Goal: Task Accomplishment & Management: Complete application form

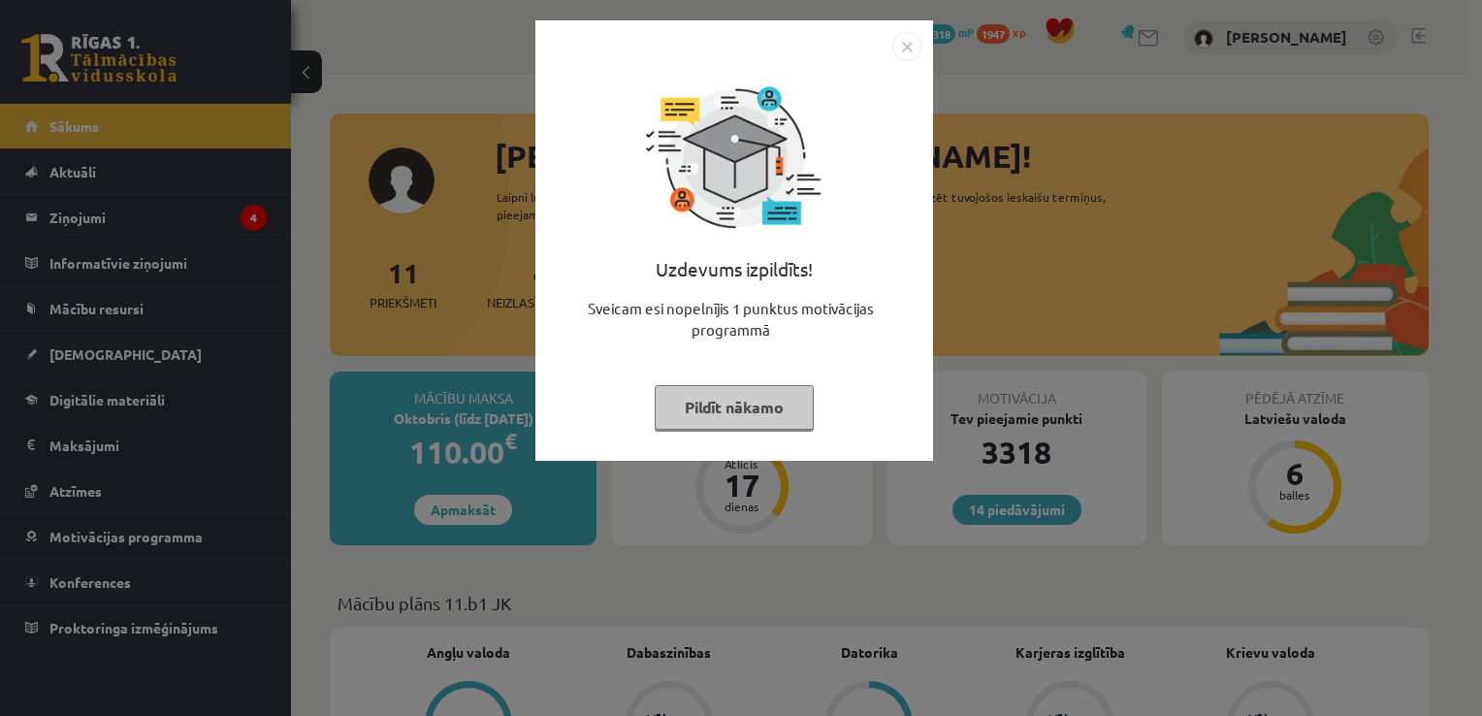
click at [710, 412] on button "Pildīt nākamo" at bounding box center [734, 407] width 159 height 45
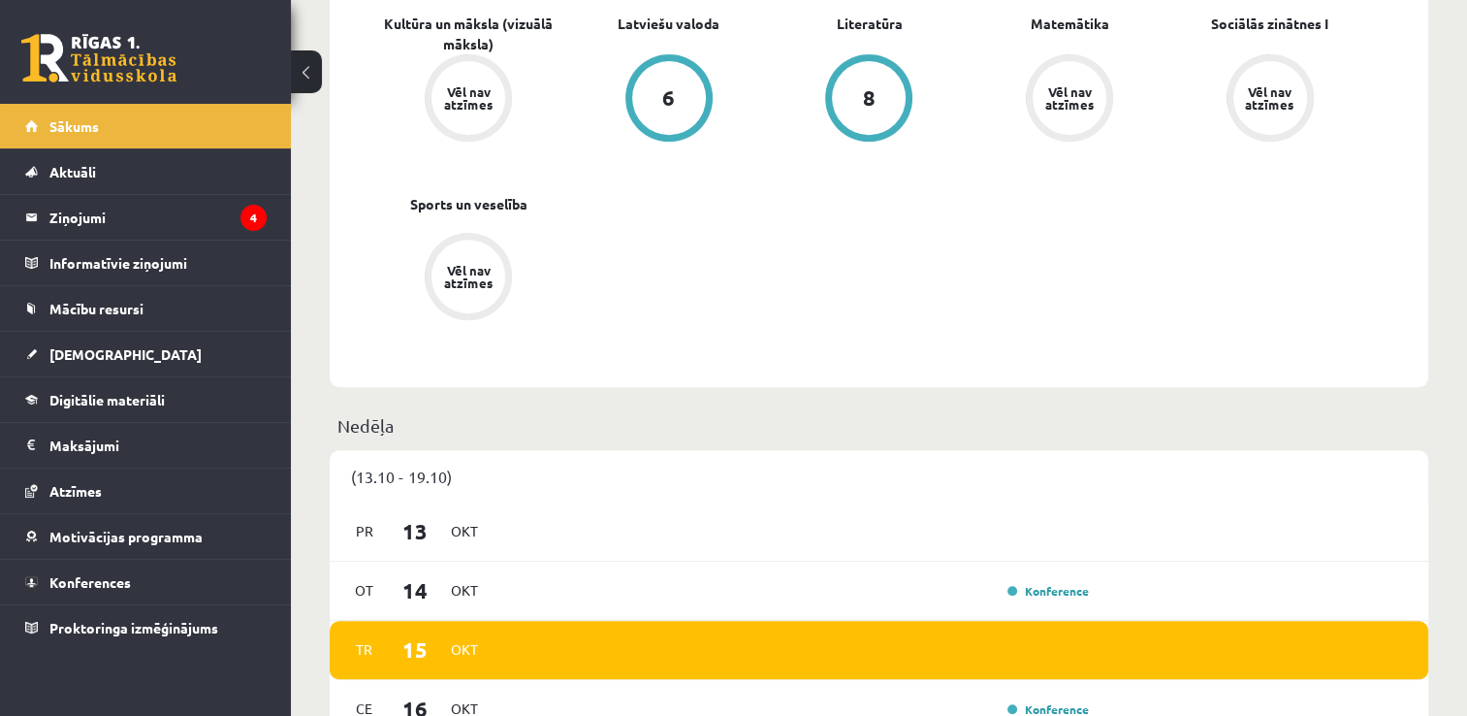
scroll to position [667, 0]
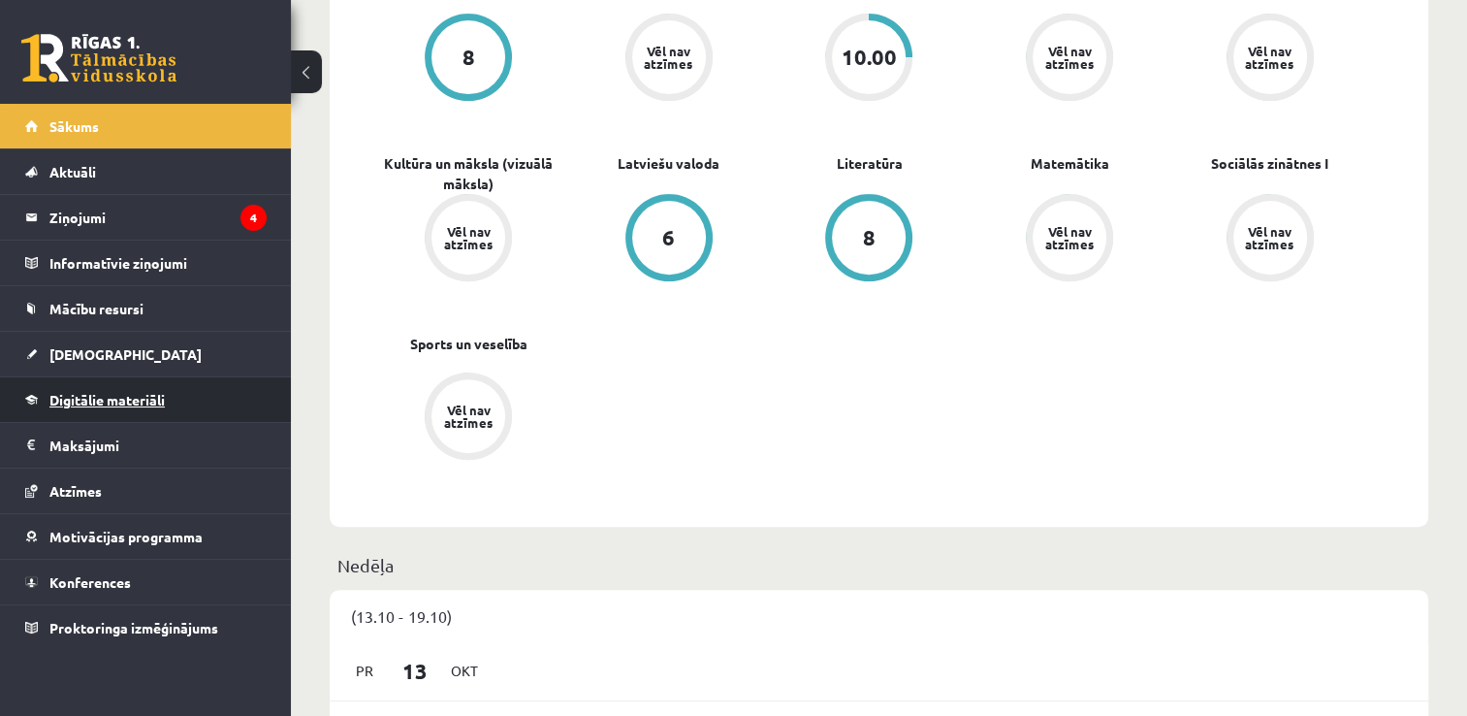
click at [80, 411] on link "Digitālie materiāli" at bounding box center [145, 399] width 241 height 45
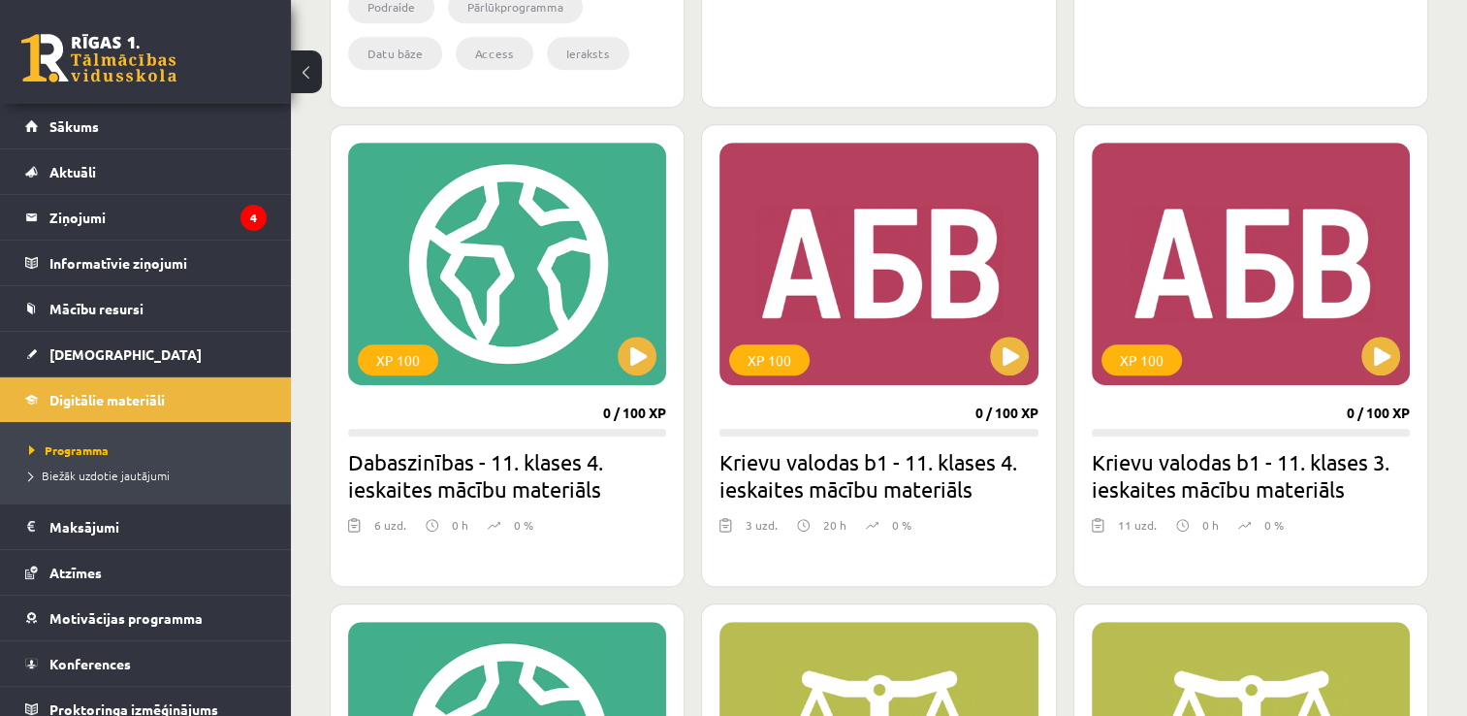
scroll to position [1055, 0]
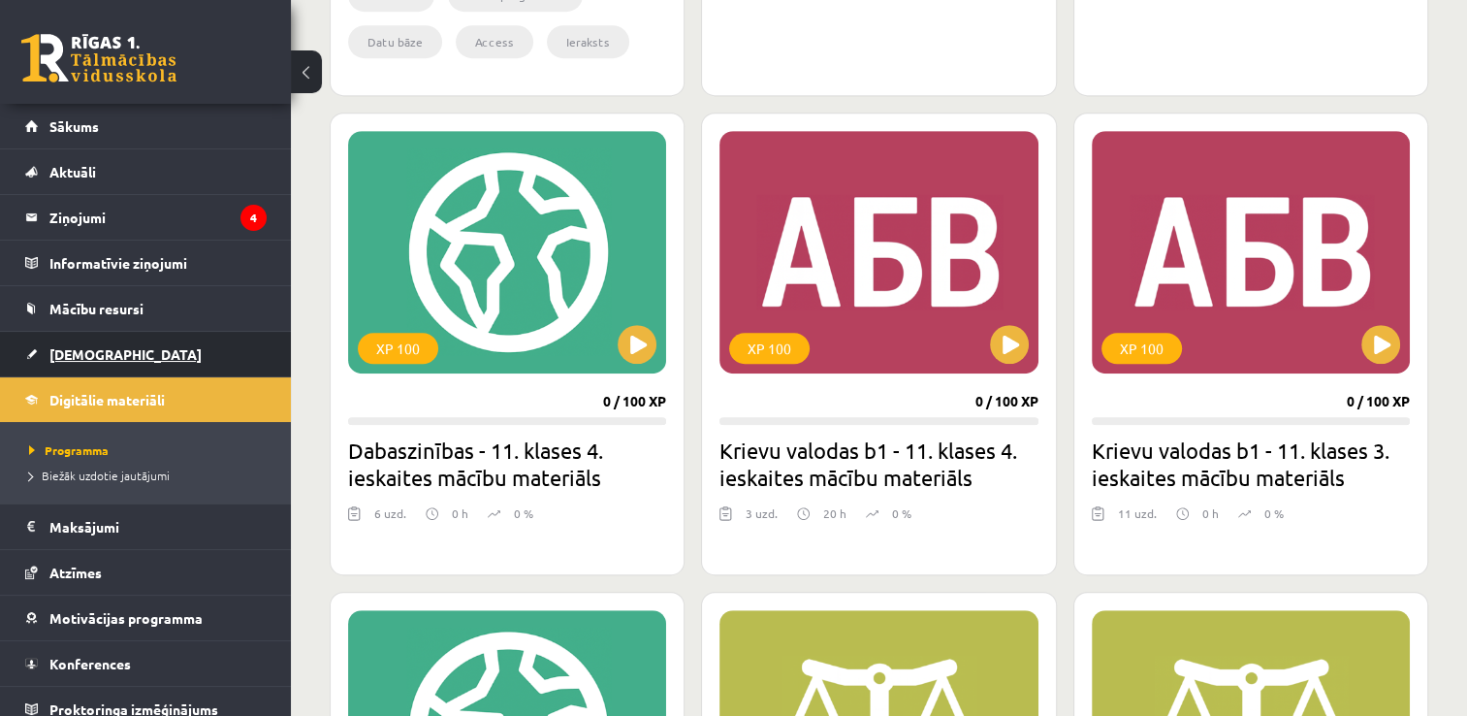
click at [79, 350] on span "[DEMOGRAPHIC_DATA]" at bounding box center [125, 353] width 152 height 17
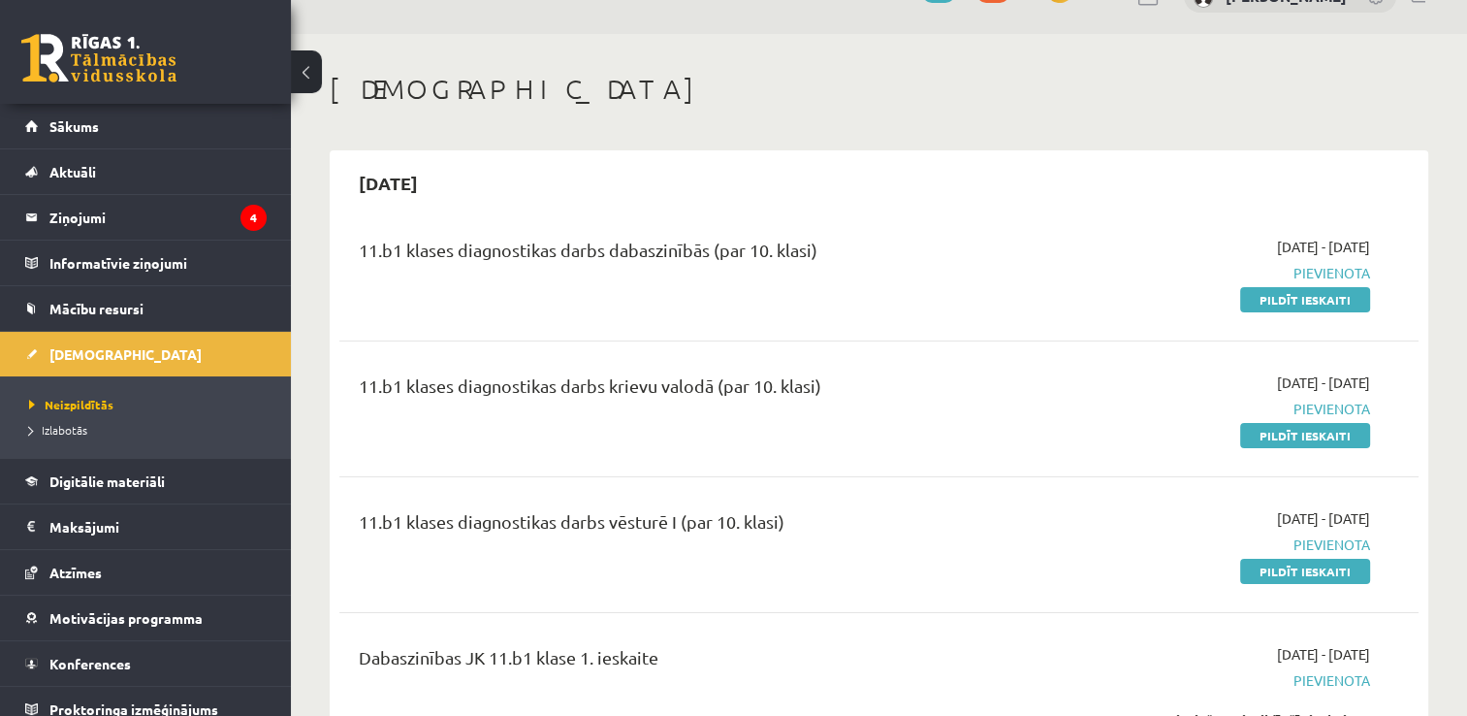
scroll to position [97, 0]
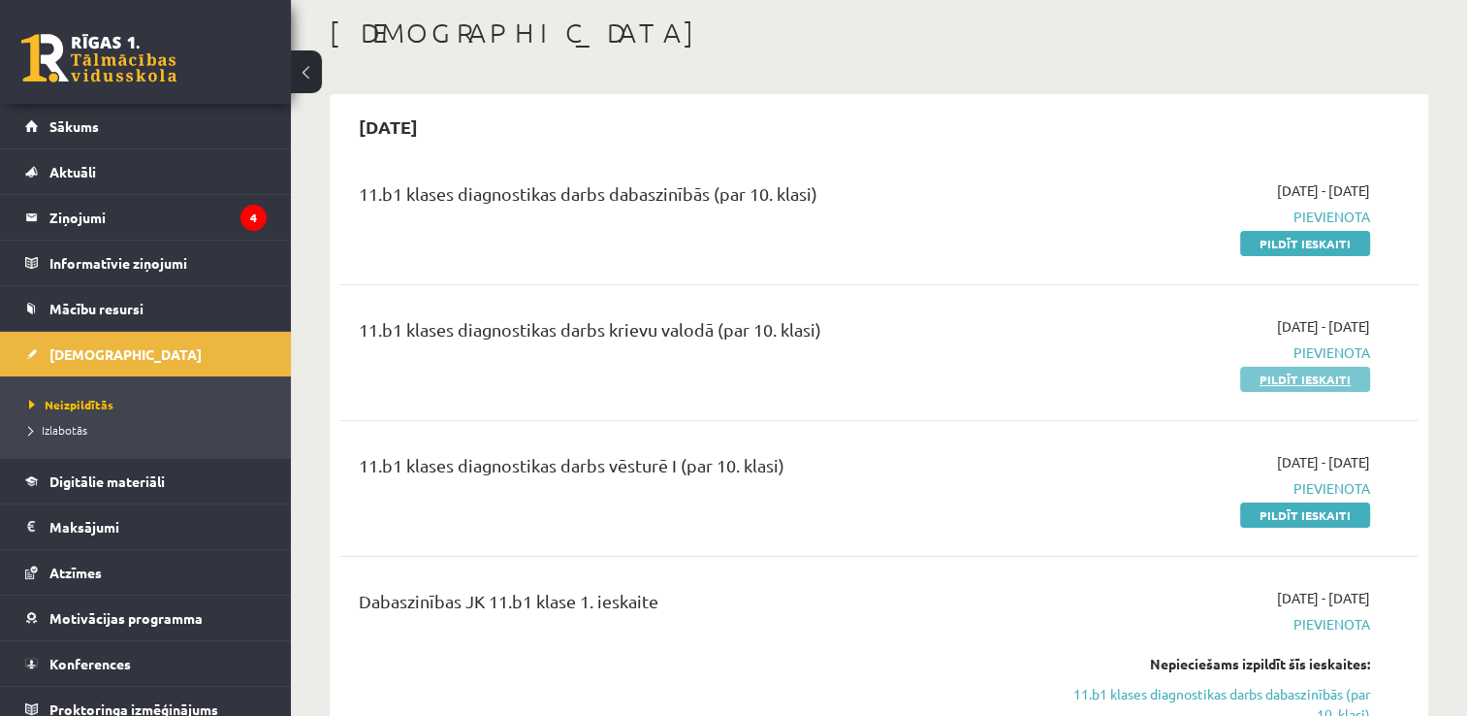
click at [1275, 386] on link "Pildīt ieskaiti" at bounding box center [1305, 379] width 130 height 25
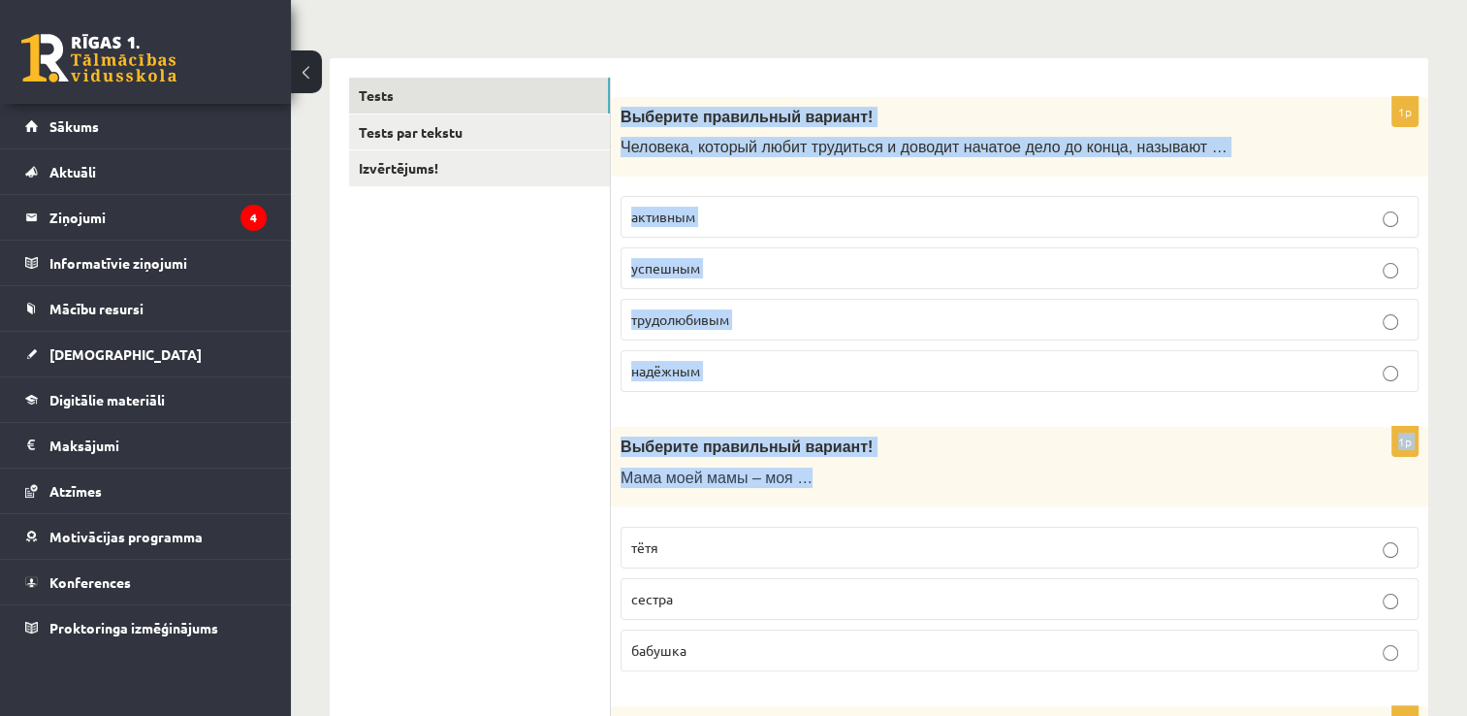
scroll to position [291, 0]
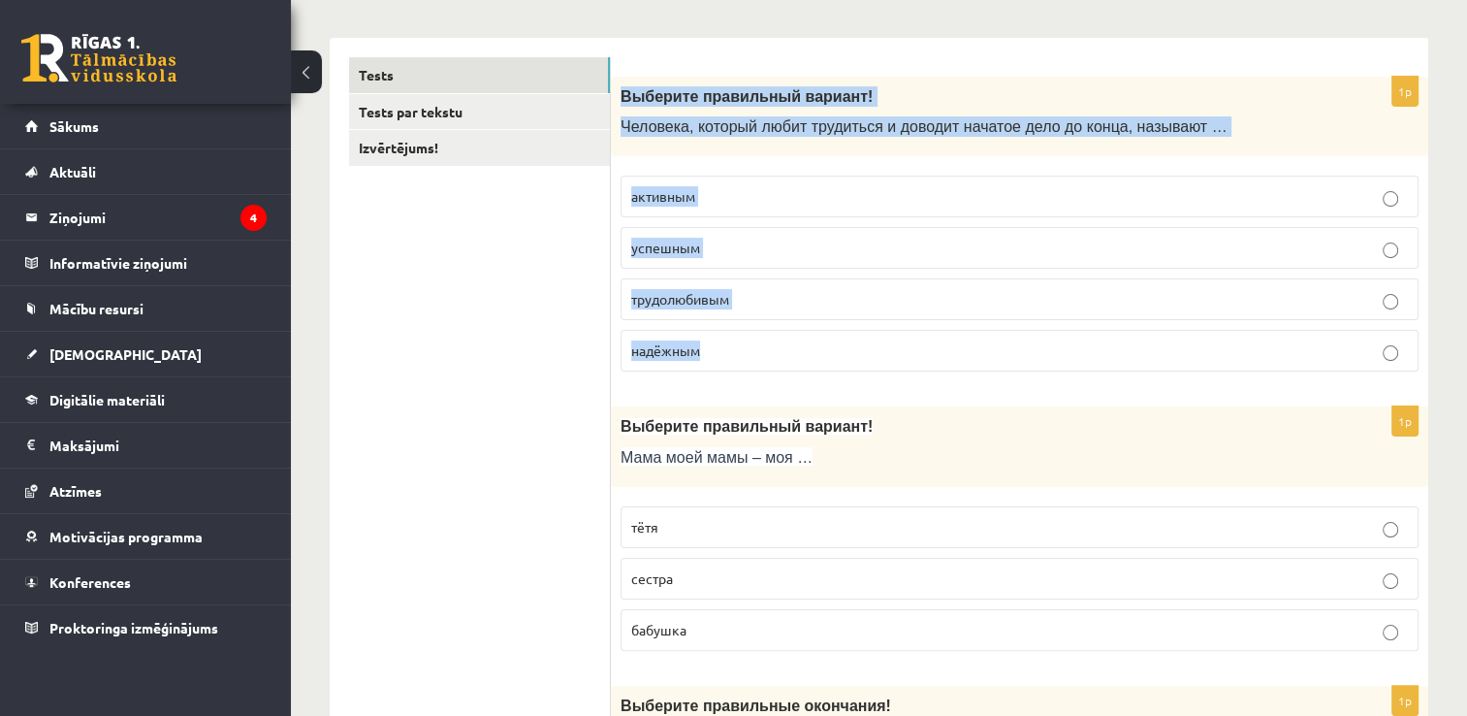
drag, startPoint x: 623, startPoint y: 284, endPoint x: 918, endPoint y: 328, distance: 299.0
click at [918, 328] on div "1p Выберите правильный вариант! Человека, который любит трудиться и доводит нач…" at bounding box center [1020, 232] width 818 height 311
copy div "Выберите правильный вариант! Человека, который любит трудиться и доводит начато…"
click at [718, 312] on label "трудолюбивым" at bounding box center [1020, 299] width 798 height 42
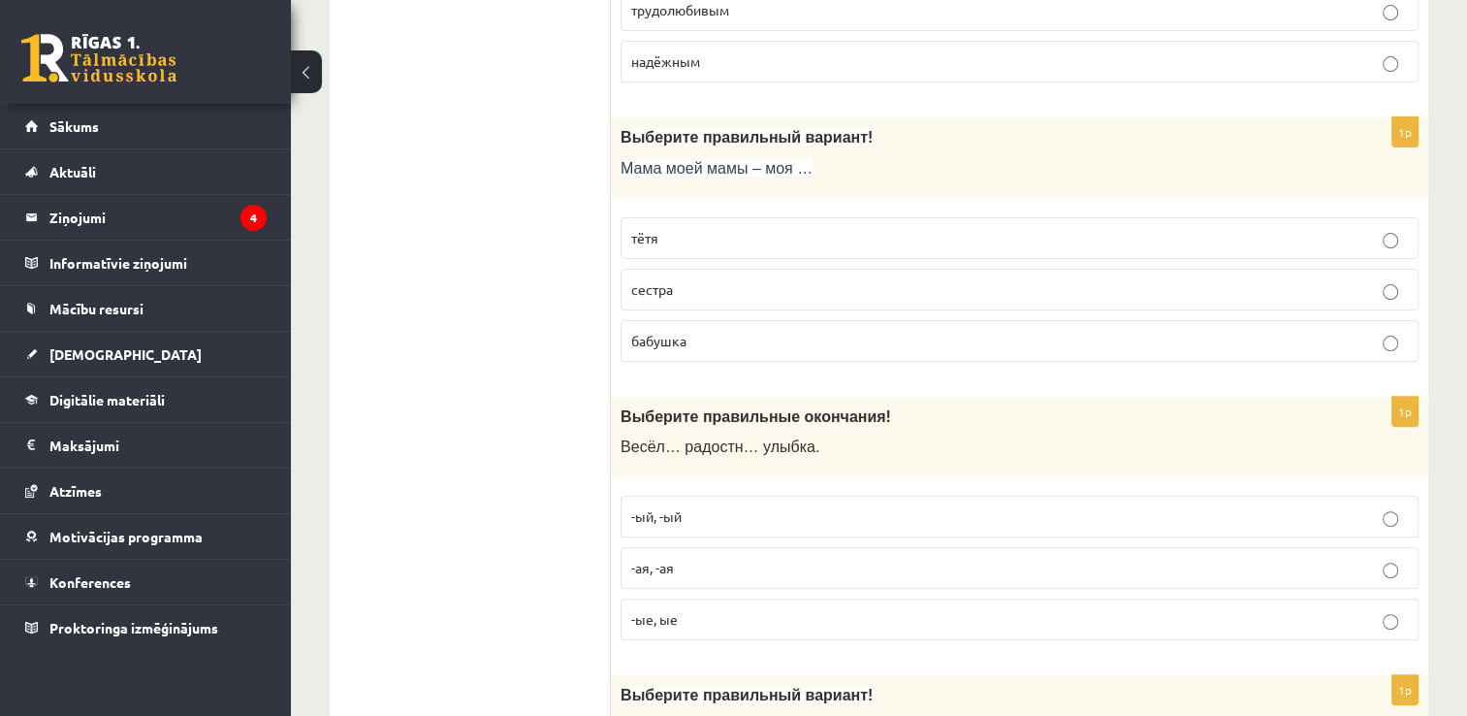
scroll to position [582, 0]
click at [680, 343] on p "бабушка" at bounding box center [1019, 339] width 777 height 20
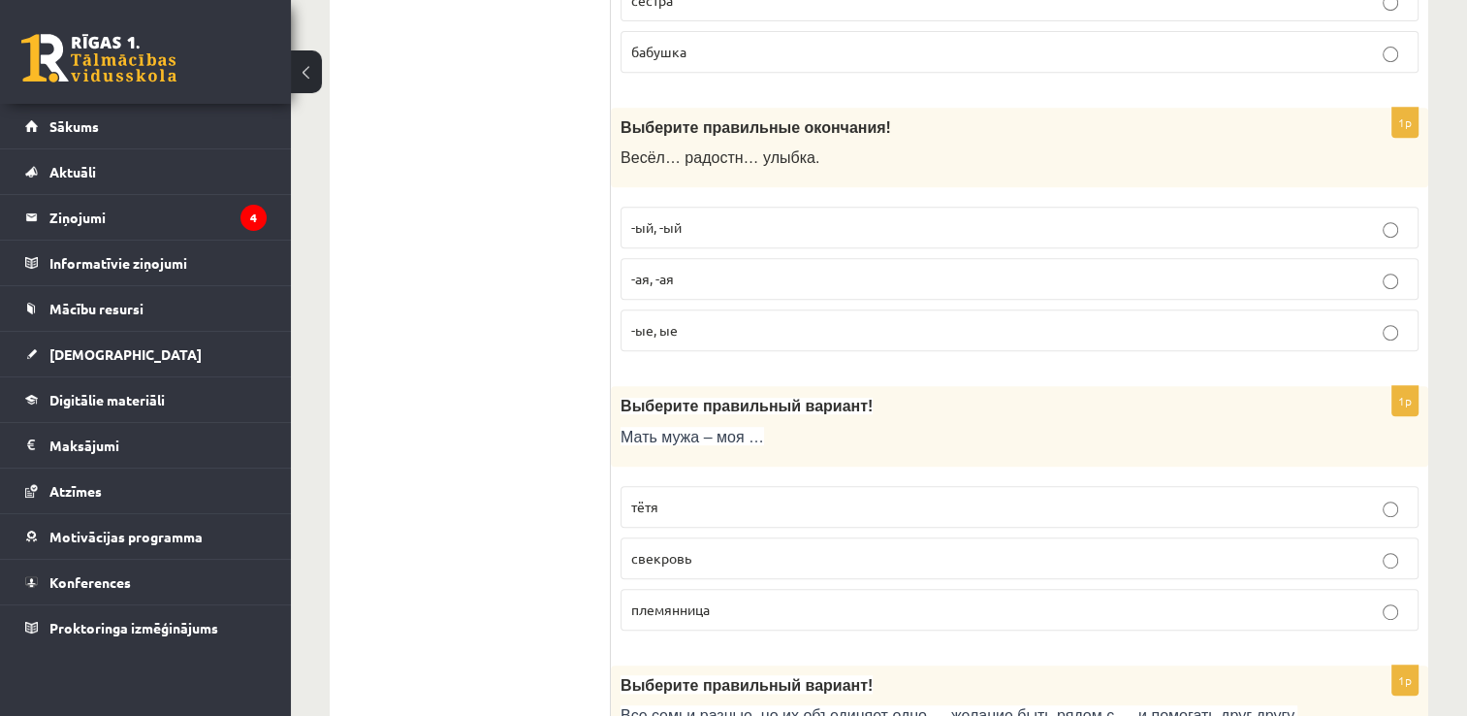
scroll to position [873, 0]
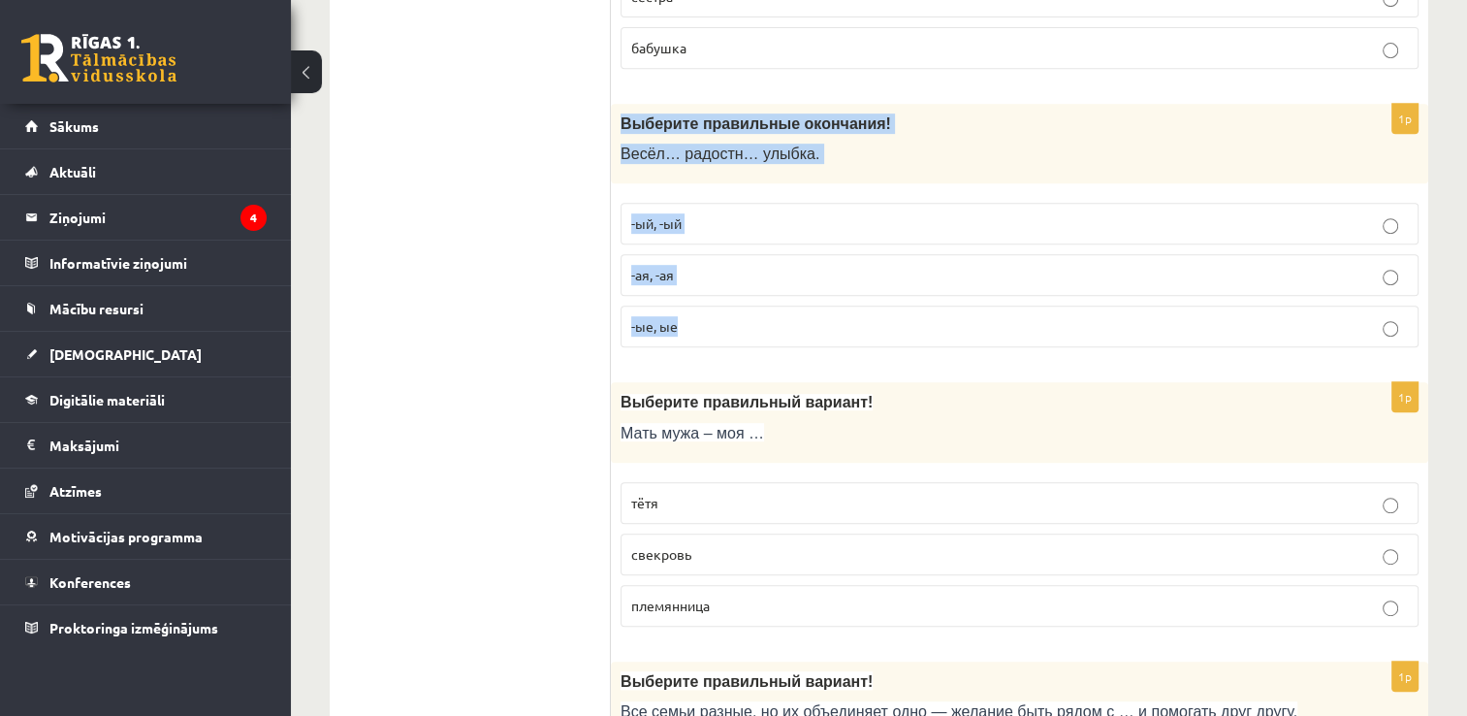
drag, startPoint x: 620, startPoint y: 109, endPoint x: 756, endPoint y: 302, distance: 236.5
click at [756, 302] on div "1p Выберите правильные окончания! Весёл… радостн… улыбка. -ый, -ый -ая, -ая -ые…" at bounding box center [1020, 234] width 818 height 260
copy div "Выберите правильные окончания! Весёл… радостн… улыбка. -ый, -ый -ая, -ая -ые, ые"
click at [700, 273] on p "-ая, -ая" at bounding box center [1019, 275] width 777 height 20
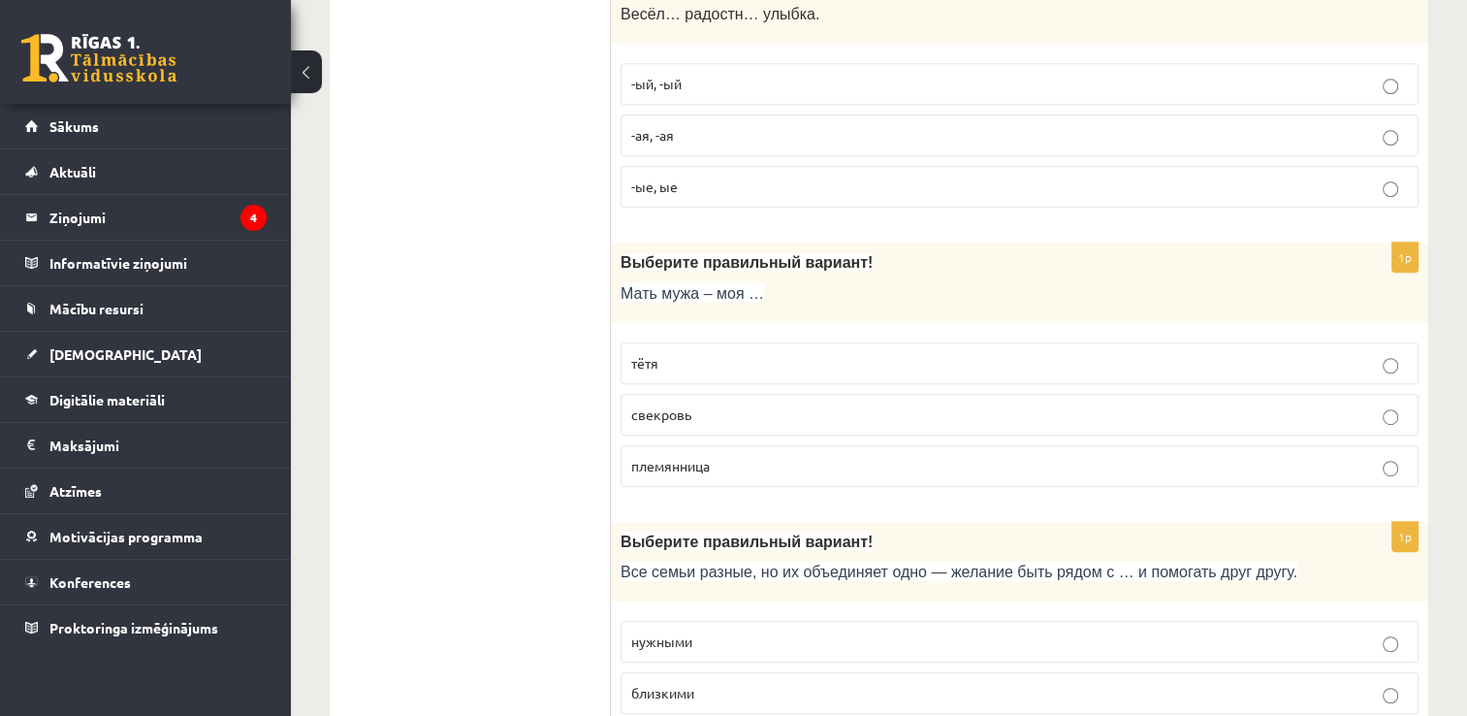
scroll to position [1067, 0]
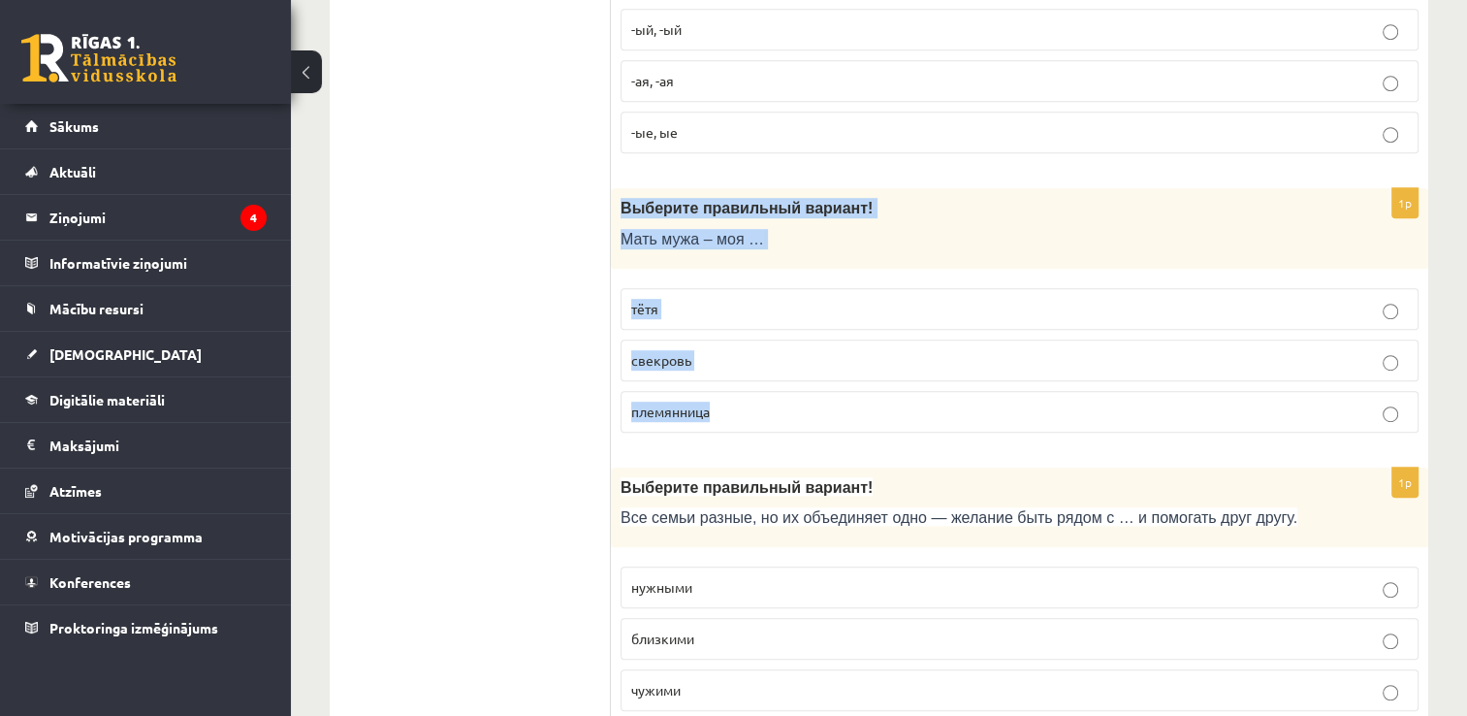
drag, startPoint x: 613, startPoint y: 192, endPoint x: 772, endPoint y: 382, distance: 247.9
click at [772, 382] on div "1p Выберите правильный вариант! Мать мужа – моя … тётя свекровь племянница" at bounding box center [1020, 318] width 818 height 260
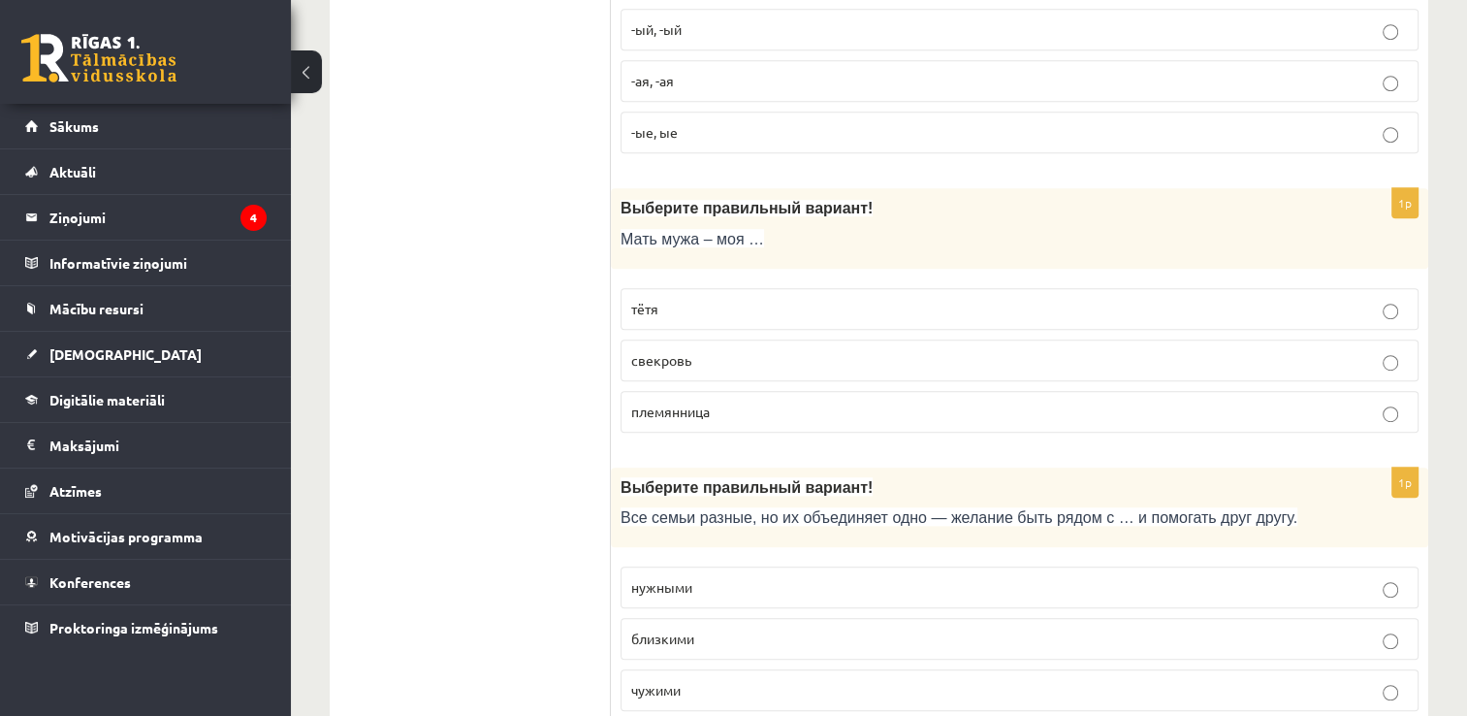
click at [674, 358] on span "свекровь" at bounding box center [661, 359] width 60 height 17
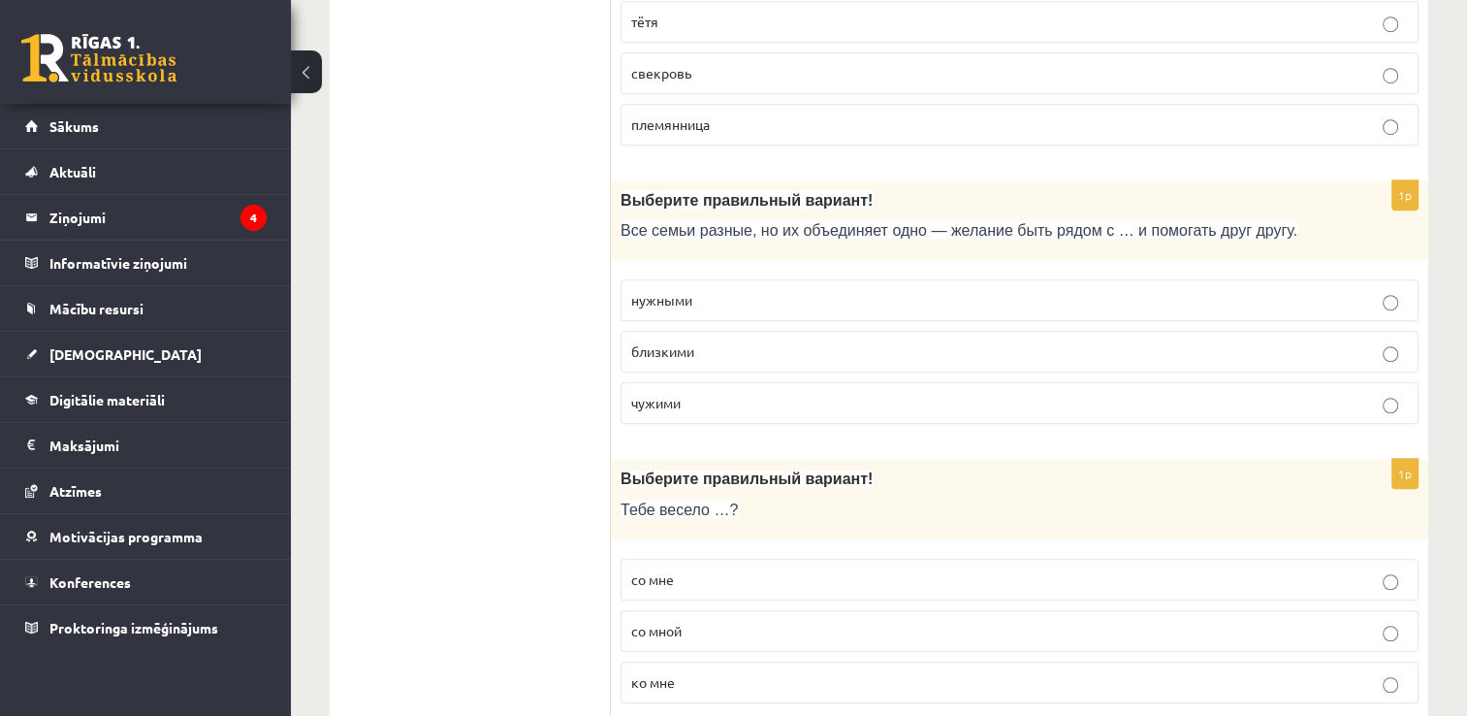
scroll to position [1358, 0]
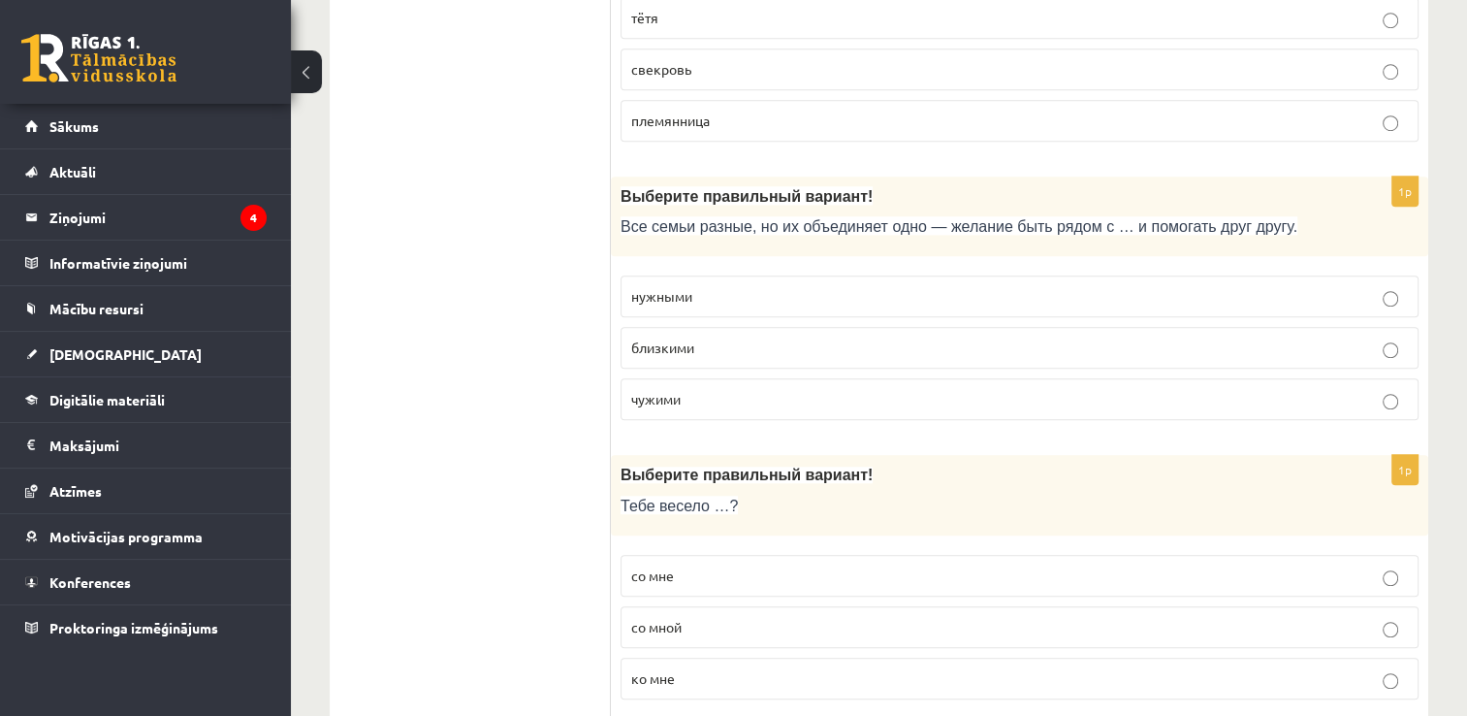
click at [671, 356] on label "близкими" at bounding box center [1020, 348] width 798 height 42
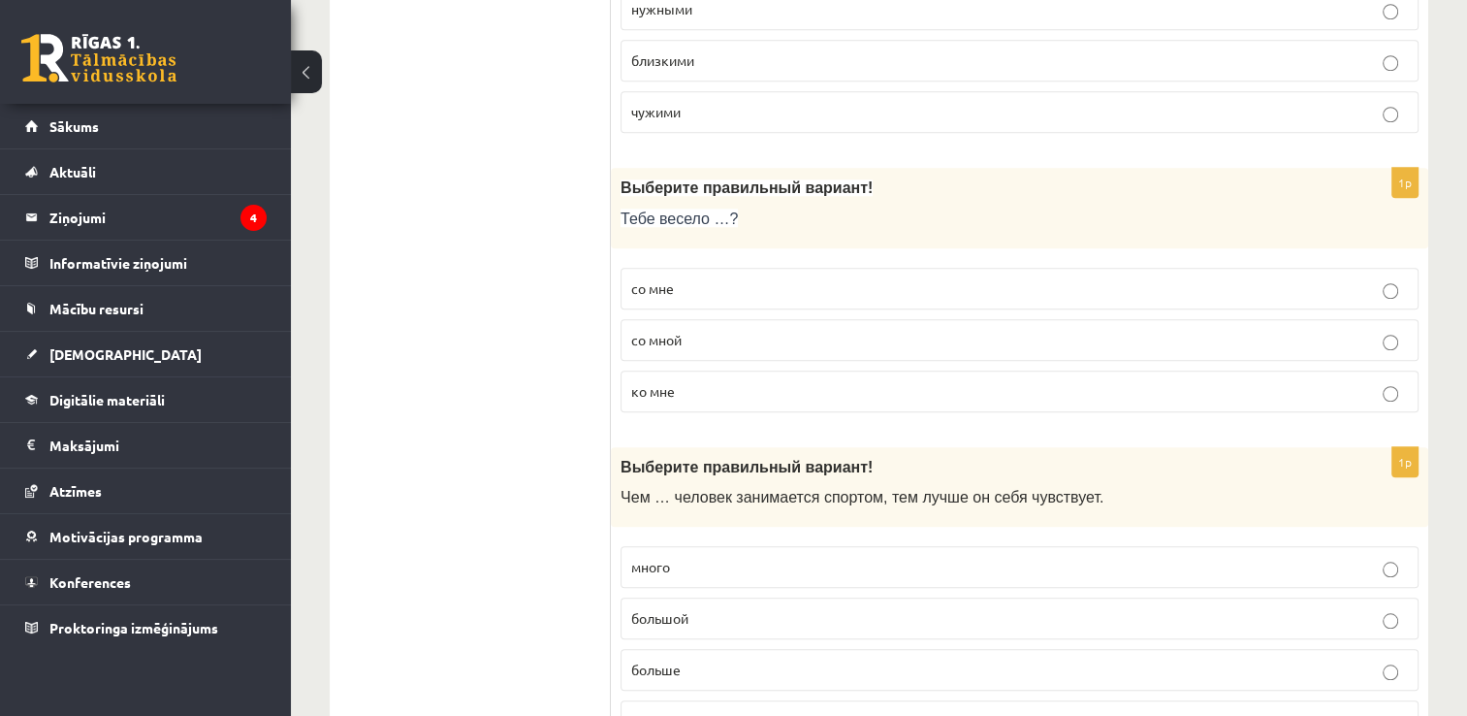
scroll to position [1649, 0]
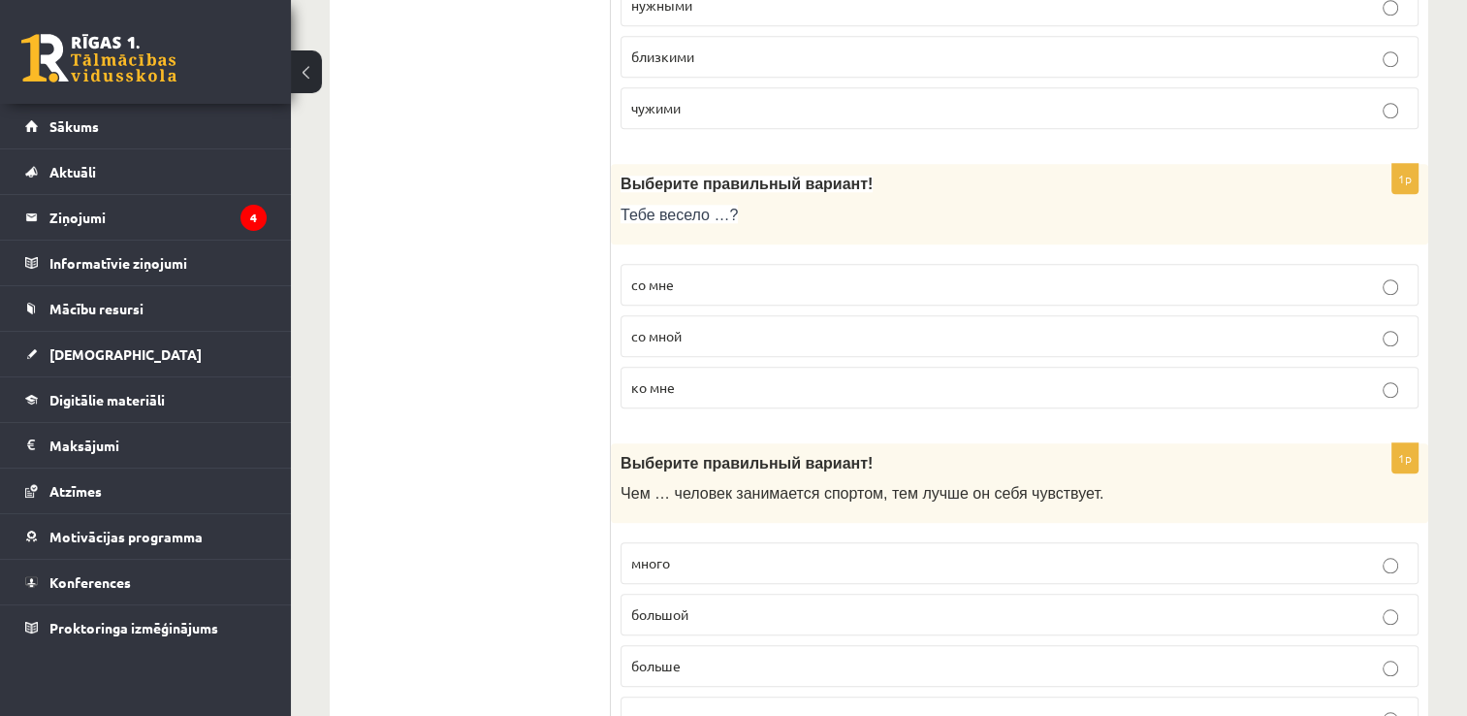
click at [654, 346] on label "со мной" at bounding box center [1020, 336] width 798 height 42
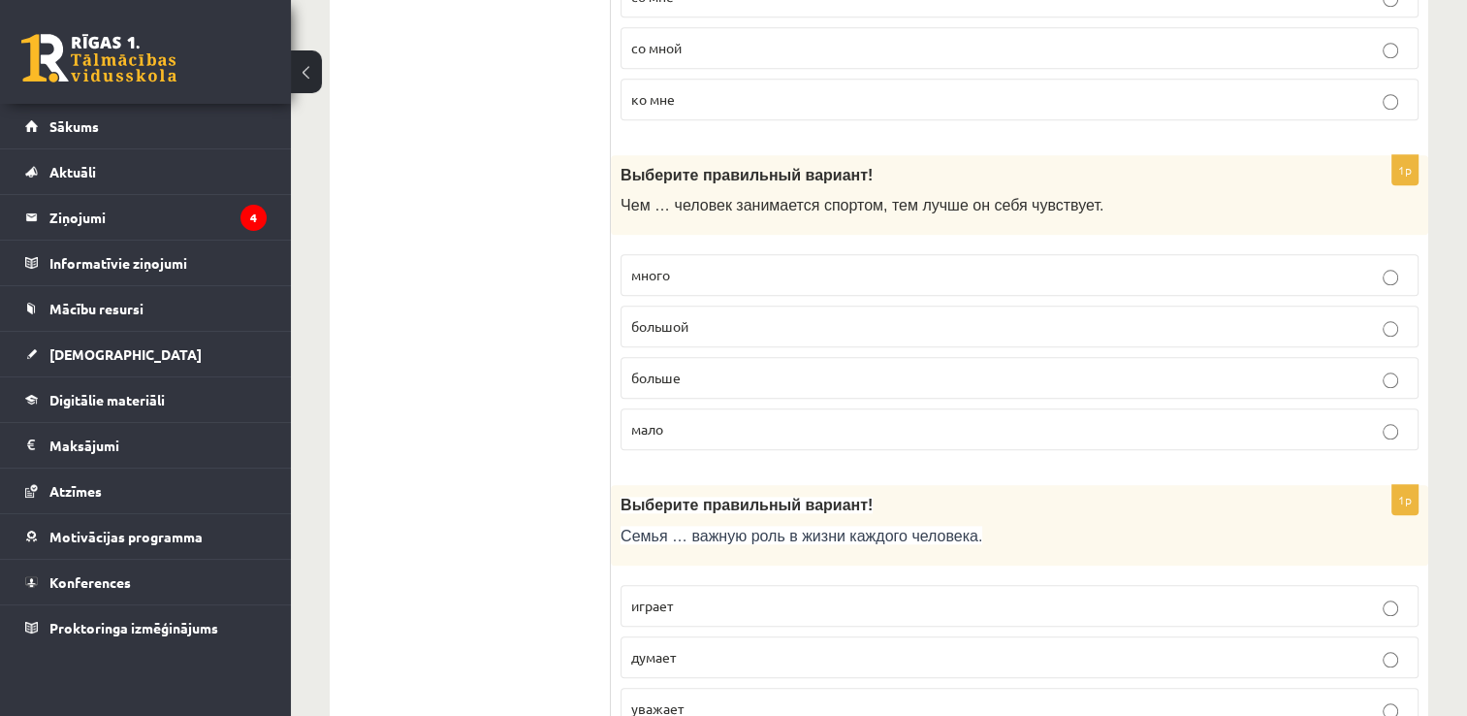
scroll to position [1940, 0]
click at [665, 369] on span "больше" at bounding box center [655, 374] width 49 height 17
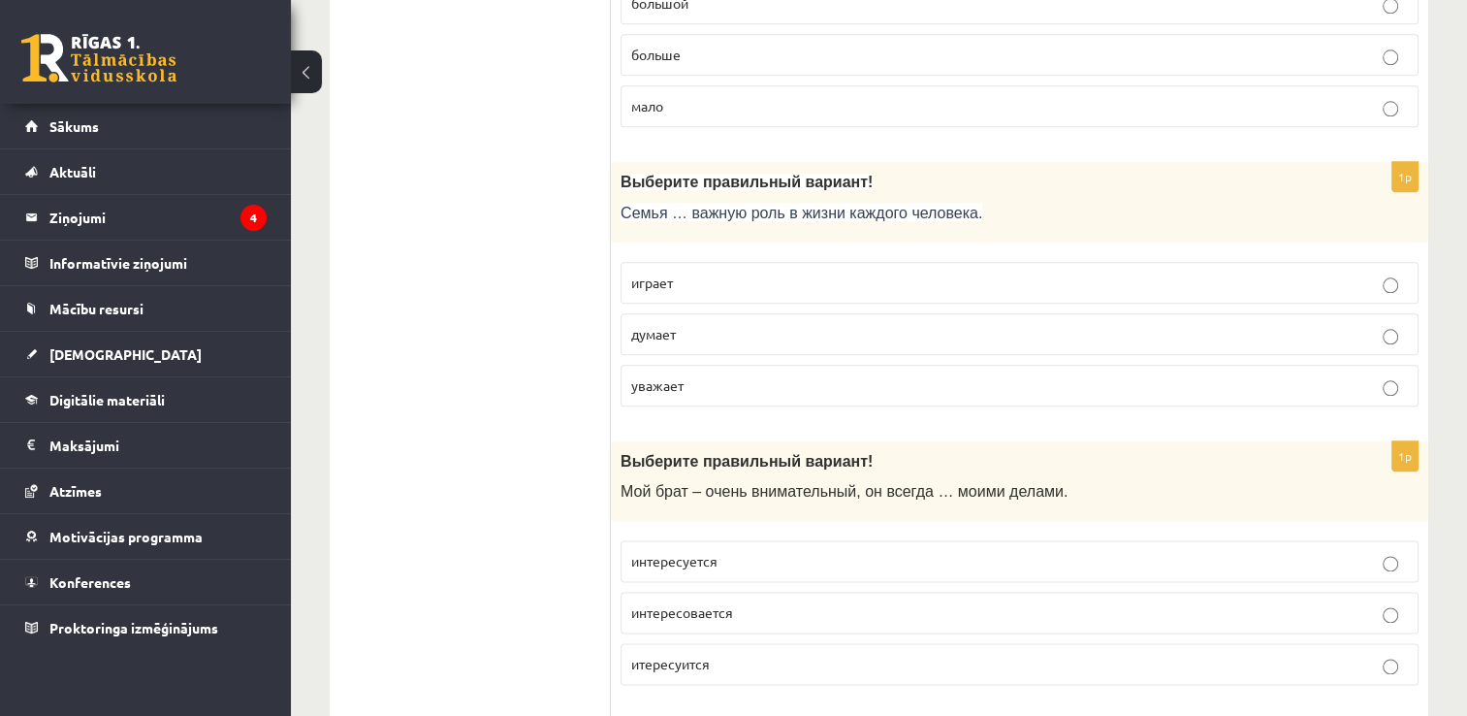
scroll to position [2328, 0]
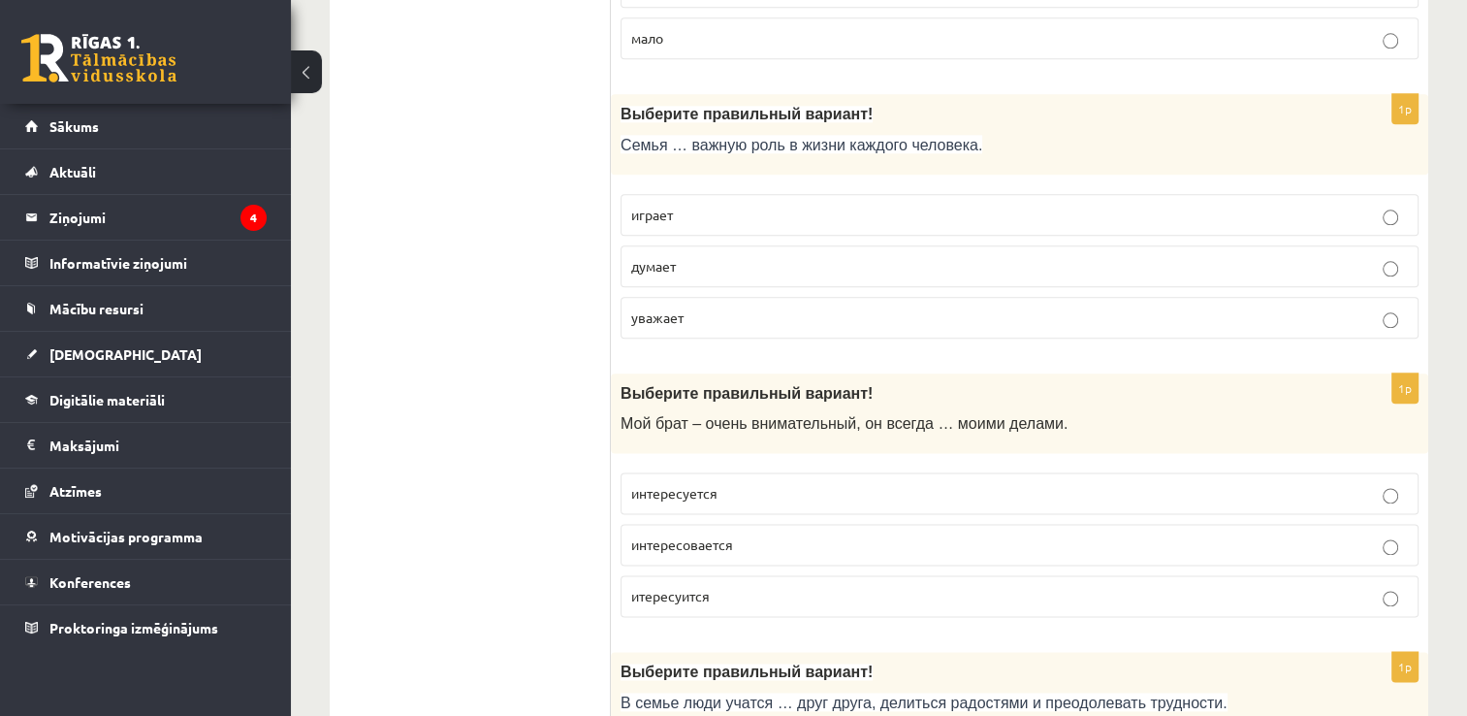
click at [748, 205] on p "играет" at bounding box center [1019, 215] width 777 height 20
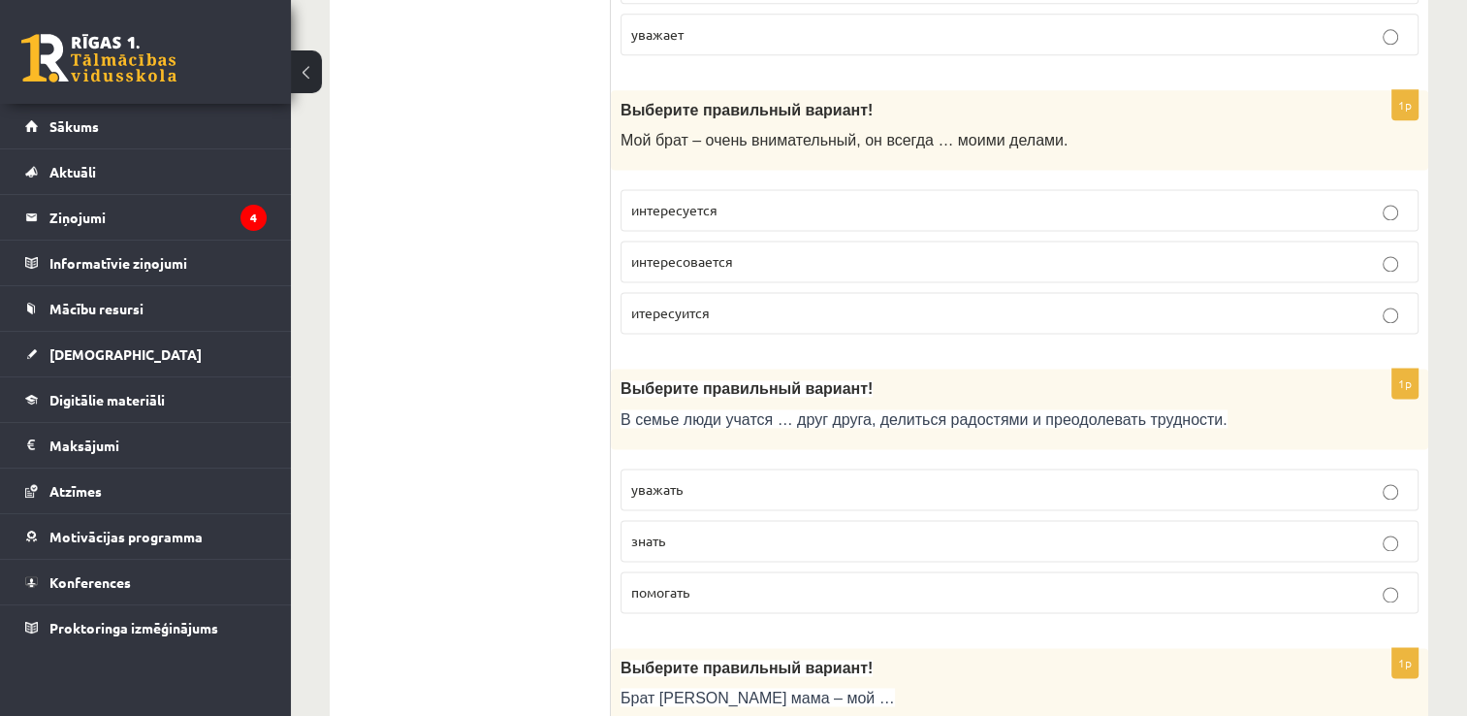
scroll to position [2619, 0]
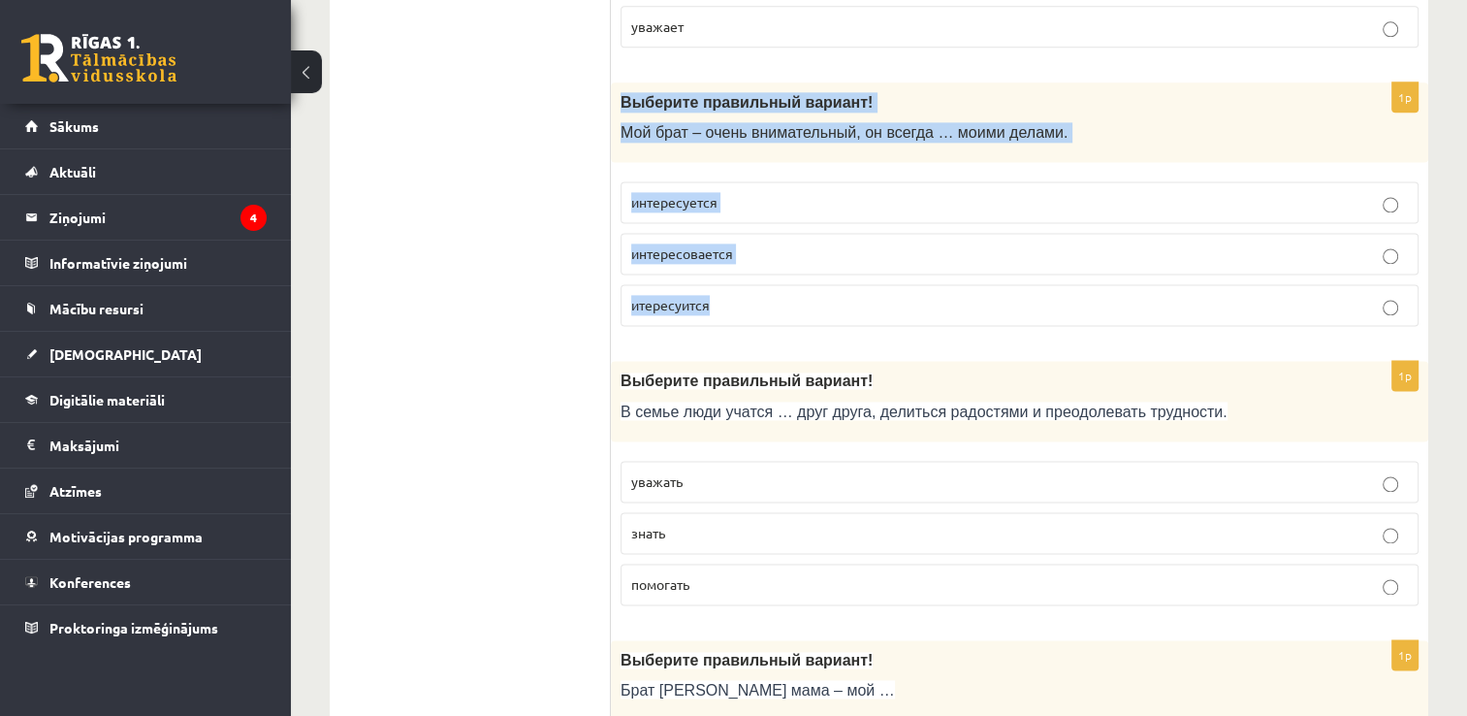
drag, startPoint x: 613, startPoint y: 86, endPoint x: 782, endPoint y: 293, distance: 266.7
click at [782, 293] on div "1p Выберите правильный вариант! Мой брат – очень внимательный, он всегда … моим…" at bounding box center [1020, 212] width 818 height 260
copy div "Выберите правильный вариант! Мой брат – очень внимательный, он всегда … моими д…"
drag, startPoint x: 753, startPoint y: 201, endPoint x: 760, endPoint y: 212, distance: 14.0
click at [753, 202] on label "интересуется" at bounding box center [1020, 202] width 798 height 42
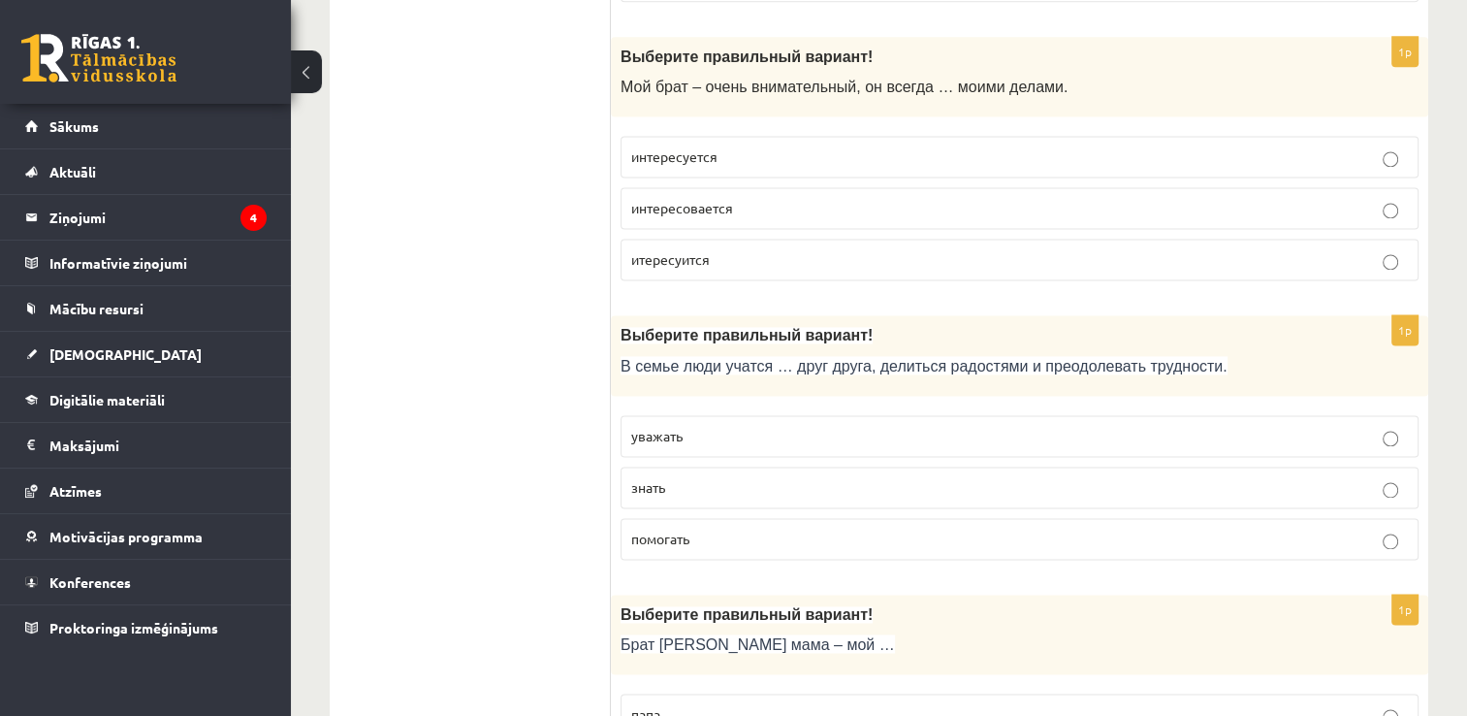
scroll to position [2813, 0]
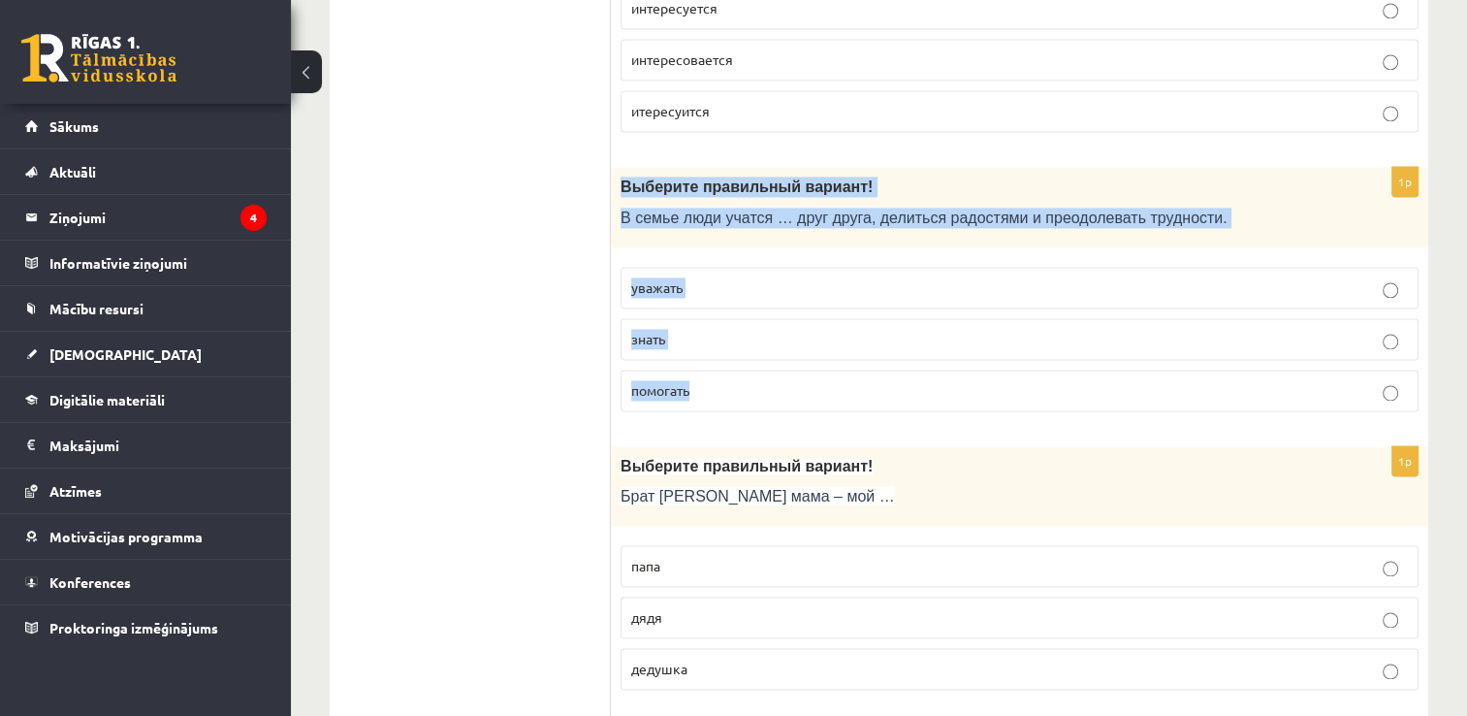
drag, startPoint x: 613, startPoint y: 173, endPoint x: 699, endPoint y: 370, distance: 215.9
click at [699, 370] on div "1p Выберите правильный вариант! В семье люди учатся … друг друга, делиться радо…" at bounding box center [1020, 297] width 818 height 260
copy div "Выберите правильный вариант! В семье люди учатся … друг друга, делиться радостя…"
click at [698, 285] on label "уважать" at bounding box center [1020, 288] width 798 height 42
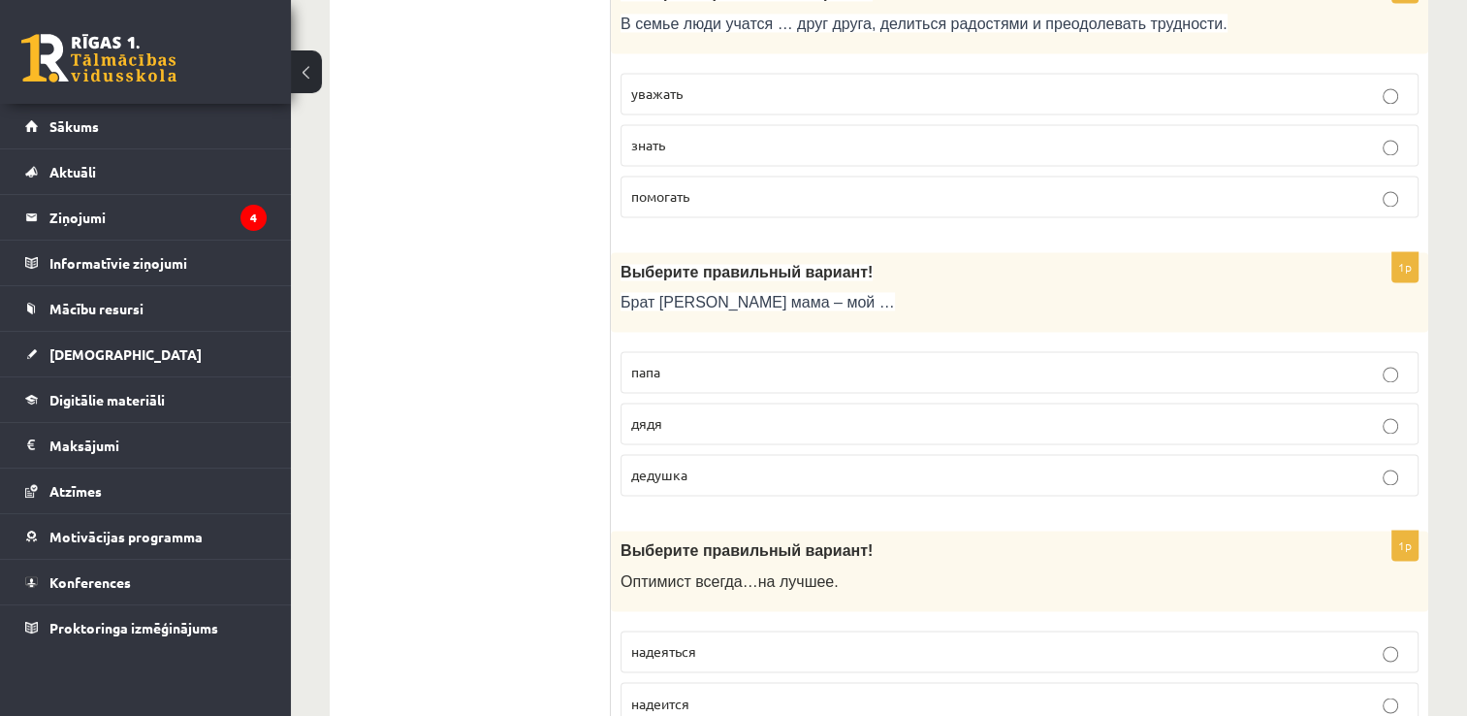
click at [532, 354] on ul "Tests Tests par tekstu Izvērtējums!" at bounding box center [480, 636] width 262 height 6589
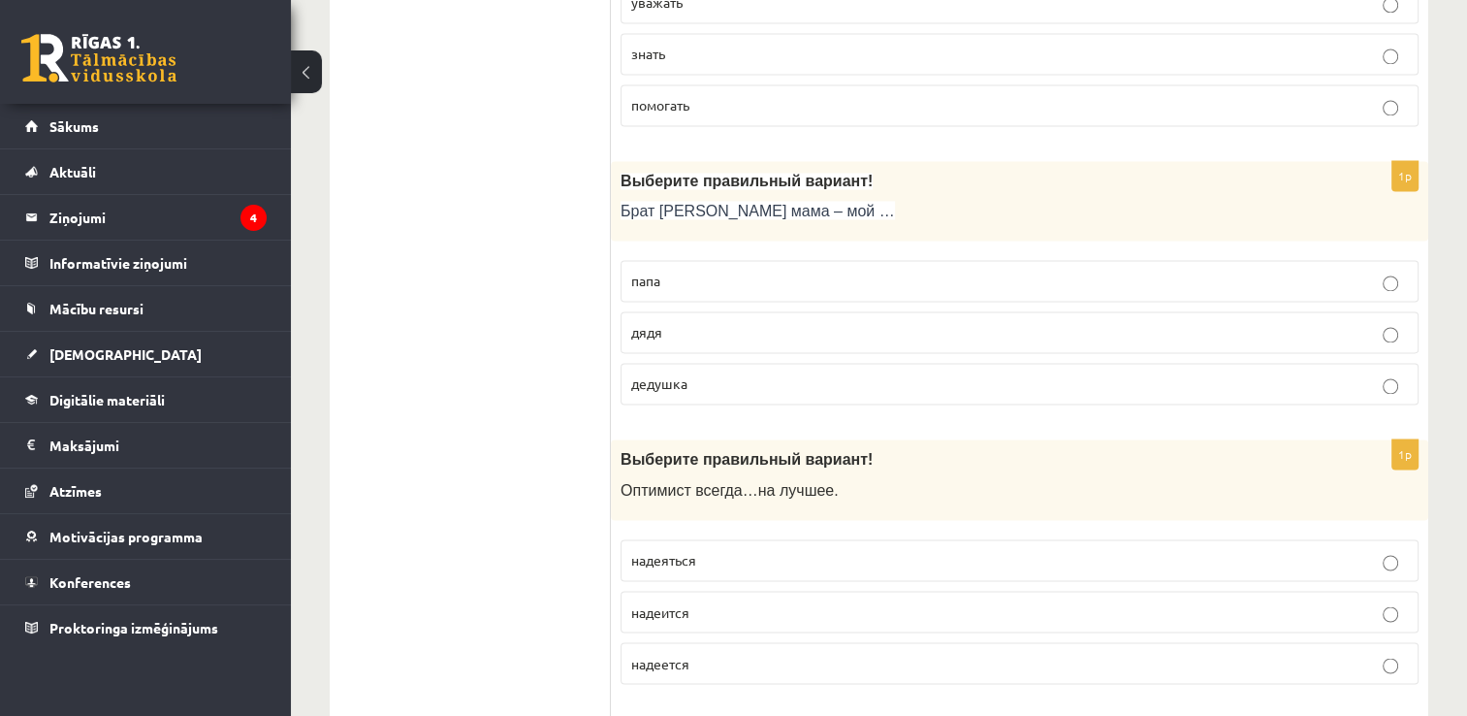
scroll to position [3104, 0]
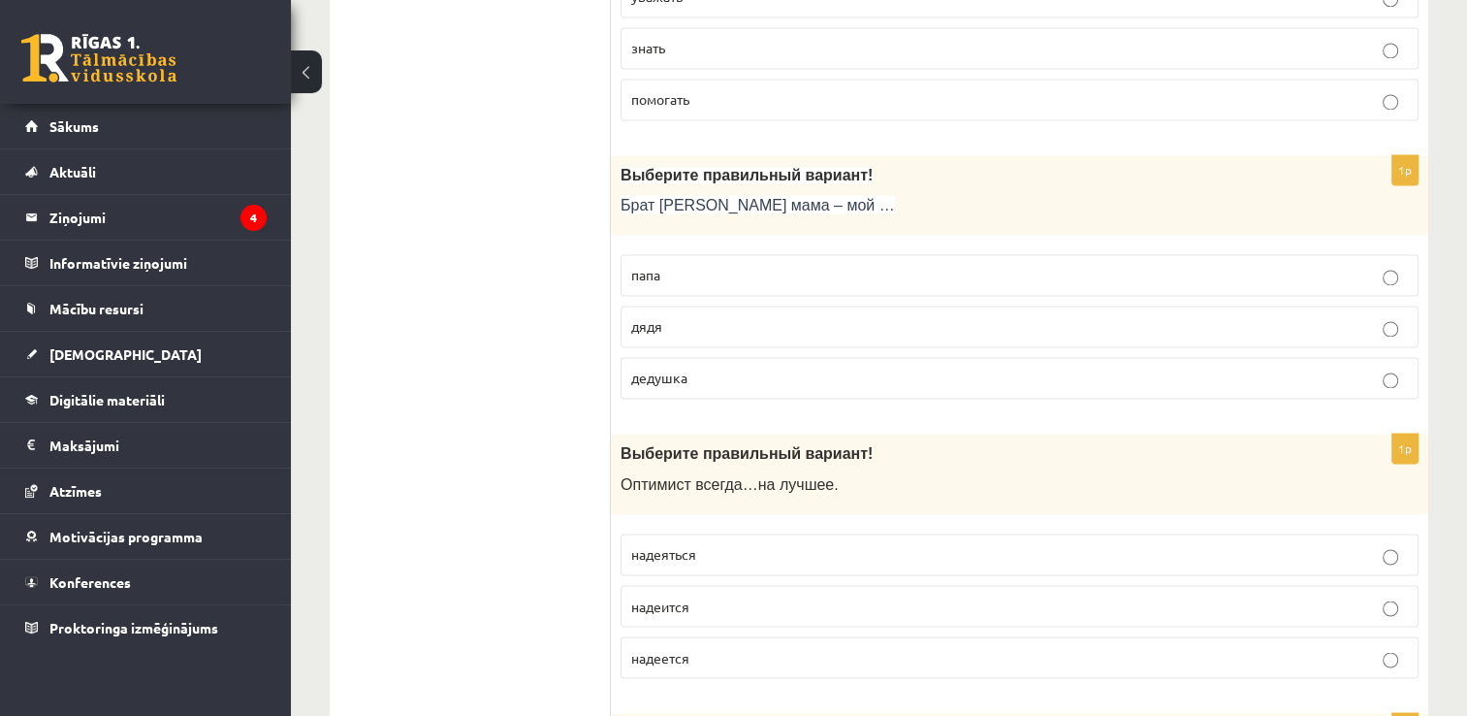
click at [641, 320] on p "дядя" at bounding box center [1019, 326] width 777 height 20
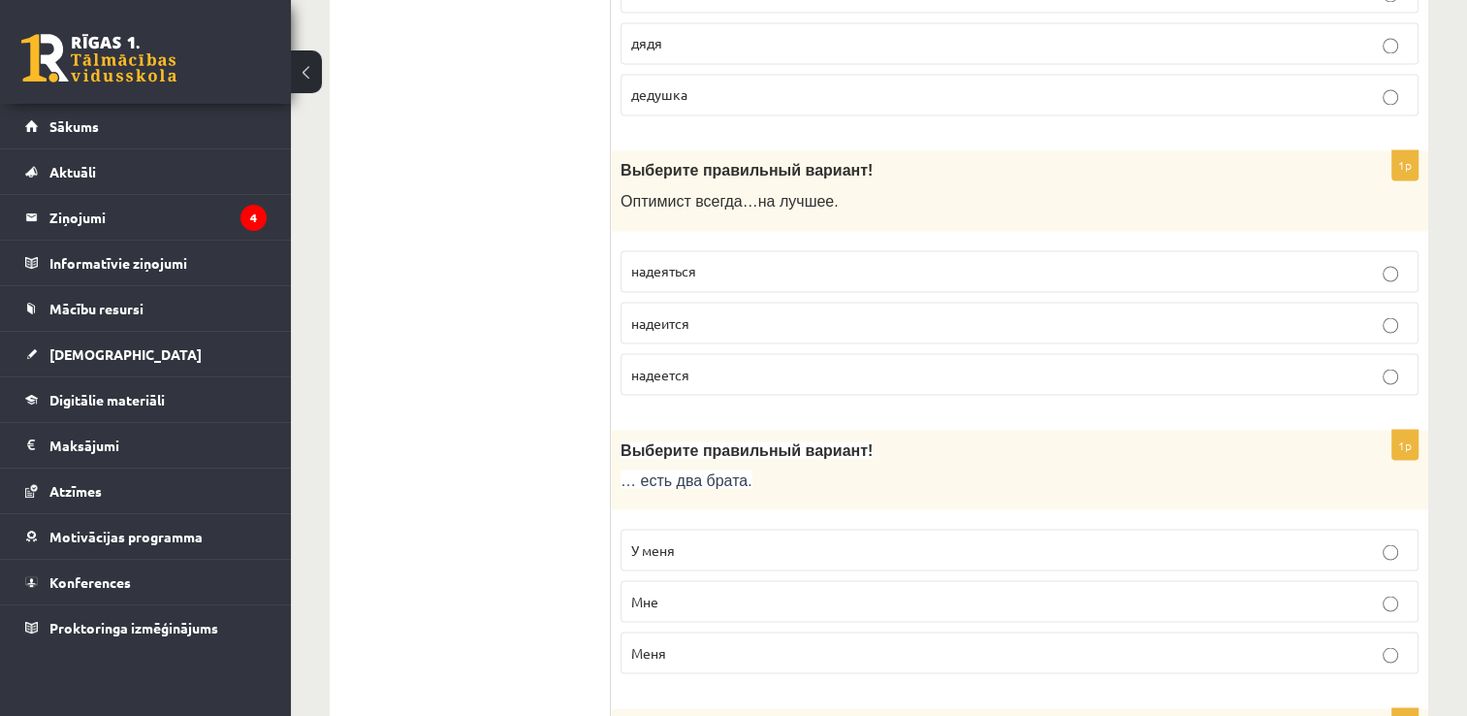
scroll to position [3394, 0]
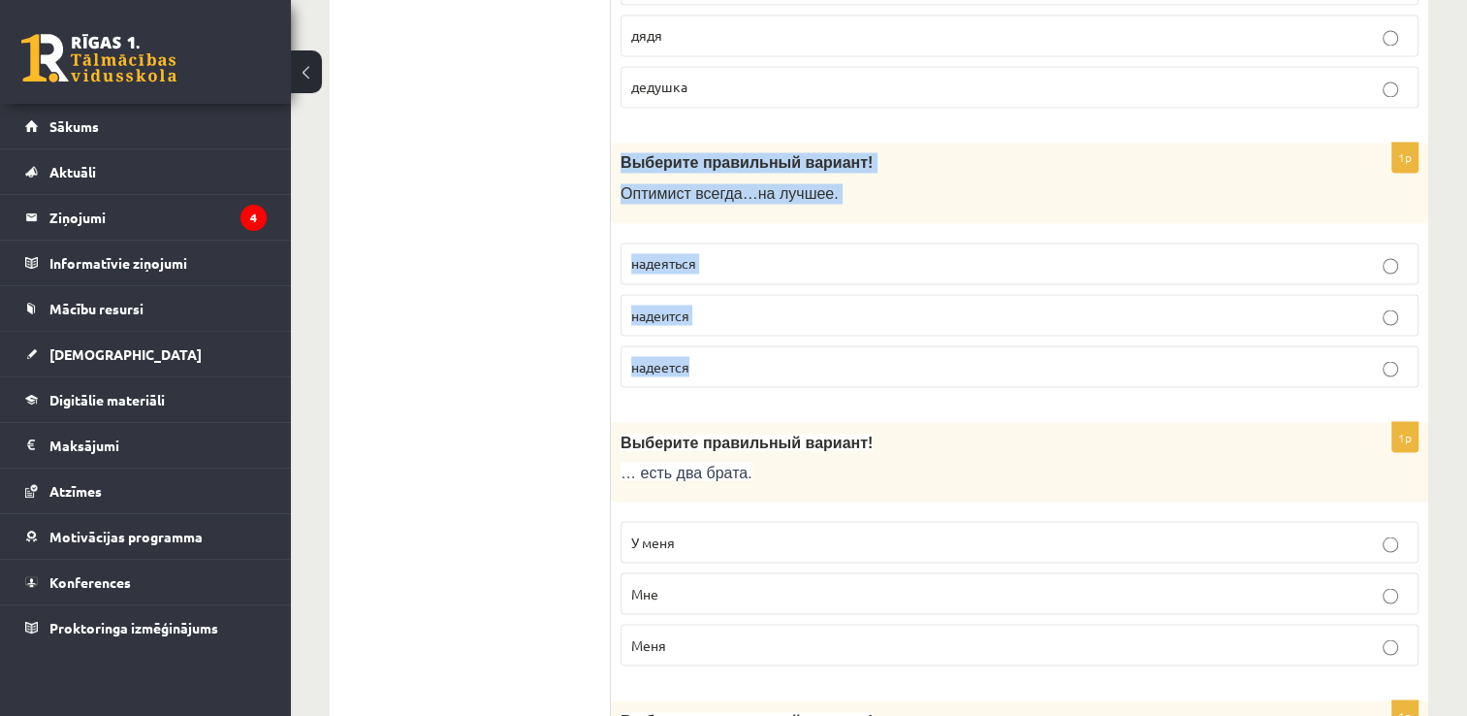
drag, startPoint x: 612, startPoint y: 139, endPoint x: 724, endPoint y: 370, distance: 256.8
click at [724, 370] on div "1p Выберите правильный вариант! О птимист всегда … на лучшее . надеяться надеит…" at bounding box center [1020, 273] width 818 height 260
copy div "Выберите правильный вариант! О птимист всегда … на лучшее . надеяться надеится …"
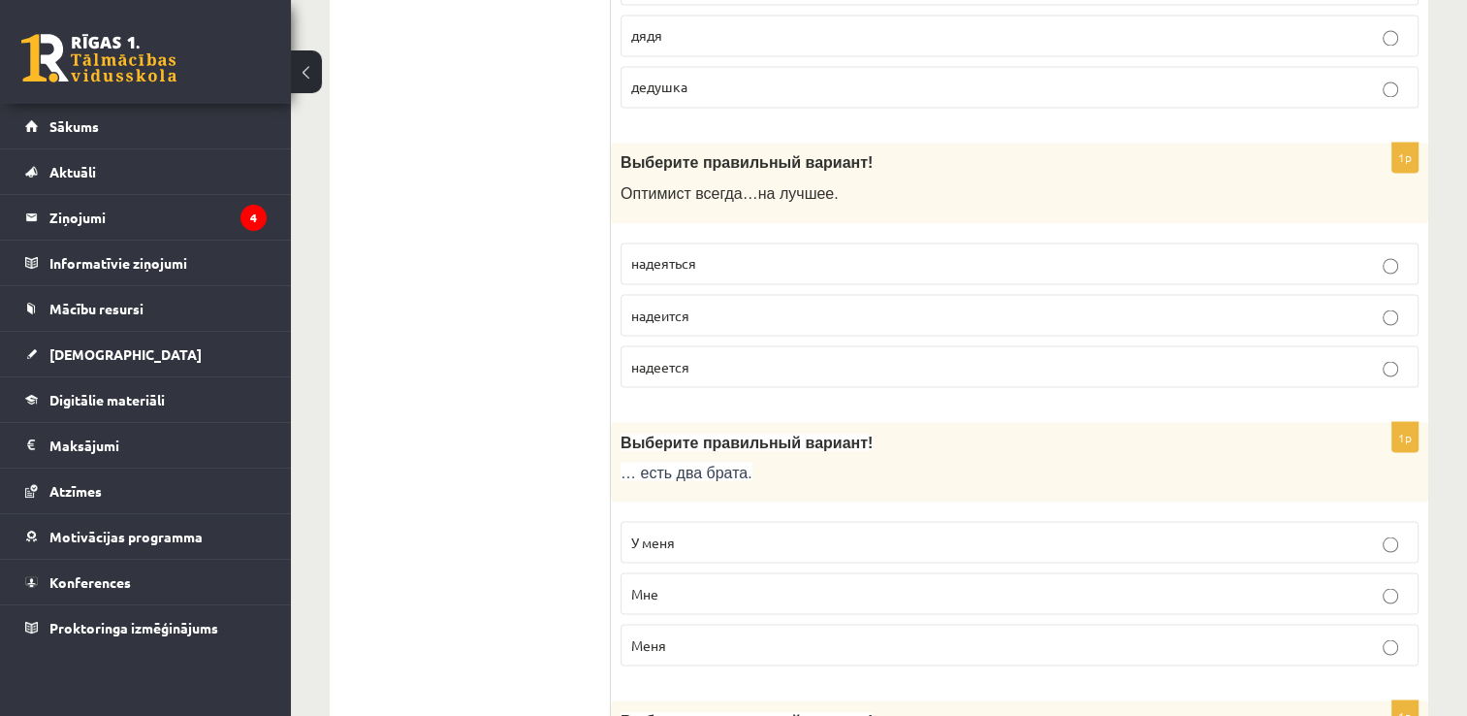
click at [528, 271] on ul "Tests Tests par tekstu Izvērtējums!" at bounding box center [480, 248] width 262 height 6589
click at [774, 362] on label "надеется" at bounding box center [1020, 366] width 798 height 42
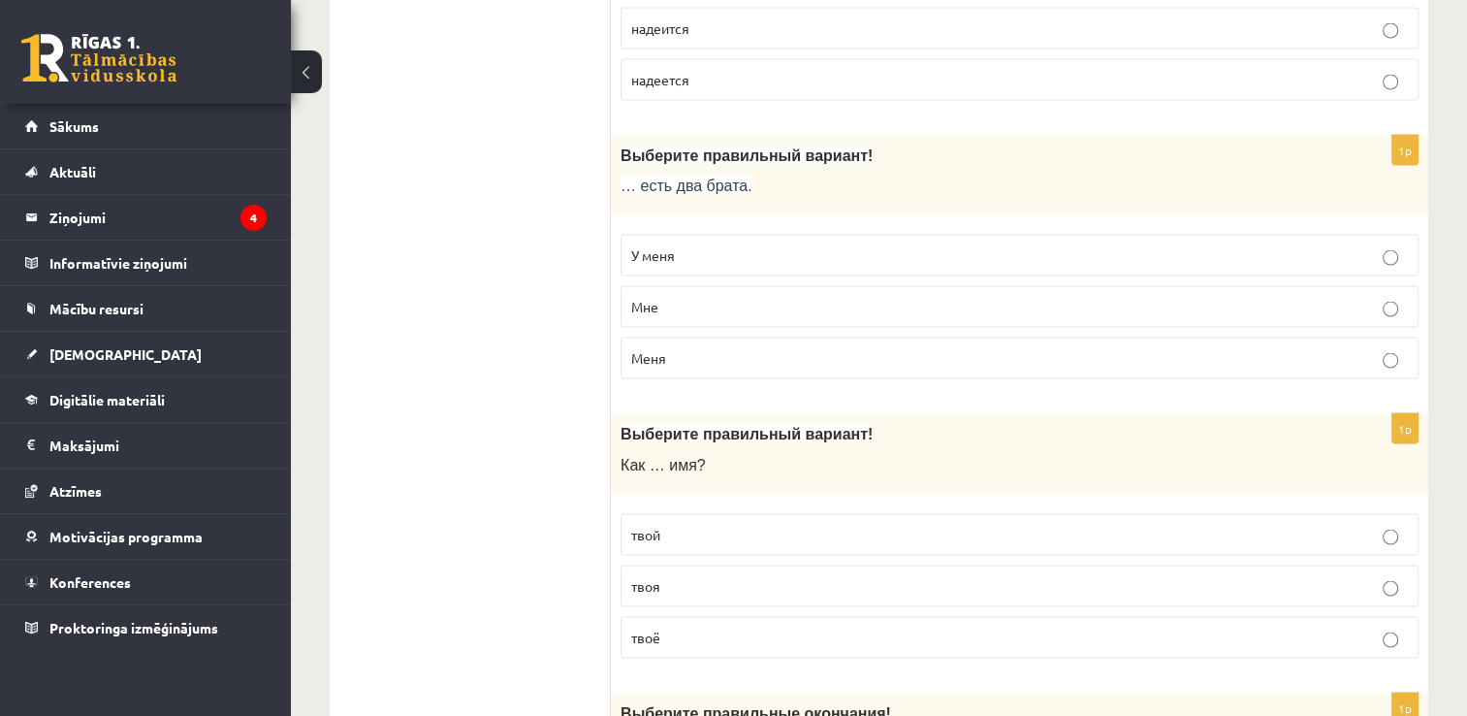
scroll to position [3685, 0]
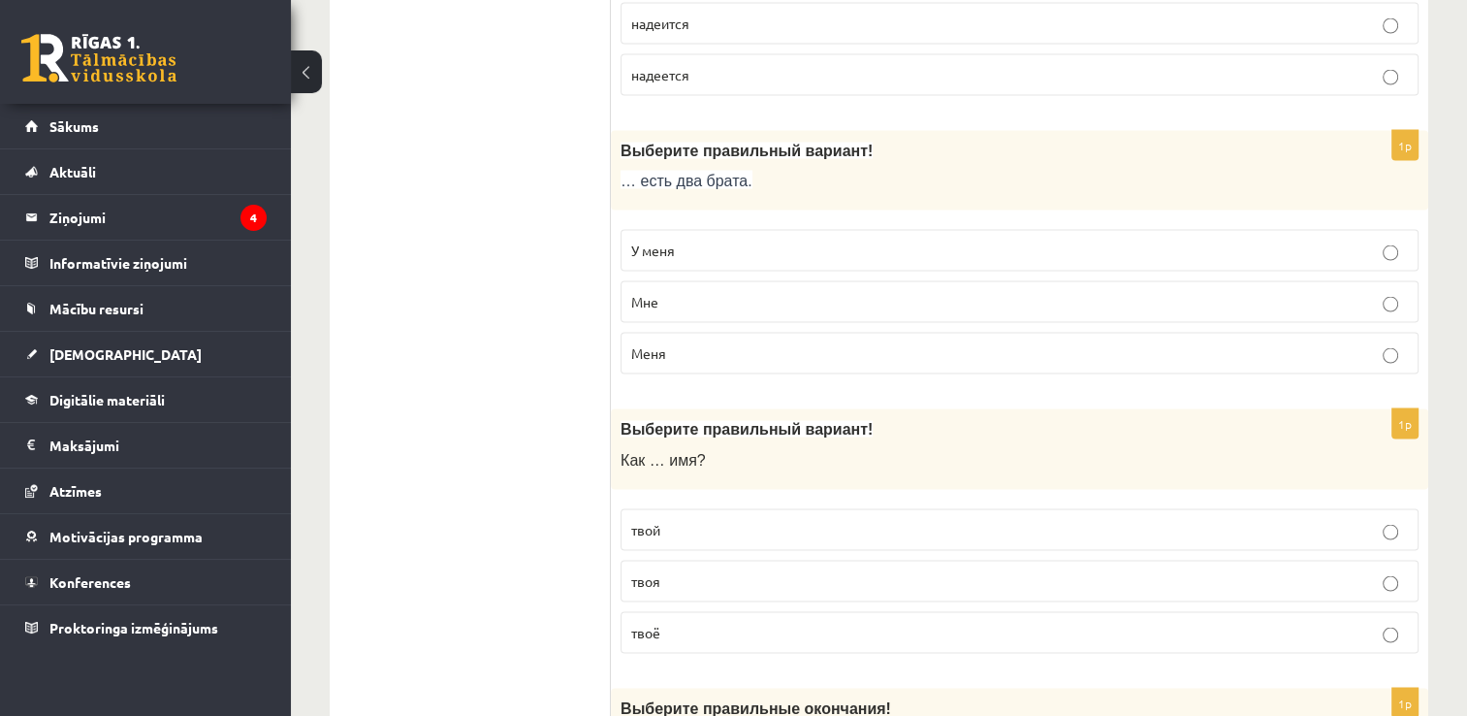
click at [656, 241] on span "У меня" at bounding box center [653, 249] width 44 height 17
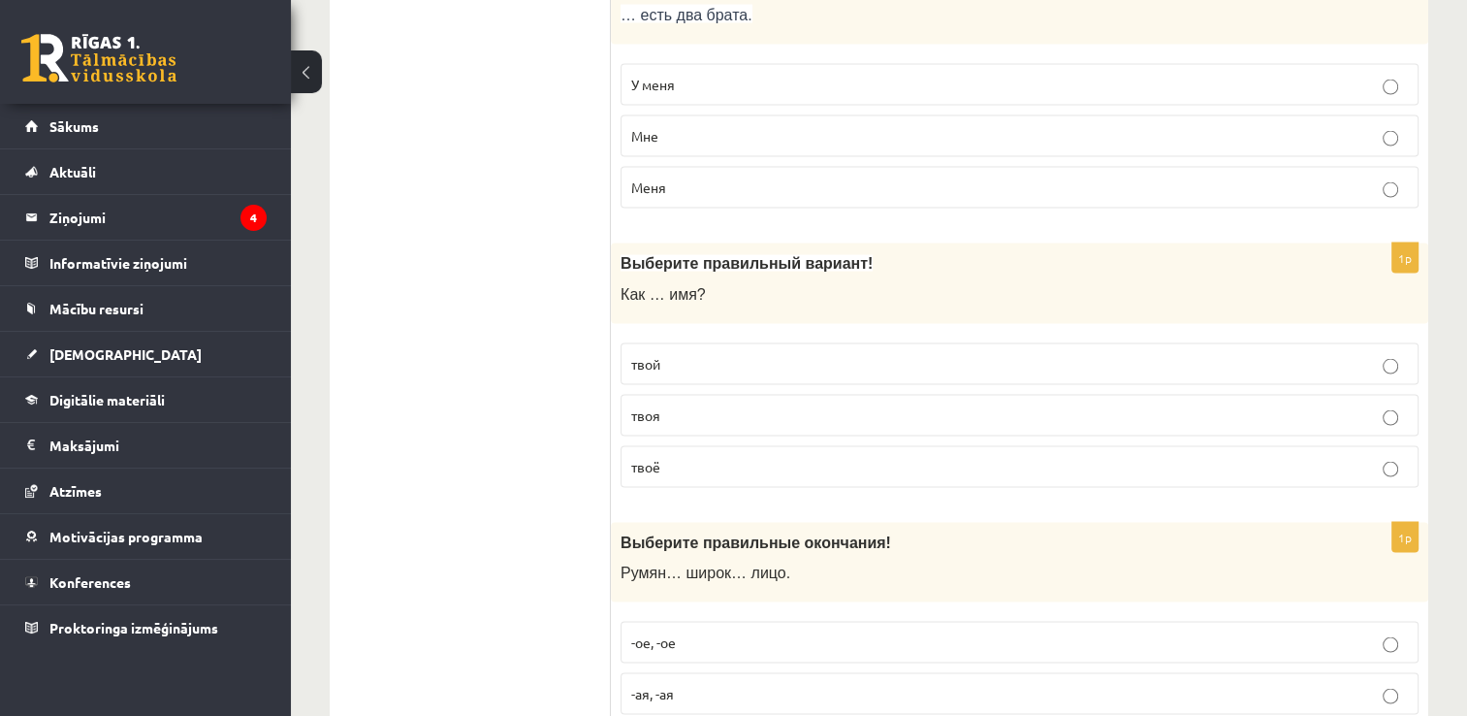
scroll to position [3879, 0]
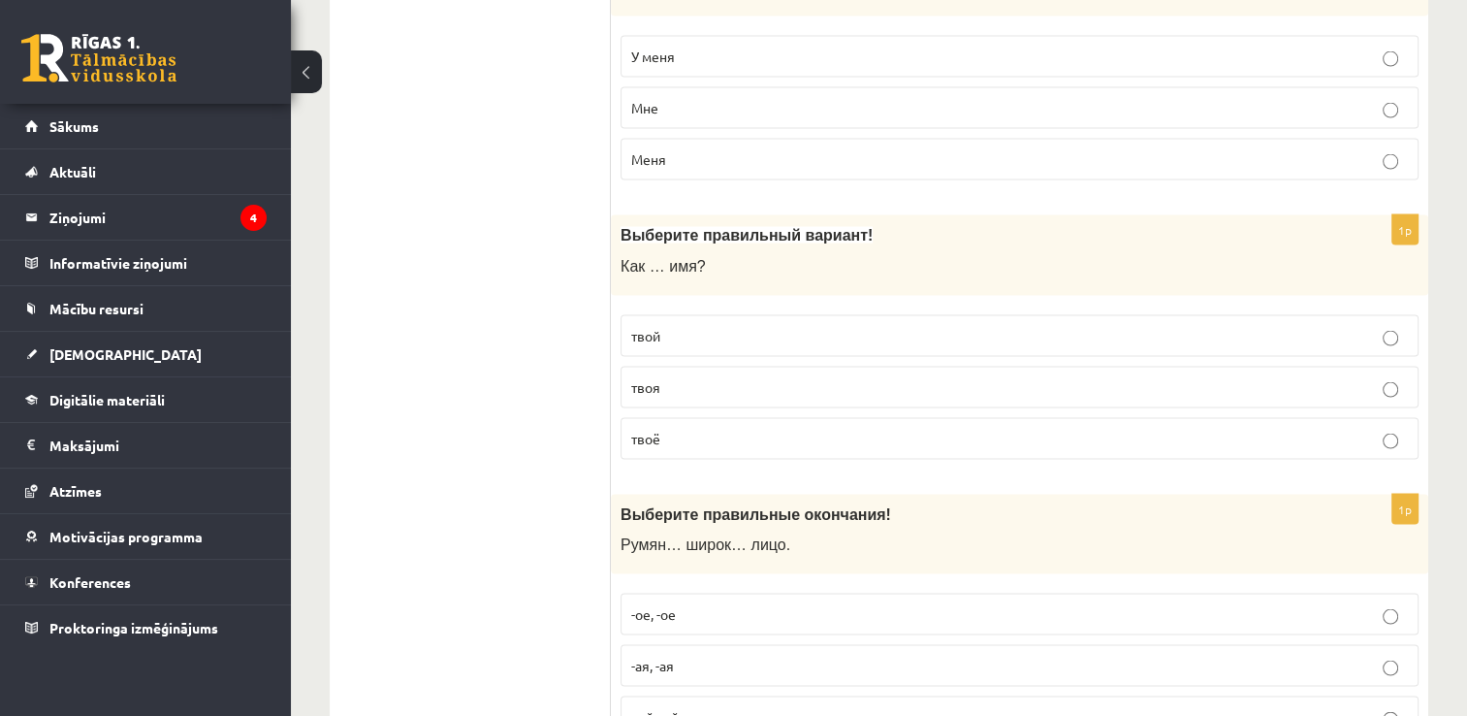
click at [726, 434] on label "твоё" at bounding box center [1020, 439] width 798 height 42
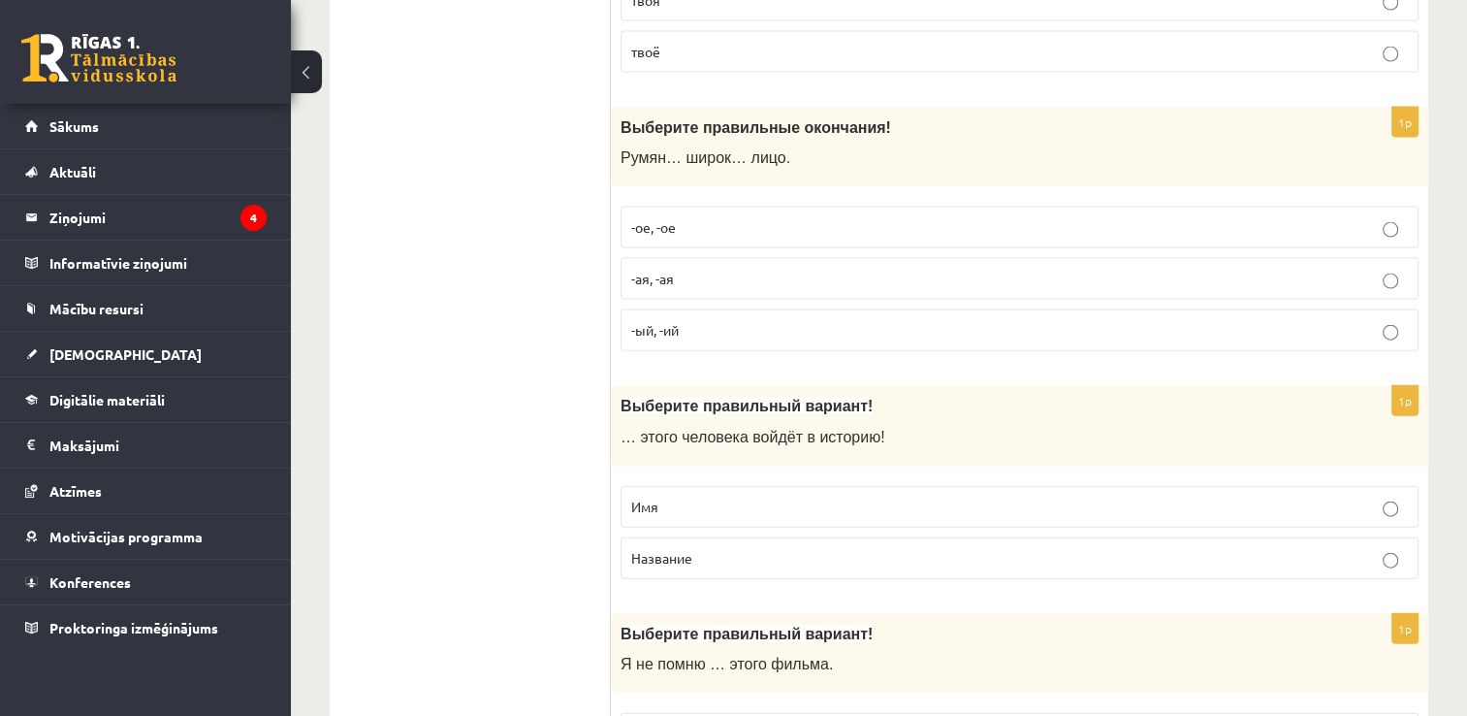
scroll to position [4267, 0]
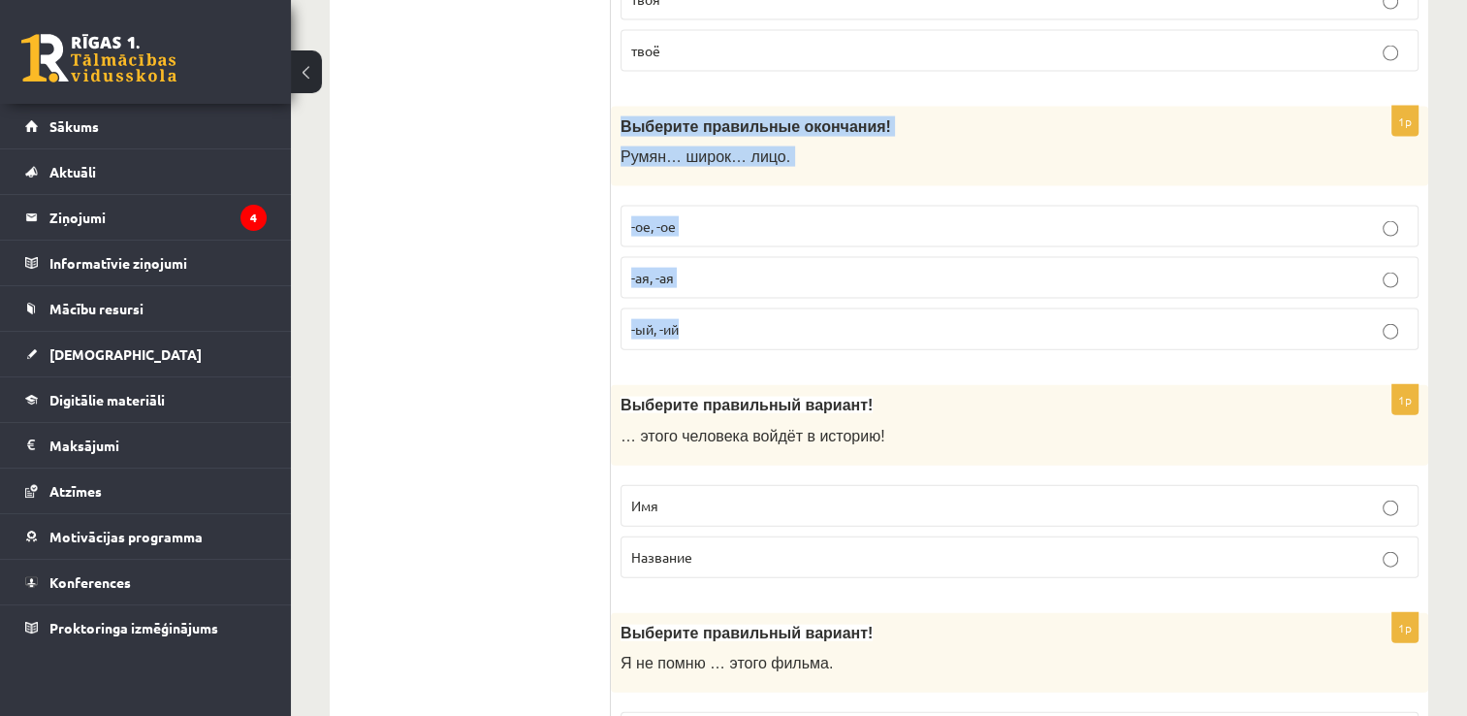
drag, startPoint x: 618, startPoint y: 96, endPoint x: 737, endPoint y: 308, distance: 243.6
click at [737, 308] on div "1p Выберите правильные окончания! Румян… широк… лицо. -ое, -ое -ая, -ая -ый, -ий" at bounding box center [1020, 237] width 818 height 260
copy div "Выберите правильные окончания! Румян… широк… лицо. -ое, -ое -ая, -ая -ый, -ий"
click at [724, 216] on p "-ое, -ое" at bounding box center [1019, 226] width 777 height 20
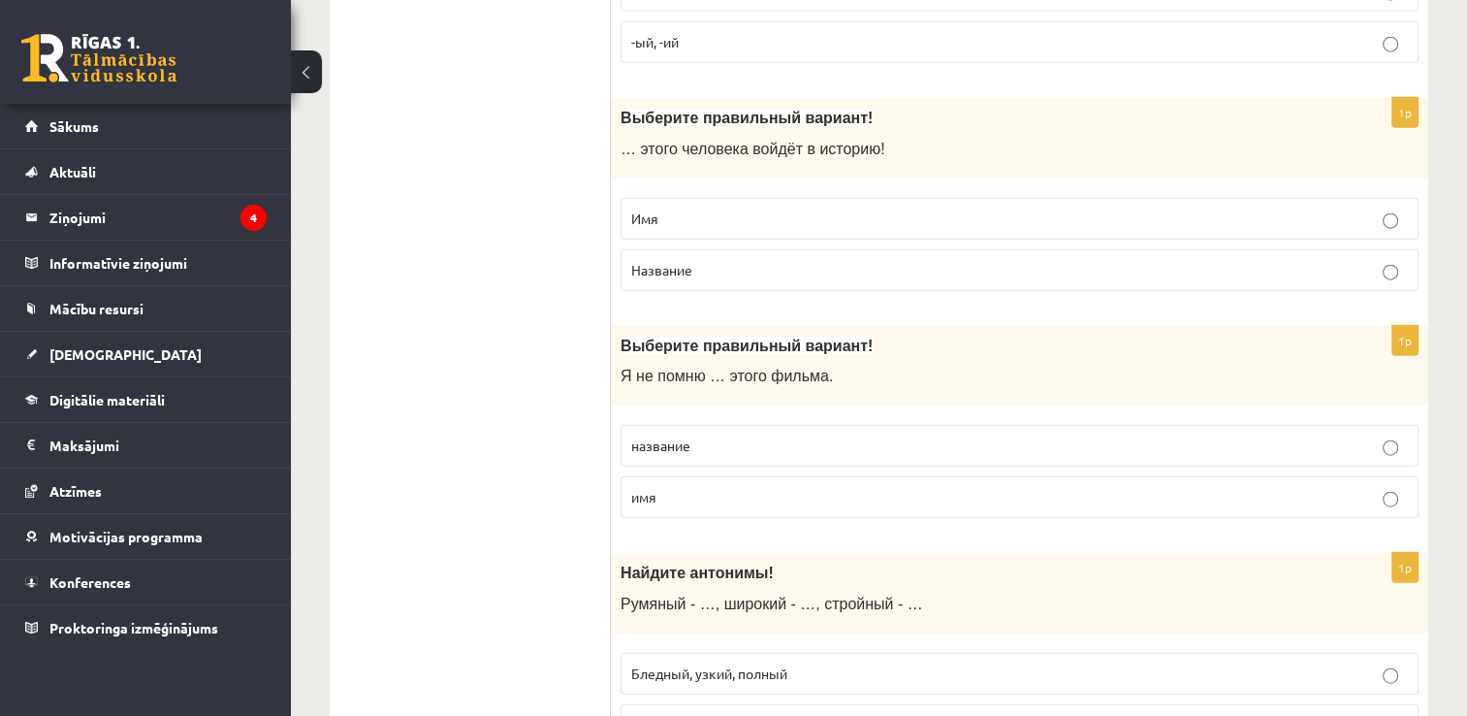
scroll to position [4558, 0]
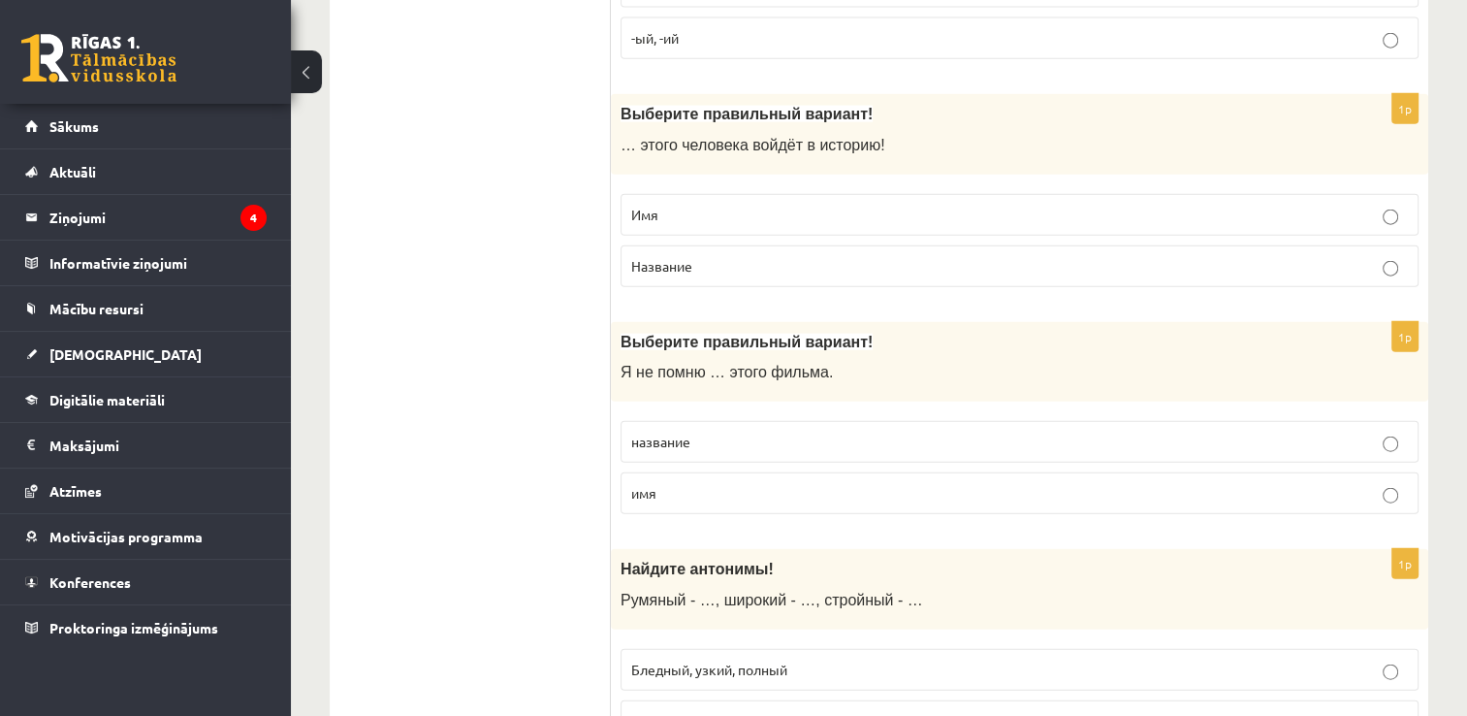
drag, startPoint x: 609, startPoint y: 92, endPoint x: 693, endPoint y: 233, distance: 164.0
drag, startPoint x: 693, startPoint y: 233, endPoint x: 566, endPoint y: 187, distance: 135.0
click at [611, 94] on div "Выберите правильный вариант! … этого человека войдёт в историю!" at bounding box center [1020, 134] width 818 height 80
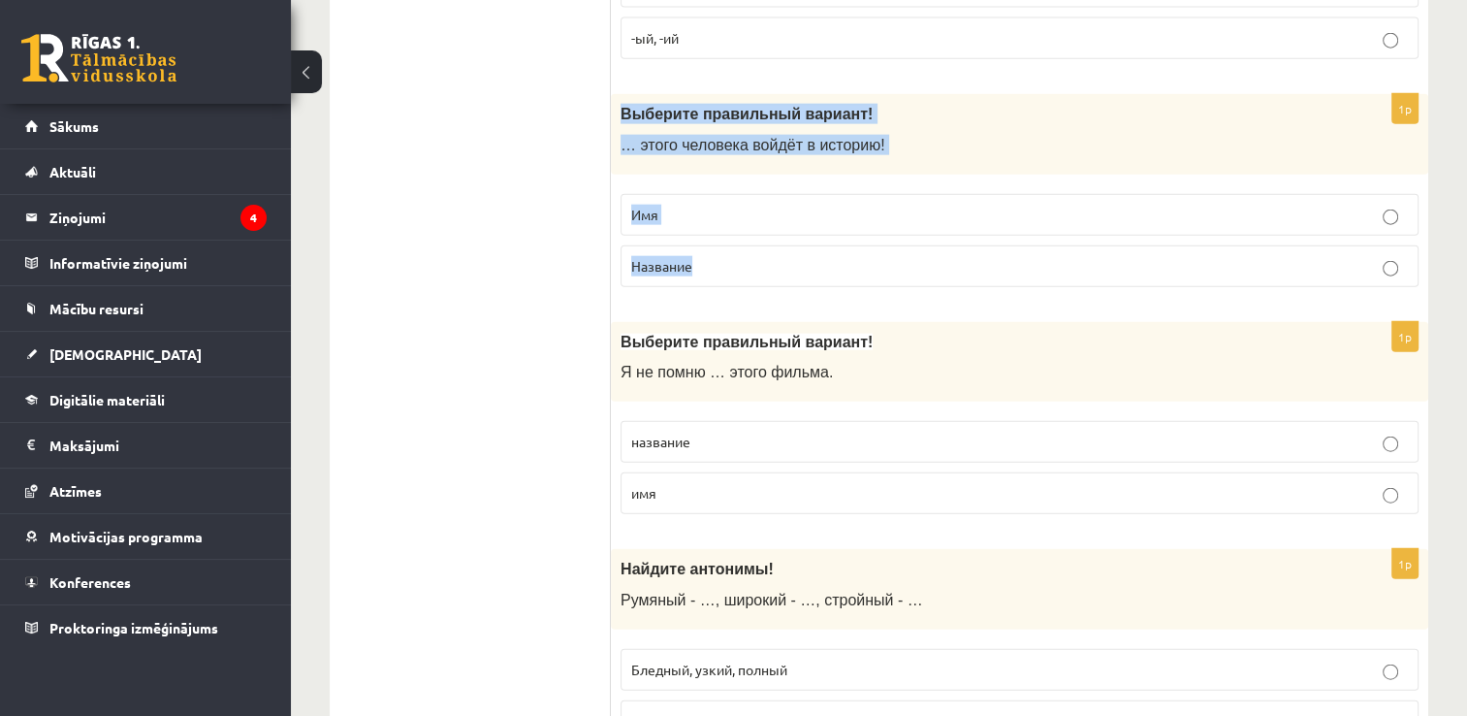
drag, startPoint x: 612, startPoint y: 90, endPoint x: 693, endPoint y: 236, distance: 166.7
click at [693, 236] on div "1p Выберите правильный вариант! … этого человека войдёт в историю! Имя Название" at bounding box center [1020, 198] width 818 height 209
copy div "Выберите правильный вариант! … этого человека войдёт в историю! Имя Название"
click at [692, 205] on p "Имя" at bounding box center [1019, 215] width 777 height 20
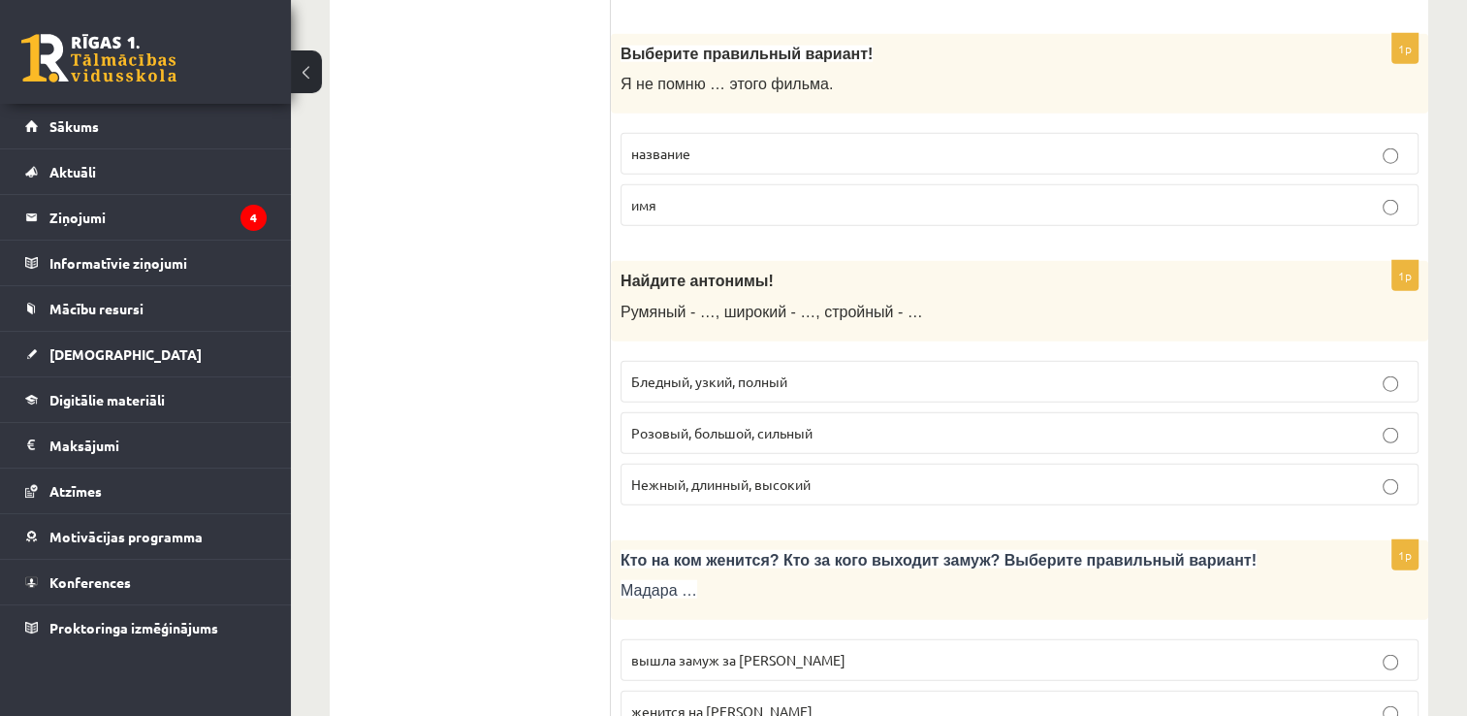
scroll to position [4849, 0]
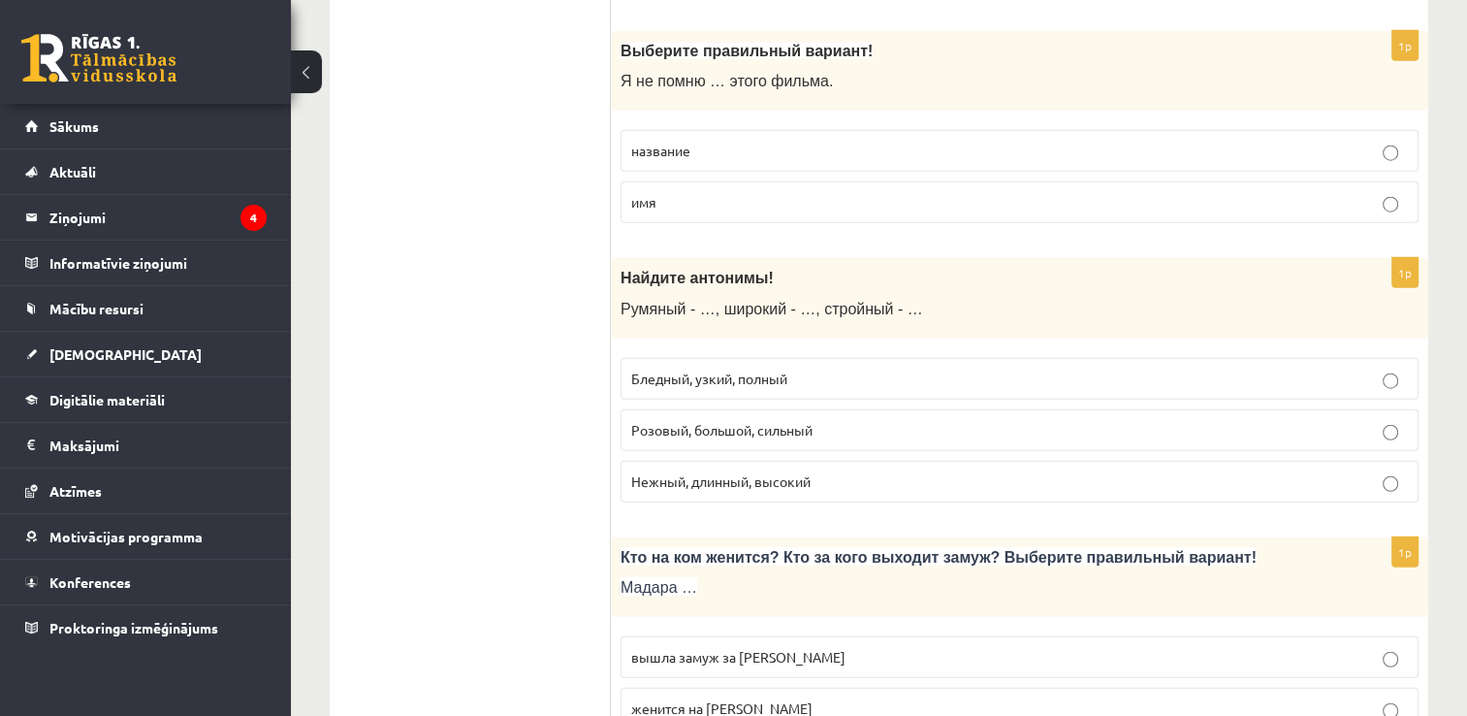
click at [705, 130] on label "название" at bounding box center [1020, 151] width 798 height 42
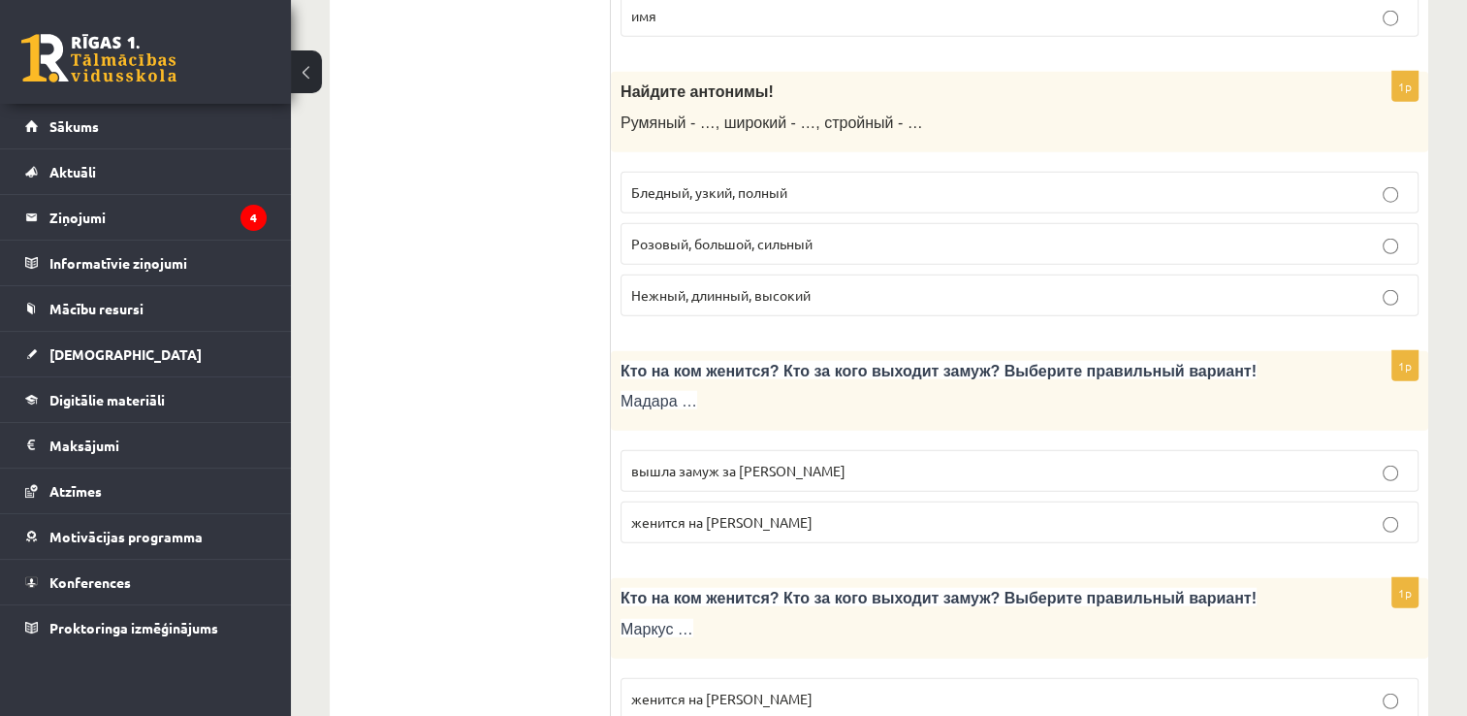
scroll to position [5043, 0]
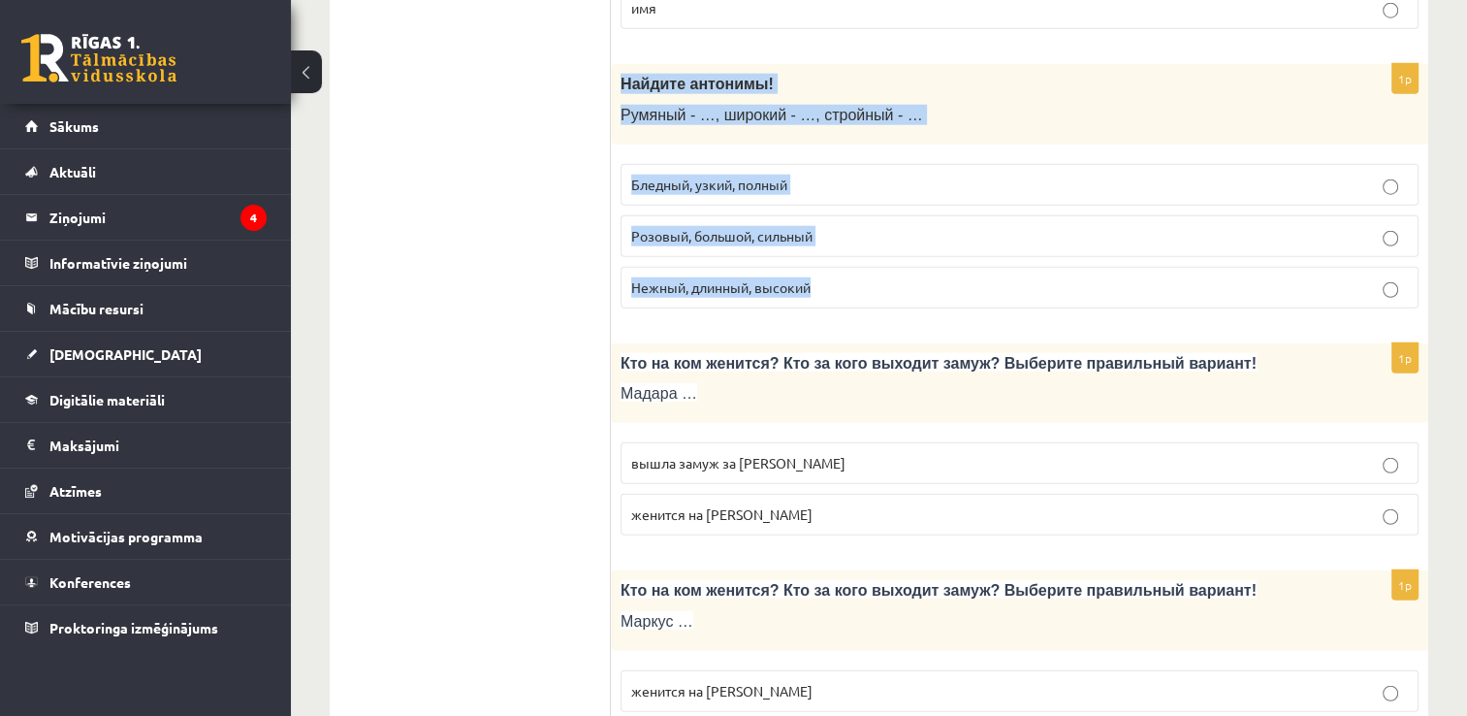
drag, startPoint x: 620, startPoint y: 60, endPoint x: 815, endPoint y: 249, distance: 271.6
click at [815, 249] on div "1p Найдите антонимы! Румяный - …, широкий - …, стройный - … Бледный, узкий, пол…" at bounding box center [1020, 194] width 818 height 260
copy div "Найдите антонимы! Румяный - …, широкий - …, стройный - … Бледный, узкий, полный…"
click at [654, 176] on span "Бледный, узкий, полный" at bounding box center [709, 184] width 156 height 17
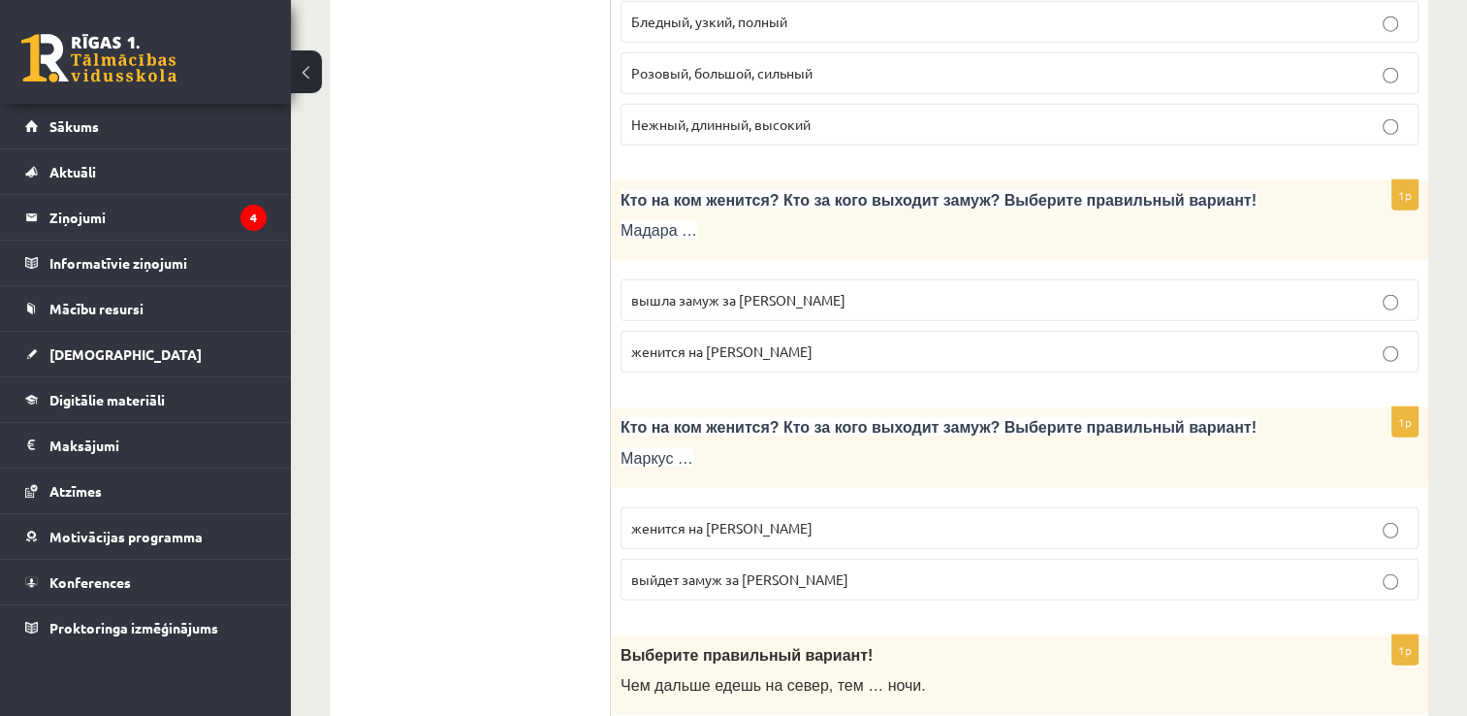
scroll to position [5237, 0]
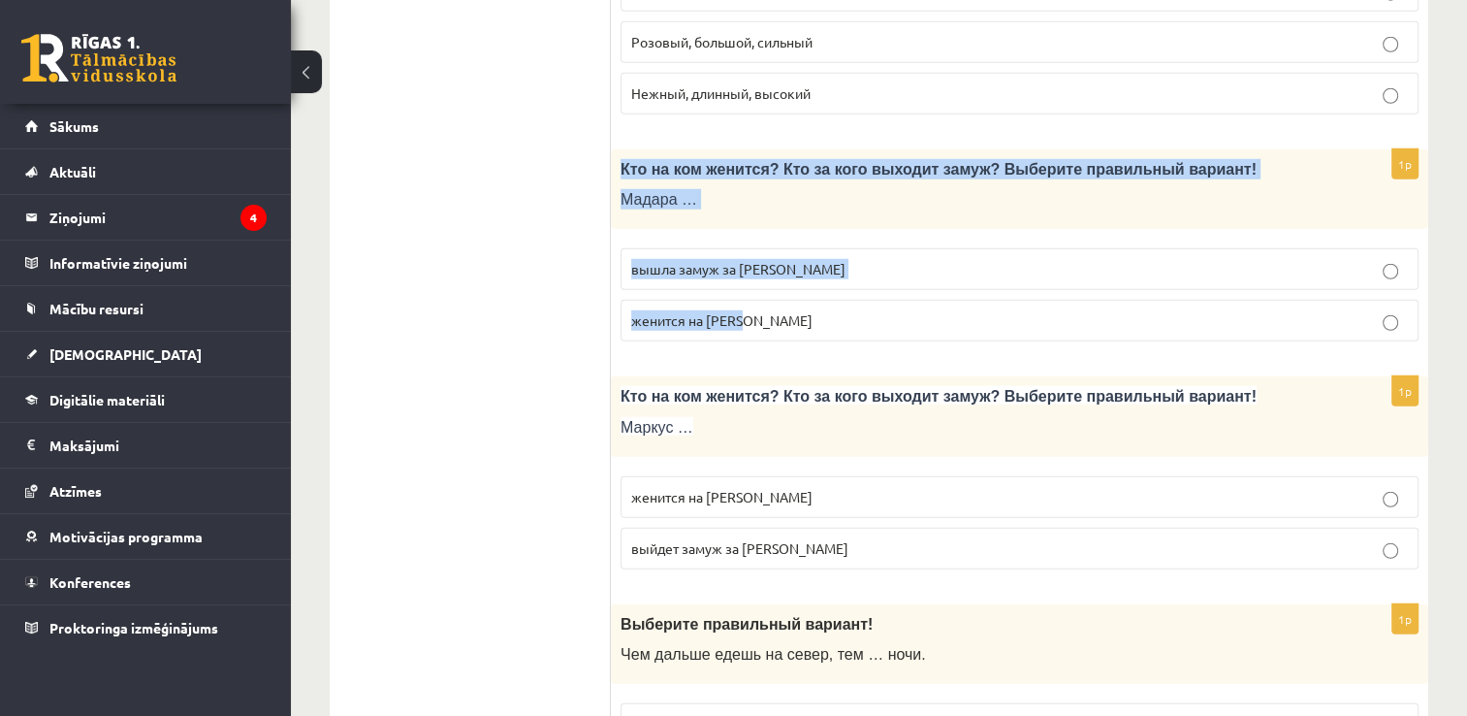
drag, startPoint x: 630, startPoint y: 160, endPoint x: 789, endPoint y: 301, distance: 212.3
click at [789, 301] on div "1p Кто на ком женится? Кто за кого выходит замуж? Выберите правильный вариант! …" at bounding box center [1020, 253] width 818 height 209
copy div "Кто на ком женится? Кто за кого выходит замуж? Выберите правильный вариант! Мад…"
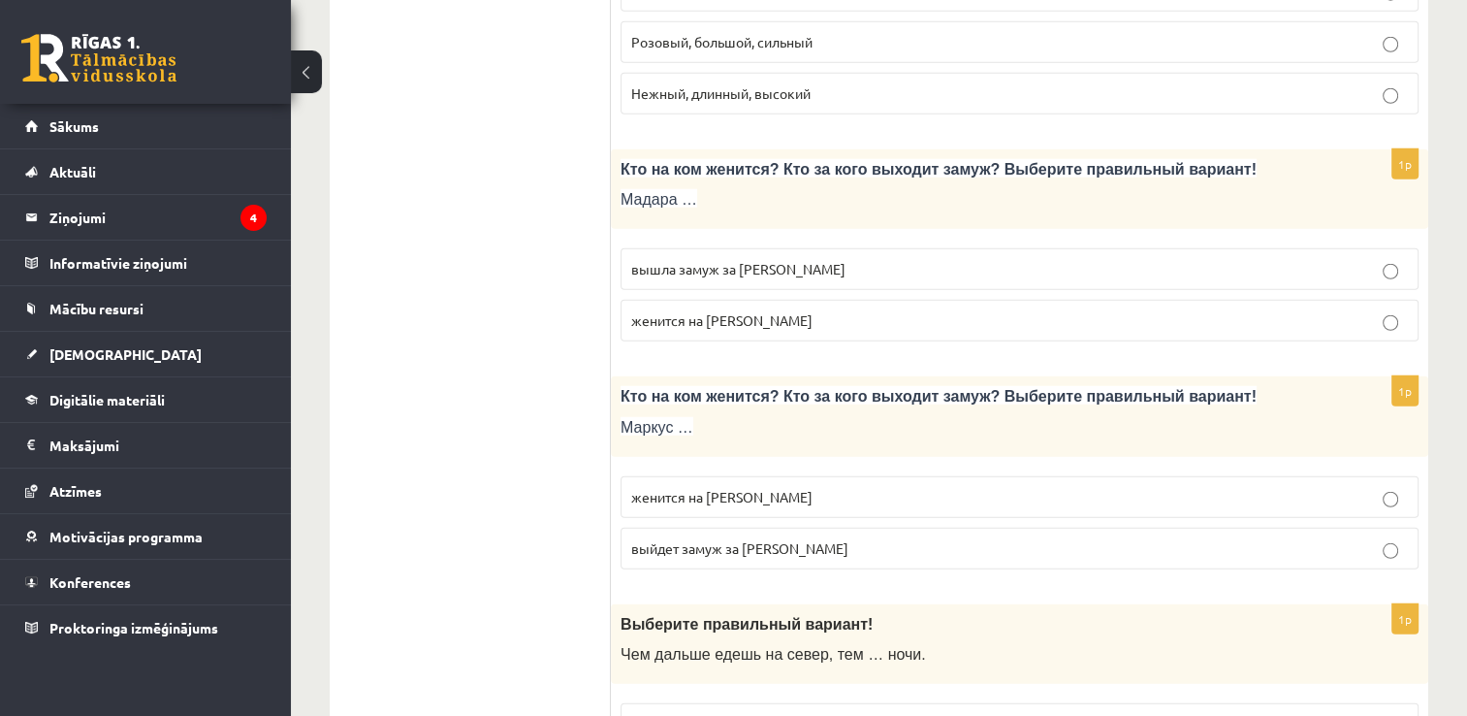
drag, startPoint x: 624, startPoint y: 154, endPoint x: 751, endPoint y: 311, distance: 202.1
copy div "Izvērtējums! 1p Выберите правильный вариант! Человека, который любит трудиться …"
click at [749, 260] on span "вышла замуж за Марка" at bounding box center [738, 268] width 214 height 17
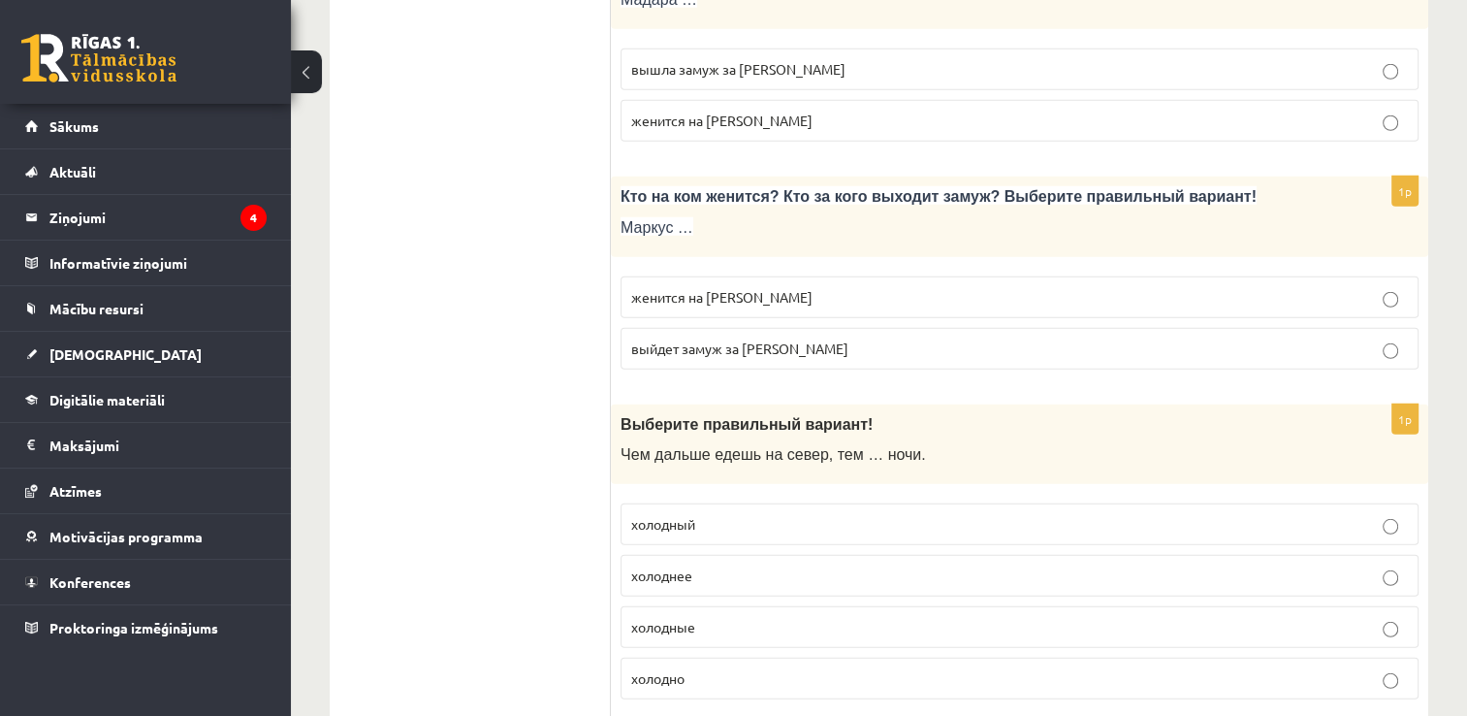
scroll to position [5528, 0]
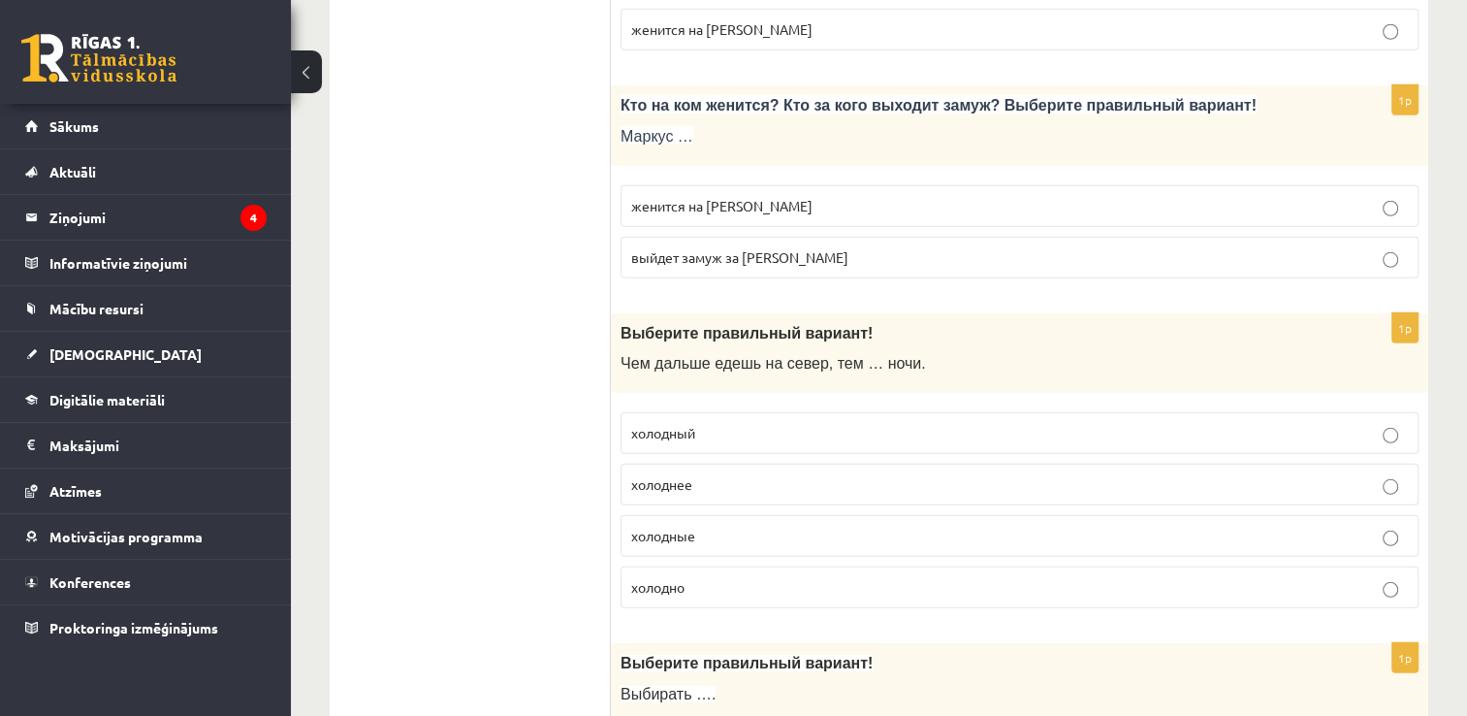
drag, startPoint x: 620, startPoint y: 87, endPoint x: 580, endPoint y: 167, distance: 88.9
drag, startPoint x: 580, startPoint y: 167, endPoint x: 531, endPoint y: 166, distance: 49.5
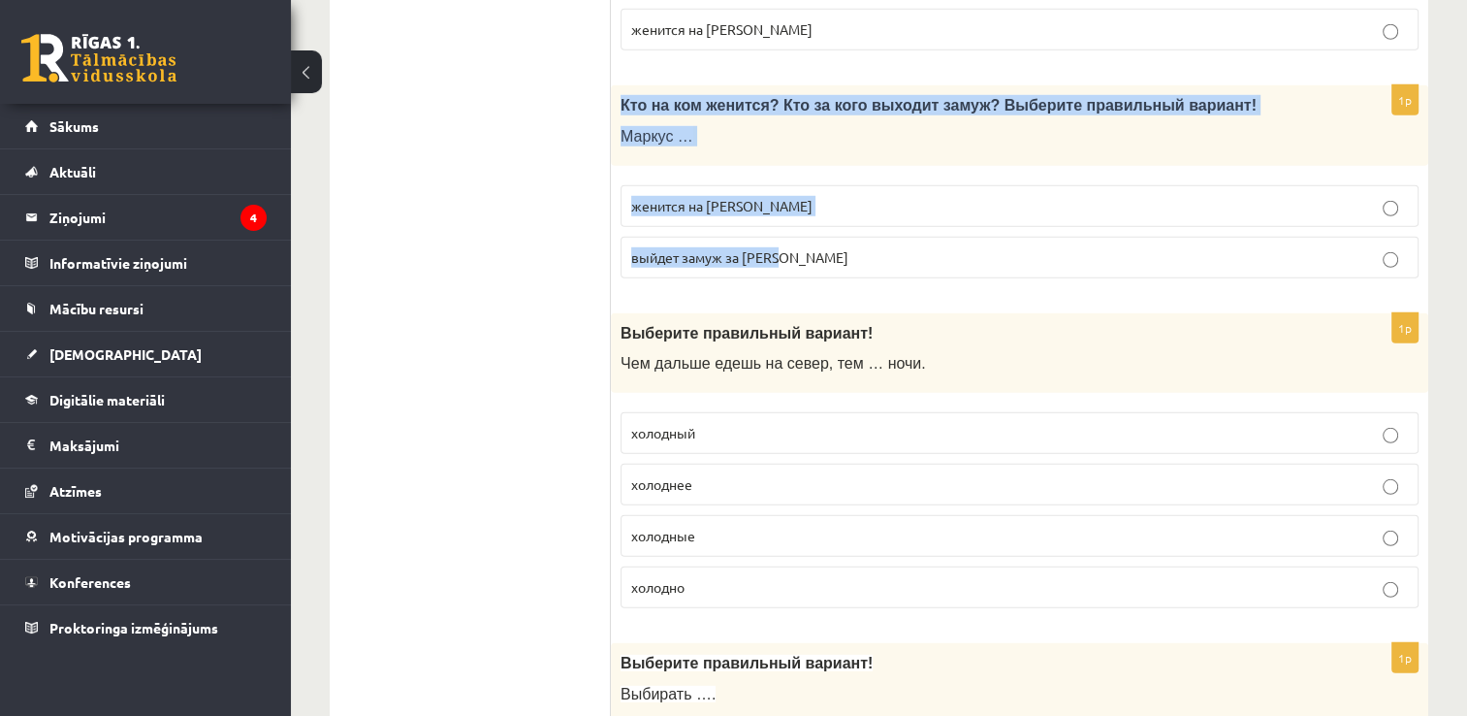
drag, startPoint x: 616, startPoint y: 83, endPoint x: 788, endPoint y: 223, distance: 222.1
click at [788, 223] on div "1p Кто на ком женится? Кто за кого выходит замуж? Выберите правильный вариант! …" at bounding box center [1020, 189] width 818 height 209
click at [707, 196] on label "женится на Агнии" at bounding box center [1020, 206] width 798 height 42
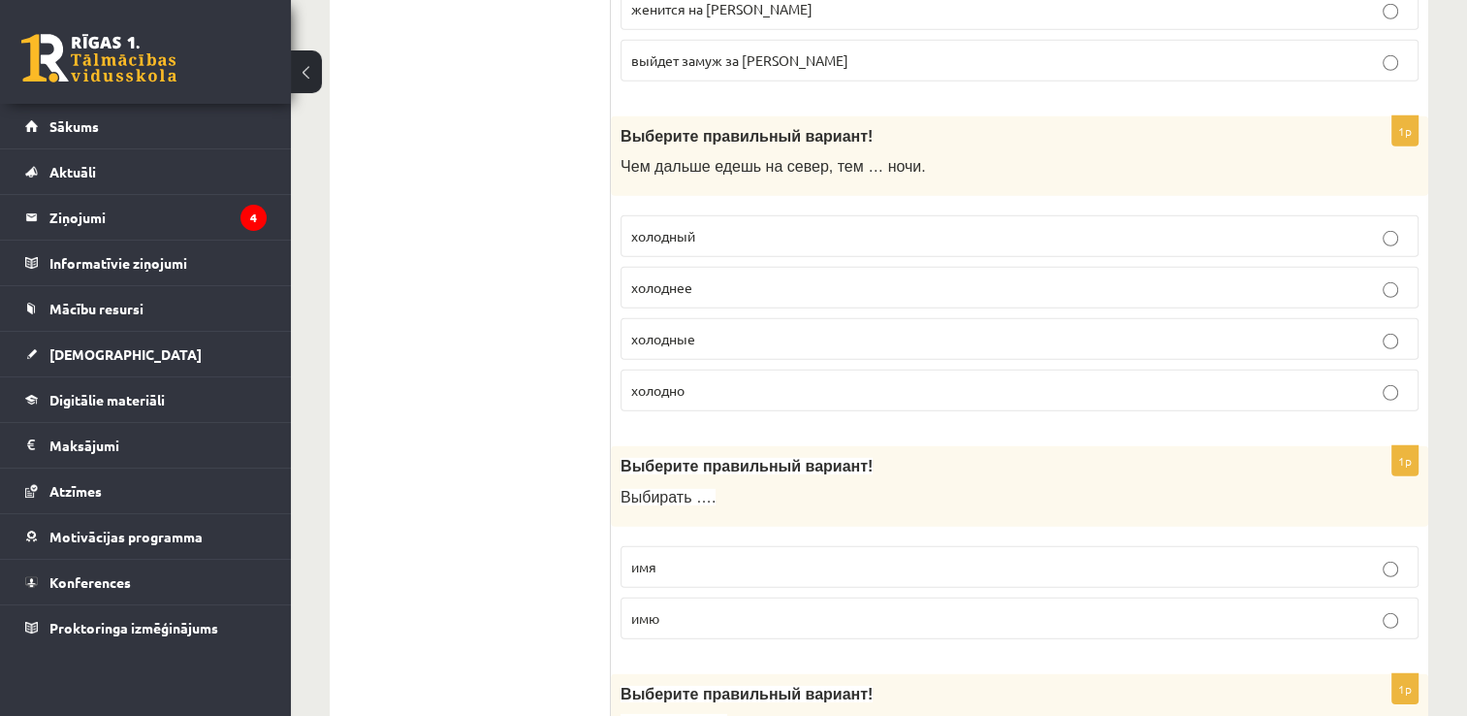
scroll to position [5722, 0]
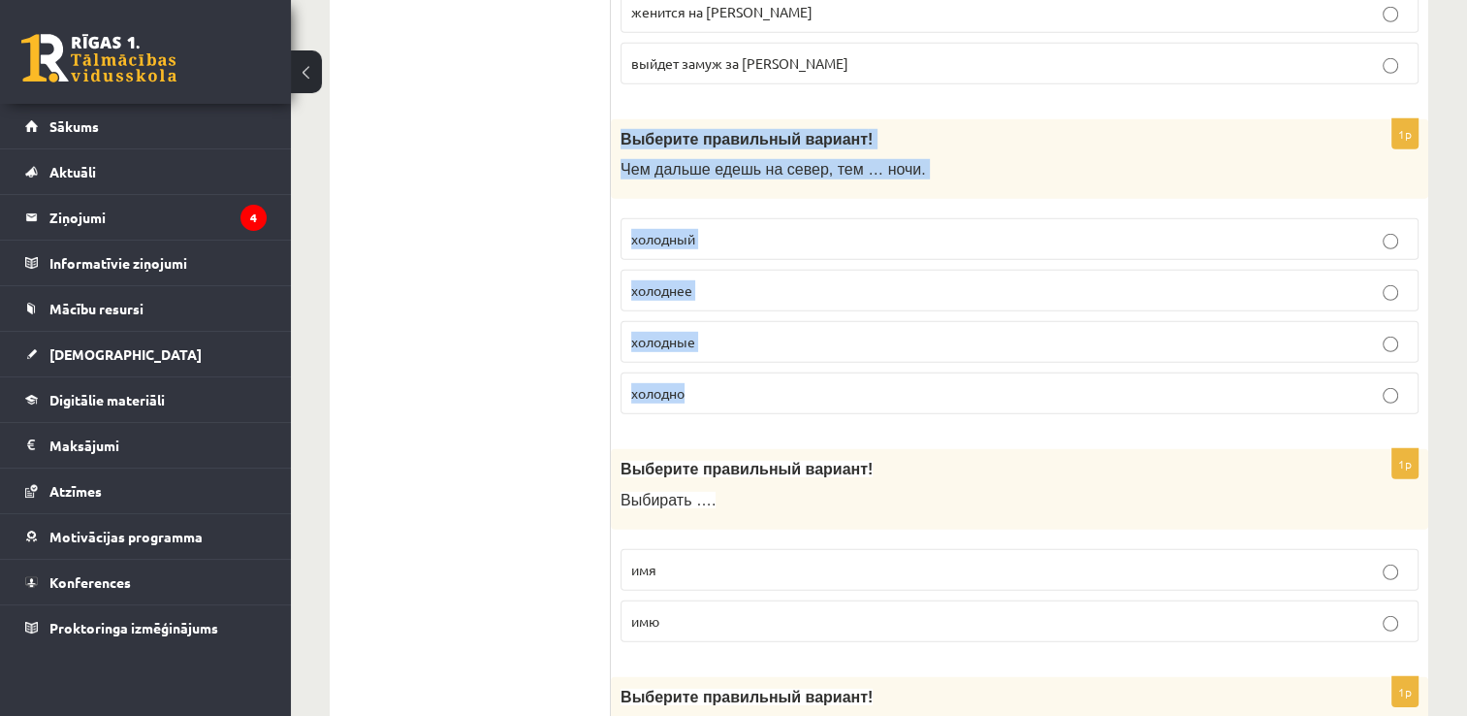
drag, startPoint x: 610, startPoint y: 107, endPoint x: 795, endPoint y: 349, distance: 305.1
click at [795, 349] on div "1p Выберите правильный вариант ! Чем дальше едешь на север, тем … ночи. холодны…" at bounding box center [1020, 274] width 818 height 311
click at [697, 280] on p "холоднее" at bounding box center [1019, 290] width 777 height 20
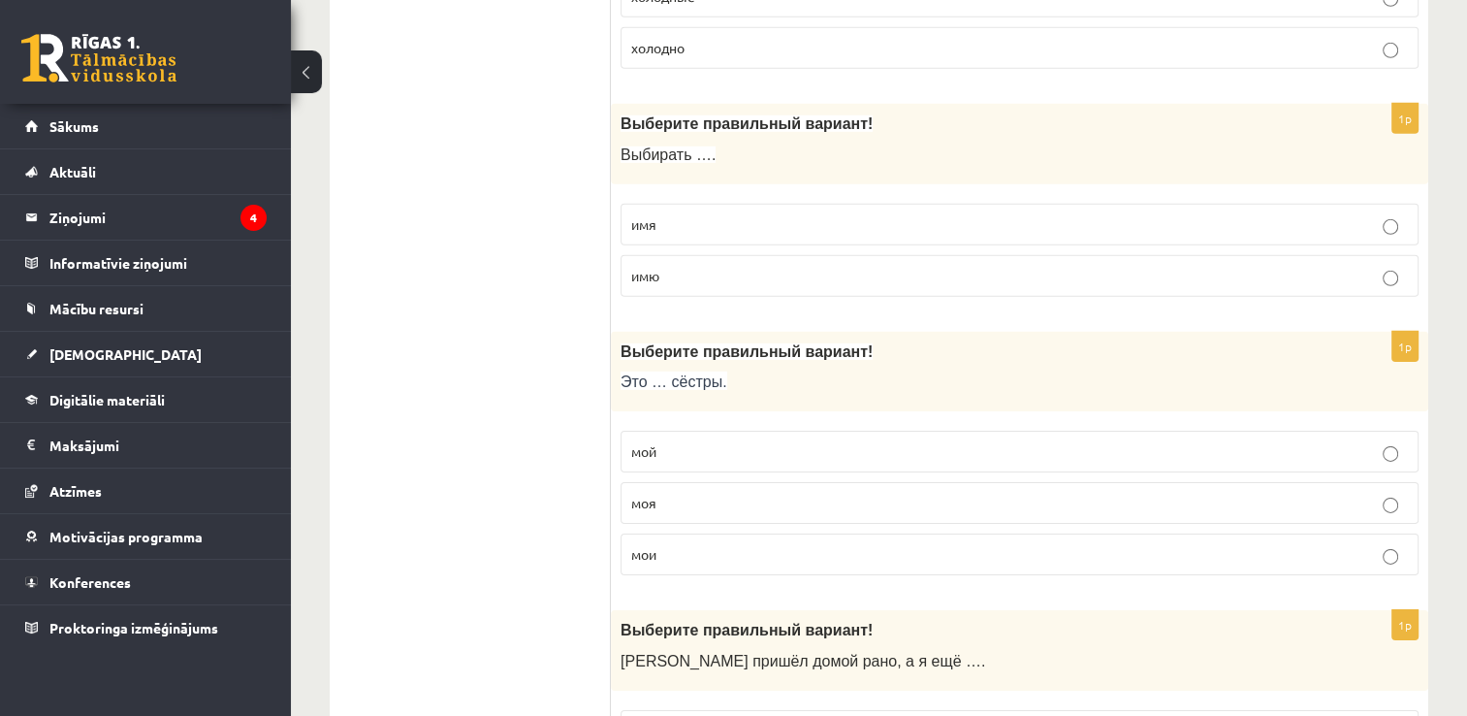
scroll to position [6013, 0]
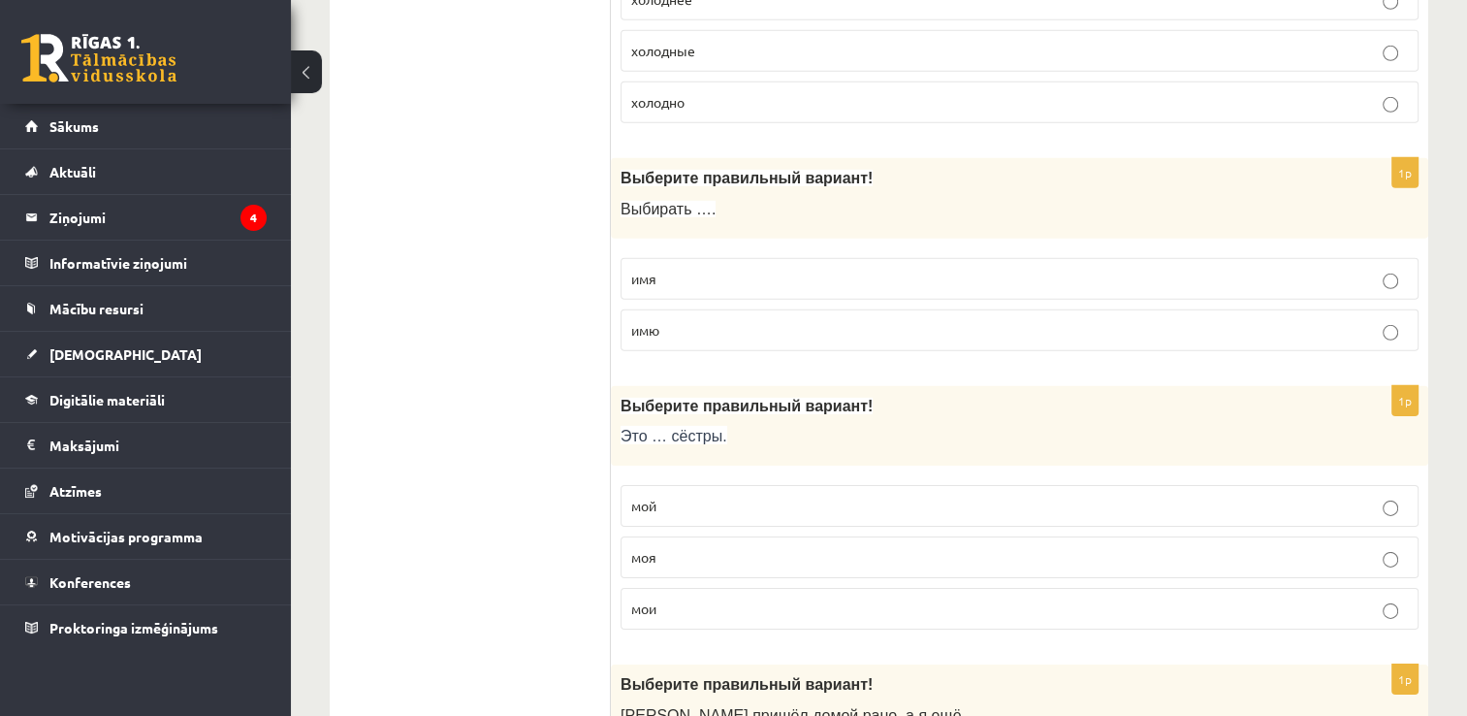
click at [718, 269] on p "имя" at bounding box center [1019, 279] width 777 height 20
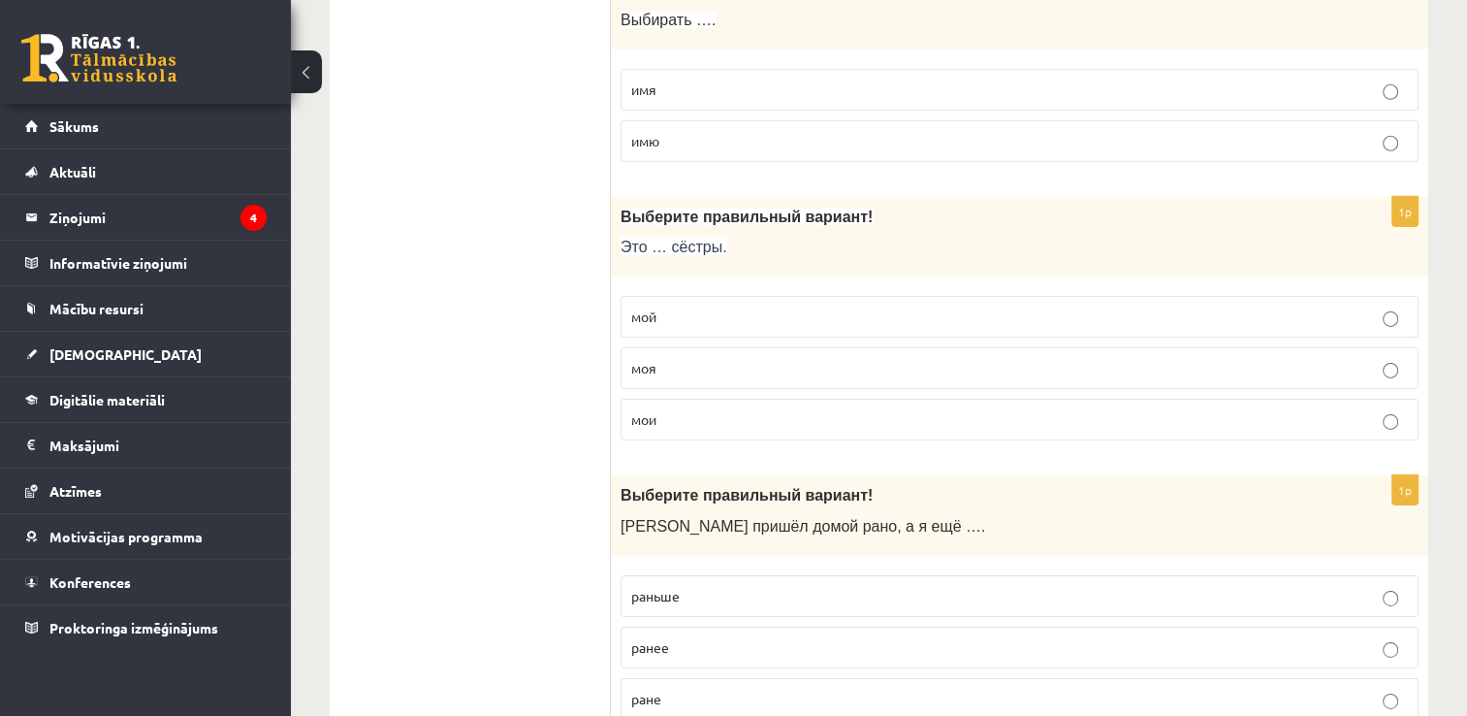
scroll to position [6207, 0]
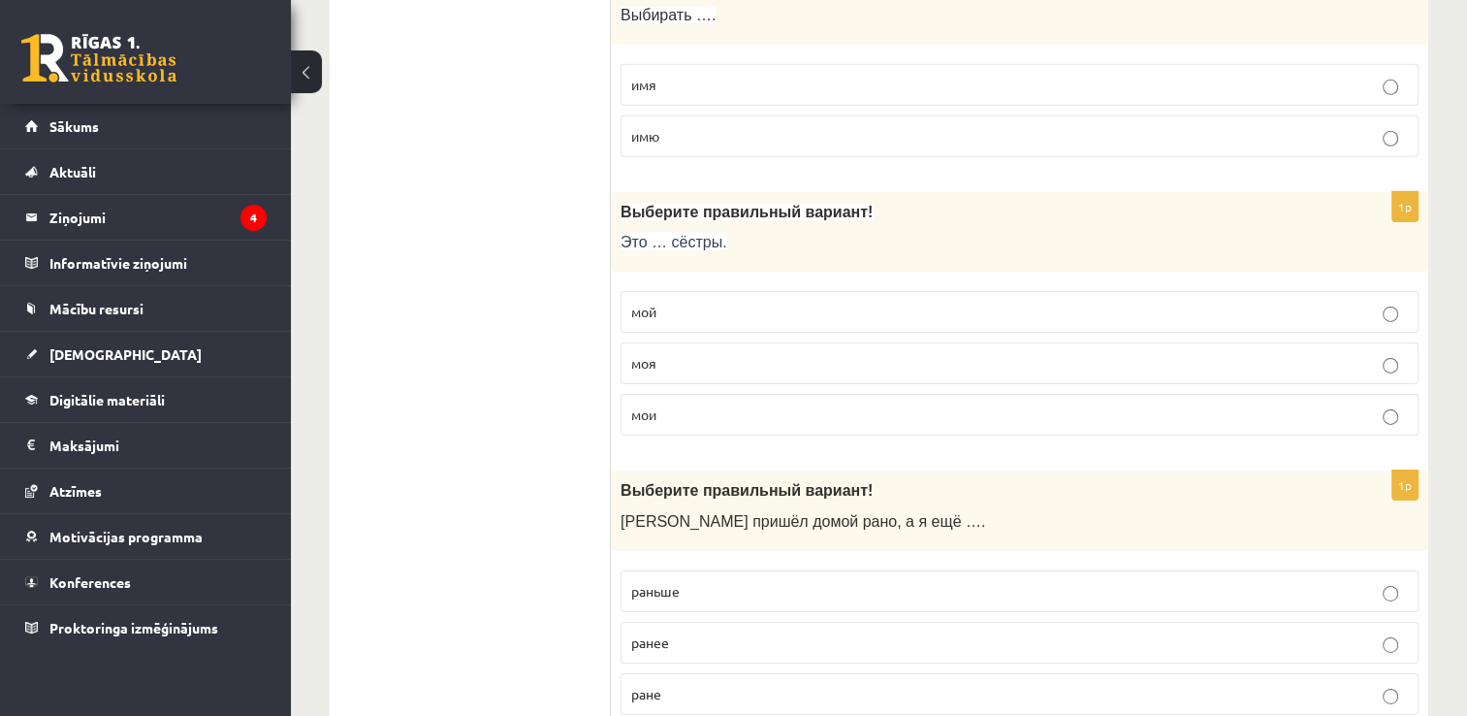
click at [777, 353] on p "моя" at bounding box center [1019, 363] width 777 height 20
click at [688, 404] on p "мои" at bounding box center [1019, 414] width 777 height 20
drag, startPoint x: 607, startPoint y: 172, endPoint x: 755, endPoint y: 346, distance: 228.5
drag, startPoint x: 755, startPoint y: 346, endPoint x: 572, endPoint y: 266, distance: 199.3
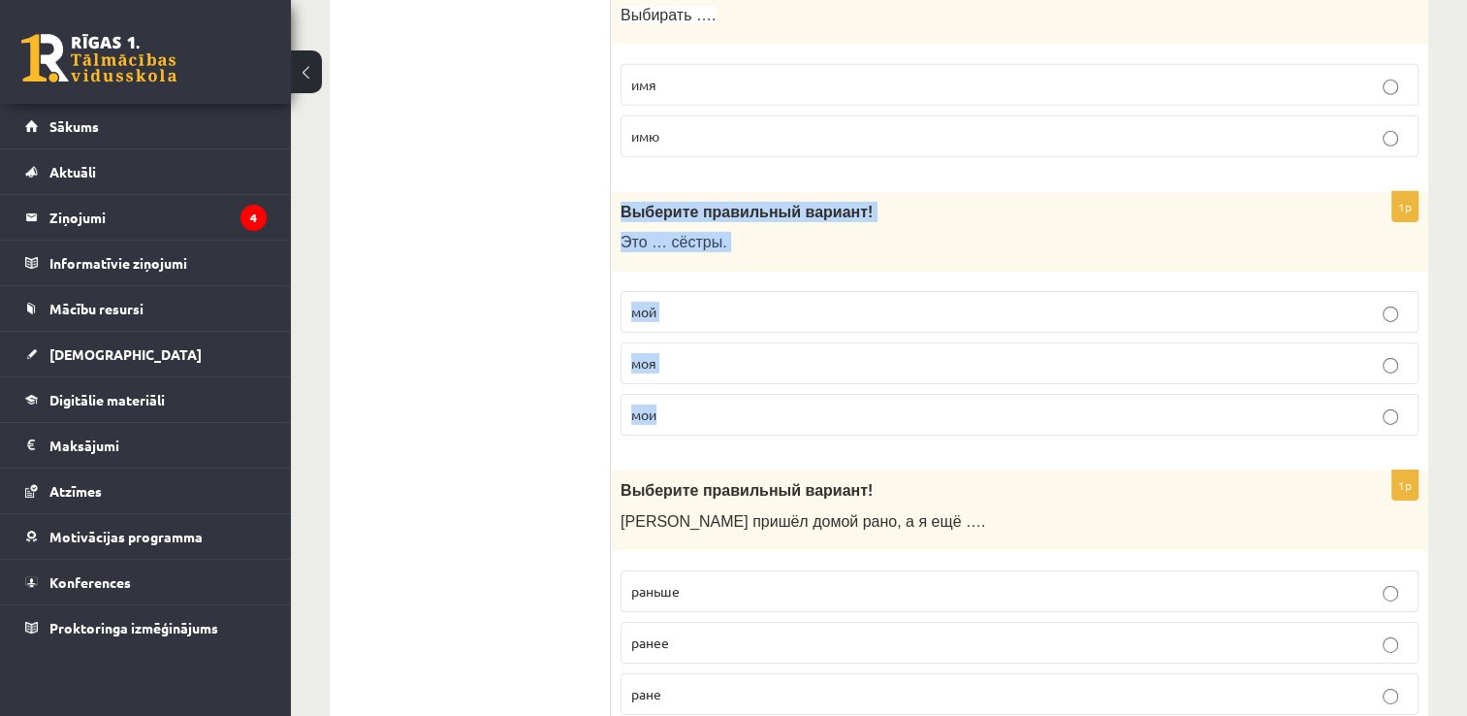
drag, startPoint x: 621, startPoint y: 178, endPoint x: 708, endPoint y: 370, distance: 210.1
click at [708, 370] on div "1p Выберите правильный вариант! Это … сёстры. мой моя мои" at bounding box center [1020, 322] width 818 height 260
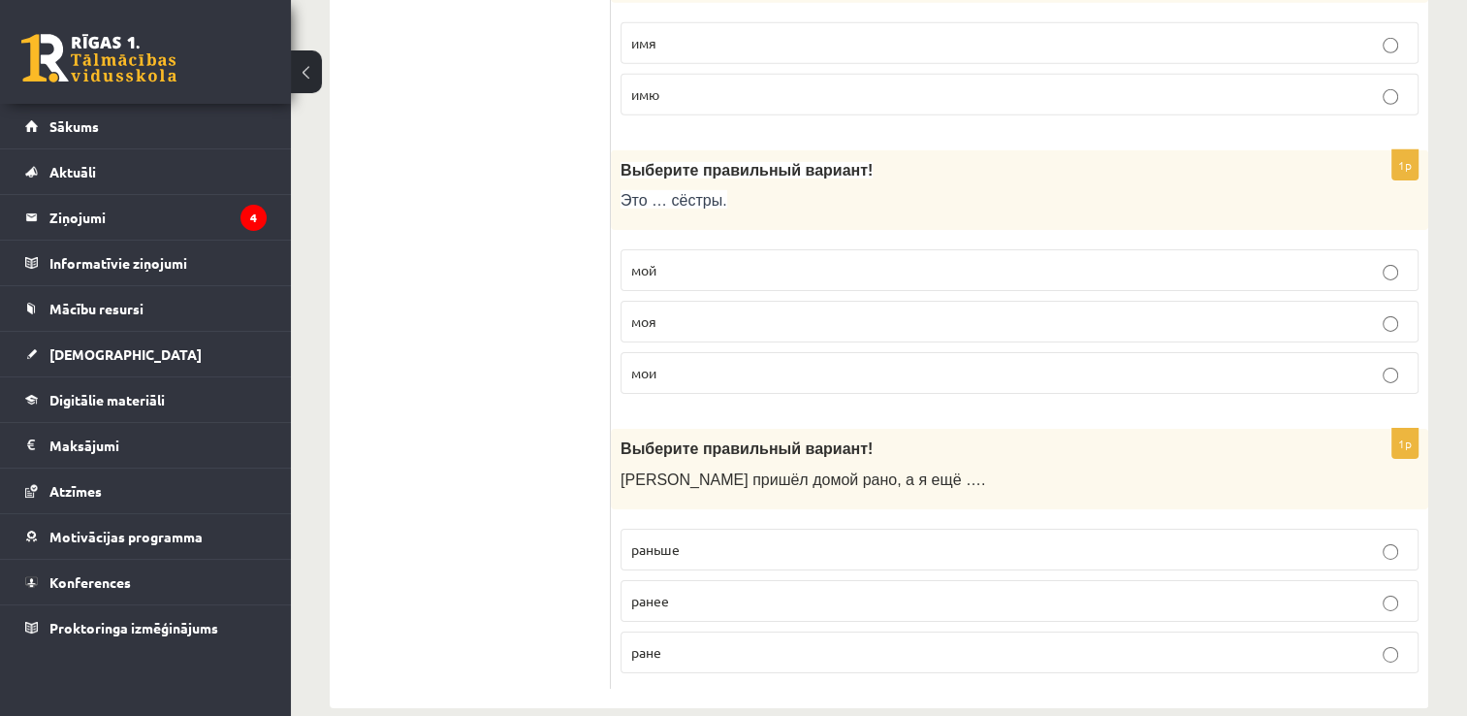
scroll to position [6250, 0]
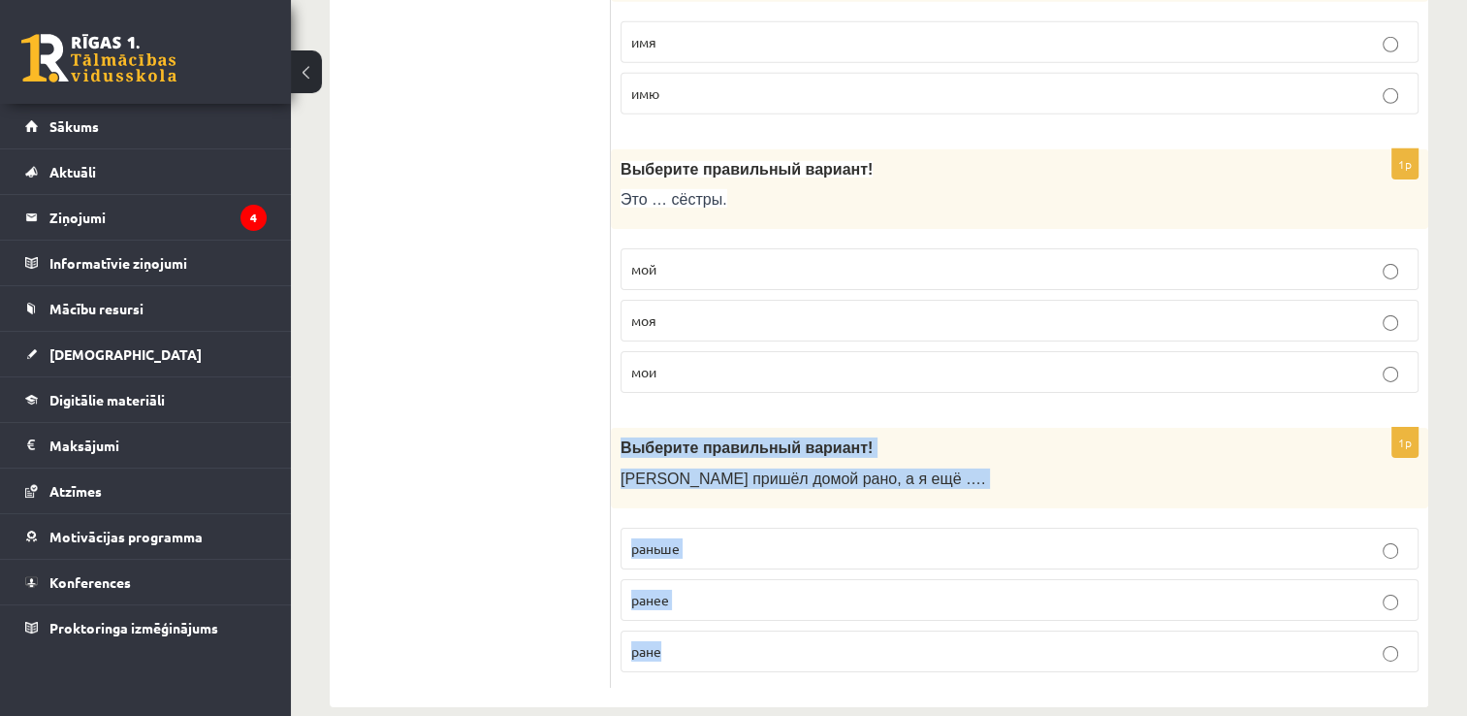
drag, startPoint x: 618, startPoint y: 413, endPoint x: 724, endPoint y: 626, distance: 237.7
click at [724, 626] on div "1p Выберите правильный вариант! Андрей пришёл домой рано, а я ещё …. раньше ран…" at bounding box center [1020, 558] width 818 height 260
click at [669, 530] on label "раньше" at bounding box center [1020, 549] width 798 height 42
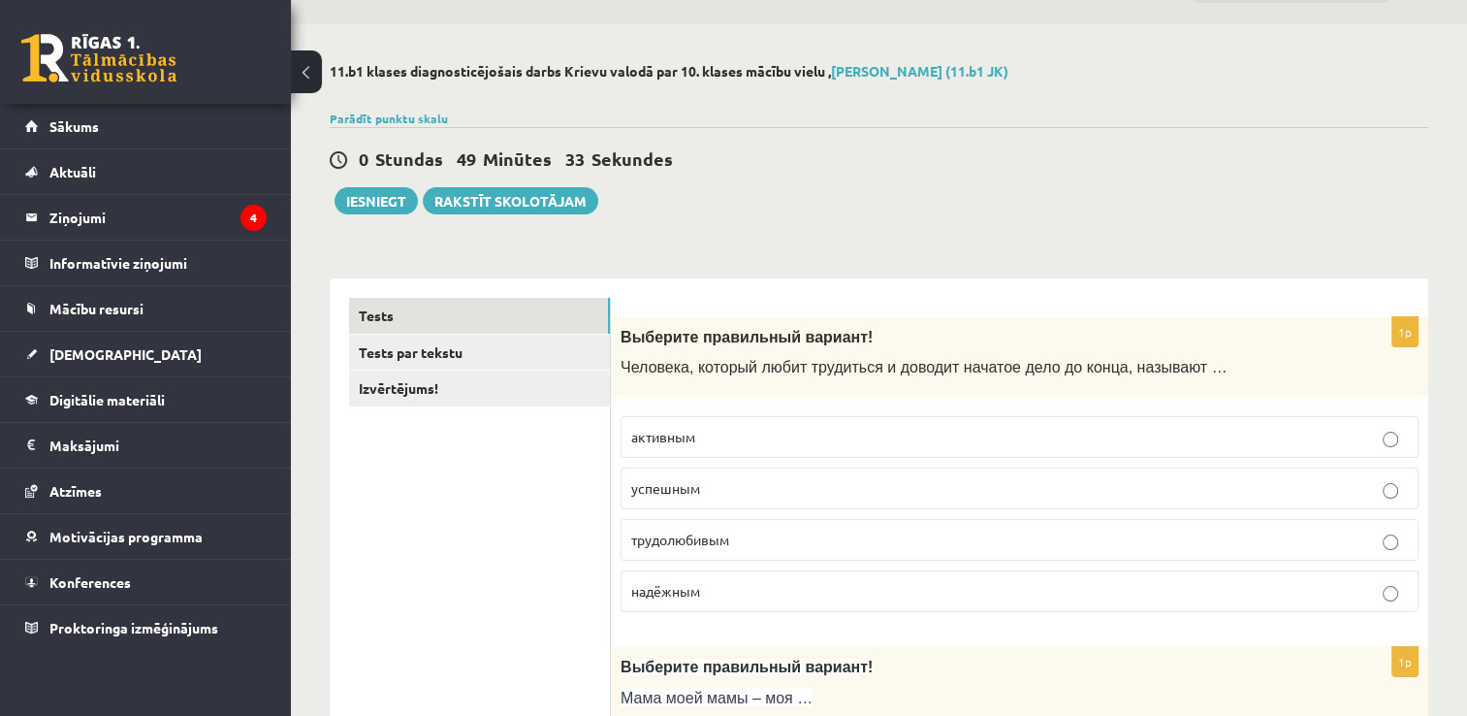
scroll to position [0, 0]
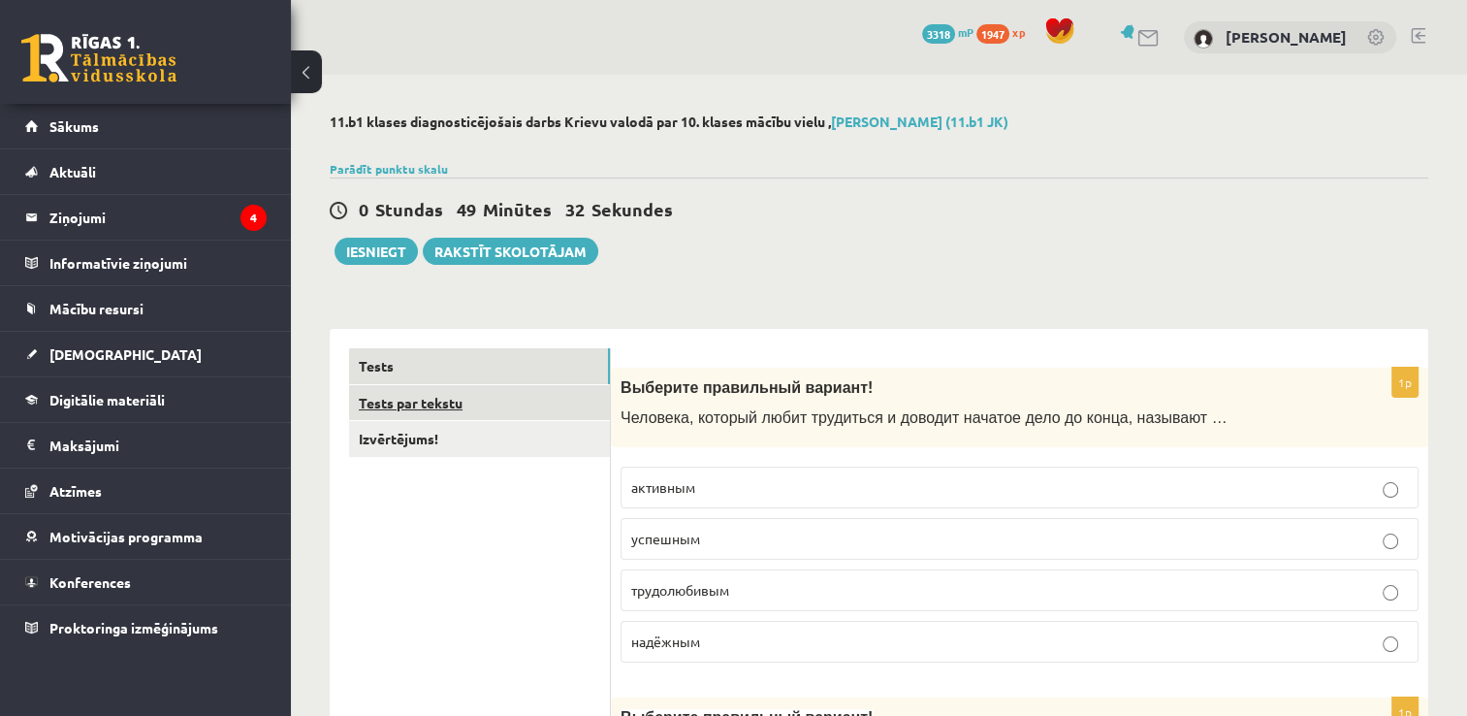
click at [463, 411] on link "Tests par tekstu" at bounding box center [479, 403] width 261 height 36
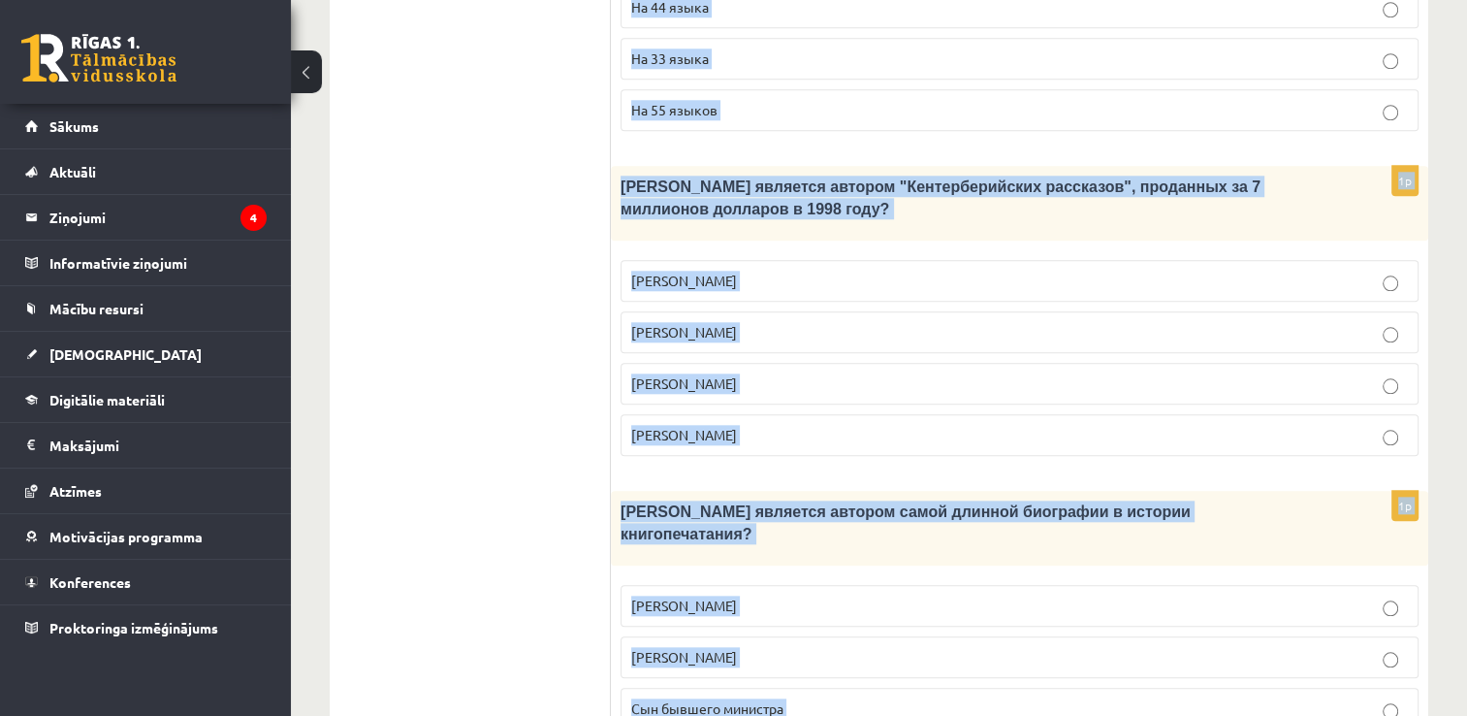
scroll to position [1959, 0]
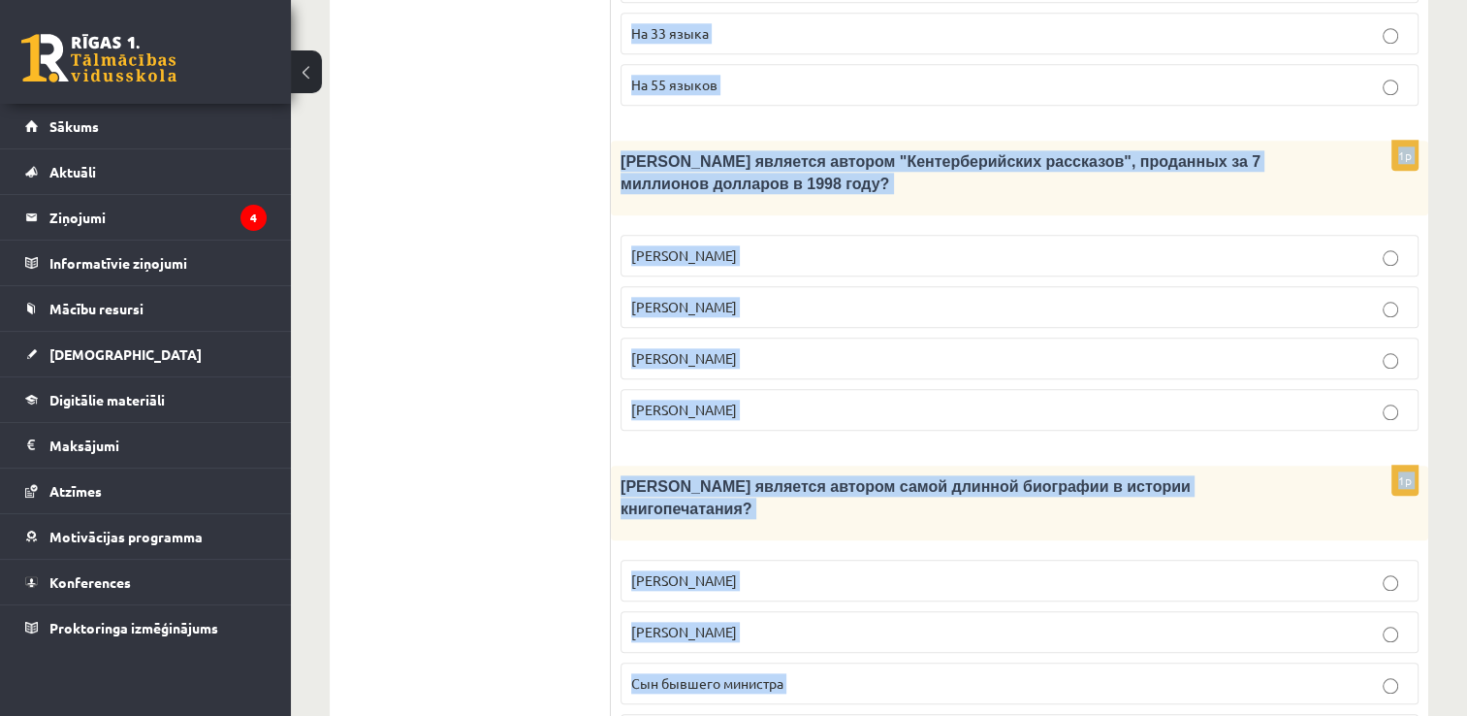
drag, startPoint x: 624, startPoint y: 358, endPoint x: 1129, endPoint y: 614, distance: 566.5
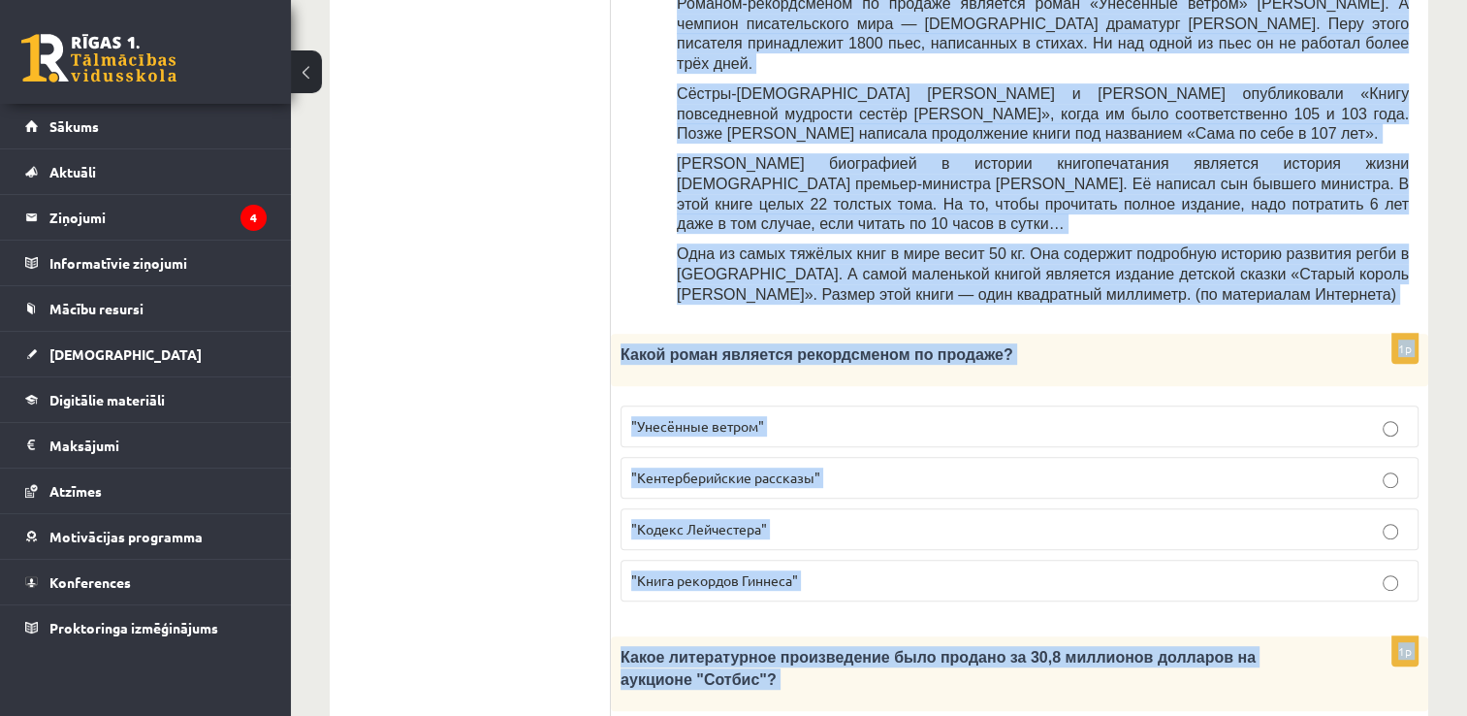
scroll to position [892, 0]
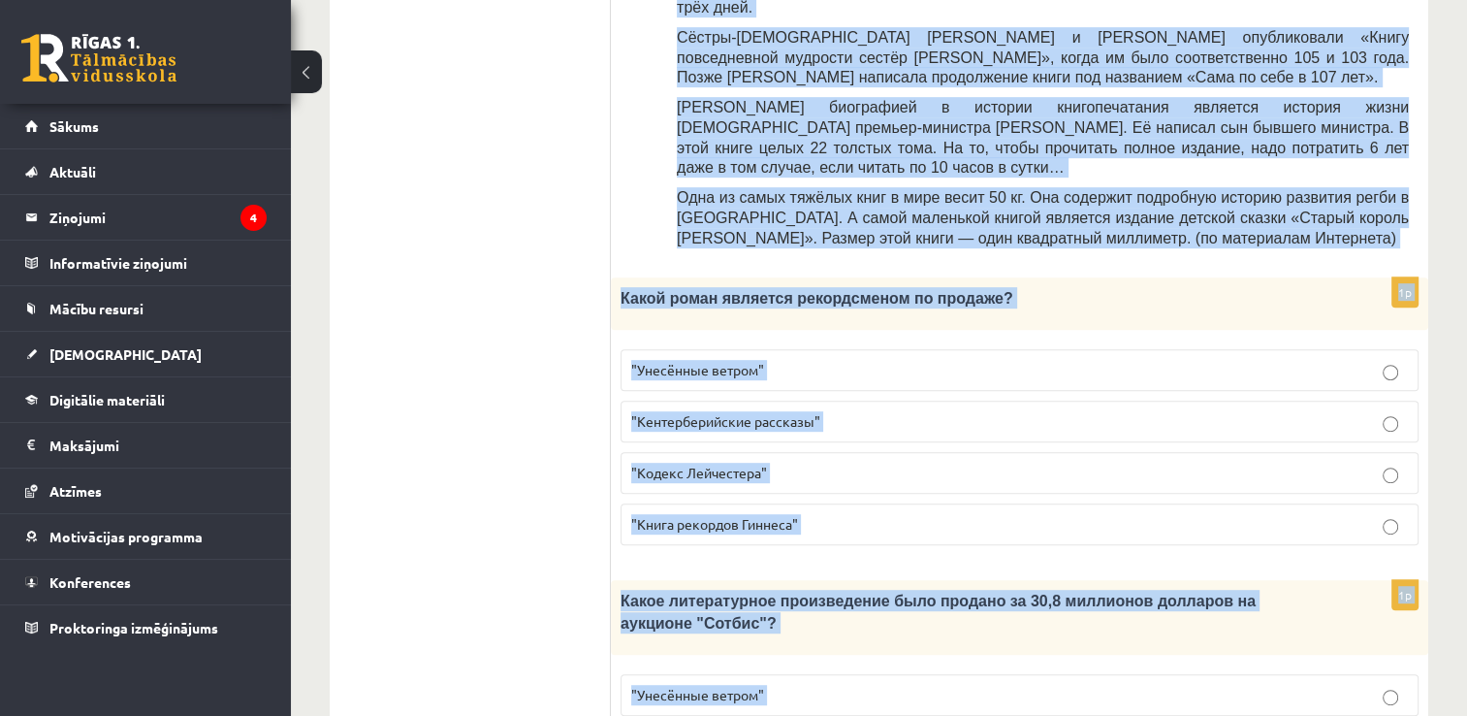
click at [698, 361] on span ""Унесённые ветром"" at bounding box center [697, 369] width 133 height 17
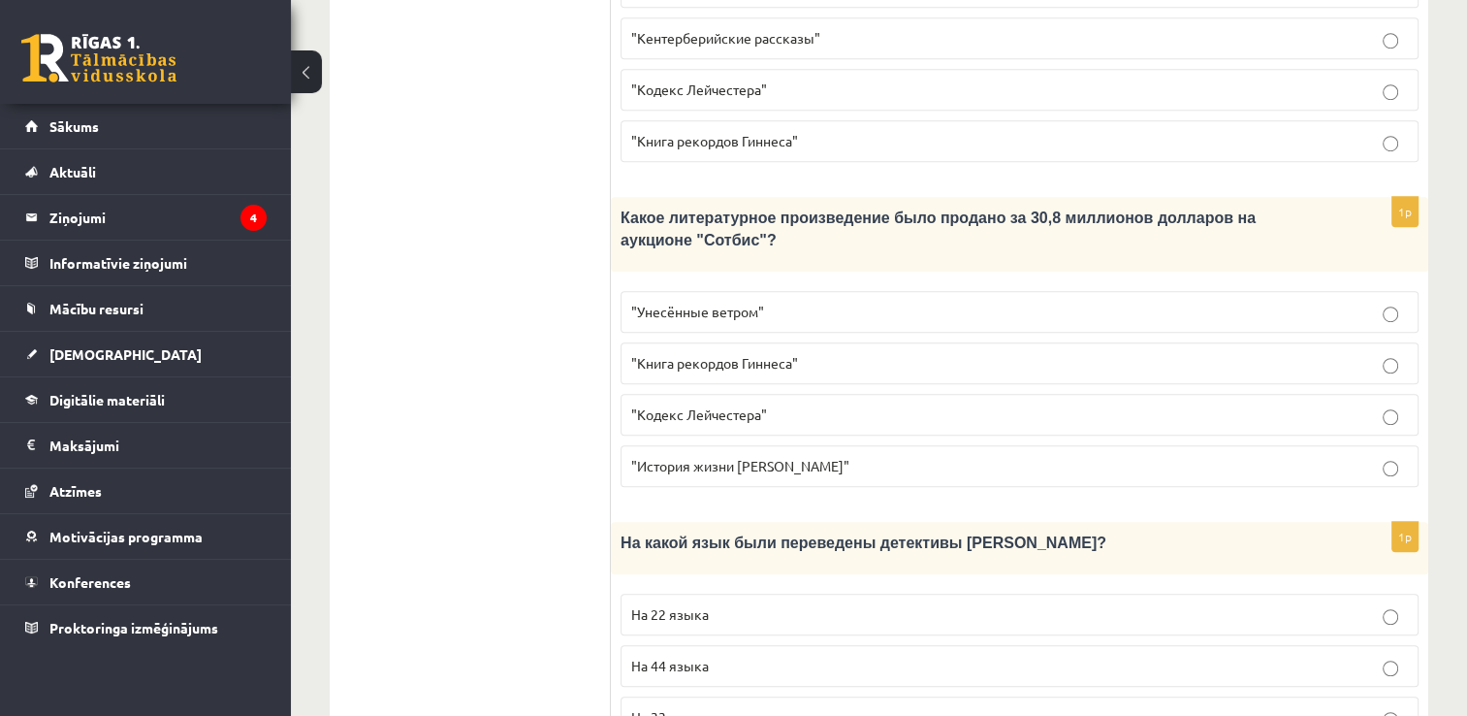
scroll to position [1280, 0]
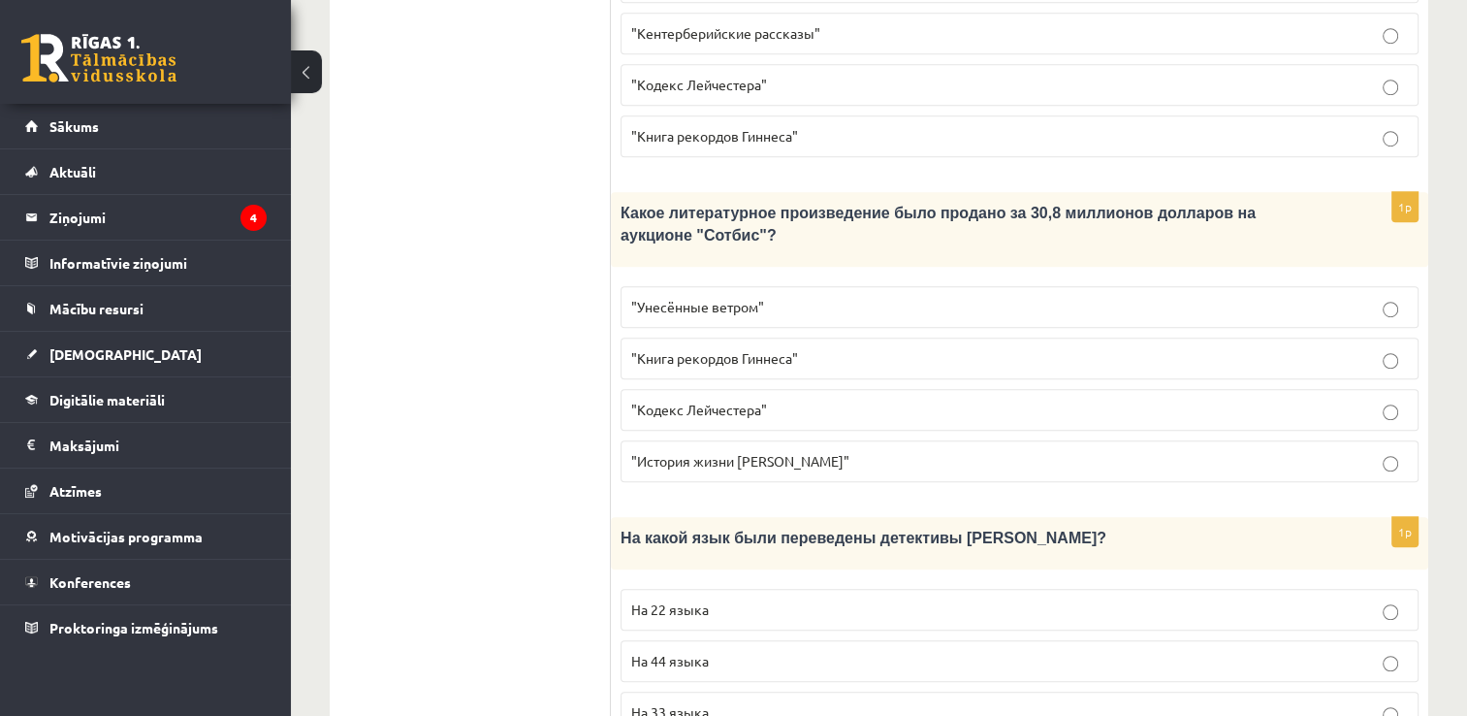
click at [675, 400] on p ""Кодекс Лейчестера"" at bounding box center [1019, 410] width 777 height 20
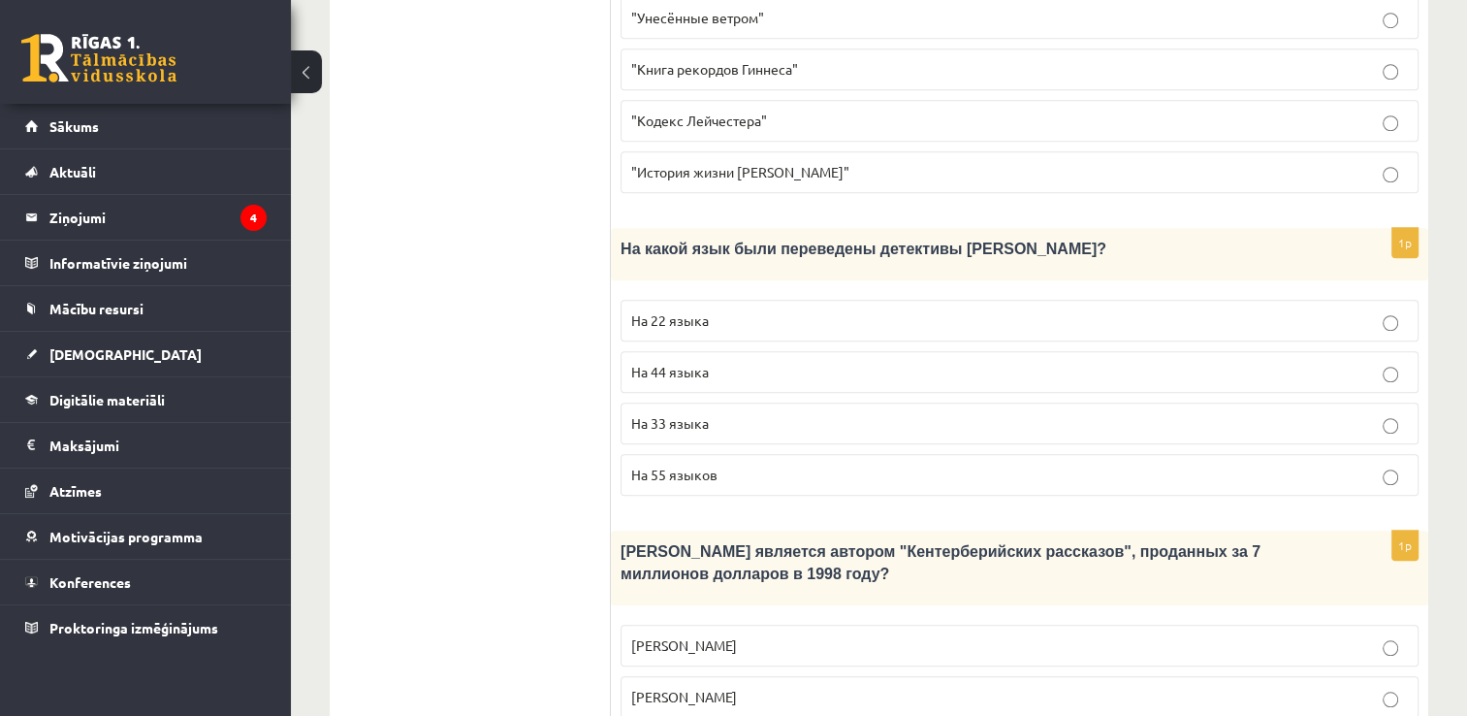
scroll to position [1571, 0]
click at [720, 360] on p "На 44 языка" at bounding box center [1019, 370] width 777 height 20
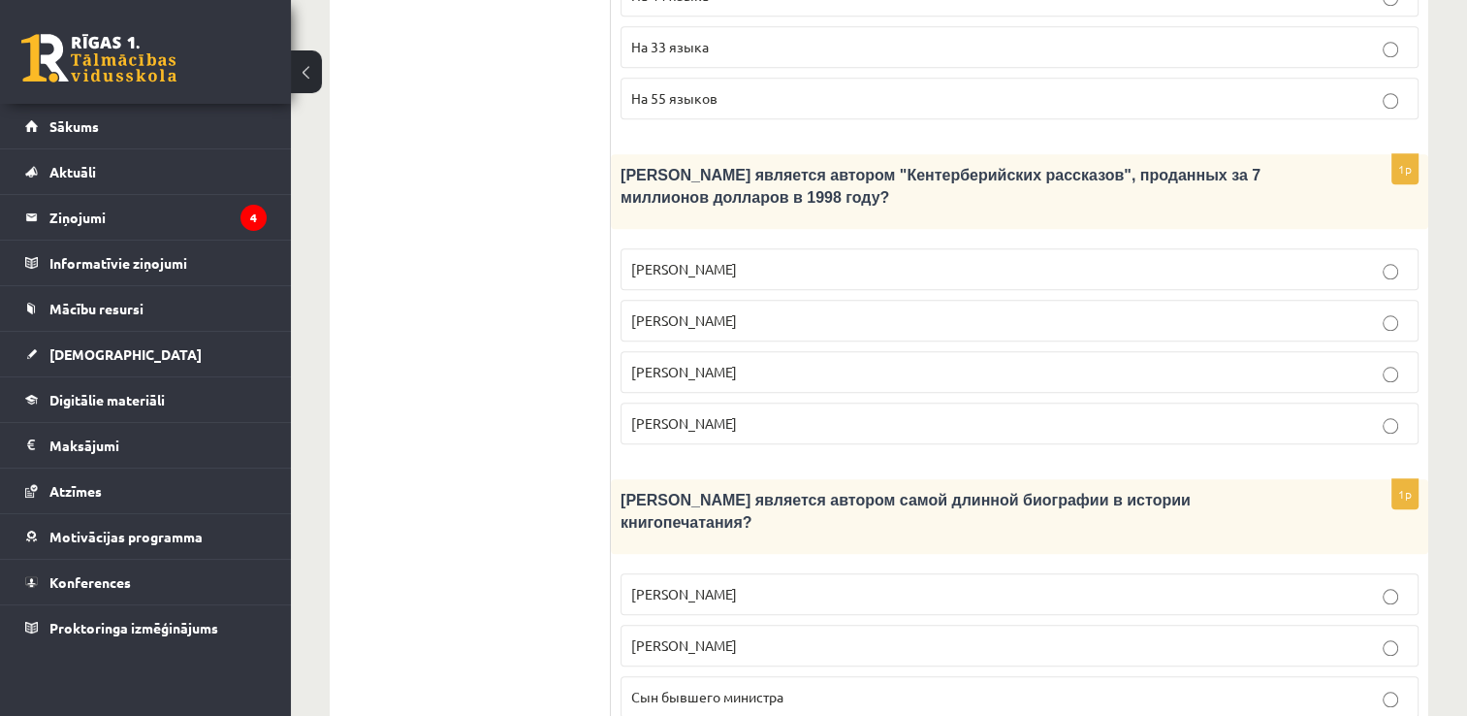
scroll to position [1959, 0]
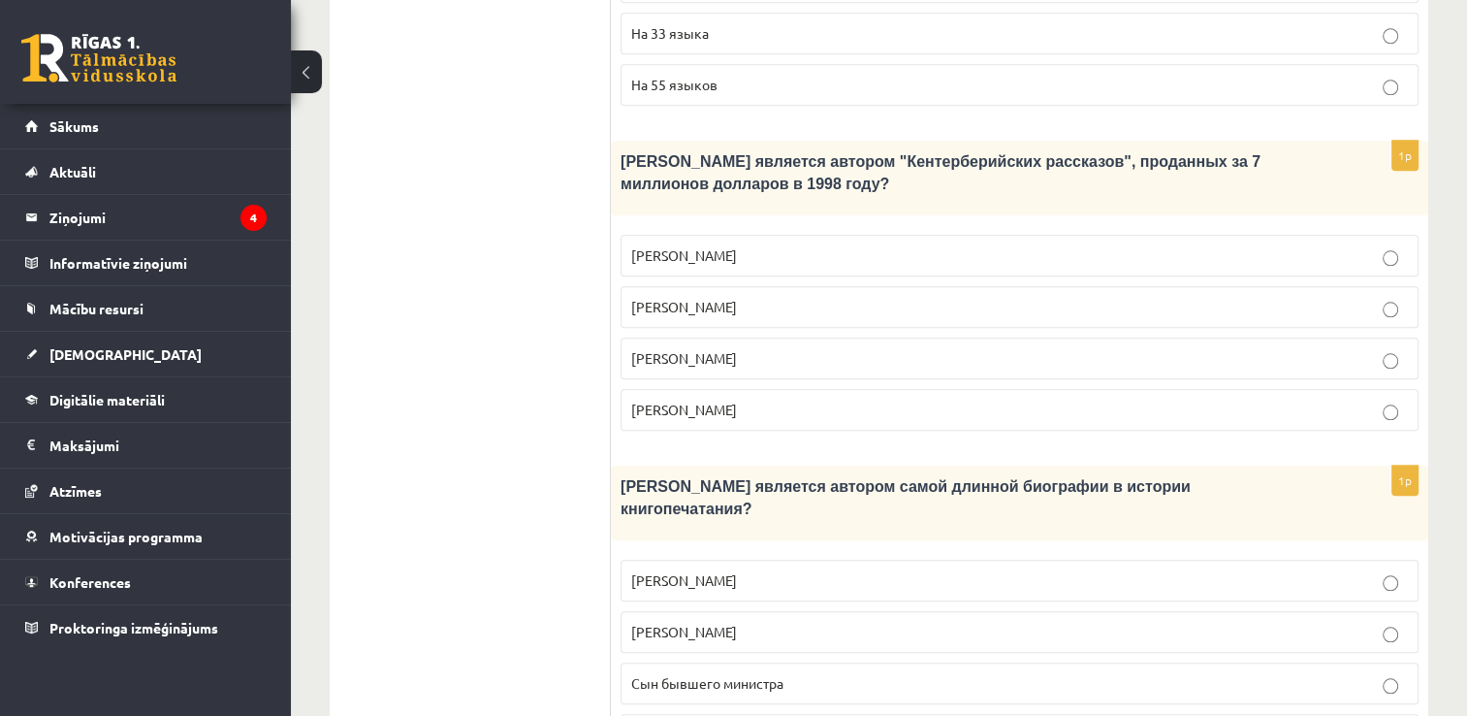
click at [729, 348] on p "Джефри Чосер" at bounding box center [1019, 358] width 777 height 20
click at [732, 674] on span "Сын бывшего министра" at bounding box center [707, 682] width 152 height 17
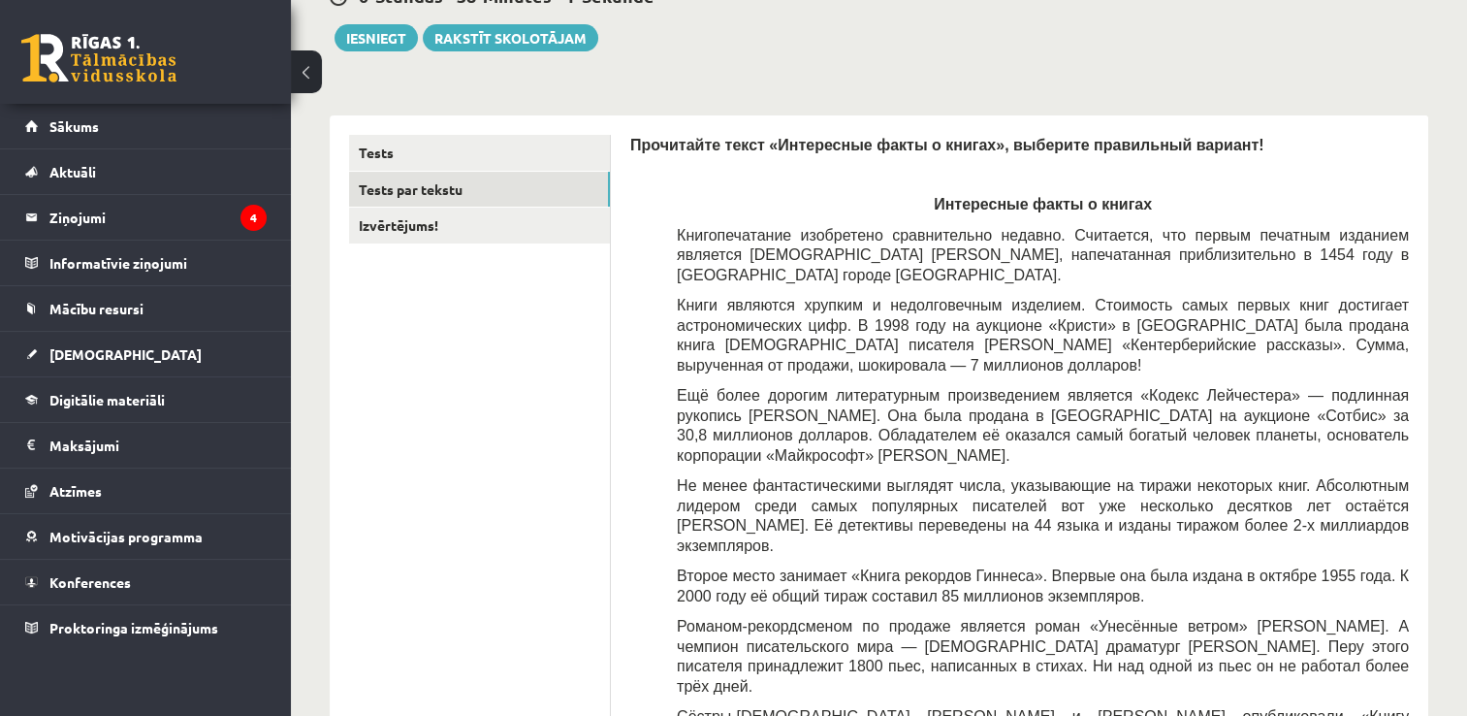
scroll to position [213, 0]
click at [504, 234] on link "Izvērtējums!" at bounding box center [479, 226] width 261 height 36
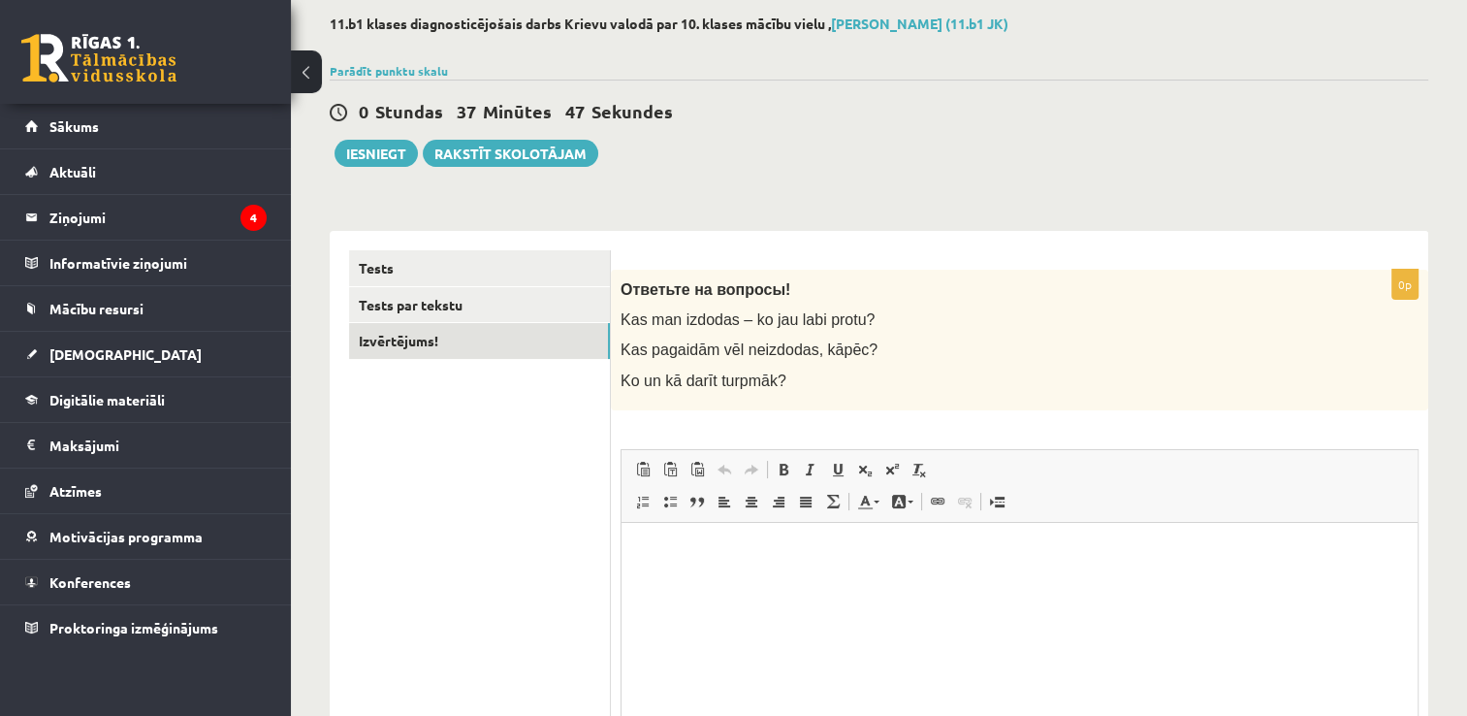
scroll to position [0, 0]
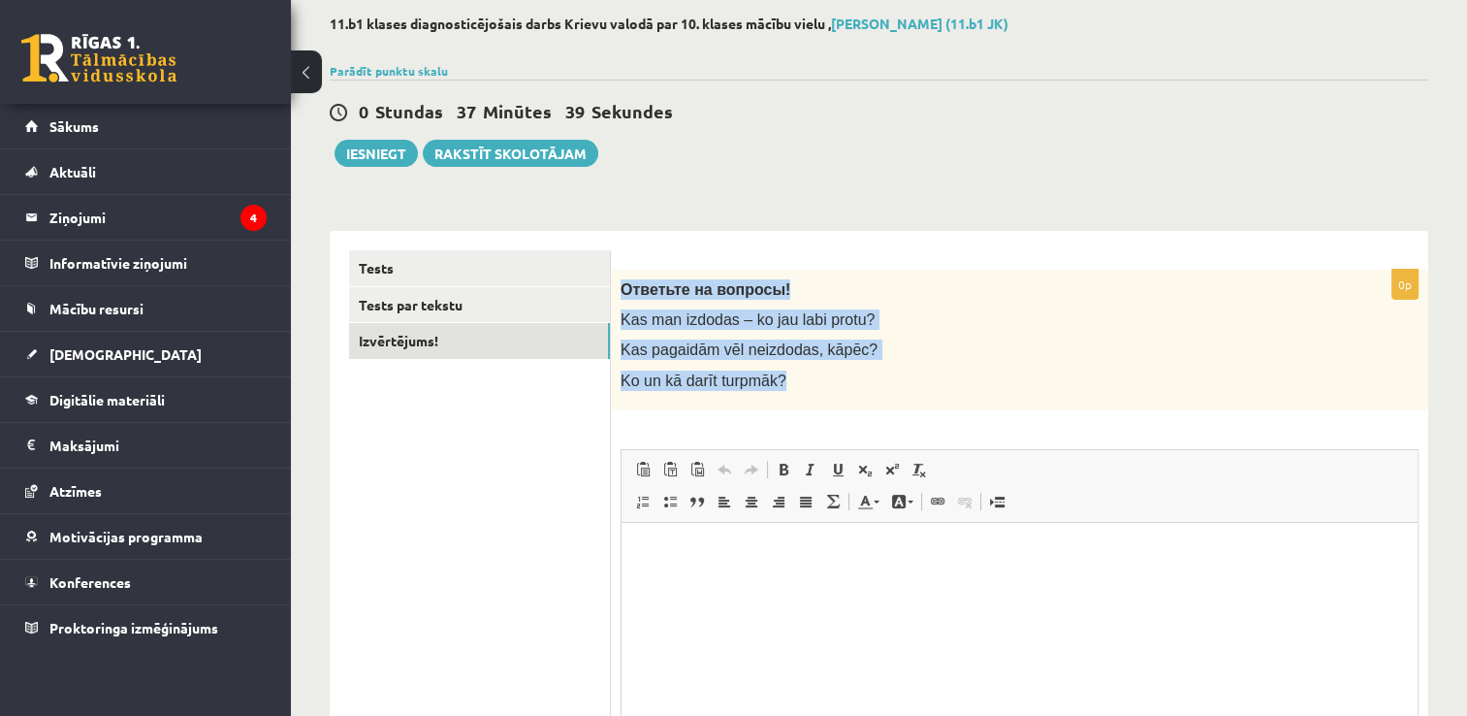
drag, startPoint x: 802, startPoint y: 382, endPoint x: 623, endPoint y: 291, distance: 201.3
click at [623, 291] on div "Ответьте на вопросы! Kas man izdodas – ko jau labi protu? Kas pagaidām vēl neiz…" at bounding box center [1020, 340] width 818 height 141
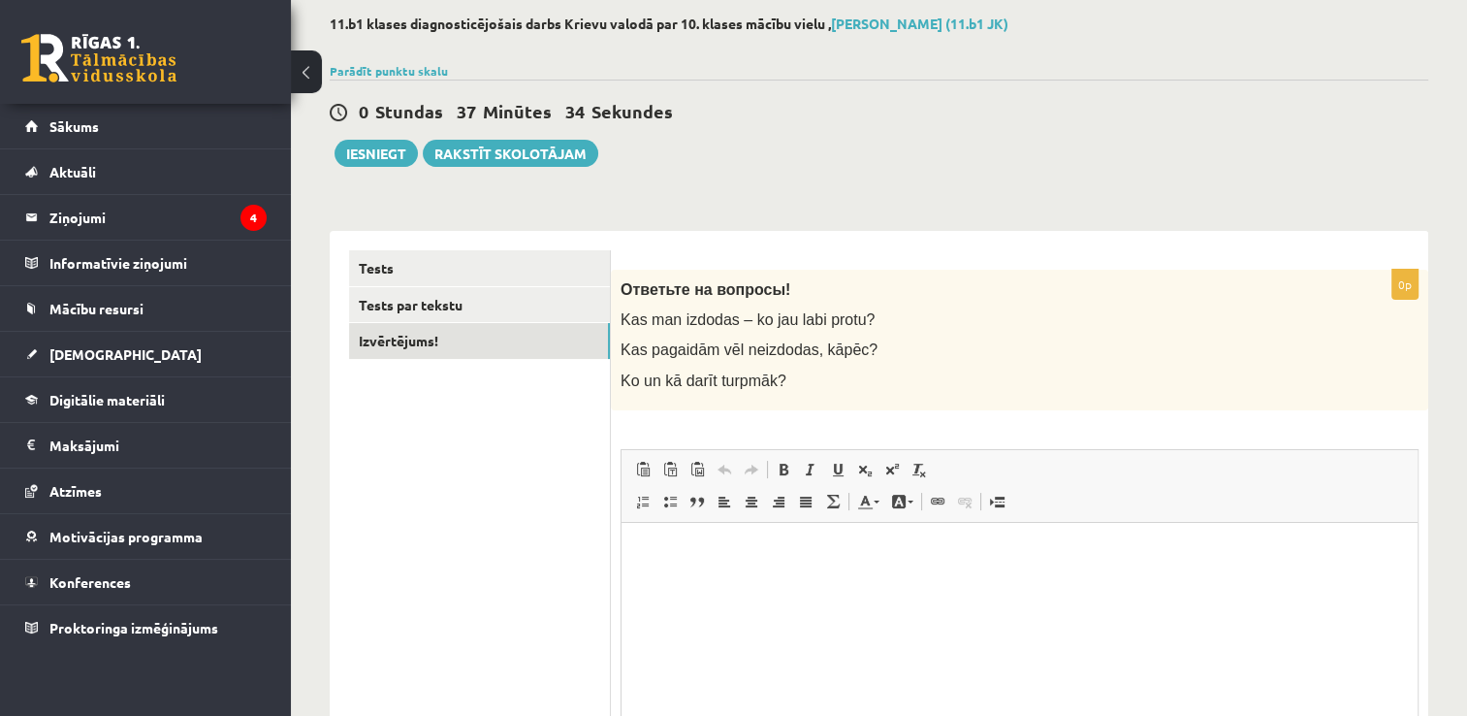
click at [475, 530] on ul "Tests Tests par tekstu Izvērtējums!" at bounding box center [480, 551] width 262 height 602
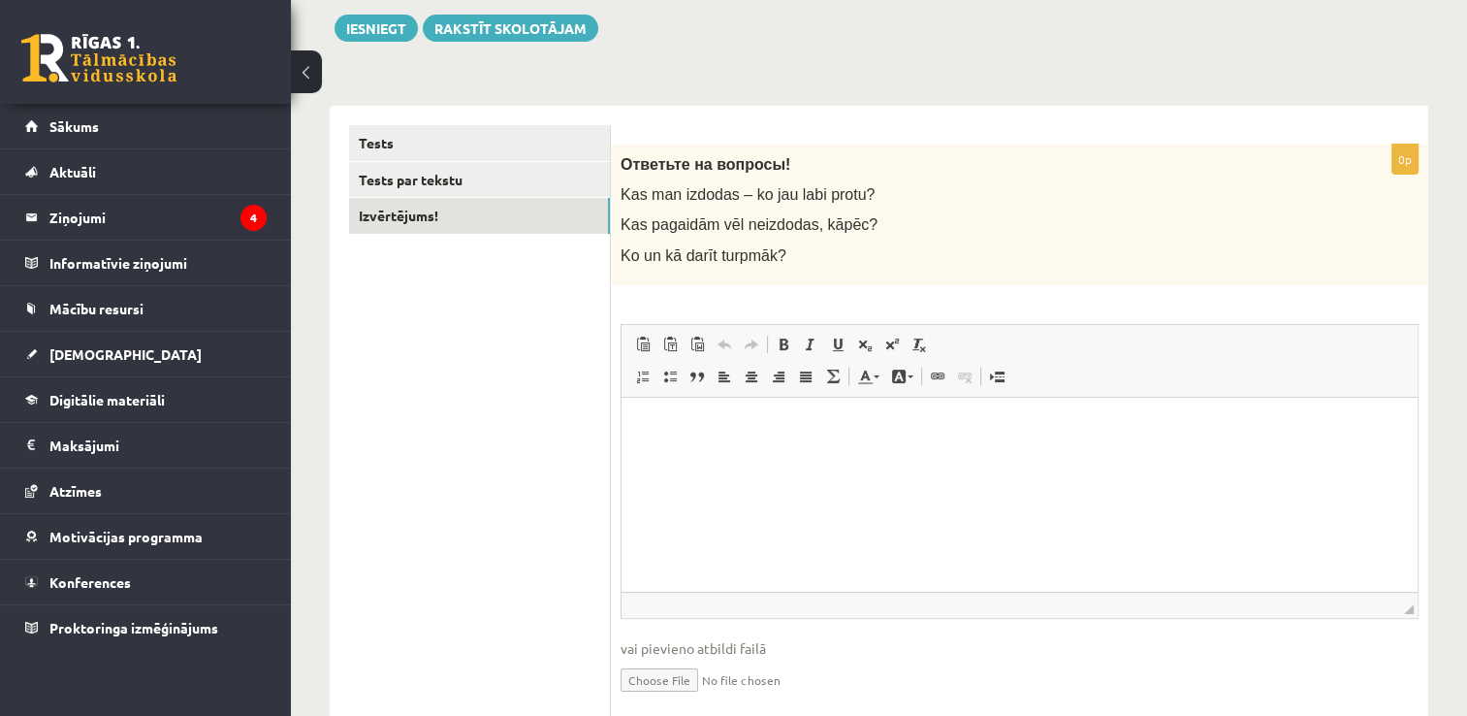
scroll to position [291, 0]
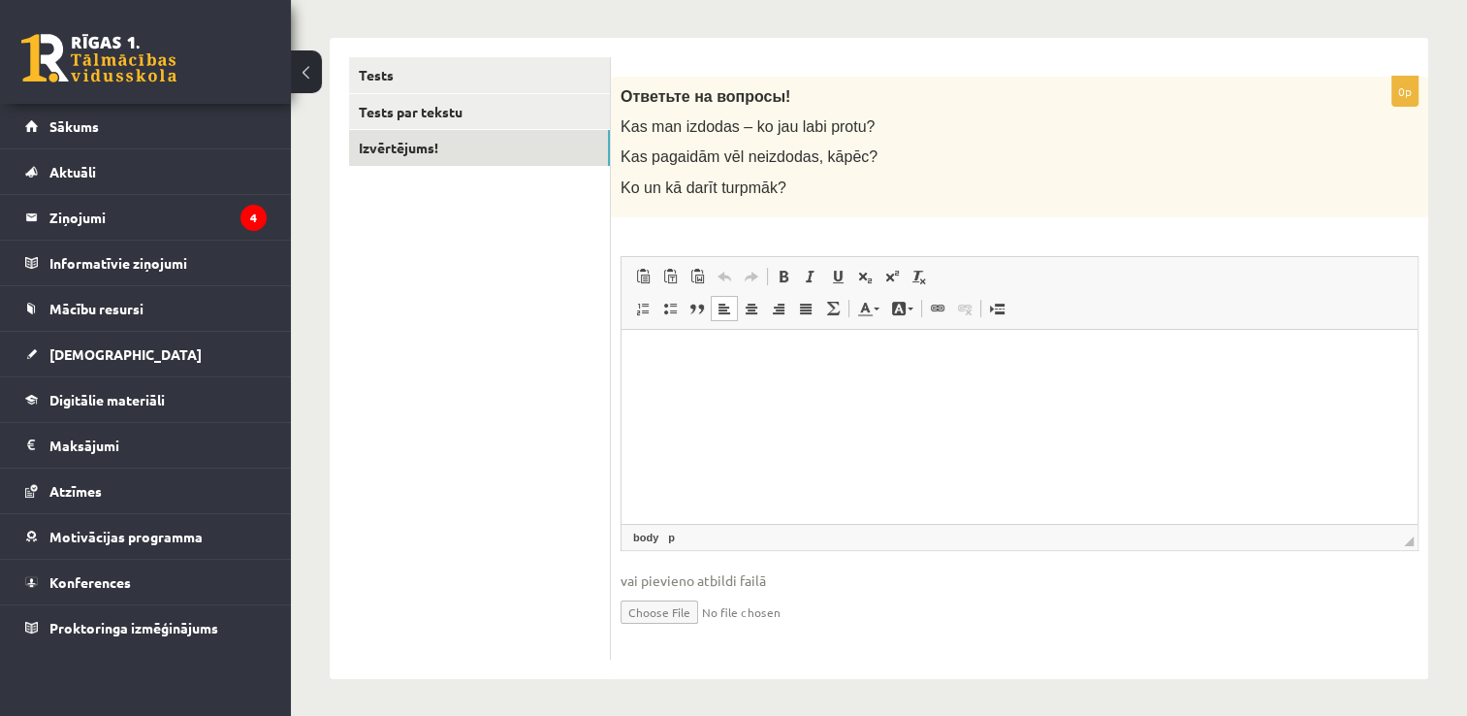
click at [711, 362] on p "Визуальный текстовый редактор, wiswyg-editor-user-answer-47433877158200" at bounding box center [1019, 358] width 757 height 20
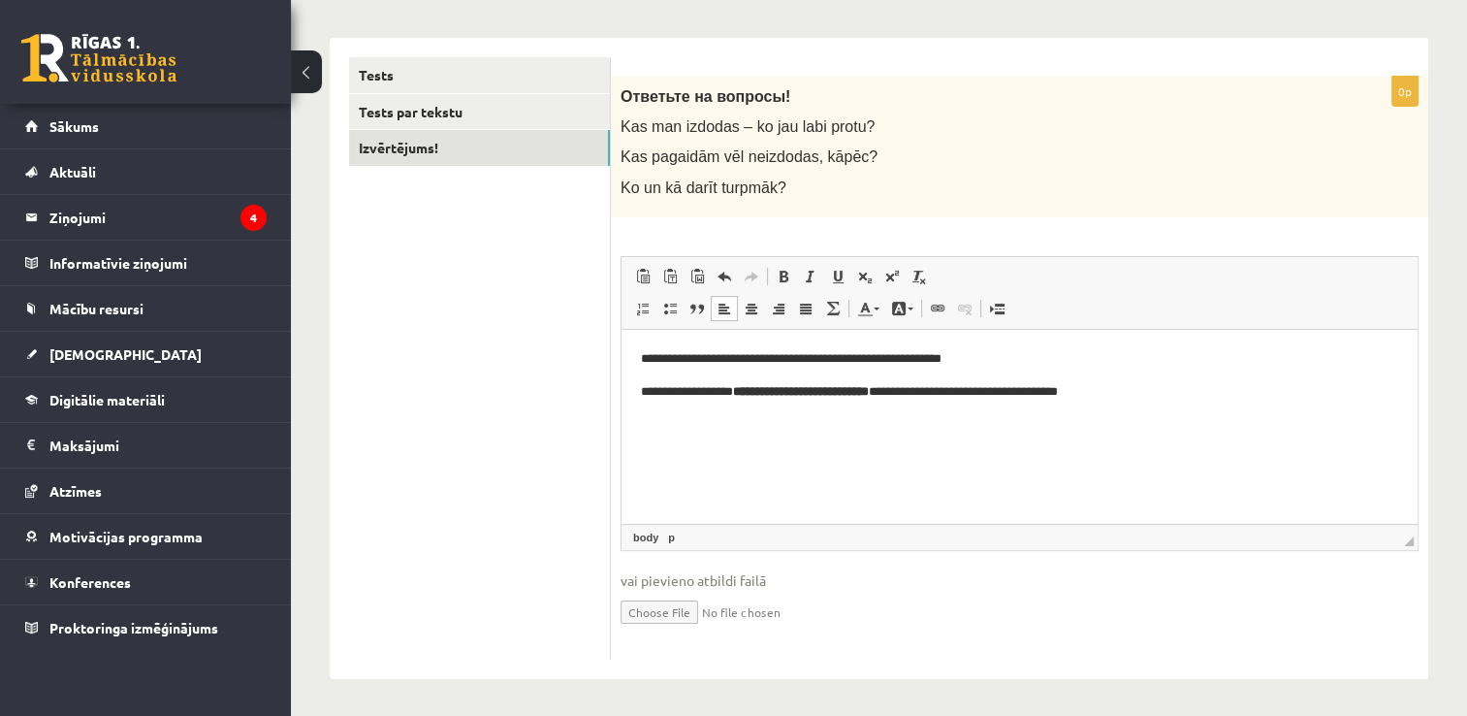
click at [943, 392] on p "**********" at bounding box center [1020, 391] width 758 height 20
drag, startPoint x: 1146, startPoint y: 396, endPoint x: 1202, endPoint y: 735, distance: 343.9
click at [622, 406] on html "**********" at bounding box center [1020, 374] width 796 height 91
click at [776, 274] on span at bounding box center [784, 277] width 16 height 16
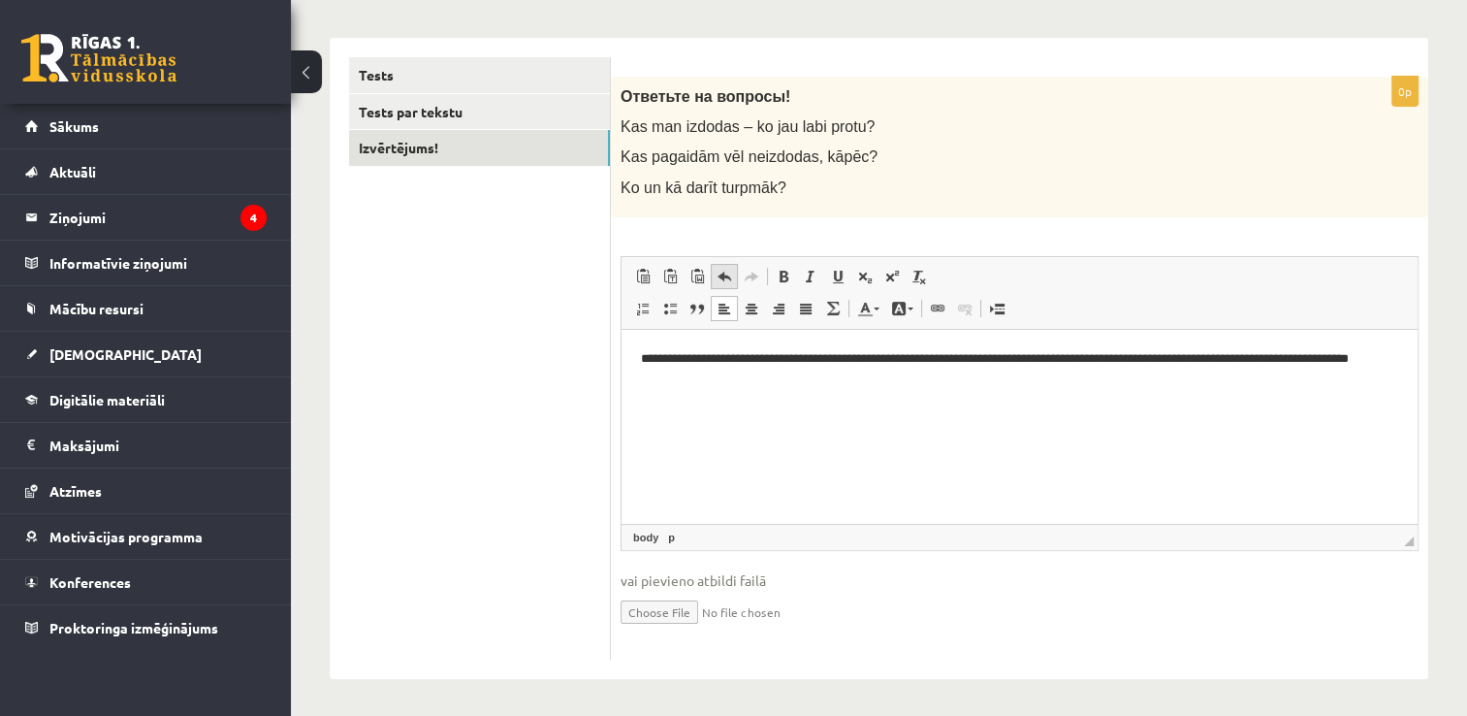
click at [717, 274] on span at bounding box center [725, 277] width 16 height 16
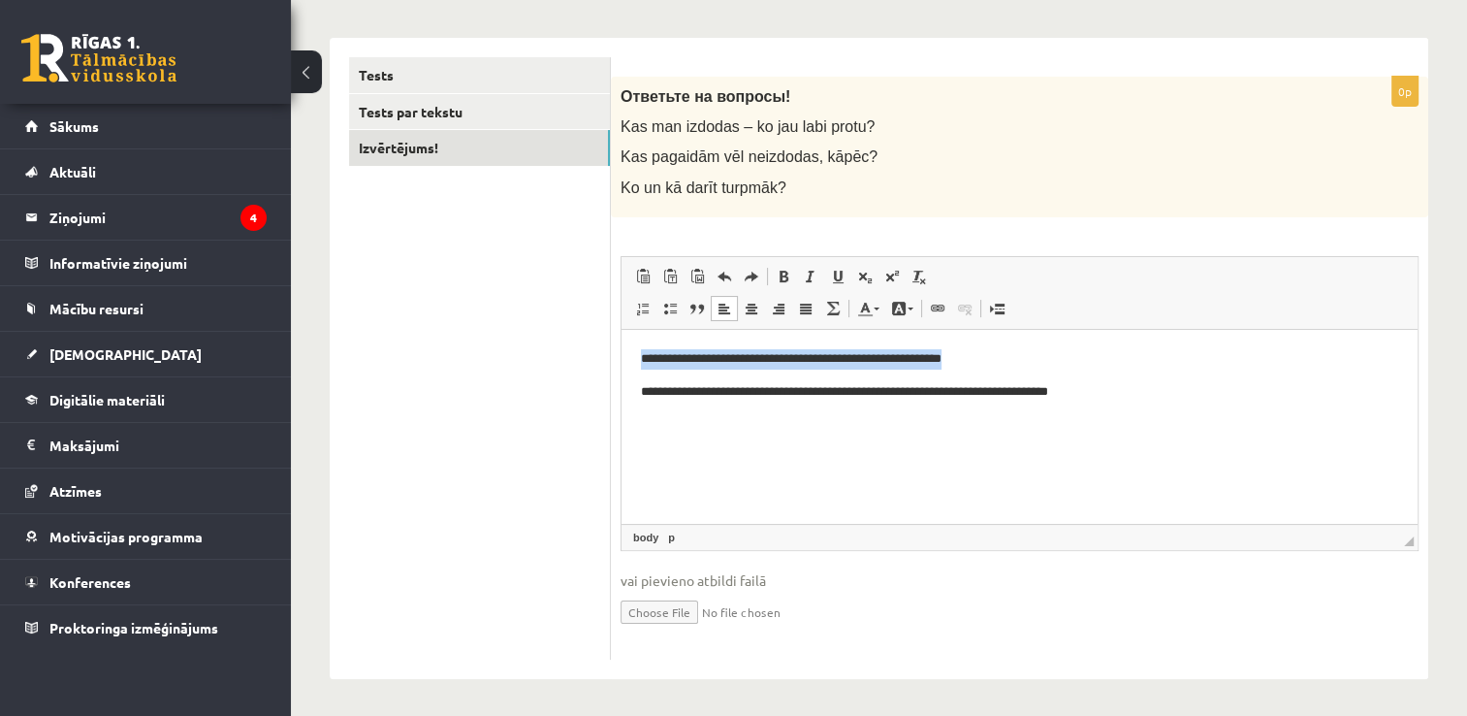
drag, startPoint x: 1004, startPoint y: 357, endPoint x: 638, endPoint y: 357, distance: 365.6
click at [638, 357] on html "**********" at bounding box center [1020, 374] width 796 height 91
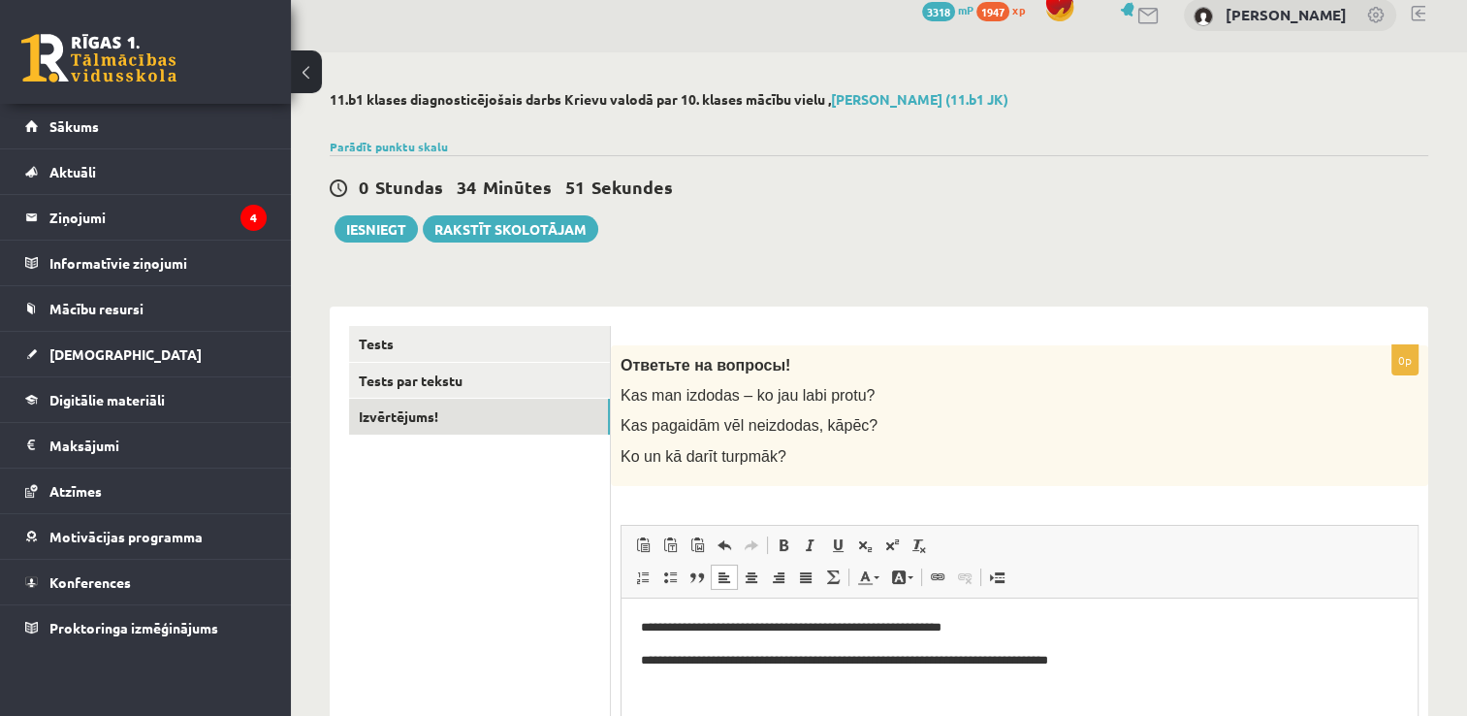
scroll to position [0, 0]
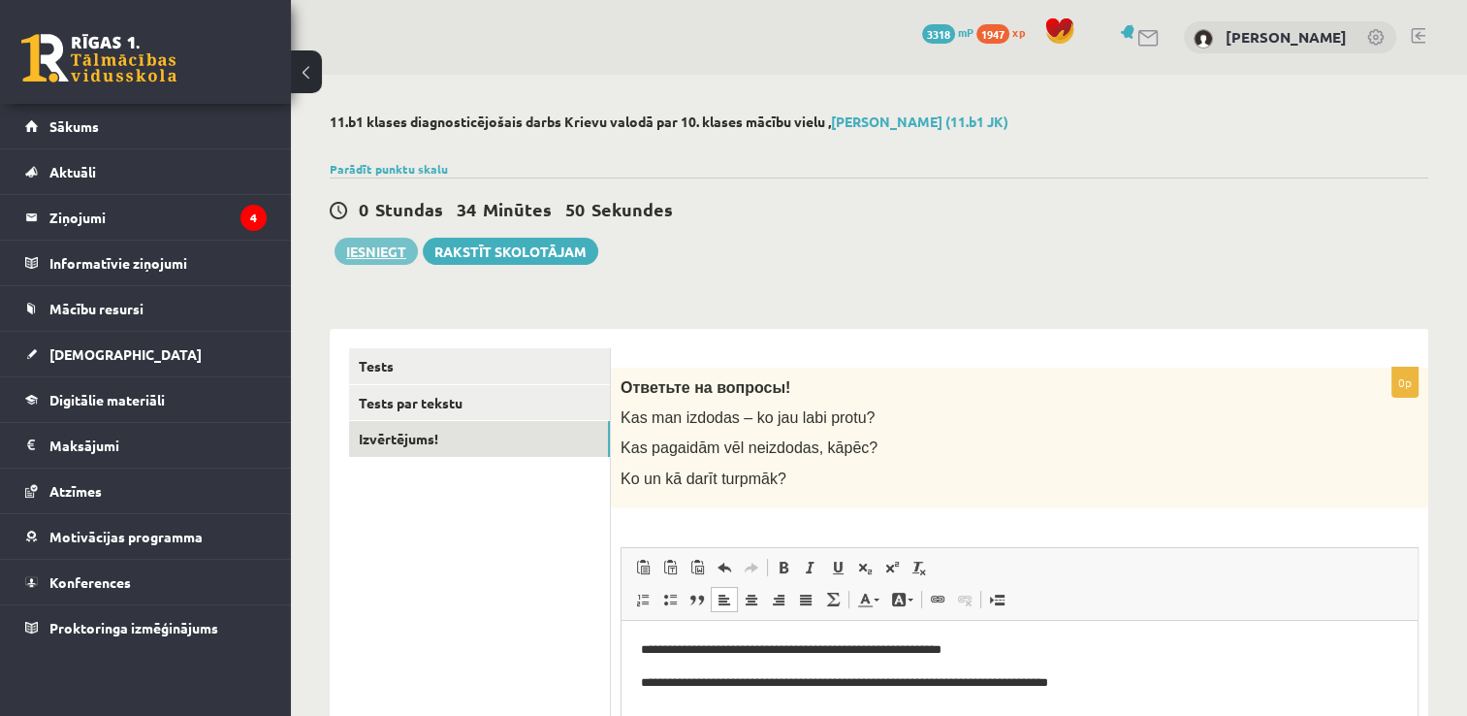
click at [359, 251] on button "Iesniegt" at bounding box center [376, 251] width 83 height 27
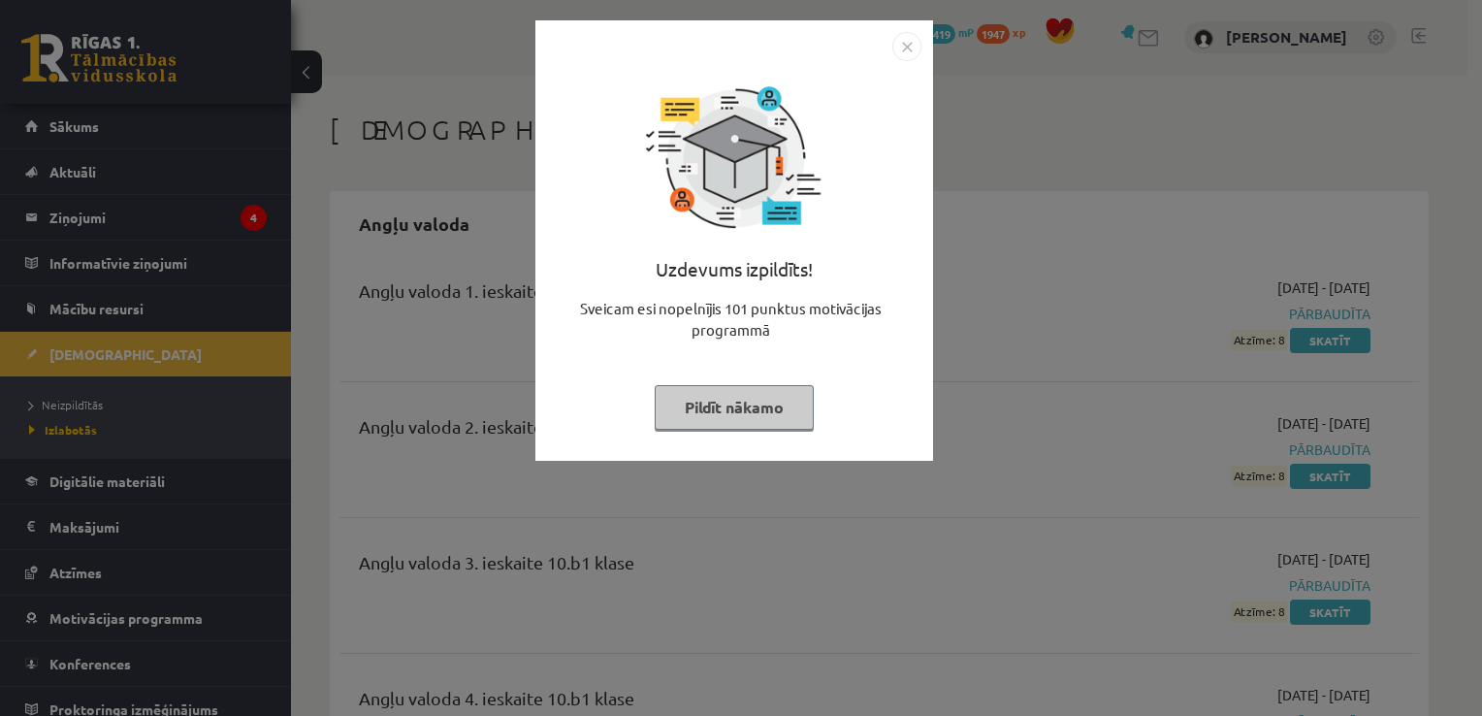
click at [709, 405] on button "Pildīt nākamo" at bounding box center [734, 407] width 159 height 45
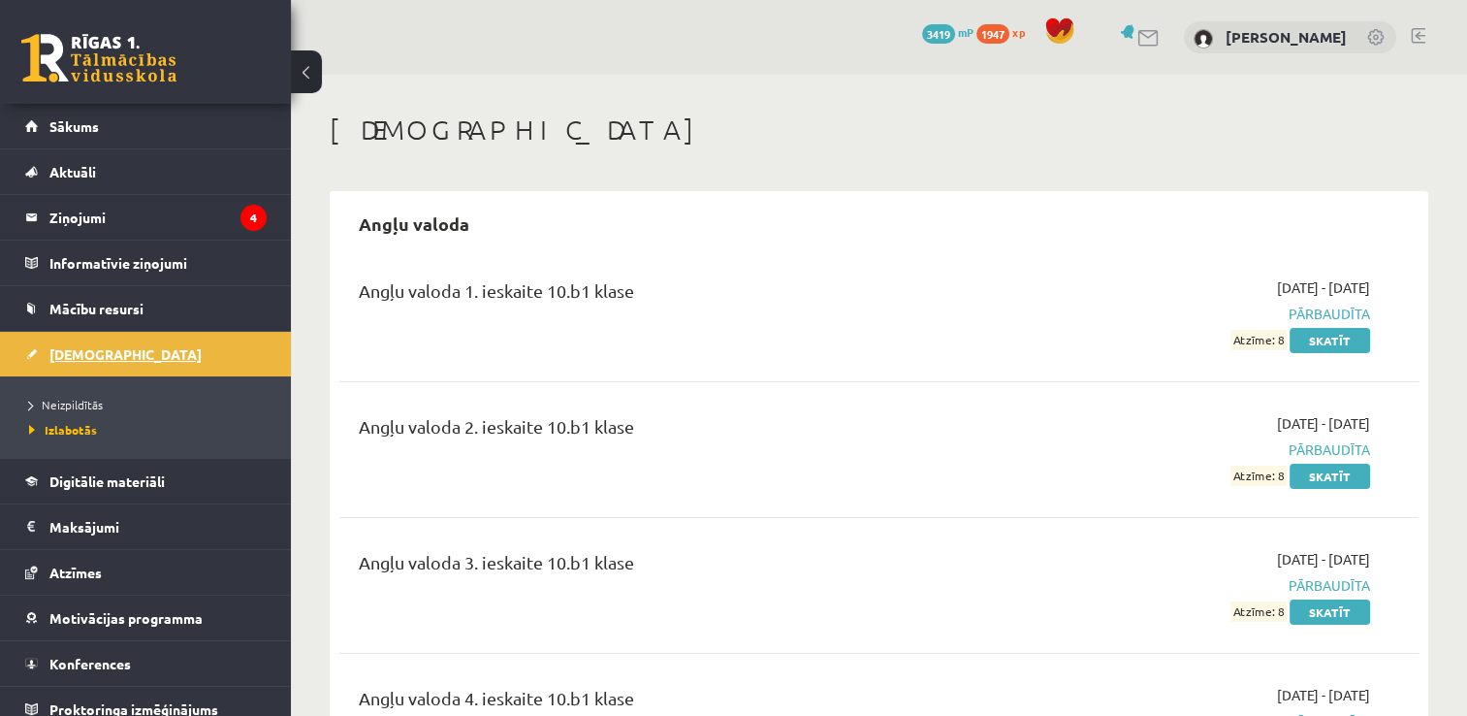
click at [71, 345] on span "[DEMOGRAPHIC_DATA]" at bounding box center [125, 353] width 152 height 17
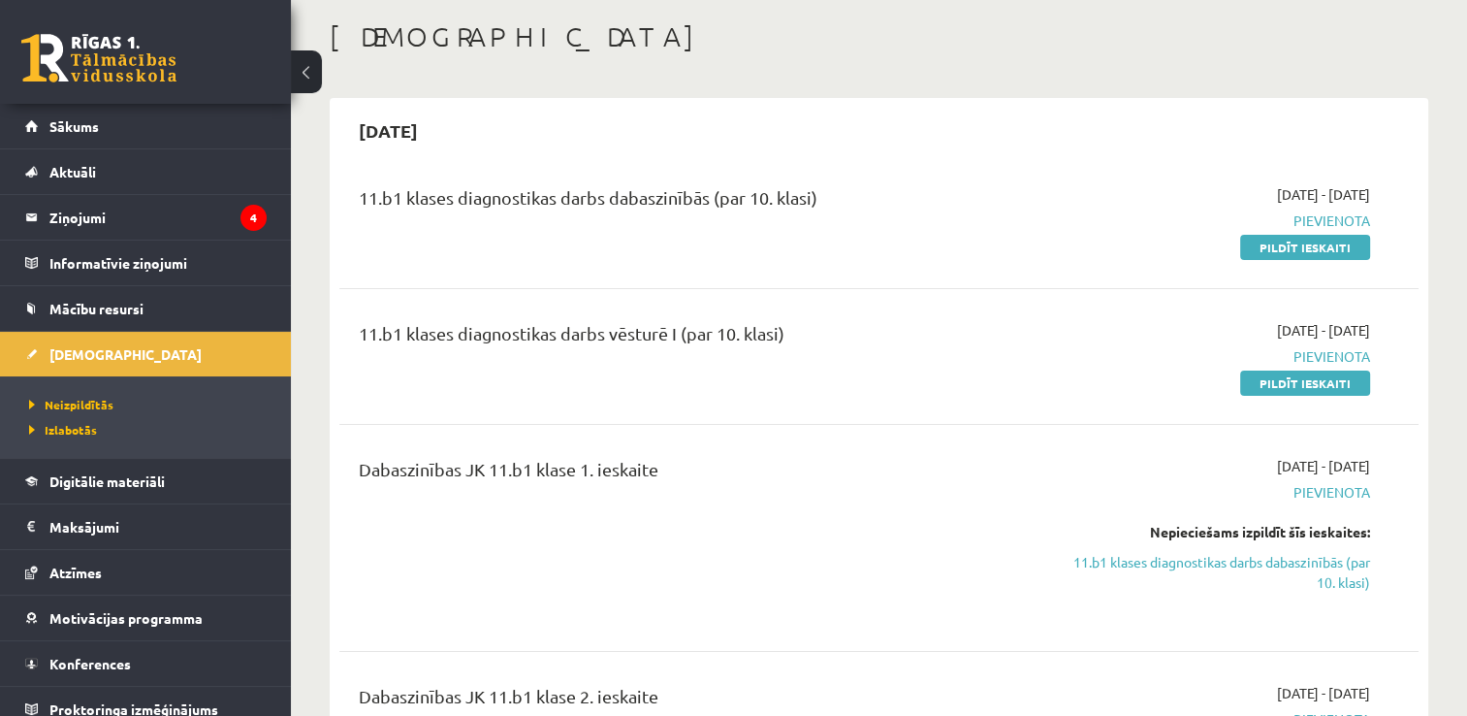
scroll to position [97, 0]
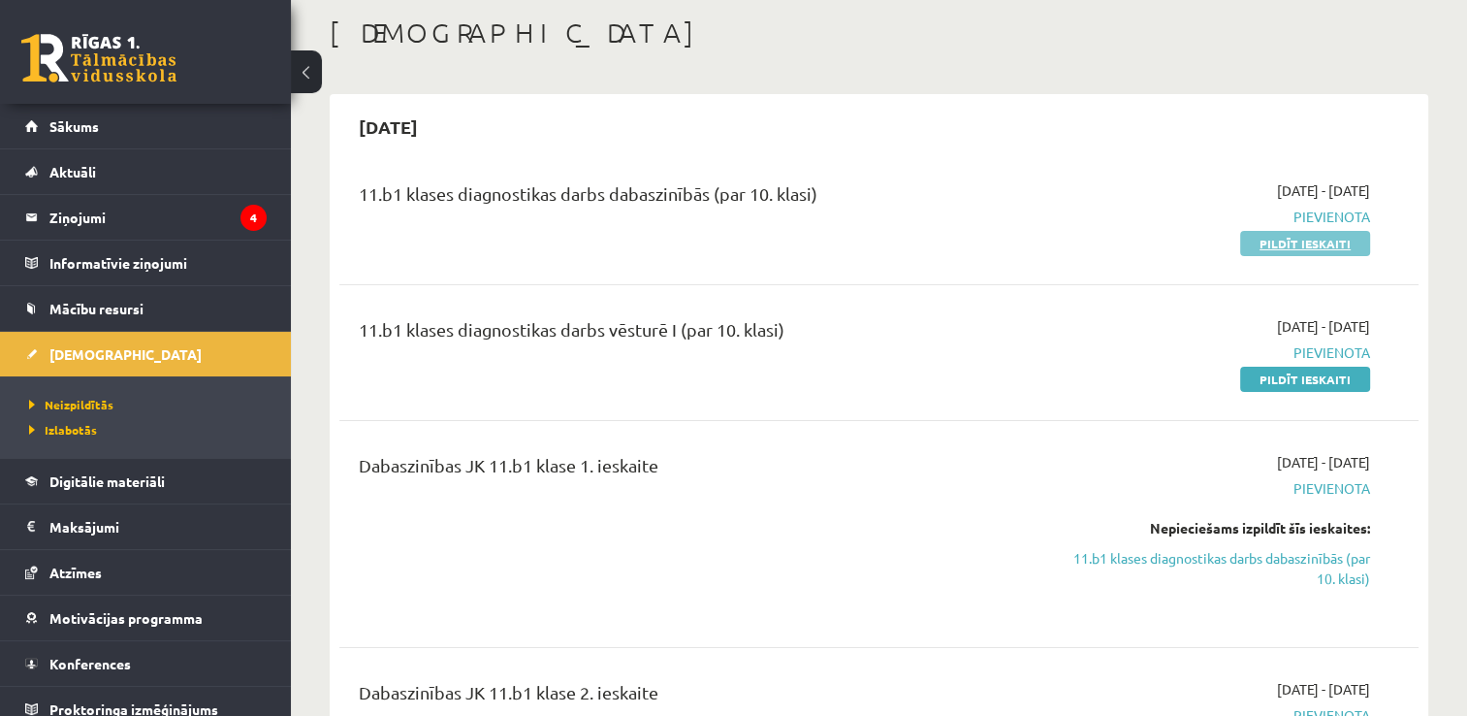
click at [1286, 246] on link "Pildīt ieskaiti" at bounding box center [1305, 243] width 130 height 25
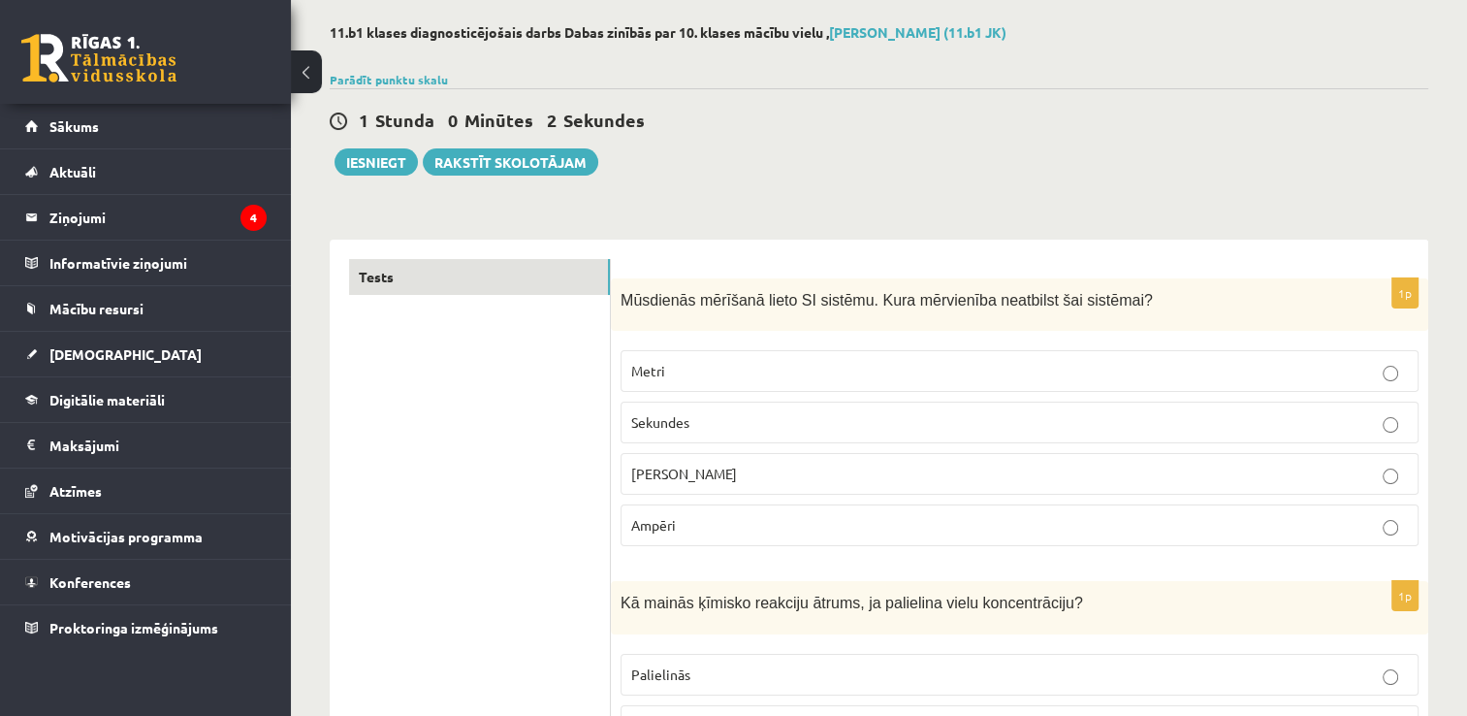
scroll to position [97, 0]
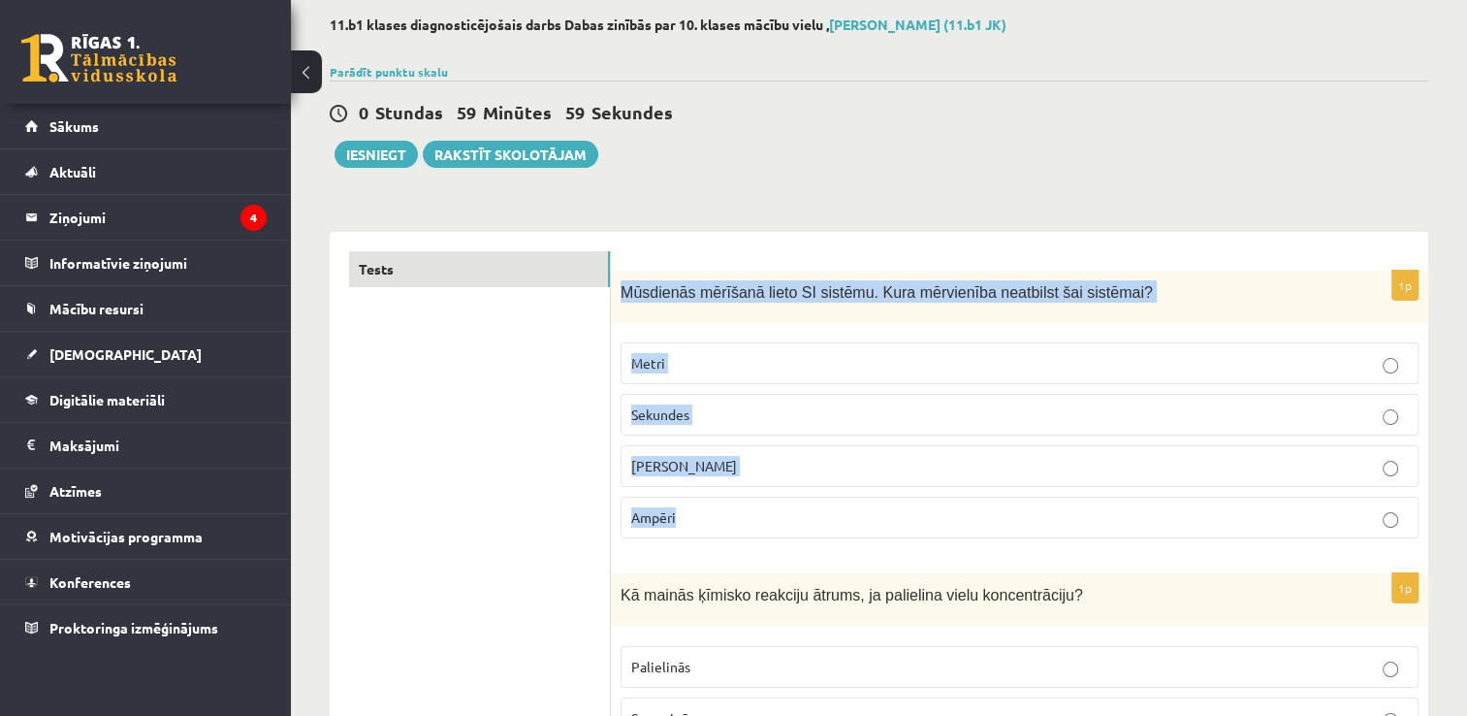
drag, startPoint x: 617, startPoint y: 289, endPoint x: 852, endPoint y: 499, distance: 315.3
click at [852, 499] on div "1p Mūsdienās mērīšanā lieto SI sistēmu. Kura mērvienība neatbilst šai sistēmai?…" at bounding box center [1020, 413] width 818 height 284
copy div "Mūsdienās mērīšanā lieto SI sistēmu. Kura mērvienība neatbilst šai sistēmai? Me…"
click at [712, 471] on p "[PERSON_NAME]" at bounding box center [1019, 466] width 777 height 20
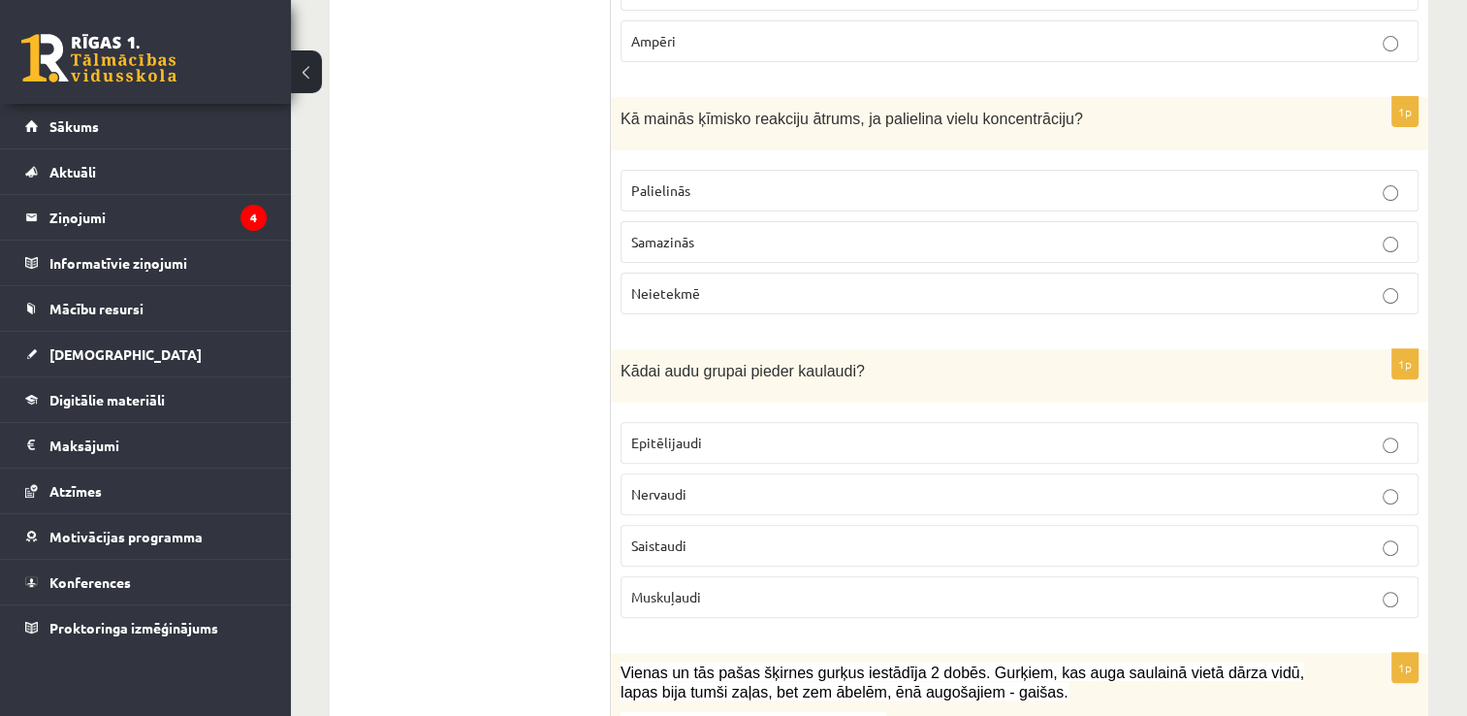
scroll to position [582, 0]
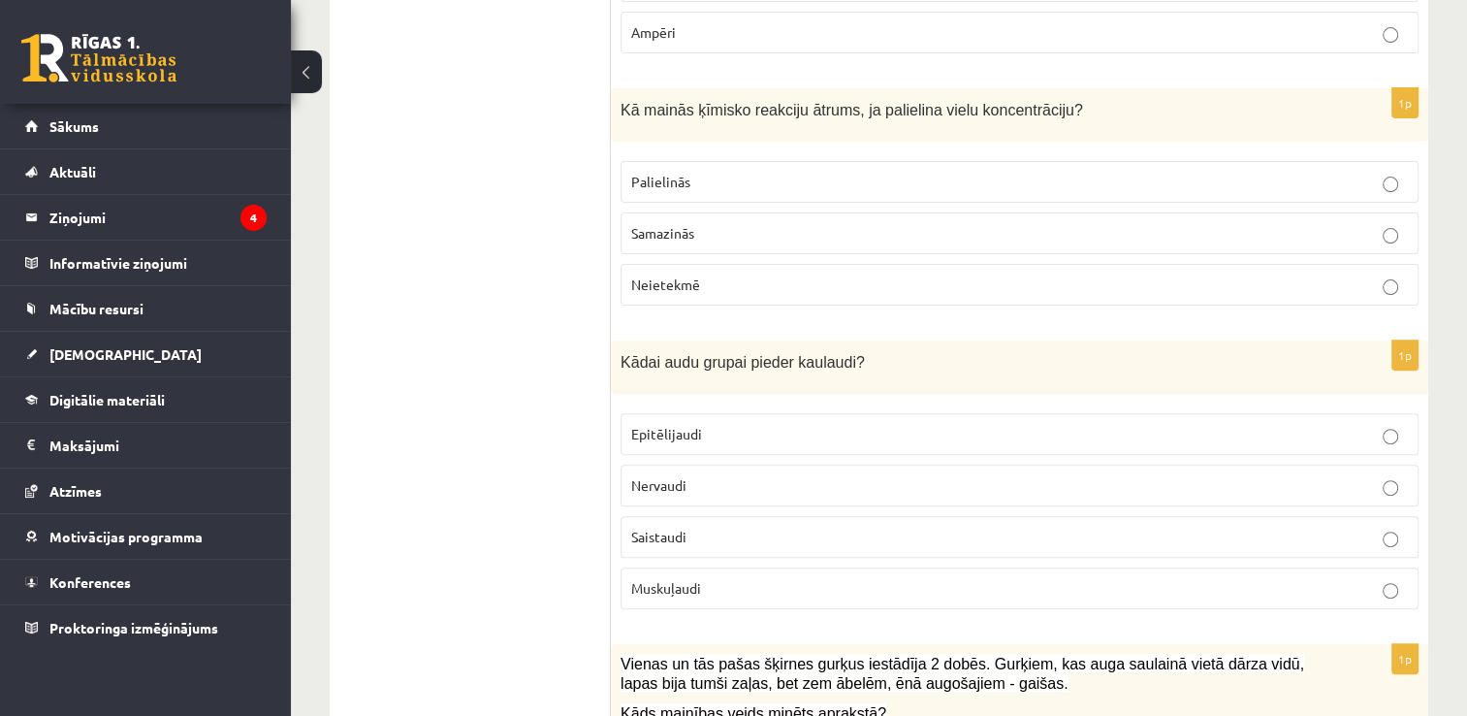
drag, startPoint x: 604, startPoint y: 111, endPoint x: 752, endPoint y: 200, distance: 172.3
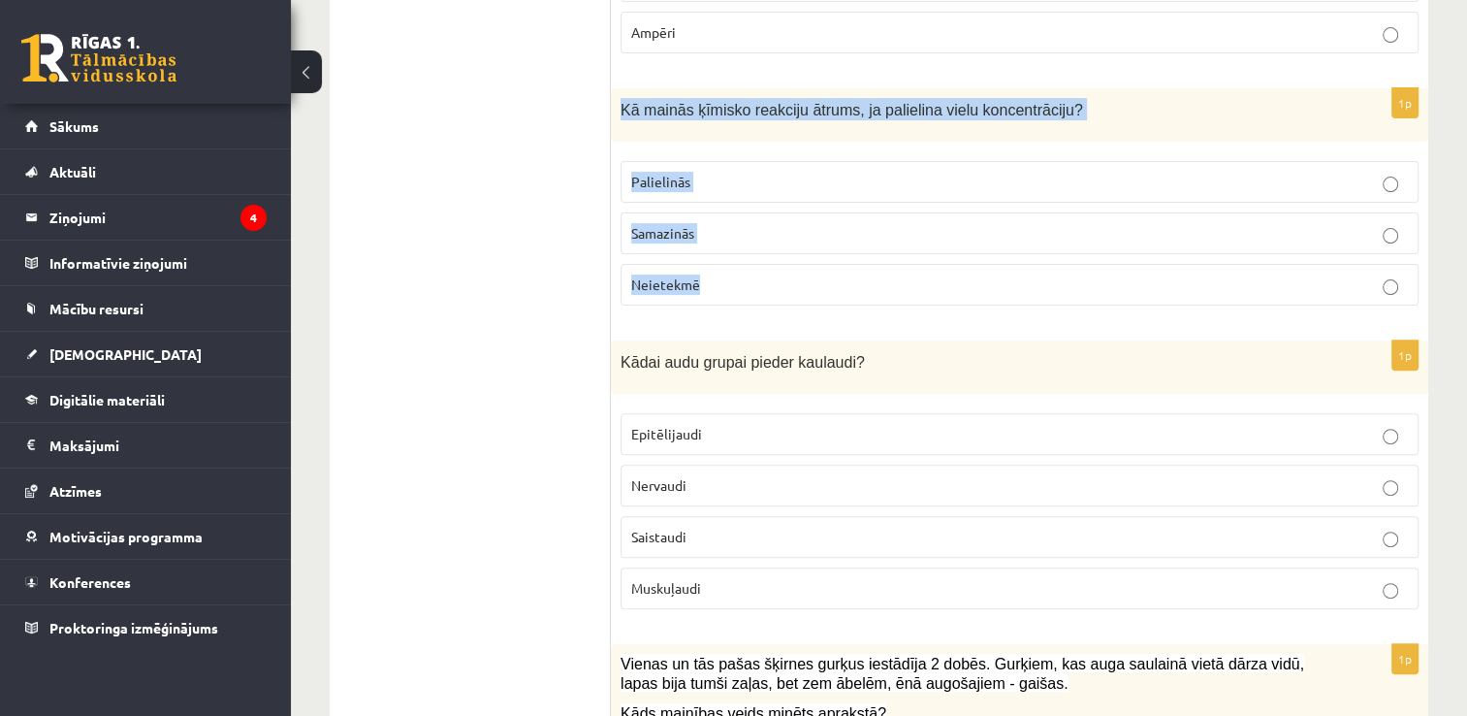
drag, startPoint x: 617, startPoint y: 106, endPoint x: 733, endPoint y: 263, distance: 195.5
click at [733, 263] on div "1p Kā mainās ķīmisko reakciju ātrums, ja palielina vielu koncentrāciju? Palieli…" at bounding box center [1020, 204] width 818 height 233
copy div "Kā mainās ķīmisko reakciju ātrums, ja palielina vielu koncentrāciju? Palielinās…"
click at [698, 188] on p "Palielinās" at bounding box center [1019, 182] width 777 height 20
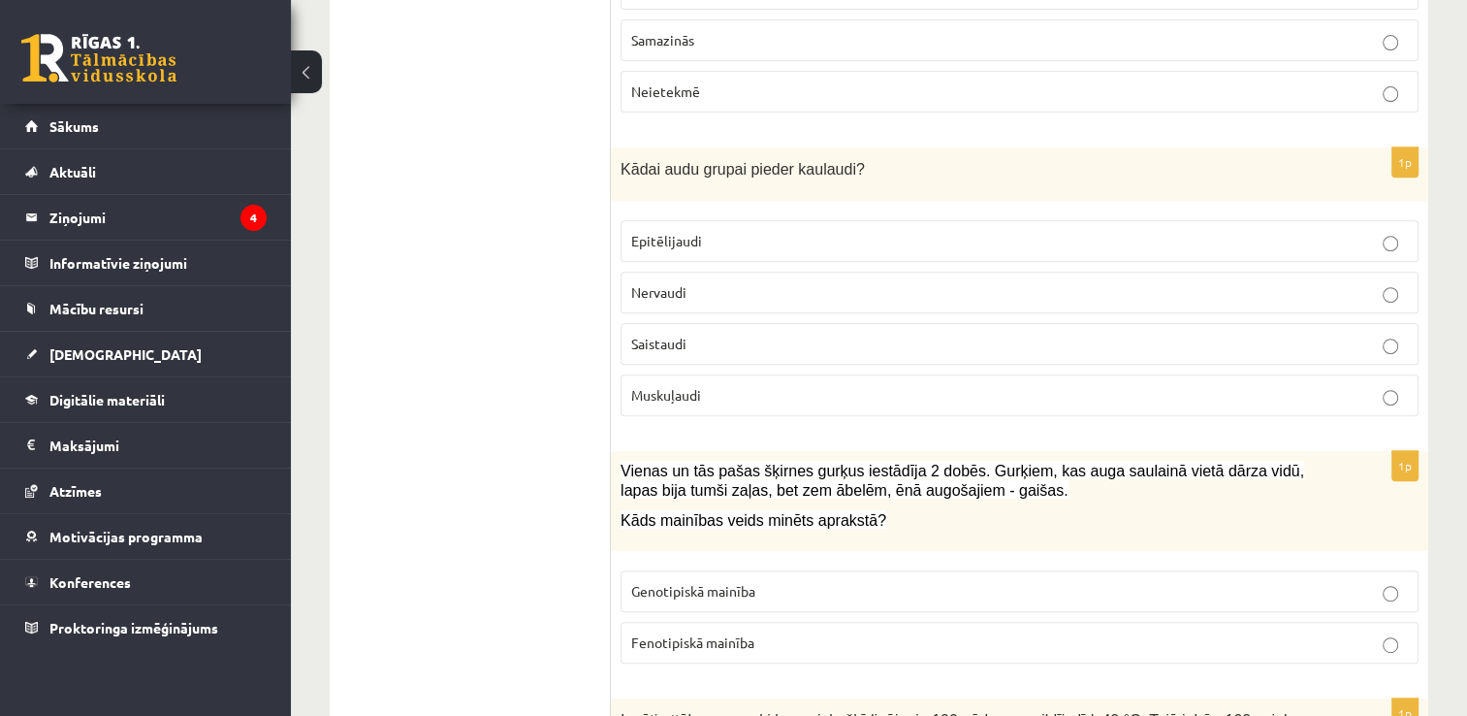
scroll to position [776, 0]
drag, startPoint x: 608, startPoint y: 155, endPoint x: 777, endPoint y: 330, distance: 242.8
drag, startPoint x: 777, startPoint y: 330, endPoint x: 486, endPoint y: 194, distance: 321.1
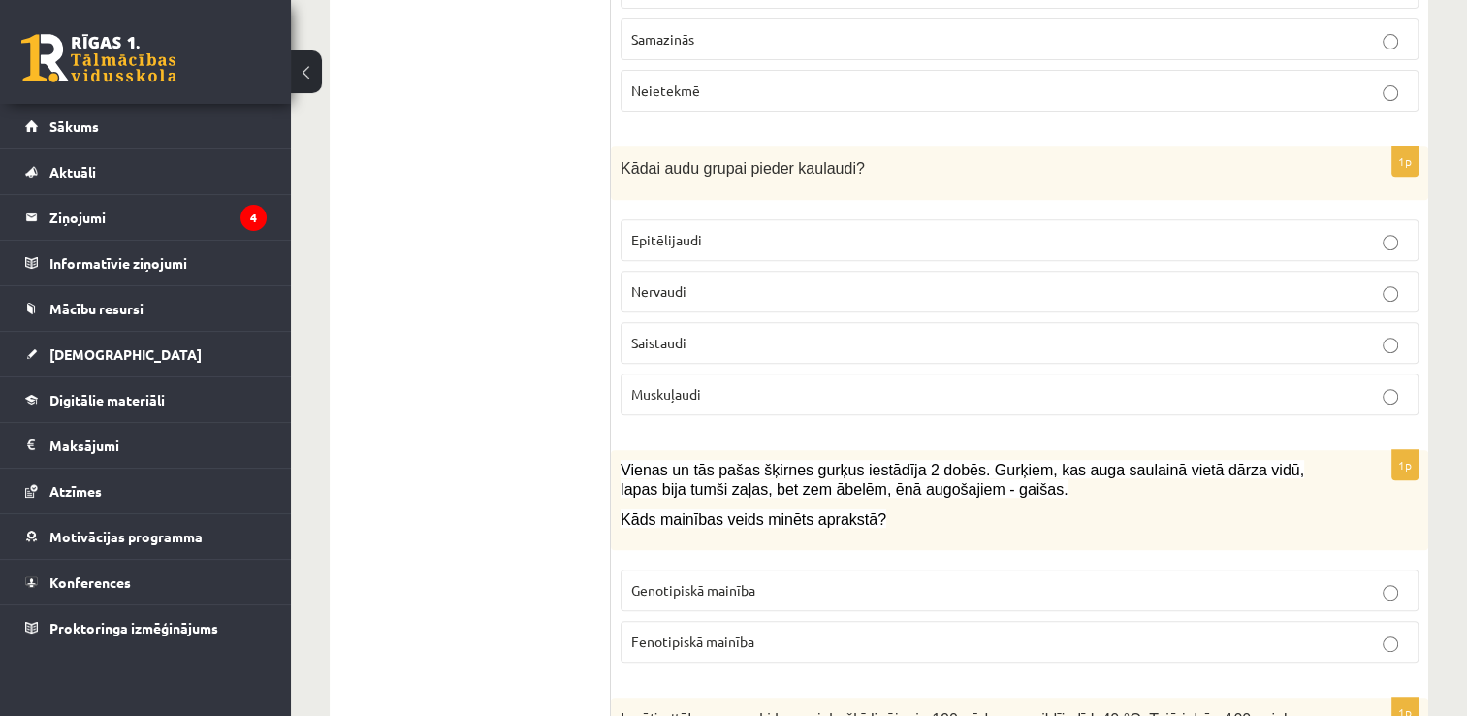
click at [618, 175] on div "Kādai audu grupai pieder kaulaudi?" at bounding box center [1020, 172] width 818 height 53
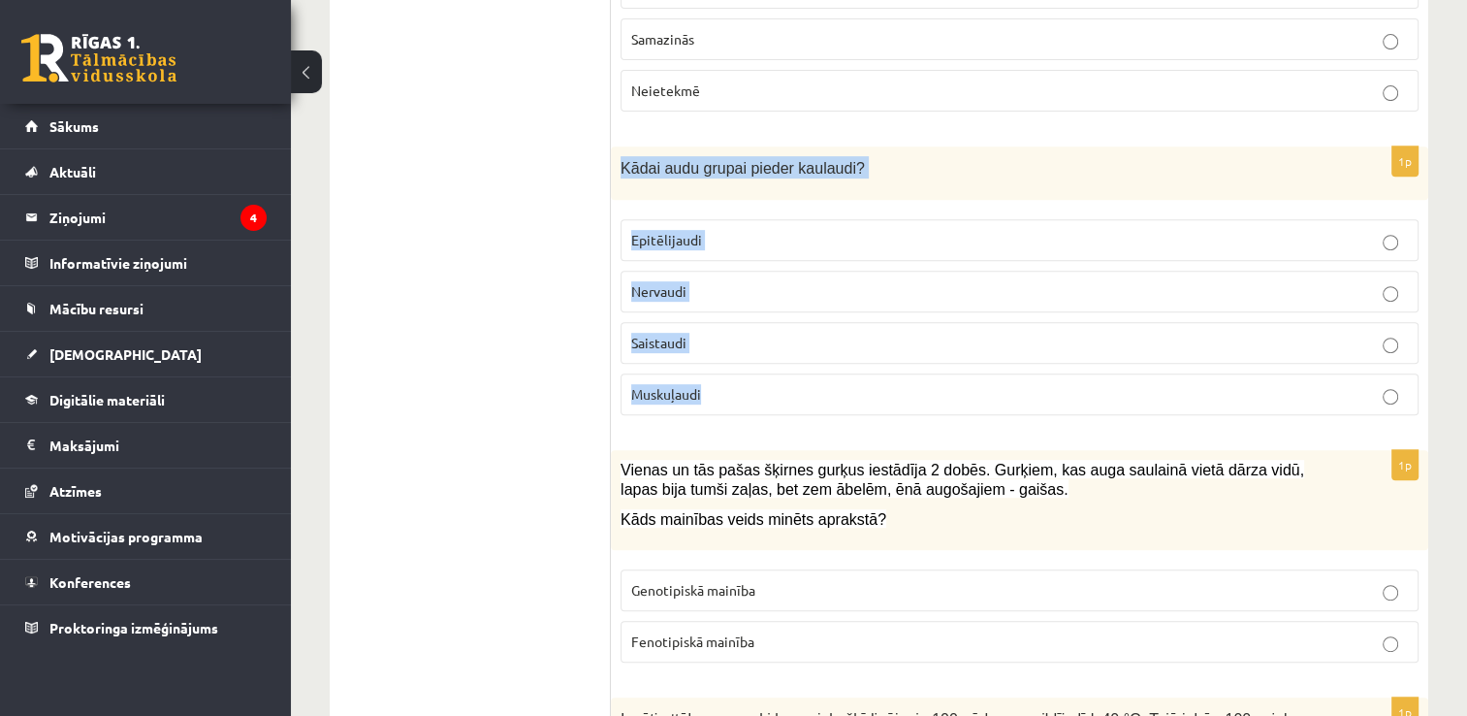
drag, startPoint x: 615, startPoint y: 160, endPoint x: 736, endPoint y: 380, distance: 251.3
click at [736, 380] on div "1p Kādai audu grupai pieder kaulaudi? Epitēlijaudi Nervaudi Saistaudi Muskuļaudi" at bounding box center [1020, 288] width 818 height 284
copy div "Kādai audu grupai pieder kaulaudi? Epitēlijaudi Nervaudi Saistaudi Muskuļaudi"
click at [654, 343] on span "Saistaudi" at bounding box center [658, 342] width 55 height 17
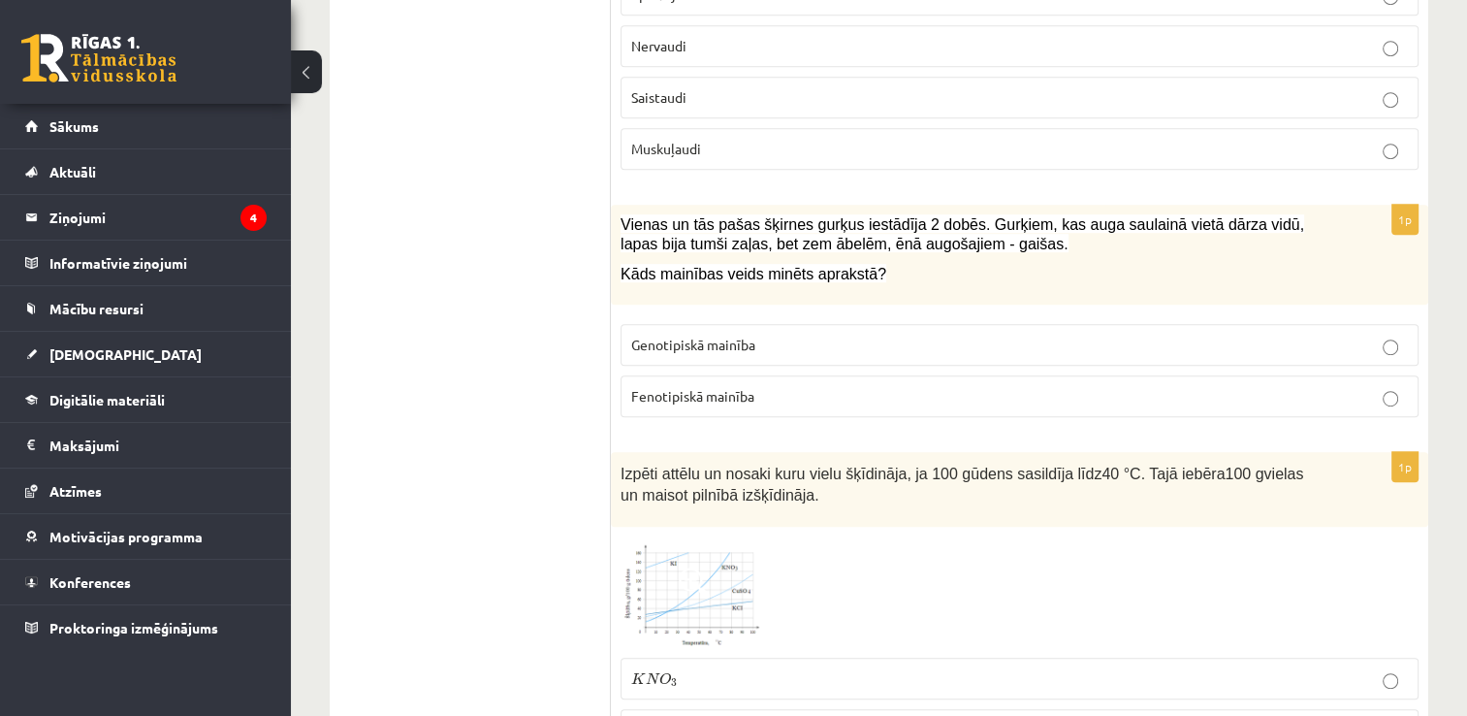
scroll to position [1067, 0]
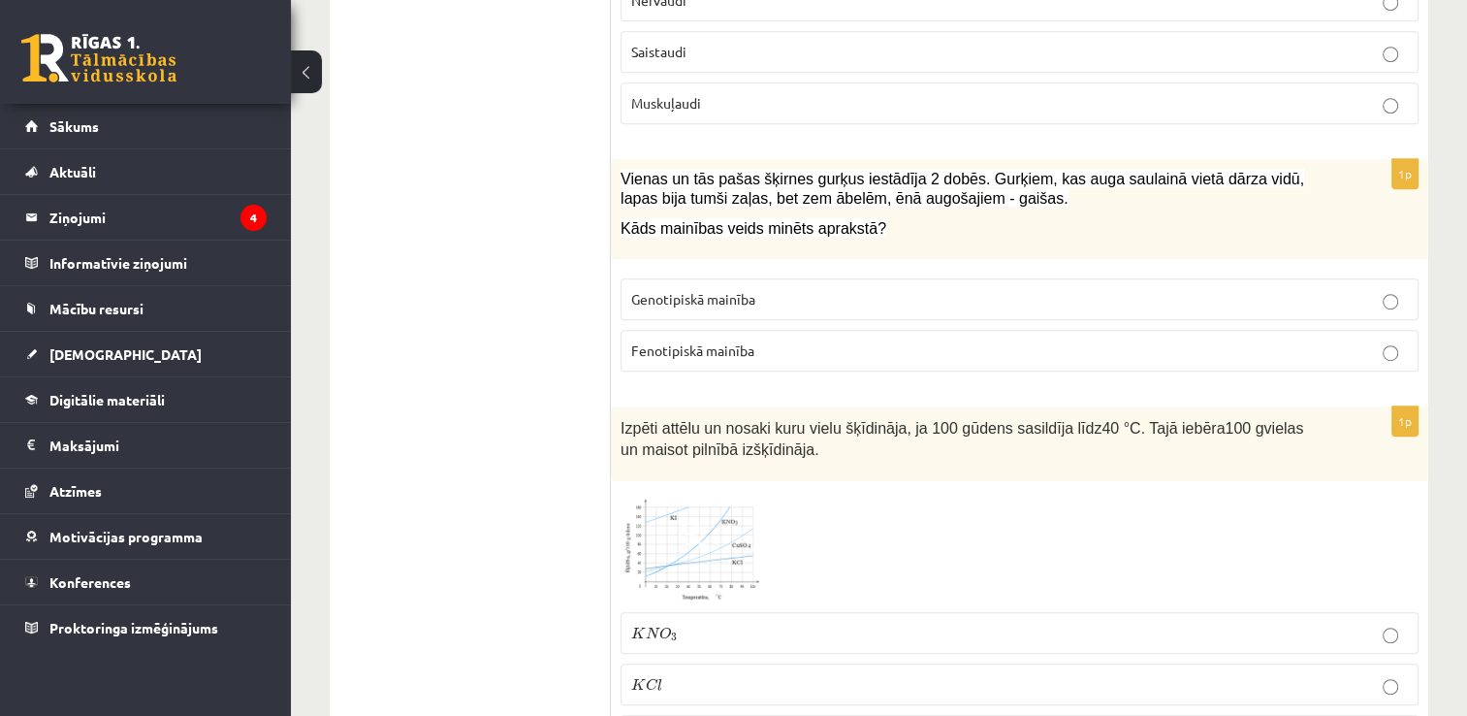
drag, startPoint x: 605, startPoint y: 169, endPoint x: 700, endPoint y: 280, distance: 146.5
drag, startPoint x: 700, startPoint y: 280, endPoint x: 561, endPoint y: 237, distance: 146.3
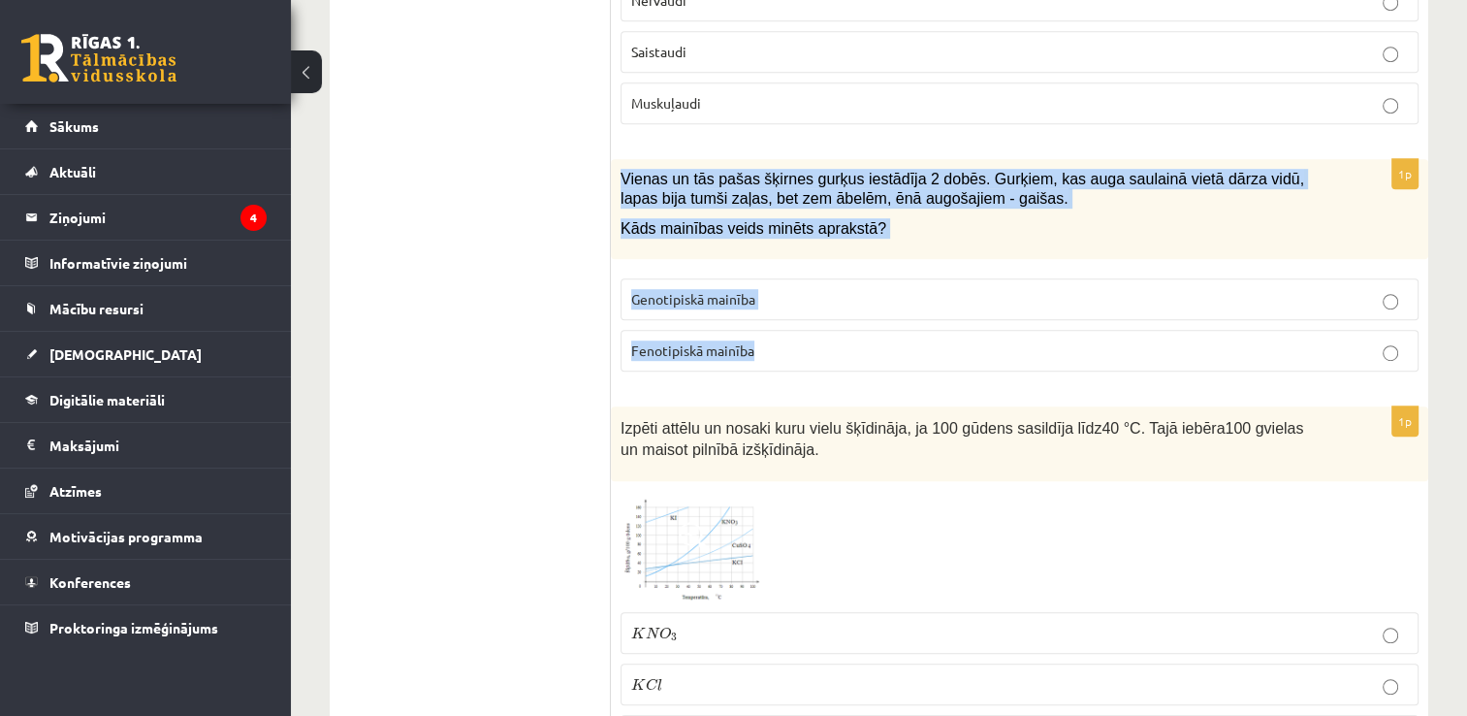
drag, startPoint x: 617, startPoint y: 165, endPoint x: 771, endPoint y: 334, distance: 228.6
click at [771, 334] on div "1p Vienas un tās pašas šķirnes gurķus iestādīja 2 dobēs. Gurķiem, kas auga saul…" at bounding box center [1020, 273] width 818 height 228
copy div "Vienas un tās pašas šķirnes gurķus iestādīja 2 dobēs. Gurķiem, kas auga saulain…"
click at [651, 341] on span "Fenotipiskā mainība" at bounding box center [692, 349] width 123 height 17
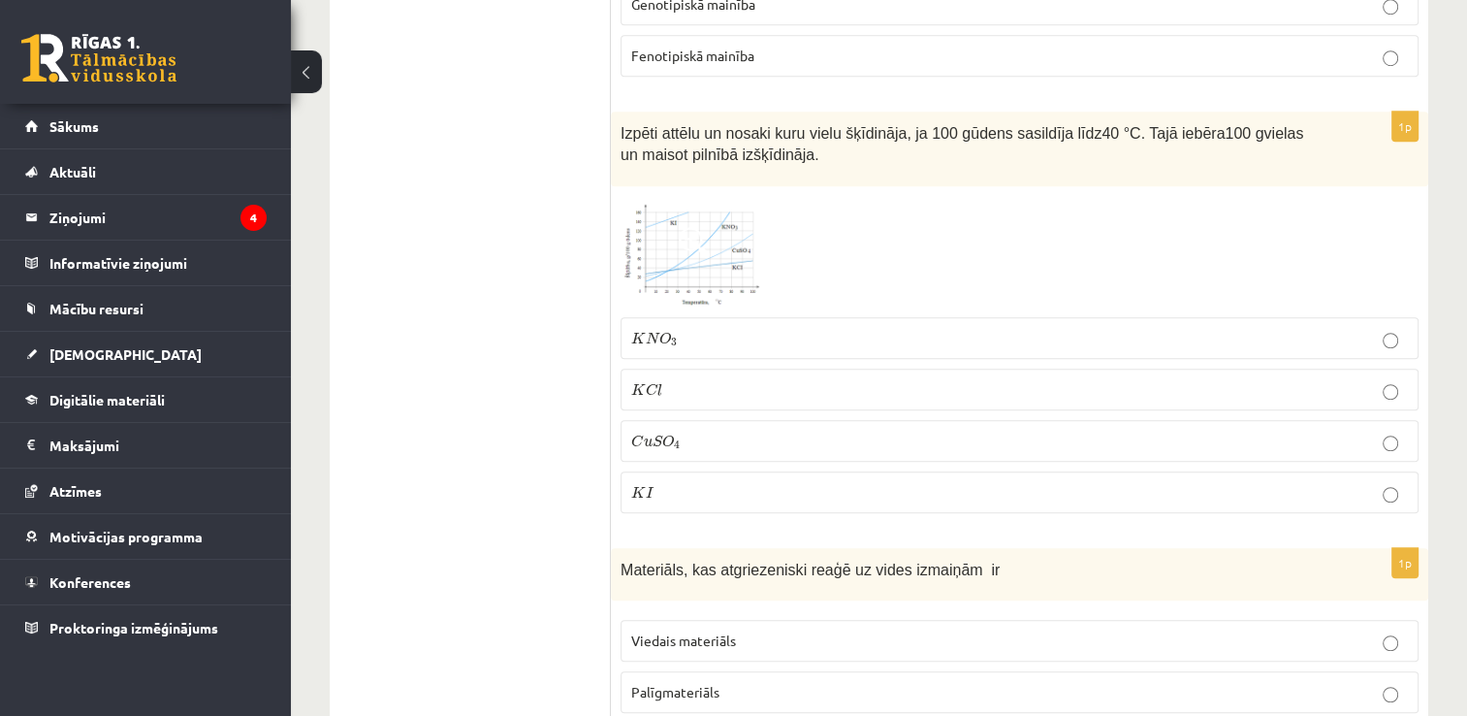
scroll to position [1358, 0]
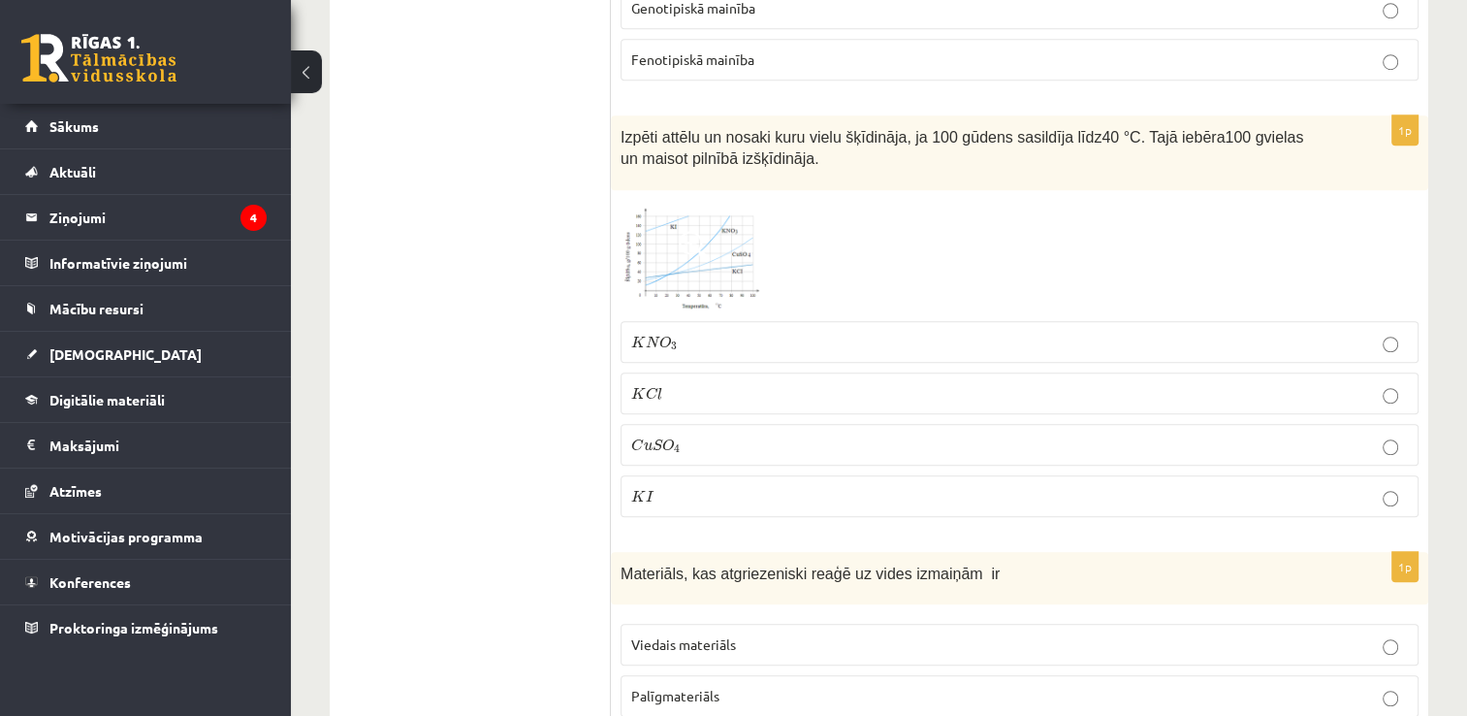
click at [733, 273] on img at bounding box center [693, 256] width 145 height 112
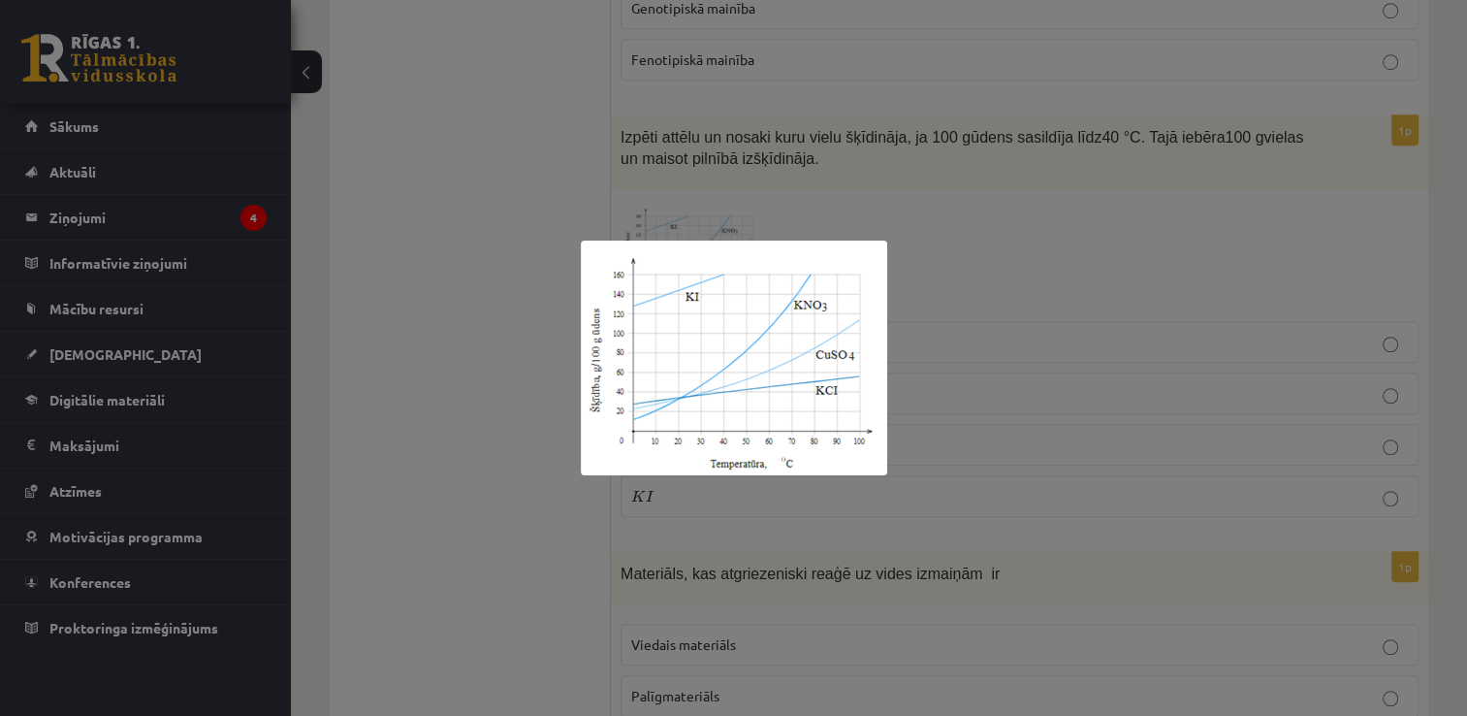
click at [481, 289] on div at bounding box center [733, 358] width 1467 height 716
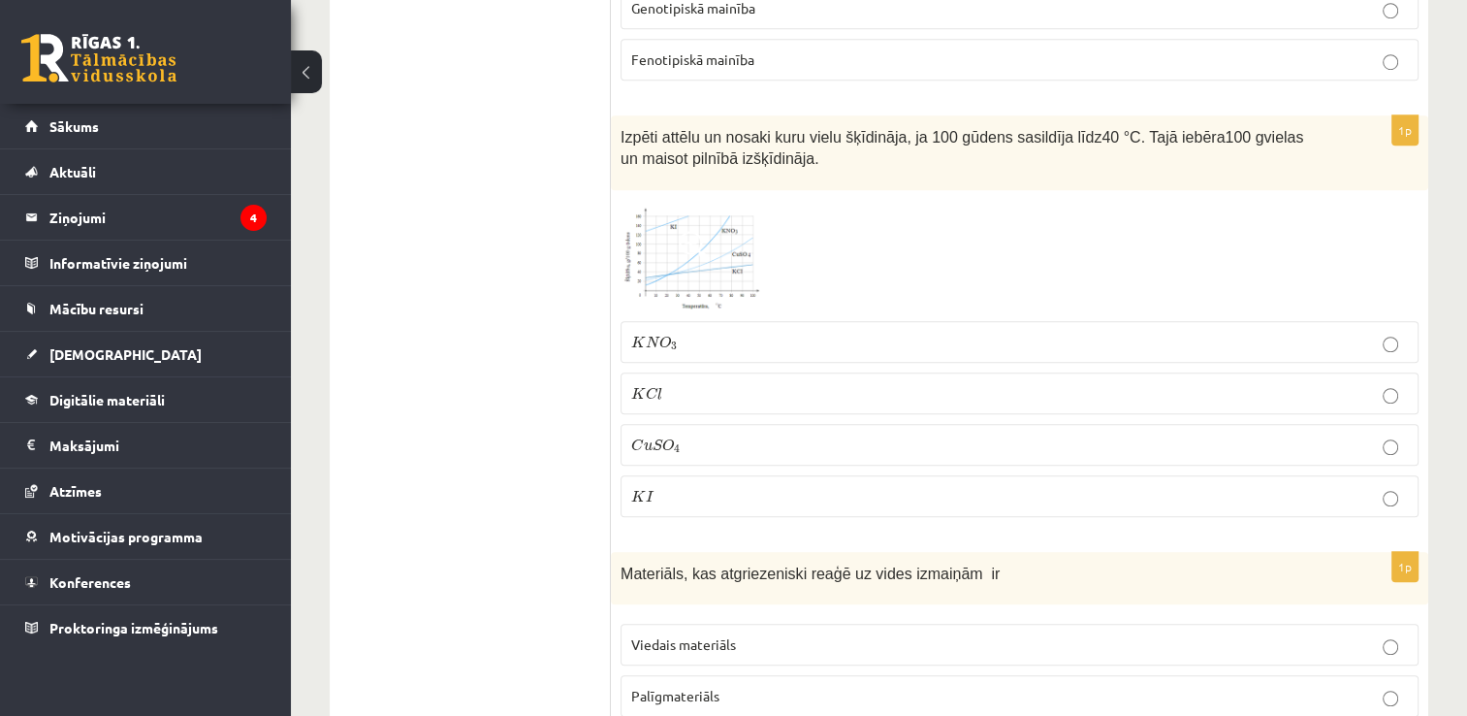
click at [753, 237] on img at bounding box center [693, 256] width 145 height 112
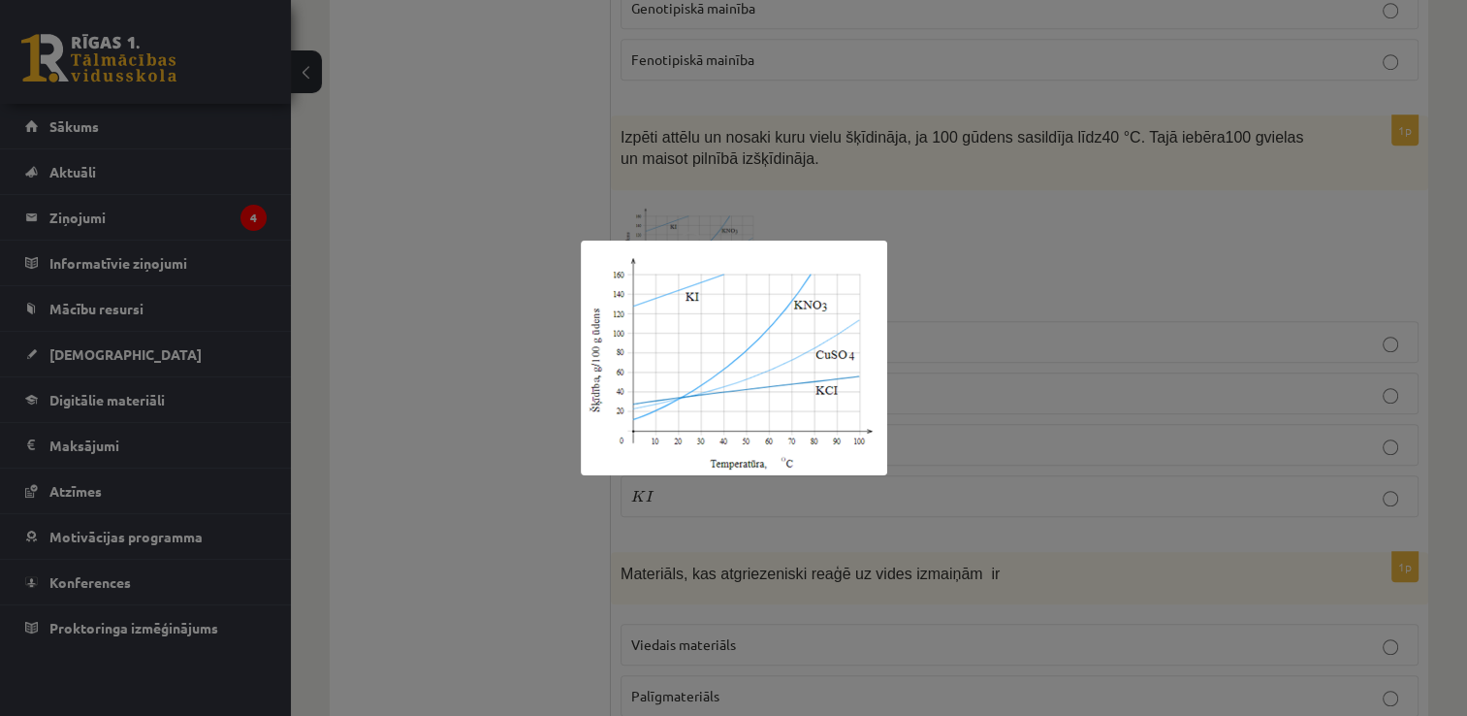
click at [1051, 249] on div at bounding box center [733, 358] width 1467 height 716
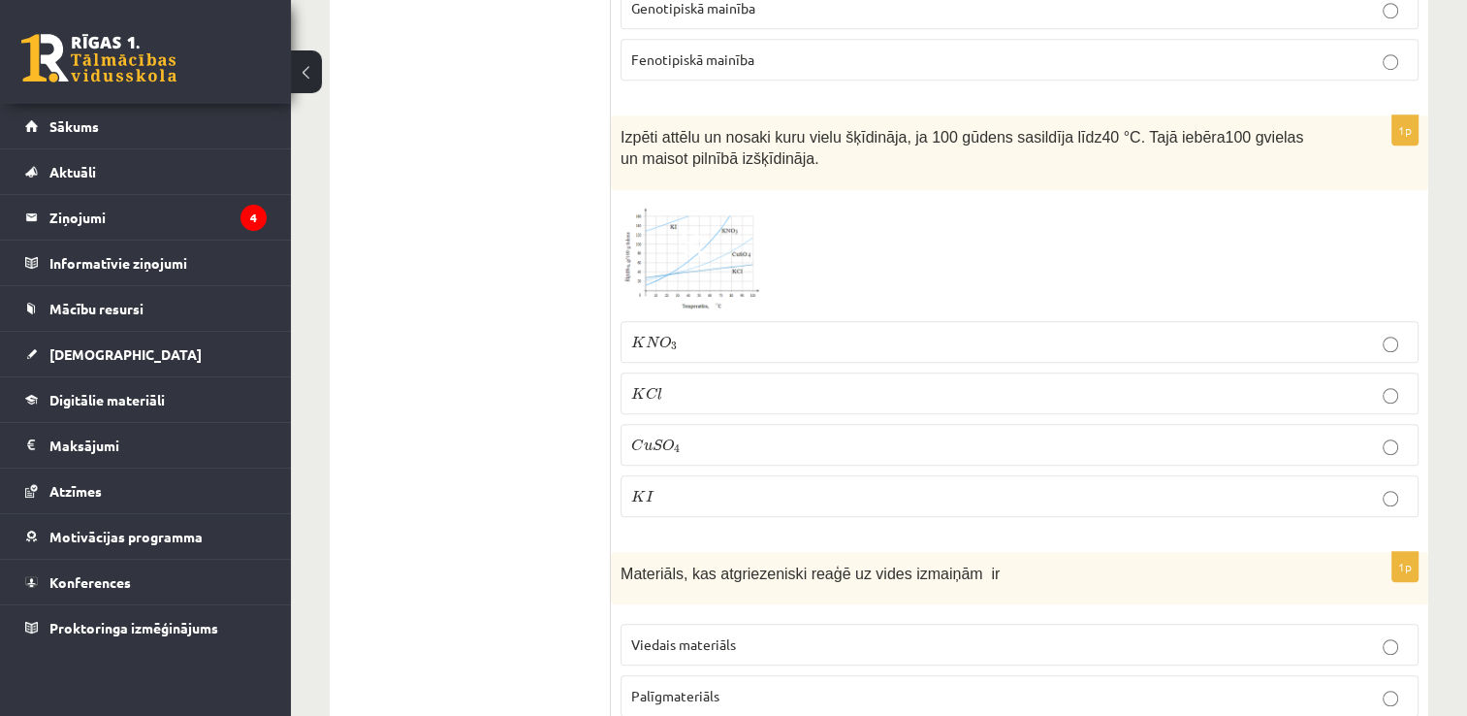
click at [700, 237] on span at bounding box center [694, 246] width 31 height 31
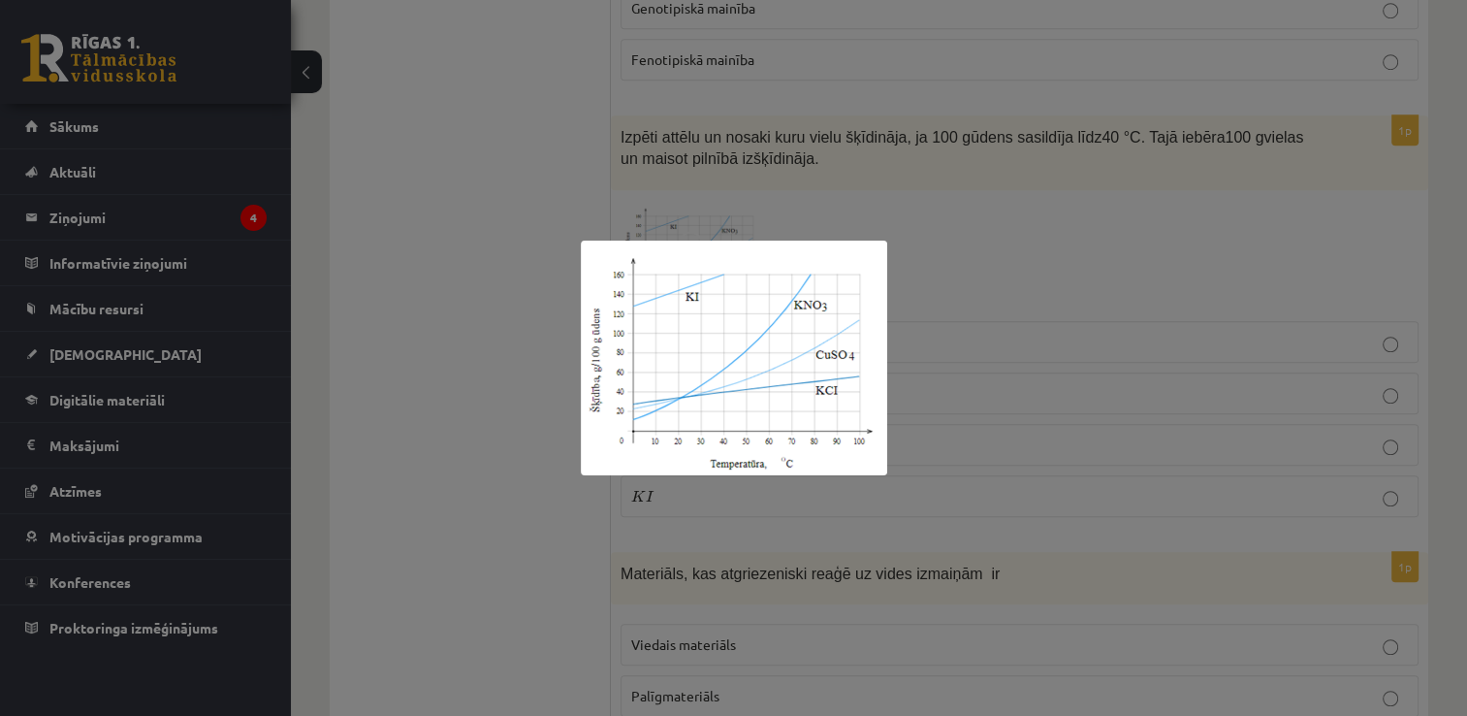
click at [1408, 316] on div at bounding box center [733, 358] width 1467 height 716
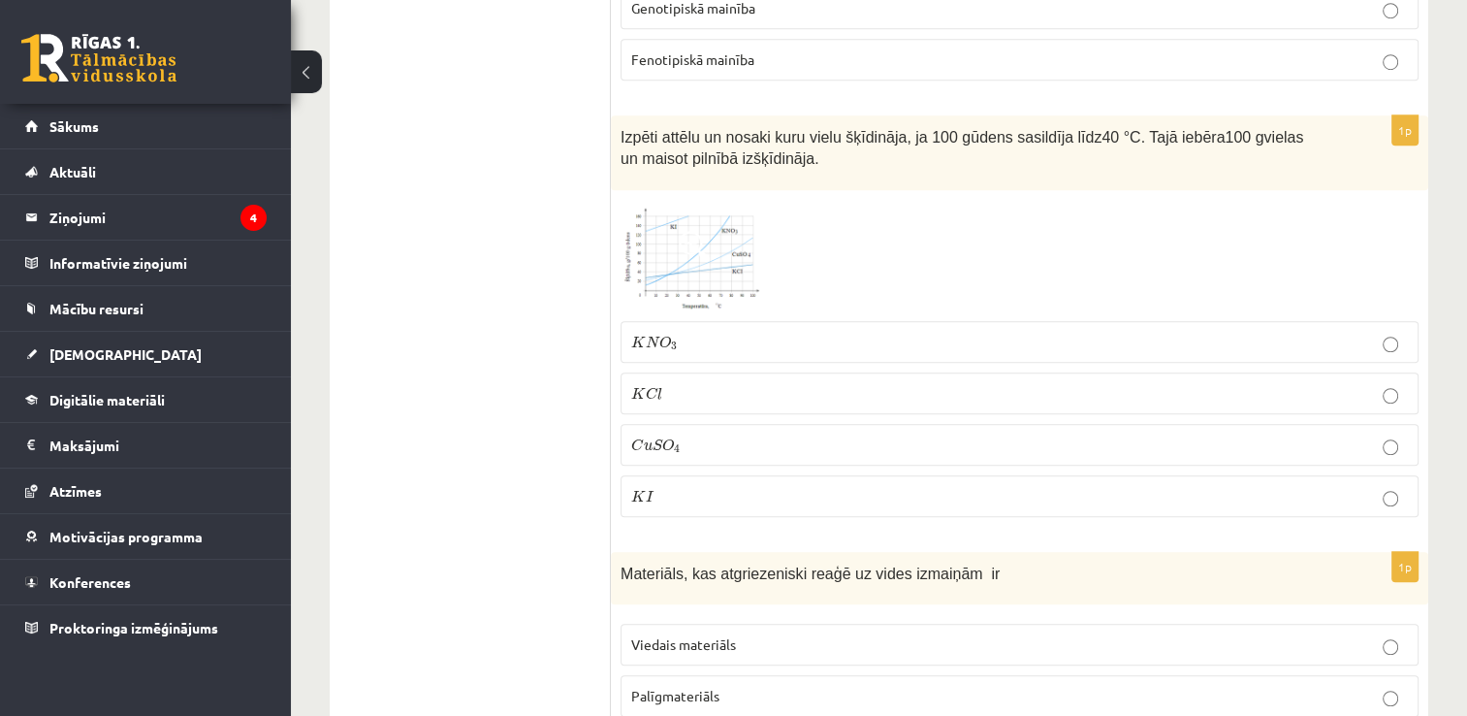
click at [706, 231] on span at bounding box center [694, 246] width 31 height 31
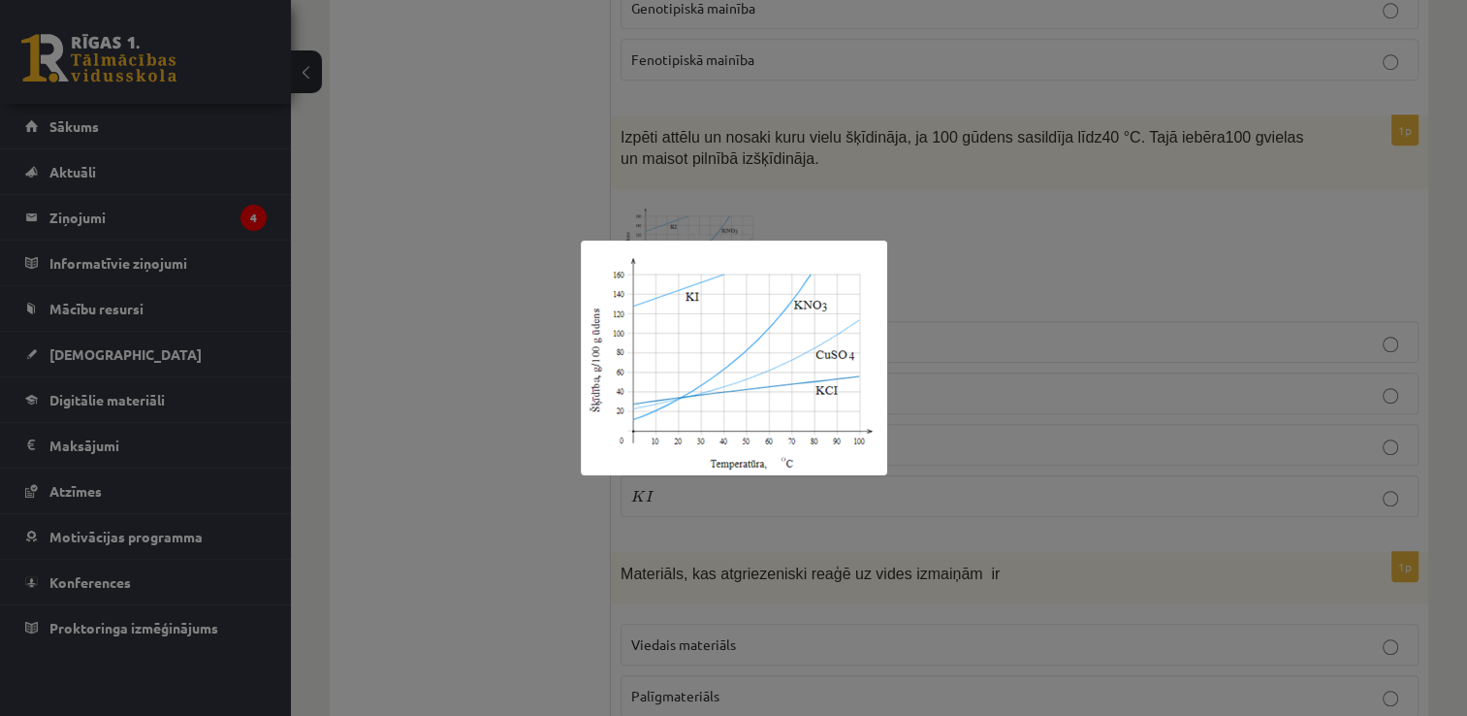
click at [487, 185] on div at bounding box center [733, 358] width 1467 height 716
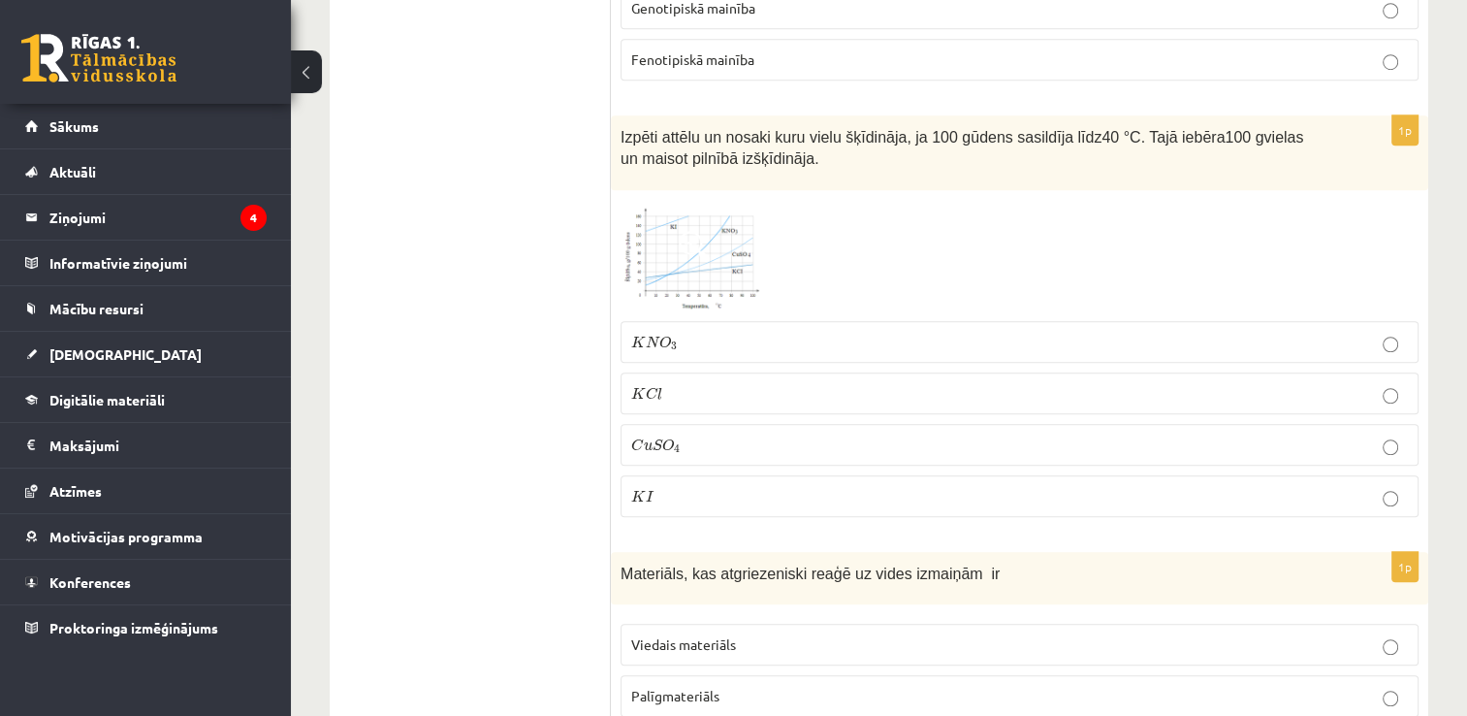
click at [745, 264] on img at bounding box center [693, 256] width 145 height 112
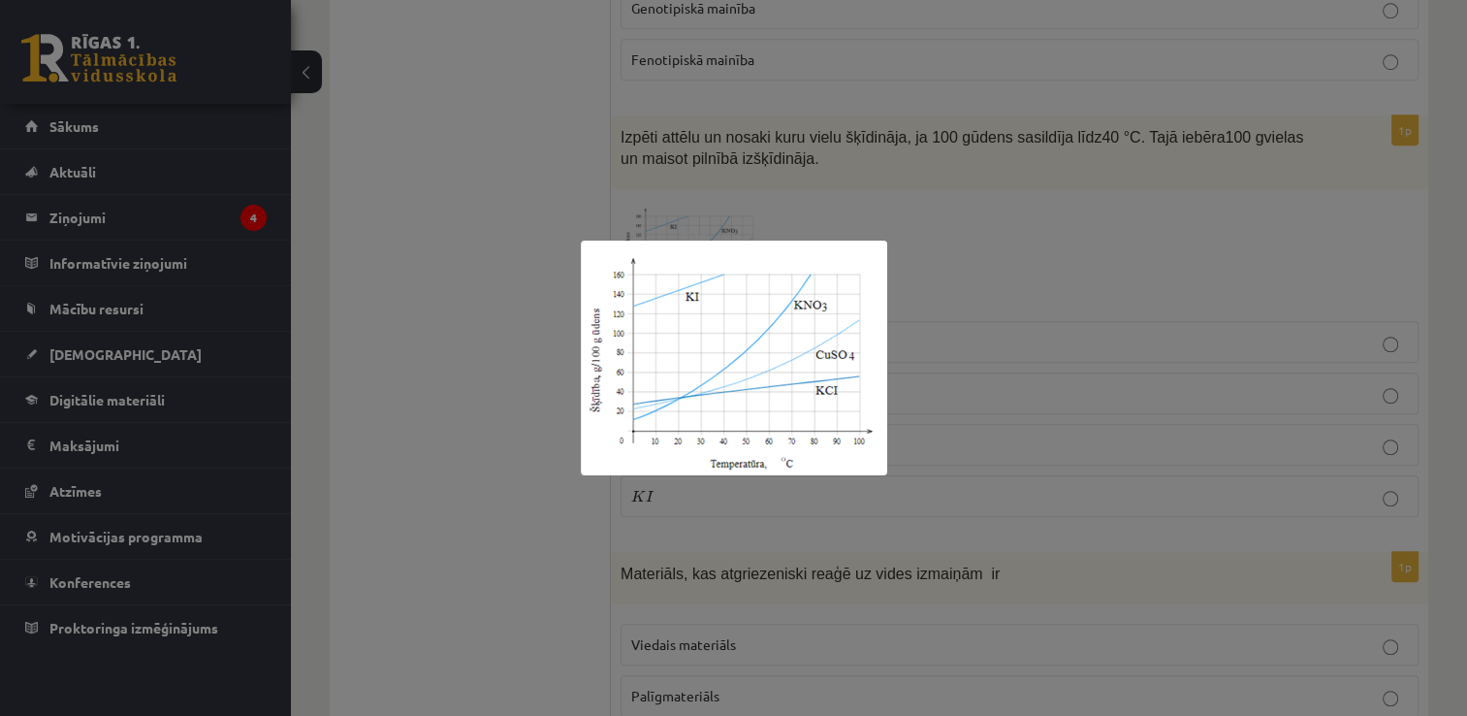
click at [533, 157] on div at bounding box center [733, 358] width 1467 height 716
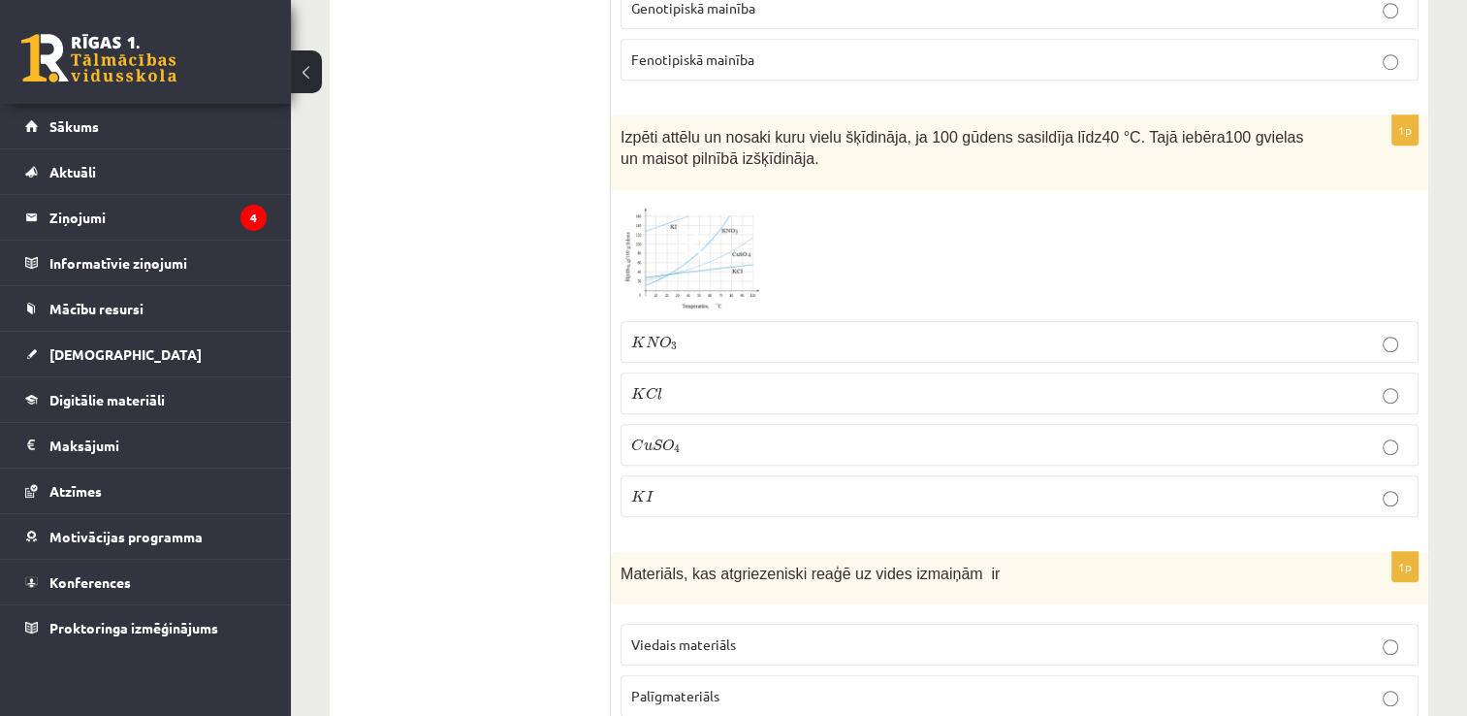
click at [702, 243] on span at bounding box center [694, 246] width 31 height 31
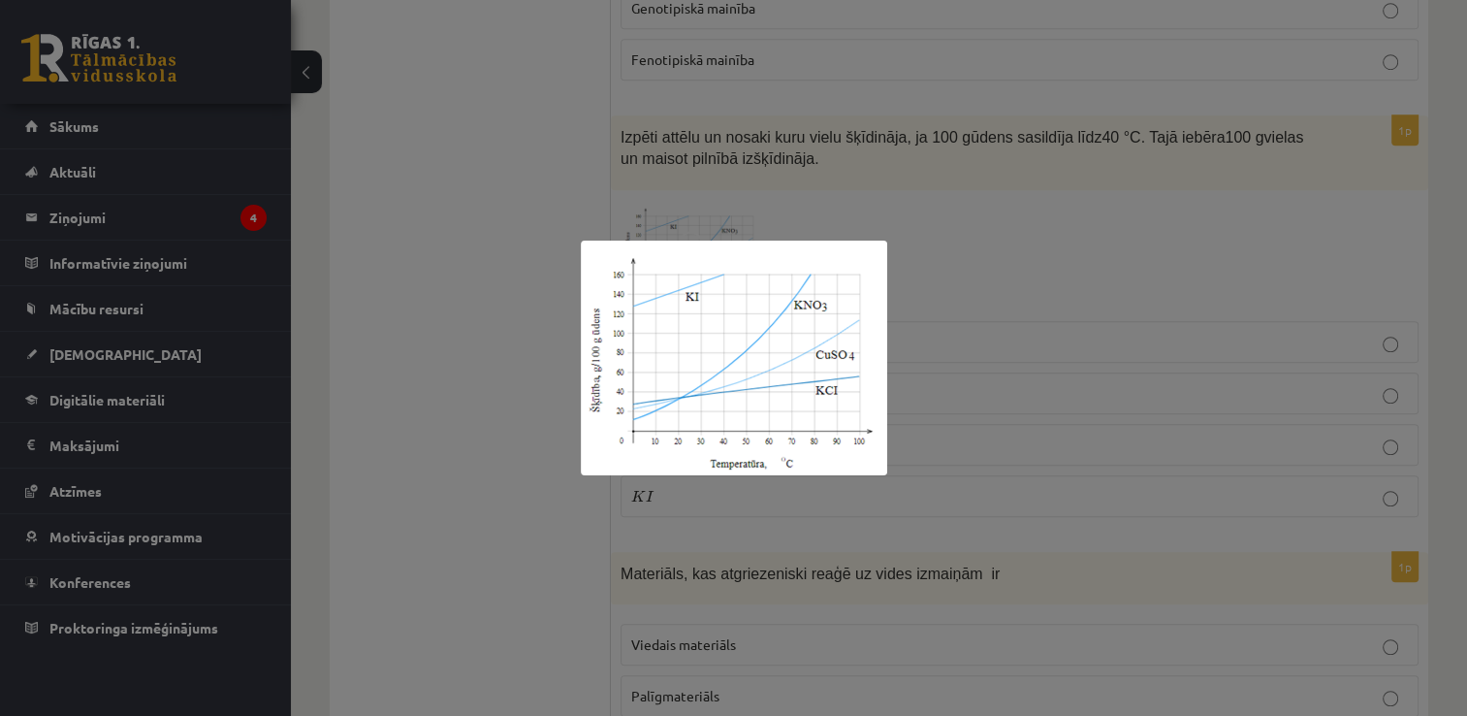
click at [1024, 314] on div at bounding box center [733, 358] width 1467 height 716
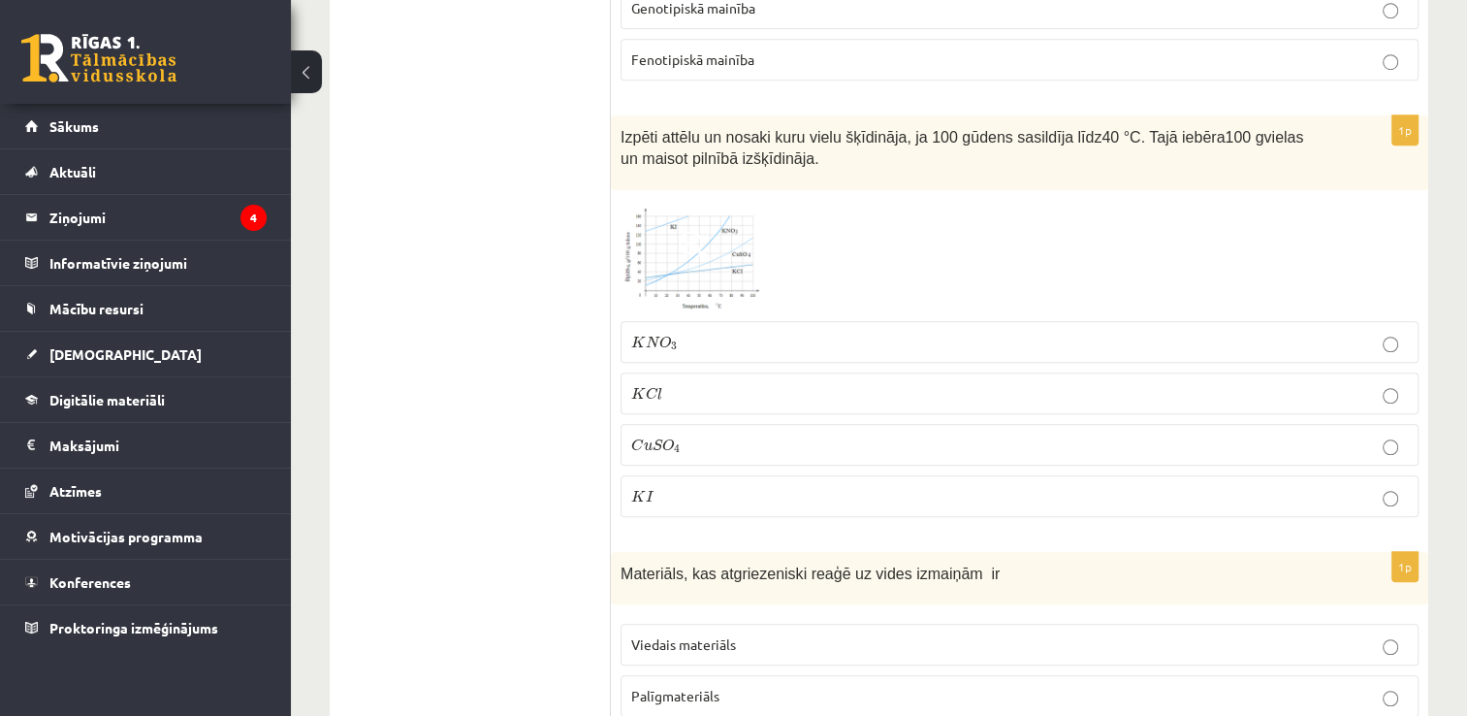
click at [631, 491] on span "K" at bounding box center [638, 496] width 15 height 13
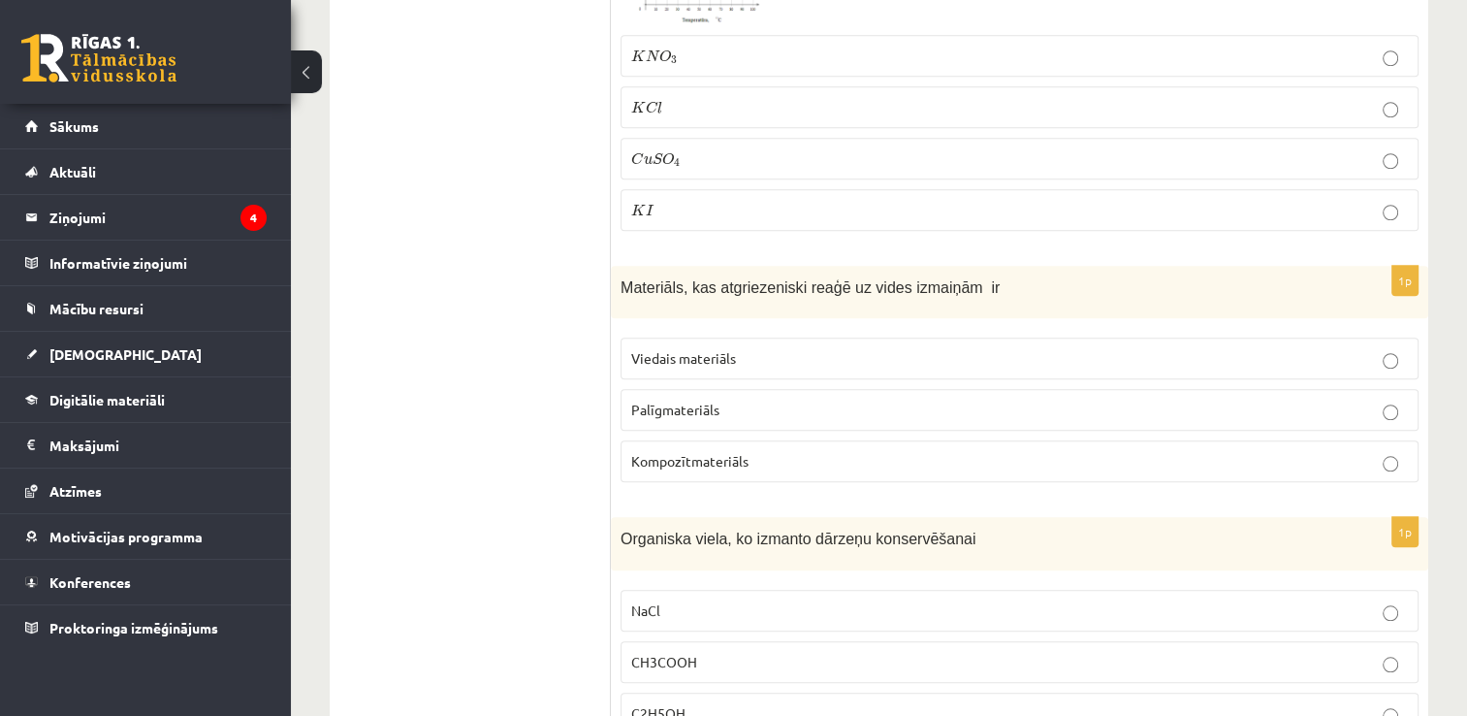
scroll to position [1649, 0]
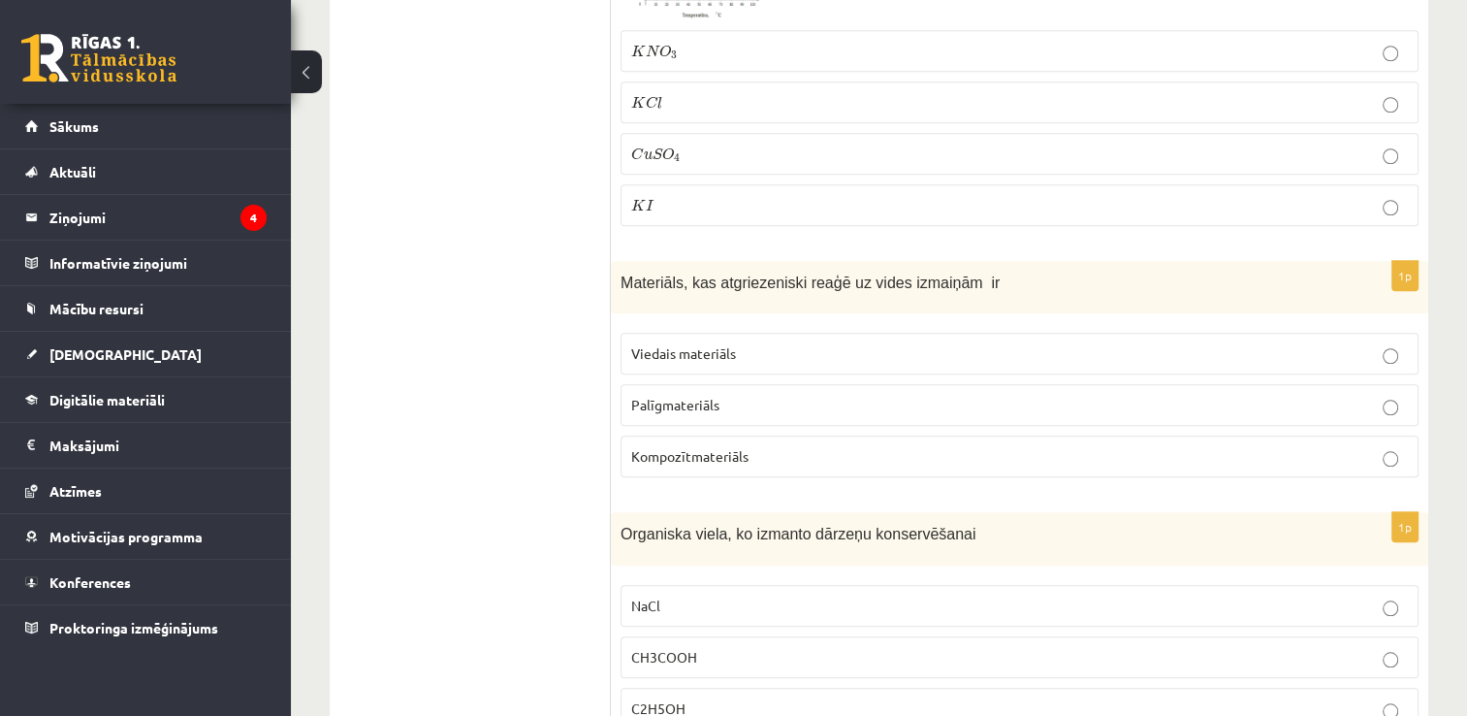
drag, startPoint x: 599, startPoint y: 272, endPoint x: 772, endPoint y: 416, distance: 225.1
drag, startPoint x: 772, startPoint y: 416, endPoint x: 545, endPoint y: 332, distance: 242.1
click at [627, 274] on span "Materiāls, kas atgriezeniski reaģē uz vides izmaiņām ir" at bounding box center [810, 282] width 379 height 16
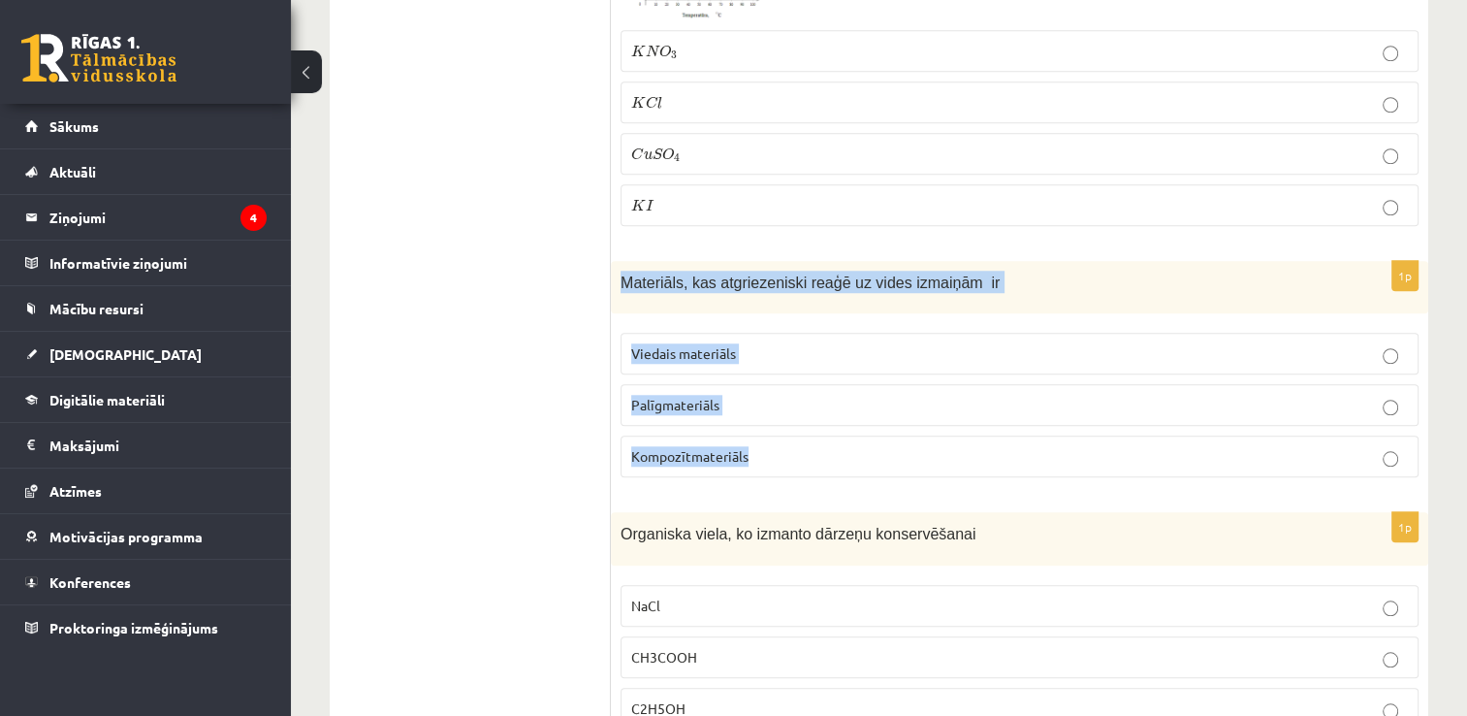
drag, startPoint x: 621, startPoint y: 272, endPoint x: 753, endPoint y: 438, distance: 212.7
click at [753, 438] on div "1p Materiāls, kas atgriezeniski reaģē uz vides izmaiņām ir Viedais materiāls Pa…" at bounding box center [1020, 377] width 818 height 233
copy div "Materiāls, kas atgriezeniski reaģē uz vides izmaiņām ir Viedais materiāls Palīg…"
click at [691, 346] on span "Viedais materiāls" at bounding box center [683, 352] width 105 height 17
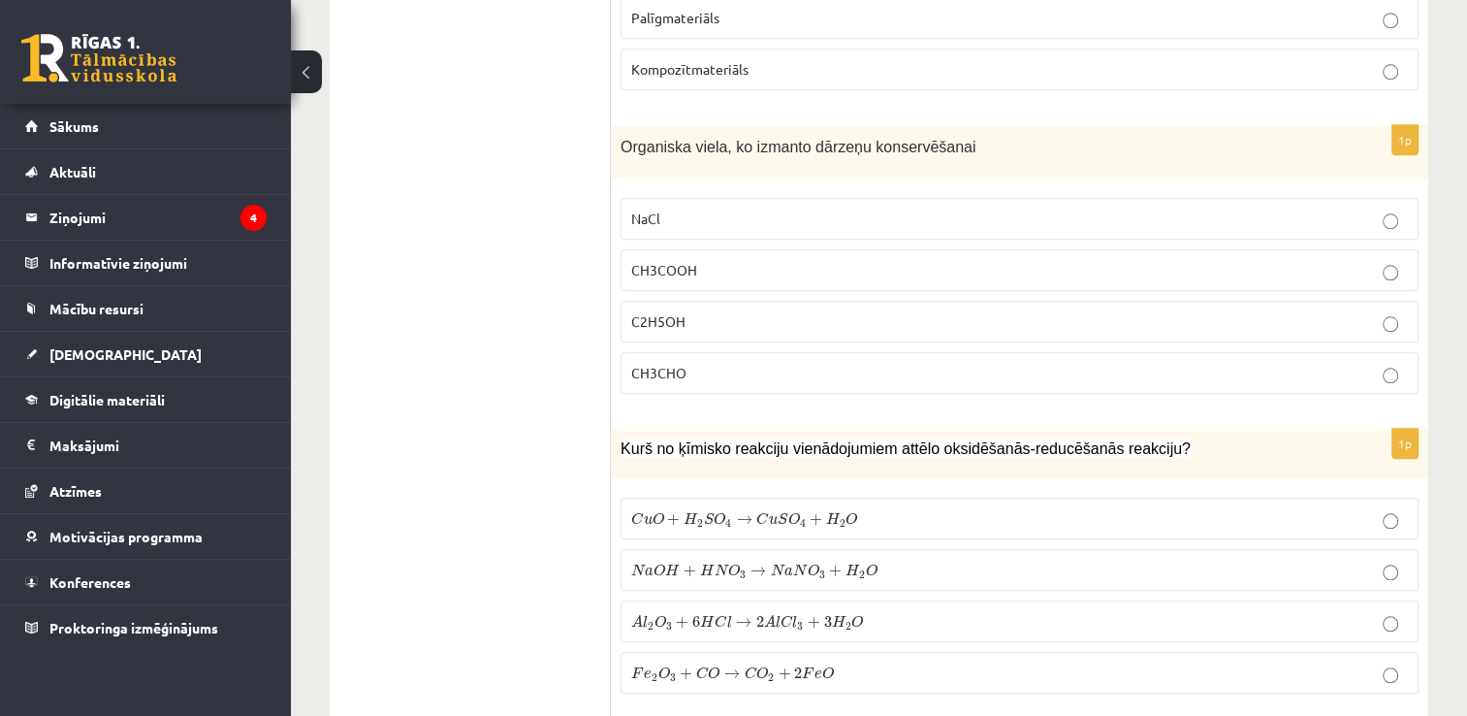
scroll to position [2037, 0]
drag, startPoint x: 602, startPoint y: 147, endPoint x: 722, endPoint y: 281, distance: 179.3
drag, startPoint x: 722, startPoint y: 281, endPoint x: 584, endPoint y: 163, distance: 181.6
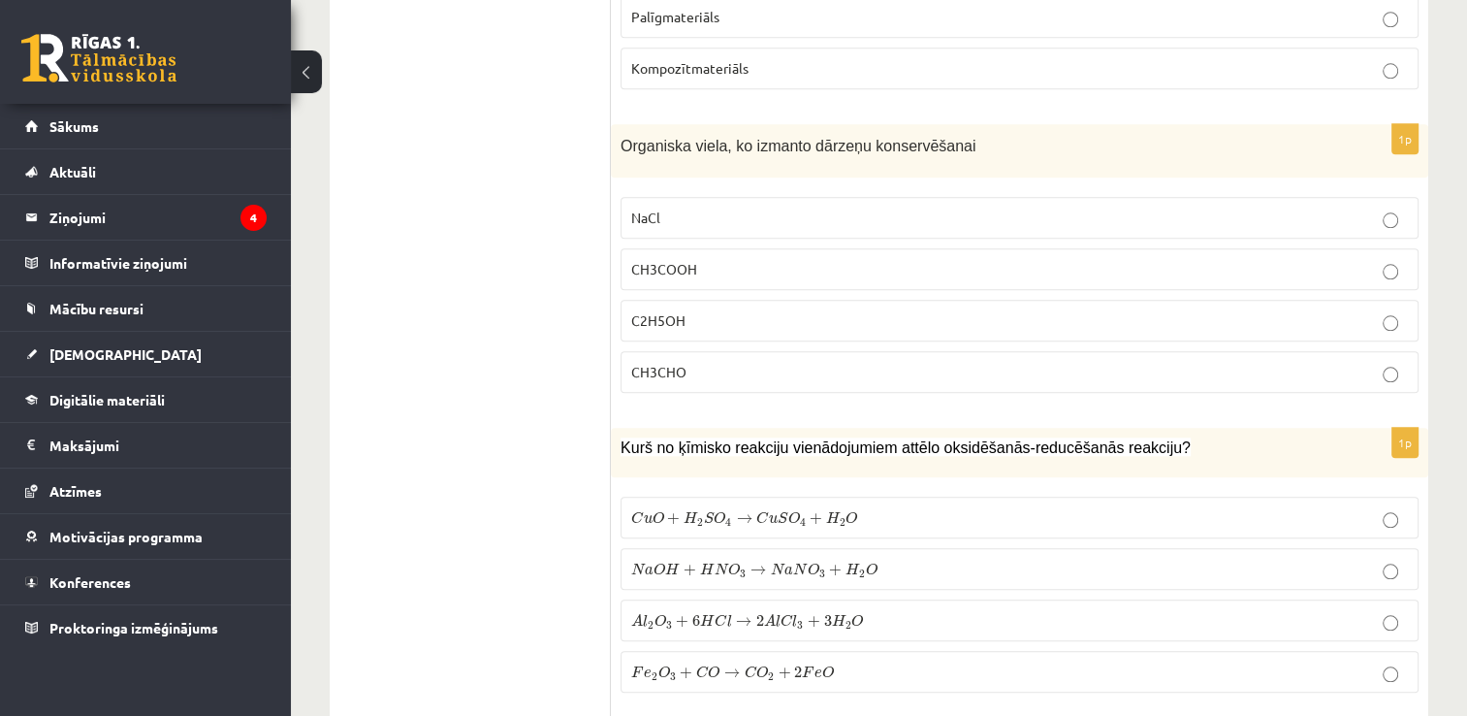
click at [611, 145] on div "Organiska viela, ko izmanto dārzeņu konservēšanai" at bounding box center [1020, 150] width 818 height 53
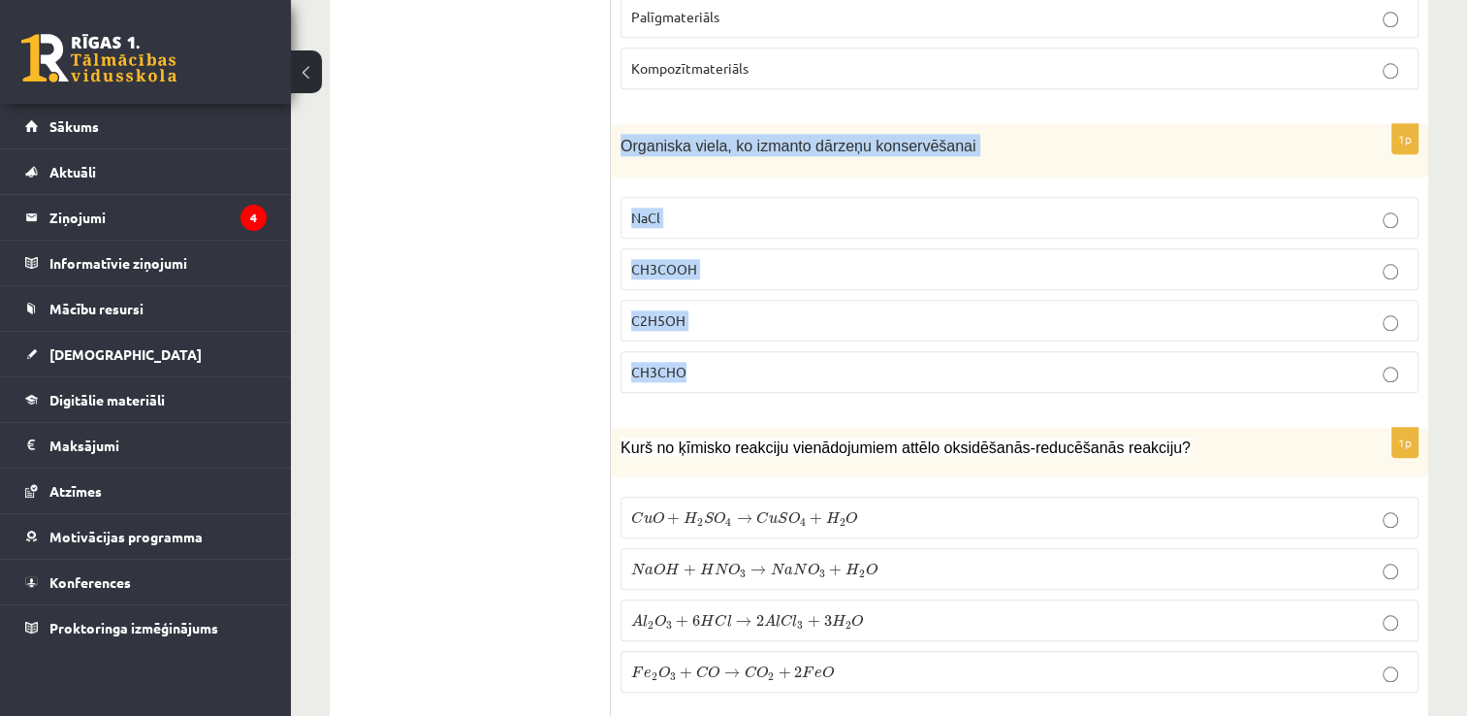
drag, startPoint x: 622, startPoint y: 133, endPoint x: 764, endPoint y: 348, distance: 258.2
click at [764, 348] on div "1p Organiska viela, ko izmanto dārzeņu konservēšanai NaCl CH3COOH C2H5OH CH3CHO" at bounding box center [1020, 266] width 818 height 284
copy div "Organiska viela, ko izmanto dārzeņu konservēšanai NaCl CH3COOH C2H5OH CH3CHO"
click at [687, 271] on label "CH3COOH" at bounding box center [1020, 269] width 798 height 42
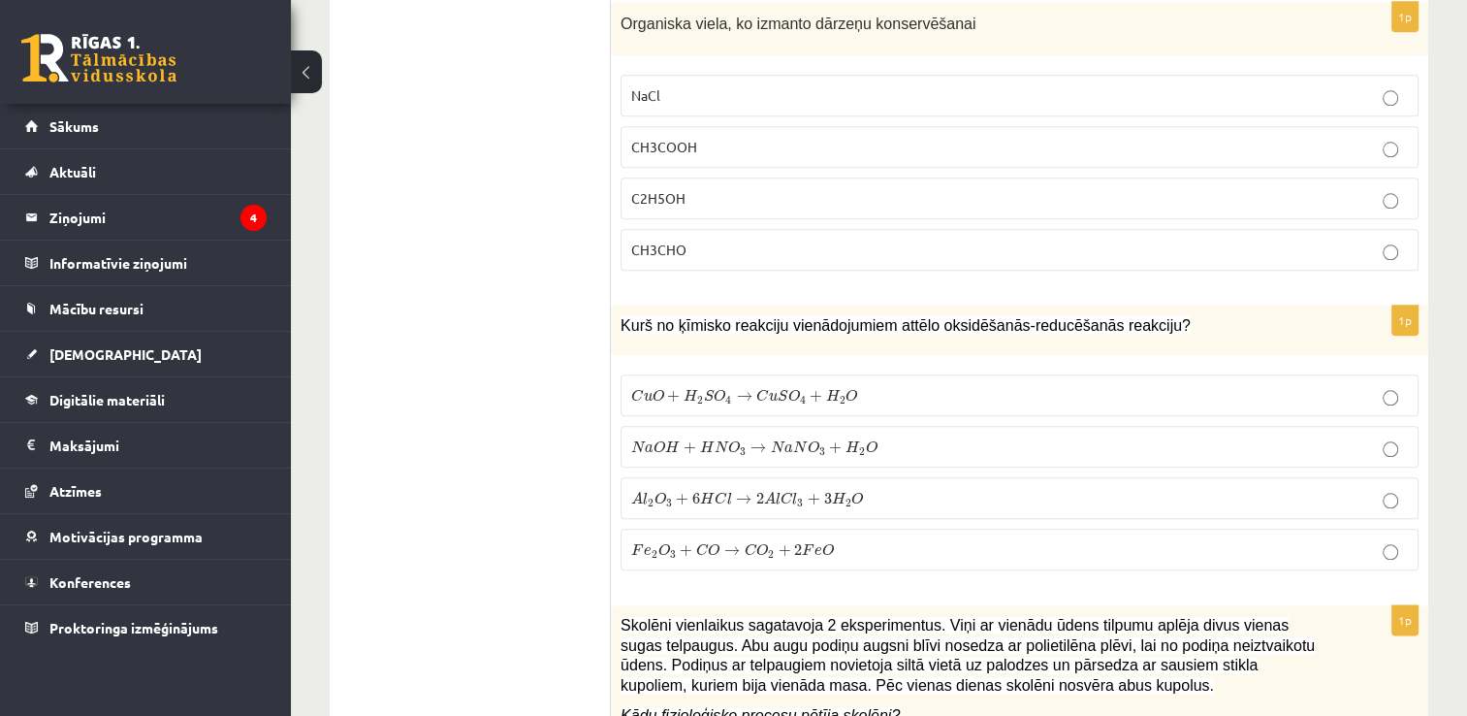
scroll to position [2328, 0]
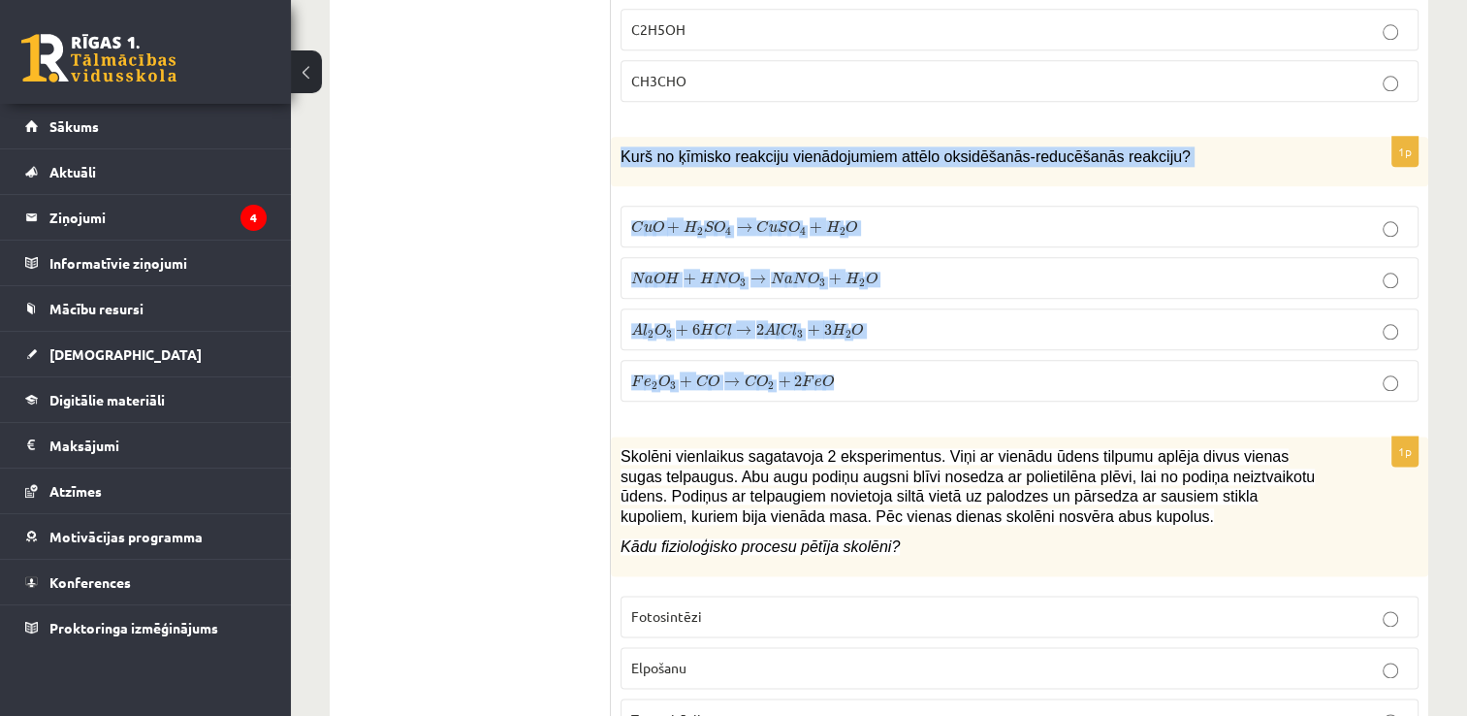
drag, startPoint x: 621, startPoint y: 138, endPoint x: 877, endPoint y: 370, distance: 345.4
click at [877, 370] on div "1p Kurš no ķīmisko reakciju vienādojumiem attēlo oksidēšanās-reducēšanās reakci…" at bounding box center [1020, 277] width 818 height 280
copy div "Kurš no ķīmisko reakciju vienādojumiem attēlo oksidēšanās-reducēšanās reakciju?…"
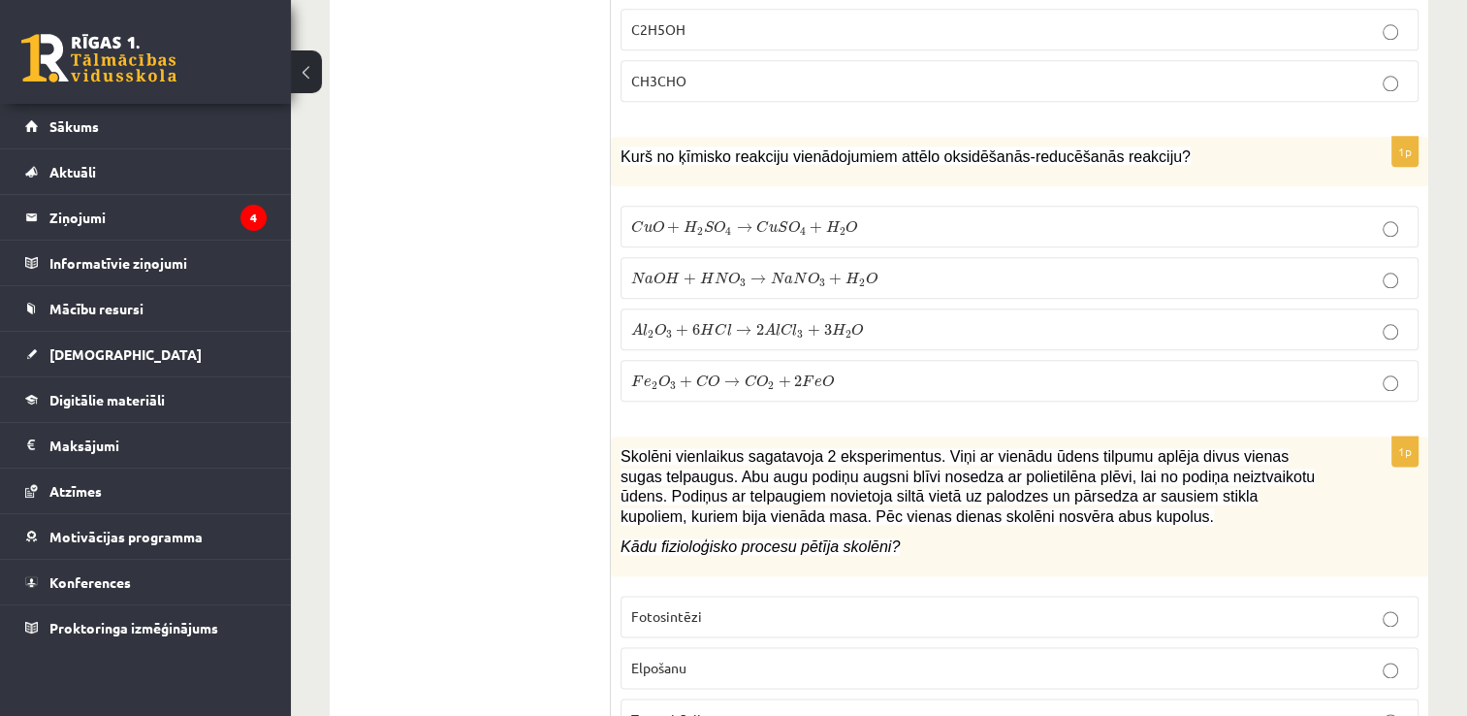
click at [688, 376] on span "+" at bounding box center [686, 382] width 13 height 12
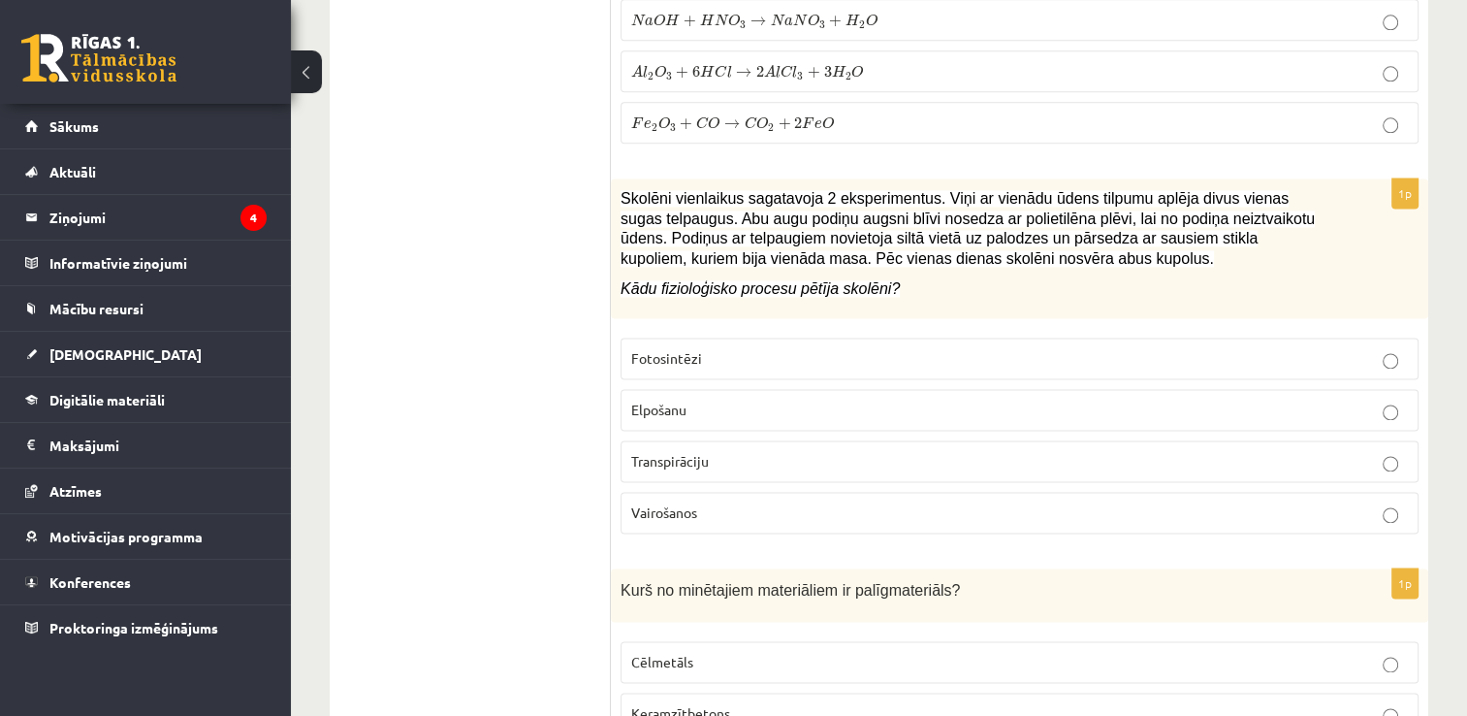
scroll to position [2619, 0]
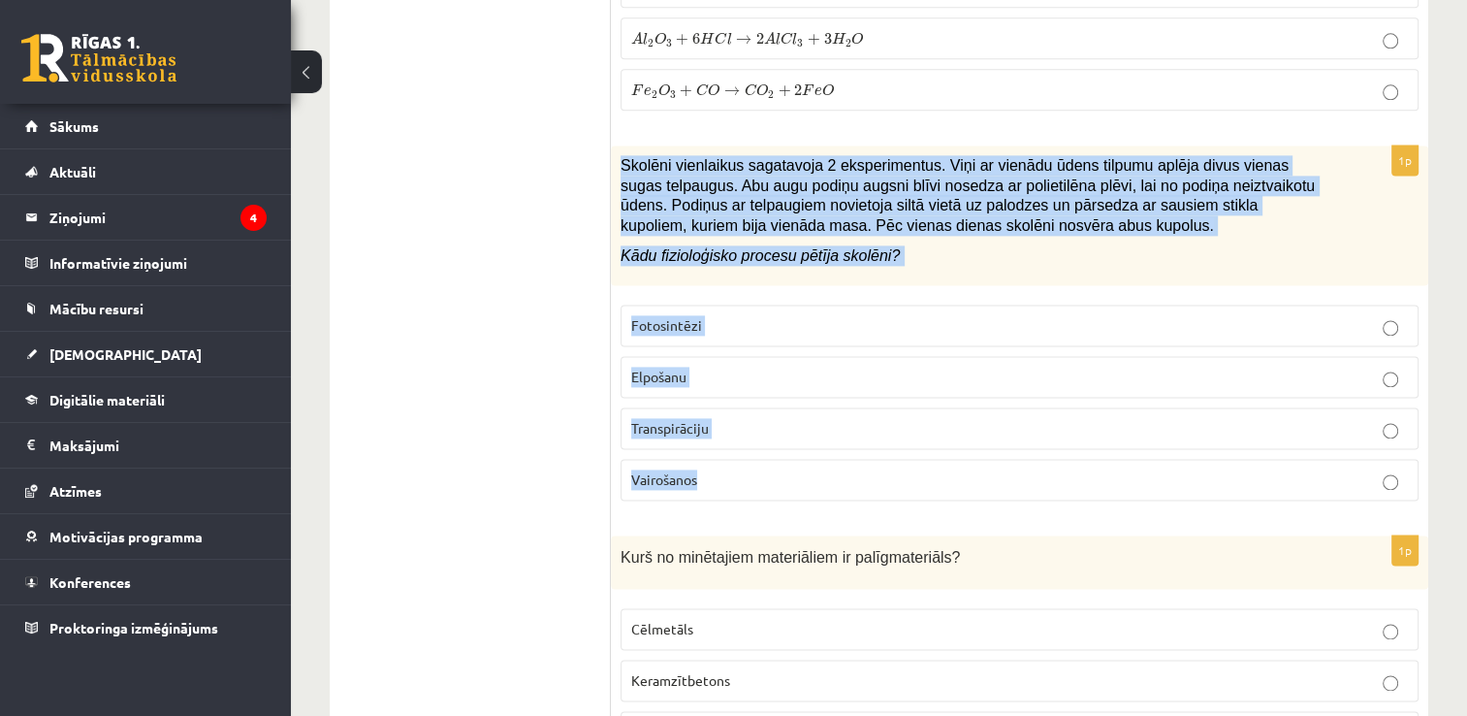
drag, startPoint x: 637, startPoint y: 174, endPoint x: 739, endPoint y: 446, distance: 290.9
click at [739, 446] on div "1p Skolēni vienlaikus sagatavoja 2 eksperimentus. Viņi ar vienādu ūdens tilpumu…" at bounding box center [1020, 330] width 818 height 370
copy div "Skolēni vienlaikus sagatavoja 2 eksperimentus. Viņi ar vienādu ūdens tilpumu ap…"
click at [688, 424] on p "Transpirāciju" at bounding box center [1019, 428] width 777 height 20
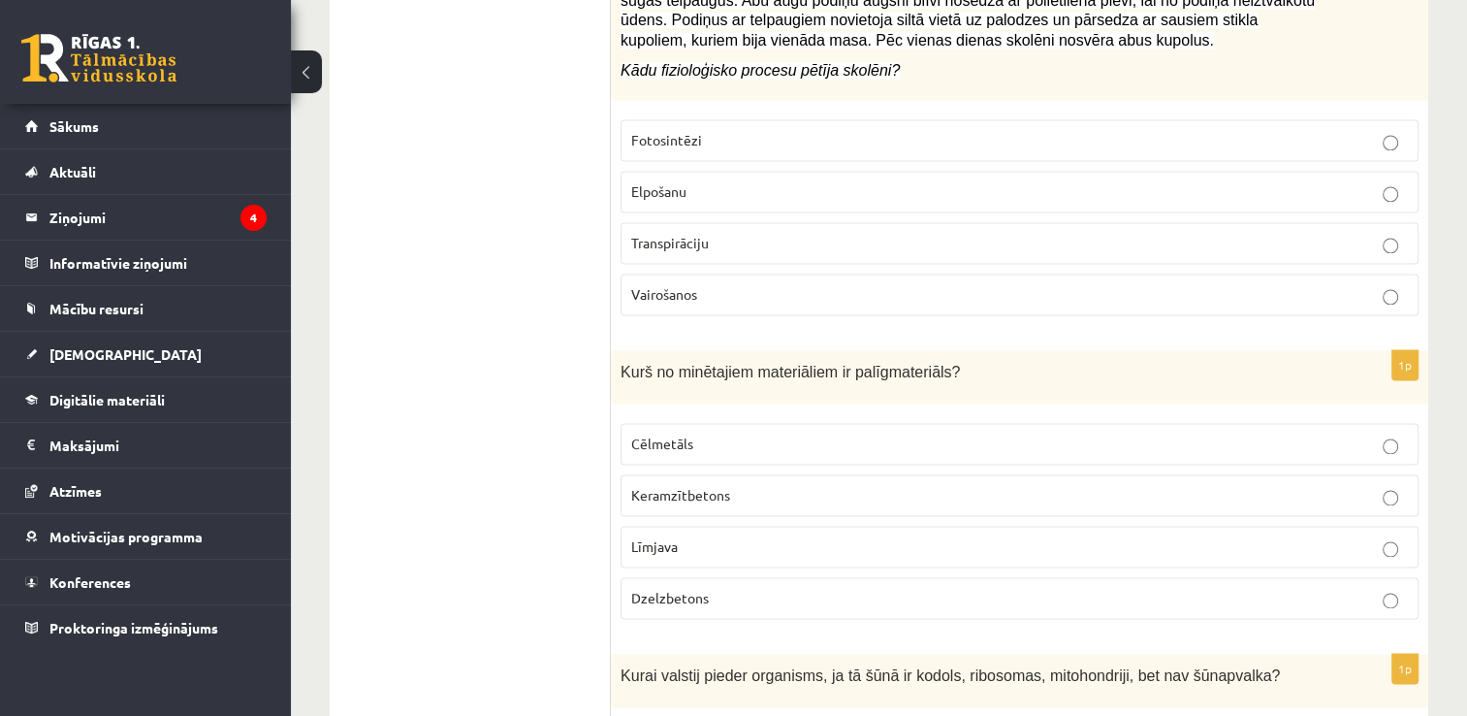
scroll to position [2910, 0]
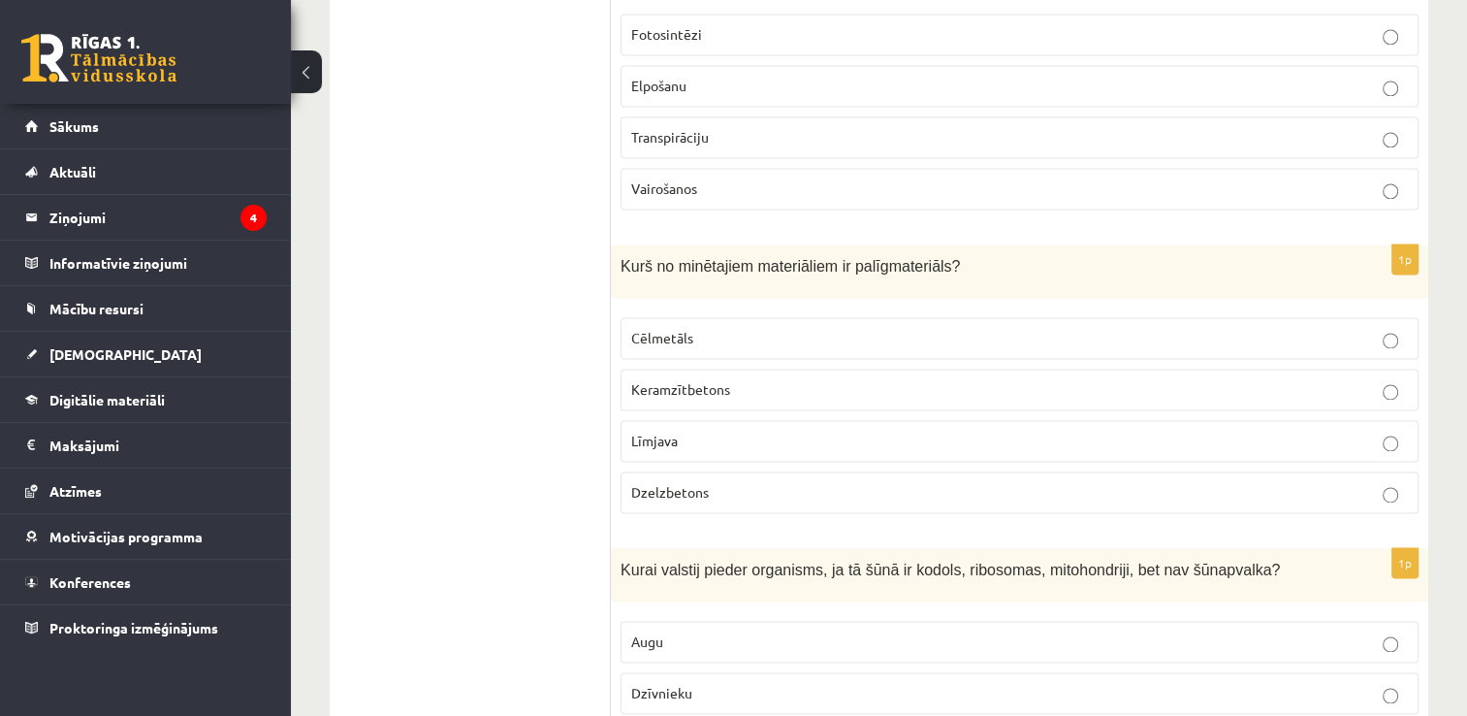
drag, startPoint x: 640, startPoint y: 271, endPoint x: 698, endPoint y: 360, distance: 106.5
drag, startPoint x: 698, startPoint y: 360, endPoint x: 588, endPoint y: 289, distance: 131.3
click at [617, 247] on div "Kurš no minētajiem materiāliem ir palīgmateriāls?" at bounding box center [1020, 270] width 818 height 53
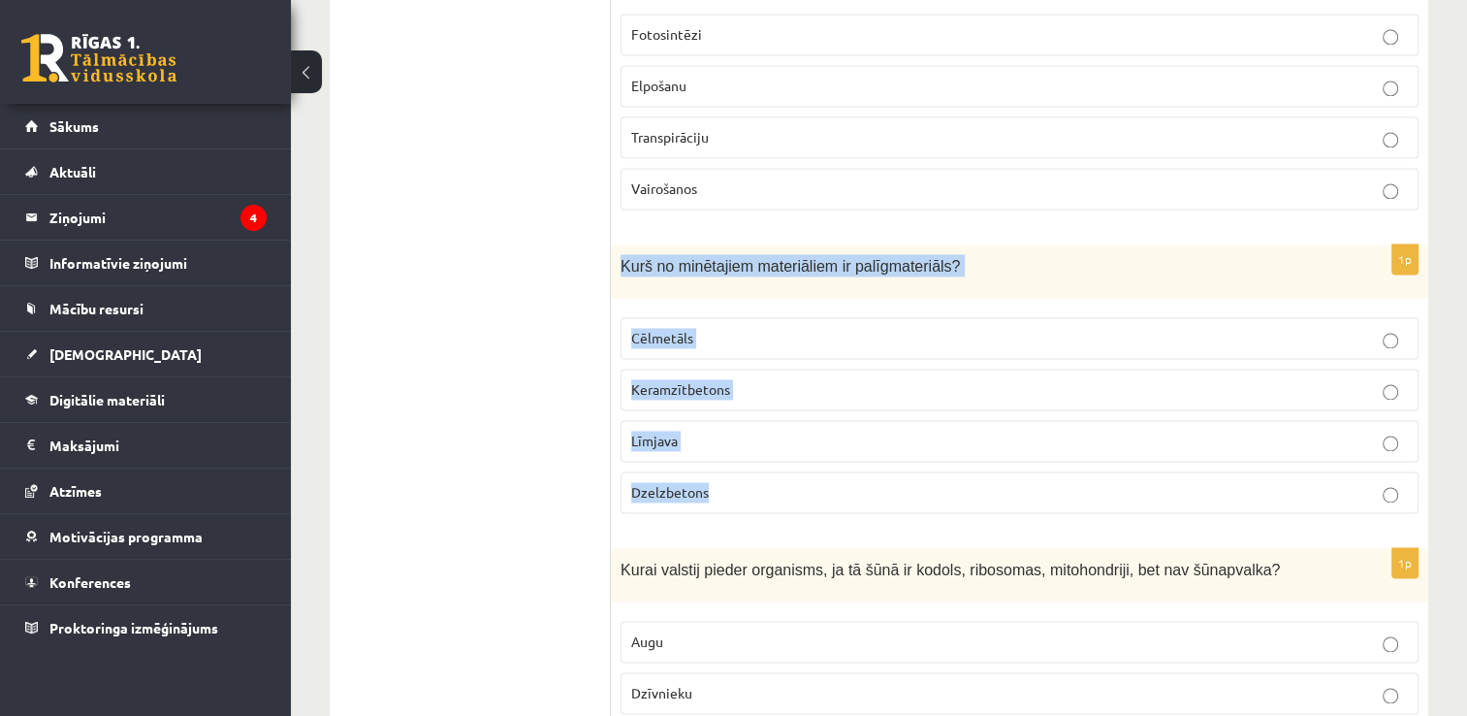
drag, startPoint x: 624, startPoint y: 249, endPoint x: 729, endPoint y: 468, distance: 243.3
click at [729, 468] on div "1p Kurš no minētajiem materiāliem ir palīgmateriāls? Cēlmetāls Keramzītbetons L…" at bounding box center [1020, 386] width 818 height 284
copy div "Kurš no minētajiem materiāliem ir palīgmateriāls? Cēlmetāls Keramzītbetons Līmj…"
click at [648, 433] on p "Līmjava" at bounding box center [1019, 441] width 777 height 20
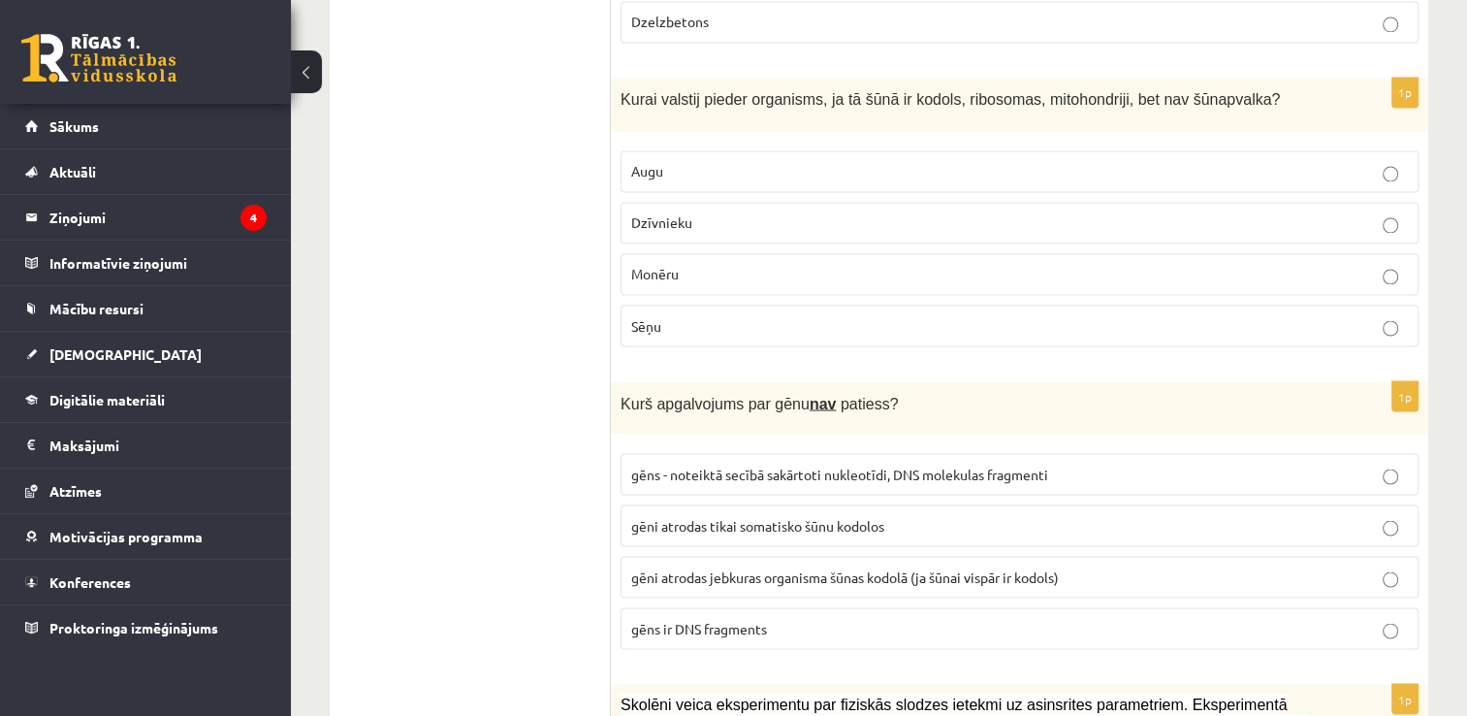
scroll to position [3394, 0]
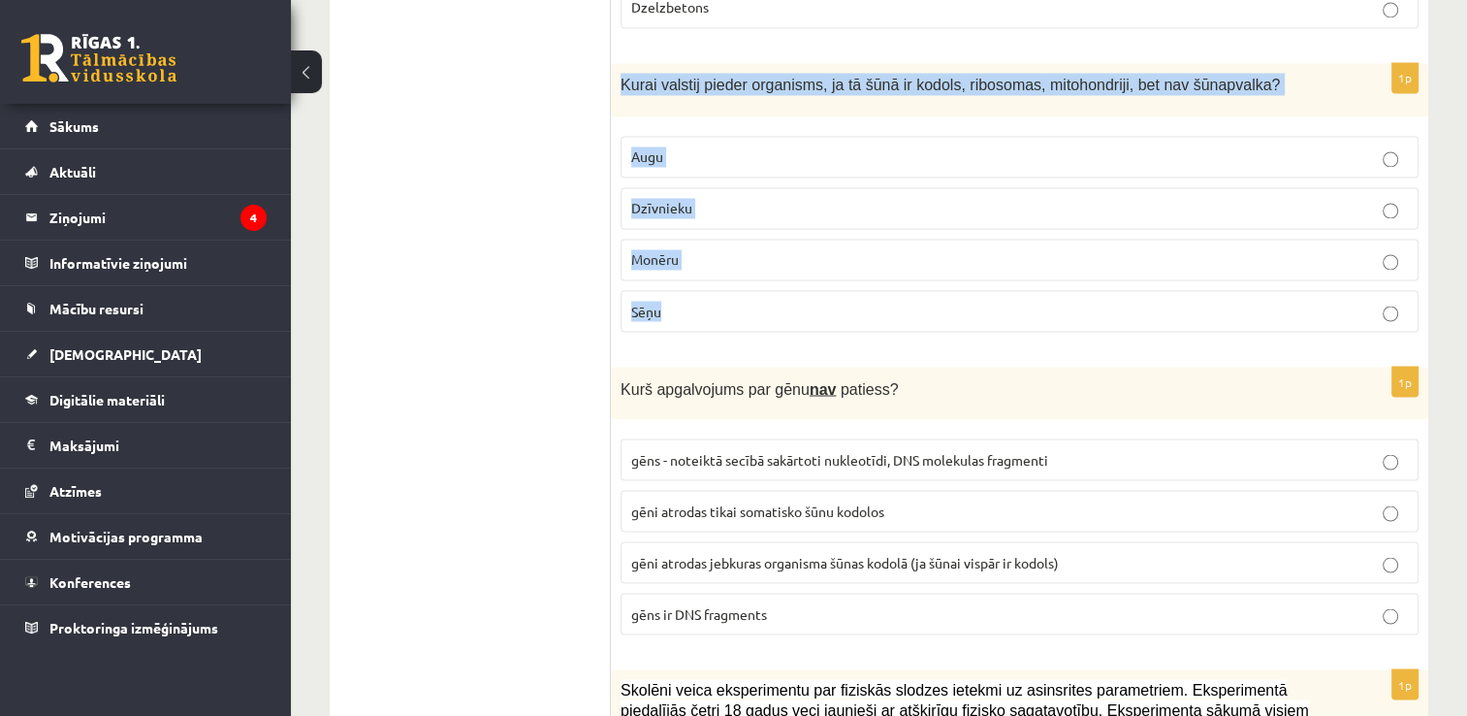
drag, startPoint x: 621, startPoint y: 64, endPoint x: 711, endPoint y: 277, distance: 231.6
click at [711, 277] on div "1p Kurai valstij pieder organisms, ja tā šūnā ir kodols, ribosomas, mitohondrij…" at bounding box center [1020, 205] width 818 height 284
copy div "Kurai valstij pieder organisms, ja tā šūnā ir kodols, ribosomas, mitohondriji, …"
click at [656, 199] on span "Dzīvnieku" at bounding box center [661, 207] width 61 height 17
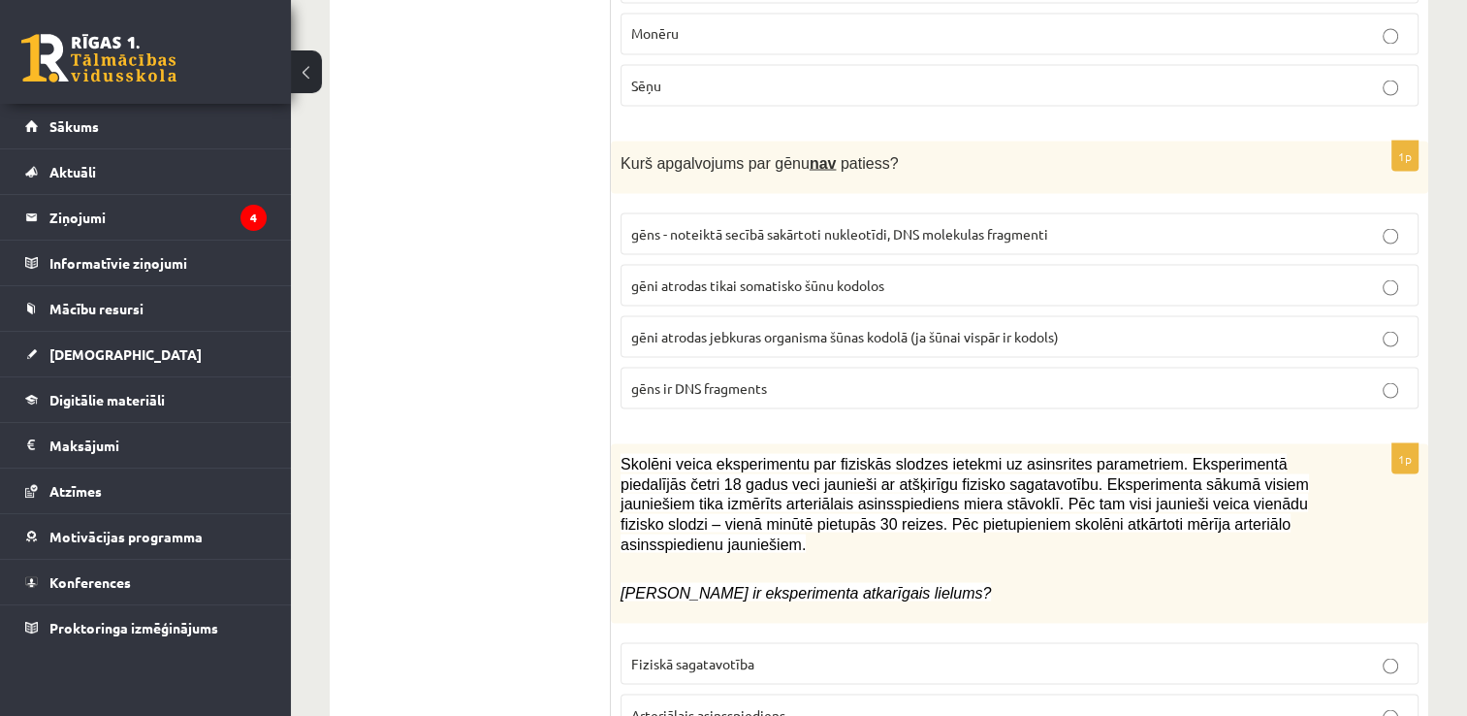
scroll to position [3588, 0]
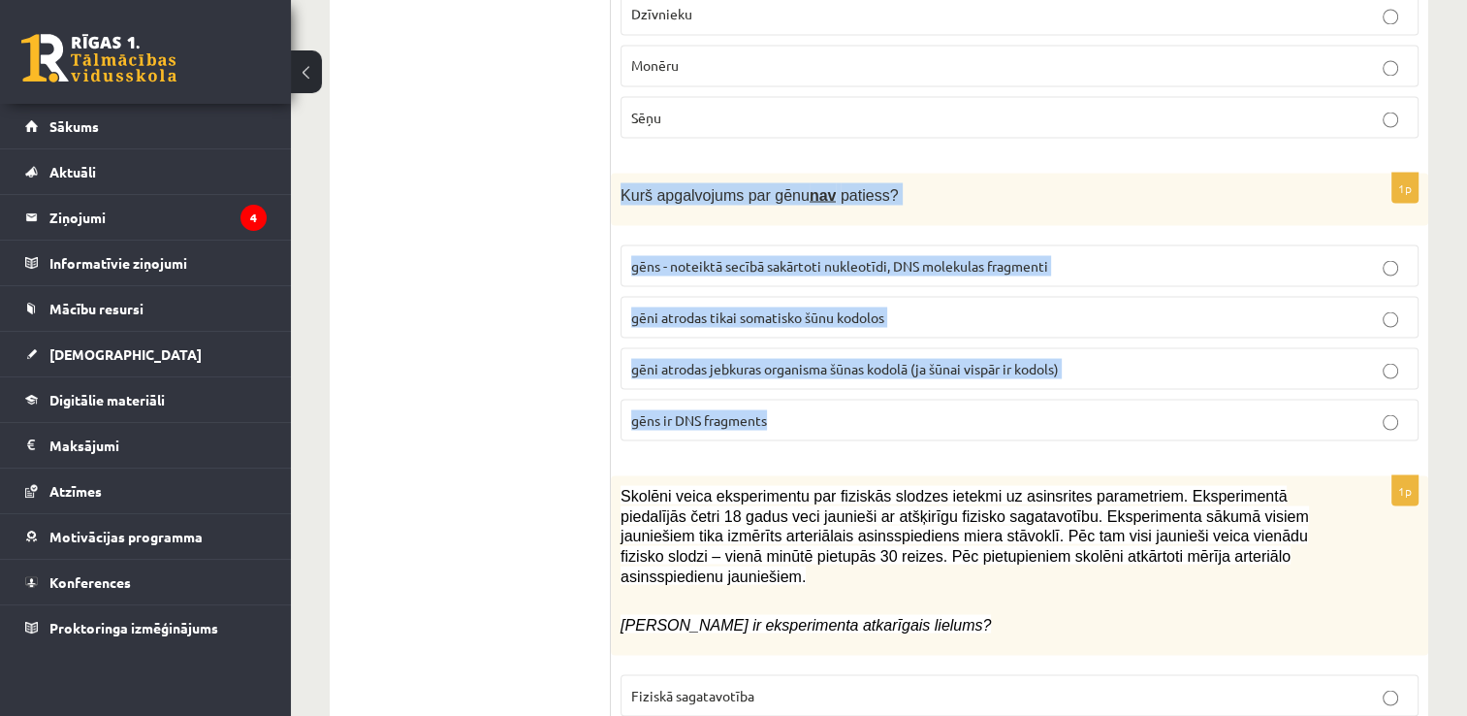
drag, startPoint x: 627, startPoint y: 191, endPoint x: 775, endPoint y: 386, distance: 245.0
click at [775, 386] on div "1p Kurš apgalvojums par gēnu nav patiess? gēns - noteiktā secībā sakārtoti nukl…" at bounding box center [1020, 315] width 818 height 284
click at [714, 307] on span "gēni atrodas tikai somatisko šūnu kodolos" at bounding box center [757, 315] width 253 height 17
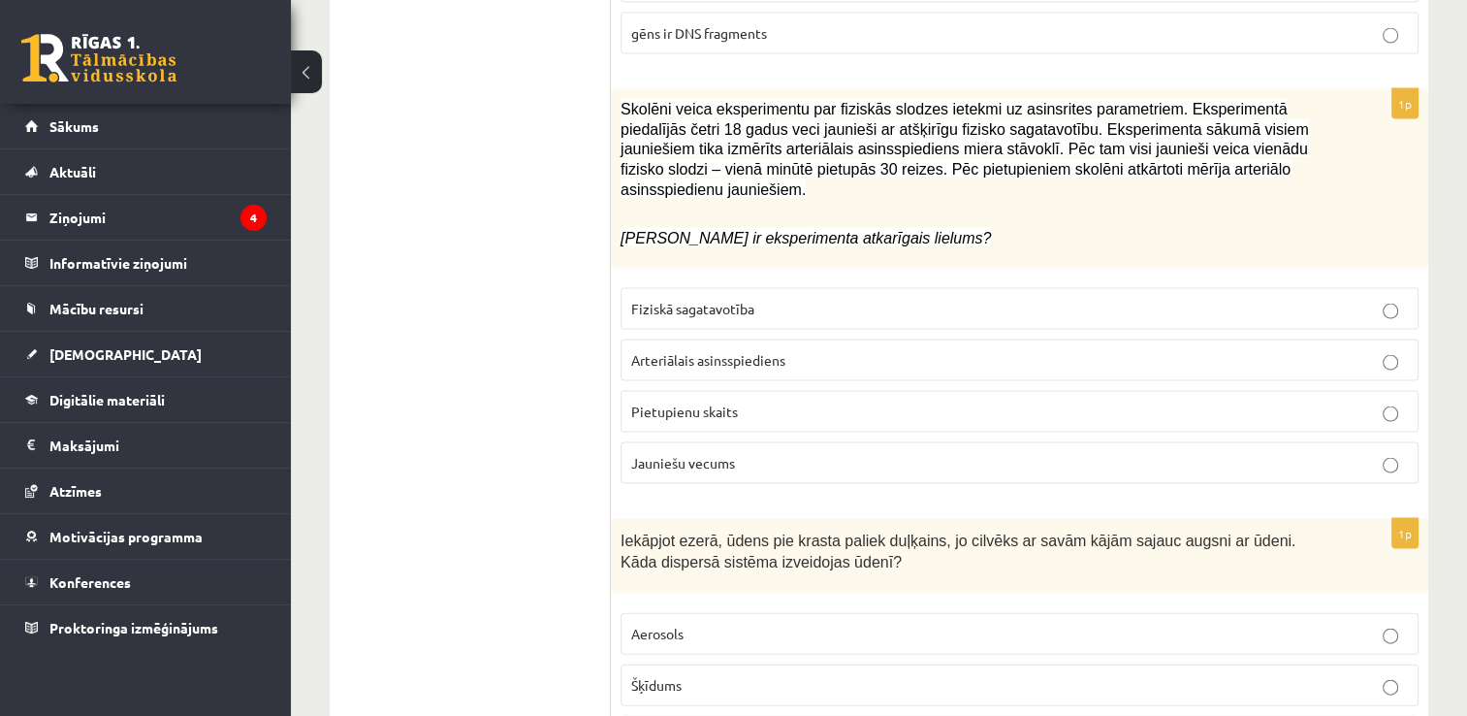
scroll to position [3976, 0]
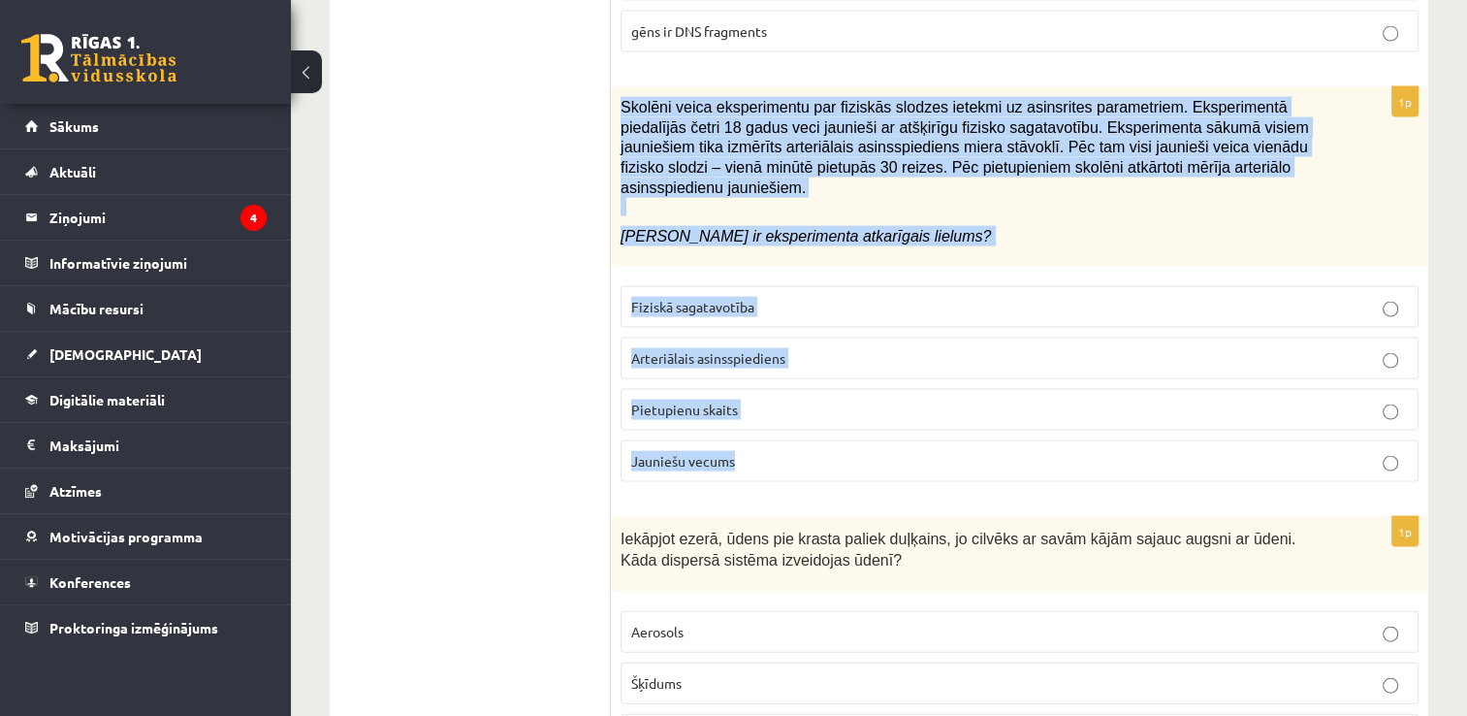
drag, startPoint x: 613, startPoint y: 72, endPoint x: 743, endPoint y: 416, distance: 368.0
click at [743, 416] on div "1p Skolēni veica eksperimentu par fiziskās slodzes ietekmi uz asinsrites parame…" at bounding box center [1020, 291] width 818 height 409
click at [661, 349] on span "Arteriālais asinsspiediens" at bounding box center [708, 357] width 154 height 17
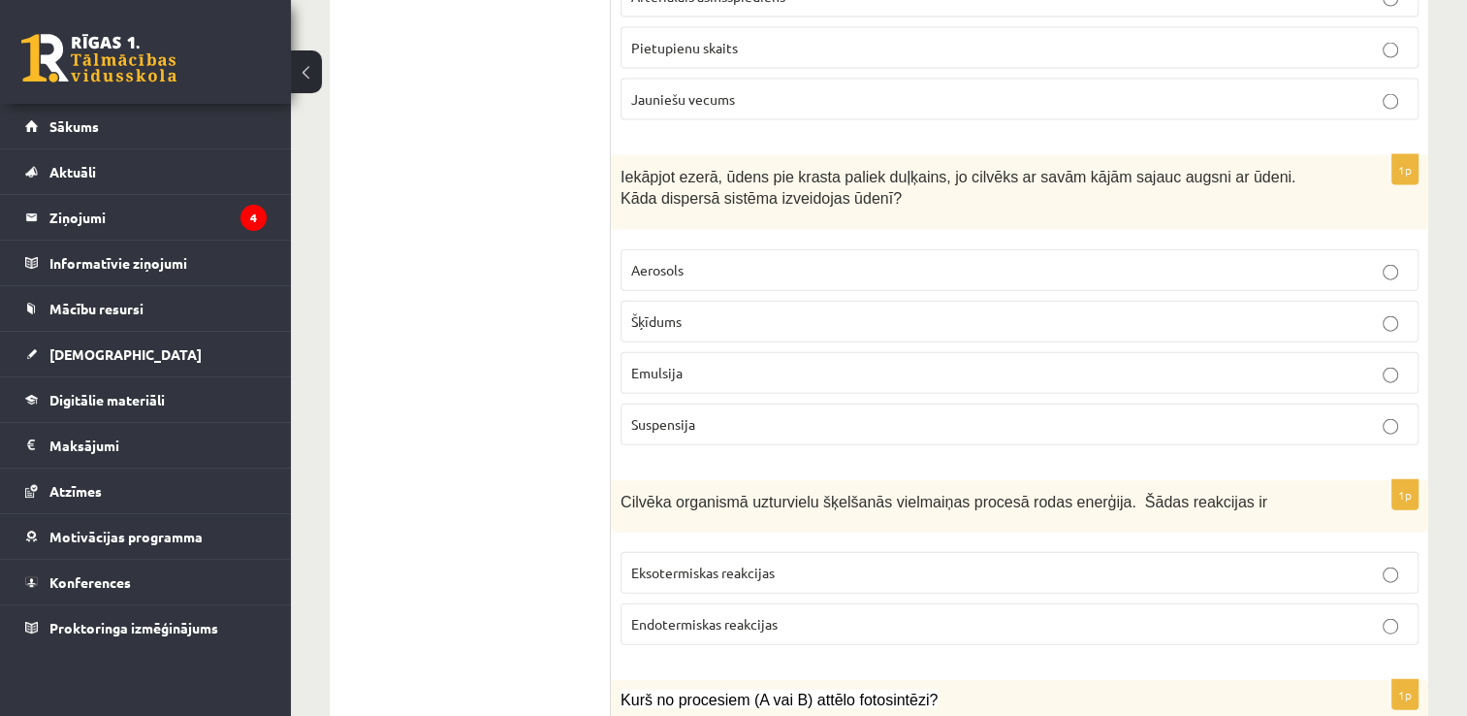
scroll to position [4364, 0]
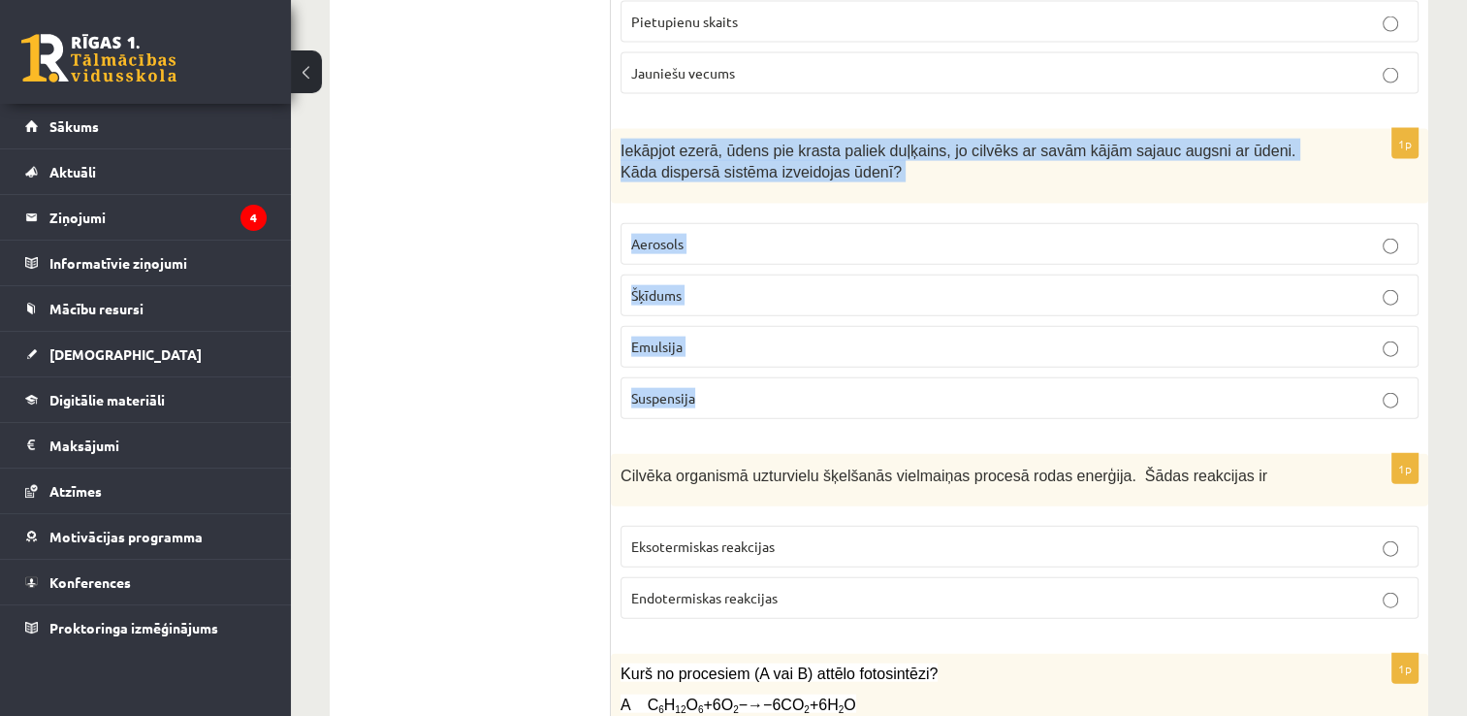
drag, startPoint x: 616, startPoint y: 109, endPoint x: 714, endPoint y: 356, distance: 266.0
click at [714, 356] on div "1p Iekāpjot ezerā, ūdens pie krasta paliek duļķains, jo cilvēks ar savām kājām …" at bounding box center [1020, 282] width 818 height 306
click at [682, 388] on p "Suspensija" at bounding box center [1019, 398] width 777 height 20
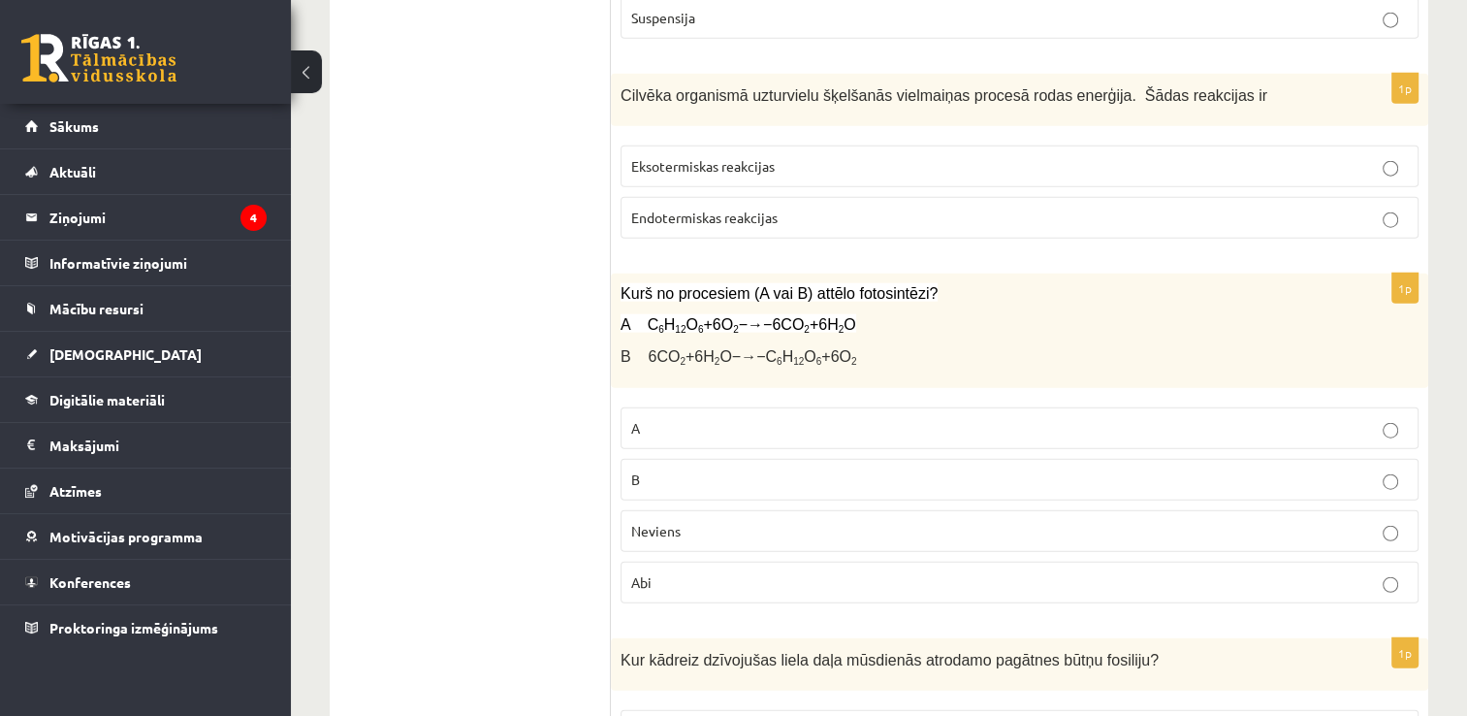
scroll to position [4752, 0]
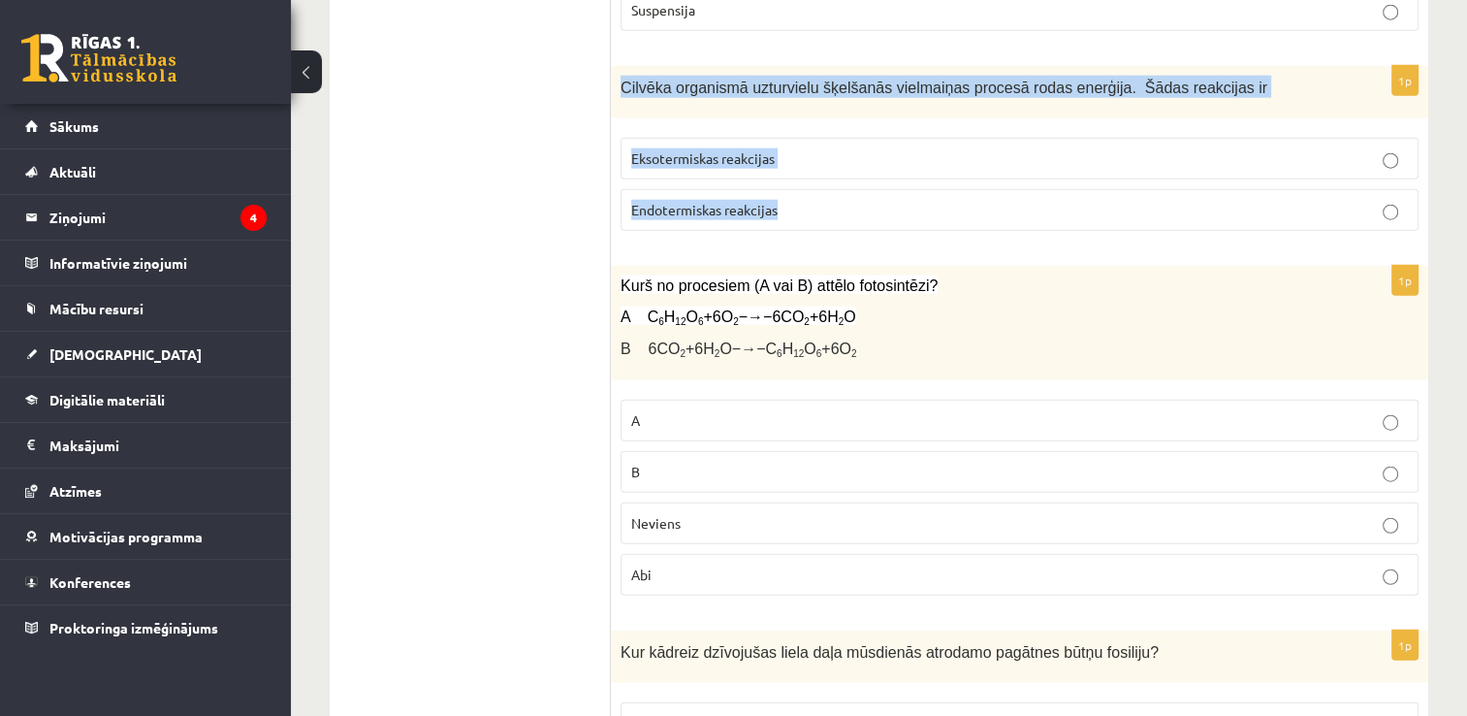
drag, startPoint x: 619, startPoint y: 36, endPoint x: 780, endPoint y: 174, distance: 211.9
click at [780, 174] on div "1p Cilvēka organismā uzturvielu šķelšanās vielmaiņas procesā rodas enerģija. Šā…" at bounding box center [1020, 156] width 818 height 181
click at [672, 138] on label "Eksotermiskas reakcijas" at bounding box center [1020, 159] width 798 height 42
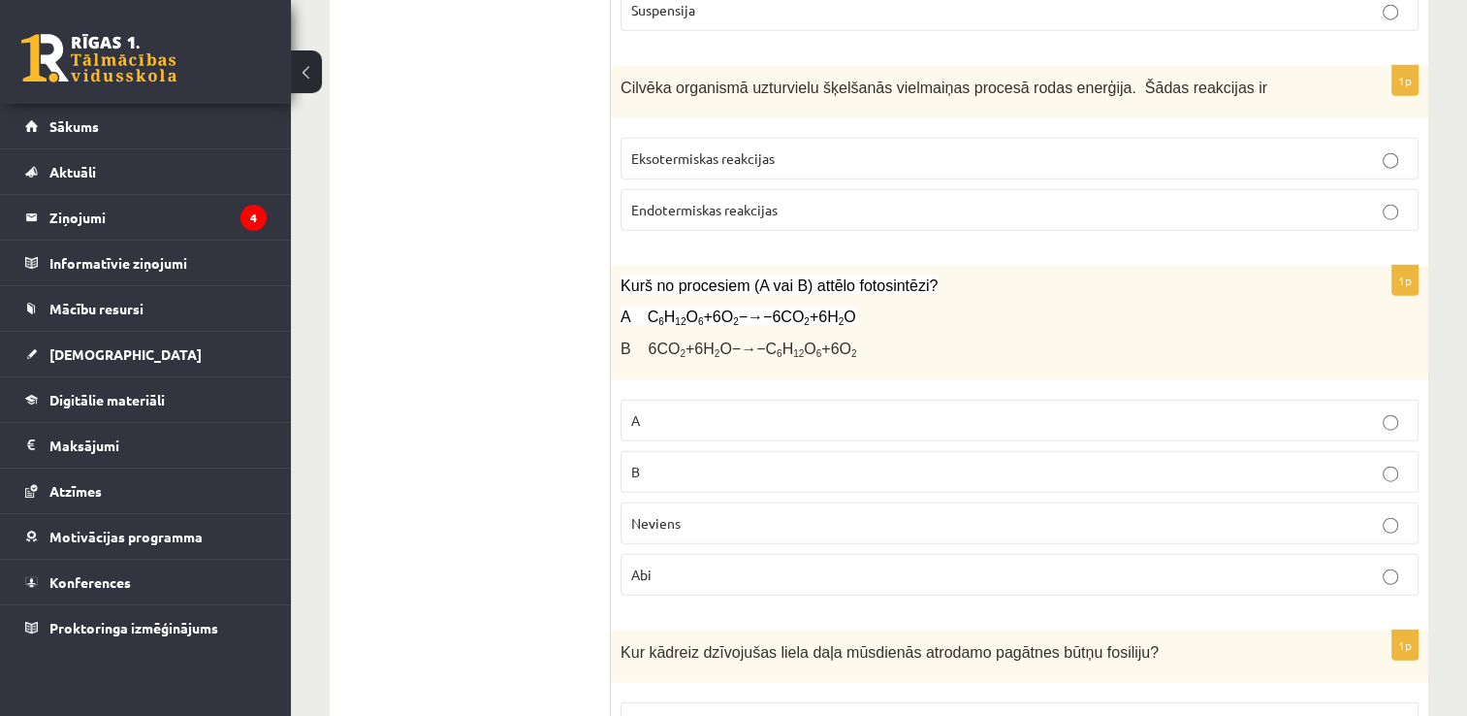
click at [423, 284] on ul "Tests" at bounding box center [480, 288] width 262 height 9385
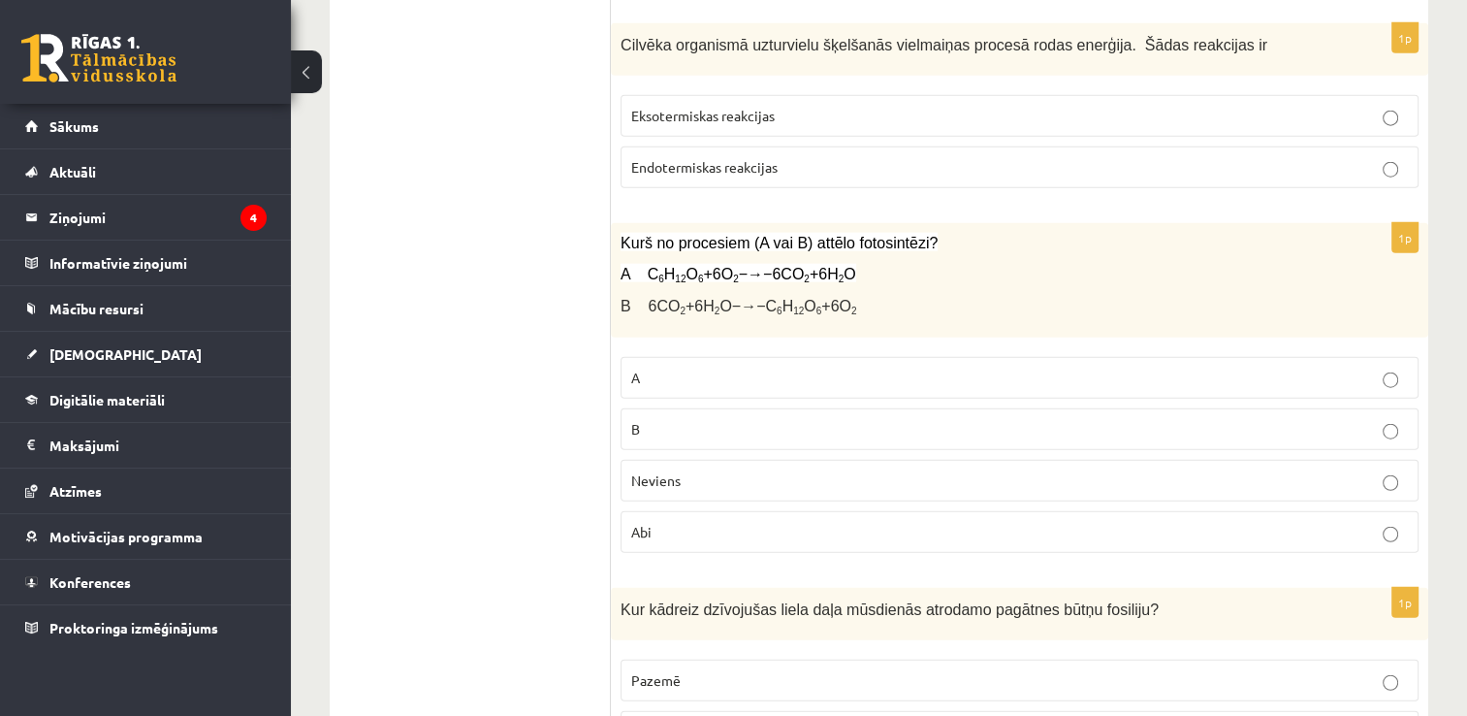
scroll to position [4849, 0]
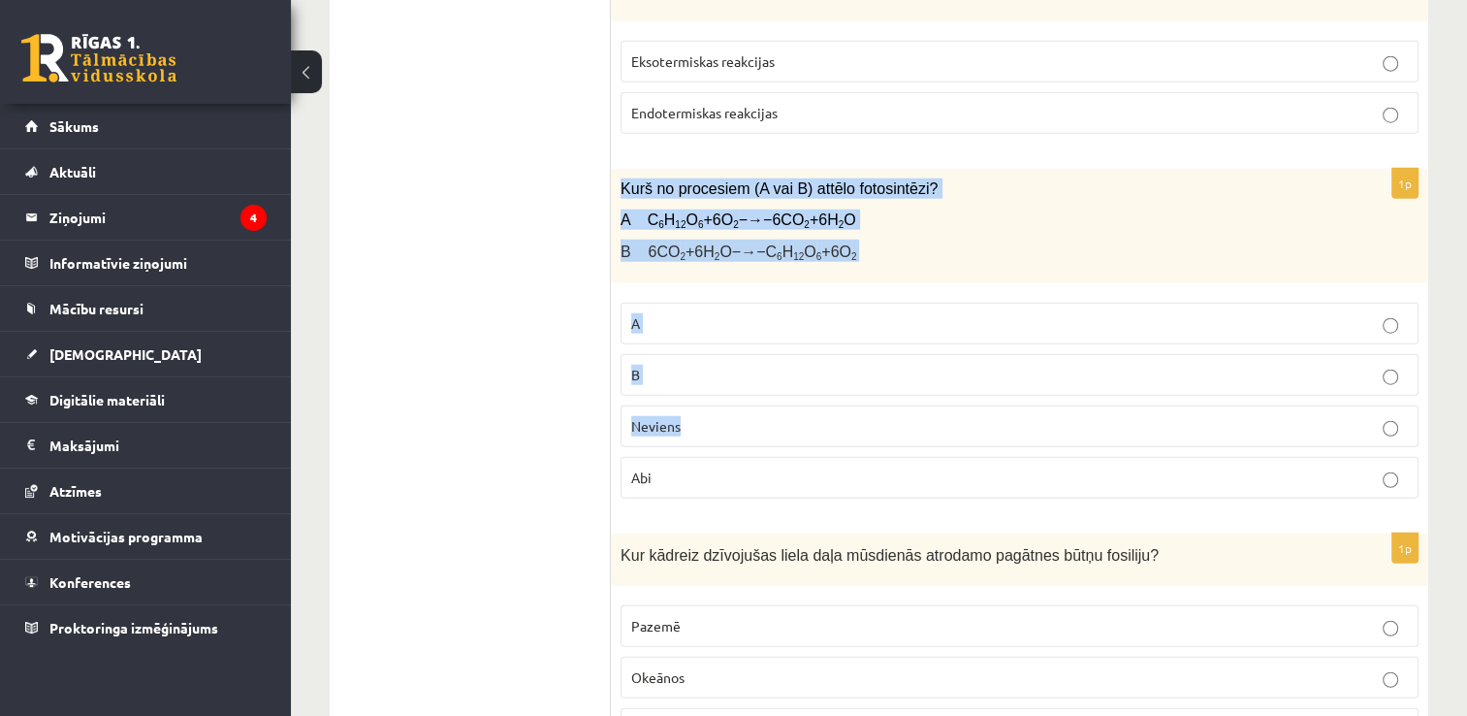
drag, startPoint x: 613, startPoint y: 138, endPoint x: 842, endPoint y: 377, distance: 331.3
click at [842, 377] on div "1p Kurš no procesiem (A vai B) attēlo fotosintēzi? A C 6 H 12 O 6 +6O 2 −→−6CO …" at bounding box center [1020, 341] width 818 height 344
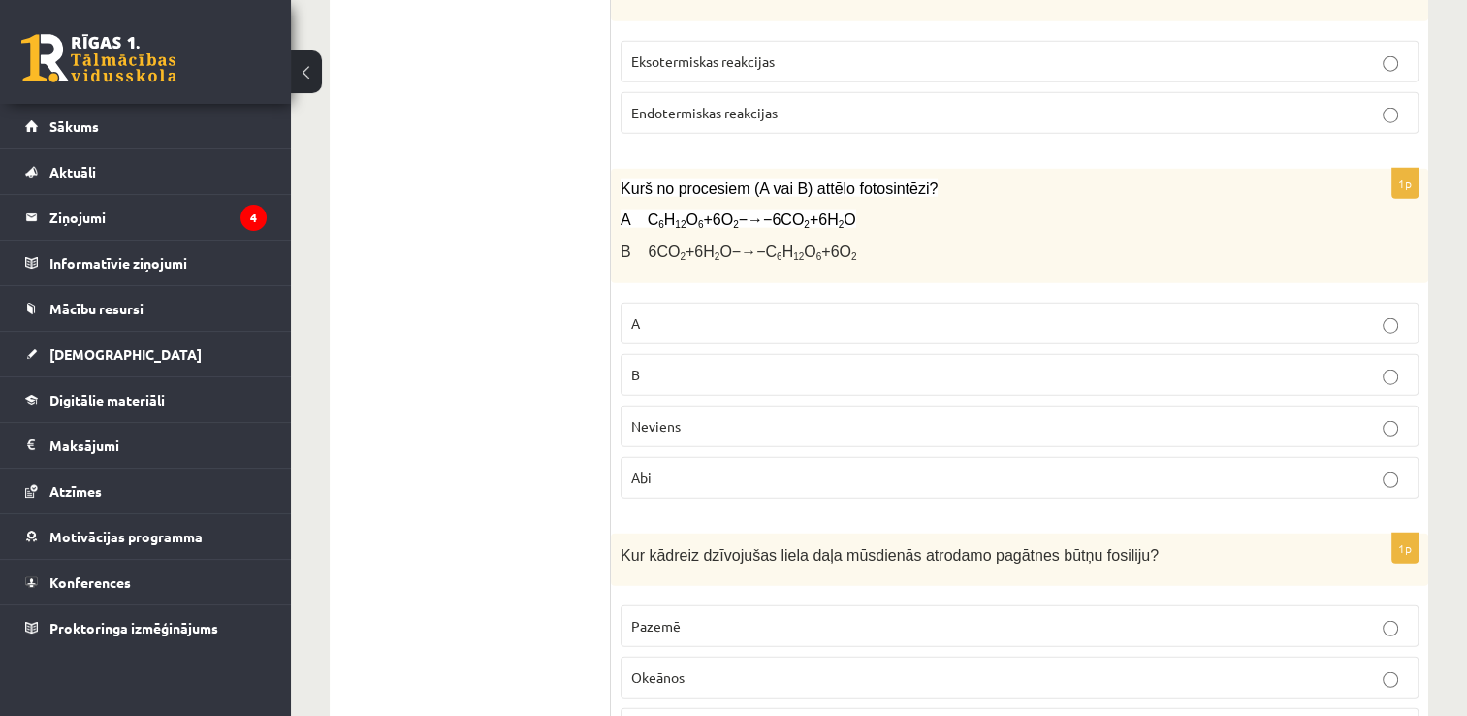
click at [493, 231] on ul "Tests" at bounding box center [480, 191] width 262 height 9385
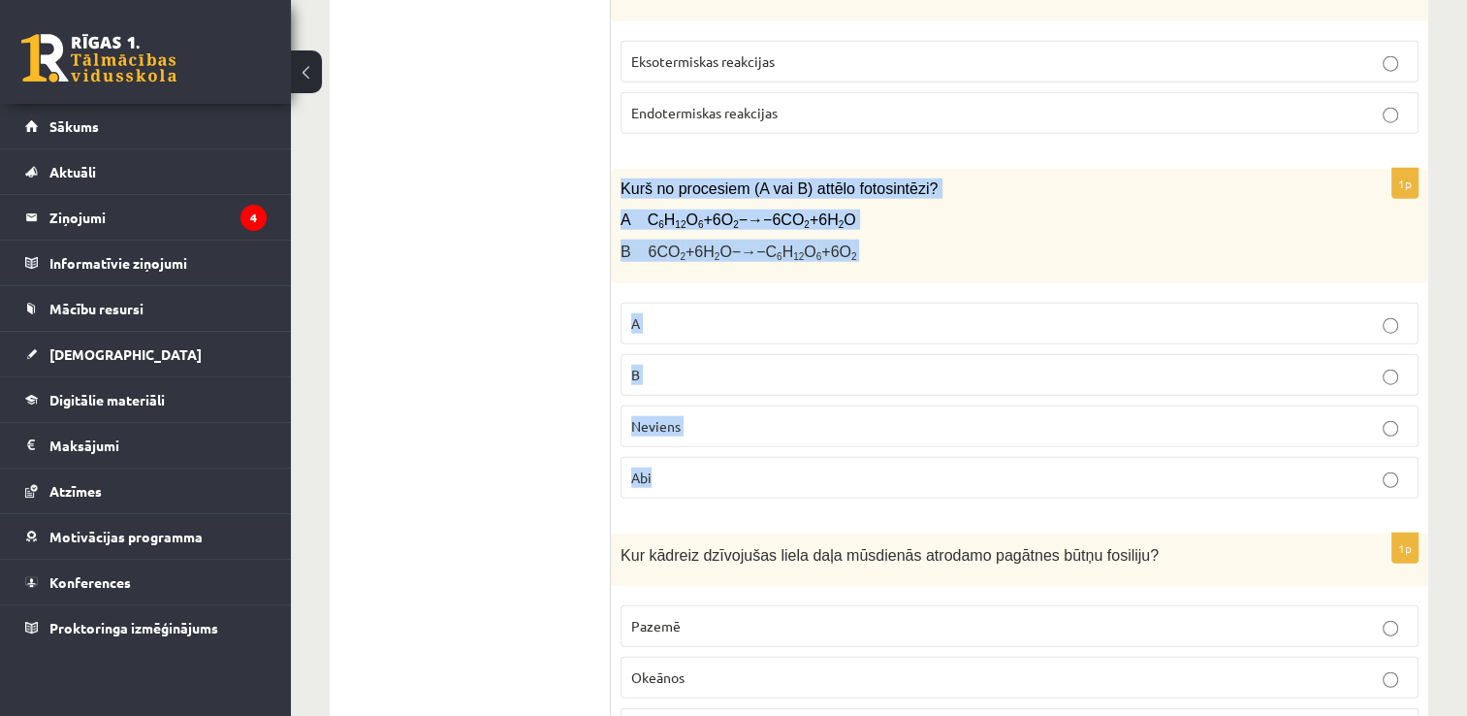
drag, startPoint x: 620, startPoint y: 142, endPoint x: 759, endPoint y: 424, distance: 314.9
click at [759, 424] on div "1p Kurš no procesiem (A vai B) attēlo fotosintēzi? A C 6 H 12 O 6 +6O 2 −→−6CO …" at bounding box center [1020, 341] width 818 height 344
click at [687, 365] on p "B" at bounding box center [1019, 375] width 777 height 20
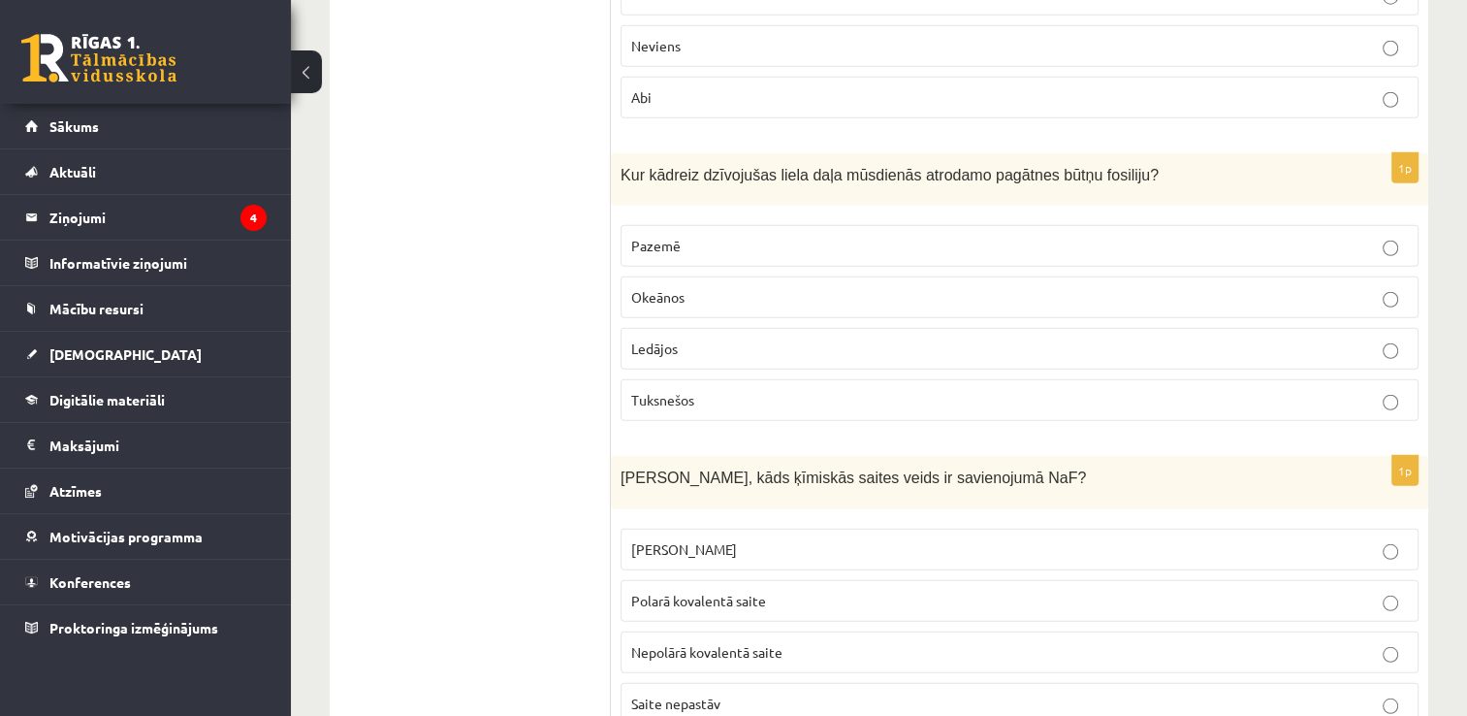
scroll to position [5237, 0]
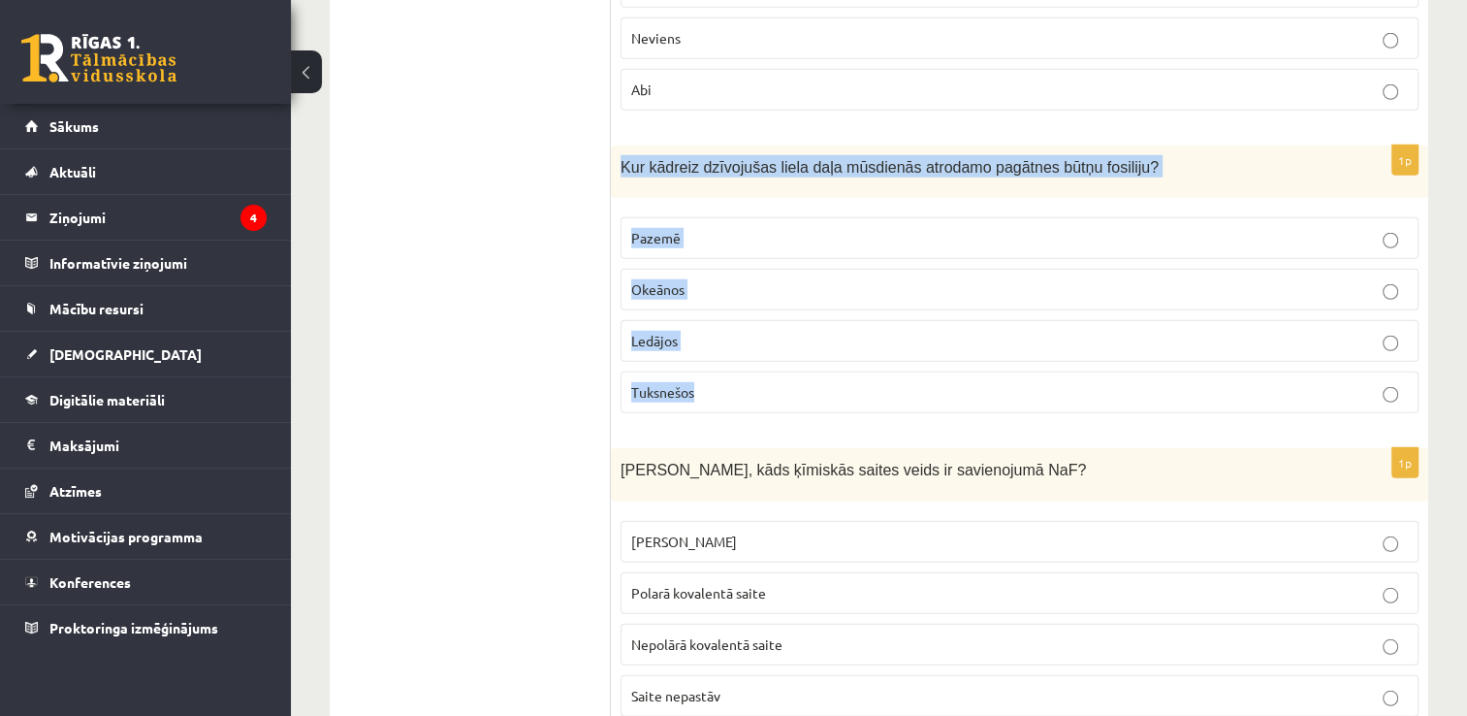
drag, startPoint x: 619, startPoint y: 111, endPoint x: 756, endPoint y: 345, distance: 272.1
click at [756, 345] on div "1p Kur kādreiz dzīvojušas liela daļa mūsdienās atrodamo pagātnes būtņu fosiliju…" at bounding box center [1020, 287] width 818 height 284
click at [659, 279] on p "Okeānos" at bounding box center [1019, 289] width 777 height 20
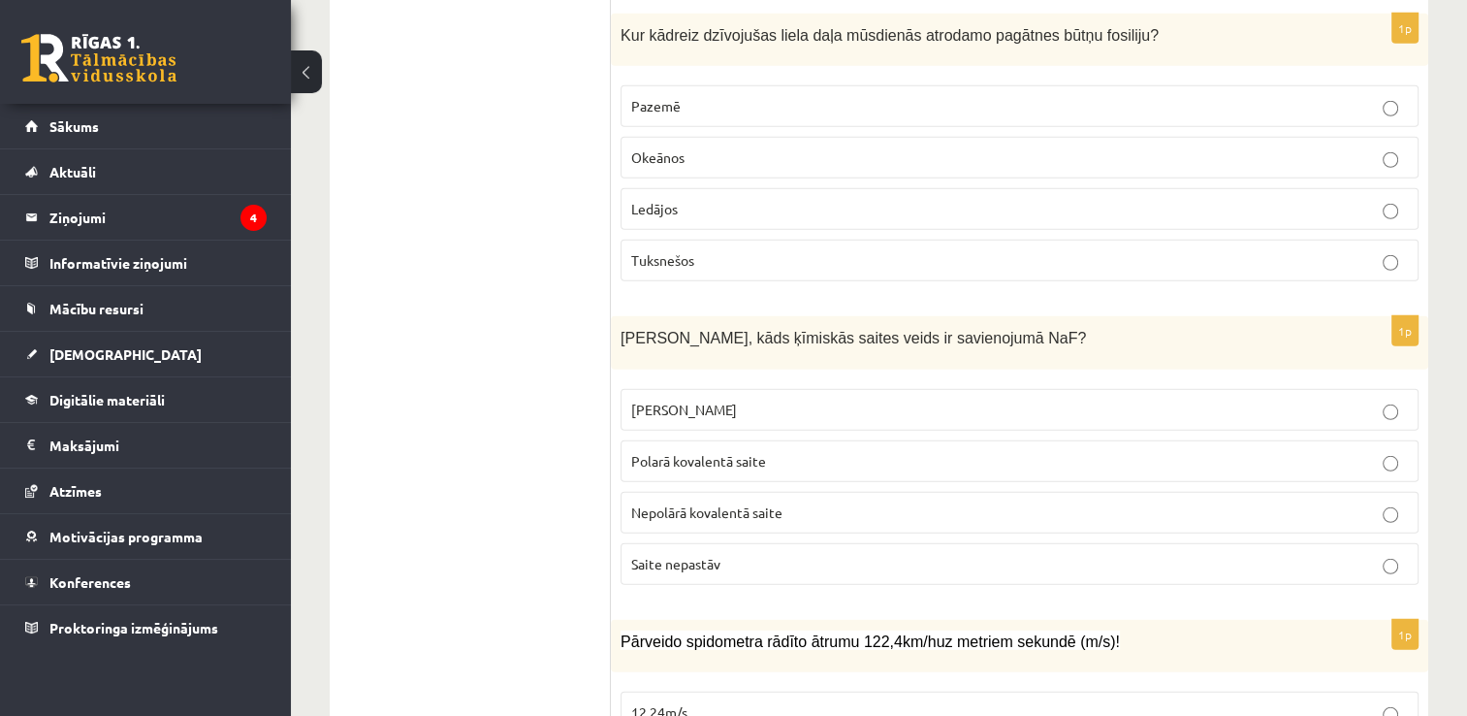
scroll to position [5528, 0]
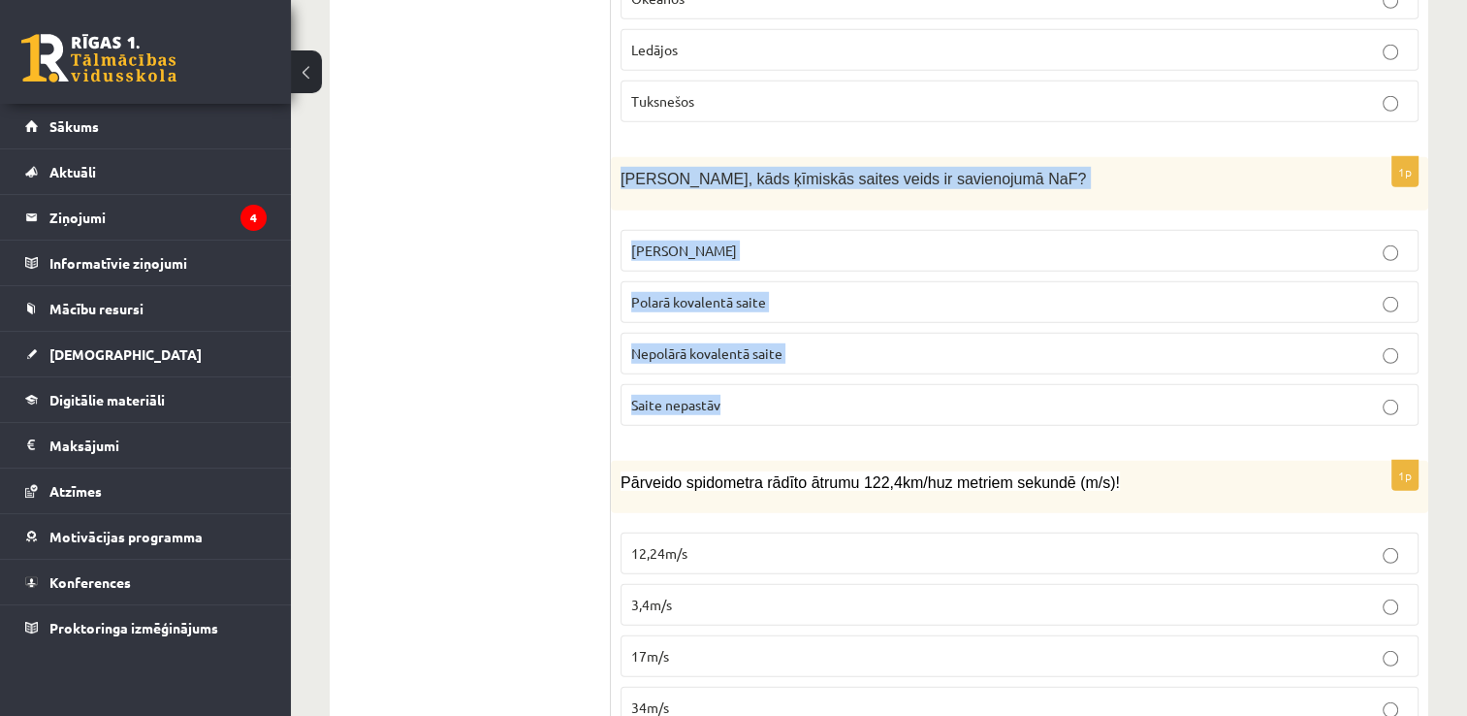
drag, startPoint x: 644, startPoint y: 147, endPoint x: 834, endPoint y: 351, distance: 278.6
click at [834, 351] on div "1p Nosaki, kāds ķīmiskās saites veids ir savienojumā NaF? Jonu saite Polarā kov…" at bounding box center [1020, 299] width 818 height 284
click at [656, 241] on span "Jonu saite" at bounding box center [684, 249] width 106 height 17
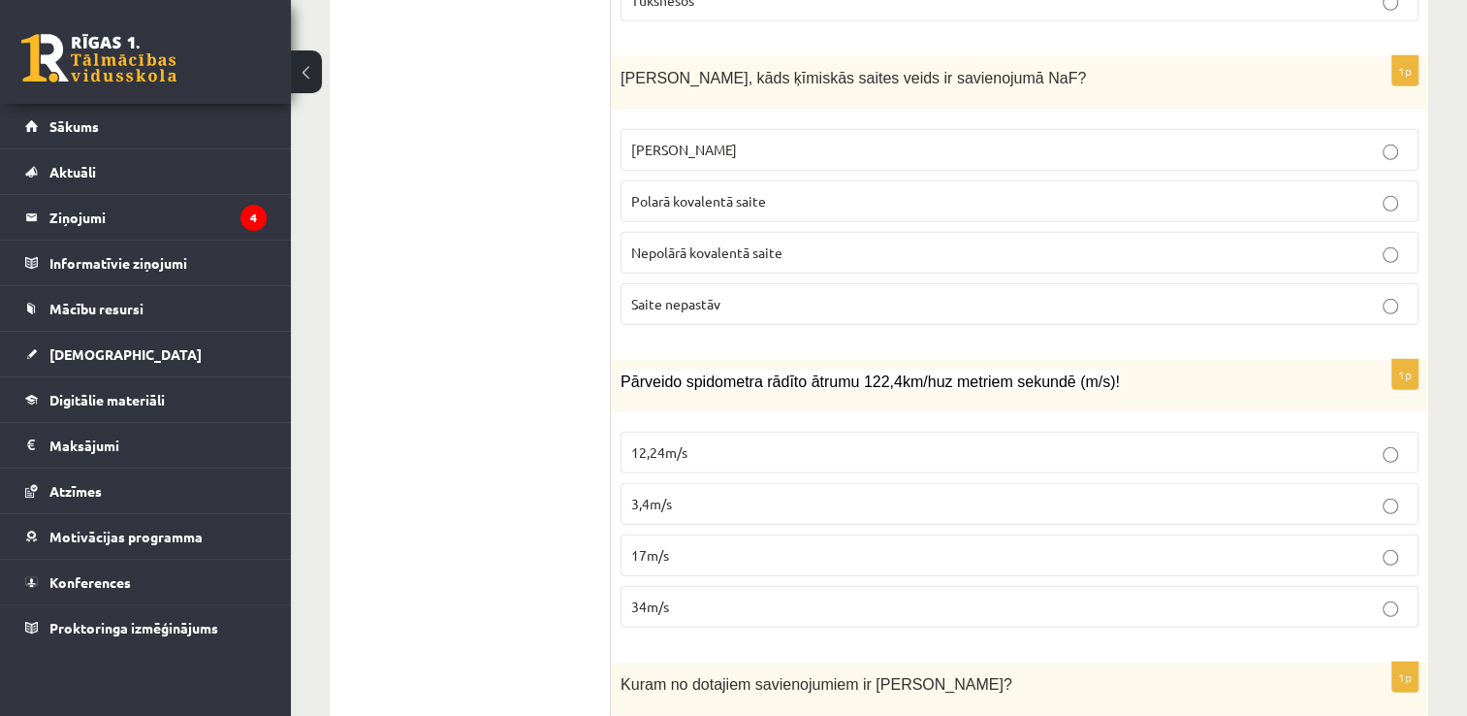
scroll to position [5722, 0]
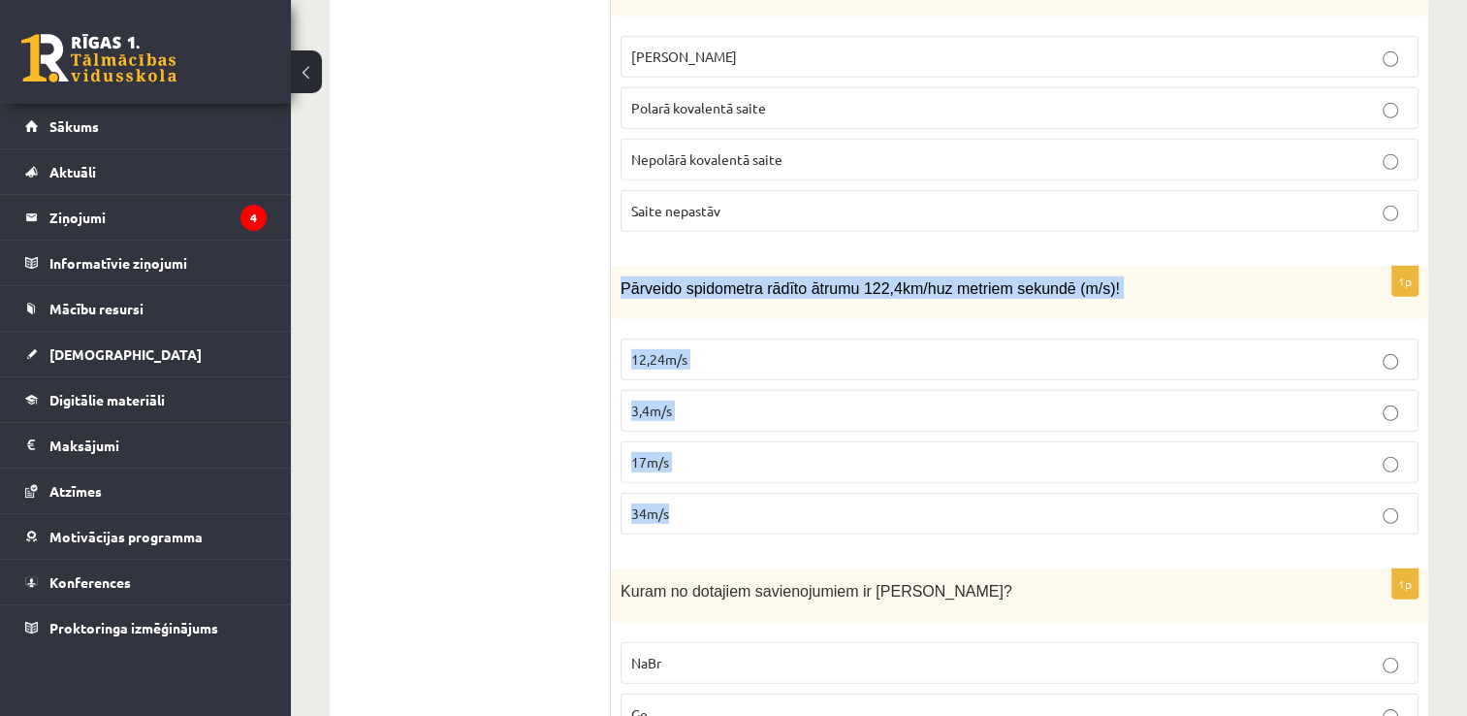
drag, startPoint x: 621, startPoint y: 241, endPoint x: 767, endPoint y: 457, distance: 261.2
click at [767, 457] on div "1p Pārveido spidometra rādīto ātrumu 122,4 km / h uz metriem sekundē ( m / s )!…" at bounding box center [1020, 409] width 818 height 284
click at [663, 401] on p "3,4m/s" at bounding box center [1019, 411] width 777 height 20
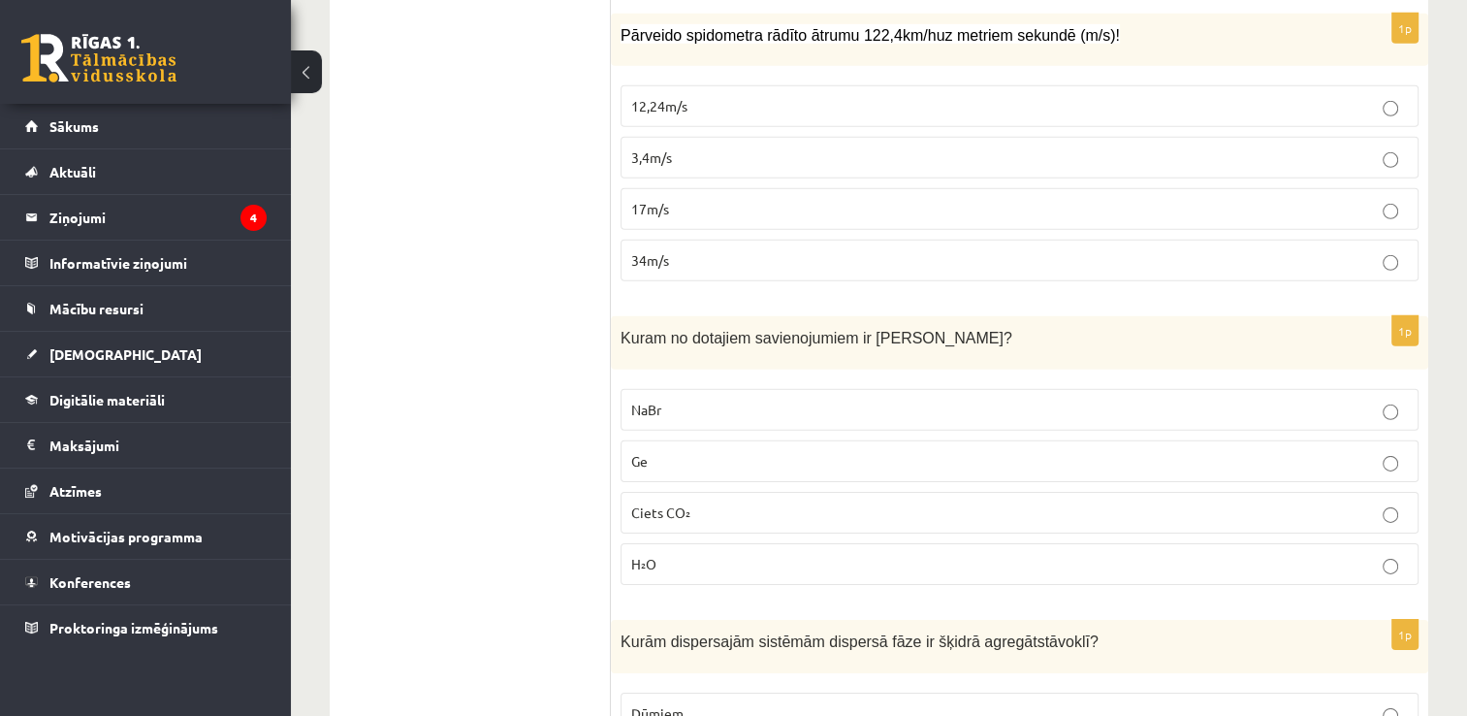
scroll to position [6013, 0]
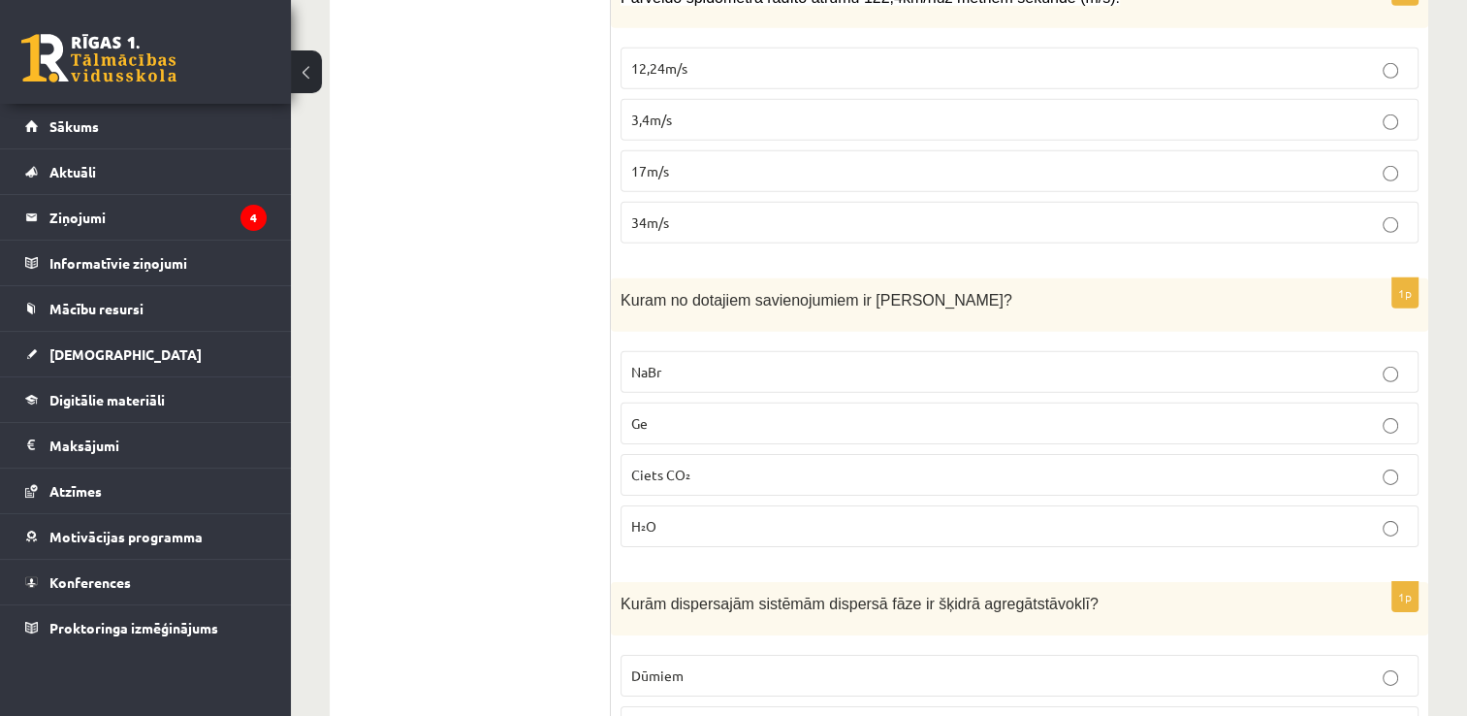
drag, startPoint x: 606, startPoint y: 244, endPoint x: 718, endPoint y: 328, distance: 139.3
drag, startPoint x: 718, startPoint y: 328, endPoint x: 579, endPoint y: 254, distance: 157.1
click at [627, 292] on span "Kuram no dotajiem savienojumiem ir jonu kristālrežģis?" at bounding box center [817, 300] width 392 height 16
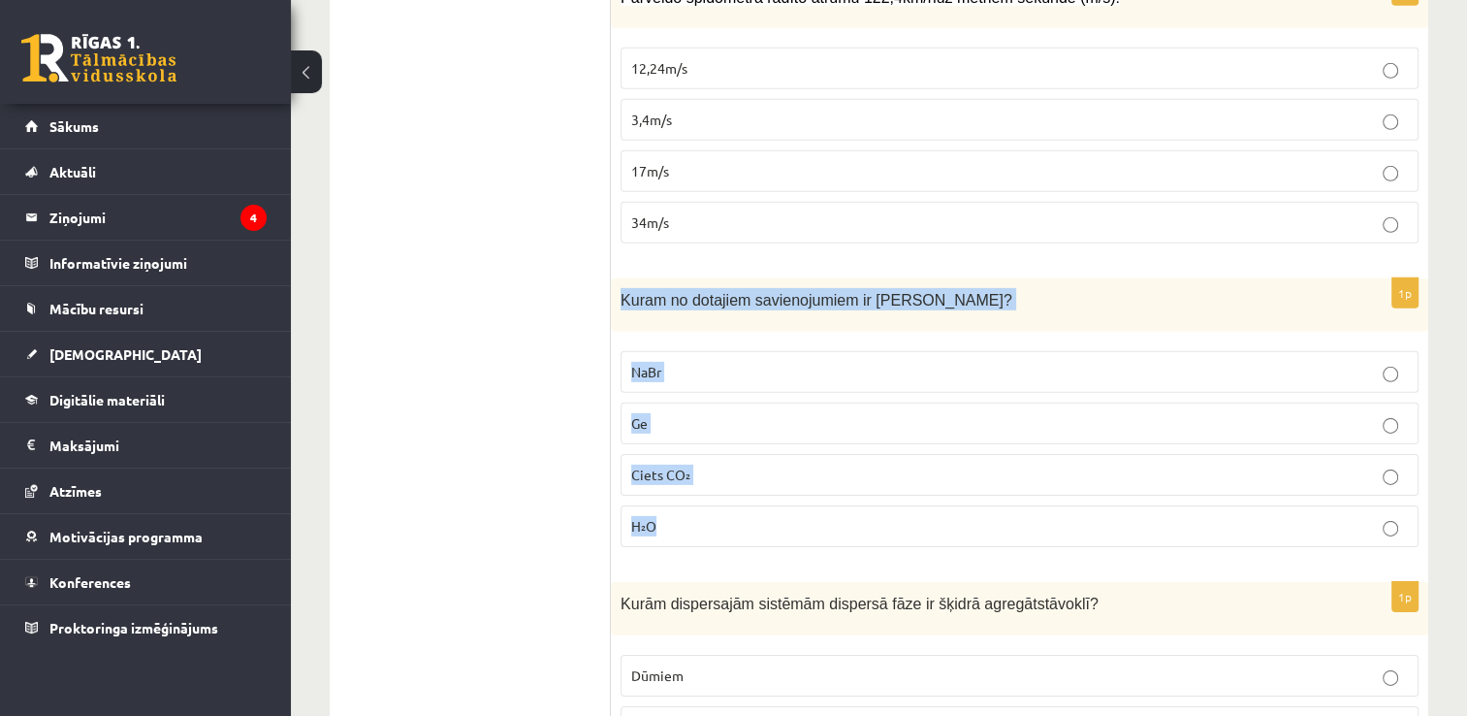
drag, startPoint x: 618, startPoint y: 245, endPoint x: 698, endPoint y: 484, distance: 251.8
click at [698, 484] on div "1p Kuram no dotajiem savienojumiem ir jonu kristālrežģis? NaBr Ge Ciets CO₂ H₂O" at bounding box center [1020, 420] width 818 height 284
click at [649, 363] on span "NaBr" at bounding box center [646, 371] width 30 height 17
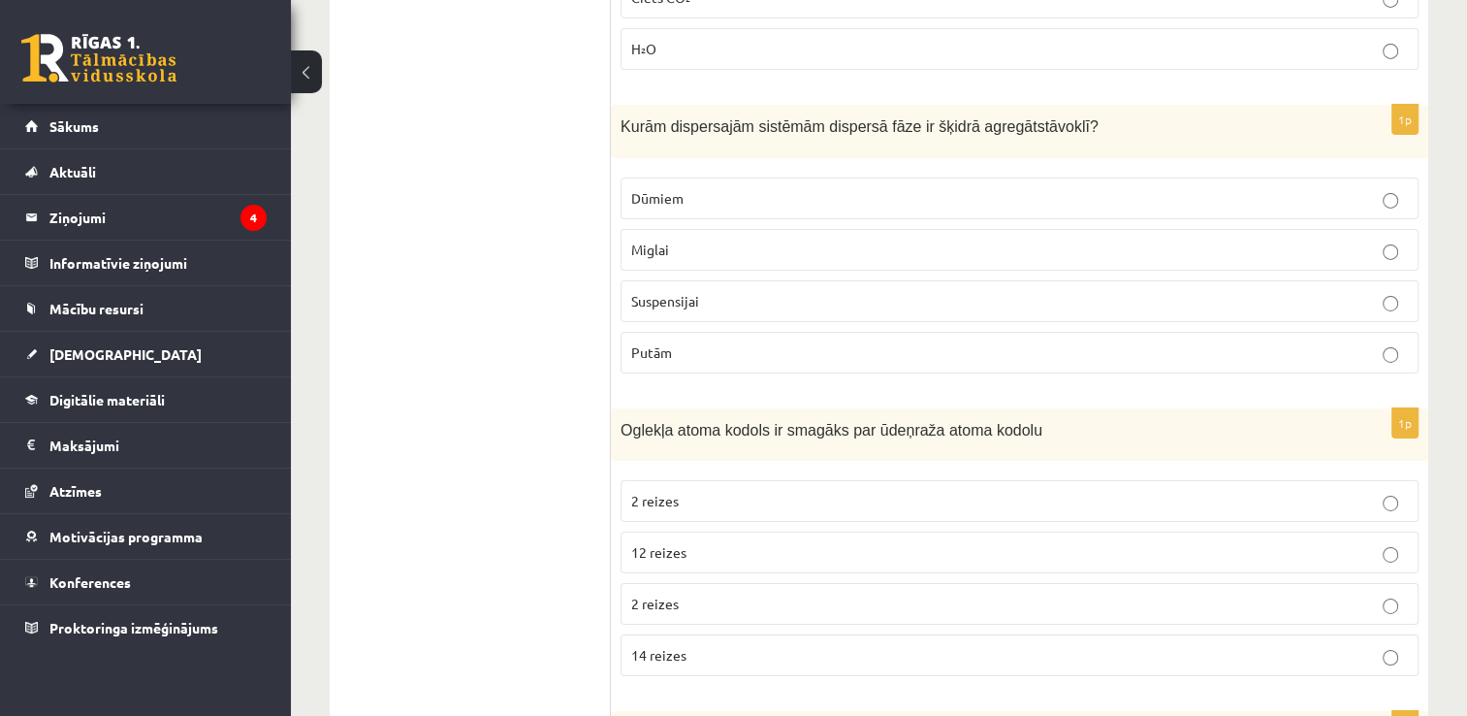
scroll to position [6498, 0]
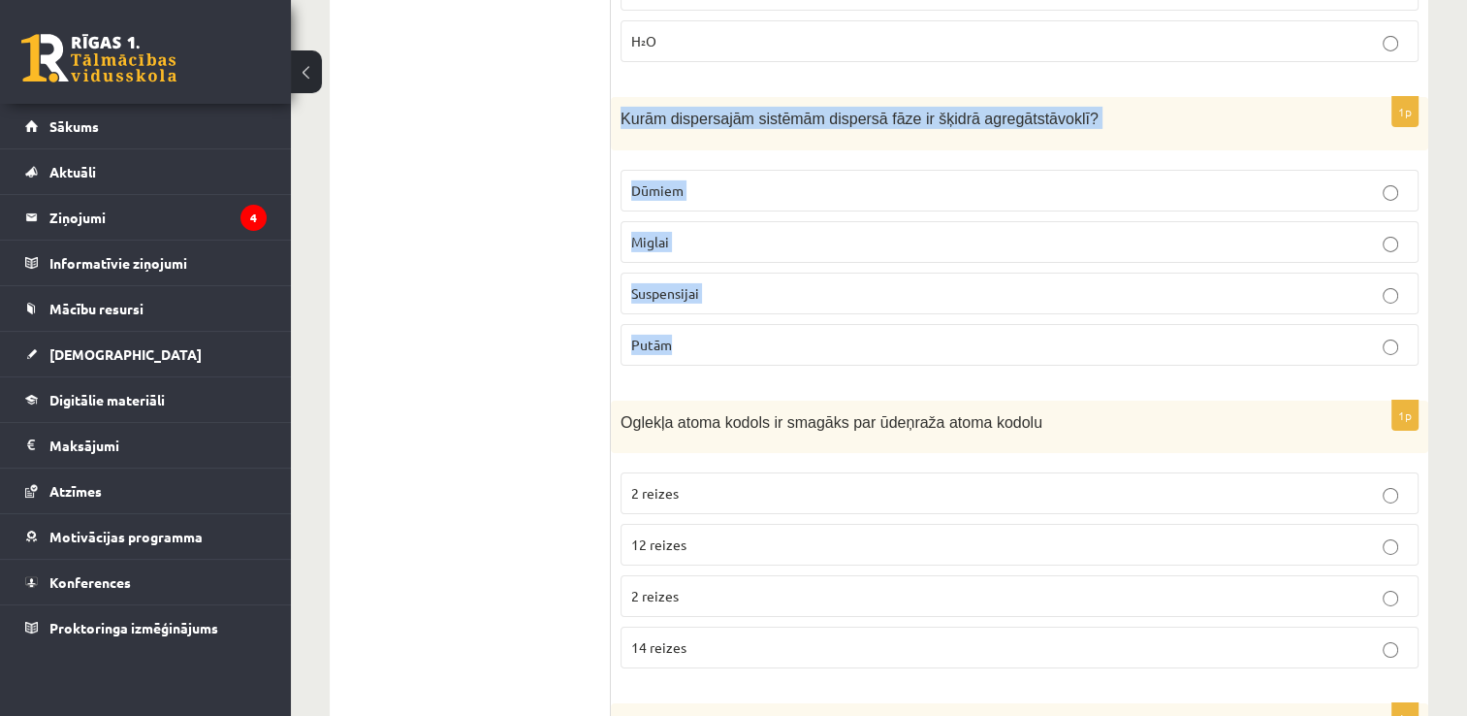
drag, startPoint x: 614, startPoint y: 58, endPoint x: 751, endPoint y: 285, distance: 265.0
click at [751, 285] on div "1p Kurām dispersajām sistēmām dispersā fāze ir šķidrā agregātstāvoklī? Dūmiem M…" at bounding box center [1020, 239] width 818 height 284
click at [717, 335] on p "Putām" at bounding box center [1019, 345] width 777 height 20
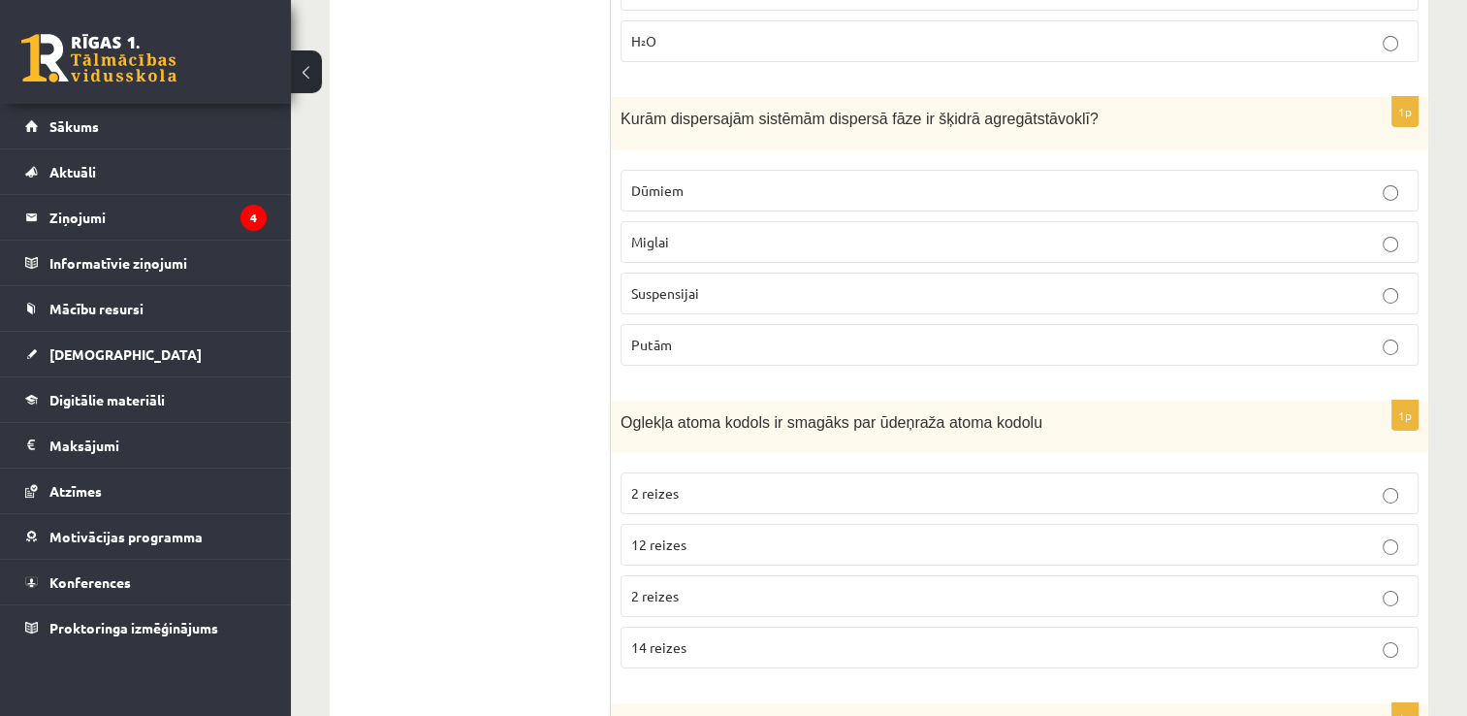
click at [705, 232] on p "Miglai" at bounding box center [1019, 242] width 777 height 20
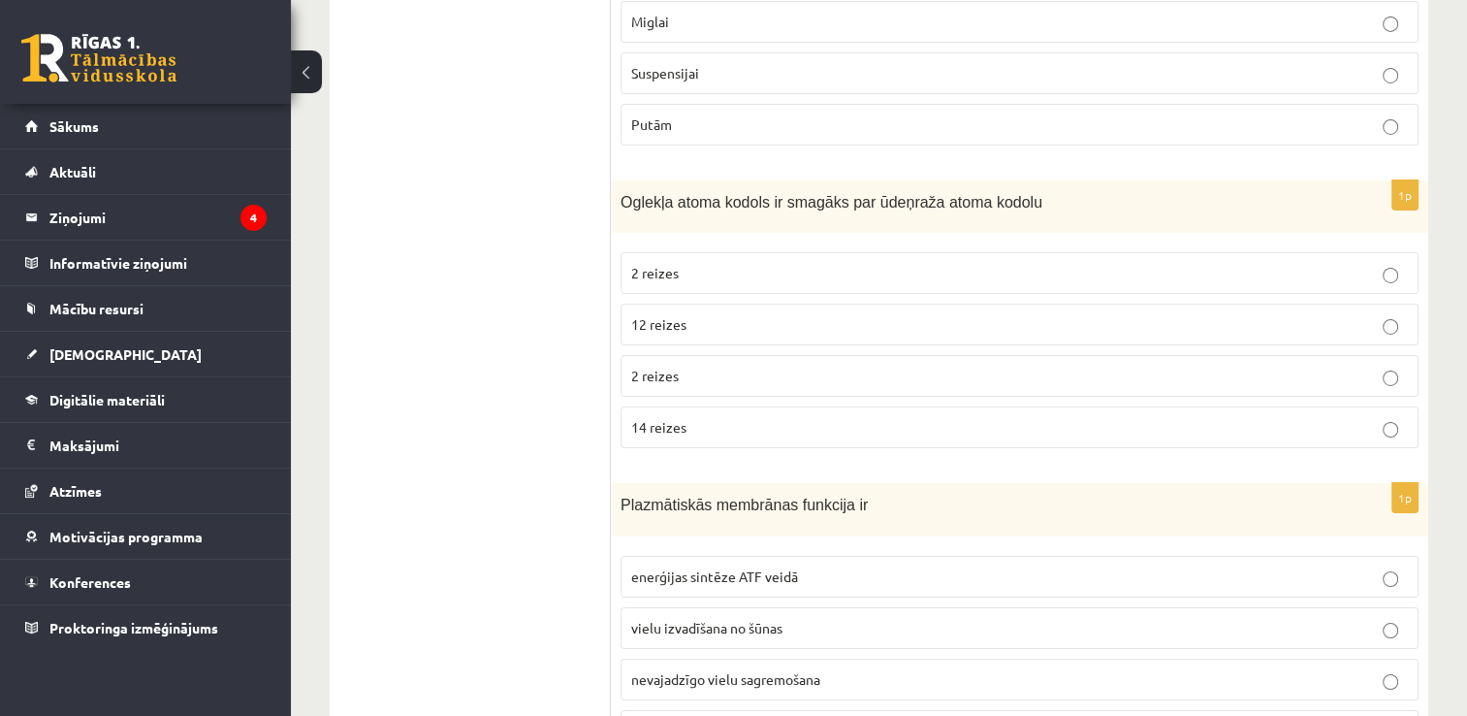
scroll to position [6789, 0]
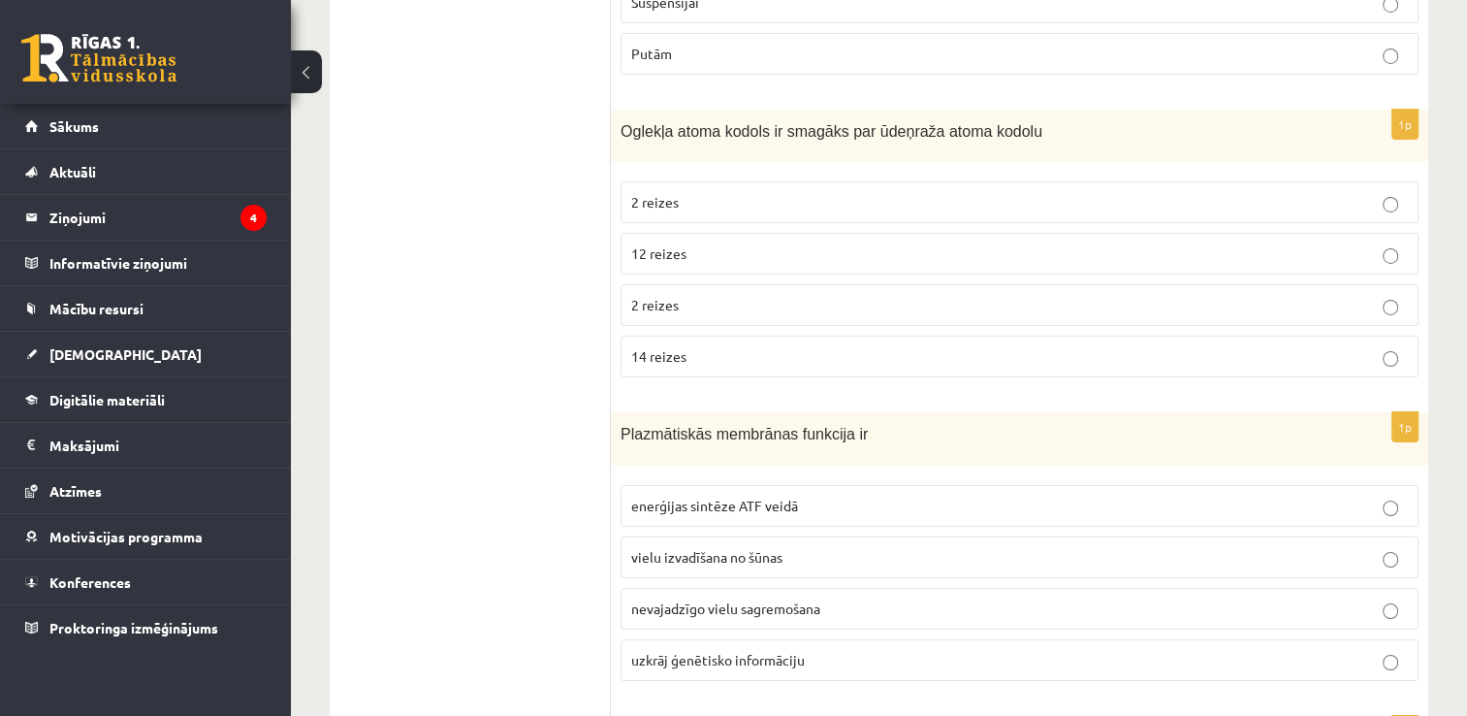
drag, startPoint x: 640, startPoint y: 95, endPoint x: 757, endPoint y: 228, distance: 177.3
drag, startPoint x: 757, startPoint y: 228, endPoint x: 605, endPoint y: 133, distance: 179.5
click at [612, 110] on div "Oglekļa atoma kodols ir smagāks par ūdeņraža atoma kodolu" at bounding box center [1020, 136] width 818 height 53
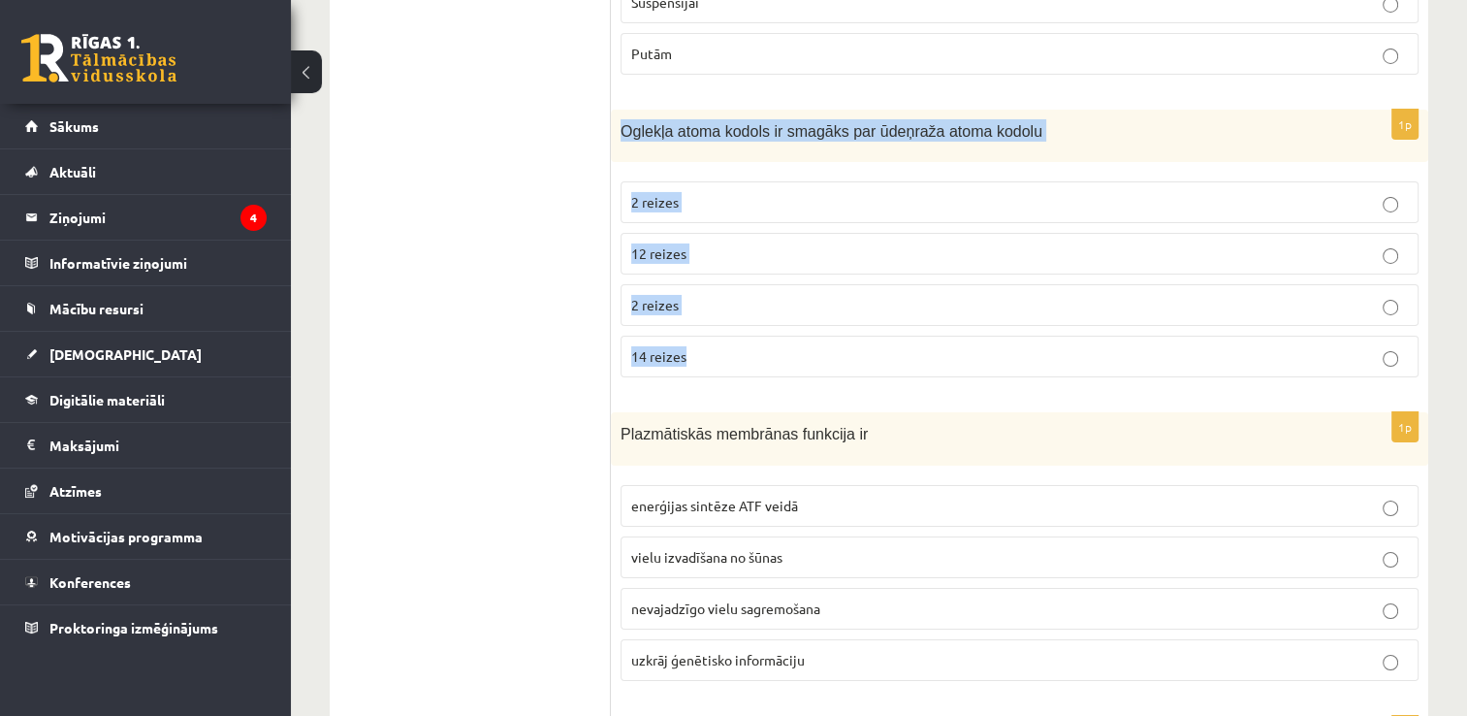
drag, startPoint x: 624, startPoint y: 70, endPoint x: 726, endPoint y: 298, distance: 250.0
click at [726, 298] on div "1p Oglekļa atoma kodols ir smagāks par ūdeņraža atoma kodolu 2 reizes 12 reizes…" at bounding box center [1020, 252] width 818 height 284
click at [685, 243] on p "12 reizes" at bounding box center [1019, 253] width 777 height 20
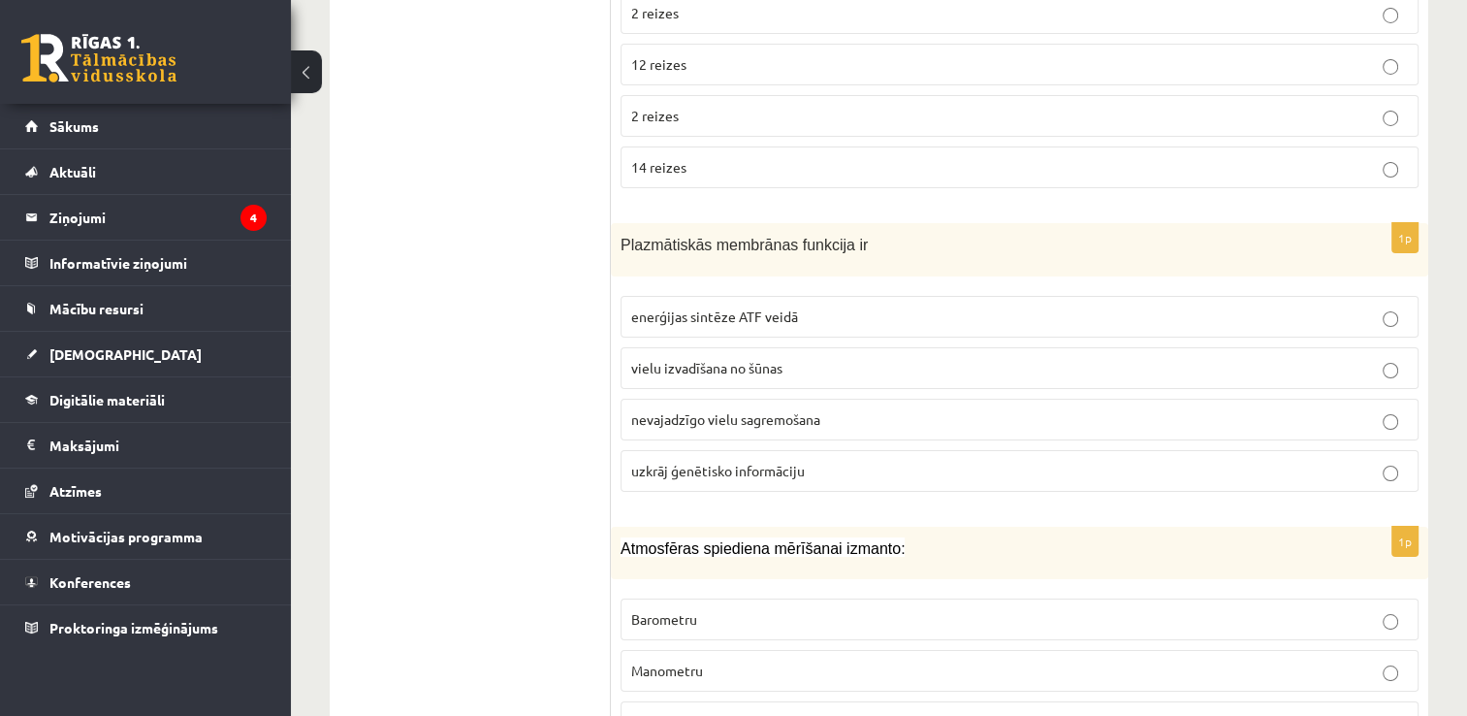
scroll to position [6983, 0]
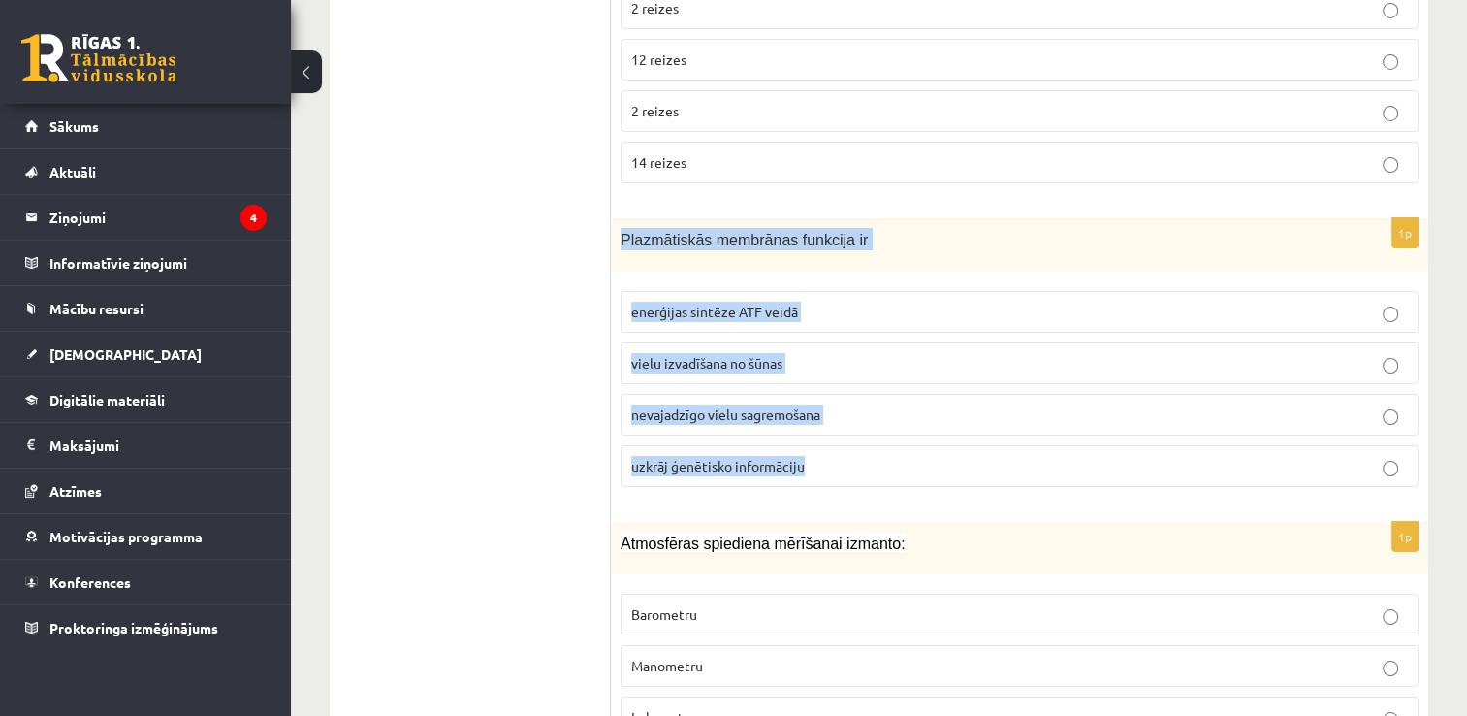
drag, startPoint x: 622, startPoint y: 188, endPoint x: 807, endPoint y: 417, distance: 294.5
click at [807, 417] on div "1p Plazmātiskās membrānas funkcija ir enerģijas sintēze ATF veidā vielu izvadīš…" at bounding box center [1020, 360] width 818 height 284
click at [650, 353] on p "vielu izvadīšana no šūnas" at bounding box center [1019, 363] width 777 height 20
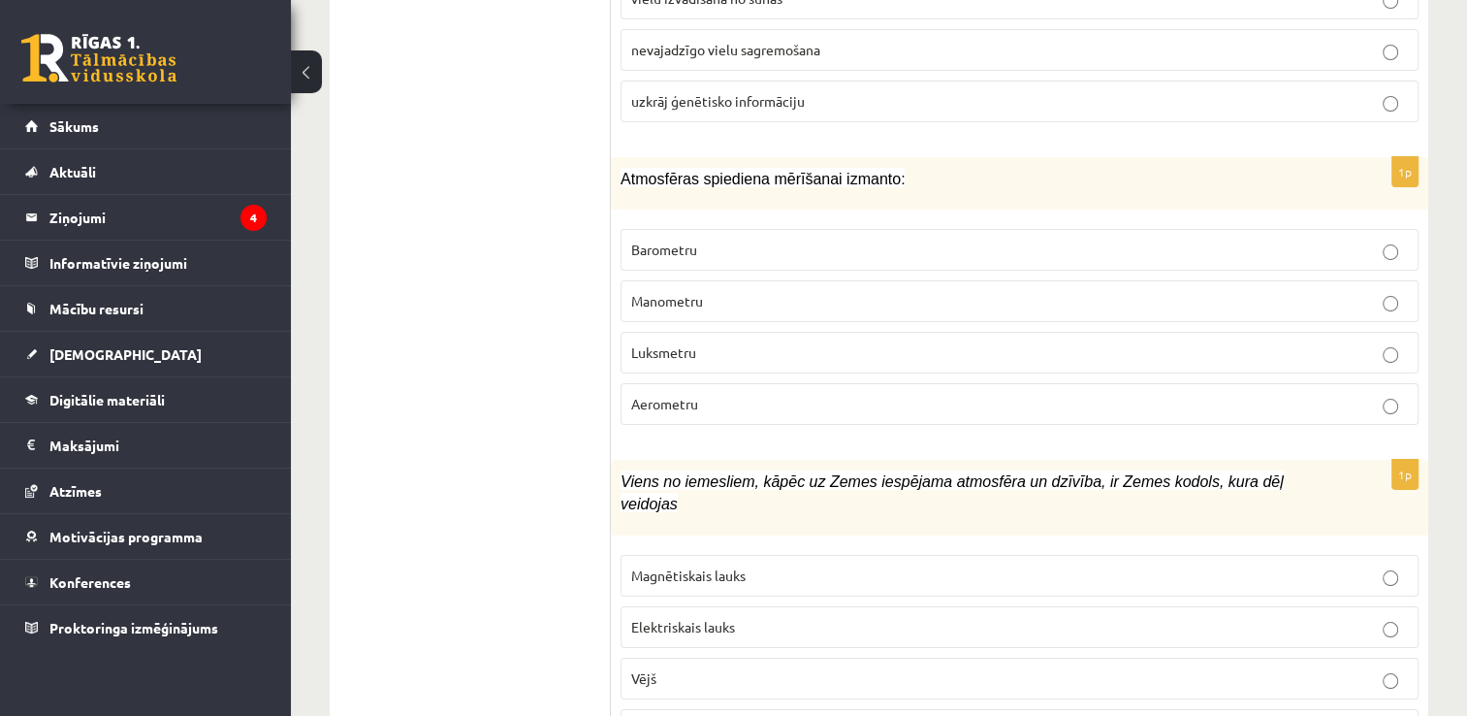
scroll to position [7371, 0]
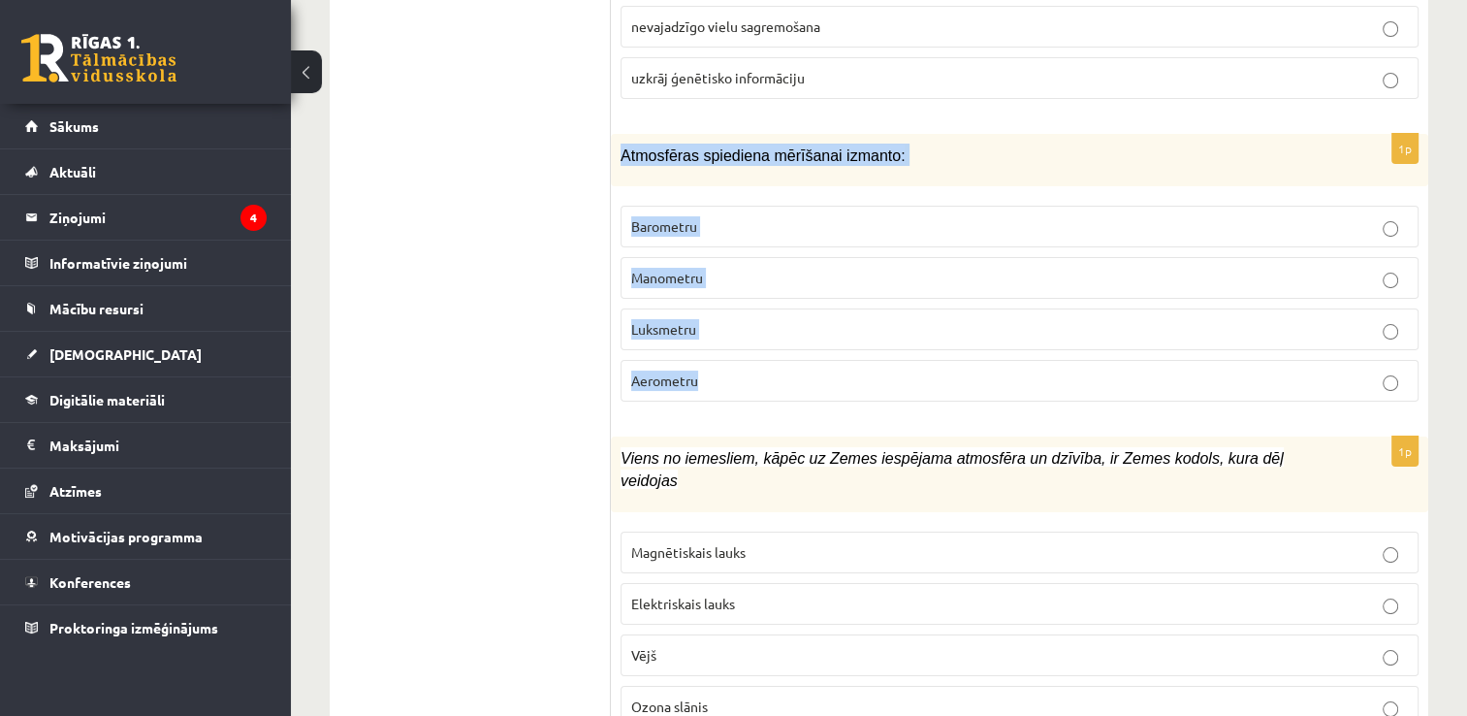
drag, startPoint x: 621, startPoint y: 103, endPoint x: 767, endPoint y: 300, distance: 245.4
click at [767, 300] on div "1p Atmosfēras spiediena mērīšanai izmanto: Barometru Manometru Luksmetru Aerome…" at bounding box center [1020, 276] width 818 height 284
click at [642, 217] on span "Barometru" at bounding box center [664, 225] width 66 height 17
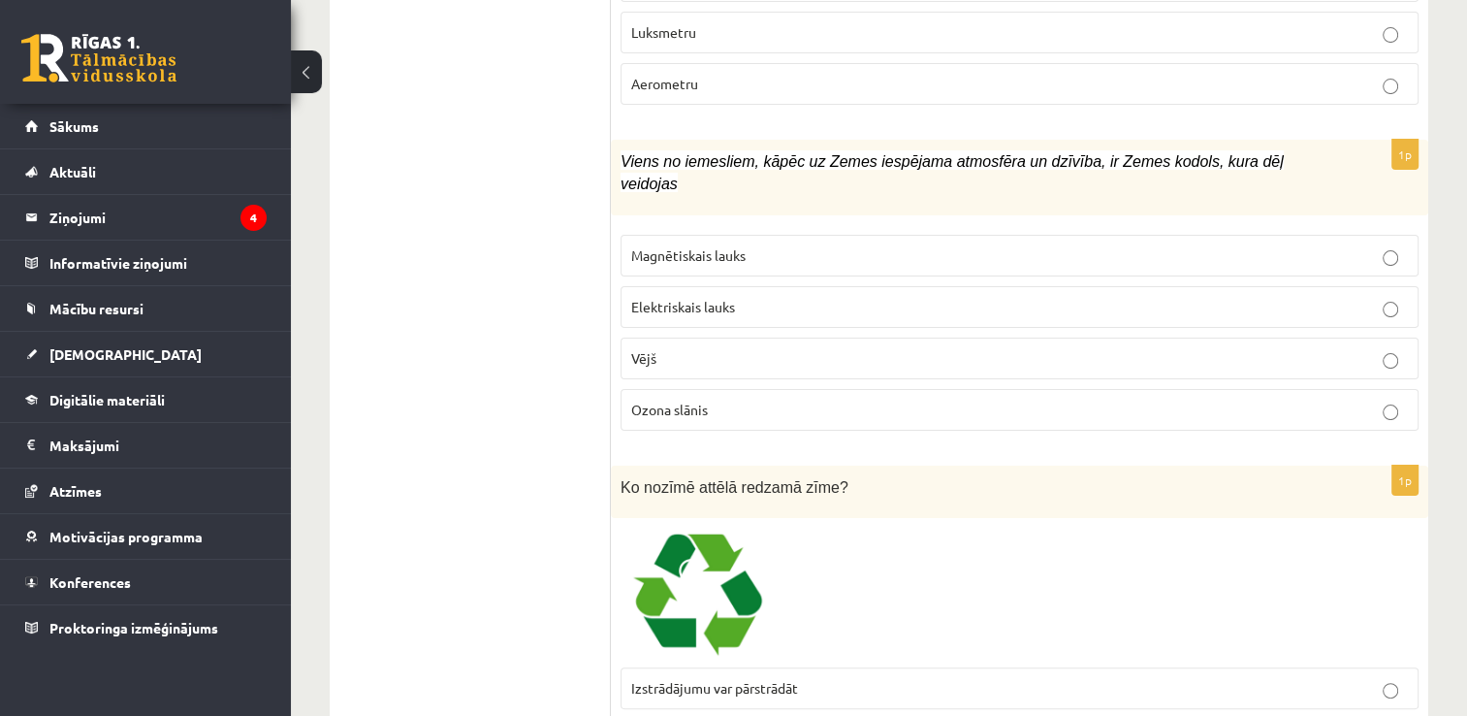
scroll to position [7662, 0]
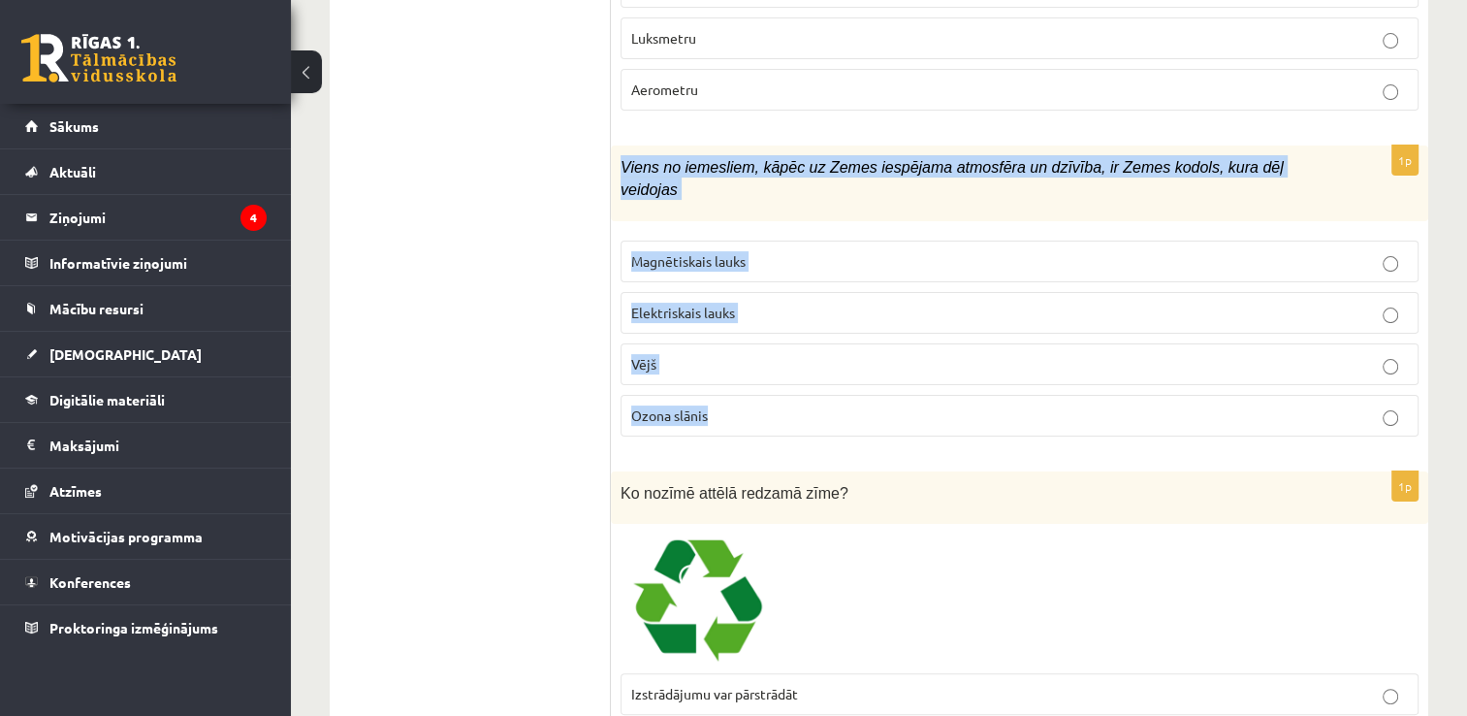
drag, startPoint x: 619, startPoint y: 102, endPoint x: 853, endPoint y: 320, distance: 320.5
click at [853, 320] on div "1p Viens no iemesliem, kāpēc uz Zemes iespējama atmosfēra un dzīvība, ir Zemes …" at bounding box center [1020, 298] width 818 height 306
click at [677, 252] on span "Magnētiskais lauks" at bounding box center [688, 260] width 114 height 17
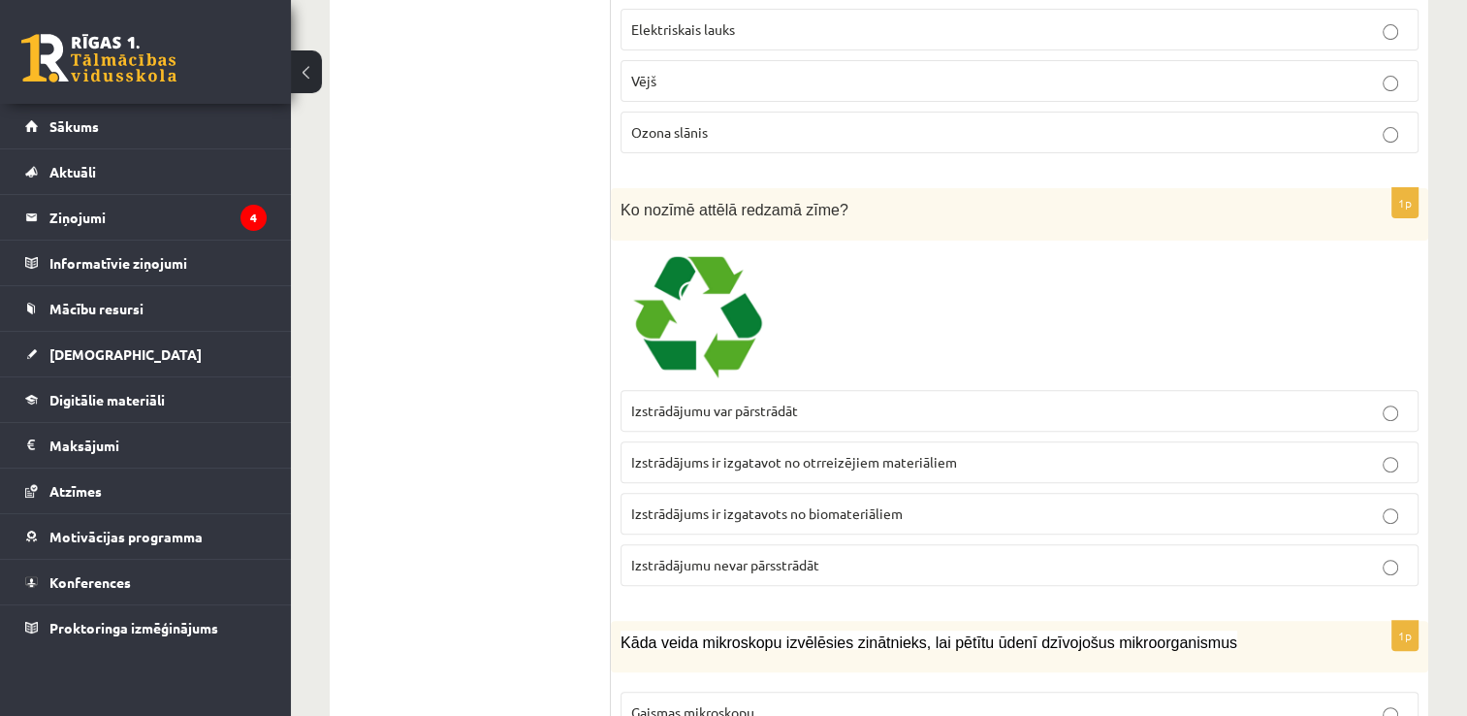
scroll to position [7953, 0]
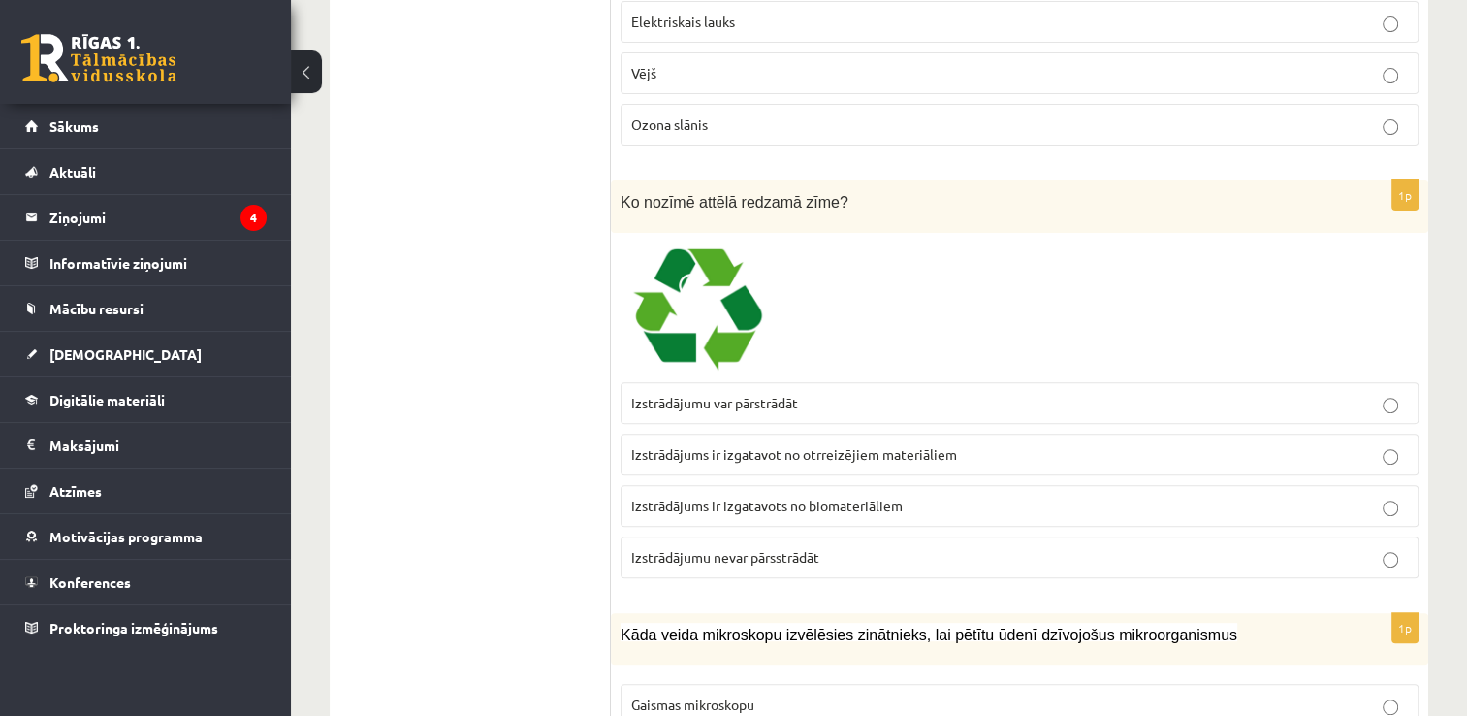
click at [652, 393] on p "Izstrādājumu var pārstrādāt" at bounding box center [1019, 403] width 777 height 20
click at [673, 242] on img at bounding box center [693, 307] width 145 height 130
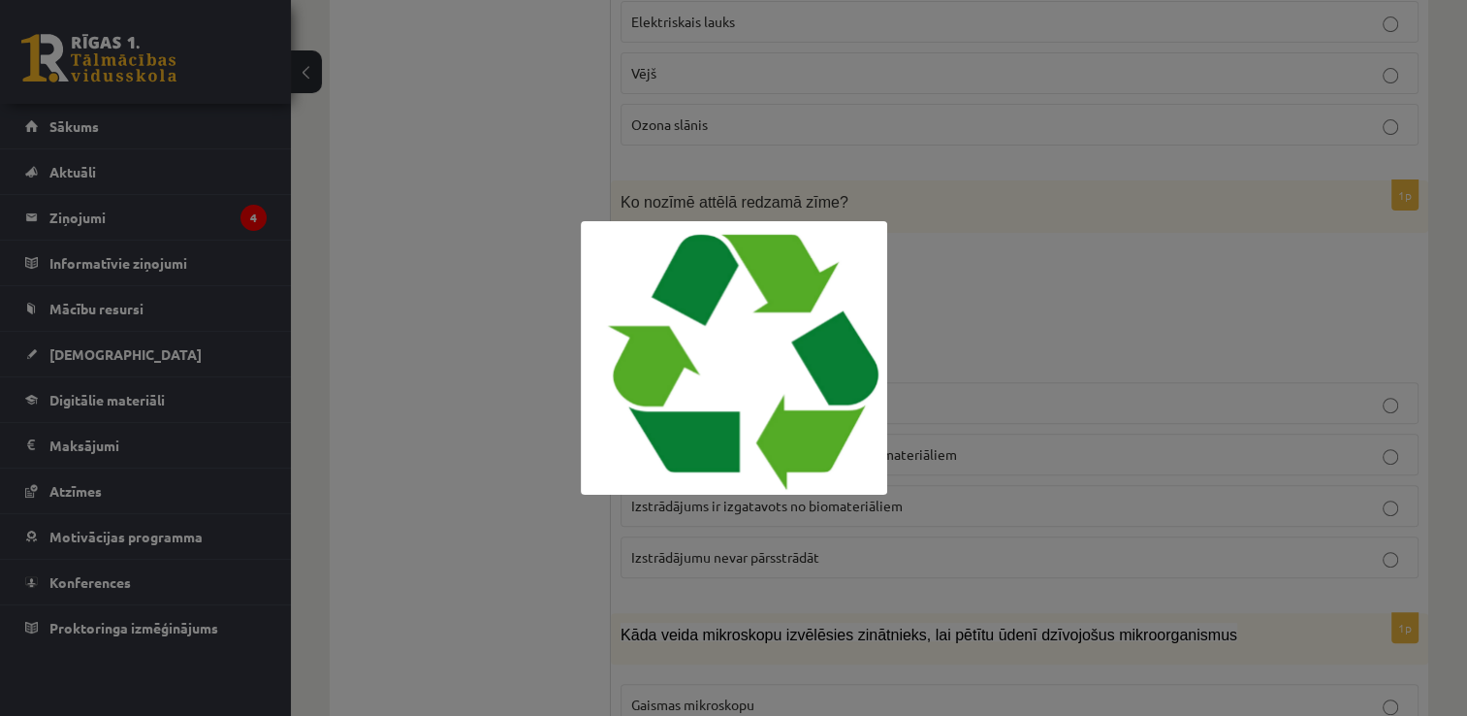
click at [989, 266] on div at bounding box center [733, 358] width 1467 height 716
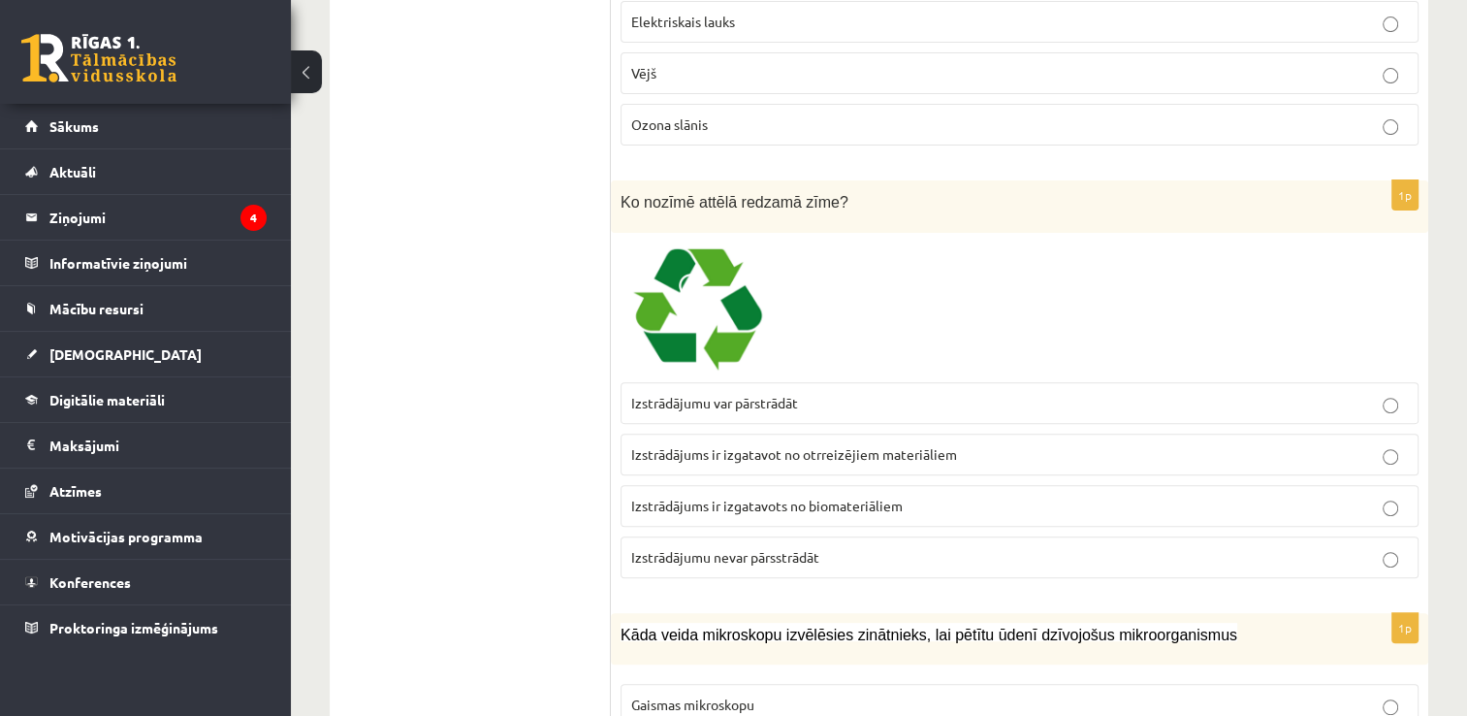
click at [854, 393] on p "Izstrādājumu var pārstrādāt" at bounding box center [1019, 403] width 777 height 20
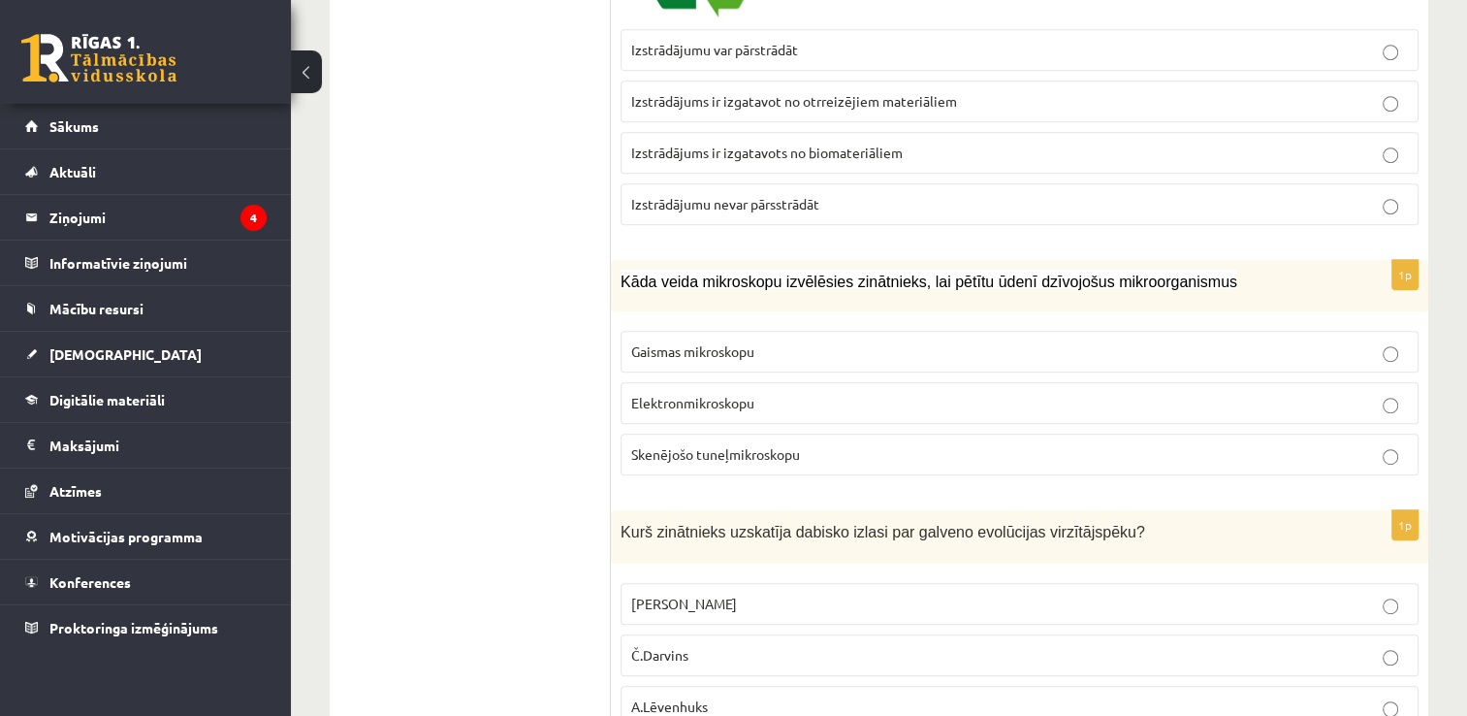
scroll to position [8341, 0]
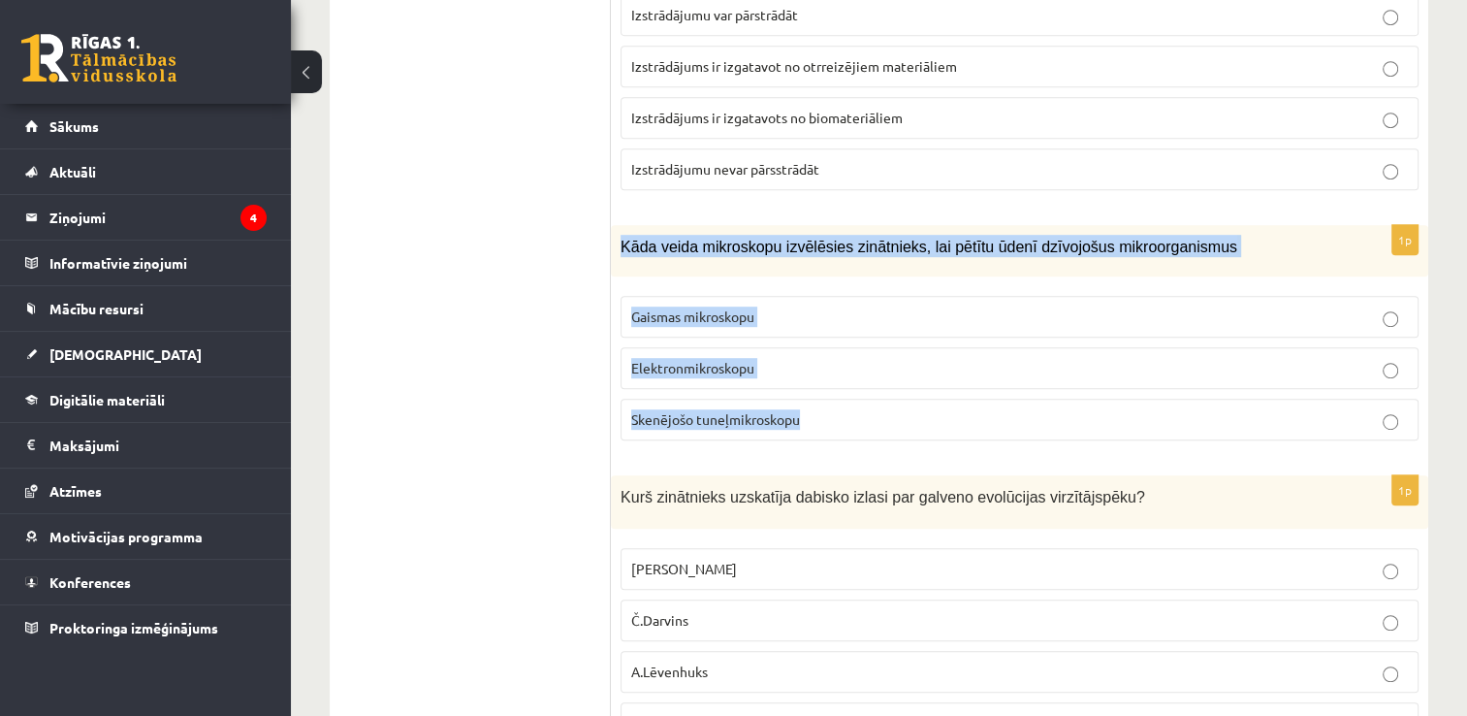
drag, startPoint x: 617, startPoint y: 155, endPoint x: 814, endPoint y: 316, distance: 254.3
click at [814, 316] on div "1p Kāda veida mikroskopu izvēlēsies zinātnieks, lai pētītu ūdenī dzīvojošus mik…" at bounding box center [1020, 340] width 818 height 231
click at [659, 307] on span "Gaismas mikroskopu" at bounding box center [692, 315] width 123 height 17
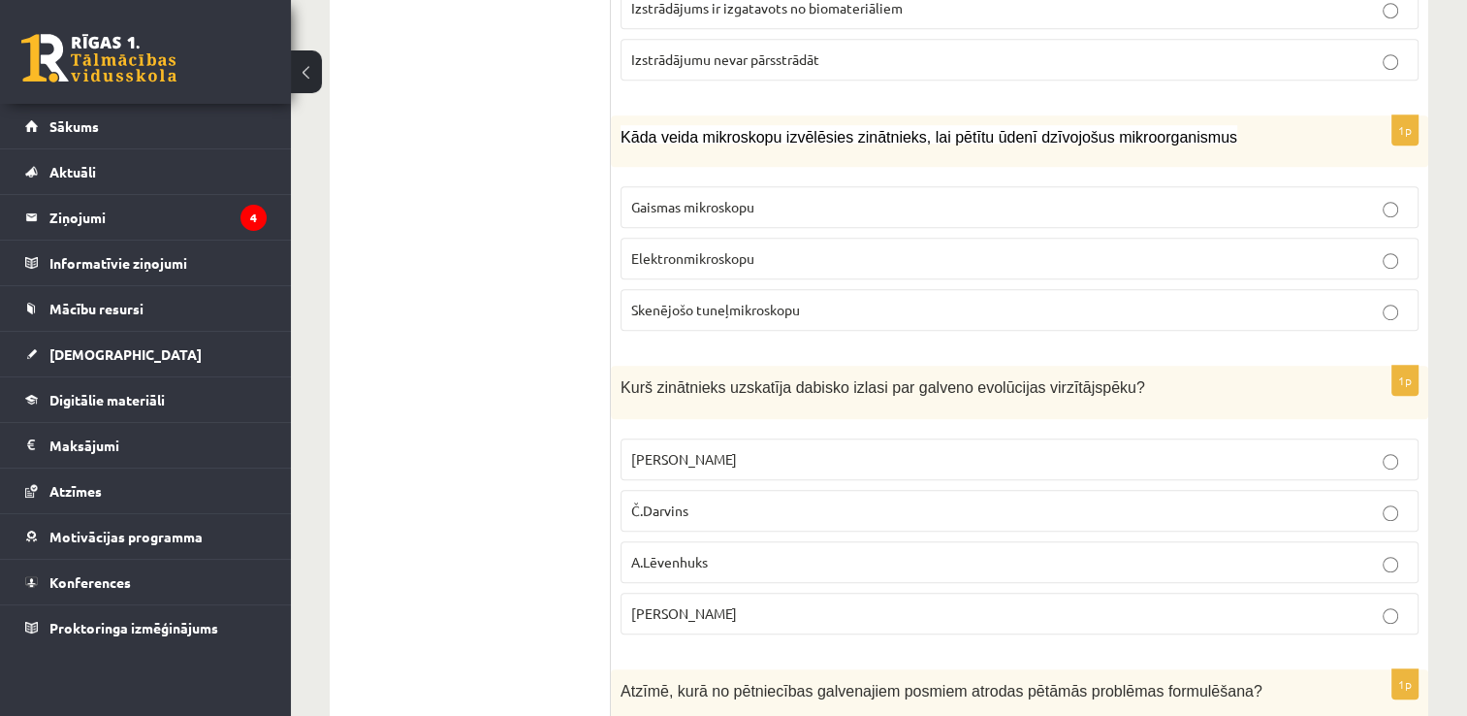
scroll to position [8535, 0]
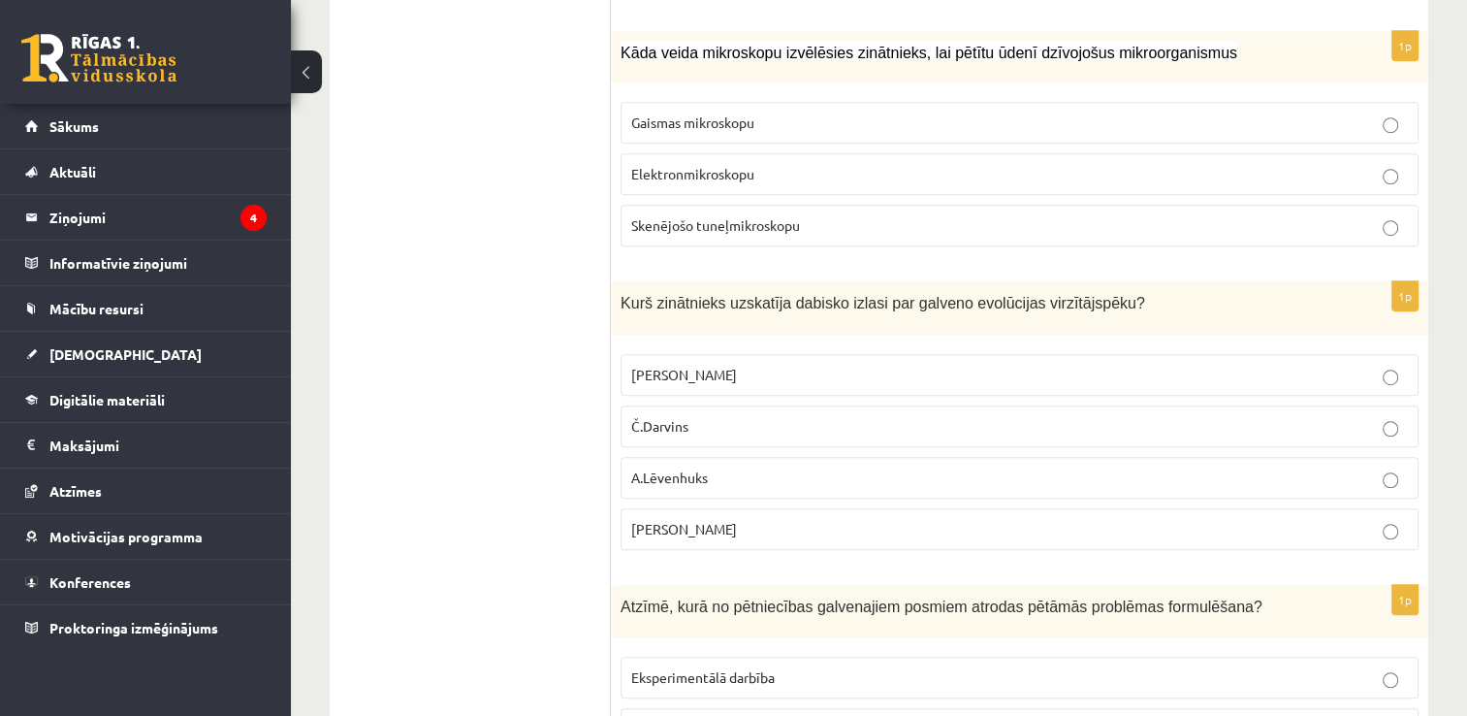
drag, startPoint x: 601, startPoint y: 211, endPoint x: 716, endPoint y: 372, distance: 197.5
drag, startPoint x: 716, startPoint y: 372, endPoint x: 619, endPoint y: 227, distance: 174.8
click at [628, 281] on div "Kurš zinātnieks uzskatīja dabisko izlasi par galveno evolūcijas virzītājspēku?" at bounding box center [1020, 307] width 818 height 53
click at [617, 281] on div "Kurš zinātnieks uzskatīja dabisko izlasi par galveno evolūcijas virzītājspēku?" at bounding box center [1020, 307] width 818 height 53
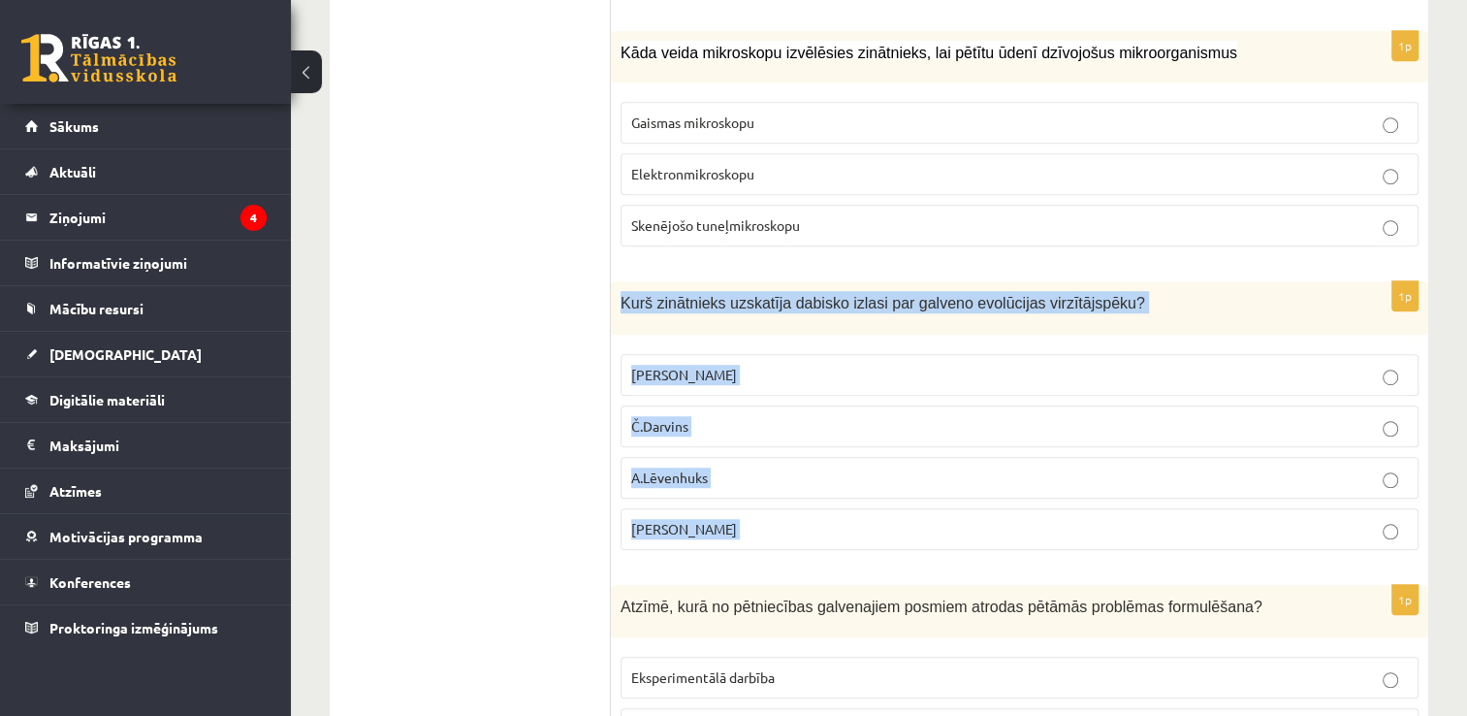
drag, startPoint x: 617, startPoint y: 213, endPoint x: 717, endPoint y: 413, distance: 223.4
click at [717, 413] on div "1p Kurš zinātnieks uzskatīja dabisko izlasi par galveno evolūcijas virzītājspēk…" at bounding box center [1020, 423] width 818 height 284
click at [663, 417] on span "Č.Darvins" at bounding box center [659, 425] width 57 height 17
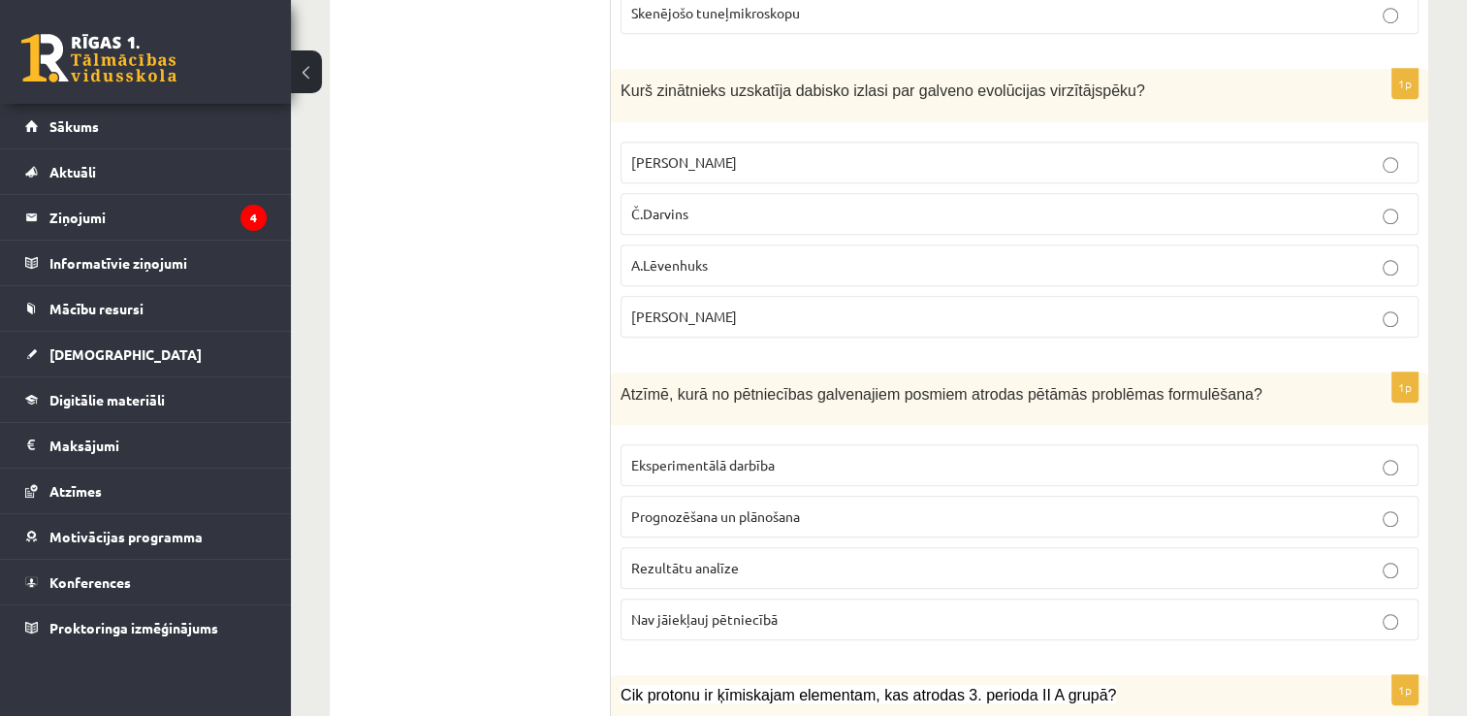
scroll to position [8923, 0]
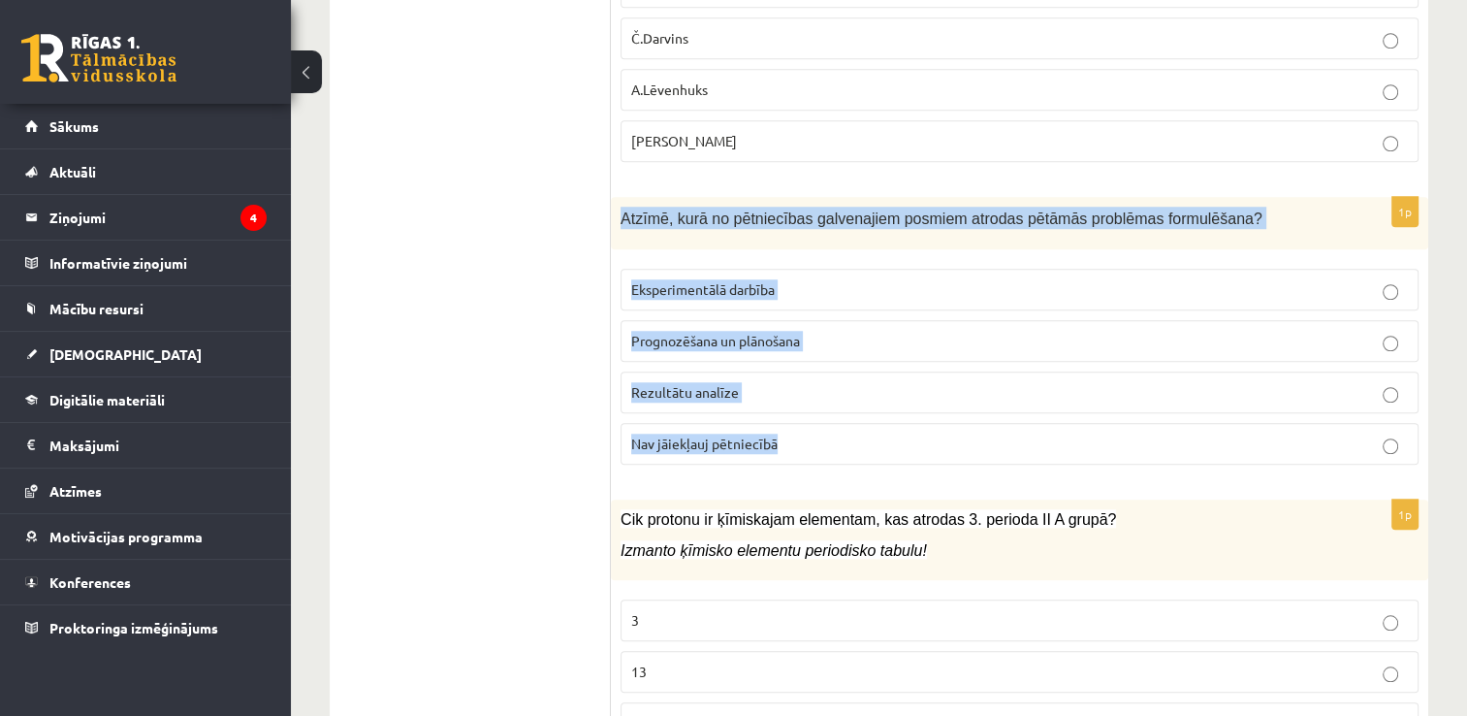
drag, startPoint x: 624, startPoint y: 123, endPoint x: 800, endPoint y: 349, distance: 286.7
click at [800, 349] on div "1p Atzīmē, kurā no pētniecības galvenajiem posmiem atrodas pētāmās problēmas fo…" at bounding box center [1020, 339] width 818 height 284
click at [663, 332] on span "Prognozēšana un plānošana" at bounding box center [715, 340] width 169 height 17
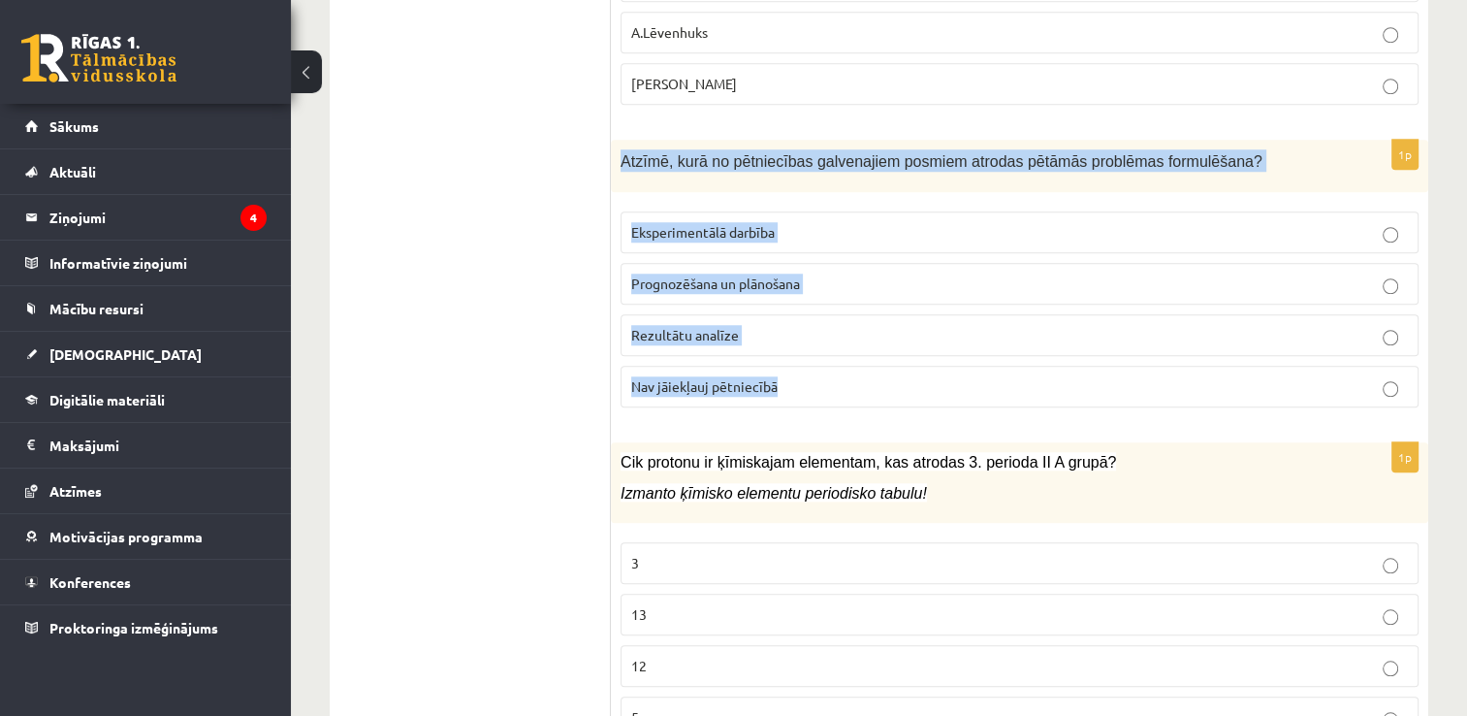
scroll to position [8983, 0]
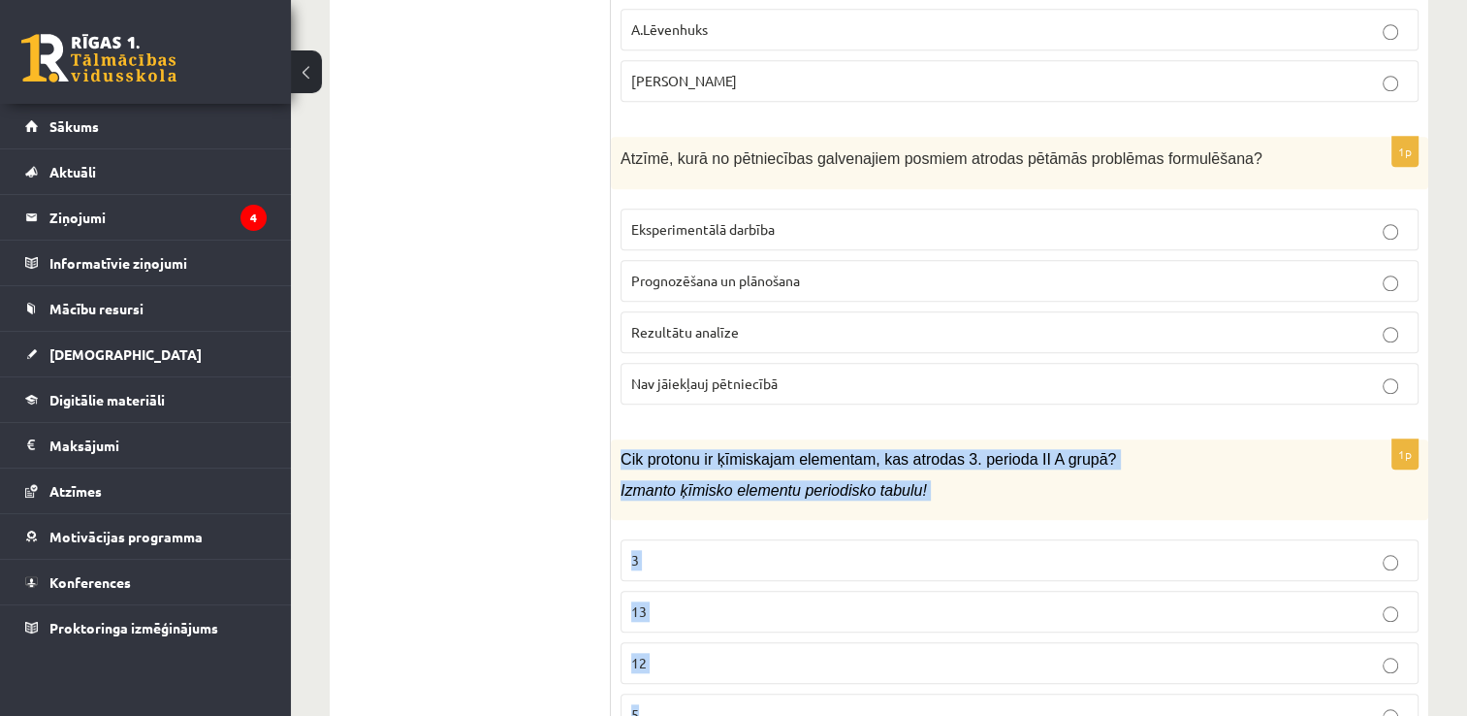
drag, startPoint x: 617, startPoint y: 364, endPoint x: 806, endPoint y: 647, distance: 340.5
click at [806, 647] on div "1p Cik protonu ir ķīmiskajam elementam, kas atrodas 3. perioda II A grupā? Izma…" at bounding box center [1020, 594] width 818 height 311
click at [688, 653] on p "12" at bounding box center [1019, 663] width 777 height 20
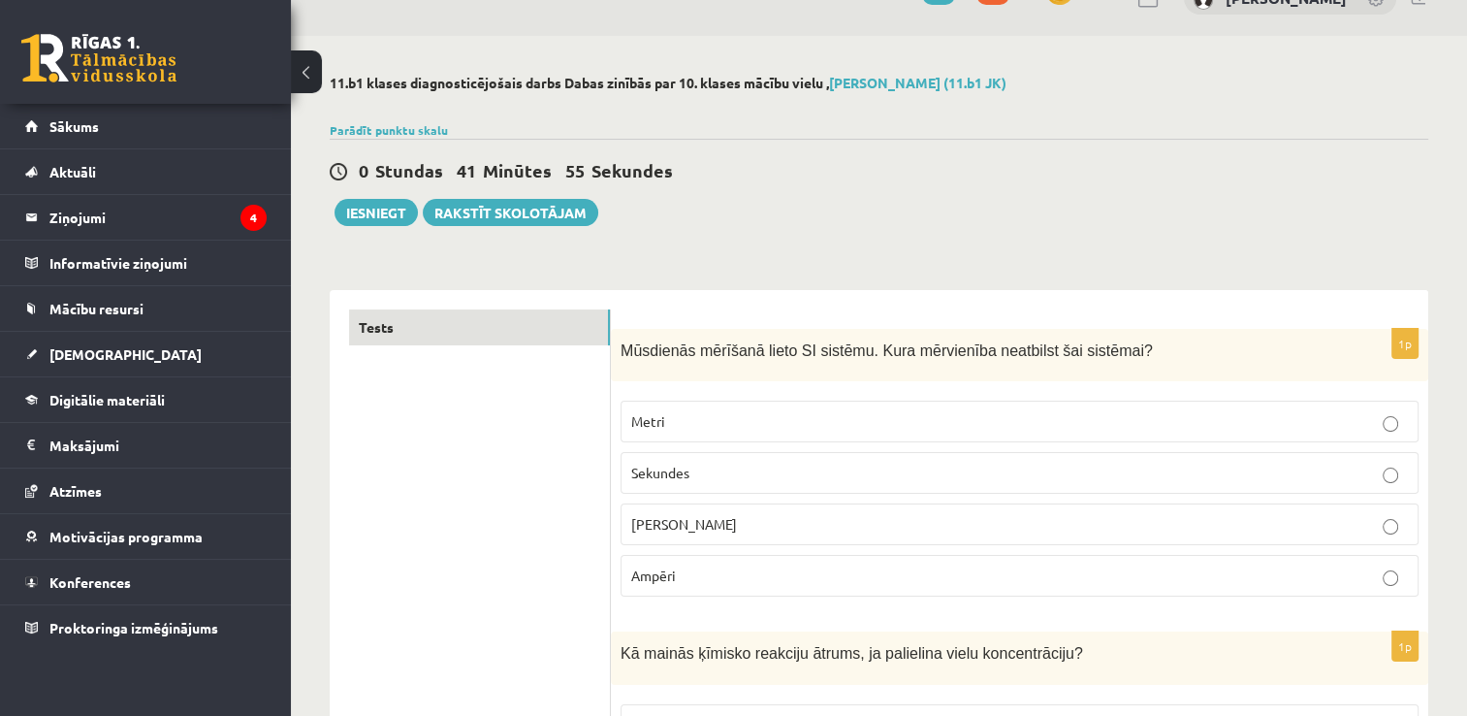
scroll to position [0, 0]
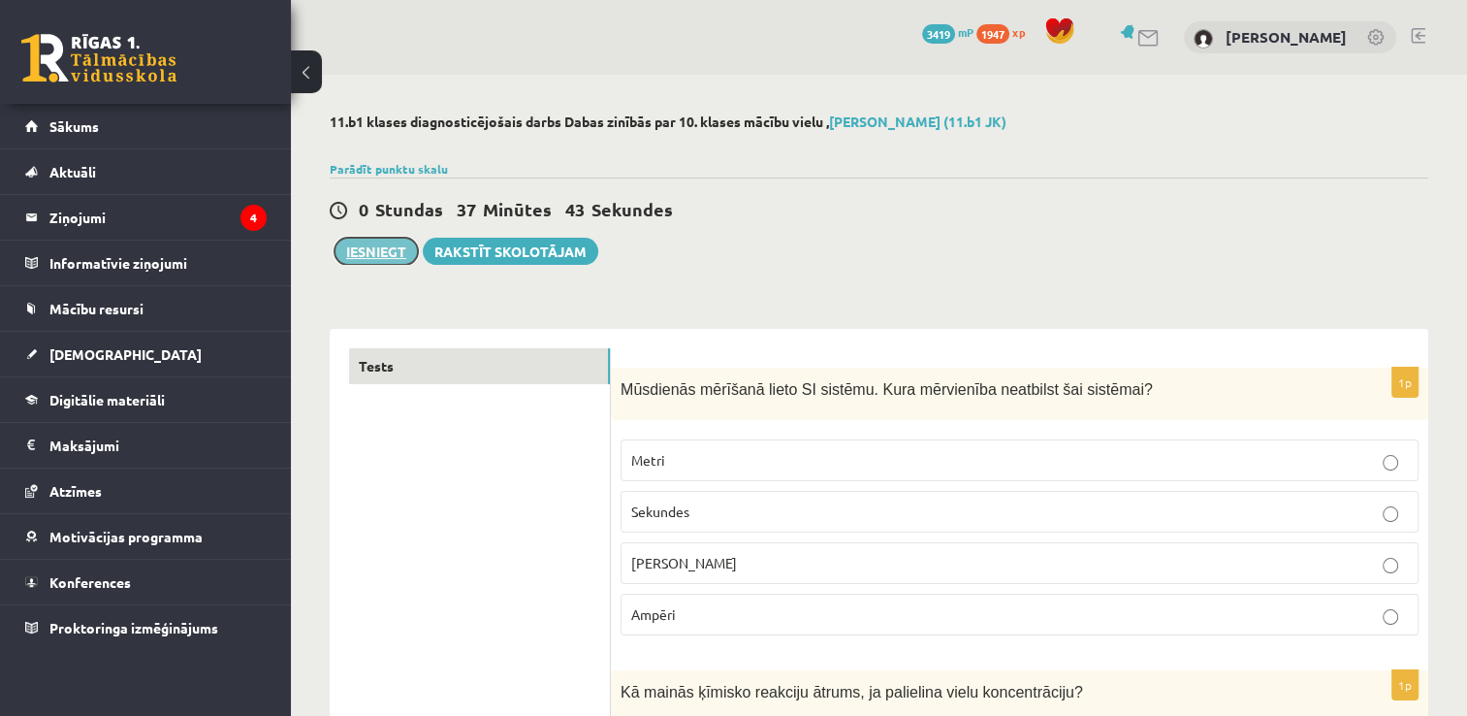
click at [377, 245] on button "Iesniegt" at bounding box center [376, 251] width 83 height 27
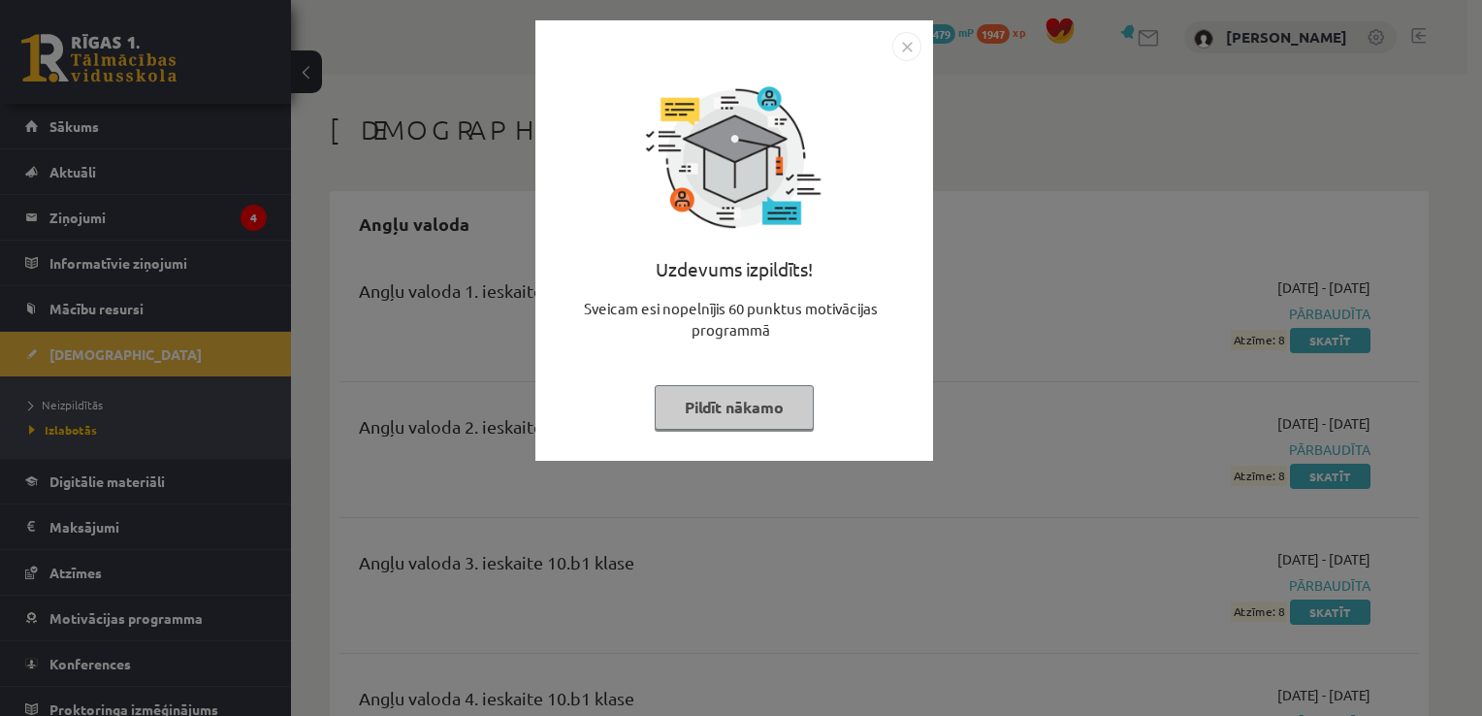
click at [760, 405] on button "Pildīt nākamo" at bounding box center [734, 407] width 159 height 45
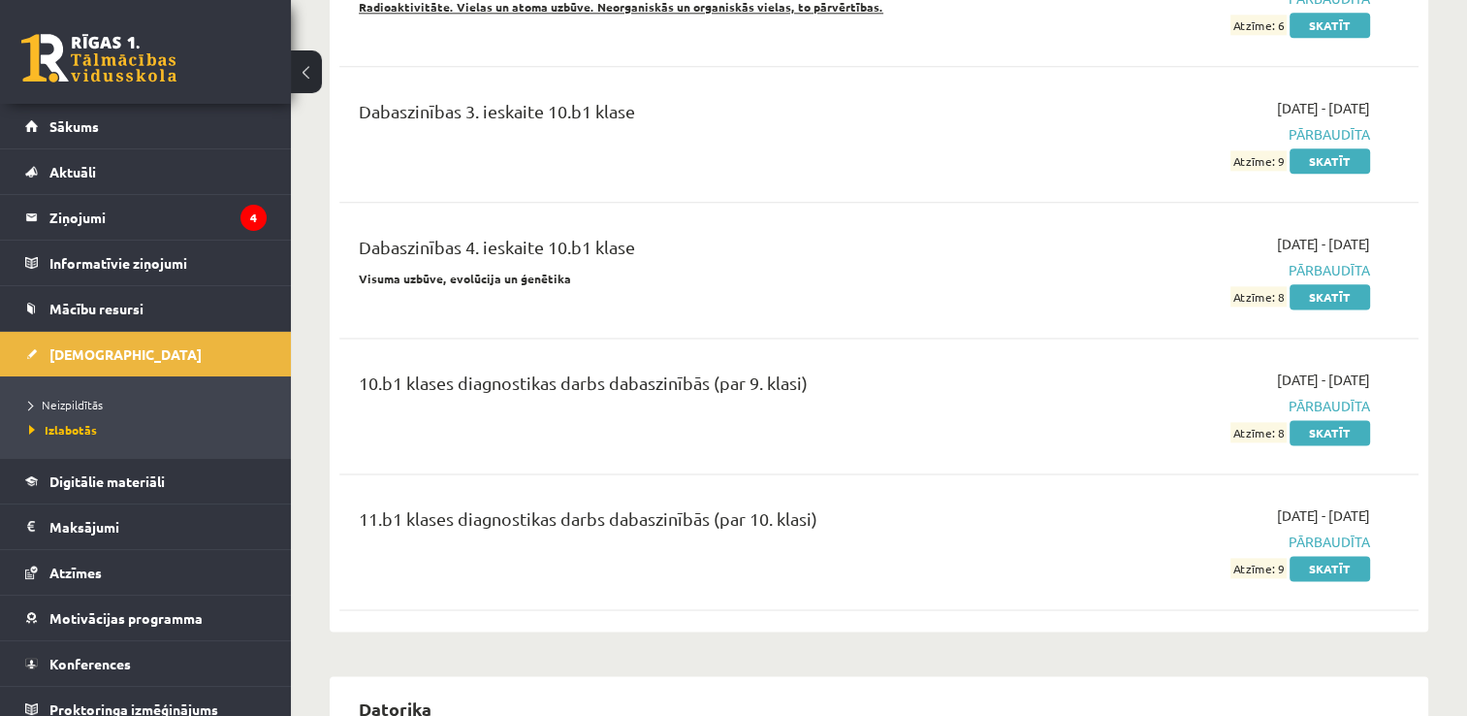
scroll to position [2522, 0]
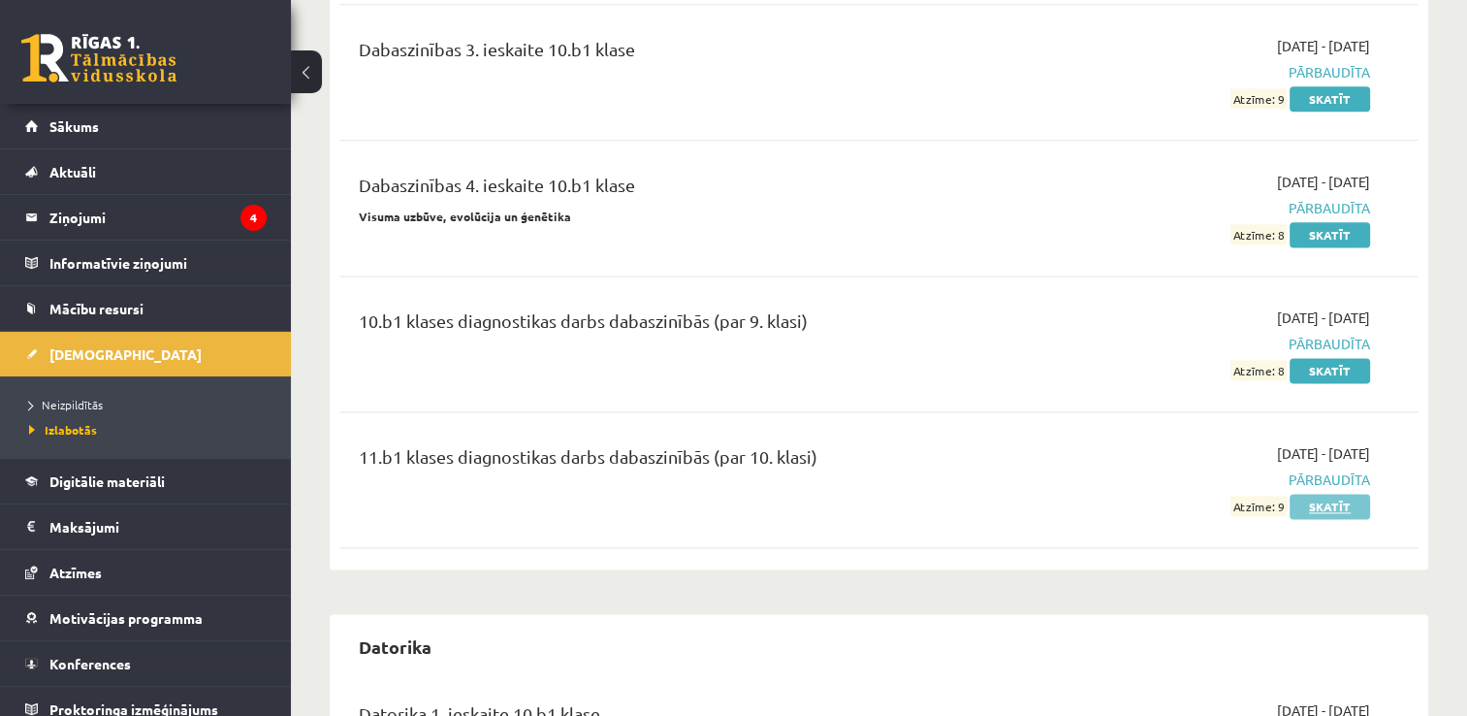
click at [1346, 514] on link "Skatīt" at bounding box center [1330, 506] width 80 height 25
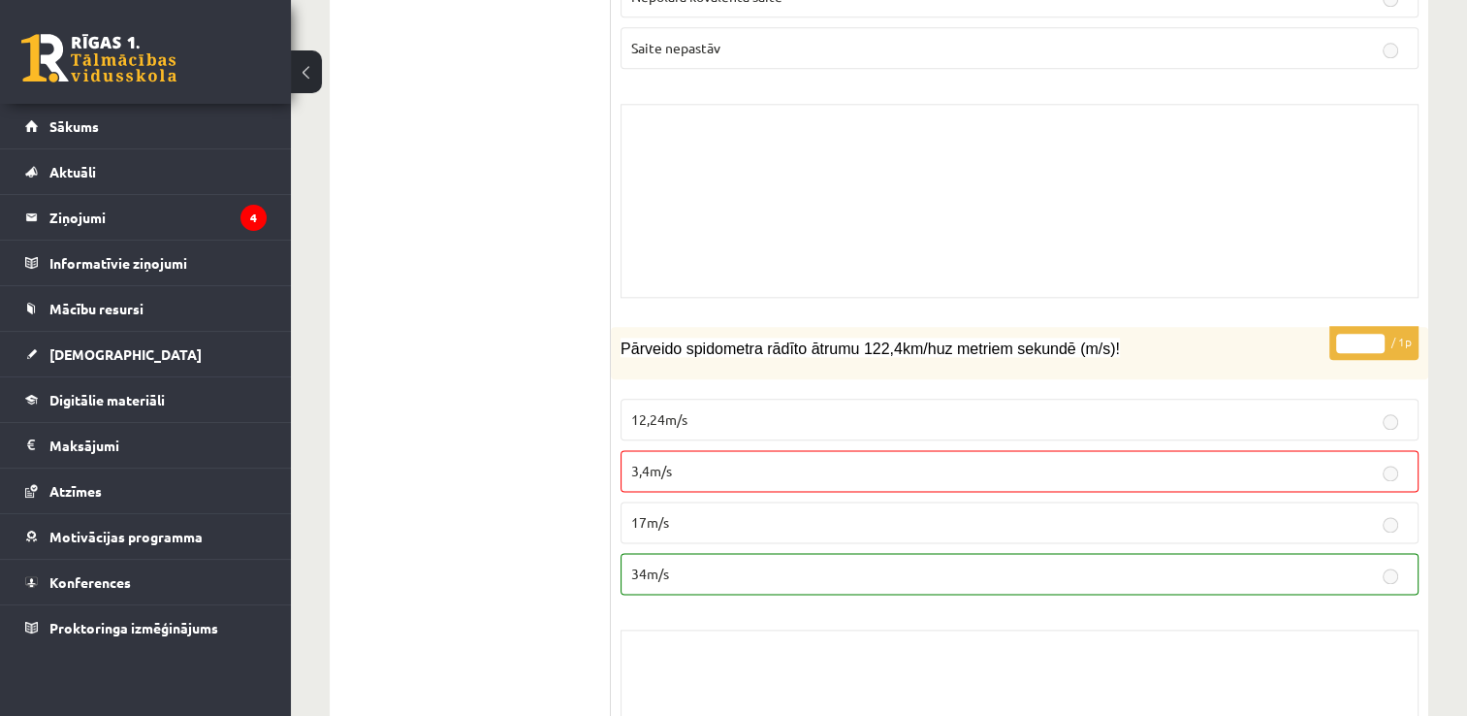
scroll to position [9698, 0]
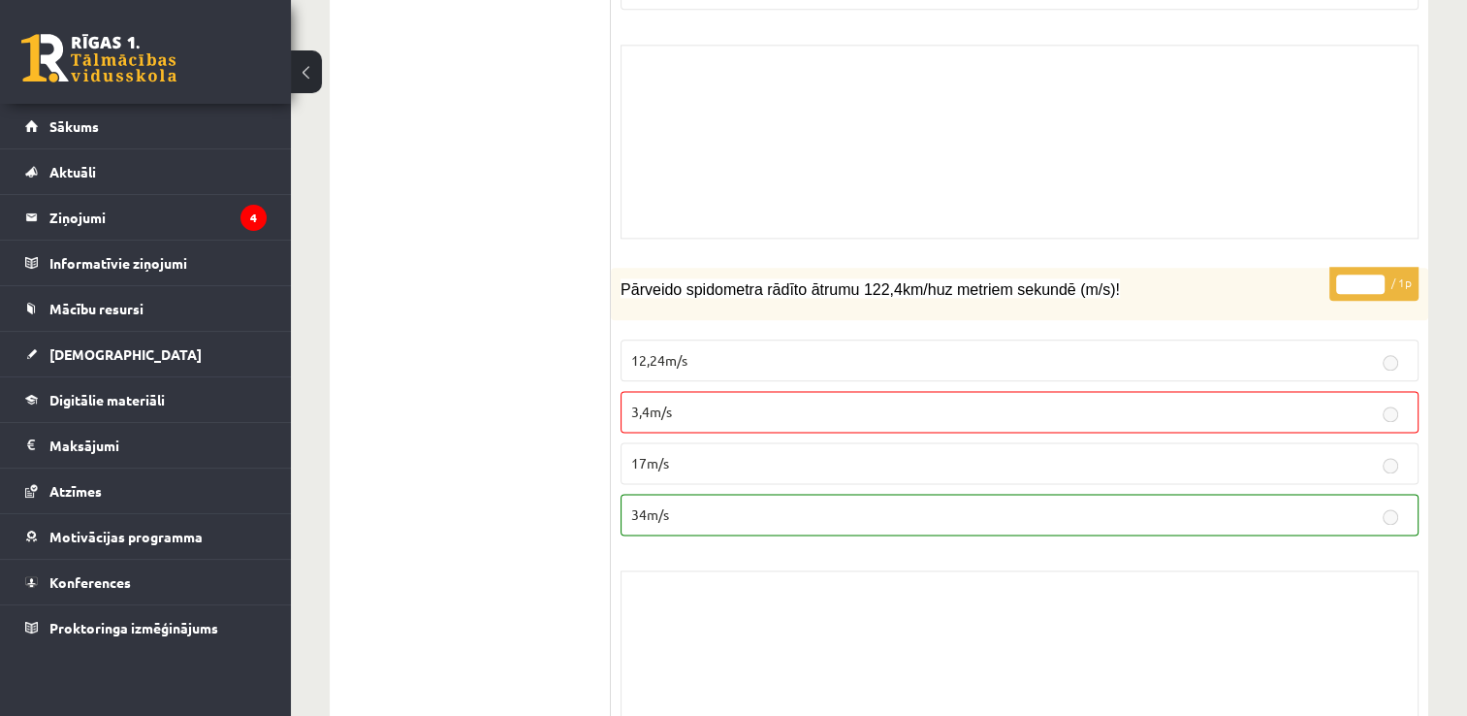
drag, startPoint x: 608, startPoint y: 239, endPoint x: 869, endPoint y: 441, distance: 330.4
copy div "/ 5l Ipsumdolo sitametc adipi EL seddoei. Temp incididunt utlaboree dol magnaal…"
click at [724, 339] on label "12,24m/s" at bounding box center [1020, 360] width 798 height 42
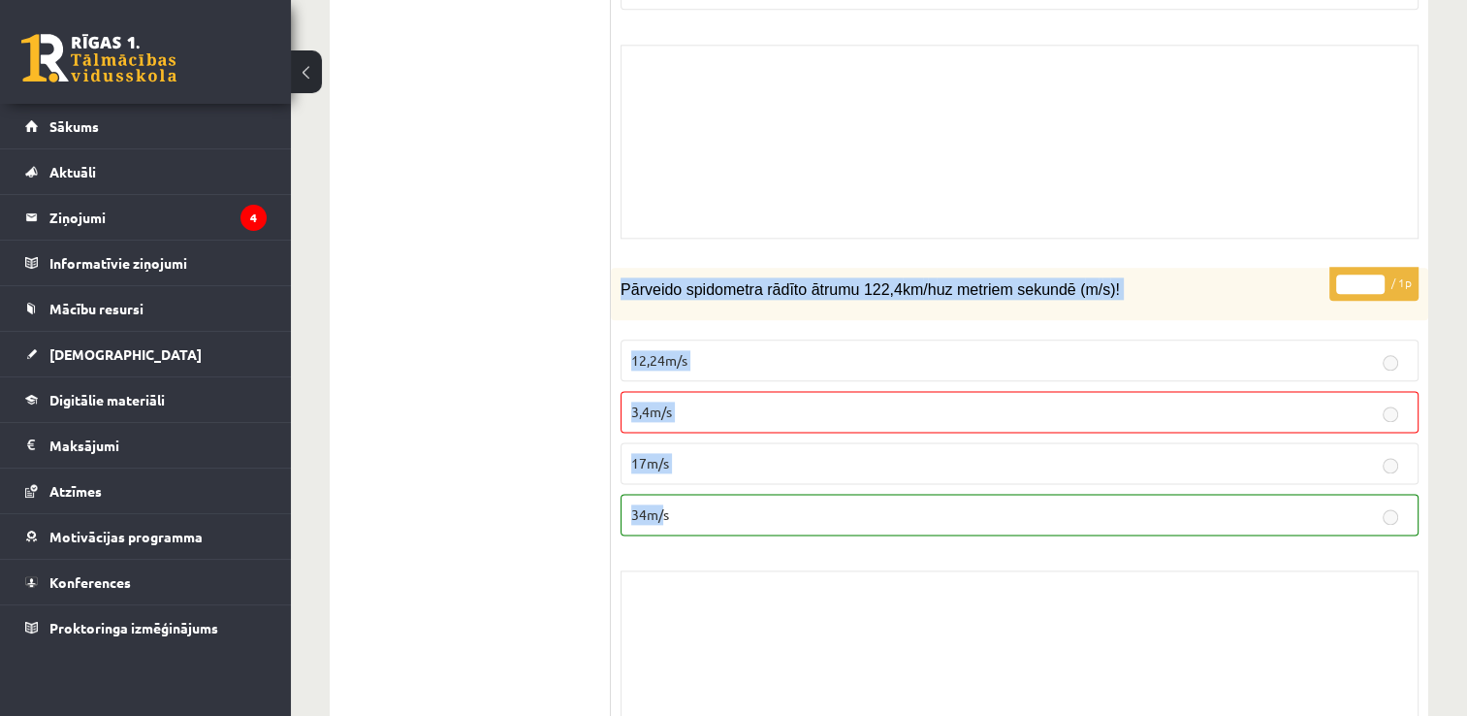
drag, startPoint x: 619, startPoint y: 241, endPoint x: 665, endPoint y: 441, distance: 205.1
click at [665, 441] on div "* / 1p Pārveido spidometra rādīto ātrumu 122,4 km / h uz metriem sekundē ( m / …" at bounding box center [1020, 521] width 818 height 507
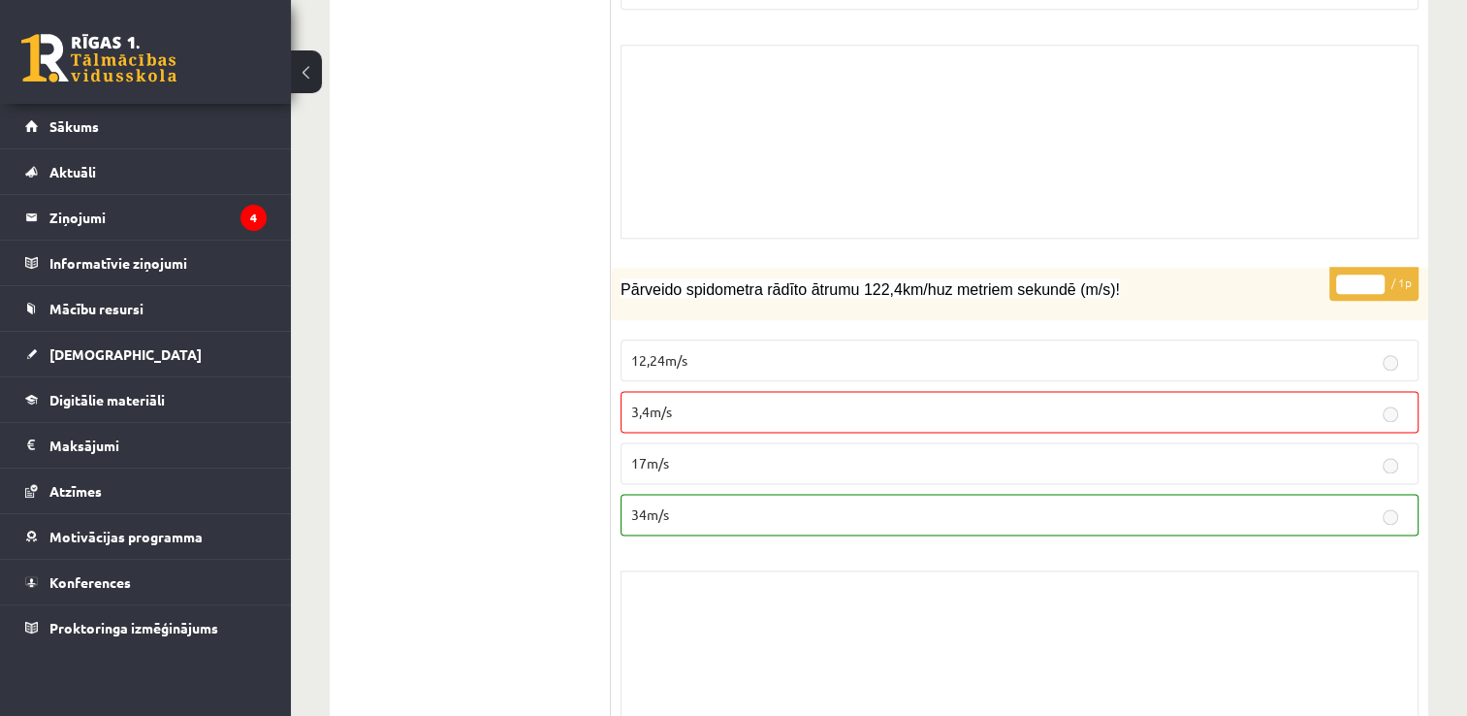
drag, startPoint x: 665, startPoint y: 441, endPoint x: 681, endPoint y: 466, distance: 28.8
click at [681, 504] on p "34m/s" at bounding box center [1019, 514] width 777 height 20
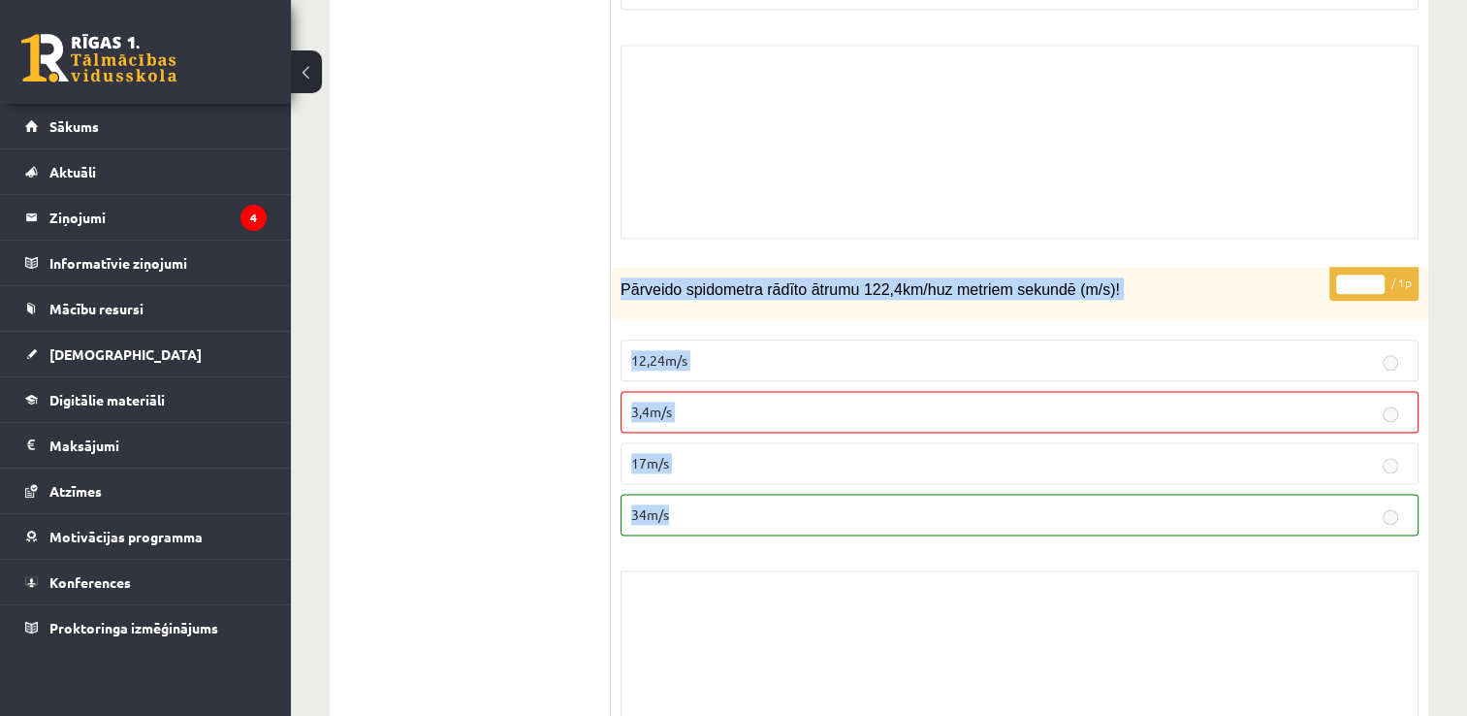
drag, startPoint x: 678, startPoint y: 467, endPoint x: 620, endPoint y: 243, distance: 231.5
click at [620, 268] on div "* / 1p Pārveido spidometra rādīto ātrumu 122,4 km / h uz metriem sekundē ( m / …" at bounding box center [1020, 521] width 818 height 507
copy div "Pārveido spidometra rādīto ātrumu 122,4 km / h uz metriem sekundē ( m / s )! 12…"
click at [642, 485] on fieldset "12,24m/s 3,4m/s 17m/s 34m/s" at bounding box center [1020, 435] width 798 height 211
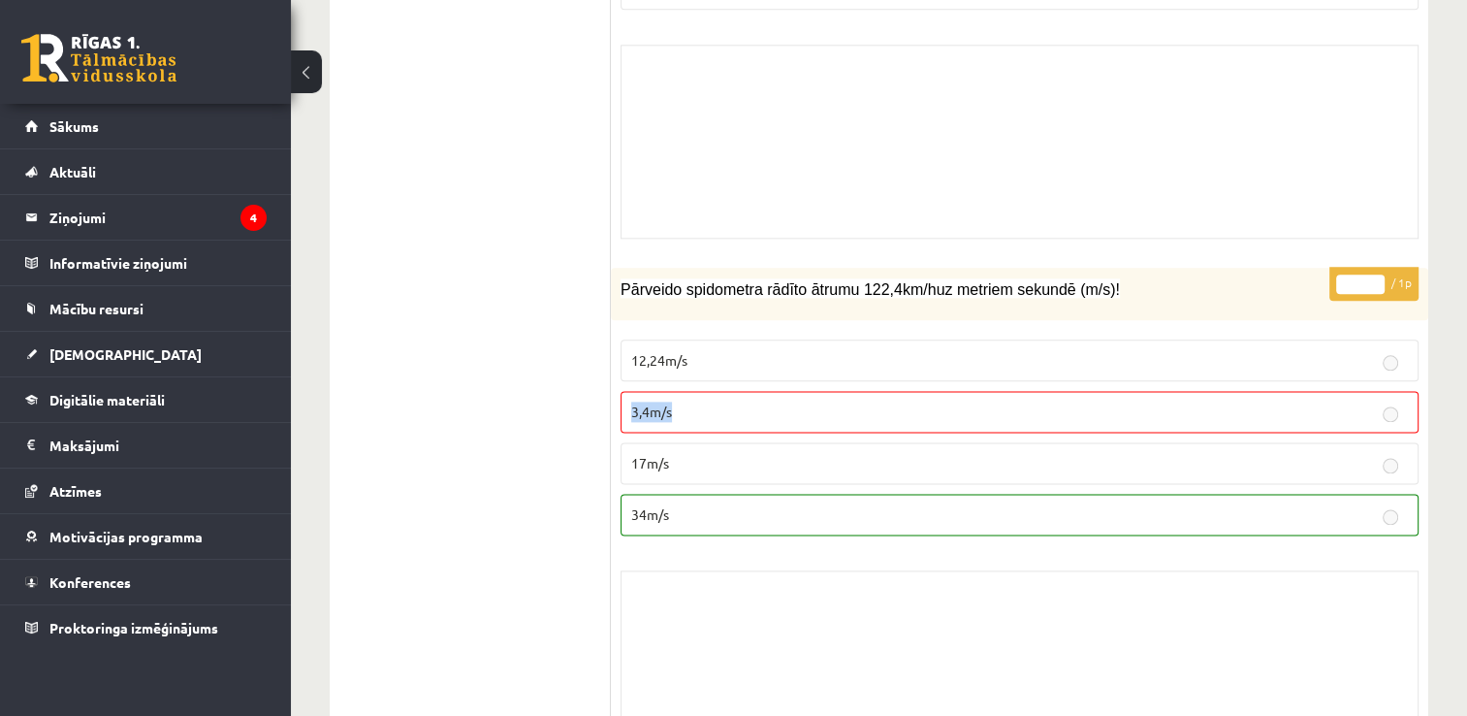
drag, startPoint x: 694, startPoint y: 358, endPoint x: 616, endPoint y: 359, distance: 78.6
click at [616, 359] on div "* / 1p Pārveido spidometra rādīto ātrumu 122,4 km / h uz metriem sekundē ( m / …" at bounding box center [1020, 521] width 818 height 507
copy span "3,4m/s"
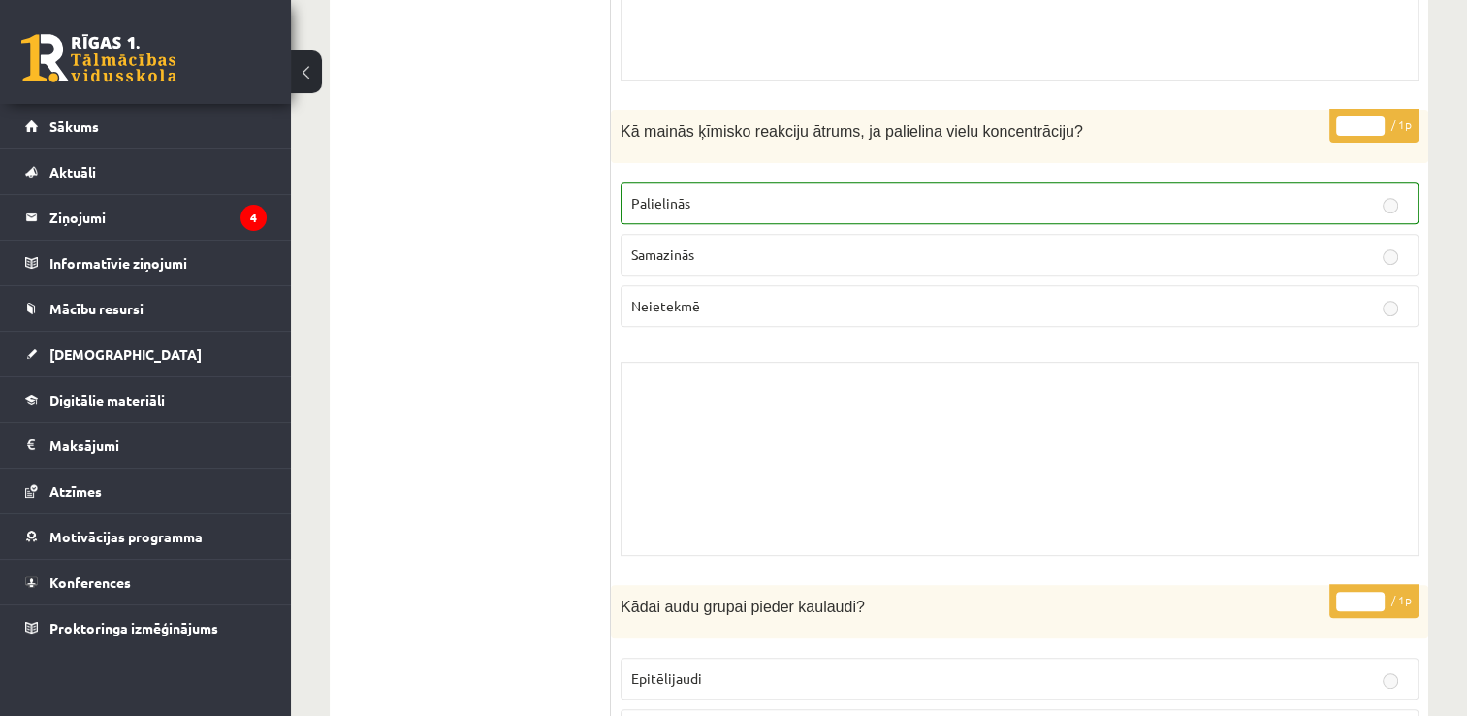
scroll to position [0, 0]
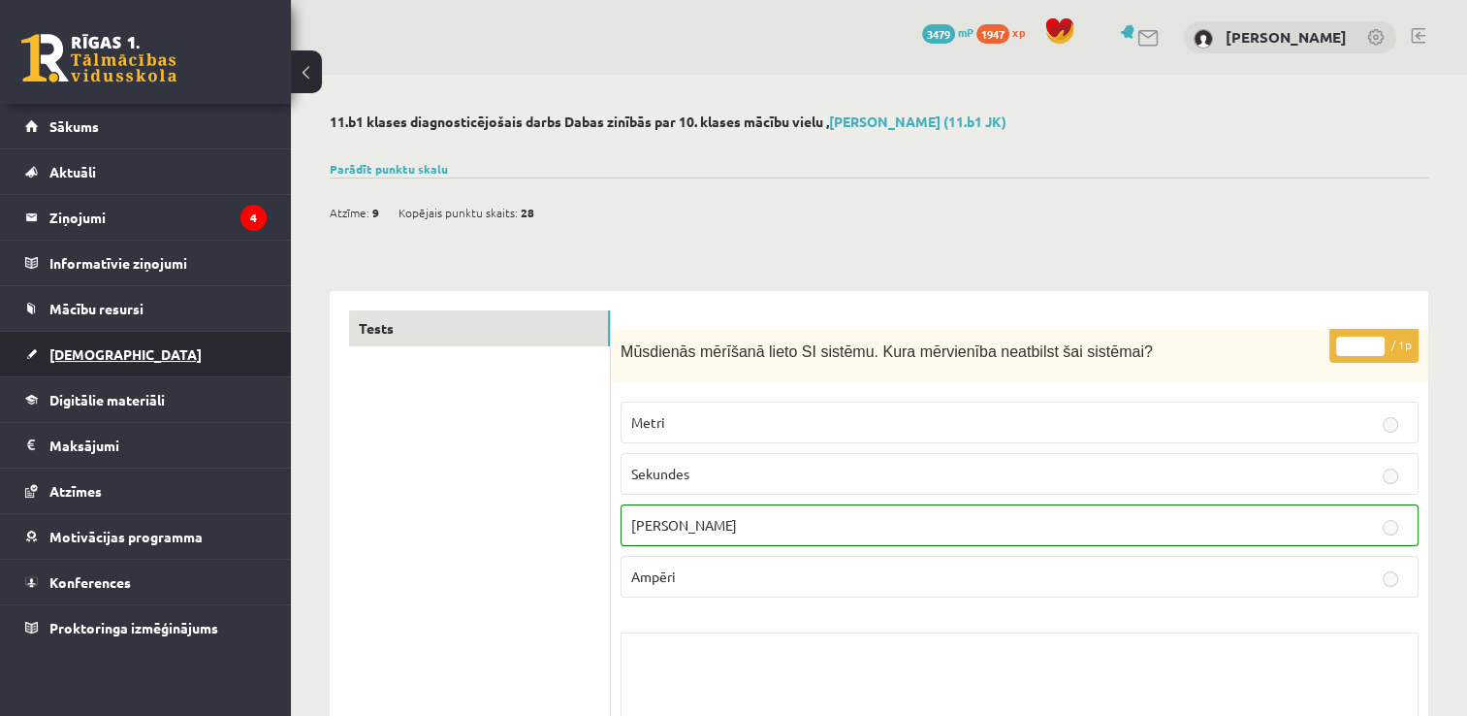
click at [79, 366] on link "[DEMOGRAPHIC_DATA]" at bounding box center [145, 354] width 241 height 45
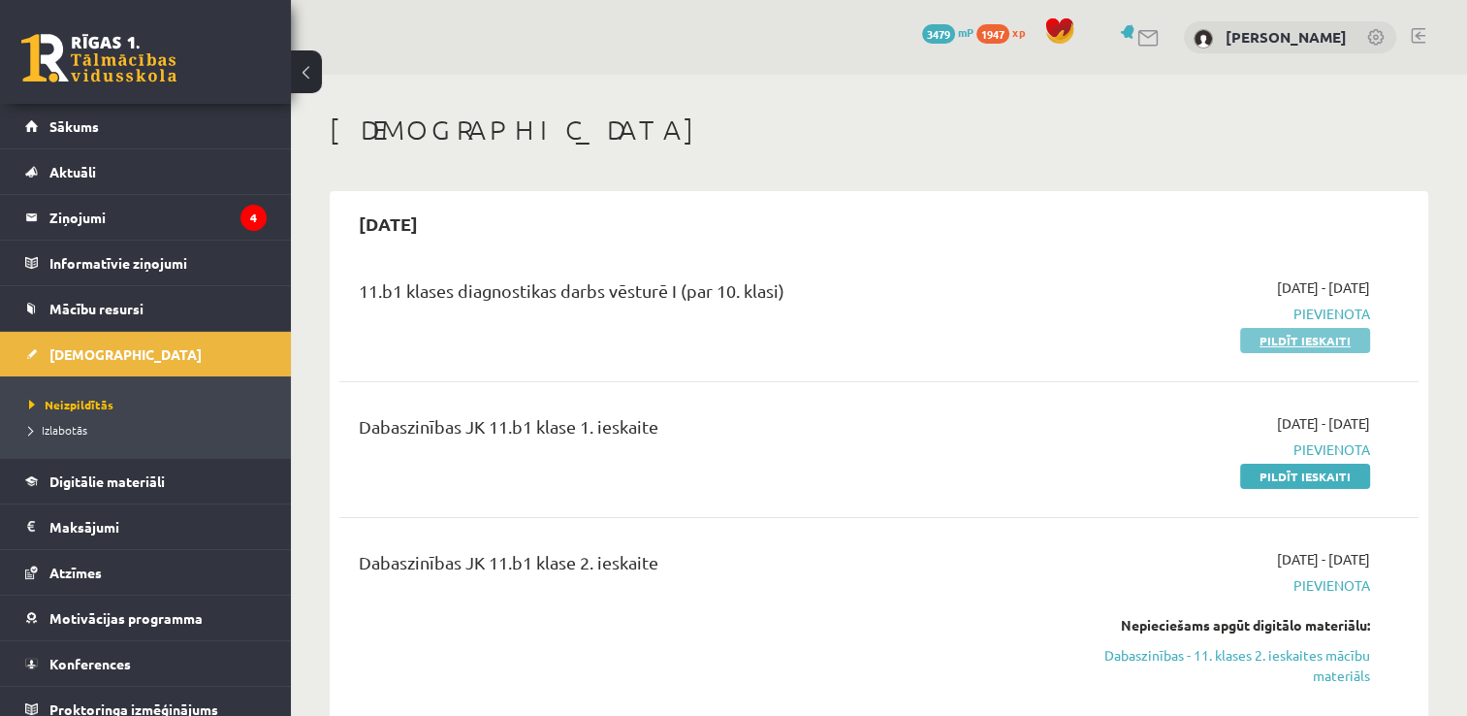
click at [1273, 341] on link "Pildīt ieskaiti" at bounding box center [1305, 340] width 130 height 25
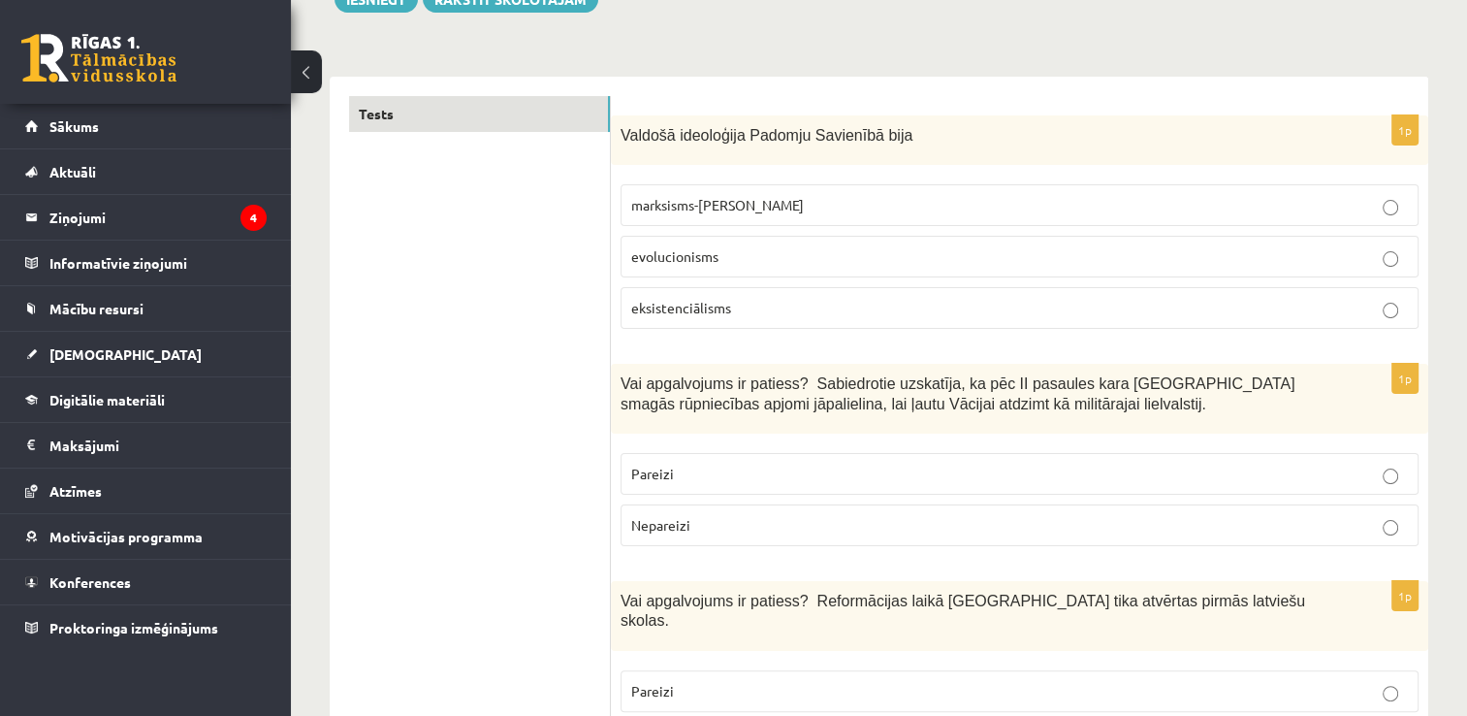
scroll to position [291, 0]
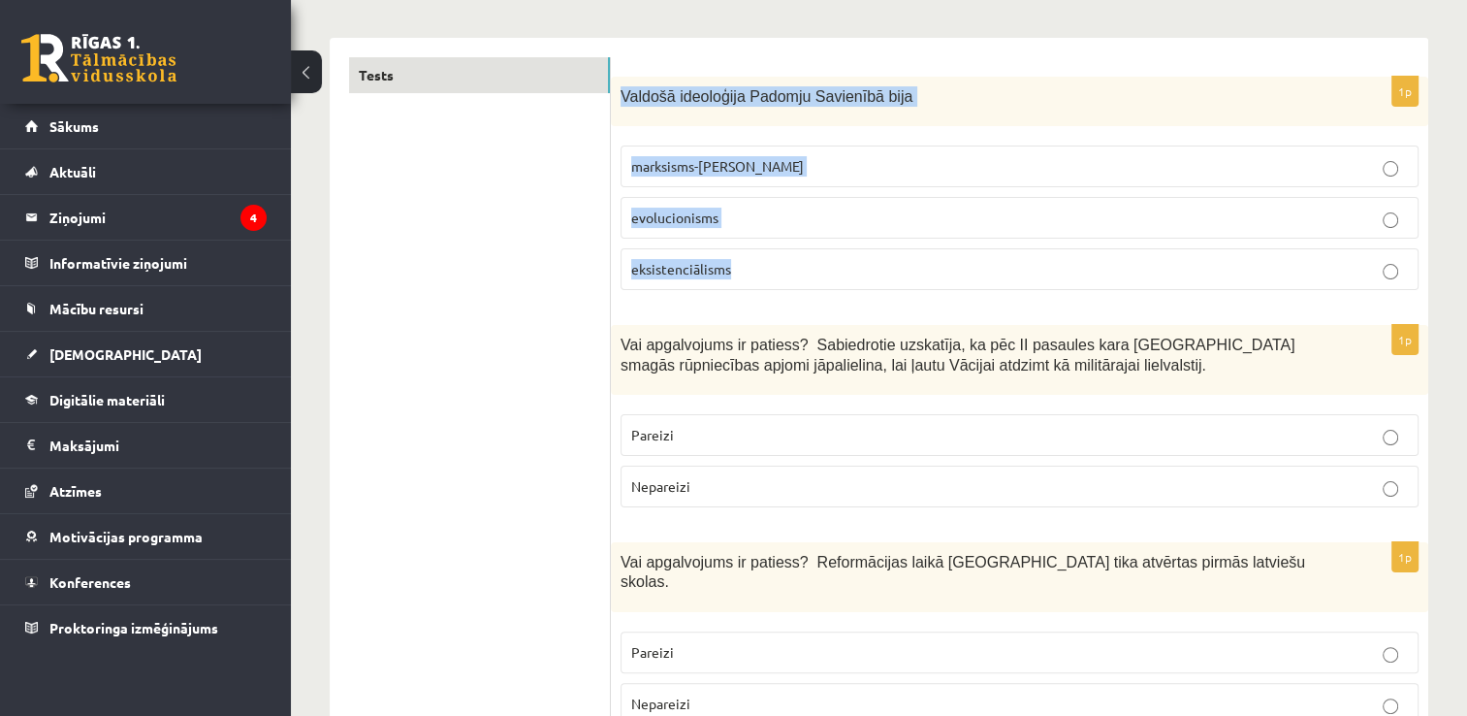
drag, startPoint x: 617, startPoint y: 96, endPoint x: 782, endPoint y: 258, distance: 231.1
click at [782, 258] on div "1p Valdošā ideoloģija Padomju Savienībā bija marksisms-[PERSON_NAME] evolucioni…" at bounding box center [1020, 191] width 818 height 229
copy div "Valdošā ideoloģija Padomju Savienībā bija marksisms-ļeņinisms evolucionisms eks…"
click at [675, 172] on span "marksisms-[PERSON_NAME]" at bounding box center [717, 165] width 173 height 17
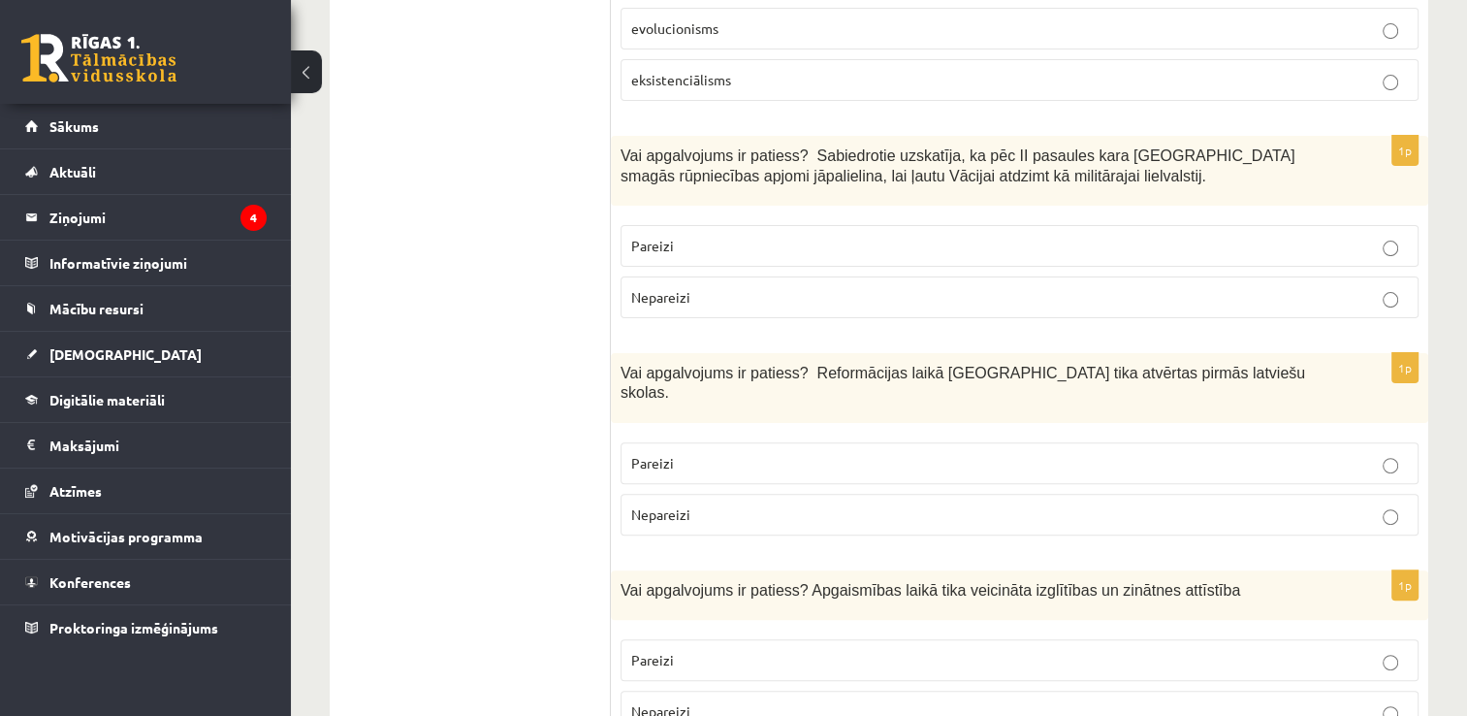
scroll to position [485, 0]
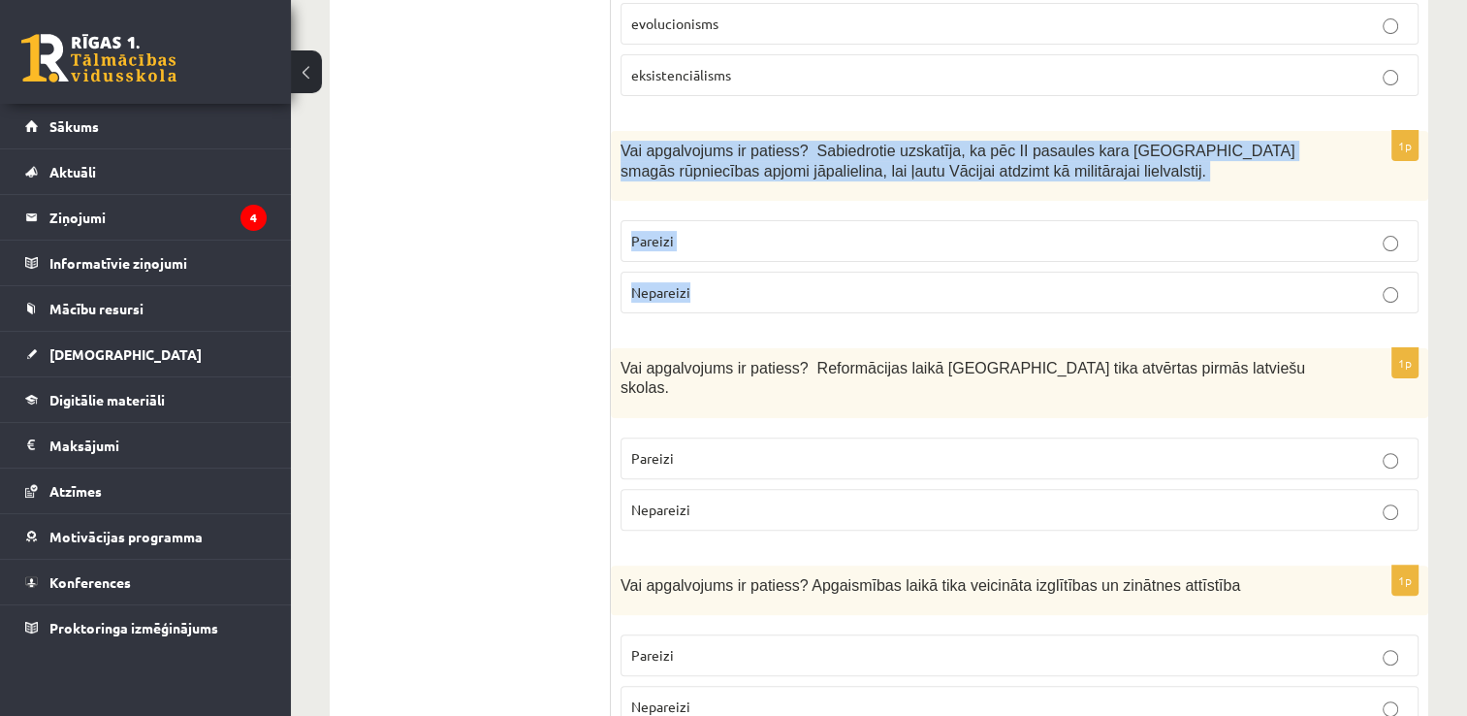
drag, startPoint x: 621, startPoint y: 145, endPoint x: 716, endPoint y: 279, distance: 164.2
click at [716, 279] on div "1p Vai apgalvojums ir patiess? Sabiedrotie uzskatīja, ka pēc II pasaules kara […" at bounding box center [1020, 230] width 818 height 198
copy div "Vai apgalvojums ir patiess? Sabiedrotie uzskatīja, ka pēc II pasaules kara [GEO…"
click at [659, 291] on span "Nepareizi" at bounding box center [660, 291] width 59 height 17
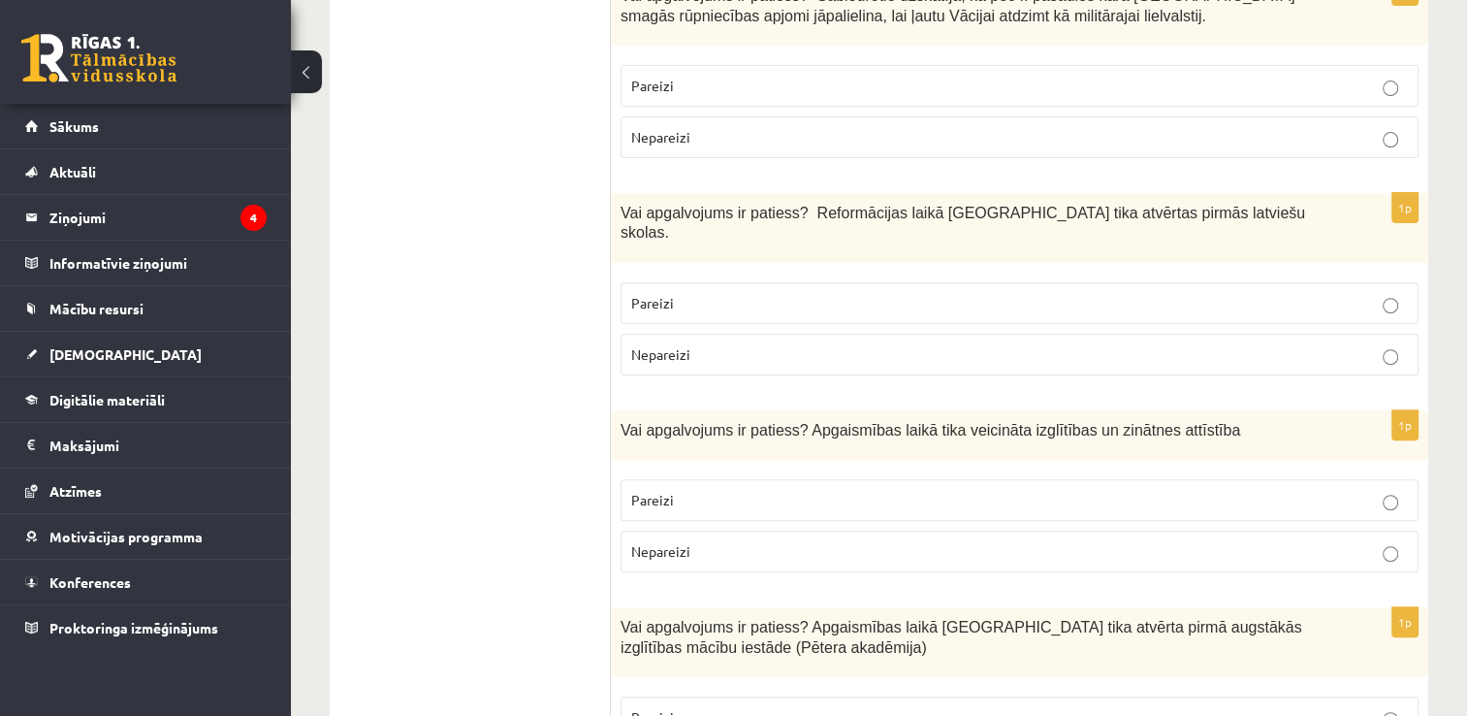
scroll to position [679, 0]
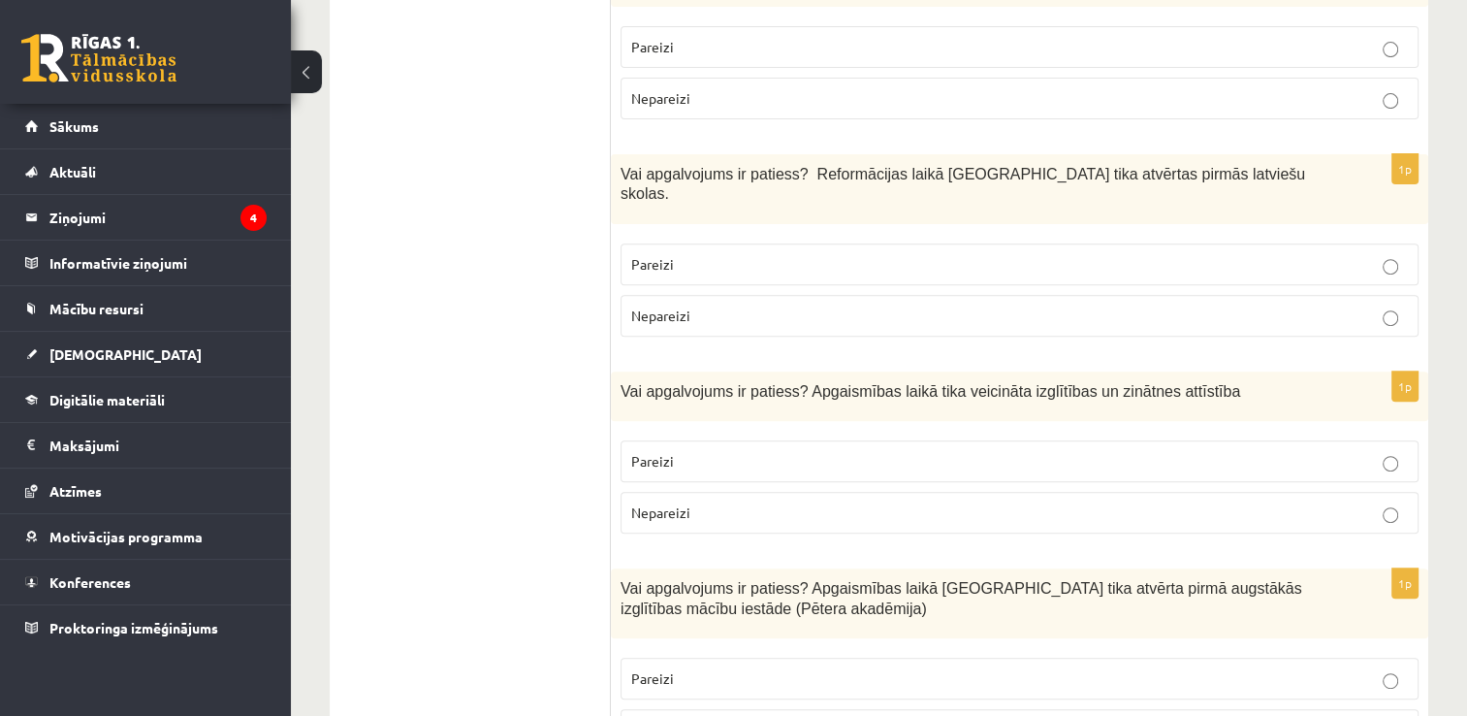
drag, startPoint x: 609, startPoint y: 169, endPoint x: 745, endPoint y: 285, distance: 178.8
drag, startPoint x: 745, startPoint y: 285, endPoint x: 601, endPoint y: 186, distance: 174.3
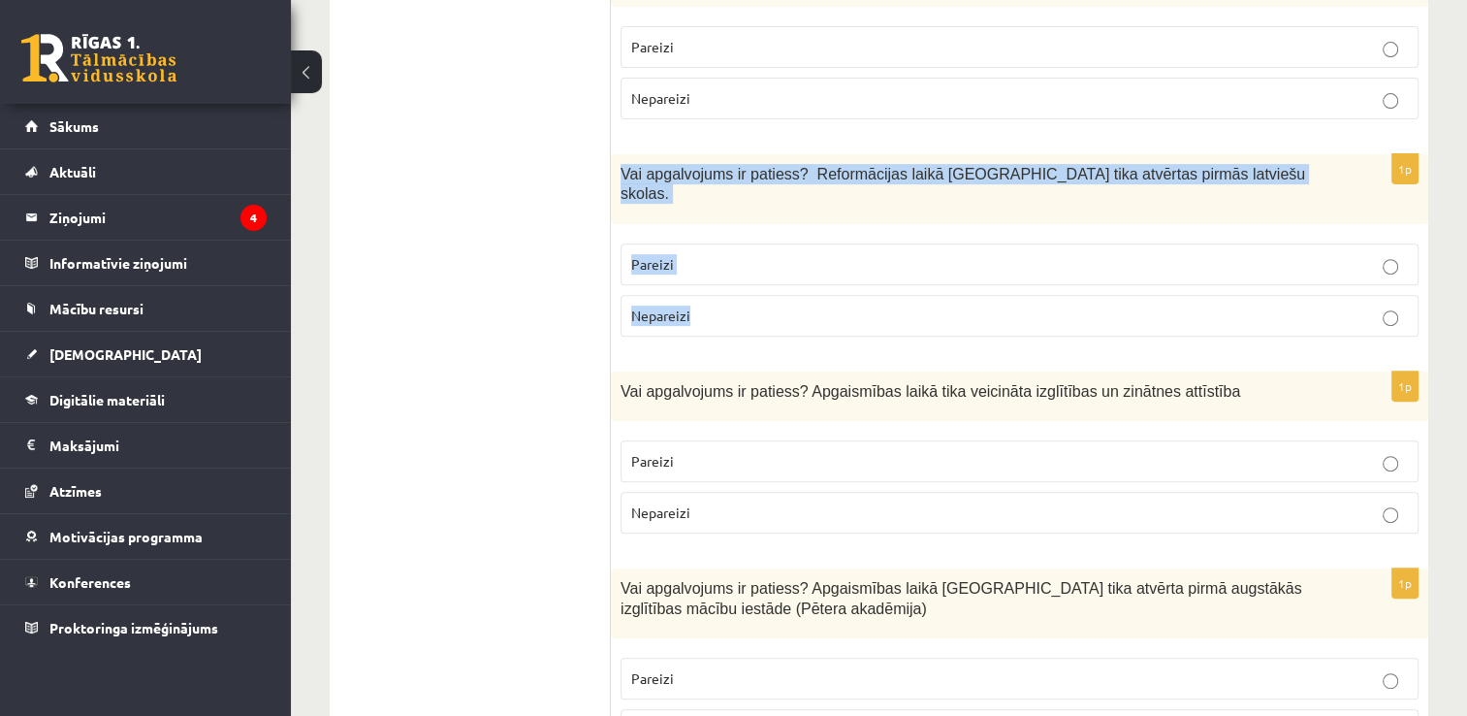
drag, startPoint x: 621, startPoint y: 169, endPoint x: 690, endPoint y: 272, distance: 123.7
click at [690, 272] on div "1p Vai apgalvojums ir patiess? Reformācijas laikā Livonijā tika atvērtas pirmās…" at bounding box center [1020, 253] width 818 height 198
copy div "Vai apgalvojums ir patiess? Reformācijas laikā Livonijā tika atvērtas pirmās la…"
click at [737, 254] on p "Pareizi" at bounding box center [1019, 264] width 777 height 20
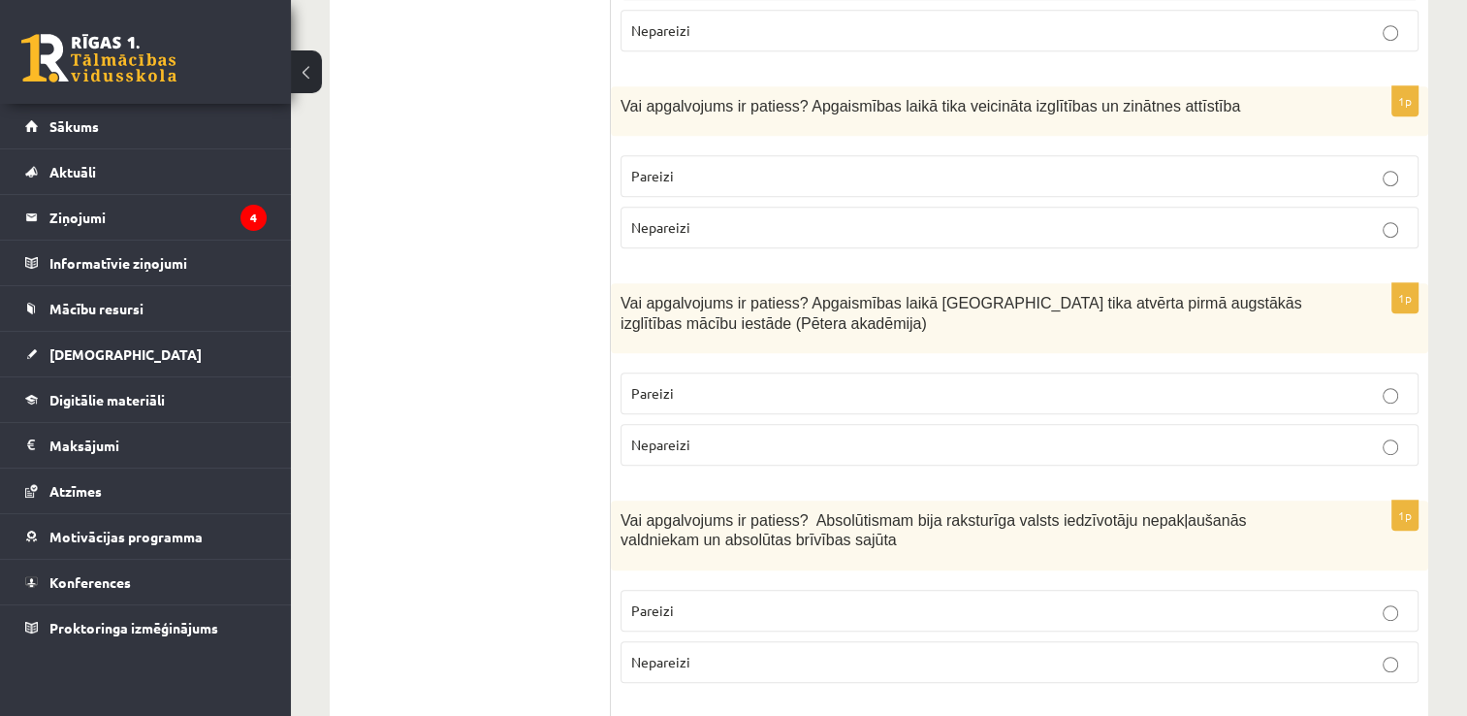
scroll to position [970, 0]
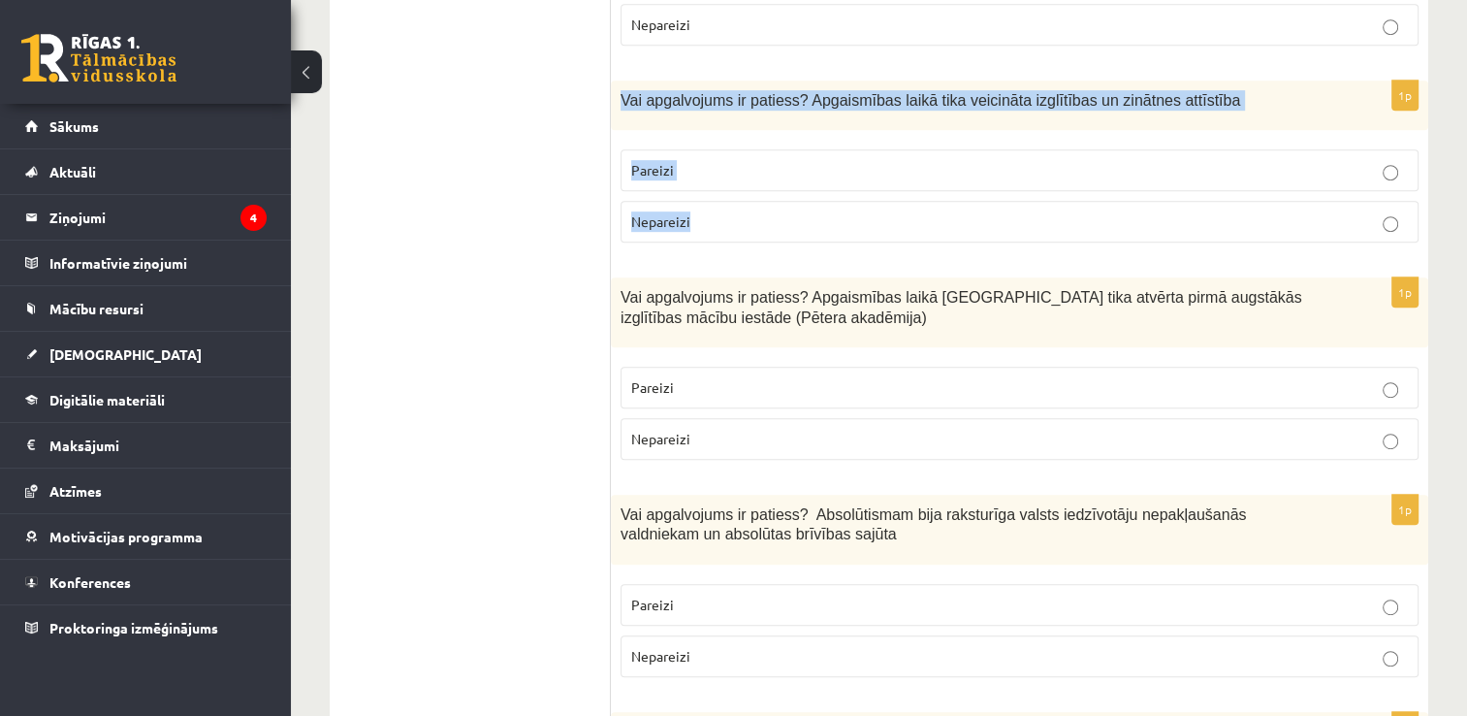
drag, startPoint x: 620, startPoint y: 76, endPoint x: 701, endPoint y: 192, distance: 142.1
click at [701, 192] on div "1p Vai apgalvojums ir patiess? Apgaismības laikā tika veicināta izglītības un z…" at bounding box center [1020, 168] width 818 height 177
copy div "Vai apgalvojums ir patiess? Apgaismības laikā tika veicināta izglītības un zinā…"
click at [631, 158] on label "Pareizi" at bounding box center [1020, 170] width 798 height 42
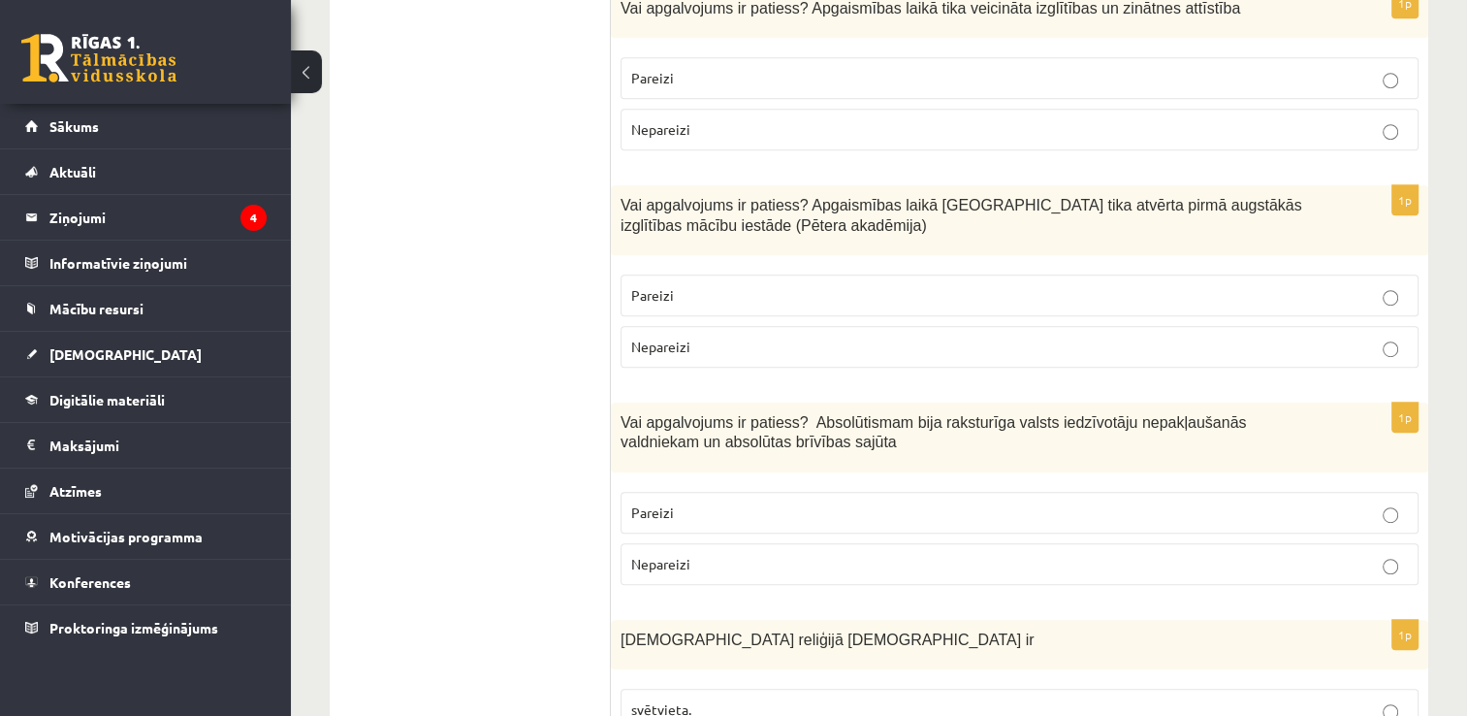
scroll to position [1067, 0]
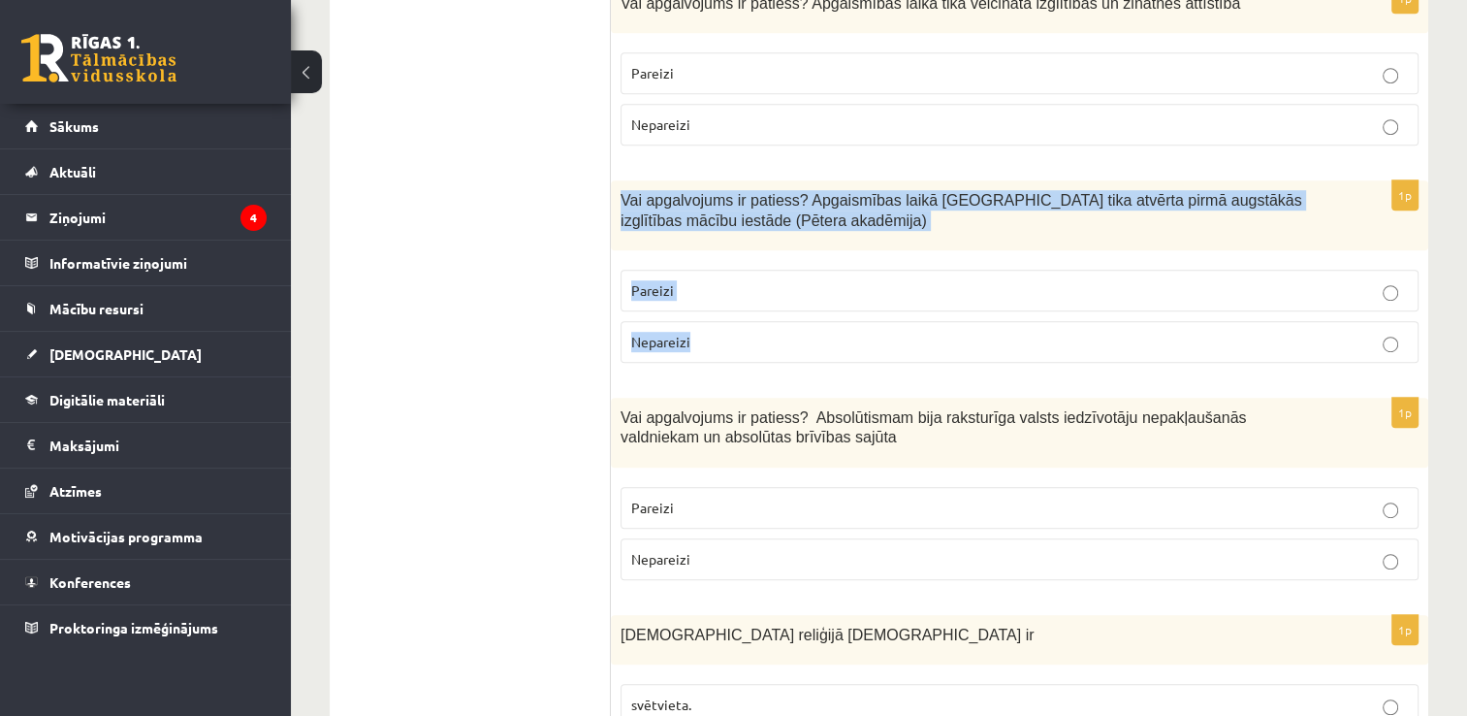
drag, startPoint x: 617, startPoint y: 173, endPoint x: 688, endPoint y: 306, distance: 151.4
click at [688, 306] on div "1p Vai apgalvojums ir patiess? Apgaismības laikā Jelgavā tika atvērta pirmā aug…" at bounding box center [1020, 279] width 818 height 198
copy div "Vai apgalvojums ir patiess? Apgaismības laikā Jelgavā tika atvērta pirmā augstā…"
click at [658, 281] on span "Pareizi" at bounding box center [652, 289] width 43 height 17
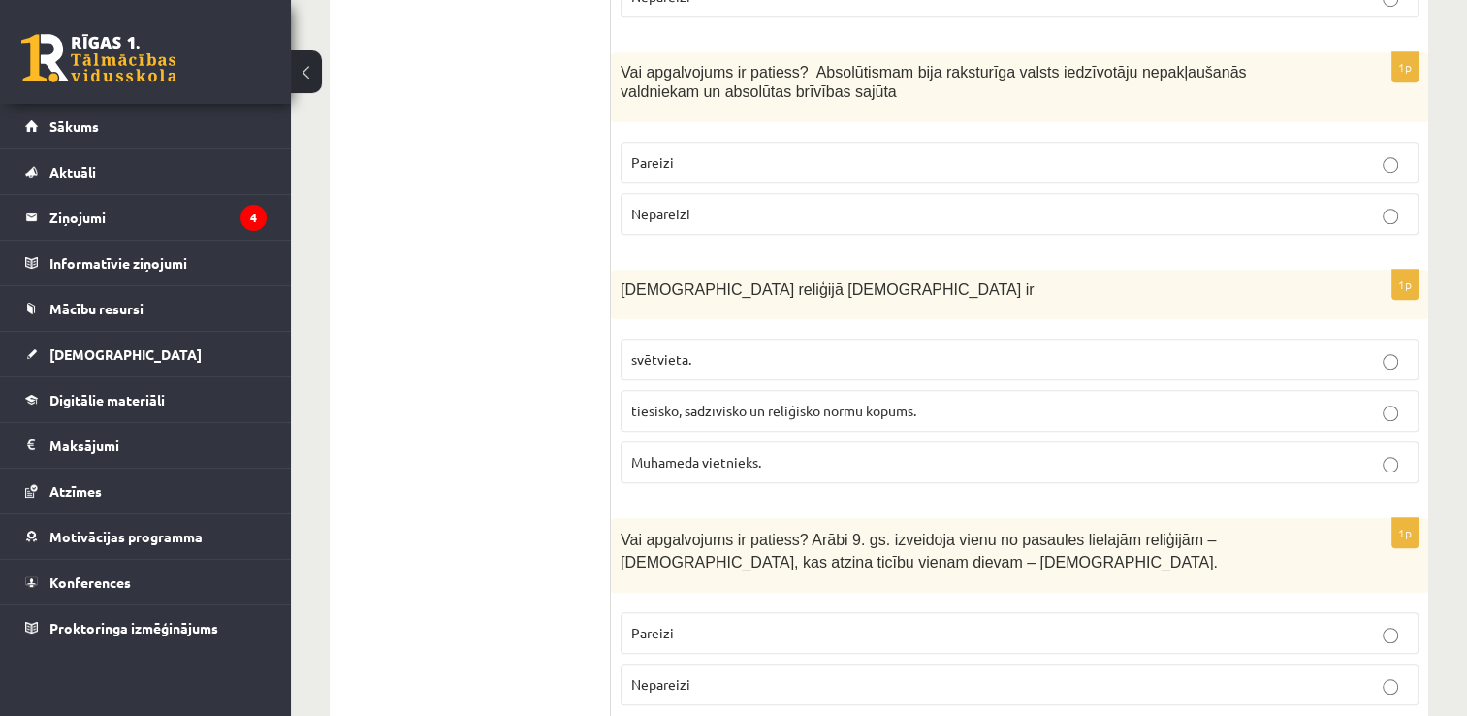
scroll to position [1358, 0]
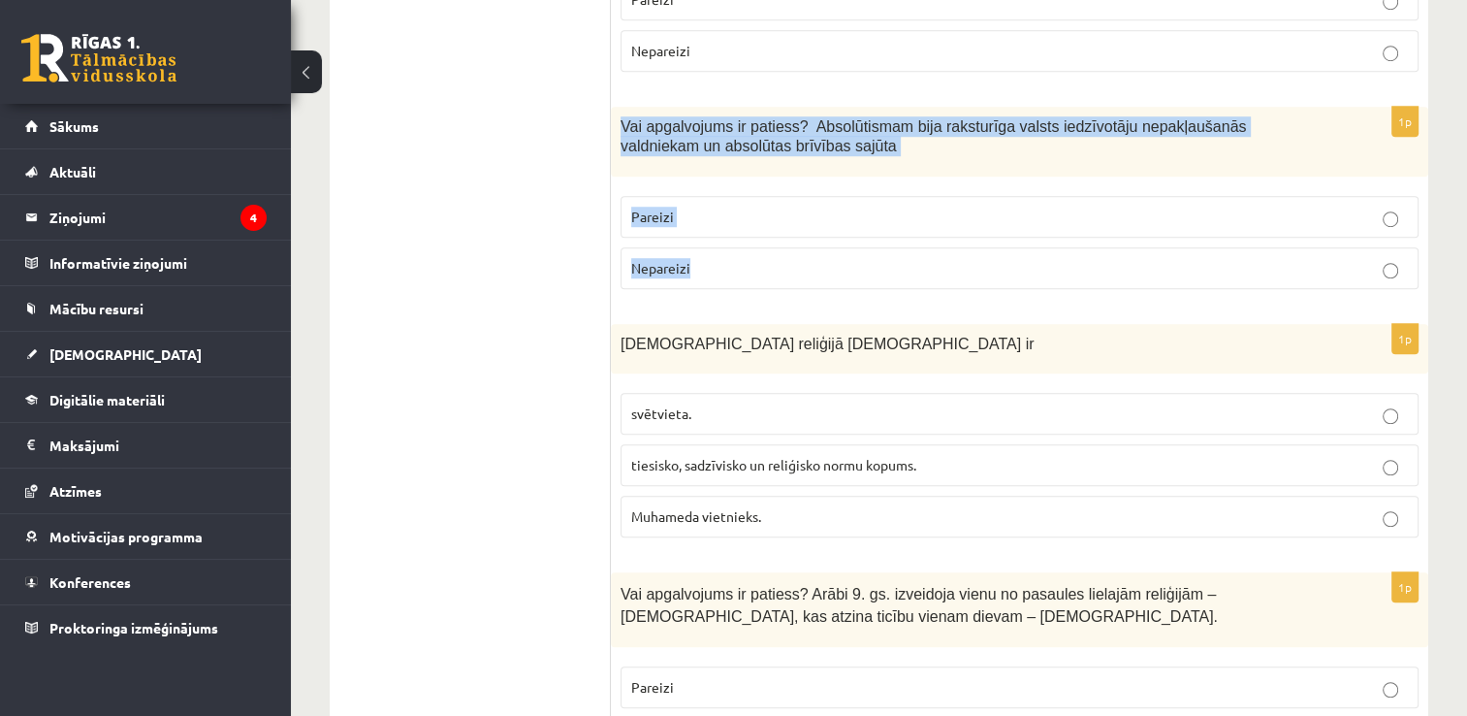
drag, startPoint x: 622, startPoint y: 104, endPoint x: 712, endPoint y: 228, distance: 153.4
click at [712, 228] on div "1p Vai apgalvojums ir patiess? Absolūtismam bija raksturīga valsts iedzīvotāju …" at bounding box center [1020, 206] width 818 height 198
copy div "Vai apgalvojums ir patiess? Absolūtismam bija raksturīga valsts iedzīvotāju nep…"
click at [658, 259] on span "Nepareizi" at bounding box center [660, 267] width 59 height 17
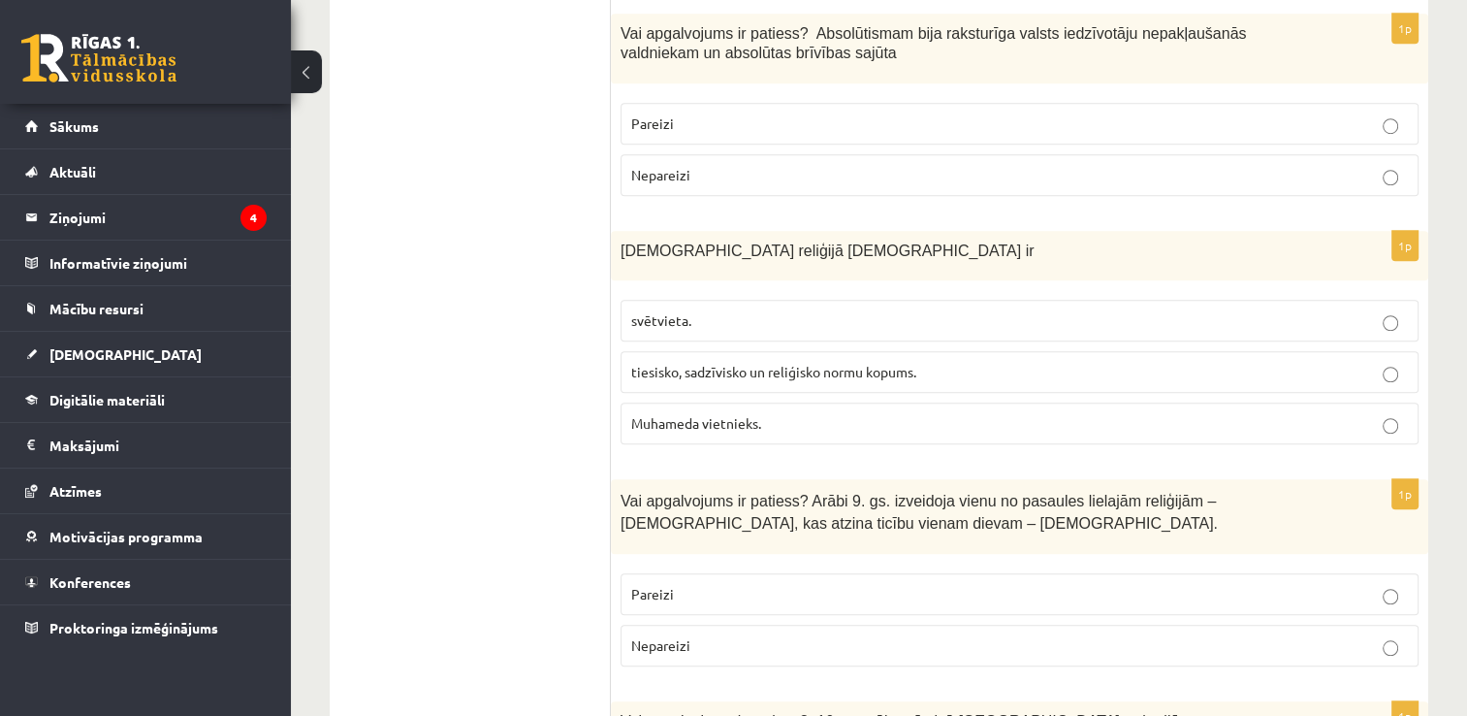
scroll to position [1455, 0]
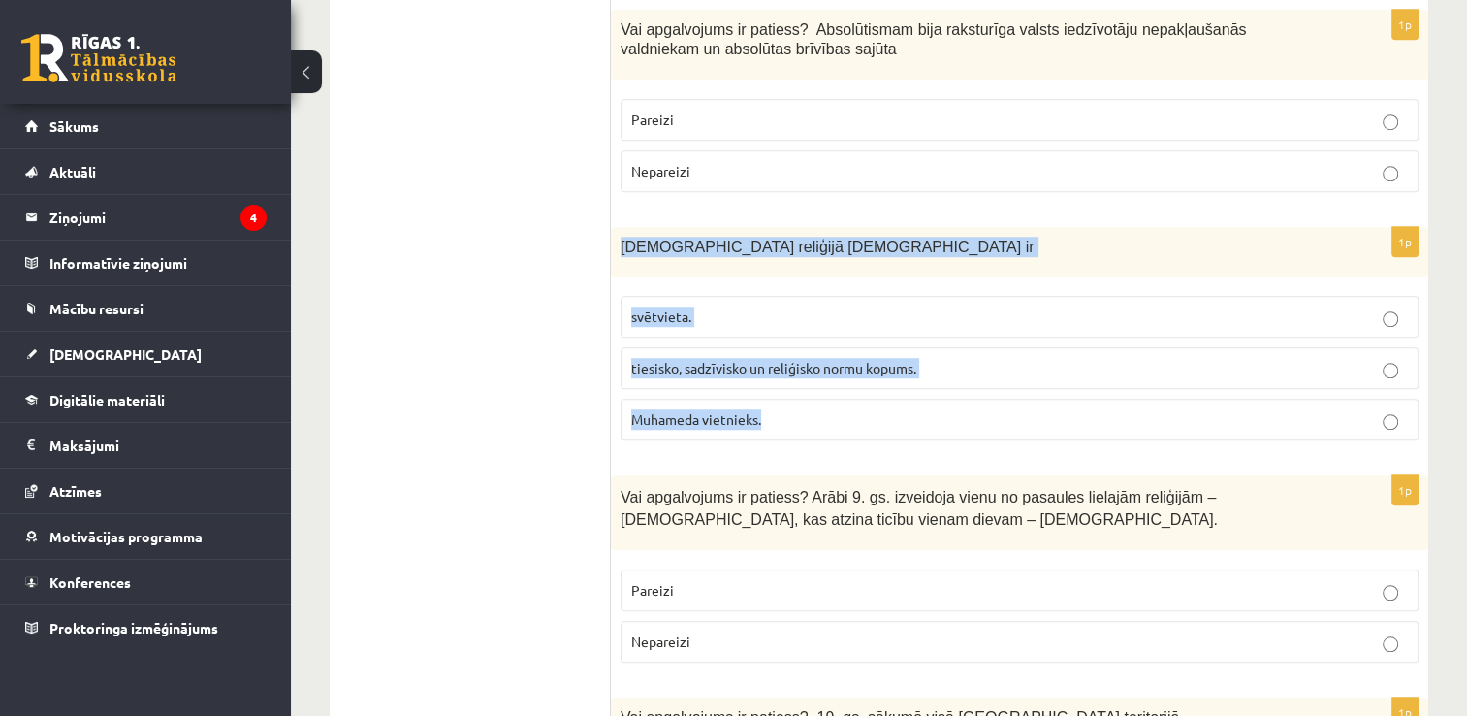
drag, startPoint x: 615, startPoint y: 222, endPoint x: 822, endPoint y: 378, distance: 259.7
click at [822, 378] on div "1p Islāma reliģijā Šariata ir svētvieta. tiesisko, sadzīvisko un reliģisko norm…" at bounding box center [1020, 341] width 818 height 229
copy div "Islāma reliģijā Šariata ir svētvieta. tiesisko, sadzīvisko un reliģisko normu k…"
click at [649, 359] on span "tiesisko, sadzīvisko un reliģisko normu kopums." at bounding box center [773, 367] width 285 height 17
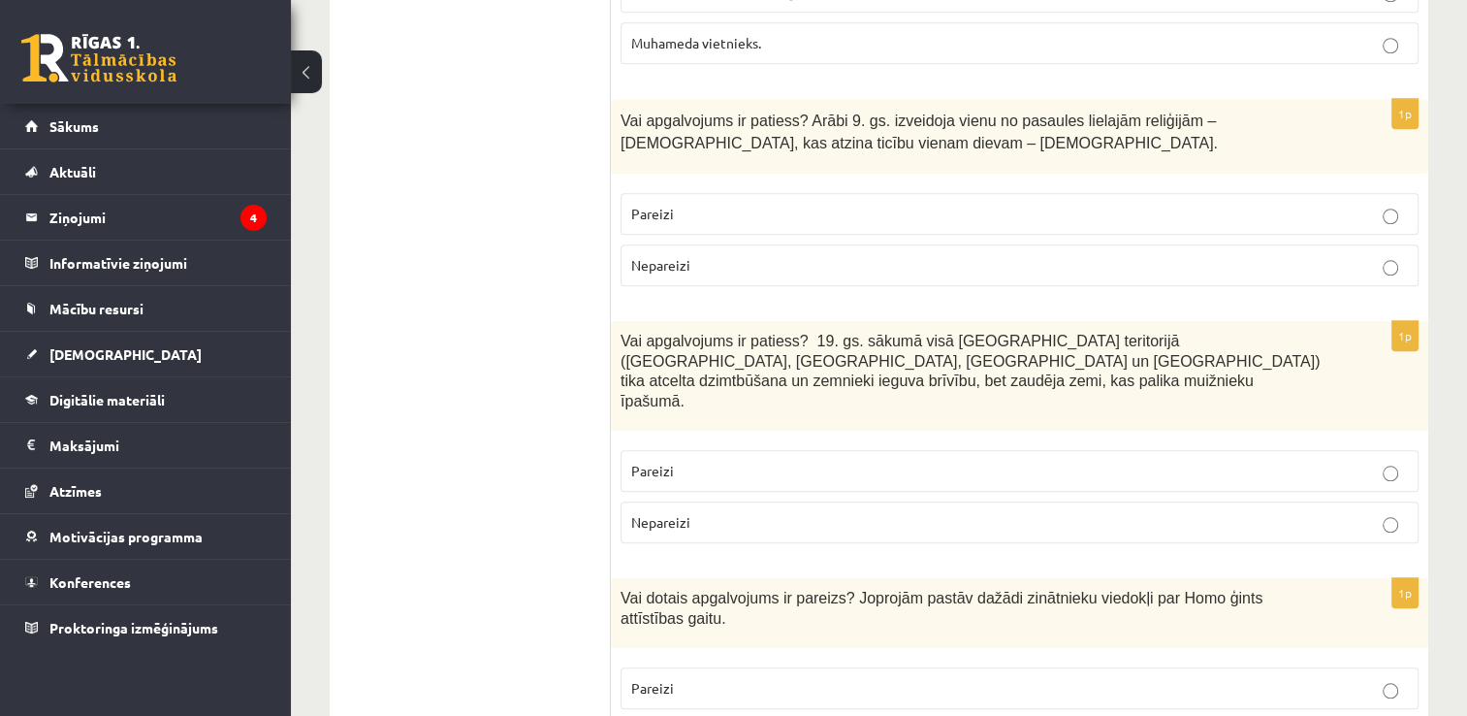
scroll to position [1843, 0]
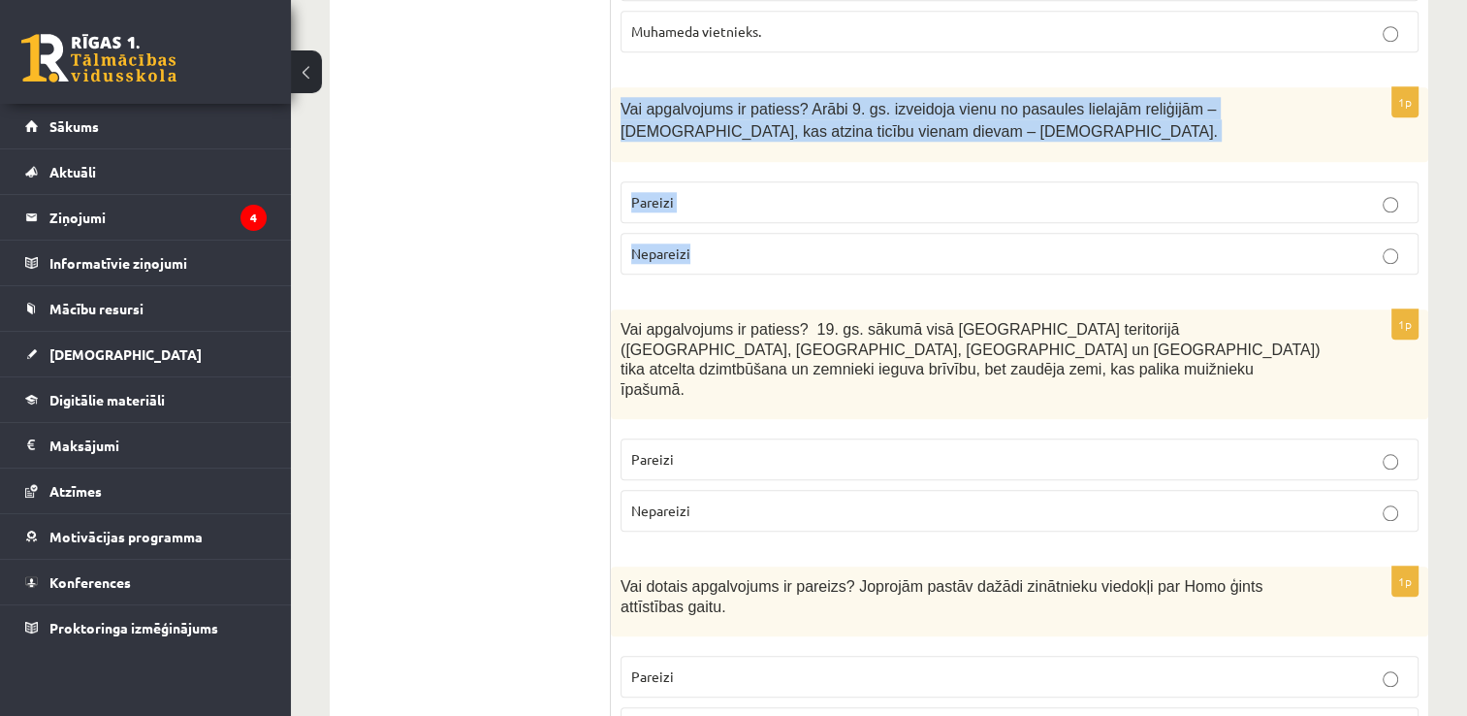
drag, startPoint x: 617, startPoint y: 78, endPoint x: 736, endPoint y: 208, distance: 176.4
click at [736, 208] on div "1p Vai apgalvojums ir patiess? Arābi 9. gs. izveidoja vienu no pasaules lielajā…" at bounding box center [1020, 188] width 818 height 203
copy div "Vai apgalvojums ir patiess? Arābi 9. gs. izveidoja vienu no pasaules lielajām r…"
click at [672, 244] on span "Nepareizi" at bounding box center [660, 252] width 59 height 17
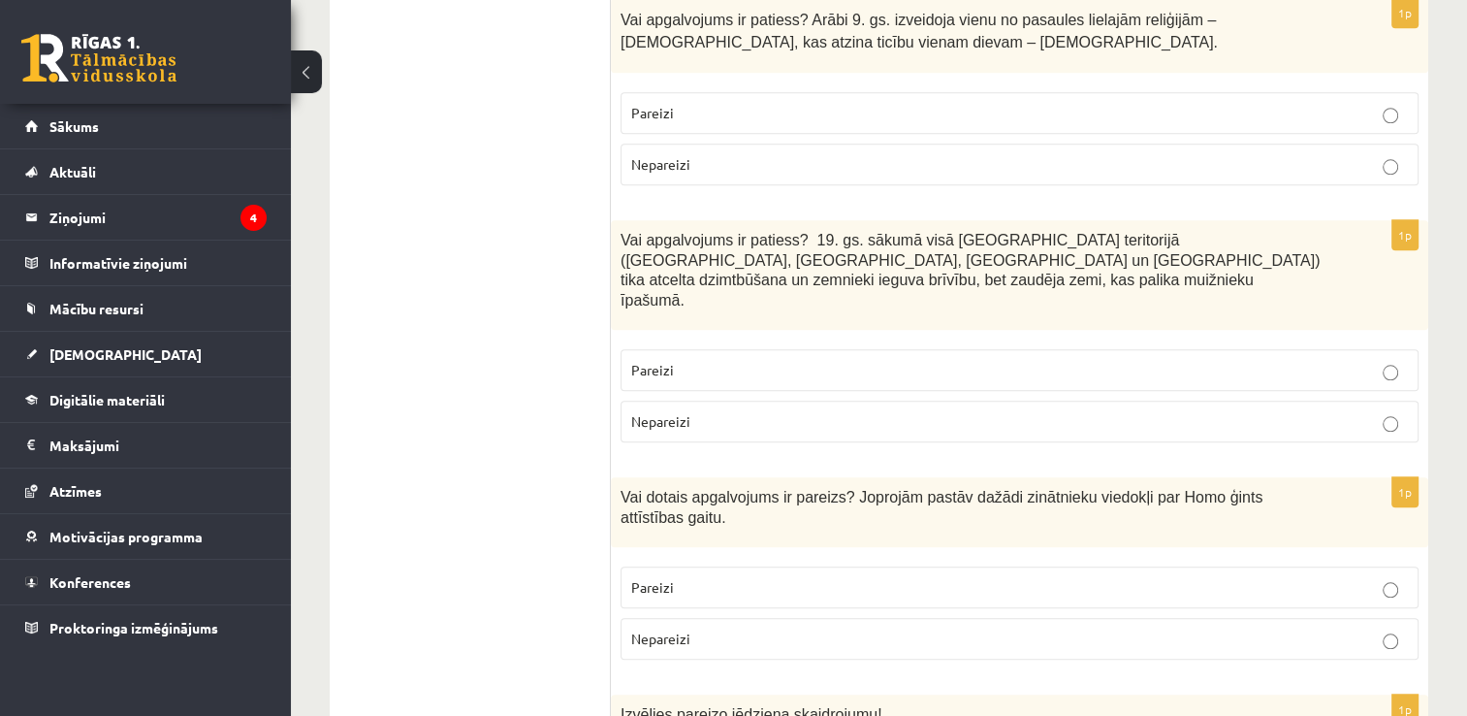
scroll to position [1940, 0]
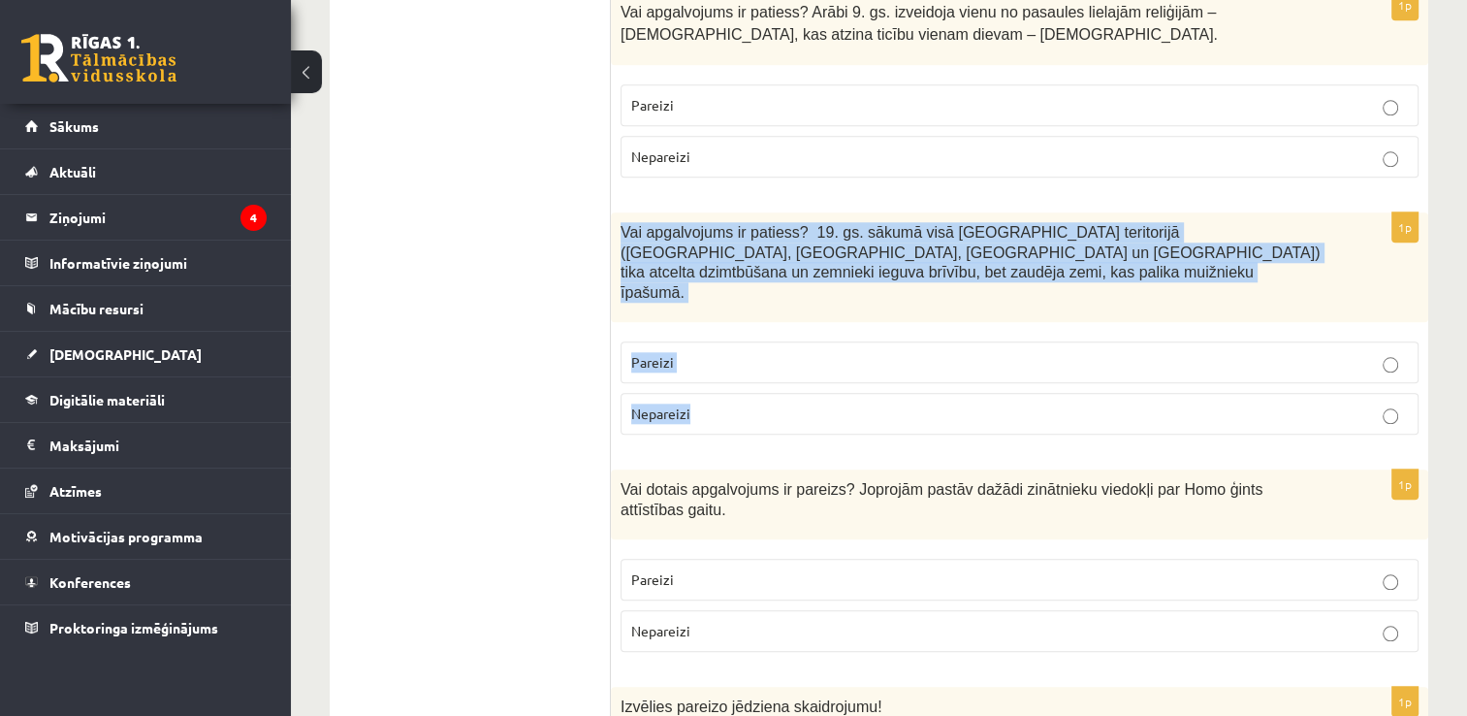
drag, startPoint x: 620, startPoint y: 202, endPoint x: 698, endPoint y: 337, distance: 156.0
click at [698, 337] on div "1p Vai apgalvojums ir patiess? 19. gs. sākumā visā Latvijas teritorijā (Kurzemē…" at bounding box center [1020, 331] width 818 height 238
copy div "Vai apgalvojums ir patiess? 19. gs. sākumā visā Latvijas teritorijā (Kurzemē, Z…"
click at [706, 341] on label "Pareizi" at bounding box center [1020, 362] width 798 height 42
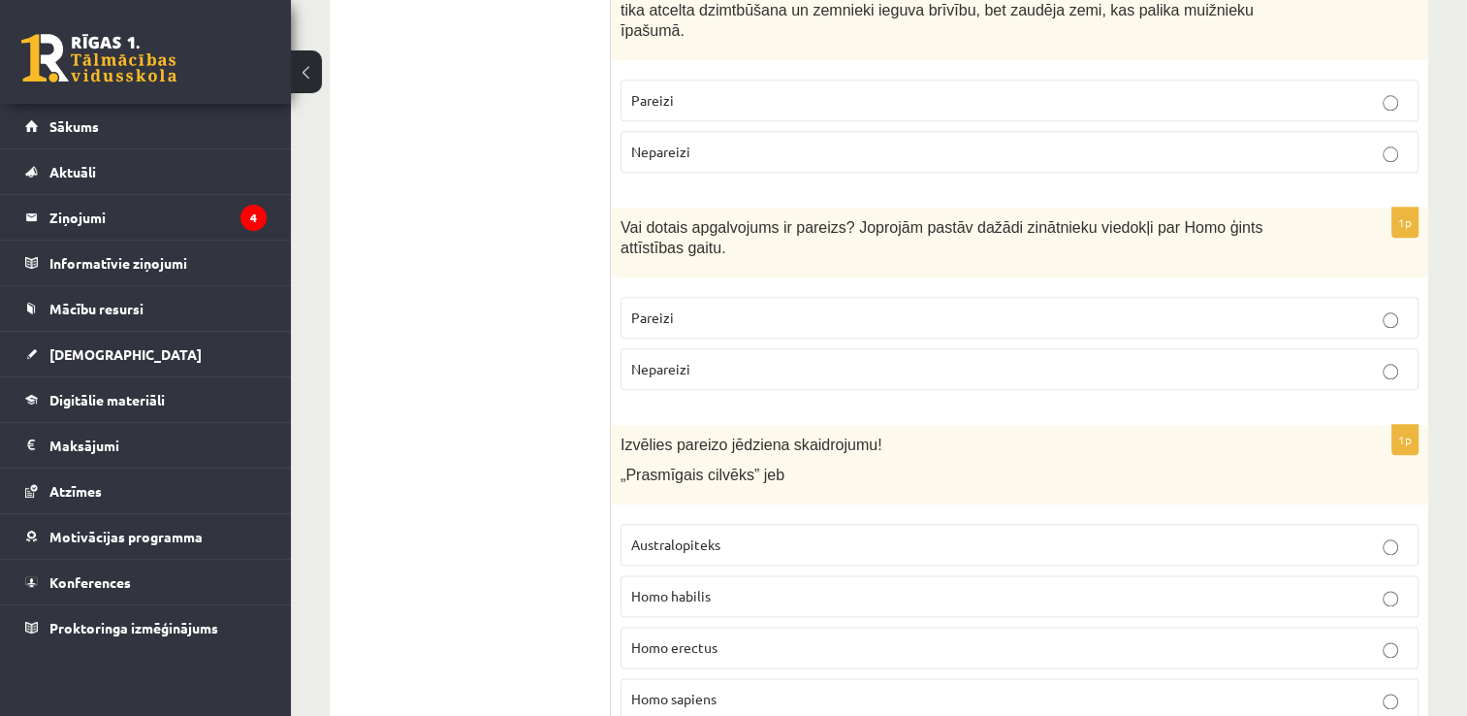
scroll to position [2231, 0]
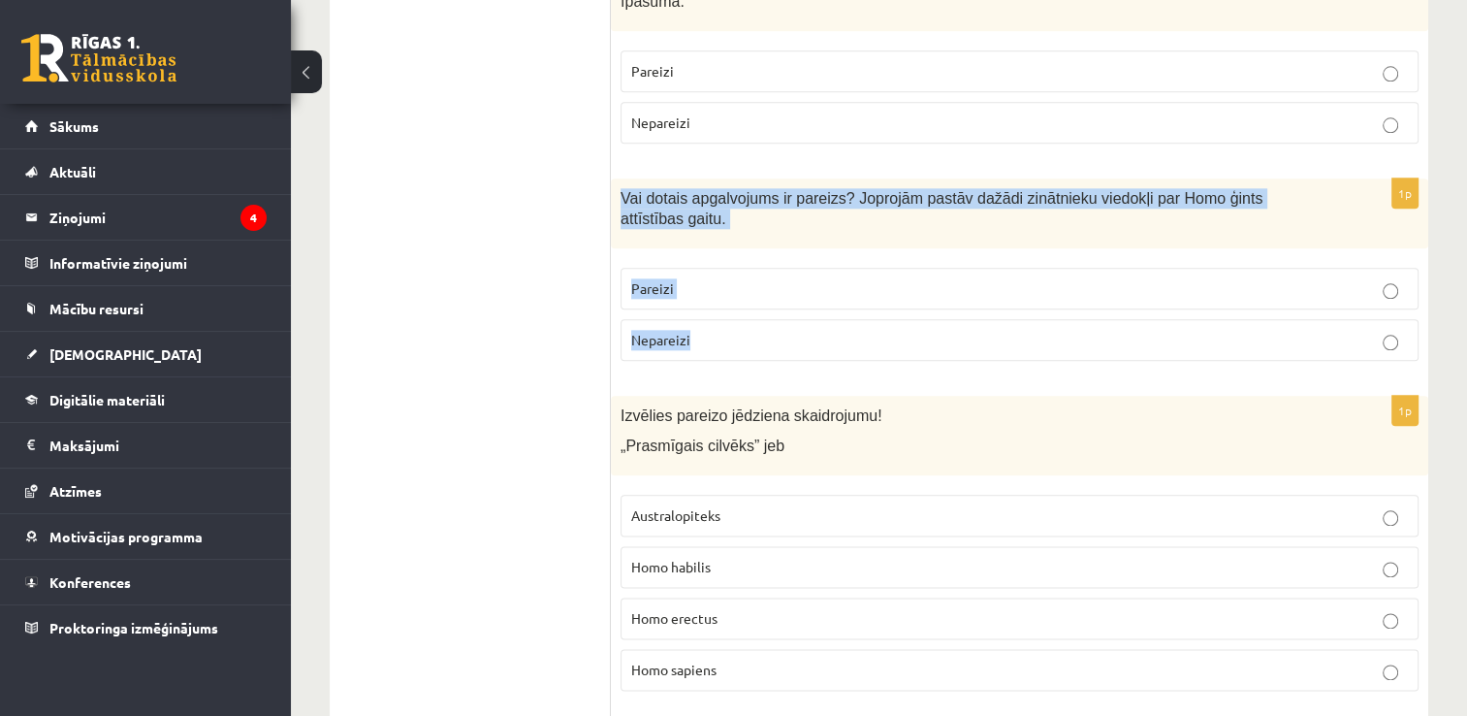
drag, startPoint x: 624, startPoint y: 133, endPoint x: 693, endPoint y: 242, distance: 129.9
click at [693, 242] on div "1p Vai dotais apgalvojums ir pareizs? Joprojām pastāv dažādi zinātnieku viedokļ…" at bounding box center [1020, 277] width 818 height 198
copy div "Vai dotais apgalvojums ir pareizs? Joprojām pastāv dažādi zinātnieku viedokļi p…"
click at [671, 279] on span "Pareizi" at bounding box center [652, 287] width 43 height 17
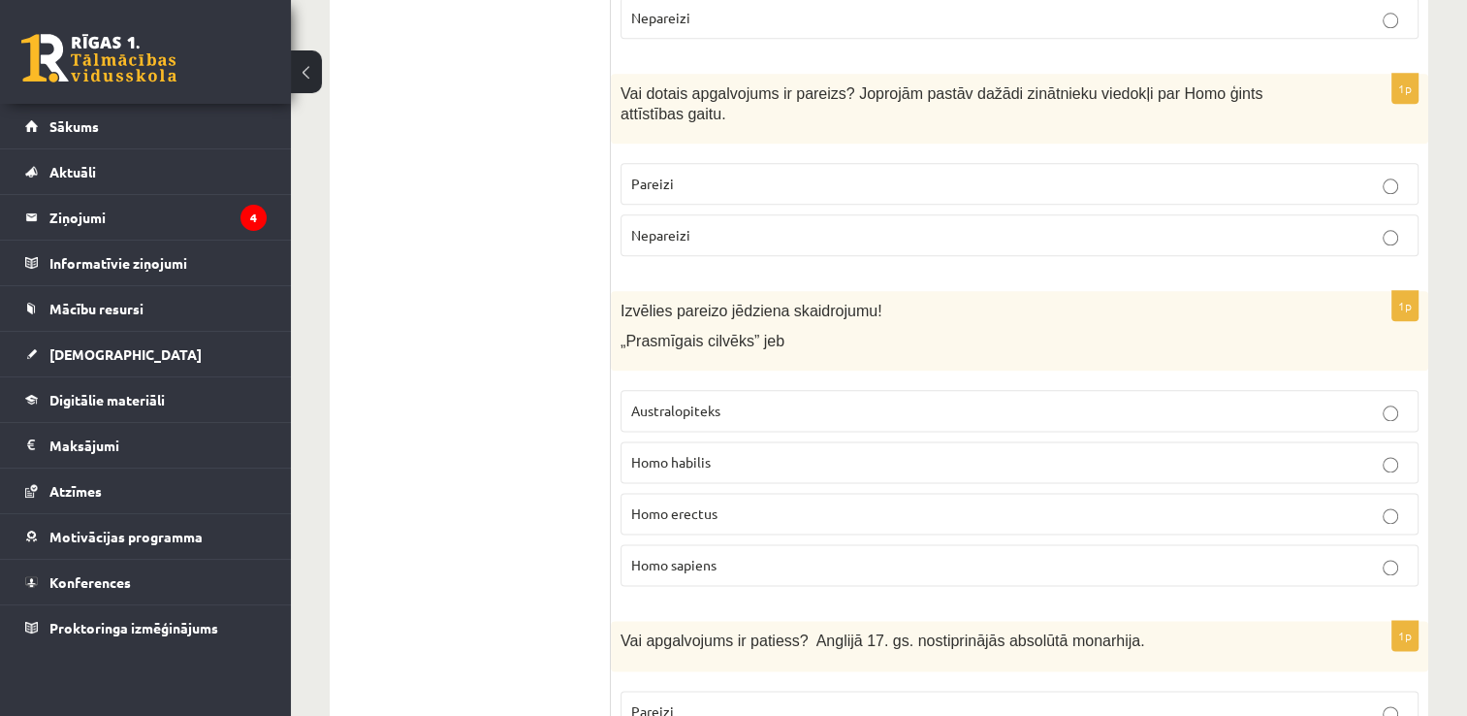
scroll to position [2425, 0]
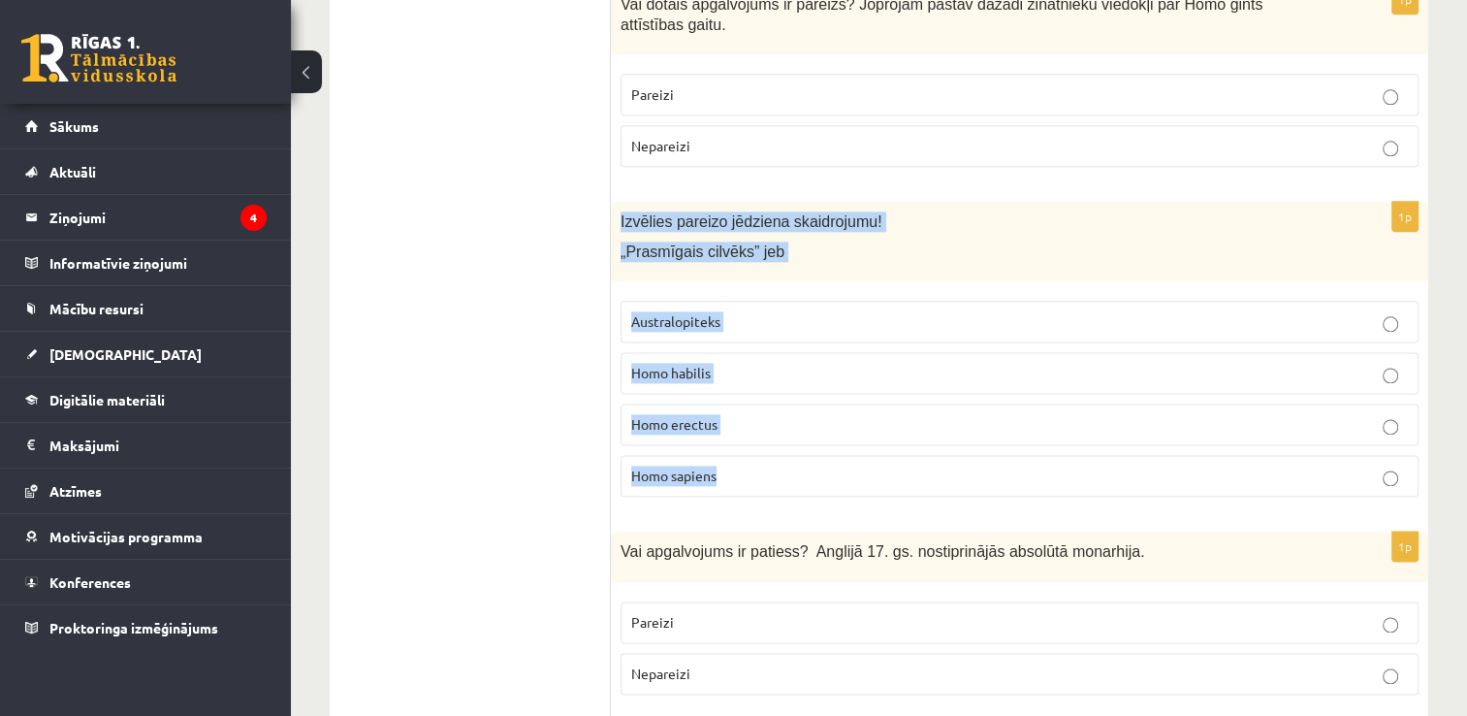
drag, startPoint x: 621, startPoint y: 129, endPoint x: 750, endPoint y: 366, distance: 269.5
click at [750, 366] on div "1p Izvēlies pareizo jēdziena skaidrojumu! „Prasmīgais cilvēks” jeb Australopite…" at bounding box center [1020, 357] width 818 height 311
click at [708, 364] on span "Homo habilis" at bounding box center [671, 372] width 80 height 17
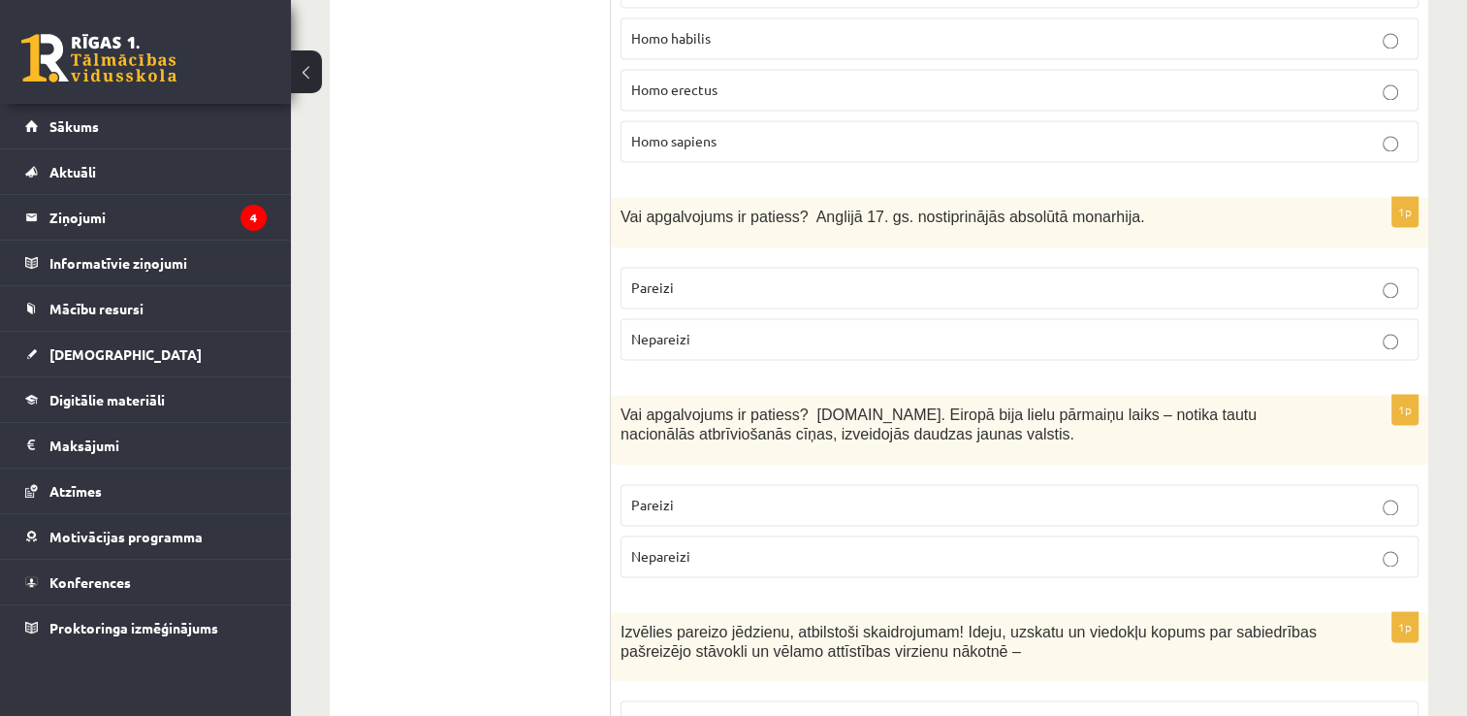
scroll to position [2813, 0]
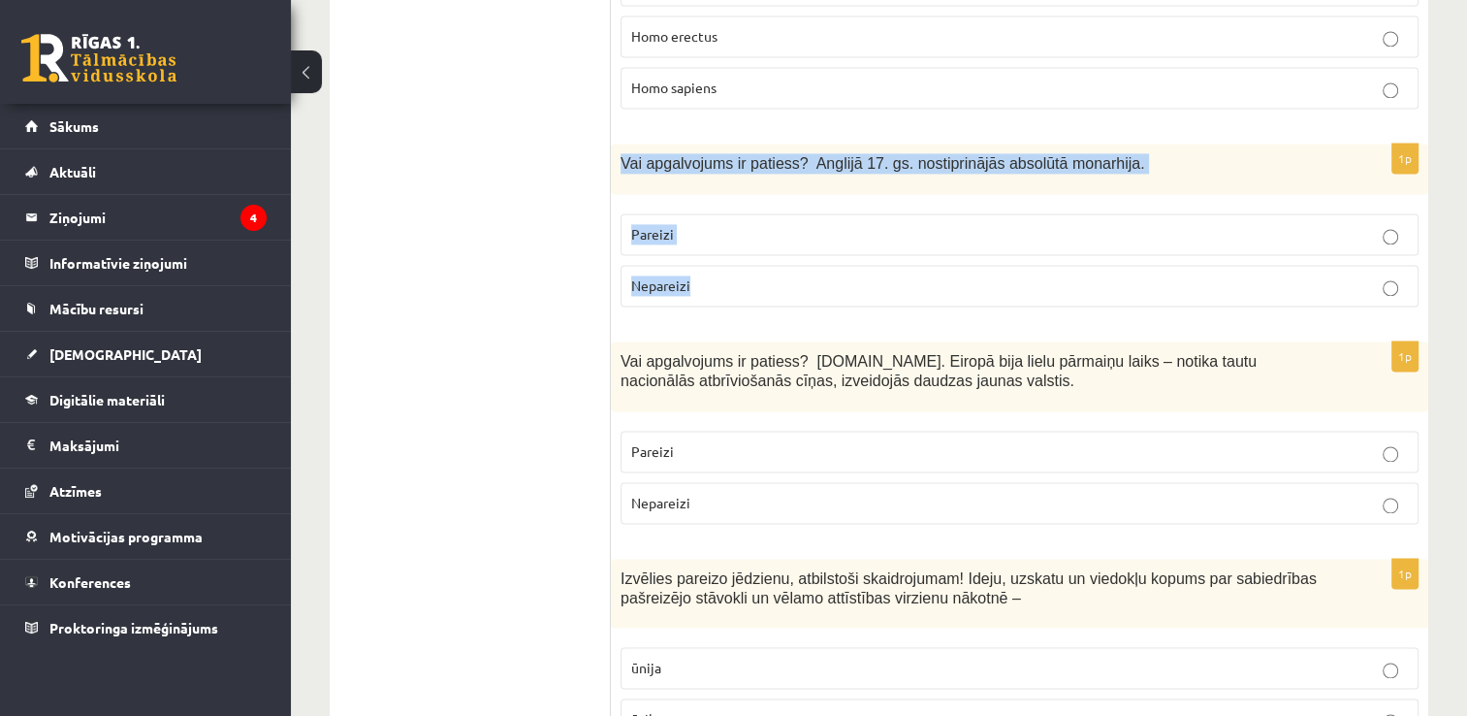
drag, startPoint x: 621, startPoint y: 76, endPoint x: 697, endPoint y: 200, distance: 145.9
click at [697, 200] on div "1p Vai apgalvojums ir patiess? Anglijā 17. gs. nostiprinājās absolūtā monarhija…" at bounding box center [1020, 232] width 818 height 177
click at [658, 276] on span "Nepareizi" at bounding box center [660, 284] width 59 height 17
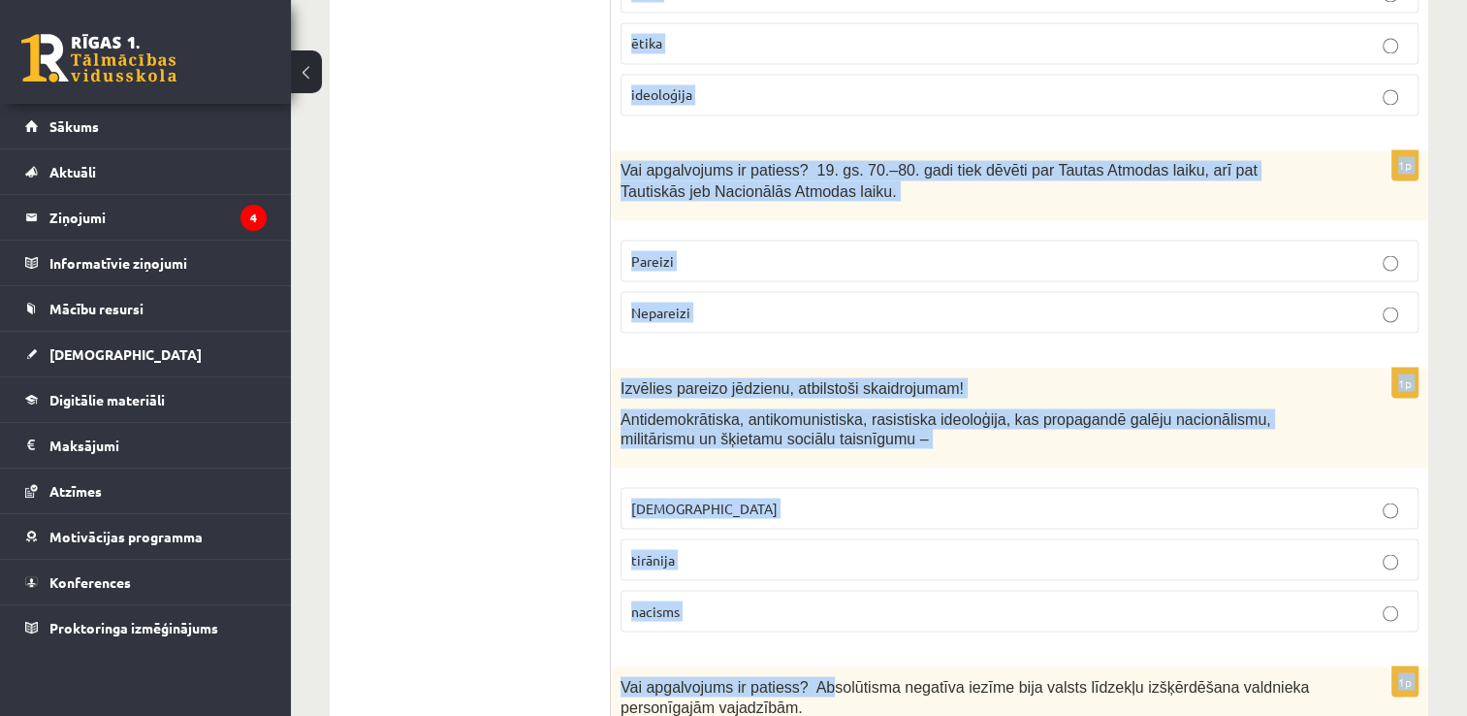
scroll to position [3491, 0]
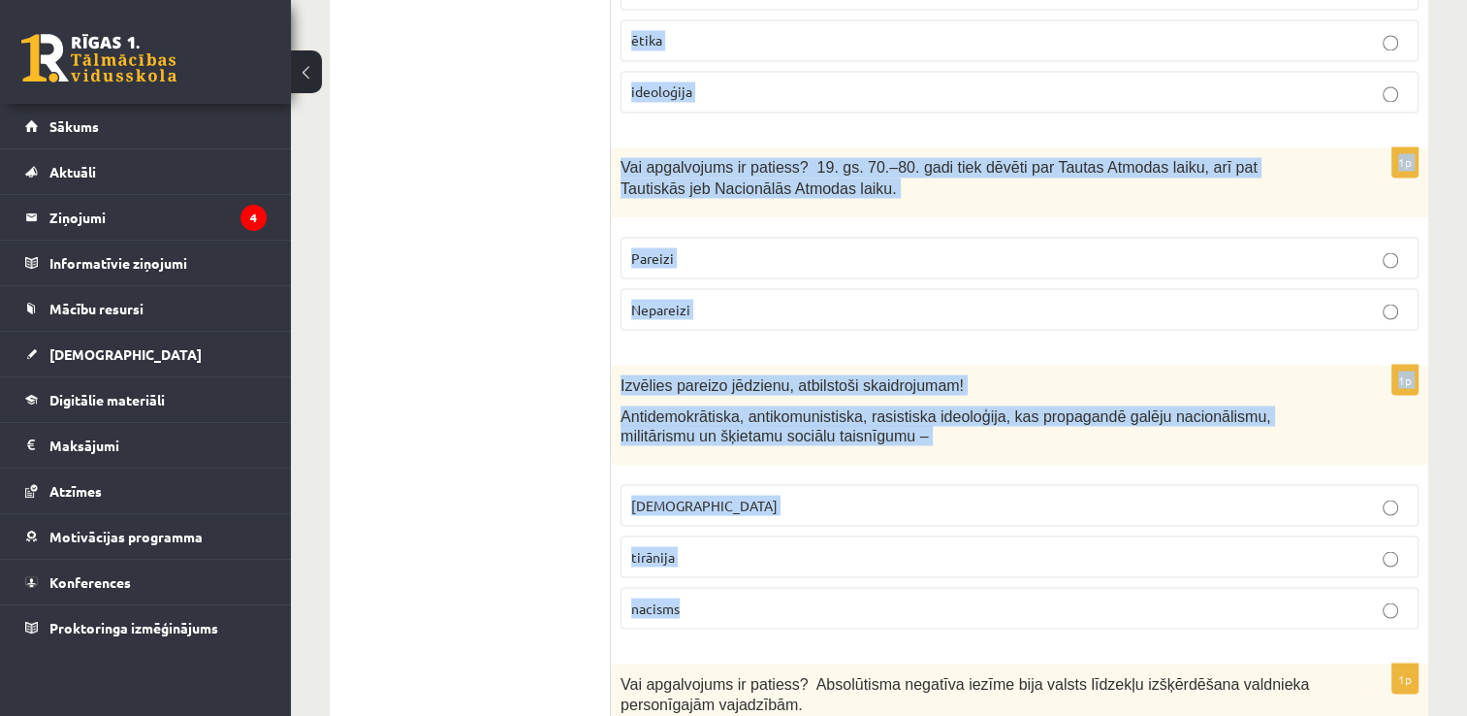
drag, startPoint x: 616, startPoint y: 67, endPoint x: 846, endPoint y: 509, distance: 498.4
click at [846, 509] on form "1p Valdošā ideoloģija Padomju Savienībā bija marksisms-ļeņinisms evolucionisms …" at bounding box center [1019, 419] width 779 height 7125
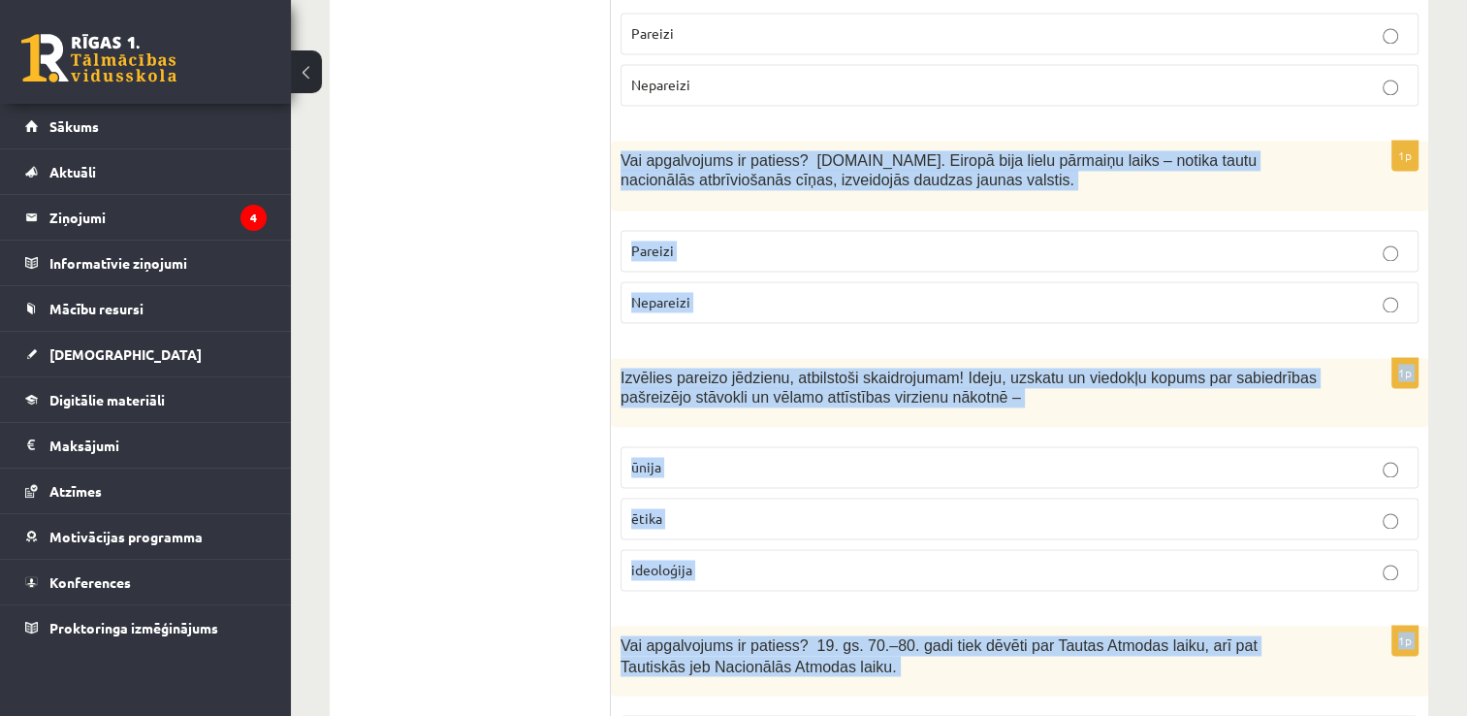
scroll to position [3007, 0]
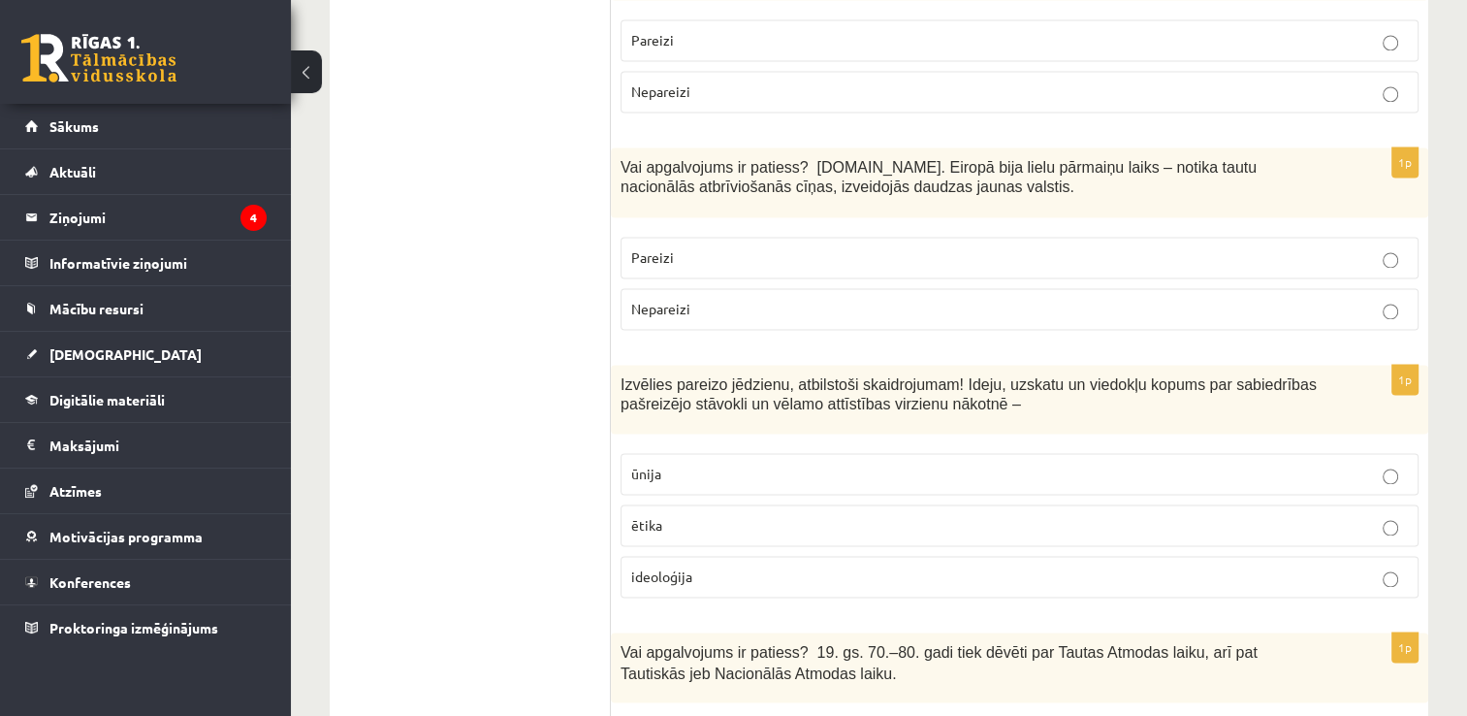
click at [675, 247] on p "Pareizi" at bounding box center [1019, 257] width 777 height 20
click at [669, 566] on p "ideoloģija" at bounding box center [1019, 576] width 777 height 20
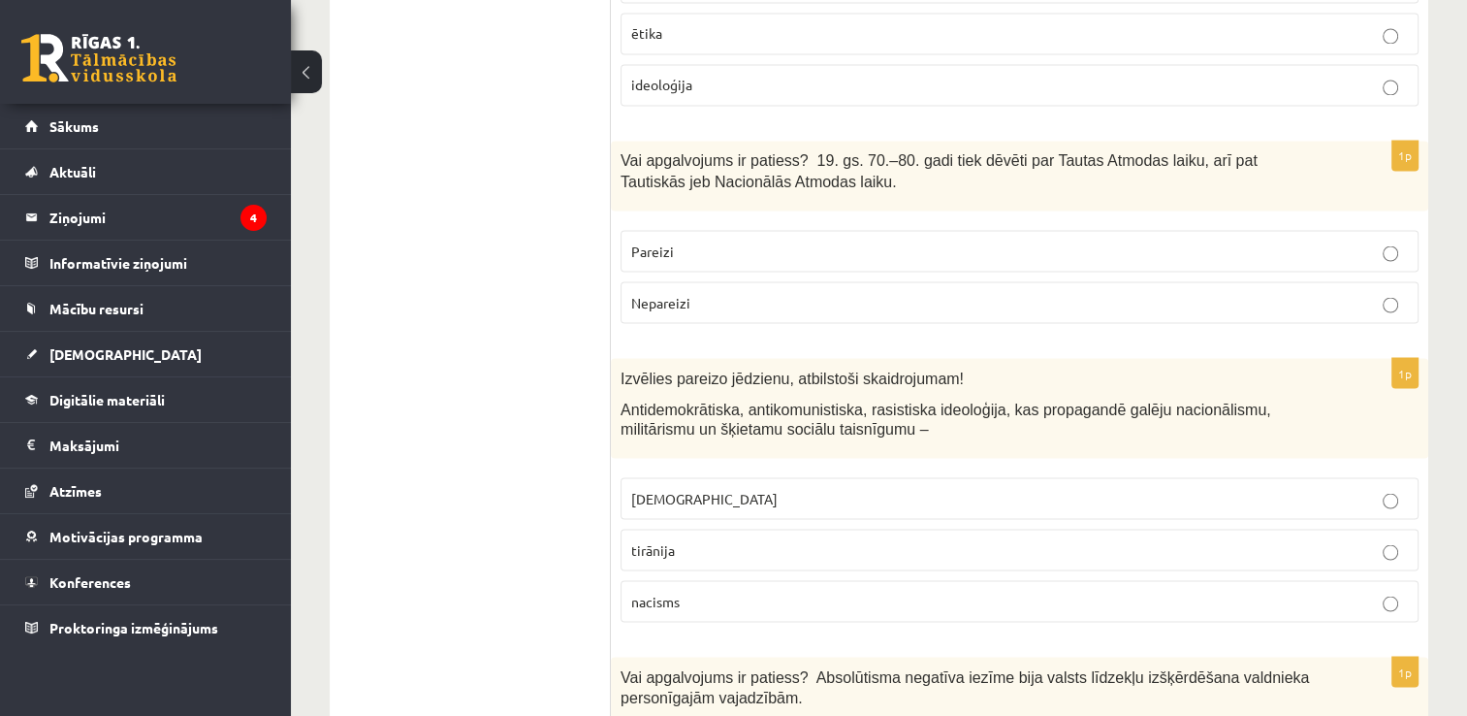
scroll to position [3491, 0]
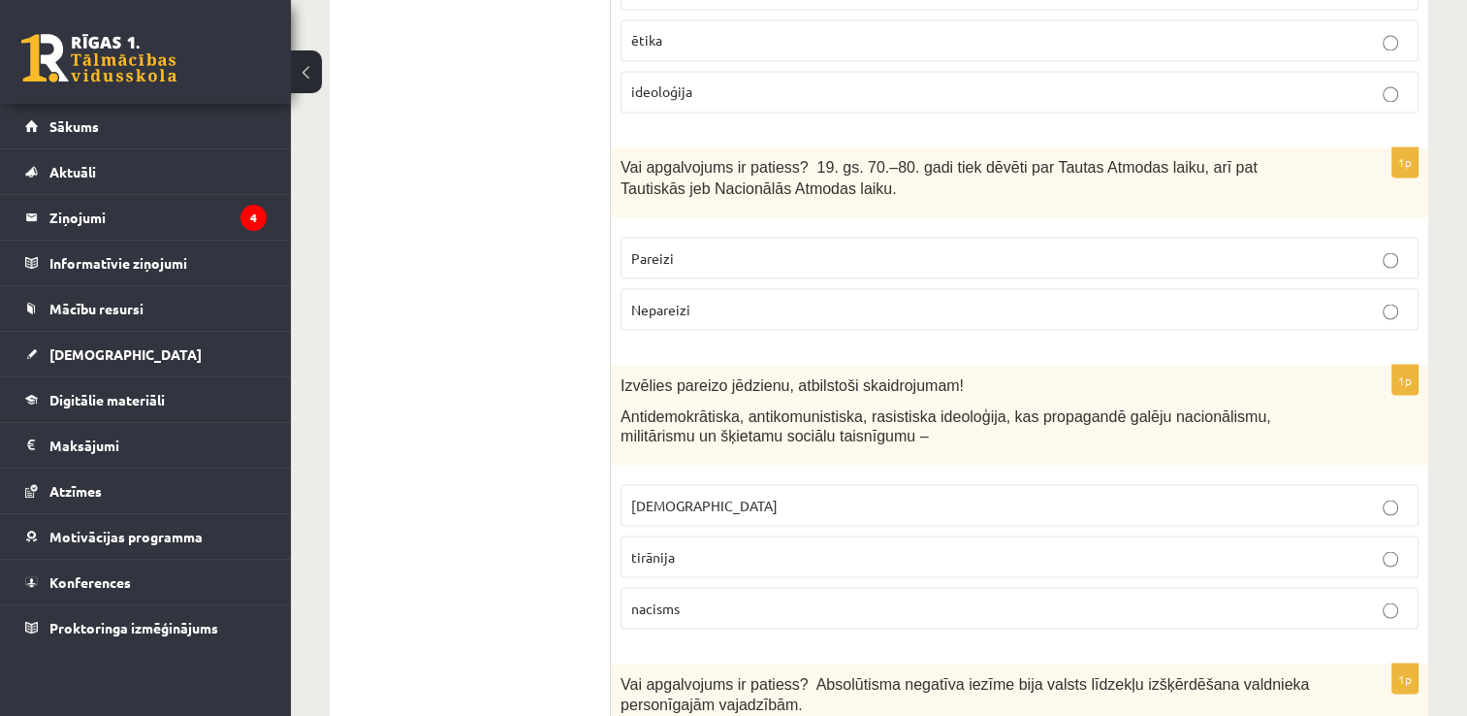
click at [718, 247] on p "Pareizi" at bounding box center [1019, 257] width 777 height 20
click at [674, 587] on label "nacisms" at bounding box center [1020, 608] width 798 height 42
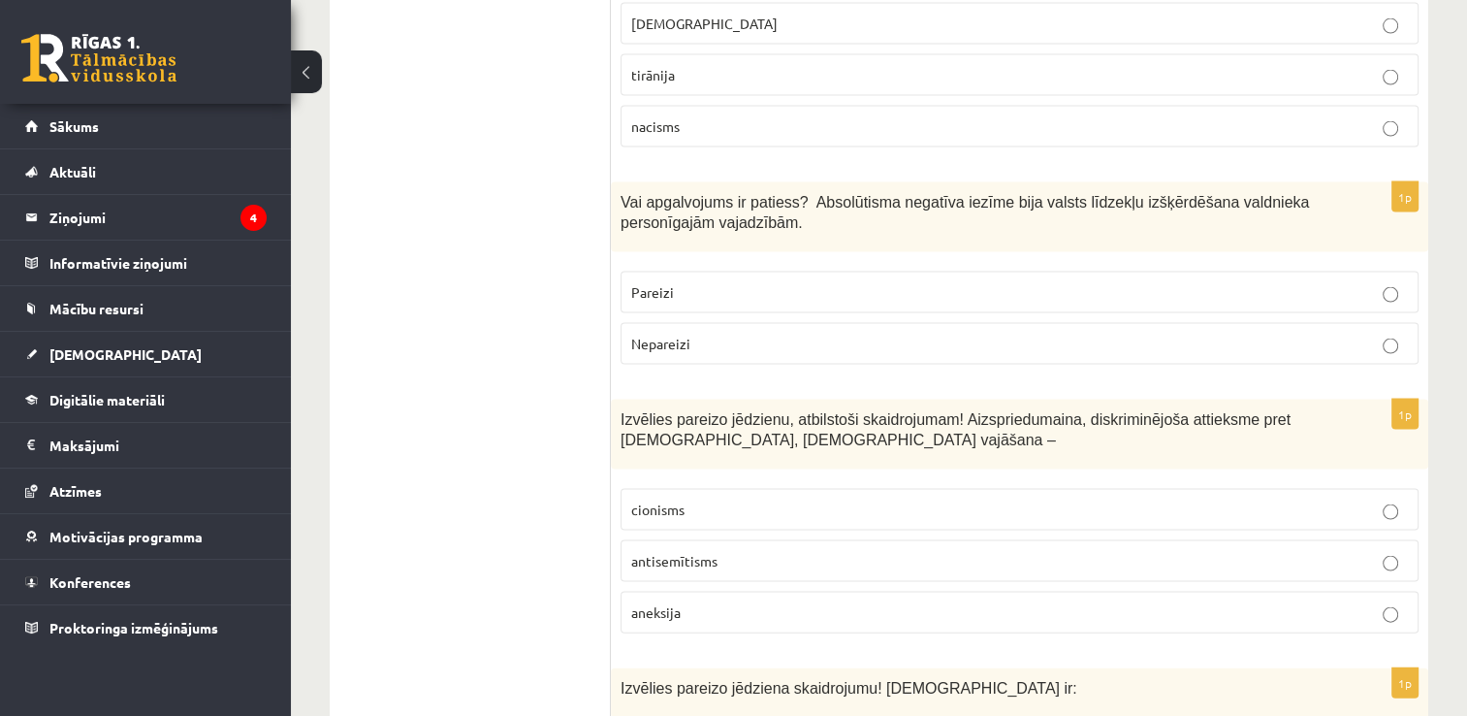
scroll to position [3976, 0]
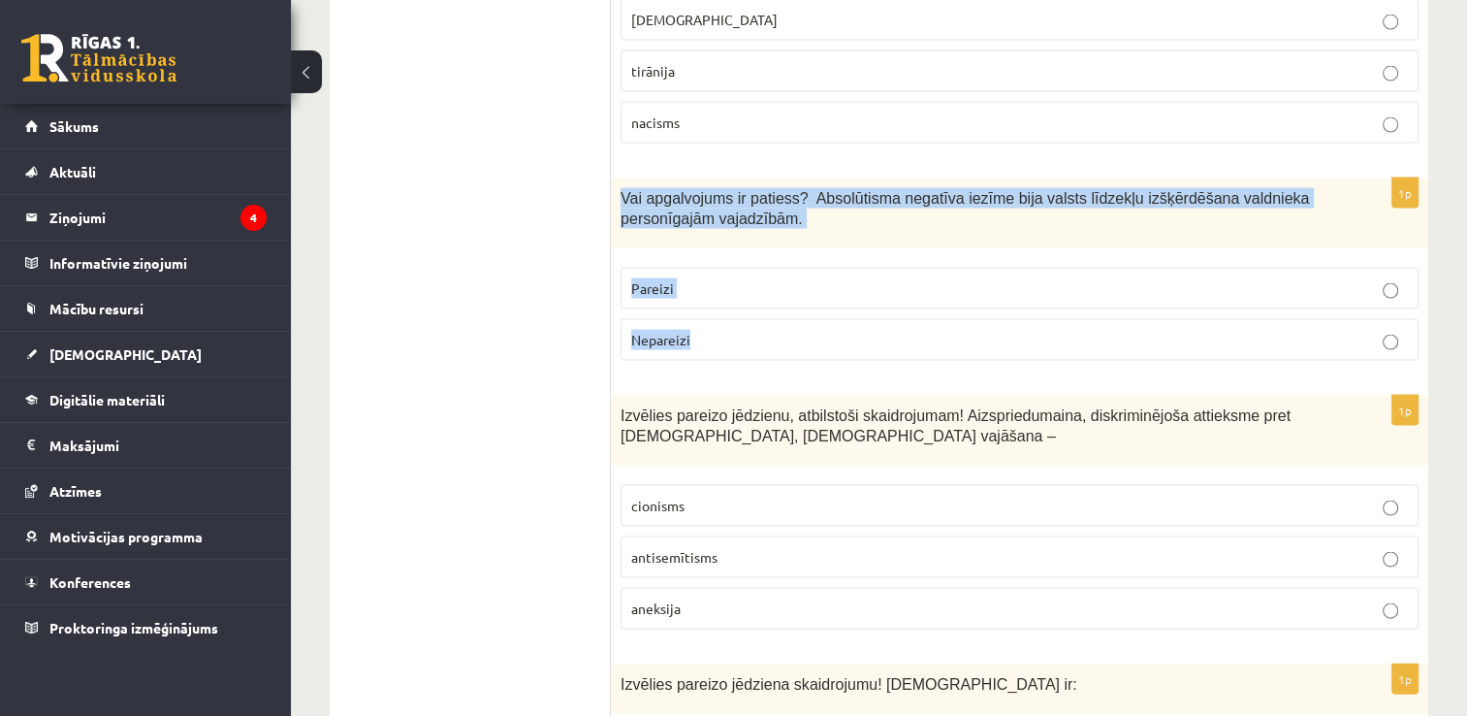
drag, startPoint x: 613, startPoint y: 101, endPoint x: 739, endPoint y: 247, distance: 193.2
click at [739, 247] on div "1p Vai apgalvojums ir patiess? Absolūtisma negatīva iezīme bija valsts līdzekļu…" at bounding box center [1020, 277] width 818 height 198
click at [642, 279] on span "Pareizi" at bounding box center [652, 287] width 43 height 17
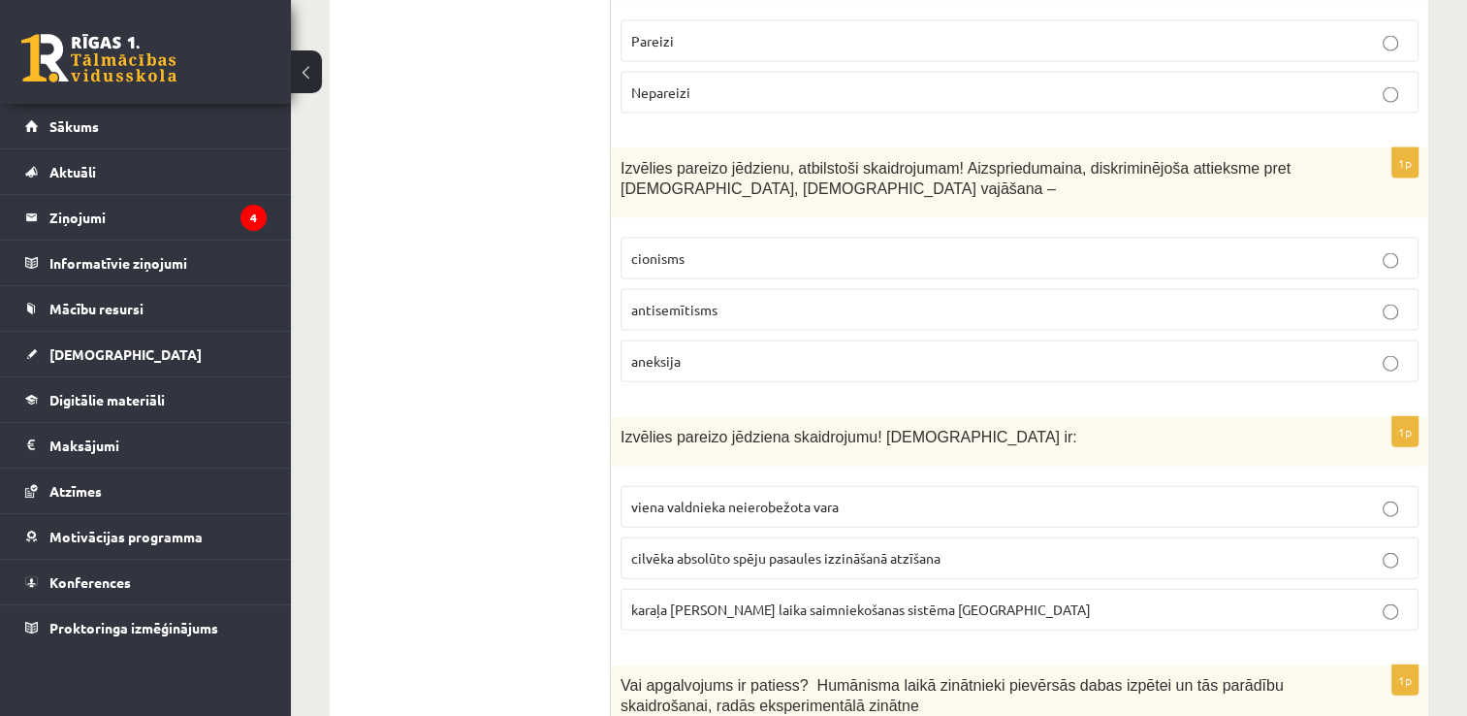
scroll to position [4267, 0]
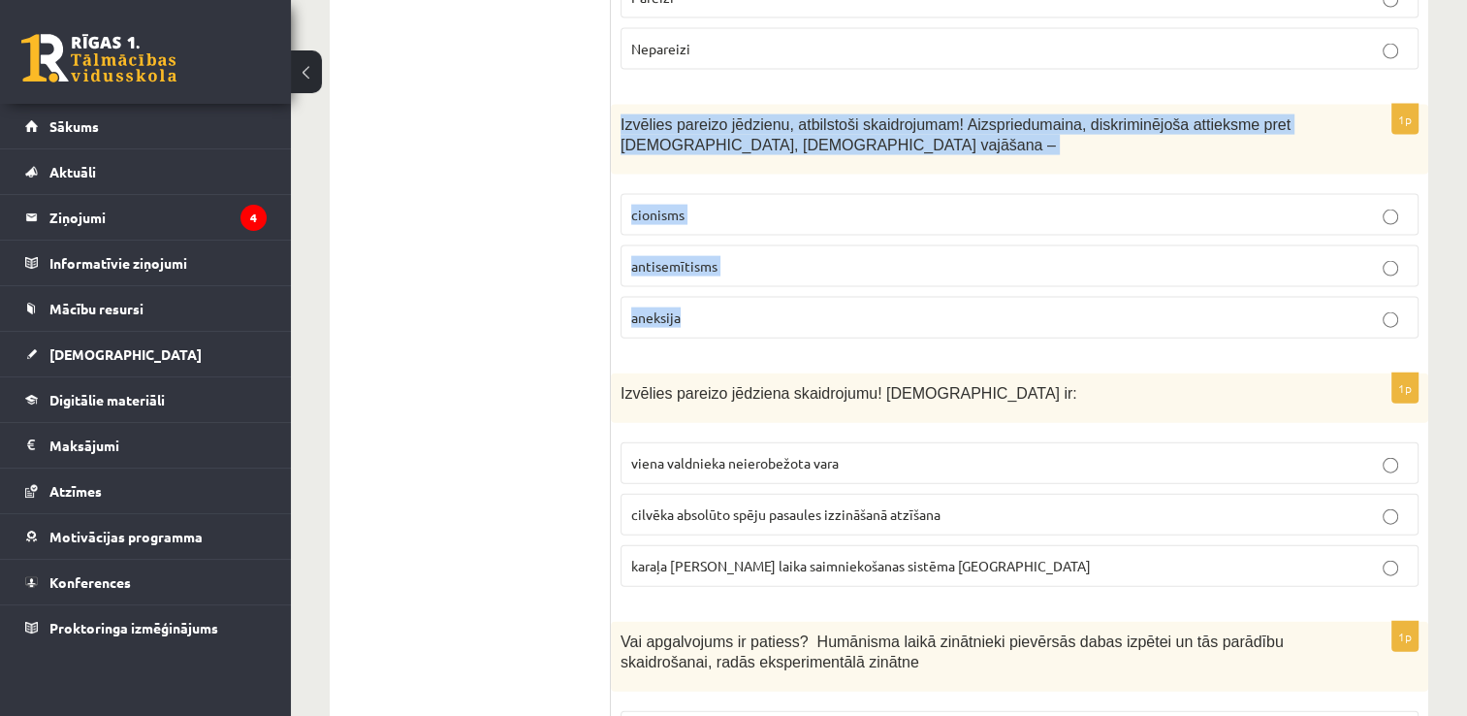
drag, startPoint x: 621, startPoint y: 21, endPoint x: 722, endPoint y: 198, distance: 203.3
click at [722, 198] on div "1p Izvēlies pareizo jēdzienu, atbilstoši skaidrojumam! Aizspriedumaina, diskrim…" at bounding box center [1020, 229] width 818 height 249
click at [670, 257] on span "antisemītisms" at bounding box center [674, 265] width 86 height 17
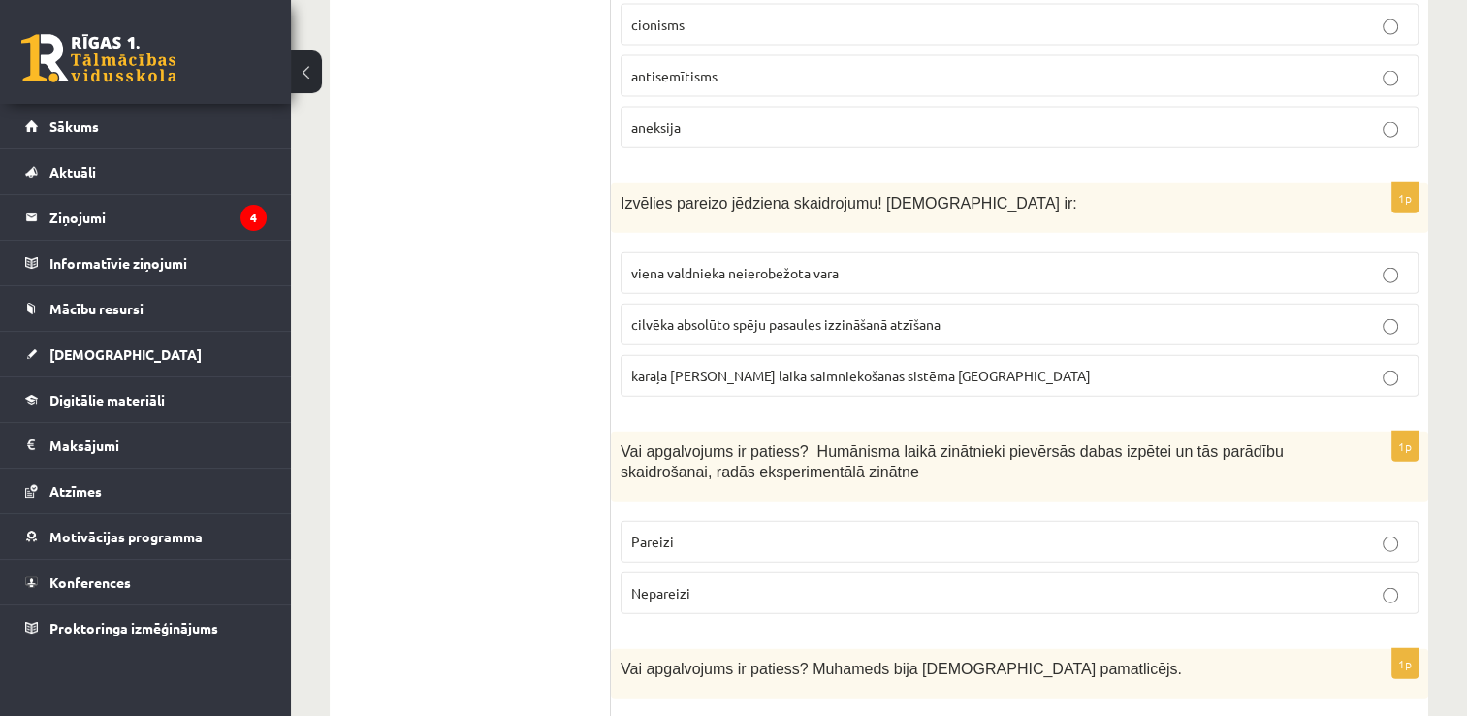
scroll to position [4461, 0]
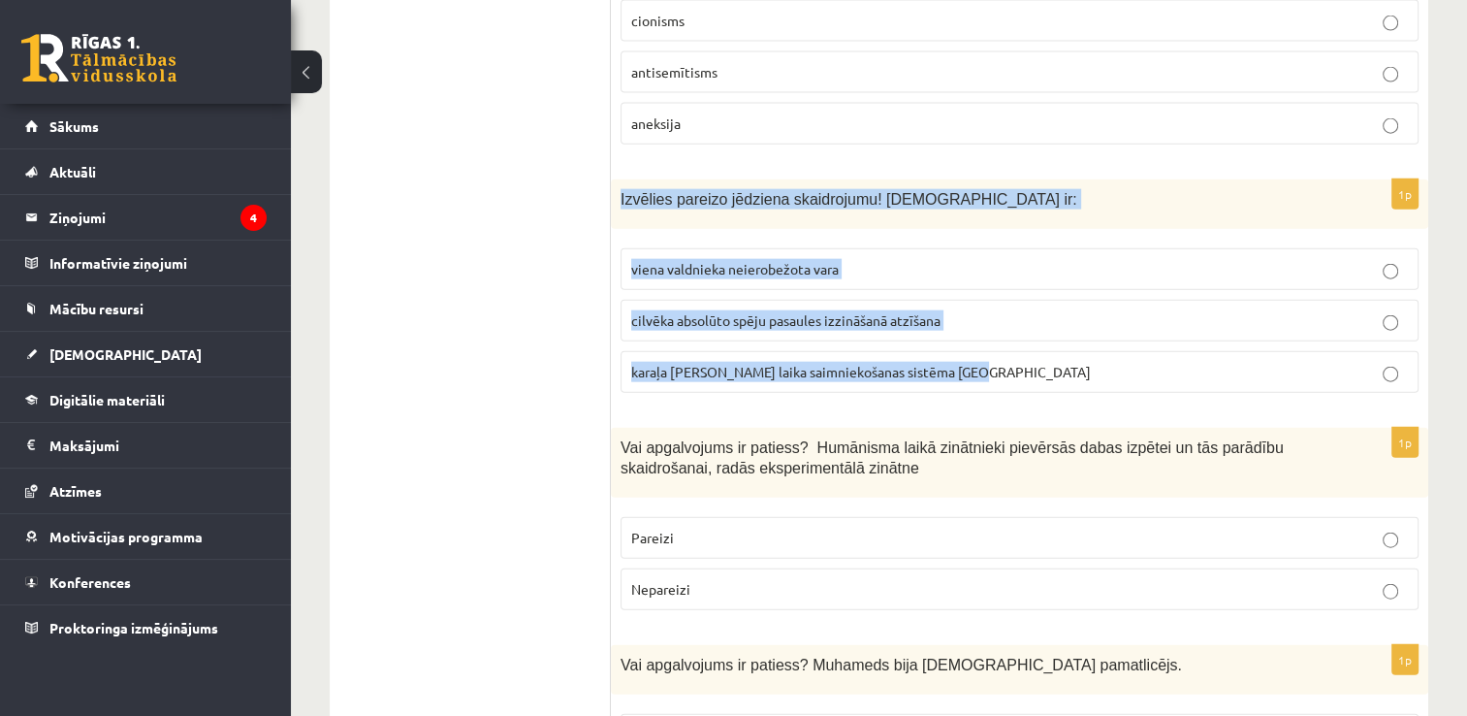
drag, startPoint x: 610, startPoint y: 96, endPoint x: 967, endPoint y: 289, distance: 405.7
click at [967, 289] on div "1p Izvēlies pareizo jēdziena skaidrojumu! Absolūtisms ir: viena valdnieka neier…" at bounding box center [1020, 293] width 818 height 229
click at [666, 260] on span "viena valdnieka neierobežota vara" at bounding box center [735, 268] width 208 height 17
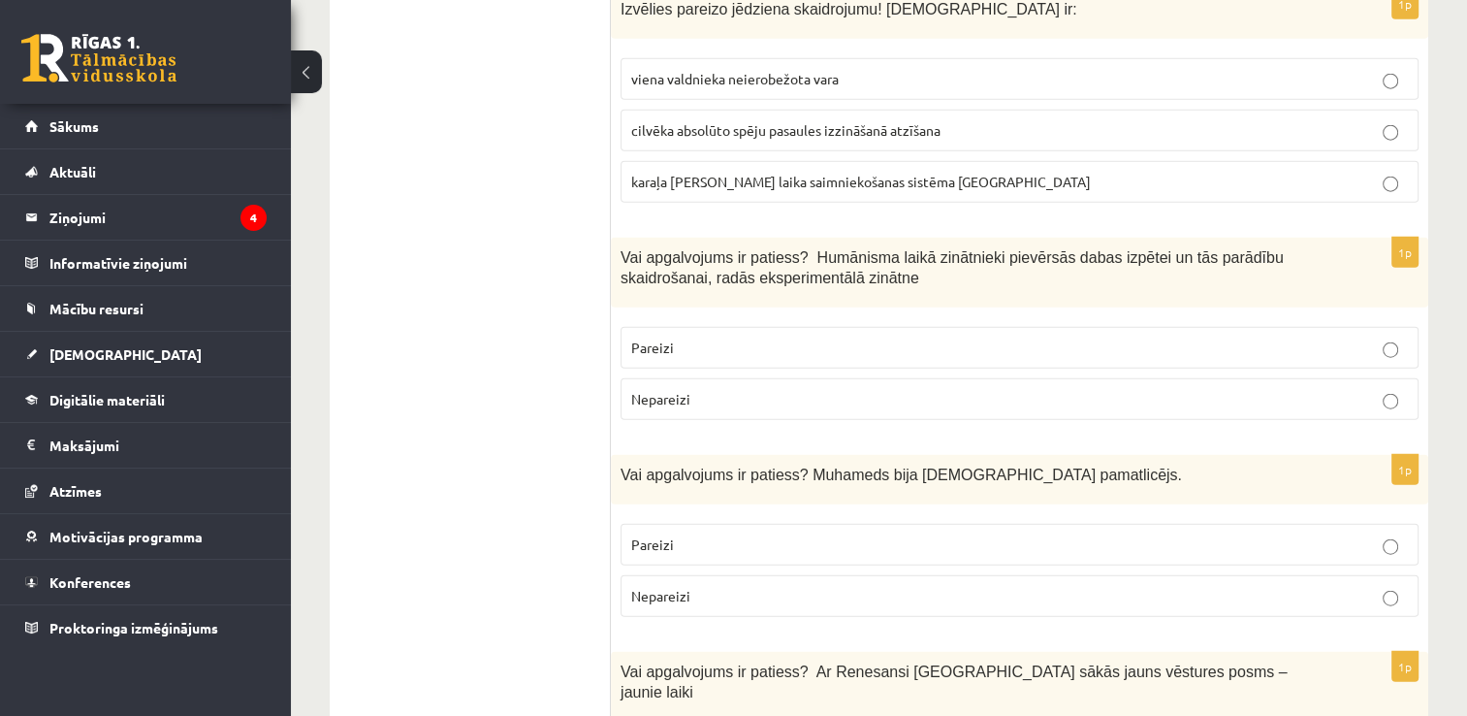
scroll to position [4655, 0]
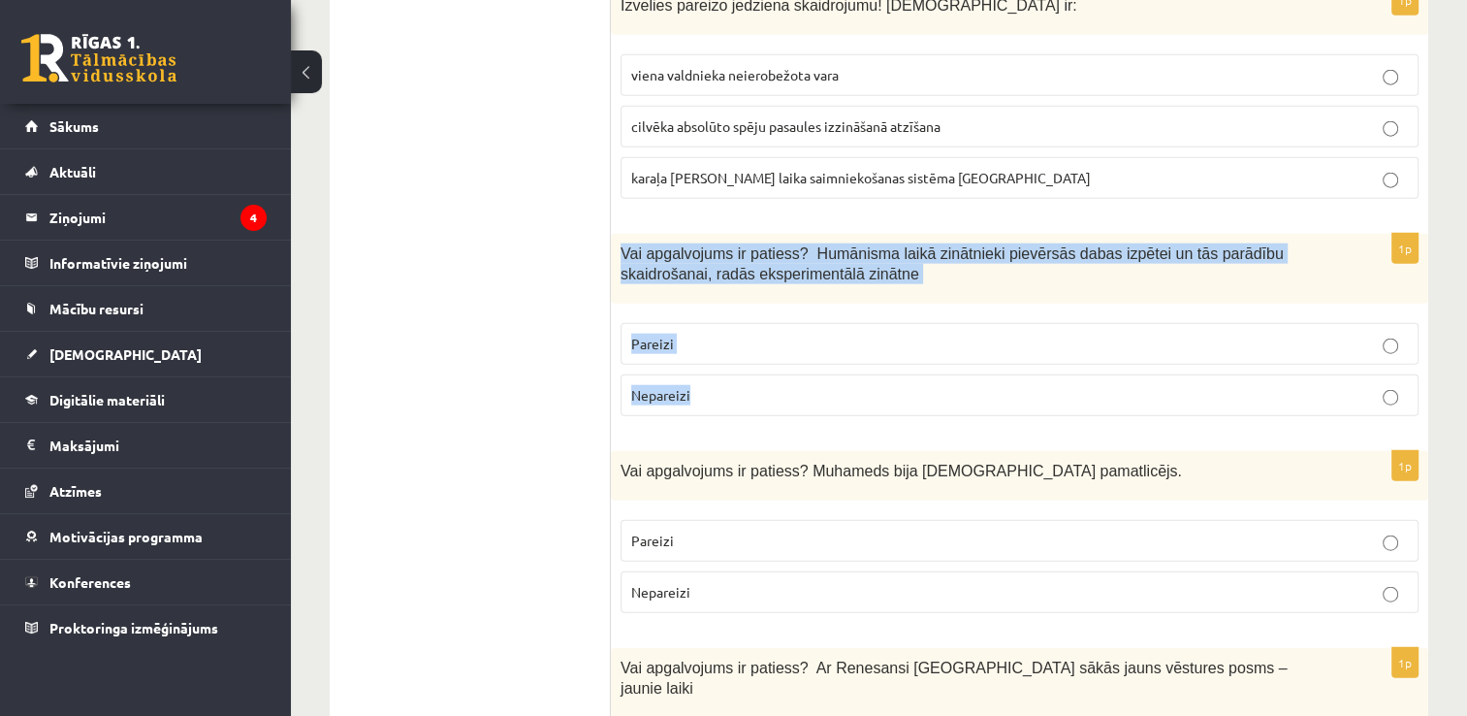
drag, startPoint x: 617, startPoint y: 154, endPoint x: 709, endPoint y: 281, distance: 156.9
click at [709, 281] on div "1p Vai apgalvojums ir patiess? Humānisma laikā zinātnieki pievērsās dabas izpēt…" at bounding box center [1020, 333] width 818 height 198
click at [666, 335] on span "Pareizi" at bounding box center [652, 343] width 43 height 17
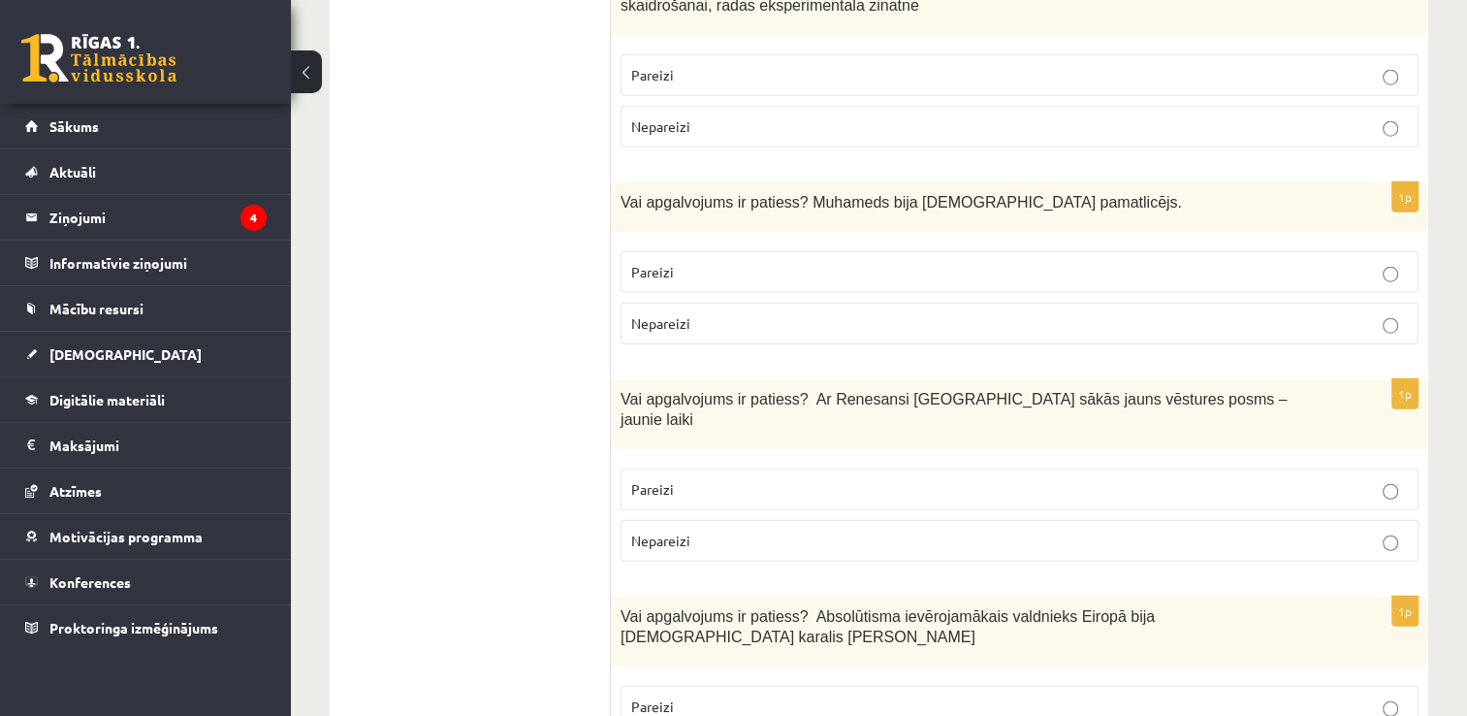
scroll to position [4946, 0]
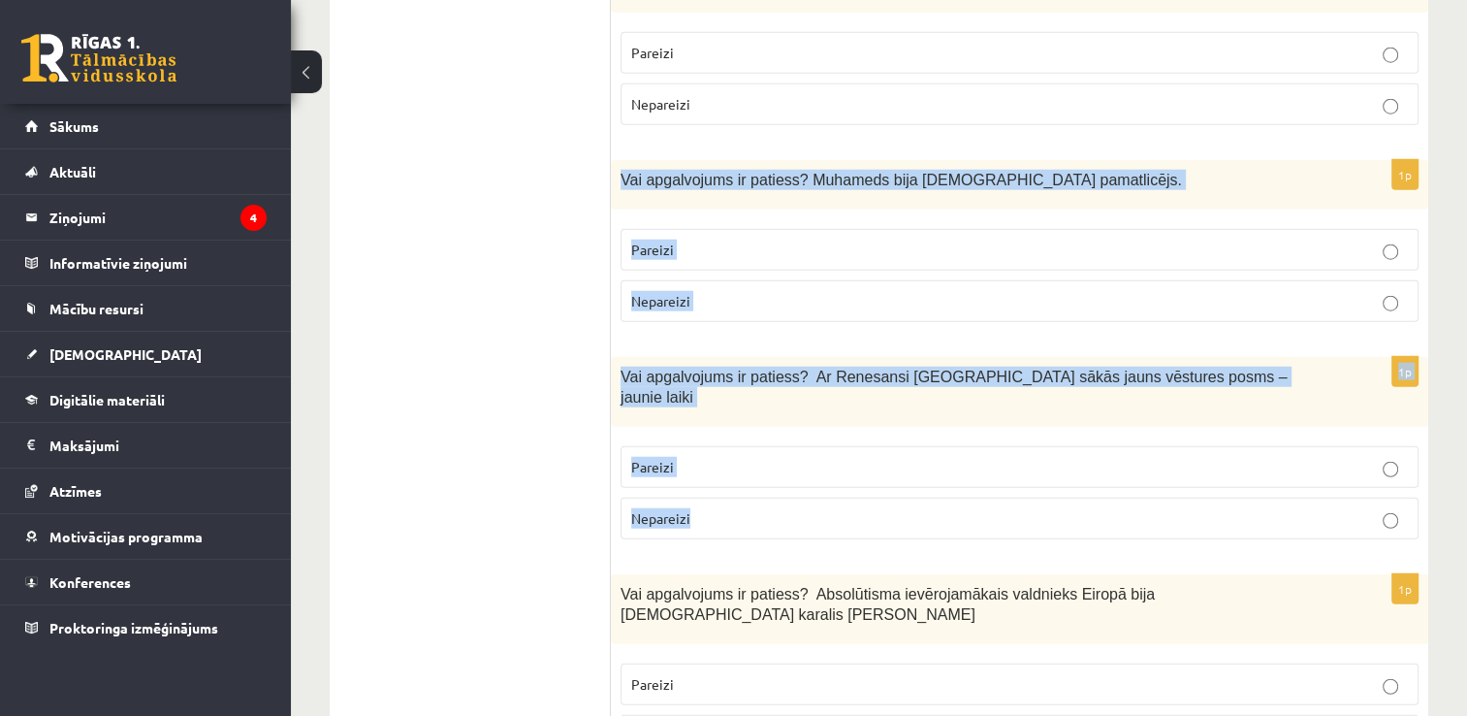
drag, startPoint x: 614, startPoint y: 80, endPoint x: 714, endPoint y: 398, distance: 332.5
click at [653, 229] on label "Pareizi" at bounding box center [1020, 250] width 798 height 42
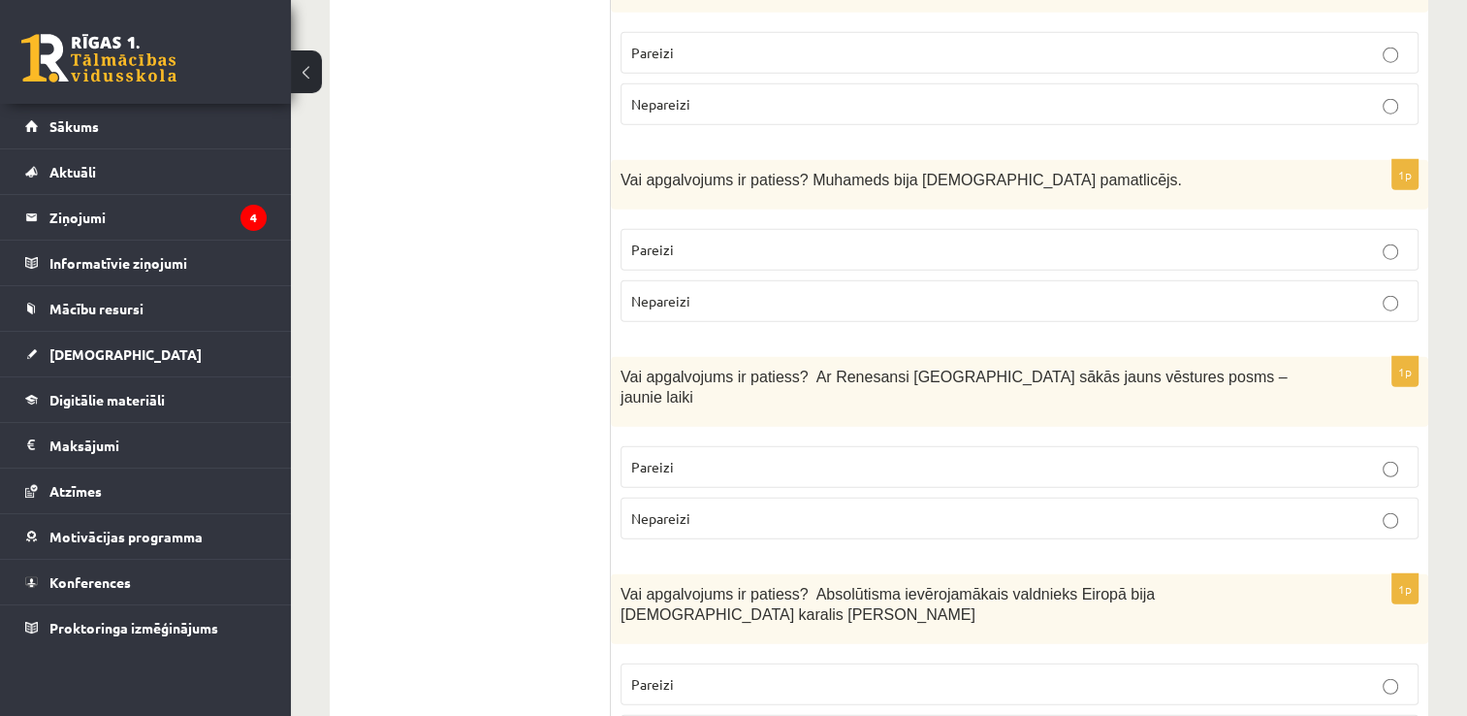
click at [691, 446] on label "Pareizi" at bounding box center [1020, 467] width 798 height 42
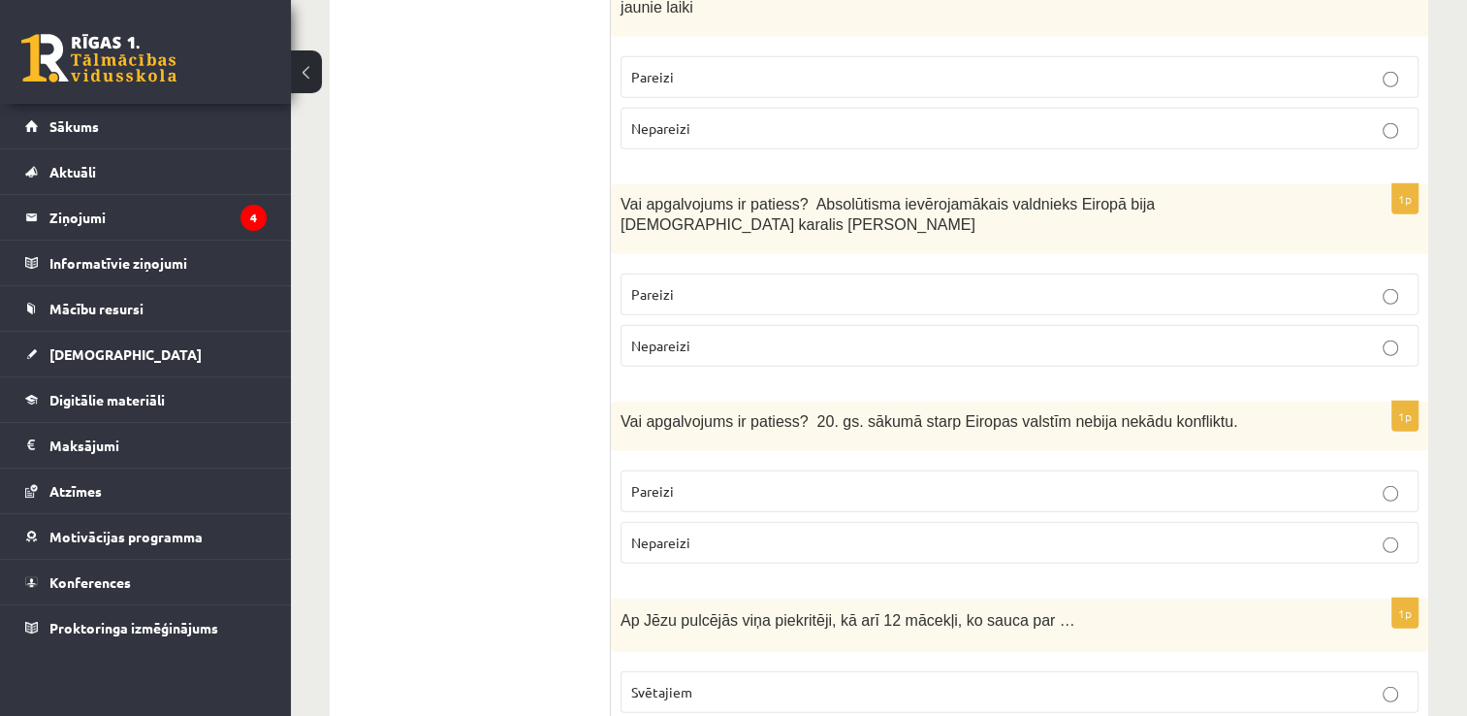
scroll to position [5334, 0]
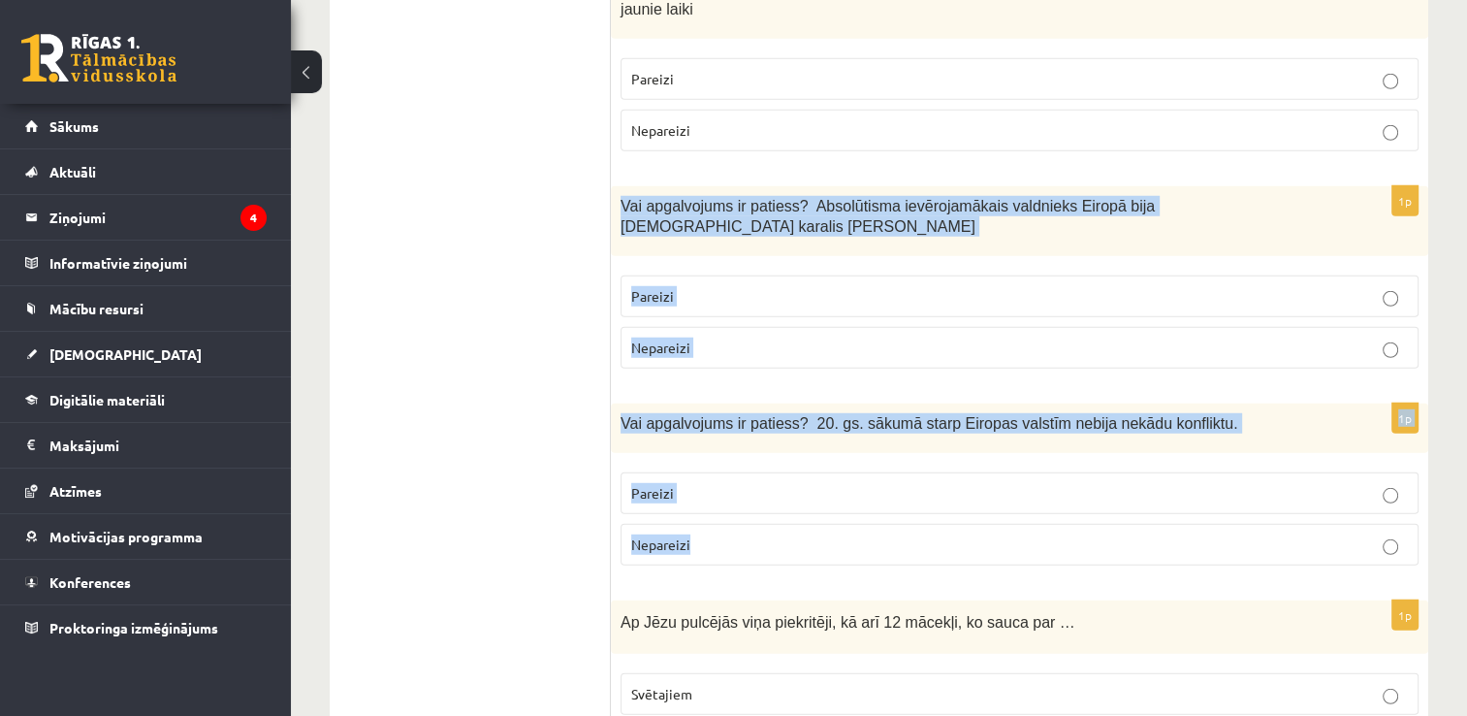
drag, startPoint x: 619, startPoint y: 80, endPoint x: 701, endPoint y: 379, distance: 310.8
click at [681, 286] on p "Pareizi" at bounding box center [1019, 296] width 777 height 20
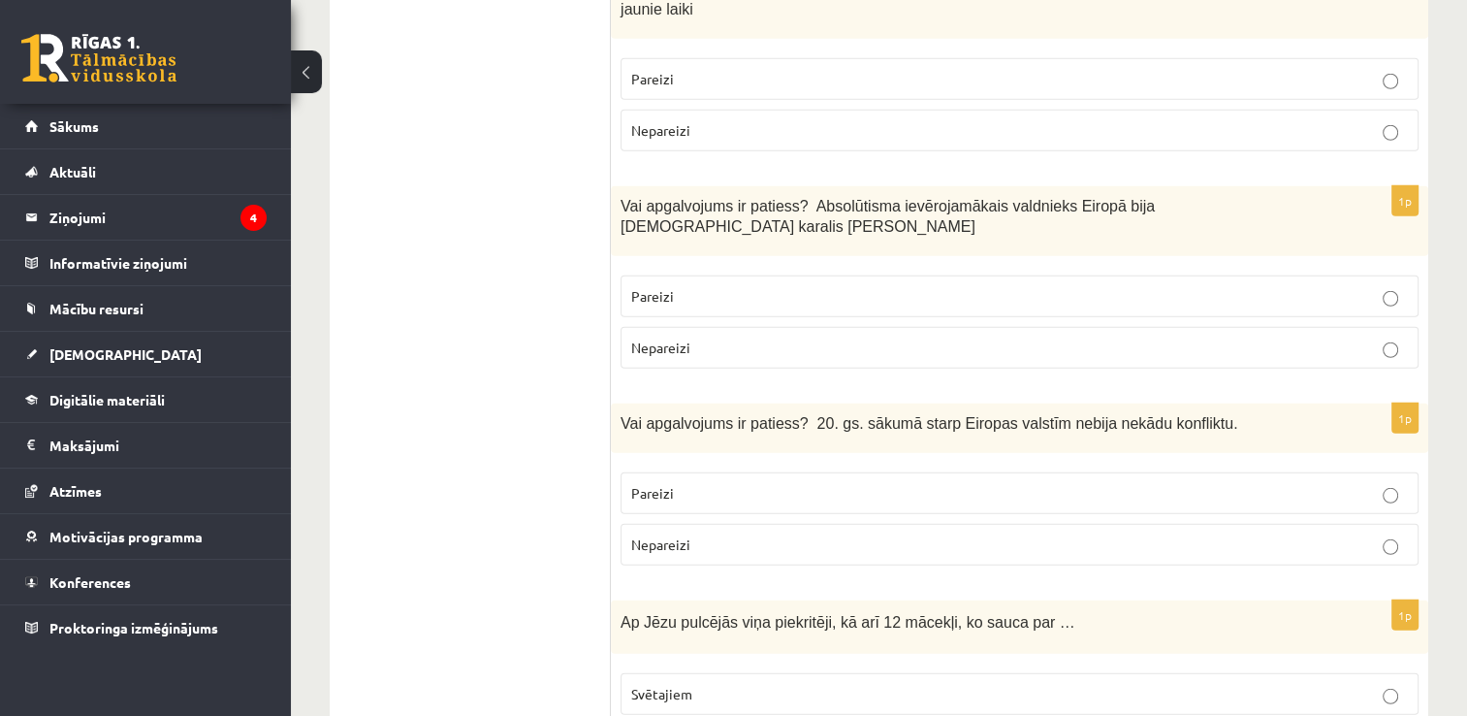
click at [684, 524] on label "Nepareizi" at bounding box center [1020, 545] width 798 height 42
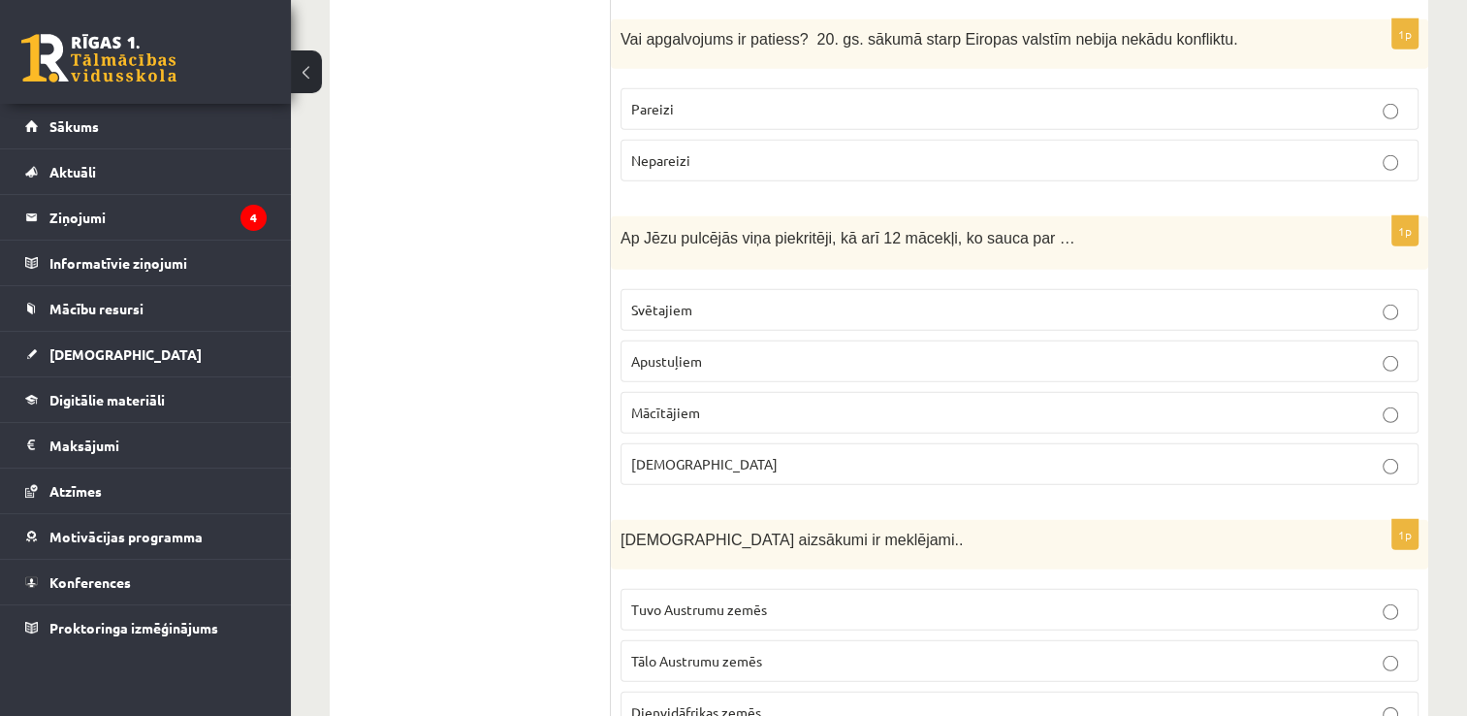
scroll to position [5722, 0]
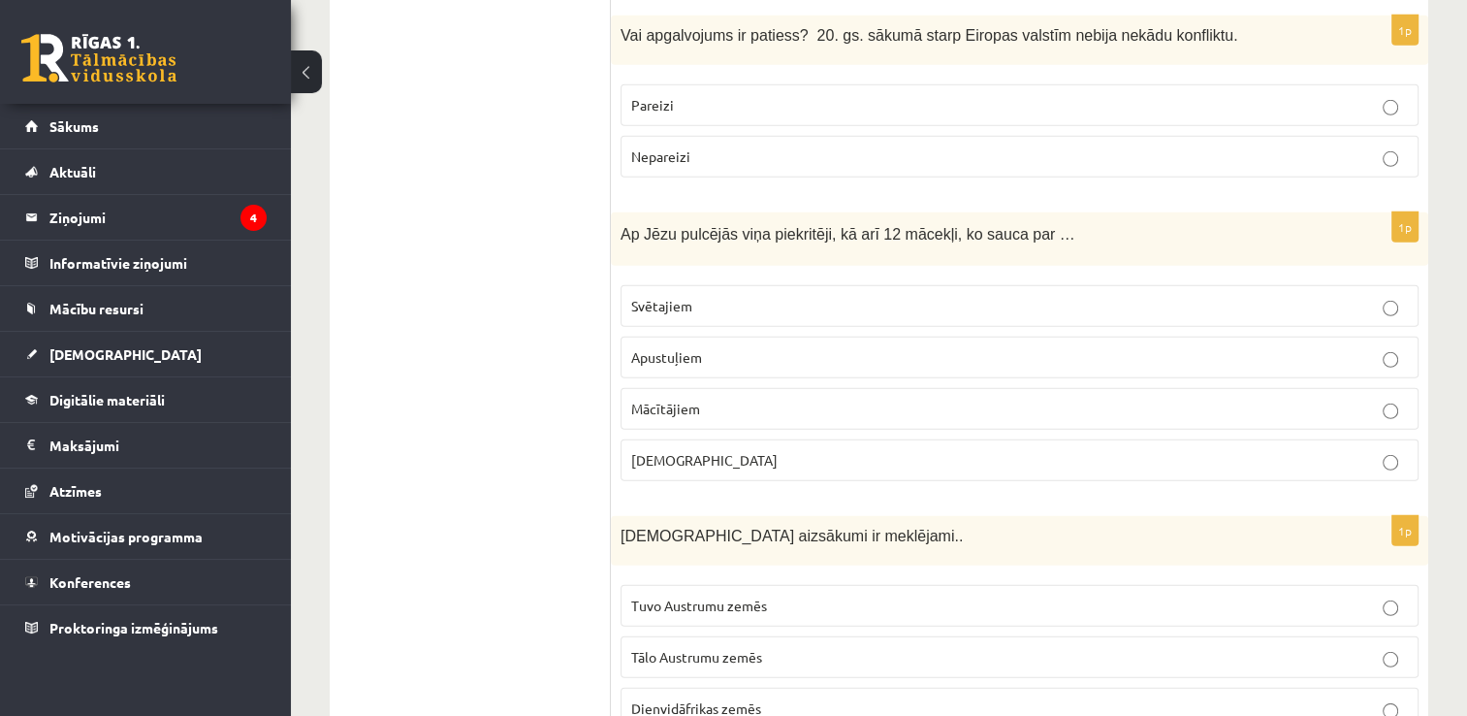
drag, startPoint x: 609, startPoint y: 83, endPoint x: 724, endPoint y: 210, distance: 171.6
drag, startPoint x: 724, startPoint y: 210, endPoint x: 576, endPoint y: 106, distance: 181.6
click at [617, 212] on div "Ap Jēzu pulcējās viņa piekritēji, kā arī 12 mācekļi, ko sauca par …" at bounding box center [1020, 238] width 818 height 53
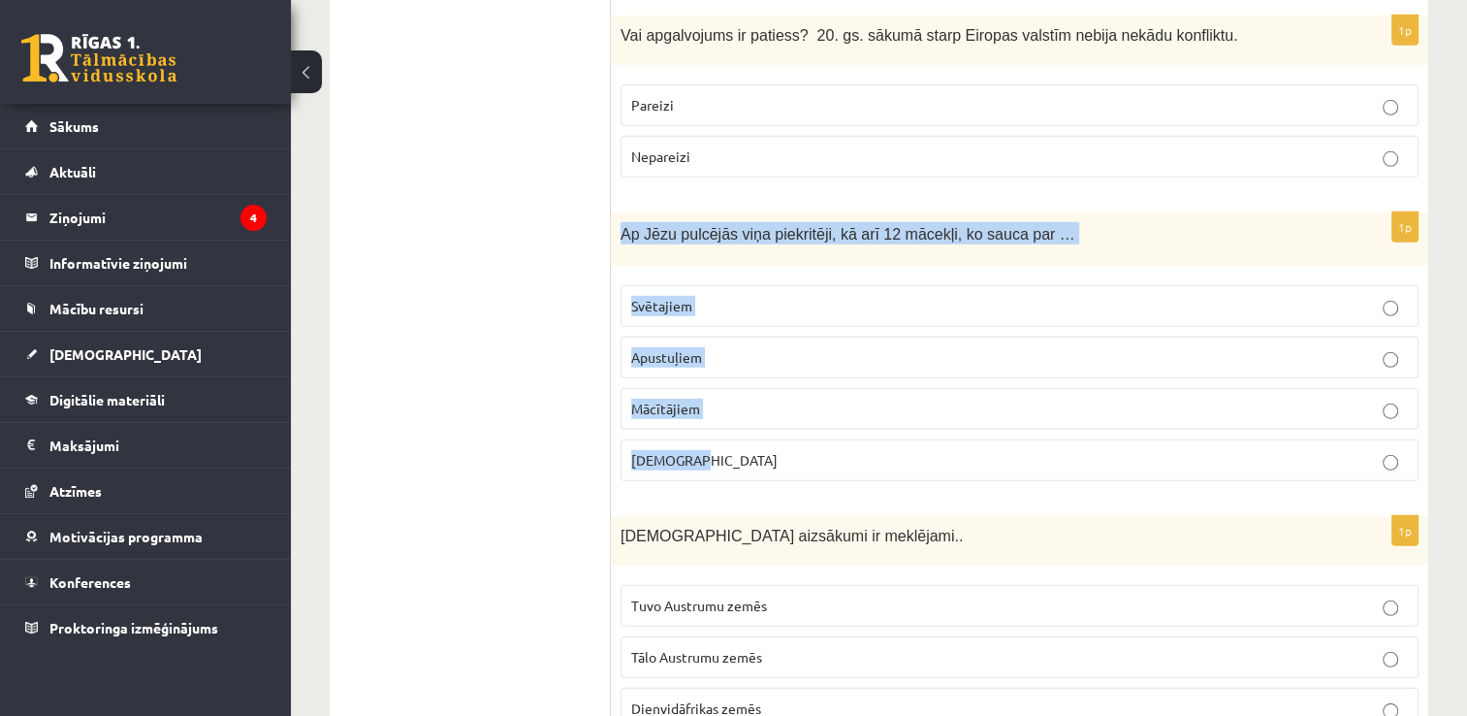
drag, startPoint x: 621, startPoint y: 89, endPoint x: 726, endPoint y: 296, distance: 232.1
click at [726, 296] on div "1p Ap Jēzu pulcējās viņa piekritēji, kā arī 12 mācekļi, ko sauca par … Svētajie…" at bounding box center [1020, 354] width 818 height 284
click at [675, 348] on span "Apustuļiem" at bounding box center [666, 356] width 71 height 17
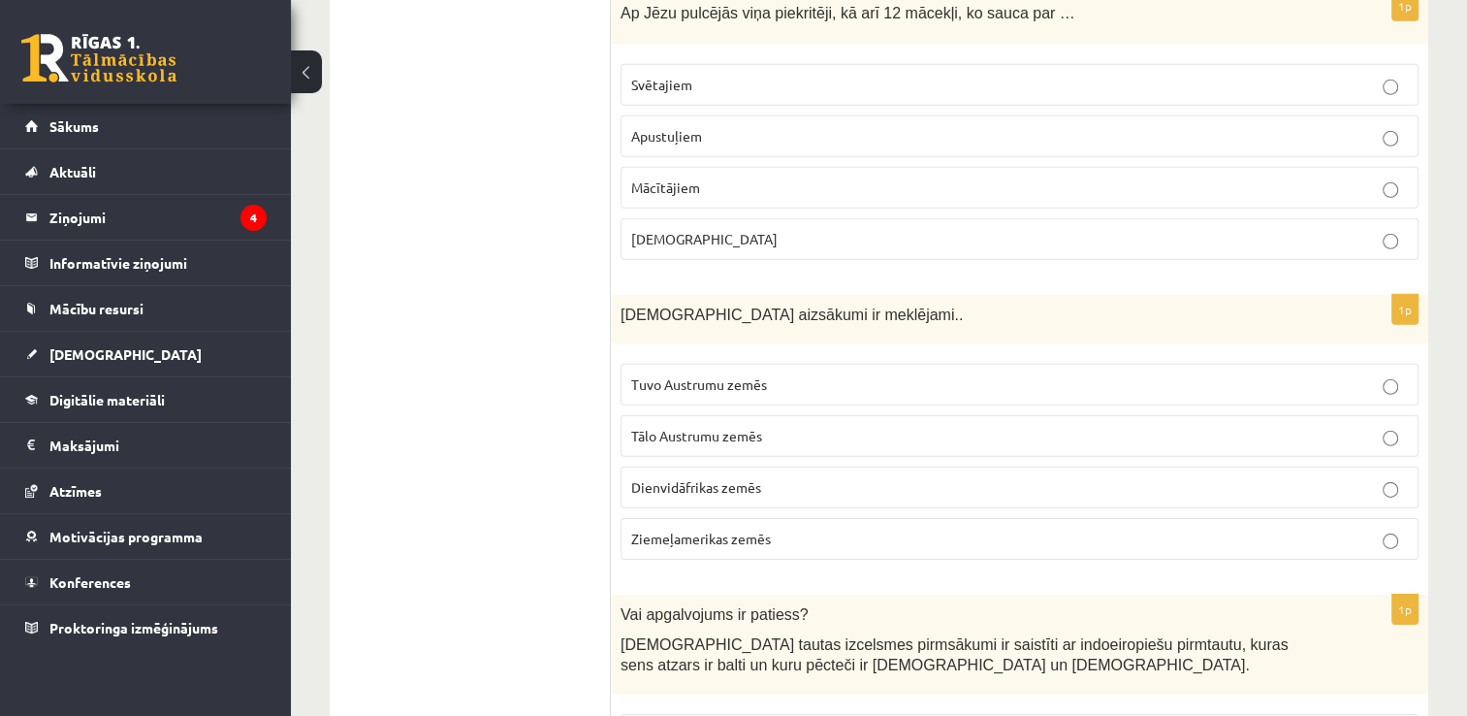
scroll to position [6013, 0]
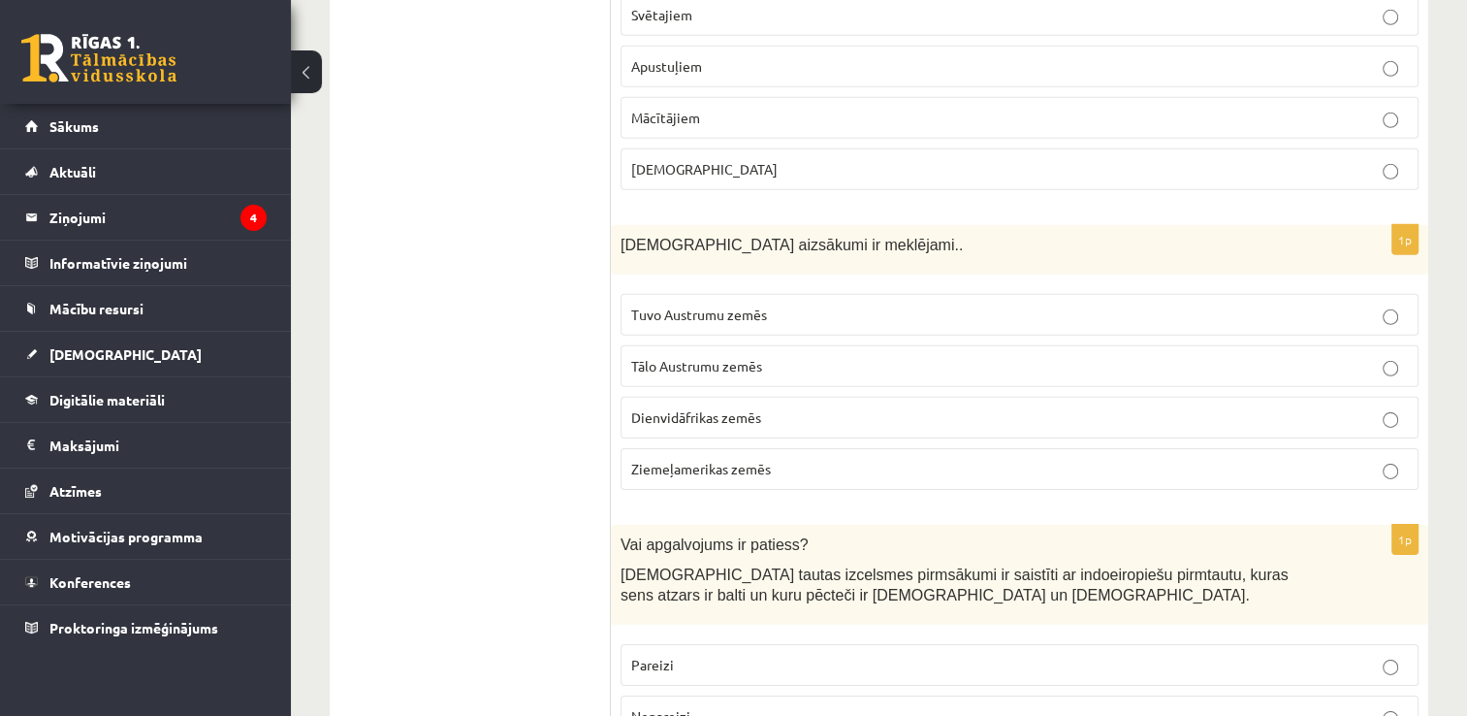
drag, startPoint x: 615, startPoint y: 94, endPoint x: 636, endPoint y: 132, distance: 43.4
drag, startPoint x: 636, startPoint y: 132, endPoint x: 619, endPoint y: 91, distance: 44.3
click at [618, 225] on div "Kristietības aizsākumi ir meklējami.." at bounding box center [1020, 249] width 818 height 49
click at [621, 237] on span "Kristietības aizsākumi ir meklējami.." at bounding box center [792, 245] width 342 height 16
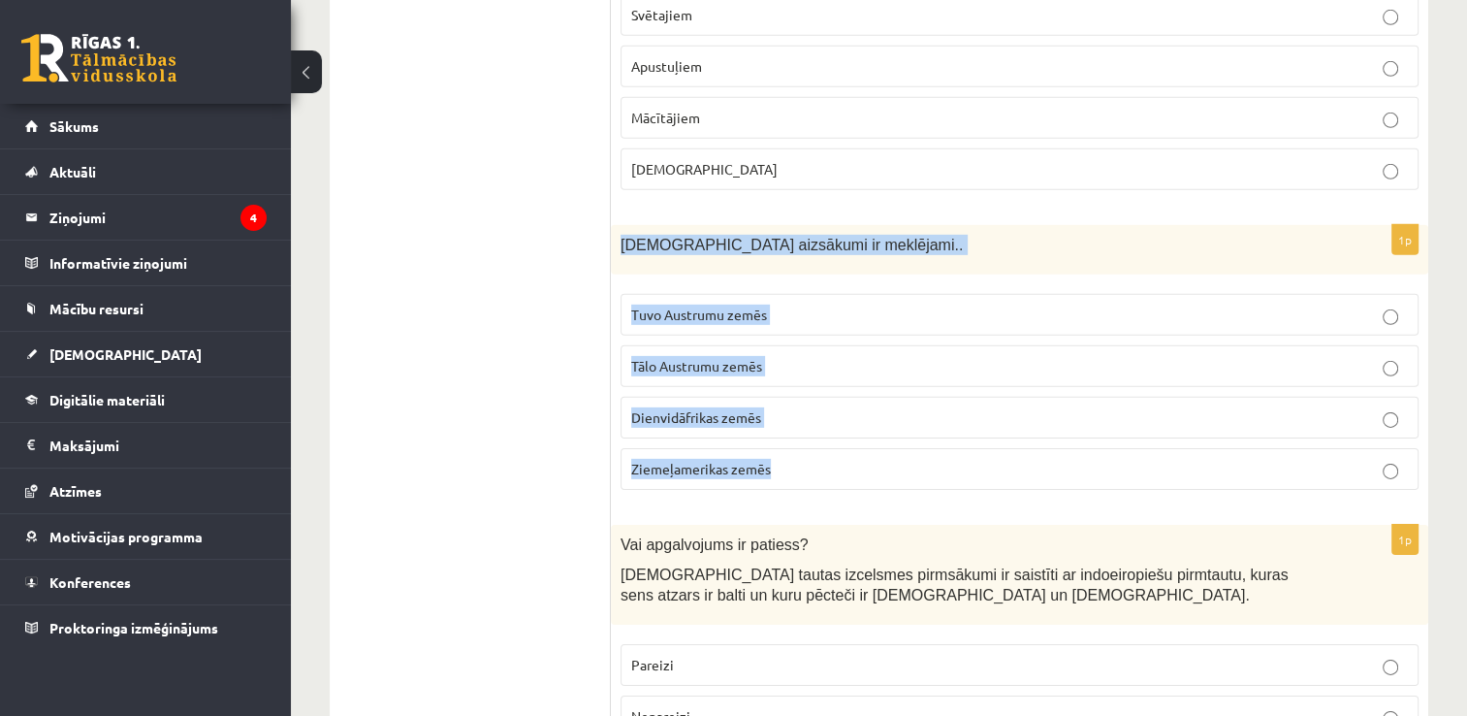
drag, startPoint x: 621, startPoint y: 104, endPoint x: 752, endPoint y: 303, distance: 238.1
click at [752, 303] on div "1p Kristietības aizsākumi ir meklējami.. Tuvo Austrumu zemēs Tālo Austrumu zemē…" at bounding box center [1020, 365] width 818 height 280
click at [691, 306] on span "Tuvo Austrumu zemēs" at bounding box center [699, 314] width 136 height 17
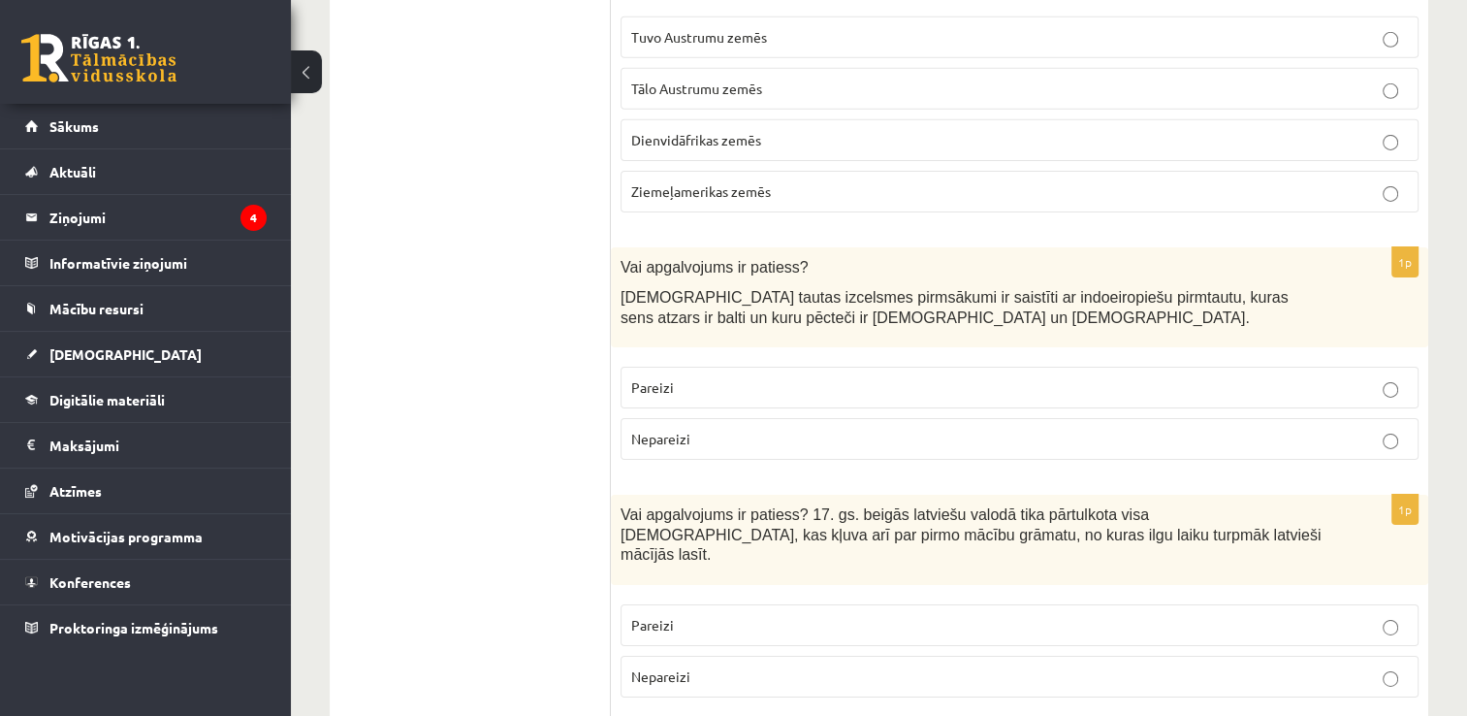
scroll to position [6304, 0]
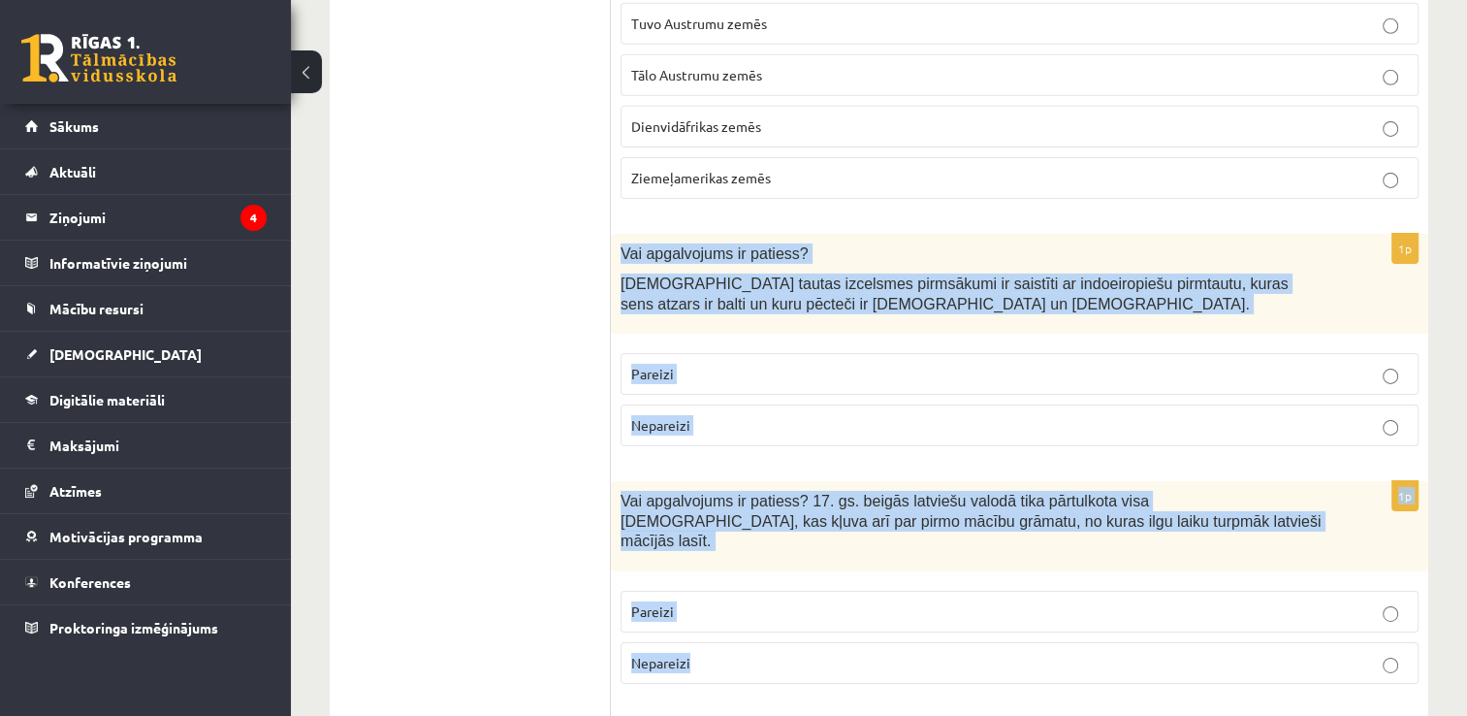
drag, startPoint x: 621, startPoint y: 103, endPoint x: 688, endPoint y: 483, distance: 386.0
click at [683, 364] on p "Pareizi" at bounding box center [1019, 374] width 777 height 20
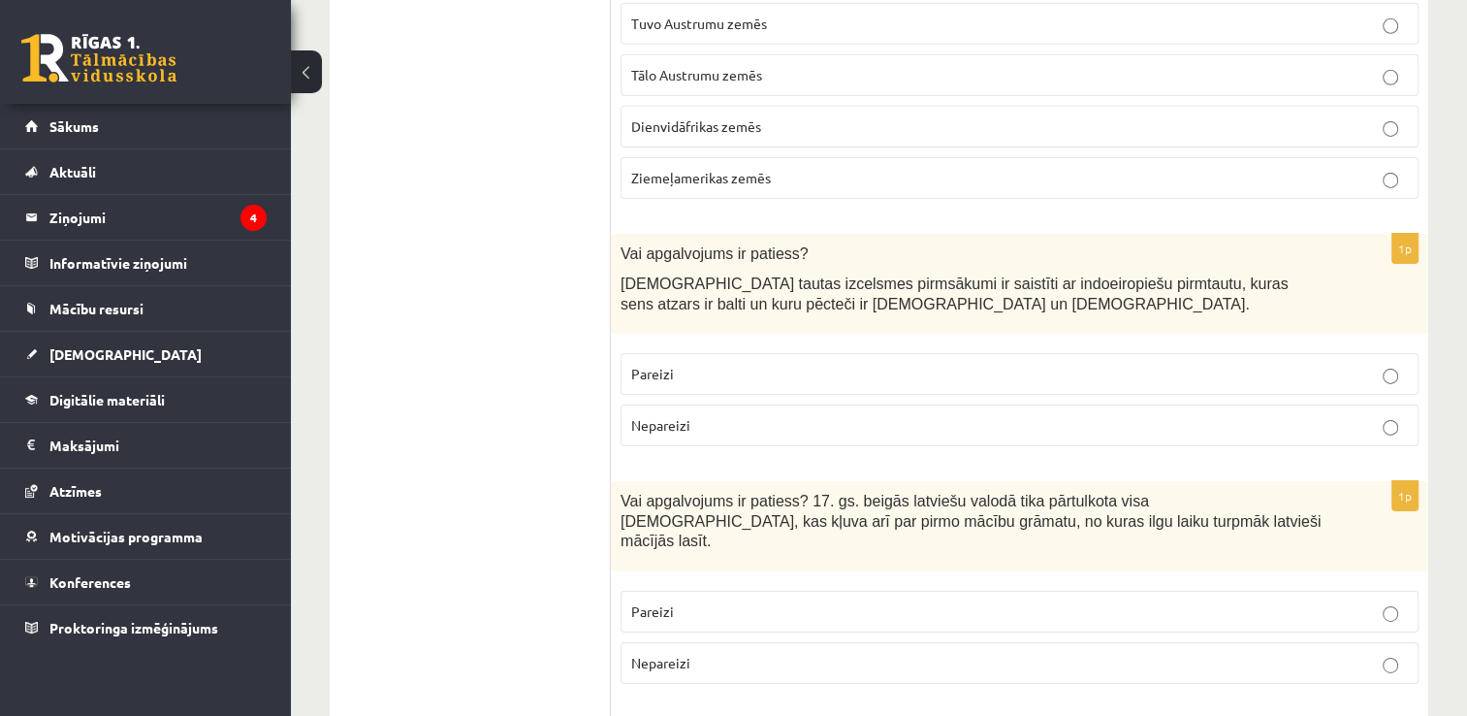
click at [652, 602] on span "Pareizi" at bounding box center [652, 610] width 43 height 17
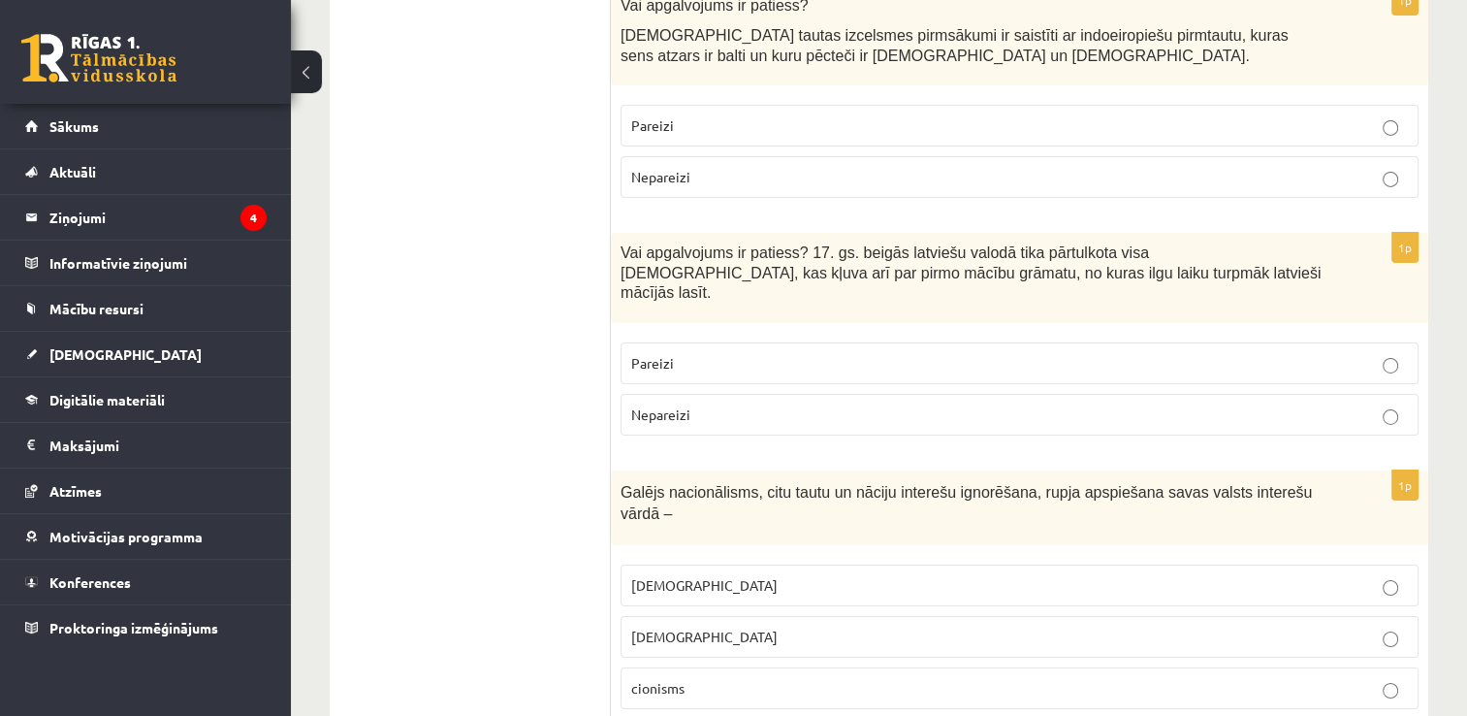
scroll to position [6622, 0]
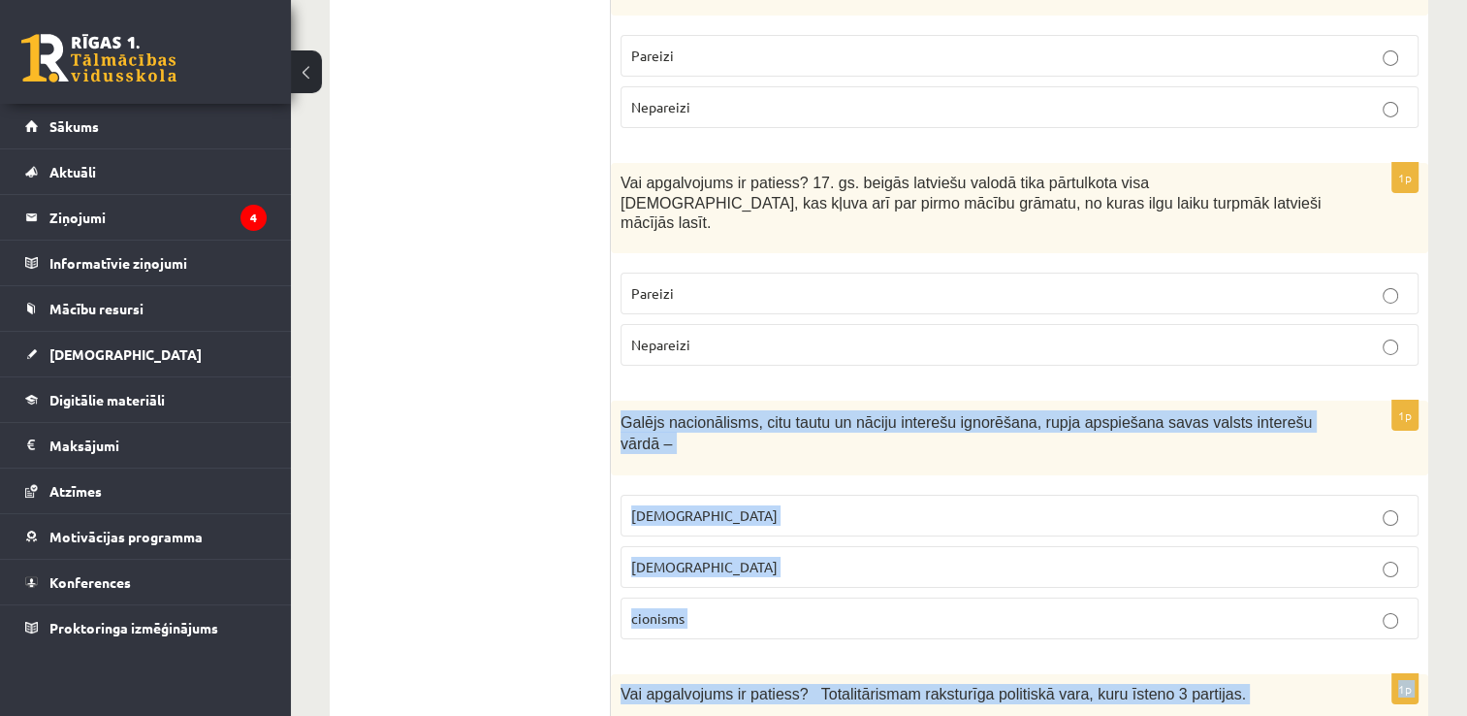
drag, startPoint x: 624, startPoint y: 248, endPoint x: 691, endPoint y: 605, distance: 363.1
click at [729, 505] on p "šovinisms" at bounding box center [1019, 515] width 777 height 20
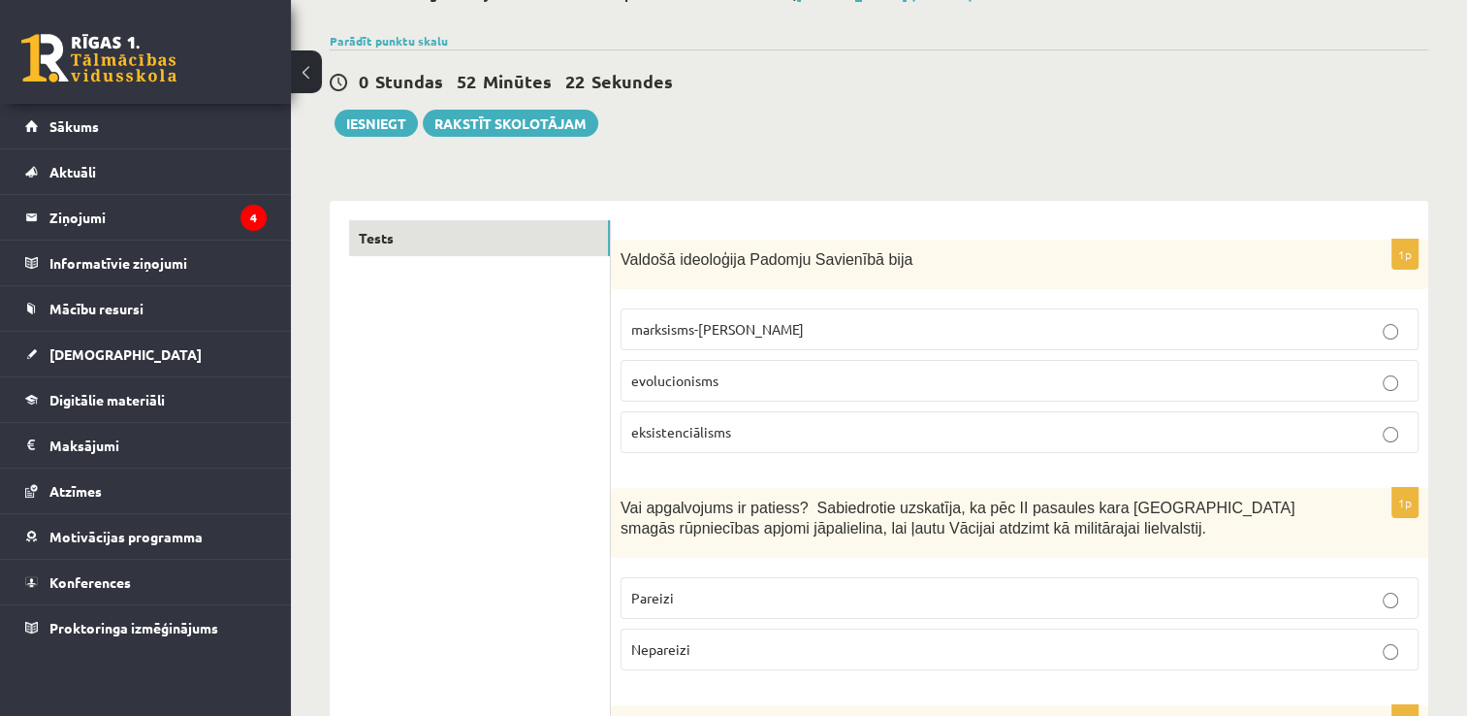
scroll to position [0, 0]
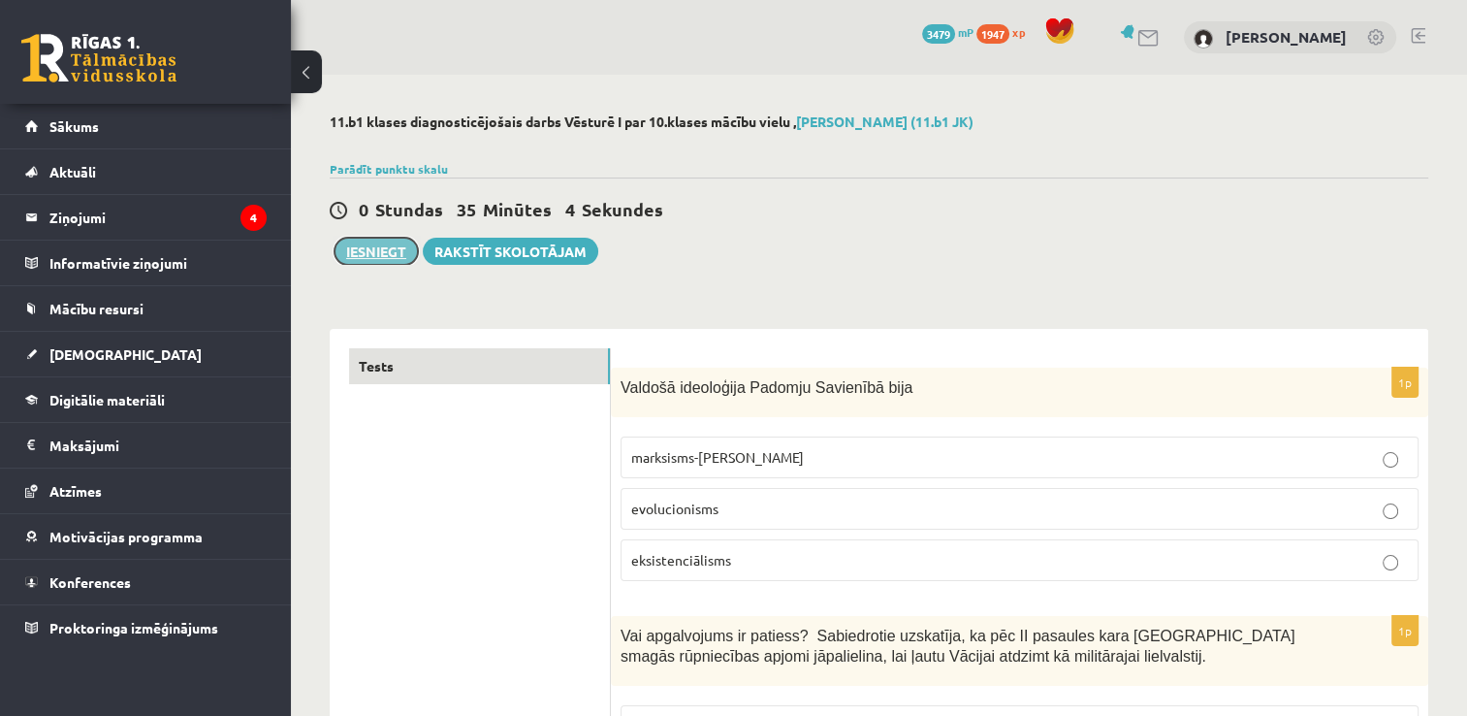
click at [350, 255] on button "Iesniegt" at bounding box center [376, 251] width 83 height 27
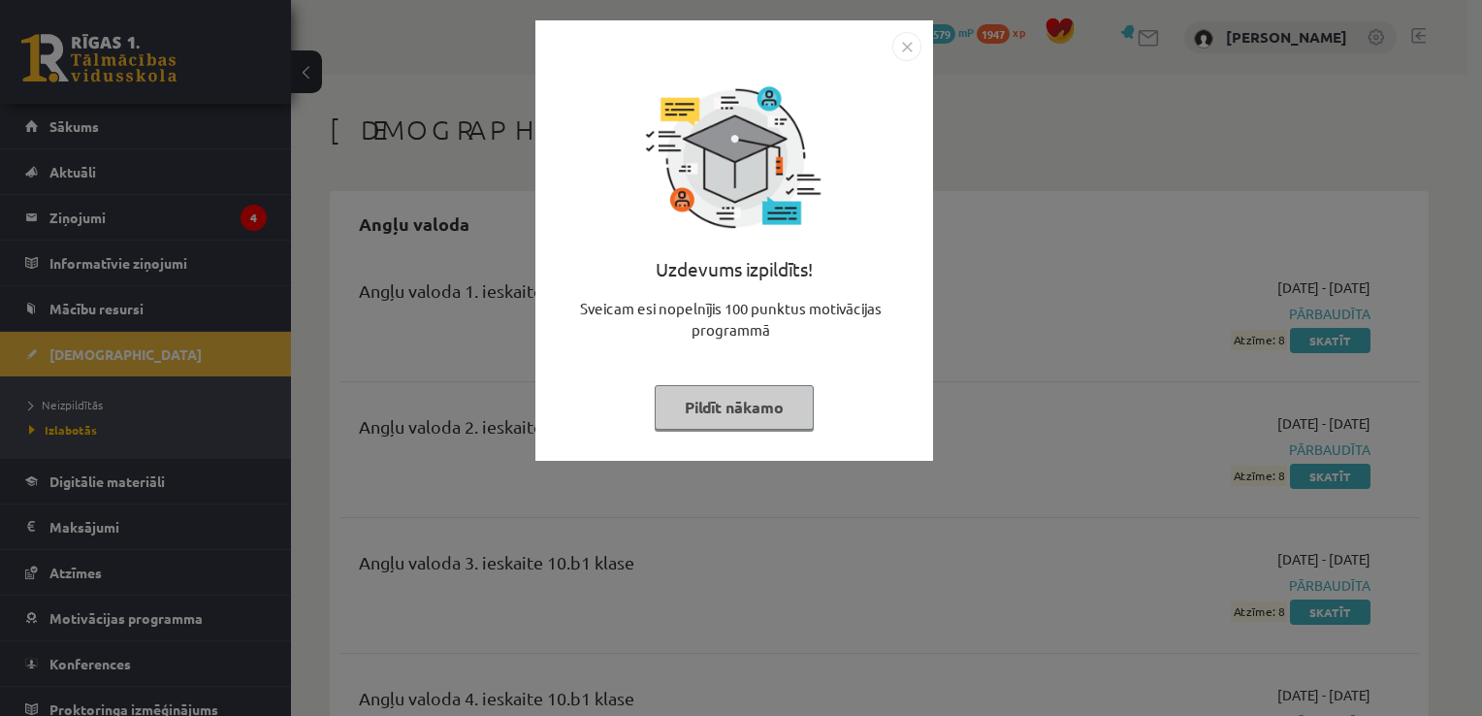
click at [755, 413] on button "Pildīt nākamo" at bounding box center [734, 407] width 159 height 45
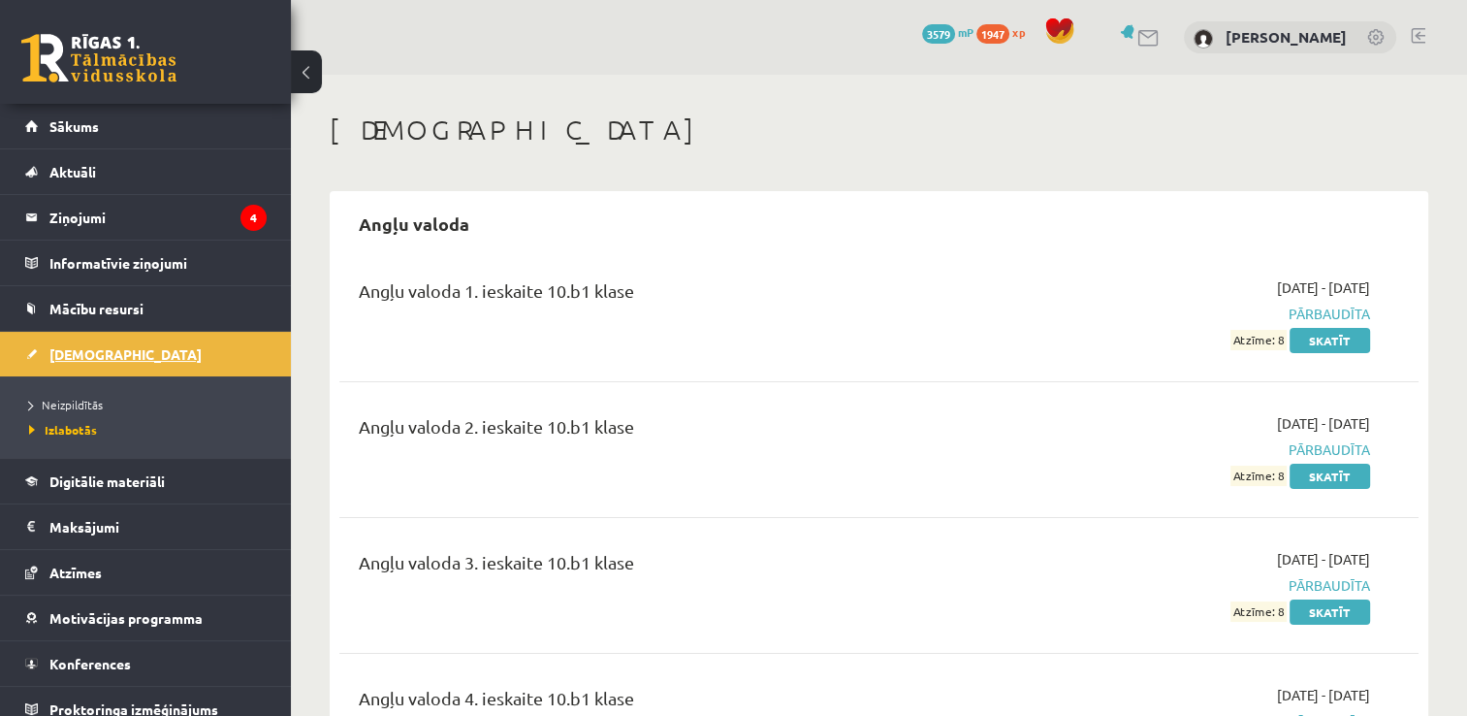
click at [59, 345] on span "[DEMOGRAPHIC_DATA]" at bounding box center [125, 353] width 152 height 17
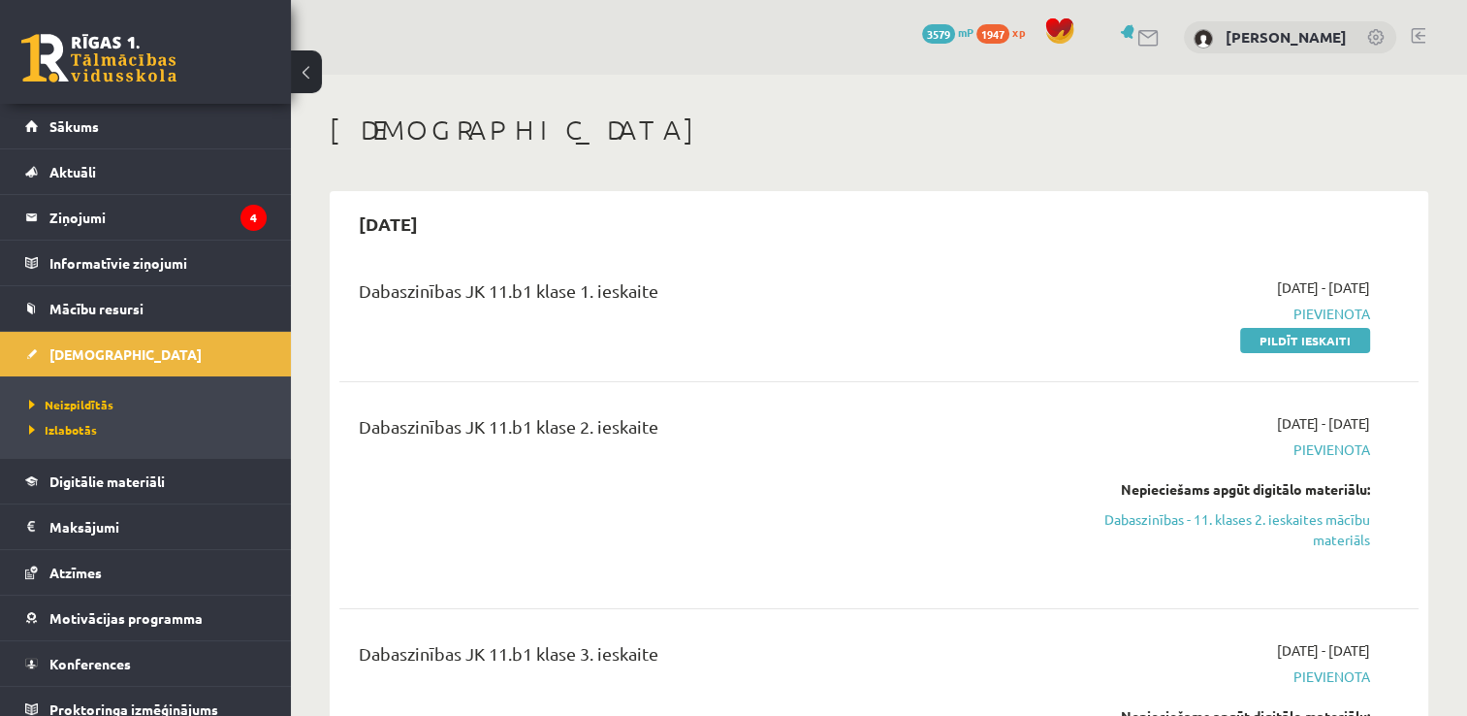
drag, startPoint x: 1328, startPoint y: 340, endPoint x: 816, endPoint y: 85, distance: 572.1
click at [1328, 340] on link "Pildīt ieskaiti" at bounding box center [1305, 340] width 130 height 25
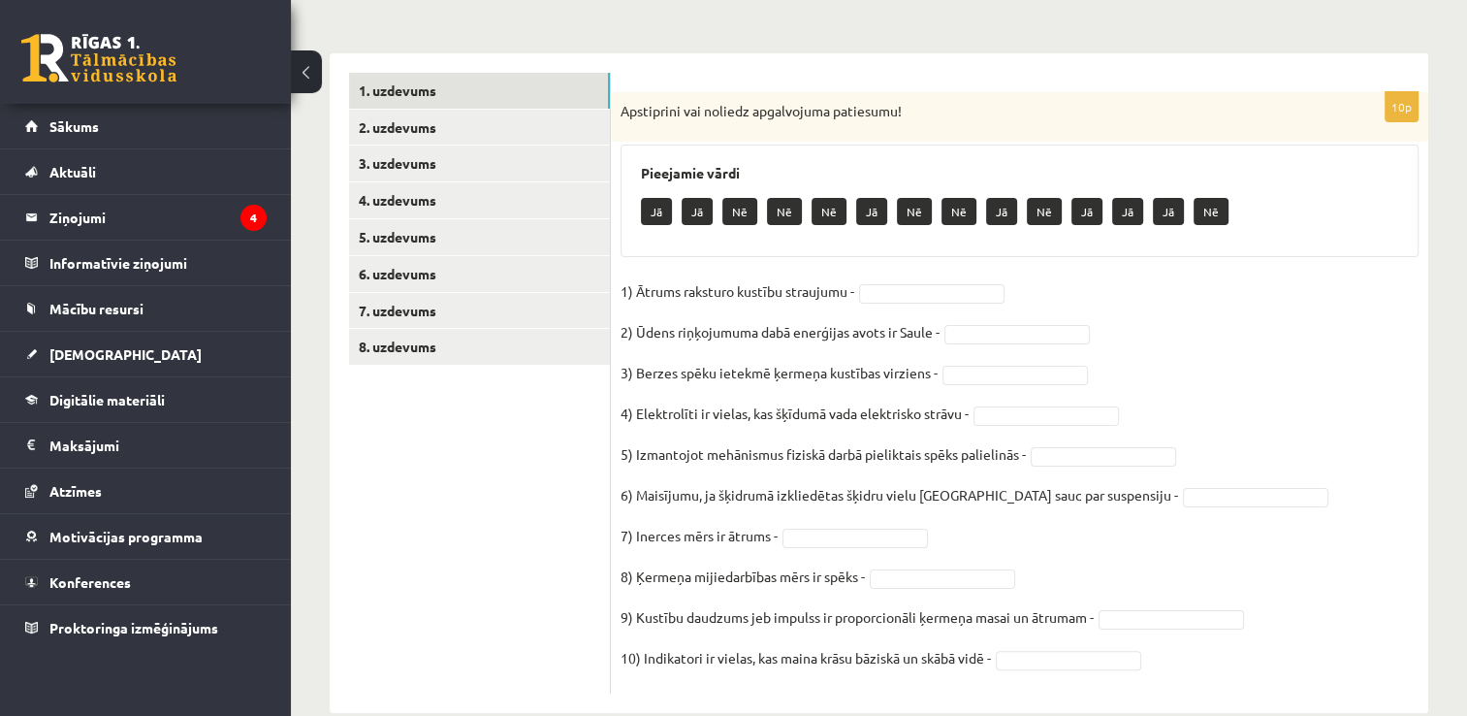
scroll to position [310, 0]
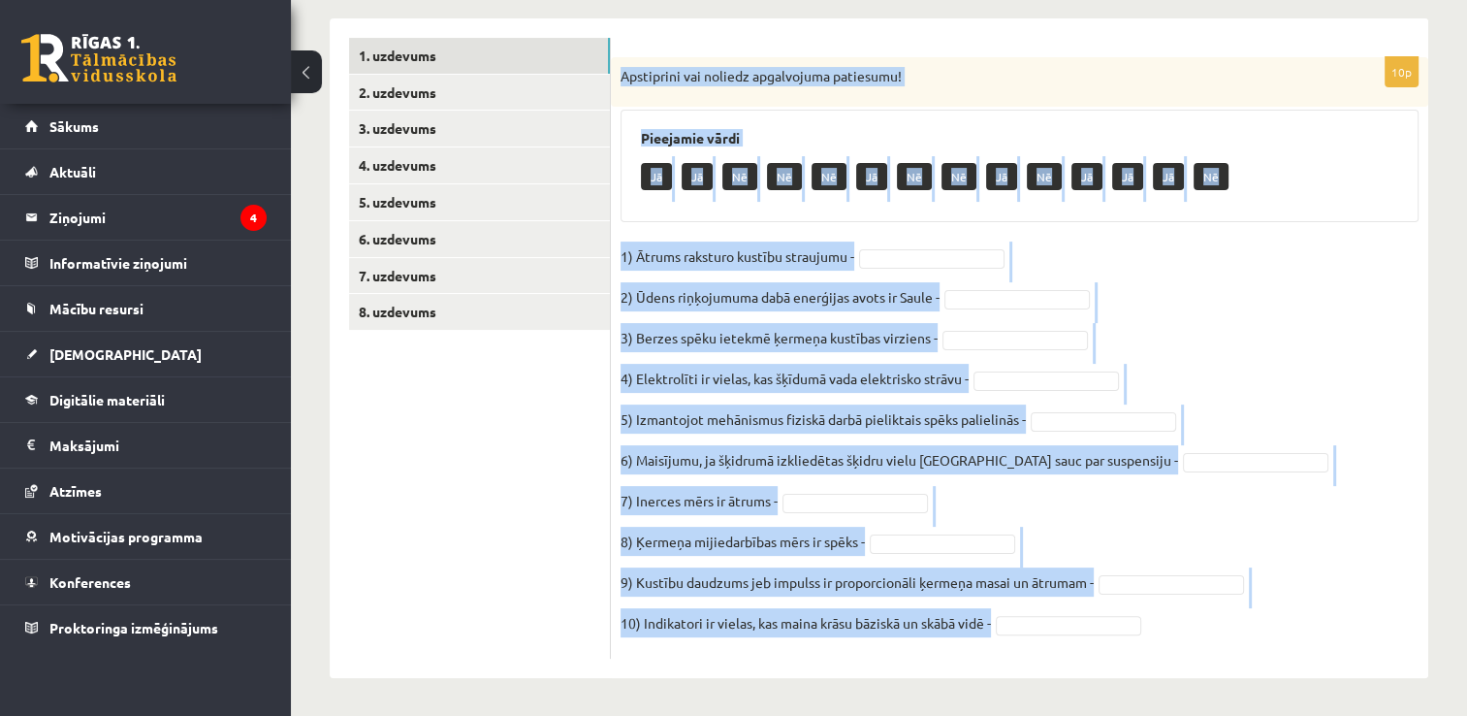
drag, startPoint x: 621, startPoint y: 75, endPoint x: 1258, endPoint y: 619, distance: 837.9
click at [1258, 619] on div "10p Apstiprini vai noliedz apgalvojuma patiesumu! Pieejamie vārdi Jā Jā Nē Nē N…" at bounding box center [1020, 357] width 818 height 601
copy div "Loremipsum dol sitamet consectetur adipiscin! Elitseddo eiusm Te In Ut La Et Do…"
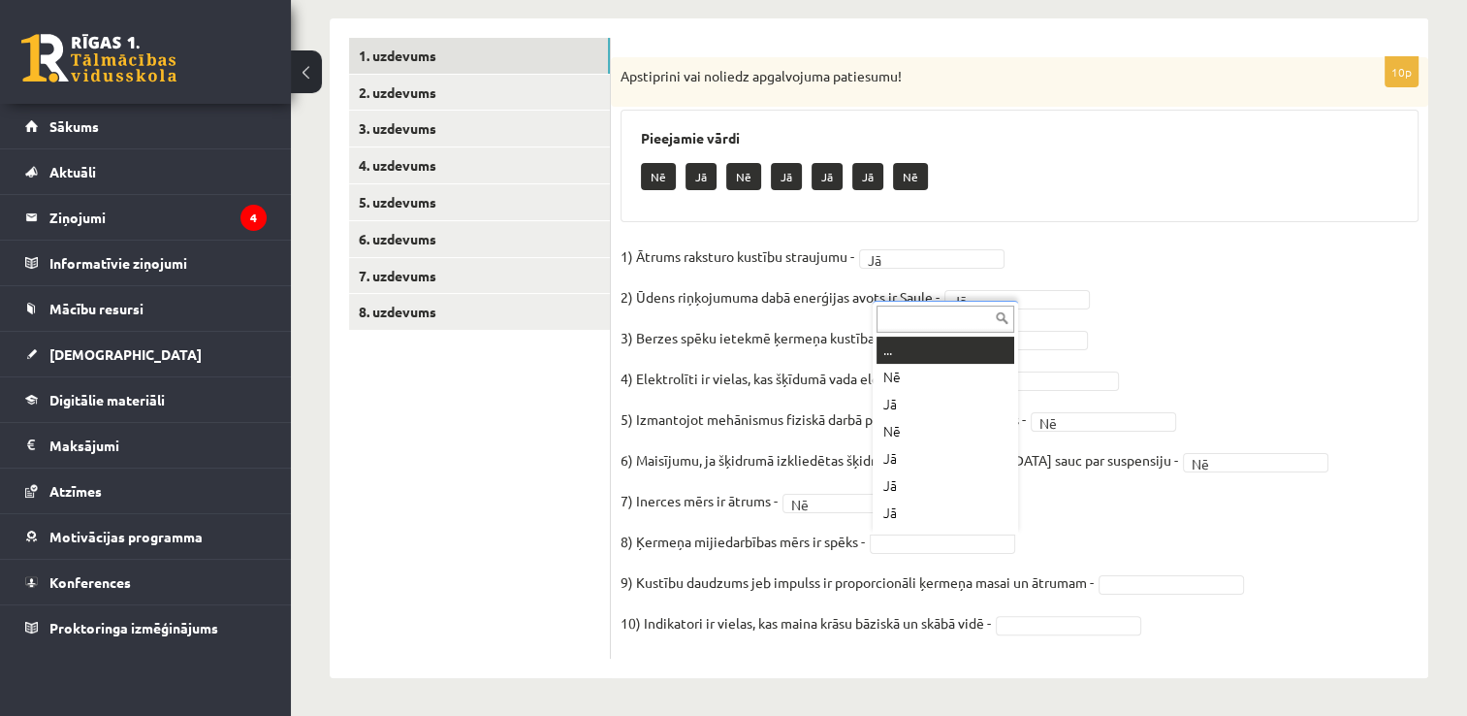
scroll to position [23, 0]
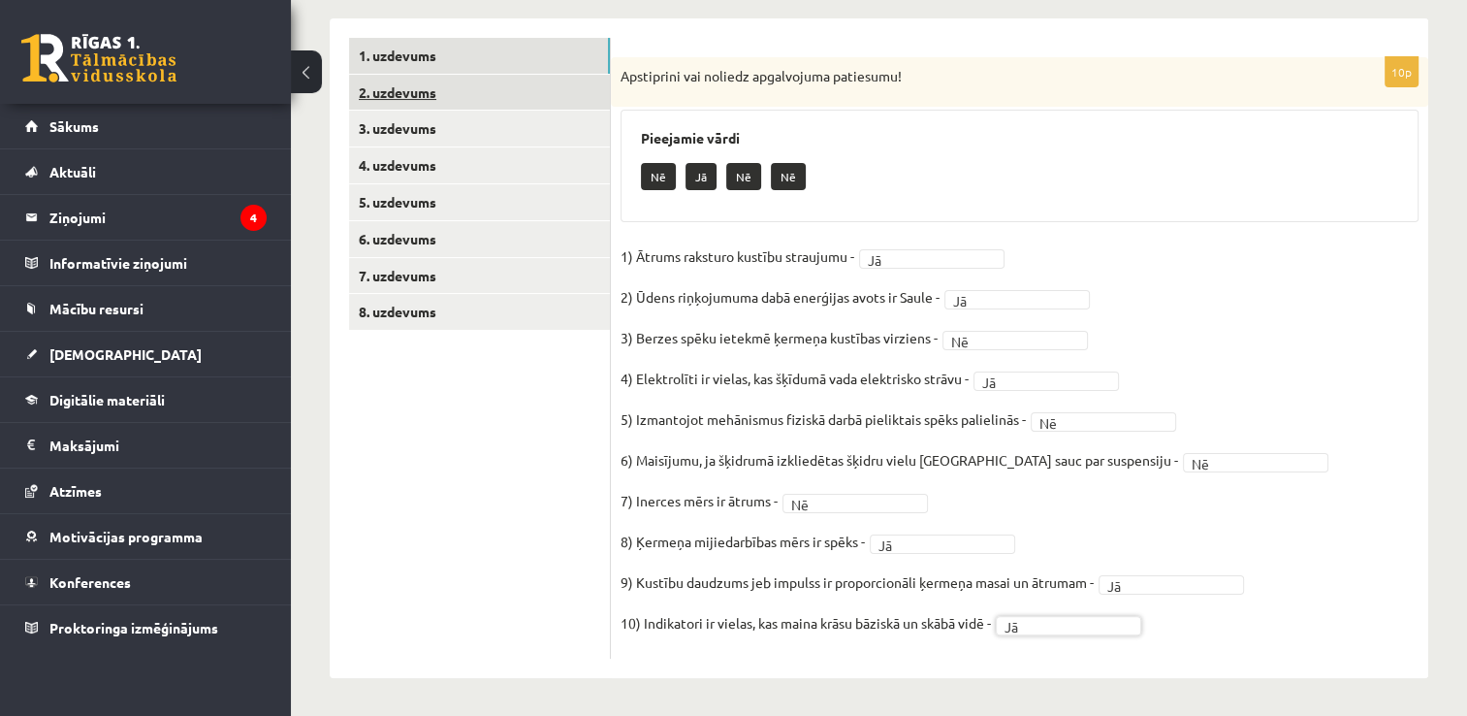
click at [405, 91] on link "2. uzdevums" at bounding box center [479, 93] width 261 height 36
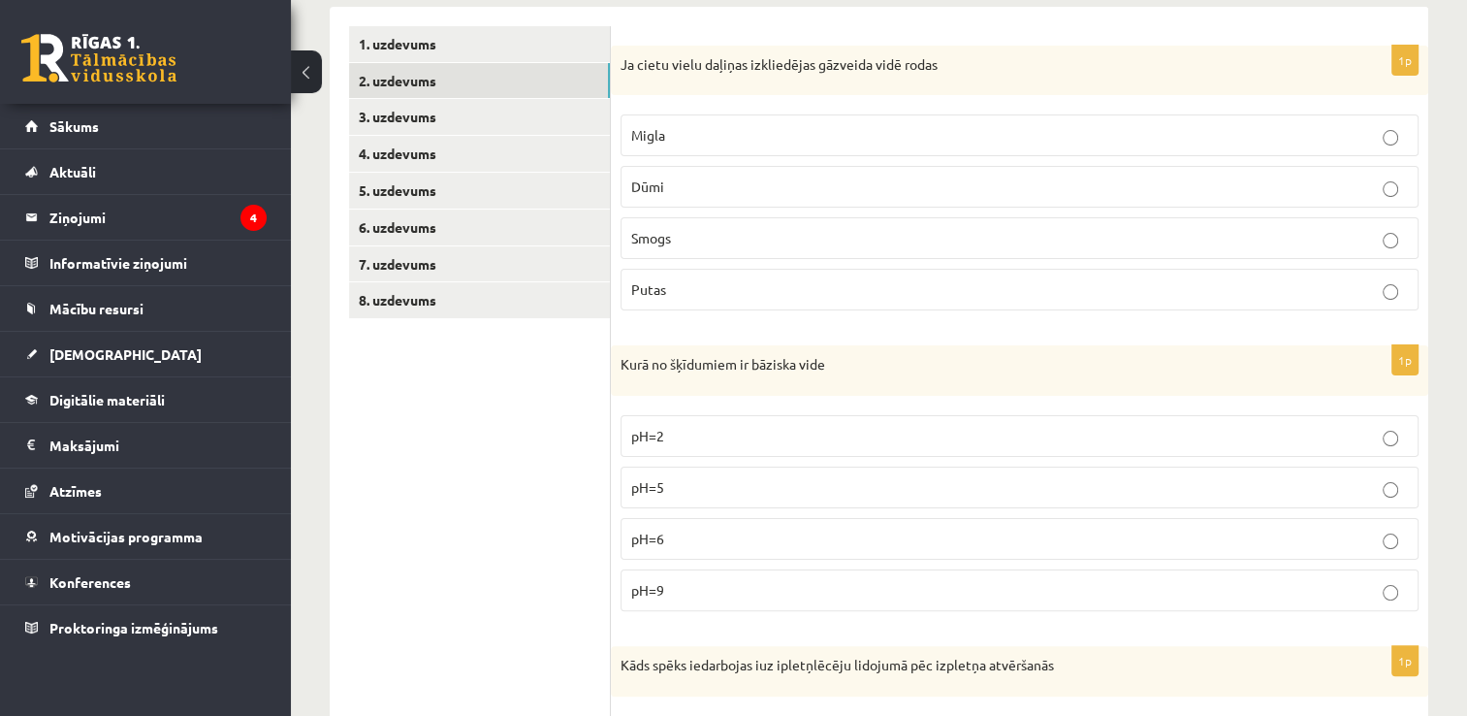
scroll to position [318, 0]
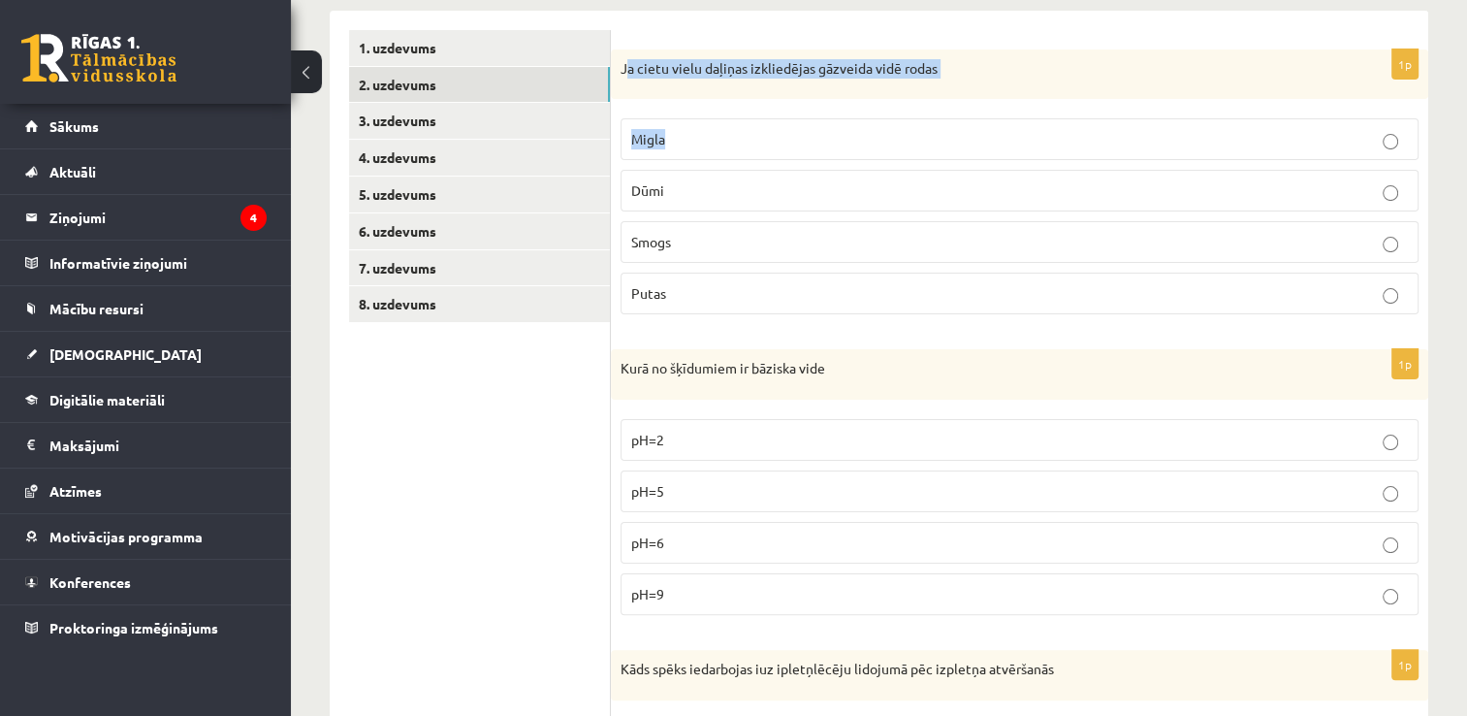
drag, startPoint x: 625, startPoint y: 64, endPoint x: 688, endPoint y: 155, distance: 110.8
click at [688, 155] on div "1p Ja cietu vielu daļiņas izkliedējas gāzveida vidē rodas [GEOGRAPHIC_DATA] Dūm…" at bounding box center [1020, 189] width 818 height 281
drag, startPoint x: 688, startPoint y: 155, endPoint x: 630, endPoint y: 59, distance: 111.8
click at [630, 59] on p "Ja cietu vielu daļiņas izkliedējas gāzveida vidē rodas" at bounding box center [971, 68] width 701 height 19
drag, startPoint x: 623, startPoint y: 62, endPoint x: 691, endPoint y: 270, distance: 218.4
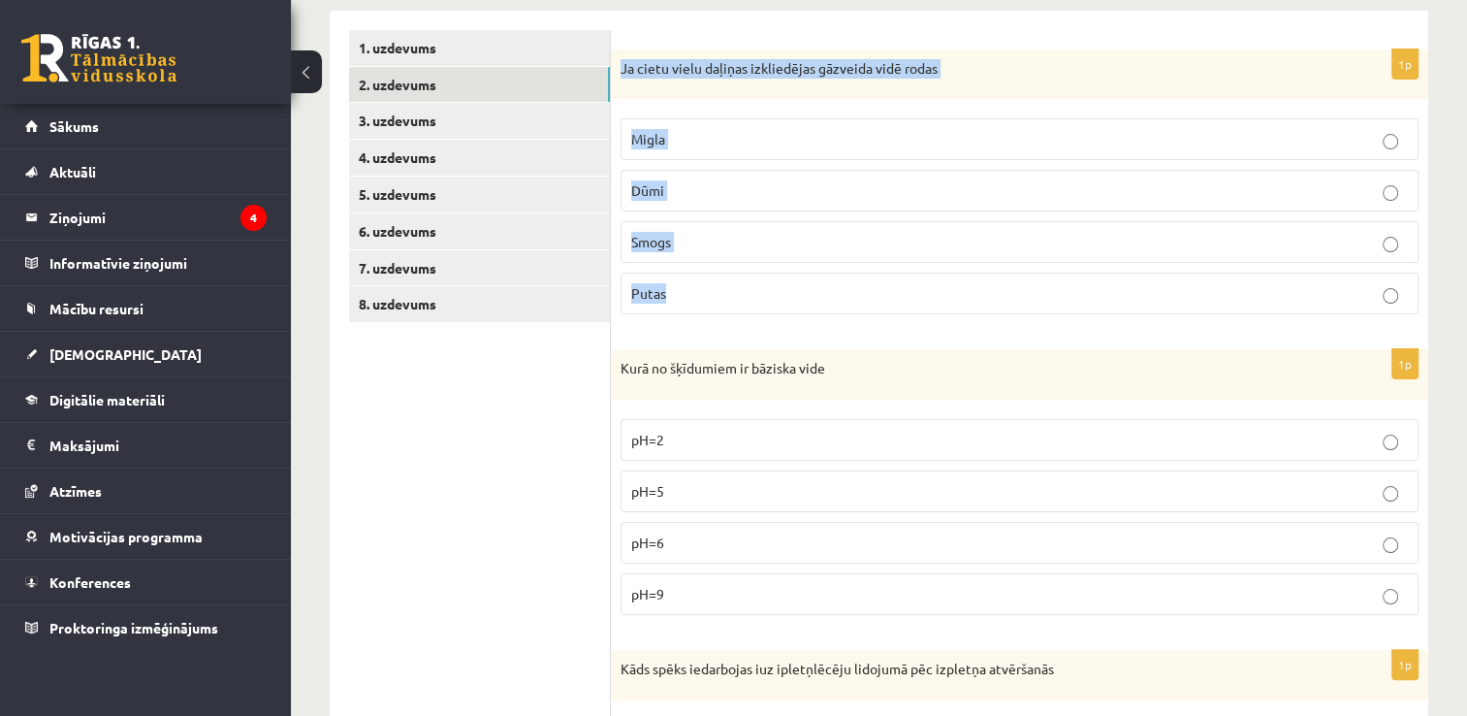
click at [691, 270] on div "1p Ja cietu vielu daļiņas izkliedējas gāzveida vidē rodas [GEOGRAPHIC_DATA] Dūm…" at bounding box center [1020, 189] width 818 height 281
copy div "Ja cietu vielu daļiņas izkliedējas gāzveida vidē rodas Migla Dūmi Smogs Putas"
click at [667, 195] on p "Dūmi" at bounding box center [1019, 190] width 777 height 20
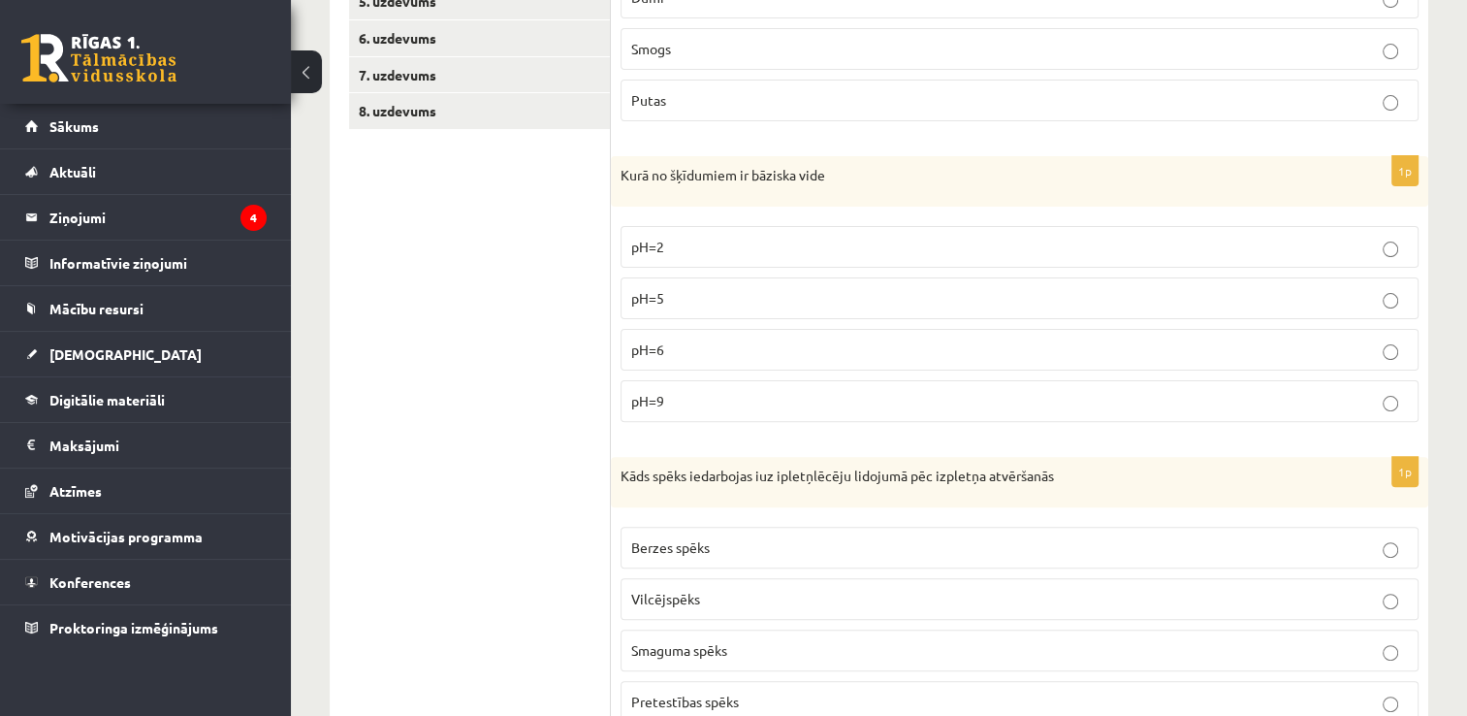
scroll to position [512, 0]
drag, startPoint x: 620, startPoint y: 175, endPoint x: 779, endPoint y: 374, distance: 255.4
click at [779, 374] on div "1p Kurā no šķīdumiem ir bāziska vide pH=2 pH=5 pH=6 pH=9" at bounding box center [1020, 295] width 818 height 281
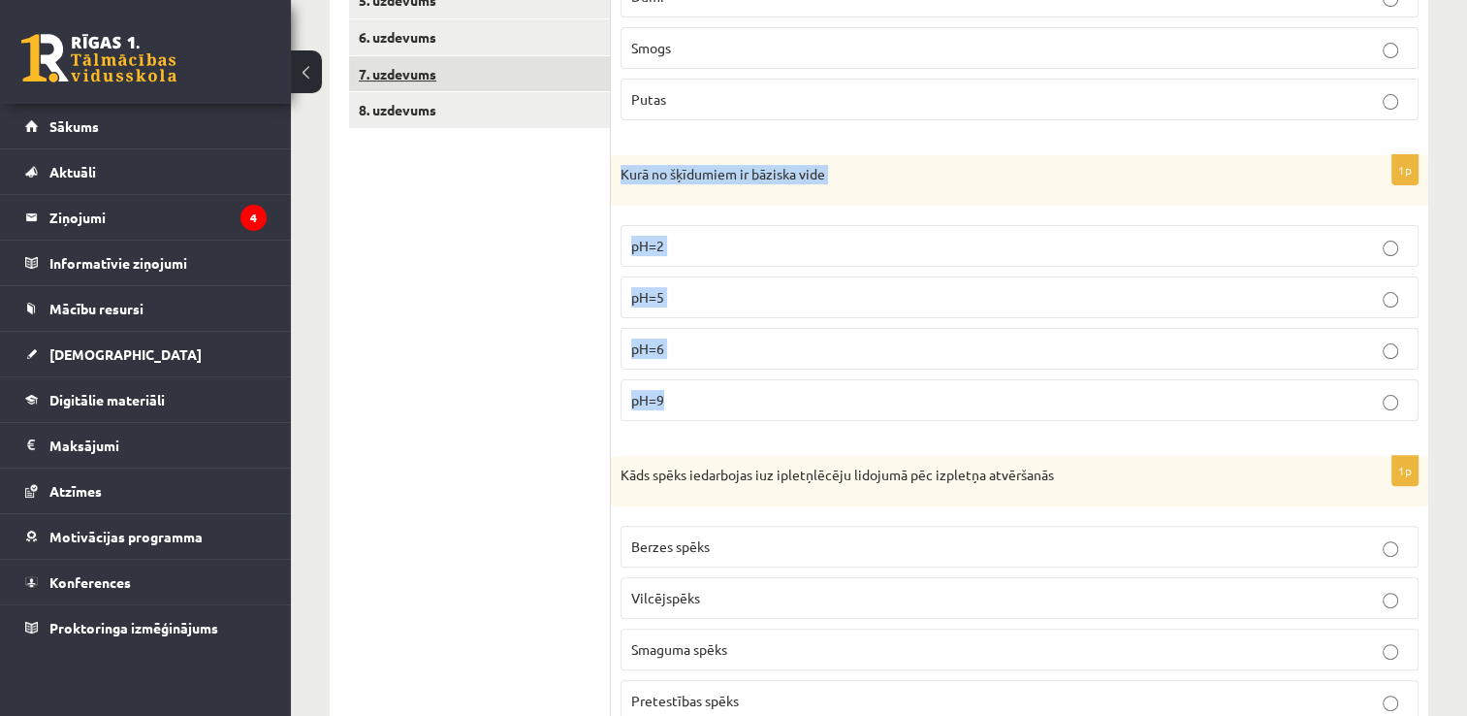
copy div "Kurā no šķīdumiem ir bāziska vide pH=2 pH=5 pH=6 pH=9"
click at [663, 400] on p "pH=9" at bounding box center [1019, 400] width 777 height 20
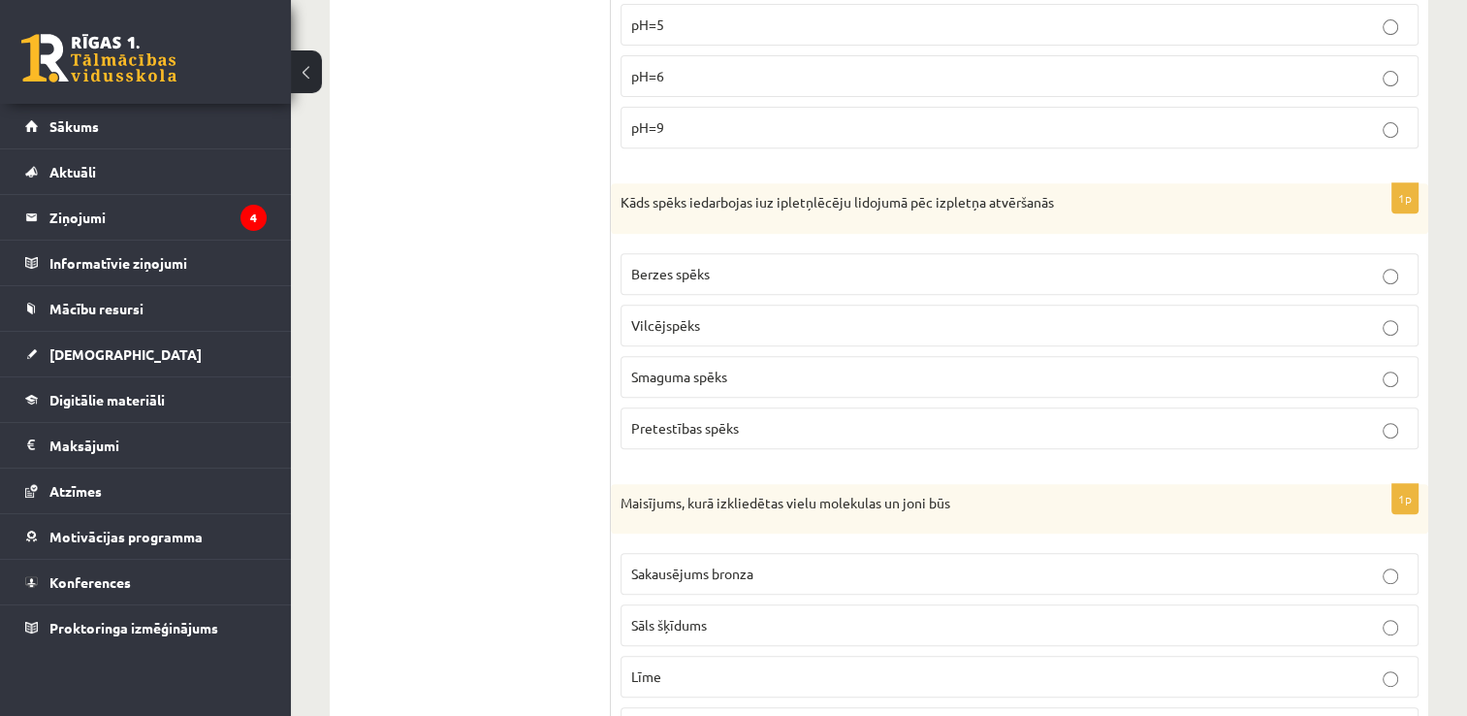
scroll to position [900, 0]
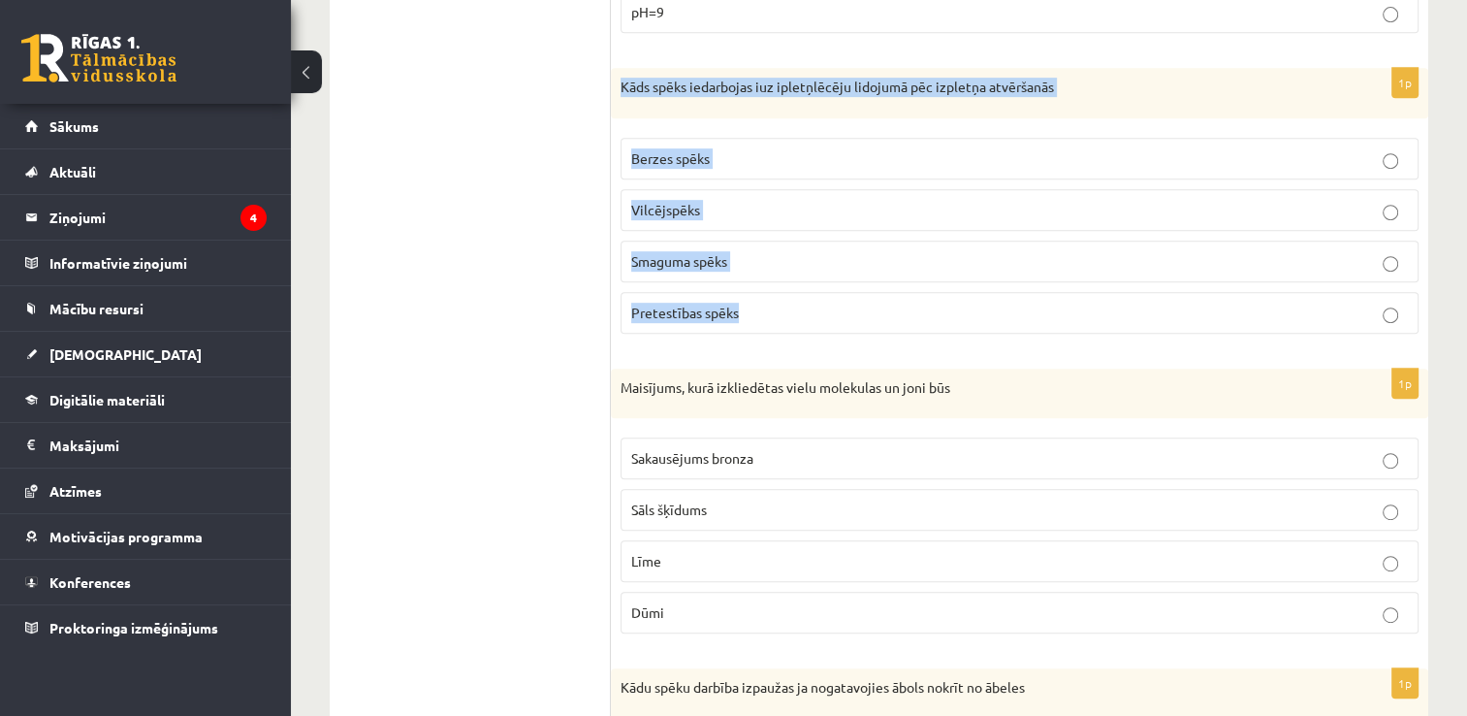
drag, startPoint x: 616, startPoint y: 86, endPoint x: 752, endPoint y: 296, distance: 249.6
click at [752, 296] on div "1p Kāds spēks iedarbojas iuz ipletņlēcēju lidojumā pēc izpletņa atvēršanās Berz…" at bounding box center [1020, 208] width 818 height 281
copy div "Kāds spēks iedarbojas iuz ipletņlēcēju lidojumā pēc izpletņa atvēršanās Berzes …"
click at [692, 306] on span "Pretestības spēks" at bounding box center [685, 312] width 108 height 17
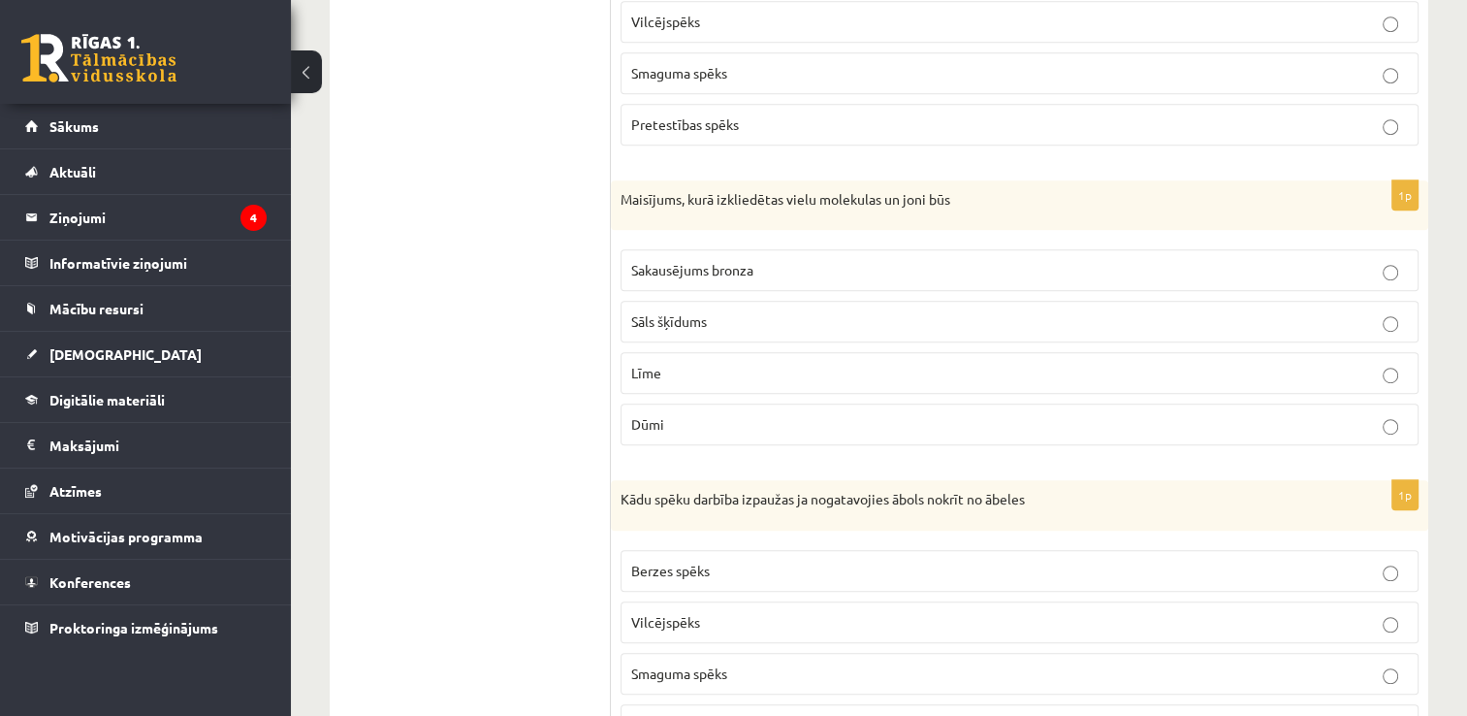
scroll to position [1094, 0]
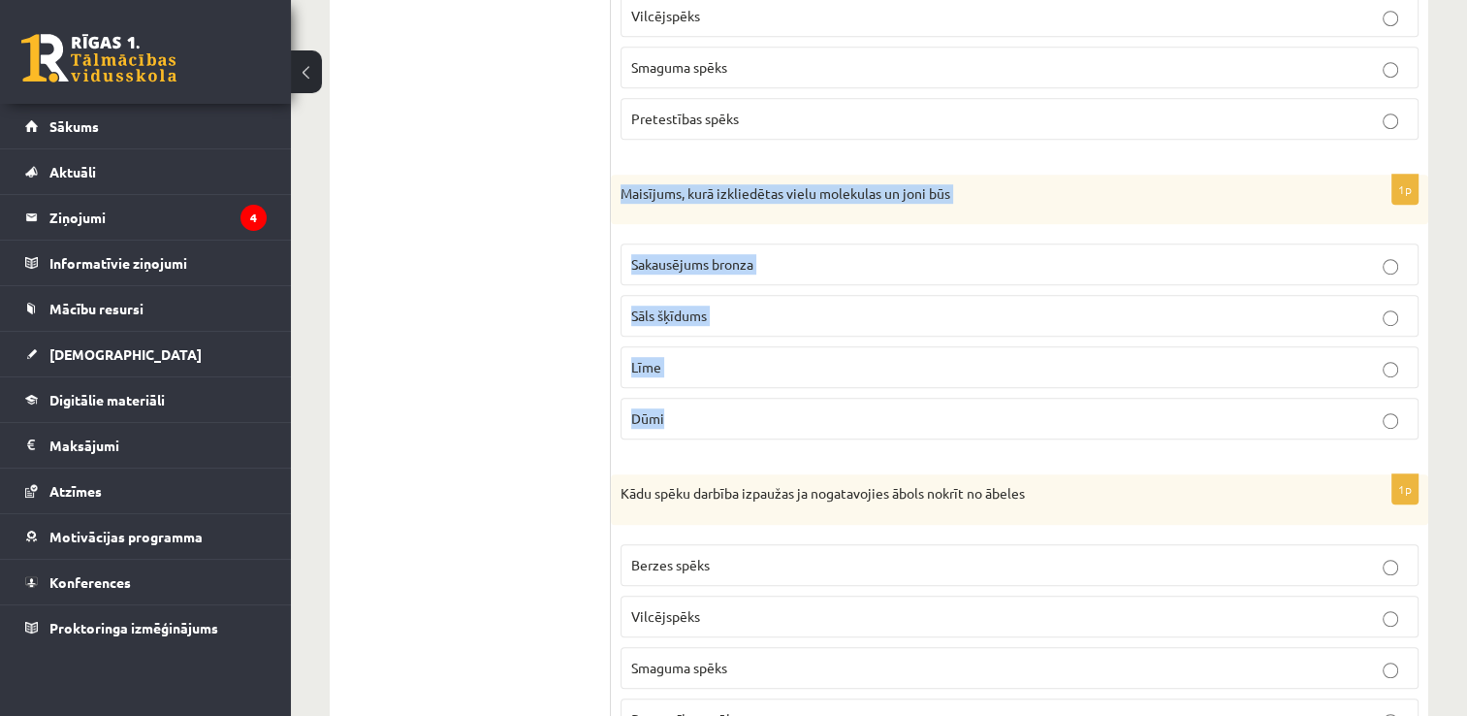
drag, startPoint x: 610, startPoint y: 179, endPoint x: 725, endPoint y: 397, distance: 246.0
click at [725, 397] on div "1p Maisījums, kurā izkliedētas vielu molekulas un joni būs Sakausējums bronza S…" at bounding box center [1020, 315] width 818 height 281
copy div "Maisījums, kurā izkliedētas vielu molekulas un joni būs Sakausējums bronza Sāls…"
click at [658, 316] on span "Sāls šķīdums" at bounding box center [669, 314] width 76 height 17
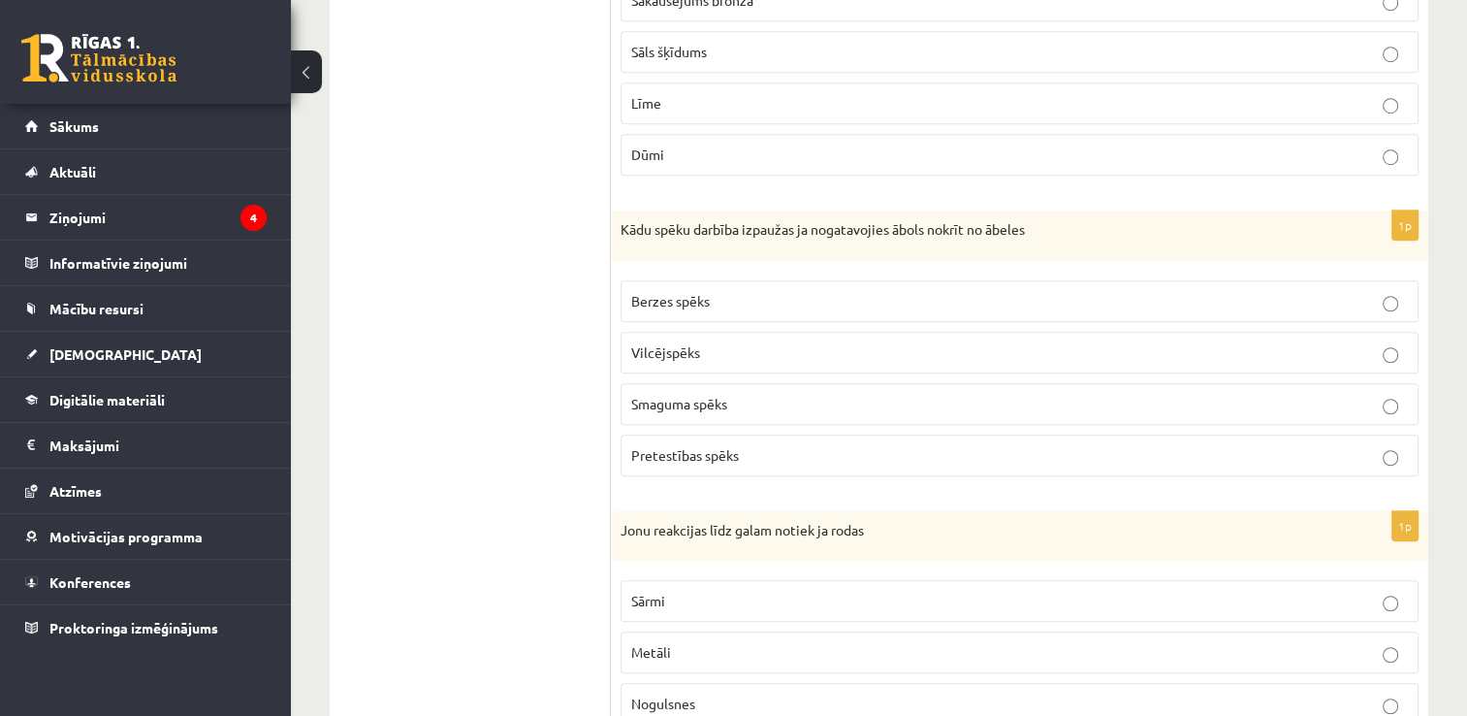
scroll to position [1385, 0]
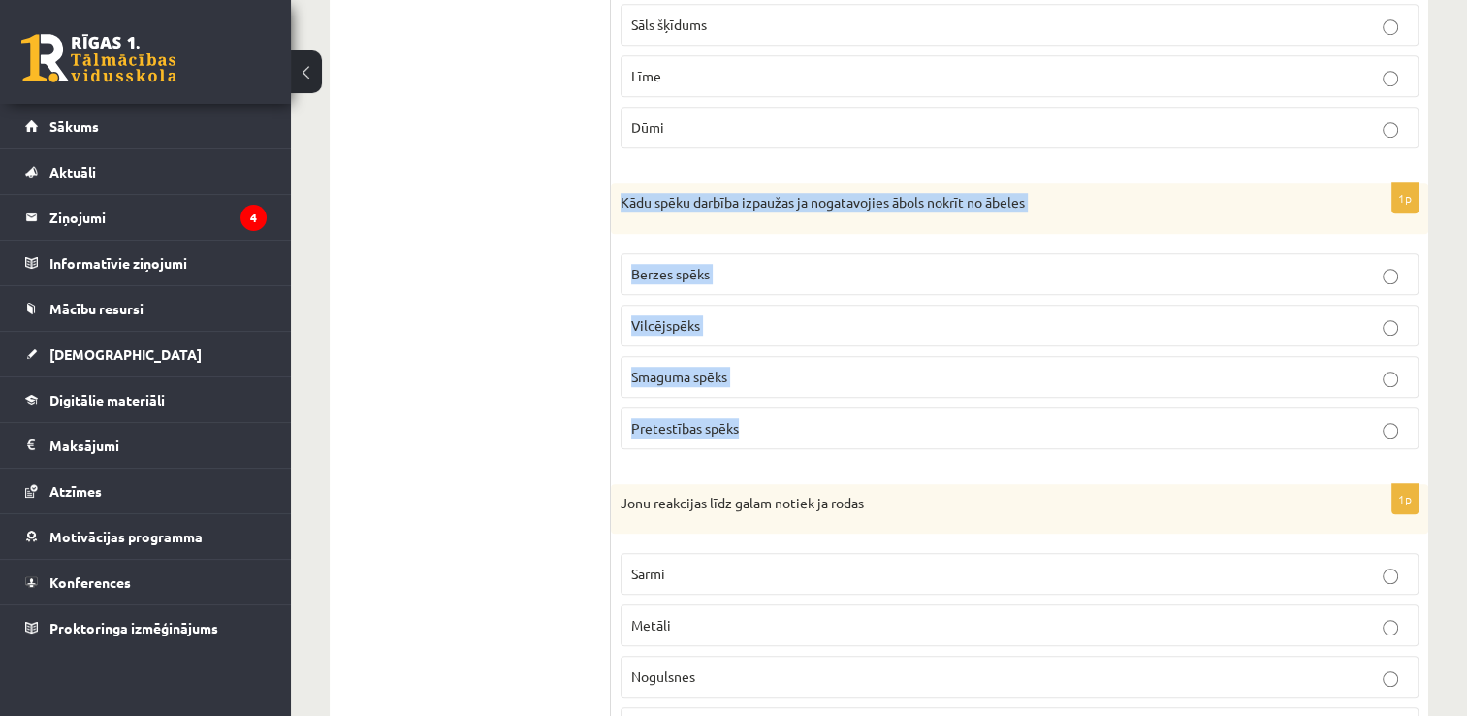
drag, startPoint x: 618, startPoint y: 196, endPoint x: 776, endPoint y: 398, distance: 256.3
click at [776, 398] on div "1p Kādu spēku darbība izpaužas ja nogatavojies ābols nokrīt no ābeles Berzes sp…" at bounding box center [1020, 323] width 818 height 281
copy div "Kādu spēku darbība izpaužas ja nogatavojies ābols nokrīt no ābeles Berzes spēks…"
click at [684, 369] on span "Smaguma spēks" at bounding box center [679, 376] width 96 height 17
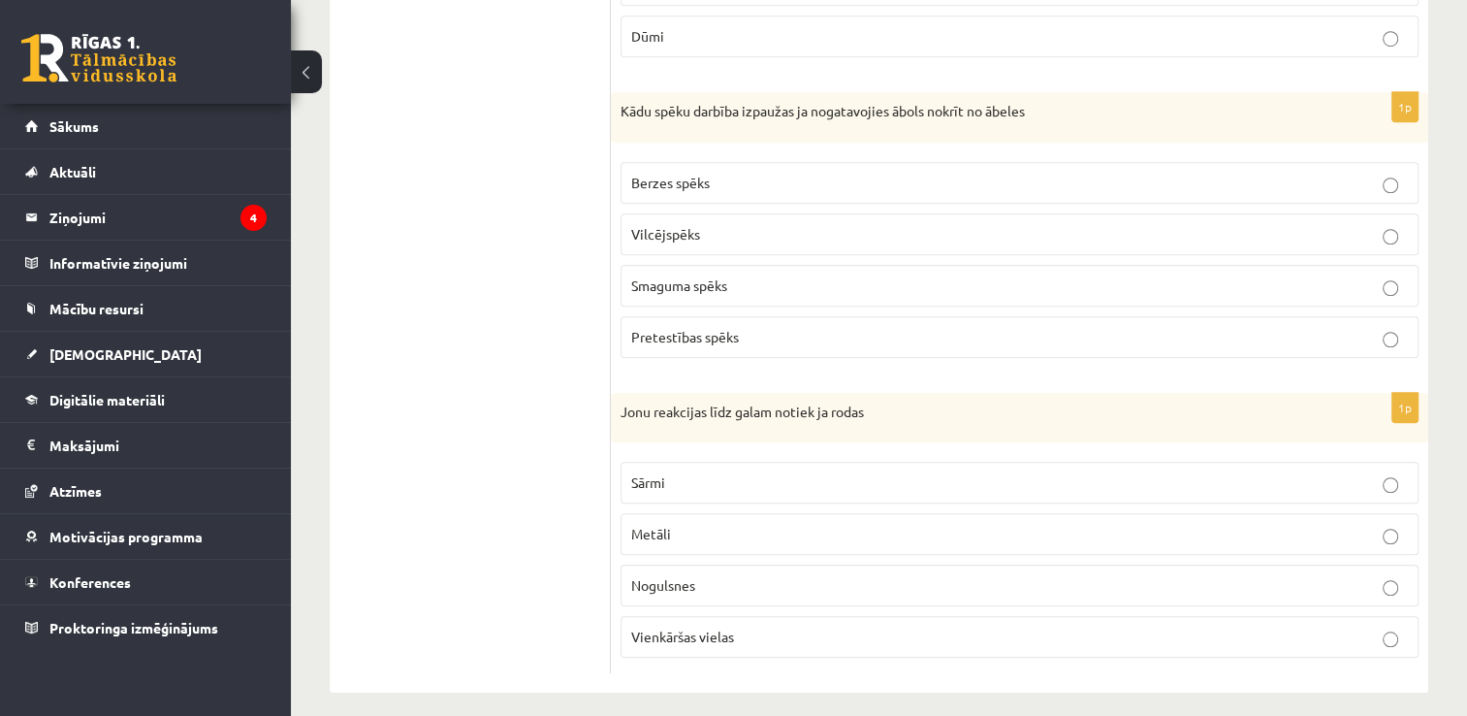
scroll to position [1482, 0]
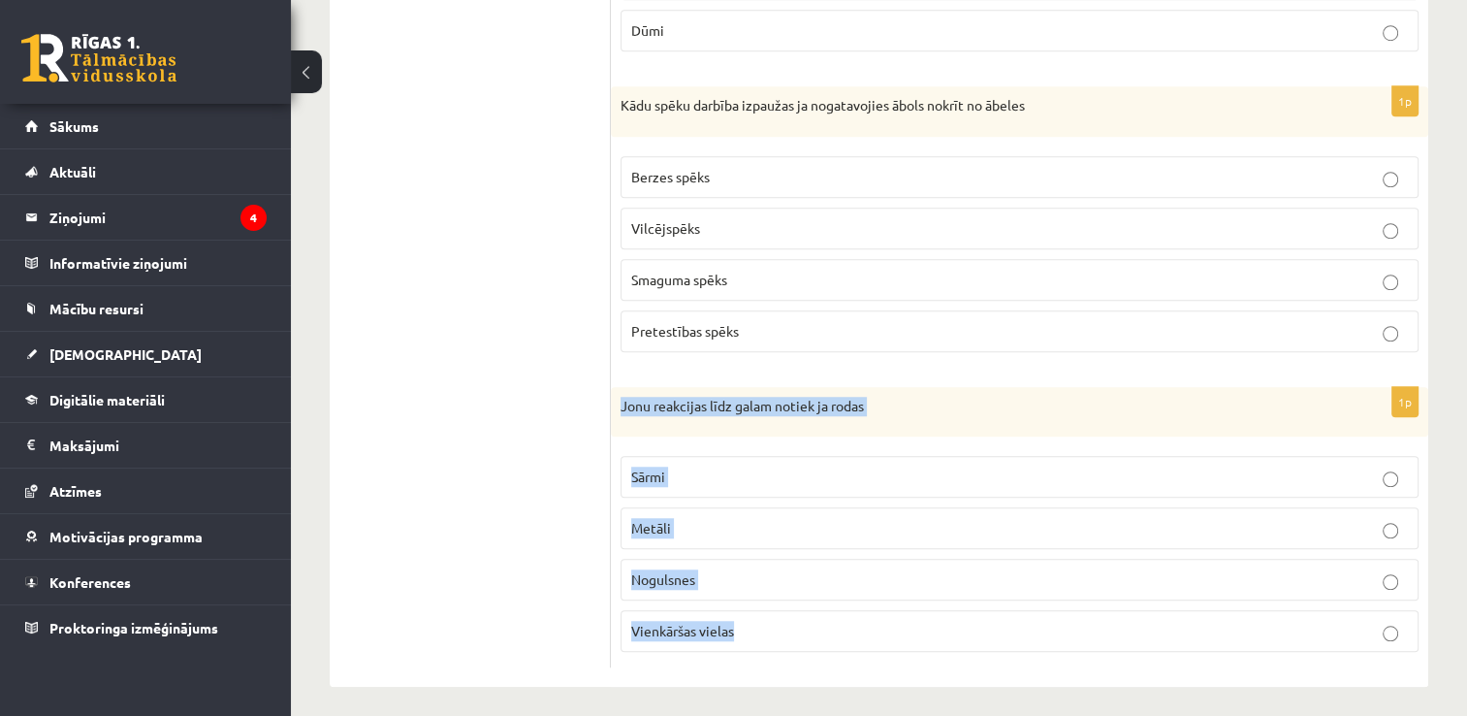
drag, startPoint x: 621, startPoint y: 398, endPoint x: 766, endPoint y: 622, distance: 267.1
click at [766, 622] on div "1p Jonu reakcijas līdz galam notiek ja rodas Sārmi [GEOGRAPHIC_DATA] [GEOGRAPHI…" at bounding box center [1020, 527] width 818 height 281
copy div "Jonu reakcijas līdz galam notiek ja rodas Sārmi Metāli Nogulsnes Vienkāršas vie…"
click at [684, 581] on label "Nogulsnes" at bounding box center [1020, 580] width 798 height 42
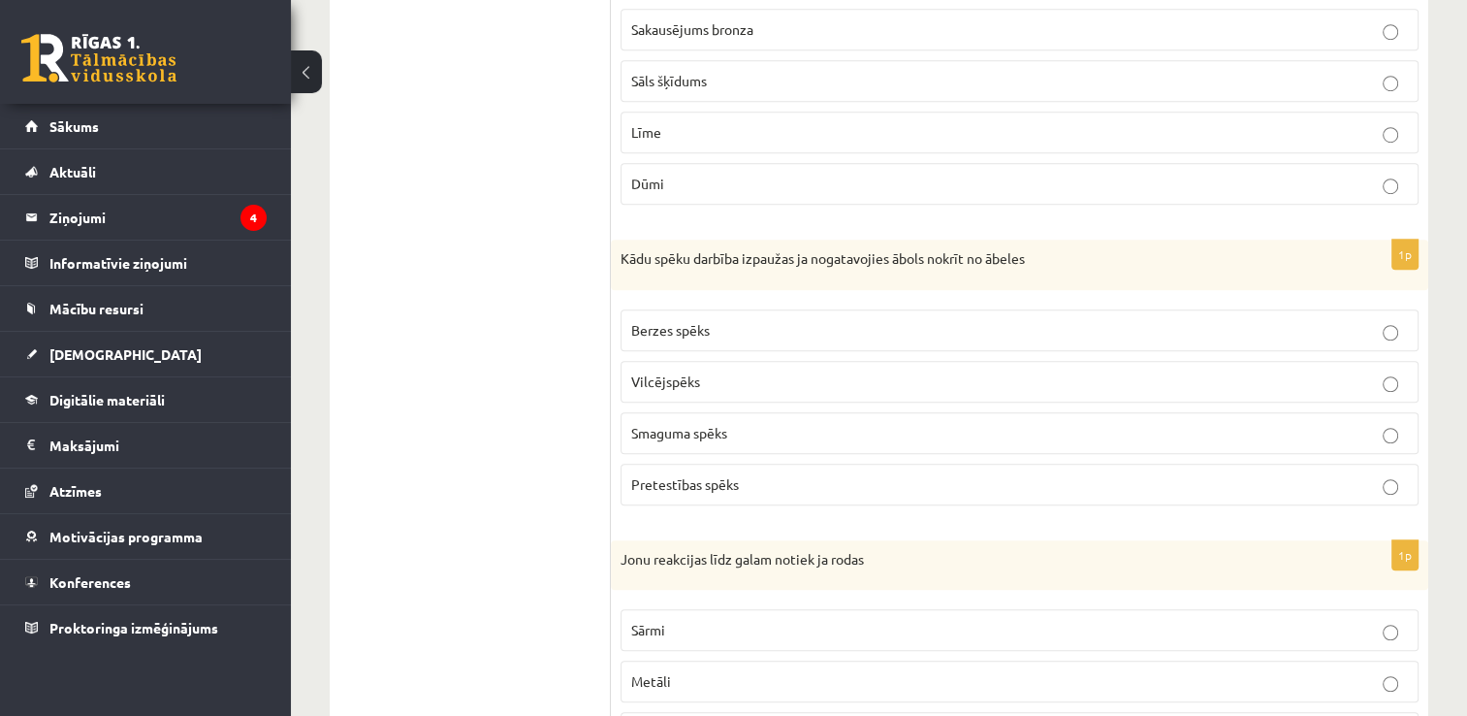
scroll to position [997, 0]
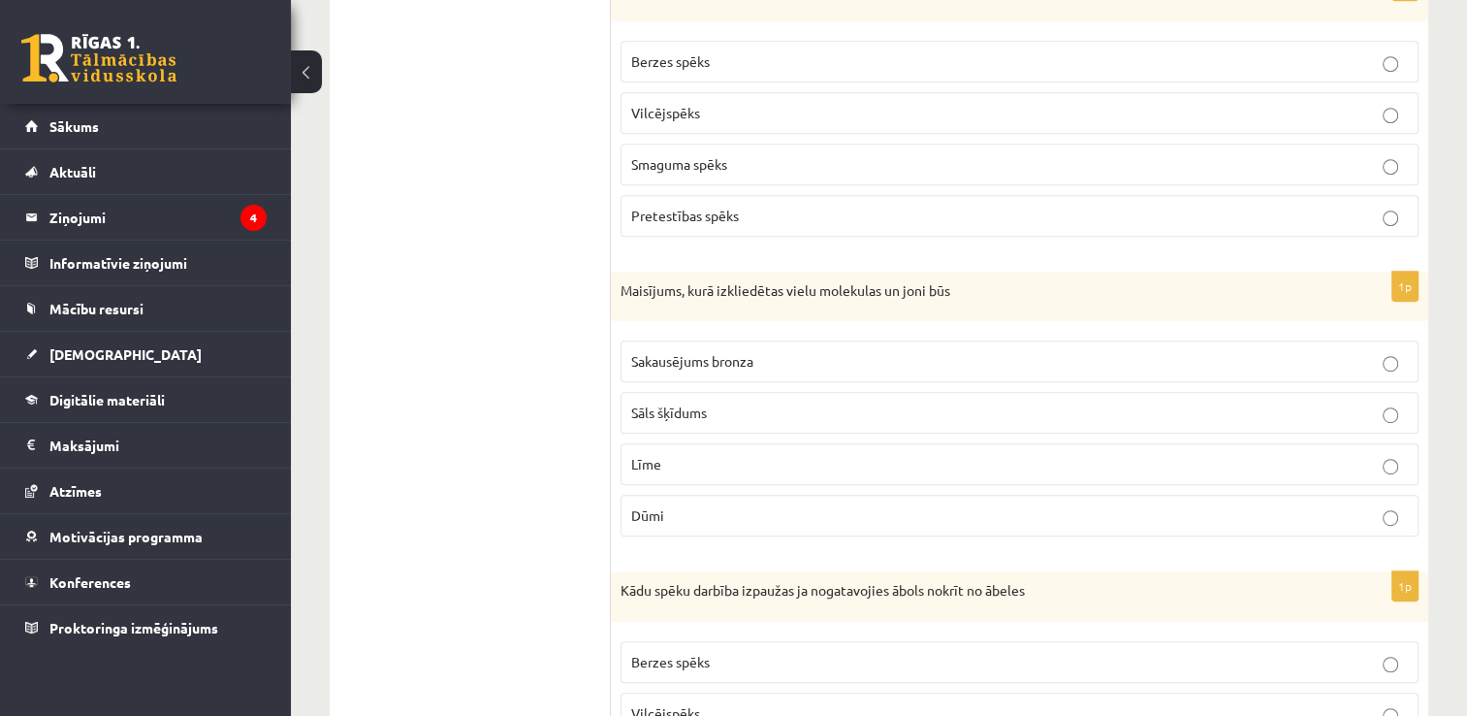
drag, startPoint x: 459, startPoint y: 386, endPoint x: 442, endPoint y: 533, distance: 148.3
click at [442, 533] on ul "1. uzdevums 2. uzdevums 3. uzdevums 4. uzdevums 5. uzdevums 6. uzdevums 7. uzde…" at bounding box center [480, 252] width 262 height 1802
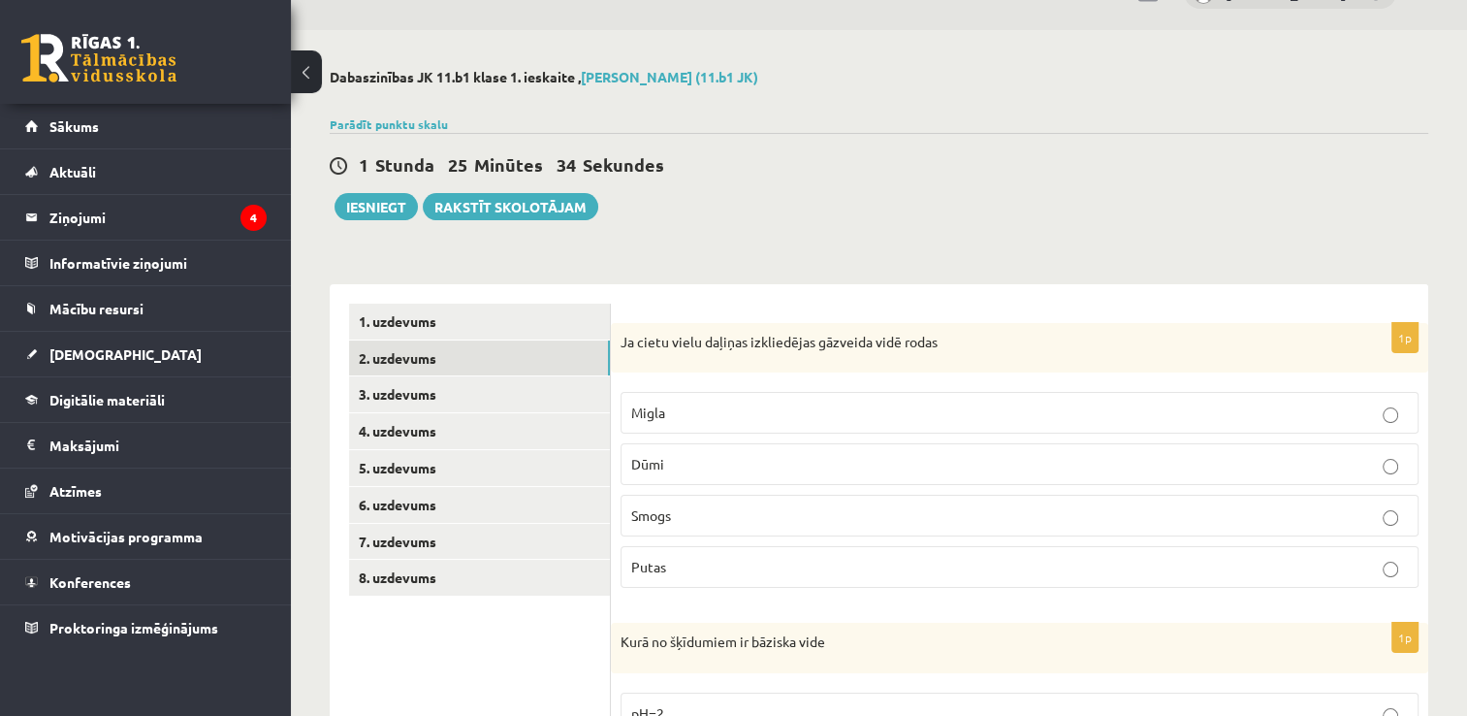
scroll to position [0, 0]
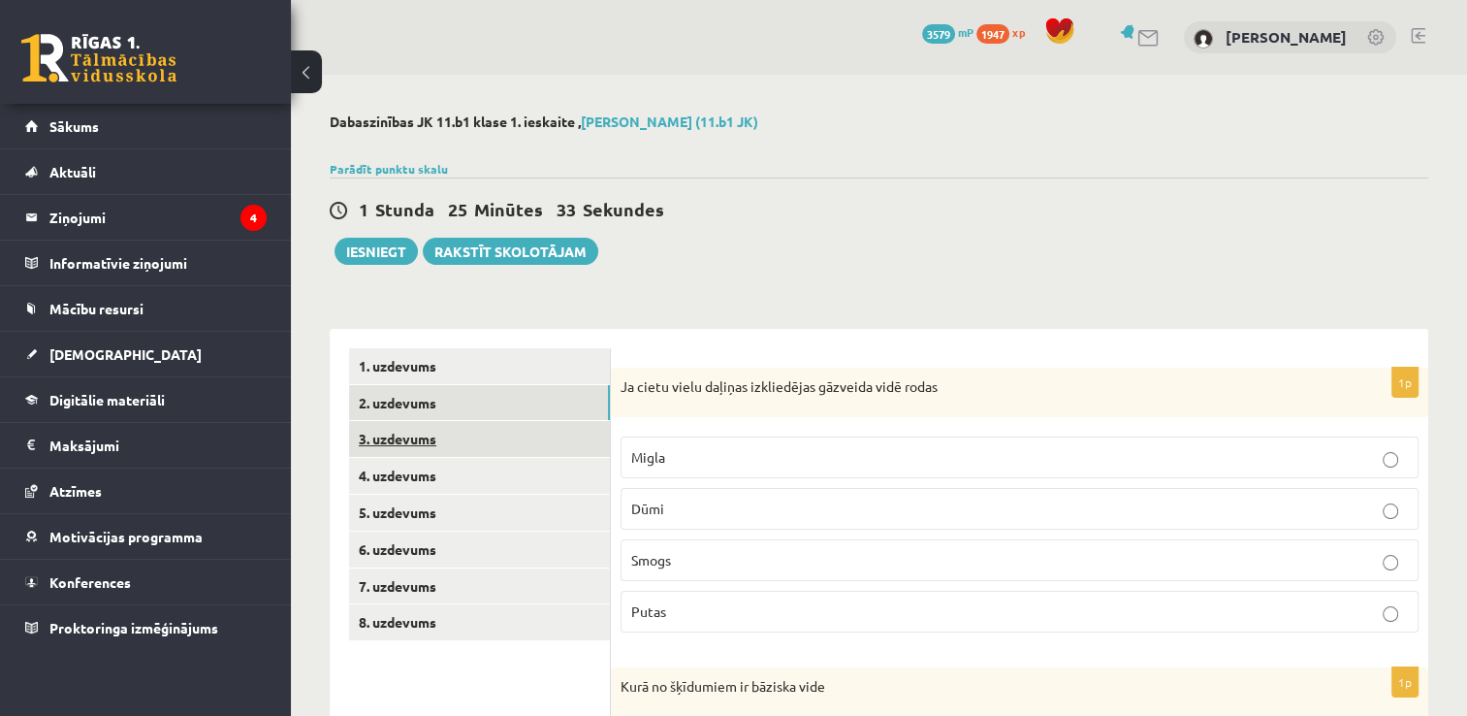
click at [442, 452] on link "3. uzdevums" at bounding box center [479, 439] width 261 height 36
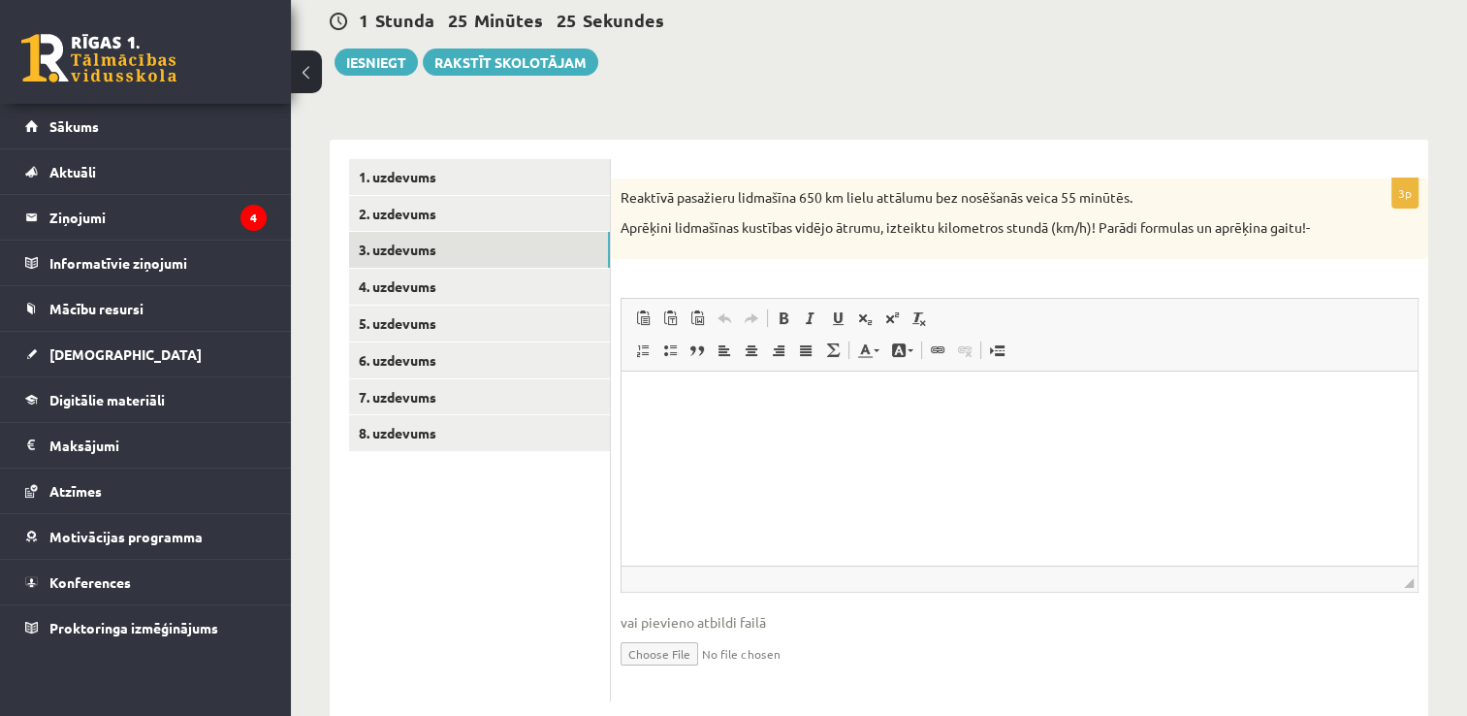
scroll to position [194, 0]
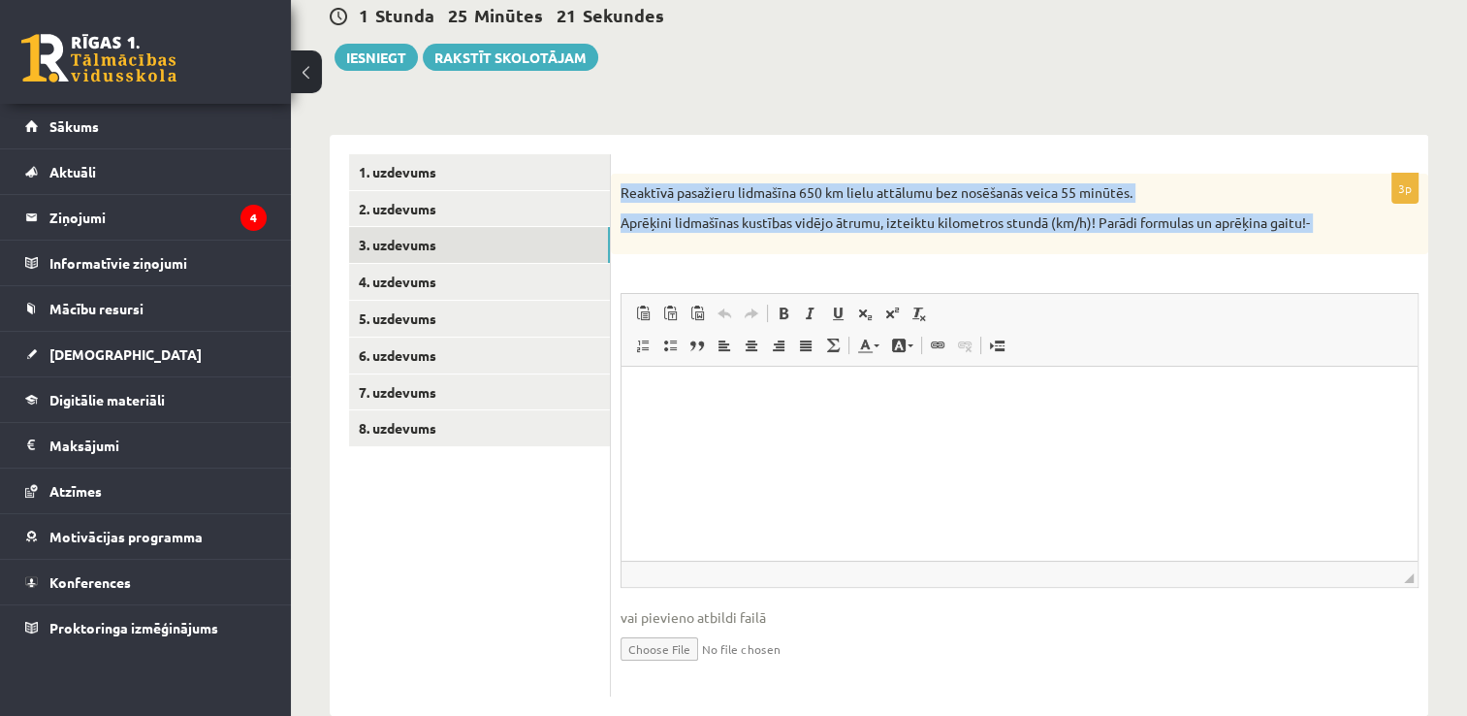
drag, startPoint x: 618, startPoint y: 192, endPoint x: 1230, endPoint y: 273, distance: 617.2
click at [1230, 273] on div "3p Reaktīvā pasažieru lidmašīna 650 km lielu attālumu bez nosēšanās veica 55 mi…" at bounding box center [1020, 435] width 818 height 523
copy div "Loremips dolorsita consectet 319 ad elits doeiusmo tem incididun utlab 52 etdol…"
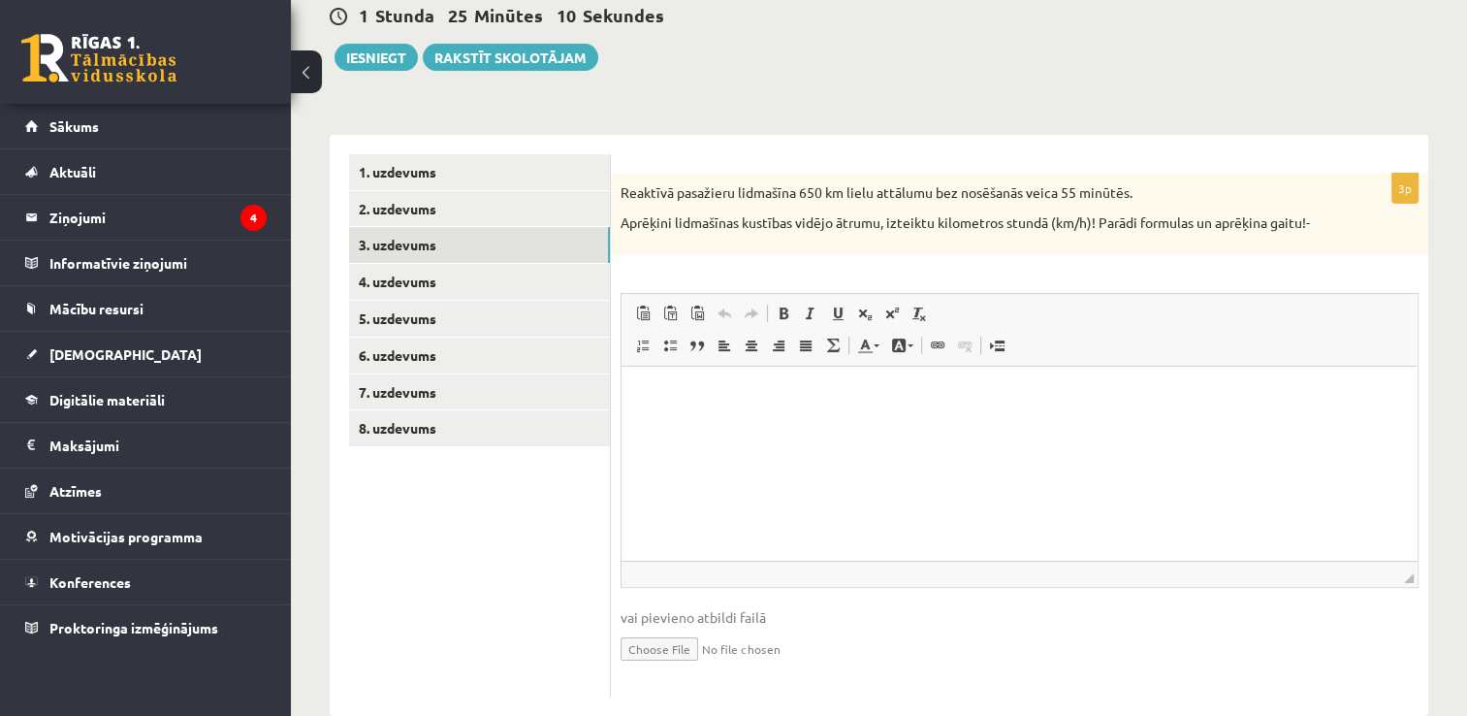
click at [832, 426] on html at bounding box center [1020, 396] width 796 height 59
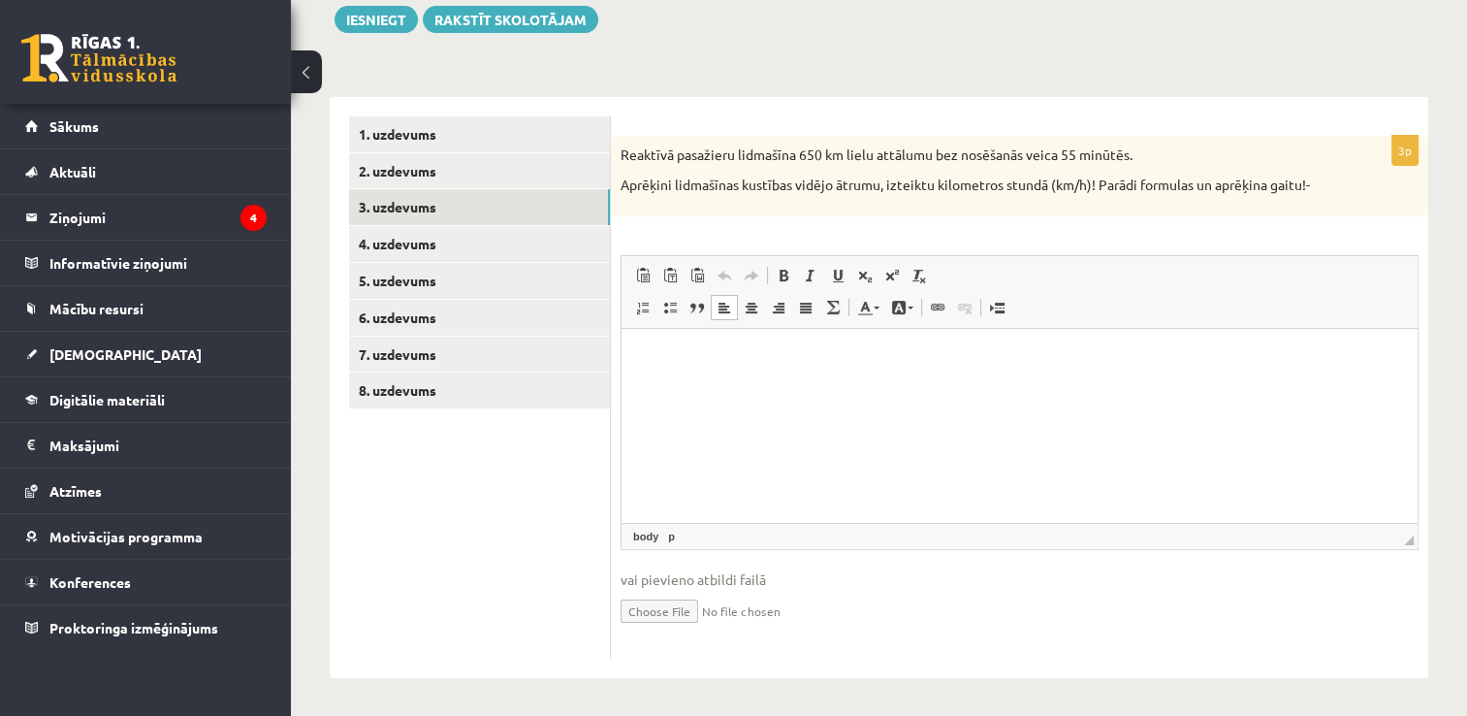
type input "**********"
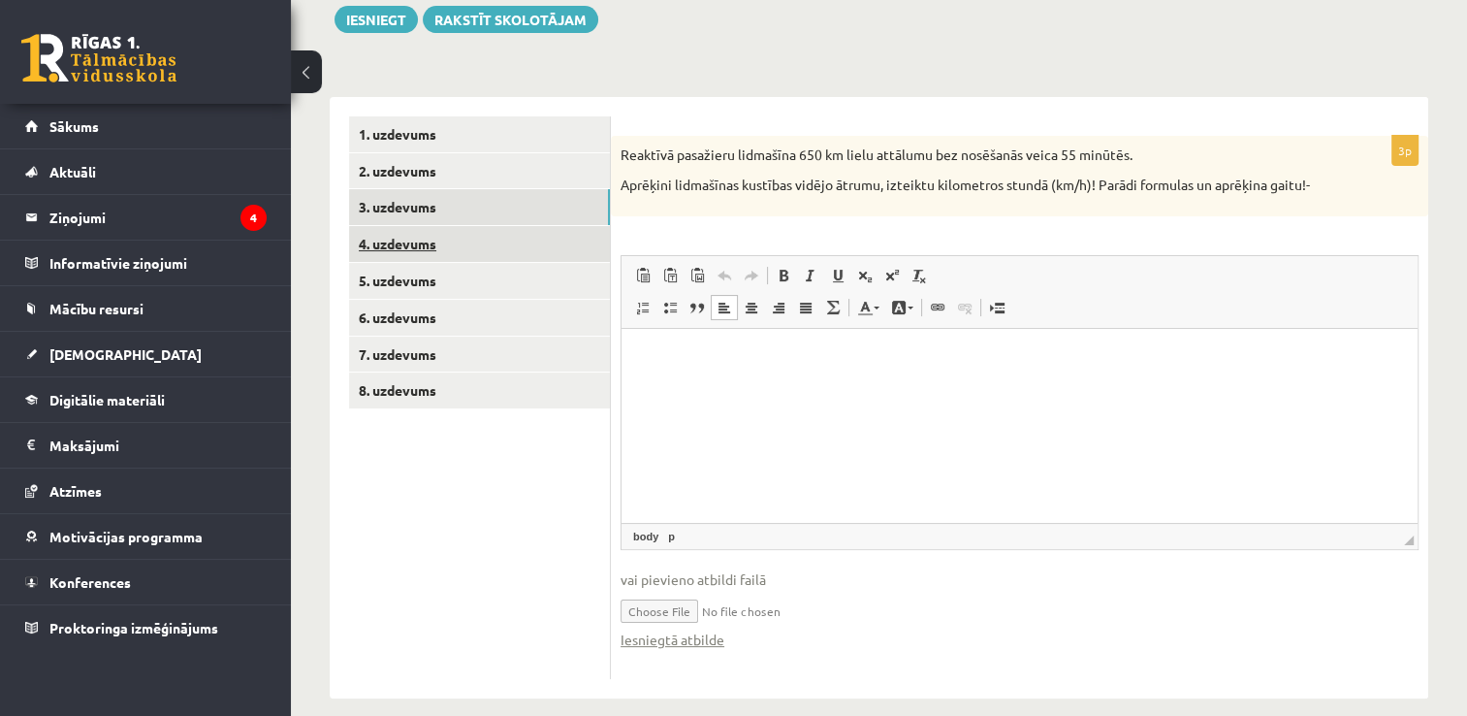
click at [388, 249] on link "4. uzdevums" at bounding box center [479, 244] width 261 height 36
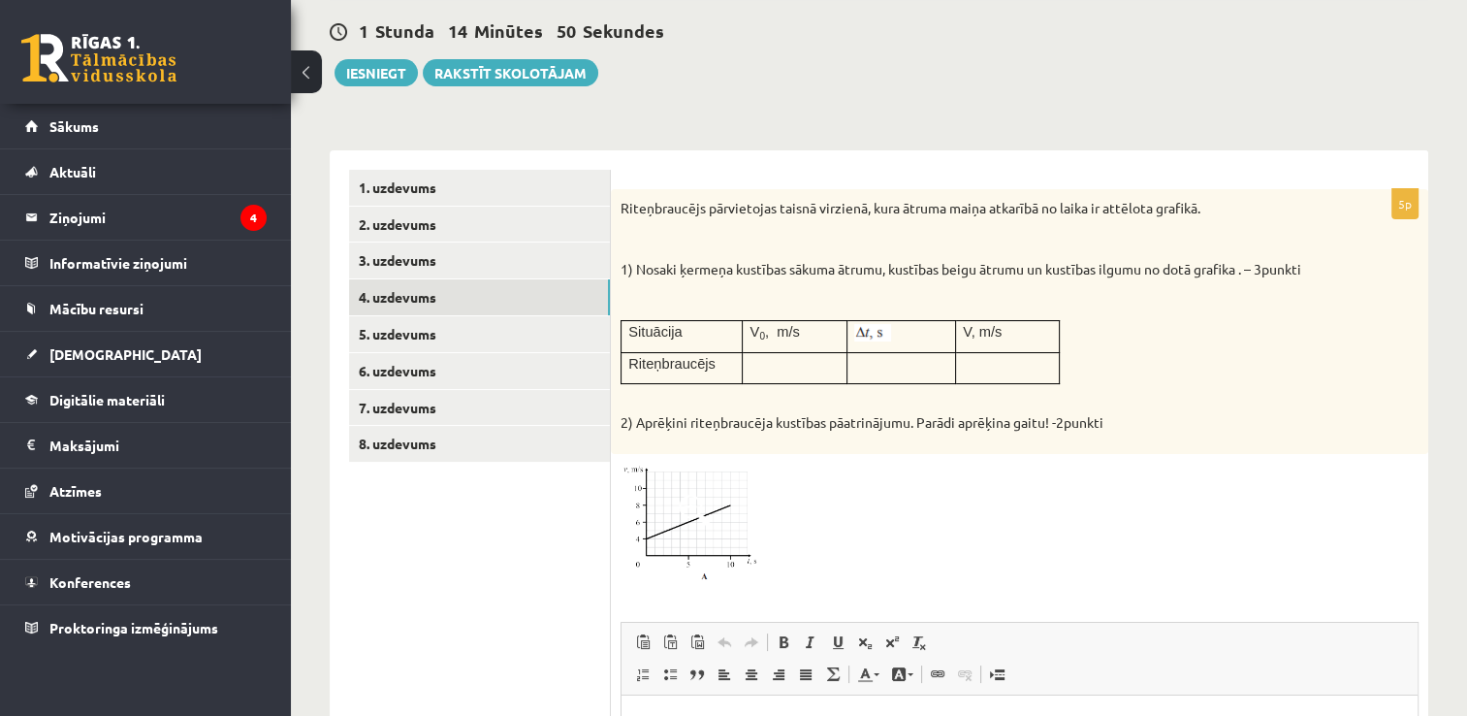
scroll to position [156, 0]
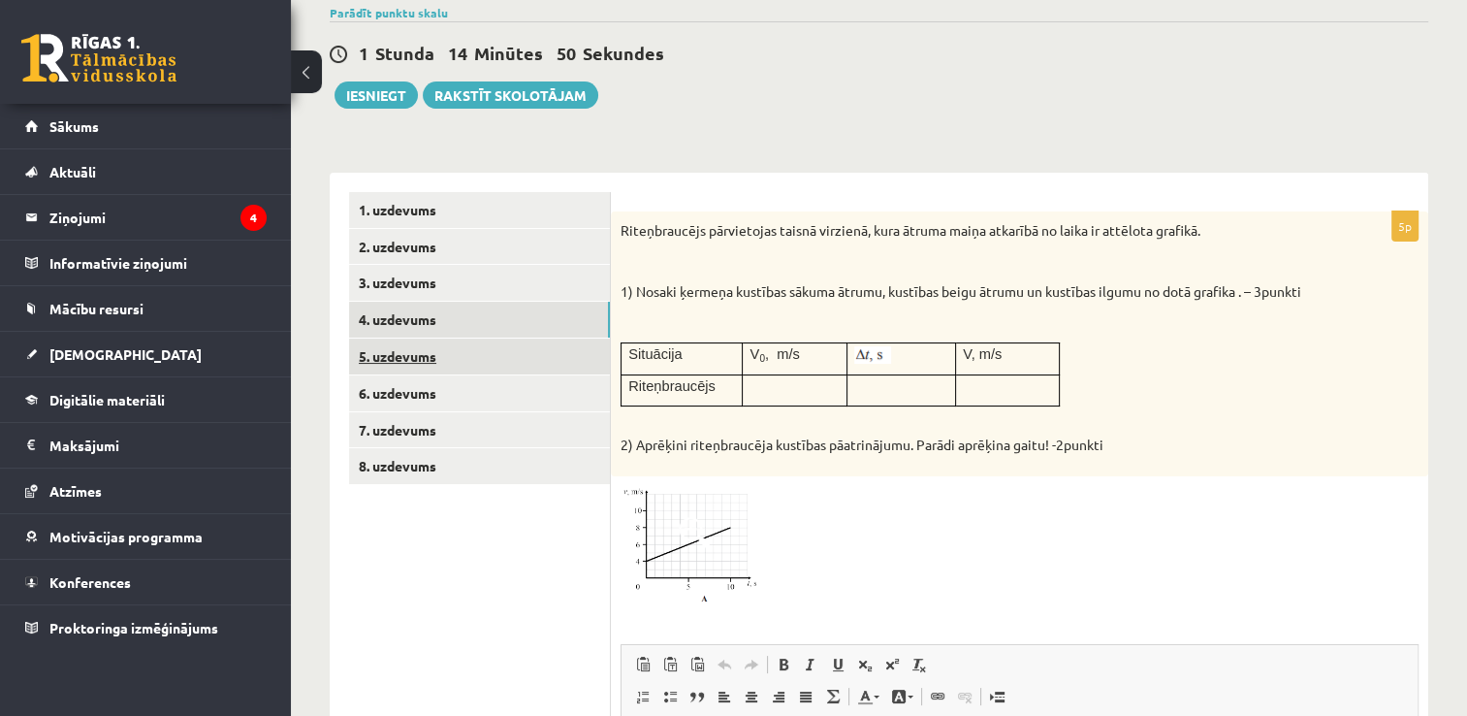
click at [407, 364] on link "5. uzdevums" at bounding box center [479, 356] width 261 height 36
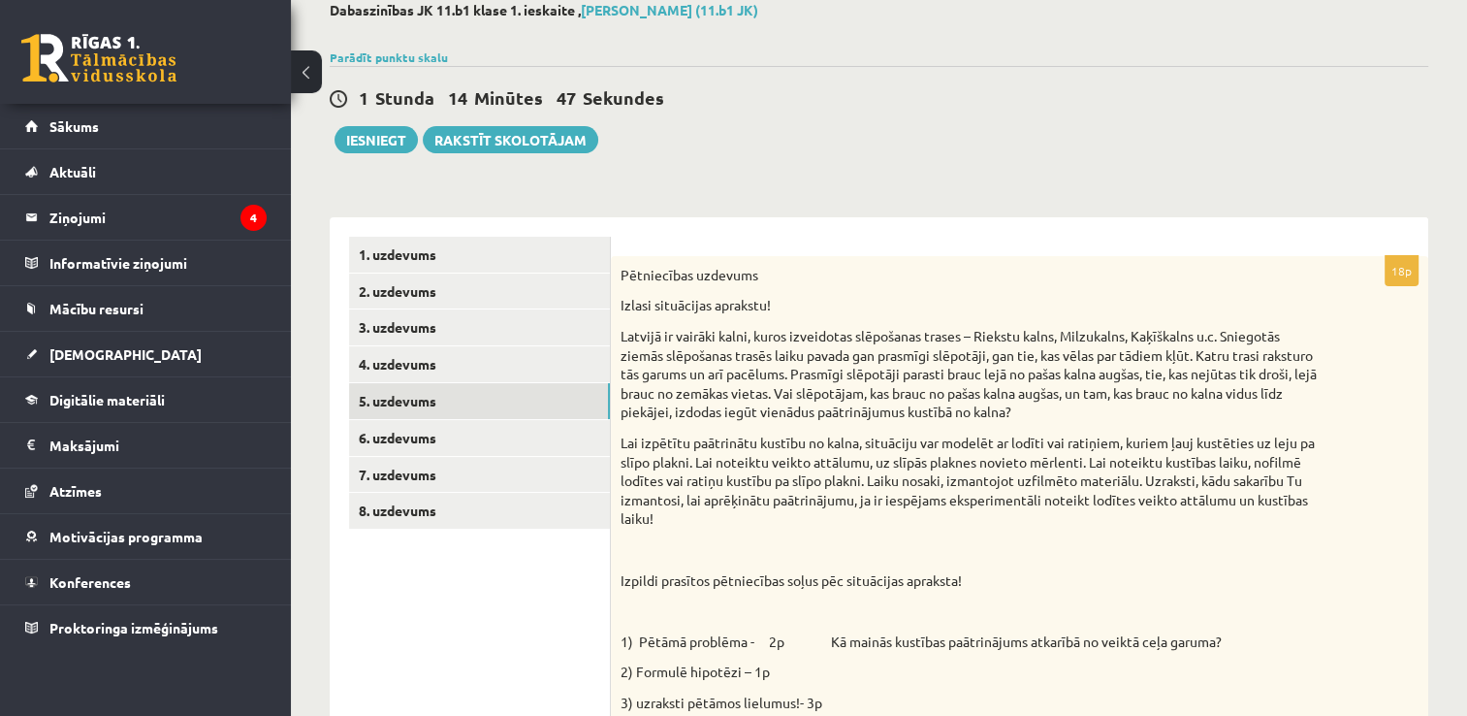
scroll to position [16, 0]
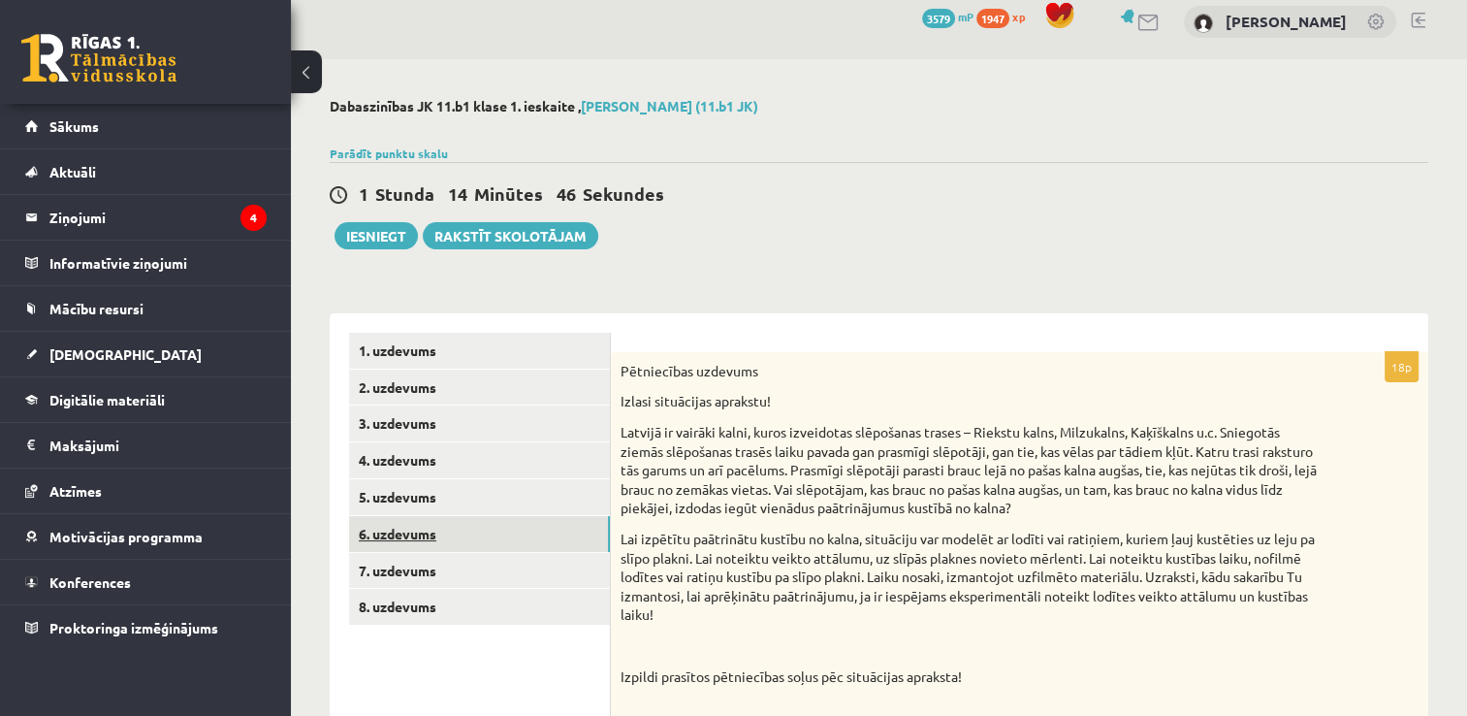
click at [503, 545] on link "6. uzdevums" at bounding box center [479, 534] width 261 height 36
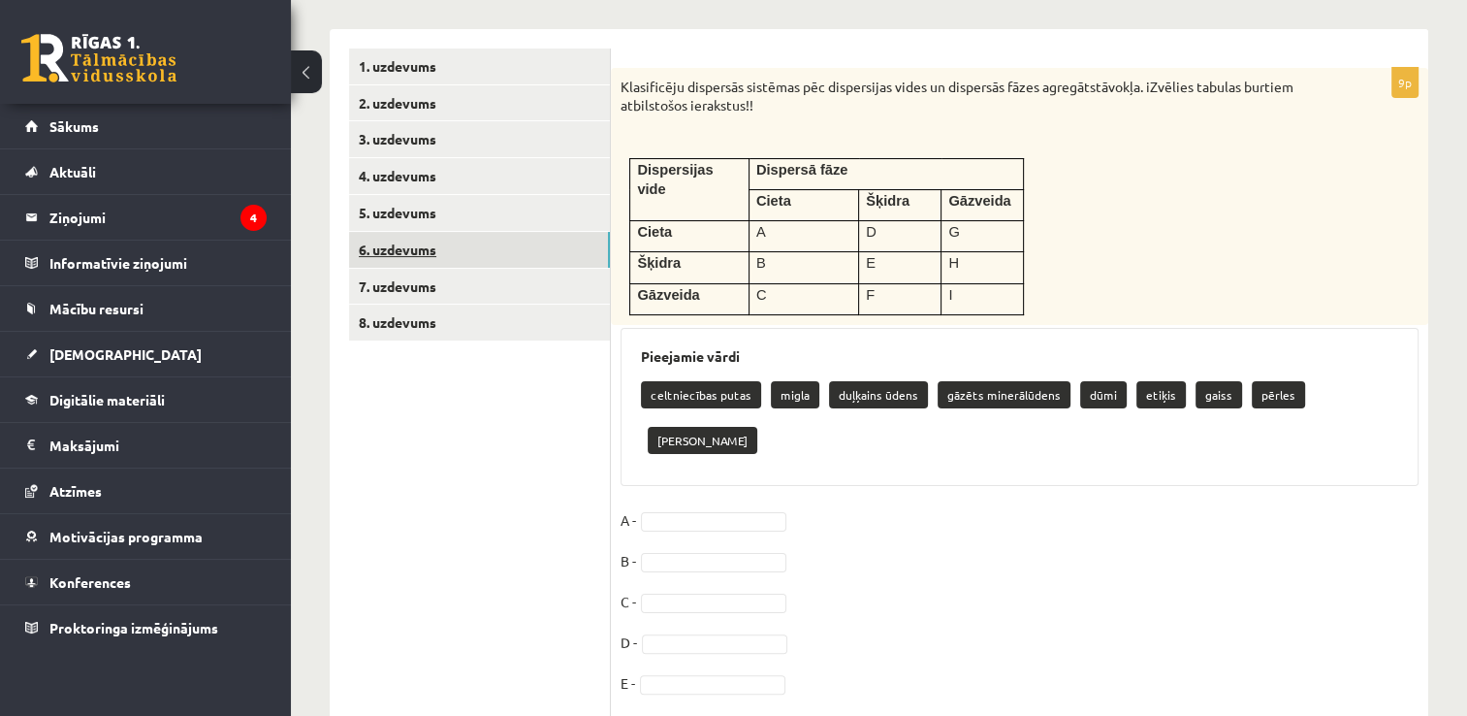
scroll to position [306, 0]
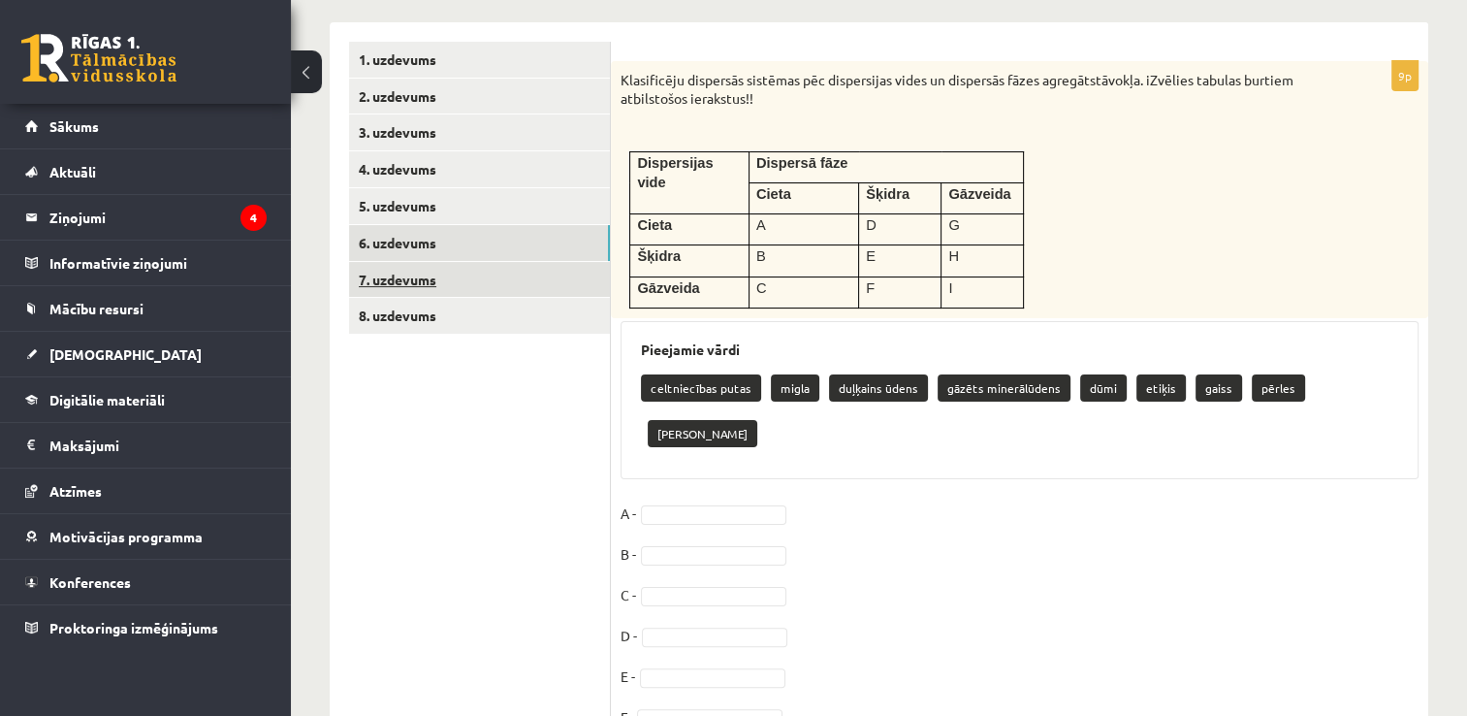
click at [412, 272] on link "7. uzdevums" at bounding box center [479, 280] width 261 height 36
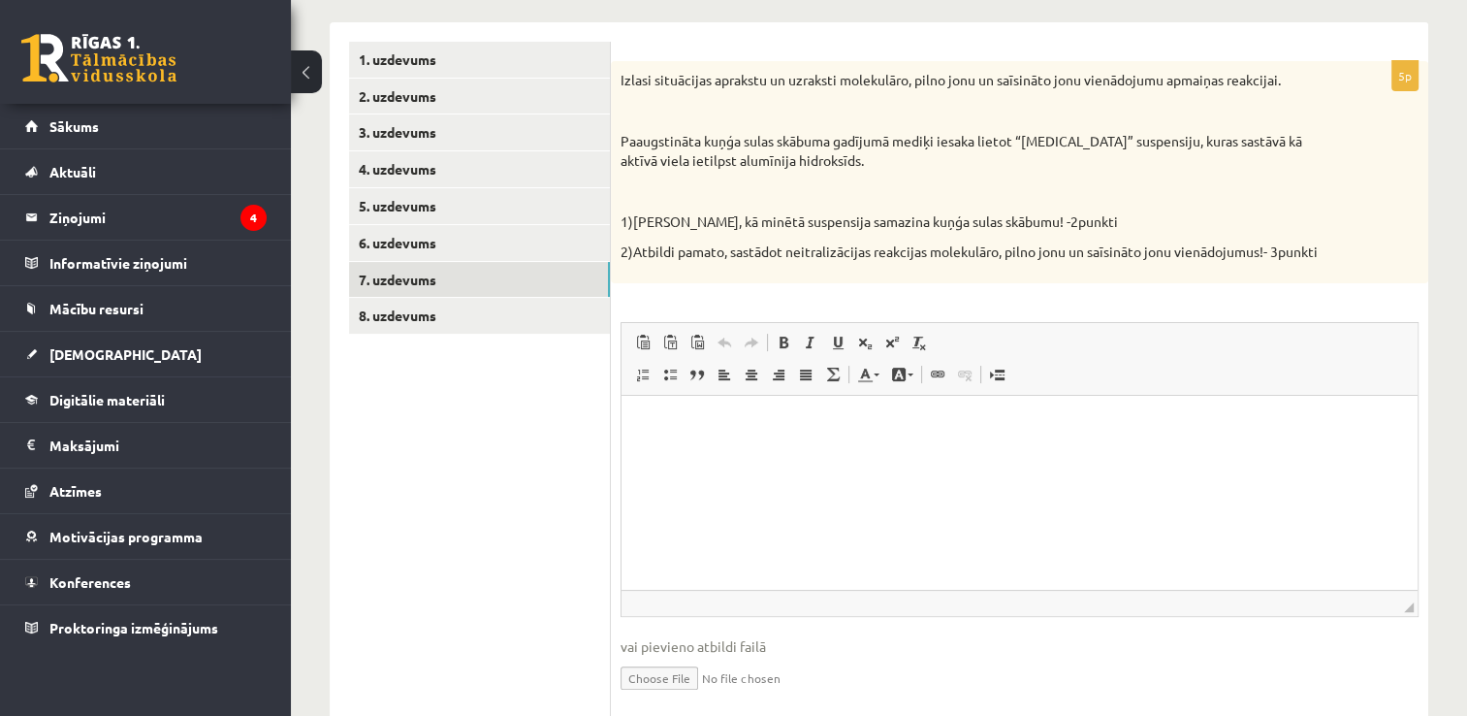
scroll to position [0, 0]
click at [438, 310] on link "8. uzdevums" at bounding box center [479, 316] width 261 height 36
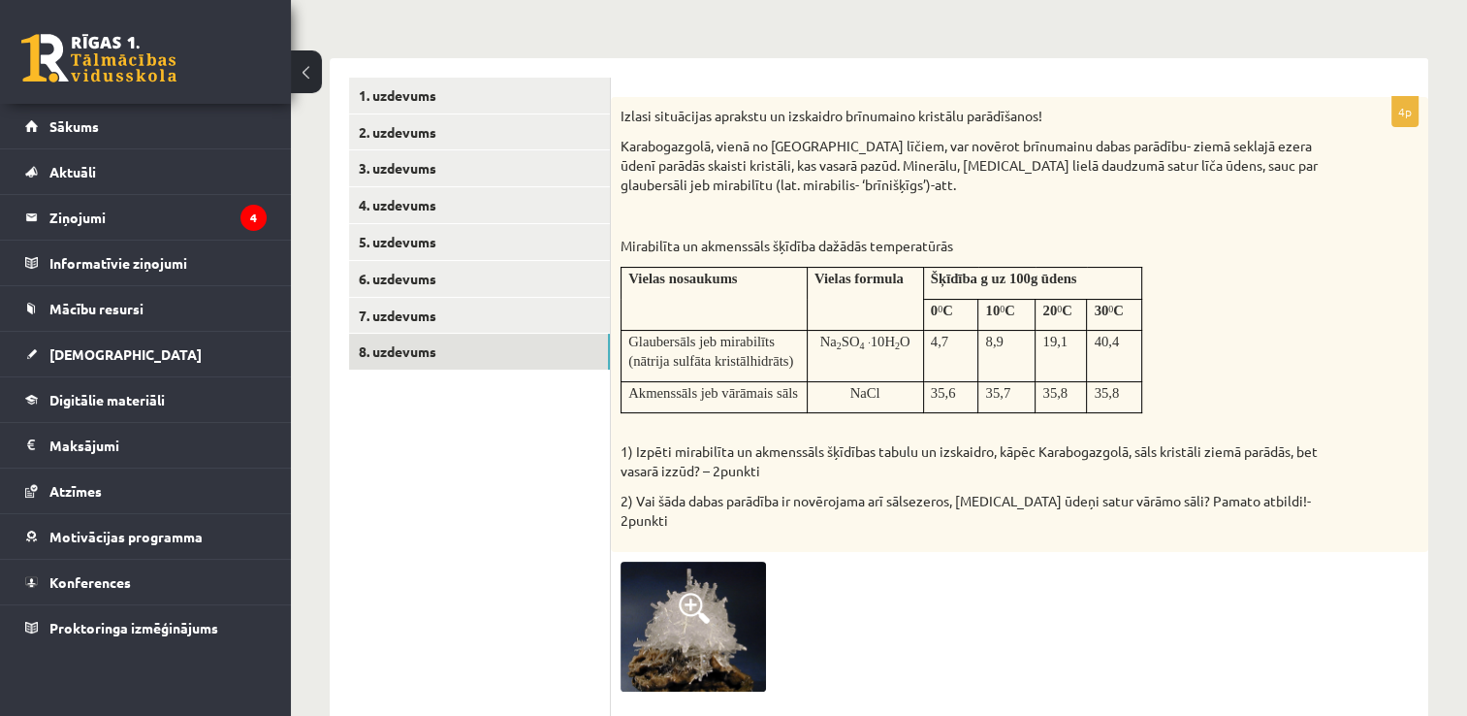
scroll to position [209, 0]
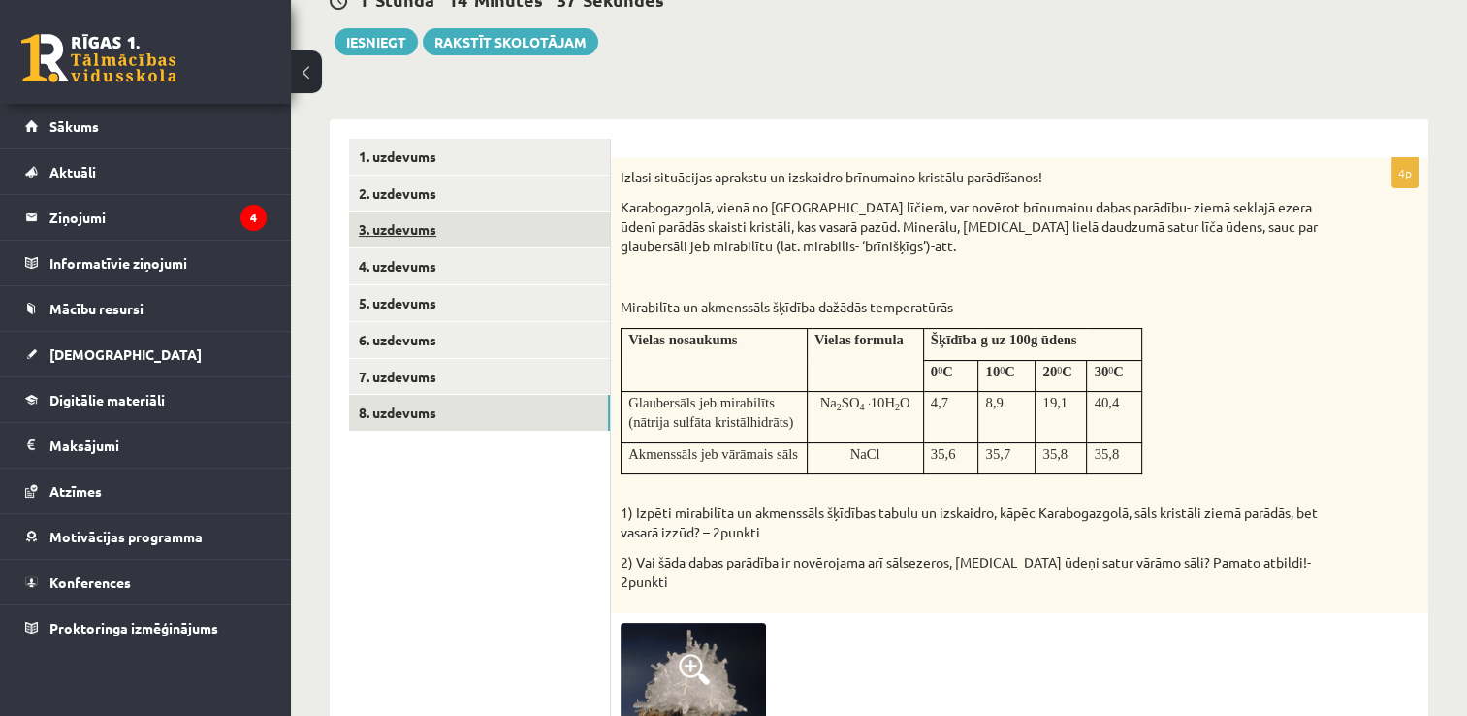
click at [407, 235] on link "3. uzdevums" at bounding box center [479, 229] width 261 height 36
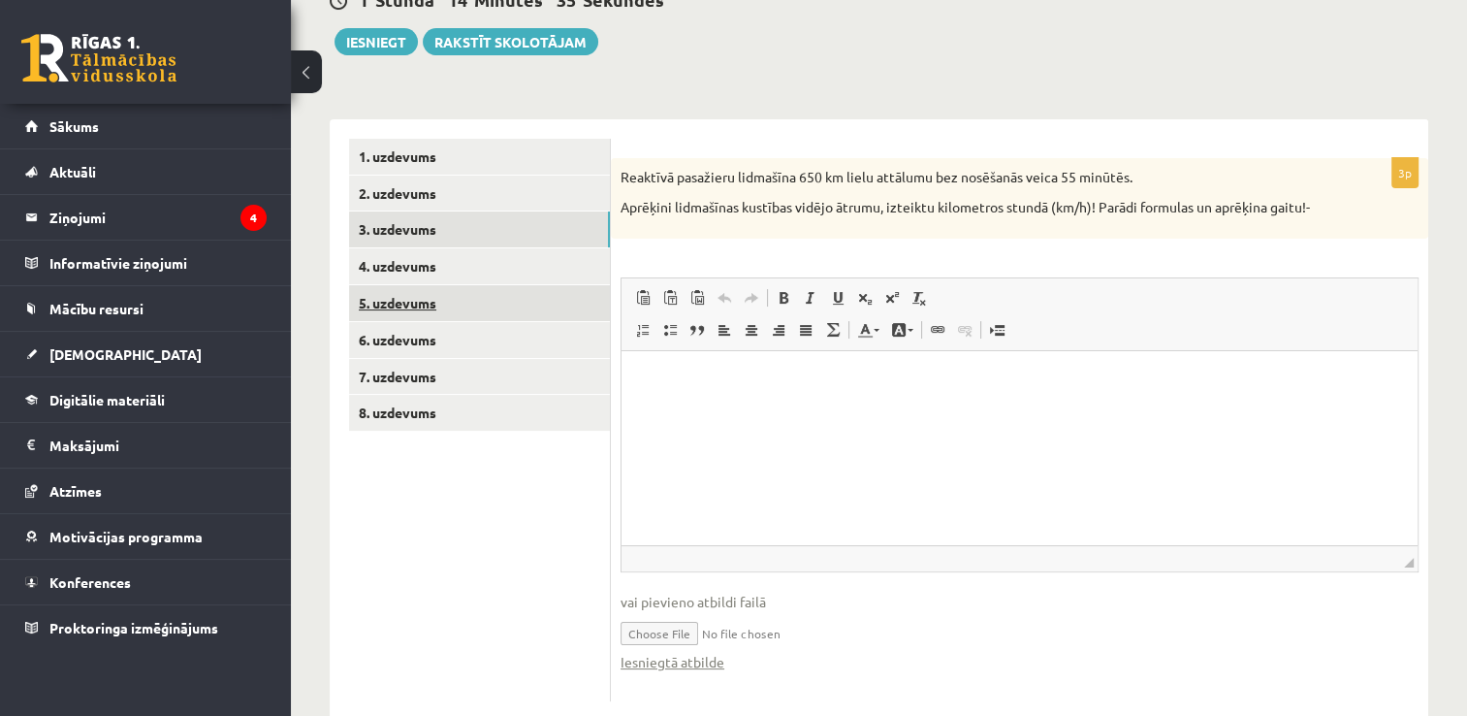
scroll to position [0, 0]
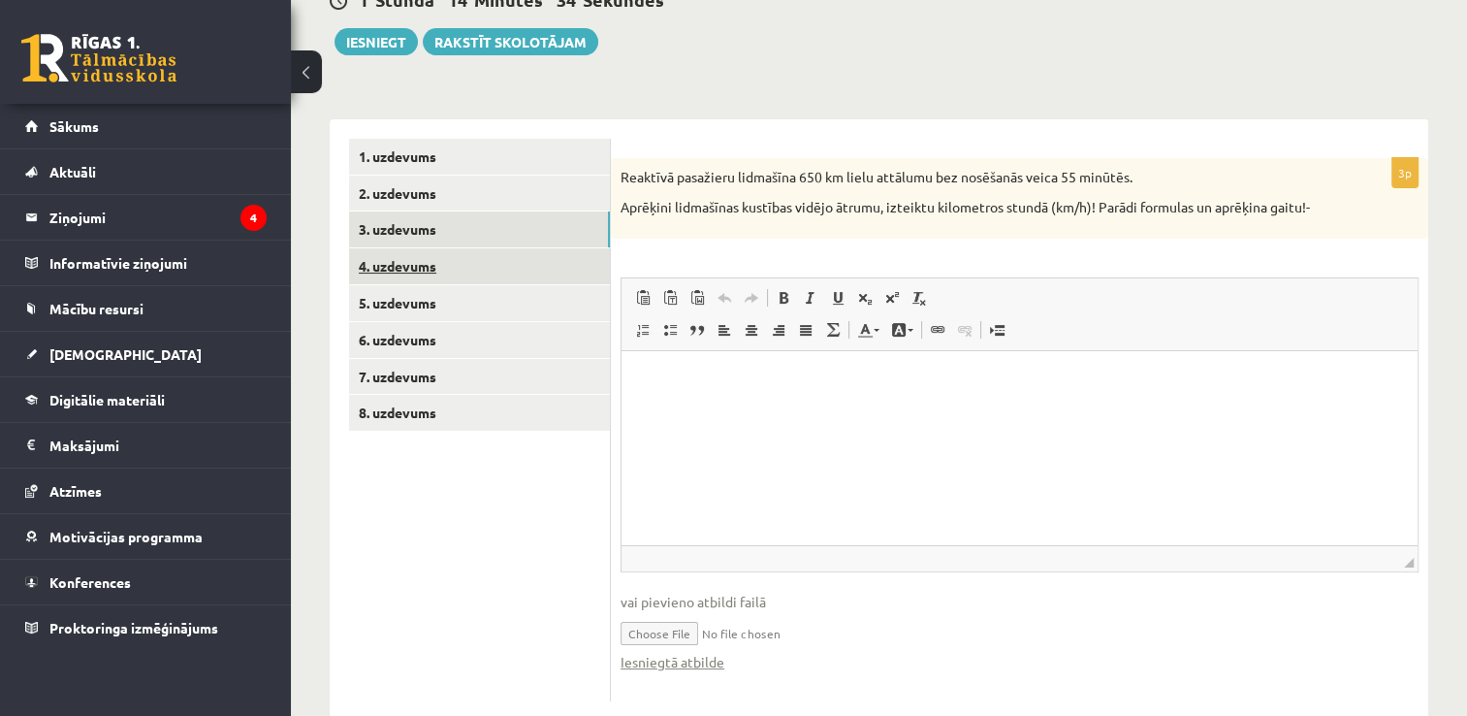
click at [388, 271] on link "4. uzdevums" at bounding box center [479, 266] width 261 height 36
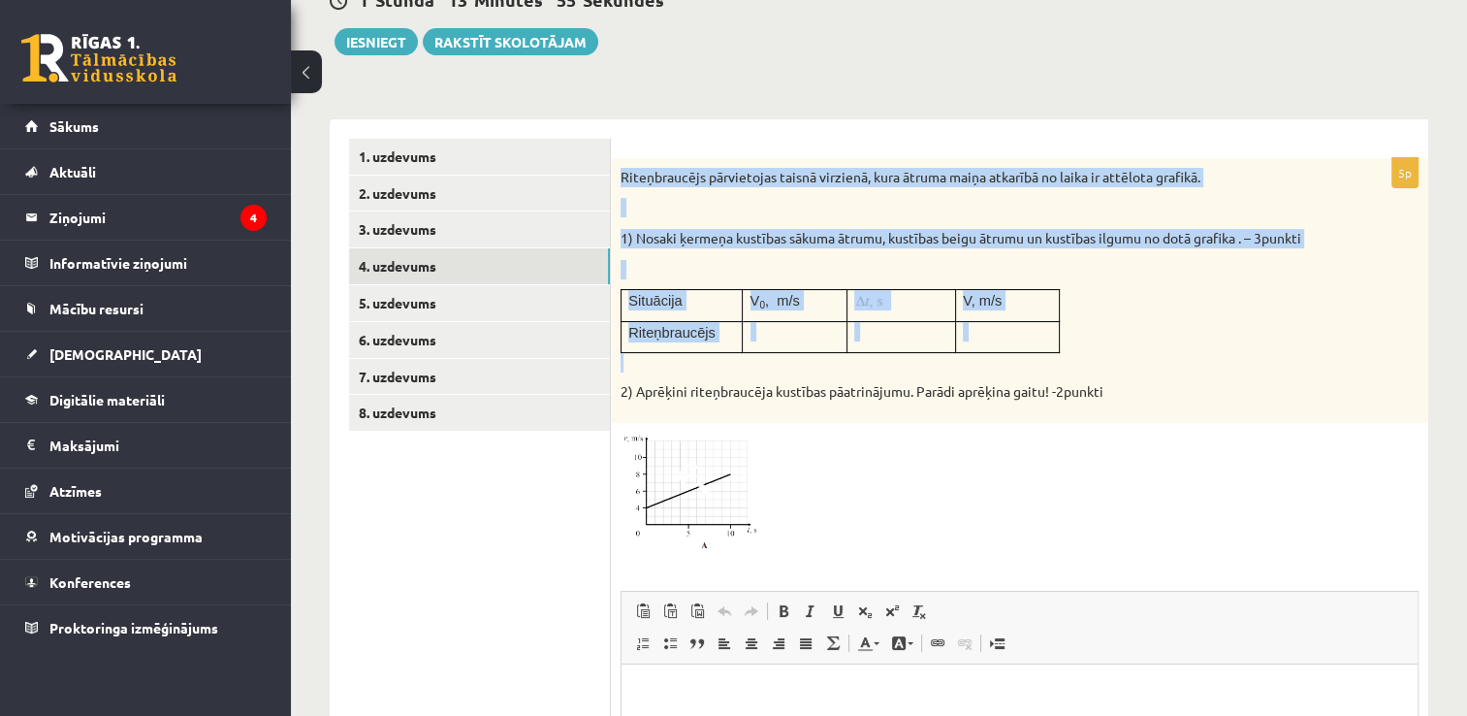
drag, startPoint x: 619, startPoint y: 173, endPoint x: 1106, endPoint y: 353, distance: 519.2
click at [1106, 353] on div "Riteņbraucējs pārvietojas taisnā virzienā, kura ātruma maiņa atkarībā no laika …" at bounding box center [1020, 290] width 818 height 265
copy div "Riteņbraucējs pārvietojas taisnā virzienā, kura ātruma maiņa atkarībā no laika …"
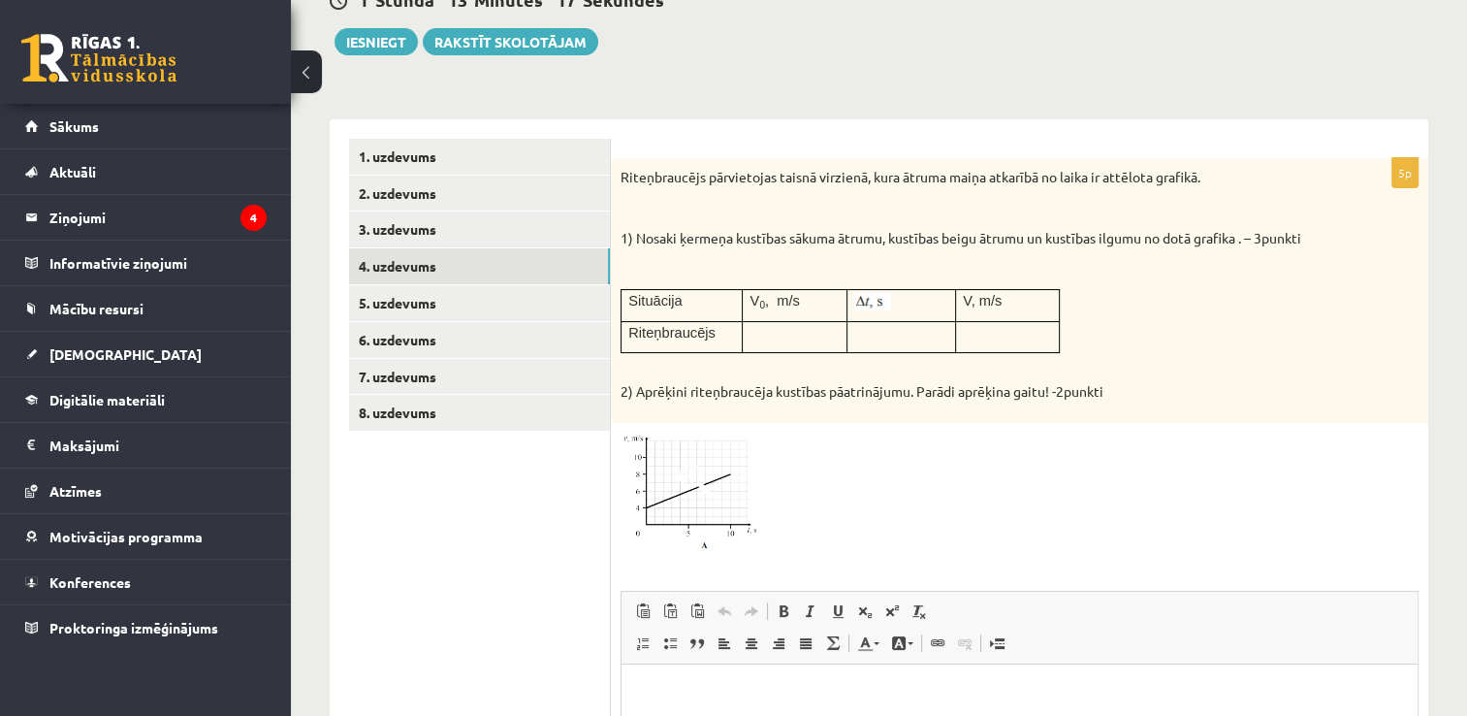
click at [1121, 507] on div at bounding box center [1020, 492] width 798 height 119
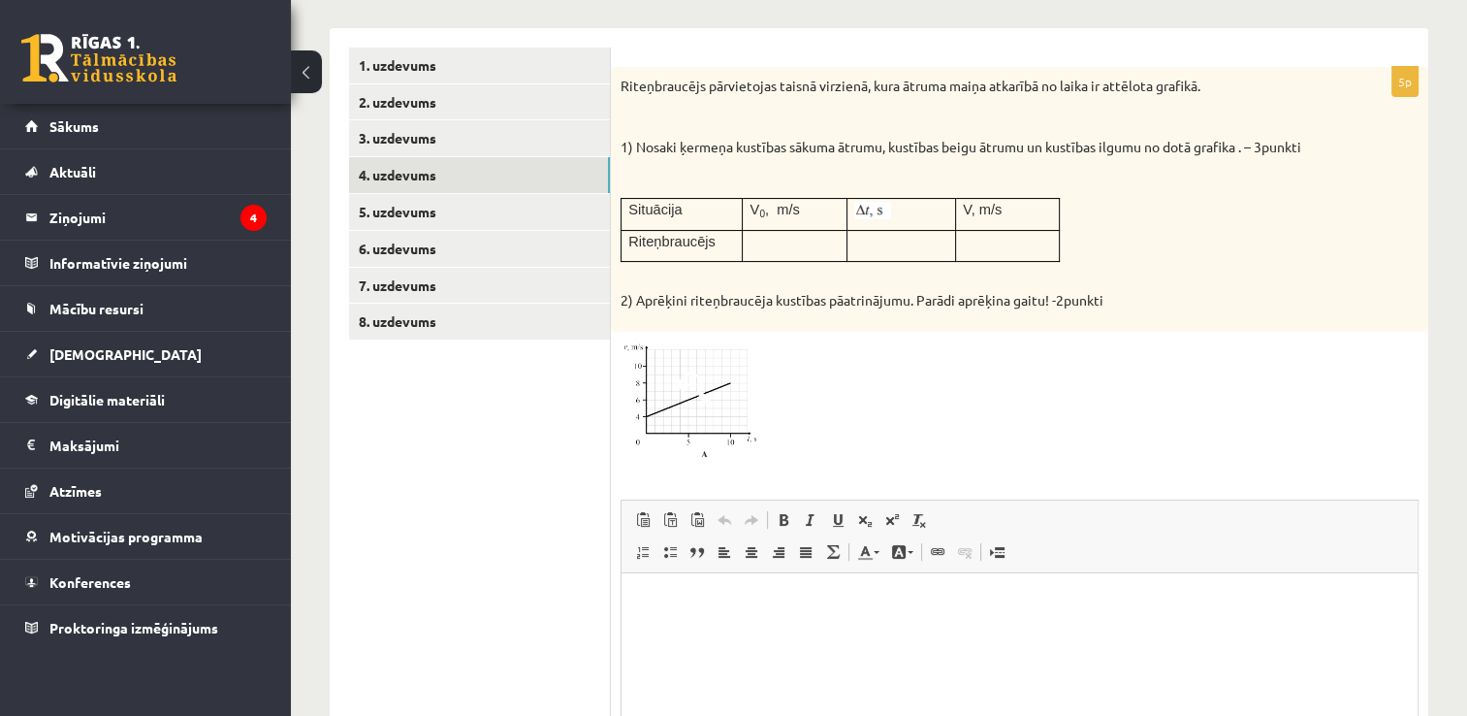
scroll to position [306, 0]
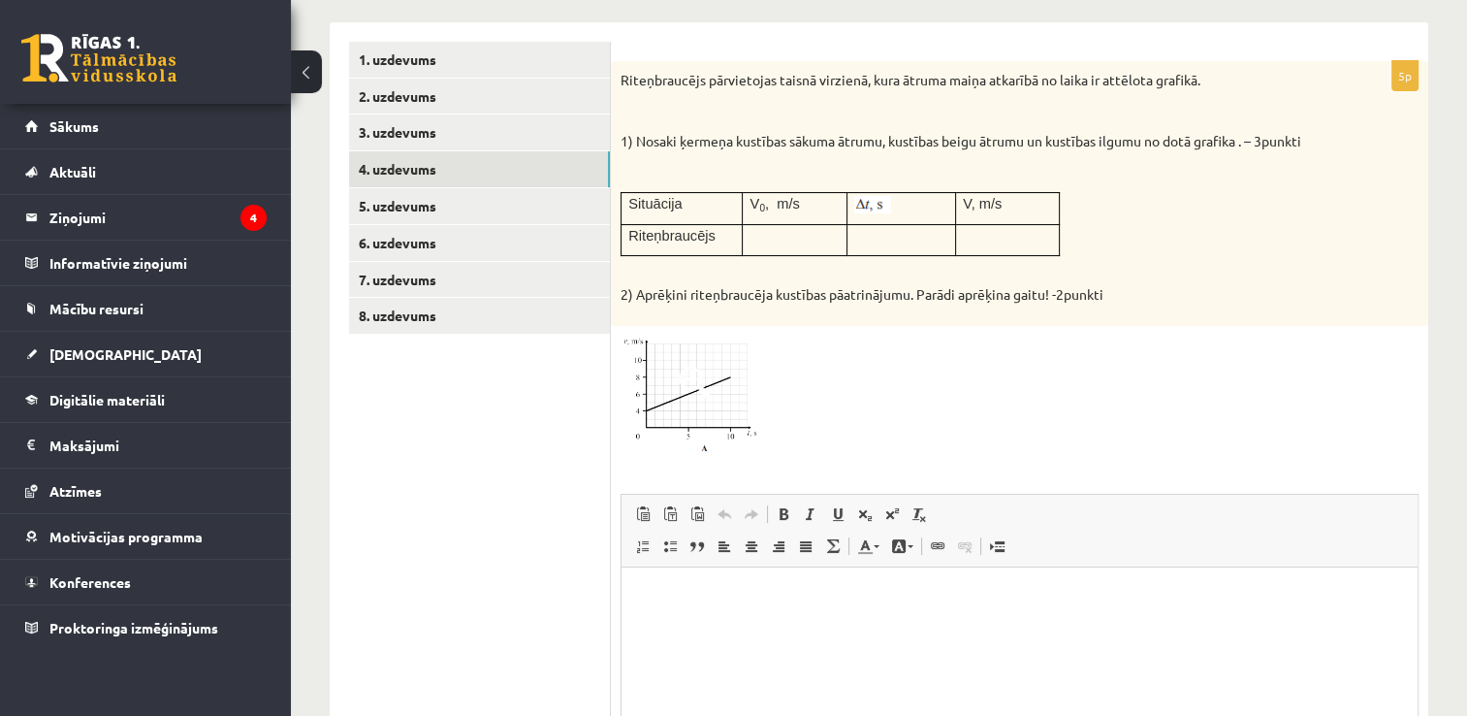
click at [692, 402] on img at bounding box center [693, 395] width 145 height 119
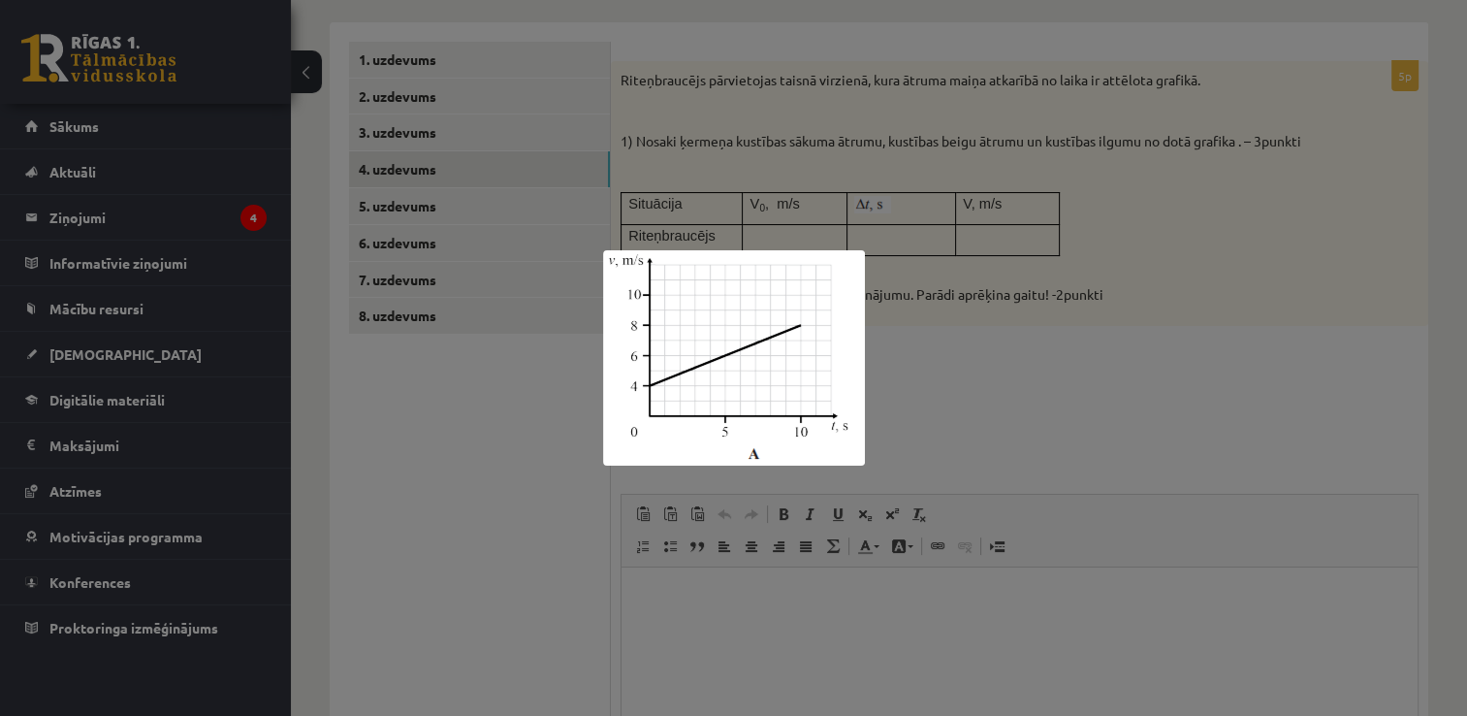
click at [1031, 402] on div at bounding box center [733, 358] width 1467 height 716
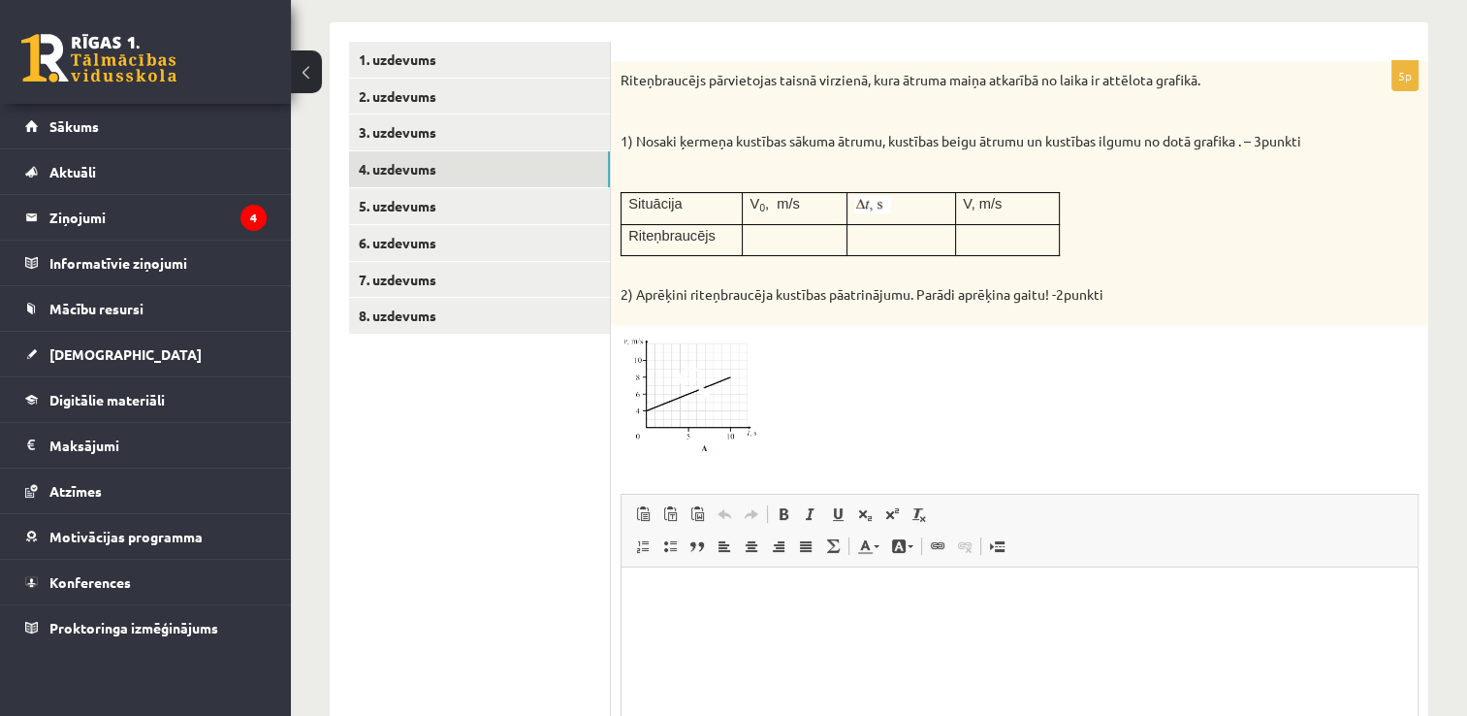
click at [681, 419] on img at bounding box center [693, 395] width 145 height 119
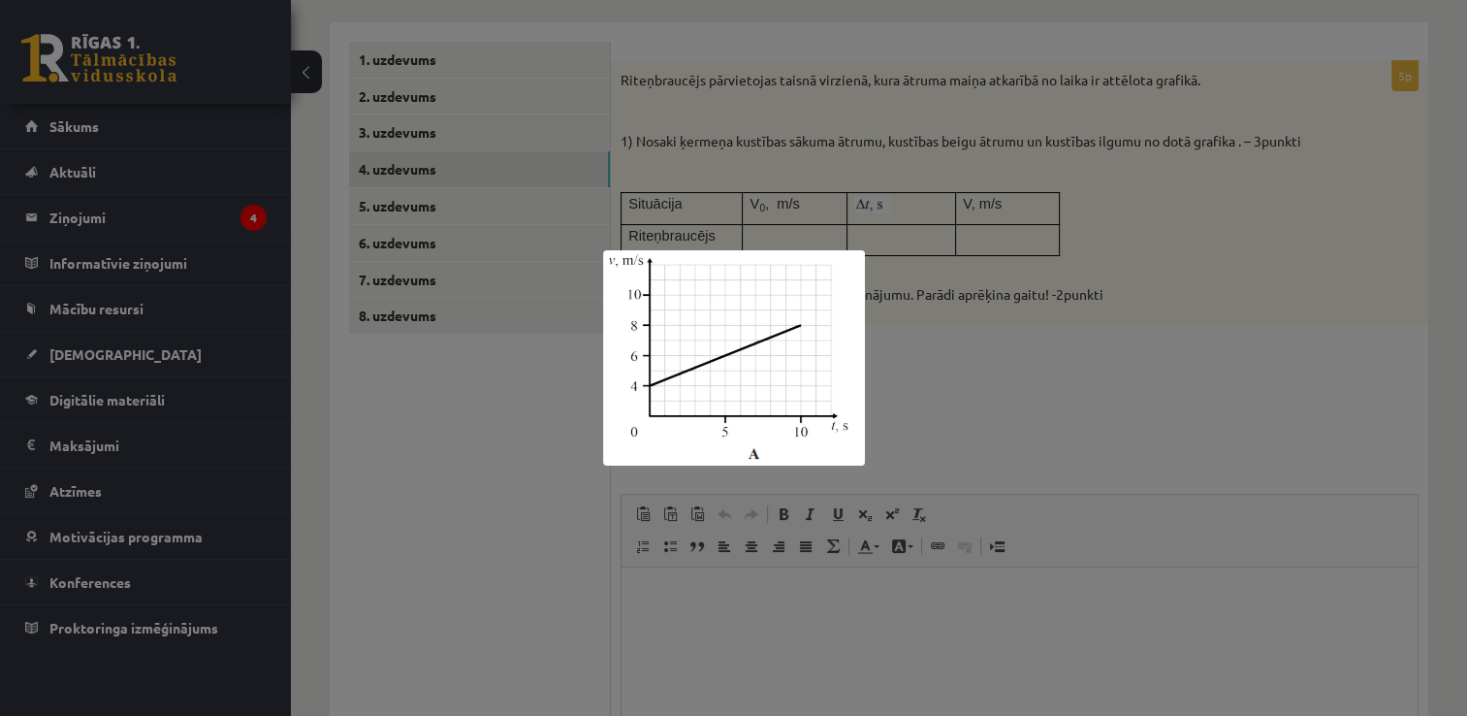
drag, startPoint x: 591, startPoint y: 242, endPoint x: 885, endPoint y: 429, distance: 347.9
click at [885, 429] on div at bounding box center [733, 358] width 1467 height 716
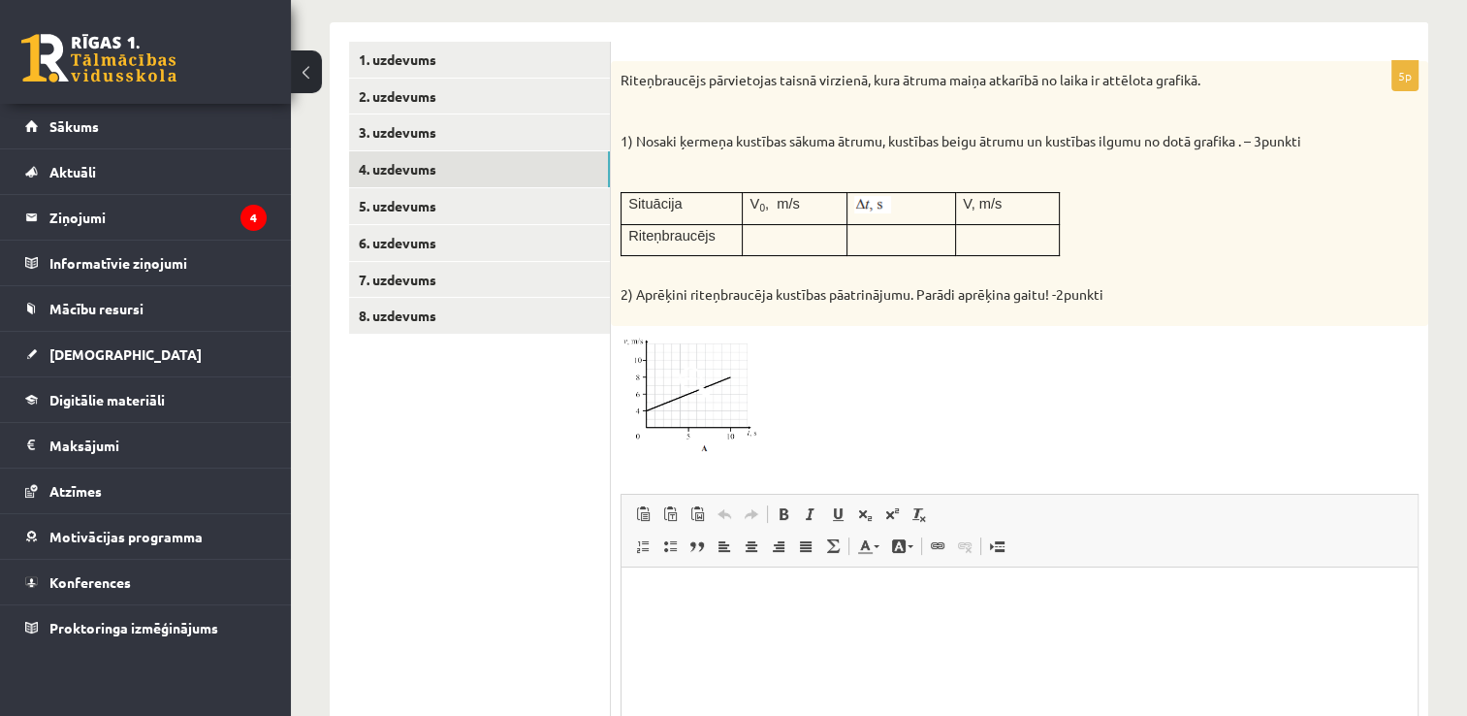
click at [663, 393] on img at bounding box center [693, 395] width 145 height 119
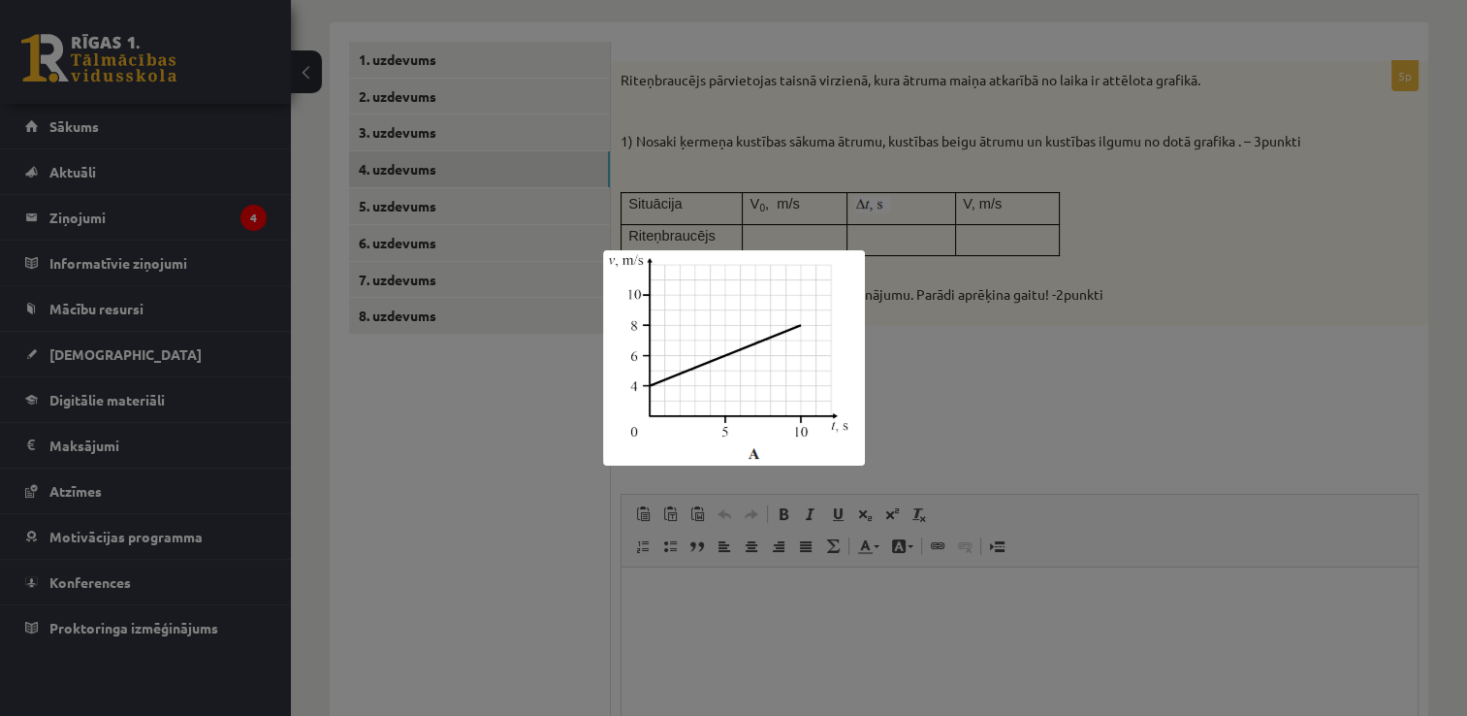
click at [1040, 418] on div at bounding box center [733, 358] width 1467 height 716
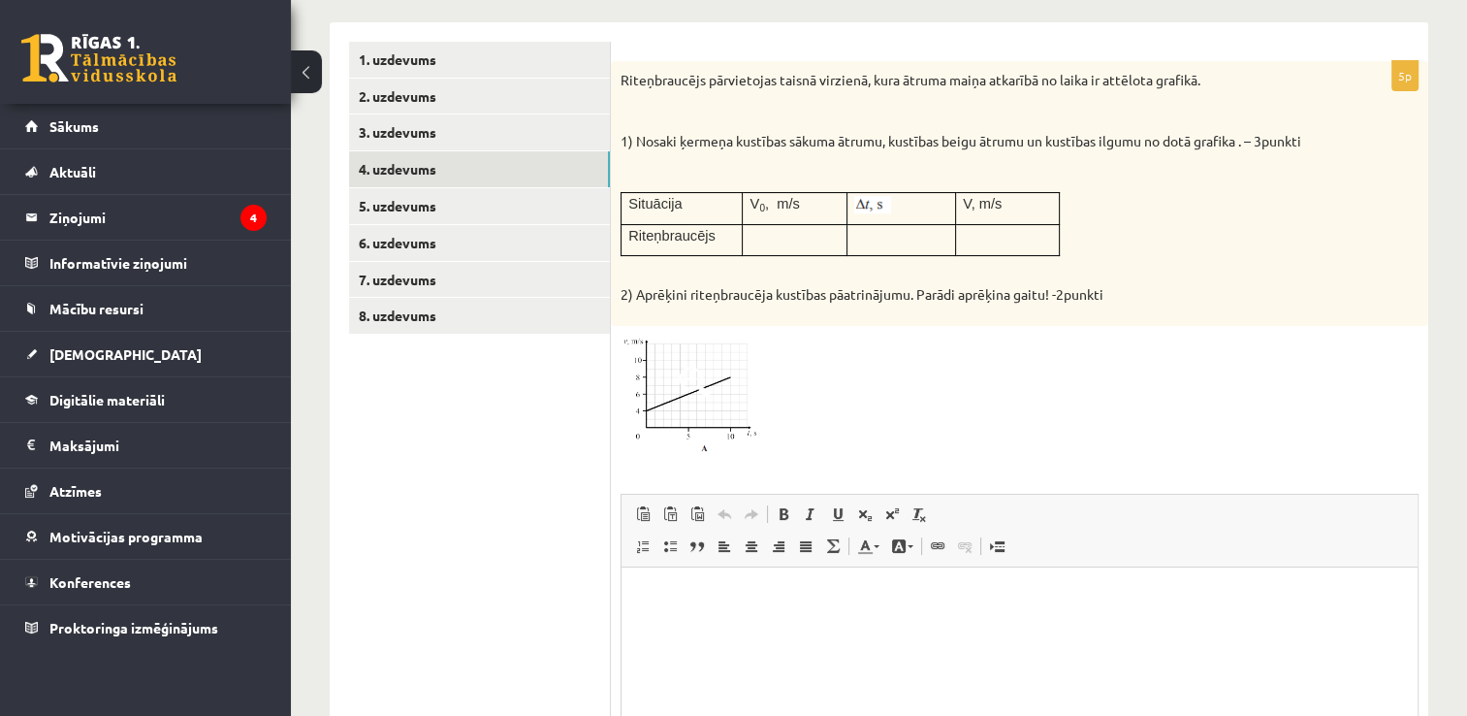
click at [691, 387] on span at bounding box center [694, 382] width 31 height 31
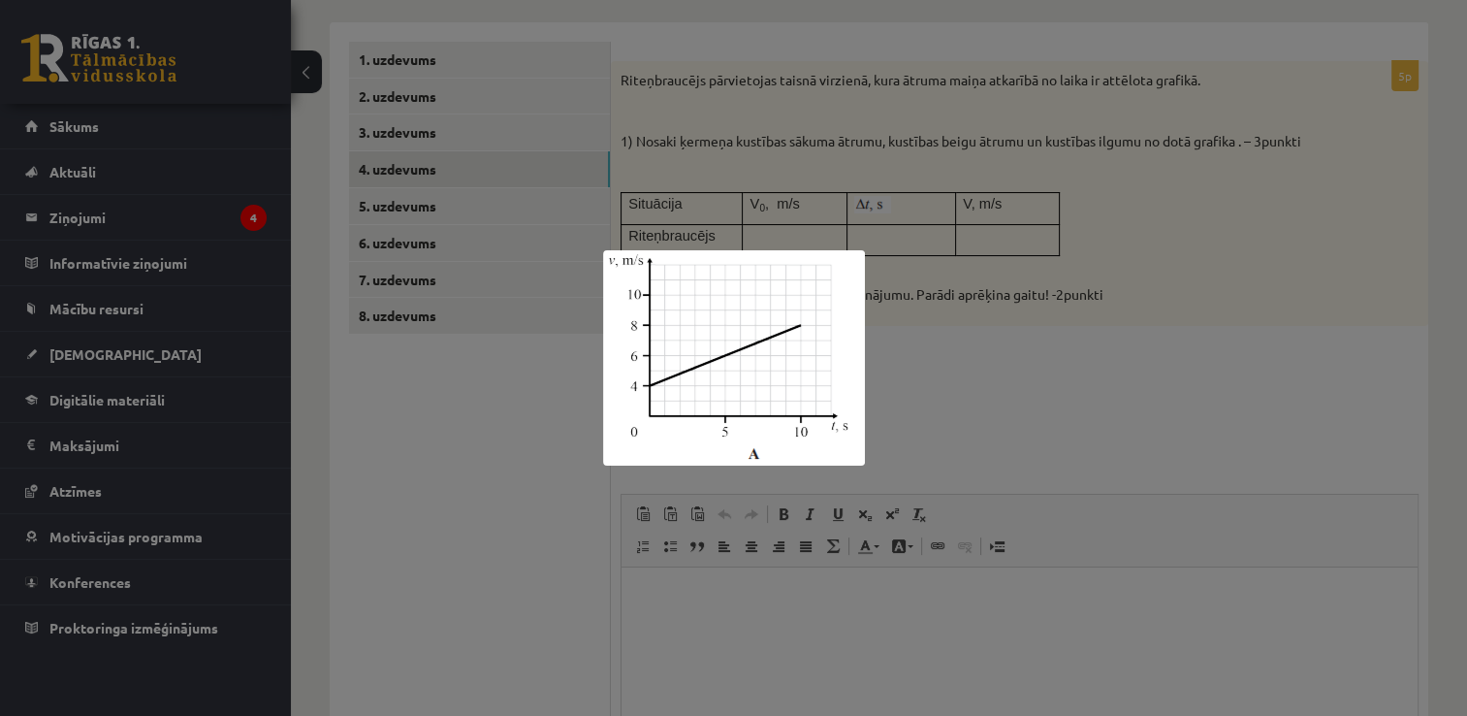
click at [1071, 421] on div at bounding box center [733, 358] width 1467 height 716
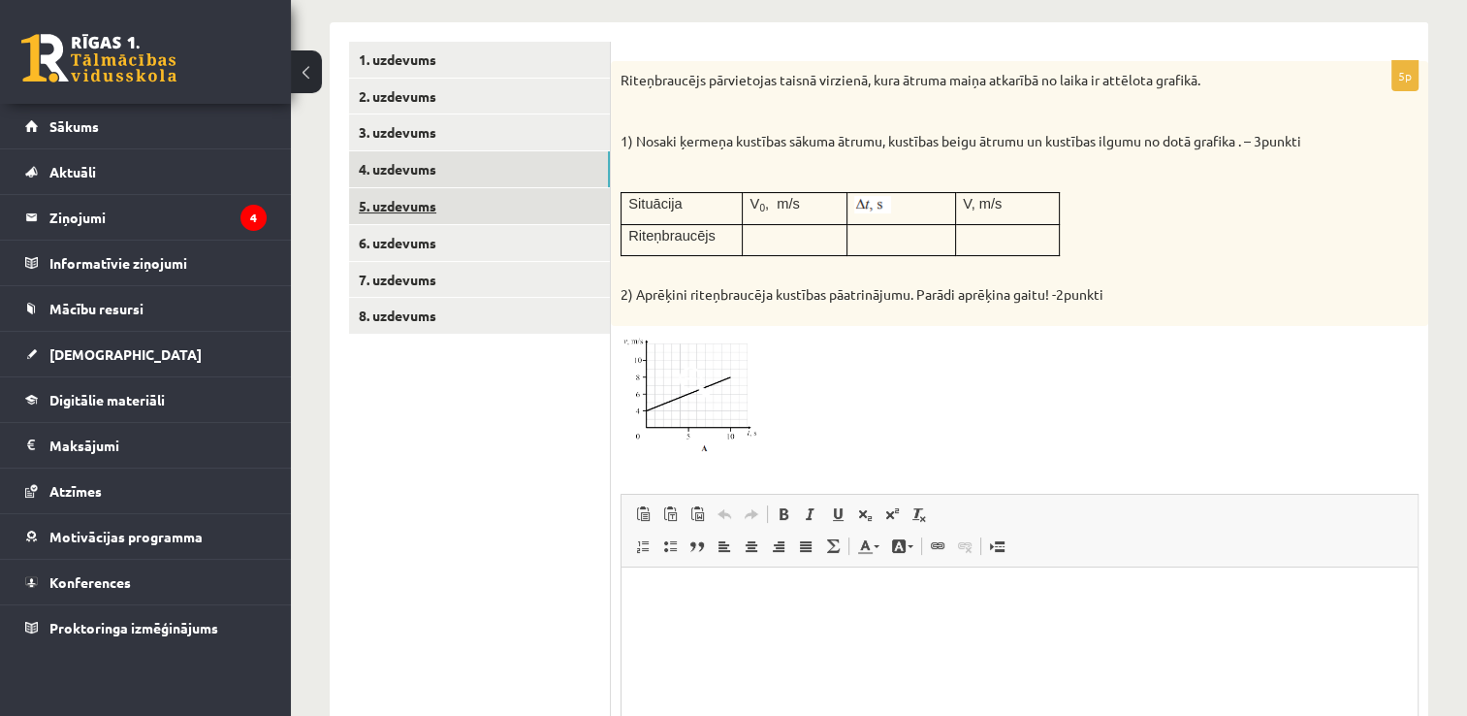
click at [404, 205] on link "5. uzdevums" at bounding box center [479, 206] width 261 height 36
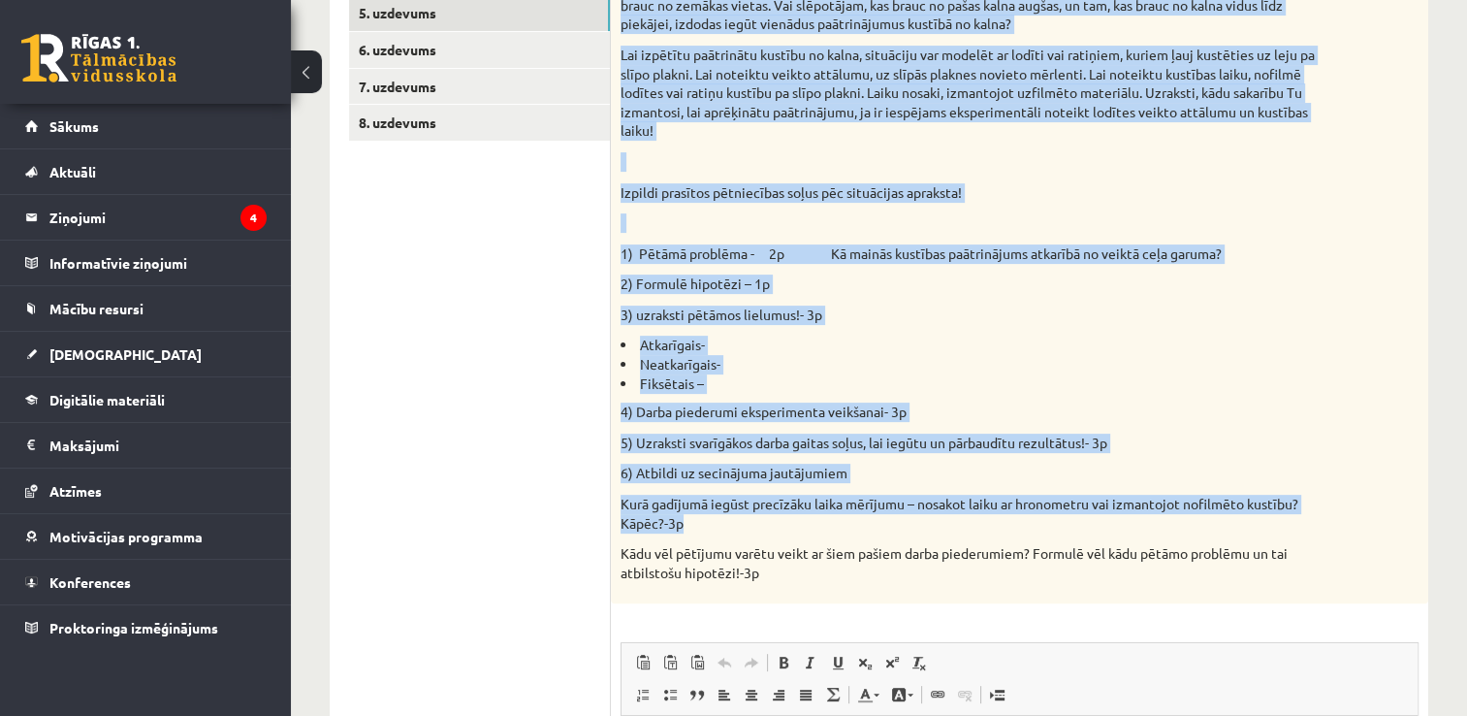
scroll to position [500, 0]
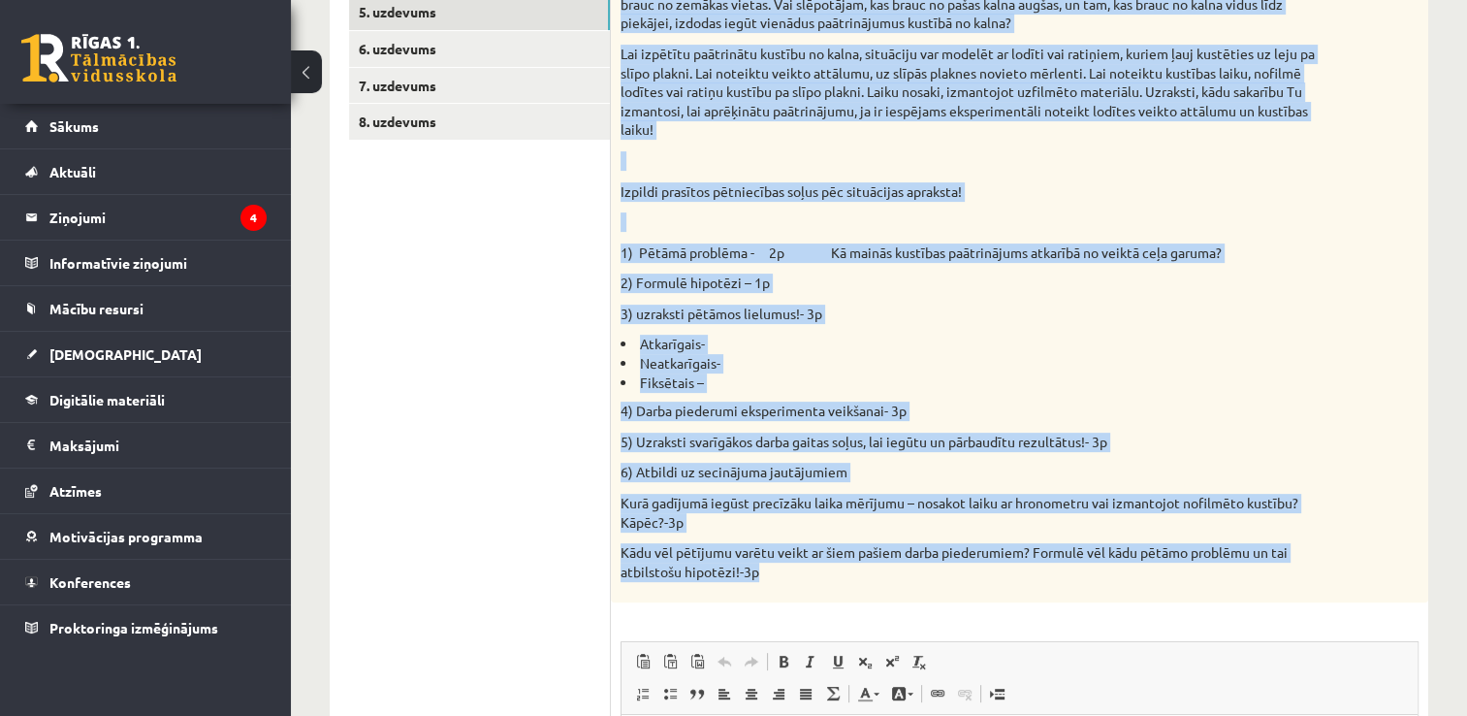
drag, startPoint x: 620, startPoint y: 75, endPoint x: 988, endPoint y: 581, distance: 626.2
click at [988, 581] on div "Pētniecības uzdevums Izlasi situācijas aprakstu! Latvijā ir vairāki kalni, kuro…" at bounding box center [1020, 235] width 818 height 736
copy div "Loremipsumd sitametc Adipis elitseddoe temporin! Utlabor et dolorem aliqu, enim…"
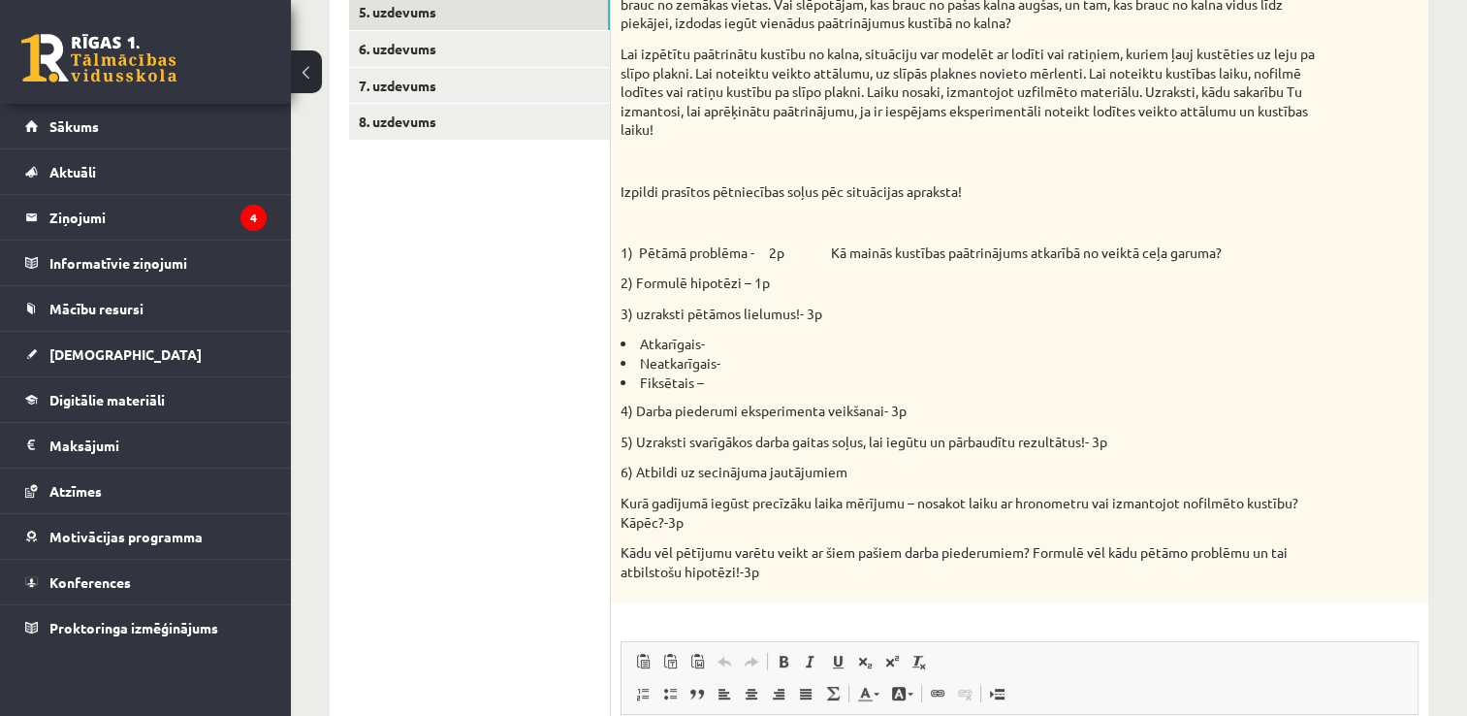
drag, startPoint x: 361, startPoint y: 380, endPoint x: 432, endPoint y: 388, distance: 71.2
click at [361, 380] on ul "1. uzdevums 2. uzdevums 3. uzdevums 4. uzdevums 5. uzdevums 6. uzdevums 7. uzde…" at bounding box center [480, 447] width 262 height 1198
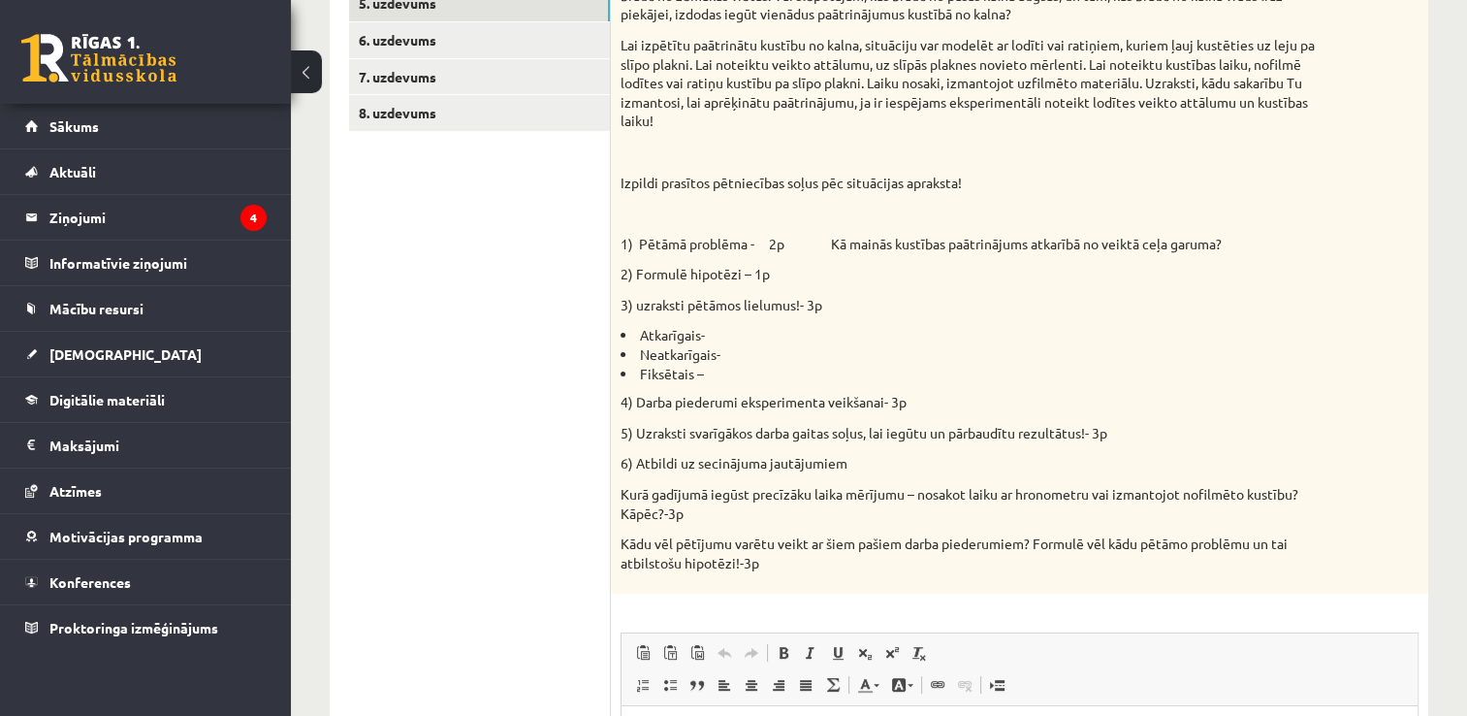
scroll to position [499, 0]
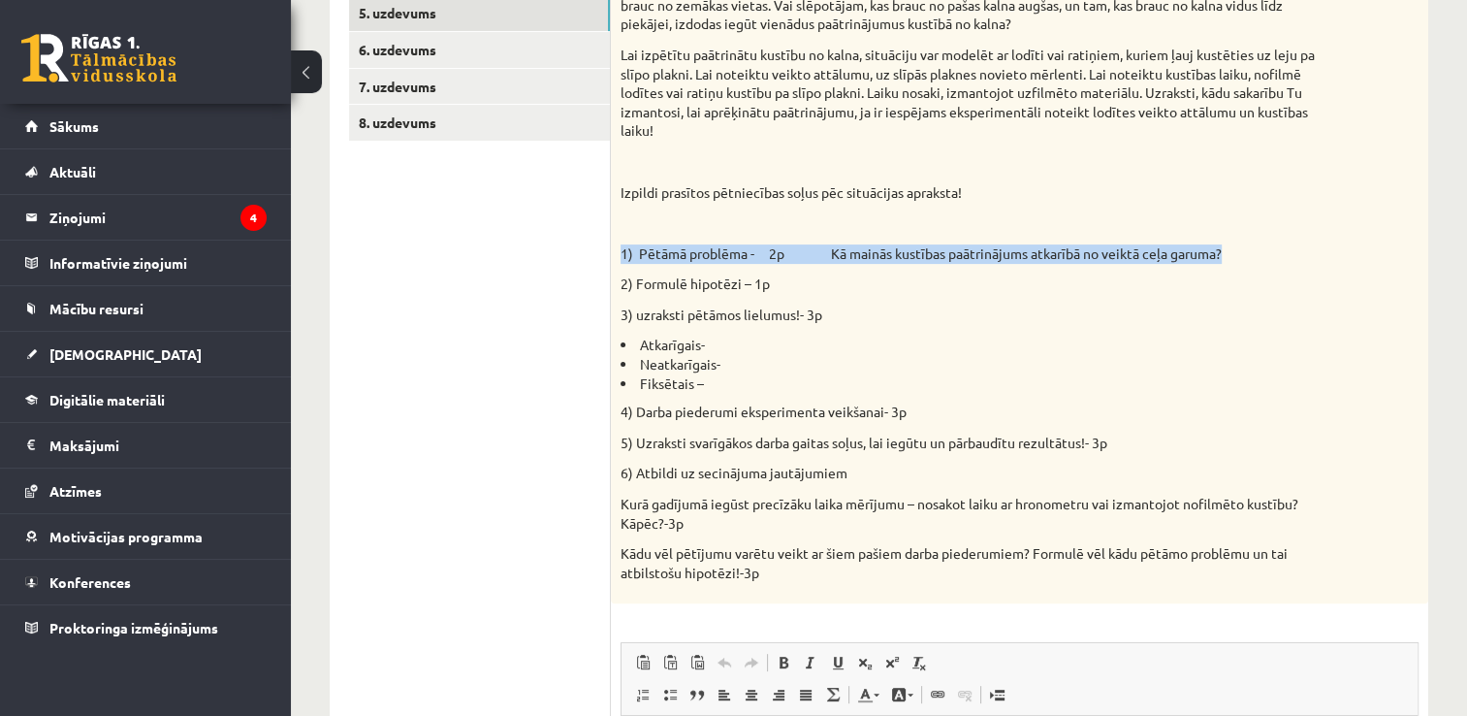
drag, startPoint x: 621, startPoint y: 255, endPoint x: 1245, endPoint y: 258, distance: 624.6
click at [1245, 258] on p "1) Pētāmā problēma - 2p Kā mainās kustības paātrinājums atkarībā no veiktā ceļa…" at bounding box center [971, 253] width 701 height 19
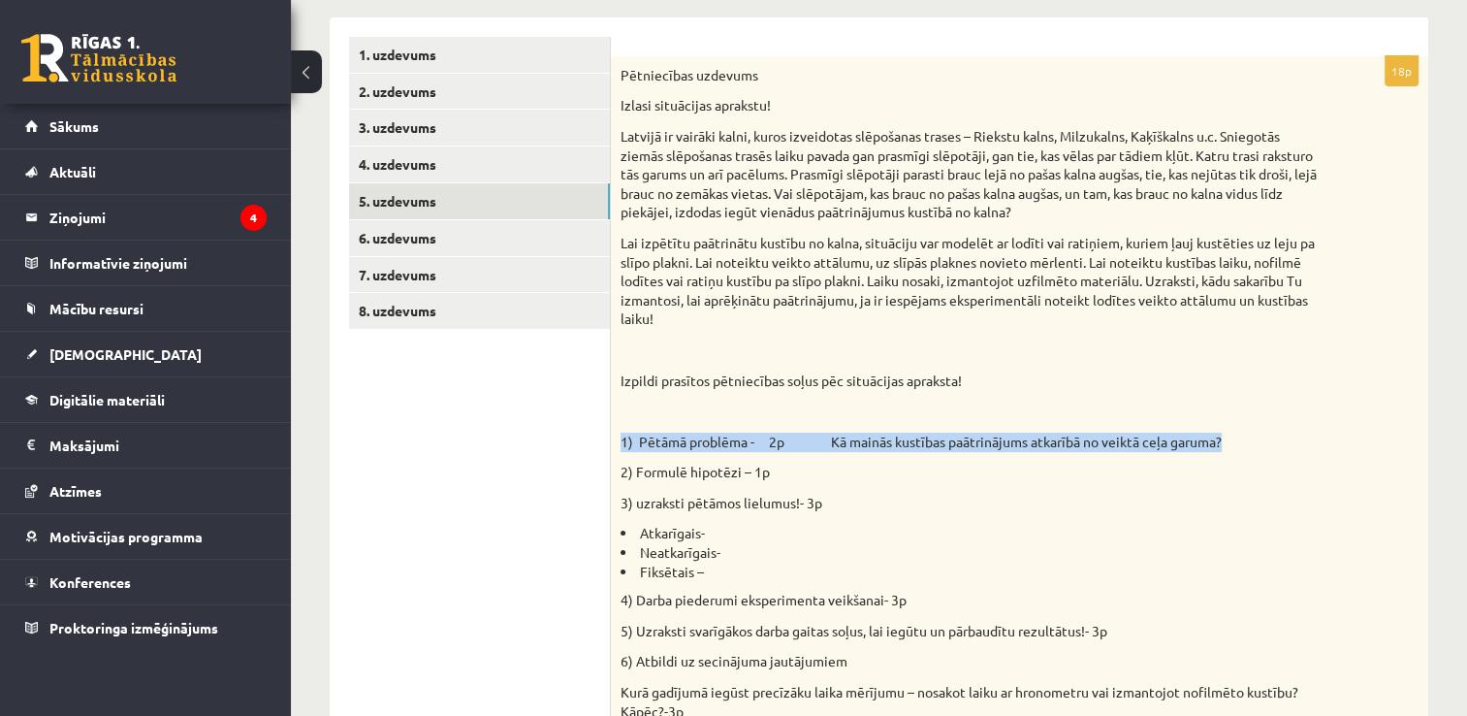
scroll to position [306, 0]
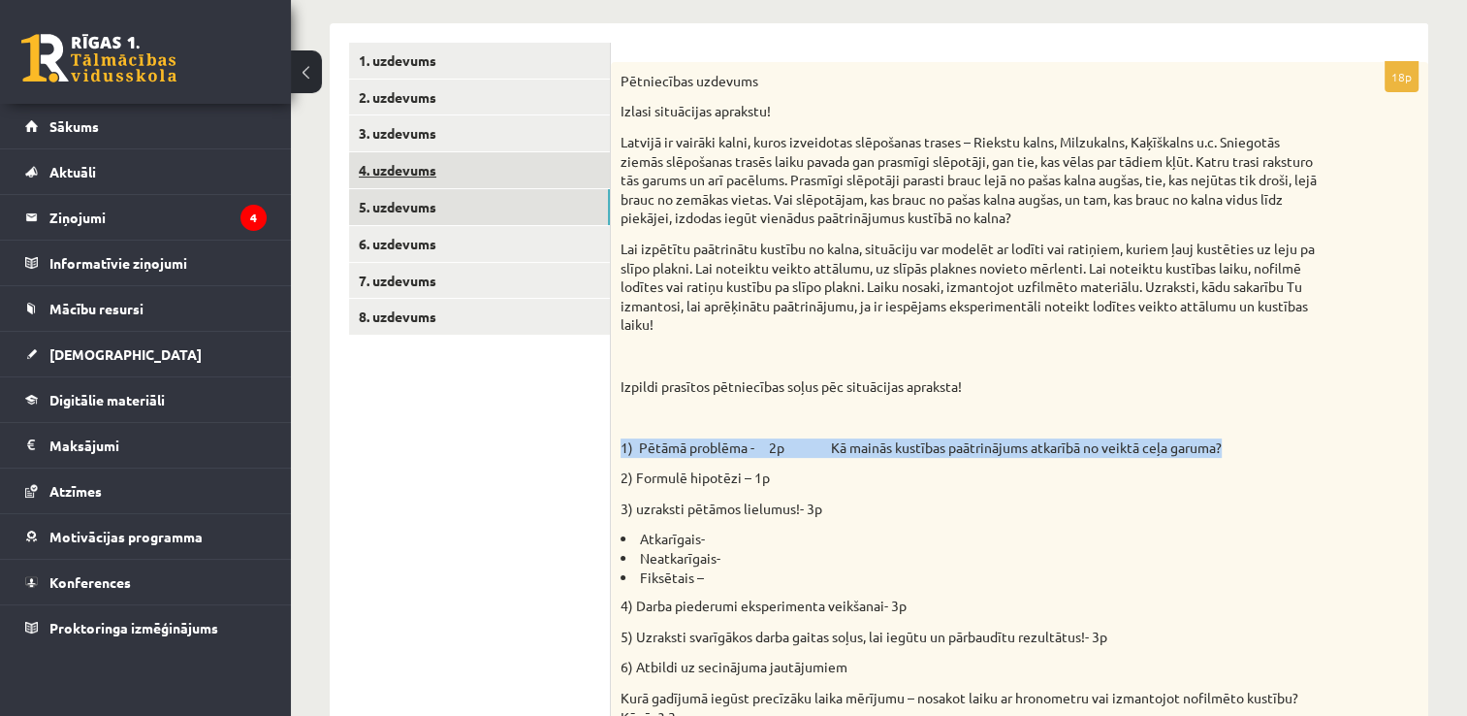
click at [402, 168] on link "4. uzdevums" at bounding box center [479, 170] width 261 height 36
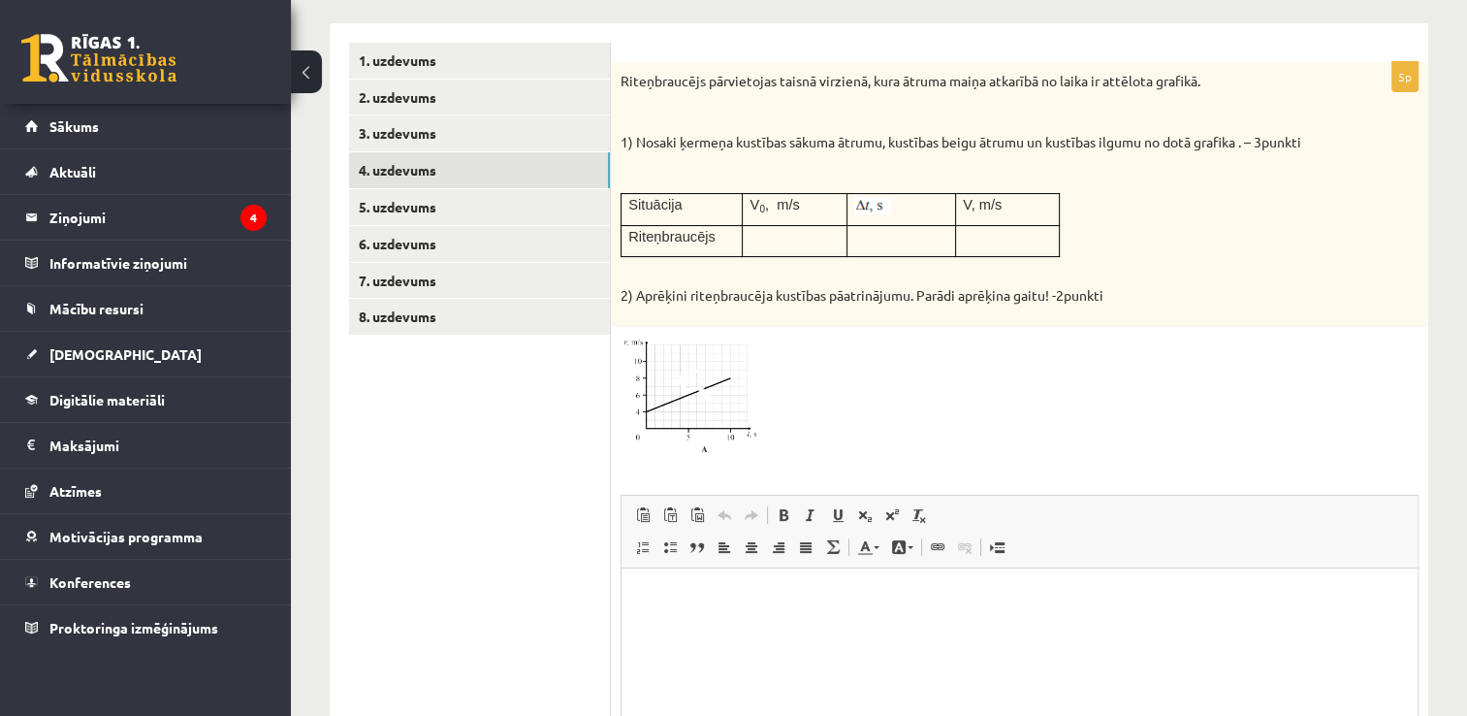
scroll to position [0, 0]
click at [686, 361] on img at bounding box center [693, 396] width 145 height 119
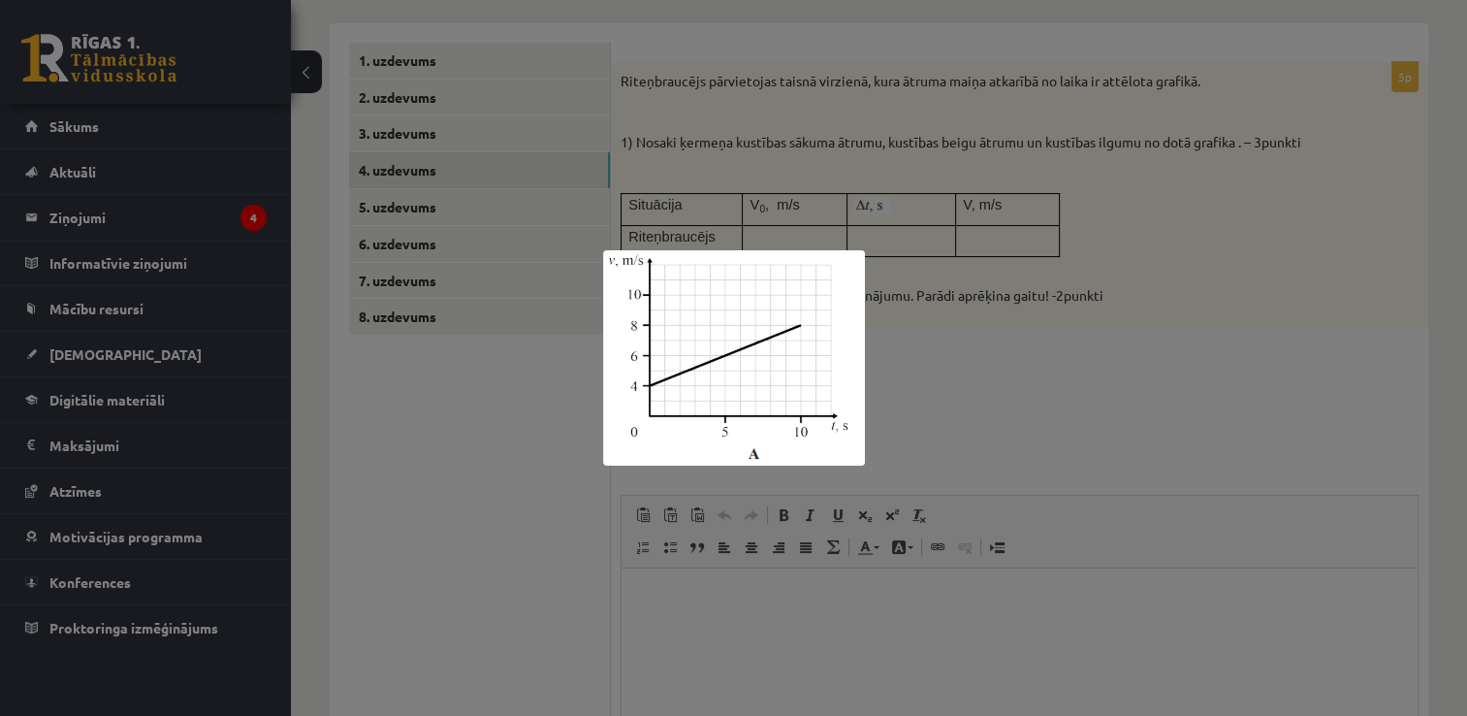
click at [1270, 398] on div at bounding box center [733, 358] width 1467 height 716
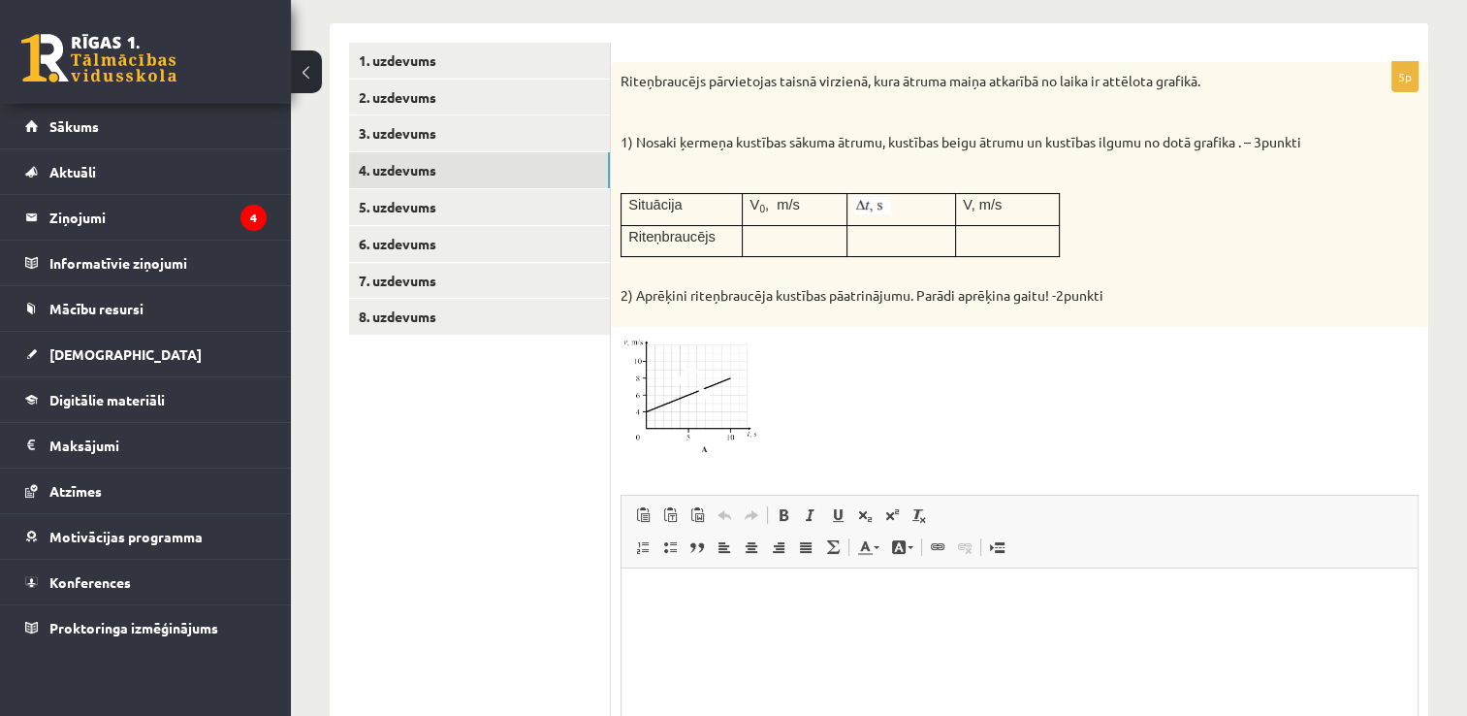
click at [686, 390] on span at bounding box center [694, 383] width 31 height 31
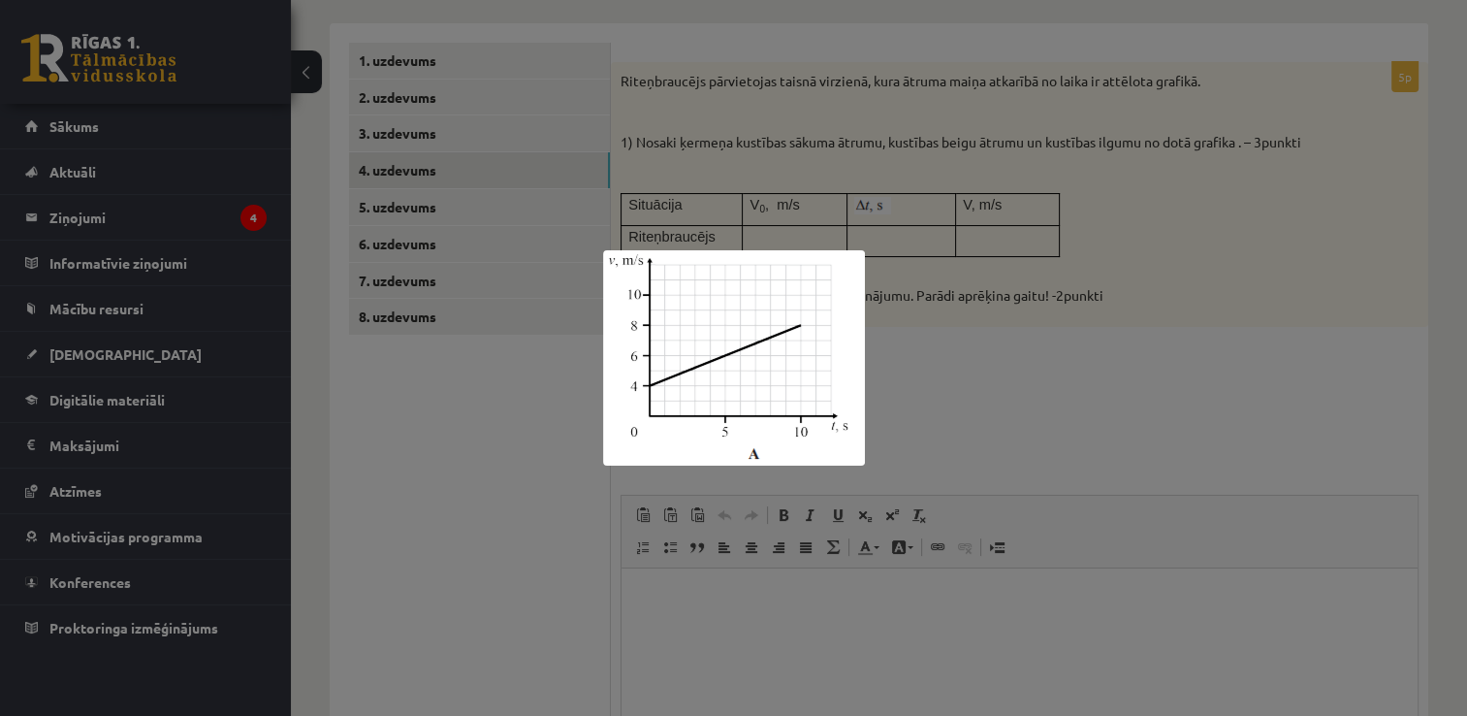
click at [970, 402] on div at bounding box center [733, 358] width 1467 height 716
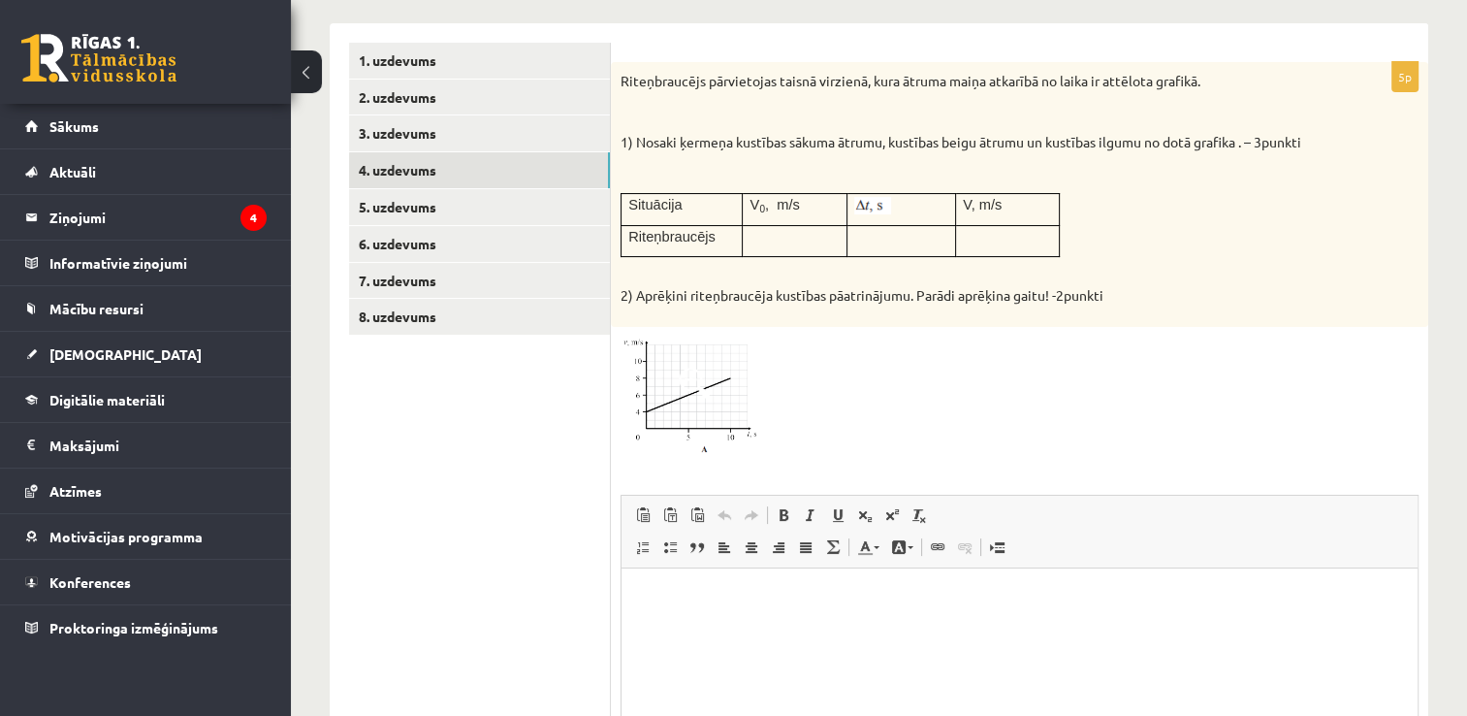
click at [690, 381] on span at bounding box center [694, 383] width 31 height 31
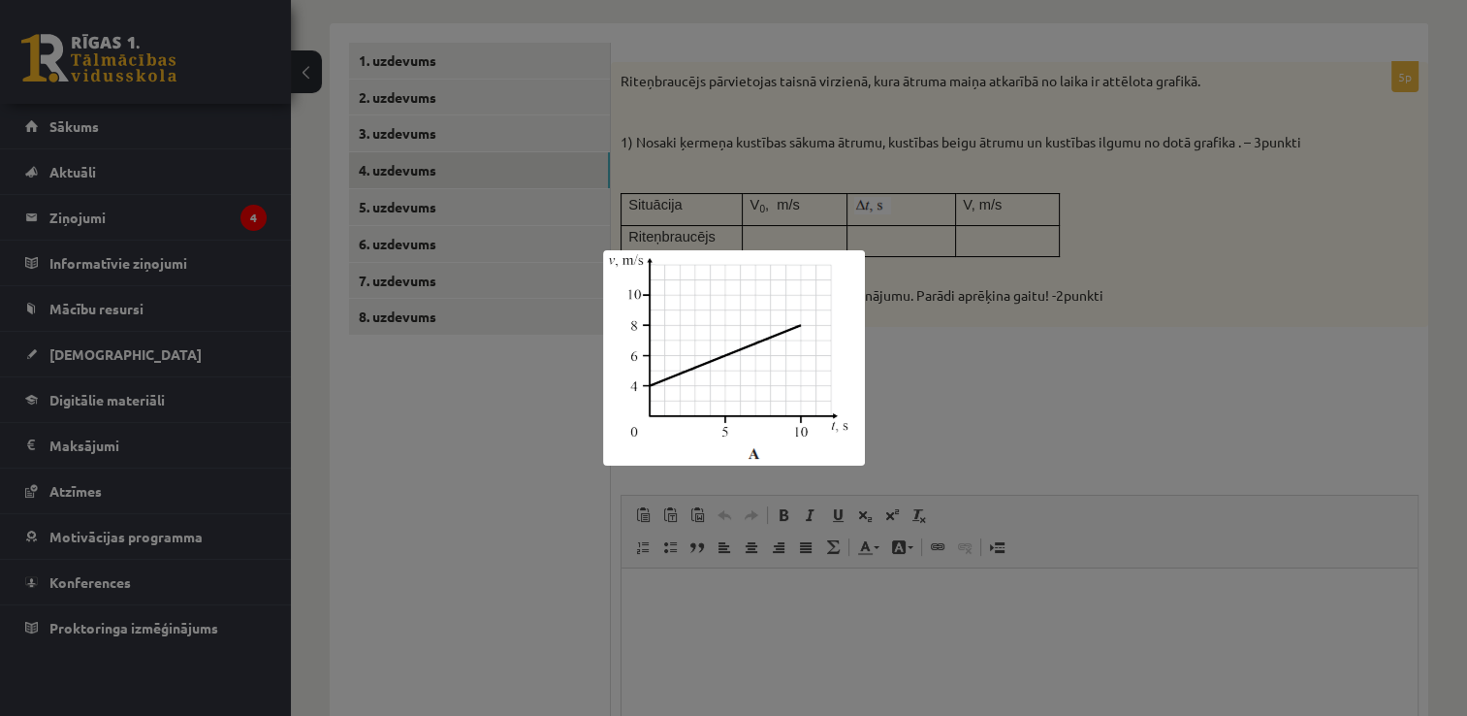
click at [936, 447] on div at bounding box center [733, 358] width 1467 height 716
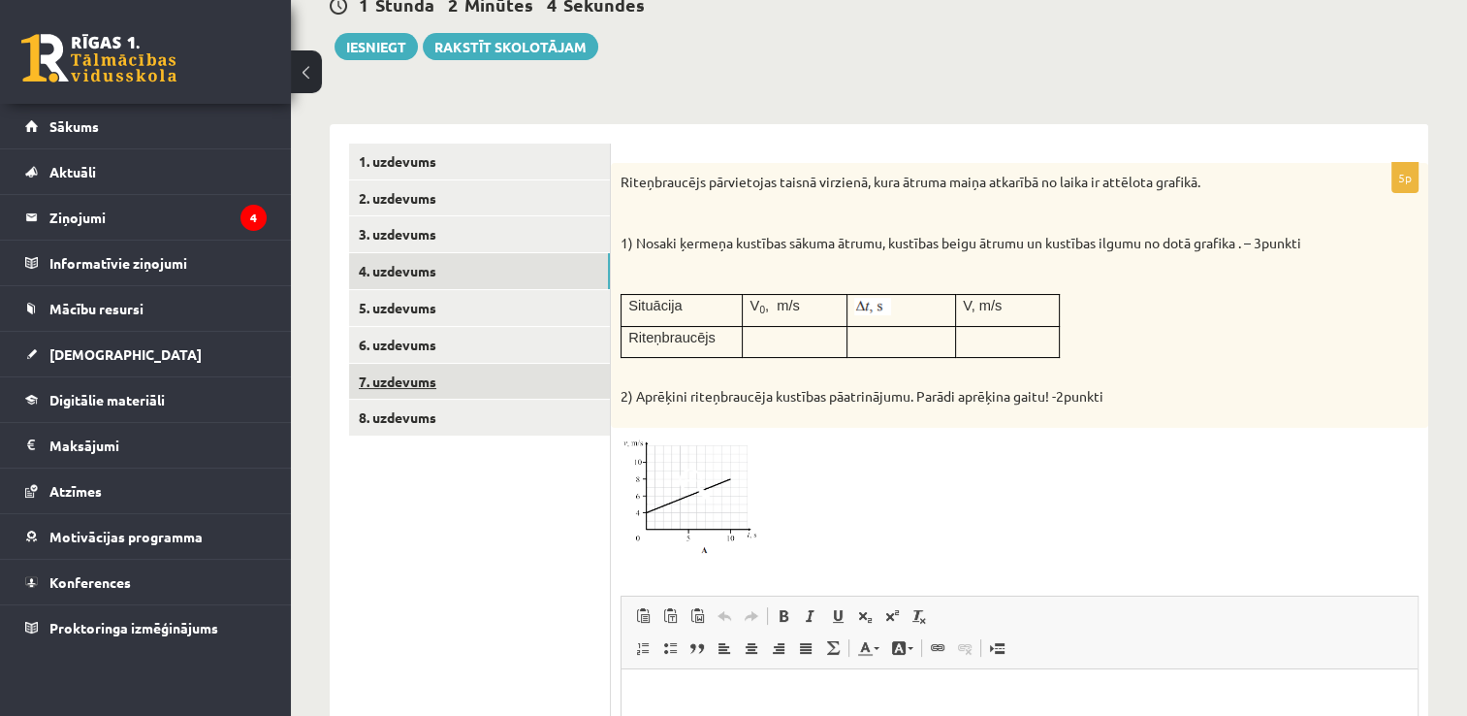
scroll to position [209, 0]
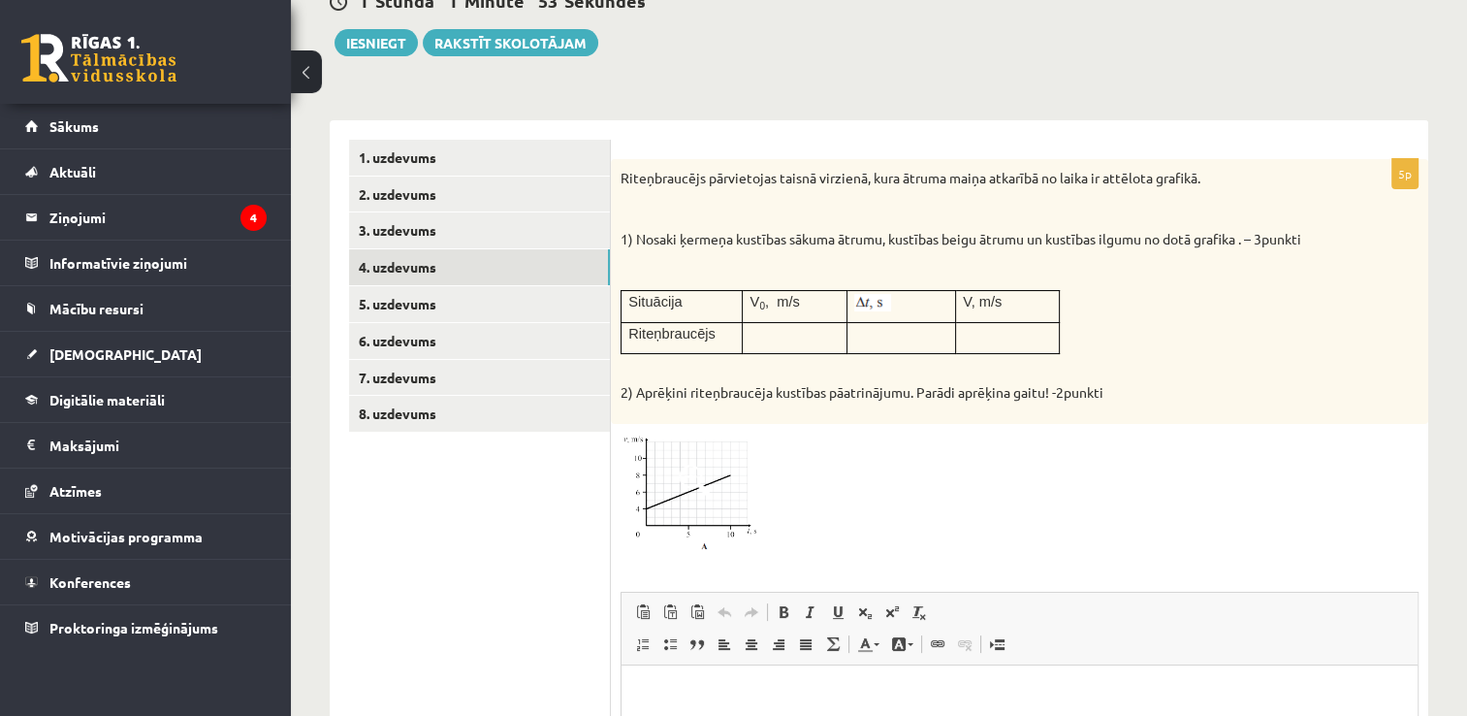
click at [703, 499] on img at bounding box center [693, 493] width 145 height 119
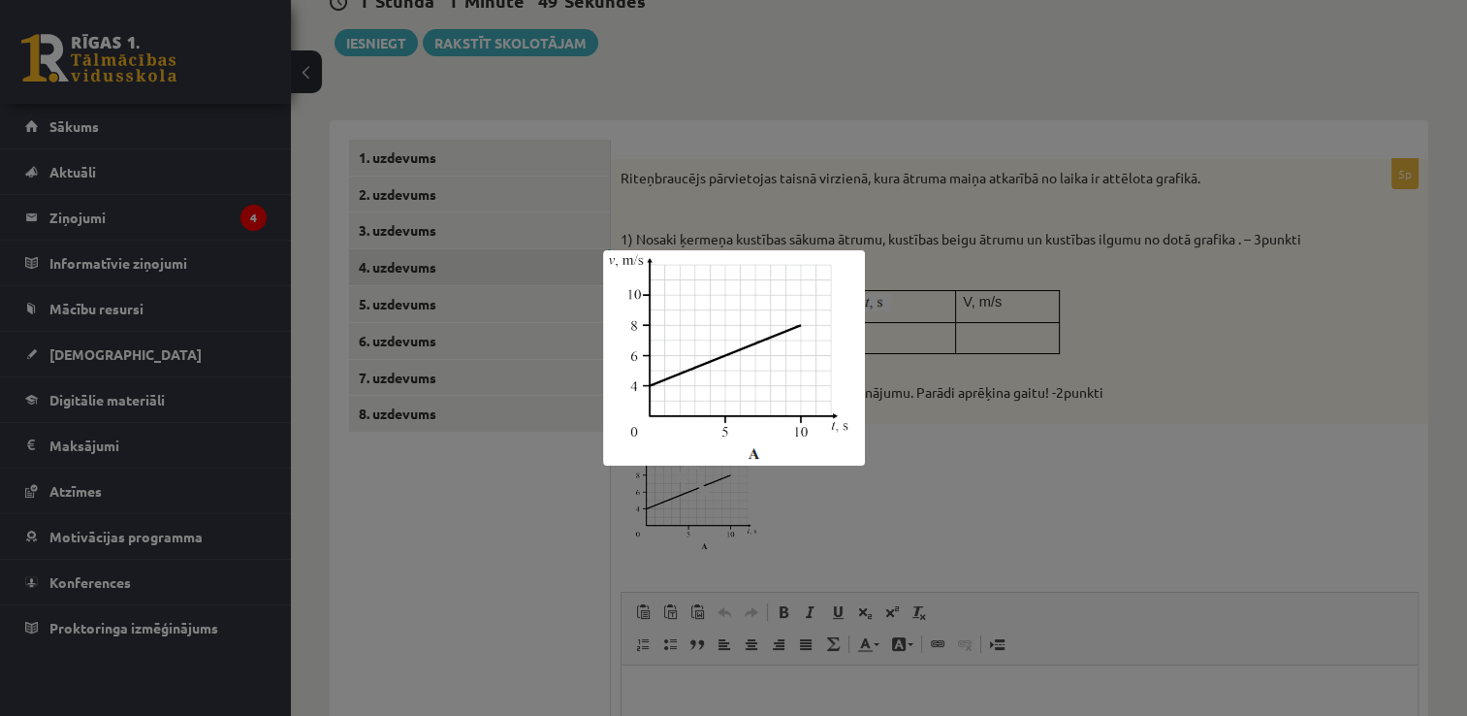
click at [950, 475] on div at bounding box center [733, 358] width 1467 height 716
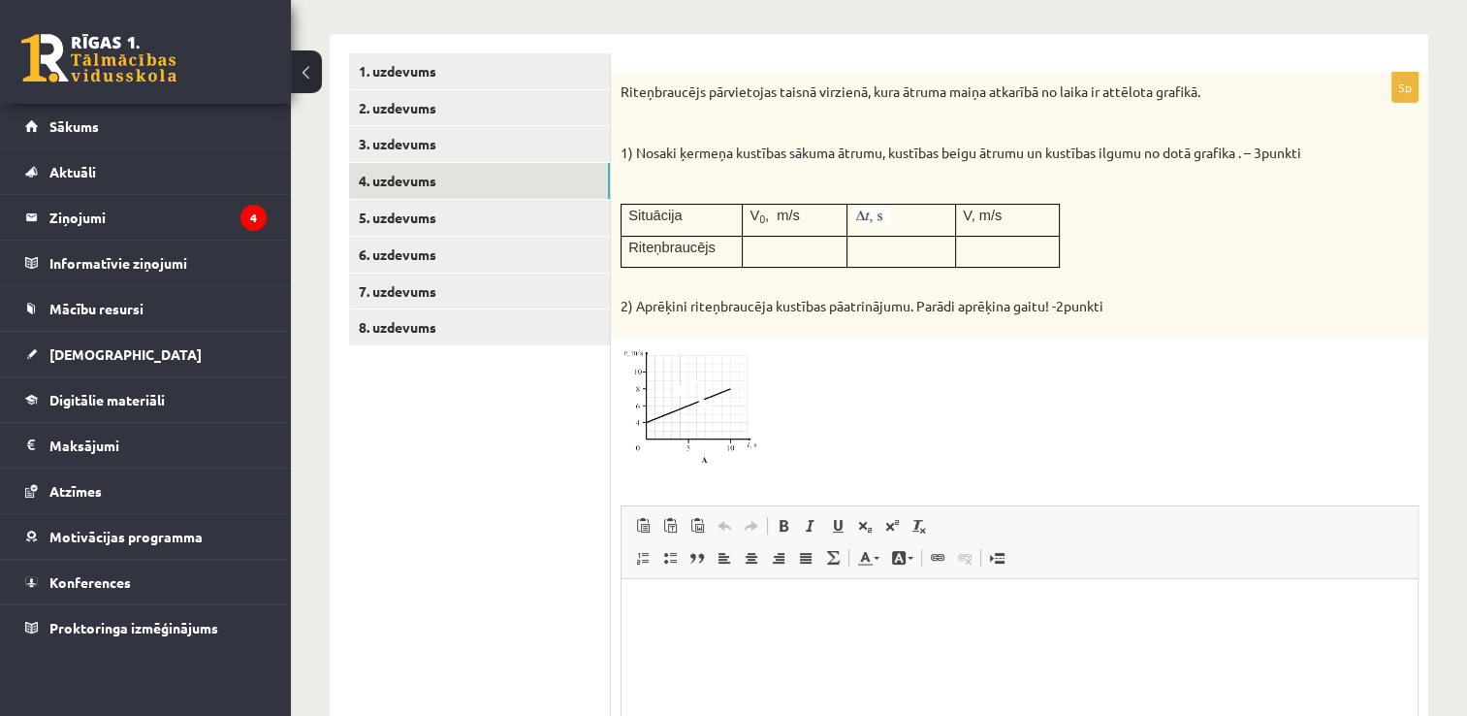
scroll to position [306, 0]
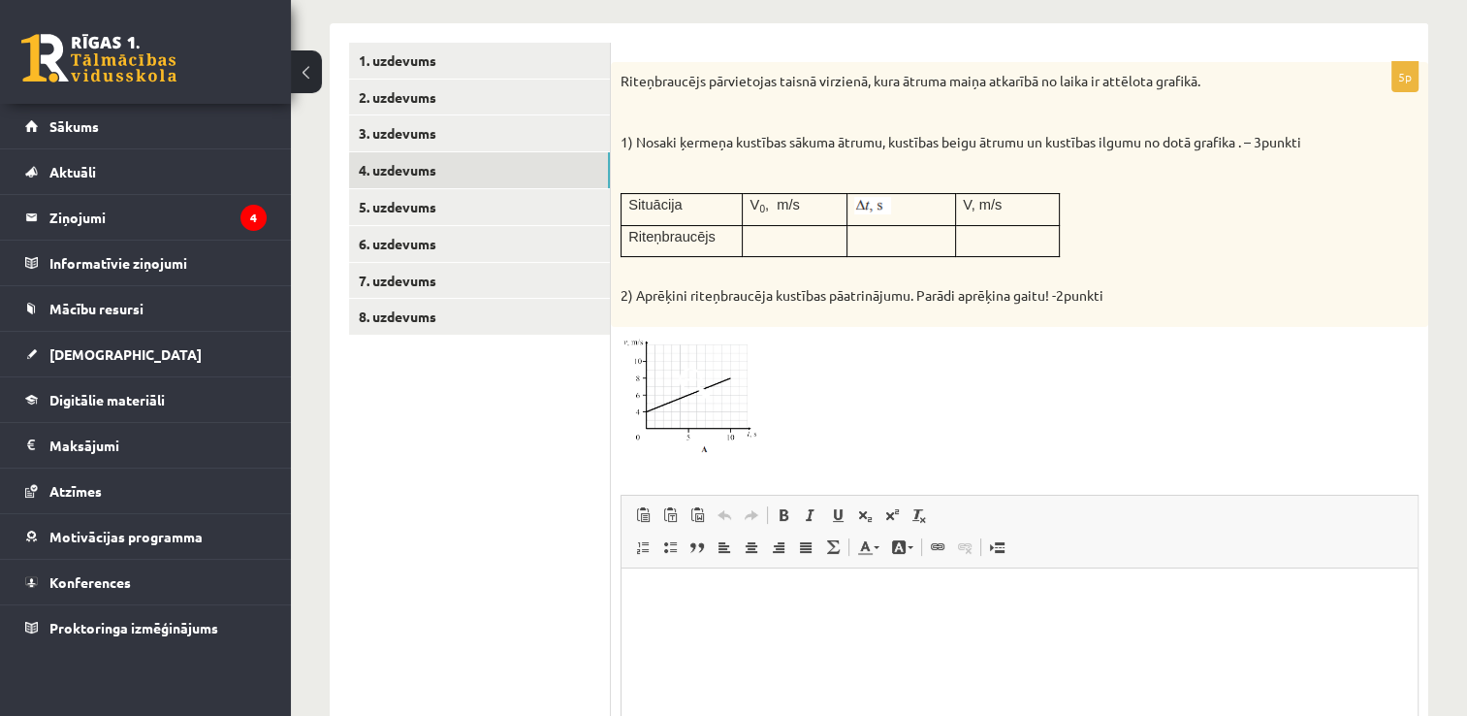
click at [706, 382] on span at bounding box center [694, 383] width 31 height 31
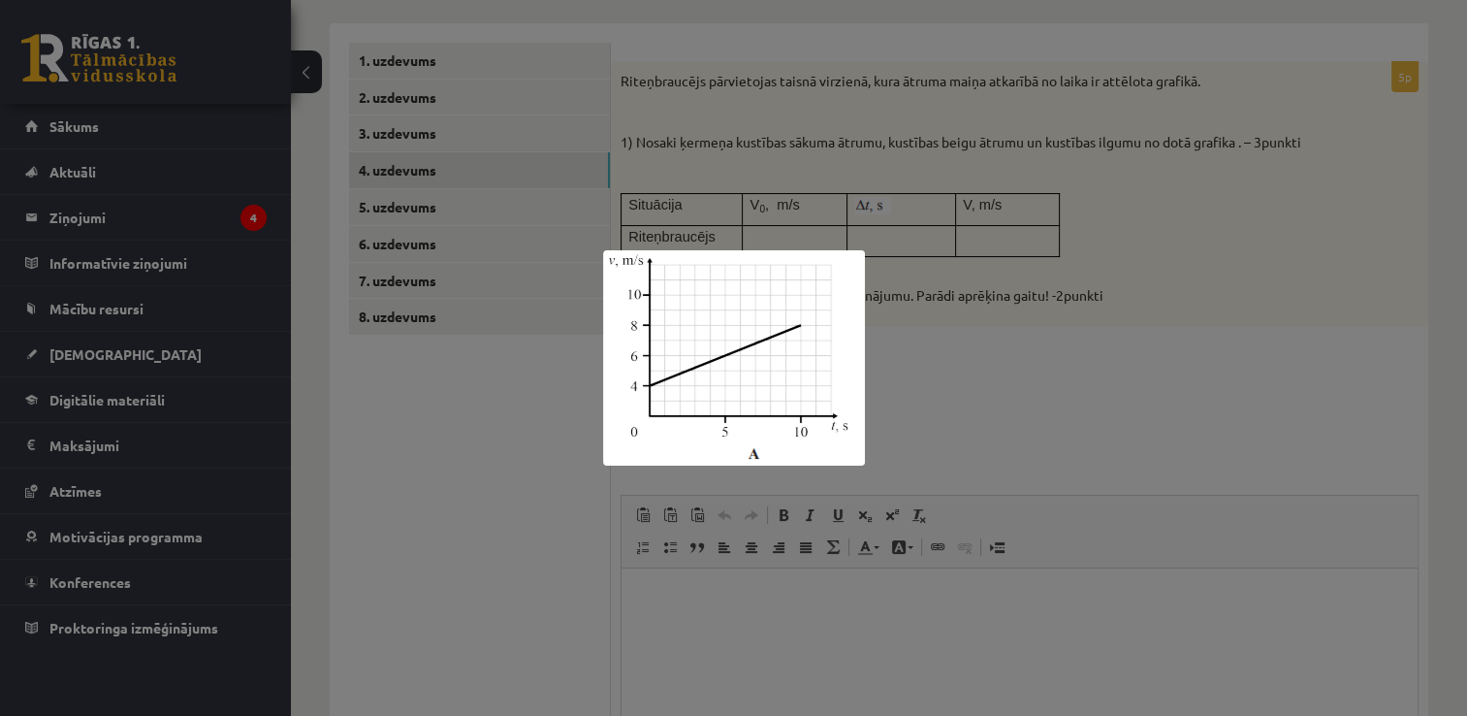
click at [908, 352] on div at bounding box center [733, 358] width 1467 height 716
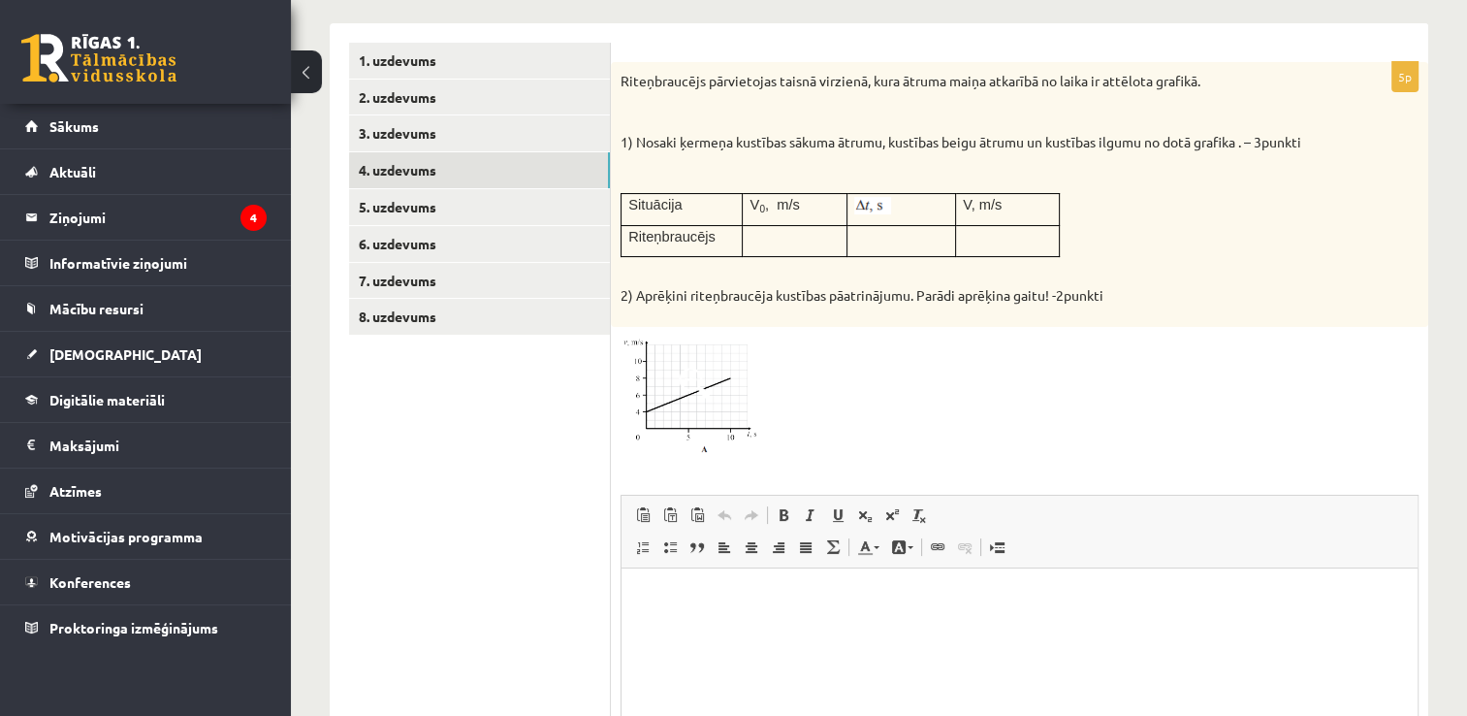
click at [710, 385] on img at bounding box center [693, 396] width 145 height 119
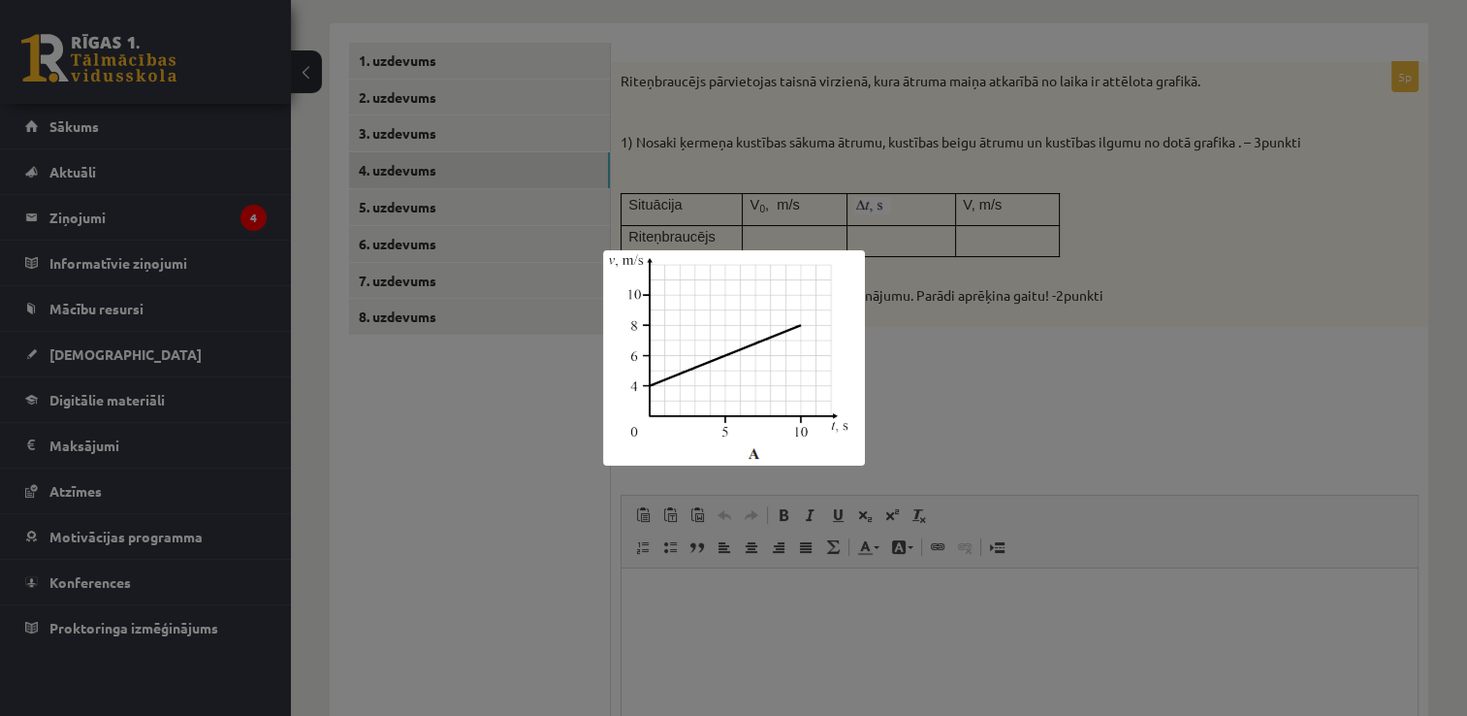
click at [958, 386] on div at bounding box center [733, 358] width 1467 height 716
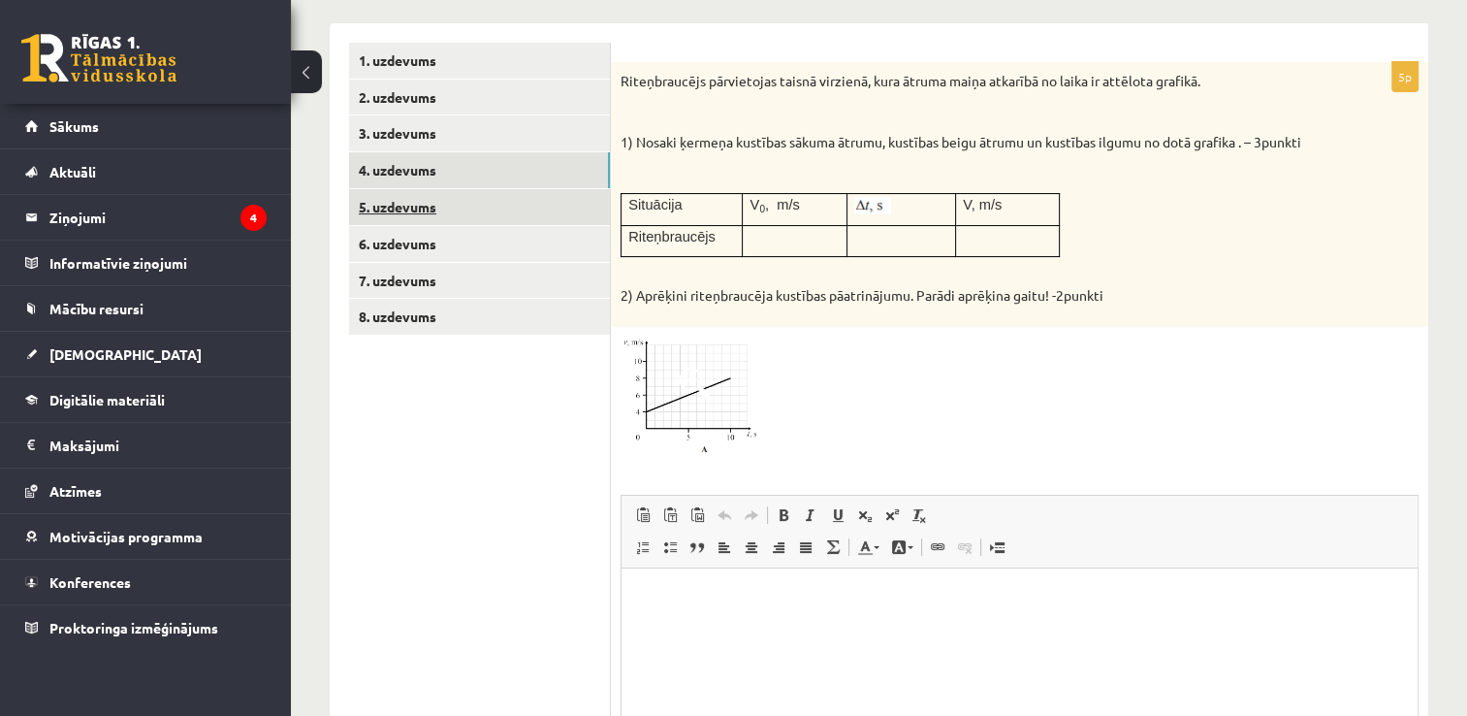
click at [414, 200] on link "5. uzdevums" at bounding box center [479, 207] width 261 height 36
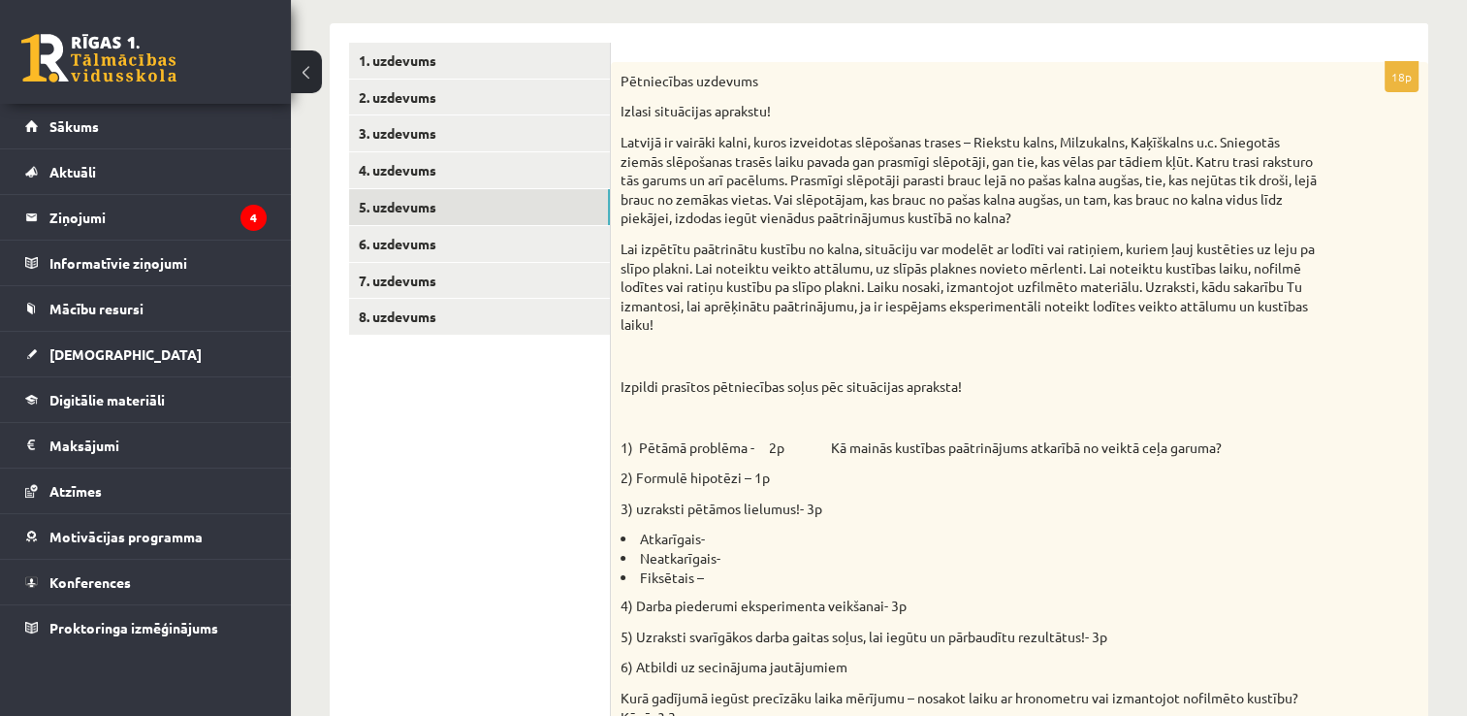
scroll to position [0, 0]
click at [349, 161] on link "4. uzdevums" at bounding box center [479, 170] width 261 height 36
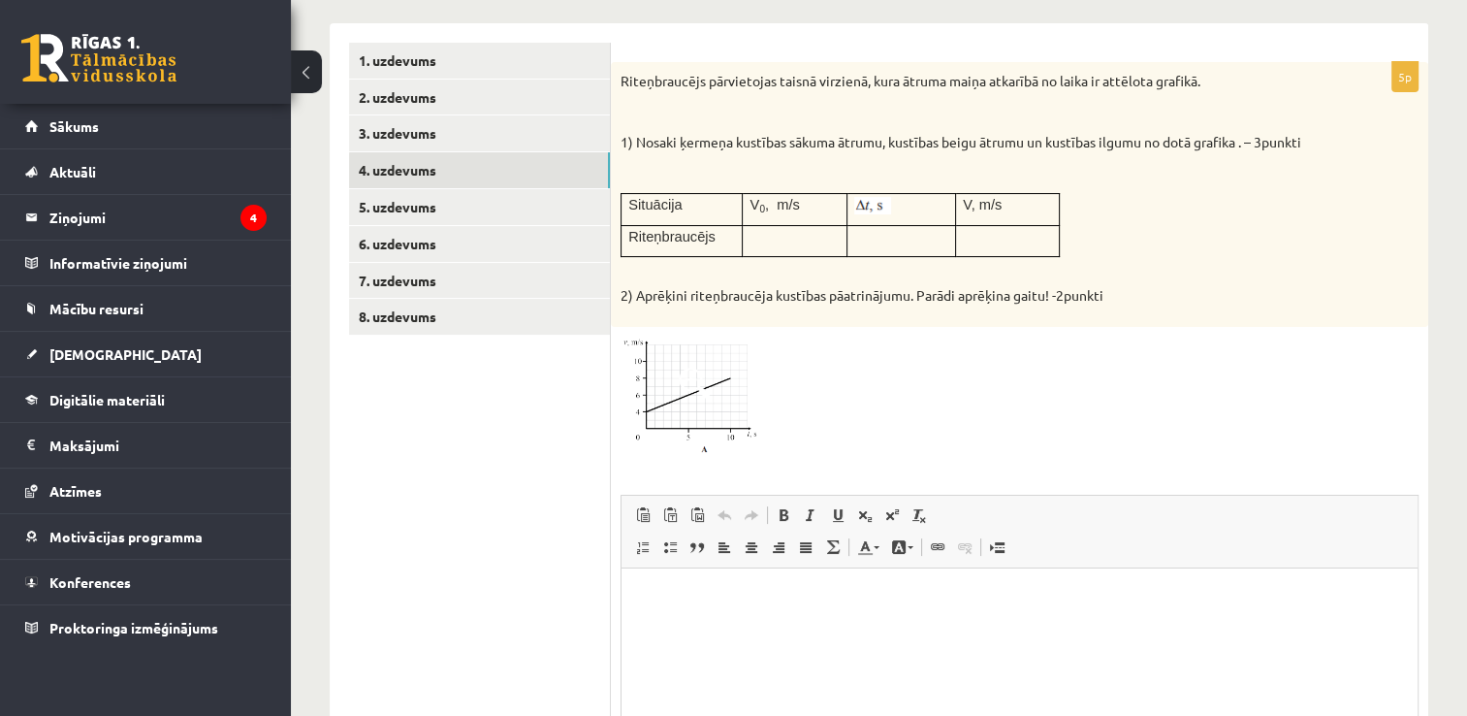
click at [728, 404] on img at bounding box center [693, 396] width 145 height 119
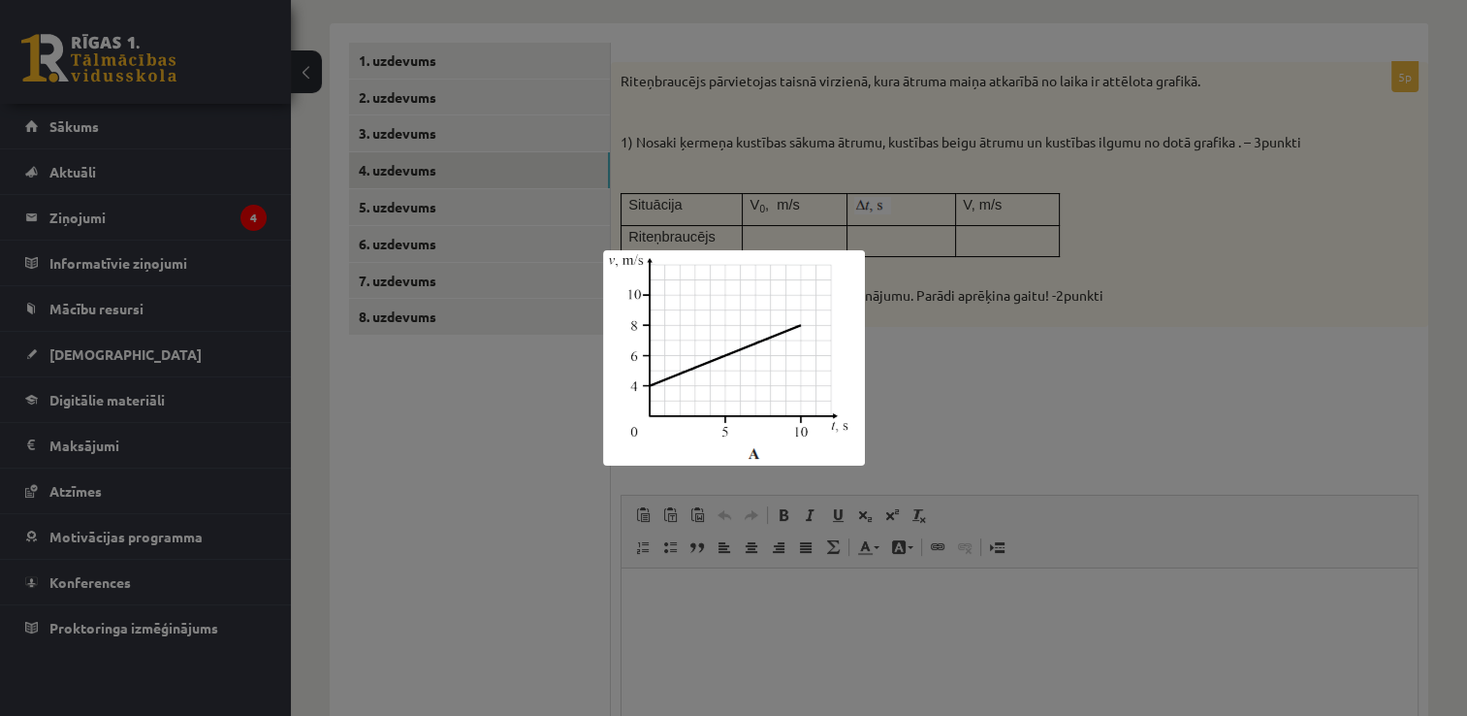
click at [485, 418] on div at bounding box center [733, 358] width 1467 height 716
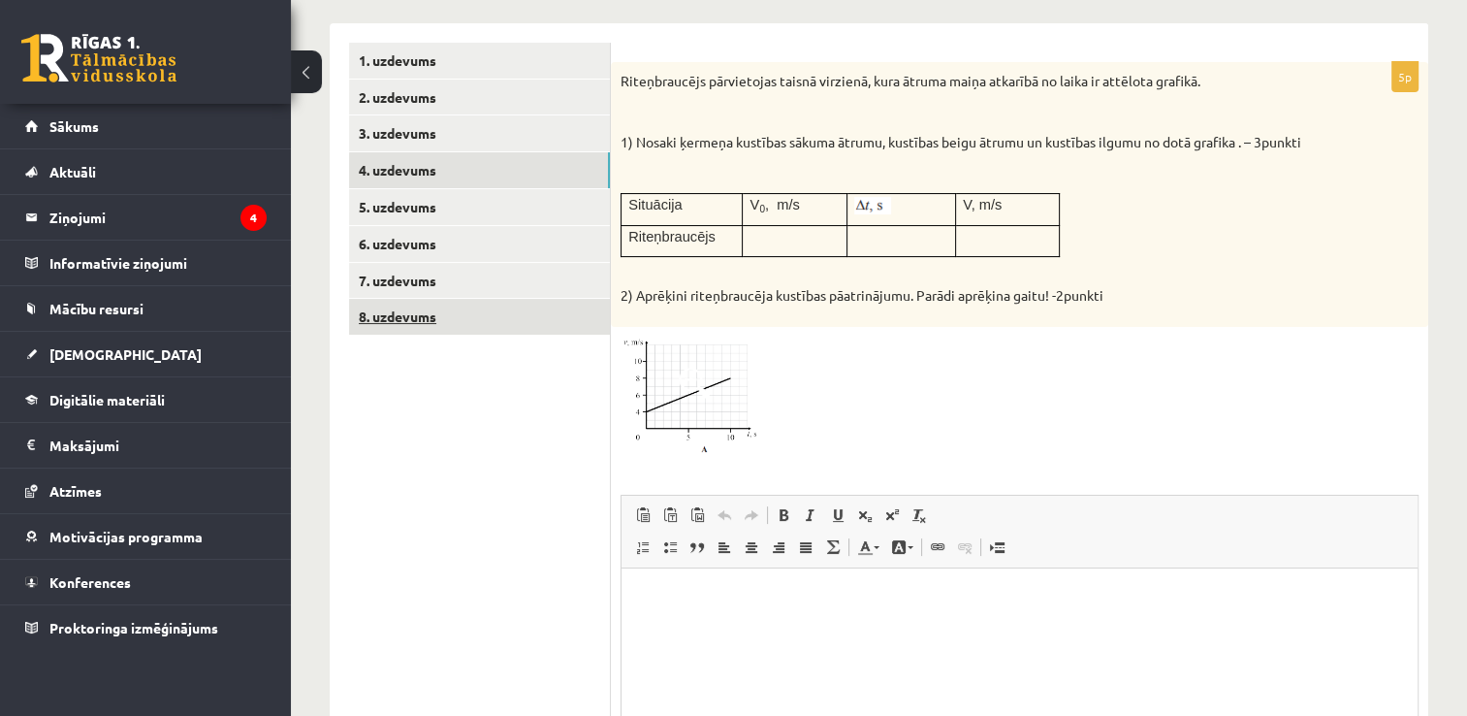
click at [441, 318] on link "8. uzdevums" at bounding box center [479, 317] width 261 height 36
click at [436, 314] on link "8. uzdevums" at bounding box center [479, 317] width 261 height 36
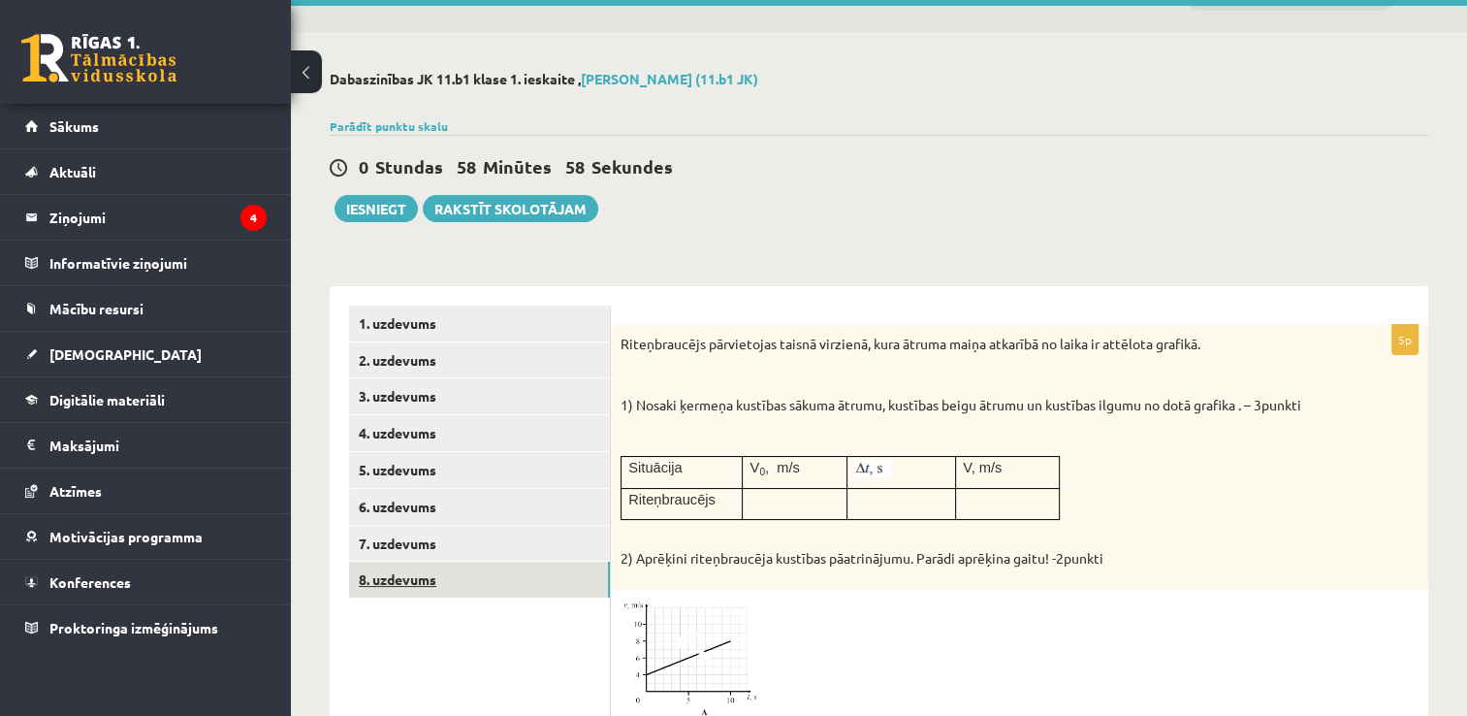
scroll to position [97, 0]
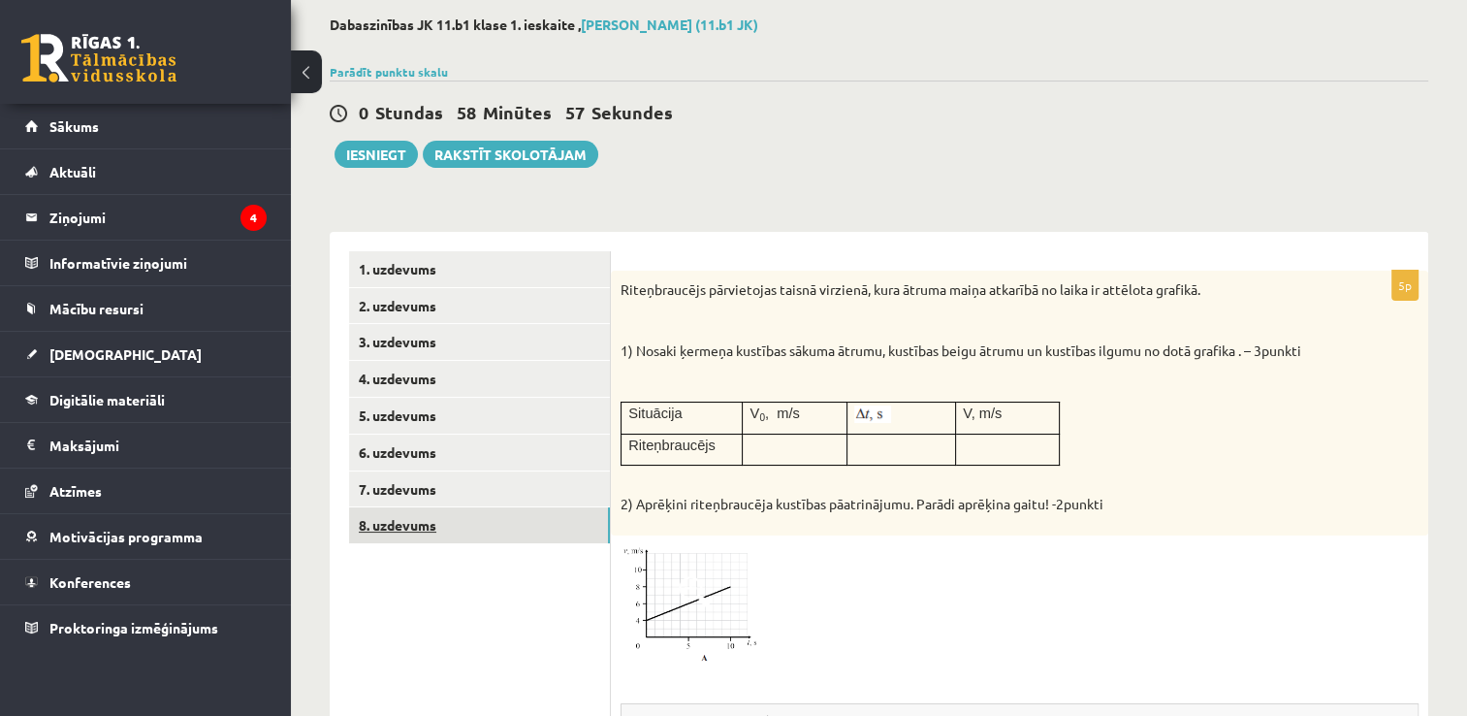
click at [409, 527] on link "8. uzdevums" at bounding box center [479, 525] width 261 height 36
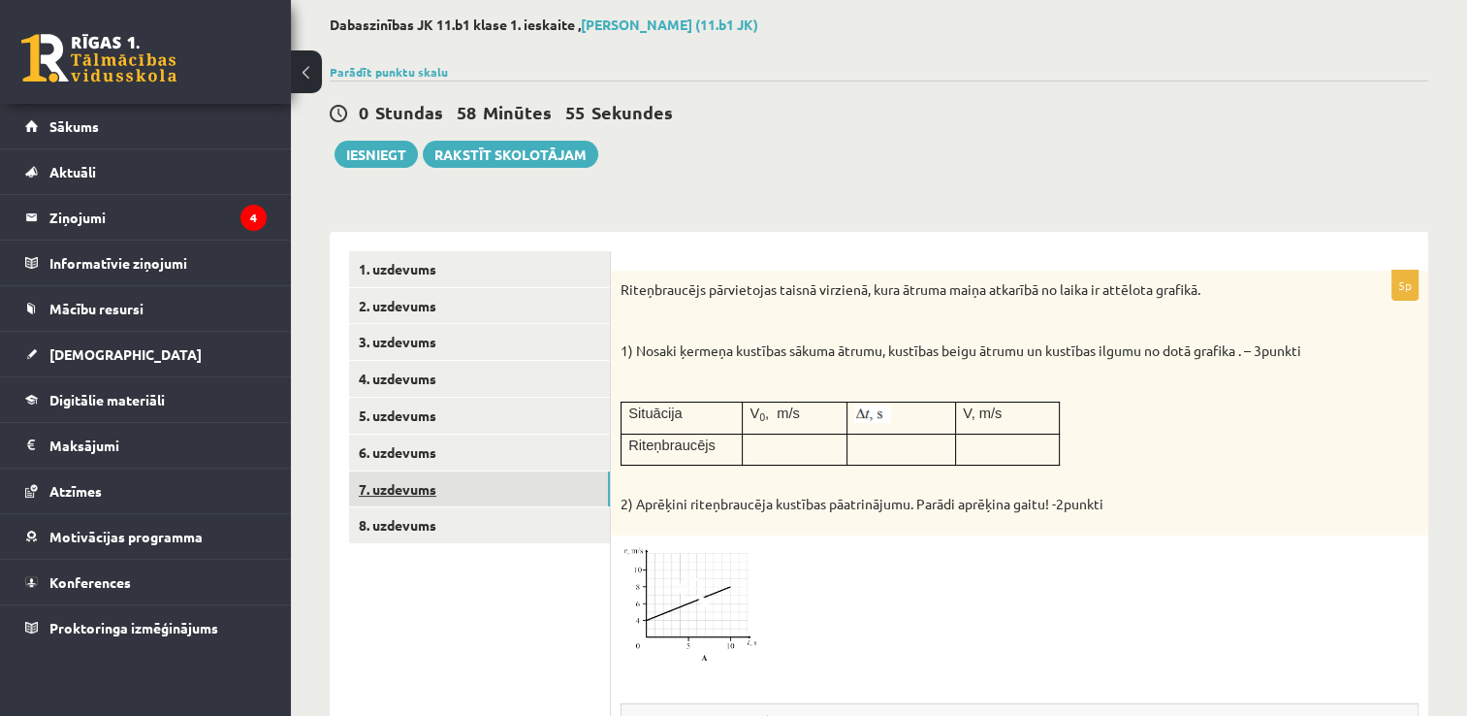
click at [473, 492] on link "7. uzdevums" at bounding box center [479, 489] width 261 height 36
click at [376, 487] on link "7. uzdevums" at bounding box center [479, 489] width 261 height 36
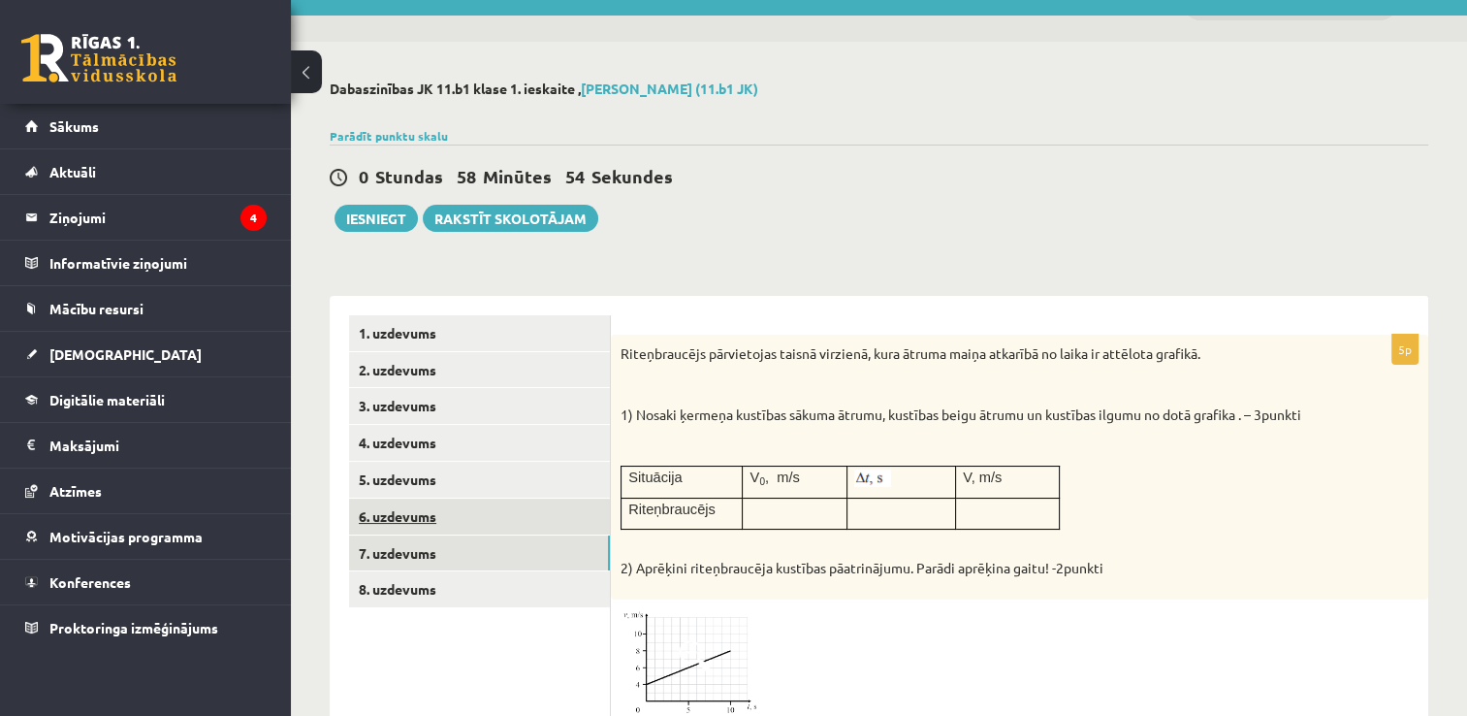
scroll to position [0, 0]
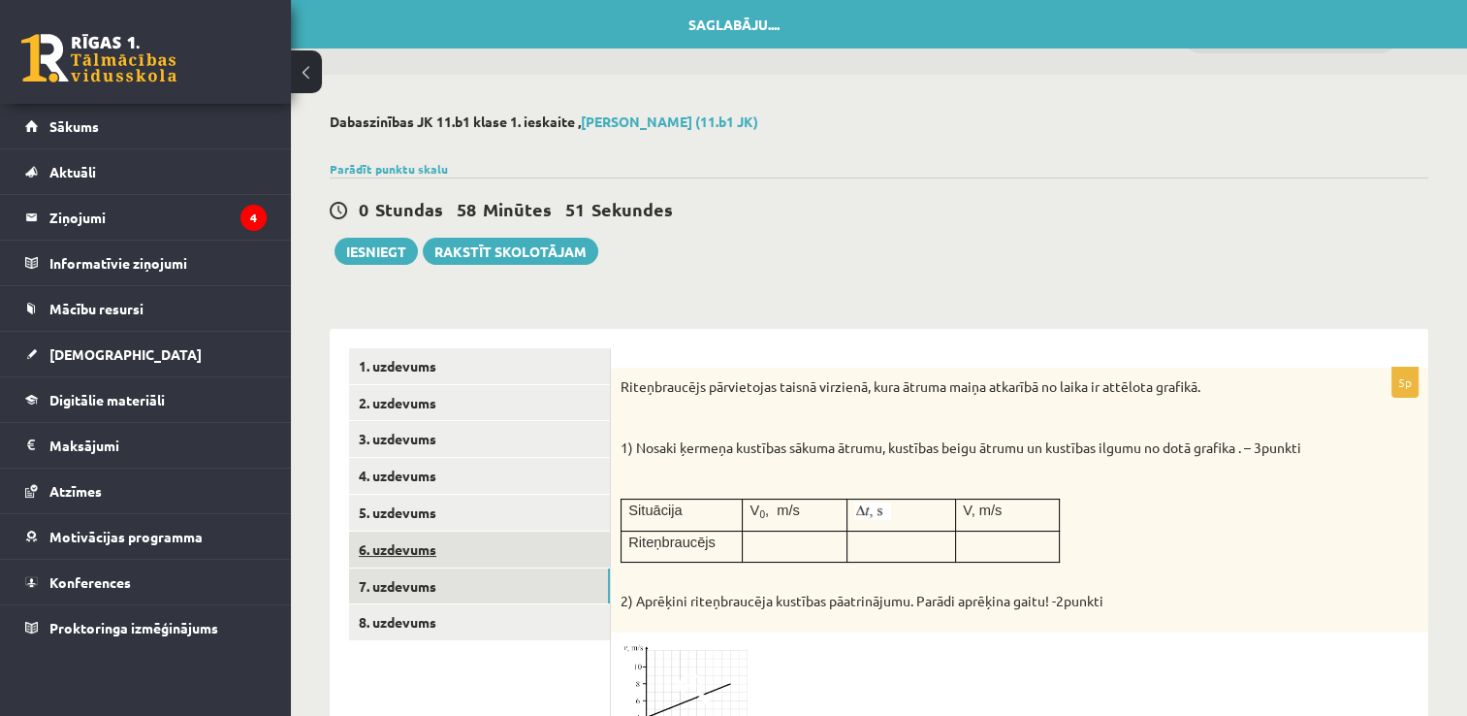
click at [453, 537] on link "6. uzdevums" at bounding box center [479, 549] width 261 height 36
click at [433, 557] on link "6. uzdevums" at bounding box center [479, 549] width 261 height 36
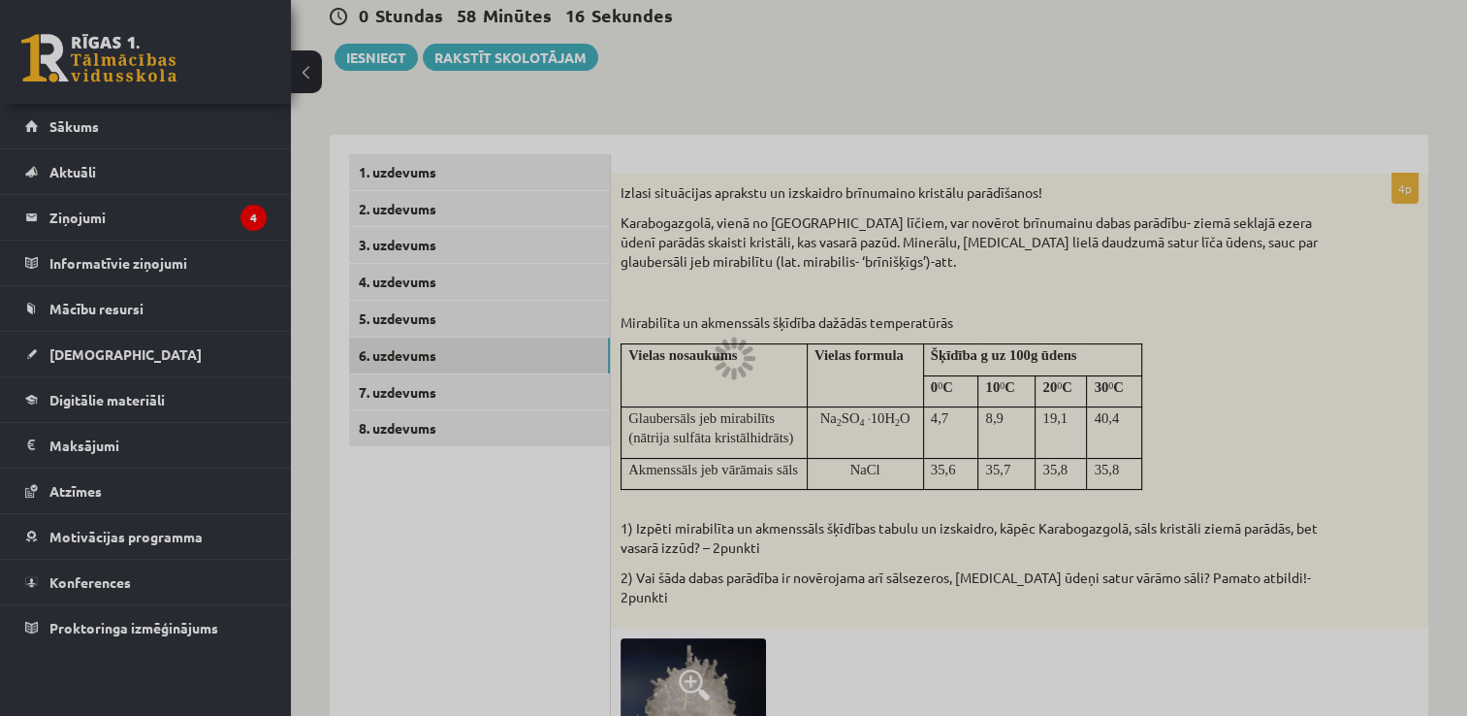
scroll to position [181, 0]
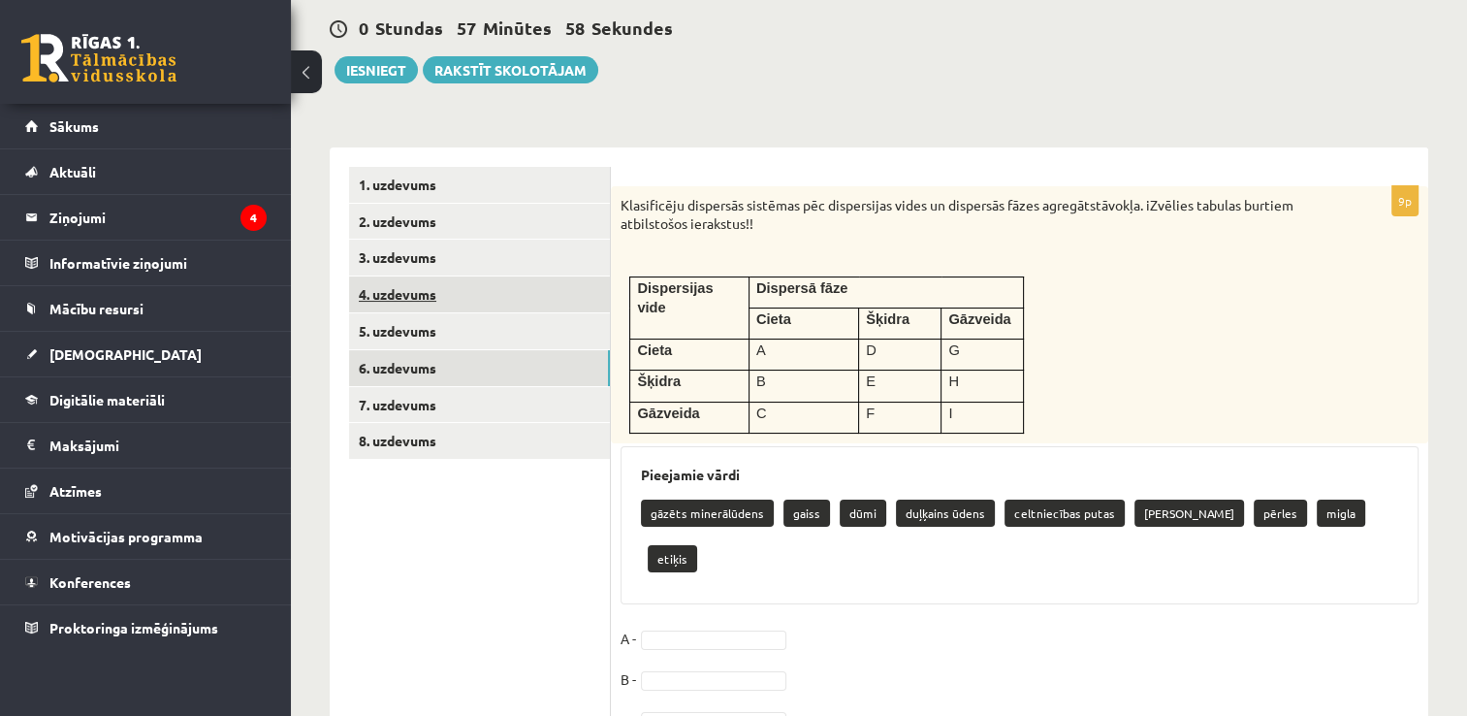
click at [400, 306] on link "4. uzdevums" at bounding box center [479, 294] width 261 height 36
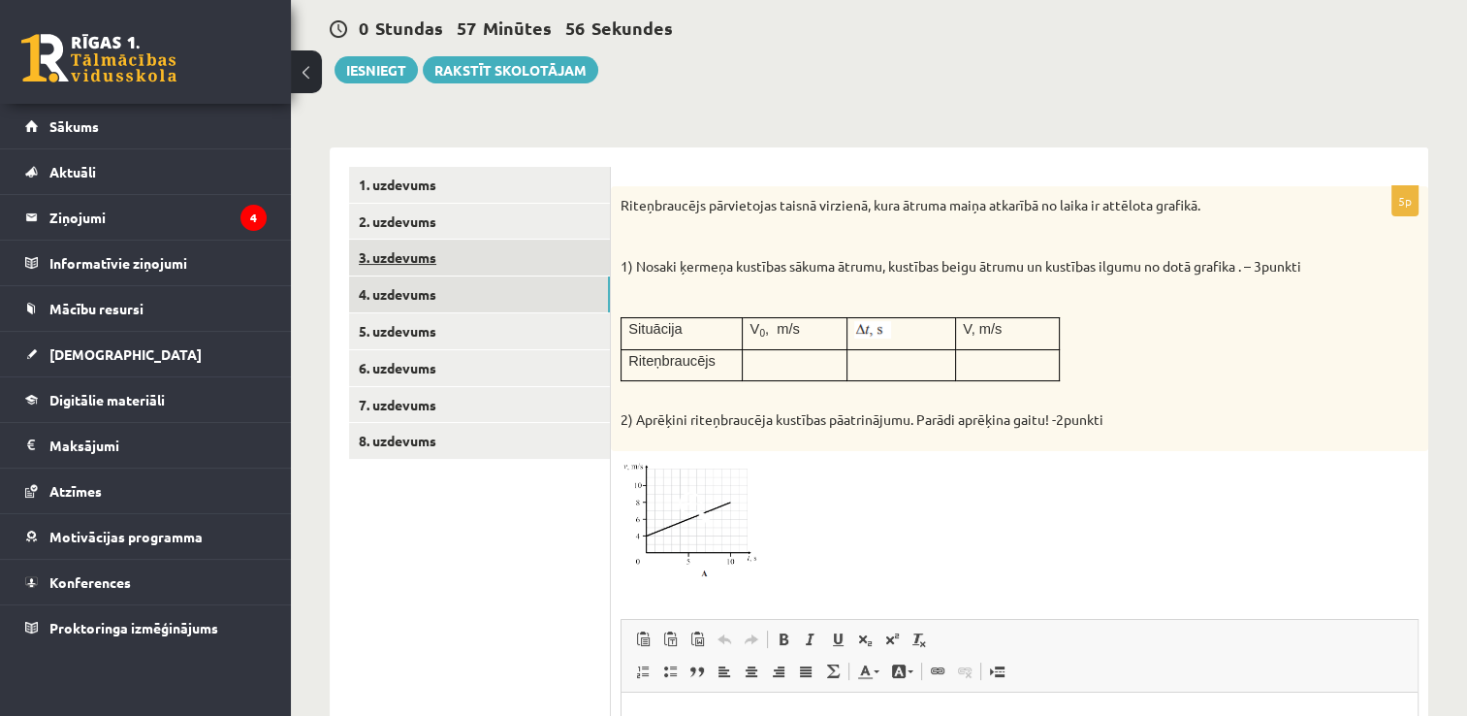
scroll to position [0, 0]
click at [404, 271] on link "3. uzdevums" at bounding box center [479, 258] width 261 height 36
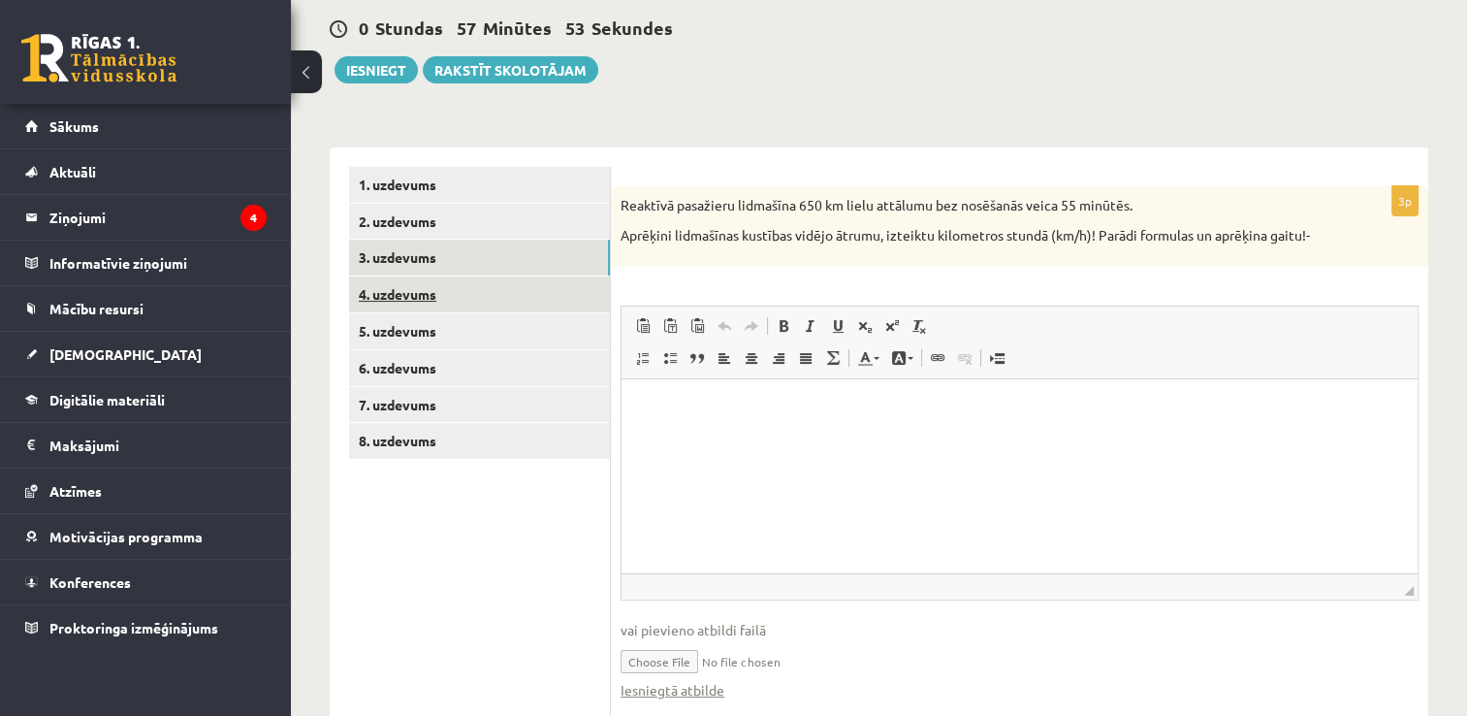
click at [398, 303] on link "4. uzdevums" at bounding box center [479, 294] width 261 height 36
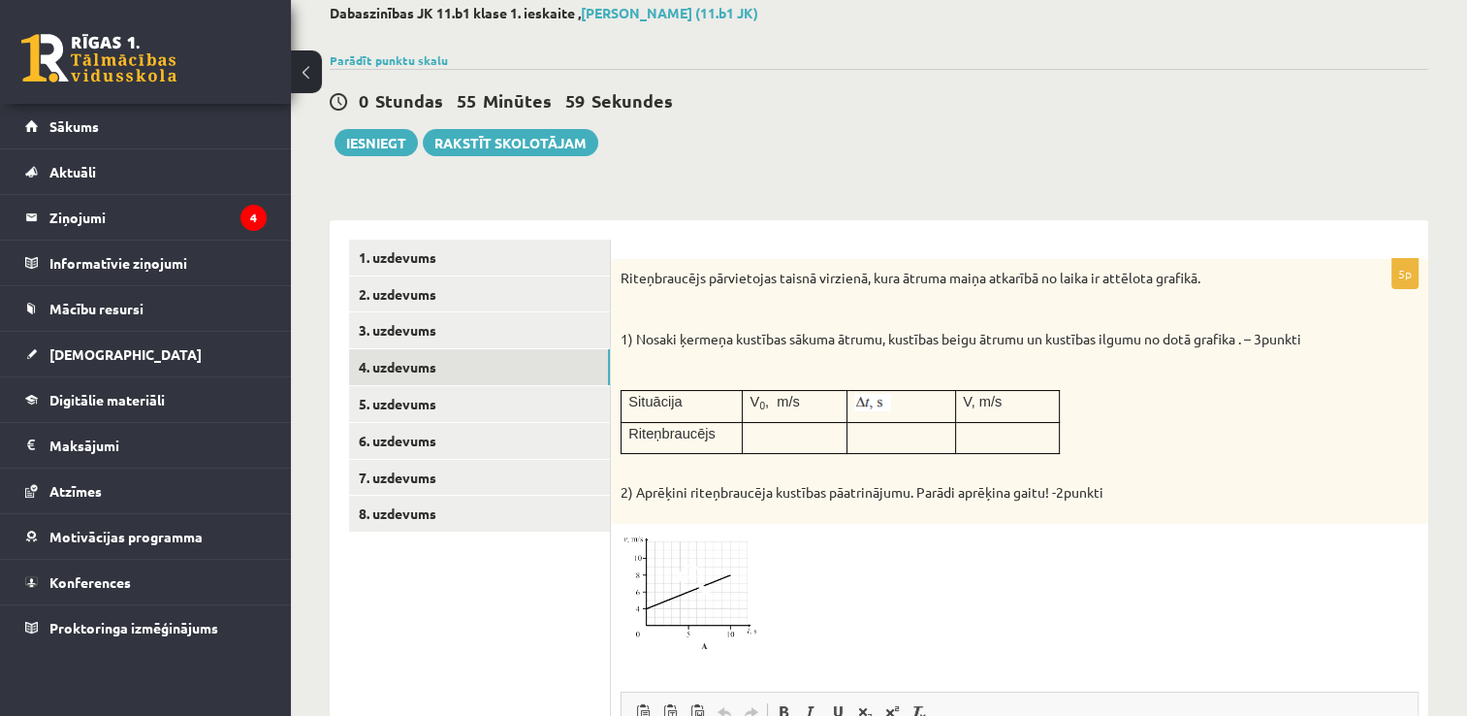
scroll to position [97, 0]
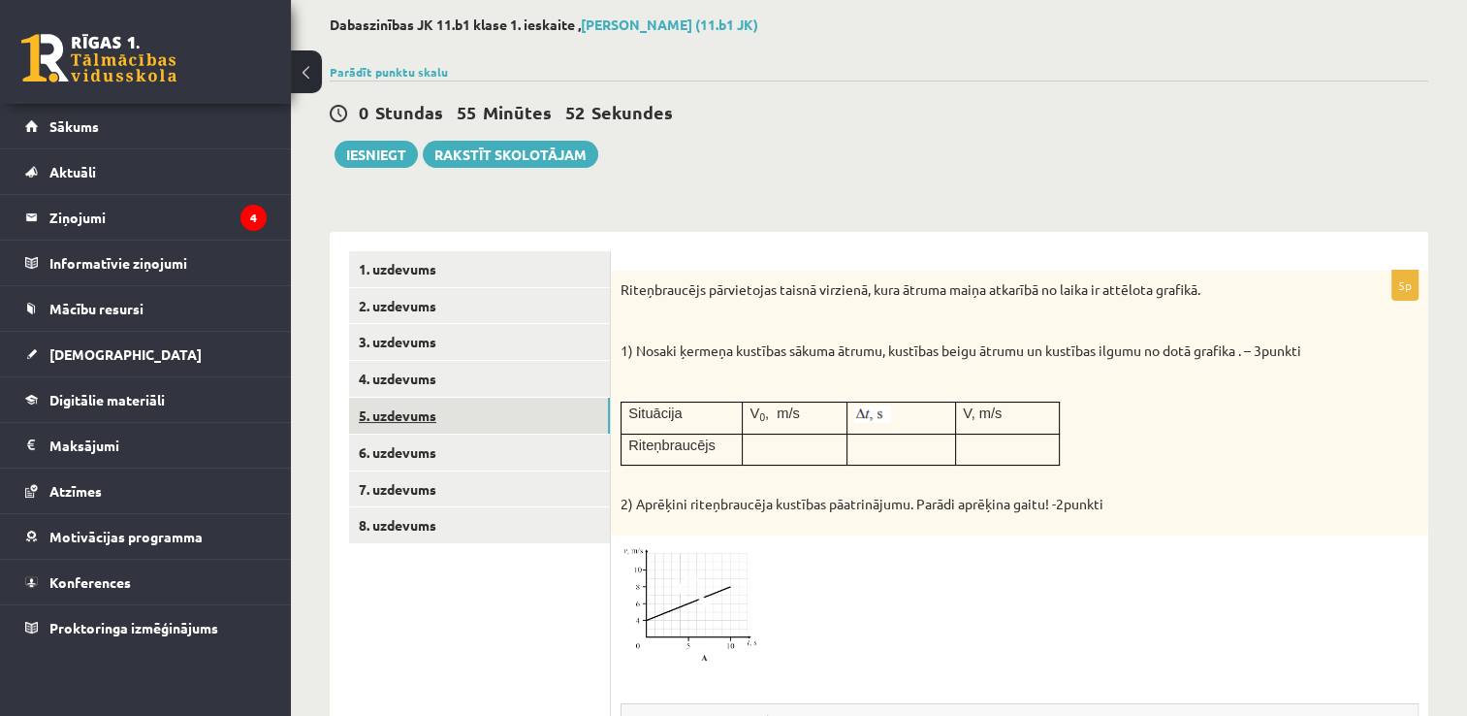
click at [407, 415] on link "5. uzdevums" at bounding box center [479, 416] width 261 height 36
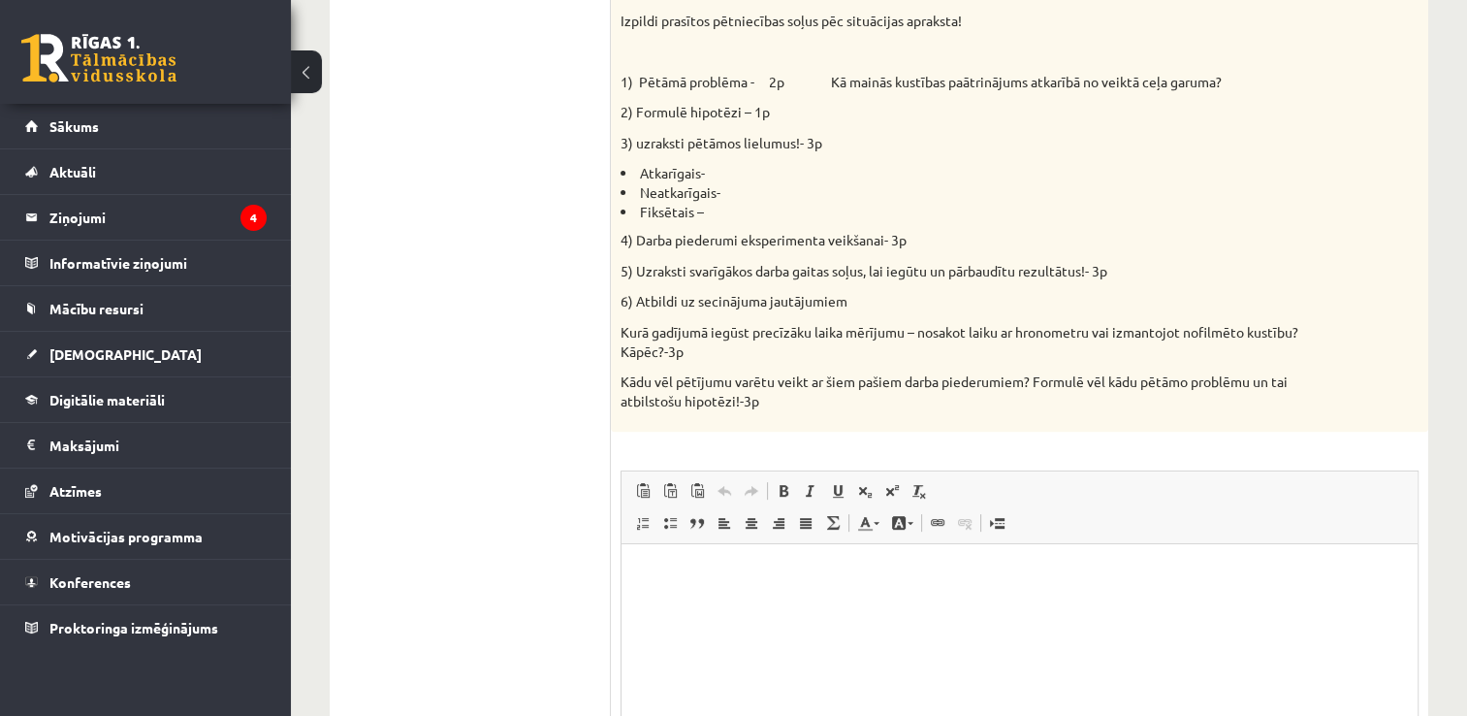
scroll to position [790, 0]
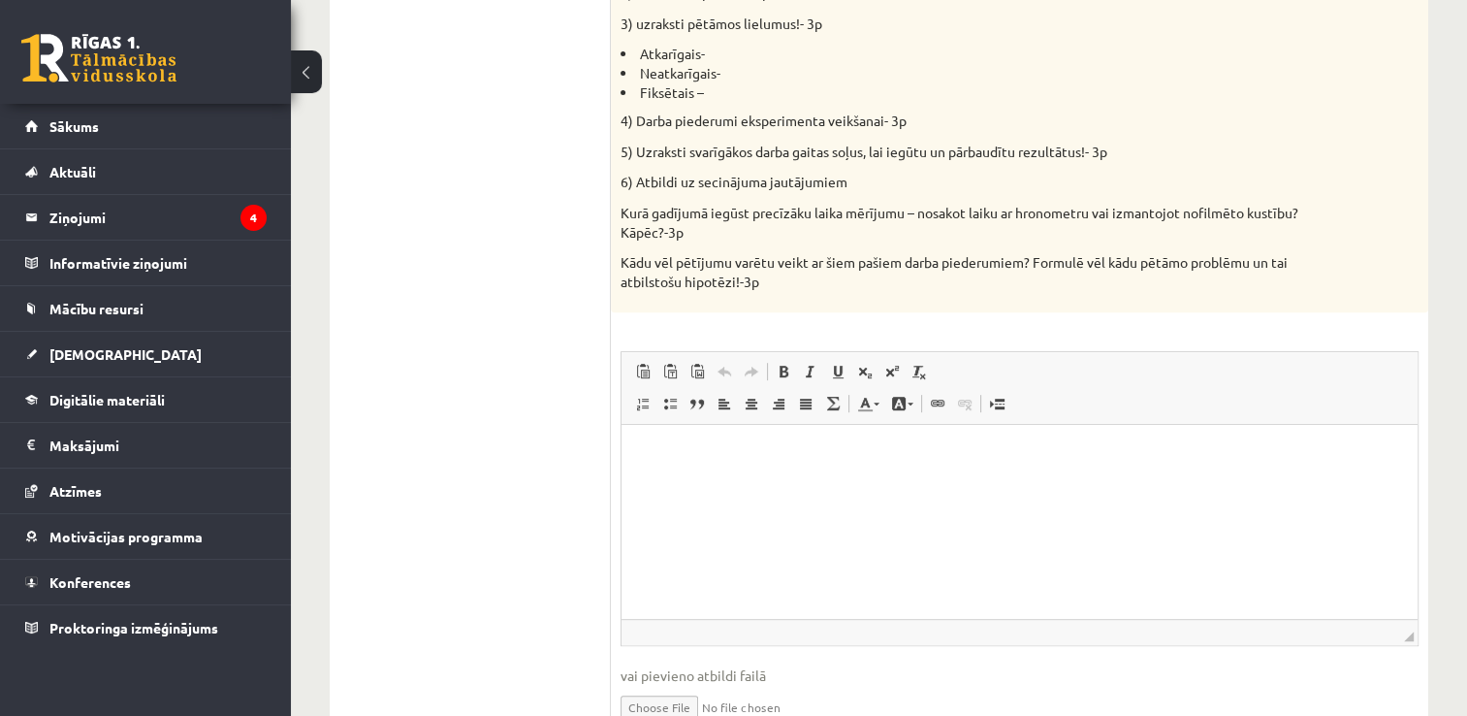
click at [695, 439] on html at bounding box center [1020, 454] width 796 height 59
click at [643, 414] on link "Вставить / удалить нумерованный список" at bounding box center [642, 403] width 27 height 25
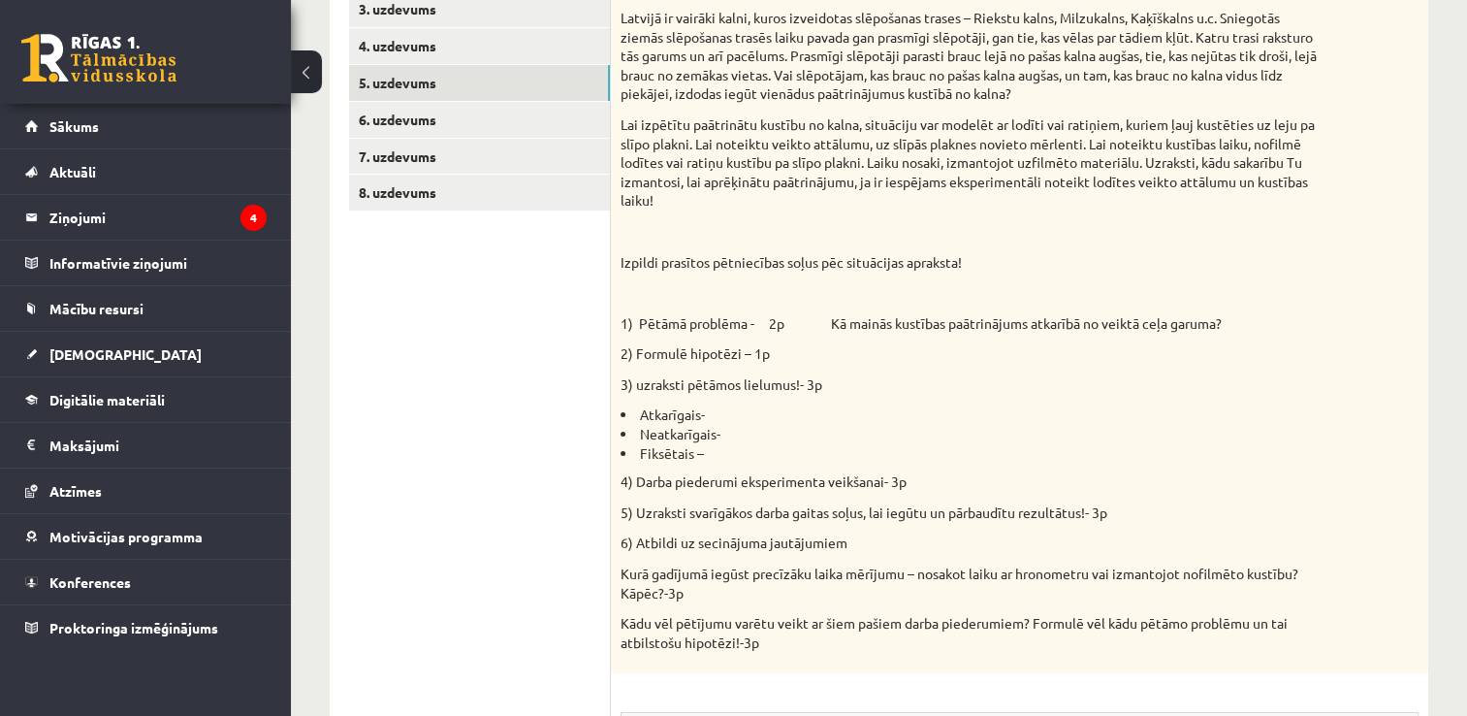
scroll to position [402, 0]
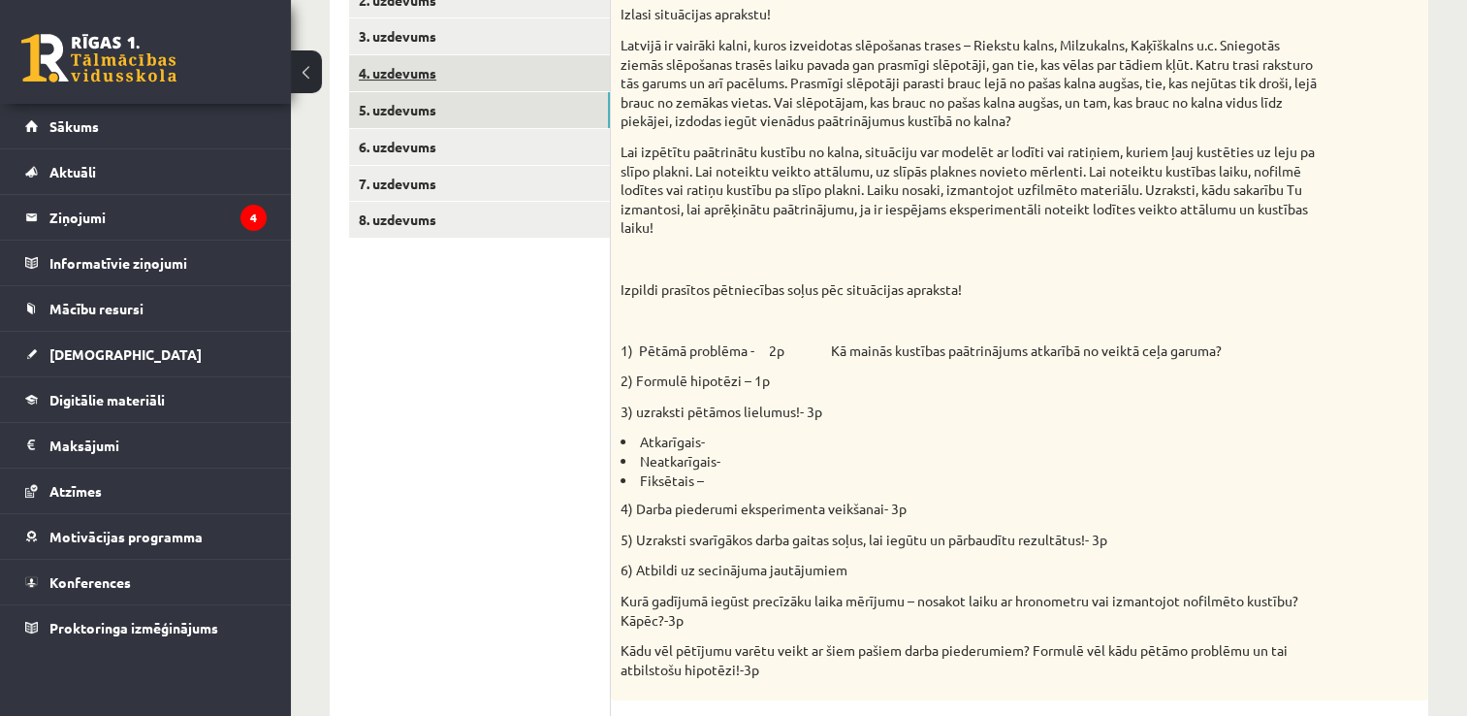
click at [408, 76] on link "4. uzdevums" at bounding box center [479, 73] width 261 height 36
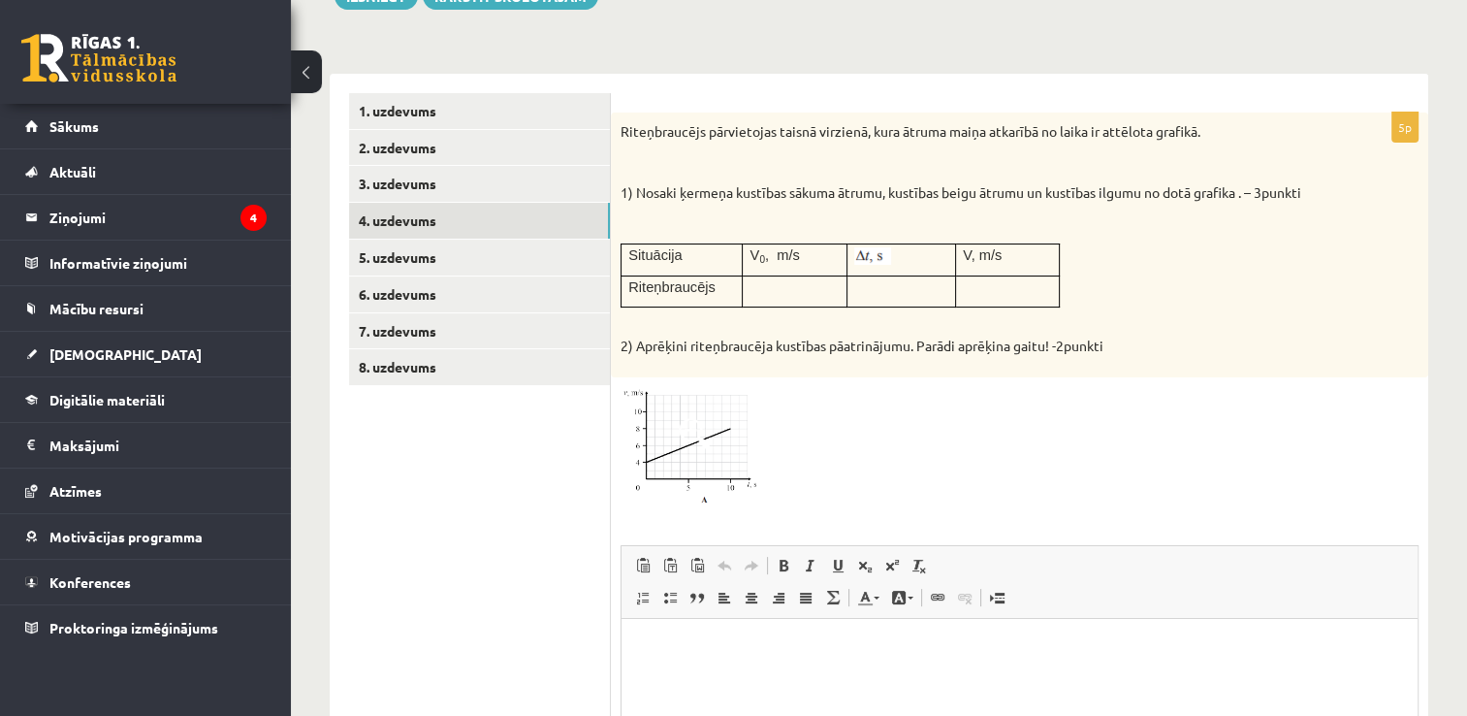
scroll to position [0, 0]
click at [362, 257] on link "5. uzdevums" at bounding box center [479, 258] width 261 height 36
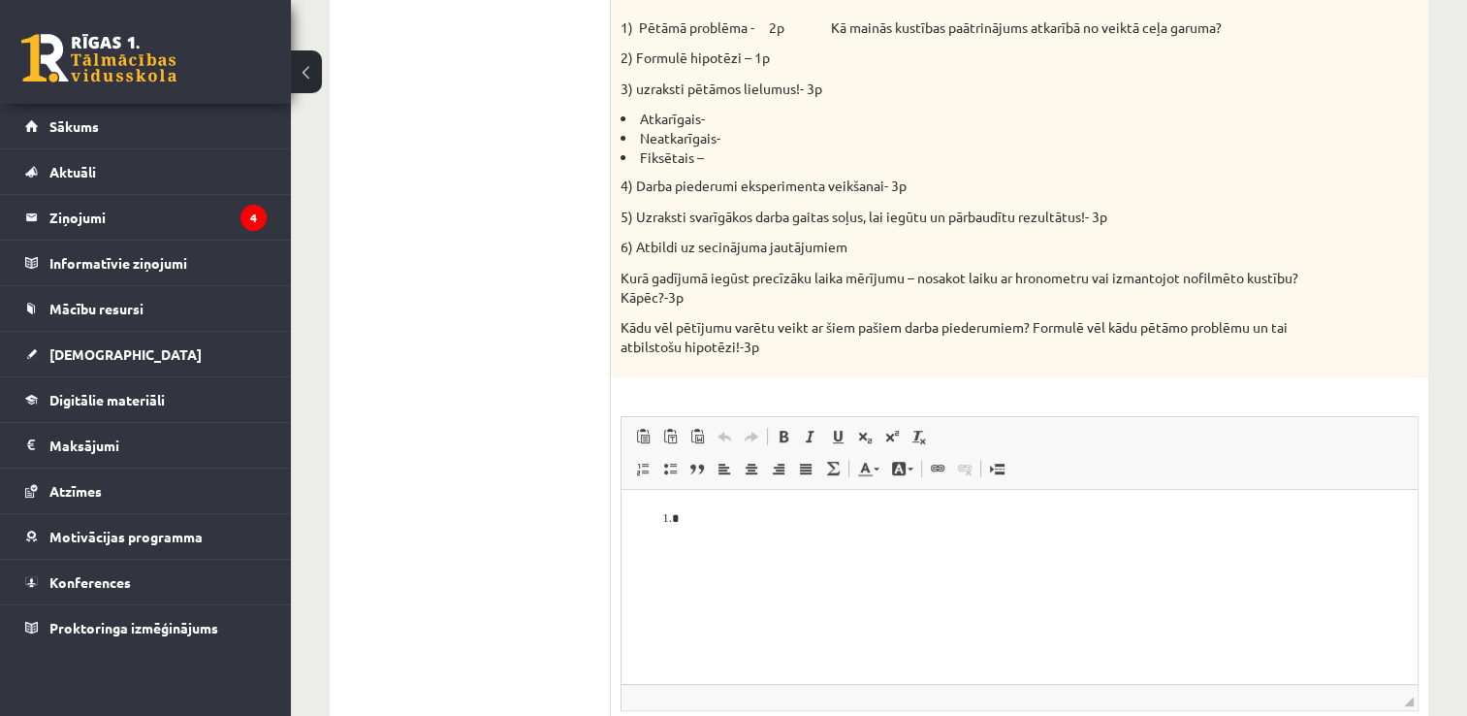
scroll to position [740, 0]
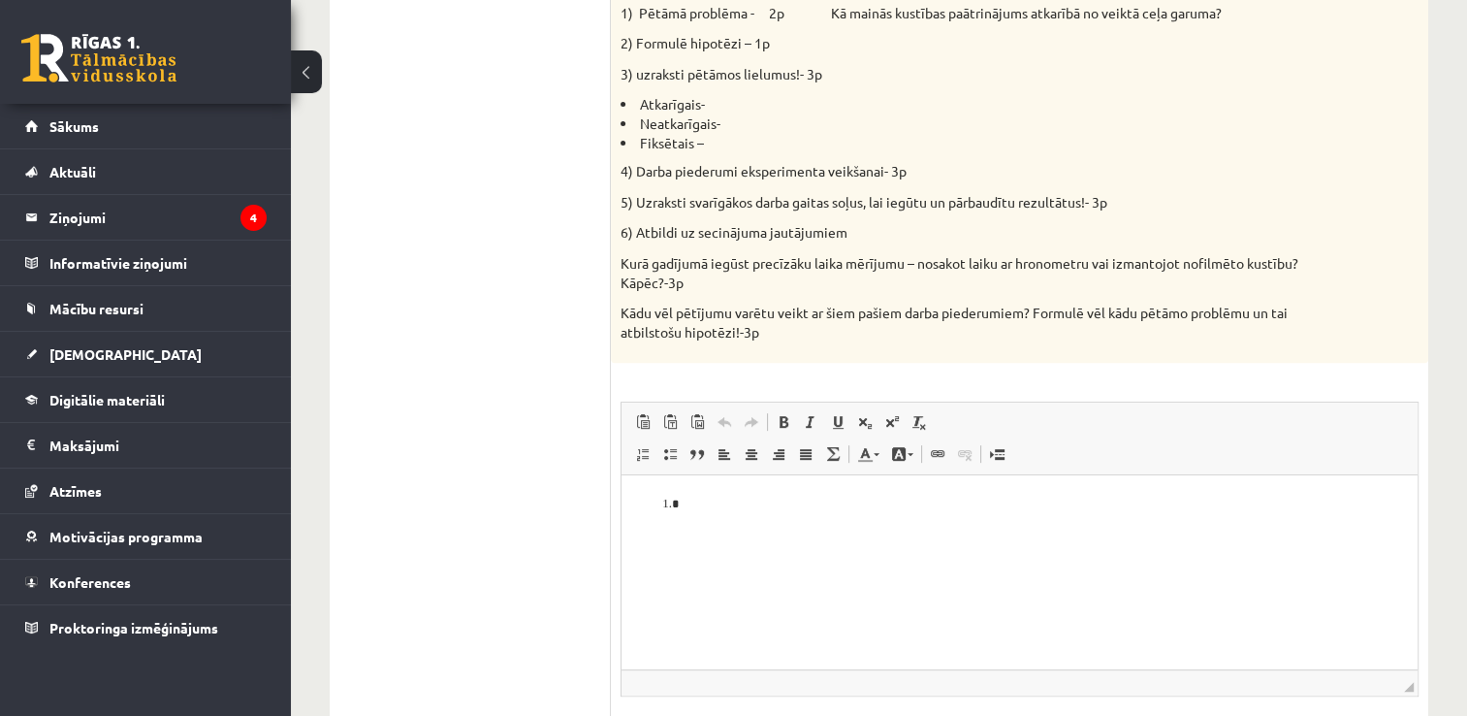
click at [802, 515] on html at bounding box center [1020, 504] width 796 height 59
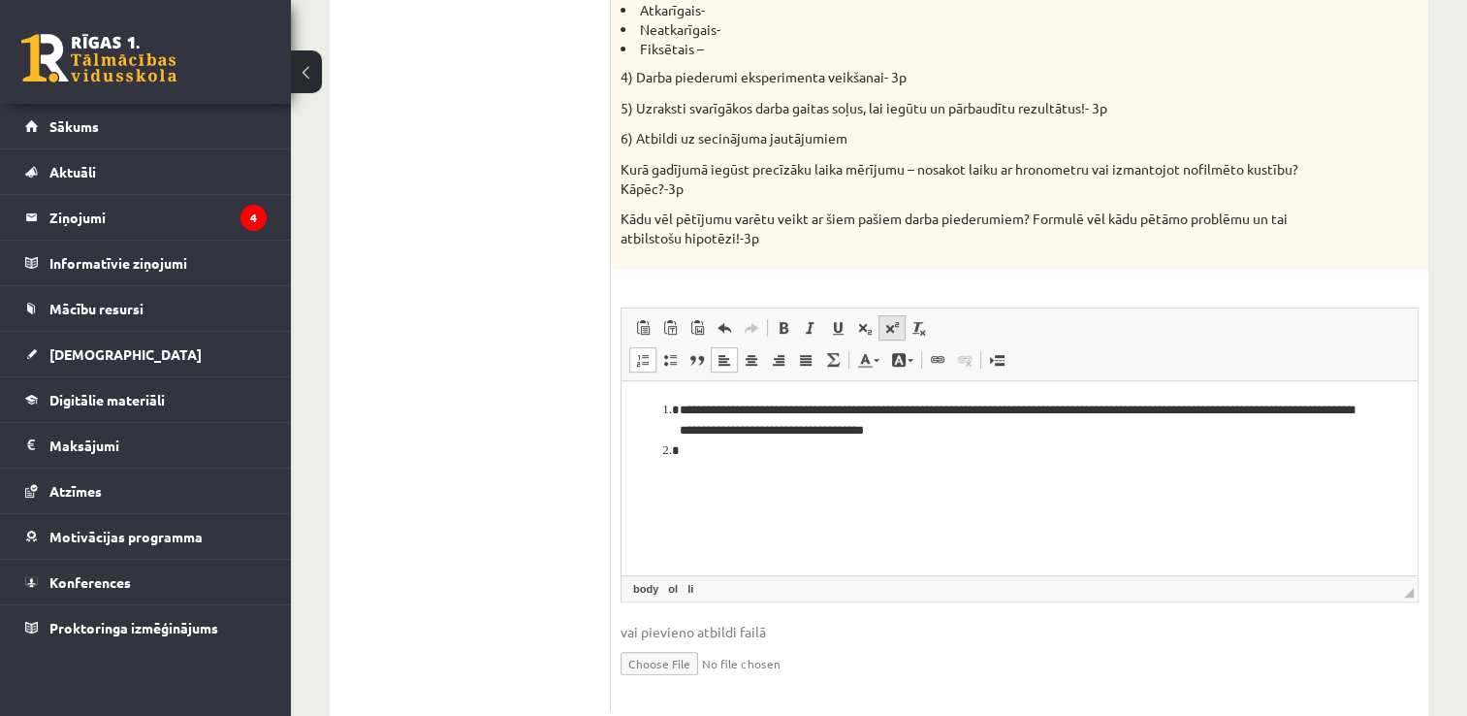
scroll to position [837, 0]
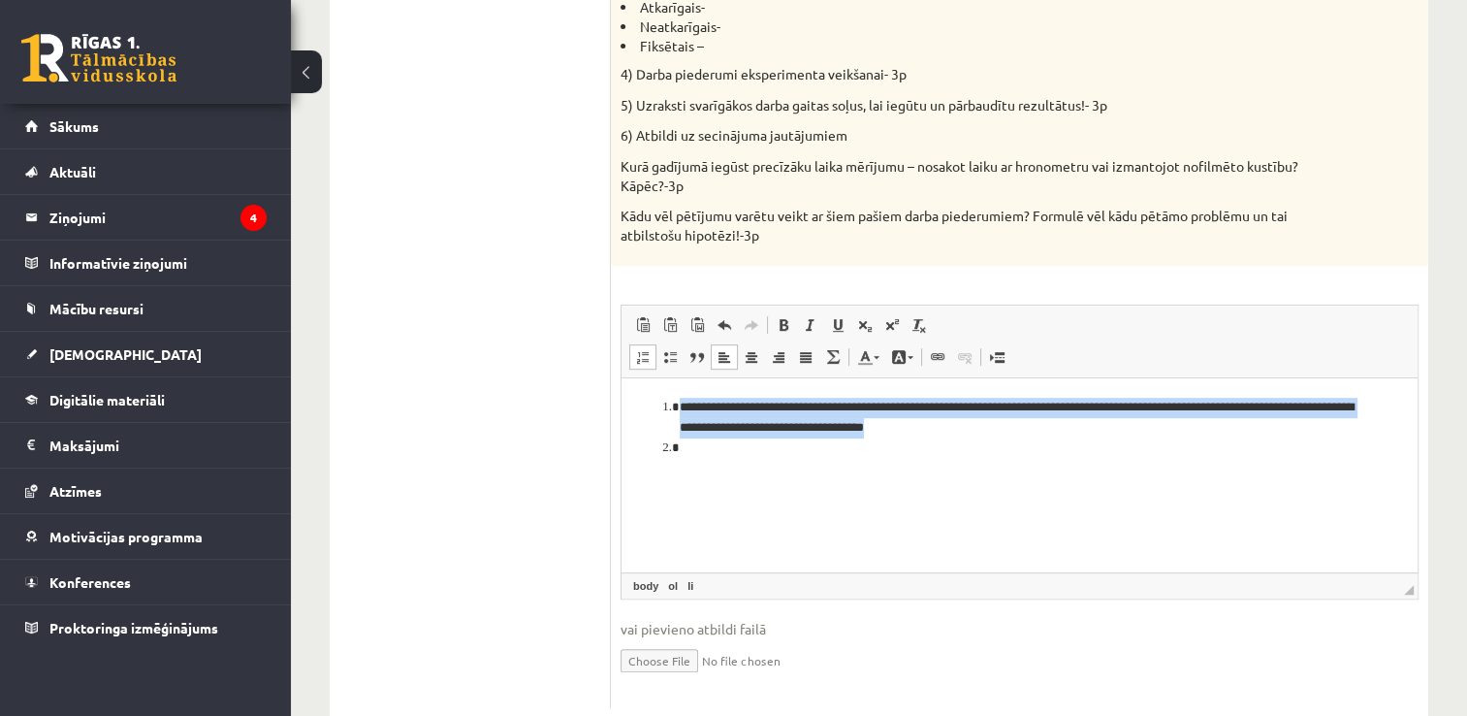
drag, startPoint x: 1015, startPoint y: 425, endPoint x: 1288, endPoint y: 754, distance: 427.0
click at [666, 378] on html "**********" at bounding box center [1020, 427] width 796 height 99
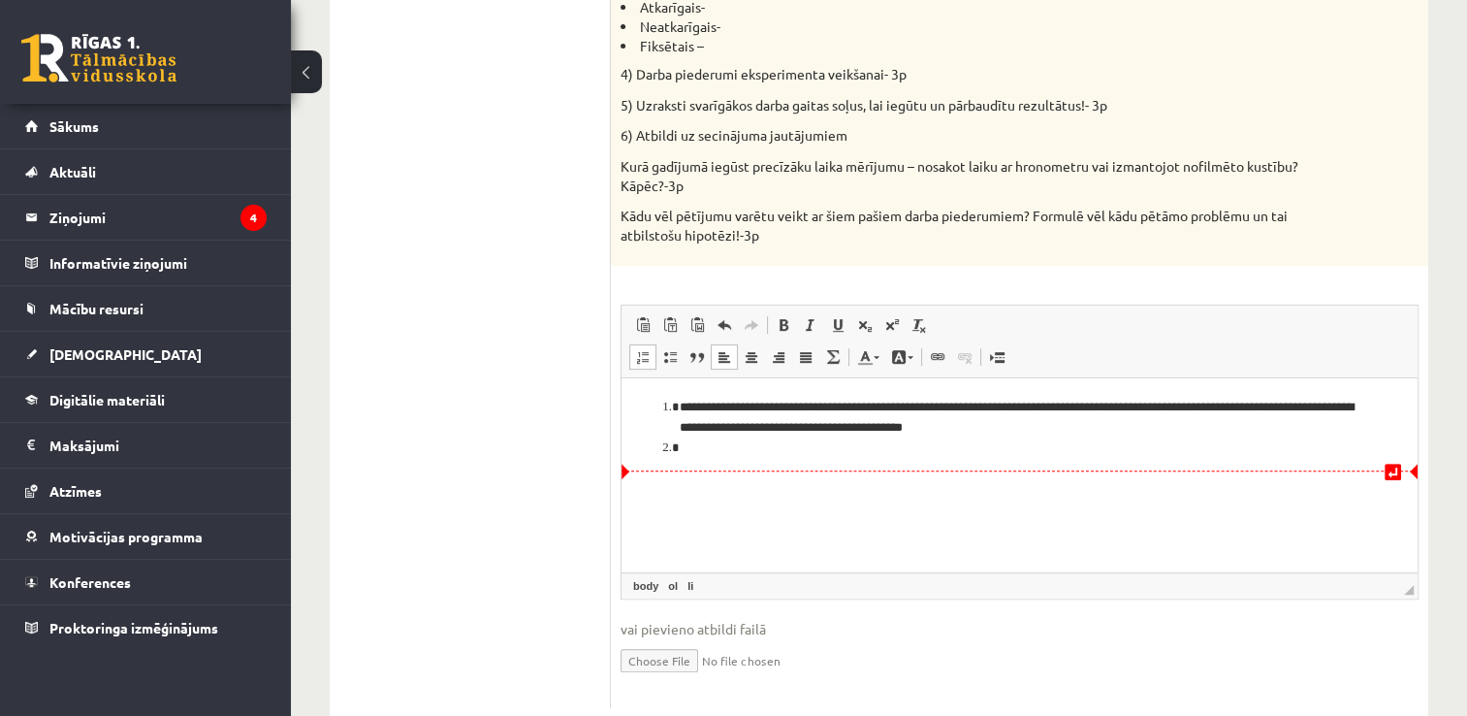
click at [723, 449] on li "Визуальный текстовый редактор, wiswyg-editor-user-answer-47433751971600" at bounding box center [1020, 448] width 680 height 20
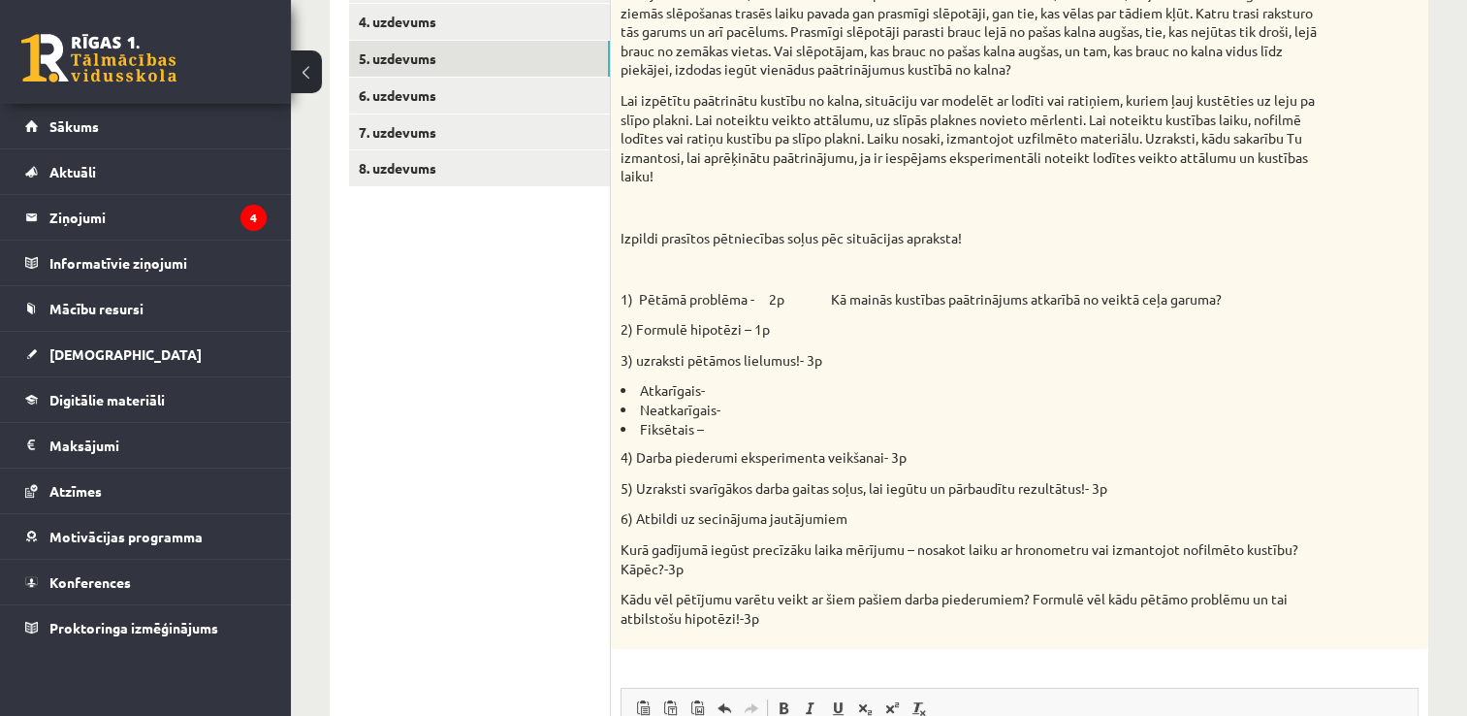
scroll to position [449, 0]
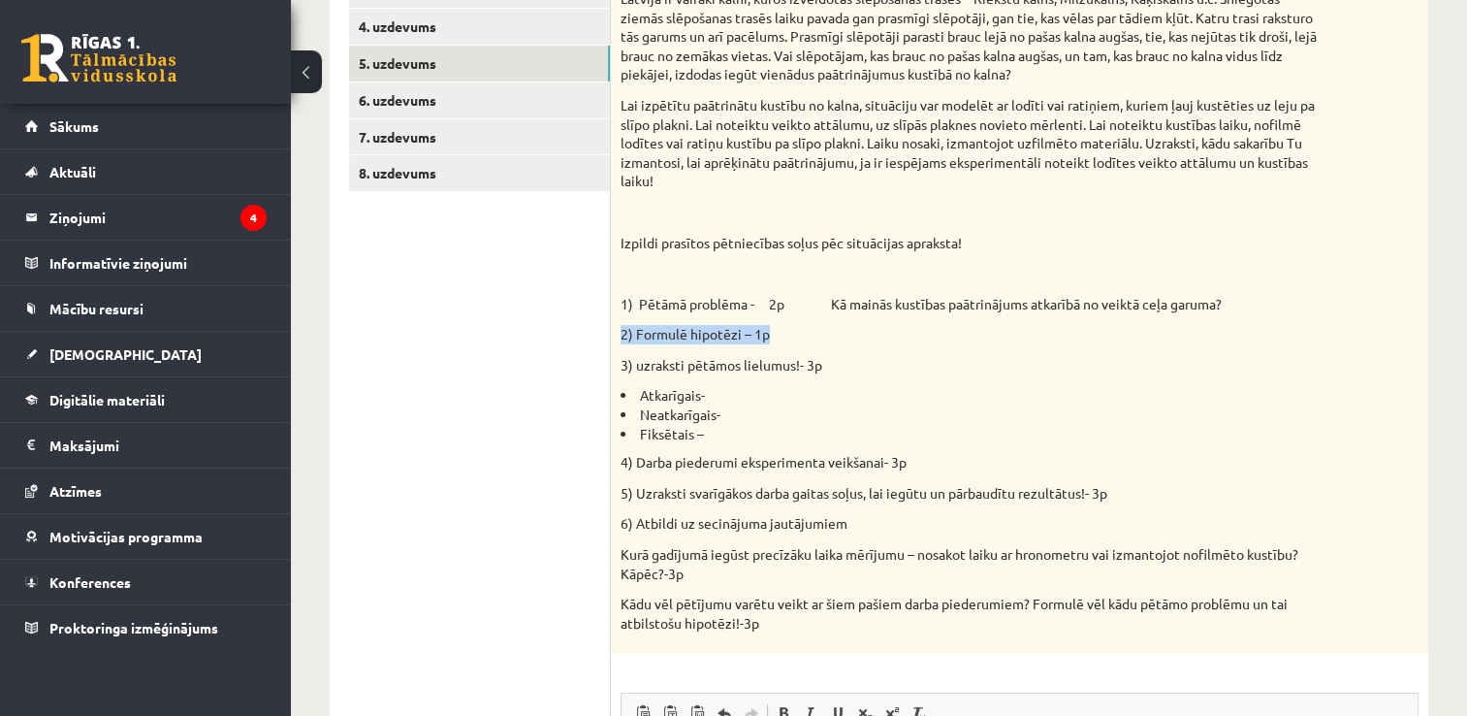
drag, startPoint x: 780, startPoint y: 328, endPoint x: 620, endPoint y: 326, distance: 160.0
click at [620, 326] on div "Pētniecības uzdevums Izlasi situācijas aprakstu! Latvijā ir vairāki kalni, kuro…" at bounding box center [1020, 287] width 818 height 736
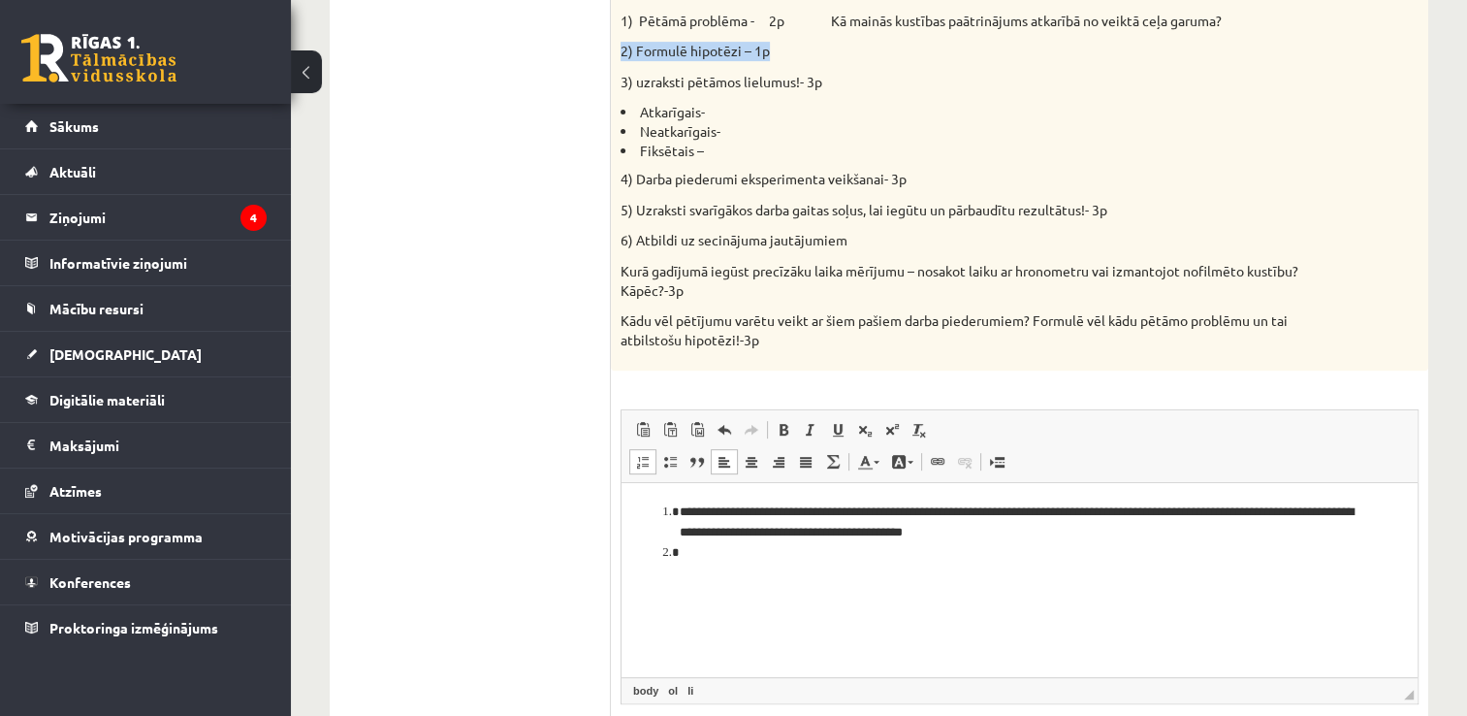
scroll to position [837, 0]
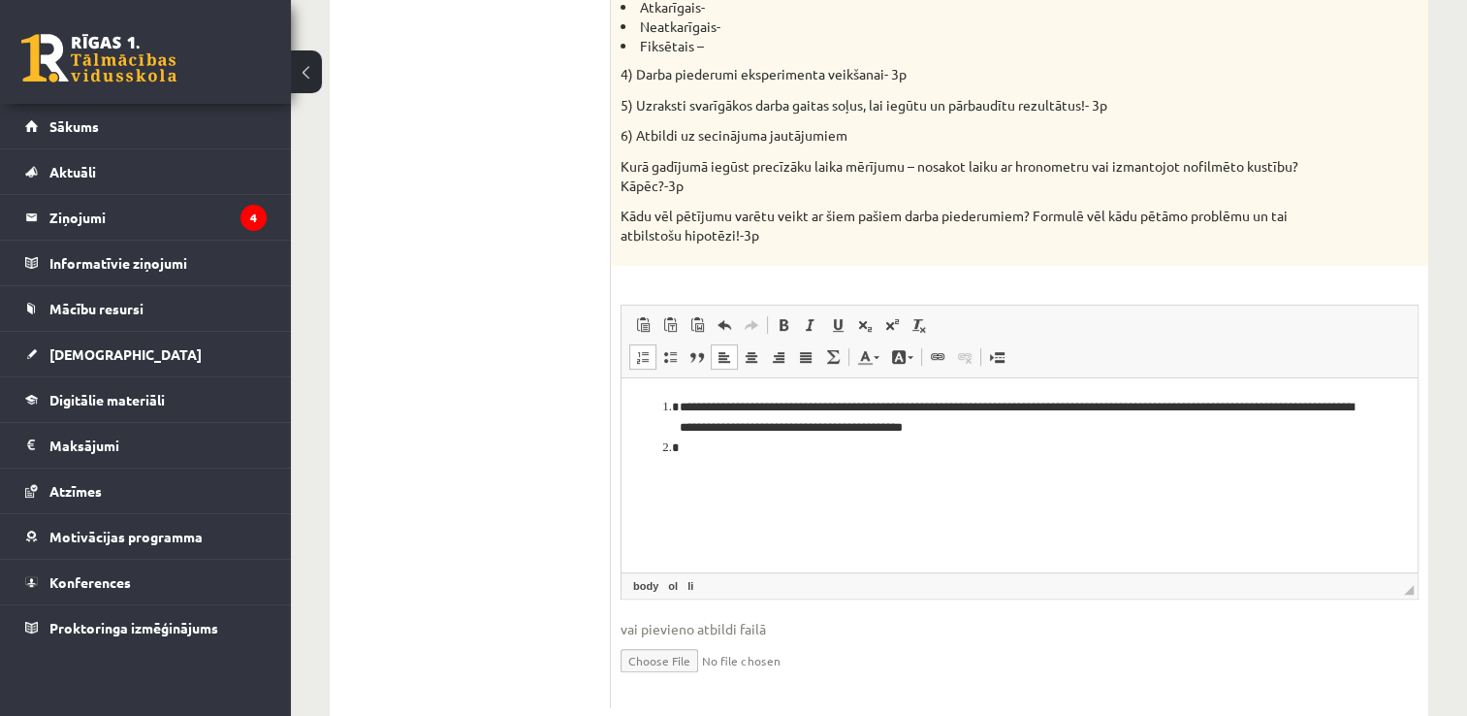
click at [697, 452] on li "Визуальный текстовый редактор, wiswyg-editor-user-answer-47433751971600" at bounding box center [1020, 448] width 680 height 20
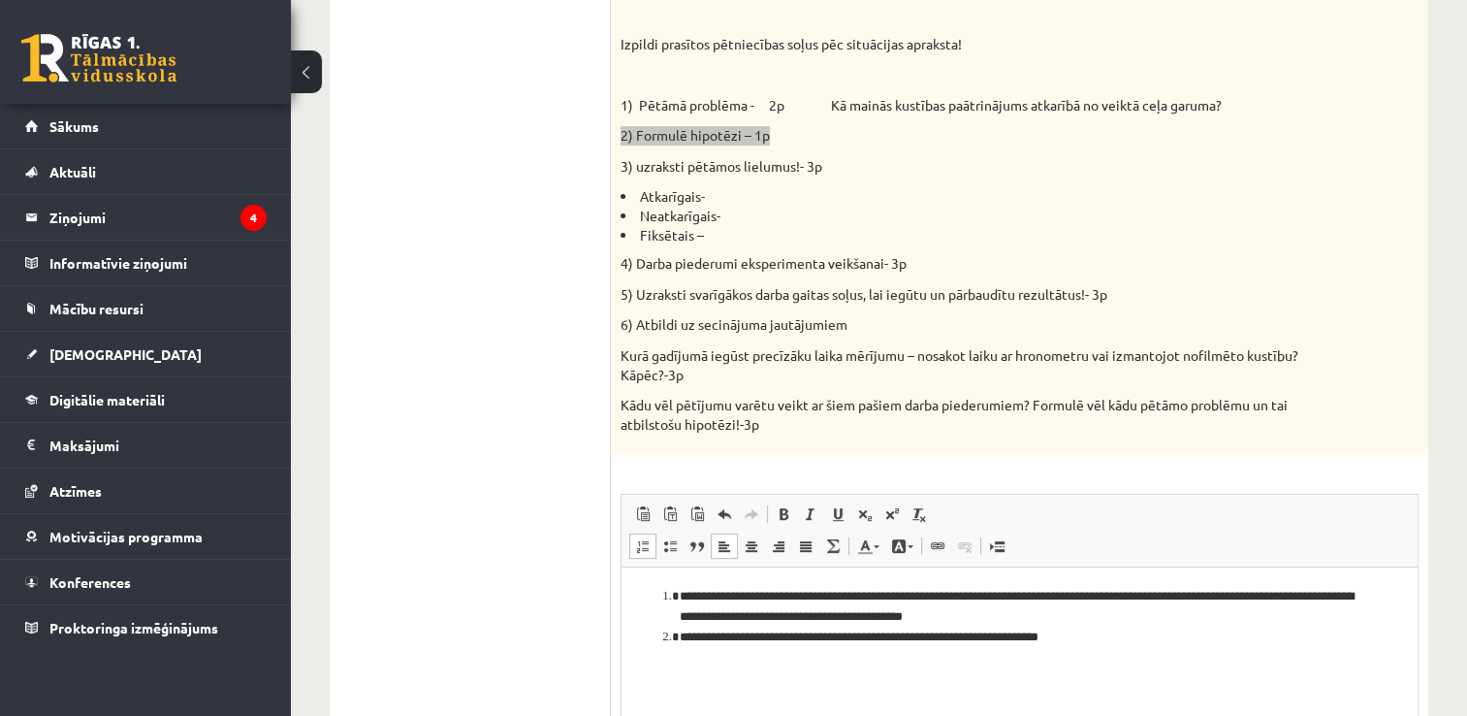
scroll to position [643, 0]
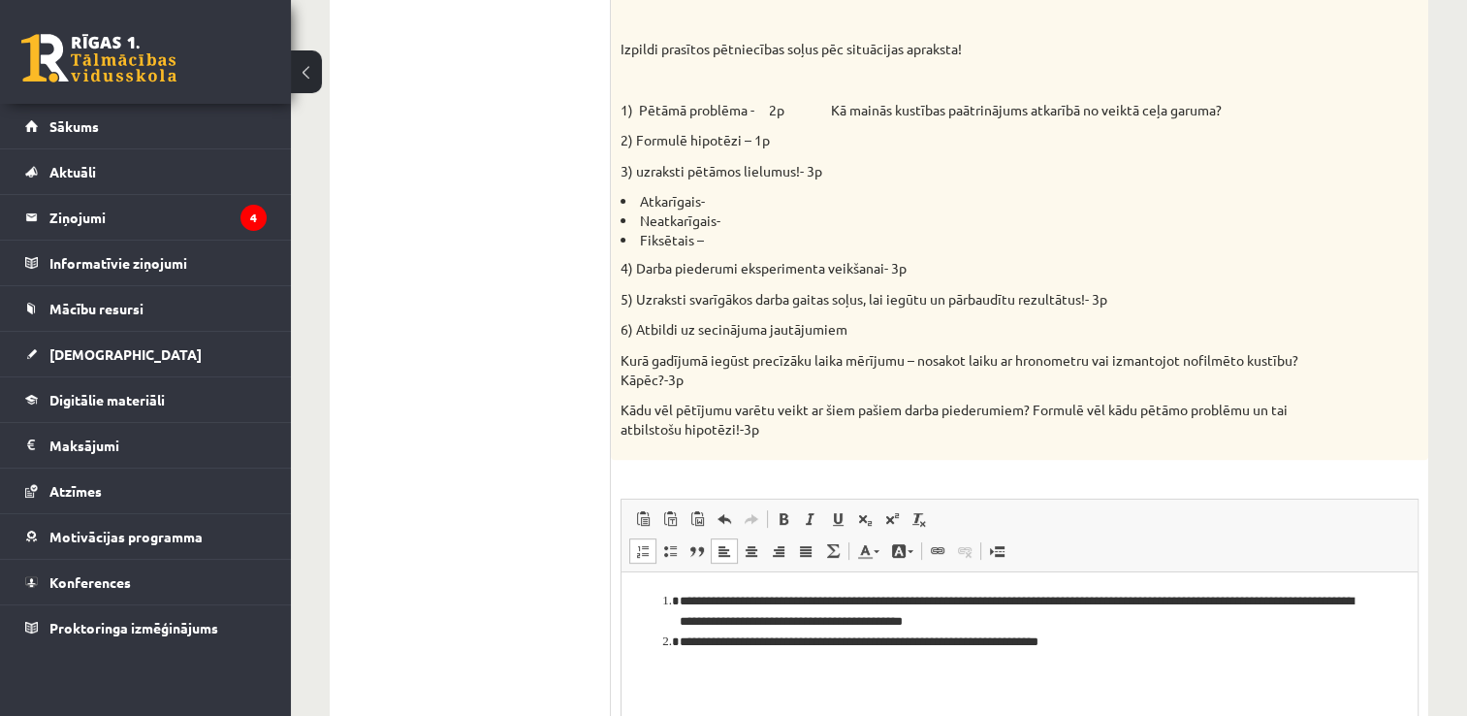
click at [735, 231] on li "Fiksētais –" at bounding box center [971, 240] width 701 height 19
drag, startPoint x: 630, startPoint y: 169, endPoint x: 698, endPoint y: 241, distance: 98.8
click at [698, 241] on div "Pētniecības uzdevums Izlasi situācijas aprakstu! Latvijā ir vairāki kalni, kuro…" at bounding box center [1020, 93] width 818 height 736
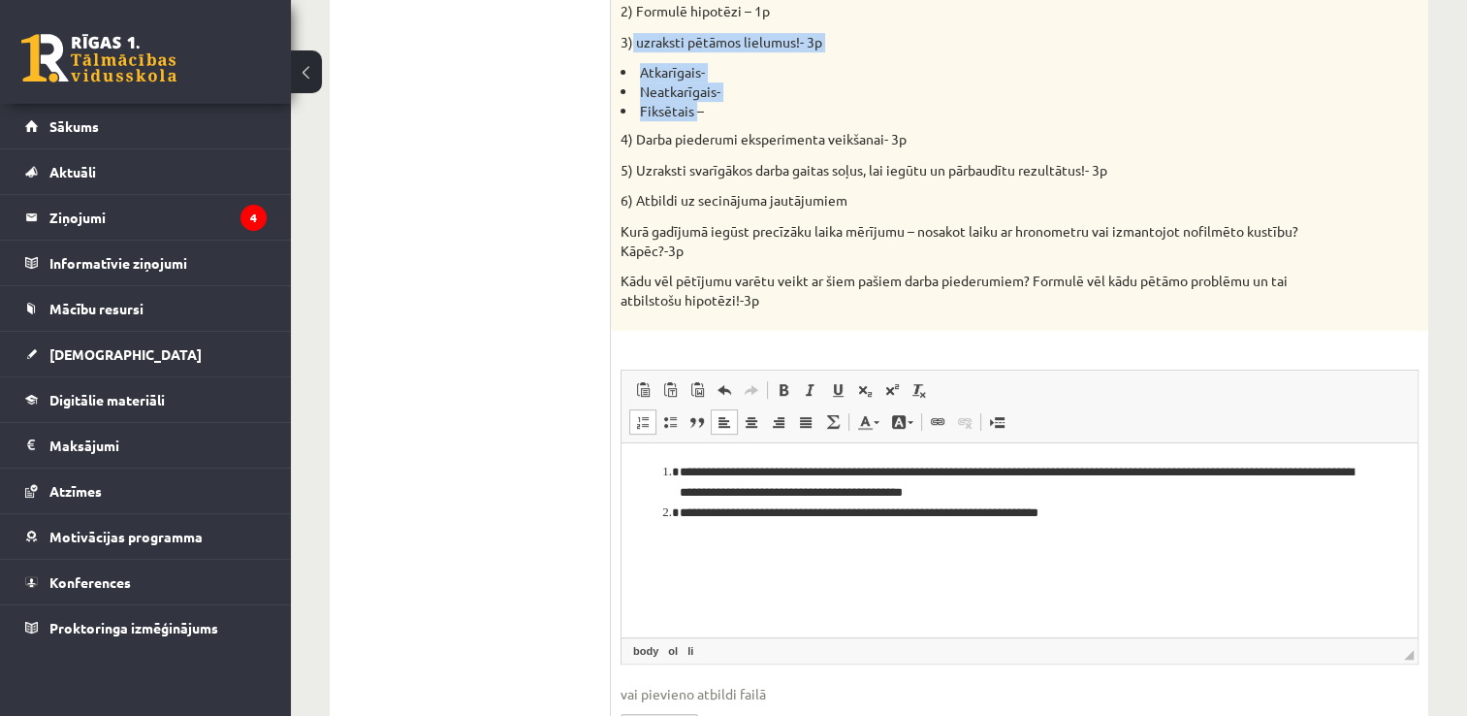
scroll to position [776, 0]
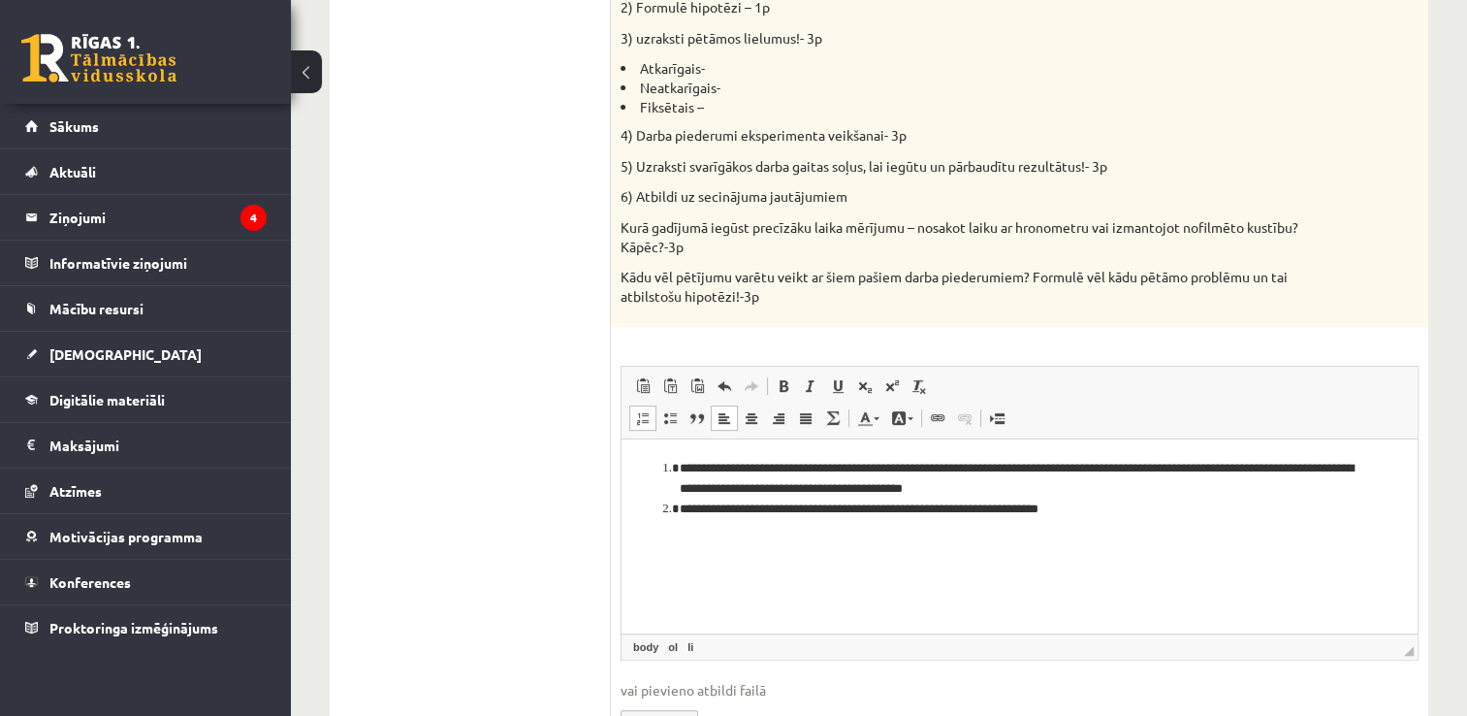
click at [742, 98] on li "Fiksētais –" at bounding box center [971, 107] width 701 height 19
drag, startPoint x: 716, startPoint y: 111, endPoint x: 644, endPoint y: 67, distance: 84.0
click at [644, 67] on ul "Atkarīgais- Neatkarīgais- Fiksētais –" at bounding box center [971, 87] width 701 height 57
drag, startPoint x: 722, startPoint y: 111, endPoint x: 640, endPoint y: 69, distance: 91.5
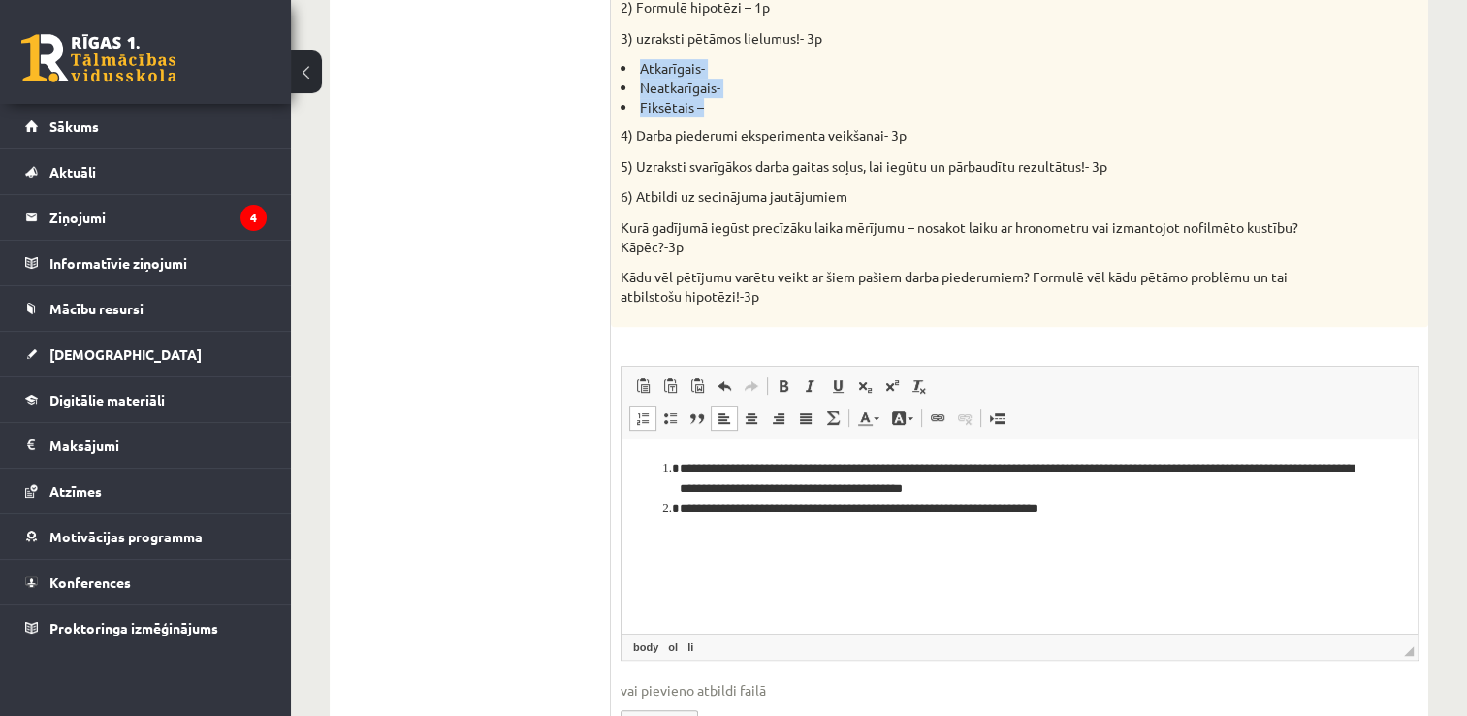
click at [640, 69] on ul "Atkarīgais- Neatkarīgais- Fiksētais –" at bounding box center [971, 87] width 701 height 57
click at [1097, 518] on li "**********" at bounding box center [1020, 509] width 681 height 20
click at [680, 549] on li "**********" at bounding box center [1020, 549] width 681 height 20
click at [639, 418] on span at bounding box center [643, 418] width 16 height 16
click at [680, 593] on li "**********" at bounding box center [1020, 595] width 681 height 20
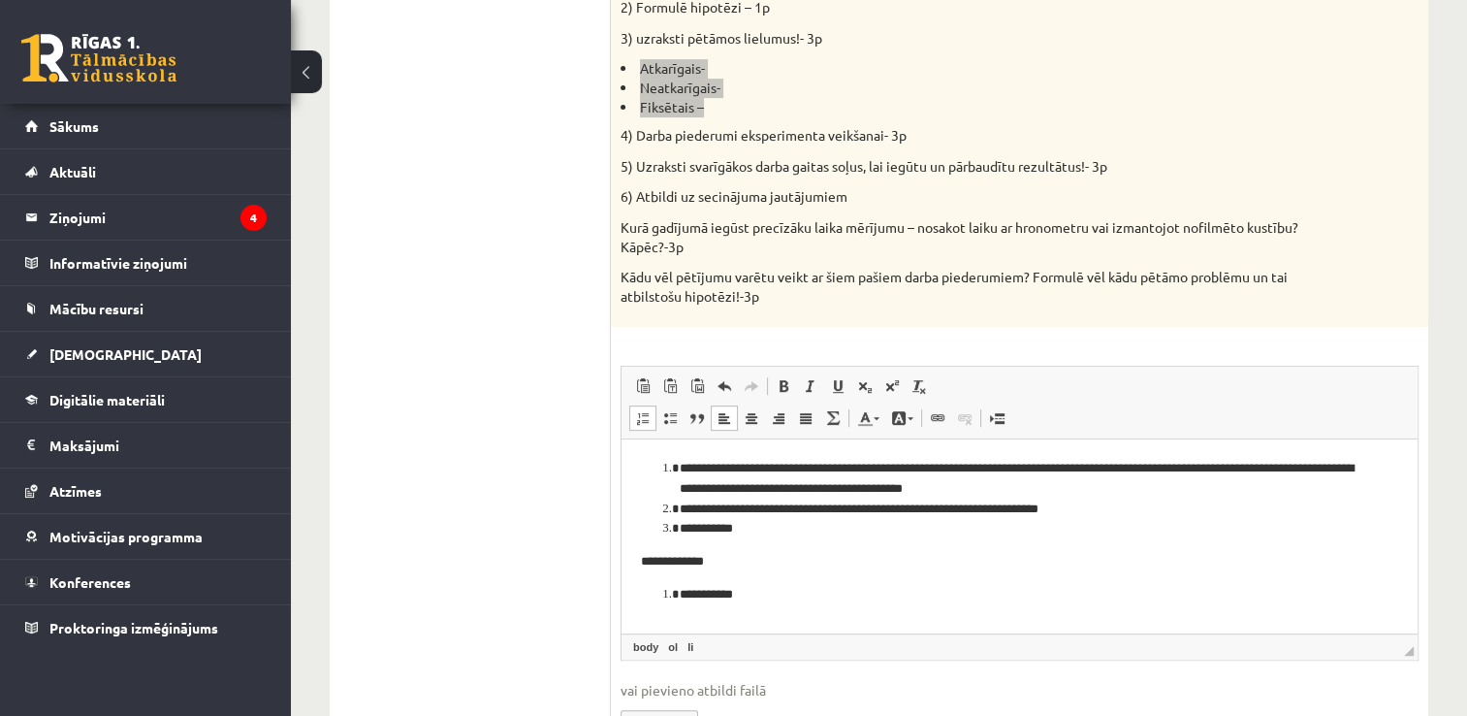
click at [637, 419] on span at bounding box center [643, 418] width 16 height 16
click at [680, 531] on li "**********" at bounding box center [1020, 529] width 681 height 20
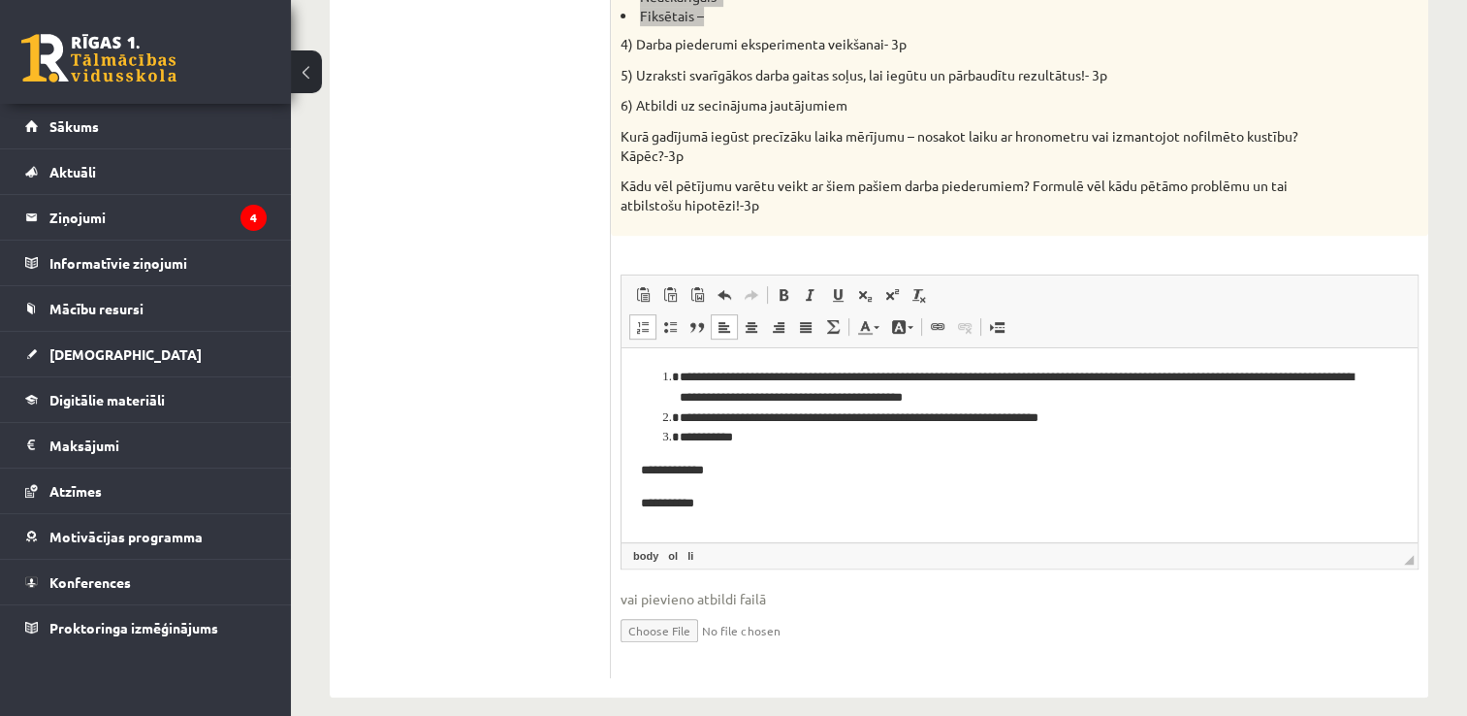
scroll to position [873, 0]
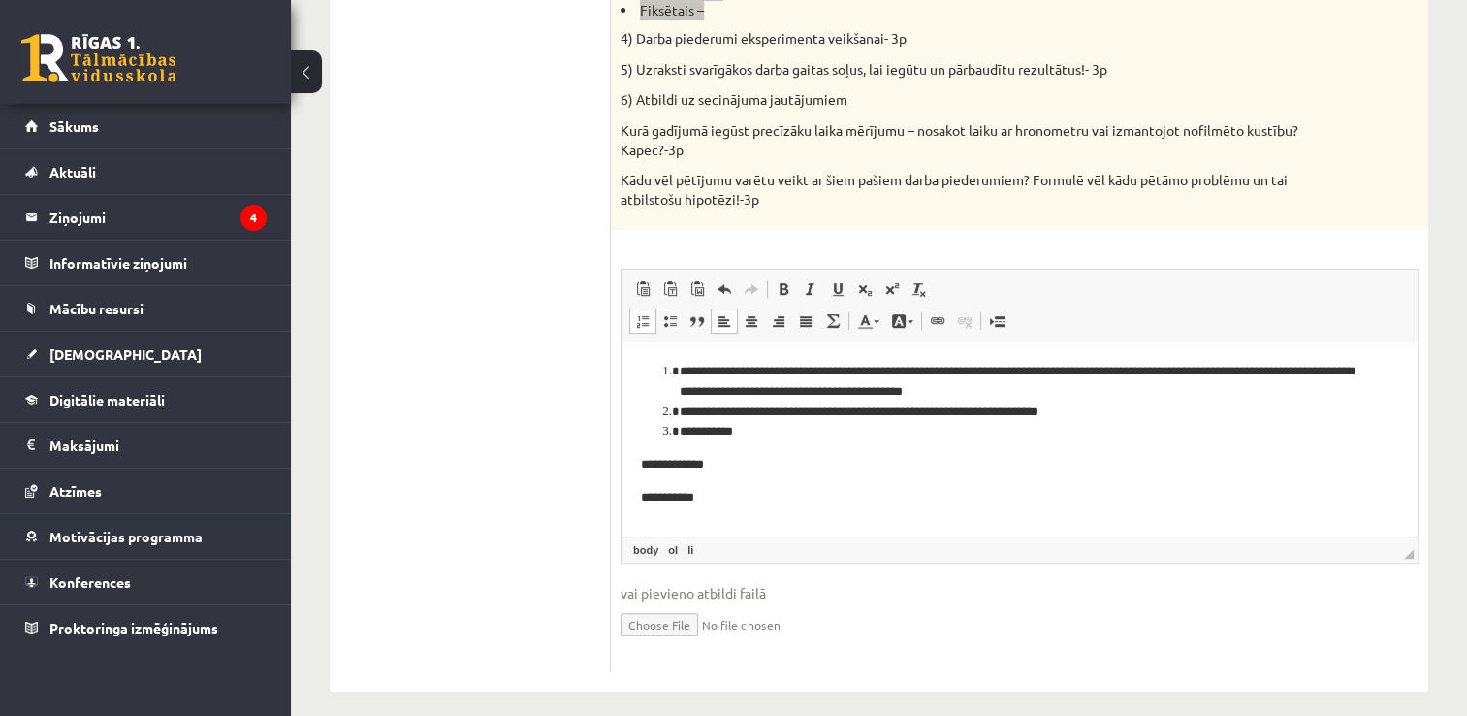
click at [770, 434] on li "**********" at bounding box center [1020, 432] width 681 height 20
click at [708, 493] on p "**********" at bounding box center [1020, 498] width 758 height 20
click at [699, 494] on p "**********" at bounding box center [1020, 498] width 758 height 20
click at [770, 472] on p "**********" at bounding box center [1020, 465] width 758 height 20
click at [715, 465] on p "**********" at bounding box center [1020, 465] width 758 height 20
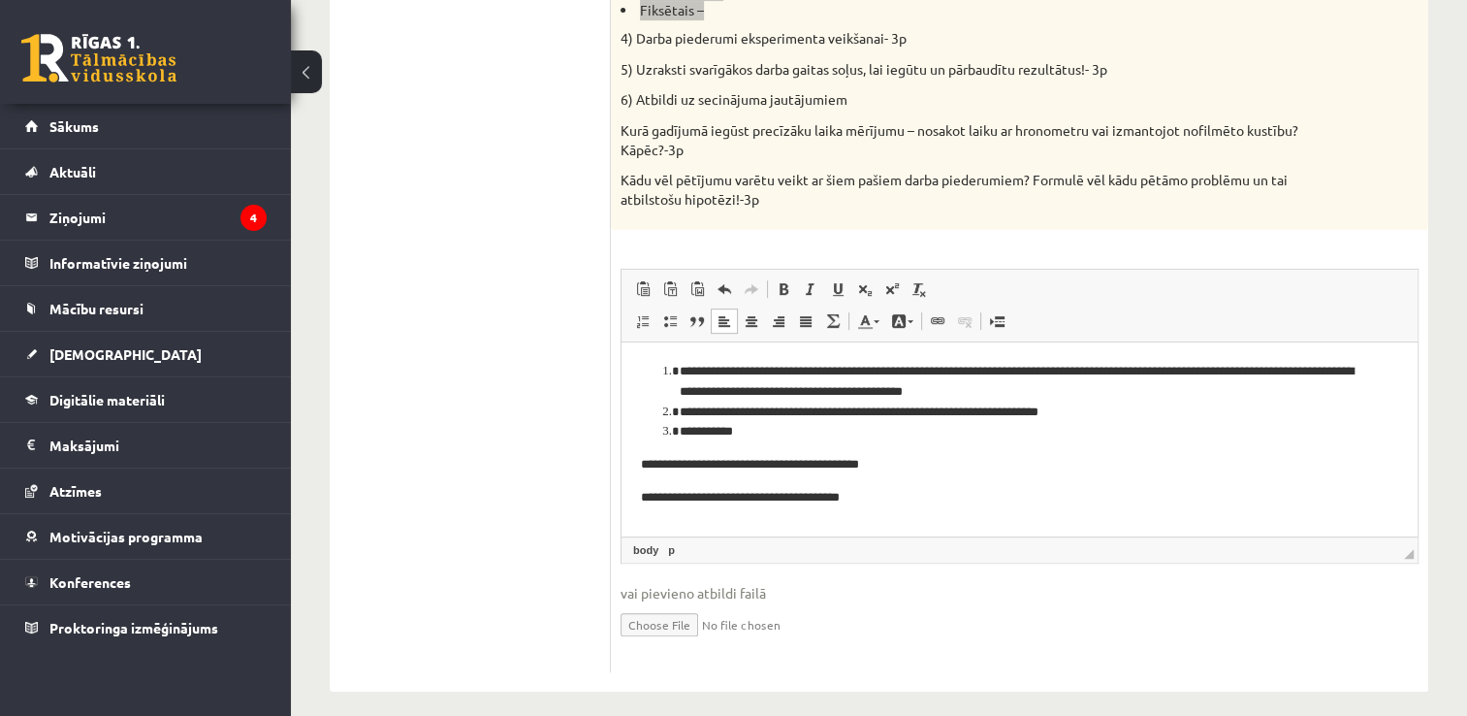
click at [750, 442] on li "**********" at bounding box center [1020, 432] width 681 height 20
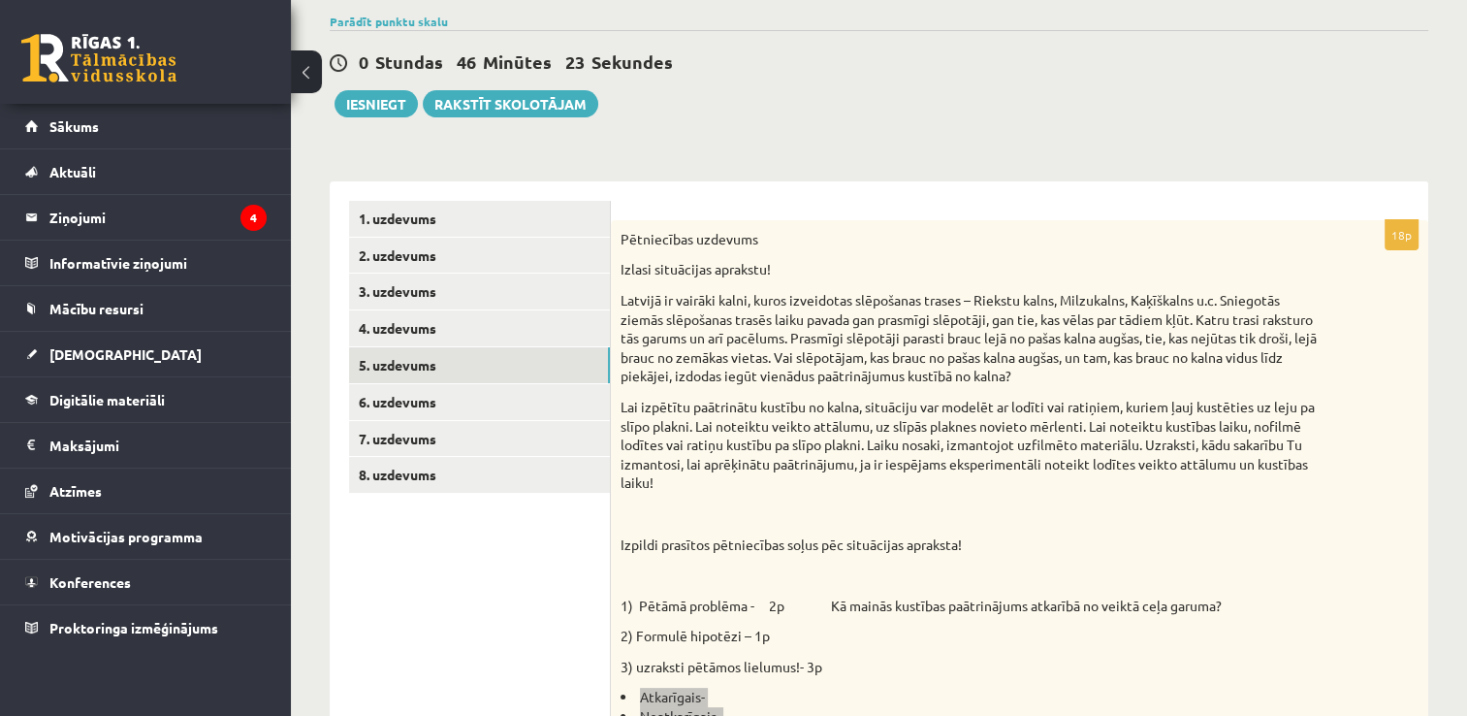
scroll to position [97, 0]
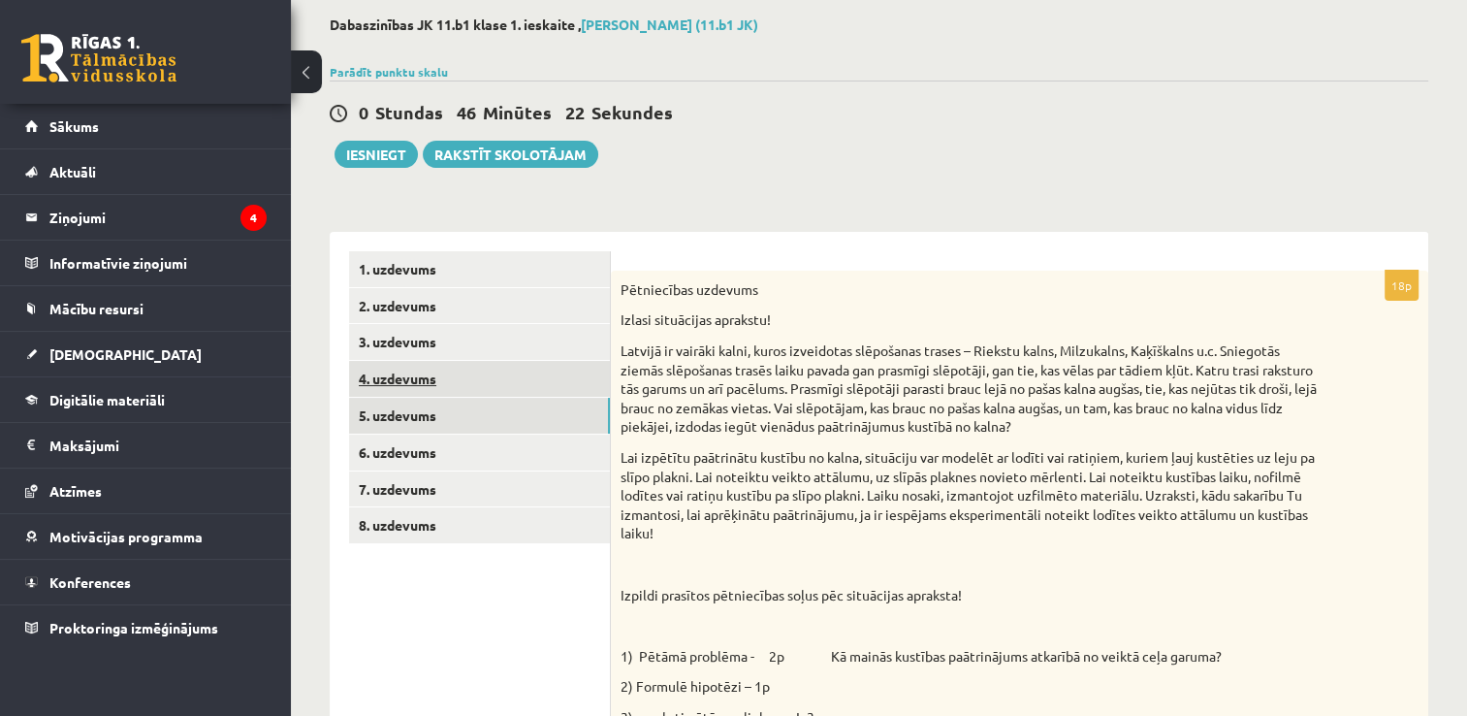
click at [427, 379] on link "4. uzdevums" at bounding box center [479, 379] width 261 height 36
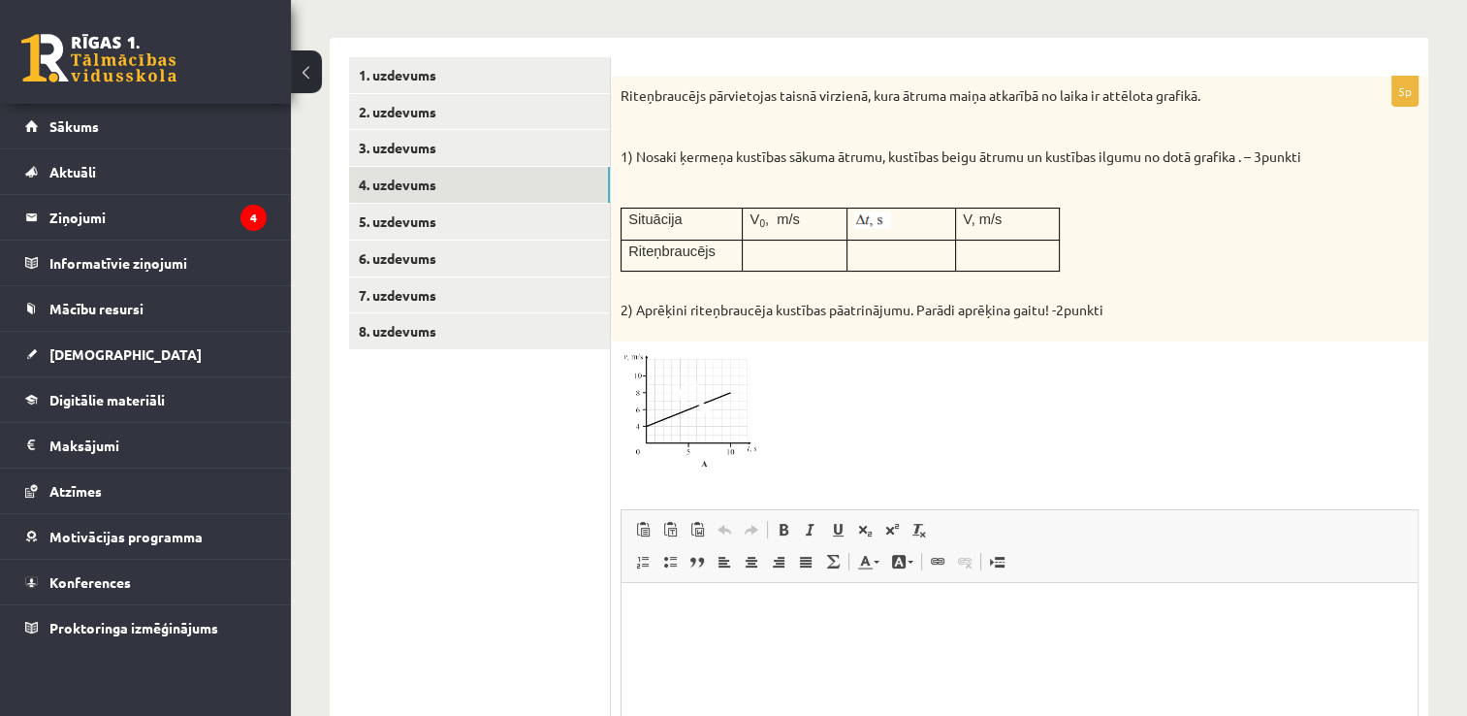
scroll to position [0, 0]
click at [516, 335] on link "8. uzdevums" at bounding box center [479, 331] width 261 height 36
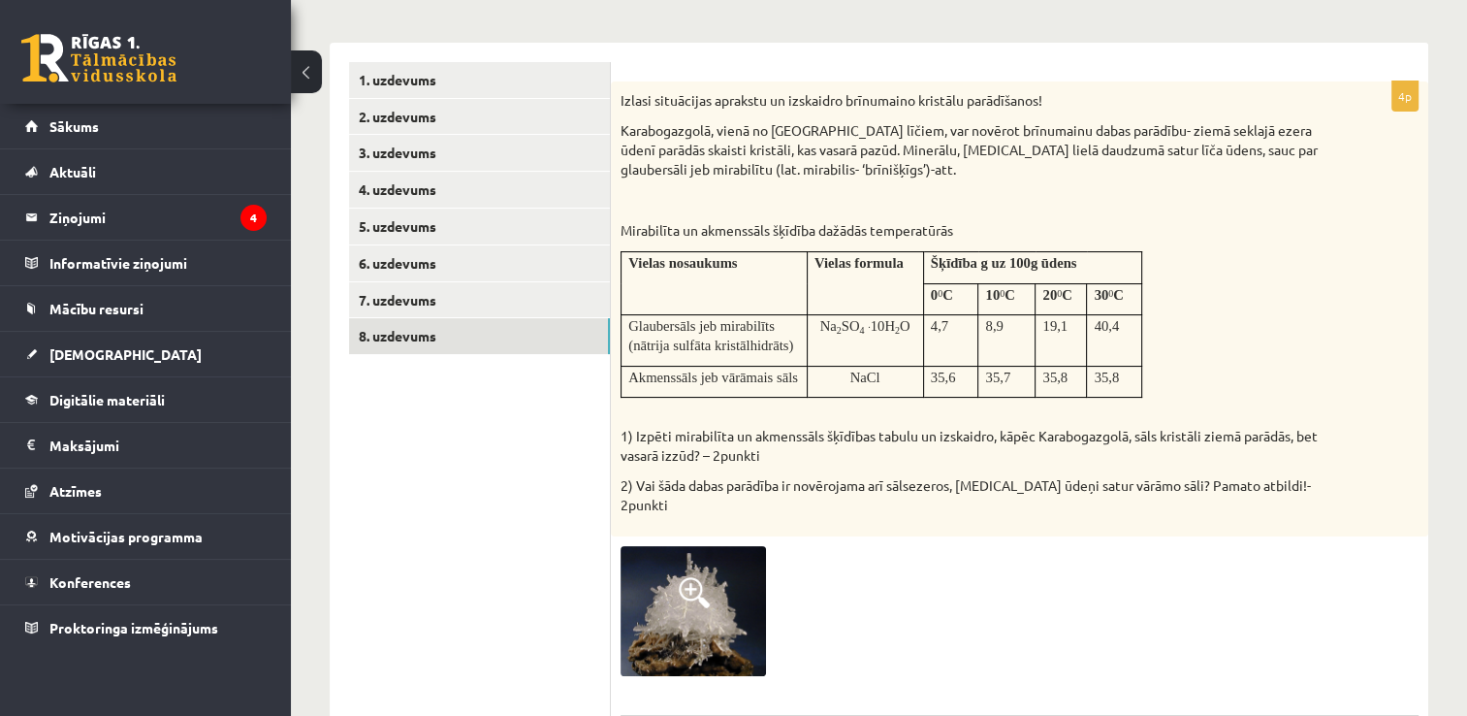
scroll to position [291, 0]
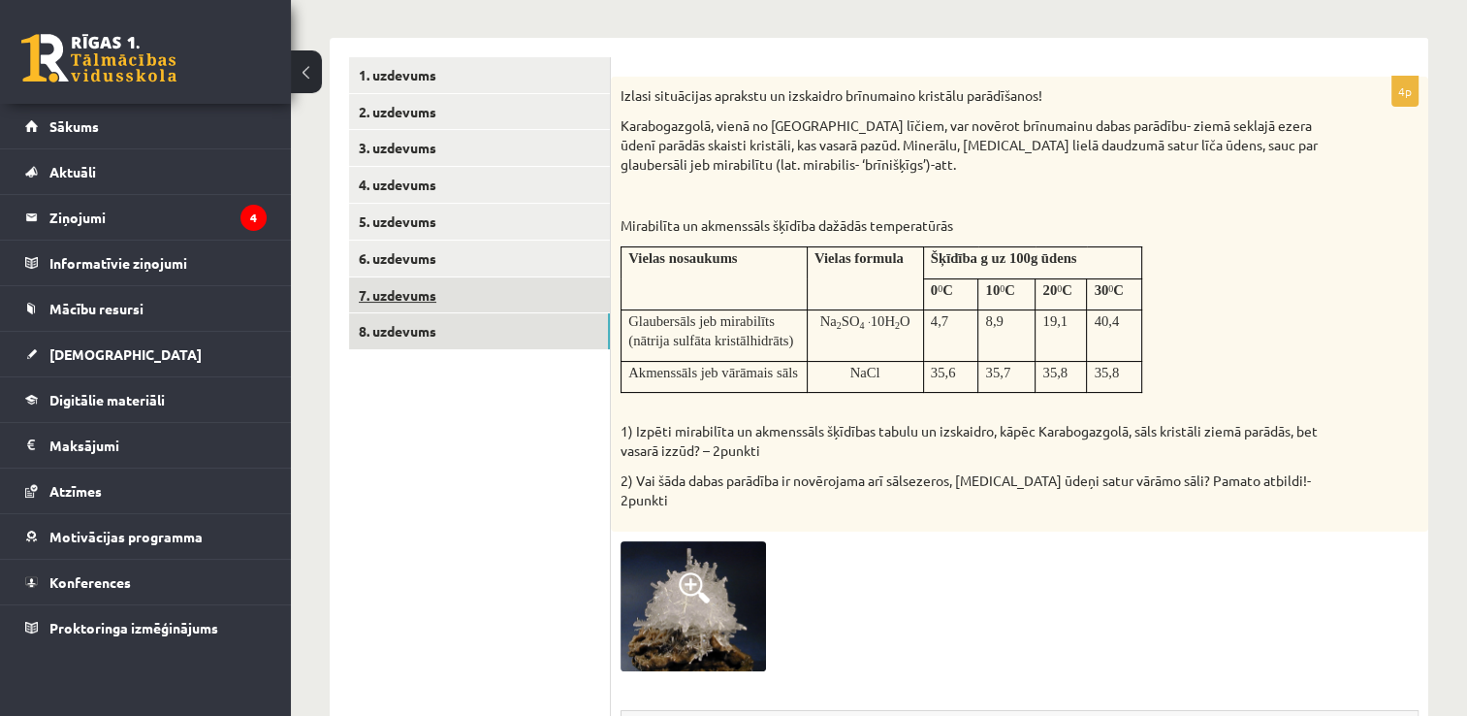
click at [465, 290] on link "7. uzdevums" at bounding box center [479, 295] width 261 height 36
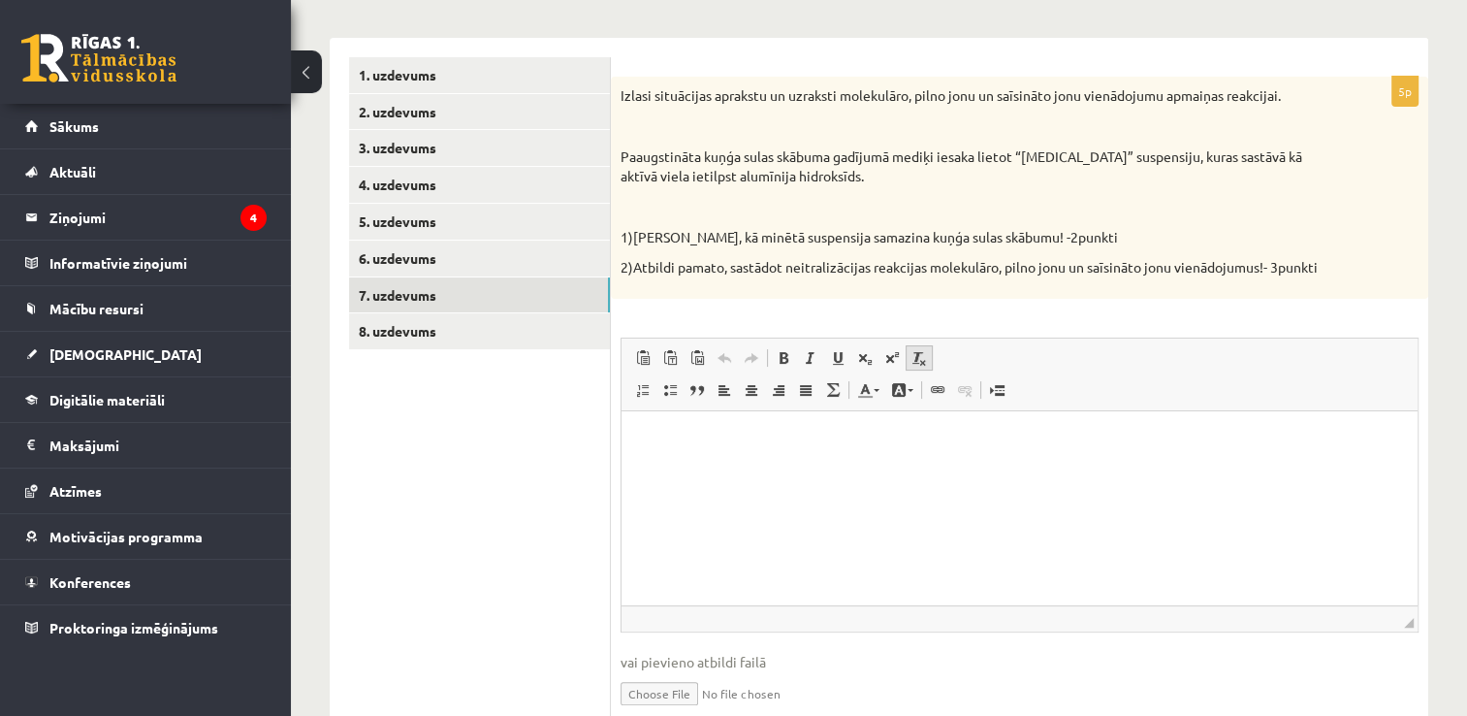
scroll to position [0, 0]
click at [444, 219] on link "5. uzdevums" at bounding box center [479, 222] width 261 height 36
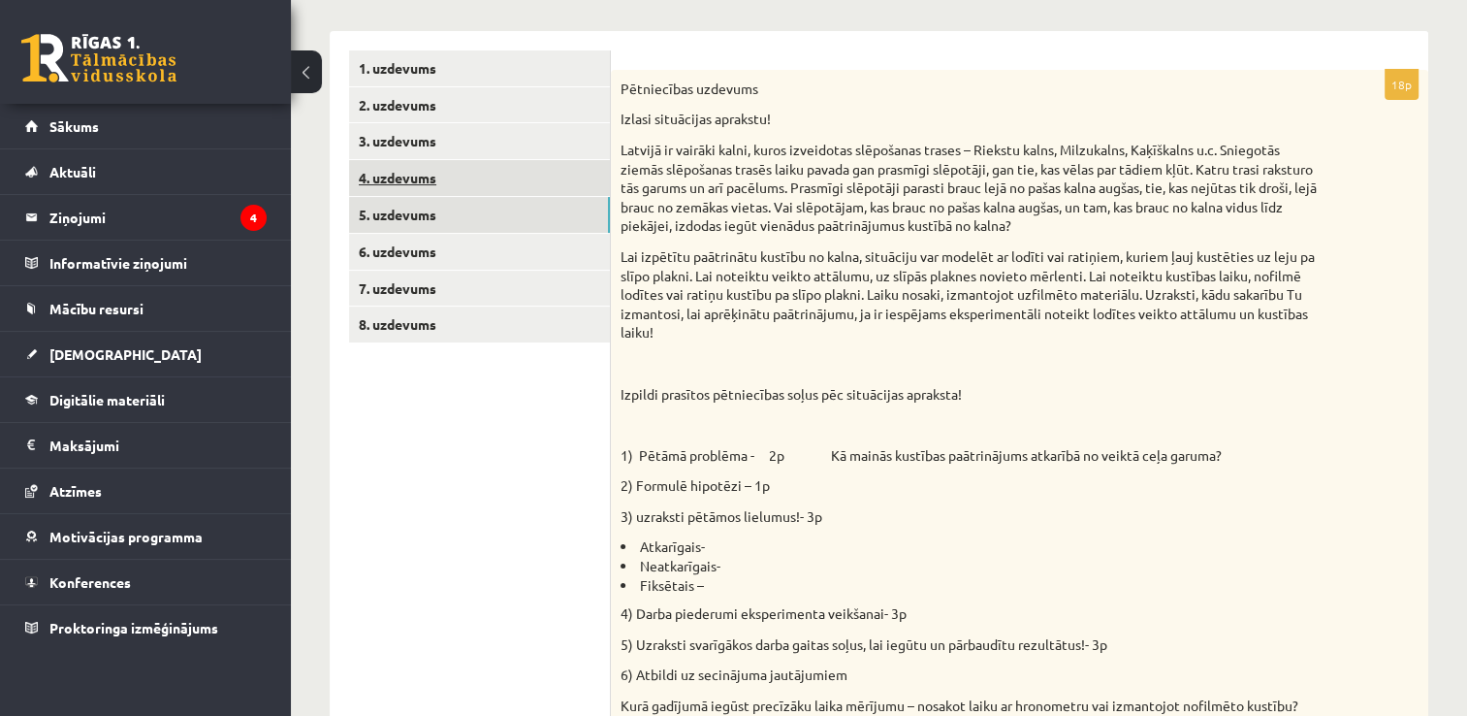
scroll to position [291, 0]
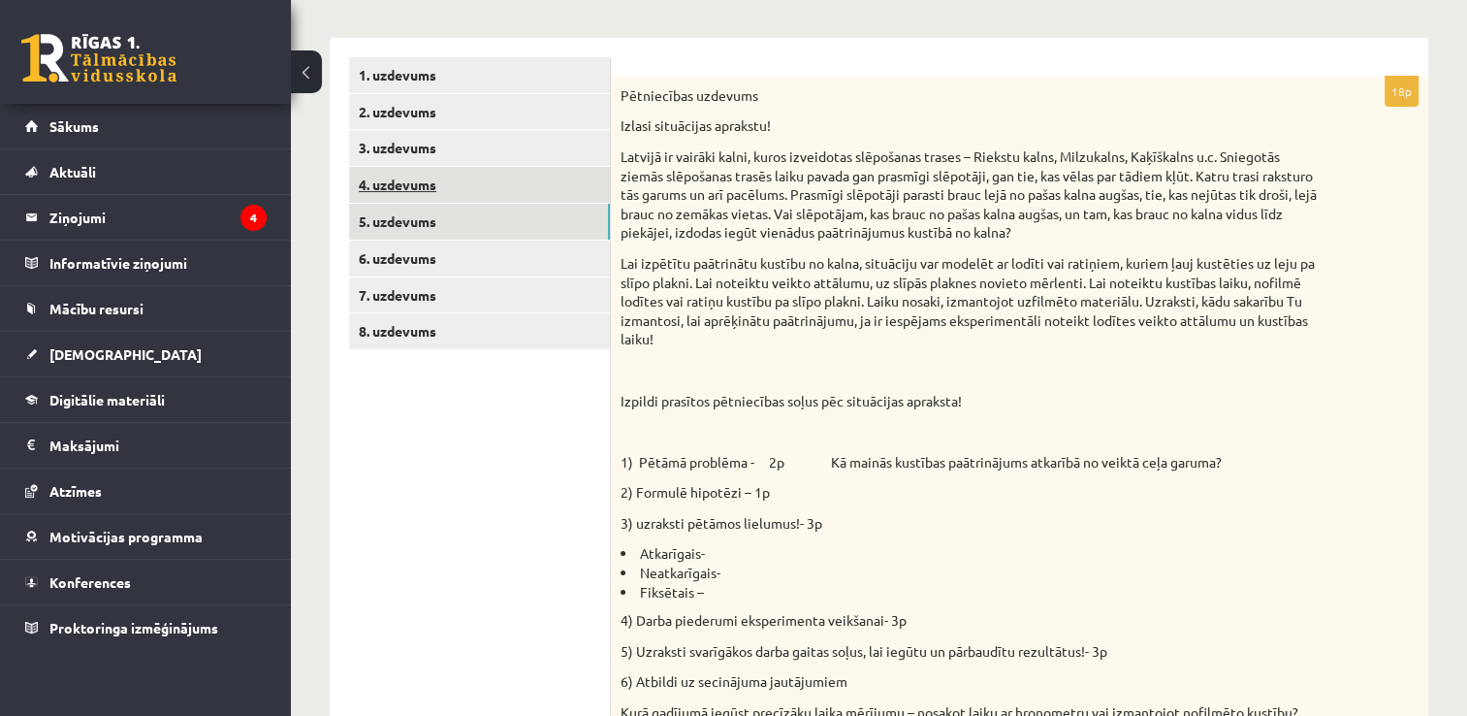
click at [456, 194] on link "4. uzdevums" at bounding box center [479, 185] width 261 height 36
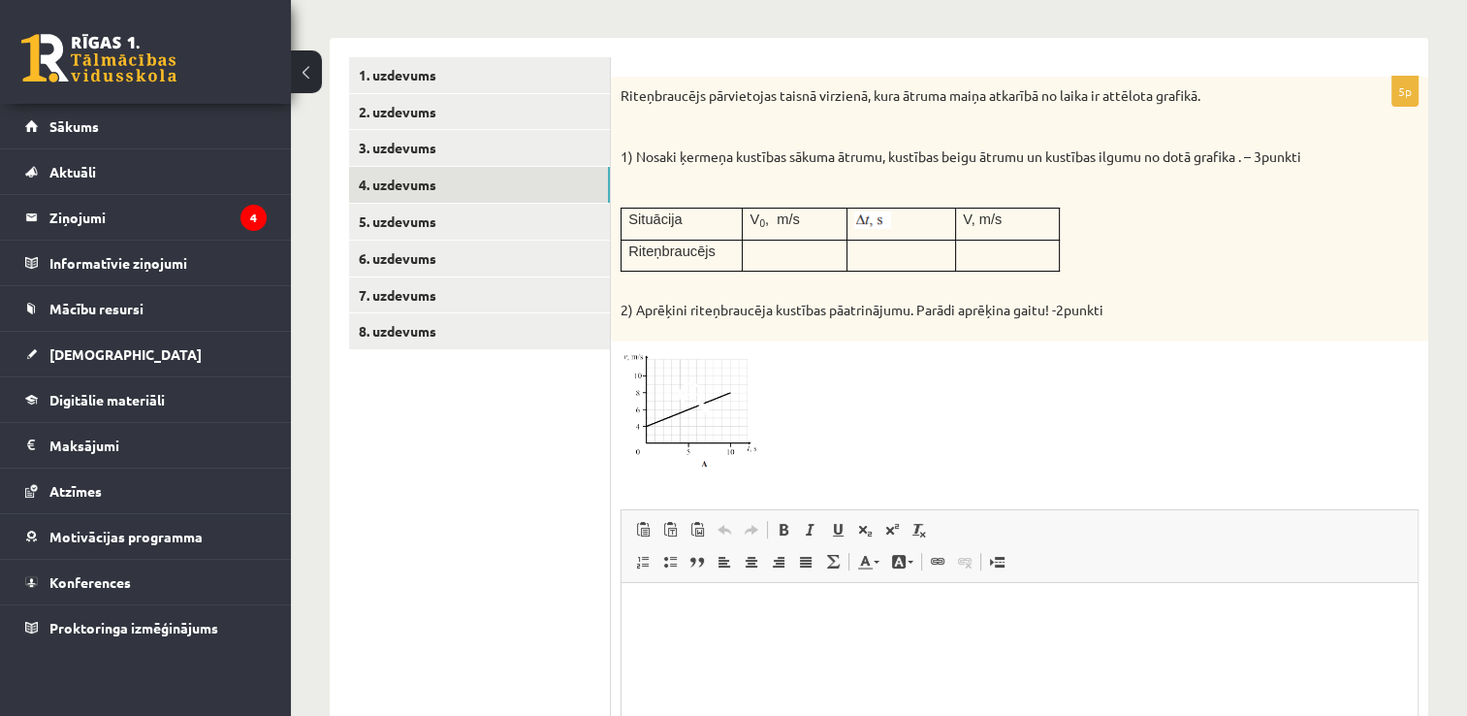
scroll to position [0, 0]
click at [698, 398] on span at bounding box center [694, 397] width 31 height 31
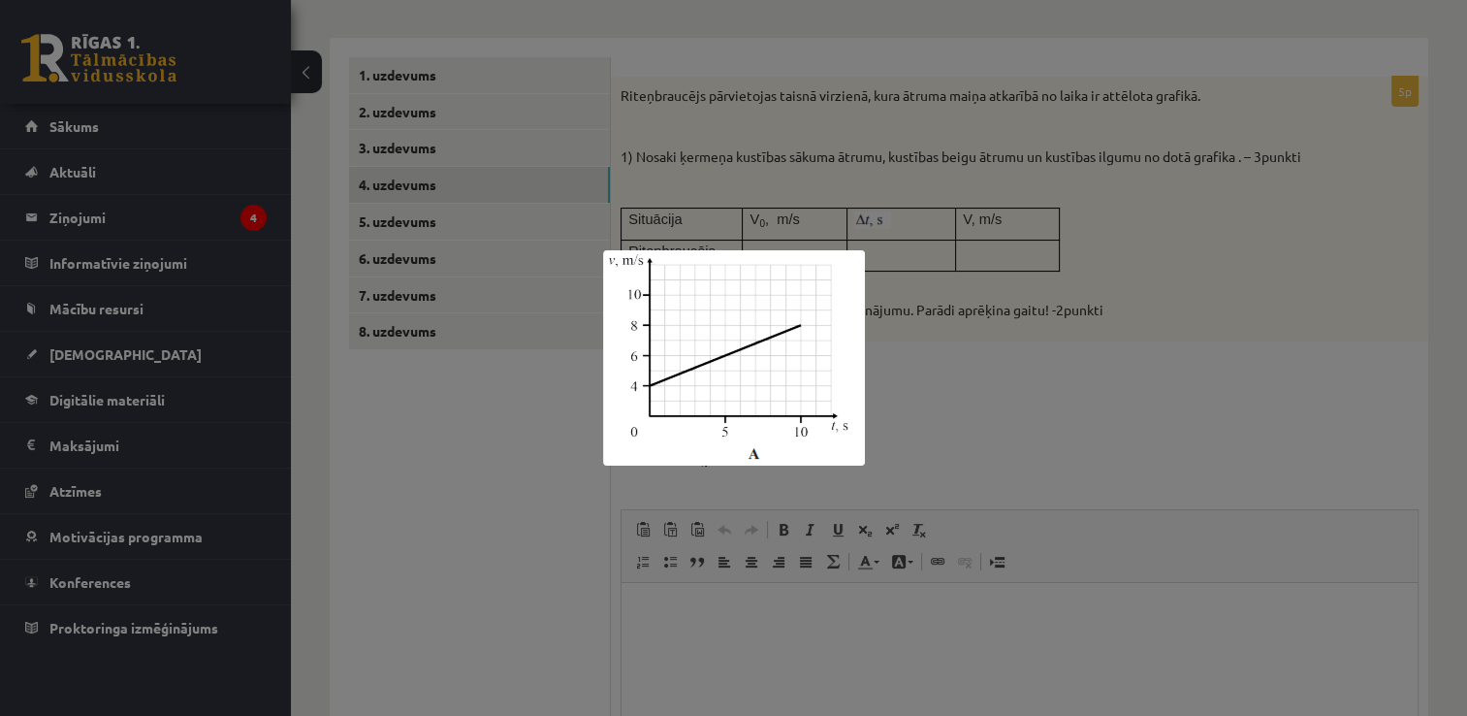
click at [1038, 417] on div at bounding box center [733, 358] width 1467 height 716
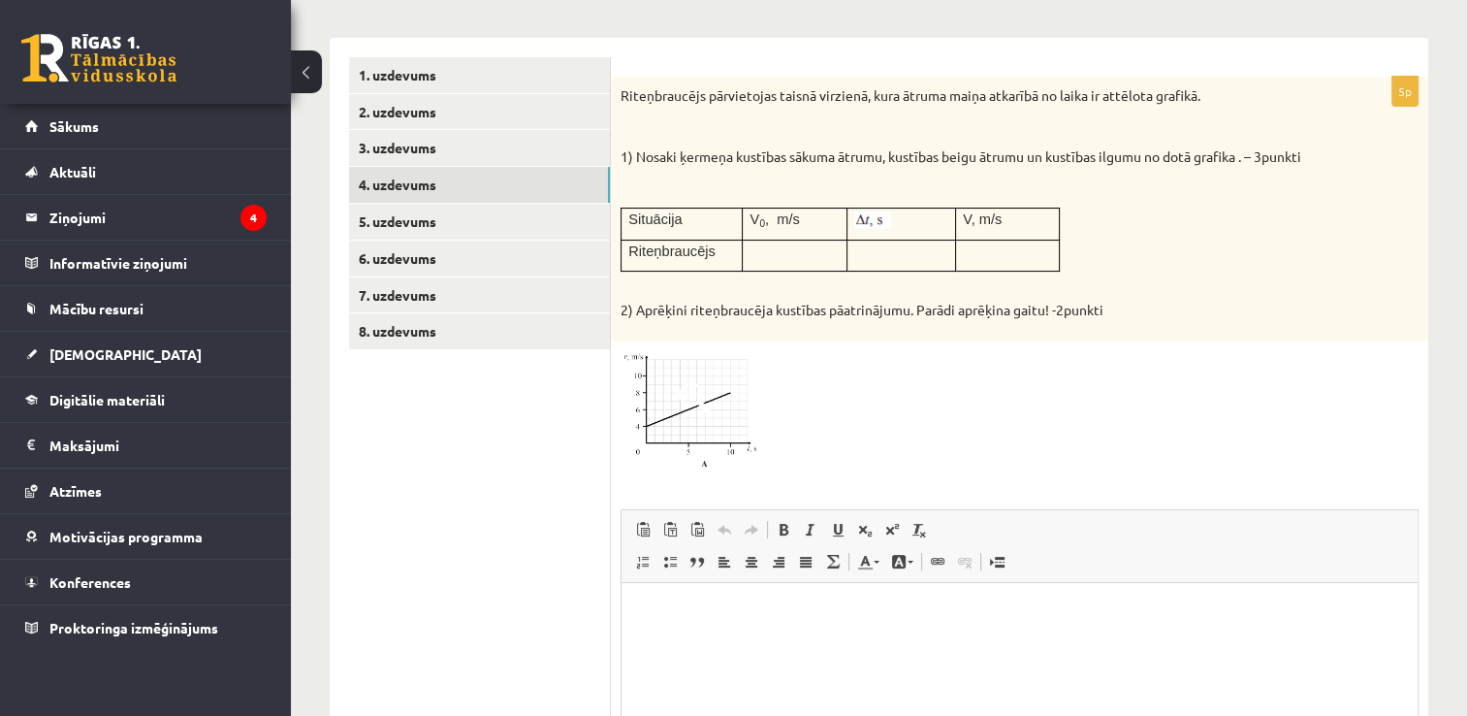
click at [698, 416] on img at bounding box center [693, 410] width 145 height 119
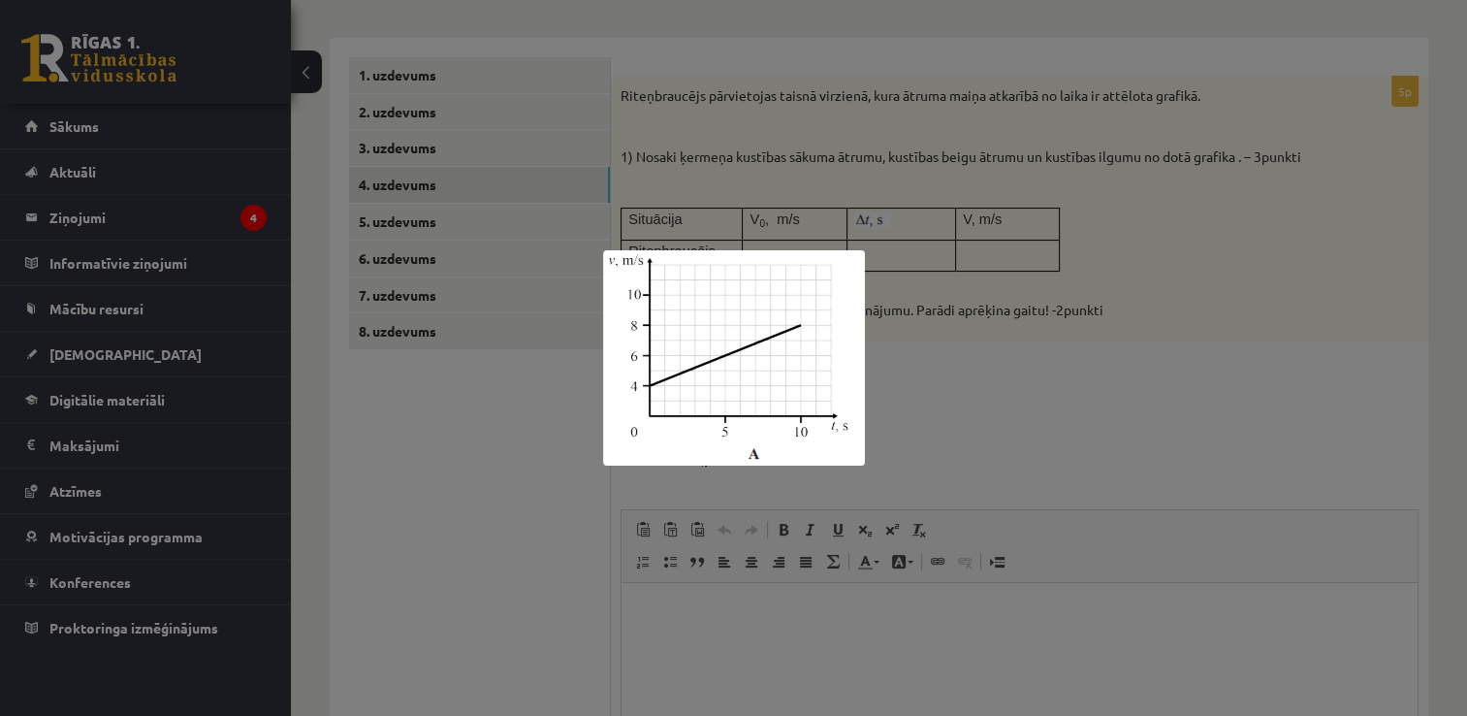
click at [1075, 483] on div at bounding box center [733, 358] width 1467 height 716
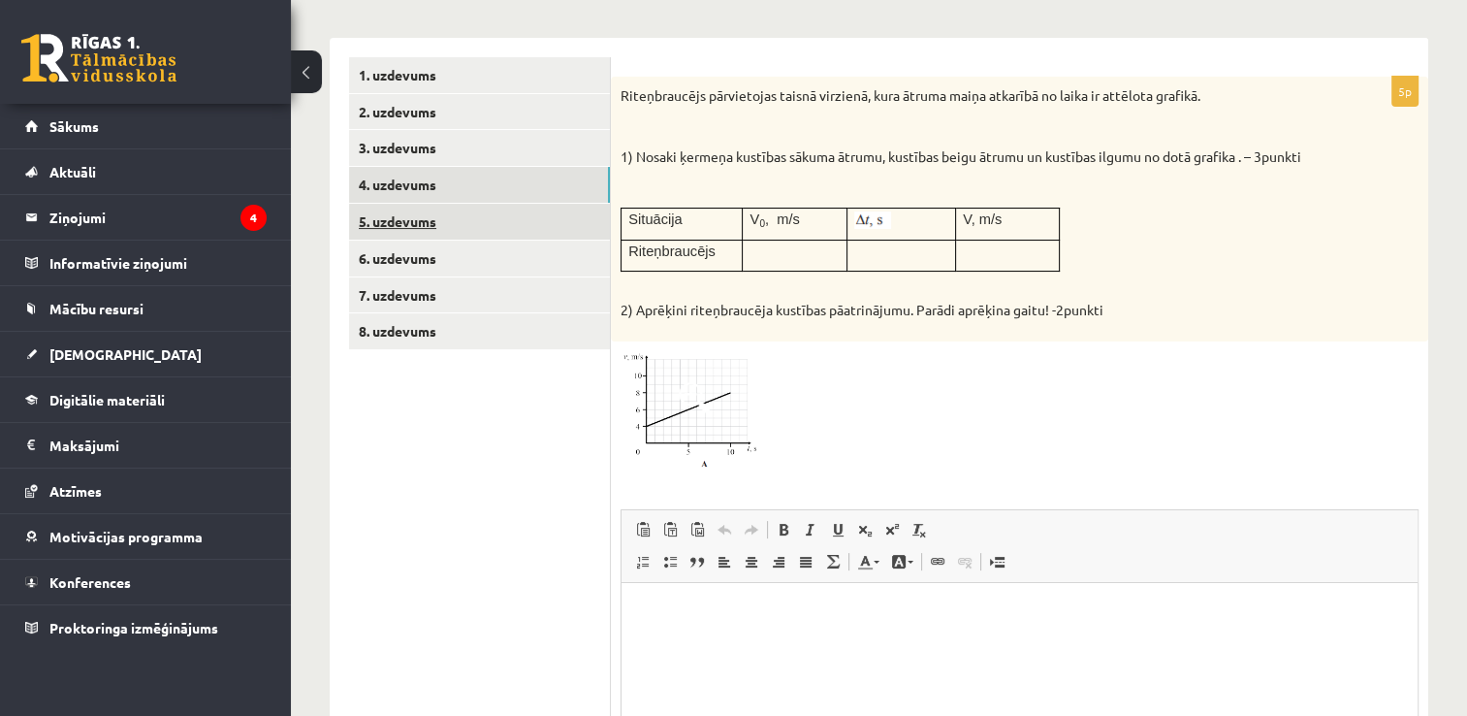
click at [391, 225] on link "5. uzdevums" at bounding box center [479, 222] width 261 height 36
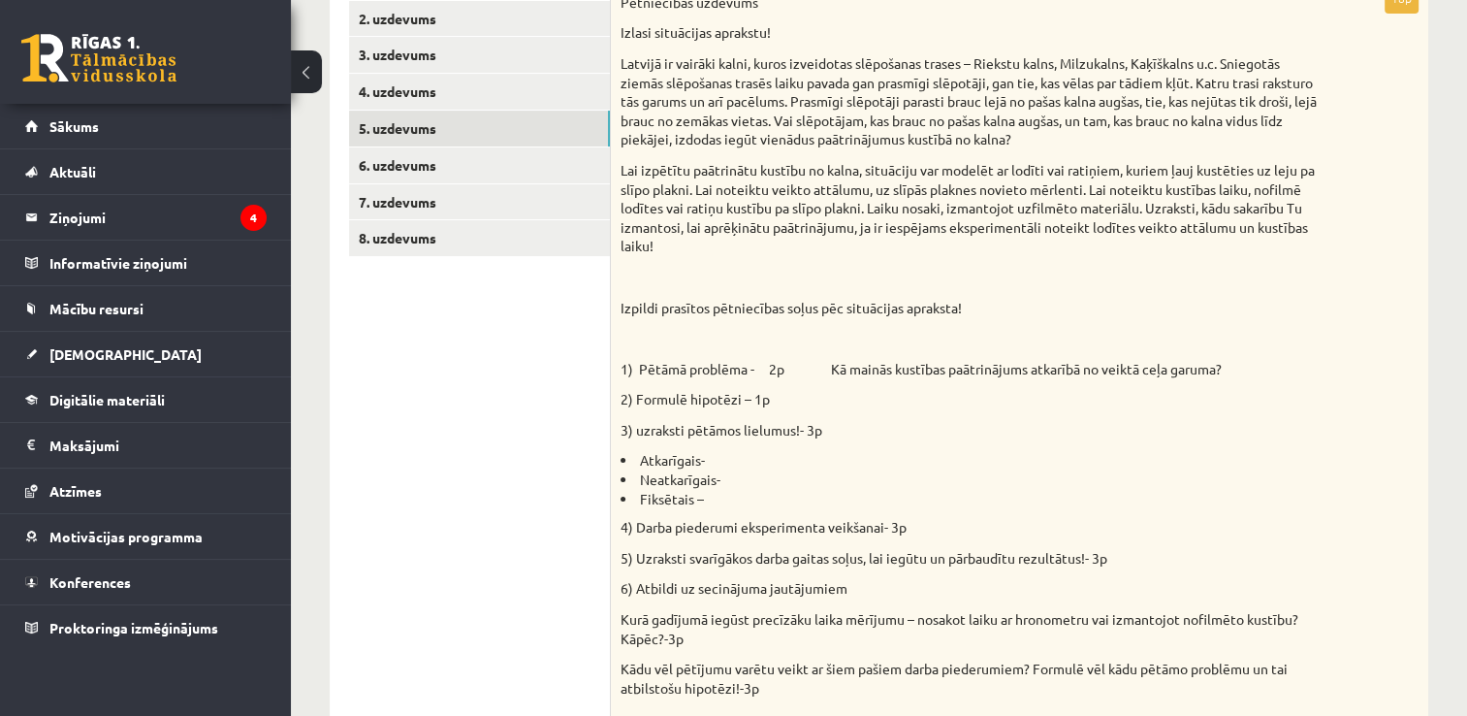
scroll to position [388, 0]
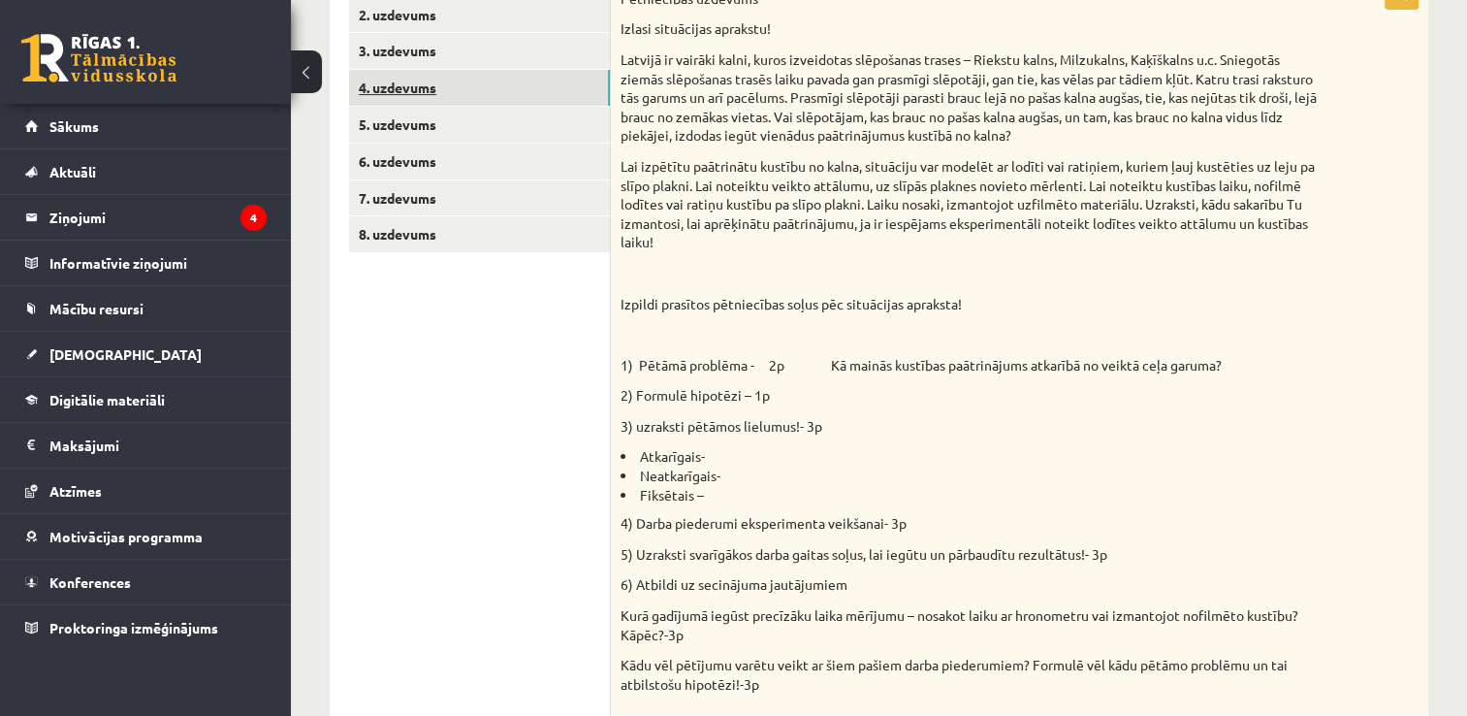
click at [411, 83] on link "4. uzdevums" at bounding box center [479, 88] width 261 height 36
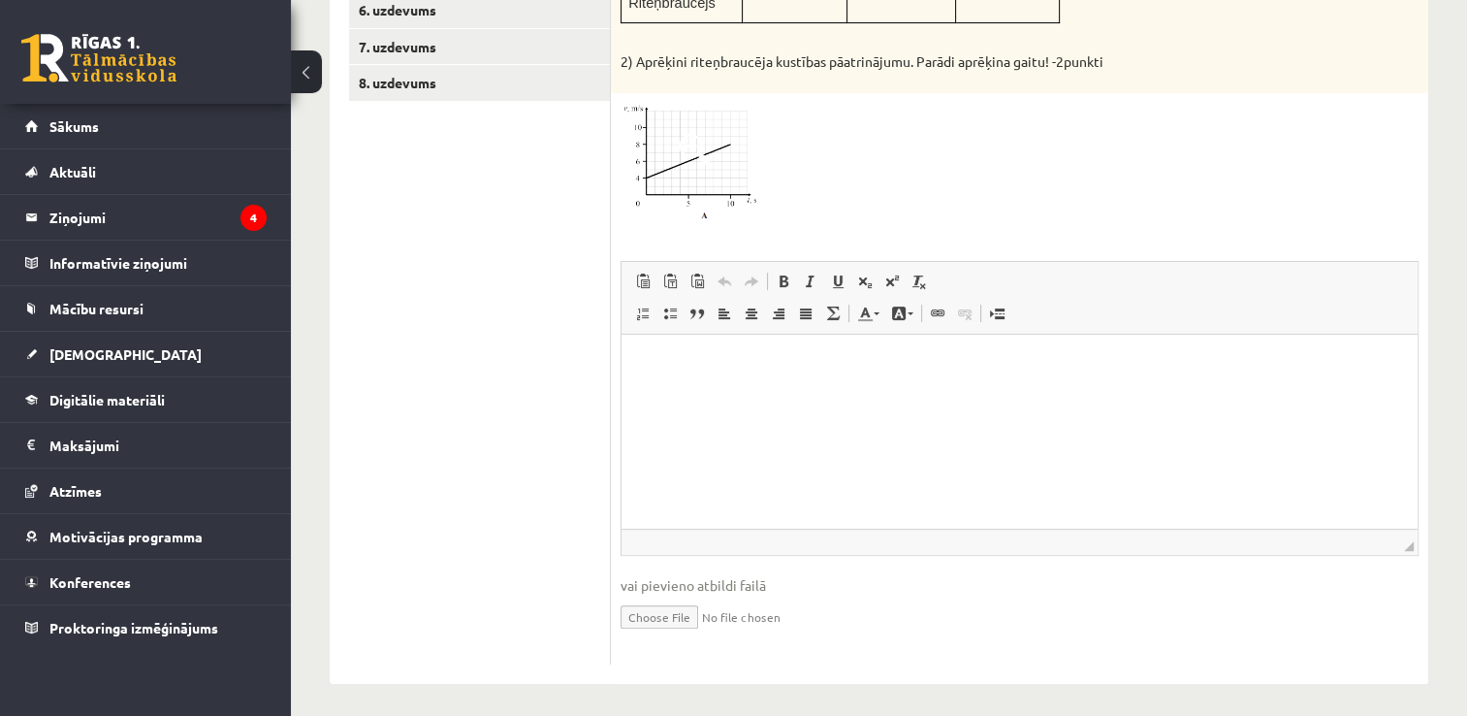
scroll to position [544, 0]
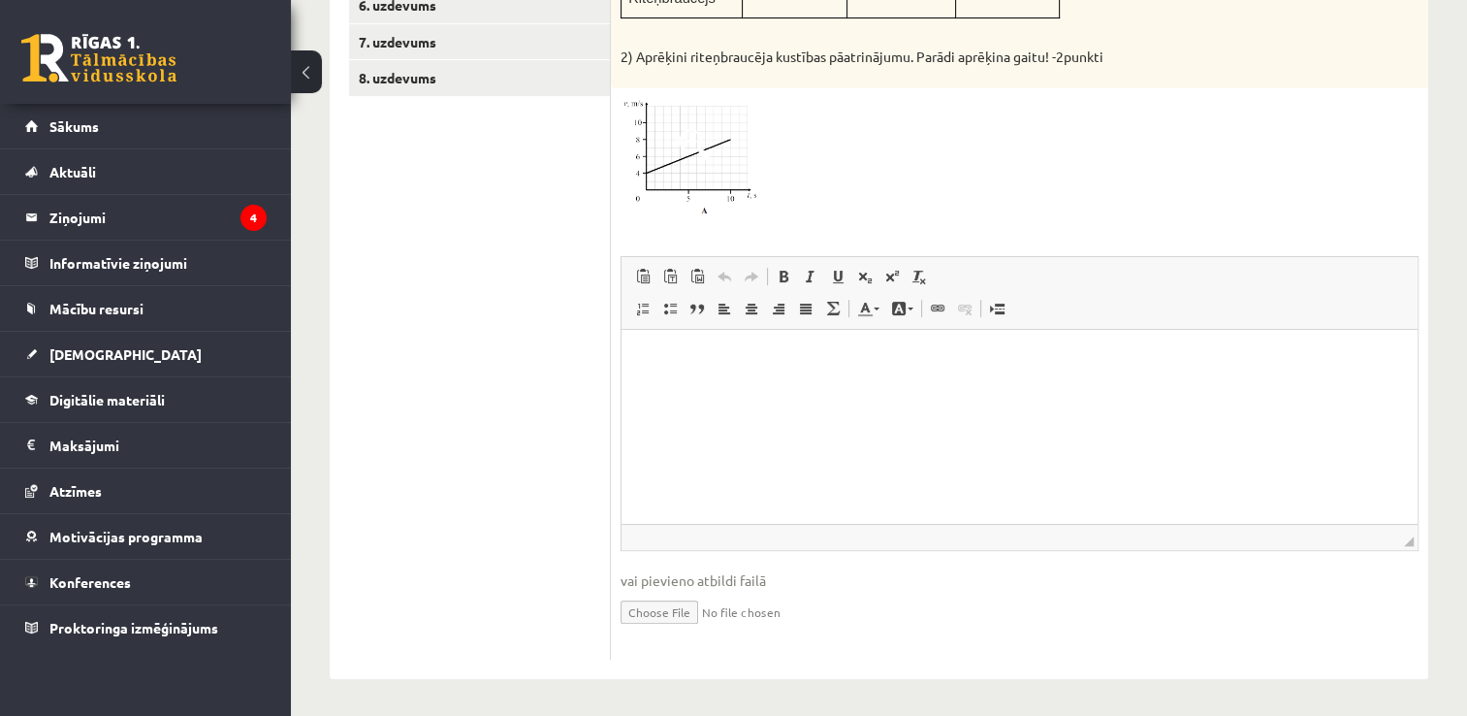
click at [677, 623] on input "file" at bounding box center [1020, 611] width 798 height 40
type input "**********"
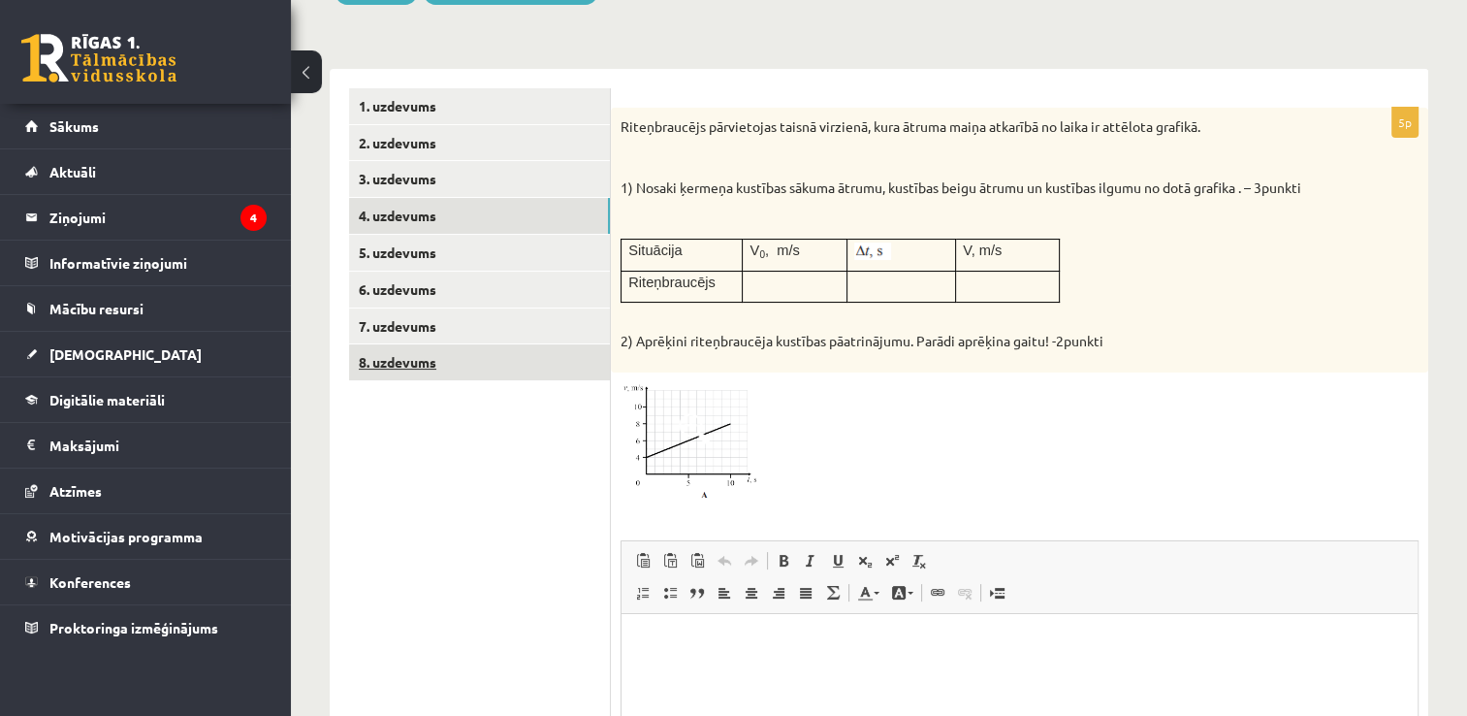
scroll to position [253, 0]
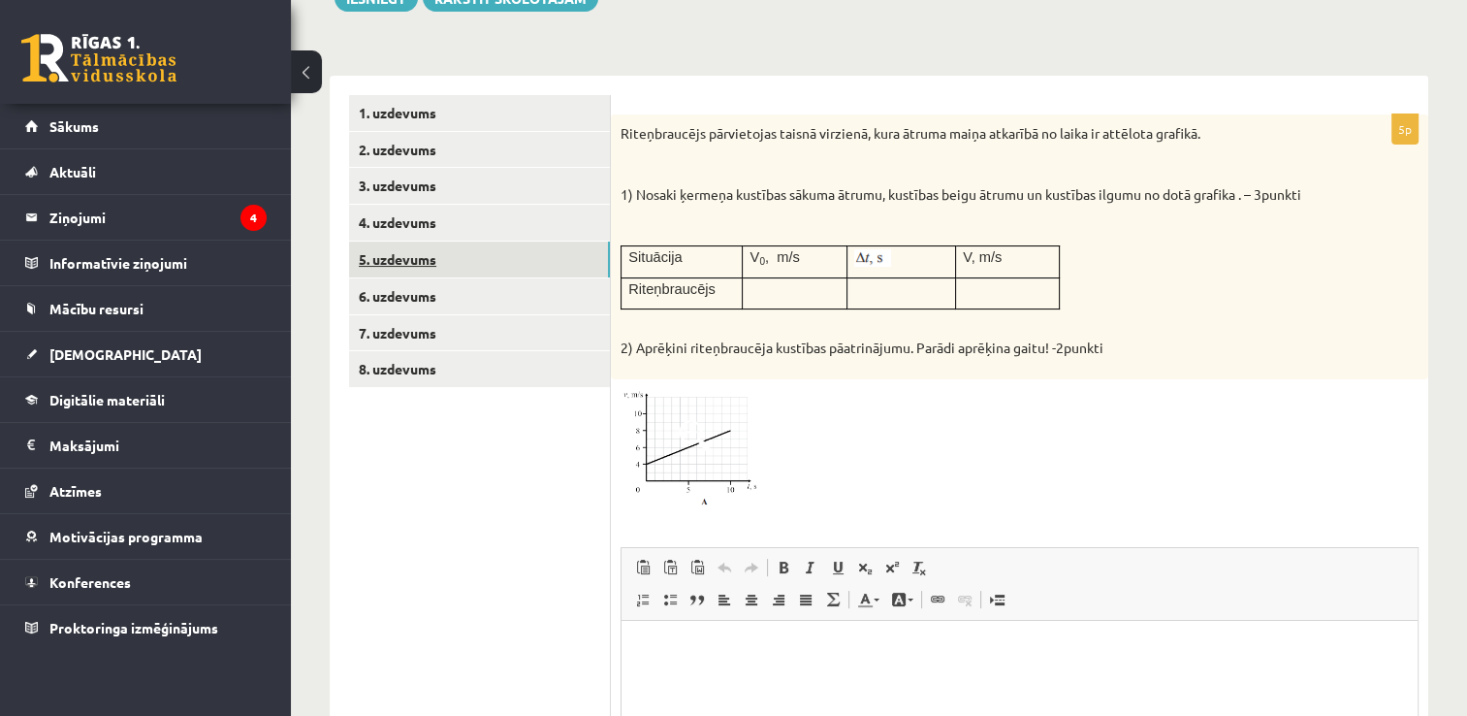
click at [442, 258] on link "5. uzdevums" at bounding box center [479, 259] width 261 height 36
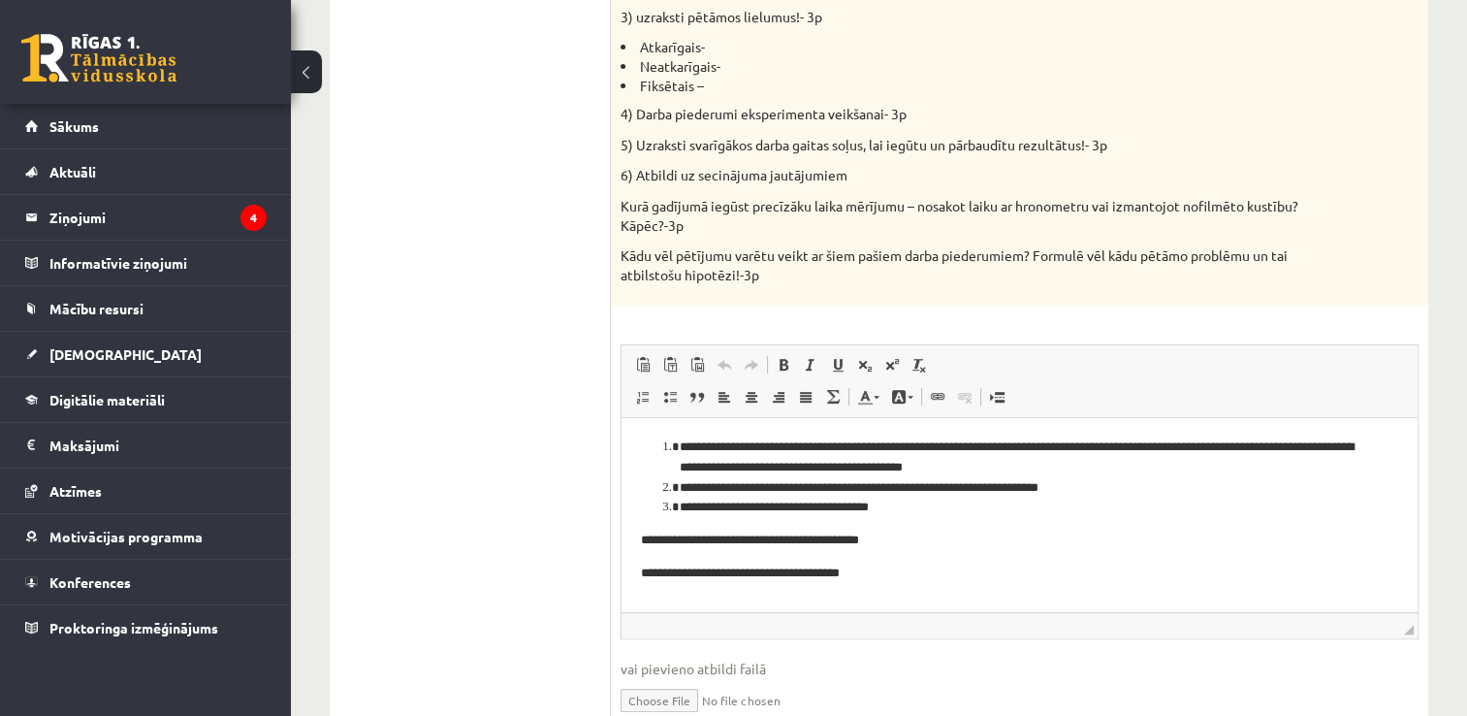
scroll to position [790, 0]
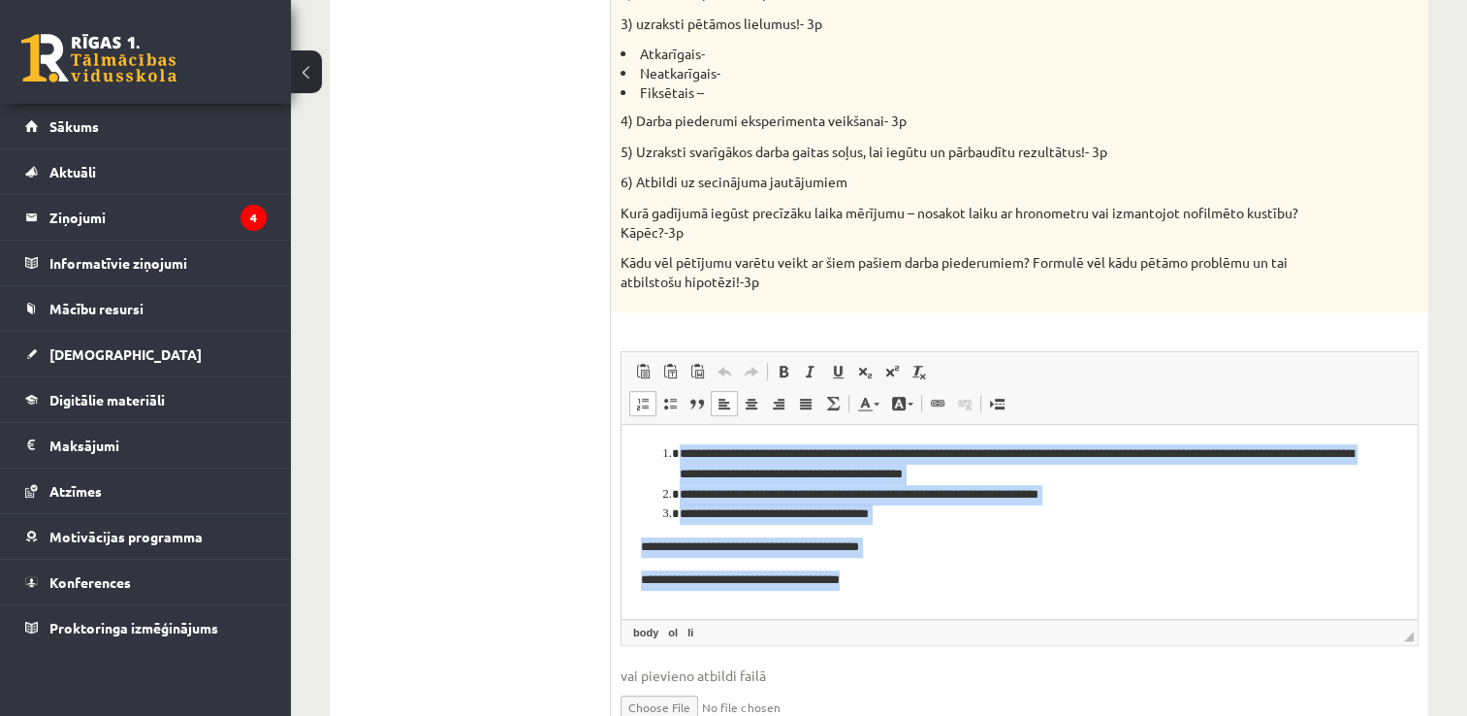
drag, startPoint x: 824, startPoint y: 550, endPoint x: 653, endPoint y: 436, distance: 205.8
click at [653, 436] on html "**********" at bounding box center [1020, 517] width 796 height 184
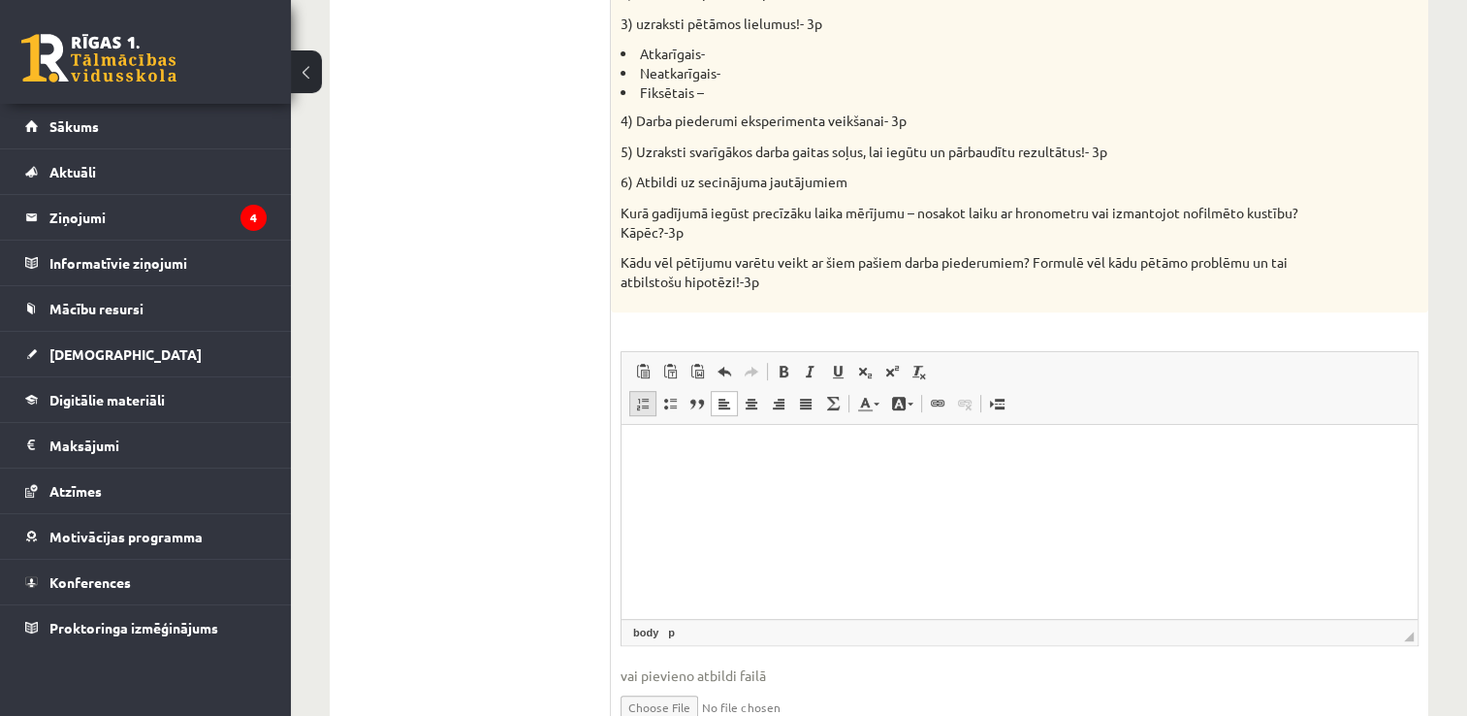
click at [637, 402] on span at bounding box center [643, 404] width 16 height 16
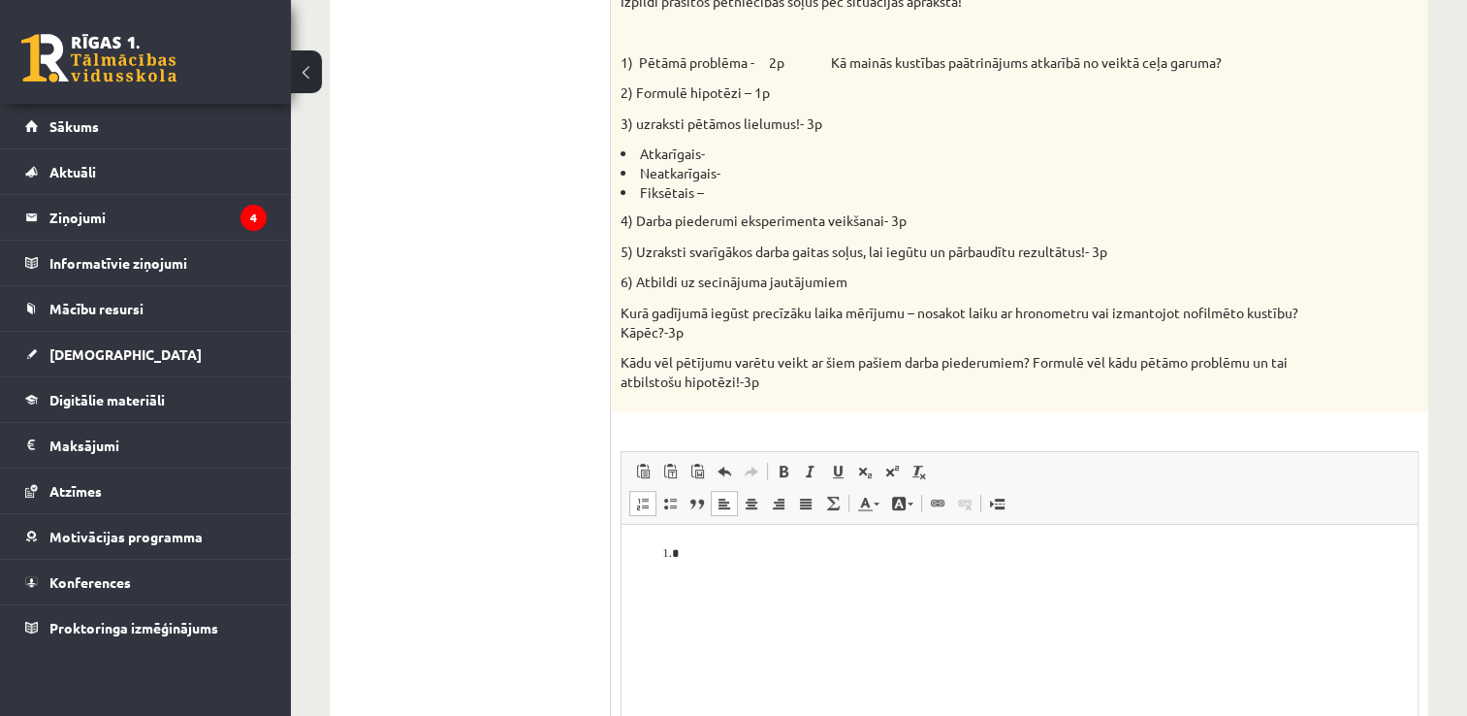
scroll to position [693, 0]
click at [643, 503] on span at bounding box center [643, 501] width 16 height 16
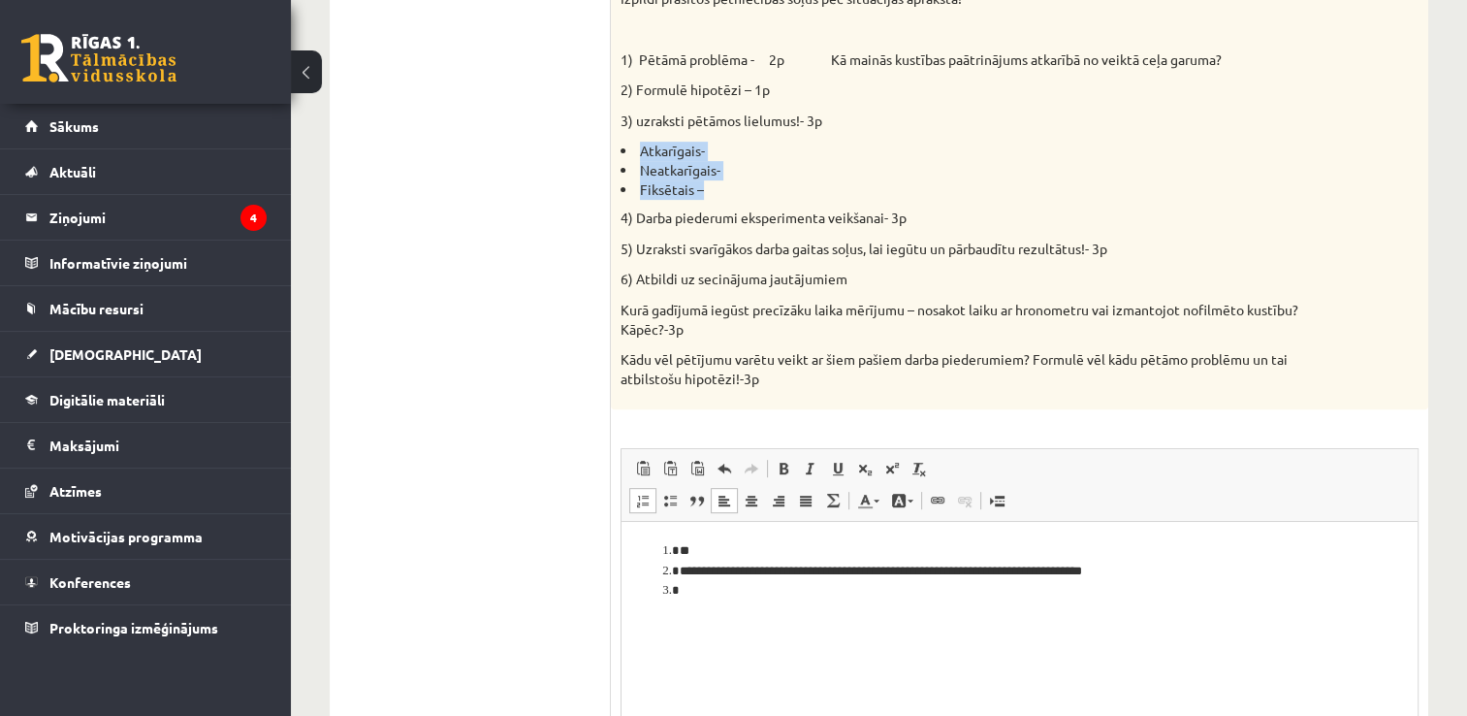
drag, startPoint x: 714, startPoint y: 194, endPoint x: 640, endPoint y: 149, distance: 86.2
click at [640, 149] on ul "Atkarīgais- Neatkarīgais- Fiksētais –" at bounding box center [971, 170] width 701 height 57
click at [699, 590] on li "Визуальный текстовый редактор, wiswyg-editor-user-answer-47433915024920" at bounding box center [1020, 591] width 680 height 20
click at [685, 611] on li "**********" at bounding box center [1020, 611] width 681 height 20
click at [680, 610] on li "**********" at bounding box center [1020, 611] width 681 height 20
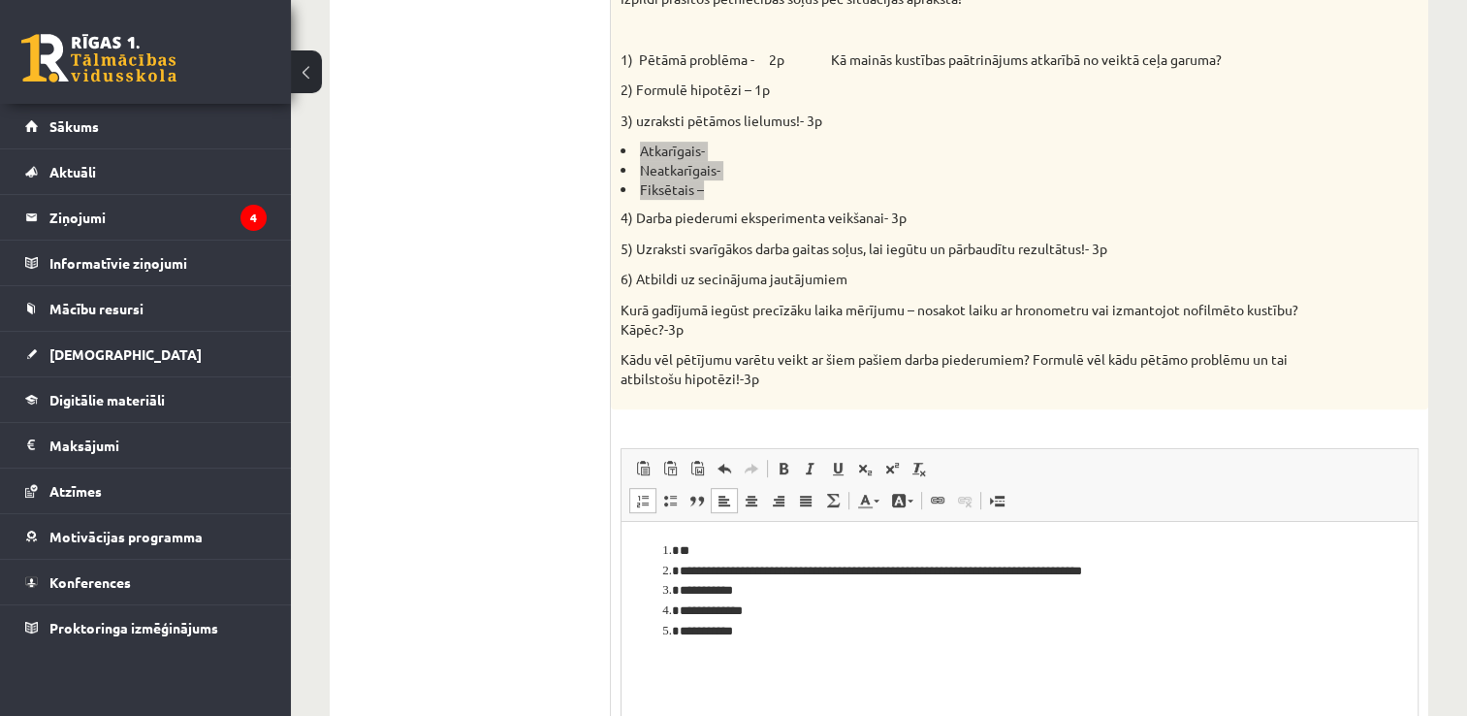
click at [646, 505] on span at bounding box center [643, 501] width 16 height 16
click at [680, 657] on li "**********" at bounding box center [1020, 657] width 681 height 20
click at [647, 501] on span at bounding box center [643, 501] width 16 height 16
click at [753, 599] on li "**********" at bounding box center [1020, 591] width 681 height 20
click at [757, 615] on p "**********" at bounding box center [1020, 624] width 758 height 20
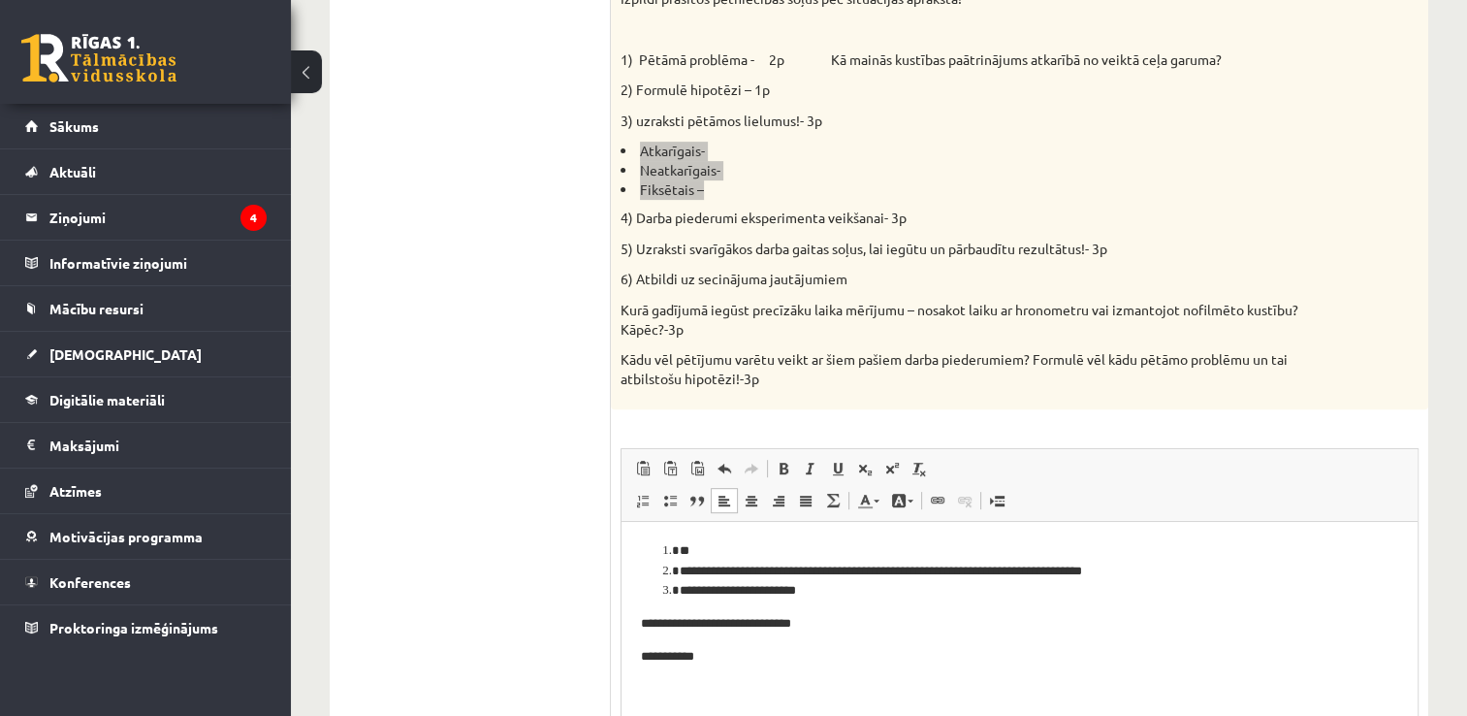
click at [742, 657] on p "**********" at bounding box center [1020, 657] width 758 height 20
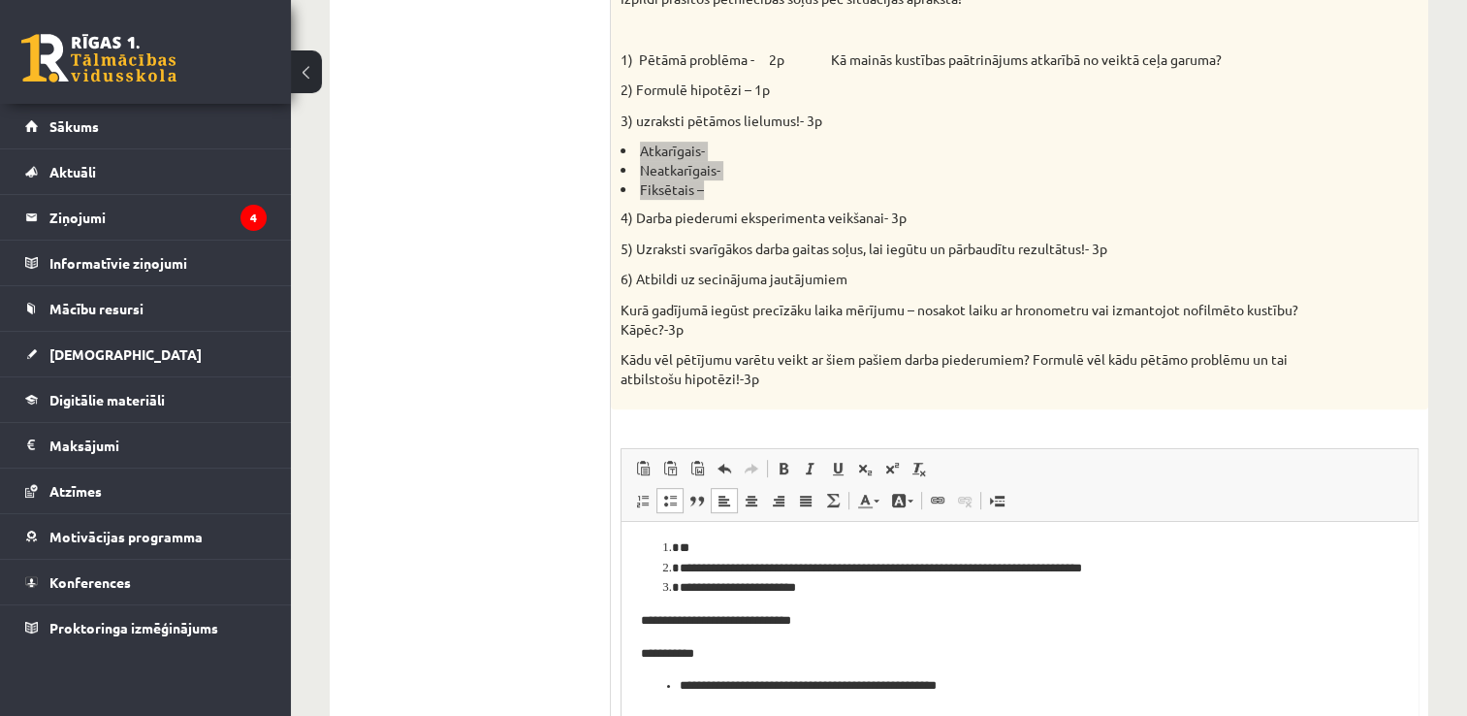
scroll to position [4, 0]
click at [688, 679] on p "**********" at bounding box center [1012, 685] width 665 height 20
click at [679, 684] on ul "**********" at bounding box center [1019, 685] width 757 height 20
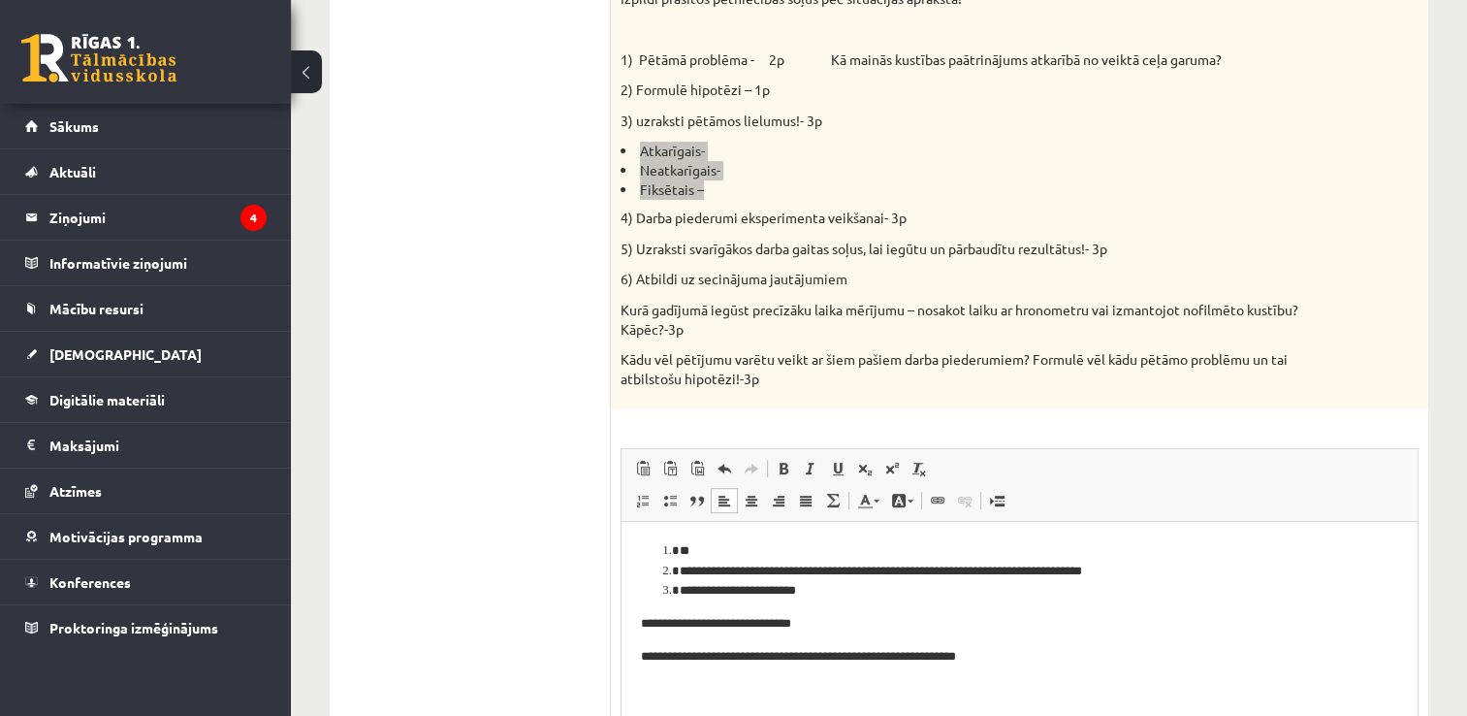
click at [833, 657] on p "**********" at bounding box center [1020, 657] width 758 height 20
drag, startPoint x: 1060, startPoint y: 660, endPoint x: 959, endPoint y: 673, distance: 101.6
click at [959, 673] on html "**********" at bounding box center [1020, 604] width 796 height 164
click at [1040, 659] on p "**********" at bounding box center [1020, 657] width 758 height 20
click at [1022, 659] on p "**********" at bounding box center [1020, 657] width 758 height 20
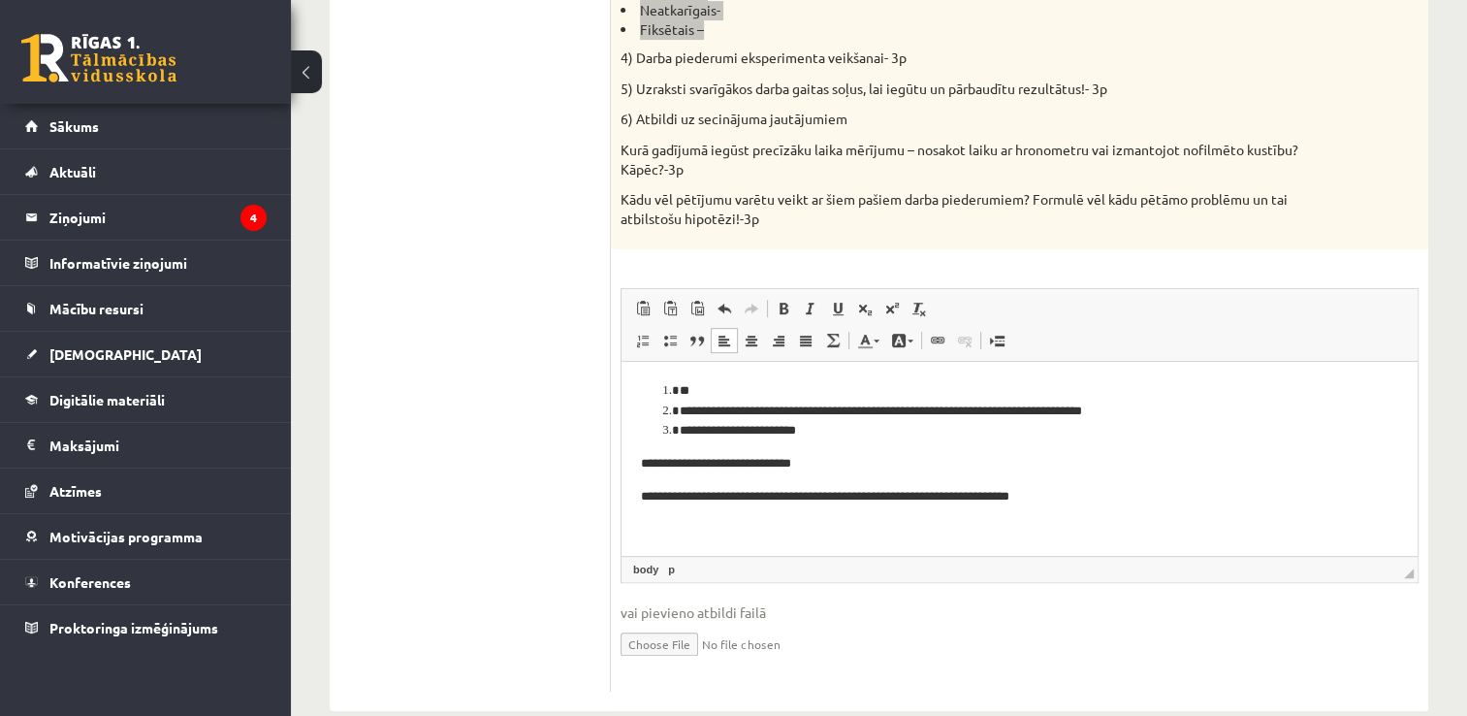
scroll to position [887, 0]
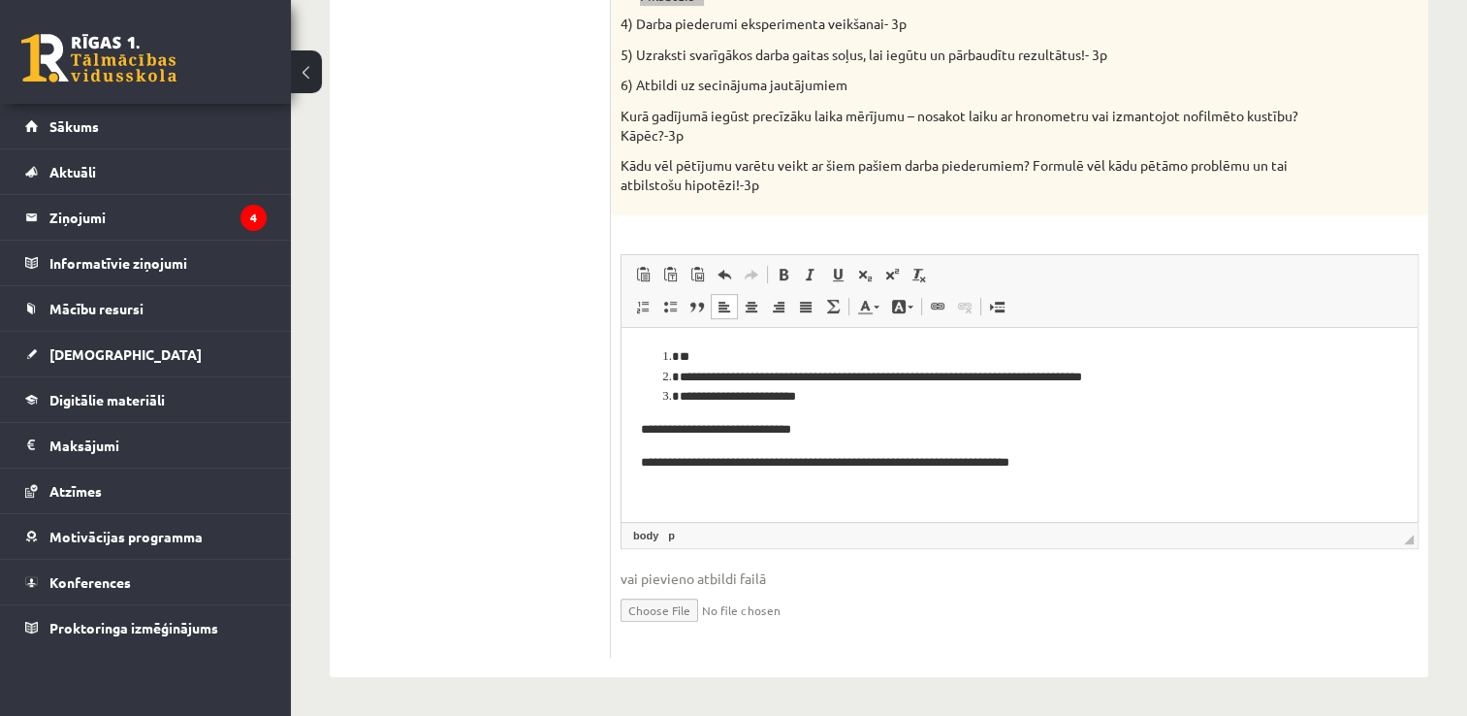
click at [1130, 486] on html "**********" at bounding box center [1020, 410] width 796 height 164
click at [649, 316] on link "Вставить / удалить нумерованный список" at bounding box center [642, 306] width 27 height 25
click at [680, 497] on li "Визуальный текстовый редактор, wiswyg-editor-user-answer-47433915024920" at bounding box center [1020, 495] width 680 height 20
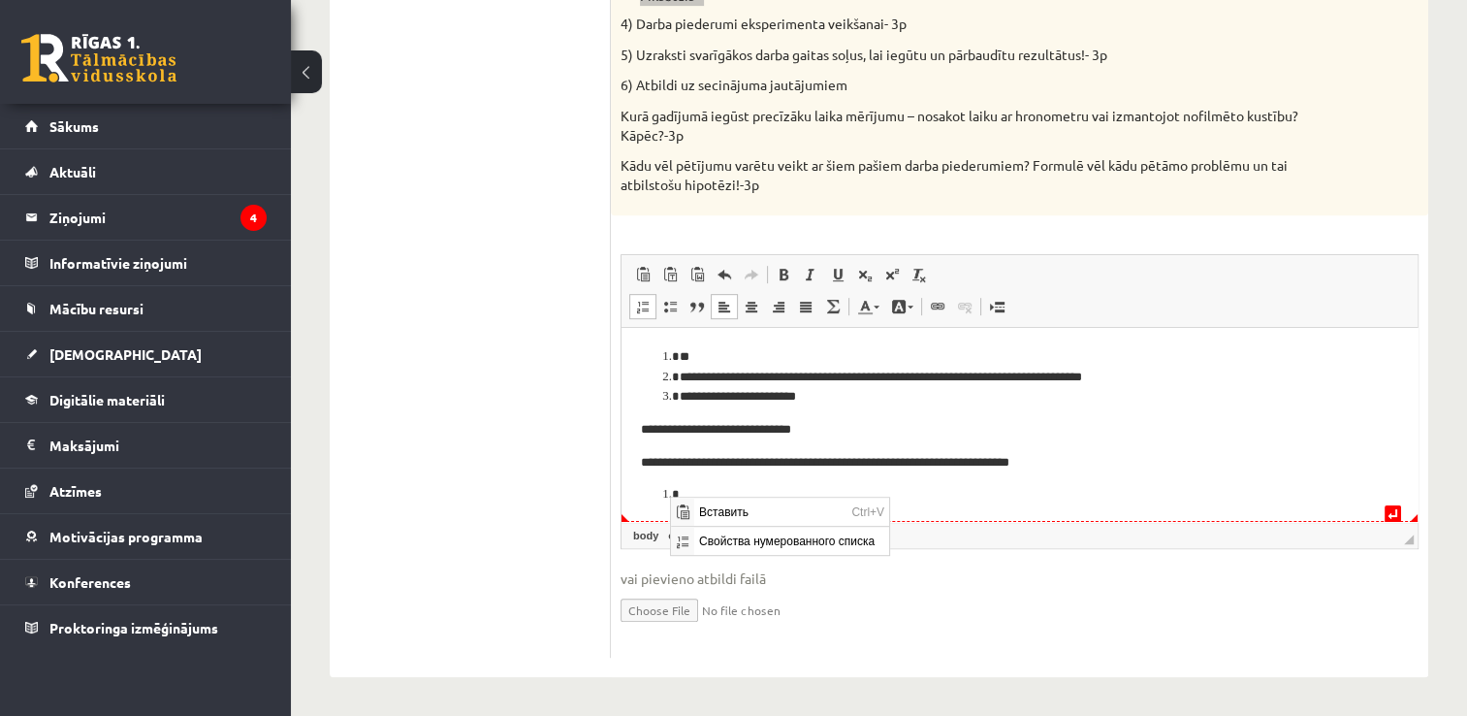
click at [742, 478] on body "**********" at bounding box center [1019, 426] width 757 height 158
drag, startPoint x: 700, startPoint y: 498, endPoint x: 662, endPoint y: 495, distance: 37.9
click at [662, 495] on ol "Визуальный текстовый редактор, wiswyg-editor-user-answer-47433915024920" at bounding box center [1019, 495] width 757 height 20
click at [635, 428] on html "**********" at bounding box center [1020, 426] width 796 height 197
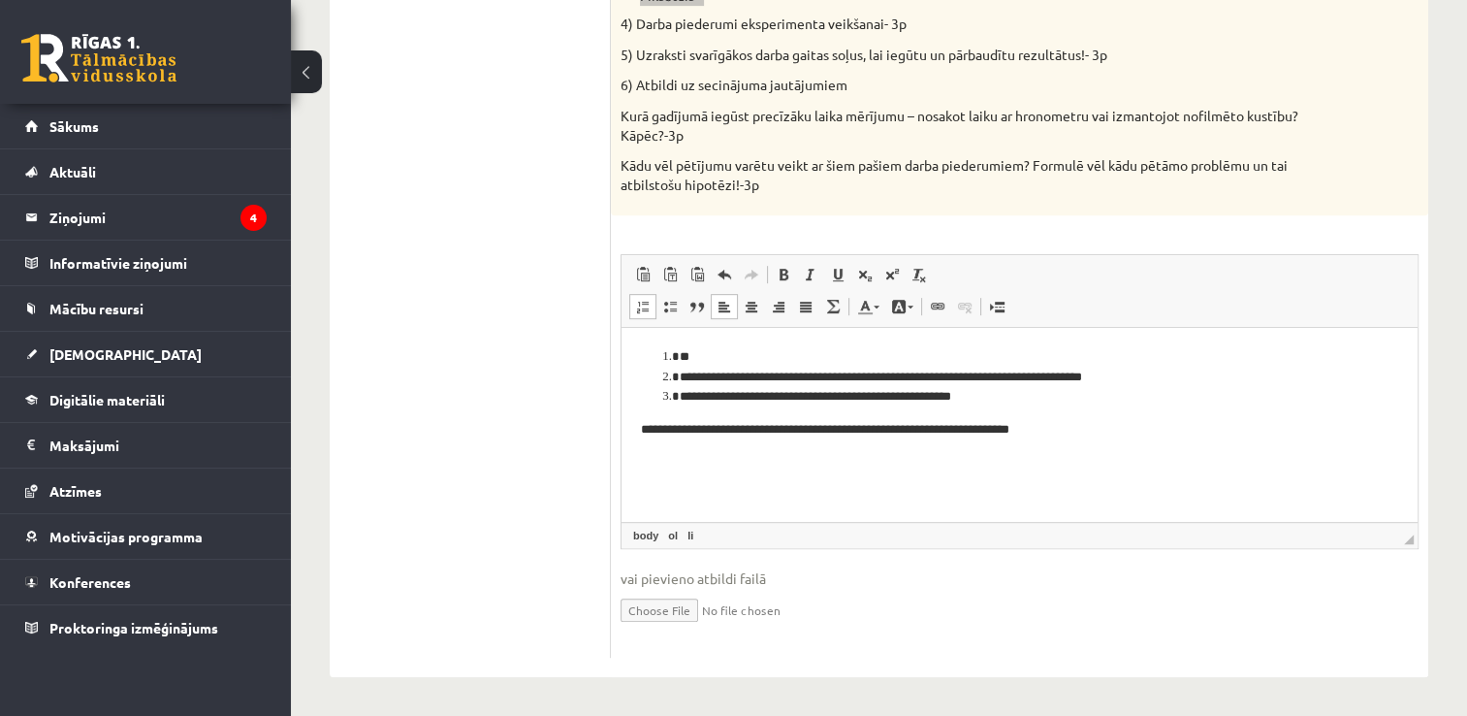
click at [638, 426] on html "**********" at bounding box center [1020, 410] width 796 height 165
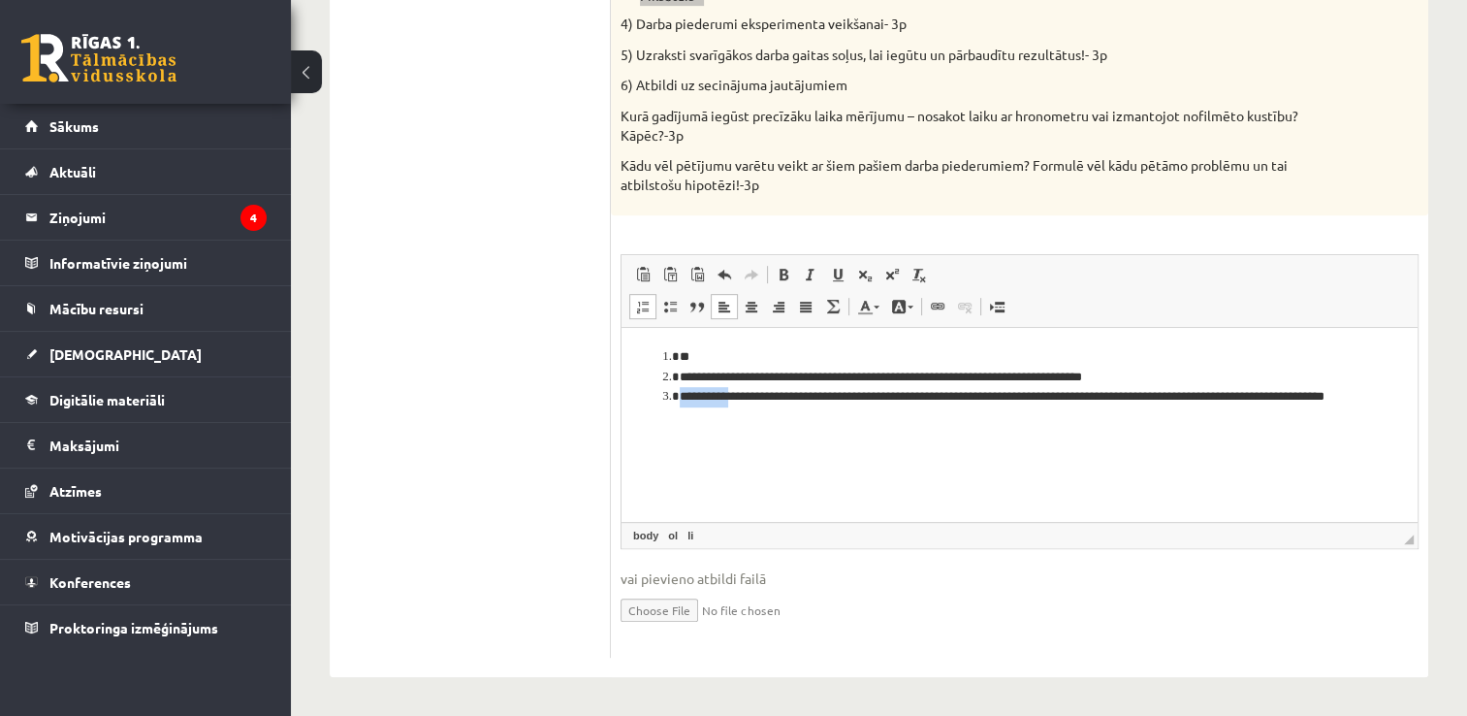
drag, startPoint x: 673, startPoint y: 399, endPoint x: 734, endPoint y: 397, distance: 61.1
click at [734, 397] on li "**********" at bounding box center [1020, 407] width 681 height 41
click at [780, 286] on link "Полужирный Комбинация клавиш Ctrl+B" at bounding box center [783, 274] width 27 height 25
drag, startPoint x: 839, startPoint y: 397, endPoint x: 902, endPoint y: 403, distance: 63.4
click at [902, 403] on li "**********" at bounding box center [1020, 407] width 681 height 41
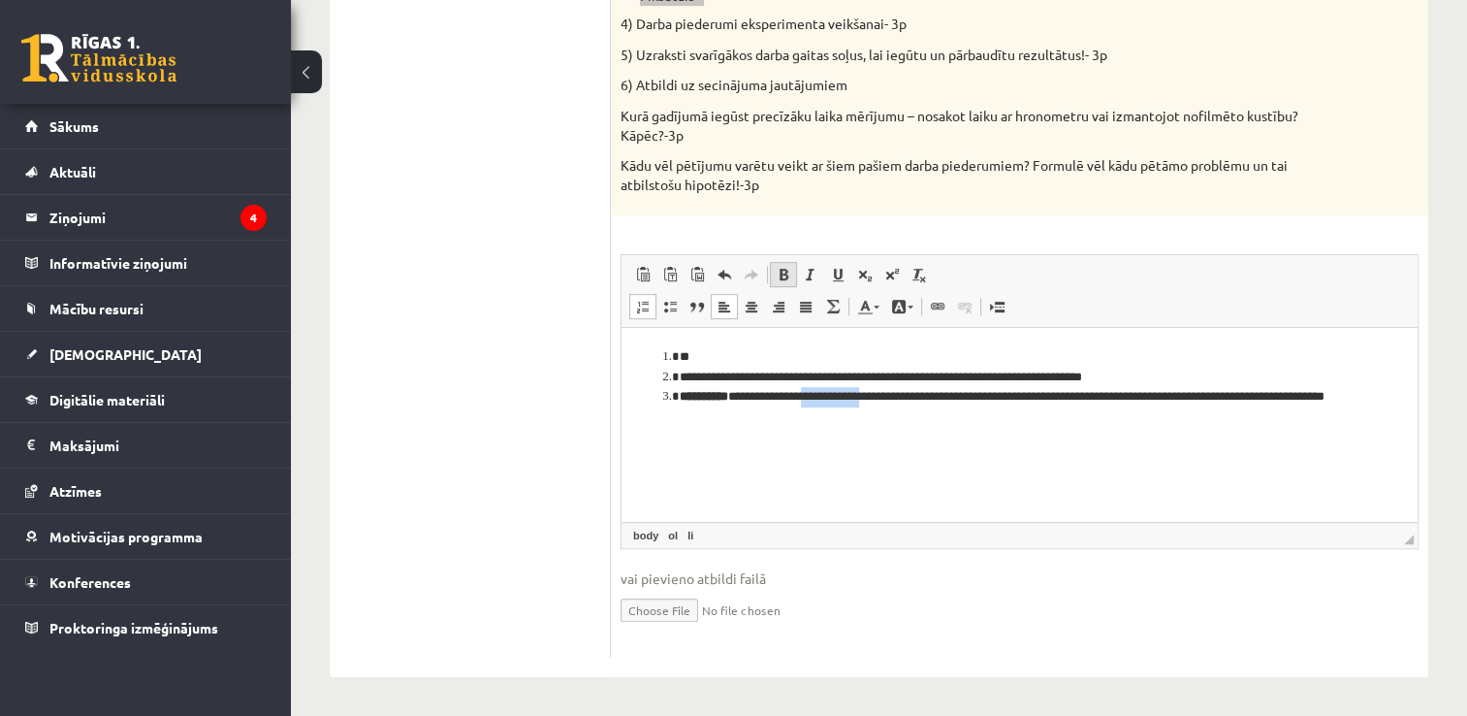
click at [774, 278] on link "Полужирный Комбинация клавиш Ctrl+B" at bounding box center [783, 274] width 27 height 25
drag, startPoint x: 1020, startPoint y: 400, endPoint x: 1072, endPoint y: 402, distance: 51.4
click at [1072, 402] on li "**********" at bounding box center [1020, 407] width 681 height 41
click at [783, 276] on span at bounding box center [784, 275] width 16 height 16
click at [804, 424] on li "**********" at bounding box center [1020, 407] width 681 height 41
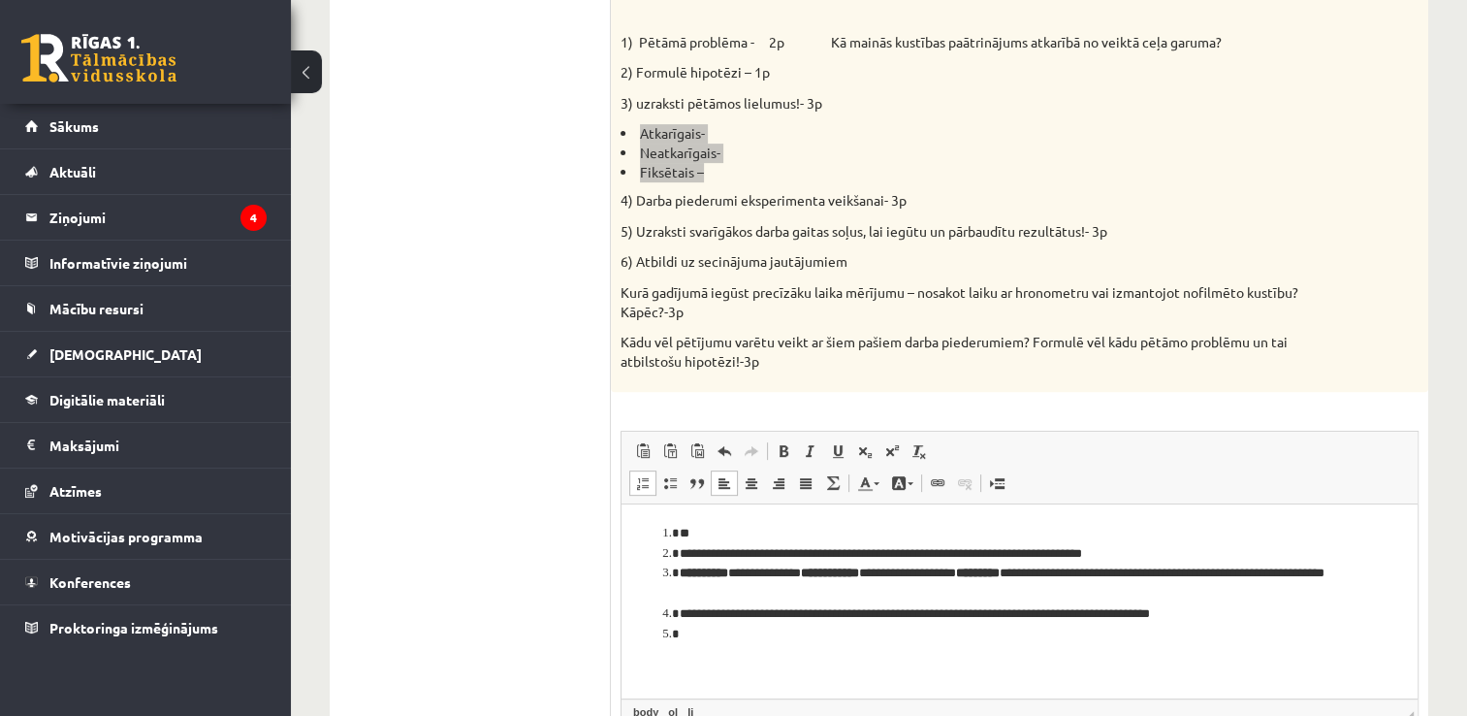
scroll to position [679, 0]
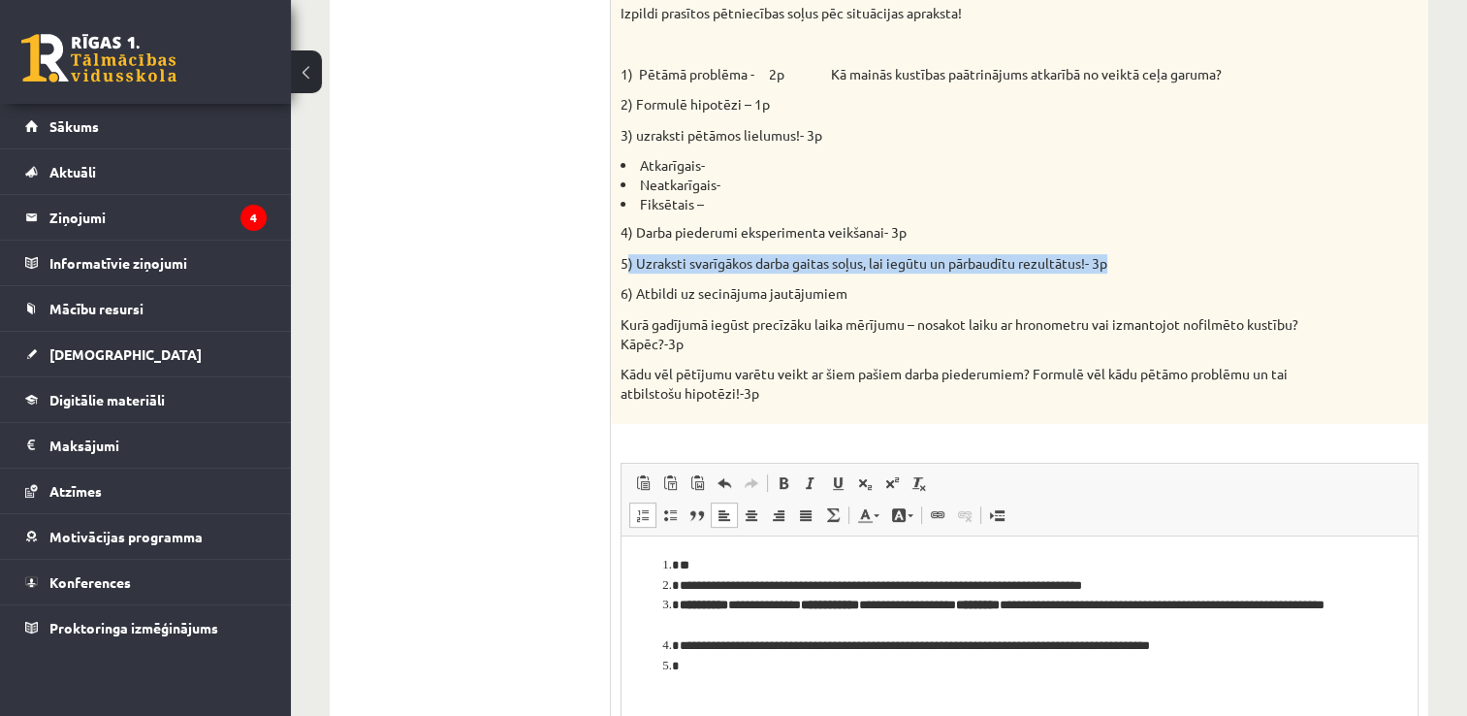
drag, startPoint x: 1117, startPoint y: 270, endPoint x: 627, endPoint y: 266, distance: 490.8
click at [627, 266] on p "5) Uzraksti svarīgākos darba gaitas soļus, lai iegūtu un pārbaudītu rezultātus!…" at bounding box center [971, 263] width 701 height 19
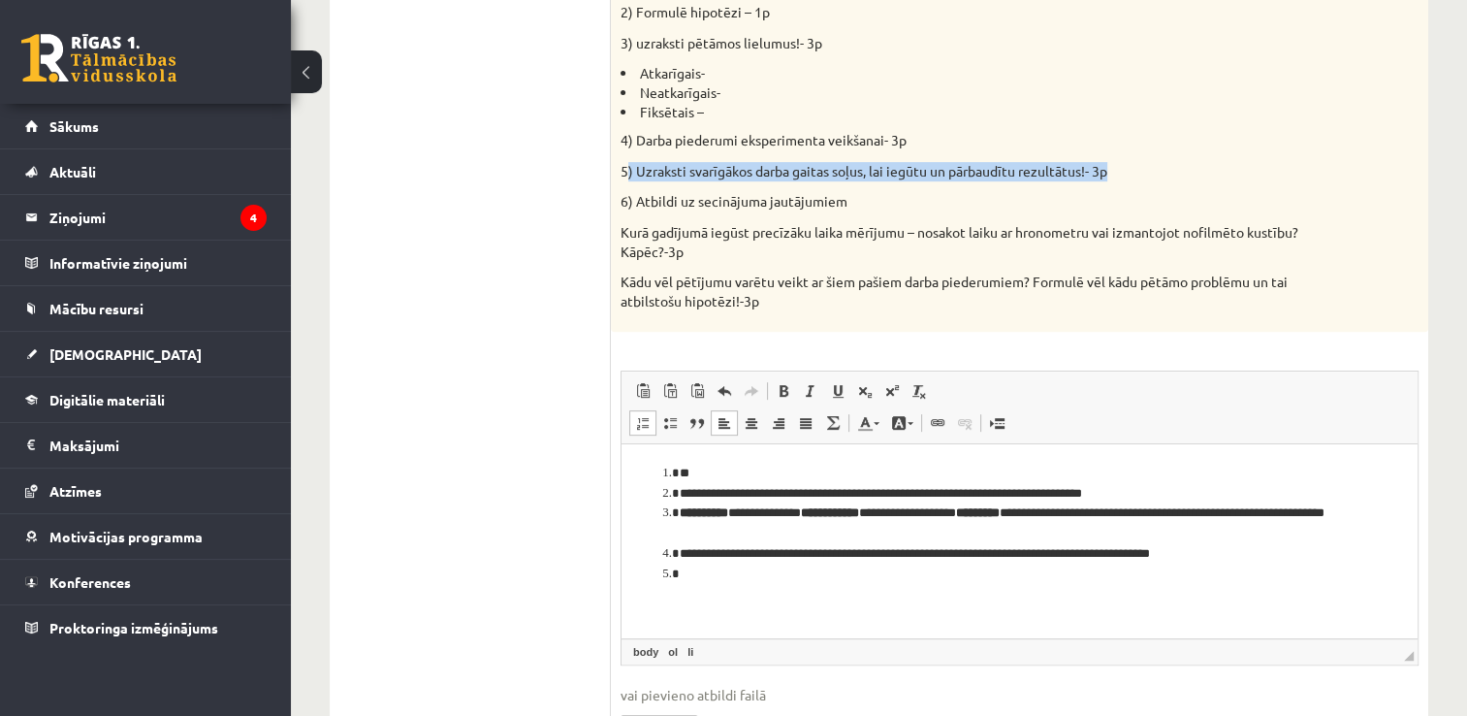
scroll to position [776, 0]
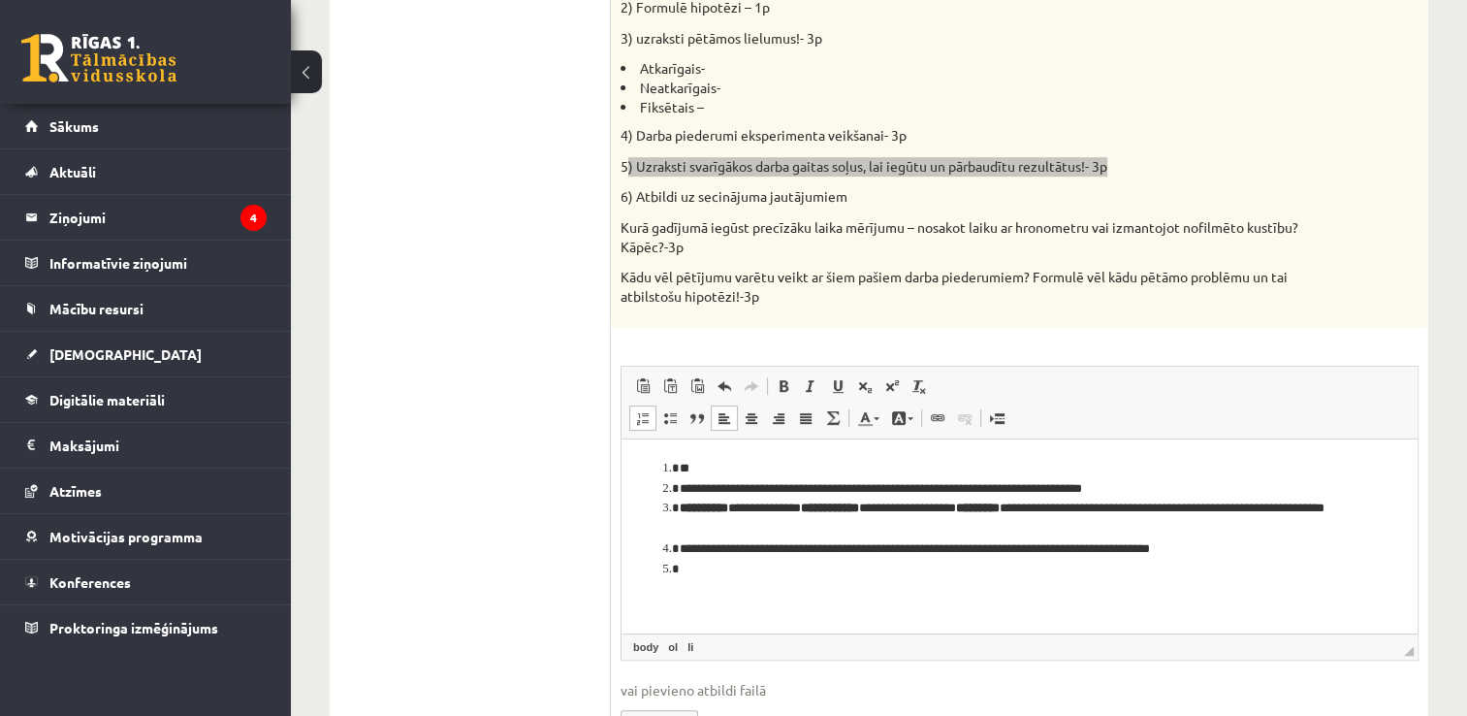
click at [746, 585] on body "**********" at bounding box center [1019, 535] width 757 height 153
click at [728, 571] on li "Визуальный текстовый редактор, wiswyg-editor-user-answer-47433915024920" at bounding box center [1020, 570] width 680 height 20
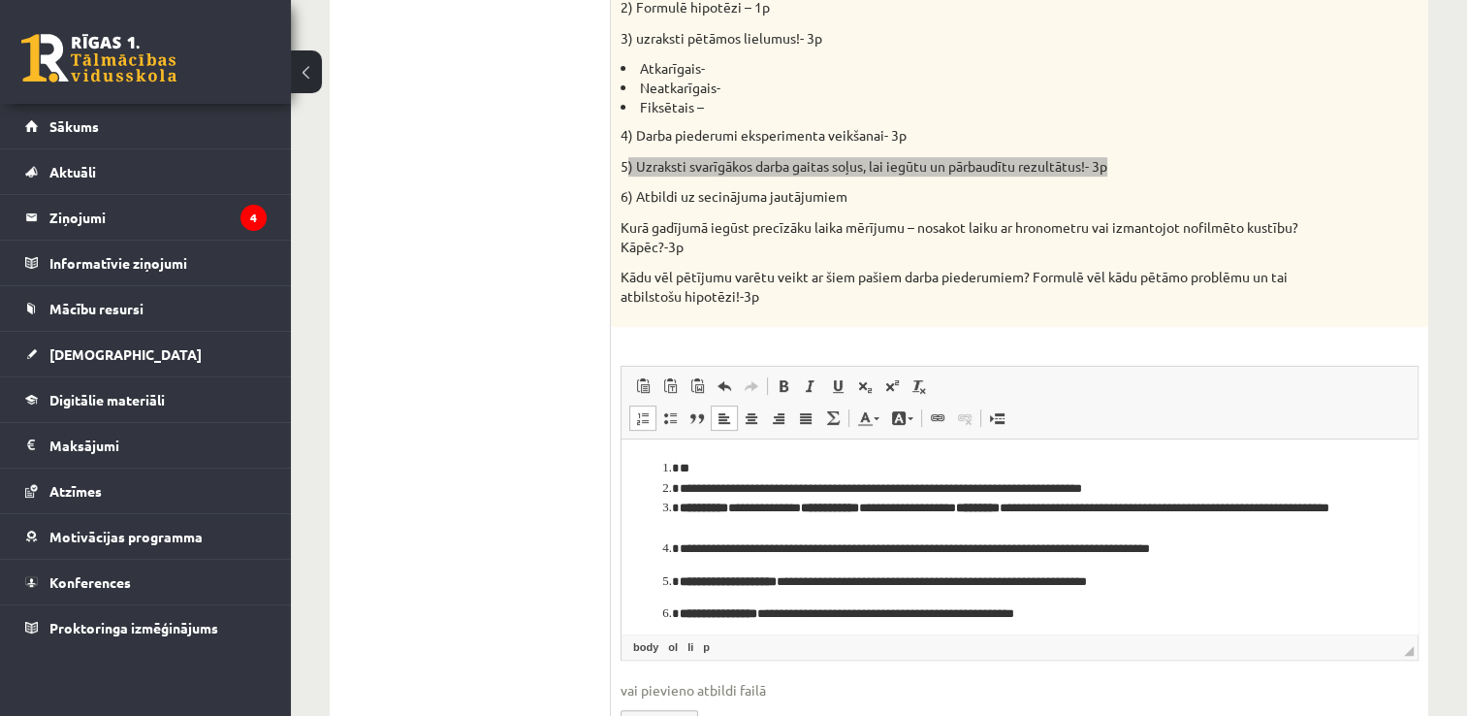
click at [680, 607] on li "**********" at bounding box center [1020, 614] width 680 height 20
drag, startPoint x: 724, startPoint y: 581, endPoint x: 680, endPoint y: 591, distance: 45.7
click at [680, 591] on p "**********" at bounding box center [1012, 582] width 665 height 20
click at [680, 617] on li "**********" at bounding box center [1020, 614] width 680 height 20
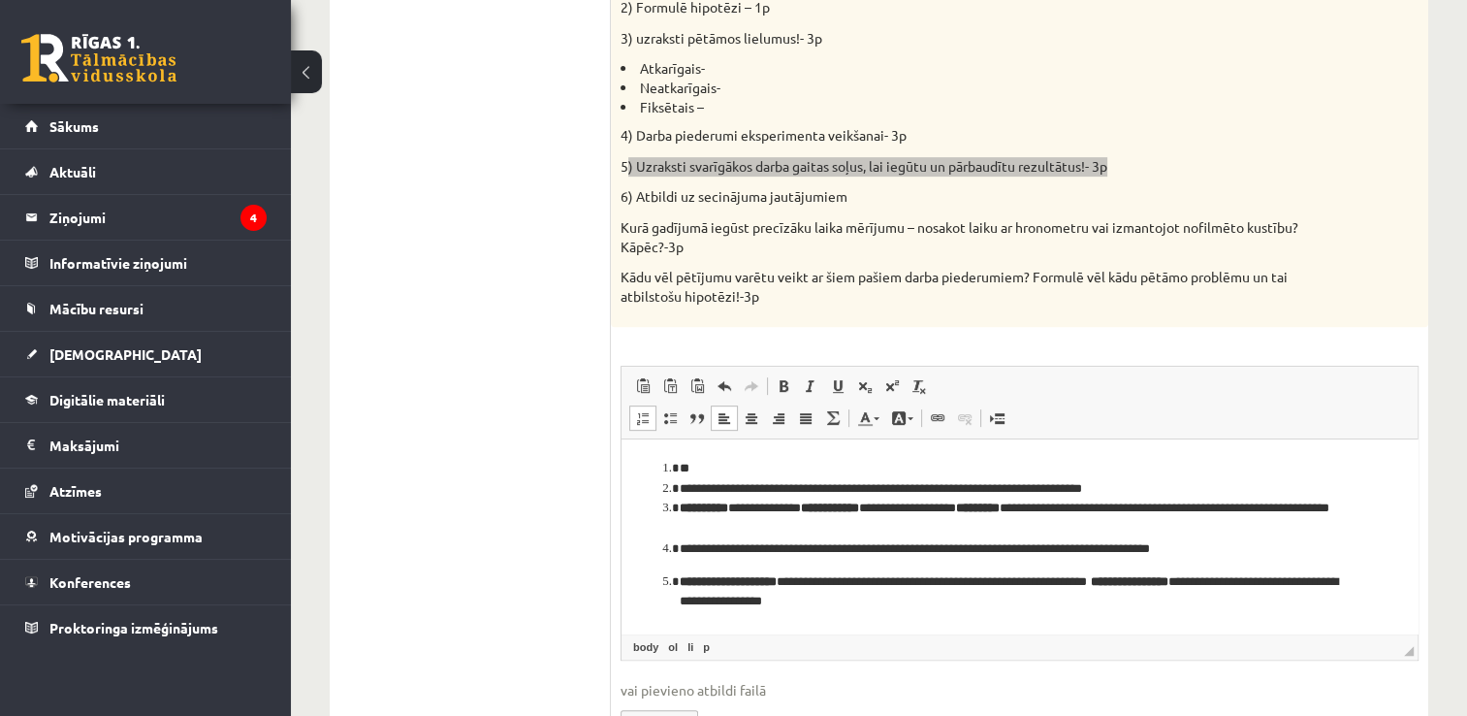
click at [905, 616] on body "**********" at bounding box center [1019, 552] width 757 height 186
click at [910, 606] on p "**********" at bounding box center [1012, 592] width 665 height 41
drag, startPoint x: 1208, startPoint y: 602, endPoint x: 1117, endPoint y: 610, distance: 91.5
click at [1117, 610] on p "**********" at bounding box center [1012, 602] width 665 height 60
drag, startPoint x: 1315, startPoint y: 601, endPoint x: 1245, endPoint y: 604, distance: 69.9
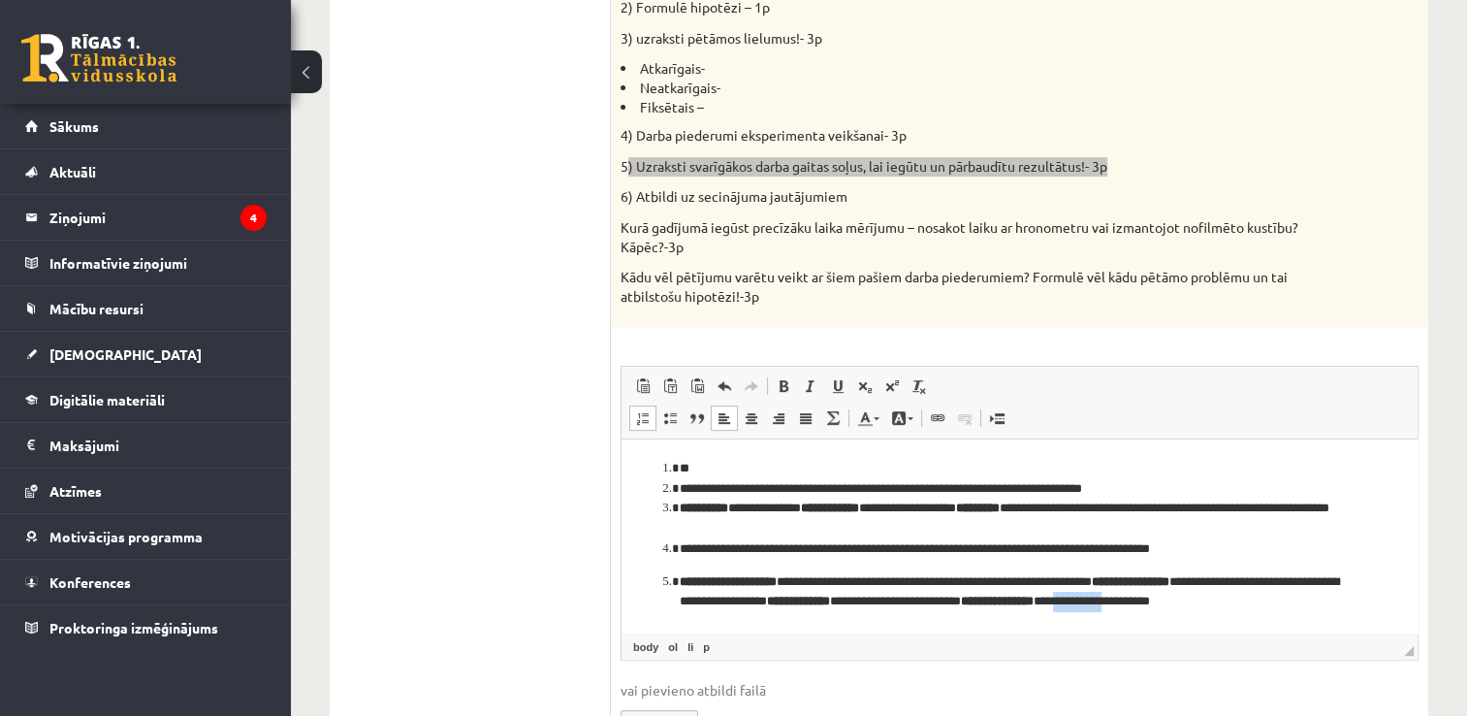
click at [1245, 604] on p "**********" at bounding box center [1012, 602] width 665 height 60
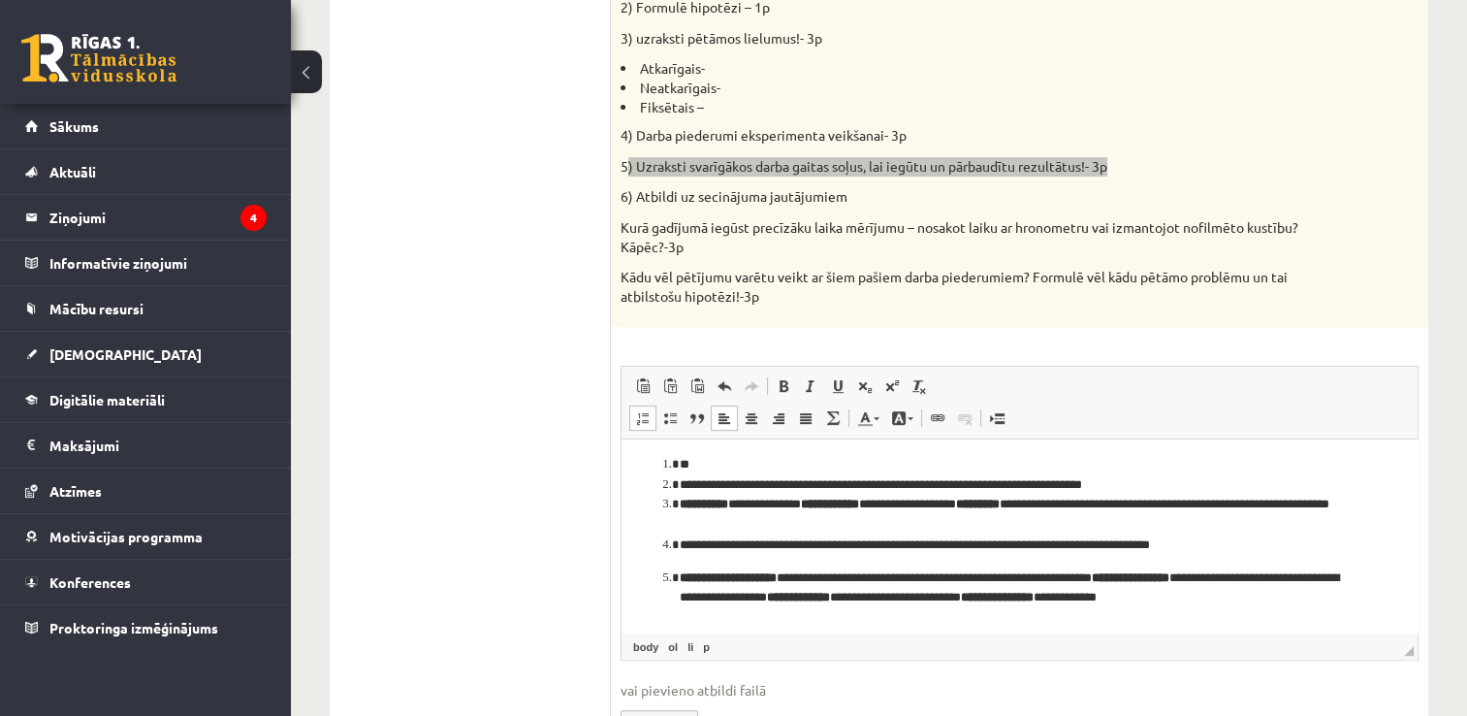
scroll to position [31, 0]
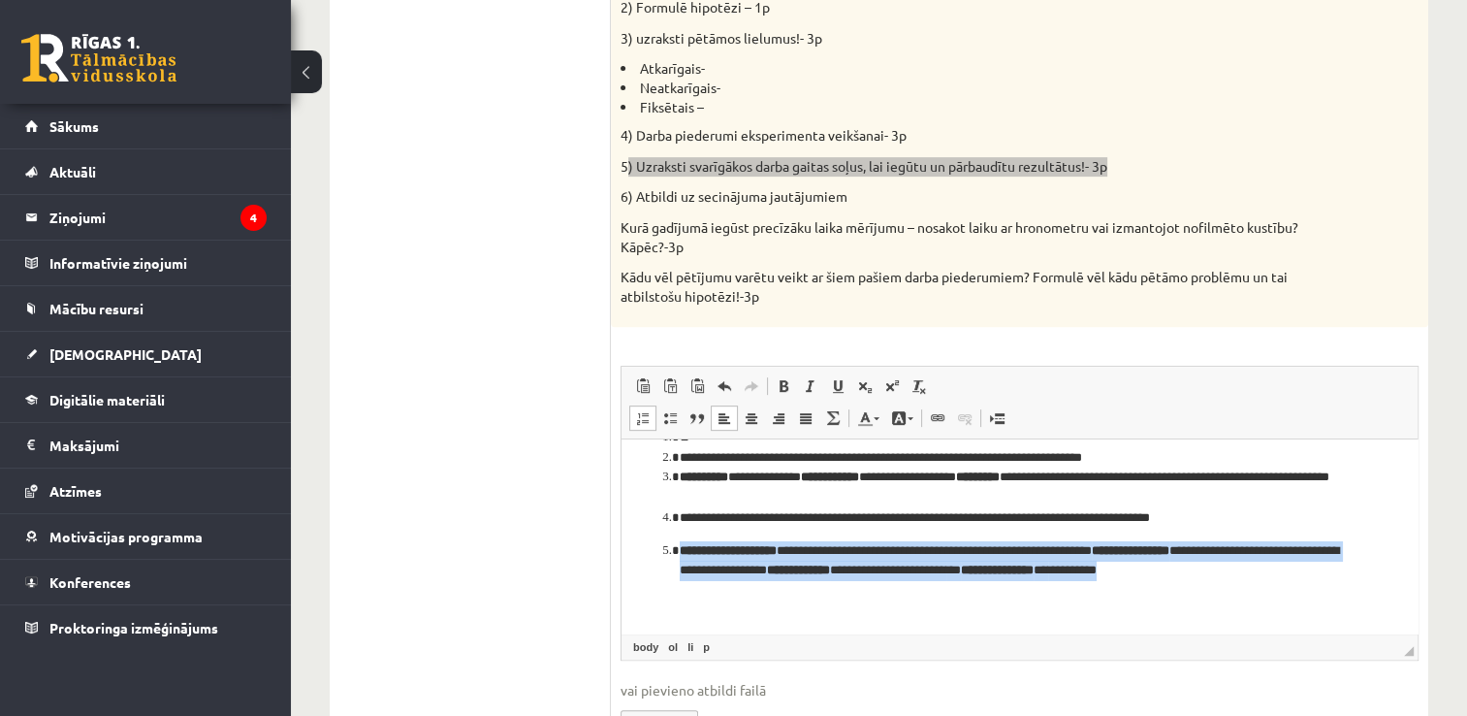
drag, startPoint x: 1304, startPoint y: 608, endPoint x: 666, endPoint y: 554, distance: 640.5
click at [680, 554] on li "**********" at bounding box center [1020, 561] width 680 height 41
click at [781, 388] on span at bounding box center [784, 386] width 16 height 16
click at [1258, 573] on p "**********" at bounding box center [1012, 561] width 665 height 41
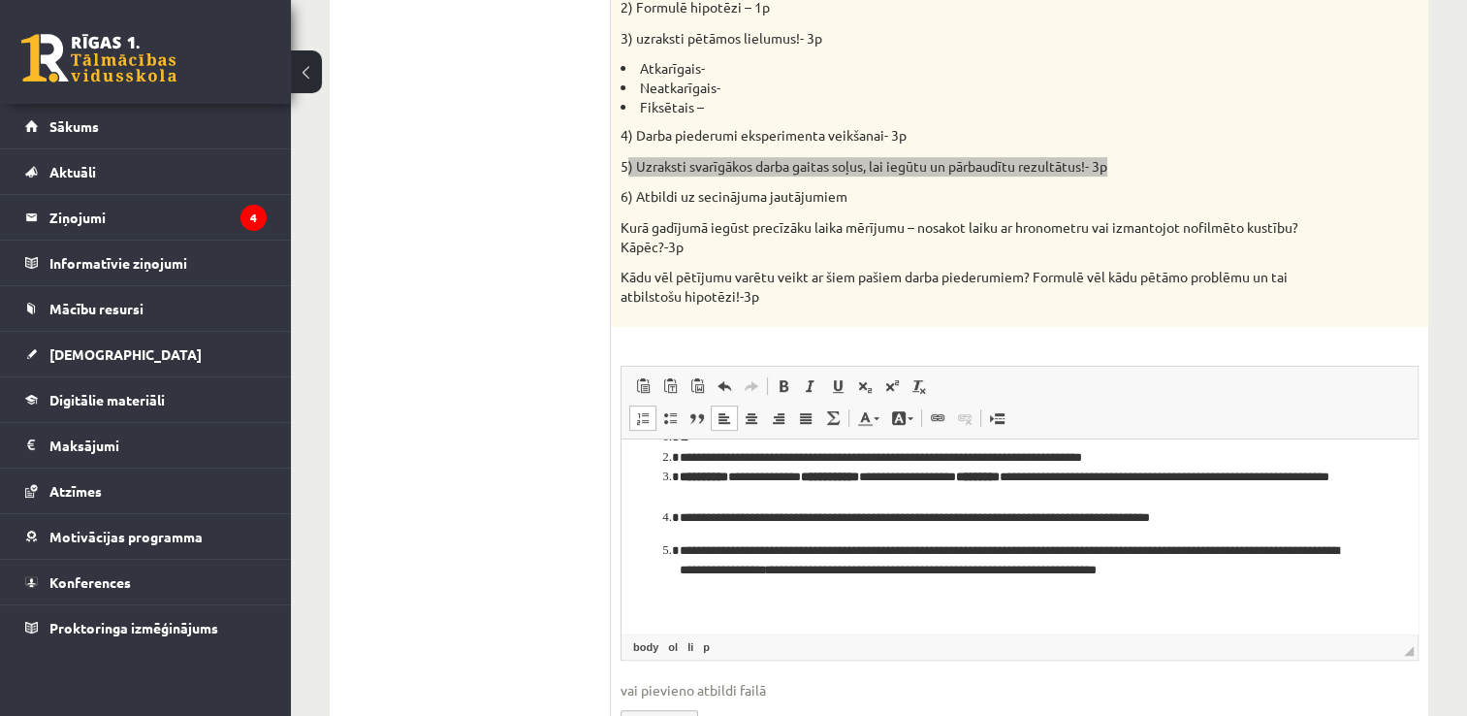
click at [1293, 566] on p "**********" at bounding box center [1012, 561] width 665 height 41
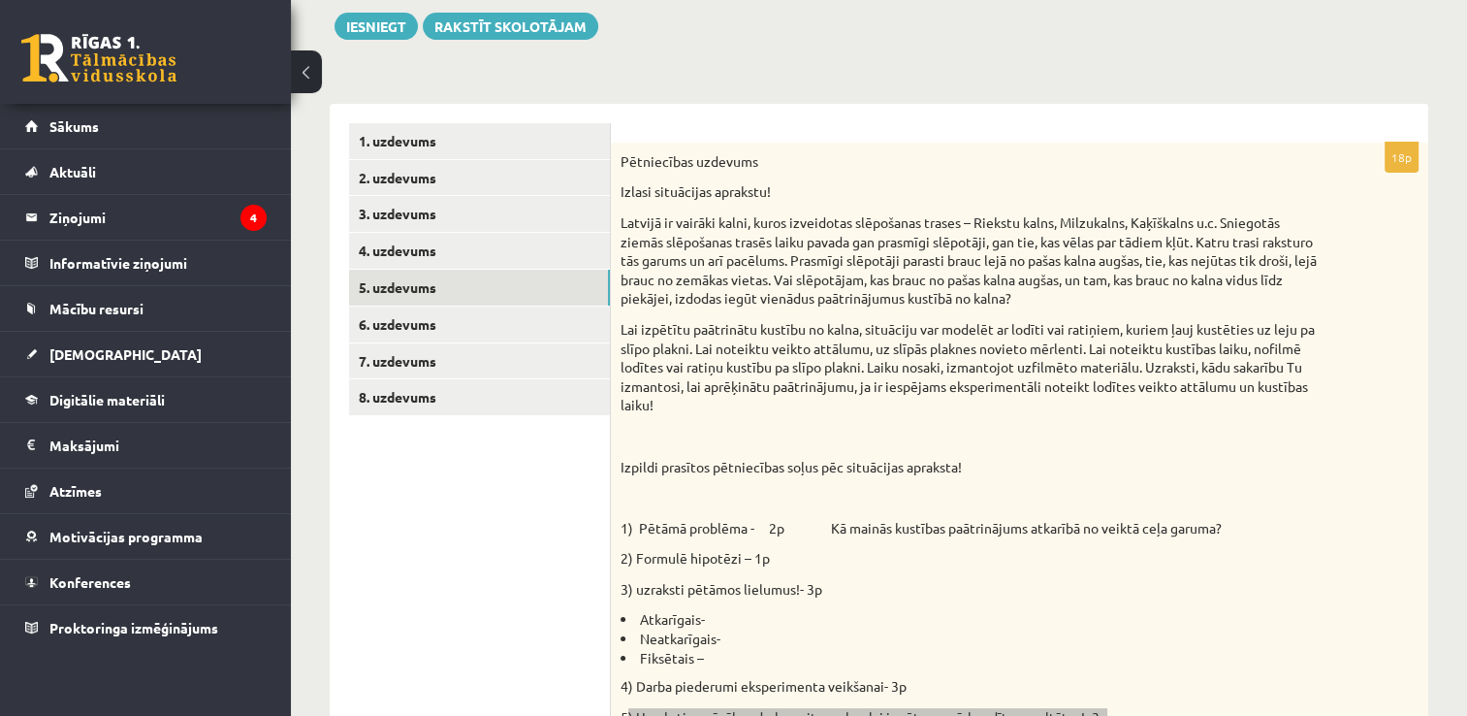
scroll to position [0, 0]
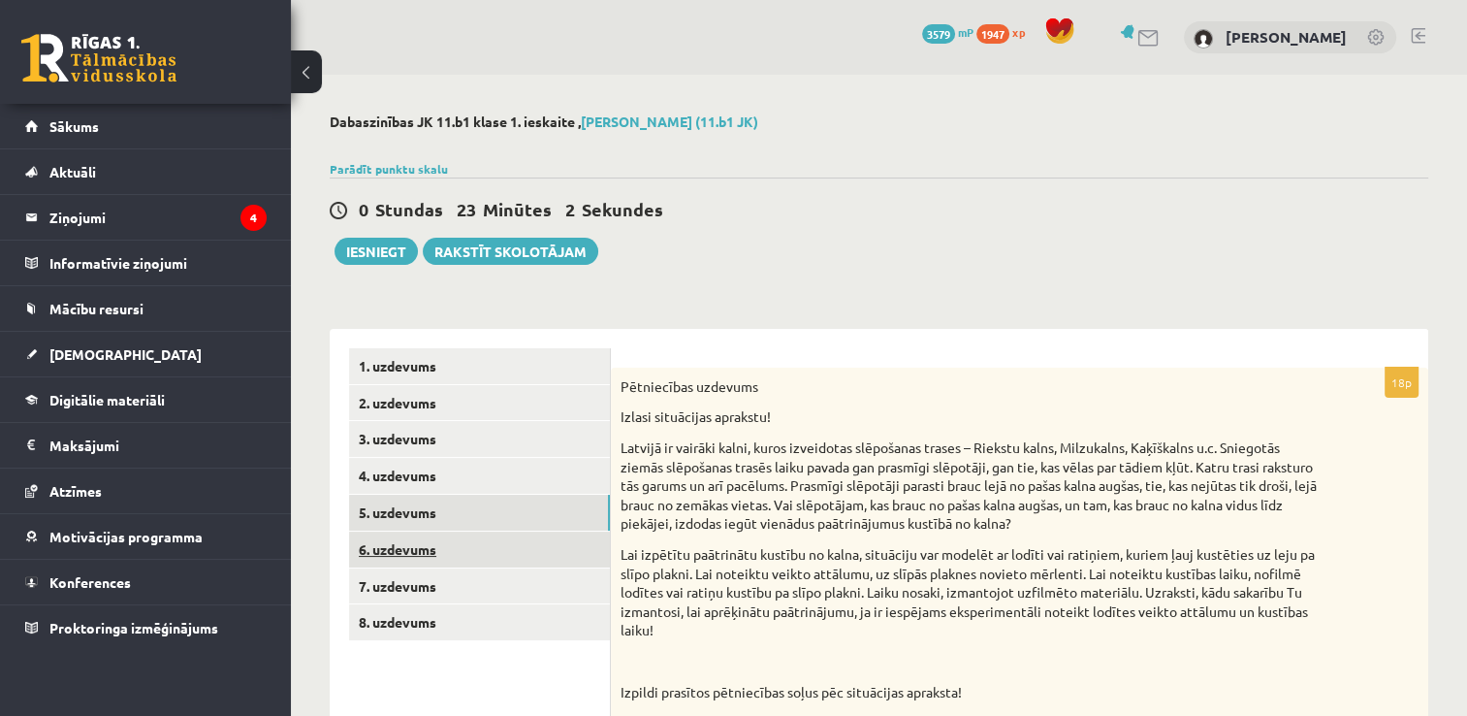
click at [430, 550] on link "6. uzdevums" at bounding box center [479, 549] width 261 height 36
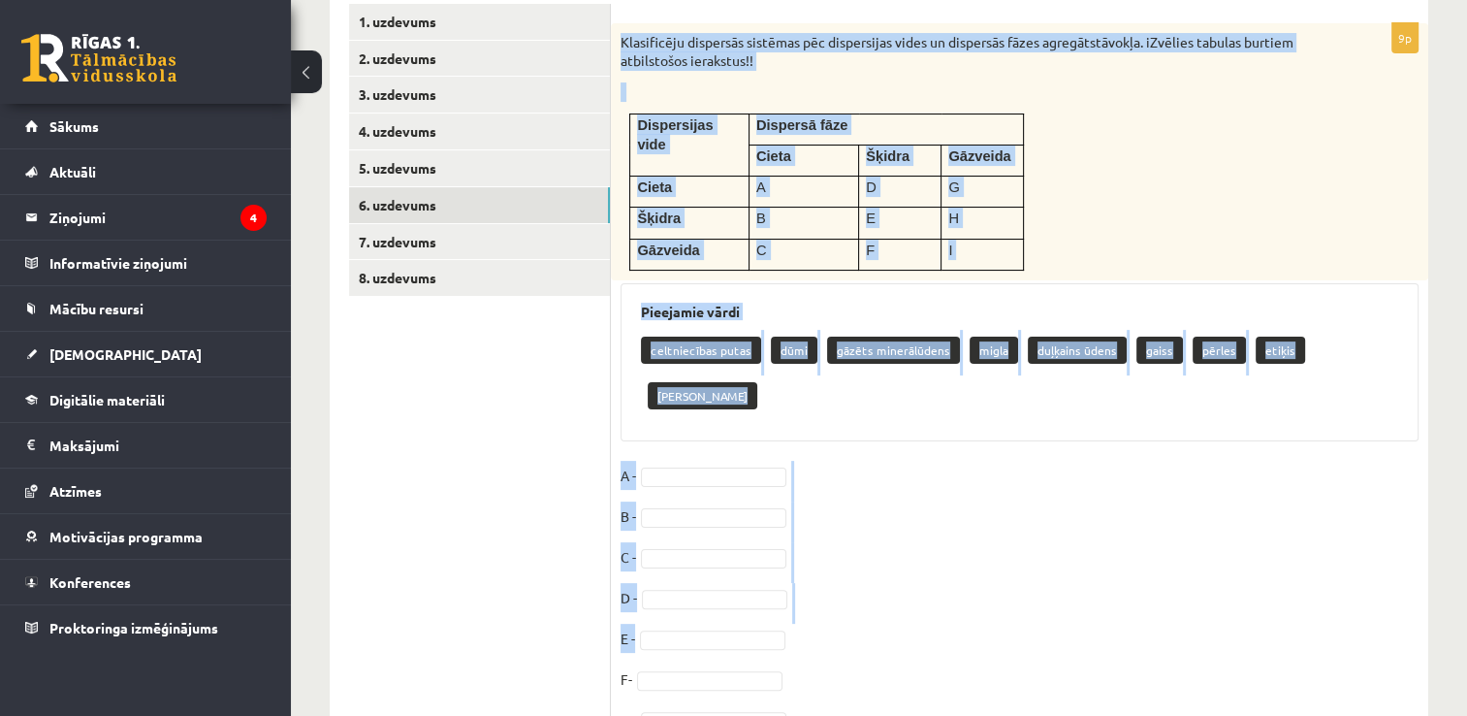
scroll to position [476, 0]
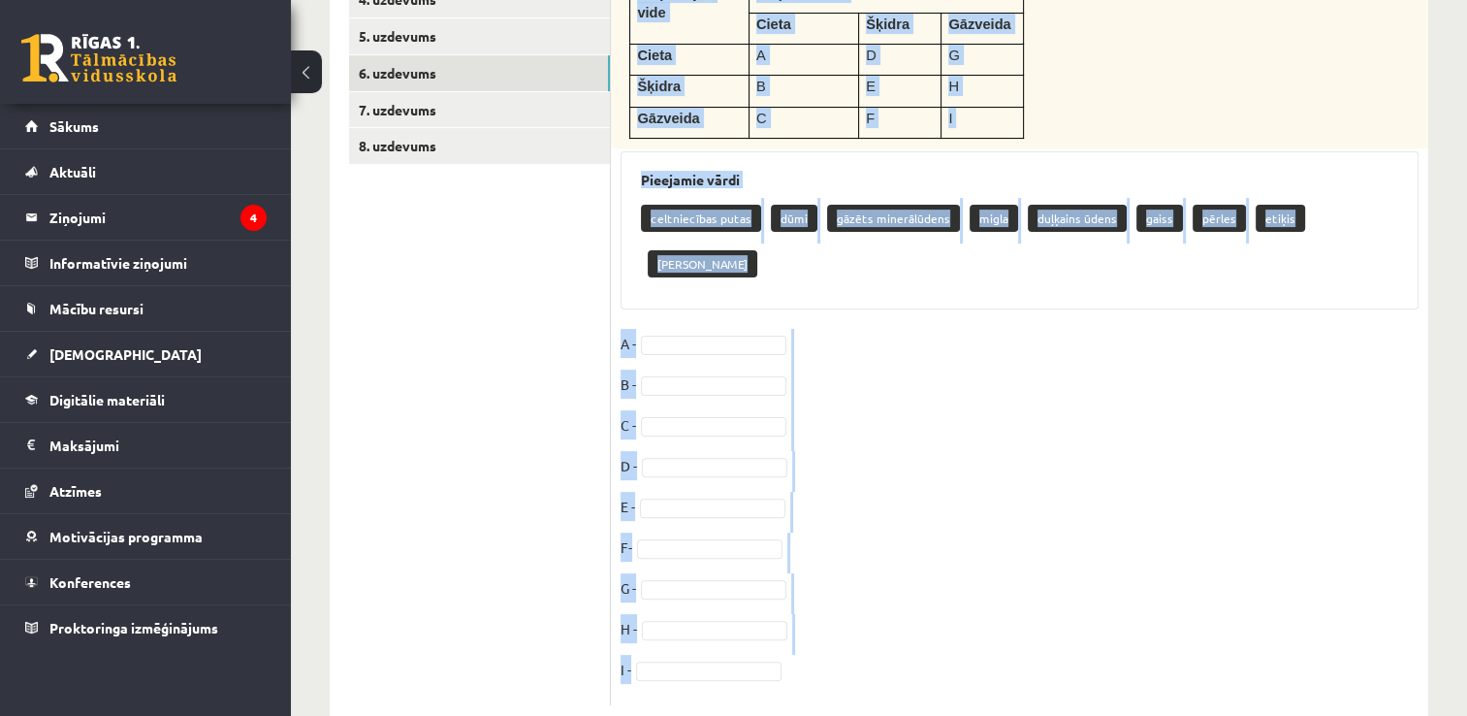
drag, startPoint x: 614, startPoint y: 87, endPoint x: 852, endPoint y: 613, distance: 576.9
click at [852, 613] on div "9p Klasificēju dispersās sistēmas pēc dispersijas vides un dispersās fāzes agre…" at bounding box center [1020, 298] width 818 height 814
click at [1117, 562] on fieldset "A - B - C - D - E - F- G - H - I -" at bounding box center [1020, 512] width 798 height 367
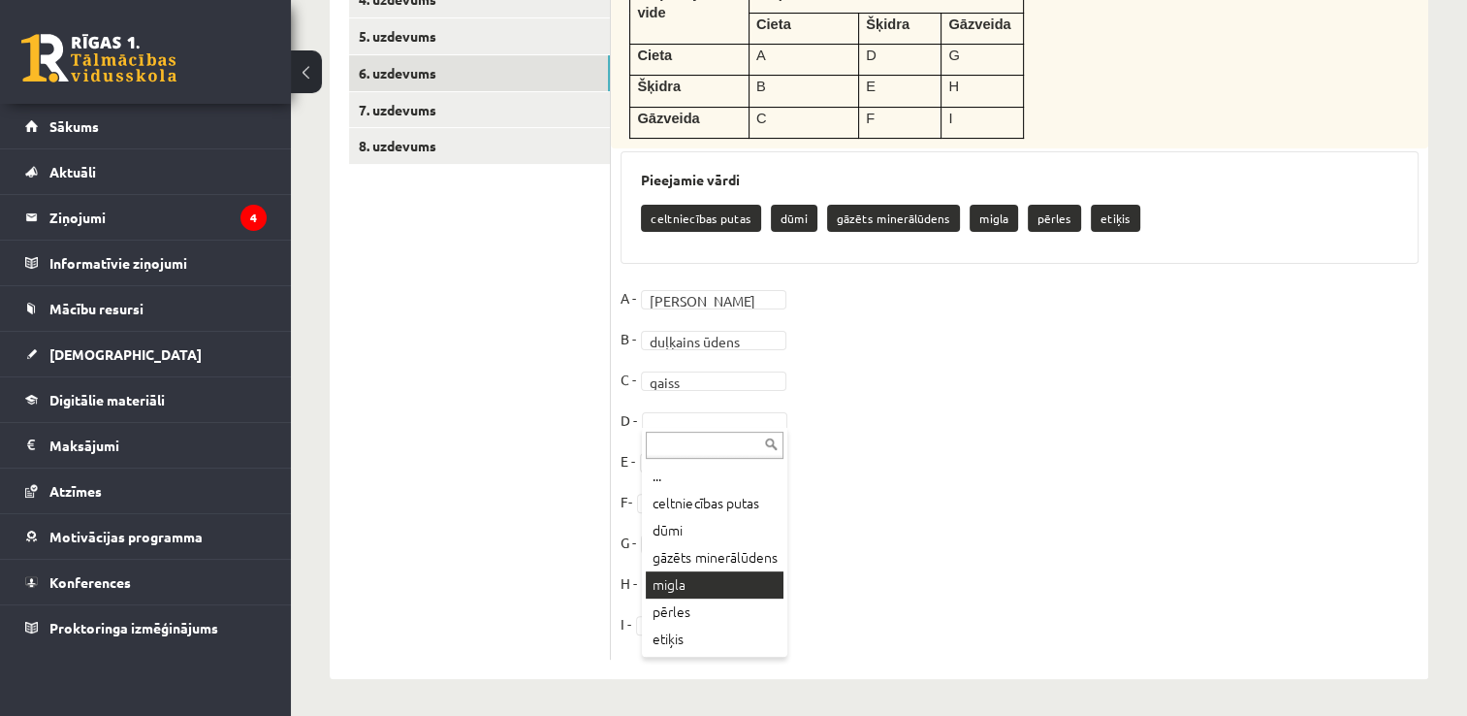
scroll to position [16, 0]
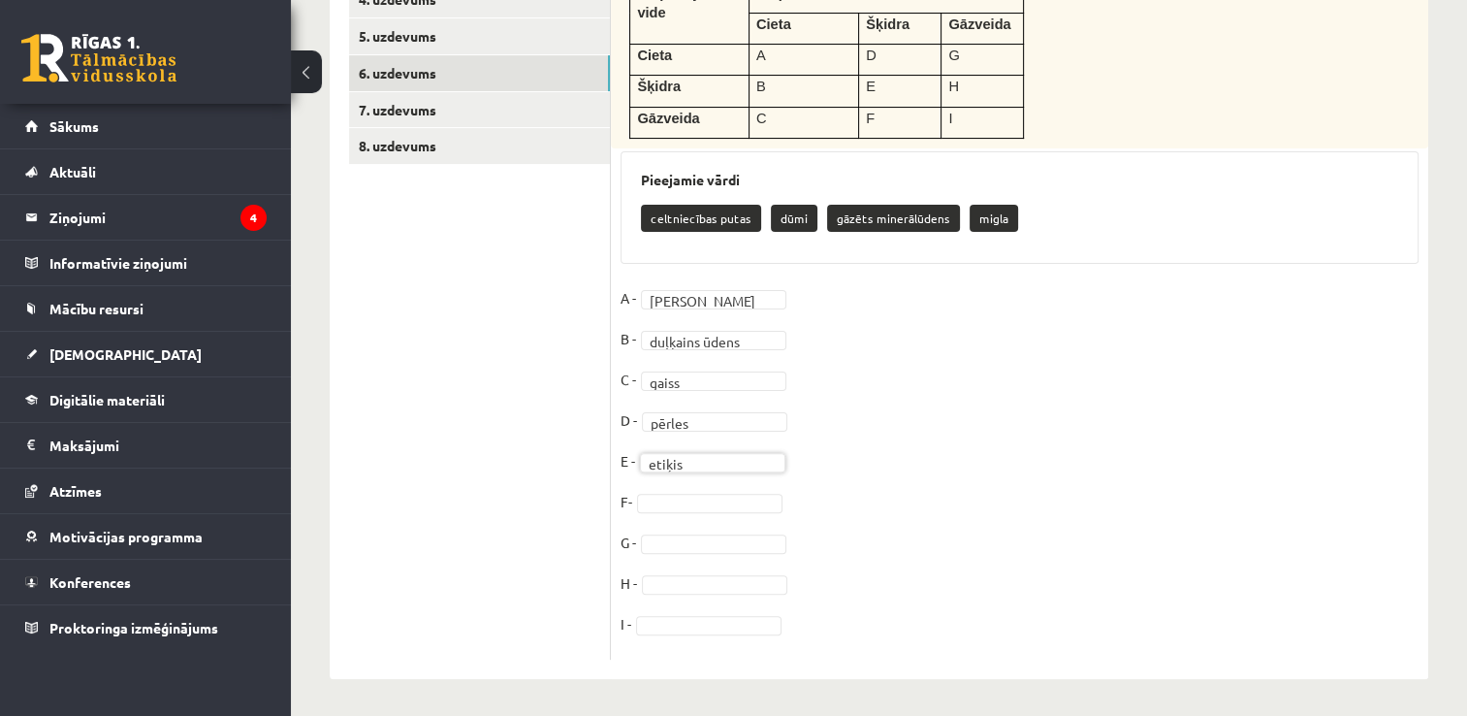
click at [656, 522] on fieldset "**********" at bounding box center [1020, 466] width 798 height 367
click at [689, 552] on fieldset "**********" at bounding box center [1020, 466] width 798 height 367
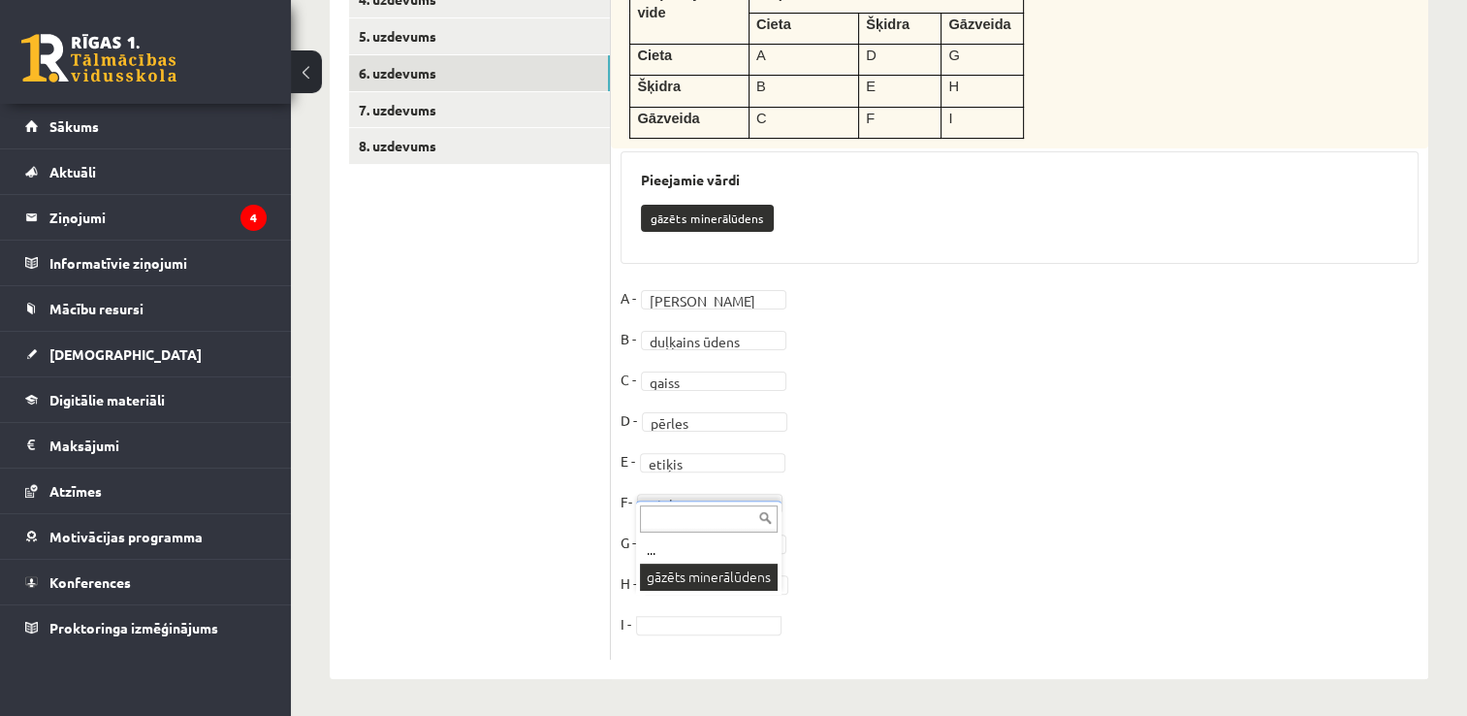
scroll to position [431, 0]
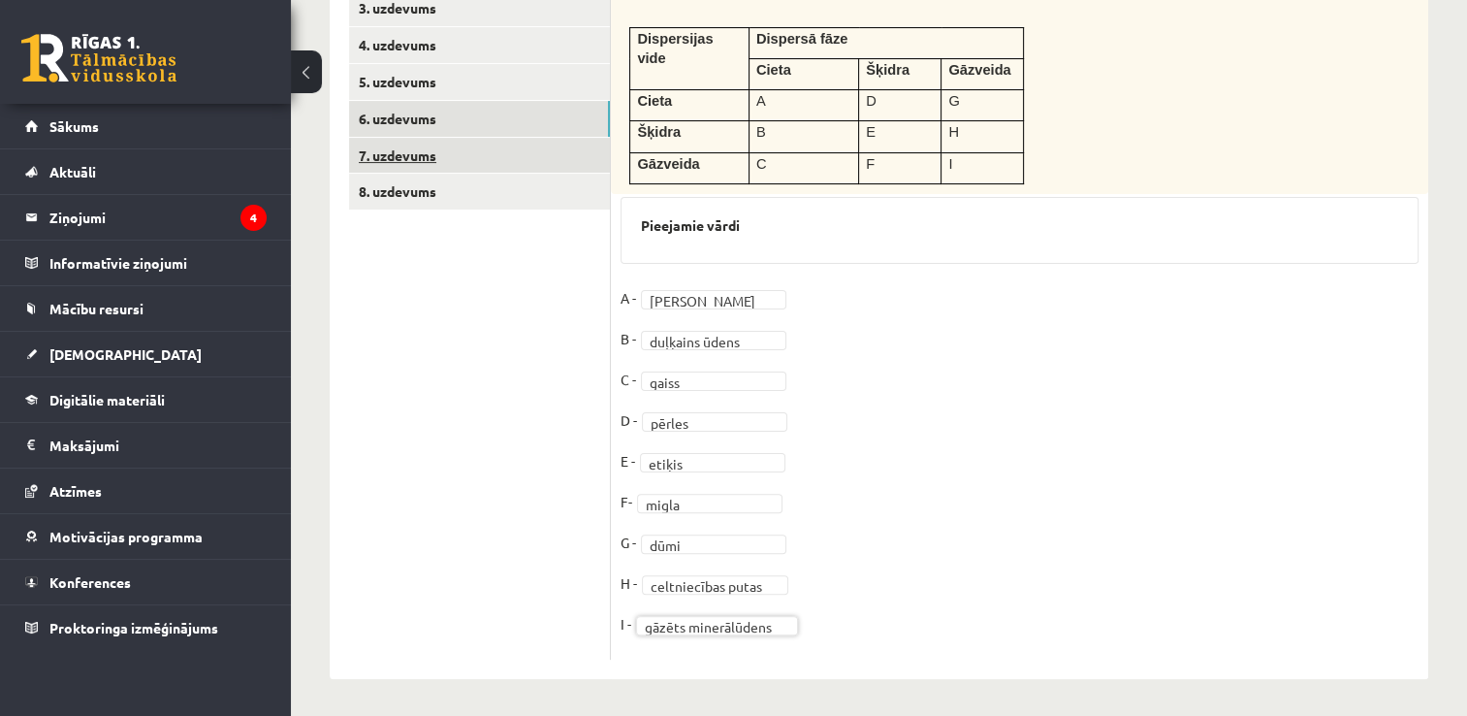
click at [442, 159] on link "7. uzdevums" at bounding box center [479, 156] width 261 height 36
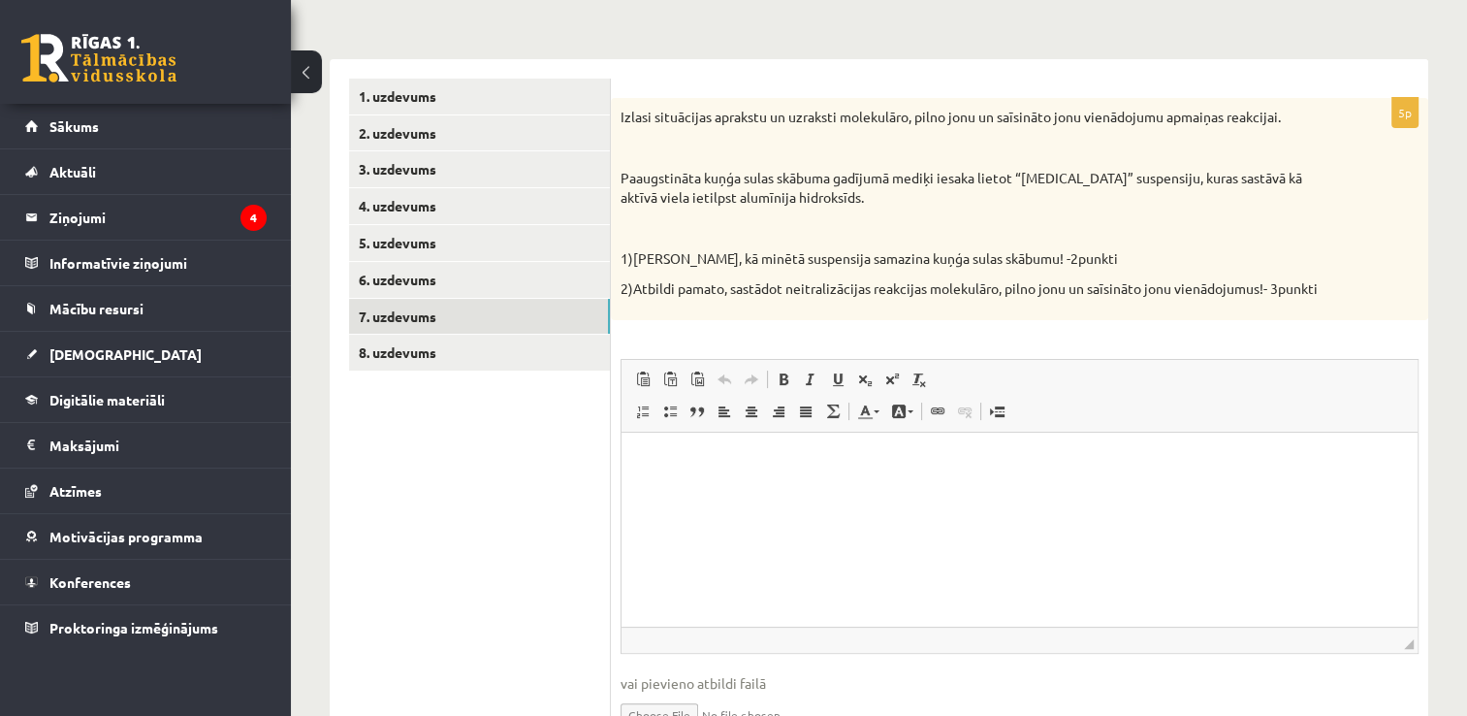
scroll to position [179, 0]
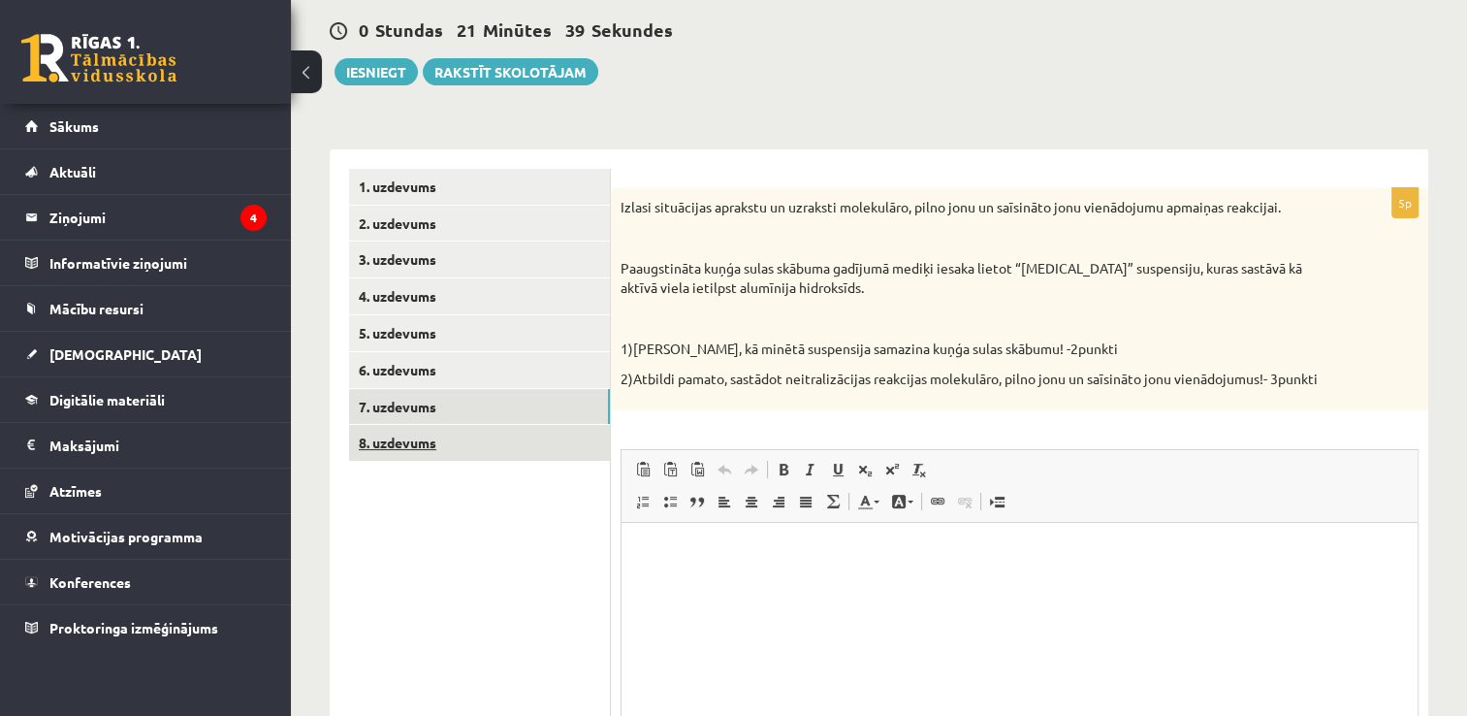
click at [377, 439] on link "8. uzdevums" at bounding box center [479, 443] width 261 height 36
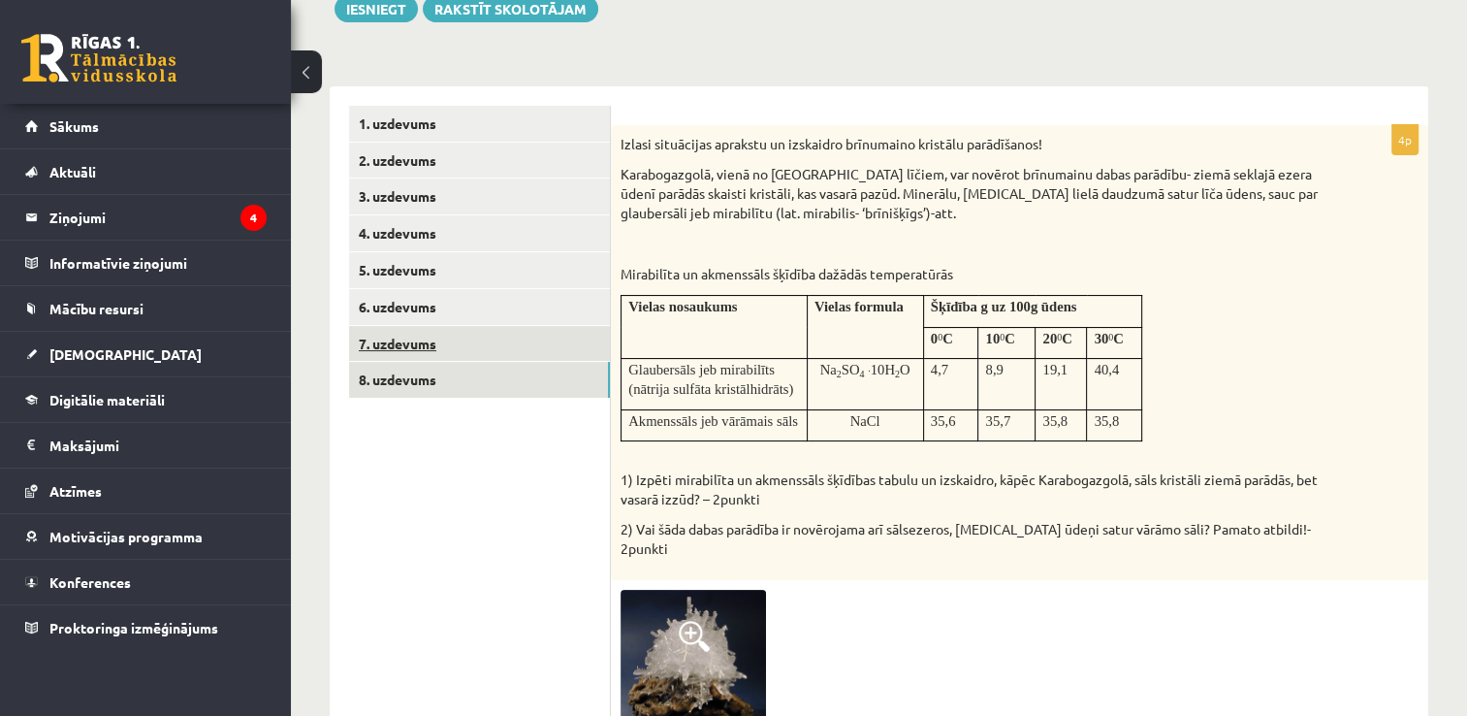
scroll to position [0, 0]
click at [350, 349] on link "7. uzdevums" at bounding box center [479, 344] width 261 height 36
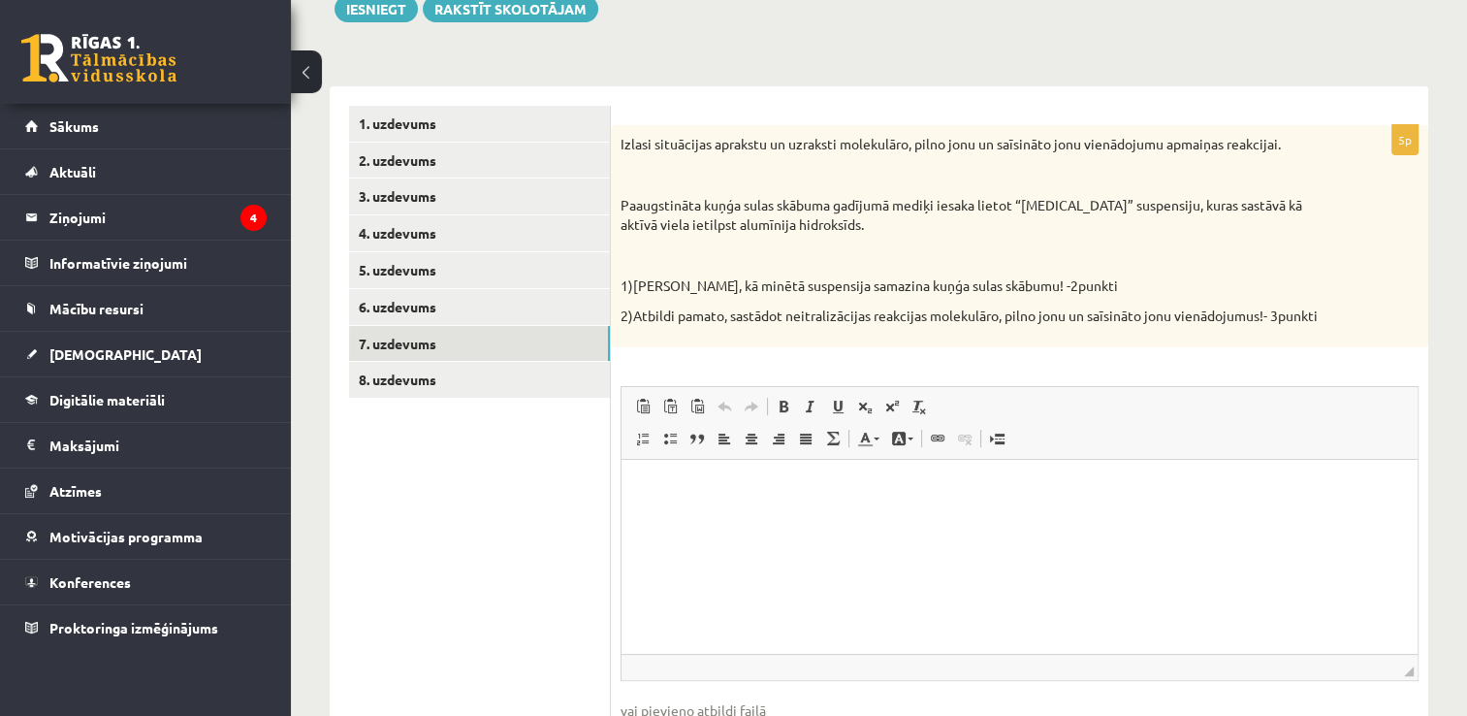
click at [1343, 381] on div "5p Izlasi situācijas aprakstu un uzraksti molekulāro, pilno jonu un saīsināto j…" at bounding box center [1020, 457] width 818 height 664
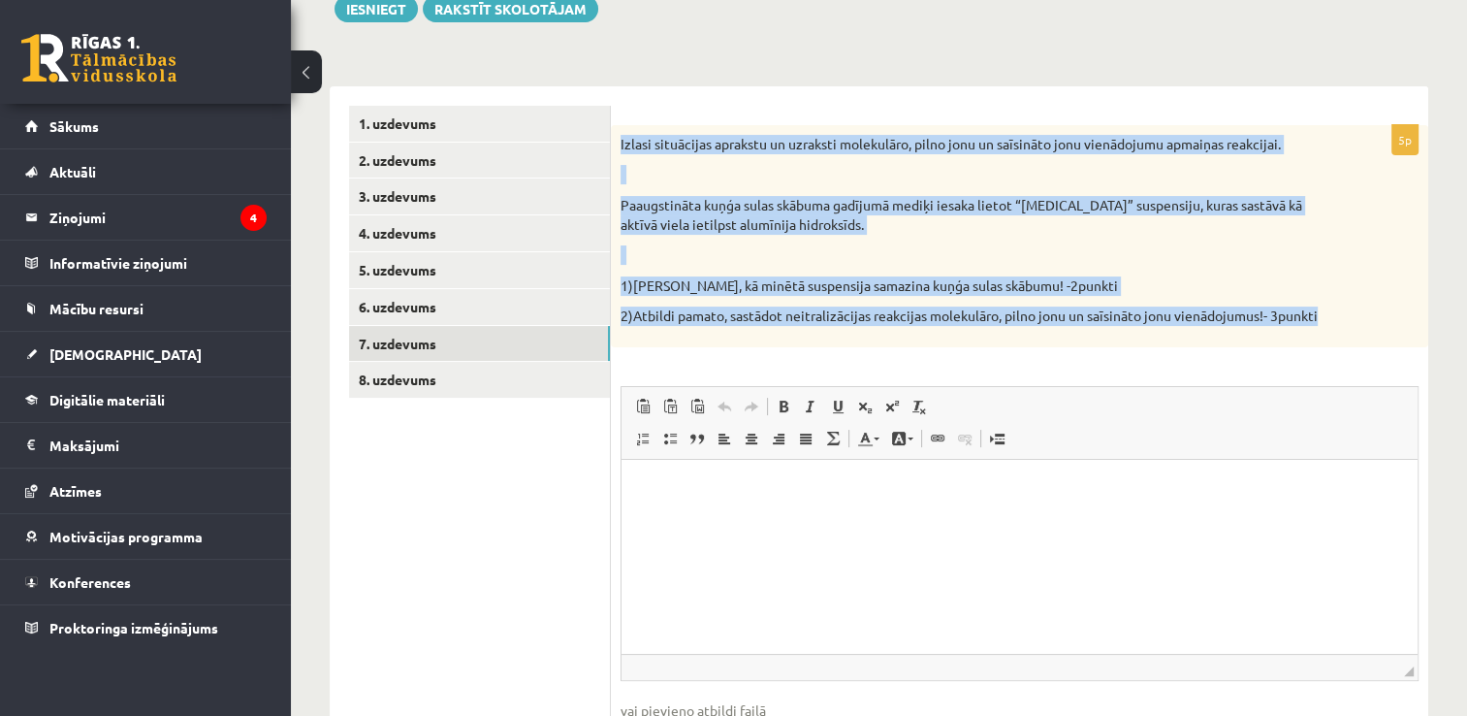
drag, startPoint x: 1363, startPoint y: 322, endPoint x: 615, endPoint y: 153, distance: 766.6
click at [615, 153] on div "Izlasi situācijas aprakstu un uzraksti molekulāro, pilno jonu un saīsināto jonu…" at bounding box center [1020, 236] width 818 height 222
click at [393, 307] on link "6. uzdevums" at bounding box center [479, 307] width 261 height 36
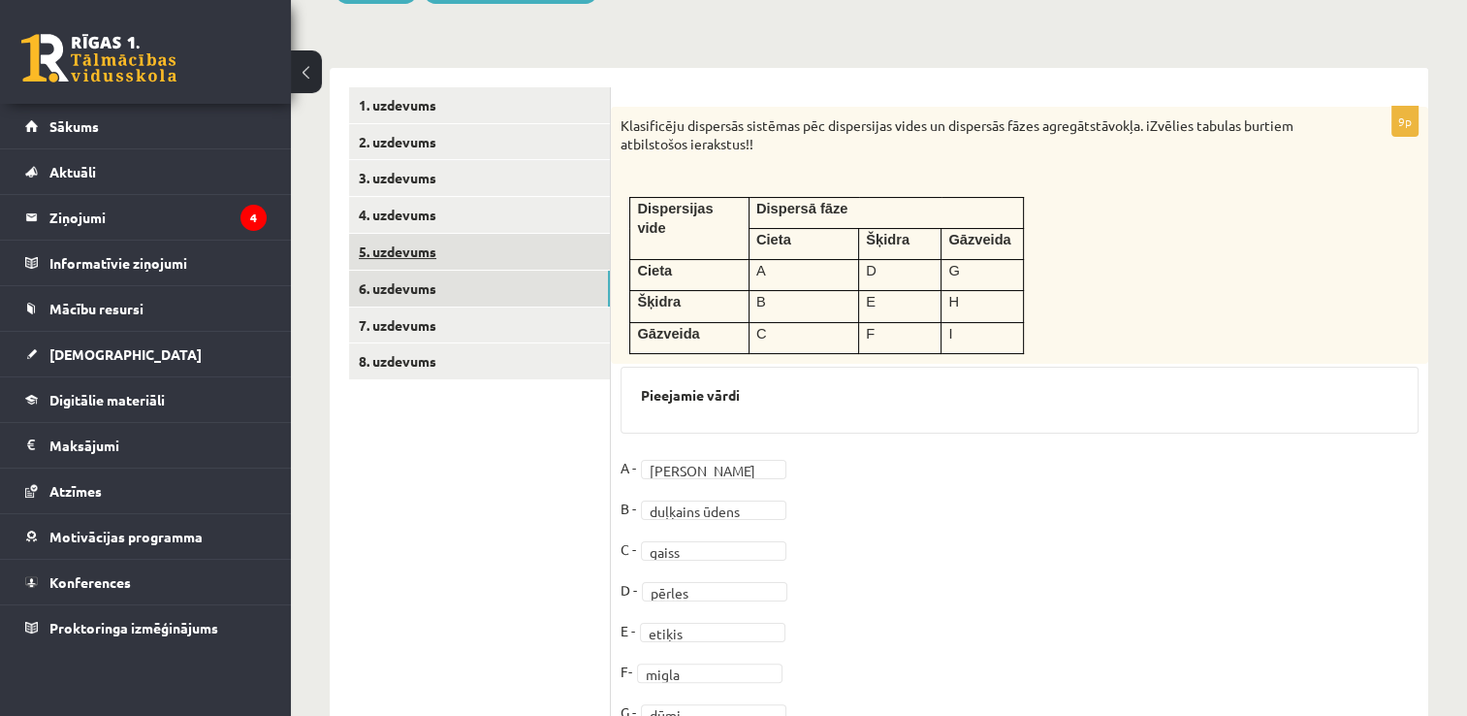
scroll to position [237, 0]
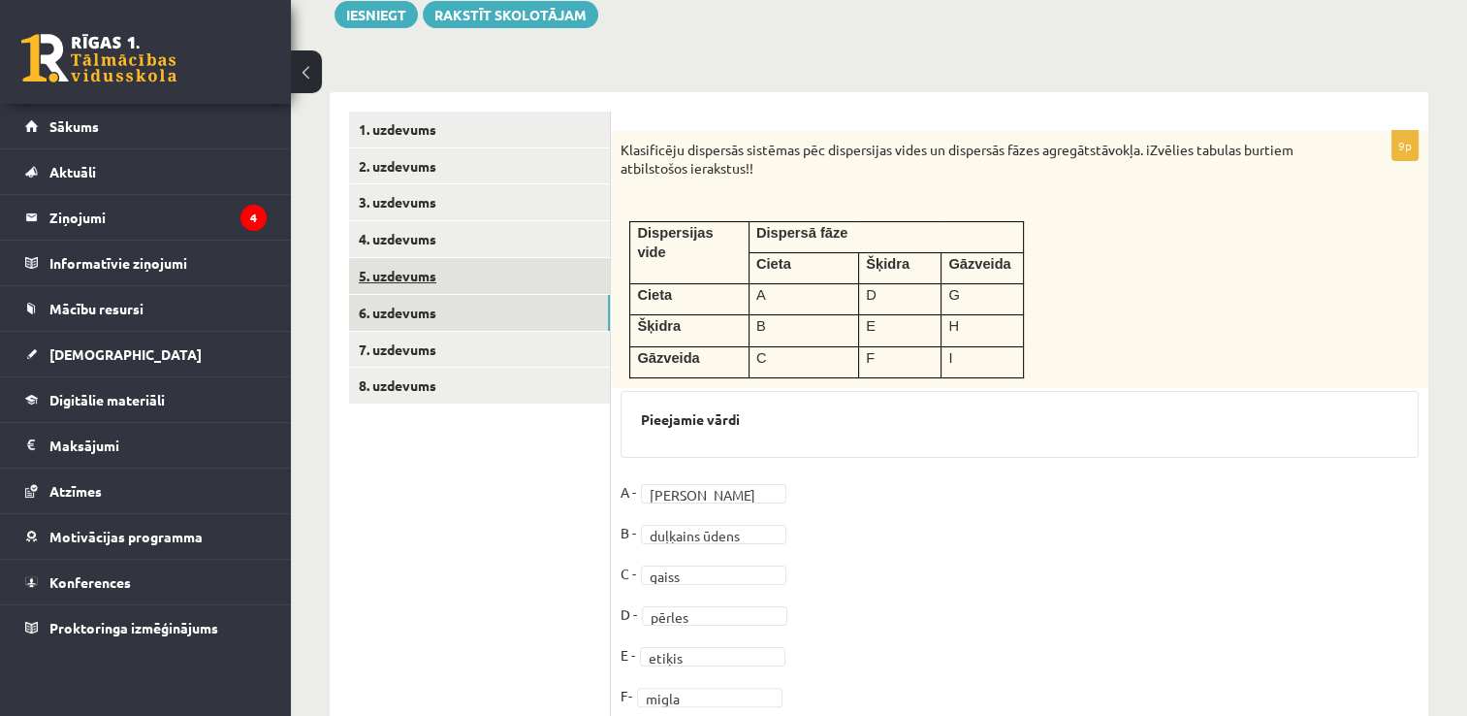
click at [393, 284] on link "5. uzdevums" at bounding box center [479, 276] width 261 height 36
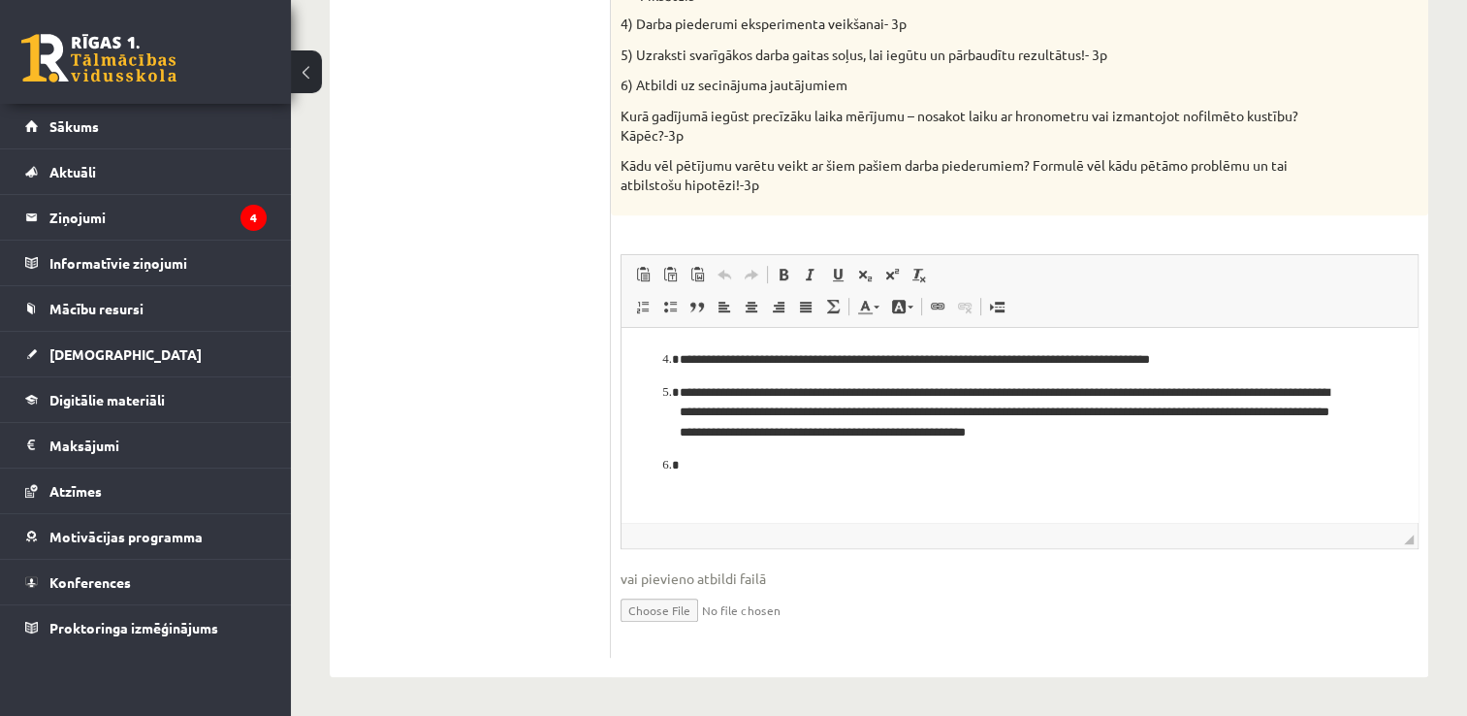
scroll to position [84, 0]
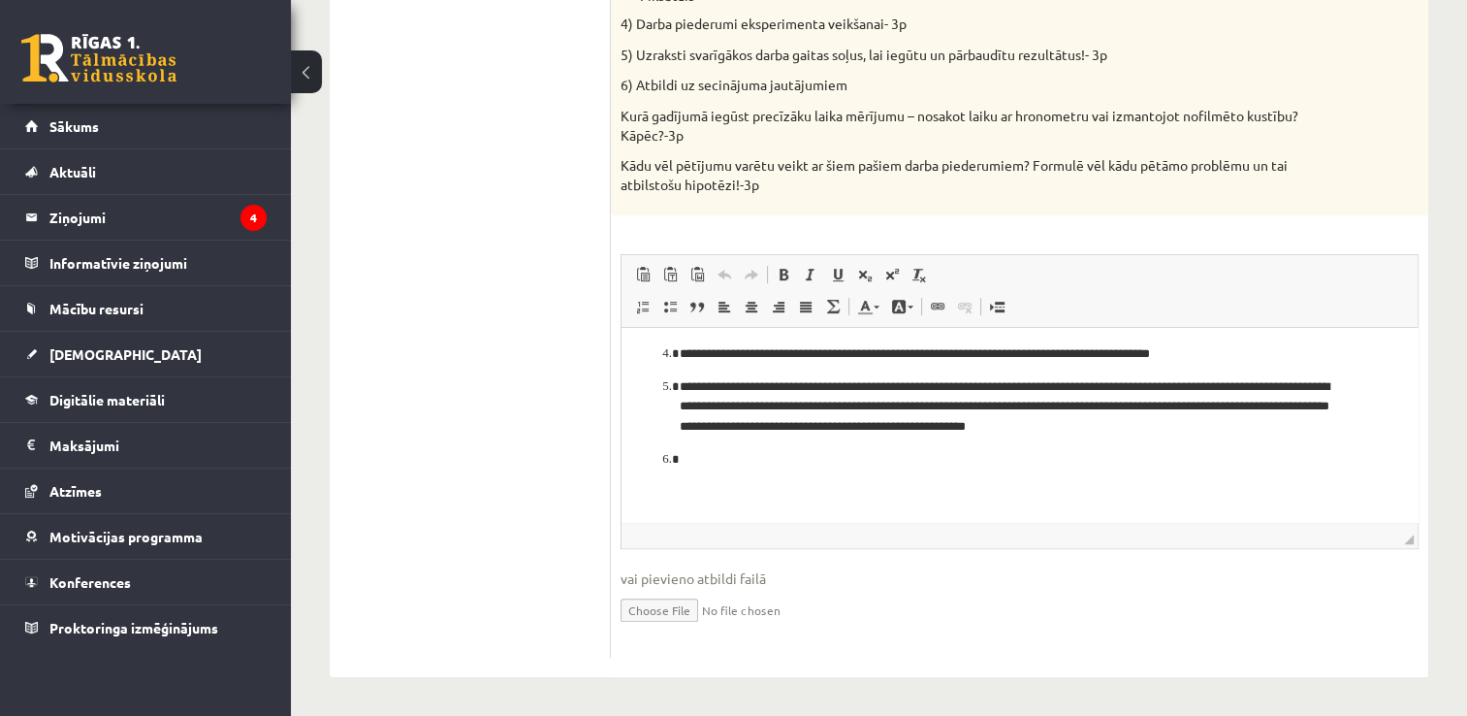
click at [768, 462] on p "Визуальный текстовый редактор, wiswyg-editor-user-answer-47433884117700" at bounding box center [1020, 460] width 680 height 20
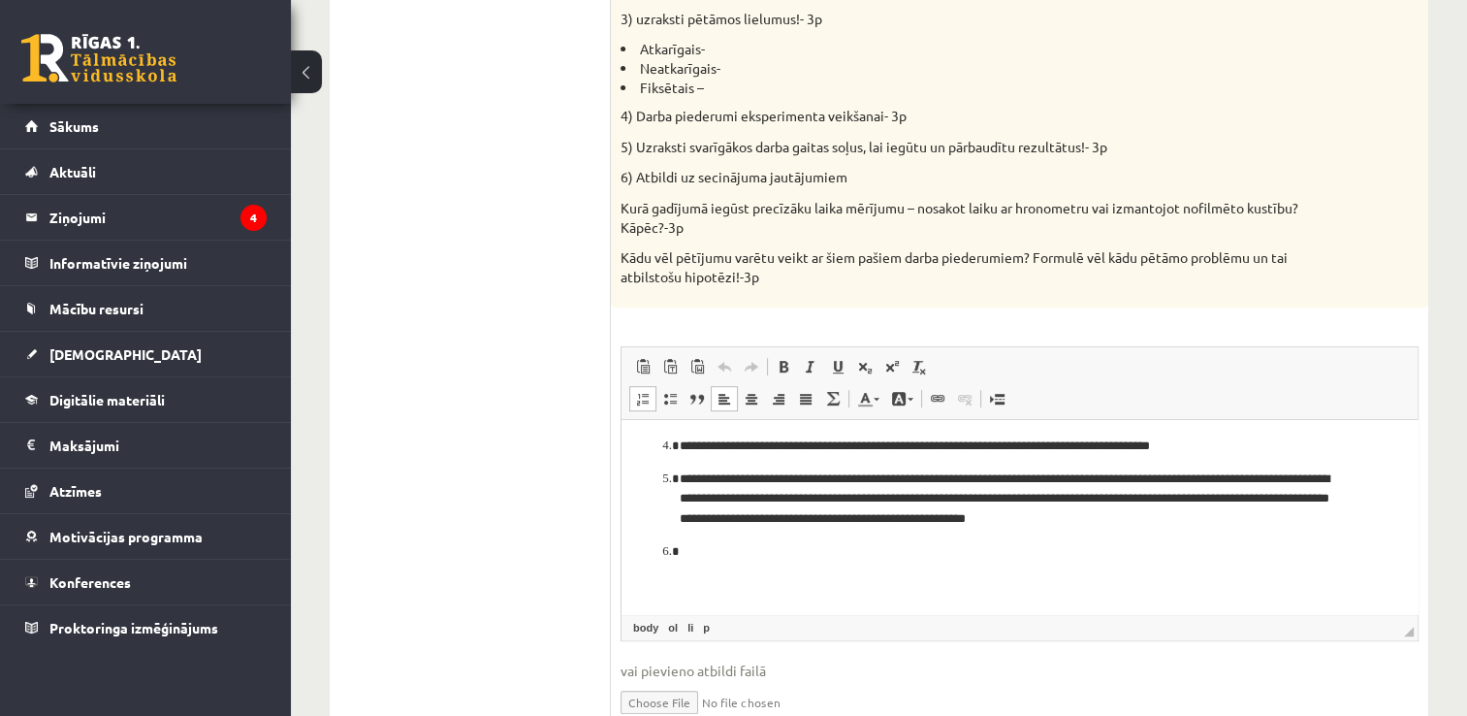
scroll to position [790, 0]
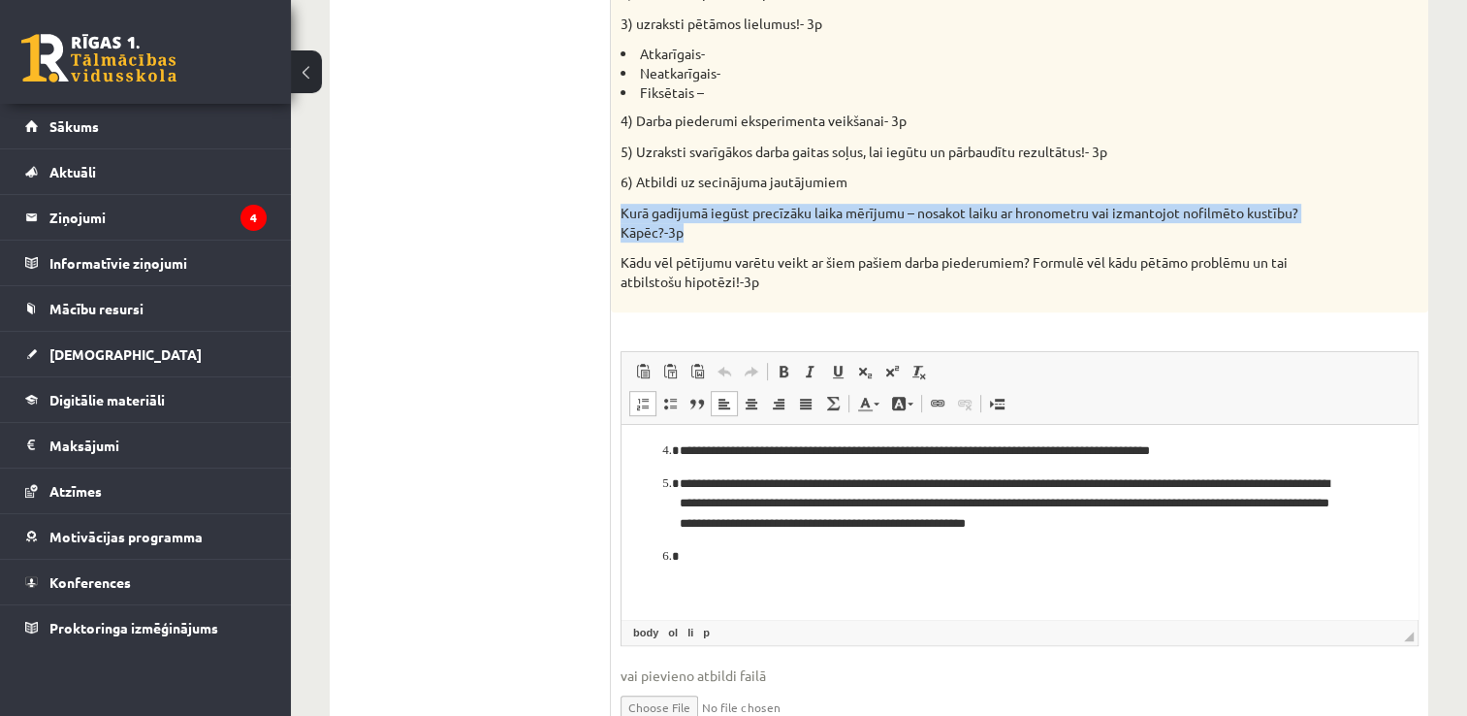
drag, startPoint x: 659, startPoint y: 232, endPoint x: 617, endPoint y: 215, distance: 45.7
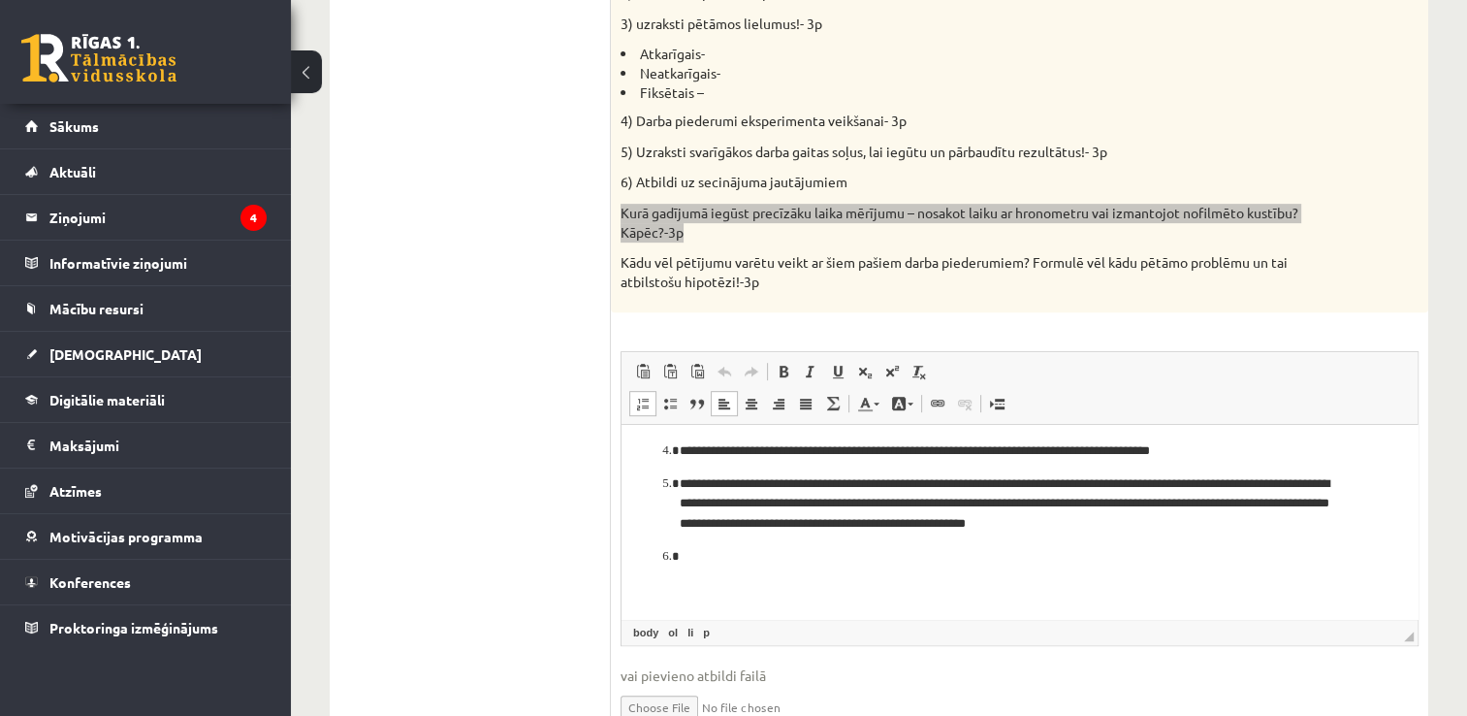
click at [699, 562] on p "Визуальный текстовый редактор, wiswyg-editor-user-answer-47433884117700" at bounding box center [1020, 557] width 680 height 20
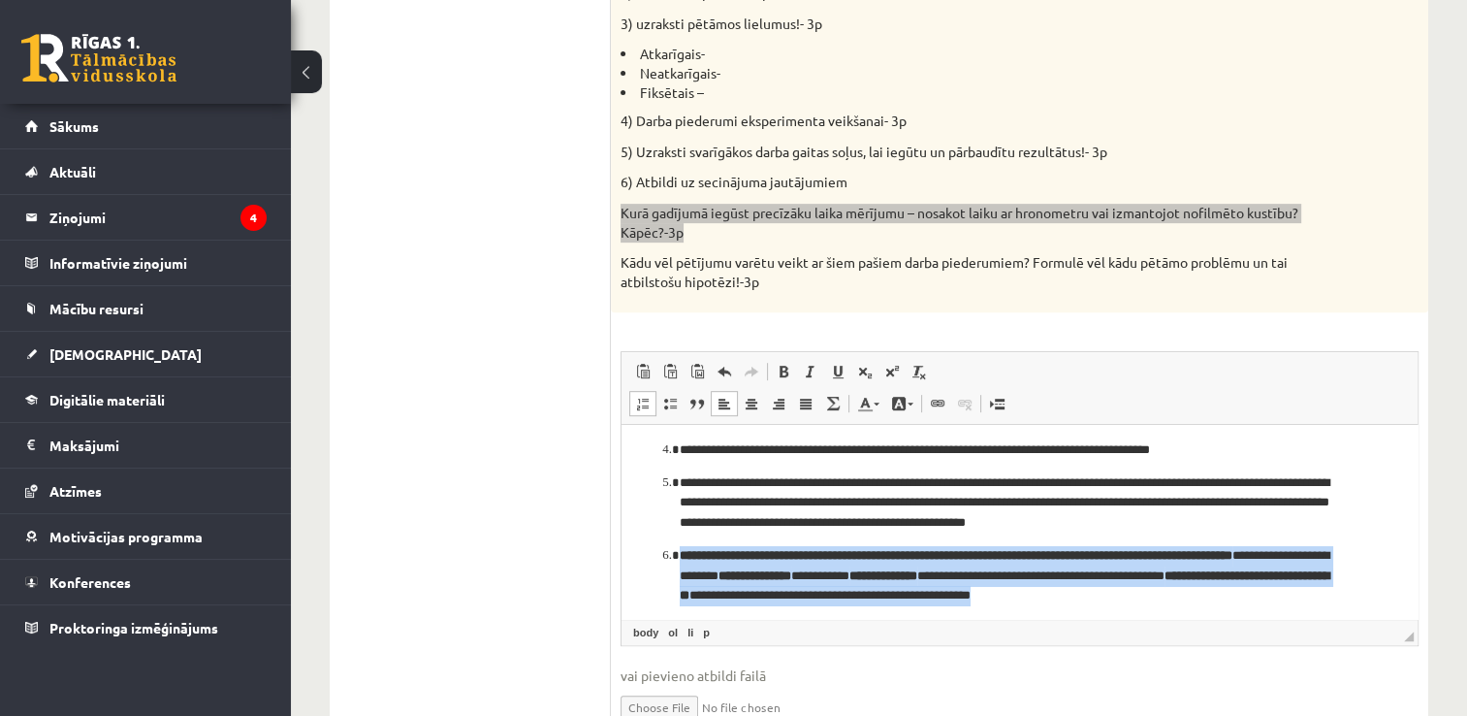
drag, startPoint x: 1234, startPoint y: 595, endPoint x: 676, endPoint y: 552, distance: 559.3
click at [680, 552] on li "**********" at bounding box center [1020, 576] width 680 height 60
click at [780, 369] on span at bounding box center [784, 372] width 16 height 16
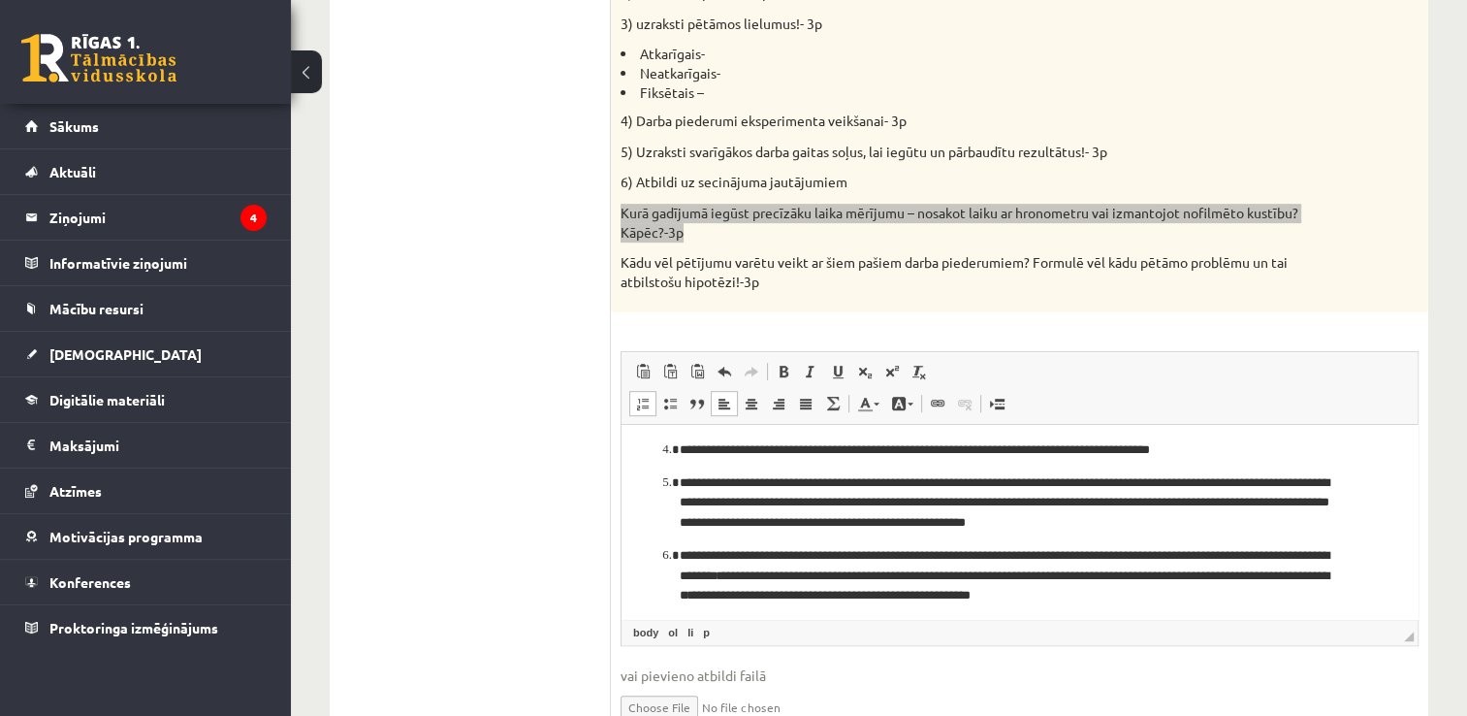
click at [1184, 610] on body "**********" at bounding box center [1019, 499] width 757 height 279
click at [1184, 599] on p "**********" at bounding box center [1012, 576] width 665 height 60
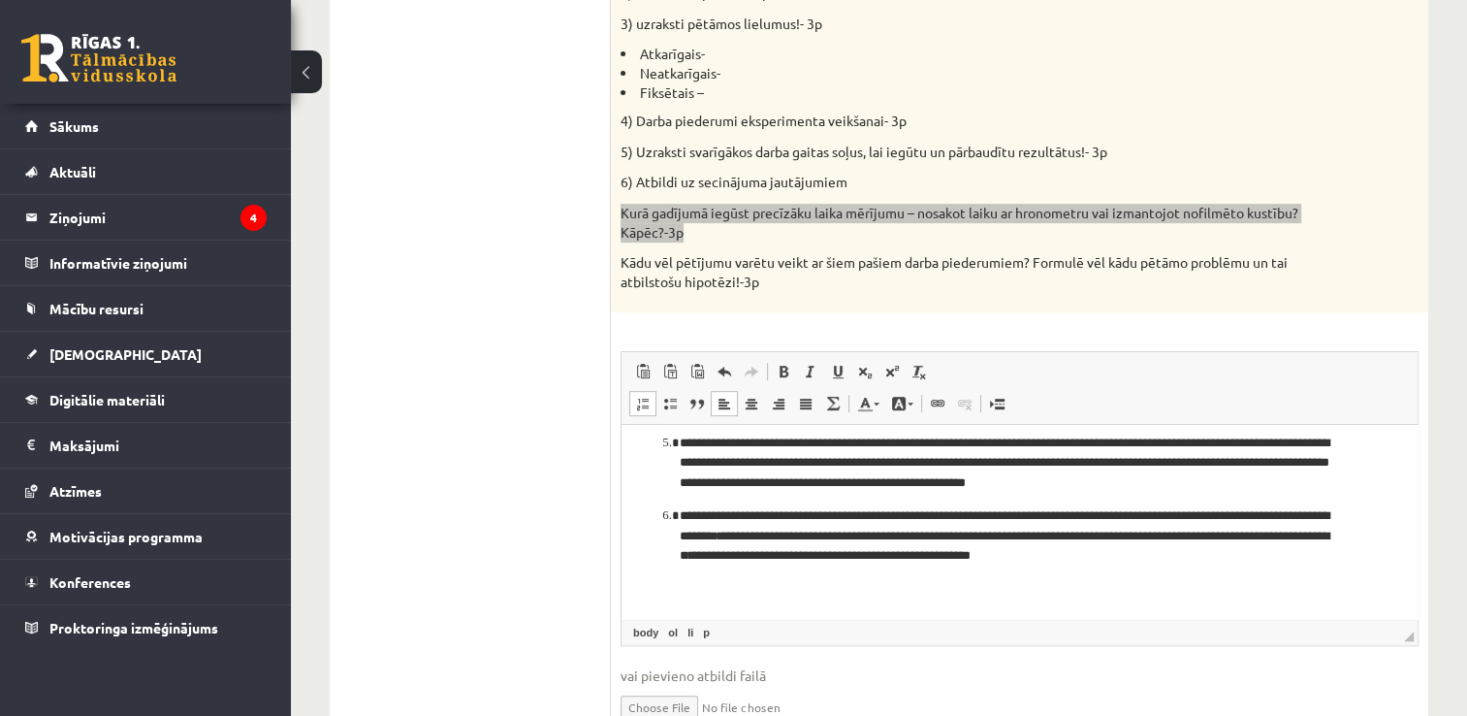
scroll to position [157, 0]
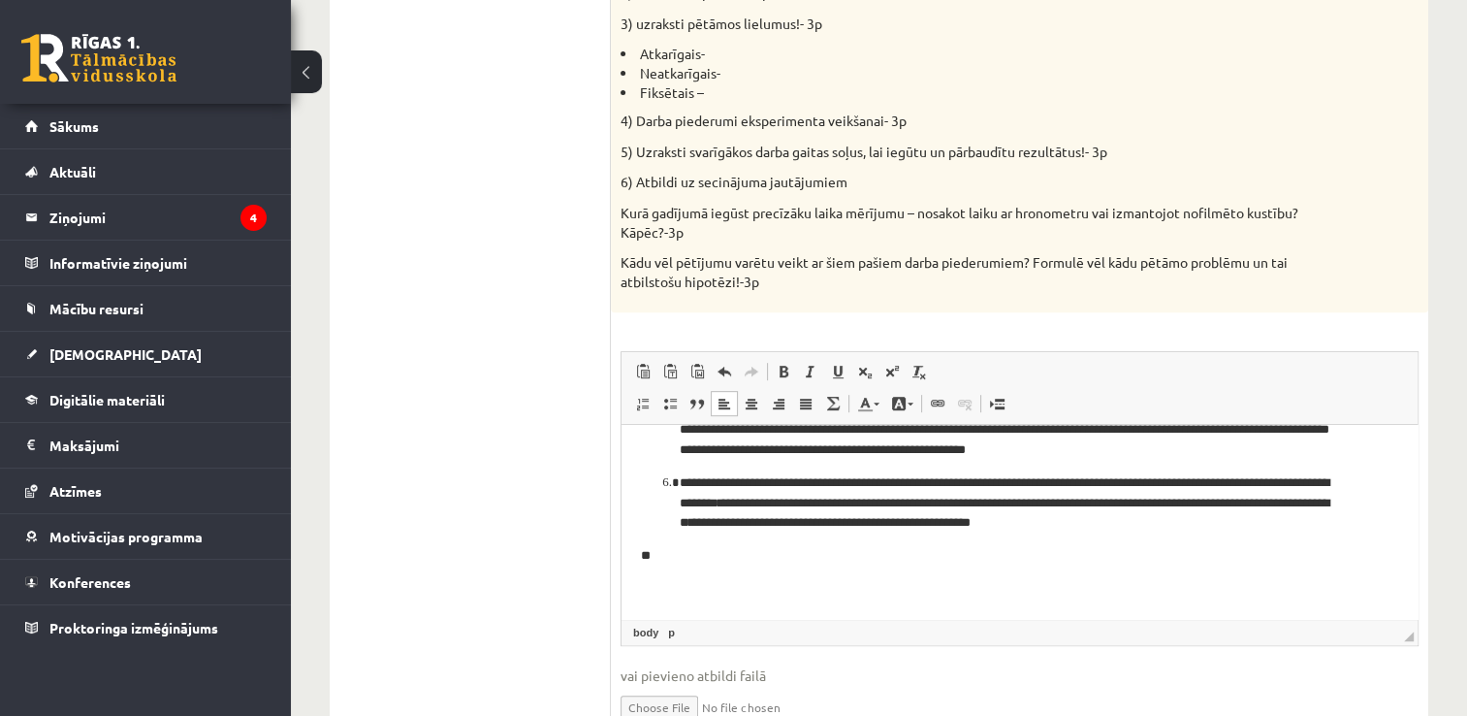
click at [802, 277] on p "Kādu vēl pētījumu varētu veikt ar šiem pašiem darba piederumiem? Formulē vēl kā…" at bounding box center [971, 272] width 701 height 38
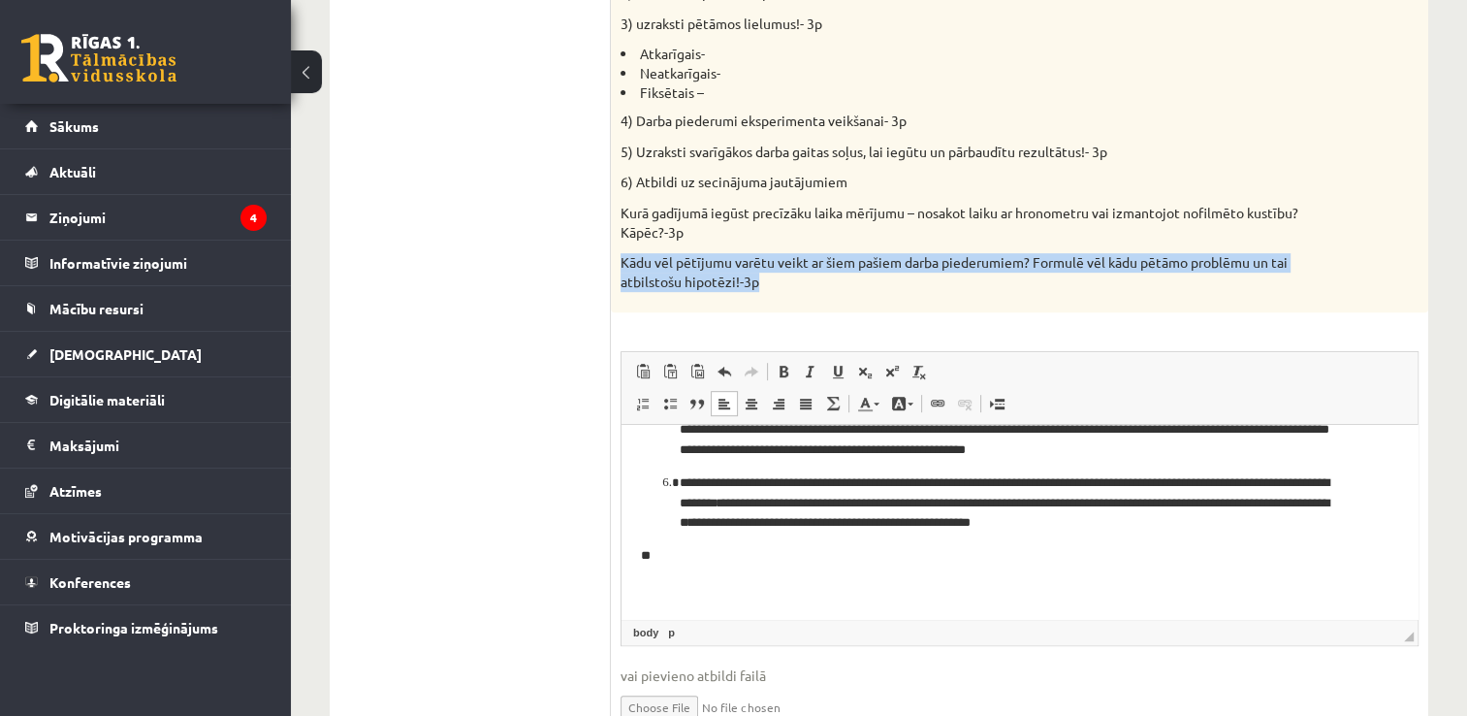
drag, startPoint x: 784, startPoint y: 293, endPoint x: 613, endPoint y: 262, distance: 173.5
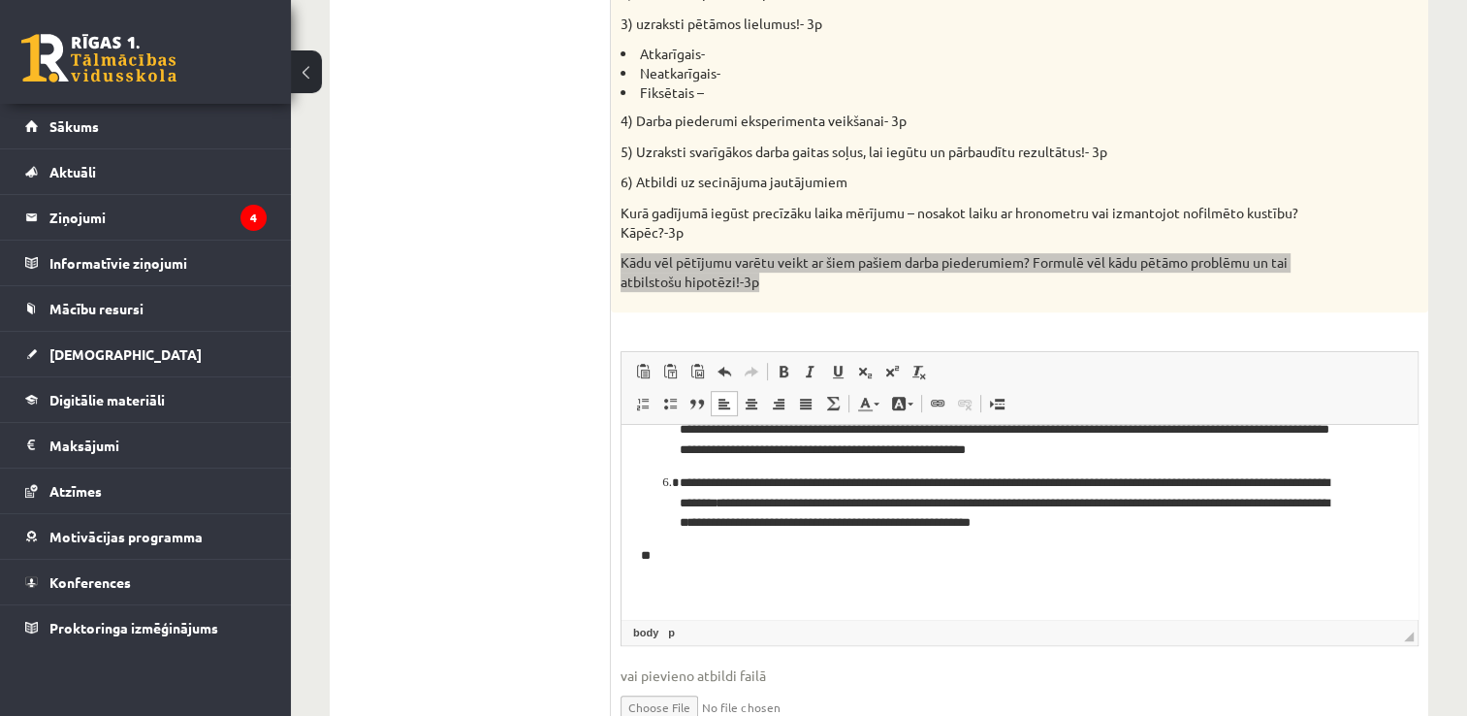
click at [695, 556] on p "**" at bounding box center [1012, 556] width 743 height 20
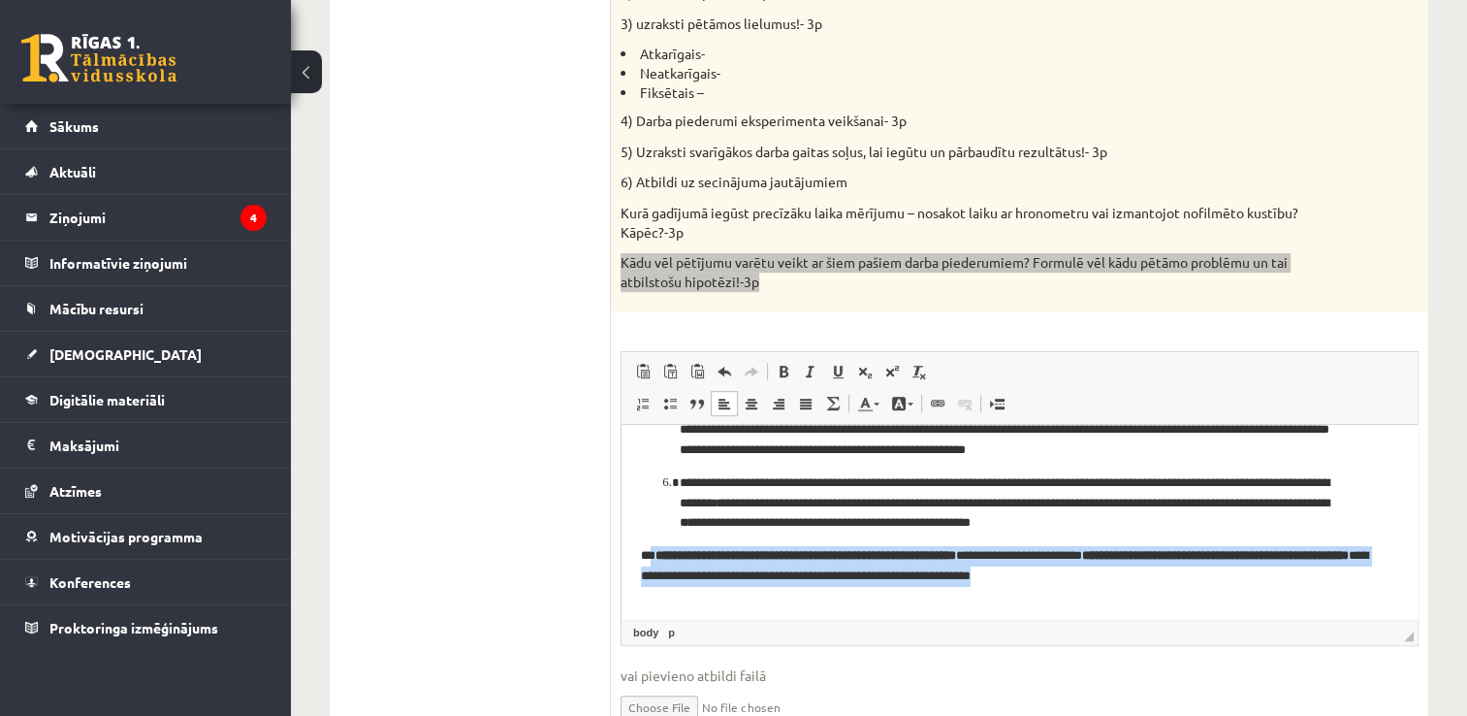
drag, startPoint x: 1145, startPoint y: 563, endPoint x: 653, endPoint y: 553, distance: 492.8
click at [653, 553] on p "**********" at bounding box center [1012, 566] width 743 height 41
click at [779, 370] on span at bounding box center [784, 372] width 16 height 16
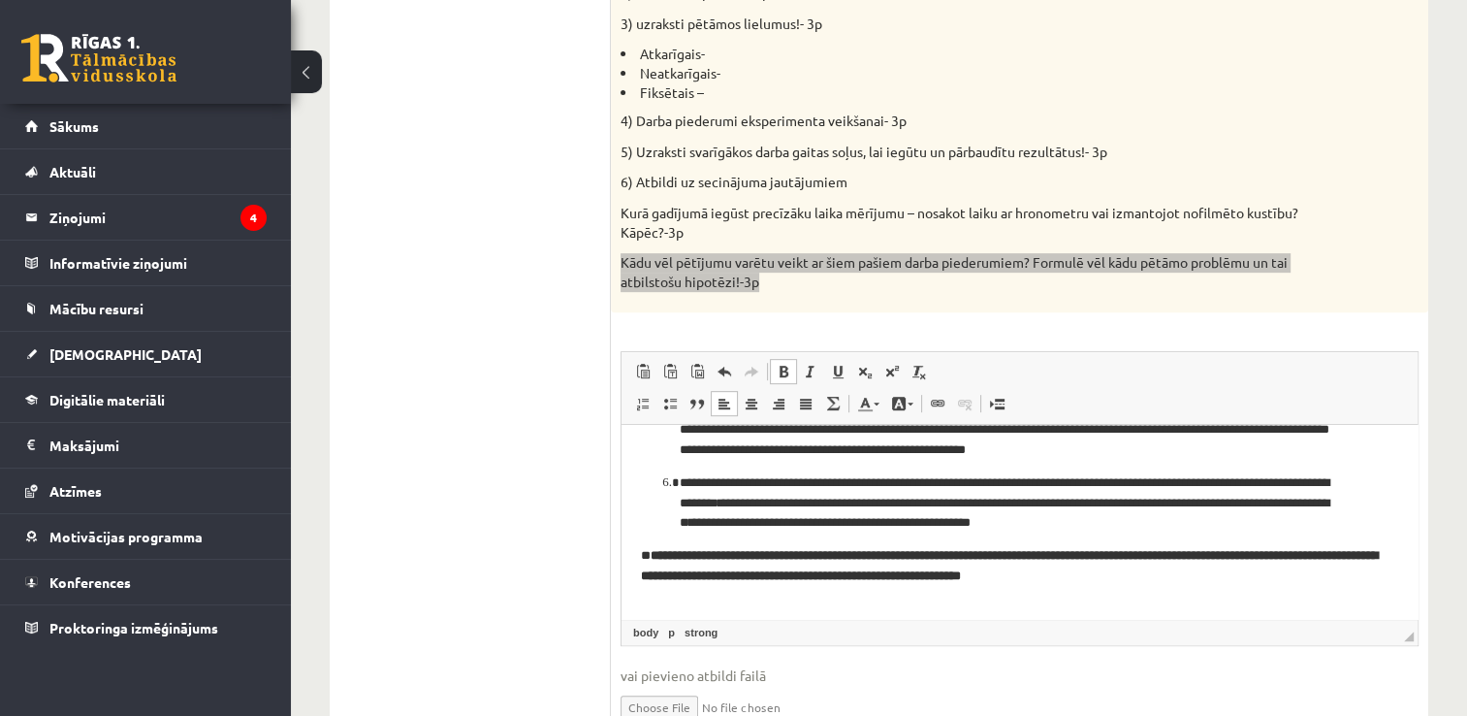
click at [779, 370] on span at bounding box center [784, 372] width 16 height 16
click at [1219, 601] on p "Визуальный текстовый редактор, wiswyg-editor-user-answer-47433884117700" at bounding box center [1019, 609] width 757 height 20
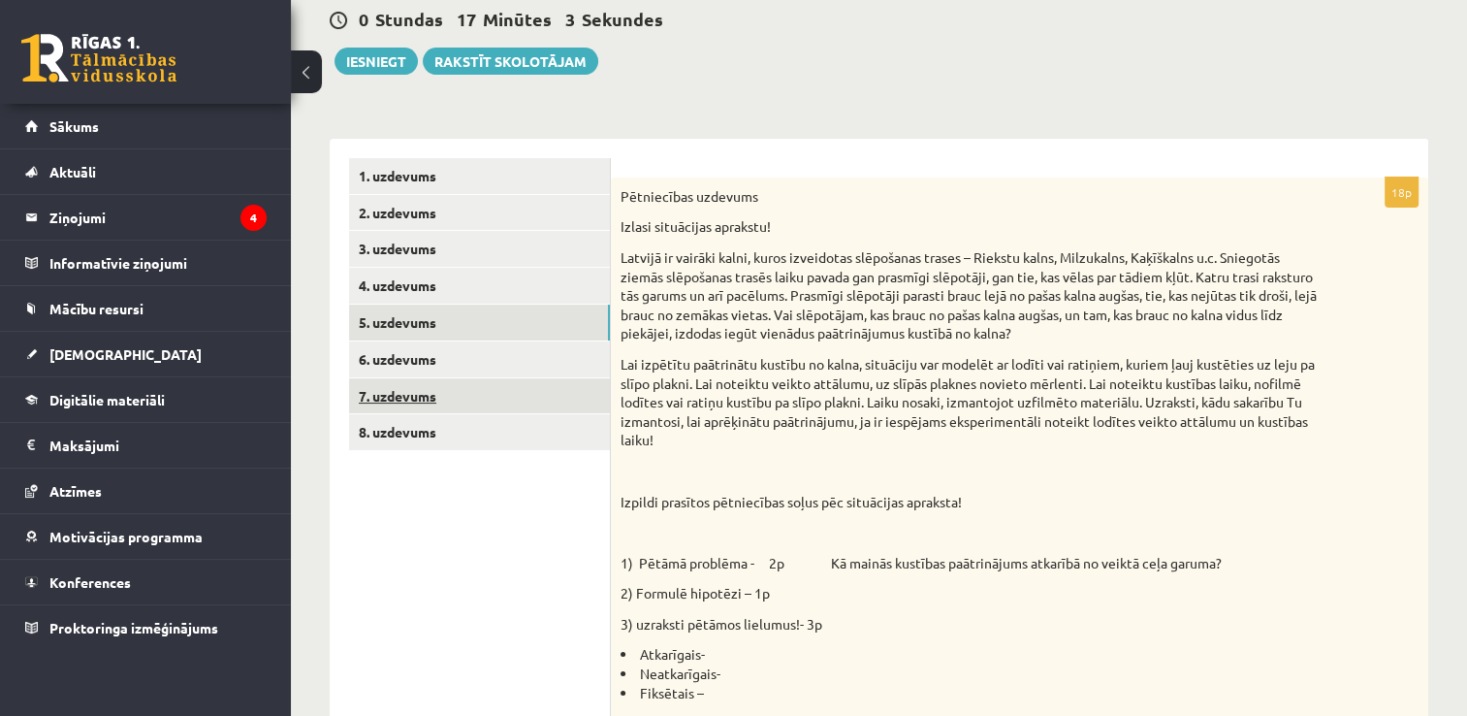
scroll to position [209, 0]
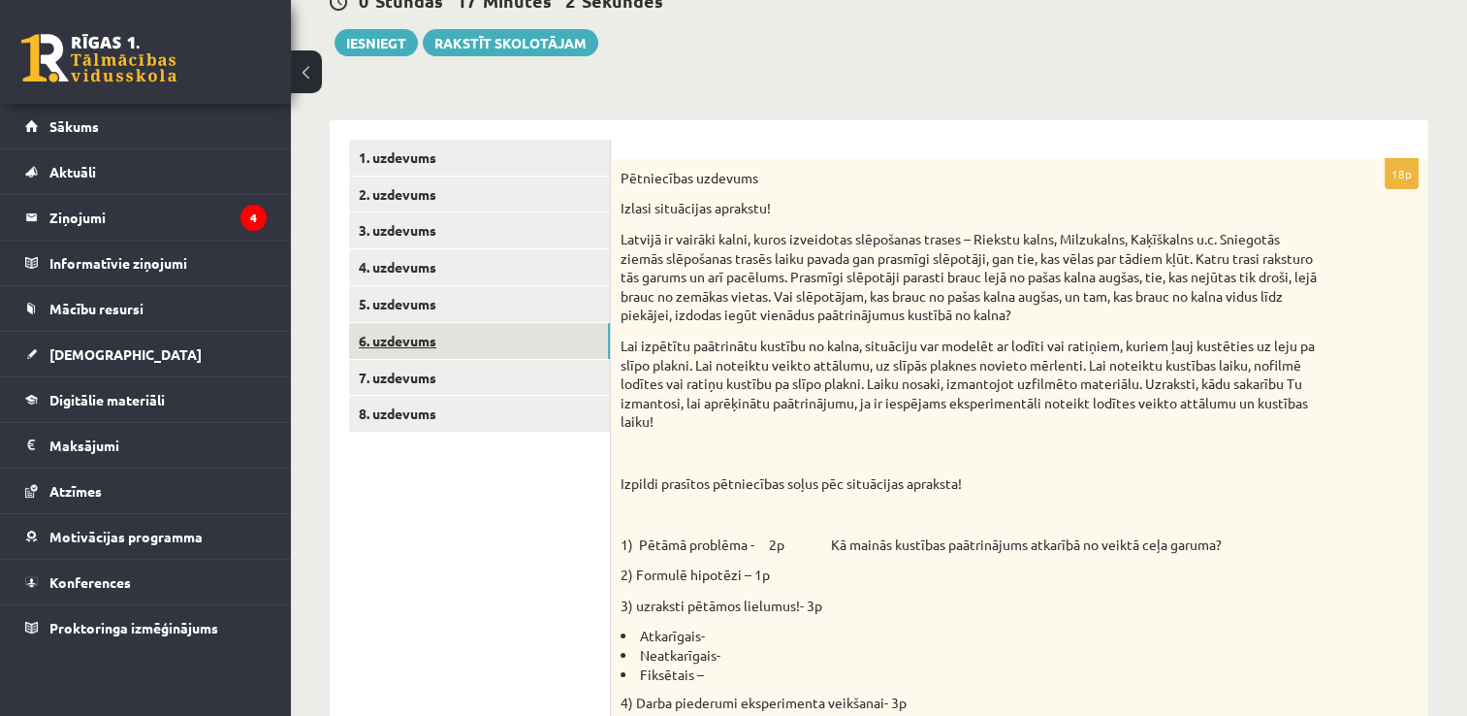
click at [415, 348] on link "6. uzdevums" at bounding box center [479, 341] width 261 height 36
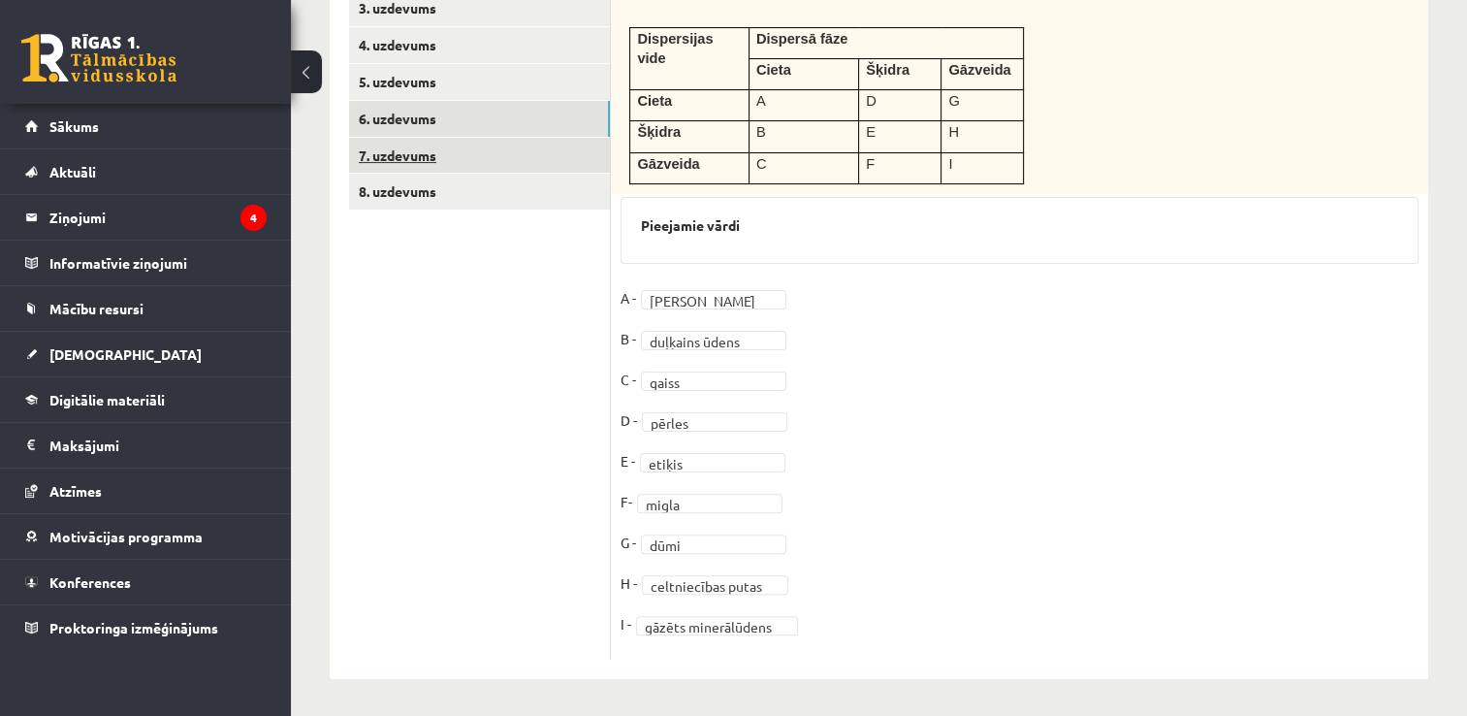
click at [494, 163] on link "7. uzdevums" at bounding box center [479, 156] width 261 height 36
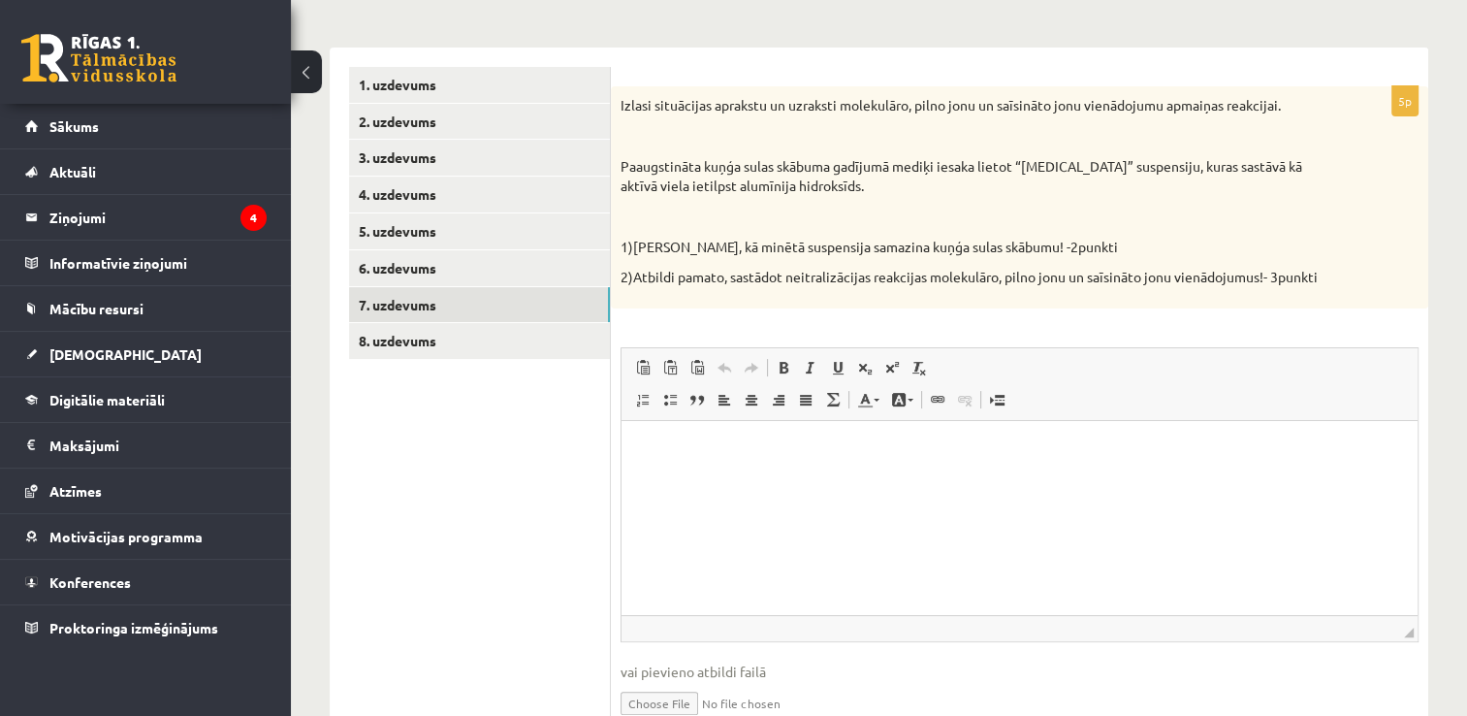
scroll to position [276, 0]
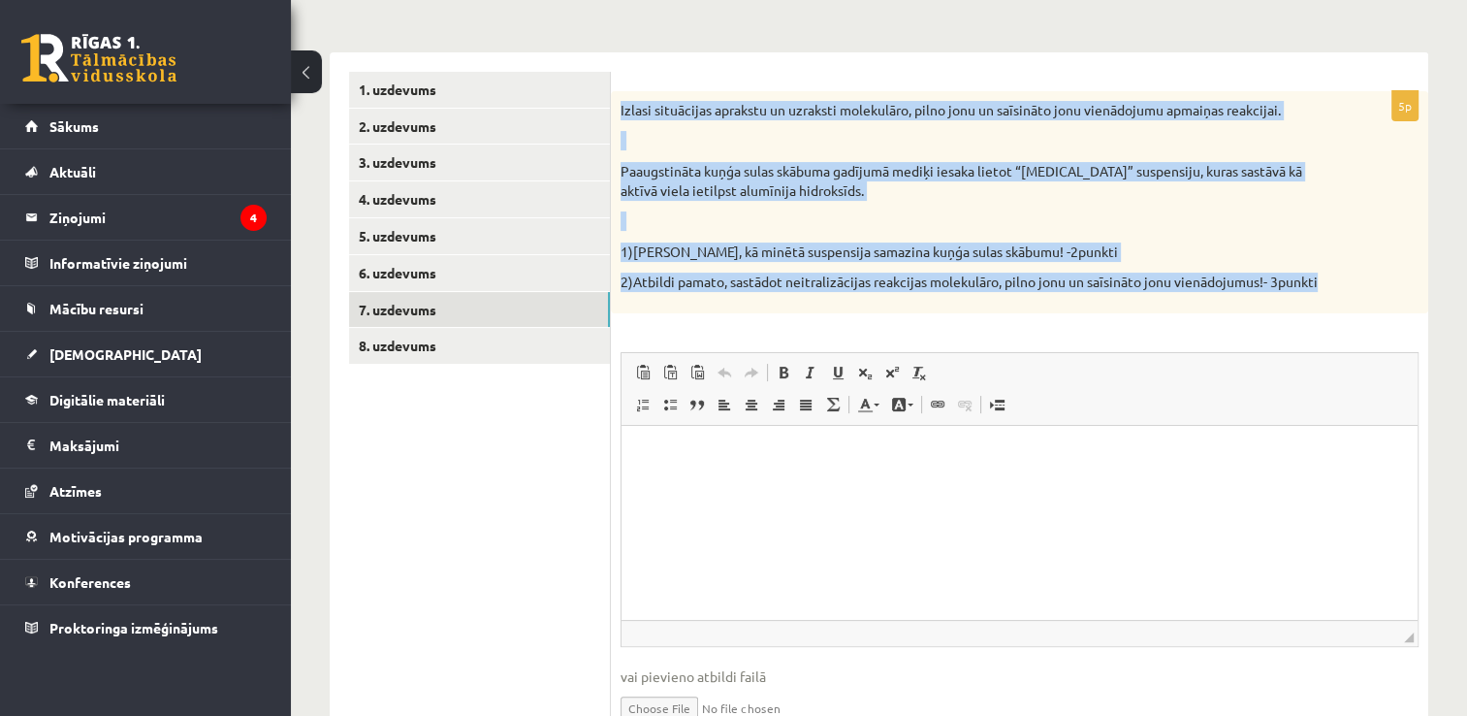
drag, startPoint x: 1370, startPoint y: 297, endPoint x: 620, endPoint y: 110, distance: 773.6
click at [620, 110] on div "Izlasi situācijas aprakstu un uzraksti molekulāro, pilno jonu un saīsināto jonu…" at bounding box center [1020, 202] width 818 height 222
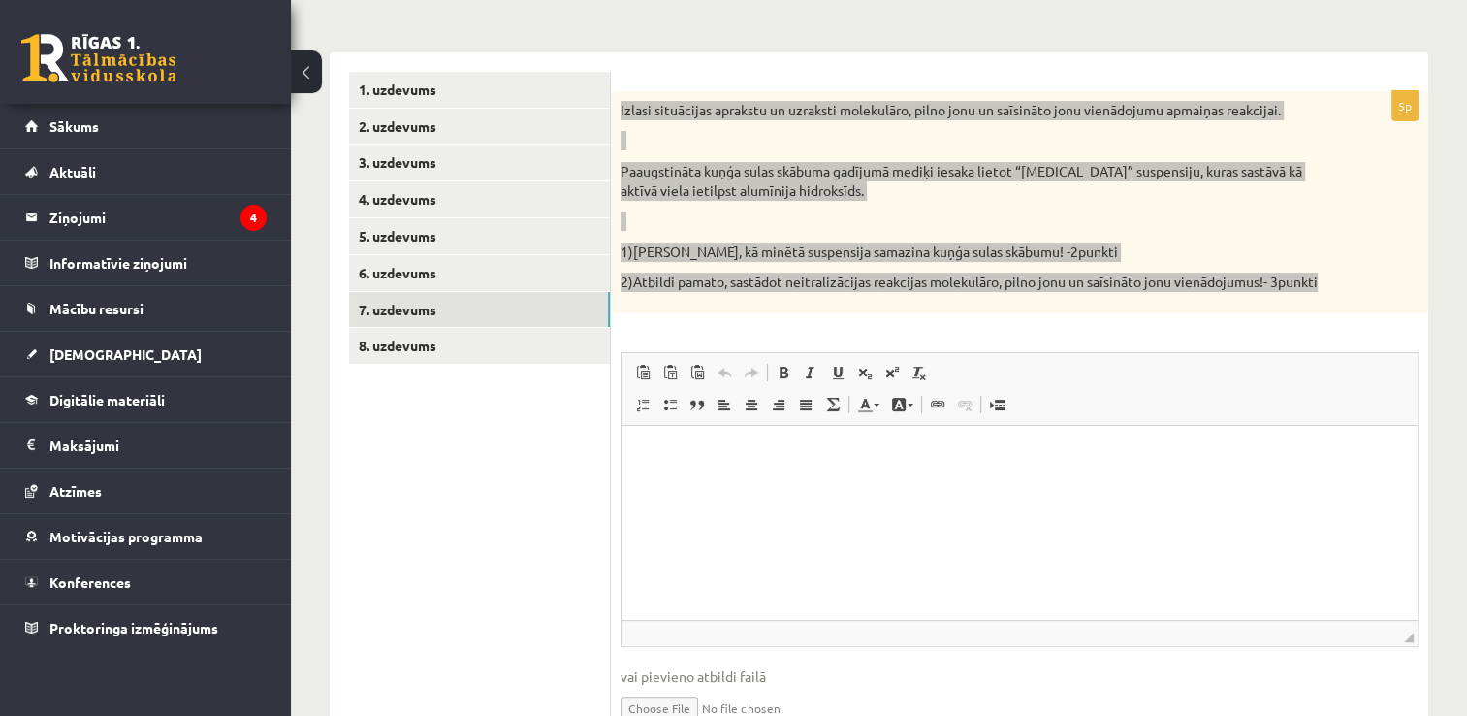
click at [682, 474] on html at bounding box center [1020, 455] width 796 height 59
click at [639, 397] on span at bounding box center [643, 405] width 16 height 16
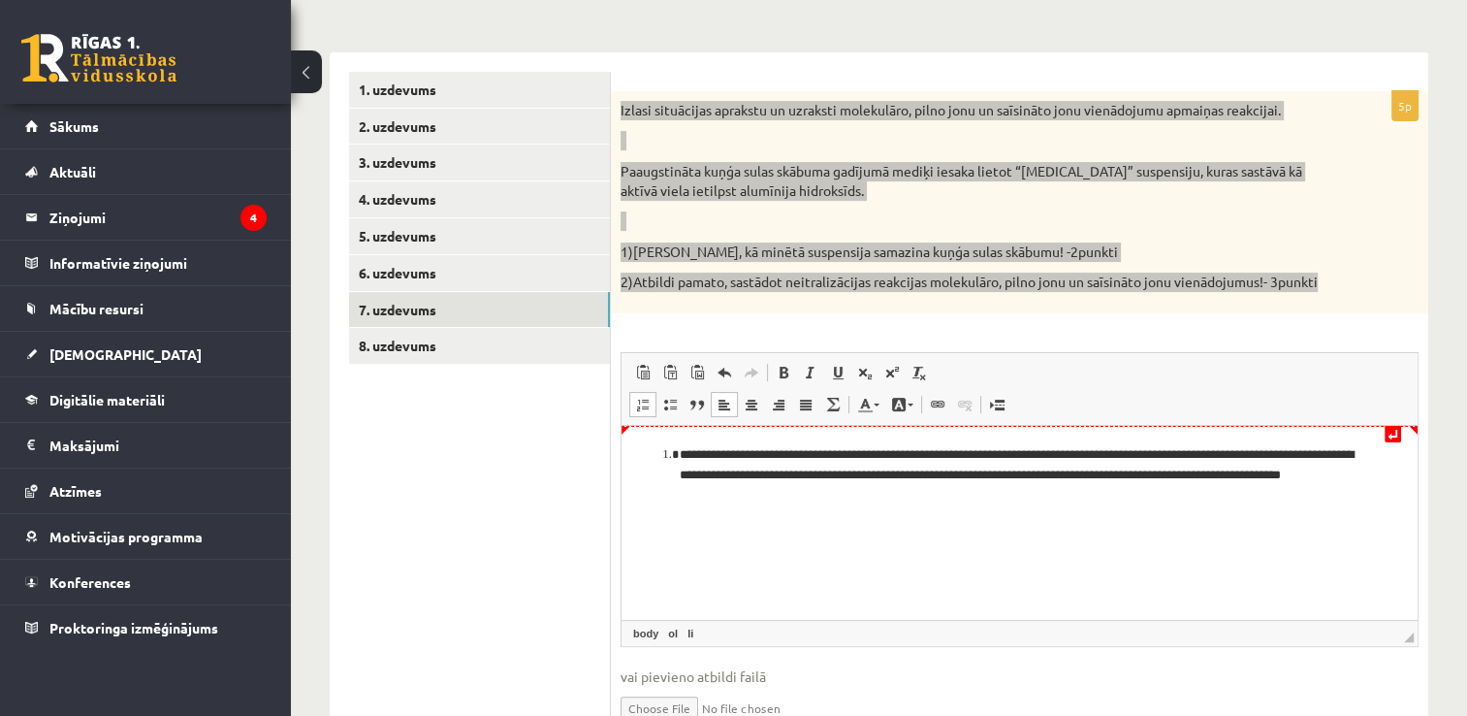
click at [730, 453] on li "**********" at bounding box center [1020, 475] width 681 height 60
drag, startPoint x: 786, startPoint y: 451, endPoint x: 852, endPoint y: 462, distance: 66.8
click at [852, 462] on li "**********" at bounding box center [1020, 475] width 681 height 60
click at [856, 448] on li "**********" at bounding box center [1020, 475] width 681 height 60
drag, startPoint x: 852, startPoint y: 456, endPoint x: 757, endPoint y: 465, distance: 95.4
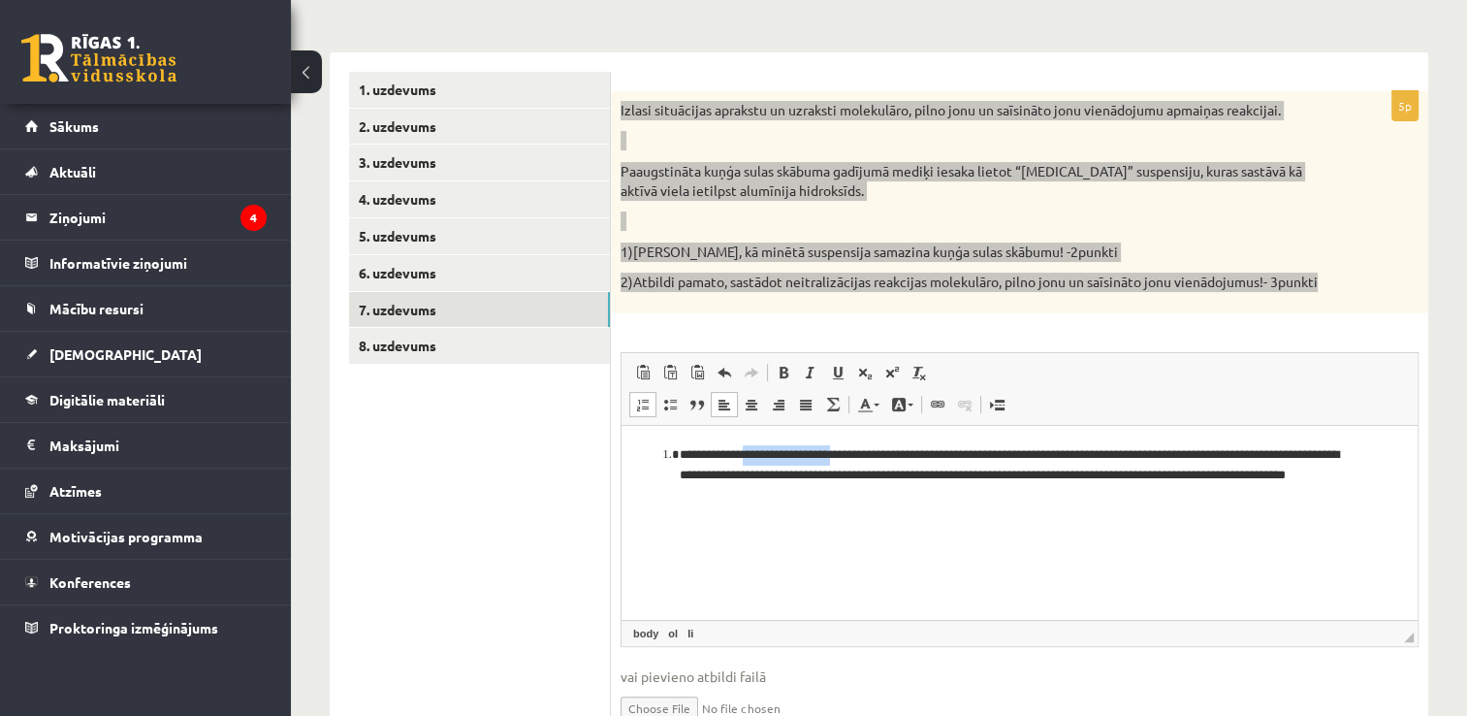
click at [757, 465] on li "**********" at bounding box center [1020, 475] width 681 height 60
click at [871, 457] on li "**********" at bounding box center [1020, 465] width 681 height 41
click at [868, 457] on li "**********" at bounding box center [1020, 465] width 681 height 41
drag, startPoint x: 1014, startPoint y: 456, endPoint x: 907, endPoint y: 455, distance: 107.7
click at [907, 455] on li "**********" at bounding box center [1020, 475] width 681 height 60
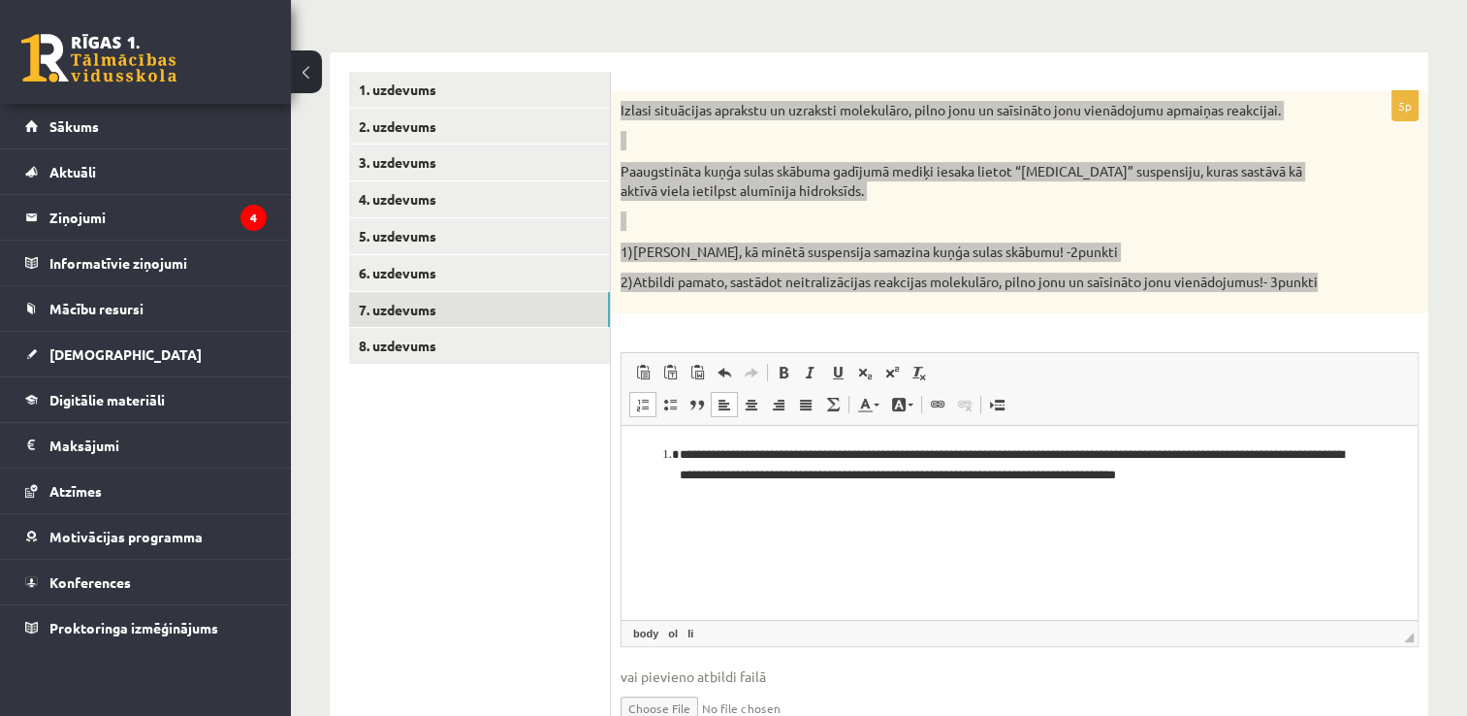
click at [1298, 476] on li "**********" at bounding box center [1020, 465] width 681 height 41
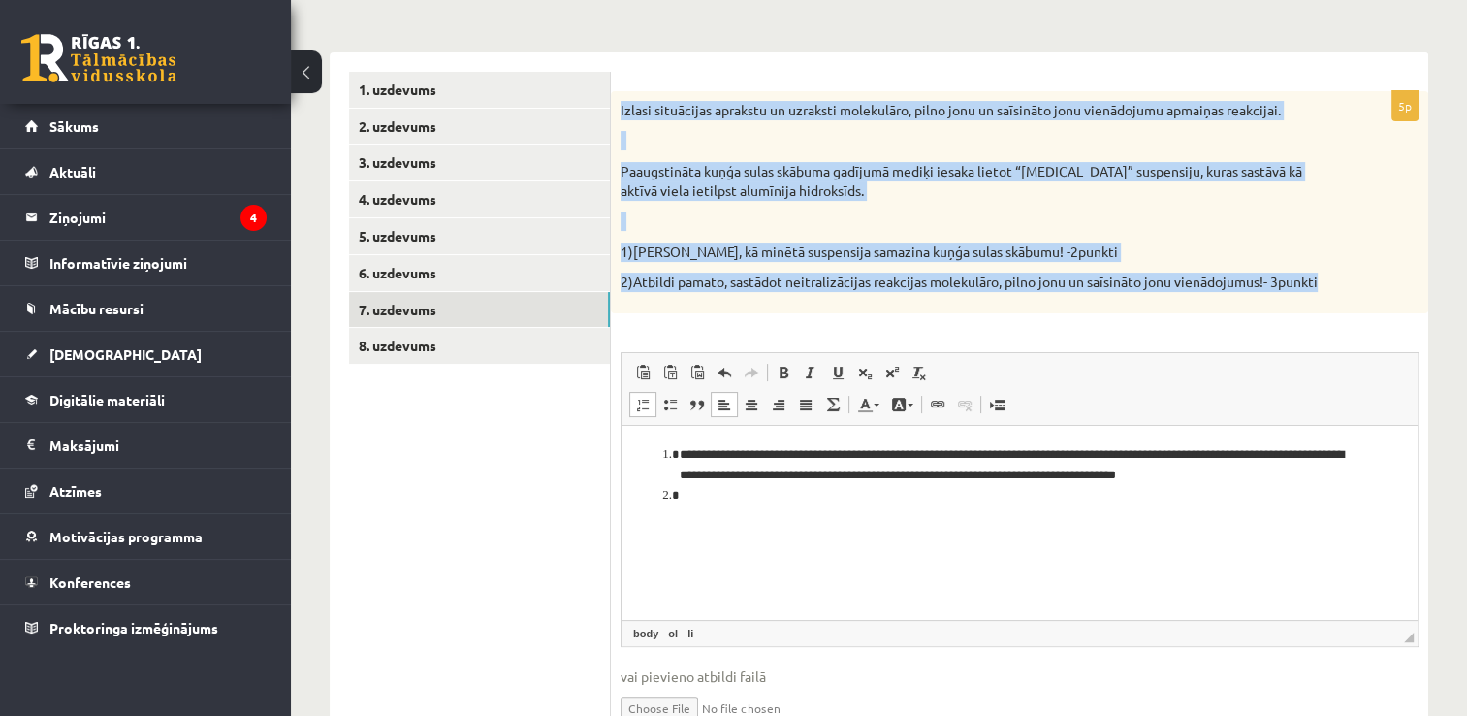
click at [1017, 224] on p at bounding box center [971, 220] width 701 height 19
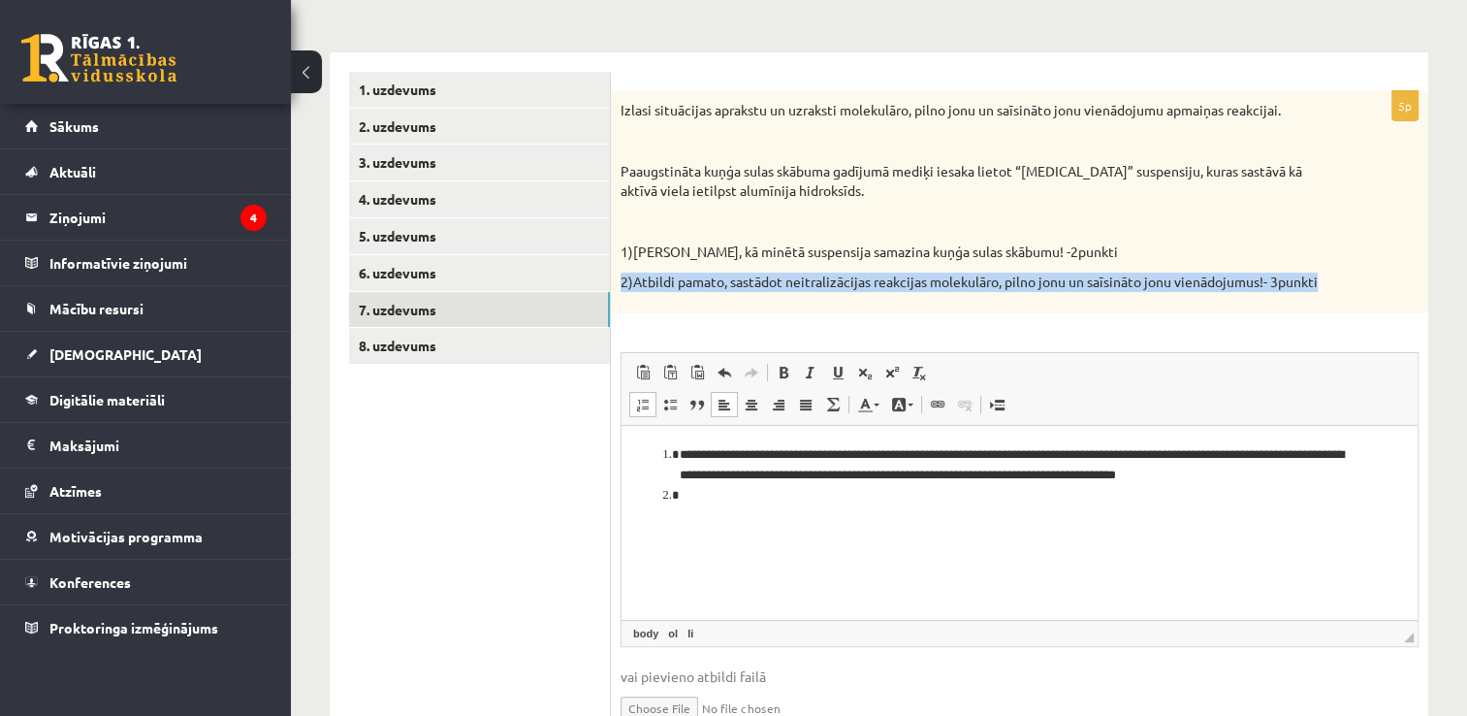
drag, startPoint x: 1323, startPoint y: 279, endPoint x: 621, endPoint y: 285, distance: 702.2
click at [621, 285] on div "Izlasi situācijas aprakstu un uzraksti molekulāro, pilno jonu un saīsināto jonu…" at bounding box center [1020, 202] width 818 height 222
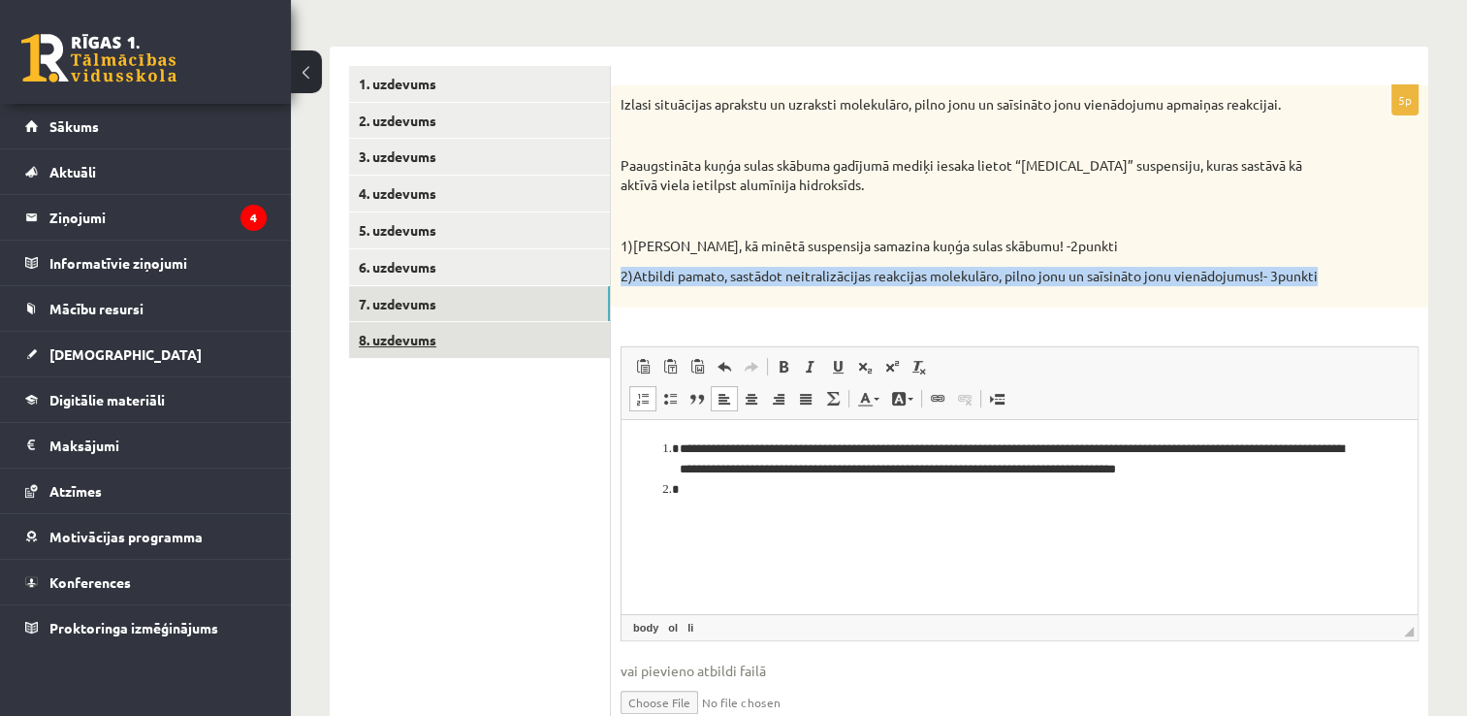
scroll to position [291, 0]
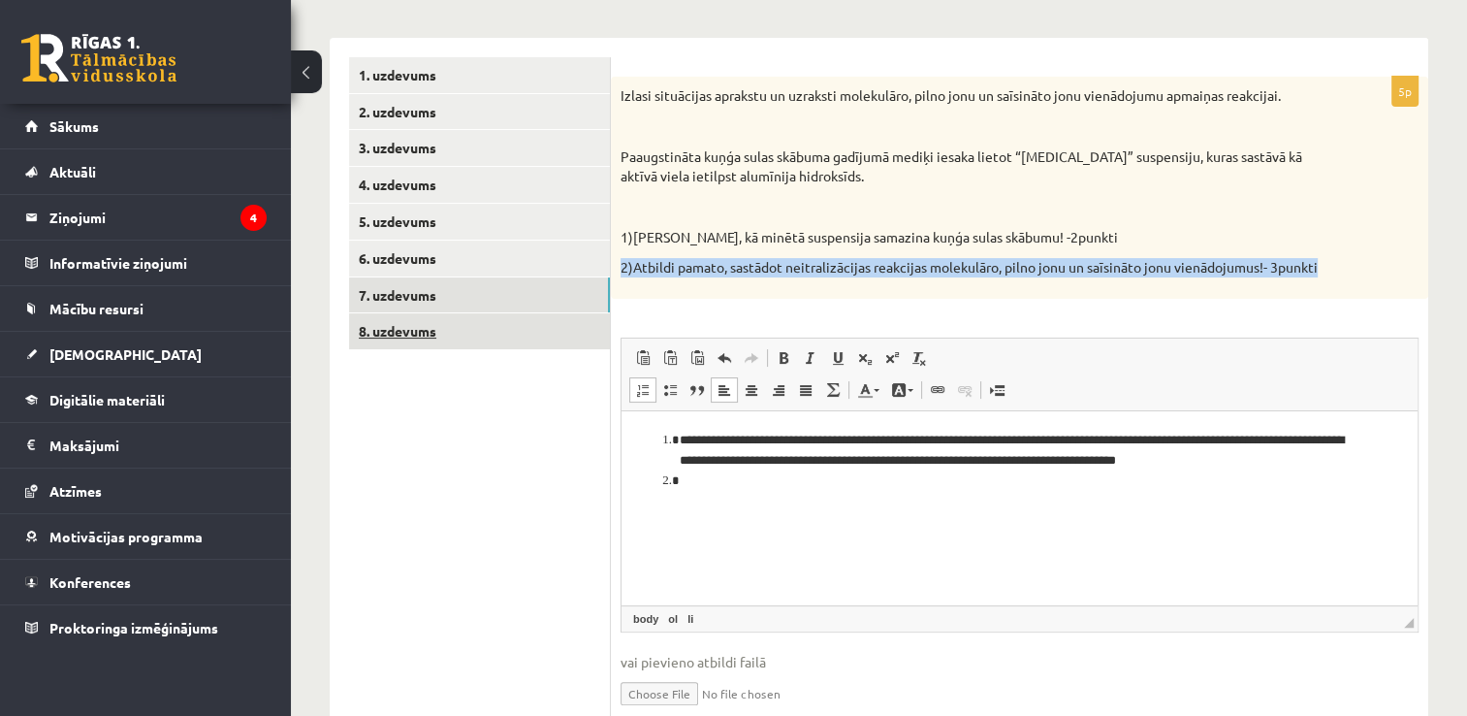
click at [472, 336] on link "8. uzdevums" at bounding box center [479, 331] width 261 height 36
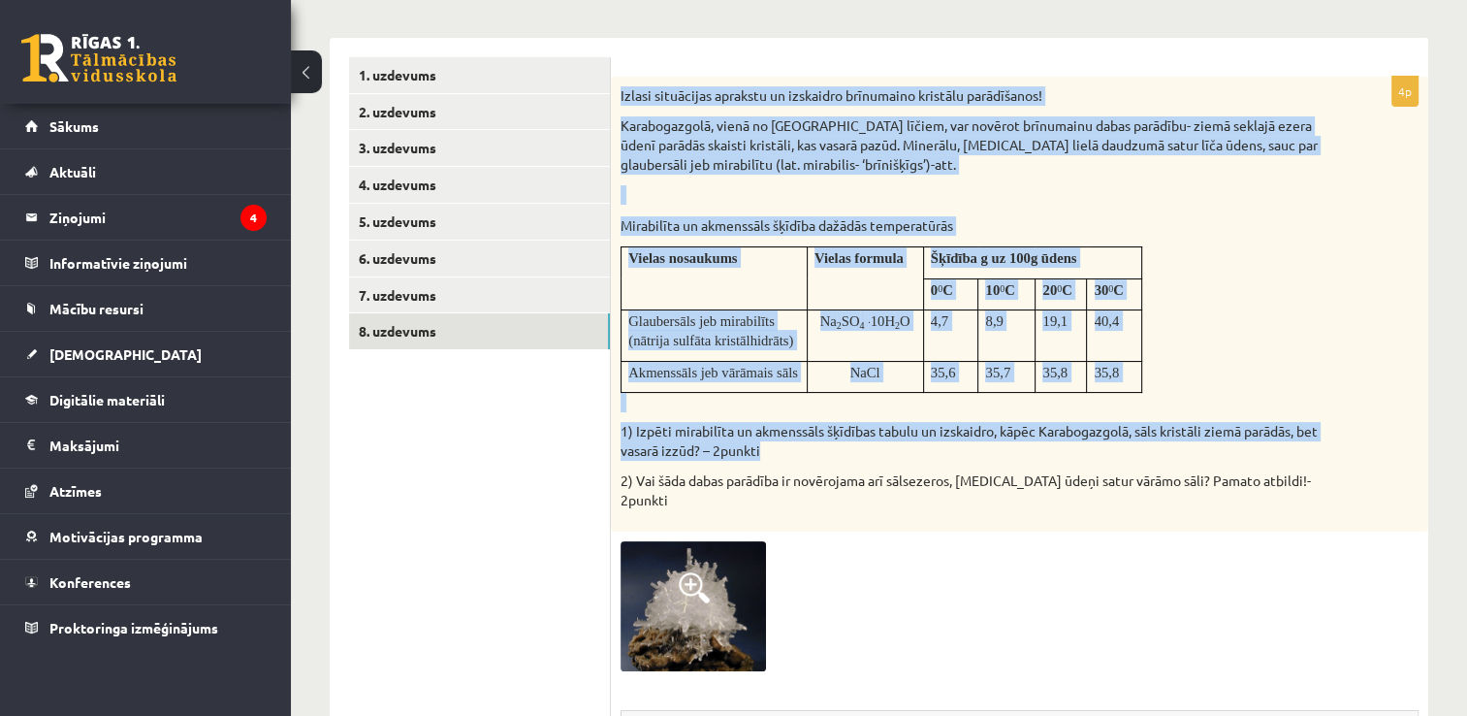
drag, startPoint x: 791, startPoint y: 351, endPoint x: 621, endPoint y: 93, distance: 309.3
click at [621, 93] on div "Izlasi situācijas aprakstu un izskaidro brīnumaino kristālu parādīšanos! Karabo…" at bounding box center [1020, 304] width 818 height 455
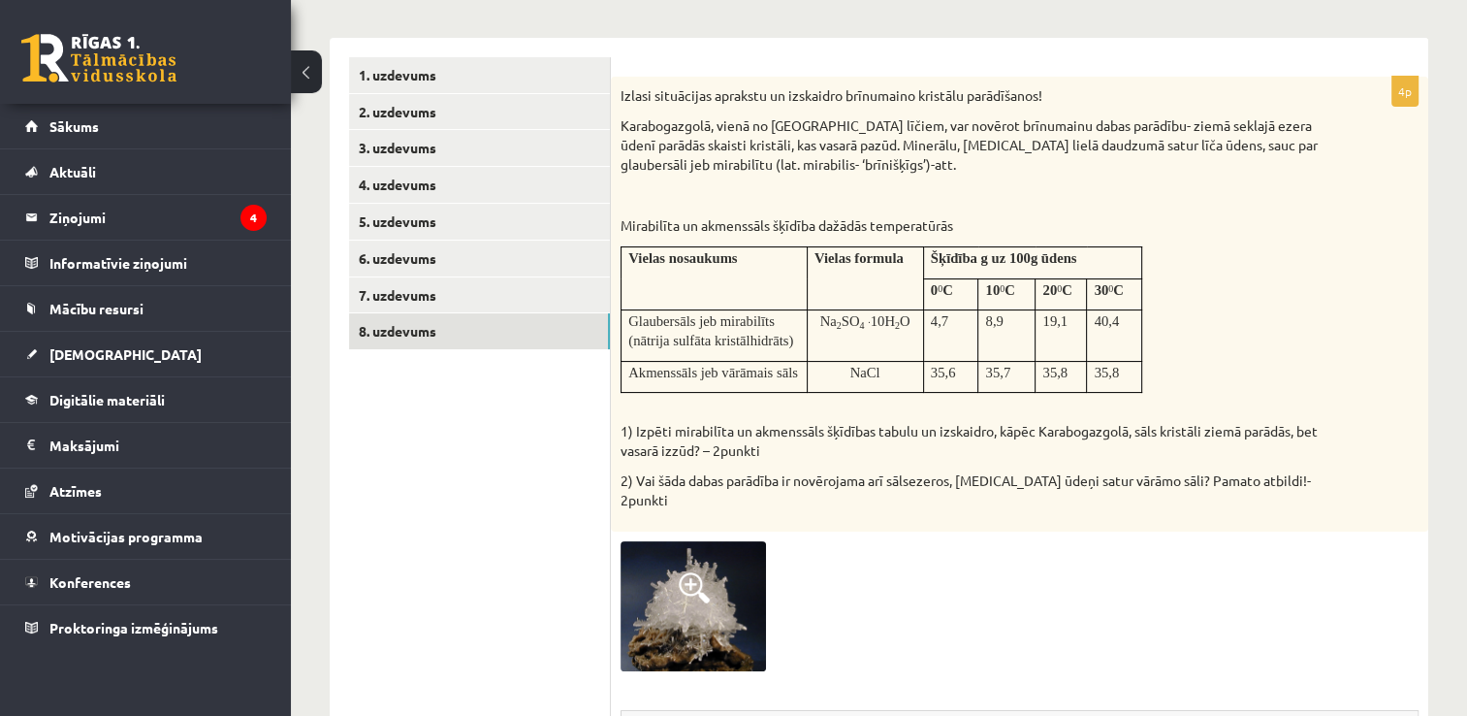
click at [1199, 603] on div at bounding box center [1020, 606] width 798 height 131
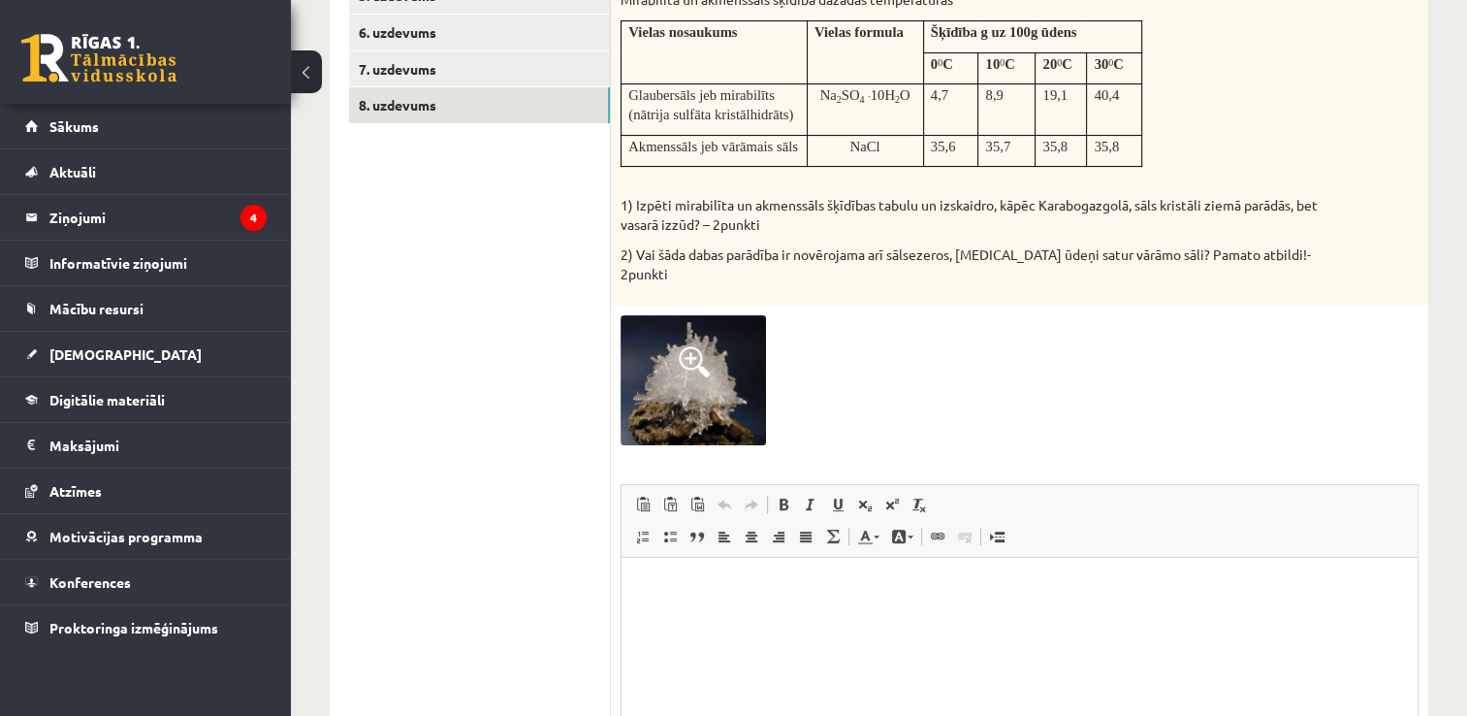
scroll to position [582, 0]
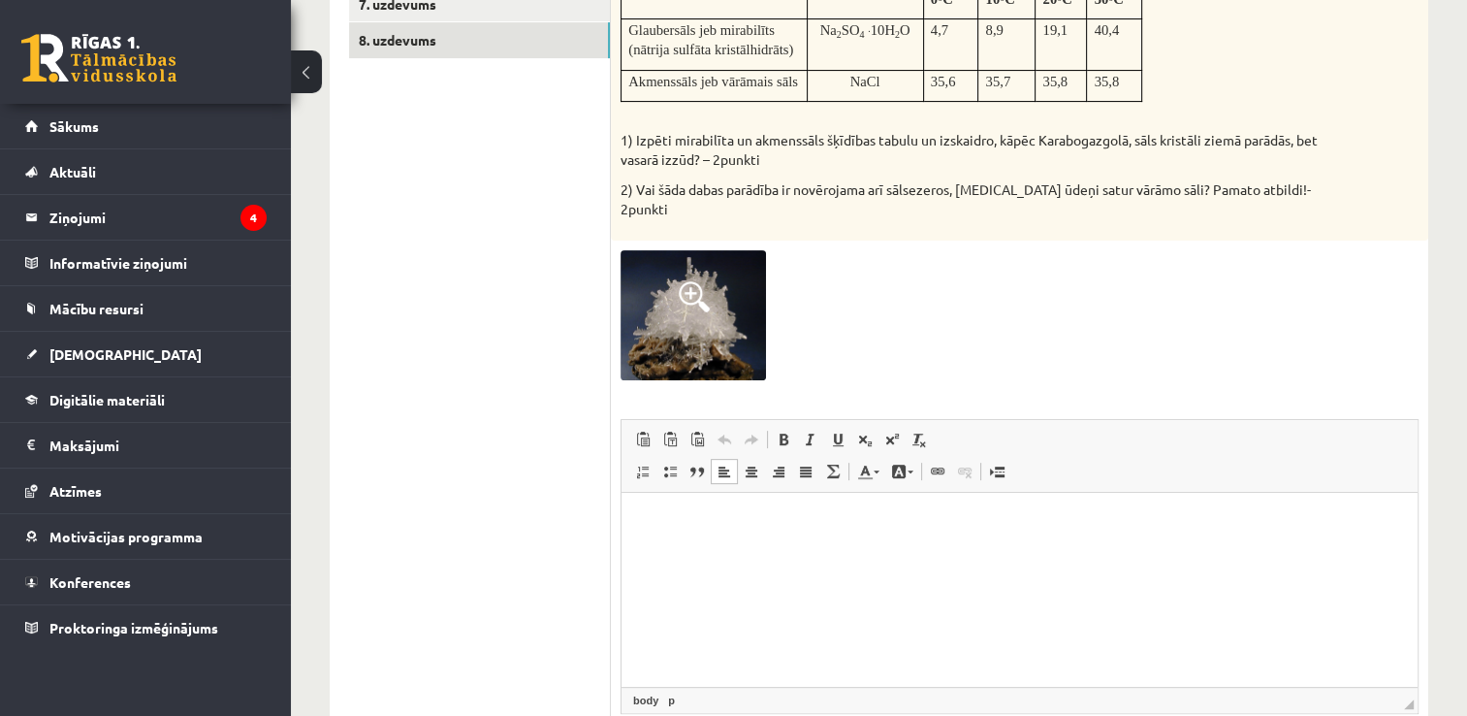
click at [725, 533] on html at bounding box center [1020, 522] width 796 height 59
click at [642, 459] on link "Вставить / удалить нумерованный список" at bounding box center [642, 471] width 27 height 25
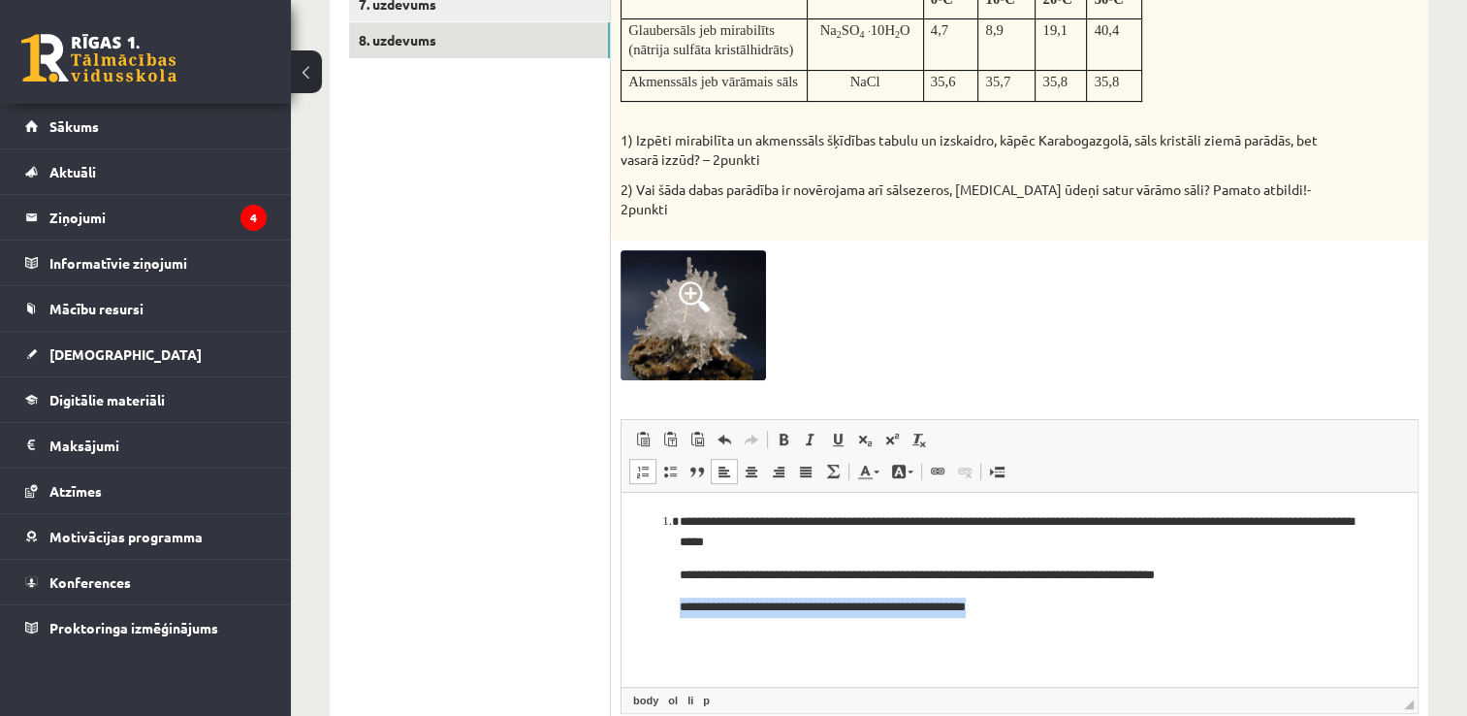
drag, startPoint x: 1066, startPoint y: 607, endPoint x: 637, endPoint y: 599, distance: 428.7
click at [637, 599] on html "**********" at bounding box center [1020, 565] width 796 height 145
click at [680, 572] on p "**********" at bounding box center [1020, 575] width 681 height 20
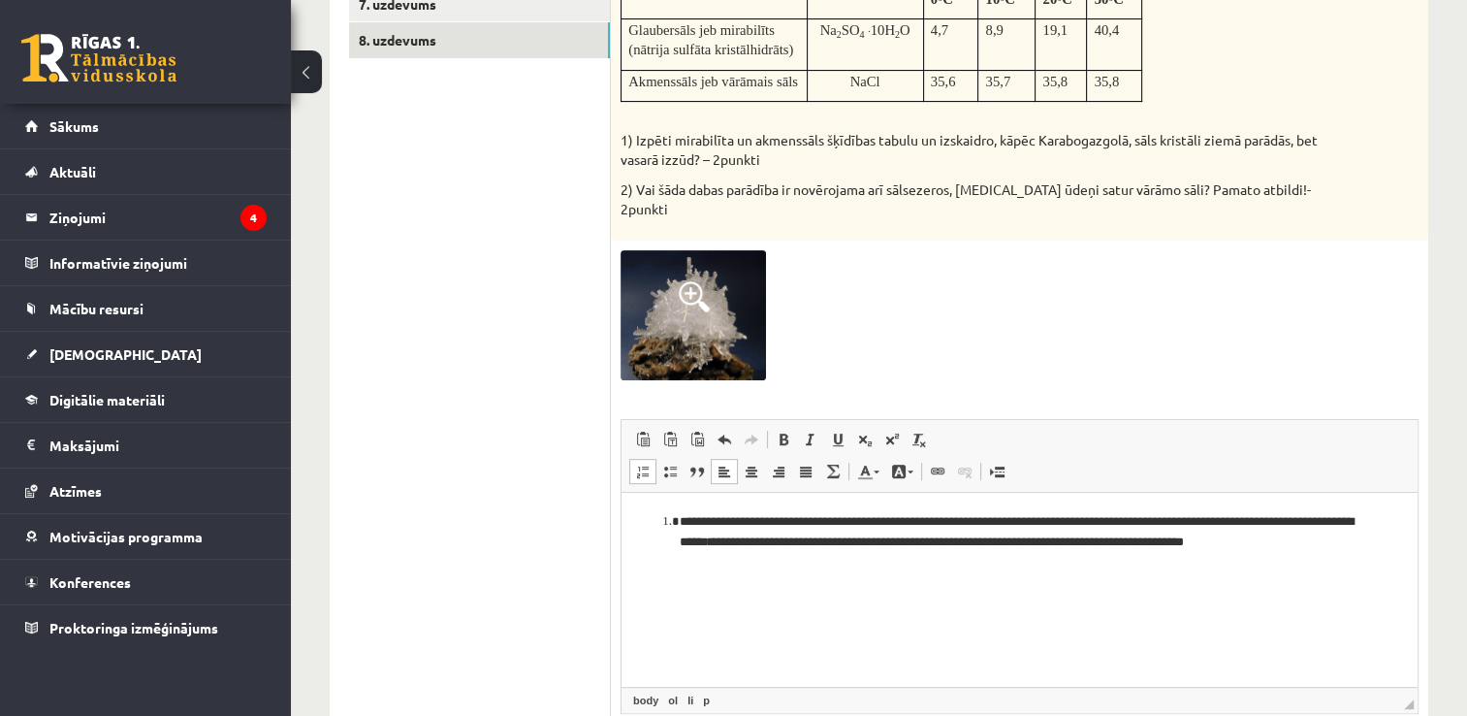
click at [1374, 543] on ol "**********" at bounding box center [1019, 548] width 757 height 73
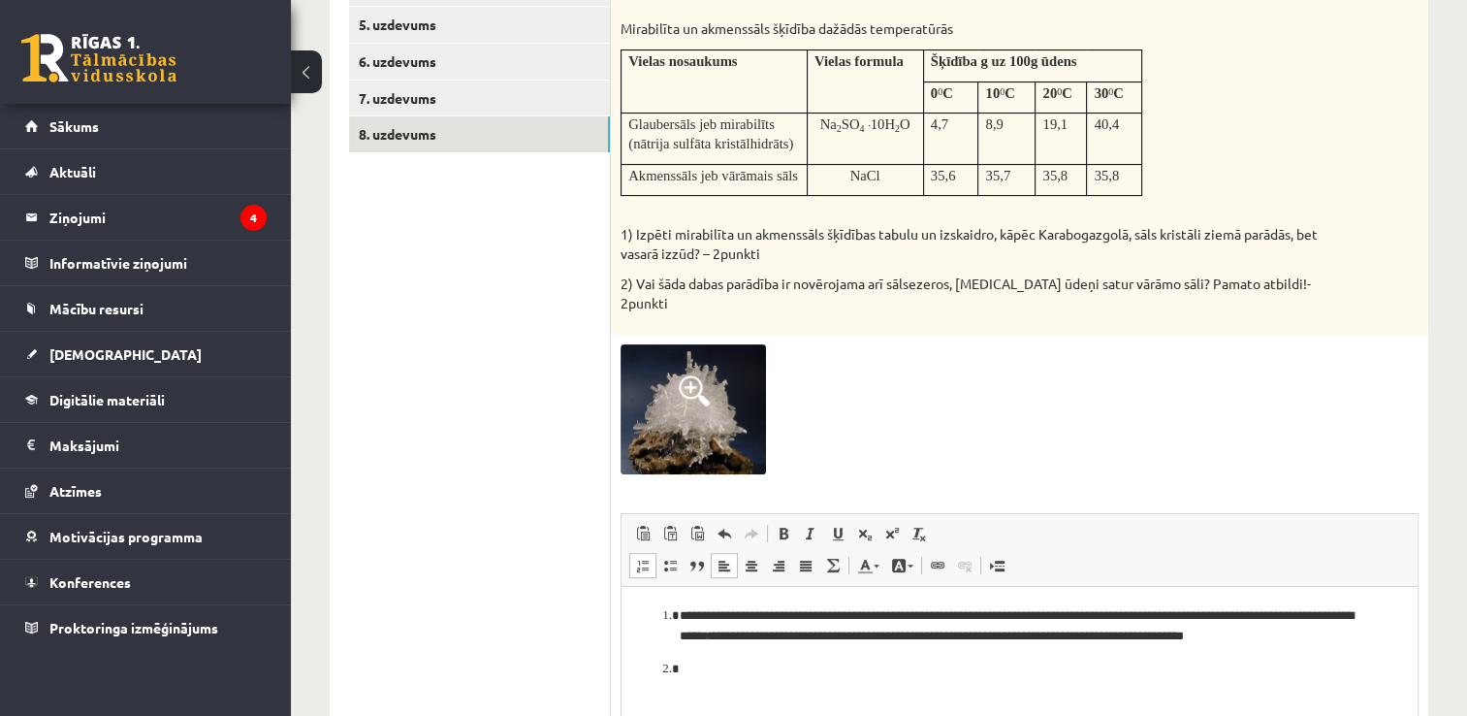
scroll to position [485, 0]
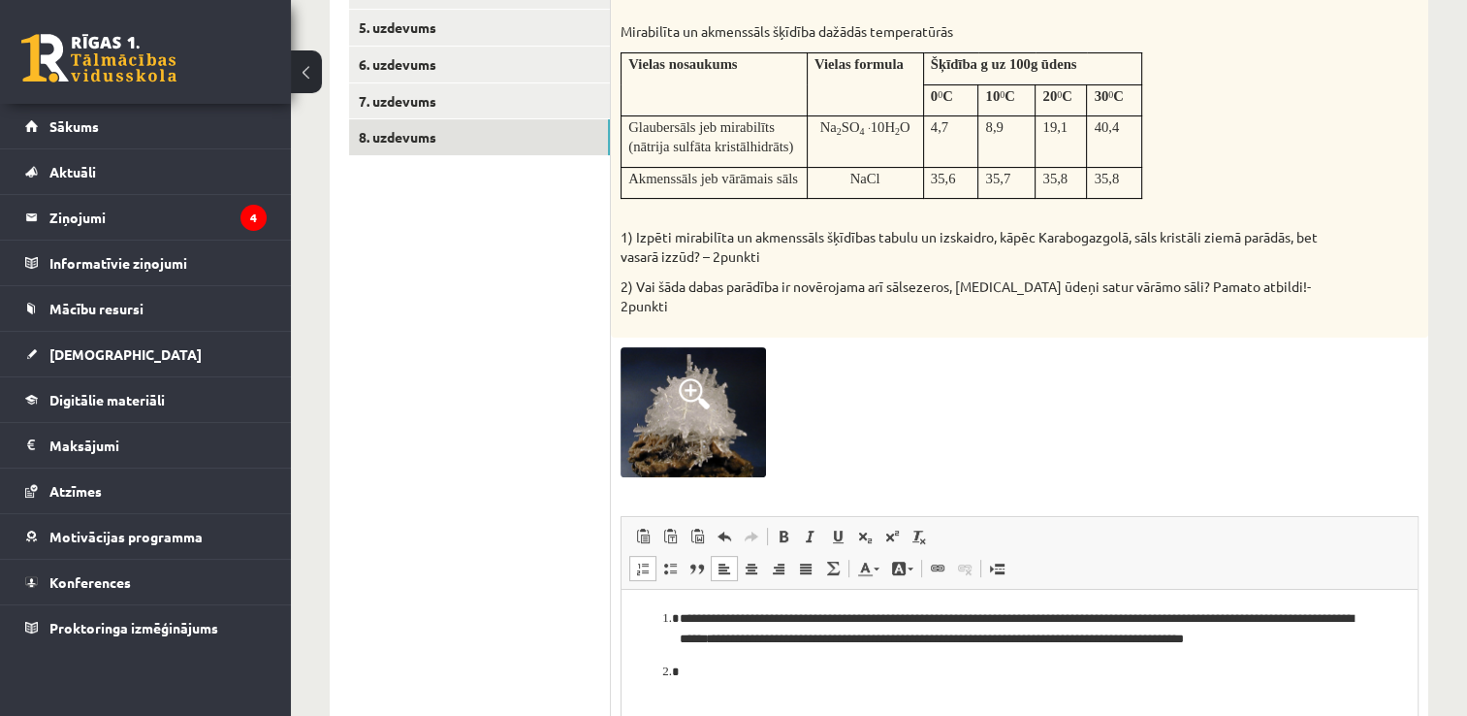
click at [721, 387] on img at bounding box center [693, 412] width 145 height 131
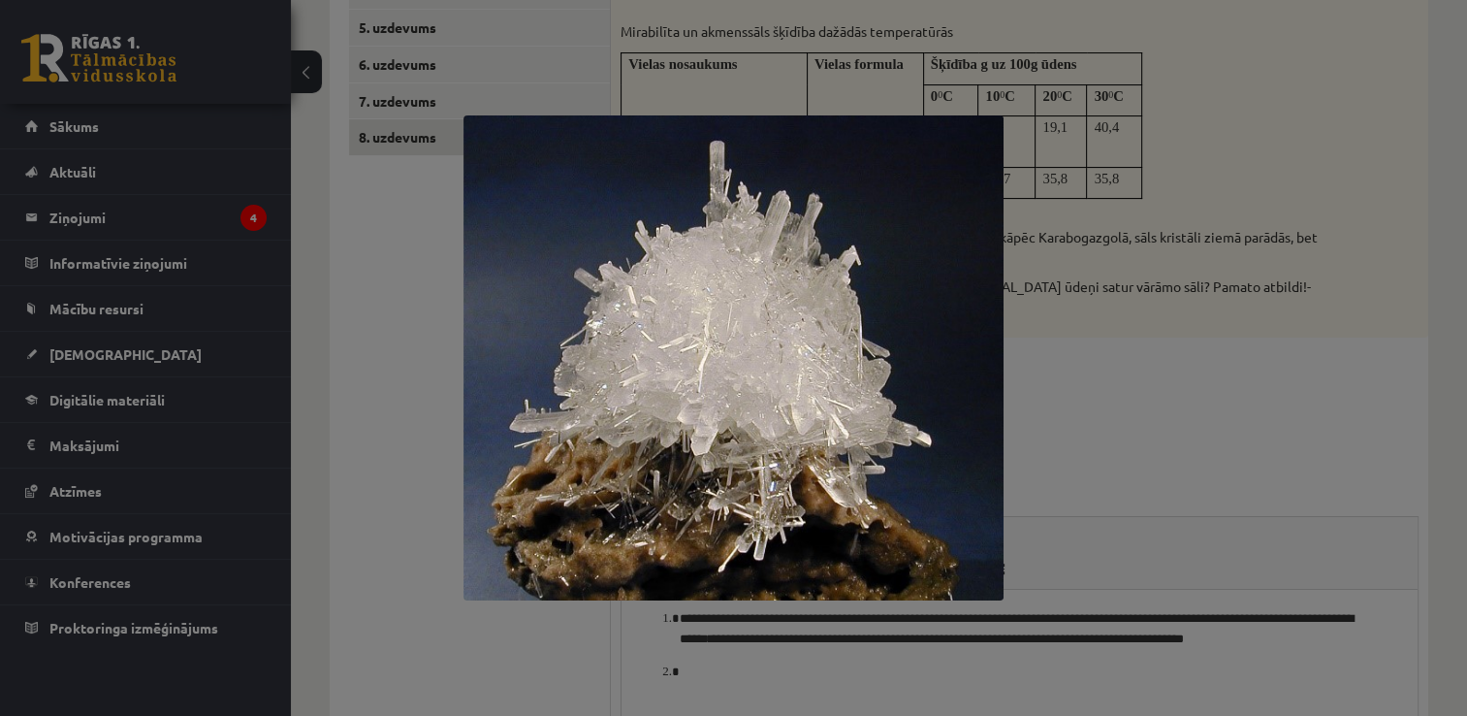
click at [1354, 370] on div at bounding box center [733, 358] width 1467 height 716
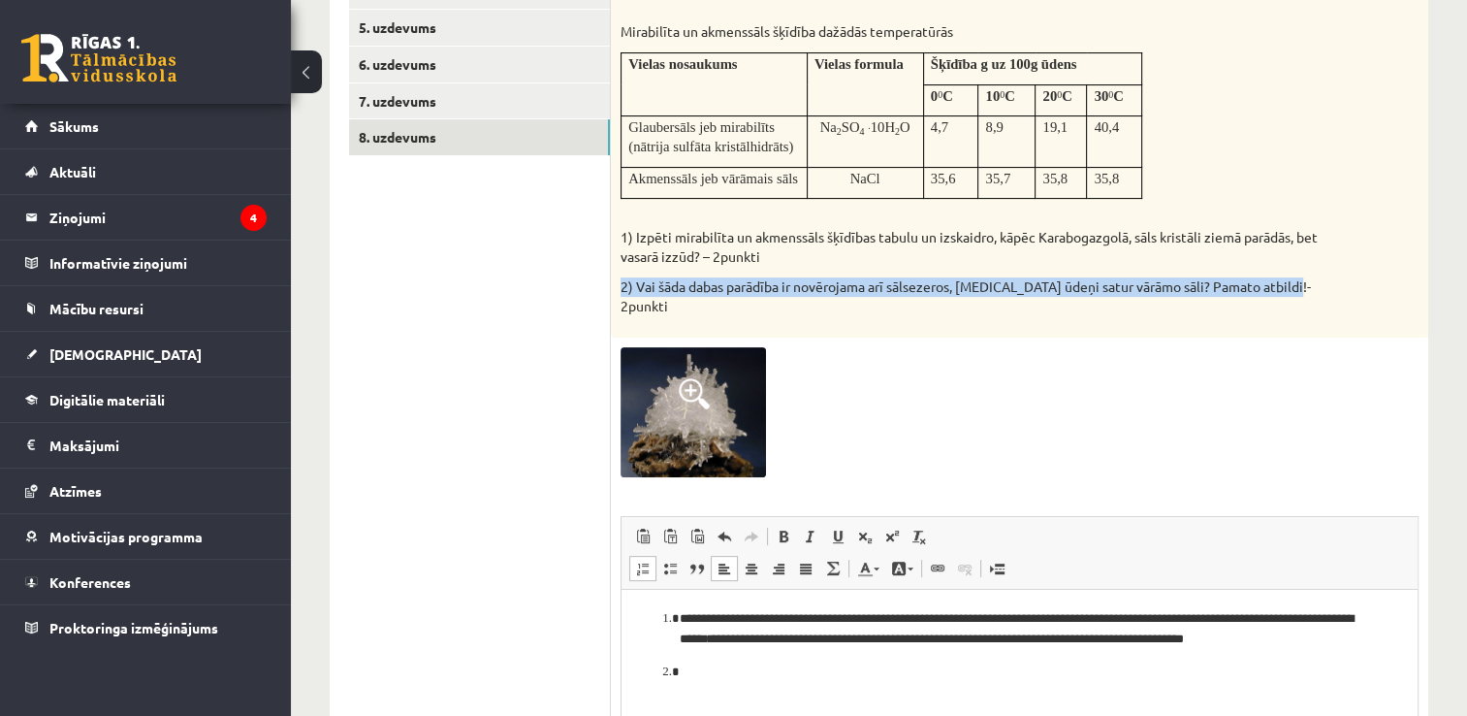
drag, startPoint x: 1298, startPoint y: 283, endPoint x: 616, endPoint y: 306, distance: 682.2
click at [616, 306] on div "Izlasi situācijas aprakstu un izskaidro brīnumaino kristālu parādīšanos! Karabo…" at bounding box center [1020, 110] width 818 height 455
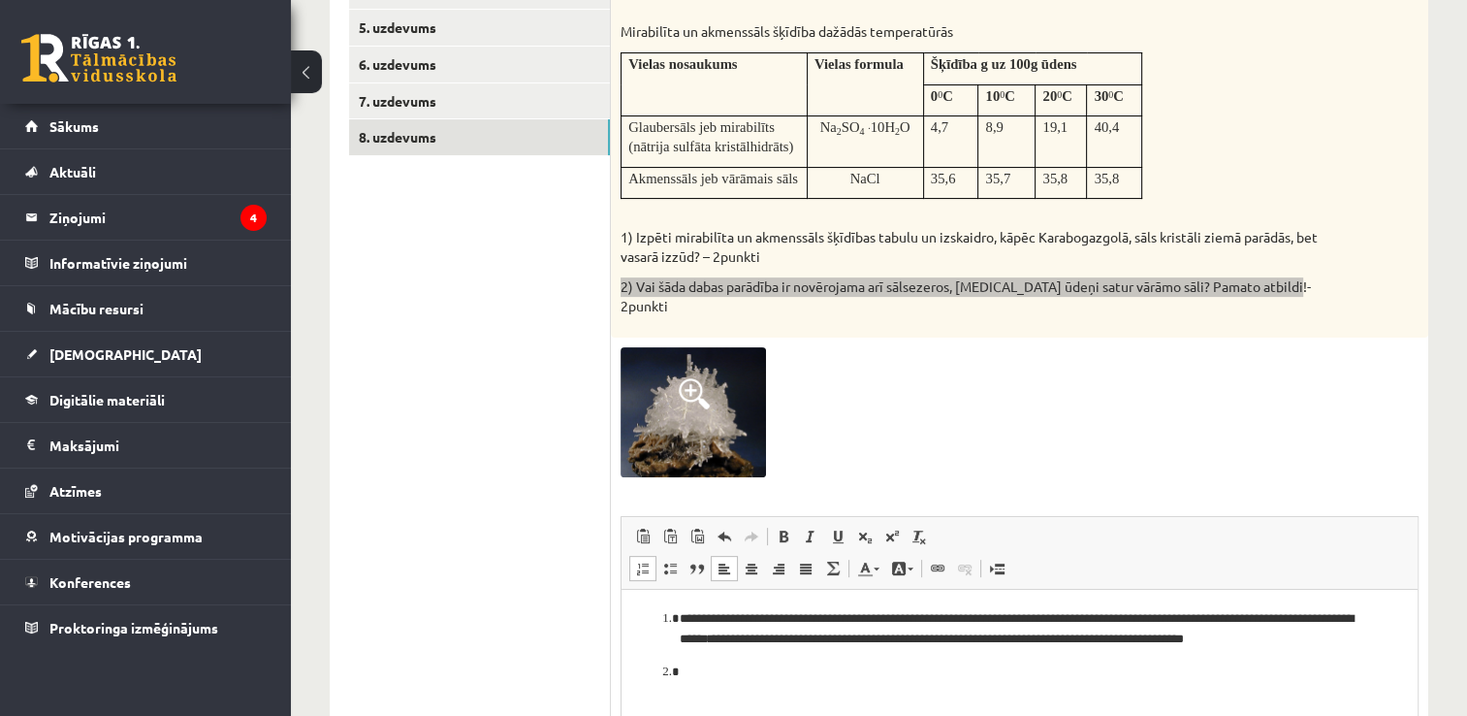
click at [718, 648] on p "**********" at bounding box center [1020, 629] width 681 height 41
click at [712, 669] on p "Визуальный текстовый редактор, wiswyg-editor-user-answer-47433751416200" at bounding box center [1020, 672] width 680 height 20
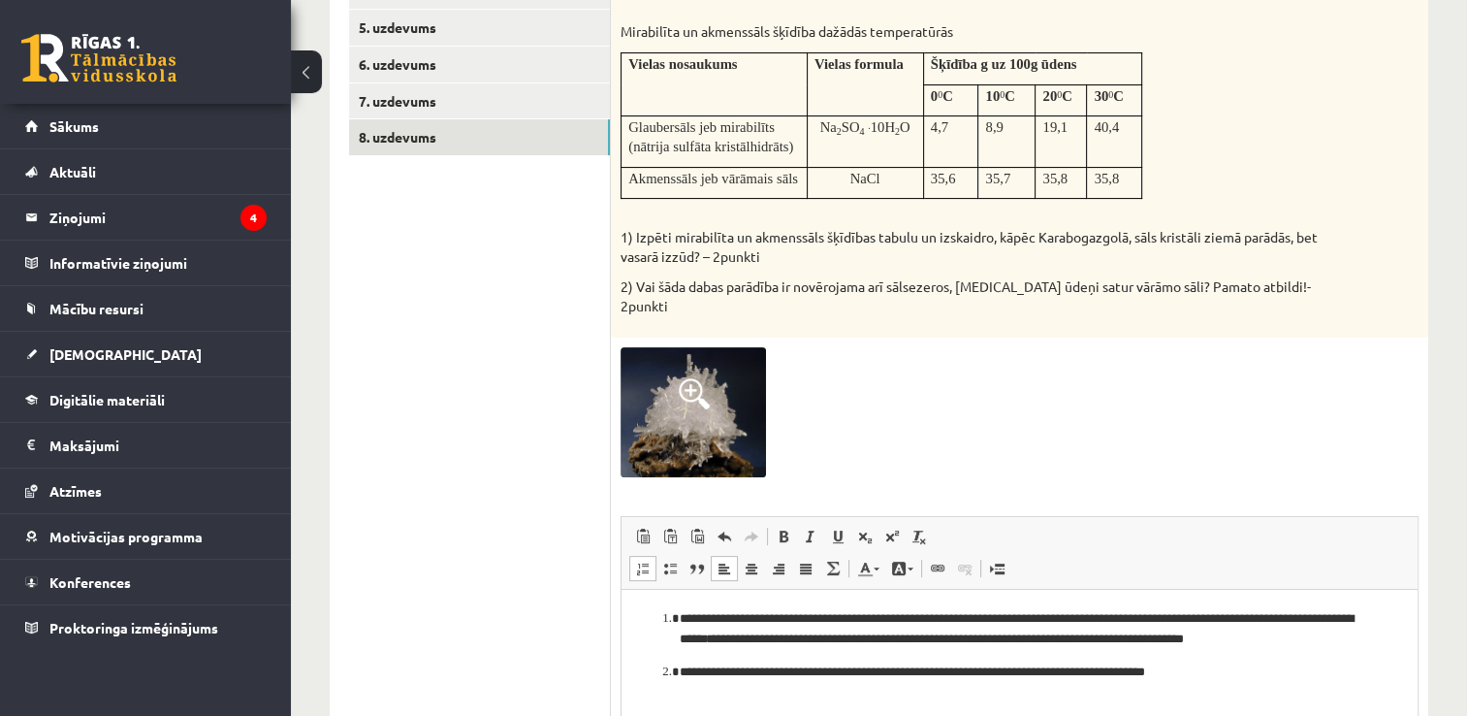
click at [903, 386] on div at bounding box center [1020, 412] width 798 height 131
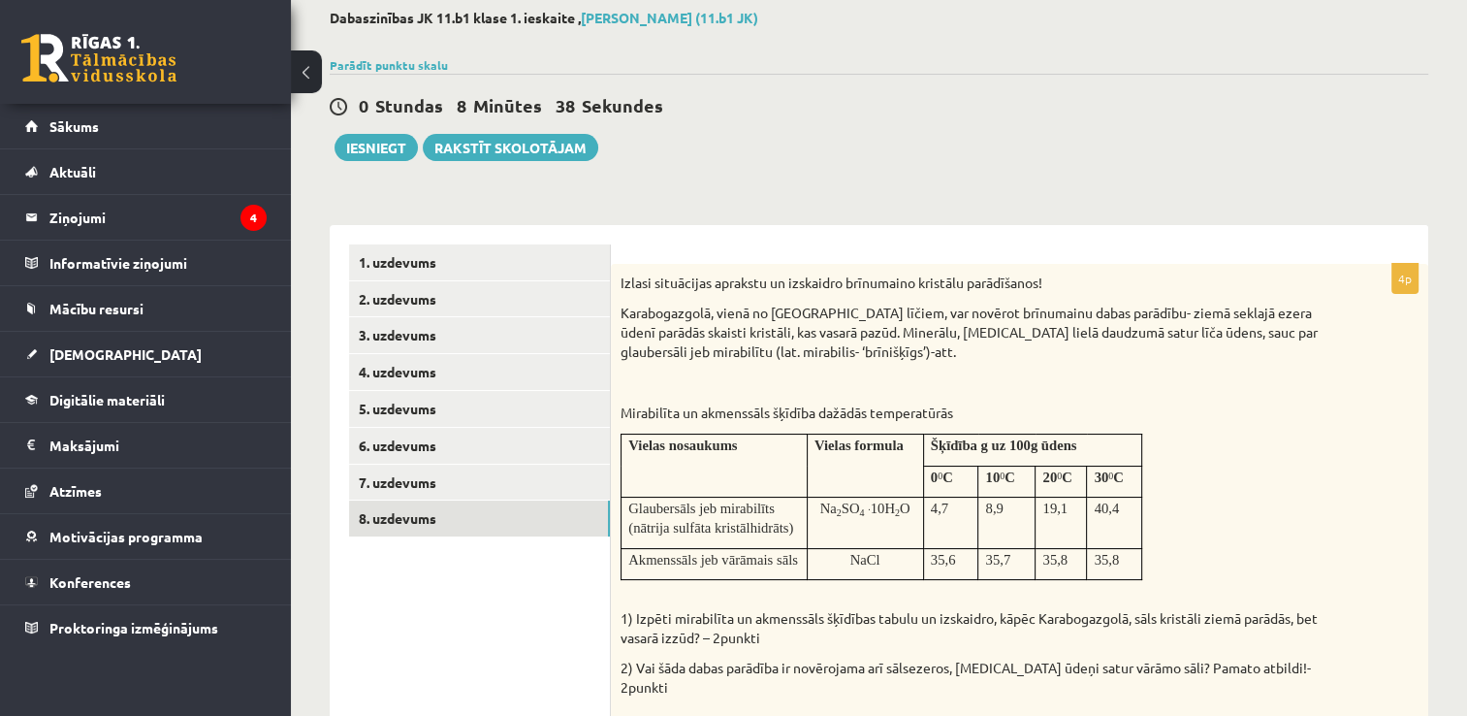
scroll to position [97, 0]
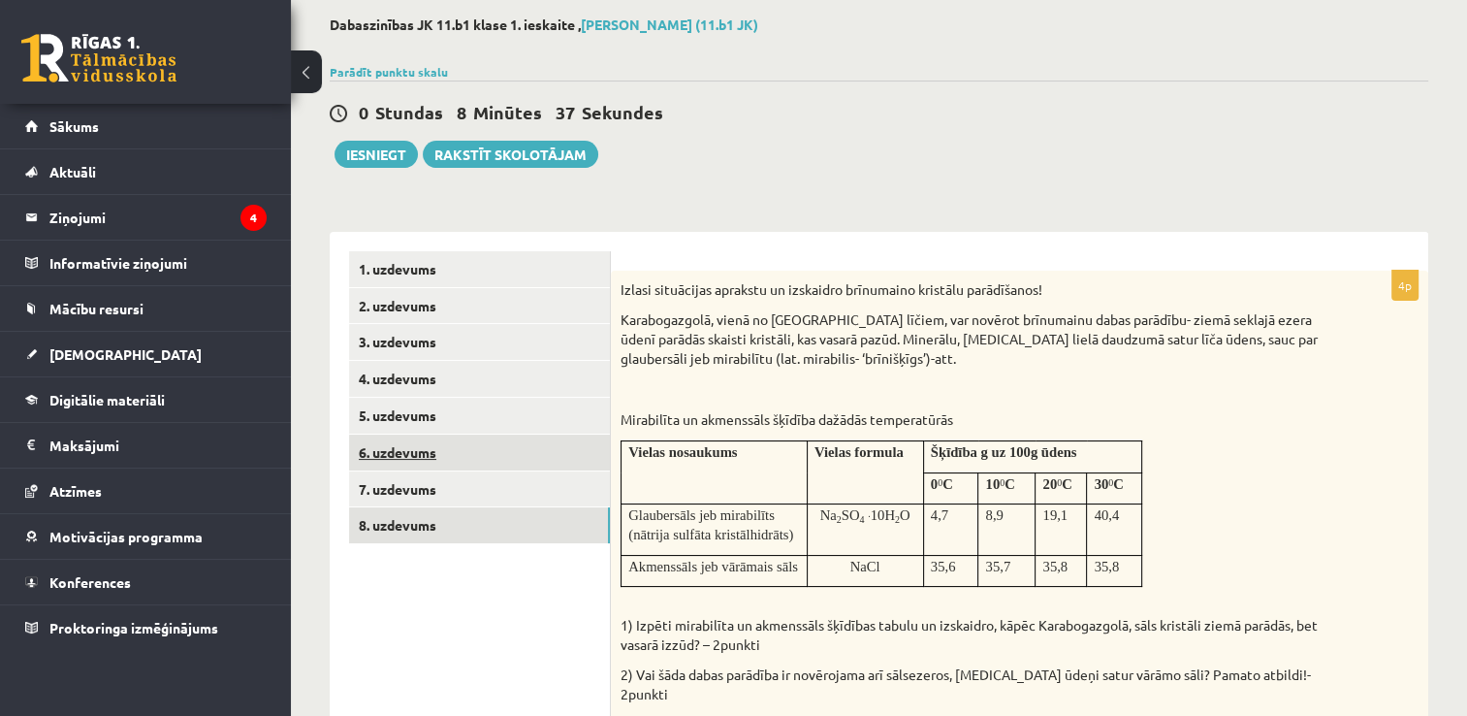
click at [418, 464] on link "6. uzdevums" at bounding box center [479, 452] width 261 height 36
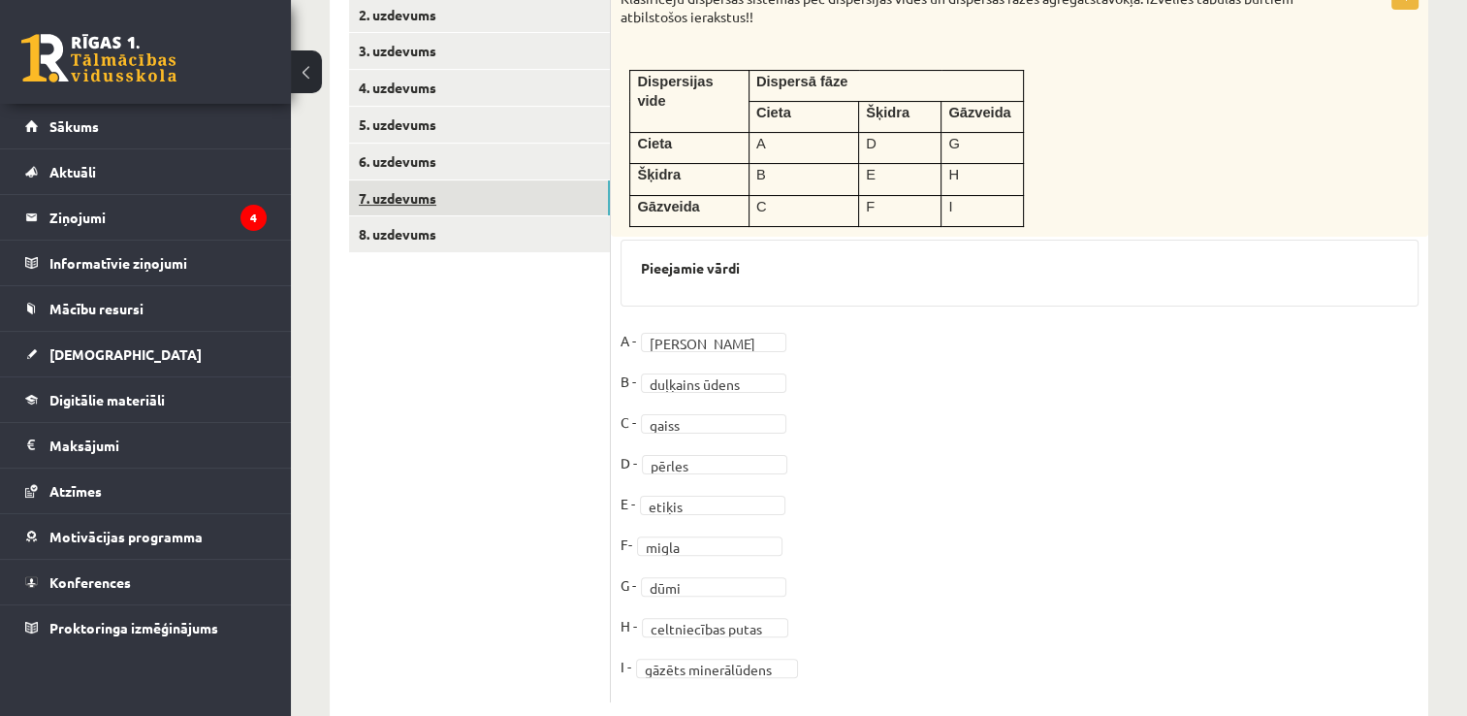
click at [461, 205] on link "7. uzdevums" at bounding box center [479, 198] width 261 height 36
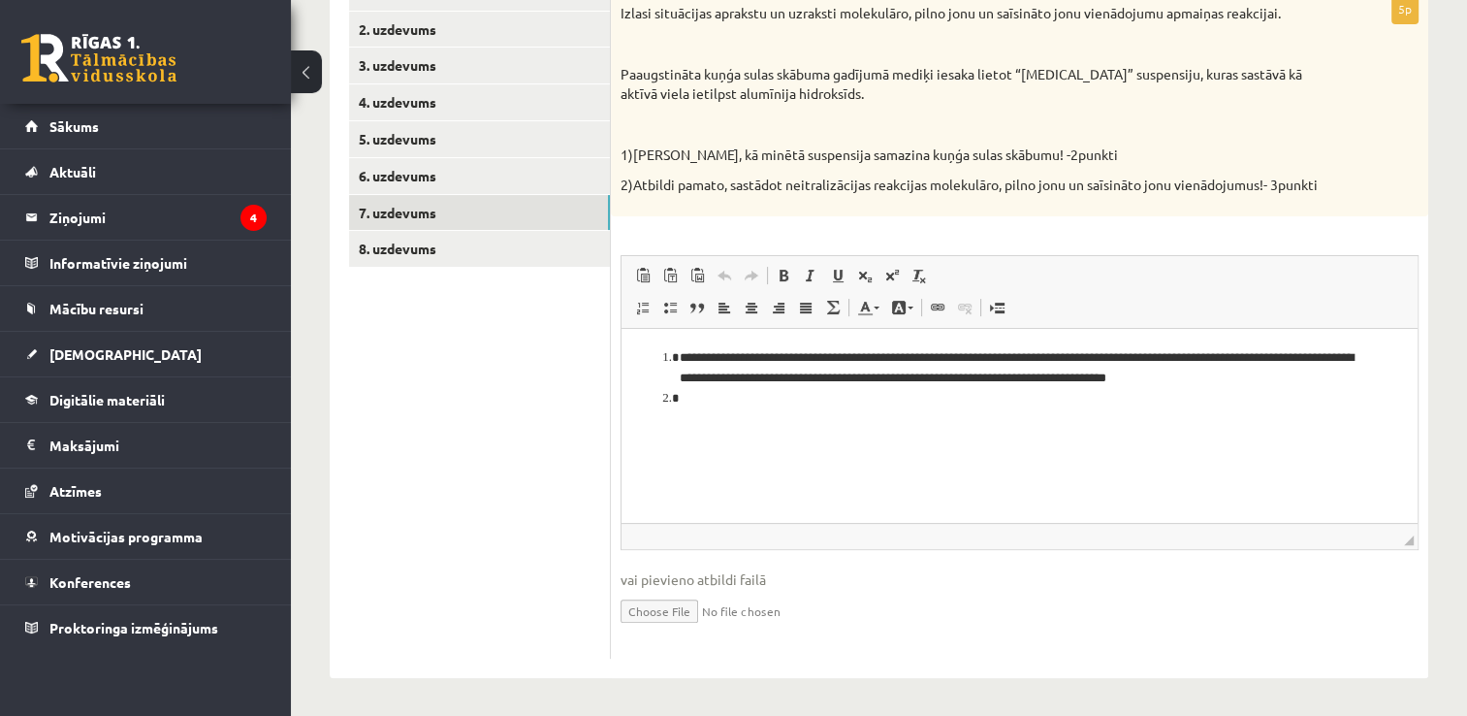
scroll to position [0, 0]
click at [703, 409] on html "**********" at bounding box center [1020, 378] width 796 height 99
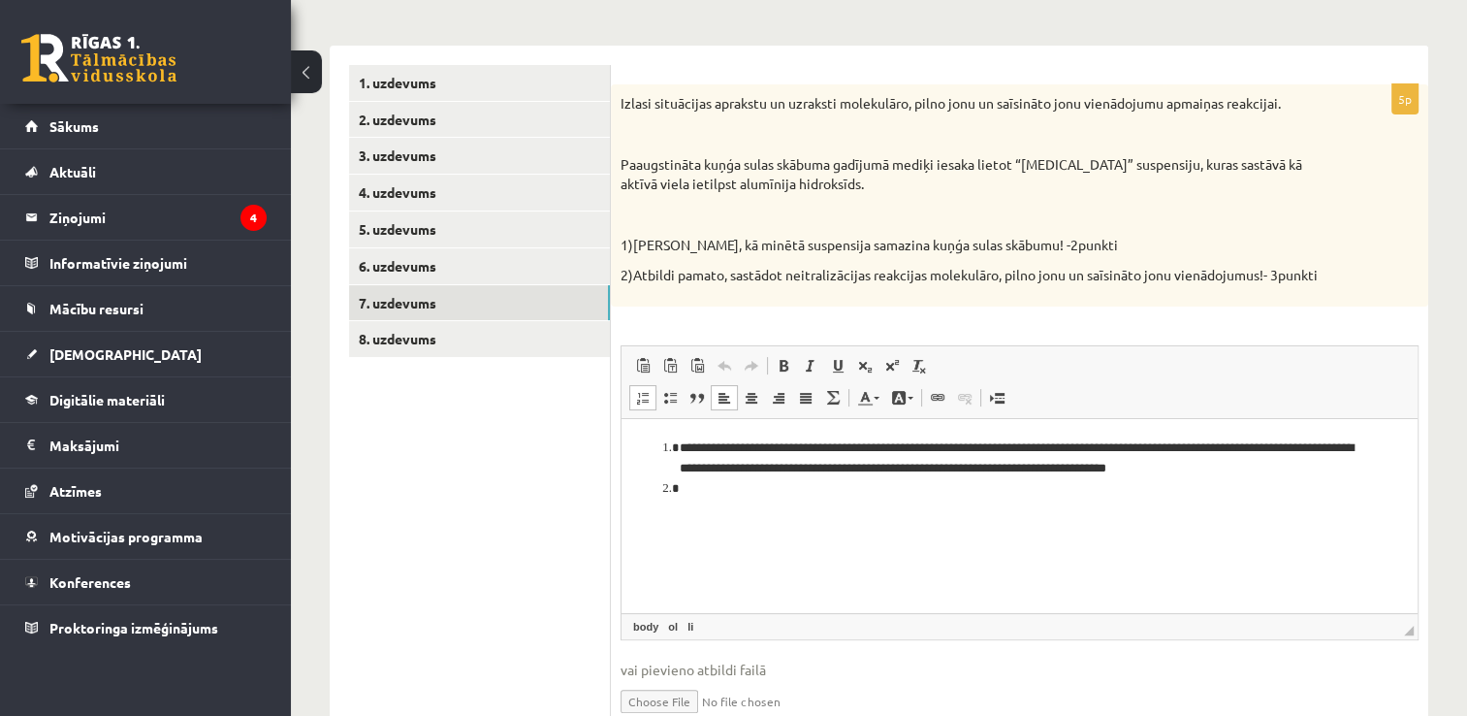
scroll to position [276, 0]
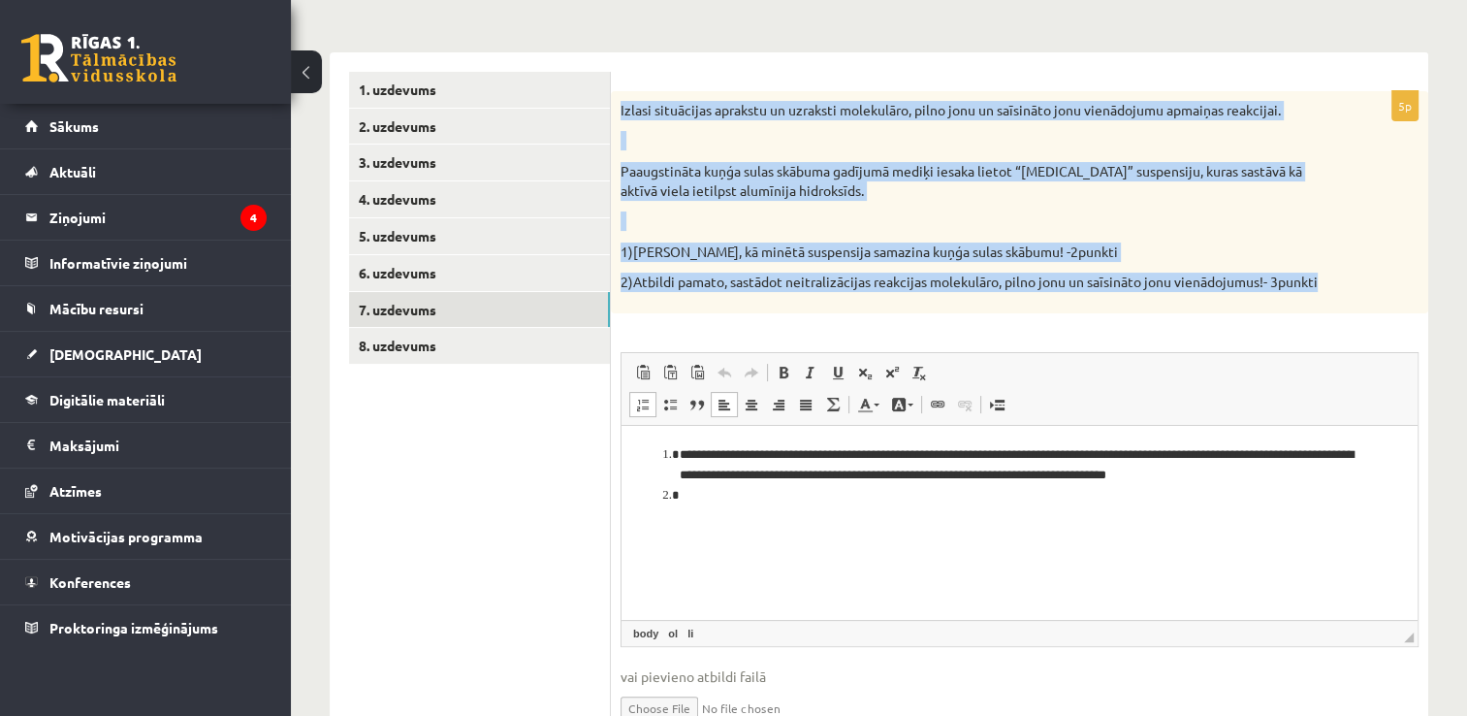
drag, startPoint x: 1338, startPoint y: 283, endPoint x: 612, endPoint y: 100, distance: 749.2
click at [612, 100] on div "Izlasi situācijas aprakstu un uzraksti molekulāro, pilno jonu un saīsināto jonu…" at bounding box center [1020, 202] width 818 height 222
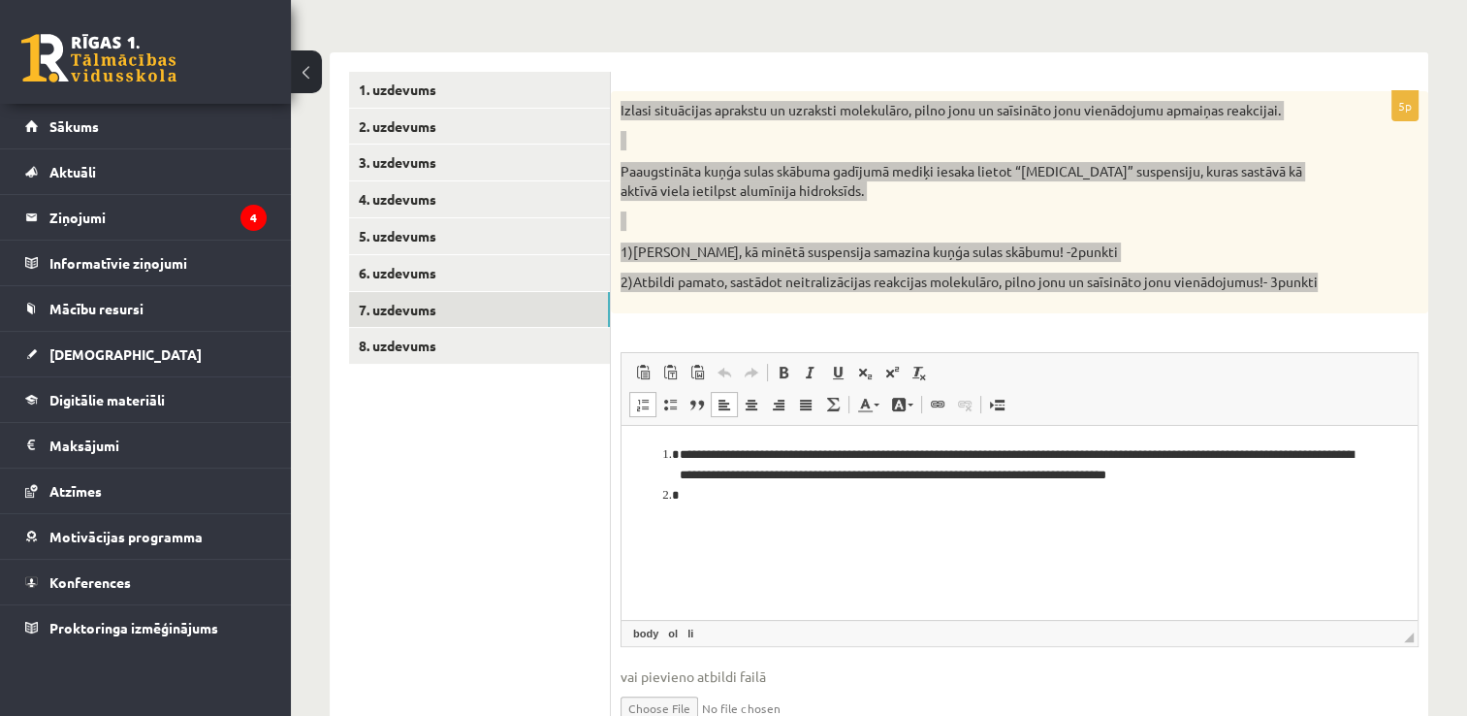
click at [948, 525] on html "**********" at bounding box center [1020, 475] width 796 height 99
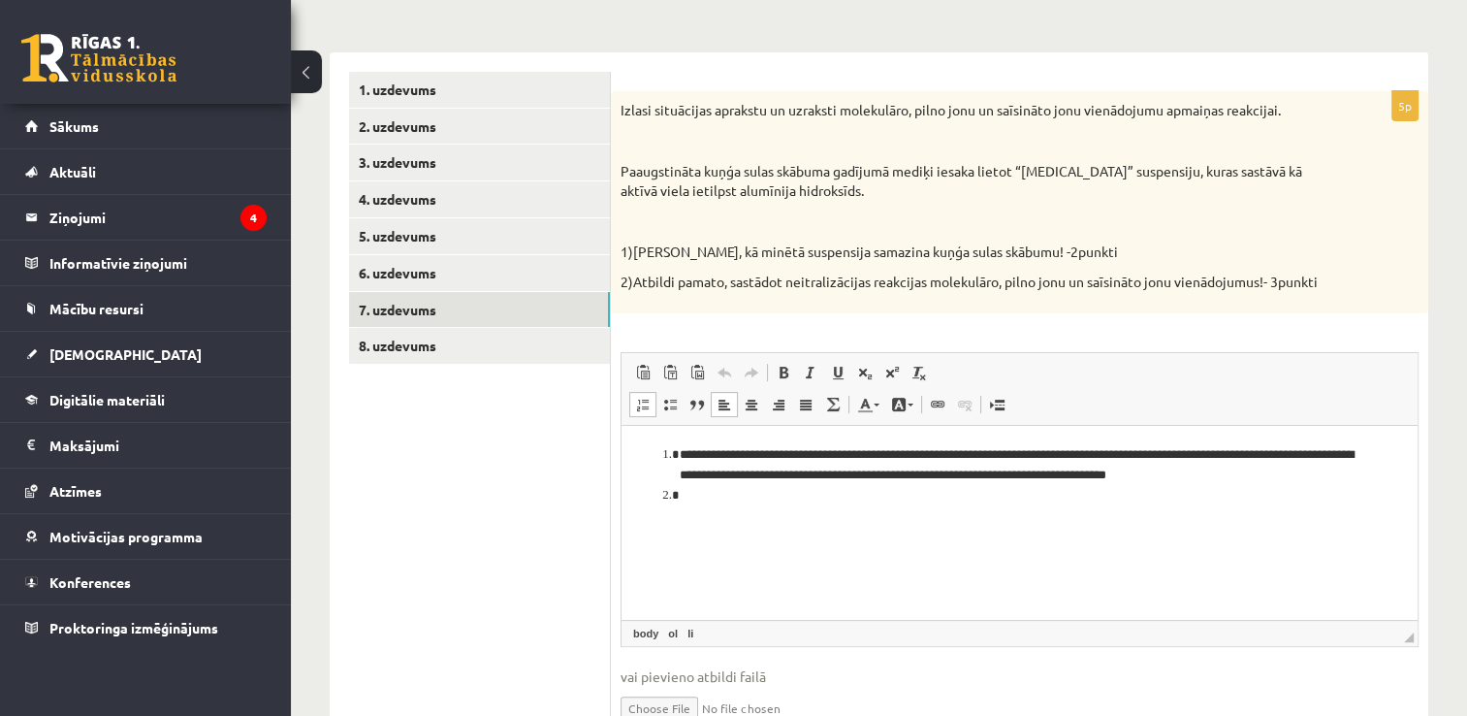
click at [803, 314] on div "**********" at bounding box center [1020, 423] width 818 height 664
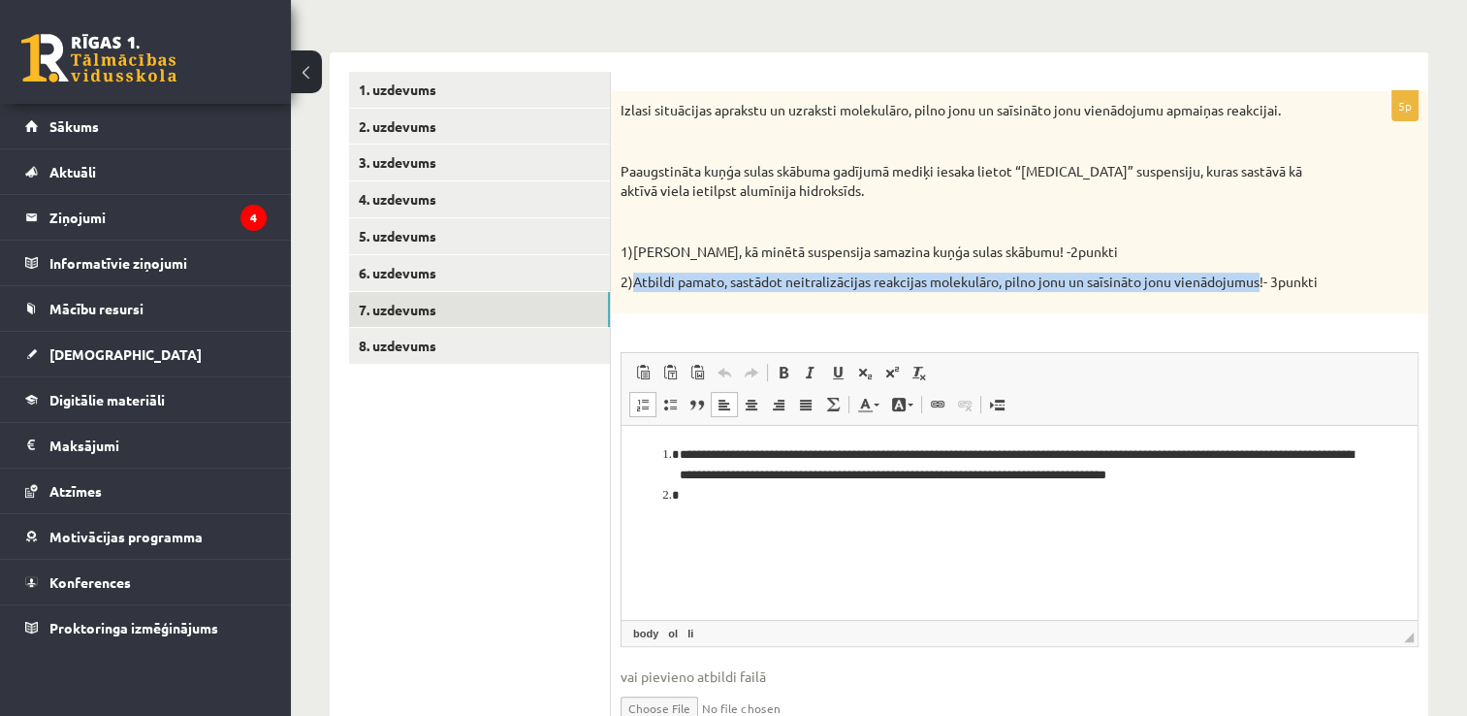
drag, startPoint x: 1260, startPoint y: 281, endPoint x: 630, endPoint y: 275, distance: 629.5
click at [630, 275] on p "2)Atbildi pamato, sastādot neitralizācijas reakcijas molekulāro, pilno jonu un …" at bounding box center [971, 282] width 701 height 19
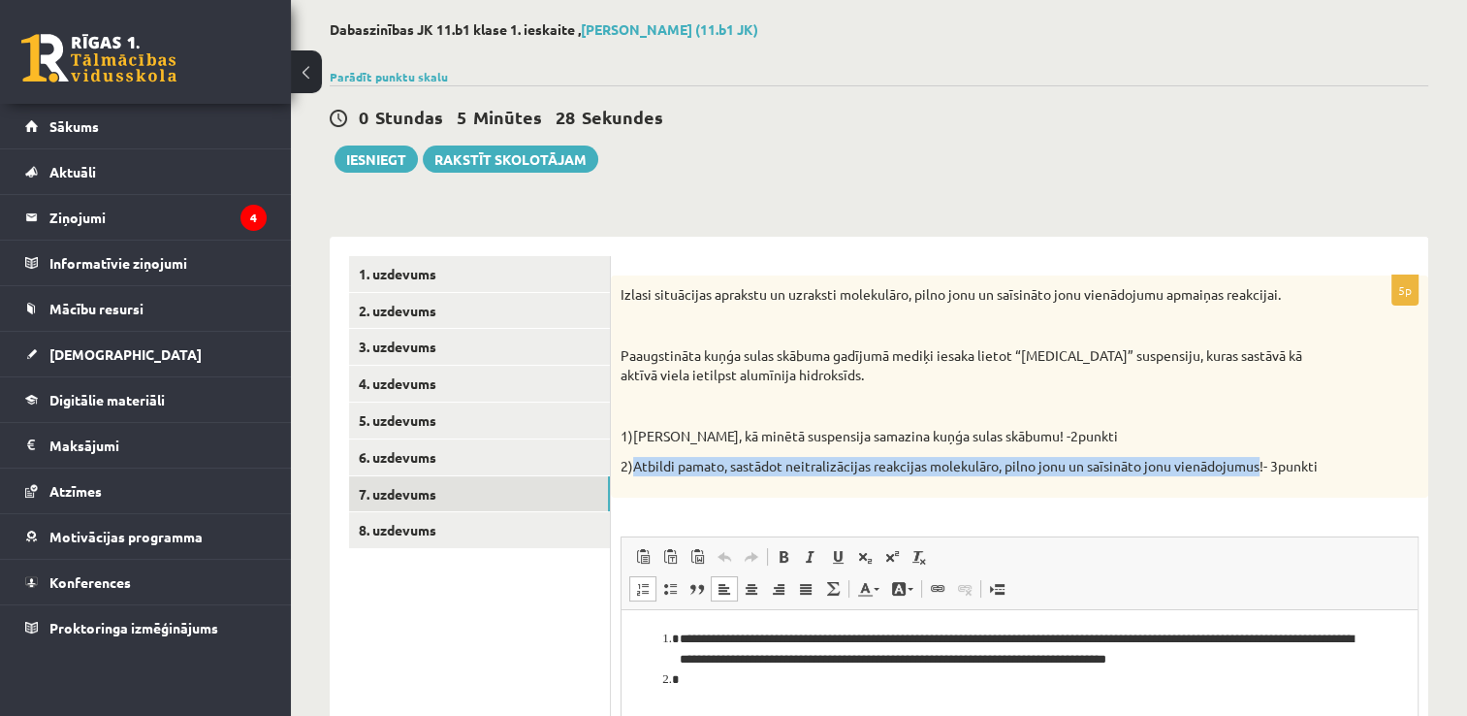
scroll to position [97, 0]
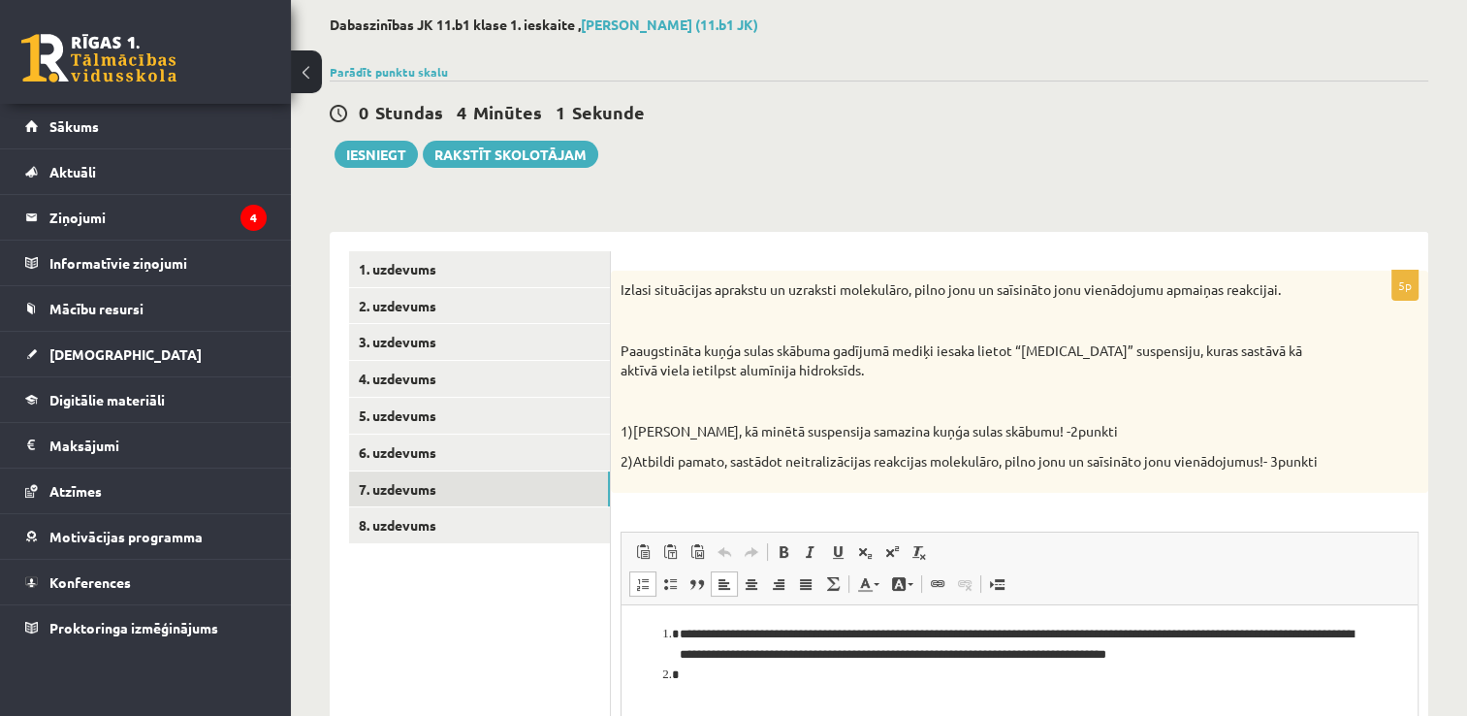
click at [1127, 374] on p "Paaugstināta kuņģa sulas skābuma gadījumā mediķi iesaka lietot “Maalox” suspens…" at bounding box center [971, 360] width 701 height 38
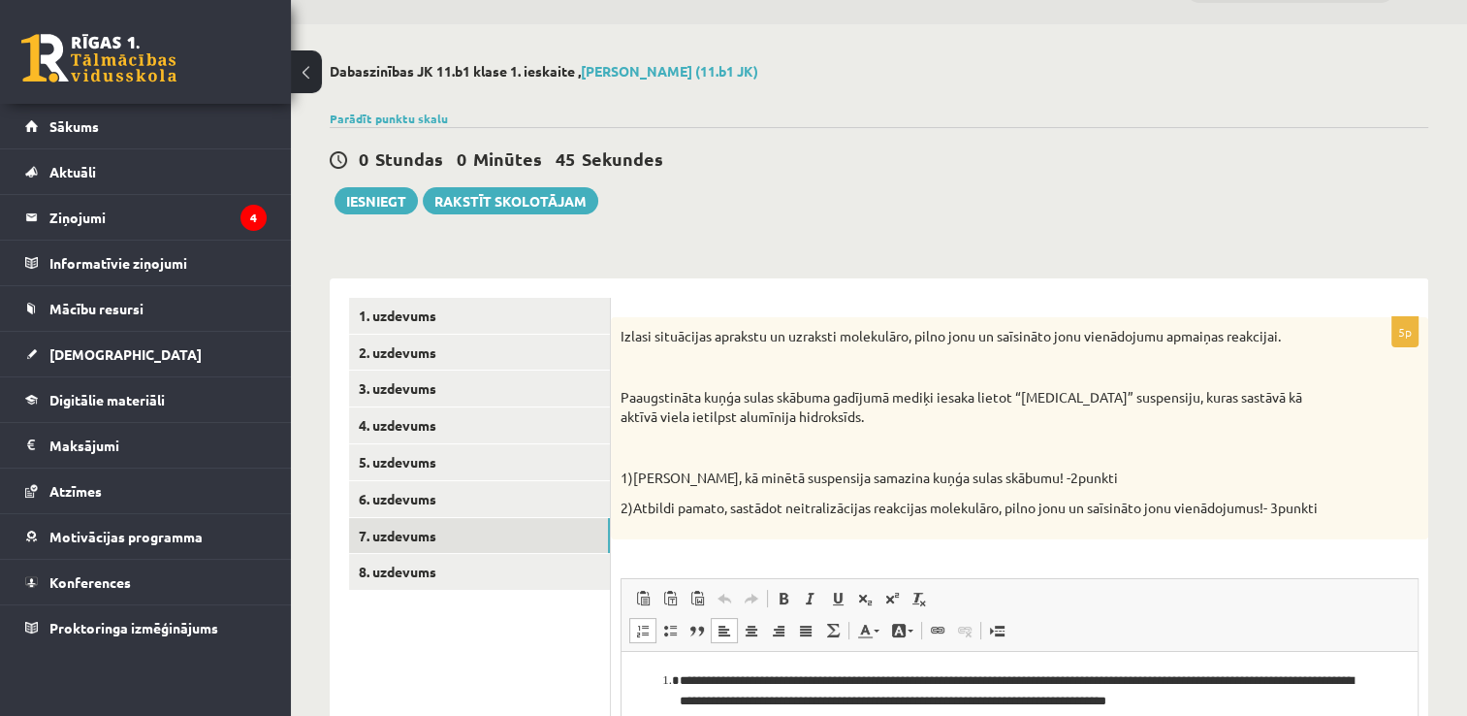
scroll to position [0, 0]
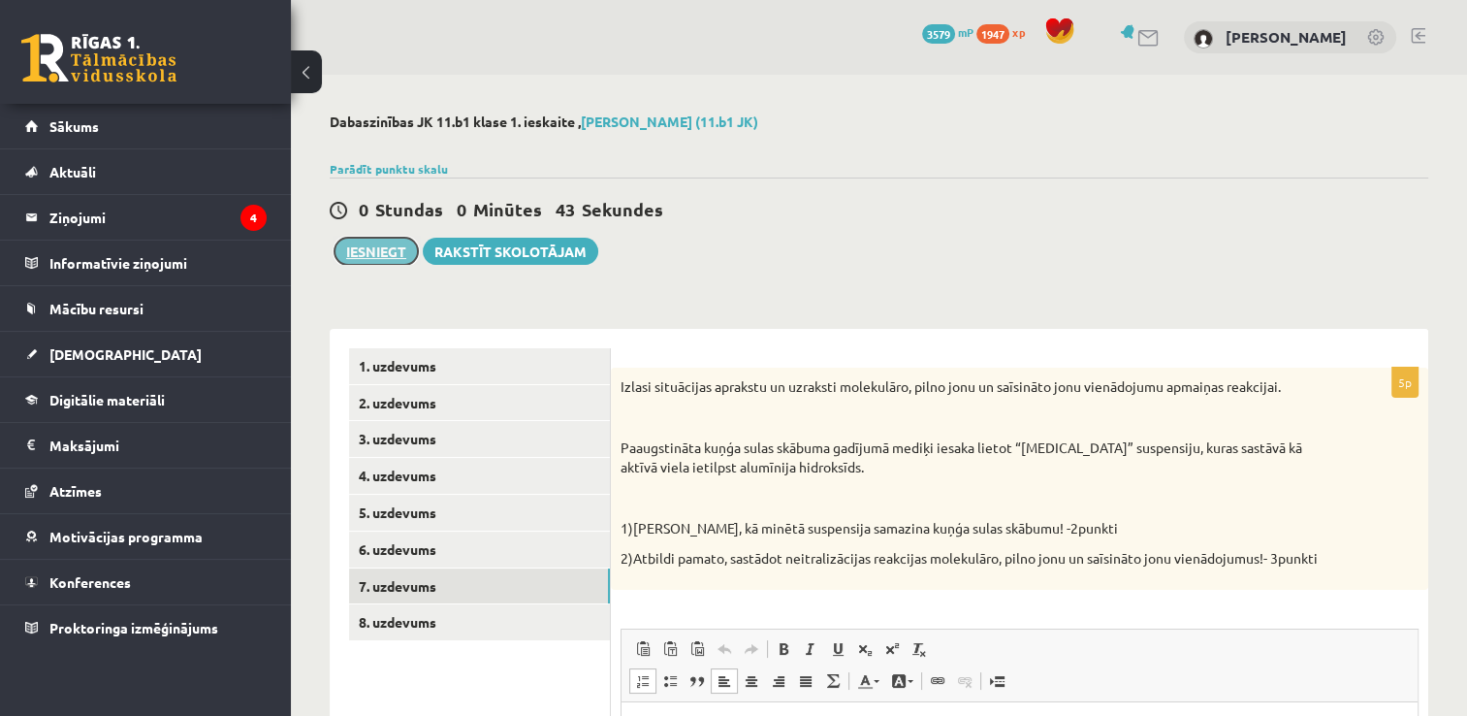
click at [351, 248] on button "Iesniegt" at bounding box center [376, 251] width 83 height 27
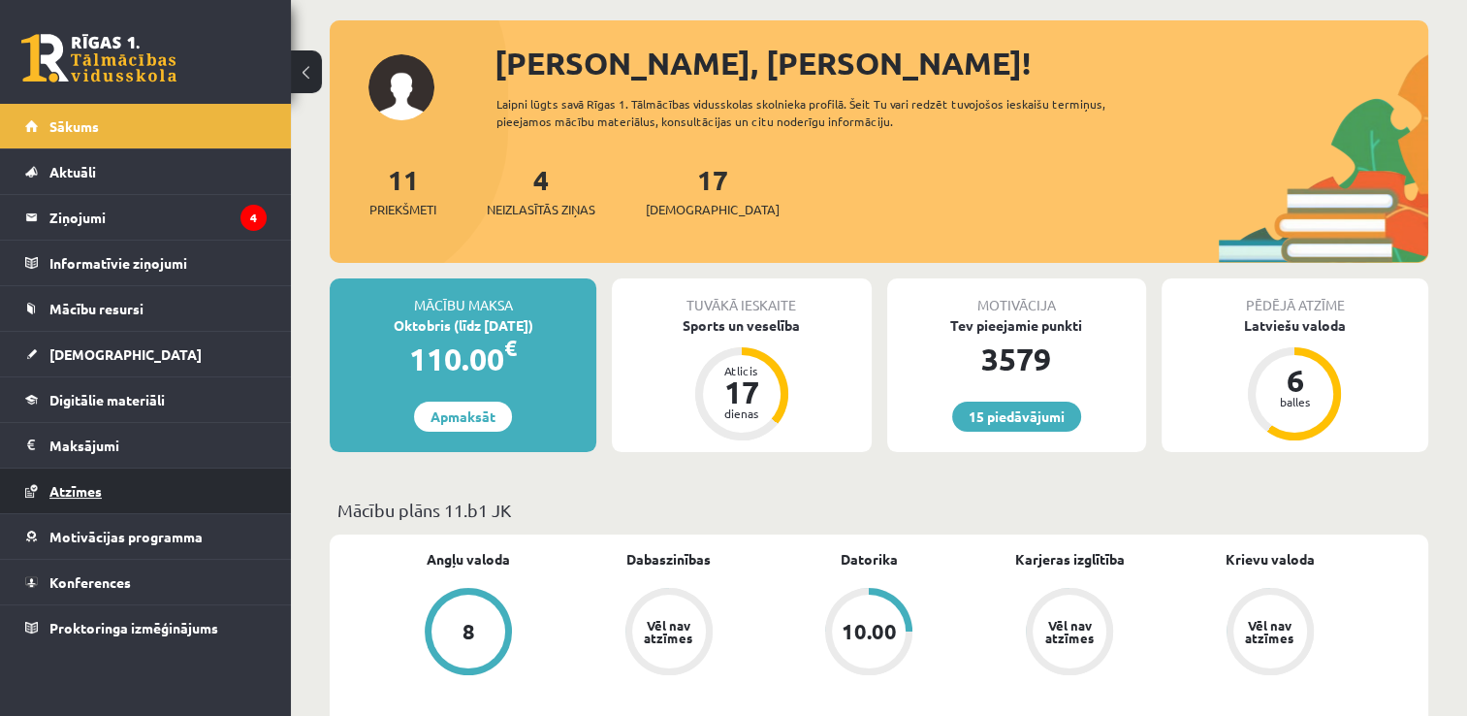
scroll to position [97, 0]
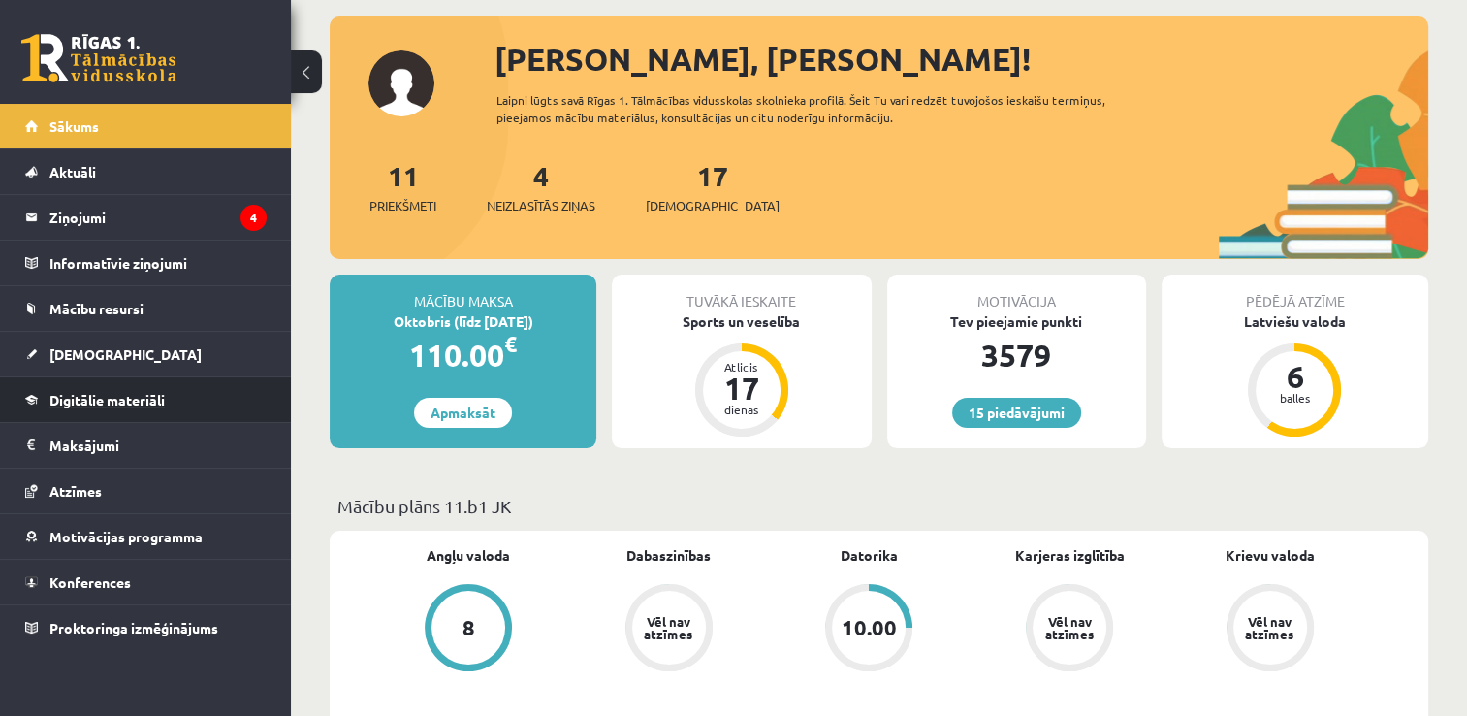
click at [116, 408] on link "Digitālie materiāli" at bounding box center [145, 399] width 241 height 45
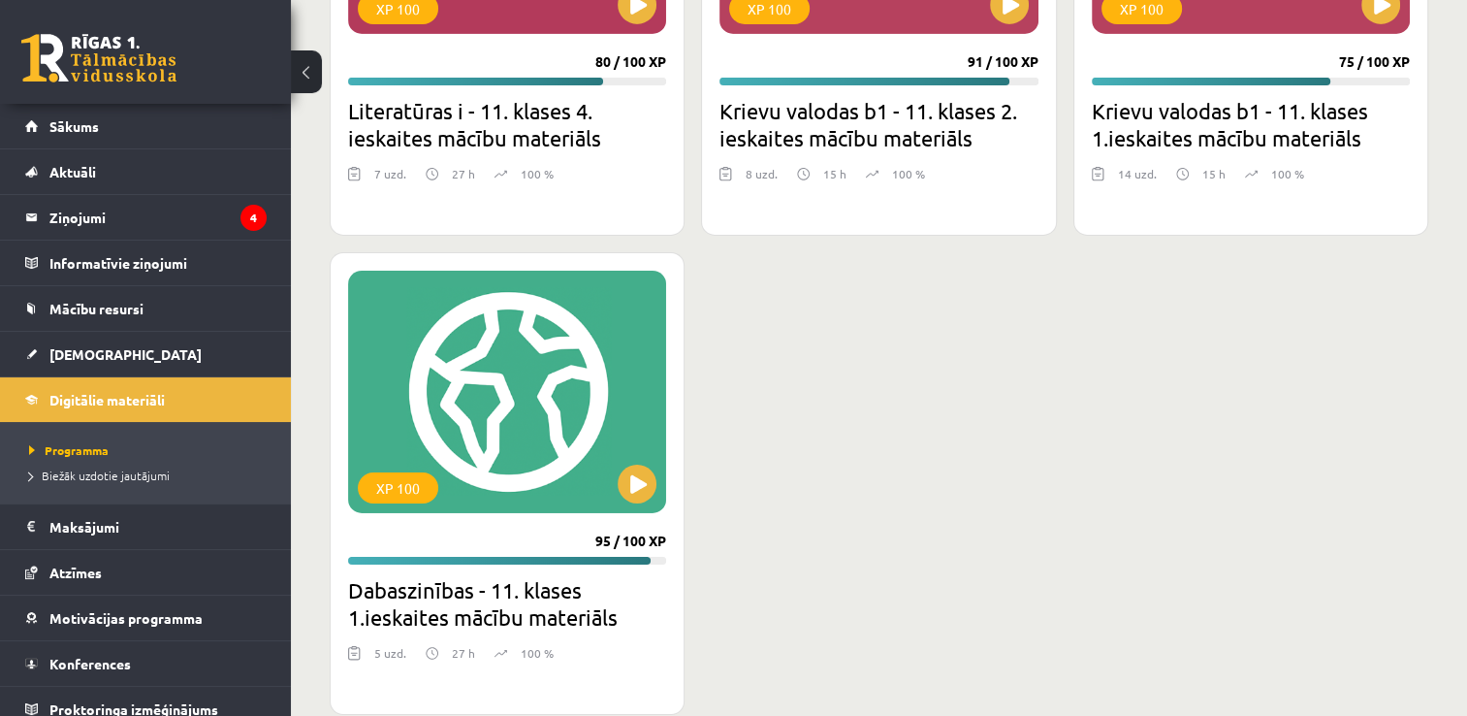
scroll to position [6498, 0]
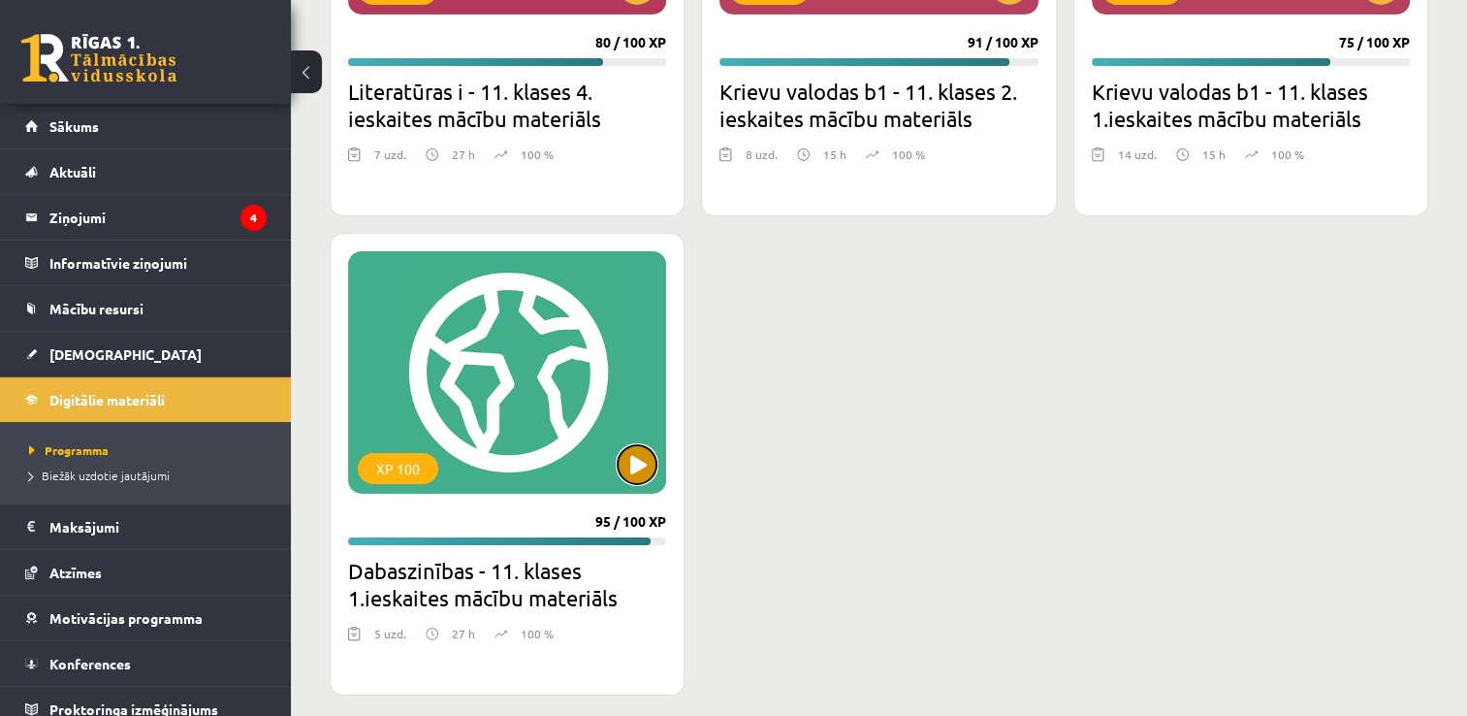
click at [636, 460] on button at bounding box center [637, 464] width 39 height 39
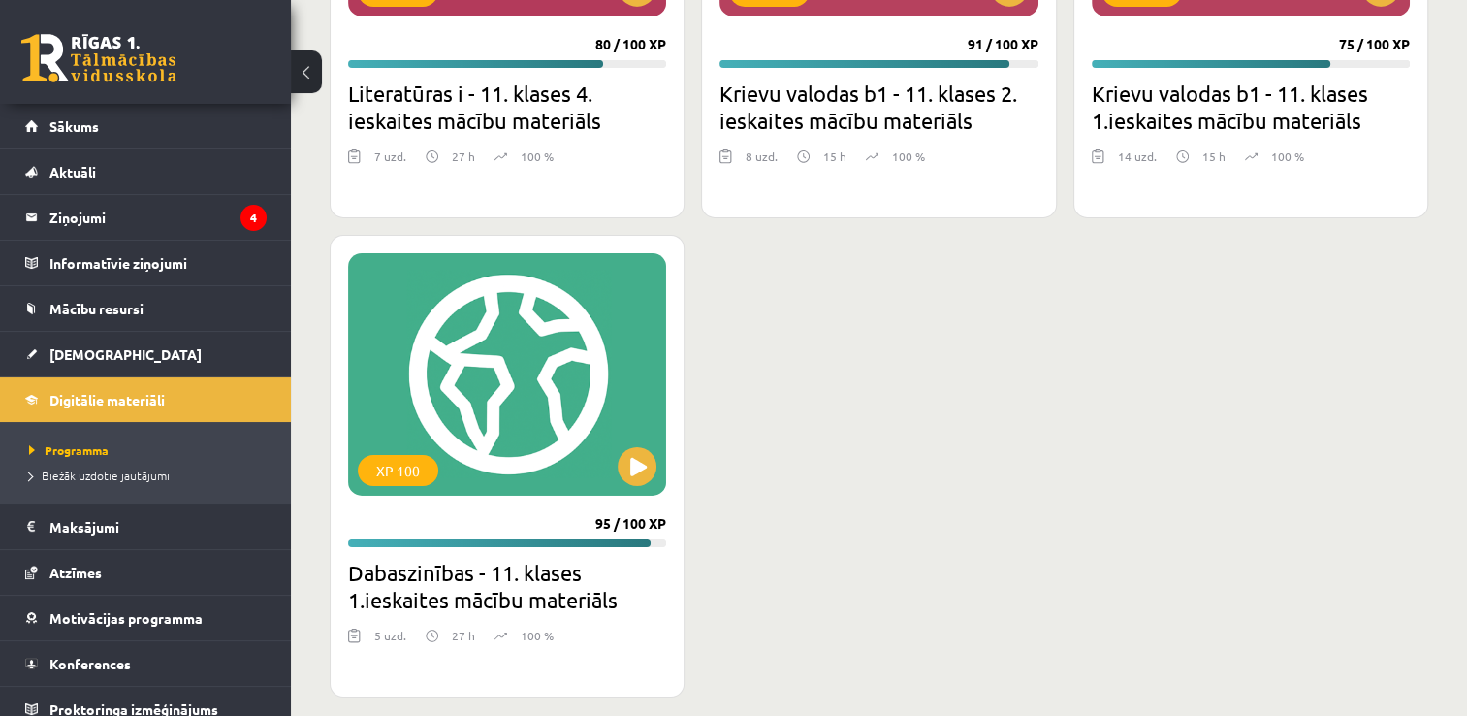
scroll to position [6511, 0]
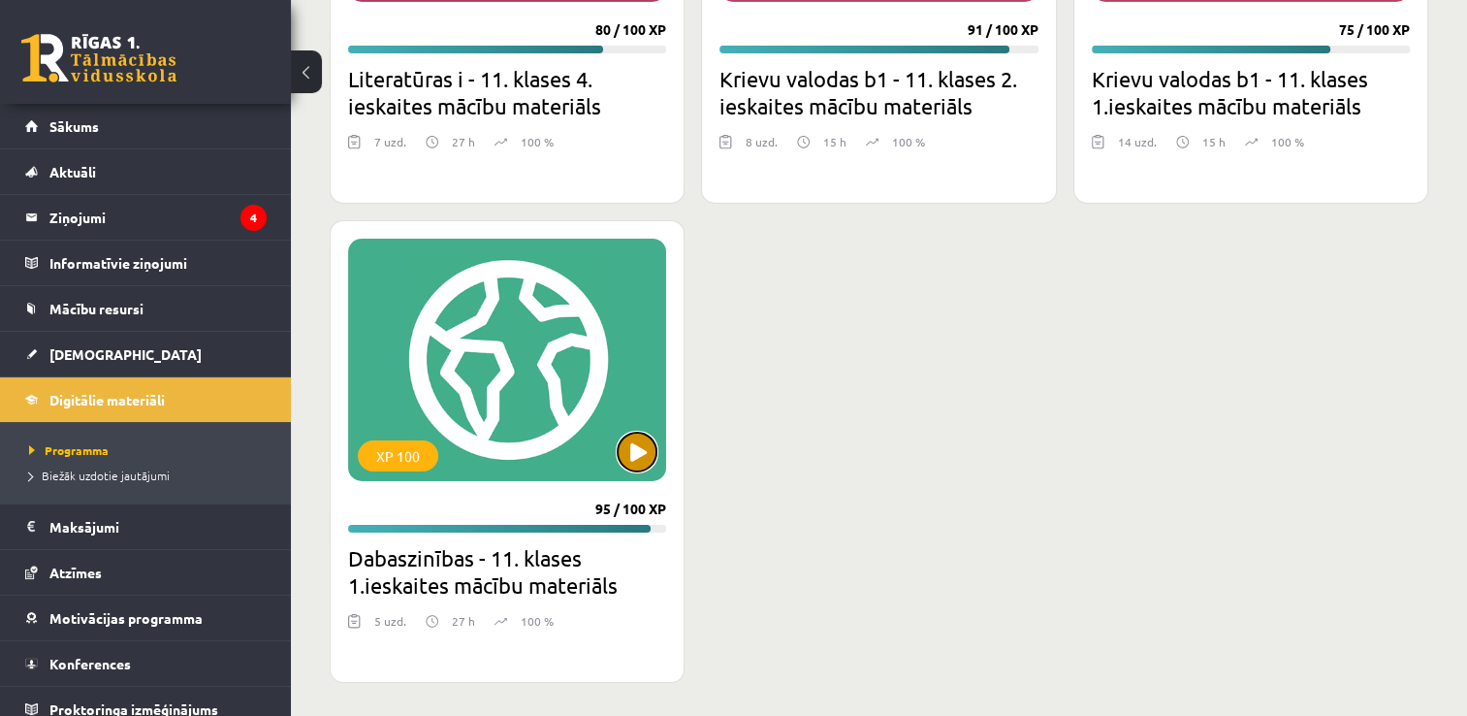
click at [637, 460] on button at bounding box center [637, 452] width 39 height 39
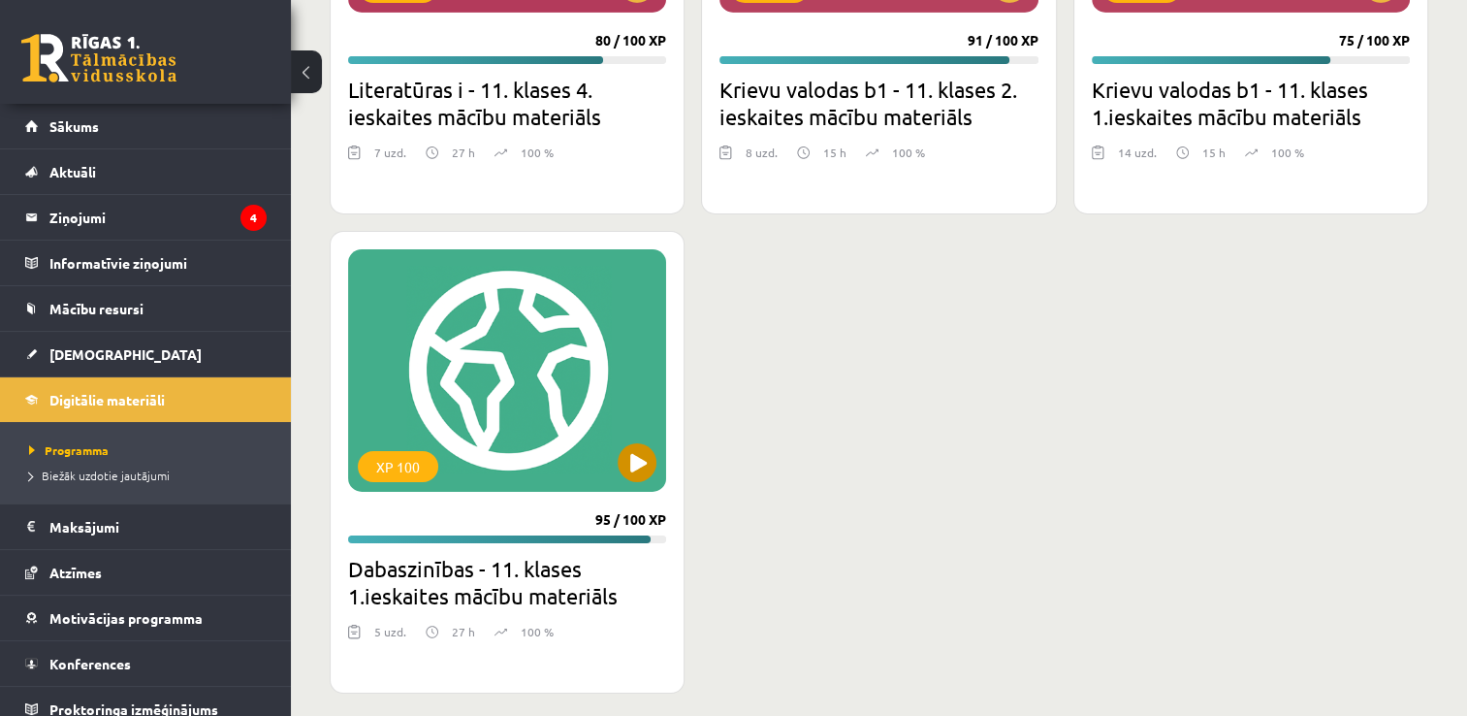
scroll to position [6511, 0]
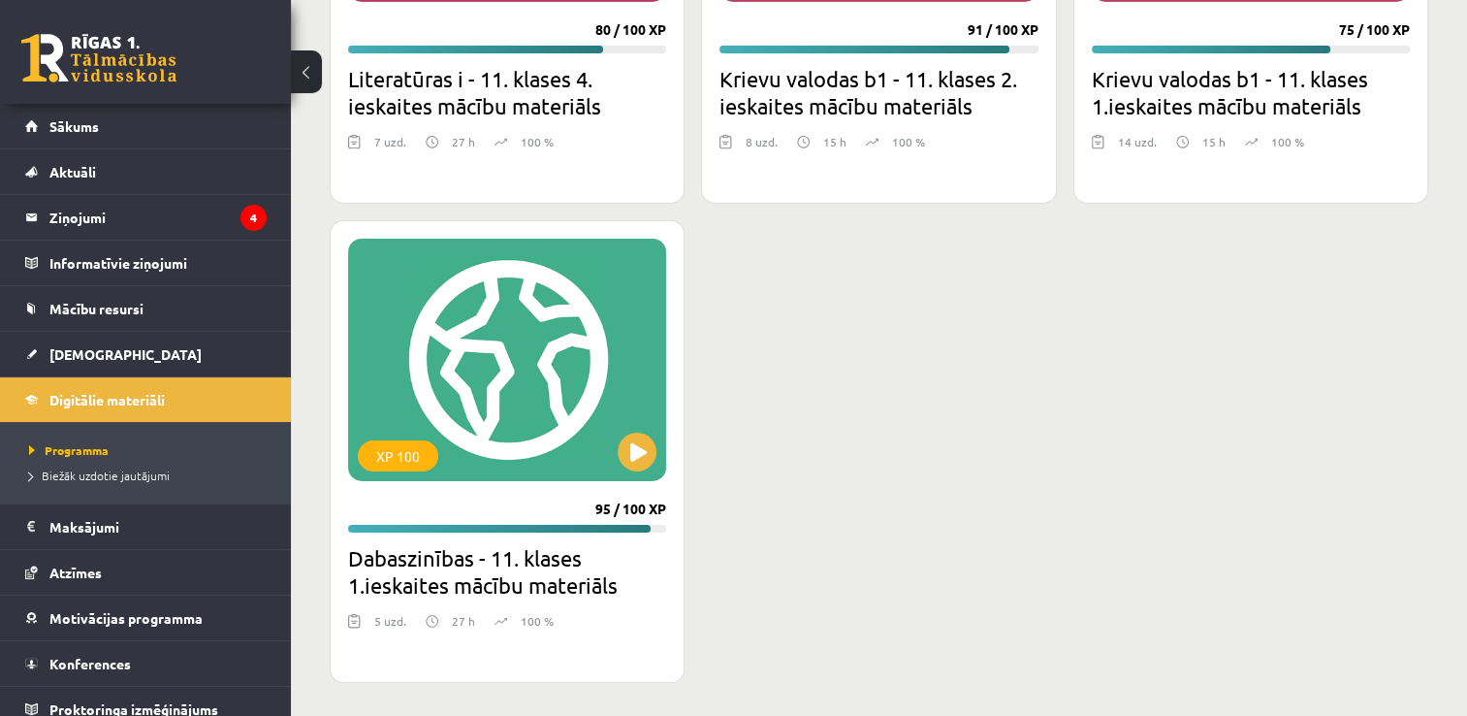
click at [450, 568] on h2 "Dabaszinības - 11. klases 1.ieskaites mācību materiāls" at bounding box center [507, 571] width 318 height 54
click at [434, 427] on div "XP 100" at bounding box center [507, 360] width 318 height 242
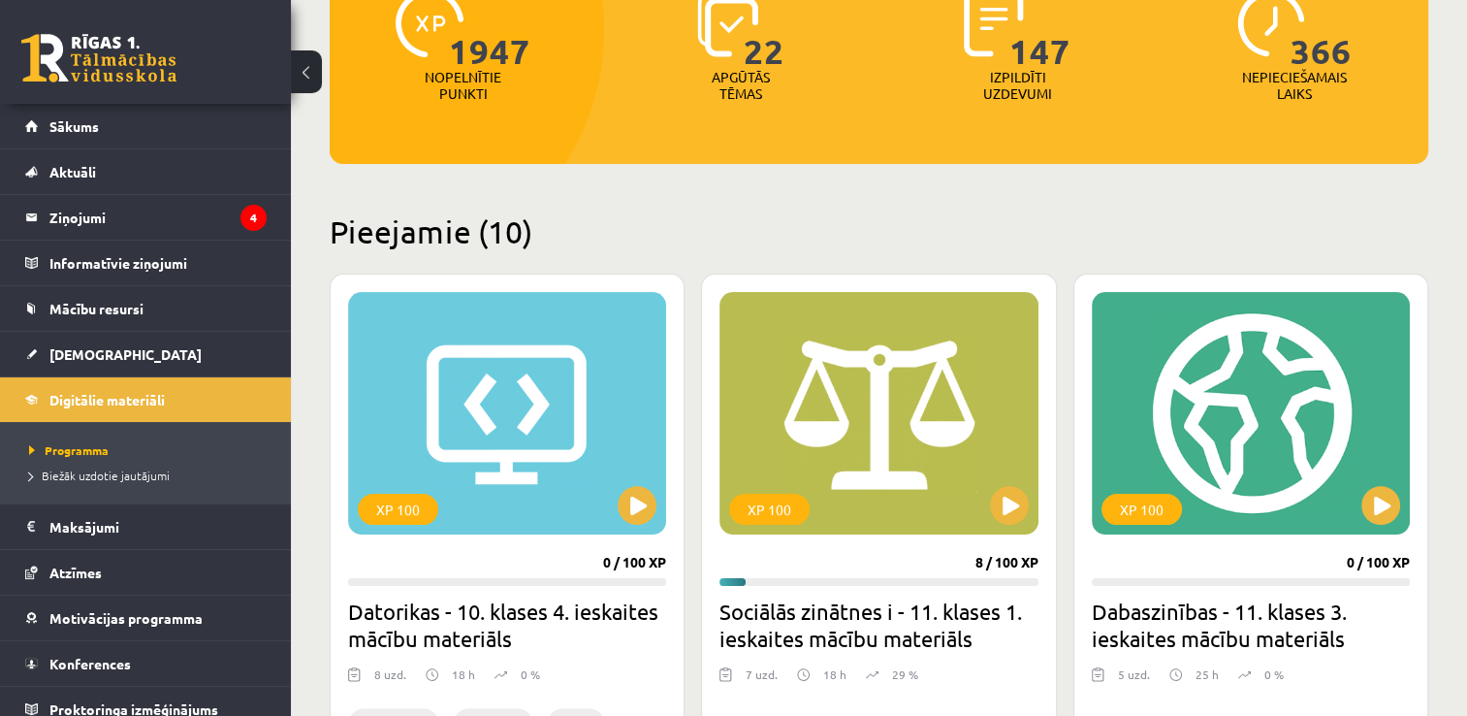
scroll to position [194, 0]
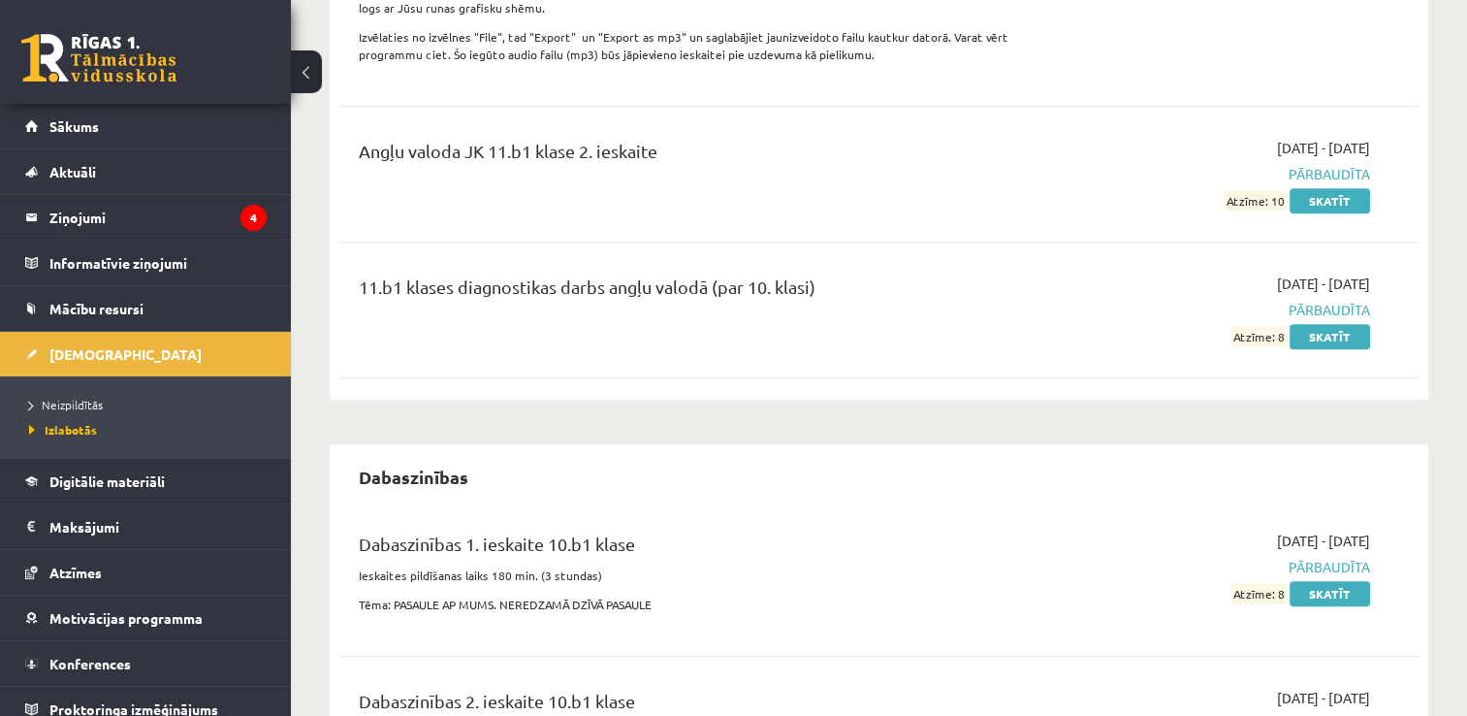
scroll to position [1746, 0]
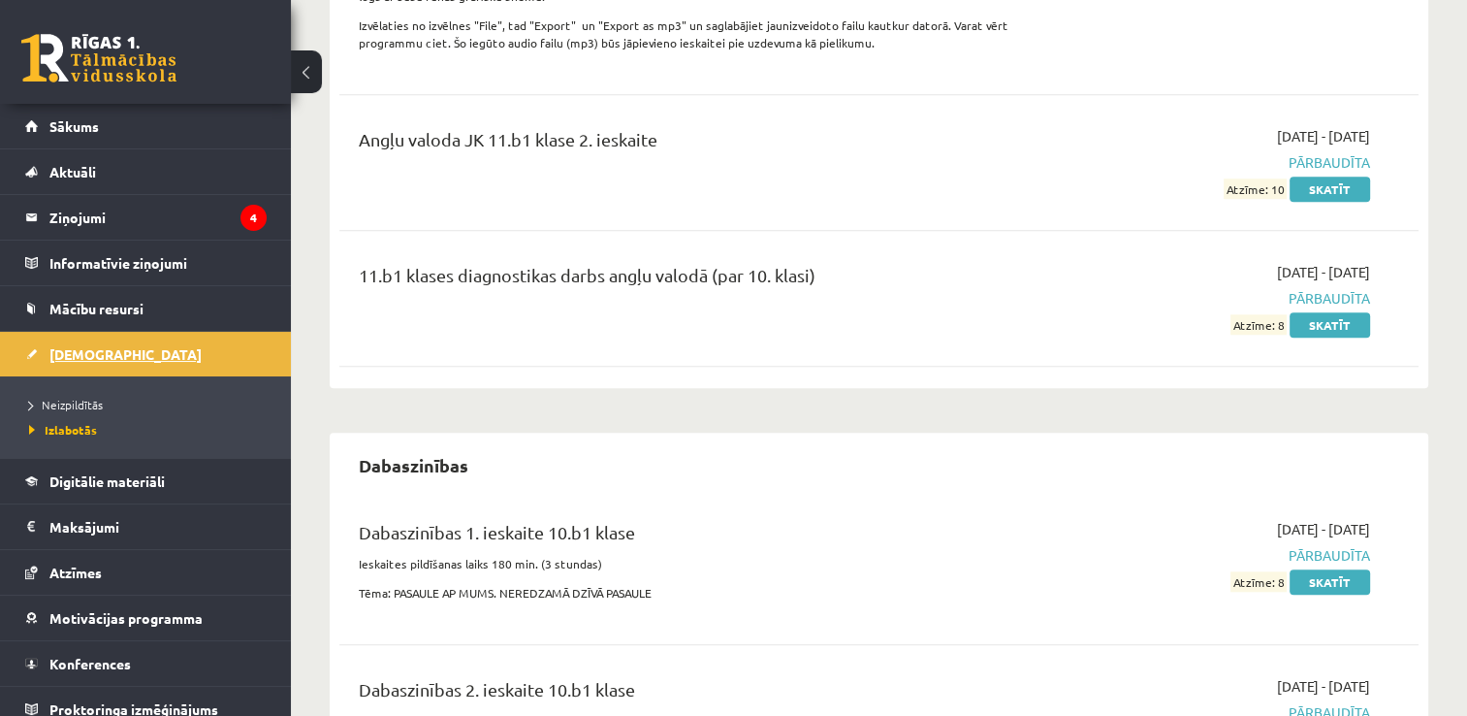
click at [70, 354] on span "[DEMOGRAPHIC_DATA]" at bounding box center [125, 353] width 152 height 17
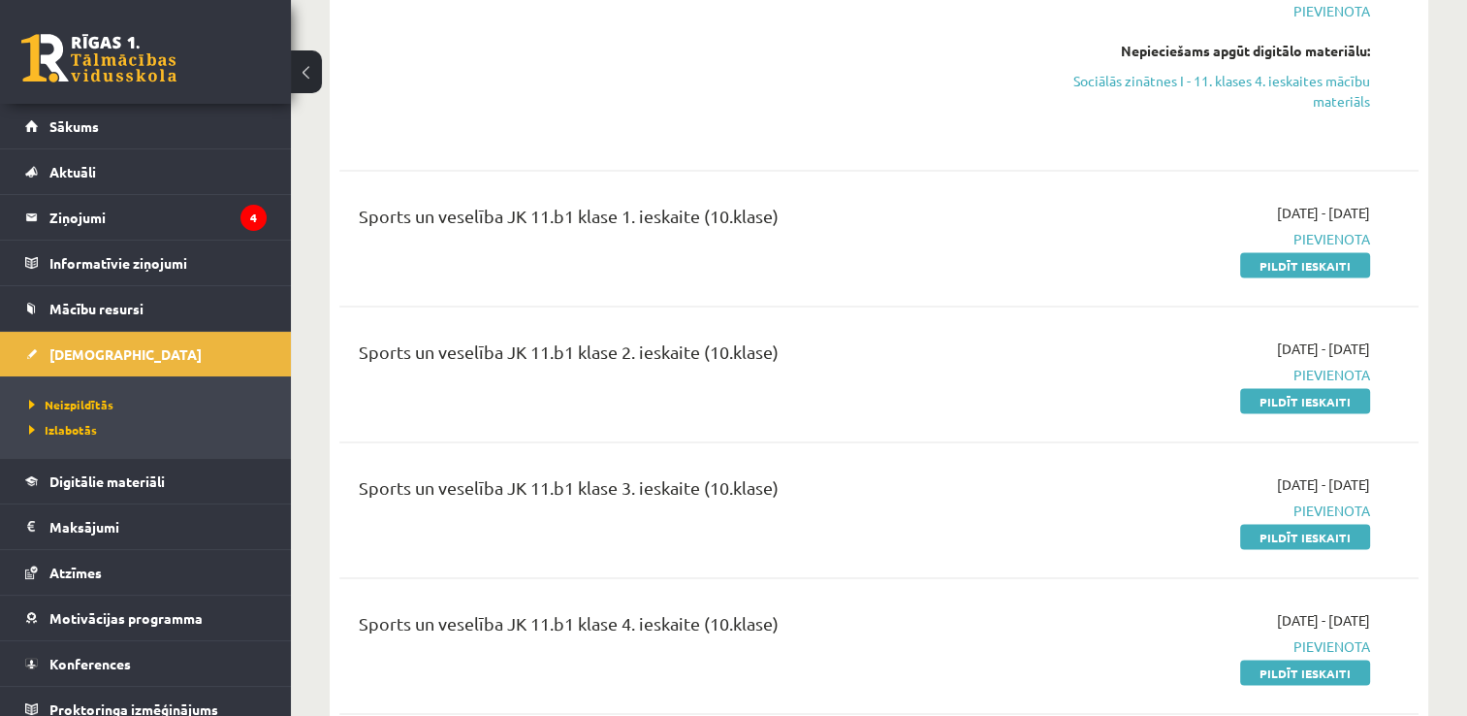
scroll to position [3588, 0]
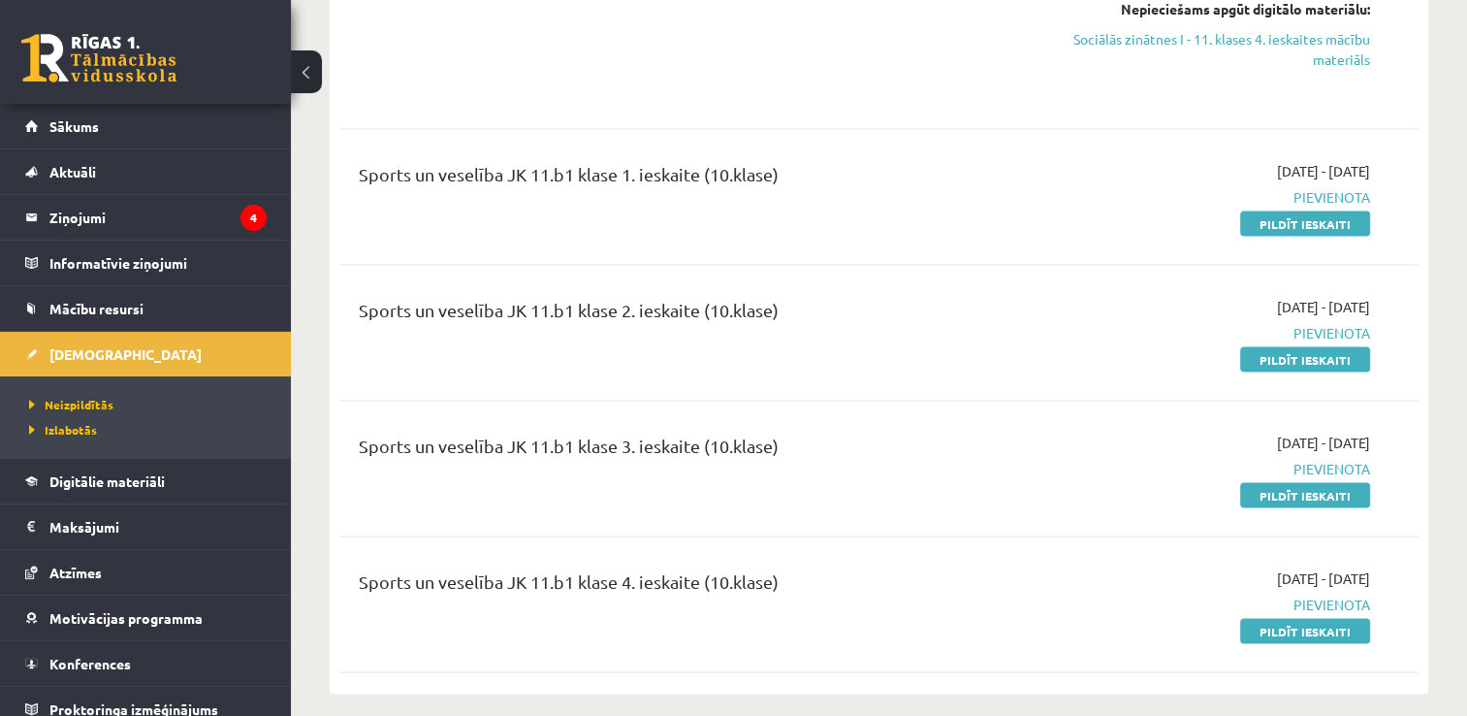
drag, startPoint x: 1300, startPoint y: 201, endPoint x: 823, endPoint y: 95, distance: 487.8
click at [1300, 210] on link "Pildīt ieskaiti" at bounding box center [1305, 222] width 130 height 25
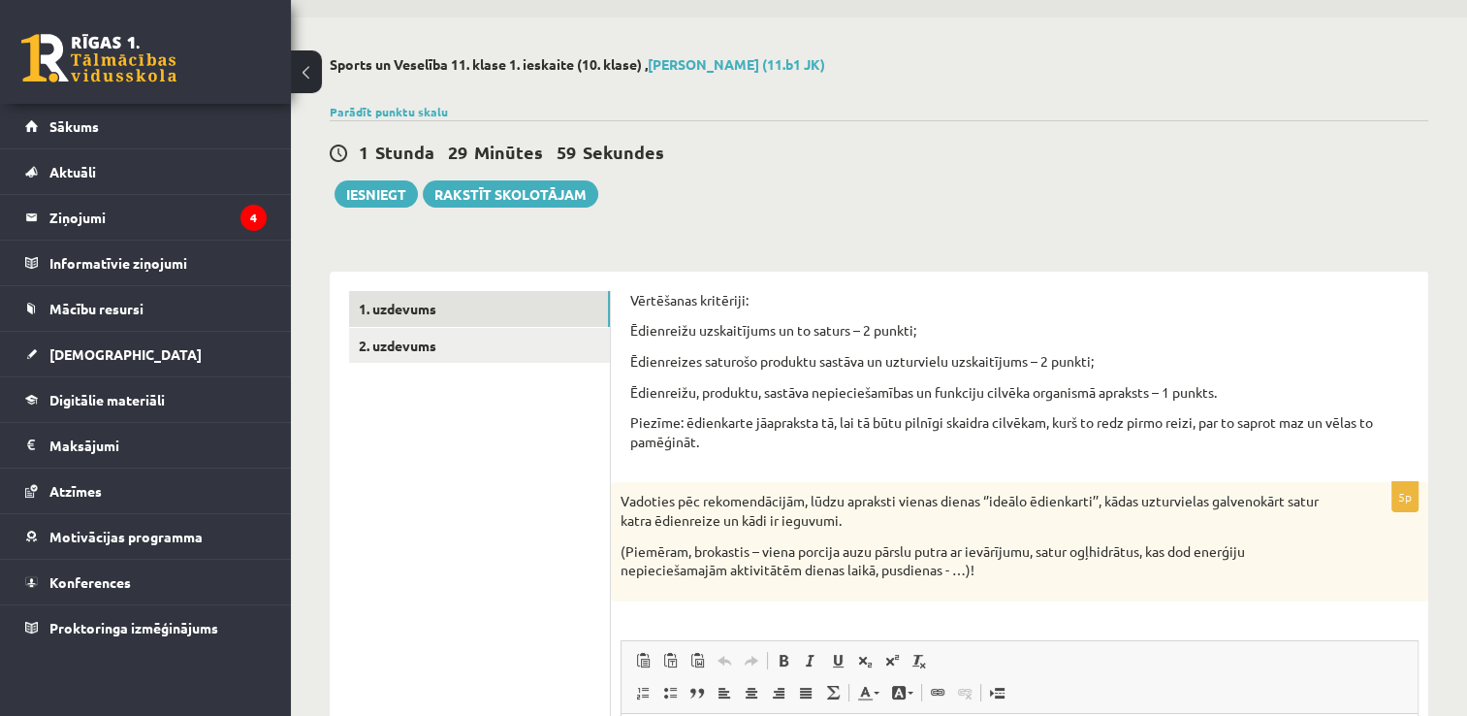
scroll to position [54, 0]
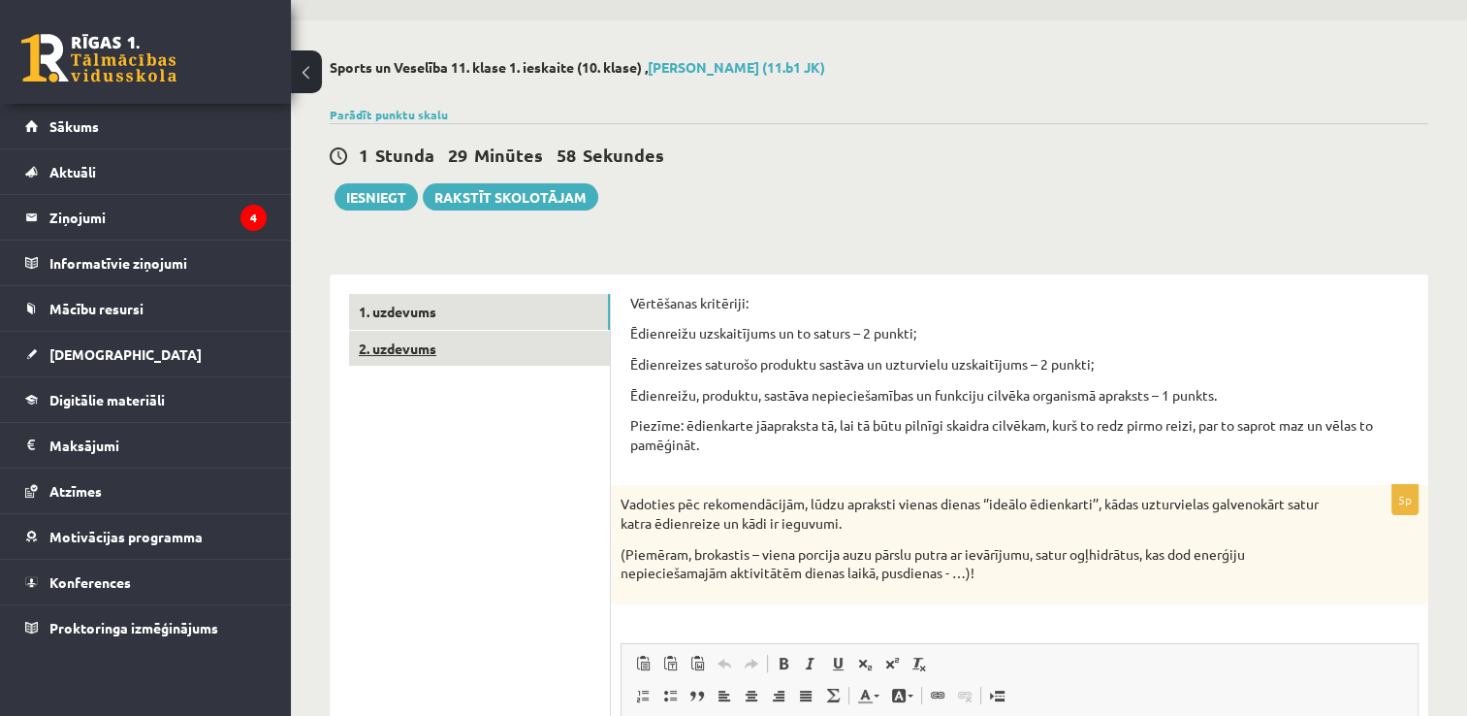
click at [496, 343] on link "2. uzdevums" at bounding box center [479, 349] width 261 height 36
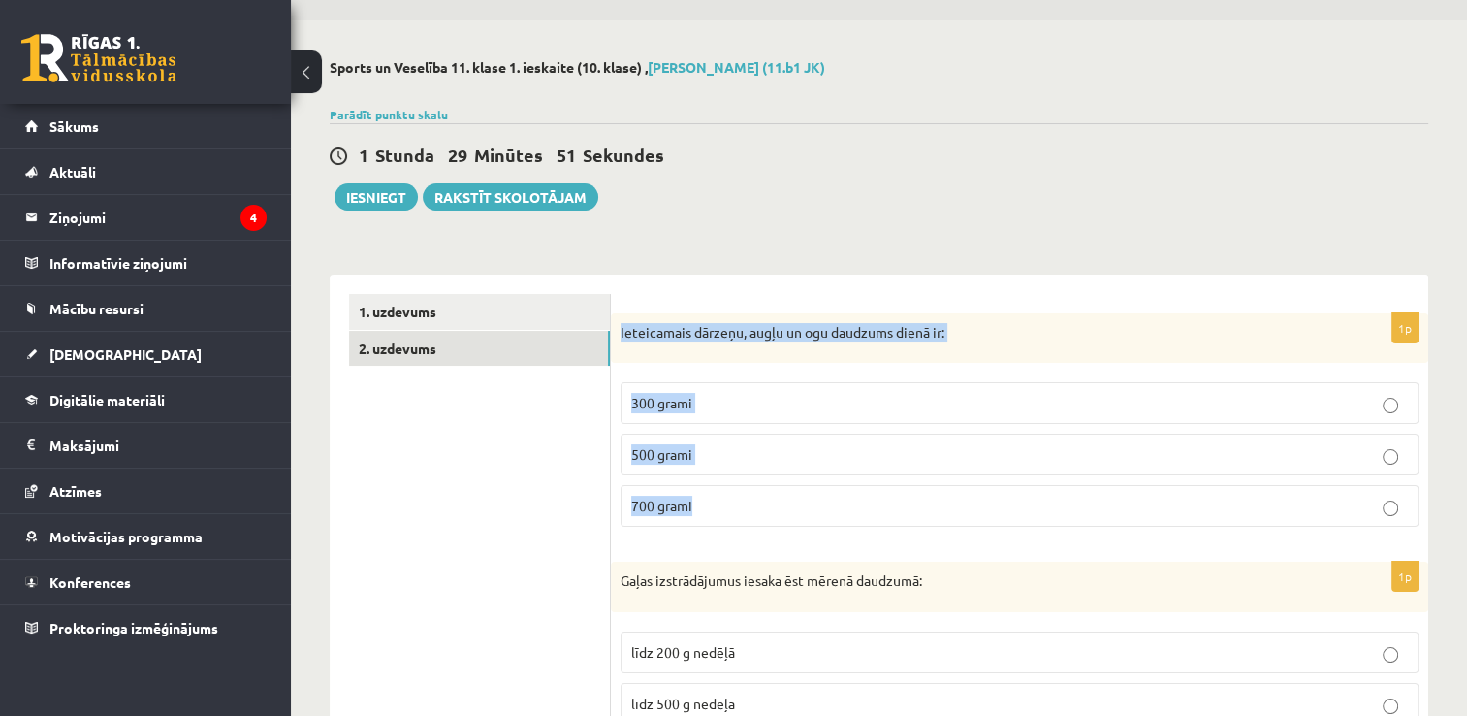
drag, startPoint x: 615, startPoint y: 329, endPoint x: 707, endPoint y: 489, distance: 184.7
click at [707, 489] on div "1p Ieteicamais dārzeņu, augļu un ogu daudzums dienā ir: 300 grami 500 grami 700…" at bounding box center [1020, 428] width 818 height 230
copy div "Ieteicamais dārzeņu, augļu un ogu daudzums dienā ir: 300 grami 500 grami 700 gr…"
click at [663, 460] on span "500 grami" at bounding box center [661, 453] width 61 height 17
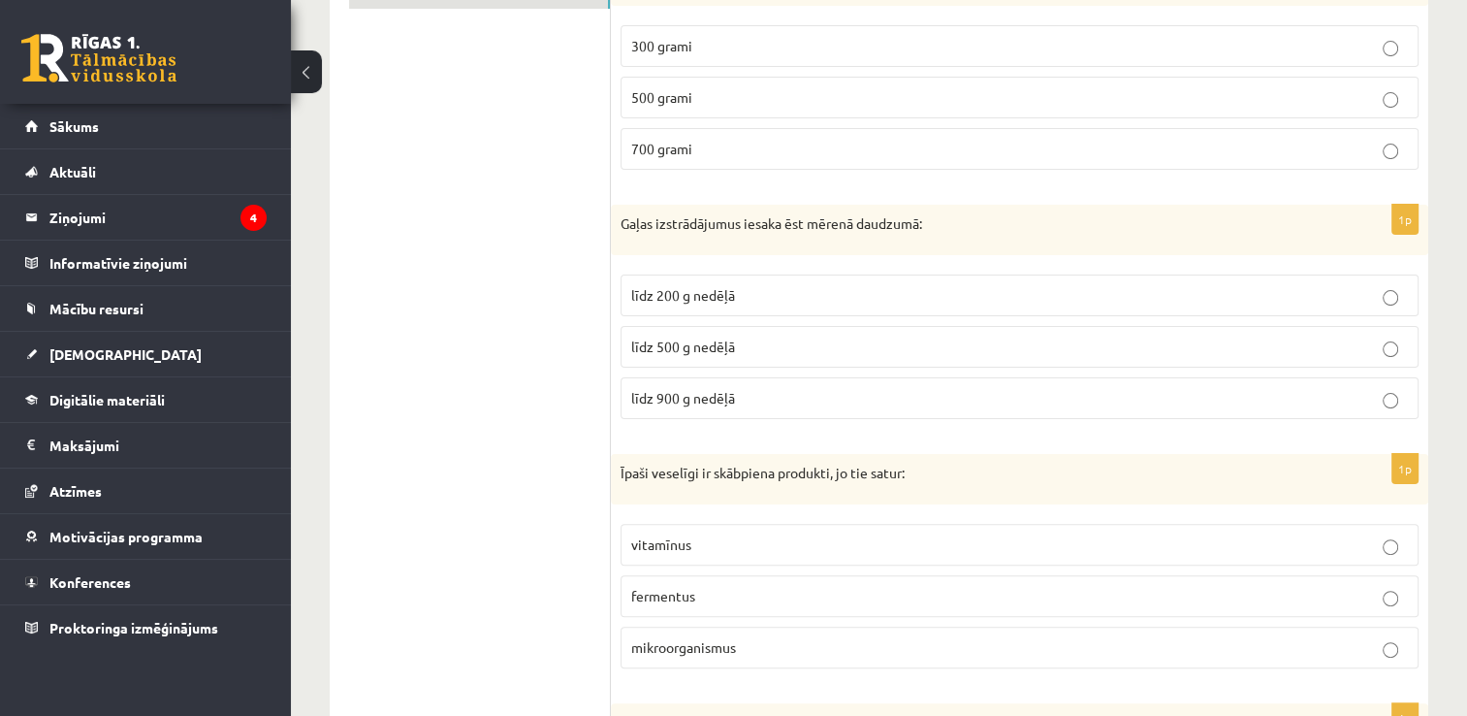
scroll to position [442, 0]
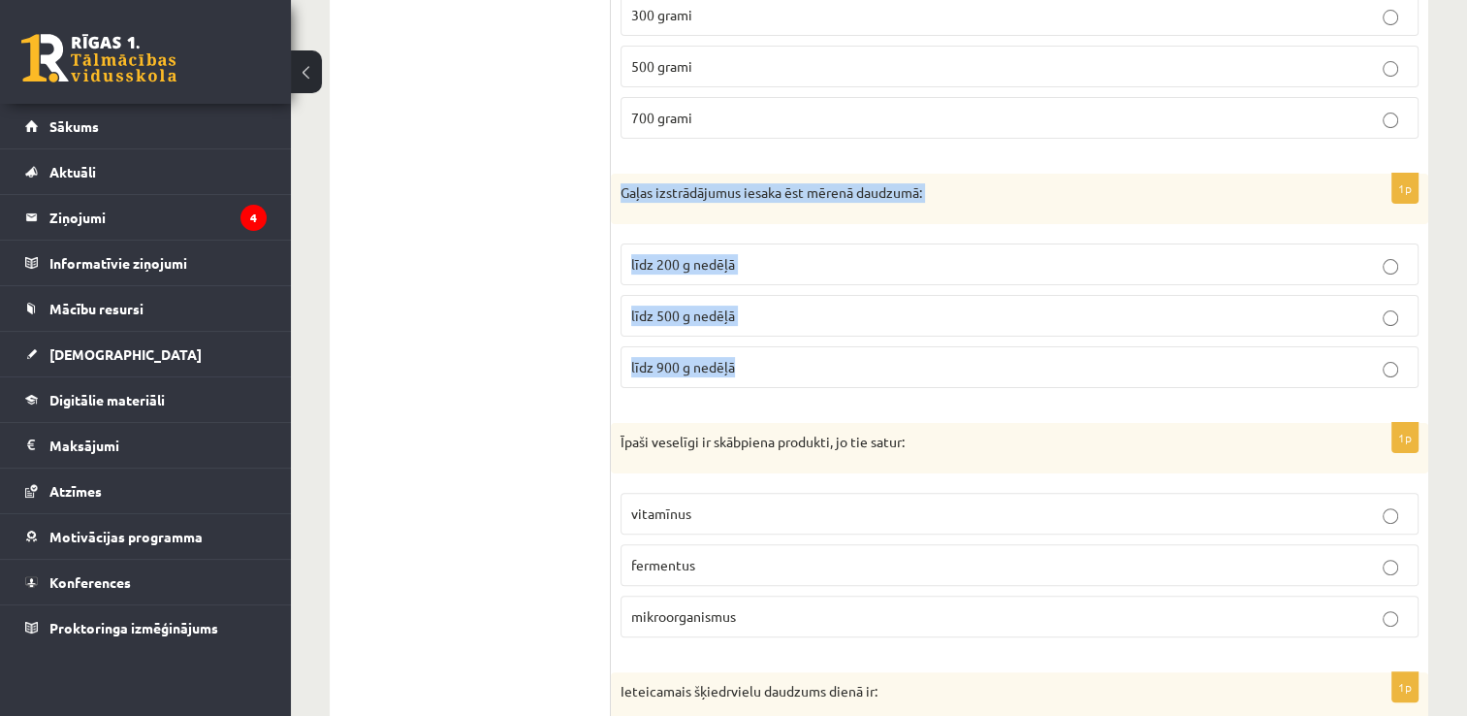
drag, startPoint x: 610, startPoint y: 192, endPoint x: 763, endPoint y: 367, distance: 232.3
click at [763, 367] on div "1p Gaļas izstrādājumus iesaka ēst [PERSON_NAME] daudzumā: līdz 200 g nedēļā līd…" at bounding box center [1020, 289] width 818 height 230
copy div "Gaļas izstrādājumus iesaka ēst [PERSON_NAME] daudzumā: līdz 200 g nedēļā līdz 5…"
click at [686, 320] on span "līdz 500 g nedēļā" at bounding box center [683, 314] width 104 height 17
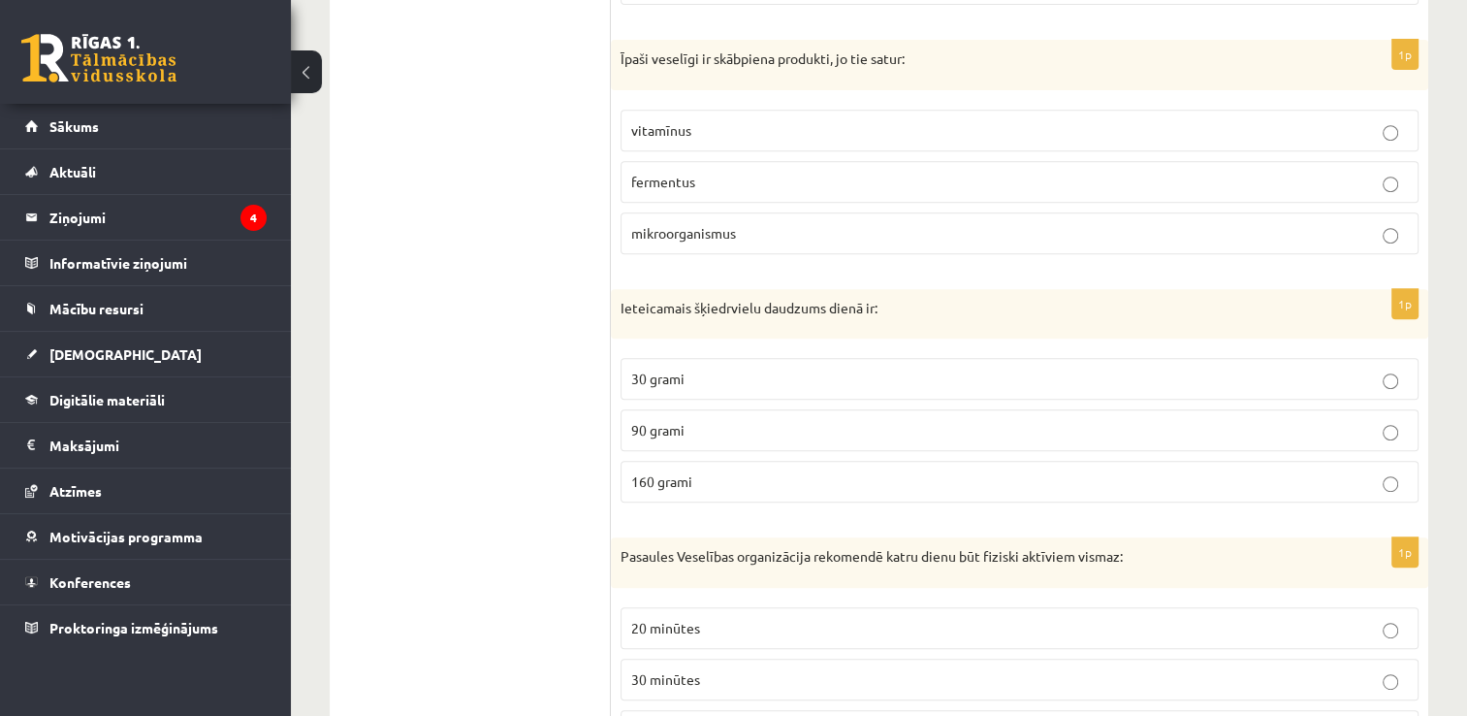
scroll to position [830, 0]
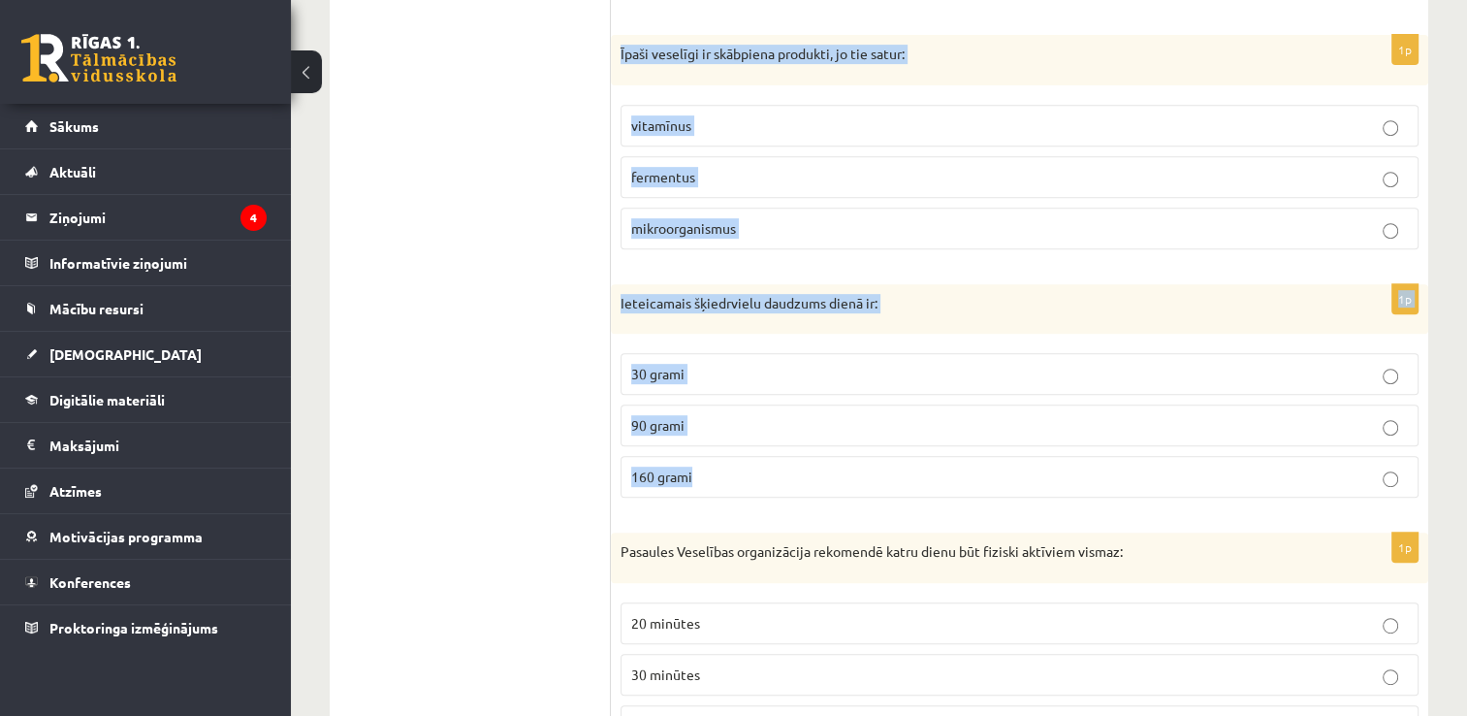
drag, startPoint x: 613, startPoint y: 56, endPoint x: 800, endPoint y: 483, distance: 466.0
copy form "Īpaši veselīgi ir skābpiena produkti, jo tie satur: vitamīnus fermentus mikroor…"
click at [668, 230] on span "mikroorganismus" at bounding box center [683, 227] width 105 height 17
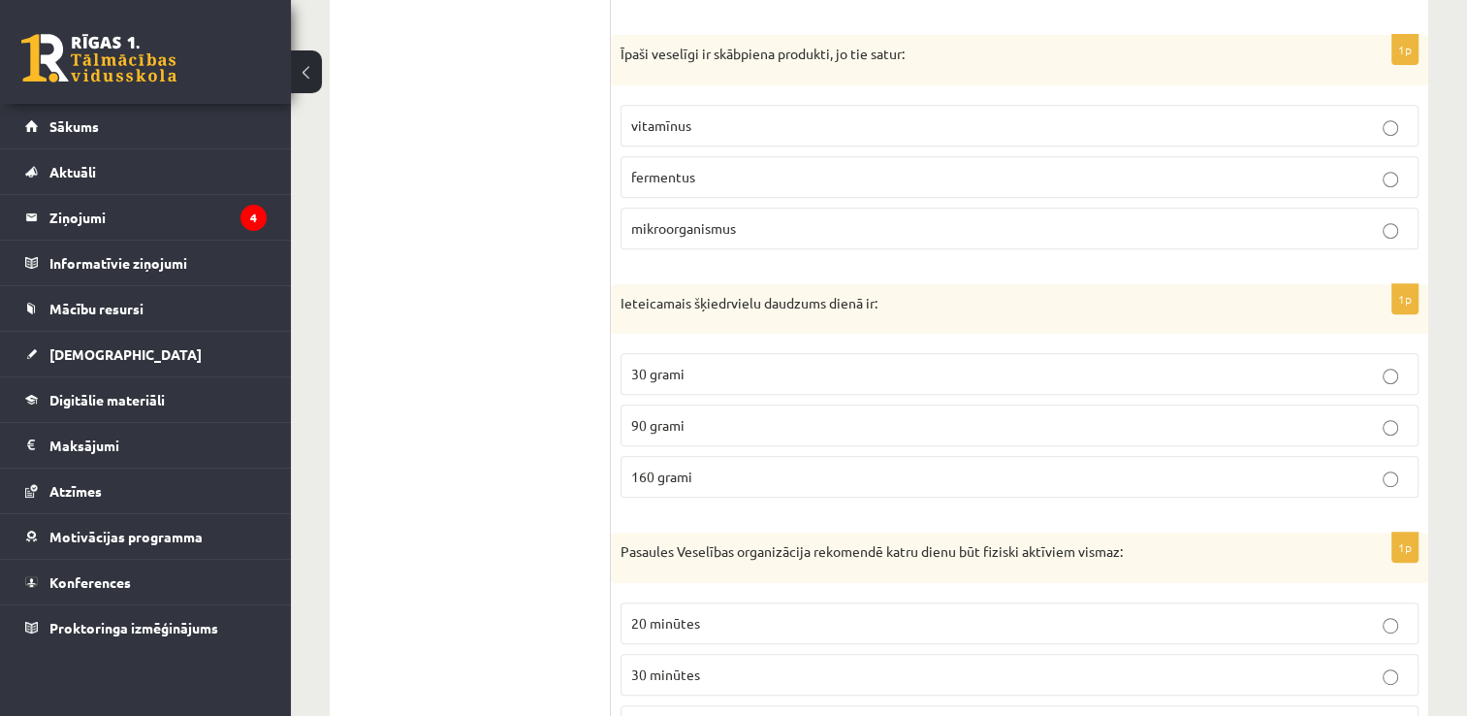
click at [710, 373] on p "30 grami" at bounding box center [1019, 374] width 777 height 20
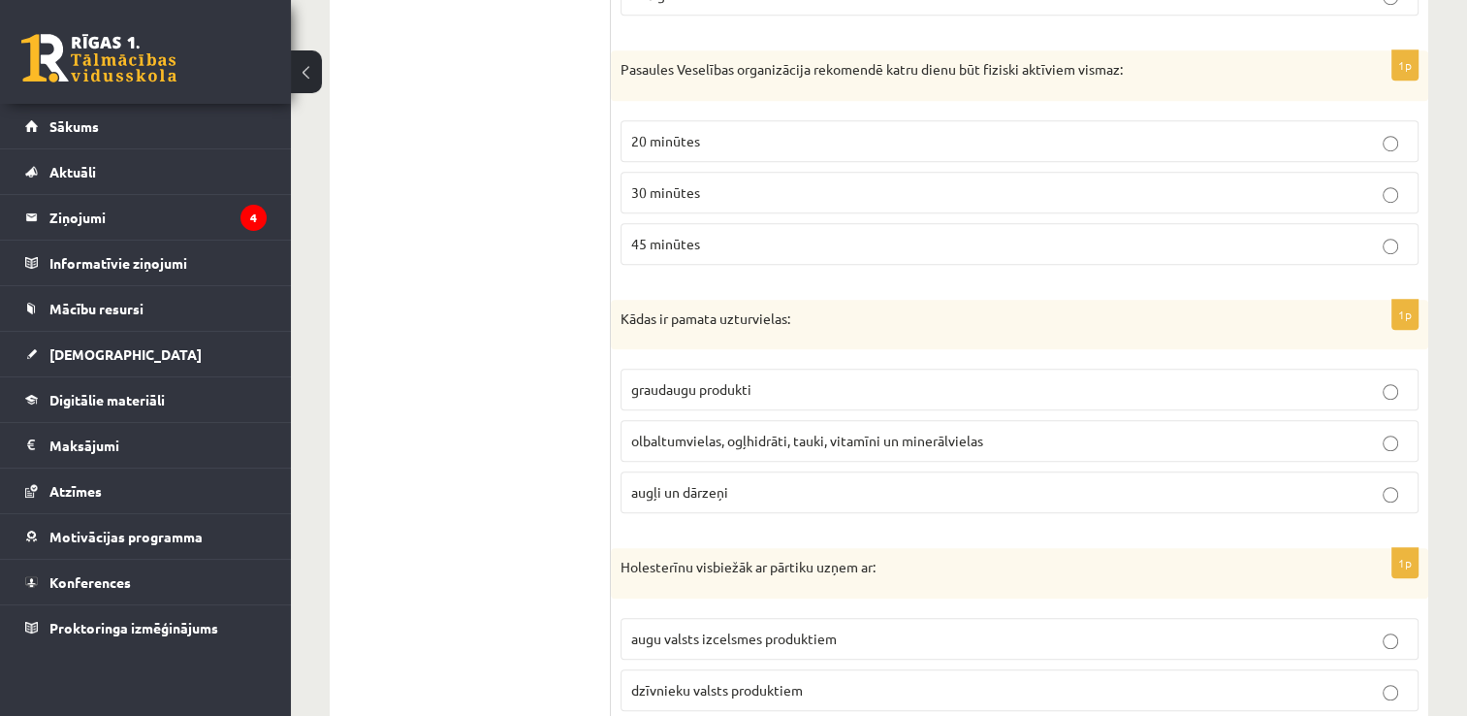
scroll to position [1315, 0]
click at [680, 200] on label "30 minūtes" at bounding box center [1020, 190] width 798 height 42
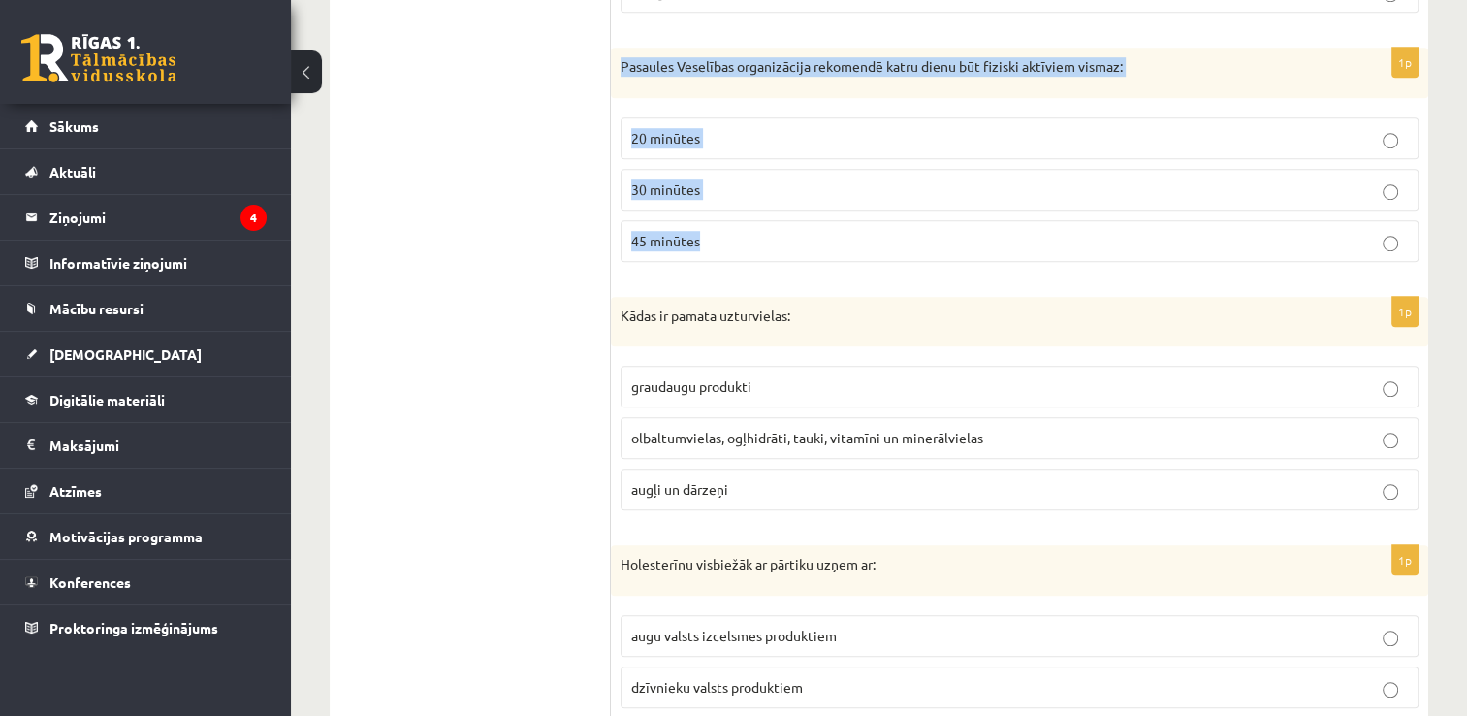
drag, startPoint x: 616, startPoint y: 70, endPoint x: 714, endPoint y: 245, distance: 201.0
click at [714, 245] on div "1p Pasaules Veselības organizācija rekomendē katru dienu būt fiziski aktīviem v…" at bounding box center [1020, 163] width 818 height 230
copy div "Pasaules Veselības organizācija rekomendē katru dienu būt fiziski aktīviem vism…"
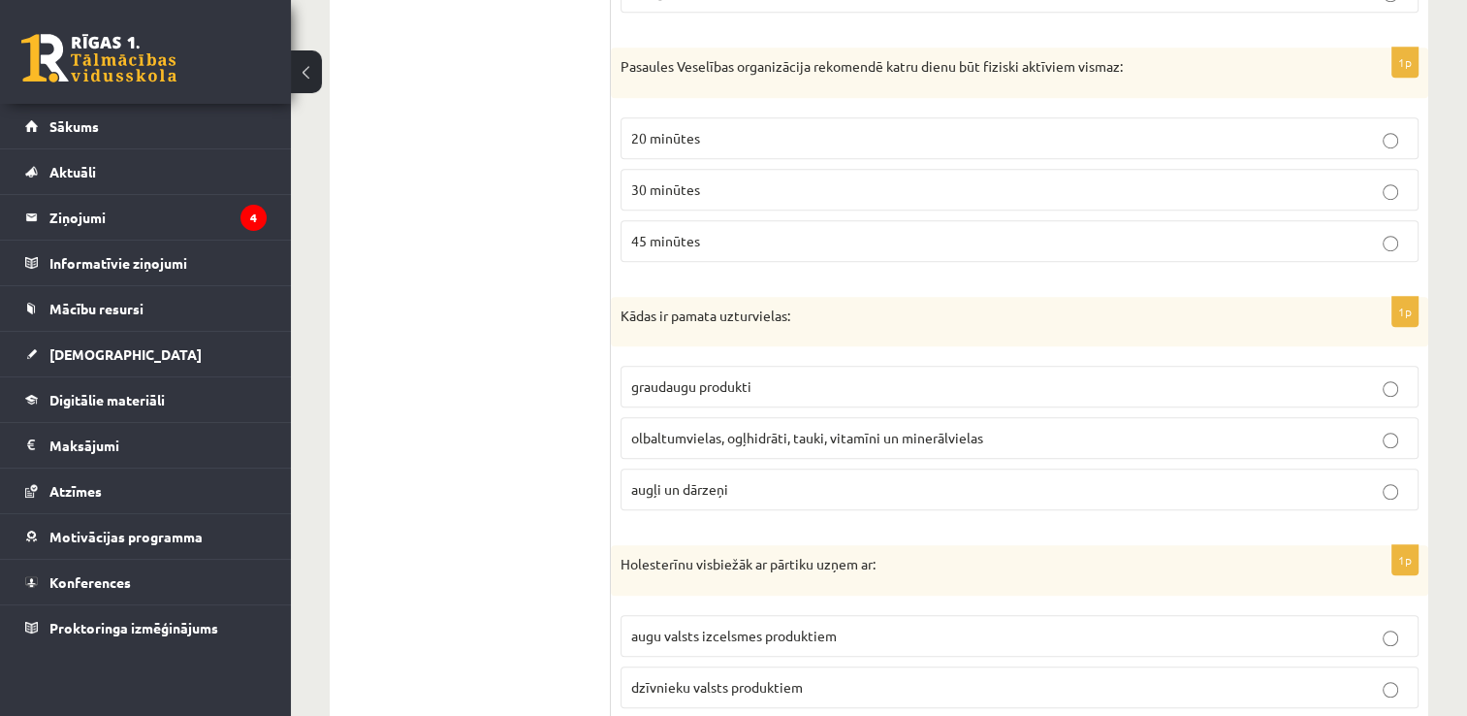
click at [419, 355] on ul "1. uzdevums 2. uzdevums" at bounding box center [480, 277] width 262 height 2489
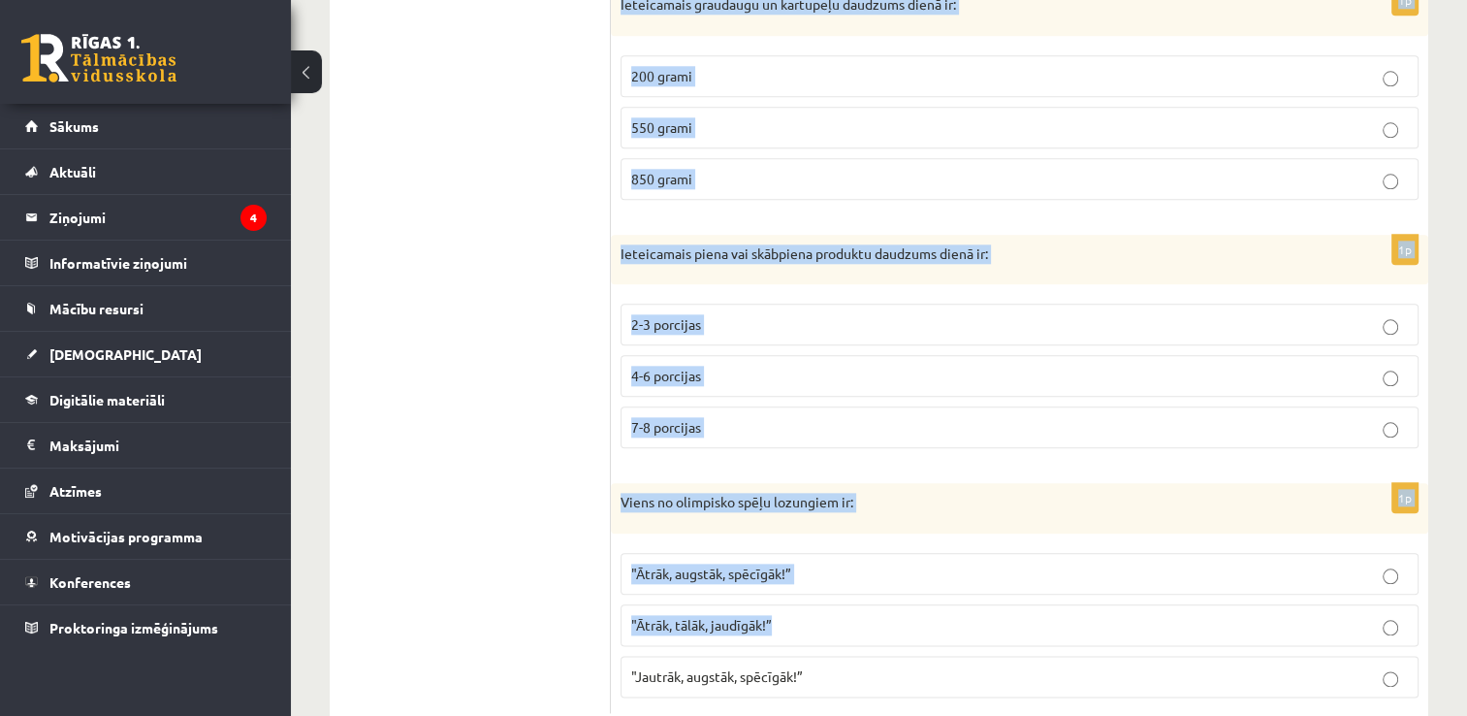
scroll to position [2169, 0]
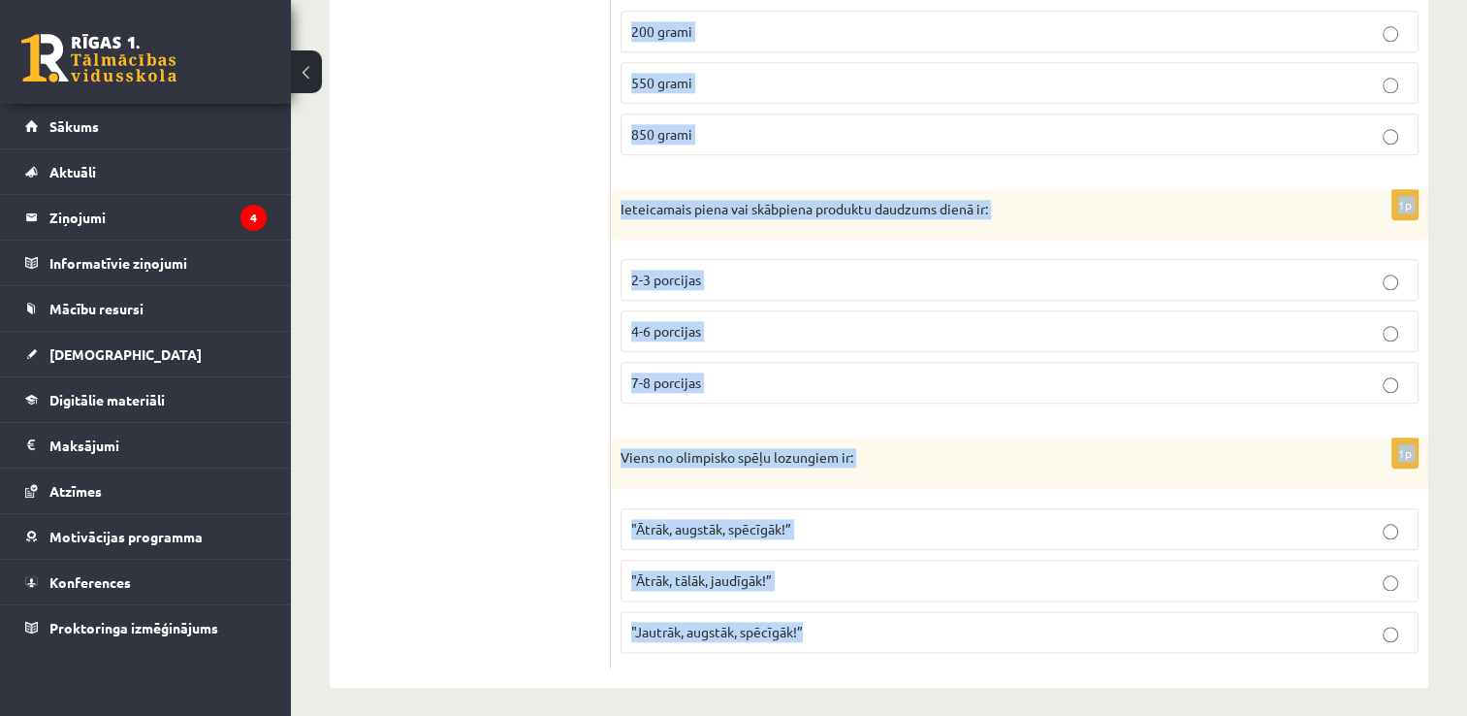
drag, startPoint x: 613, startPoint y: 117, endPoint x: 921, endPoint y: 623, distance: 592.0
copy form "Kādas ir pamata uzturvielas: graudaugu produkti olbaltumvielas, ogļhidrāti, tau…"
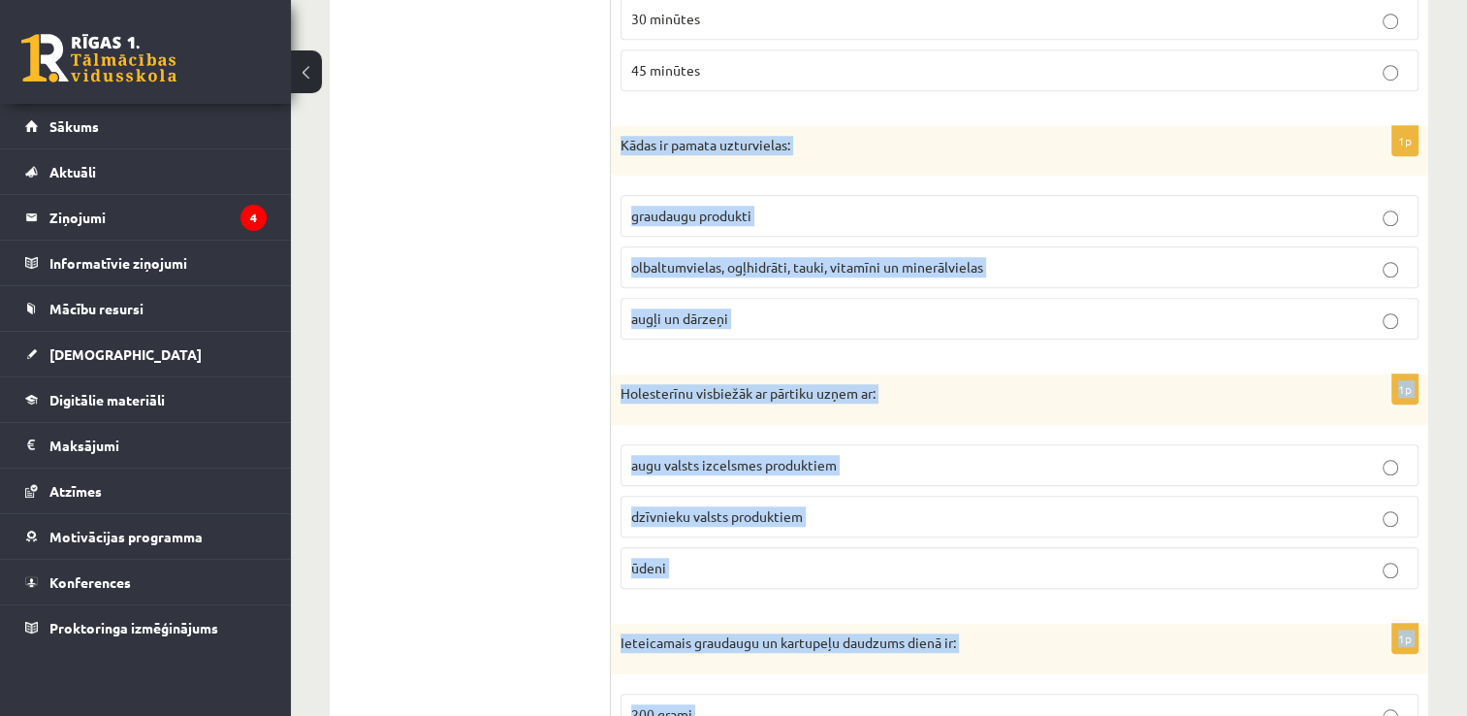
scroll to position [1490, 0]
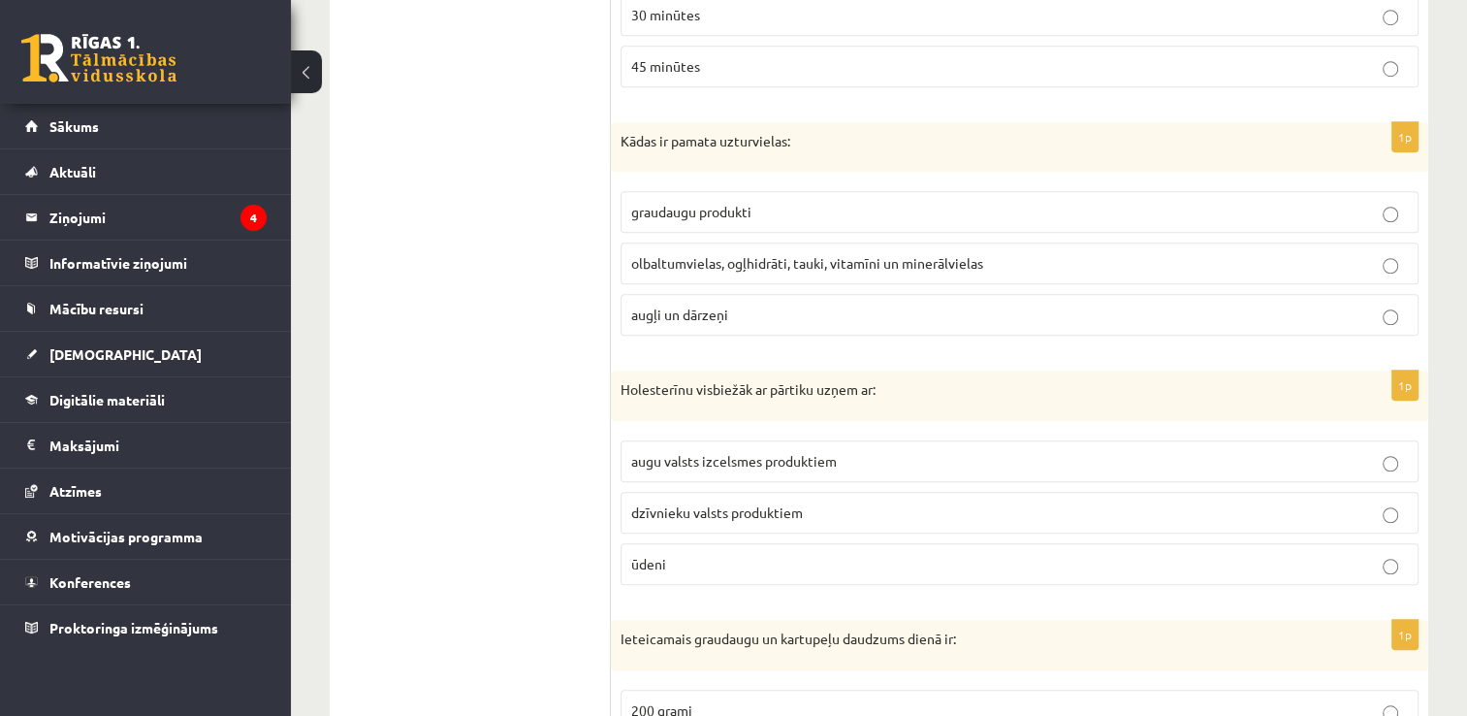
click at [499, 318] on ul "1. uzdevums 2. uzdevums" at bounding box center [480, 102] width 262 height 2489
click at [839, 266] on p "olbaltumvielas, ogļhidrāti, tauki, vitamīni un minerālvielas" at bounding box center [1019, 263] width 777 height 20
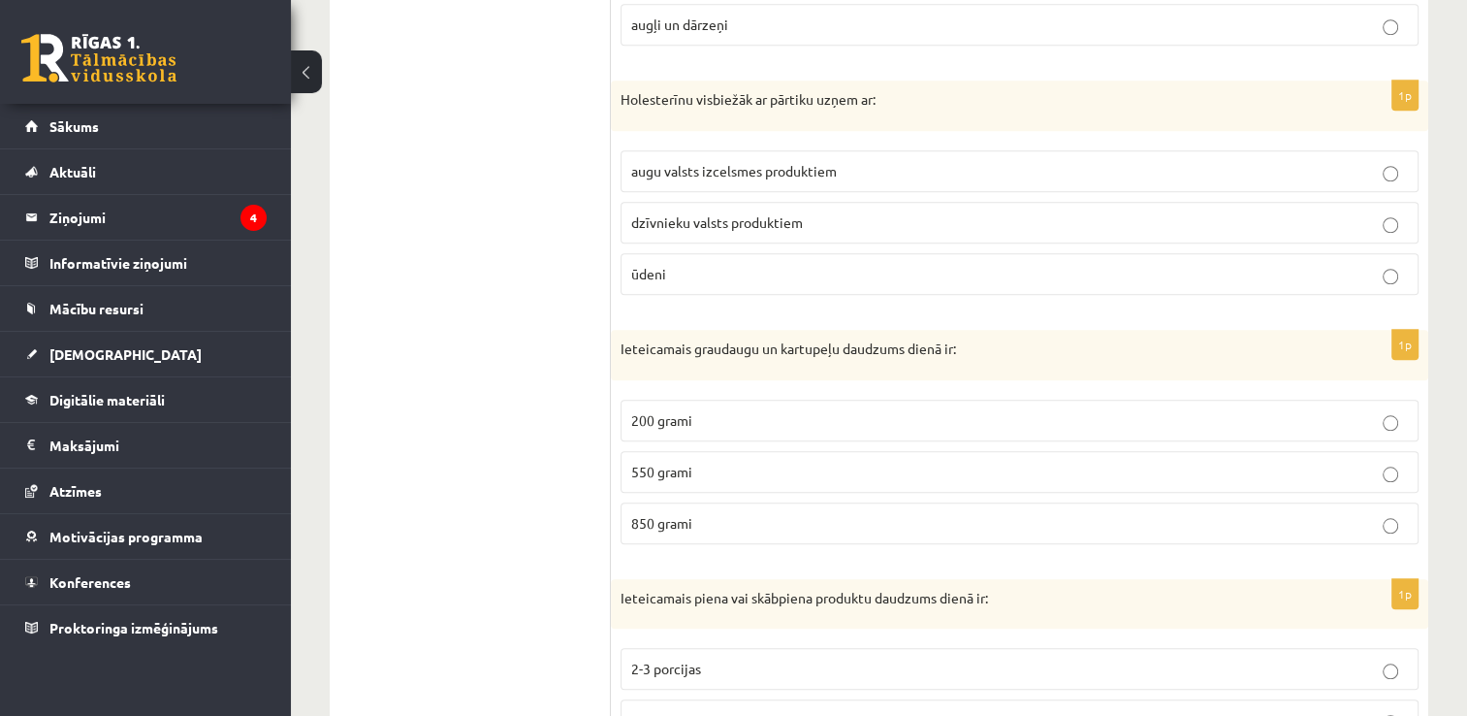
scroll to position [1781, 0]
click at [746, 221] on p "dzīvnieku valsts produktiem" at bounding box center [1019, 221] width 777 height 20
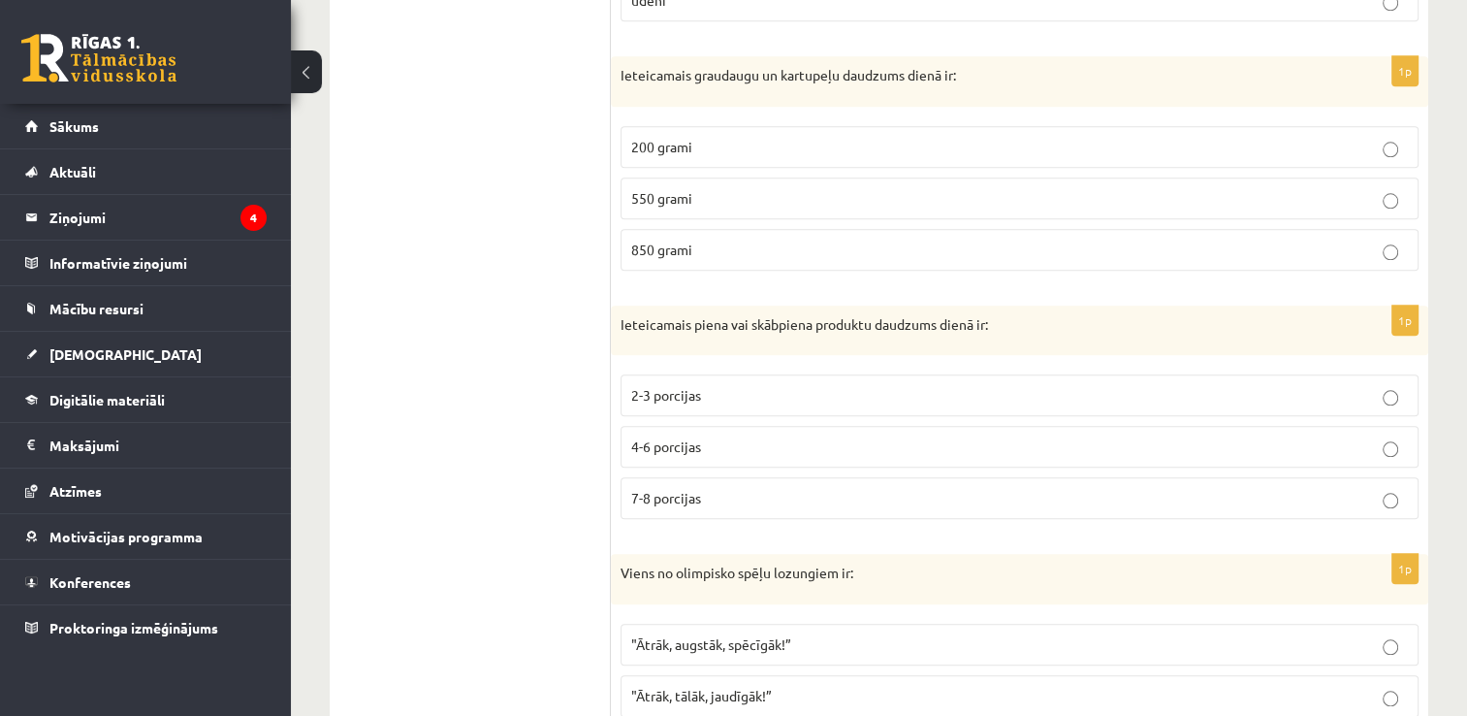
scroll to position [2072, 0]
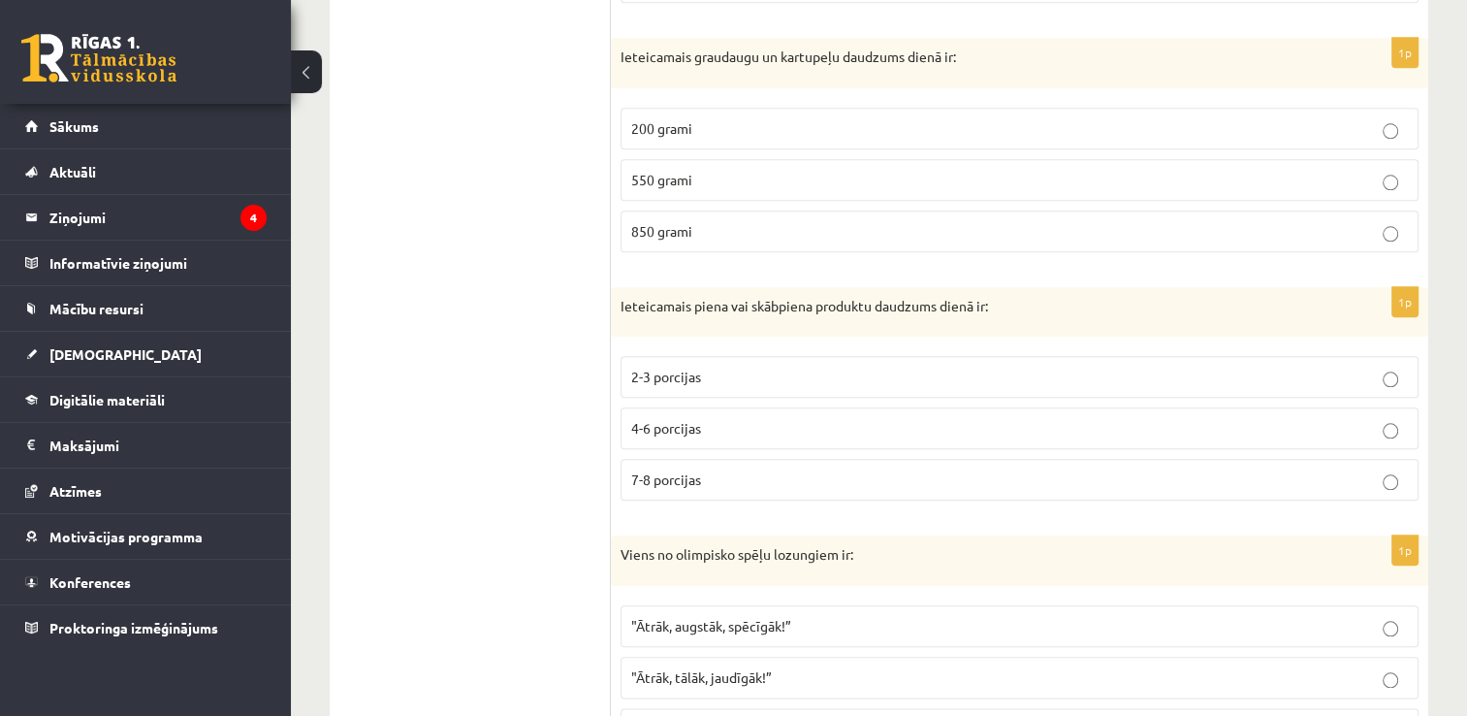
click at [671, 173] on span "550 grami" at bounding box center [661, 179] width 61 height 17
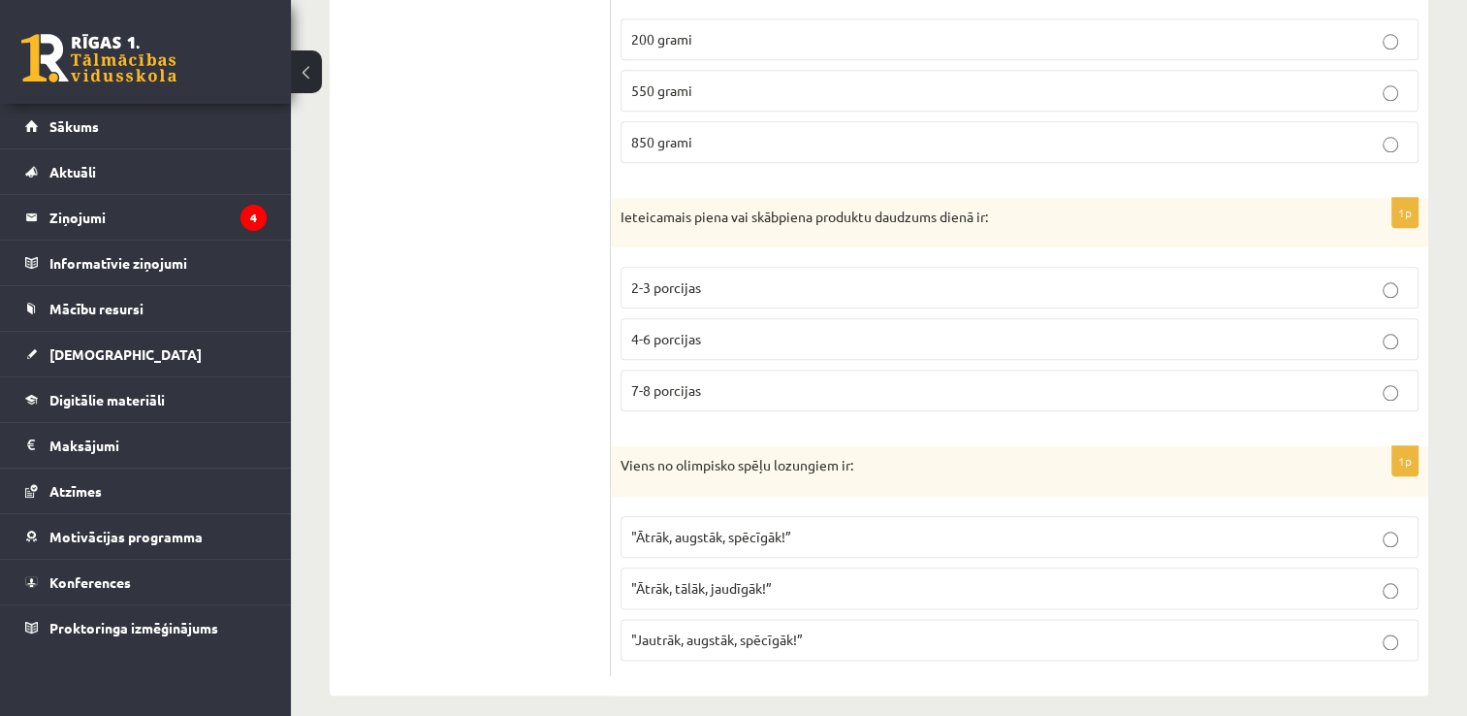
scroll to position [2169, 0]
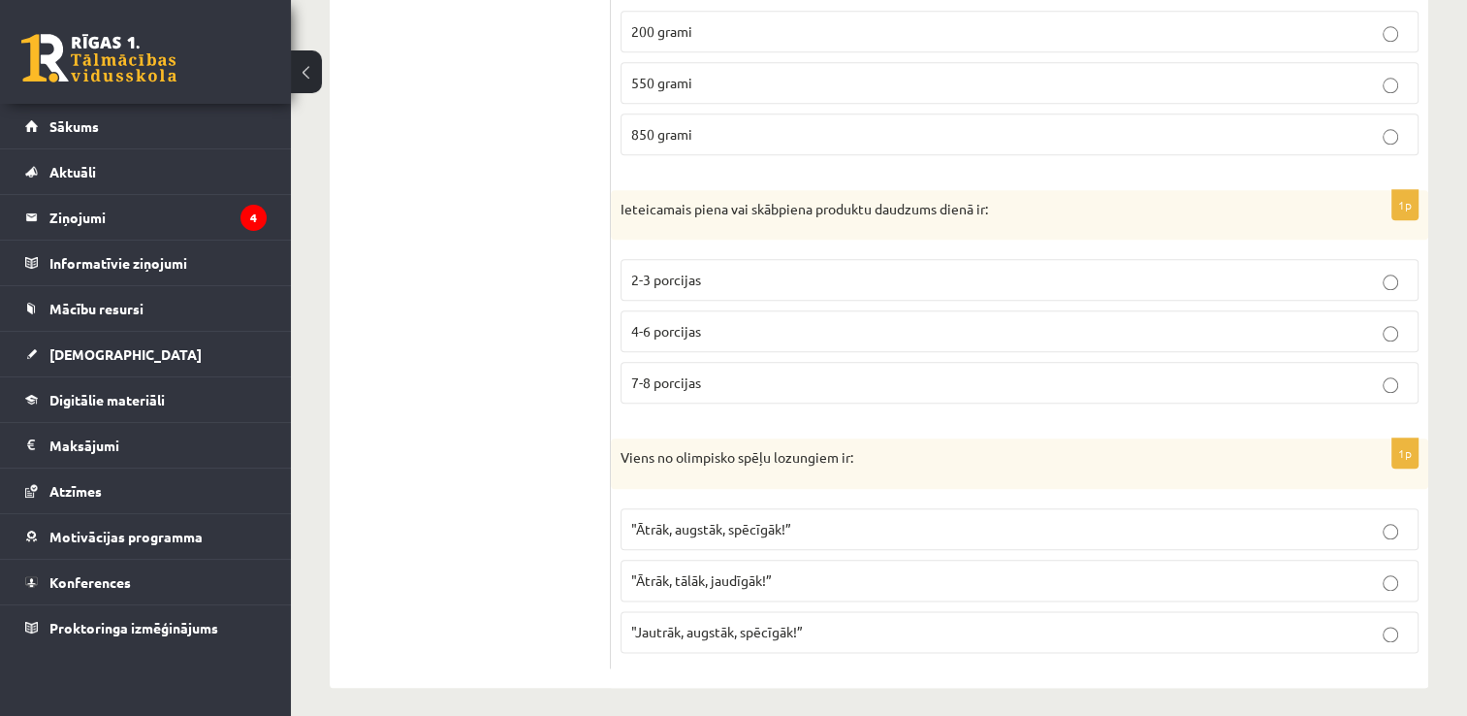
click at [702, 278] on p "2-3 porcijas" at bounding box center [1019, 280] width 777 height 20
click at [756, 520] on span ""Ātrāk, augstāk, spēcīgāk!”" at bounding box center [711, 528] width 160 height 17
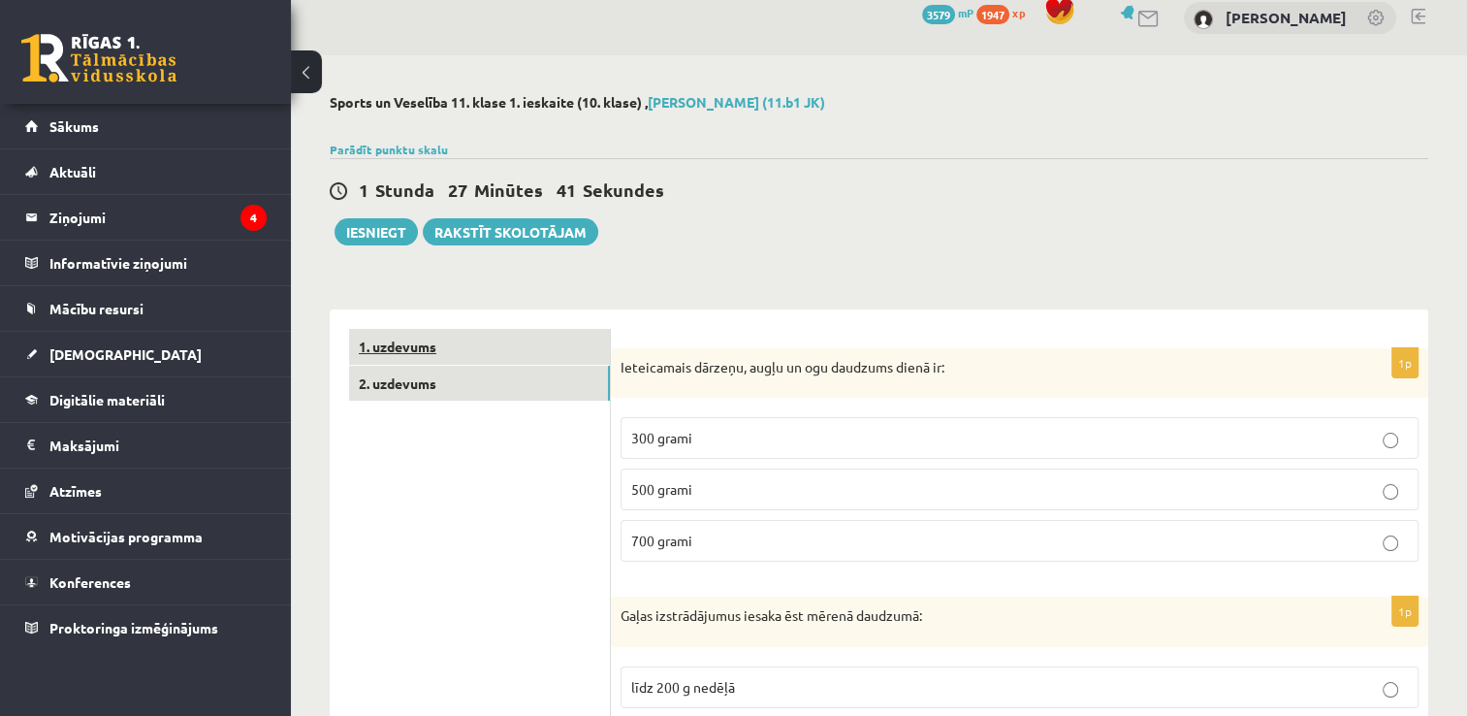
scroll to position [0, 0]
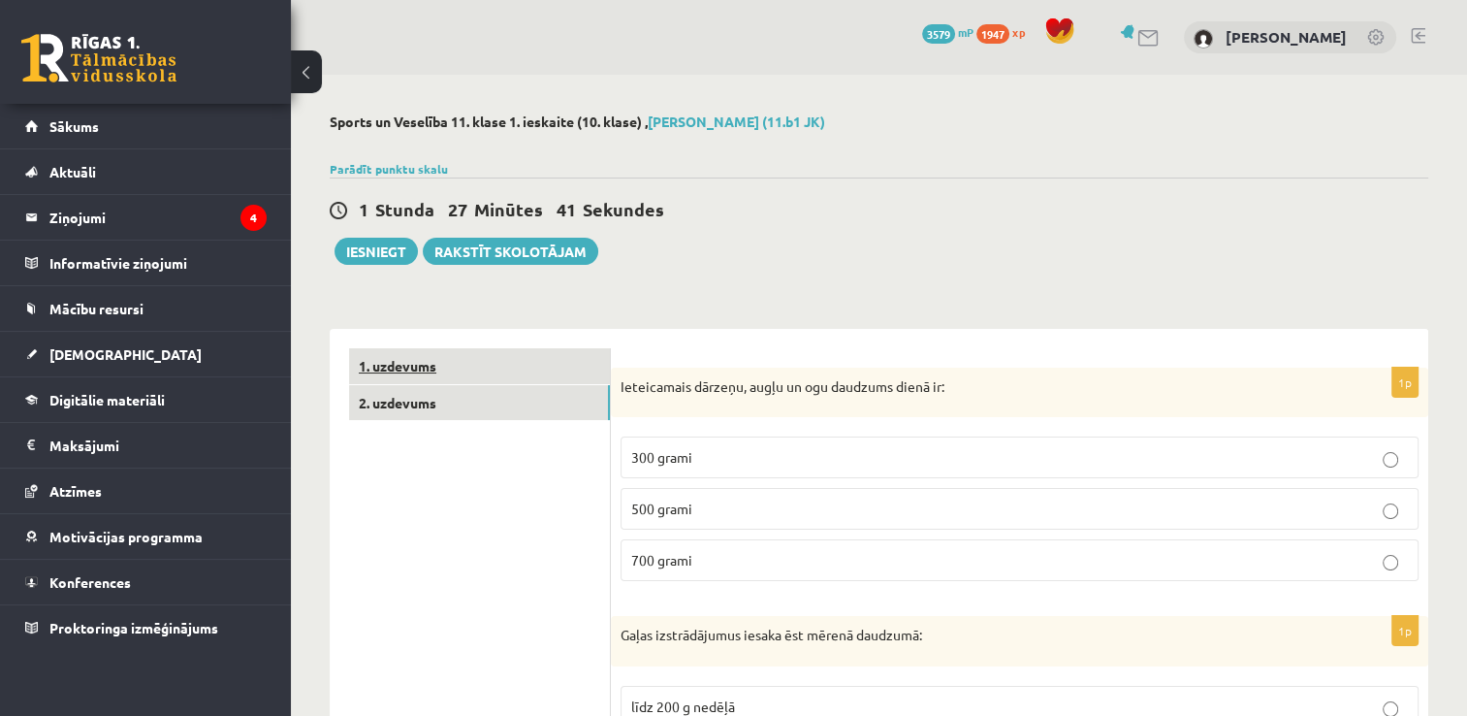
click at [412, 359] on link "1. uzdevums" at bounding box center [479, 366] width 261 height 36
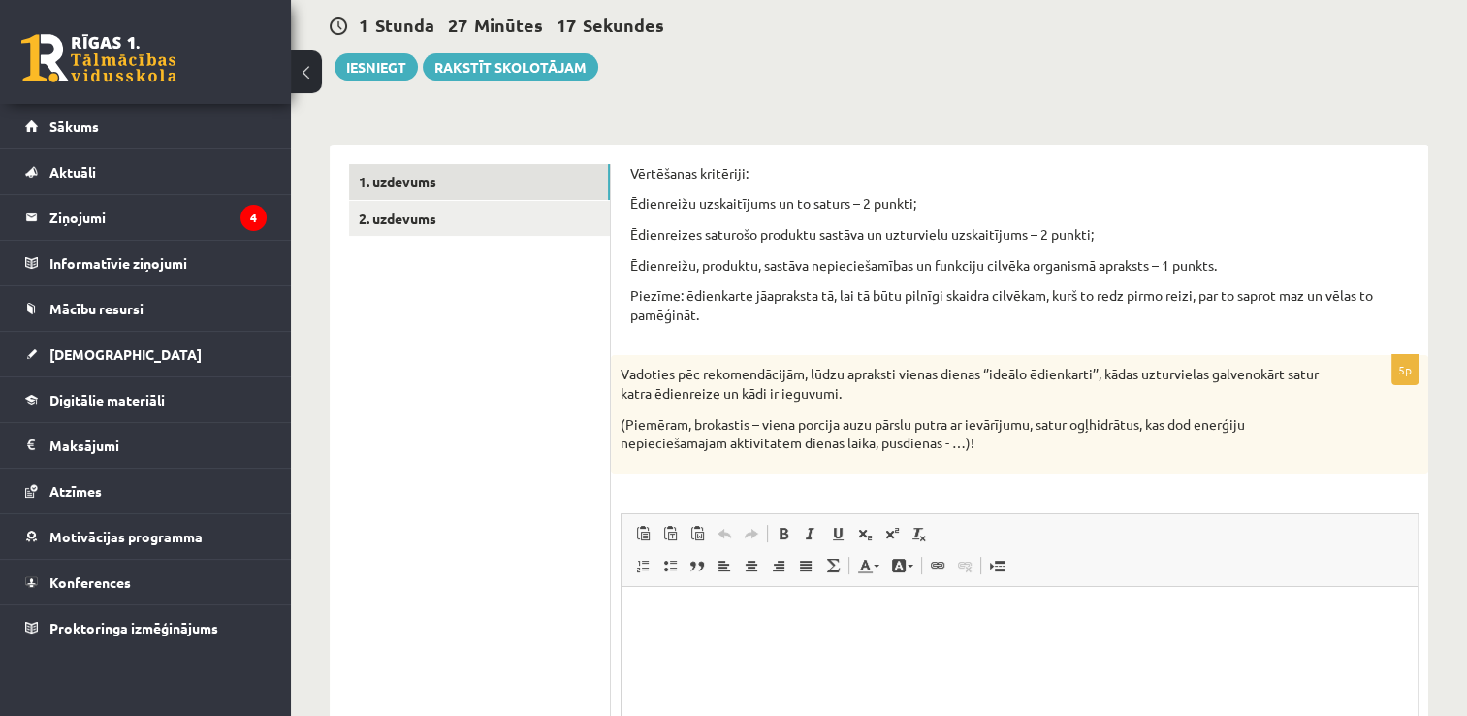
scroll to position [194, 0]
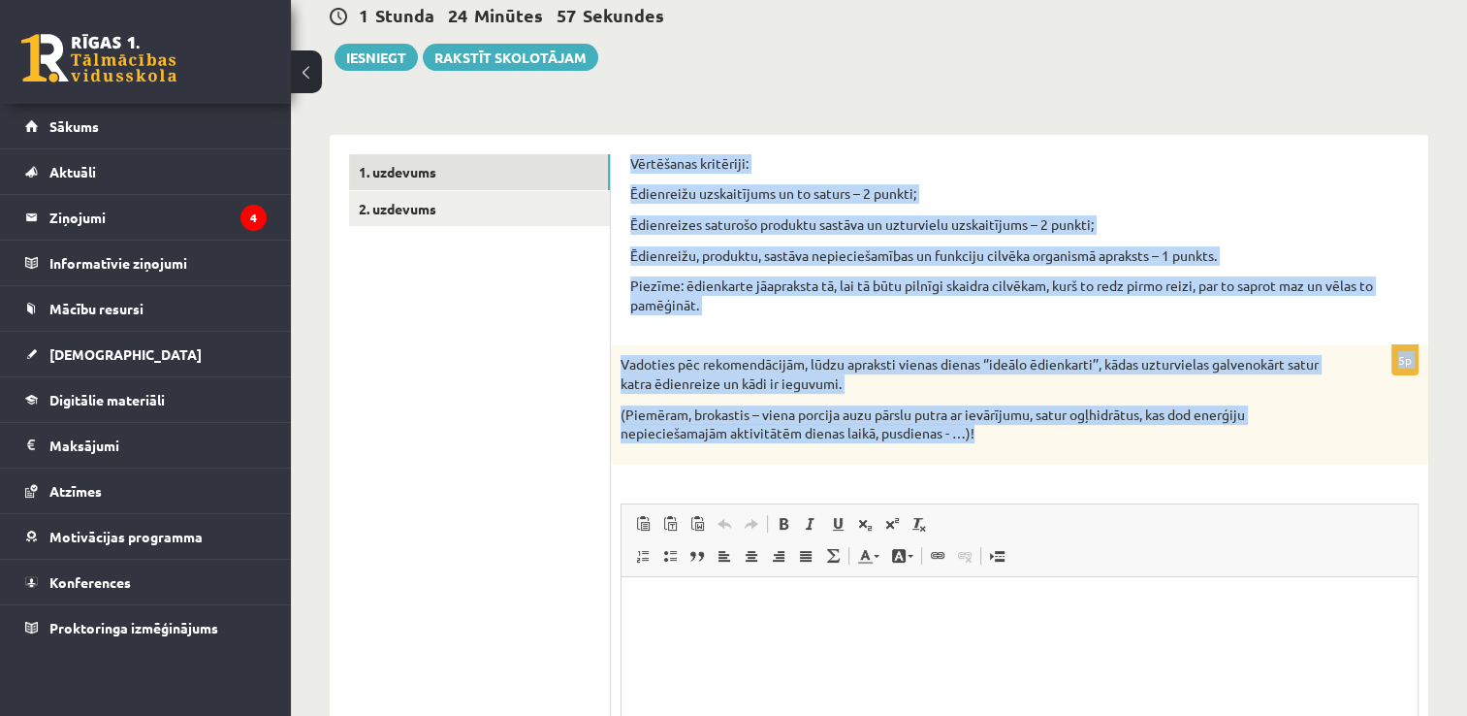
drag, startPoint x: 1006, startPoint y: 448, endPoint x: 614, endPoint y: 120, distance: 510.9
click at [614, 120] on div "**********" at bounding box center [879, 520] width 1099 height 811
copy form "Vērtēšanas kritēriji: Ēdienreižu uzskaitījums un to saturs – 2 punkti; Ēdienrei…"
click at [1169, 321] on div "Vērtēšanas kritēriji: Ēdienreižu uzskaitījums un to saturs – 2 punkti; Ēdienrei…" at bounding box center [1019, 240] width 779 height 173
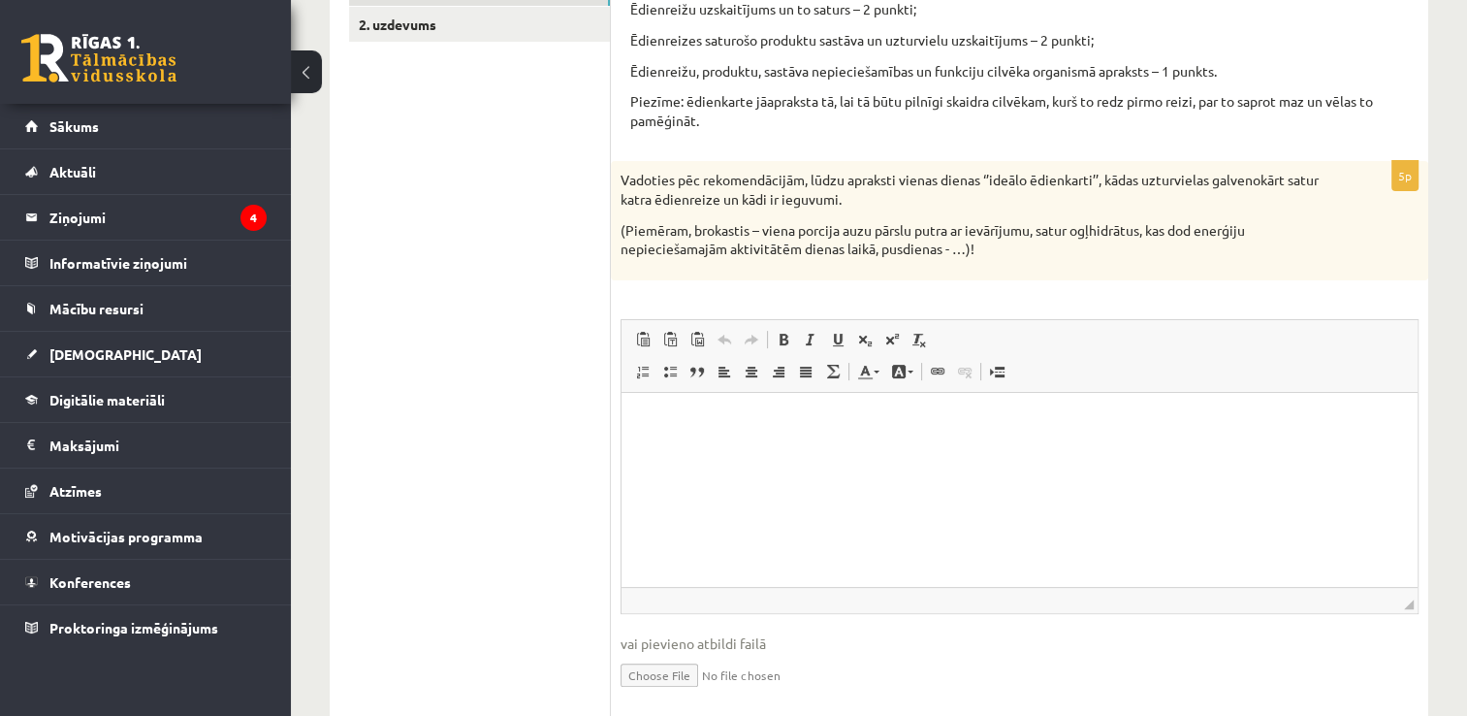
scroll to position [388, 0]
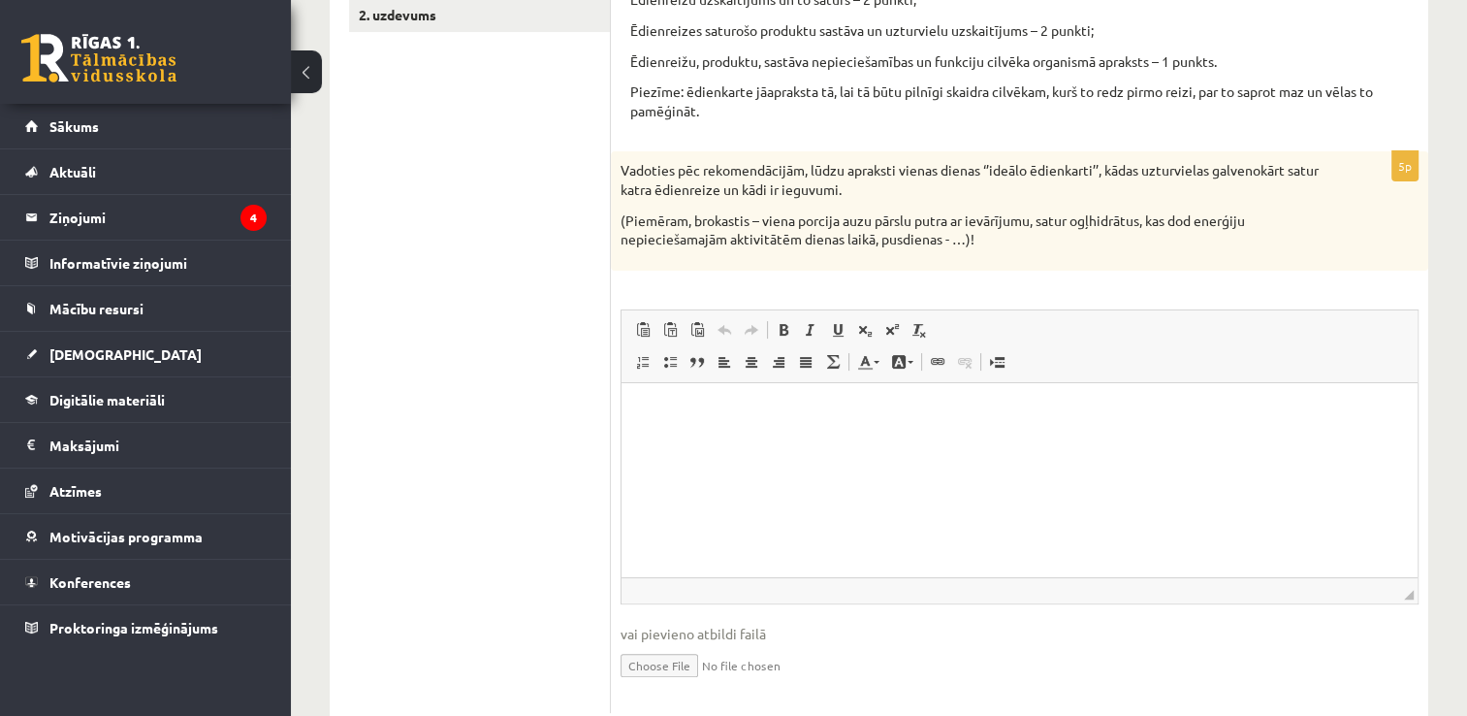
click at [662, 402] on p "Визуальный текстовый редактор, wiswyg-editor-user-answer-47433910594900" at bounding box center [1019, 412] width 757 height 20
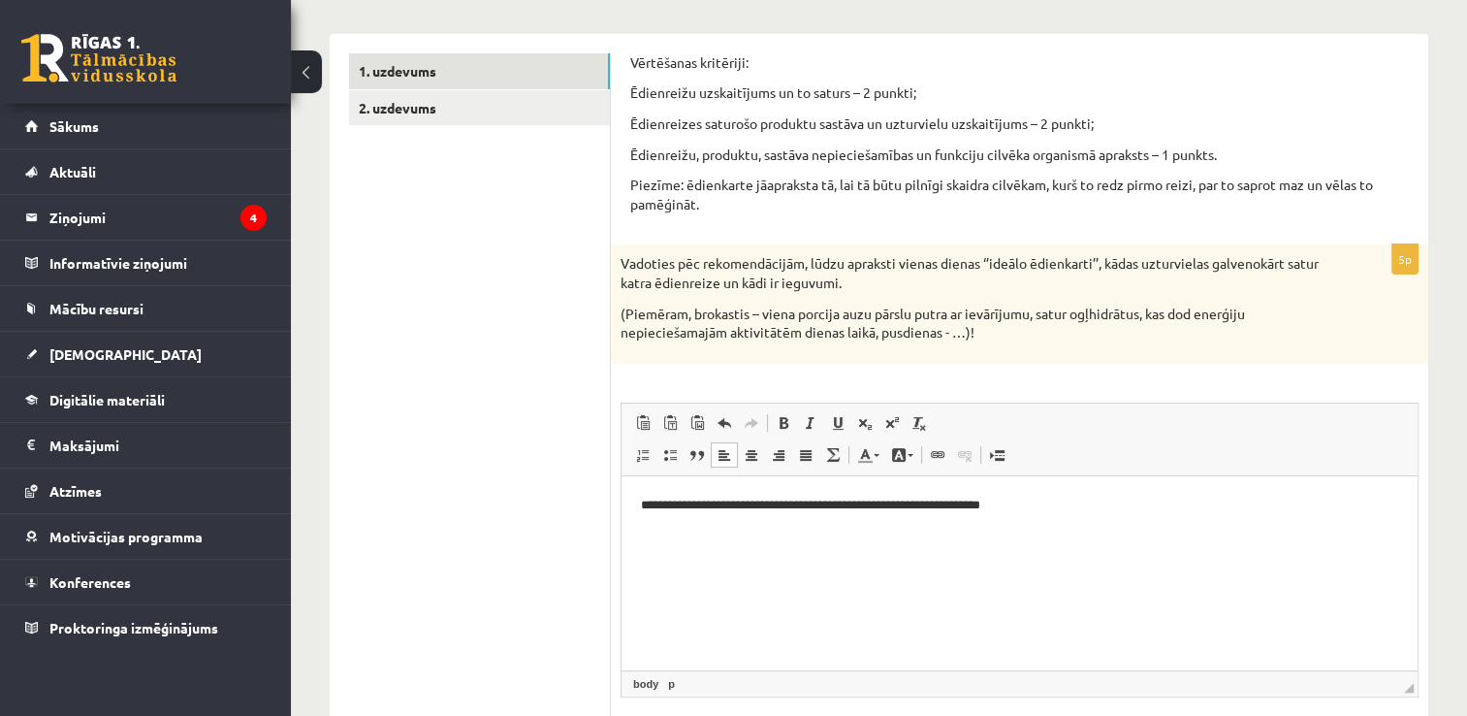
scroll to position [291, 0]
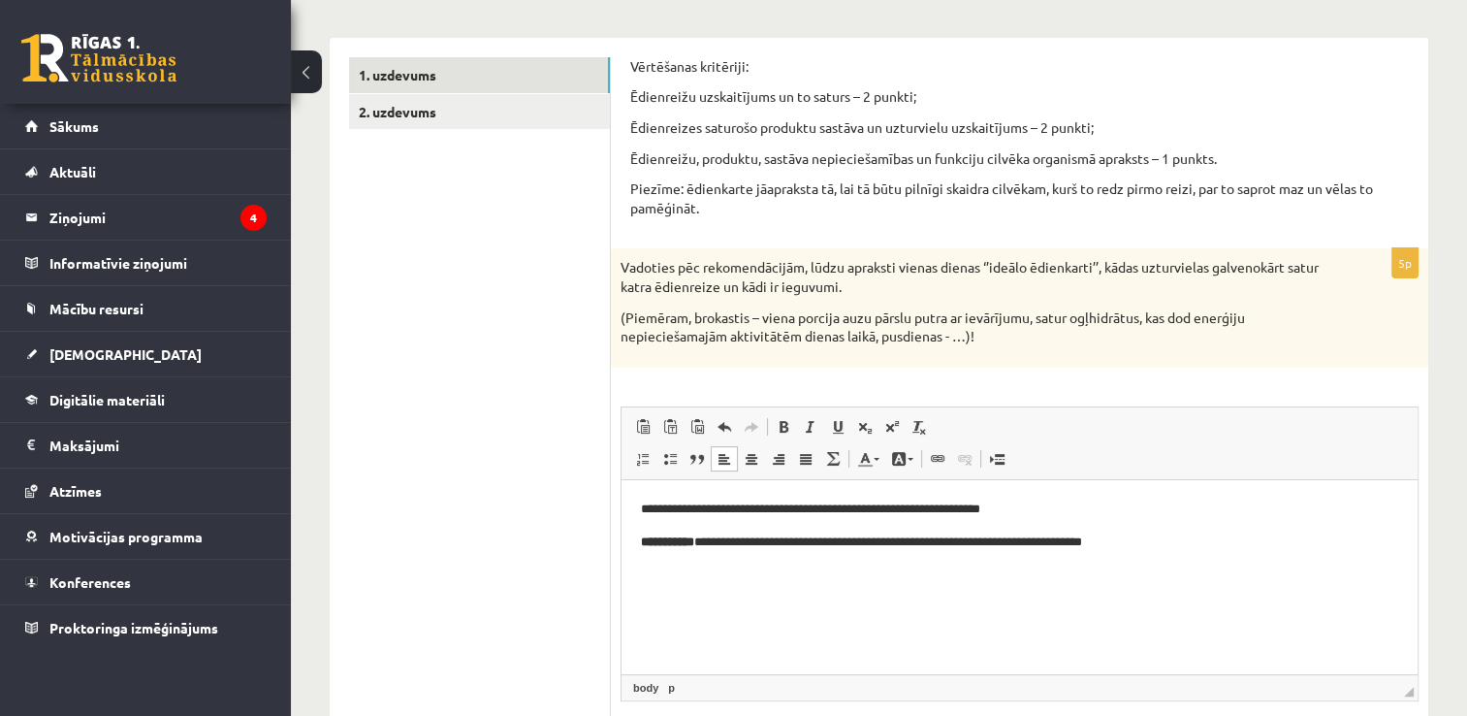
click at [718, 543] on p "**********" at bounding box center [1020, 541] width 758 height 20
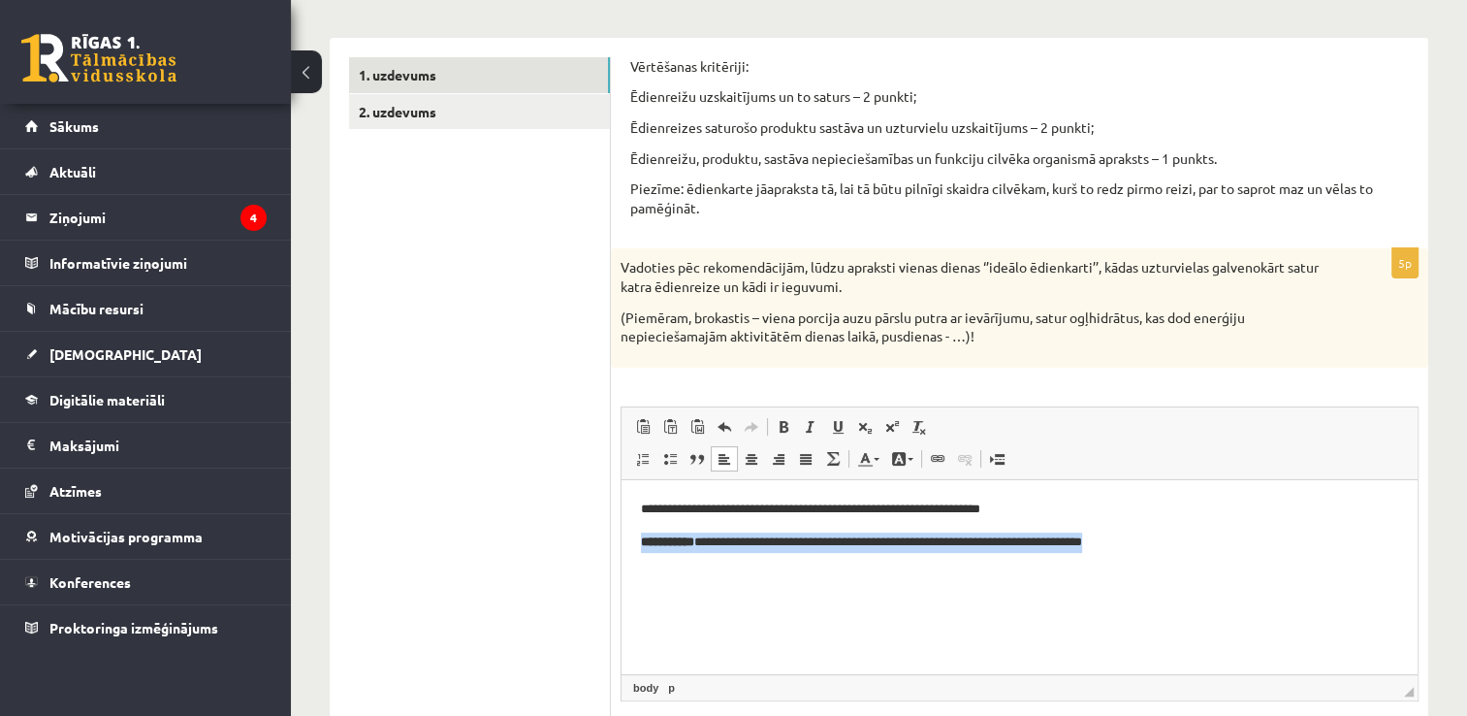
drag, startPoint x: 1205, startPoint y: 538, endPoint x: 635, endPoint y: 552, distance: 569.5
click at [635, 552] on html "**********" at bounding box center [1020, 524] width 796 height 91
click at [776, 424] on span at bounding box center [784, 427] width 16 height 16
click at [1138, 570] on html "**********" at bounding box center [1020, 524] width 796 height 91
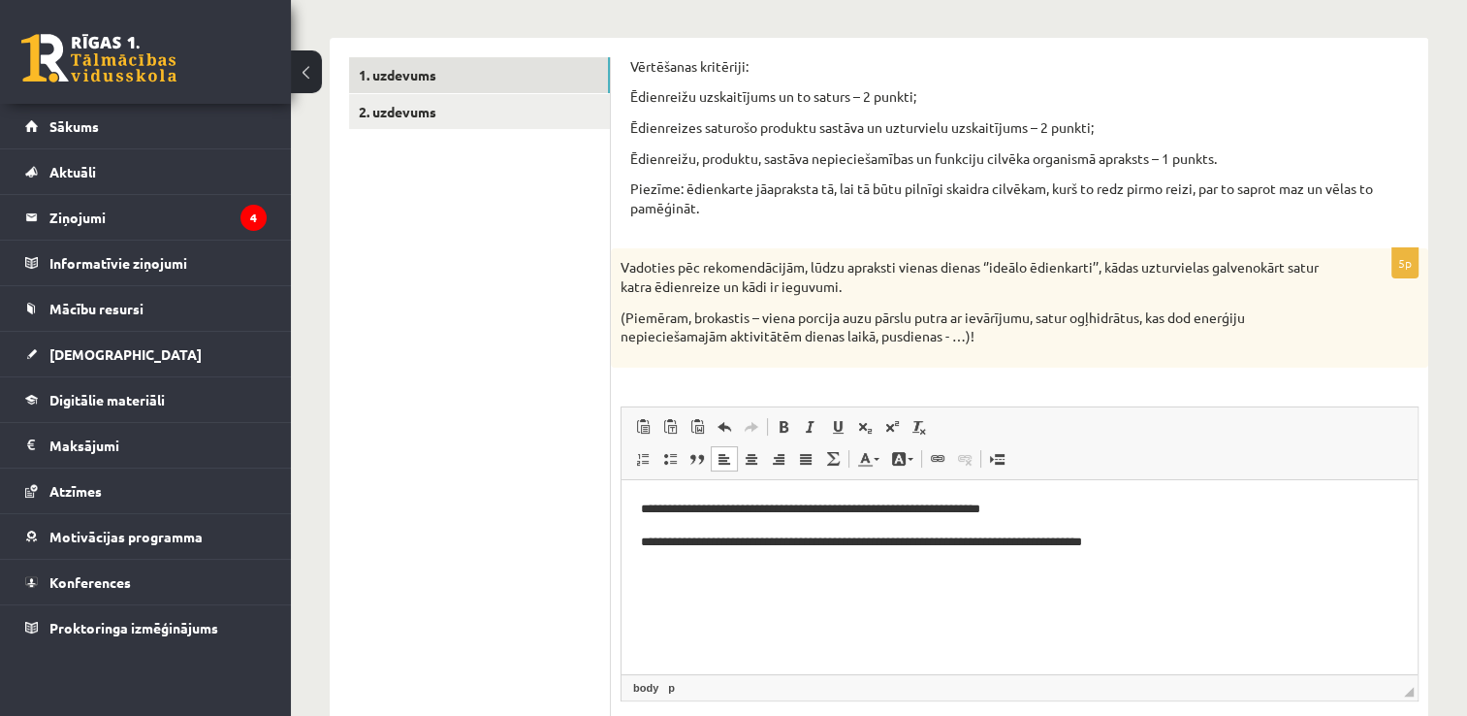
click at [713, 542] on p "**********" at bounding box center [1020, 541] width 758 height 20
drag, startPoint x: 845, startPoint y: 543, endPoint x: 906, endPoint y: 519, distance: 65.7
click at [906, 519] on body "**********" at bounding box center [1019, 525] width 757 height 52
click at [822, 545] on p "**********" at bounding box center [1020, 541] width 758 height 20
click at [929, 538] on p "**********" at bounding box center [1020, 541] width 758 height 20
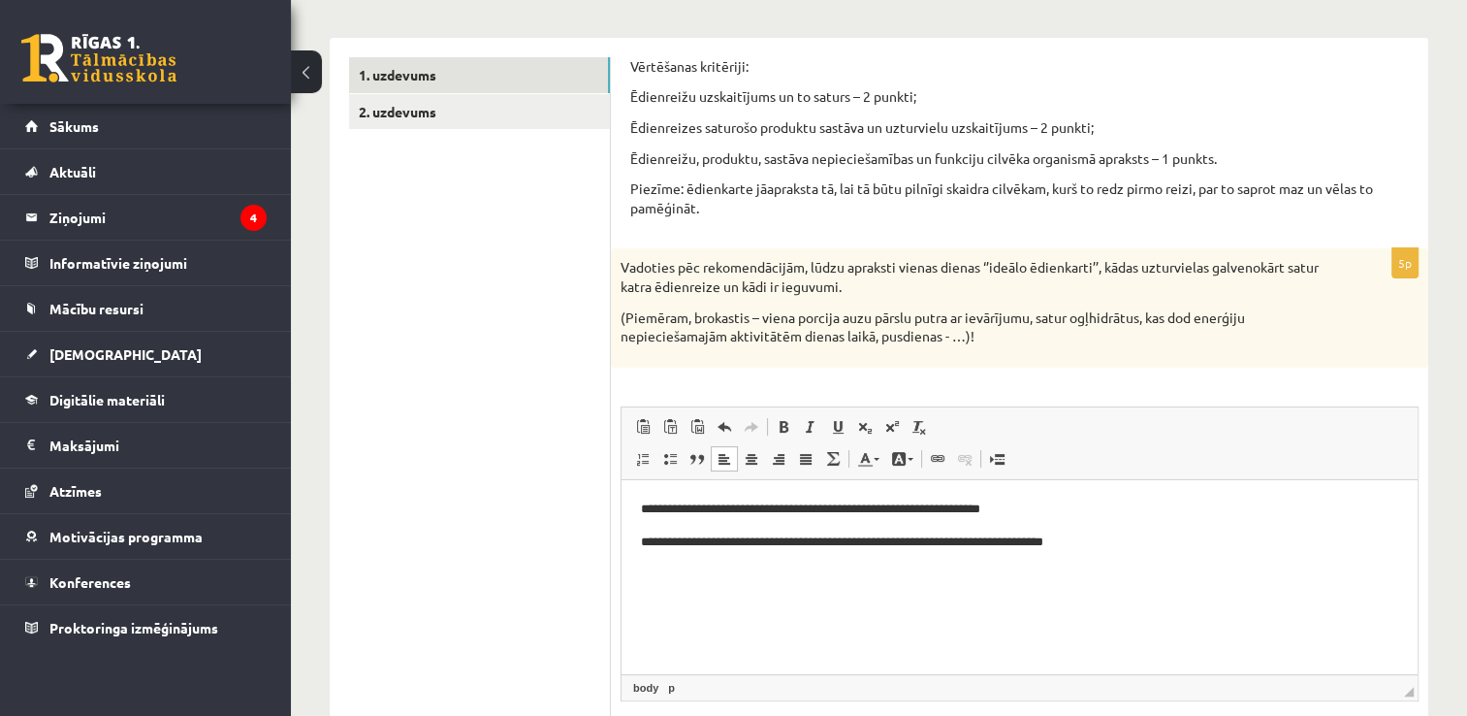
click at [1103, 542] on p "**********" at bounding box center [1020, 541] width 758 height 20
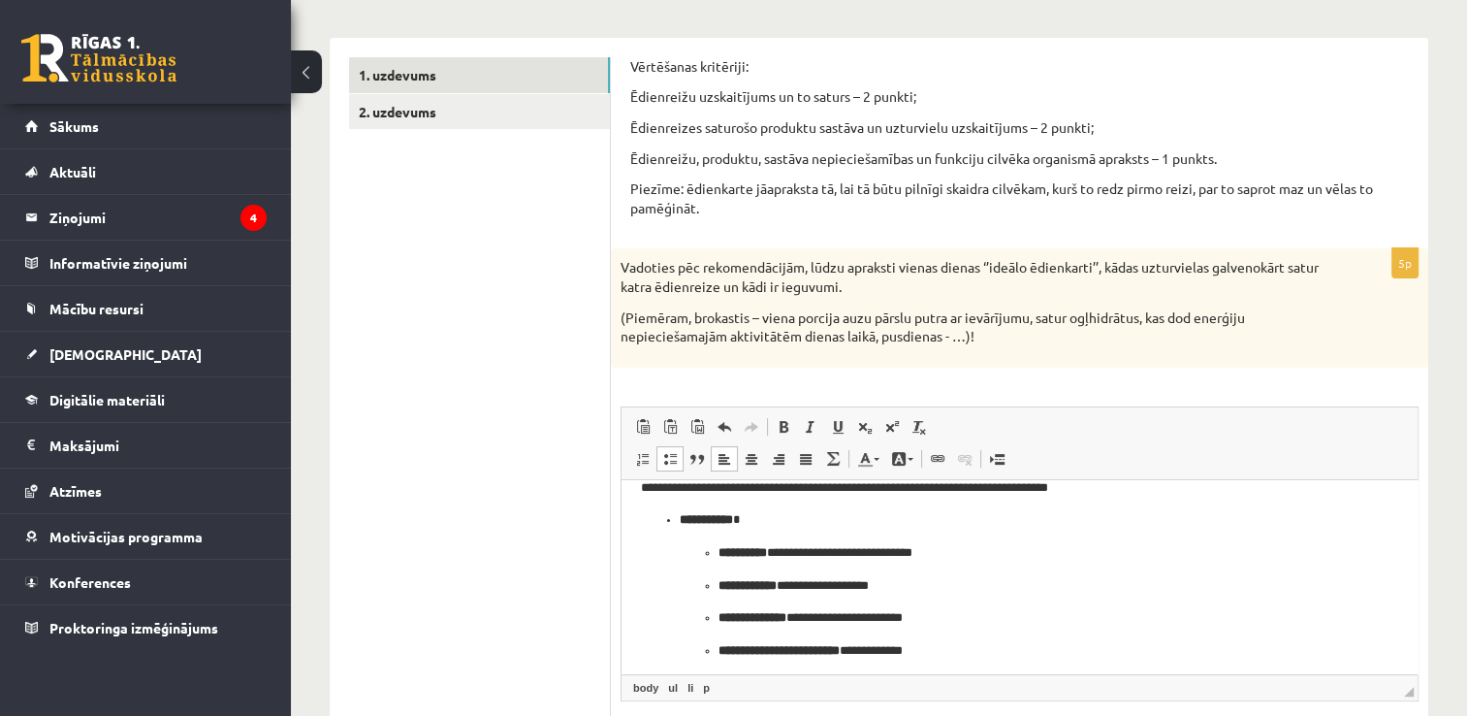
scroll to position [0, 0]
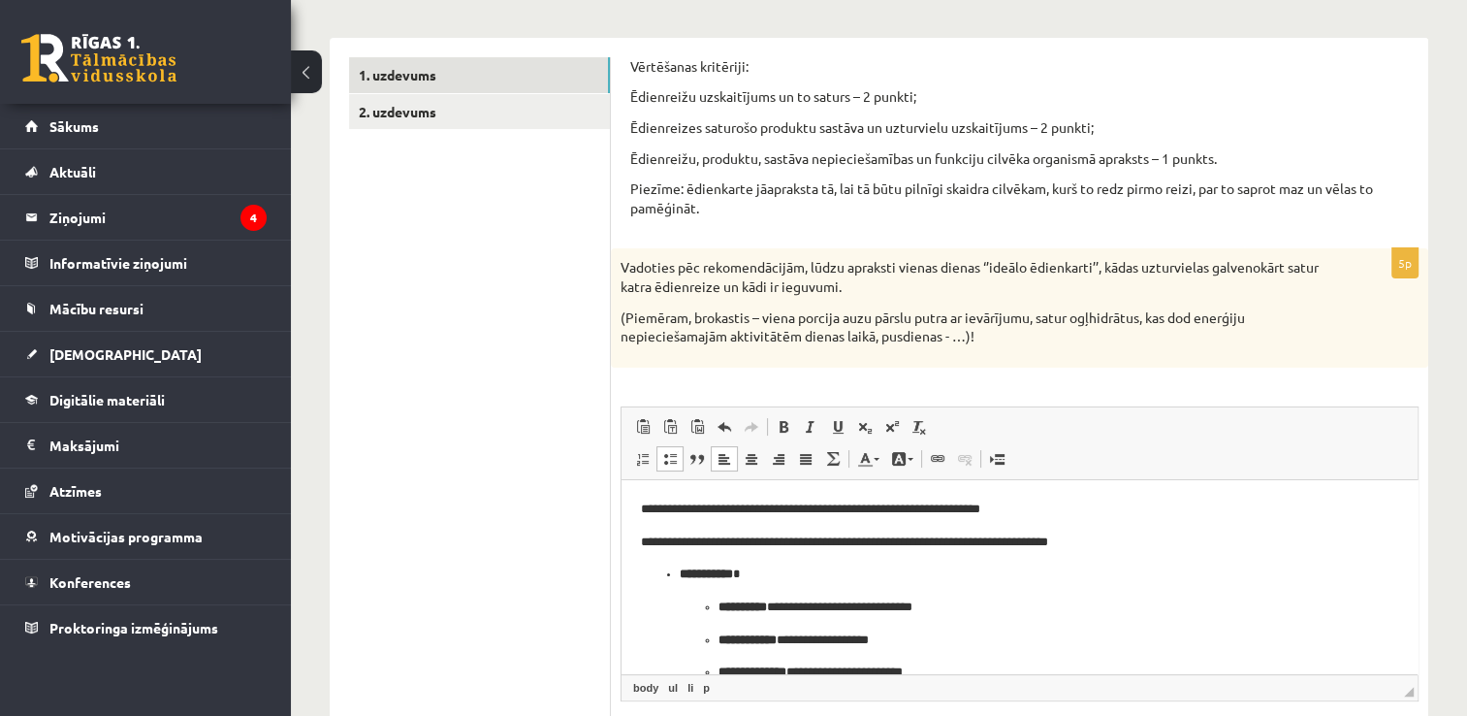
click at [674, 569] on ul "**********" at bounding box center [1019, 654] width 757 height 183
click at [688, 573] on strong "**********" at bounding box center [706, 572] width 53 height 13
click at [680, 578] on strong "**********" at bounding box center [706, 572] width 53 height 13
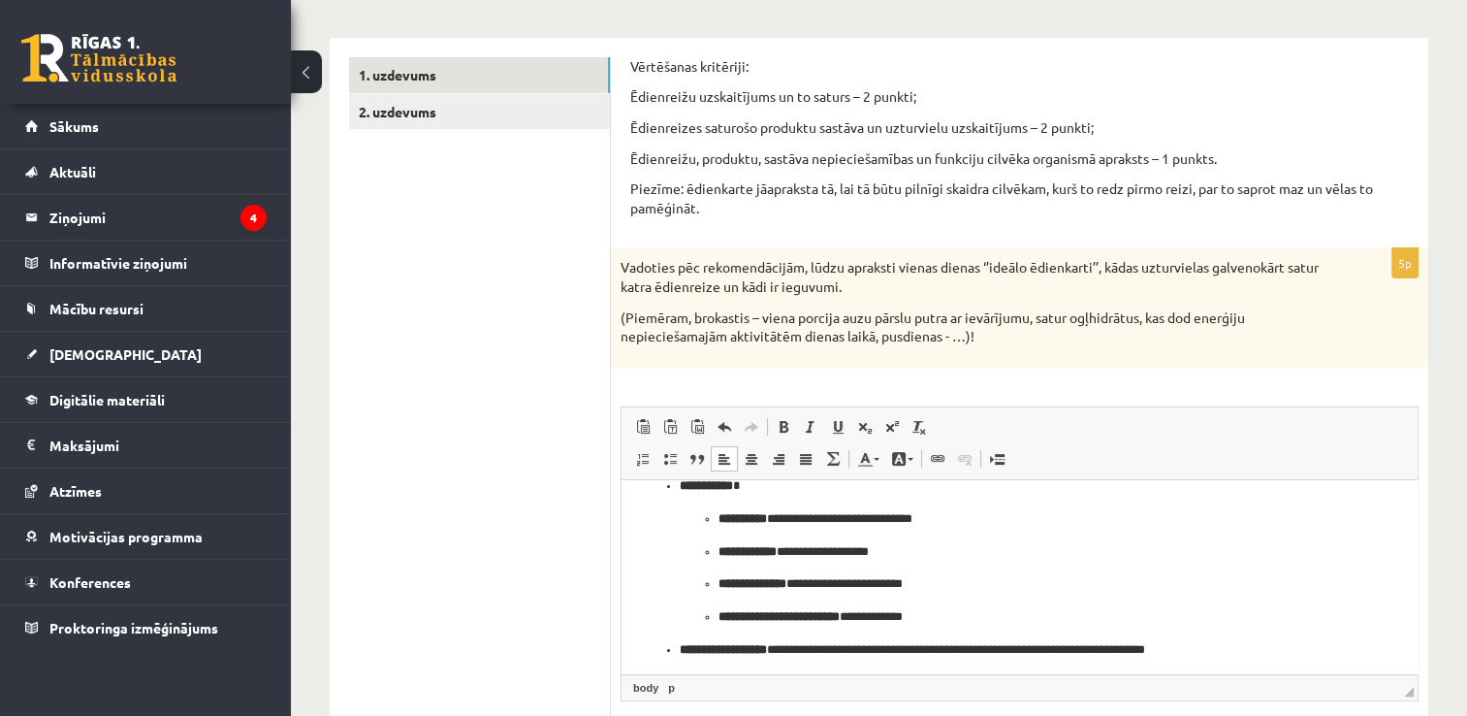
scroll to position [94, 0]
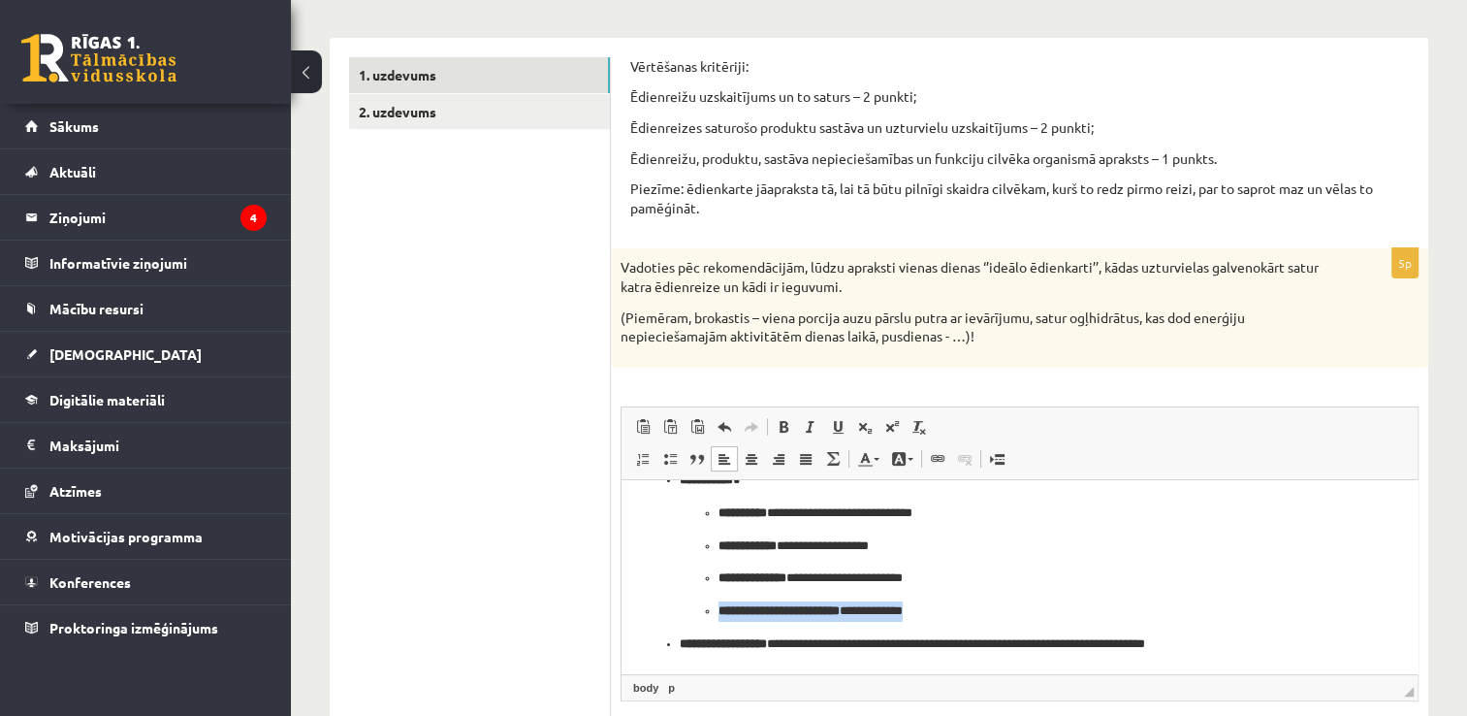
drag, startPoint x: 1273, startPoint y: 604, endPoint x: 704, endPoint y: 617, distance: 569.4
click at [719, 617] on li "**********" at bounding box center [1020, 610] width 602 height 20
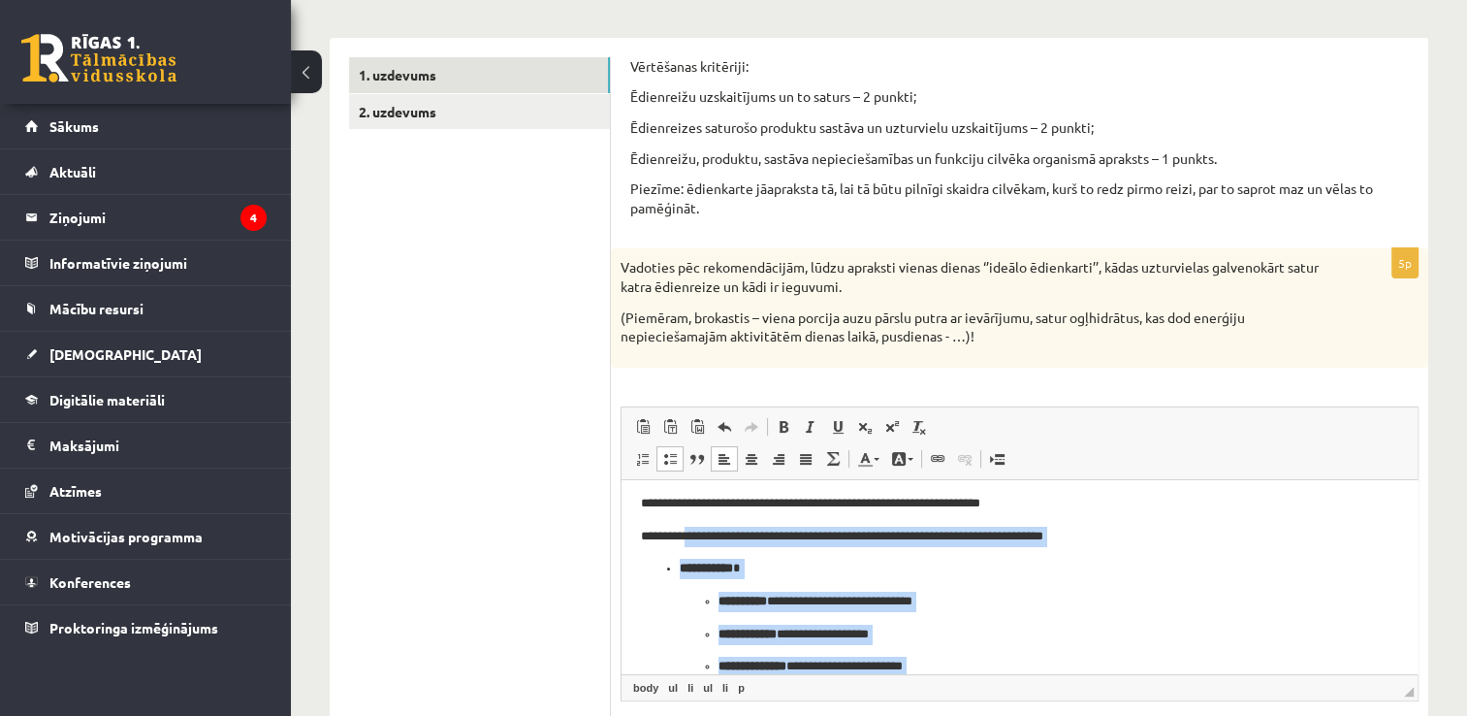
scroll to position [0, 0]
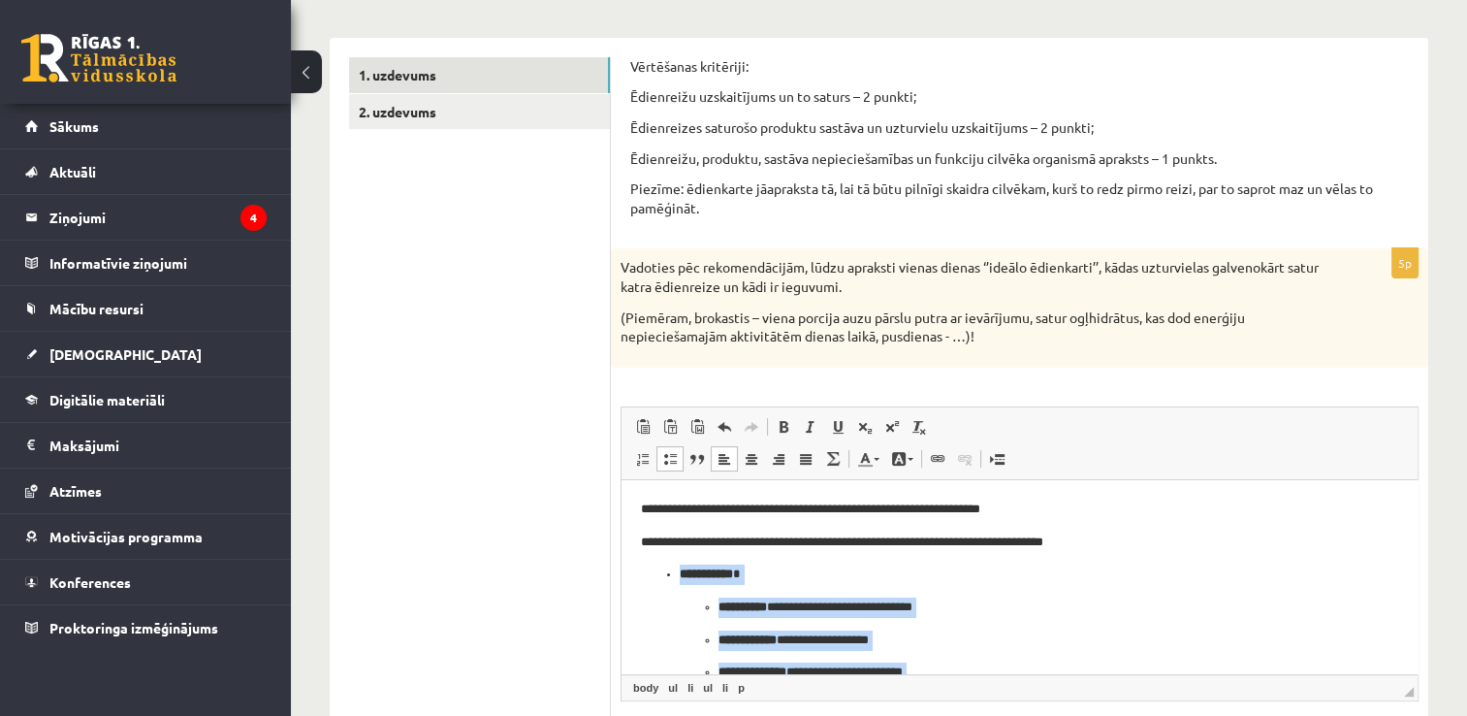
drag, startPoint x: 1262, startPoint y: 642, endPoint x: 657, endPoint y: 581, distance: 608.3
click at [657, 581] on ul "**********" at bounding box center [1019, 654] width 757 height 183
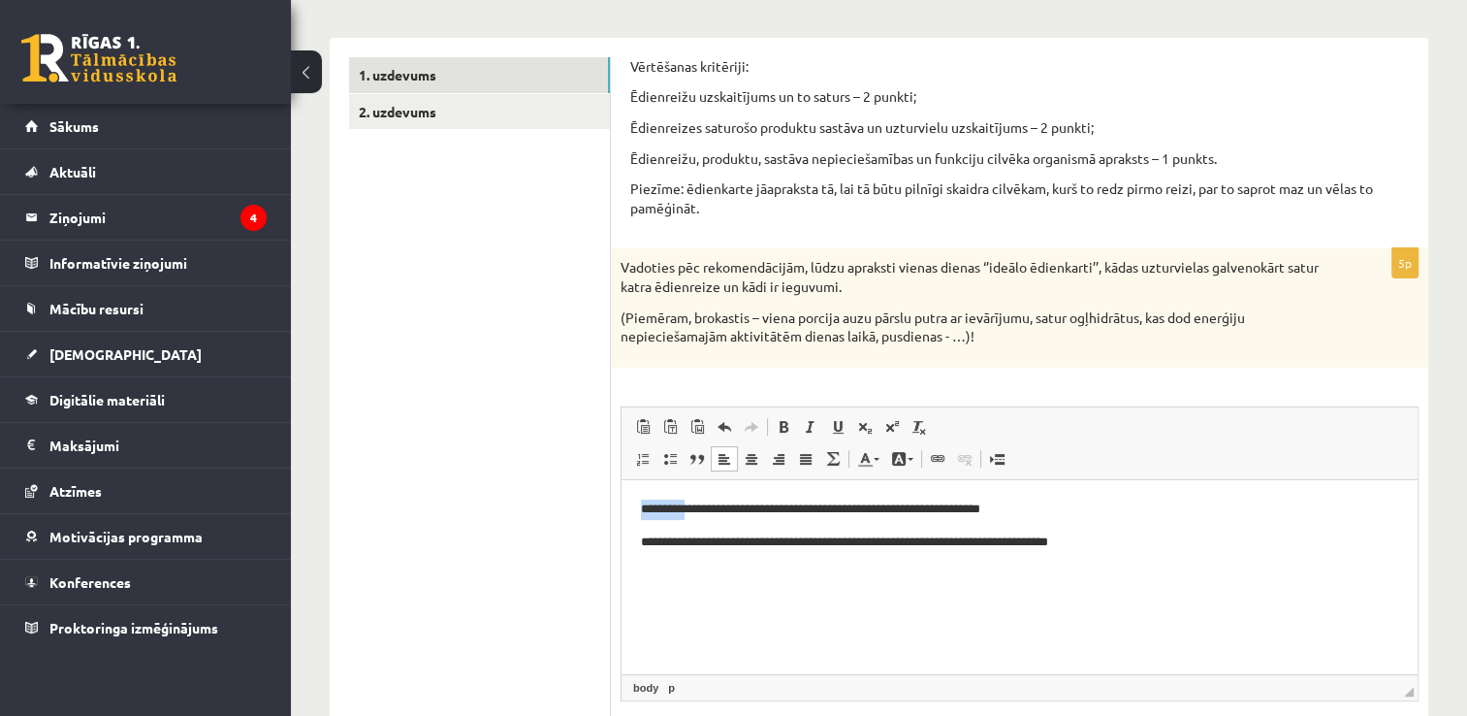
drag, startPoint x: 690, startPoint y: 507, endPoint x: 635, endPoint y: 509, distance: 54.3
click at [635, 509] on html "**********" at bounding box center [1020, 541] width 796 height 124
click at [787, 425] on span at bounding box center [784, 427] width 16 height 16
click at [693, 585] on html "**********" at bounding box center [1020, 541] width 796 height 124
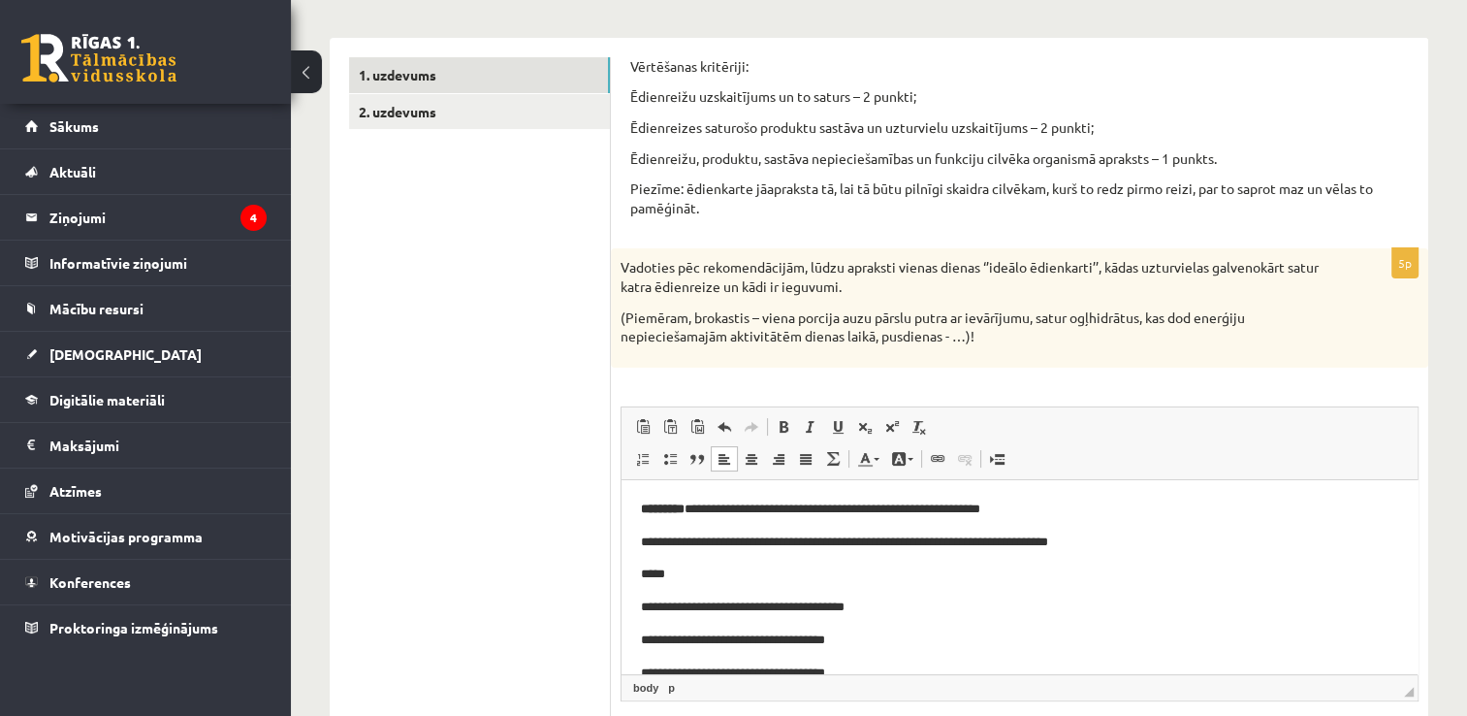
scroll to position [6, 0]
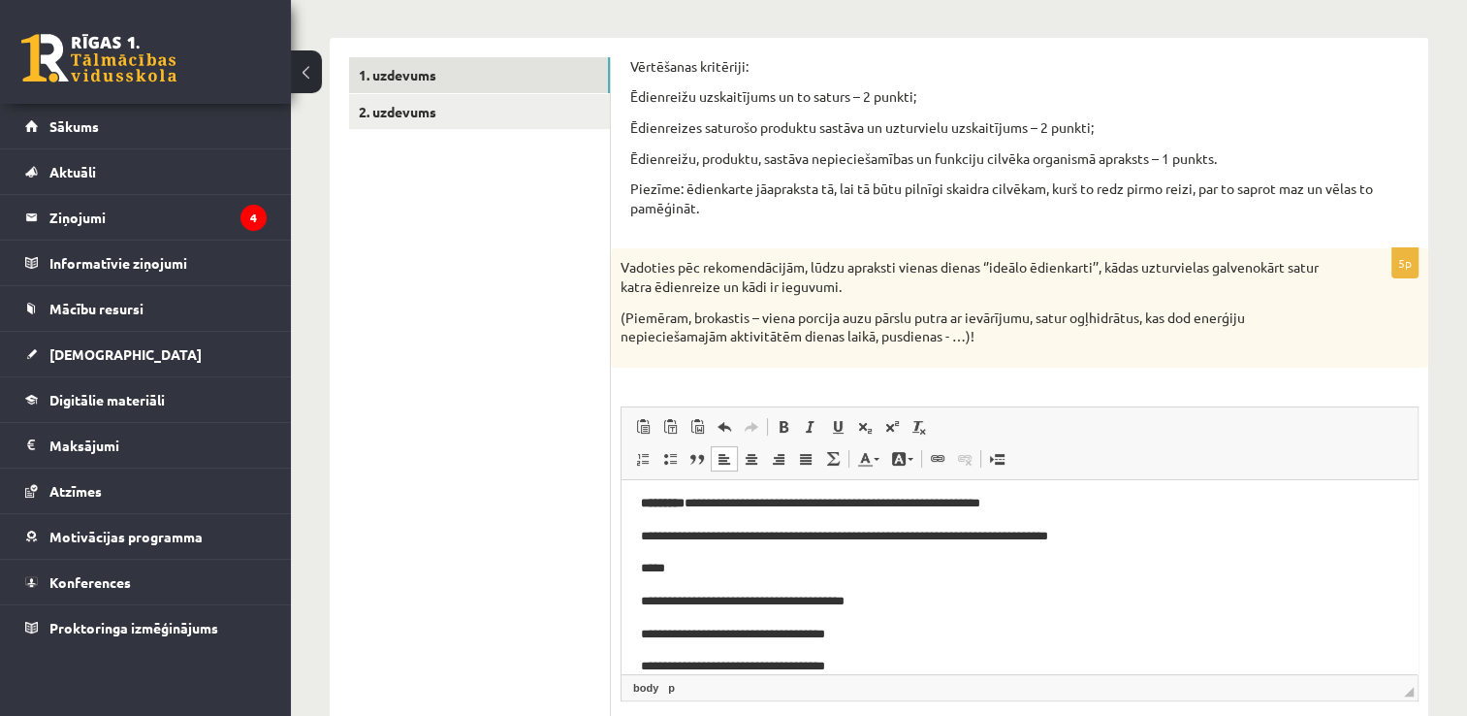
click at [640, 589] on html "**********" at bounding box center [1020, 584] width 796 height 223
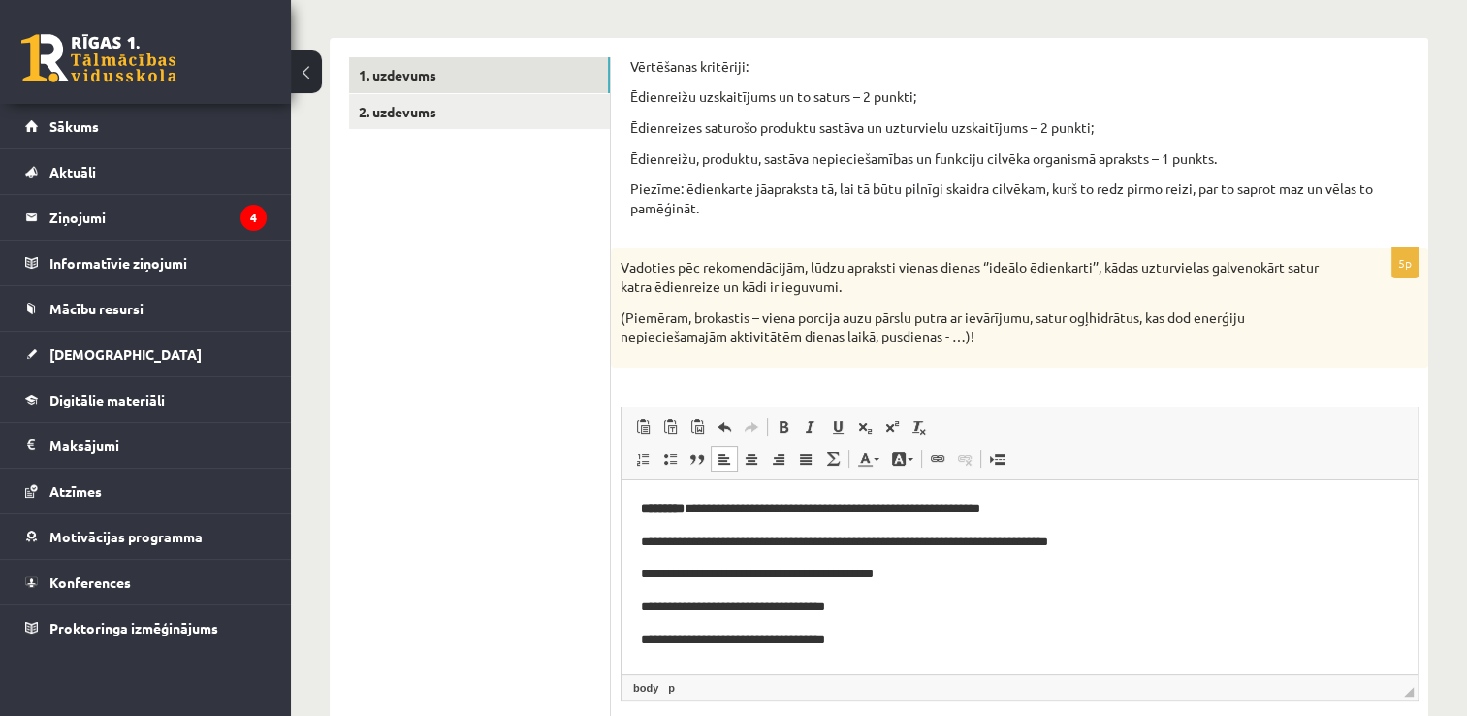
click at [640, 612] on html "**********" at bounding box center [1020, 574] width 796 height 190
click at [934, 573] on p "**********" at bounding box center [1020, 573] width 758 height 20
click at [1018, 576] on p "**********" at bounding box center [1020, 573] width 758 height 20
click at [1141, 571] on p "**********" at bounding box center [1020, 573] width 758 height 20
click at [647, 605] on p "**********" at bounding box center [1020, 606] width 758 height 20
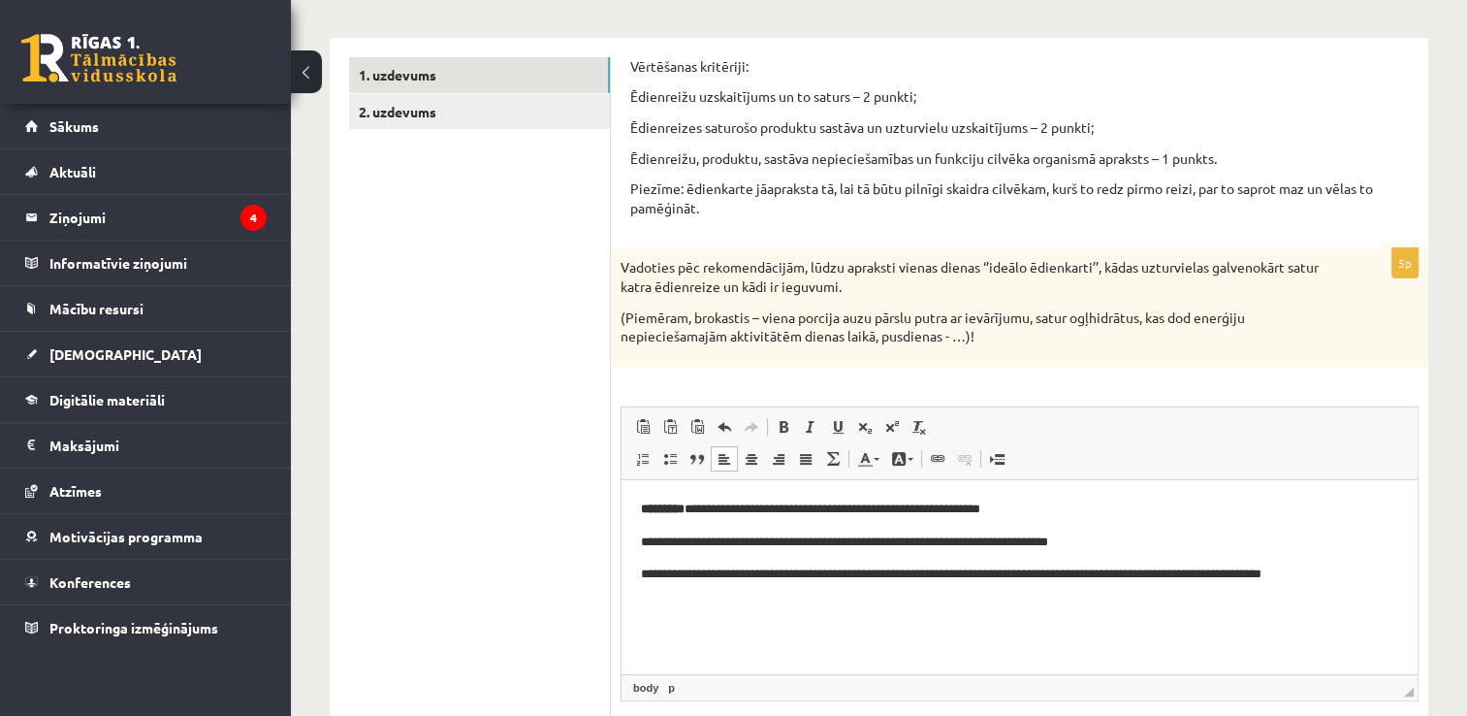
click at [1302, 579] on p "**********" at bounding box center [1020, 573] width 758 height 20
click at [1367, 577] on p "**********" at bounding box center [1020, 573] width 758 height 20
click at [1144, 576] on p "**********" at bounding box center [1020, 573] width 758 height 20
click at [1385, 574] on p "**********" at bounding box center [1020, 573] width 758 height 20
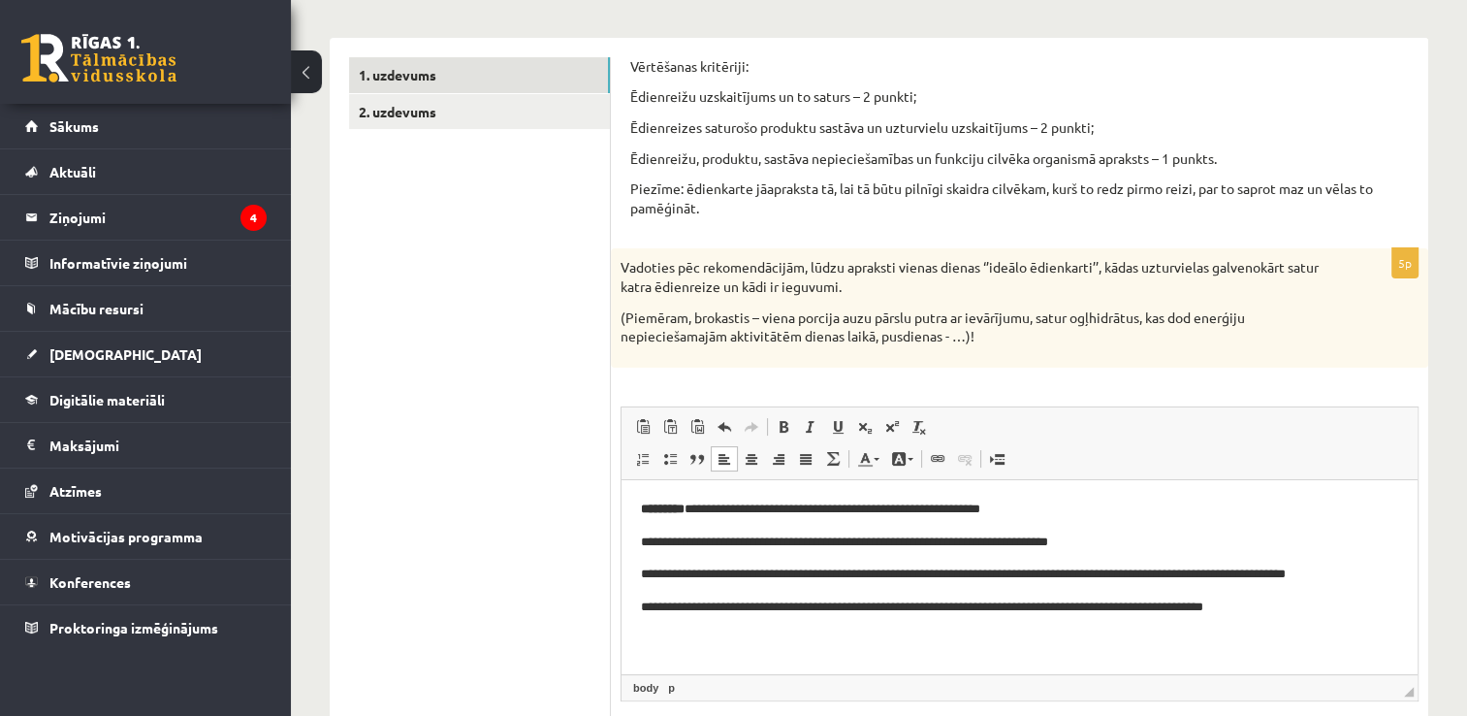
click at [711, 541] on p "**********" at bounding box center [1020, 541] width 758 height 20
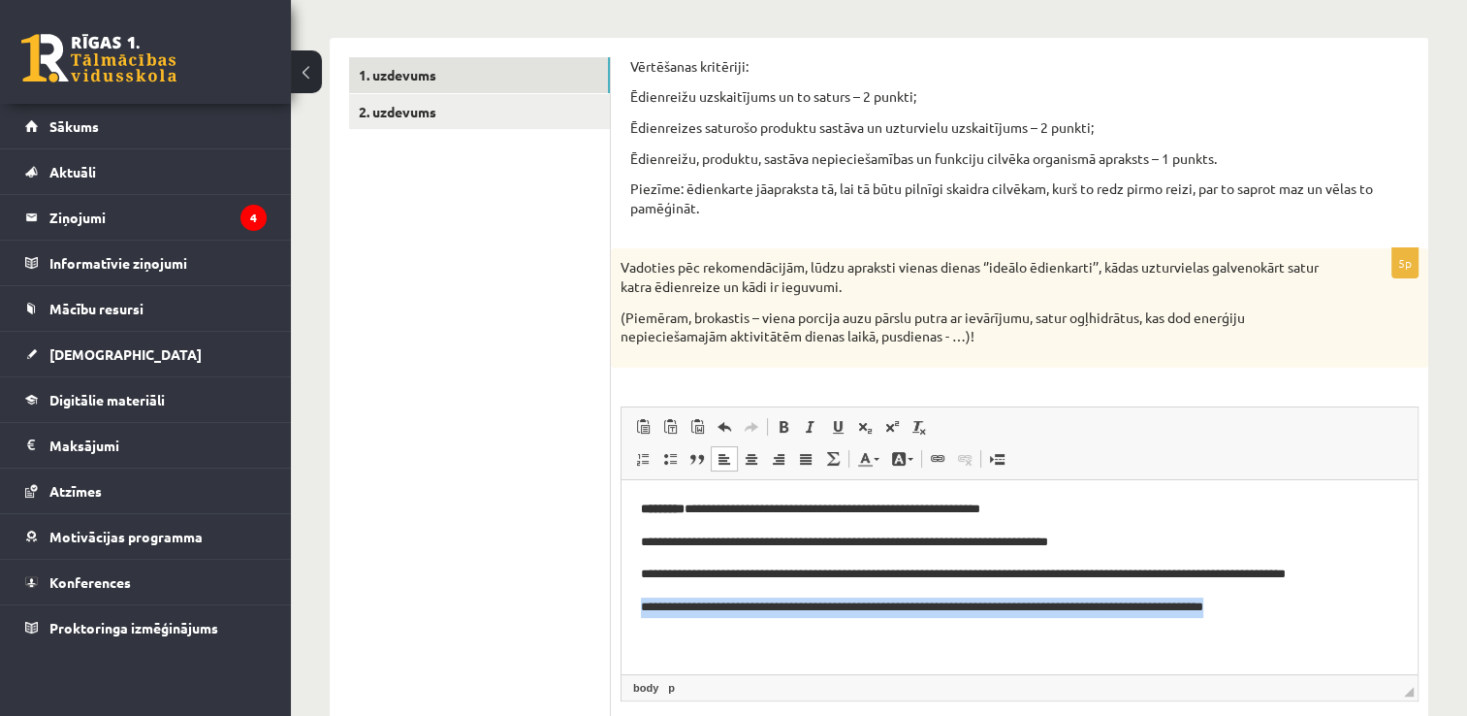
drag, startPoint x: 1296, startPoint y: 607, endPoint x: 629, endPoint y: 657, distance: 668.1
click at [629, 636] on html "**********" at bounding box center [1020, 557] width 796 height 157
copy p "**********"
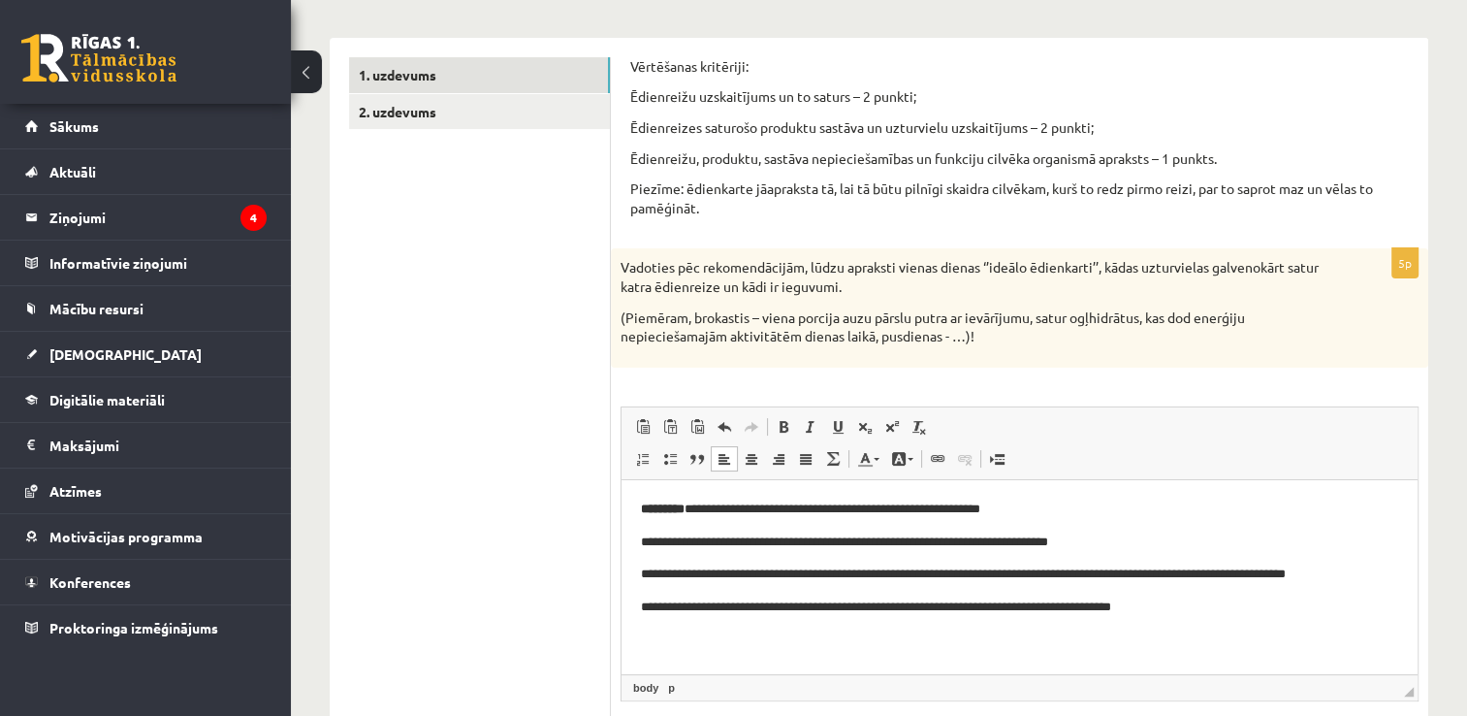
click at [769, 608] on p "**********" at bounding box center [1020, 606] width 758 height 20
drag, startPoint x: 1221, startPoint y: 607, endPoint x: 940, endPoint y: 620, distance: 281.5
click at [940, 620] on html "**********" at bounding box center [1020, 557] width 796 height 157
click at [939, 607] on p "**********" at bounding box center [1020, 606] width 758 height 20
click at [1215, 607] on p "**********" at bounding box center [1020, 606] width 758 height 20
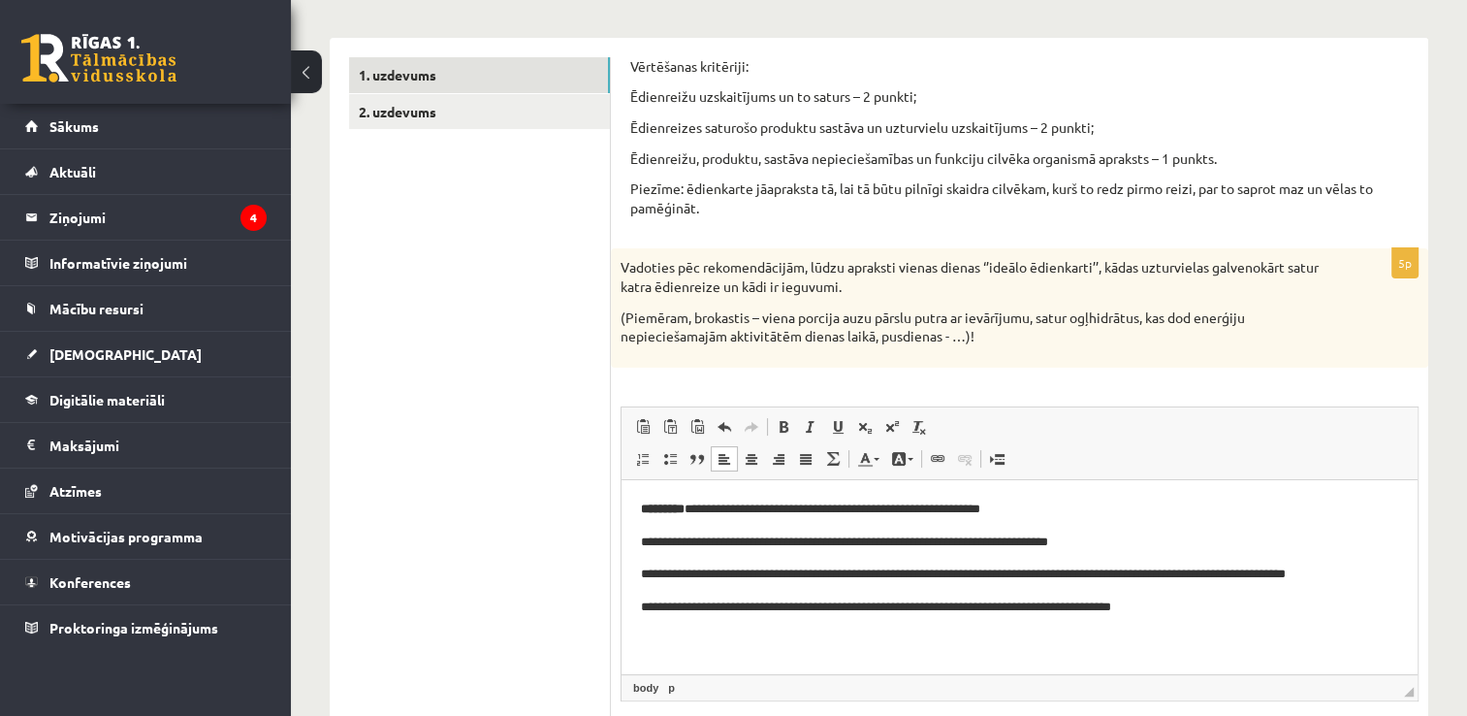
click at [708, 540] on p "**********" at bounding box center [1020, 541] width 758 height 20
click at [1232, 617] on html "**********" at bounding box center [1020, 557] width 796 height 157
click at [717, 635] on p "**********" at bounding box center [1020, 639] width 758 height 20
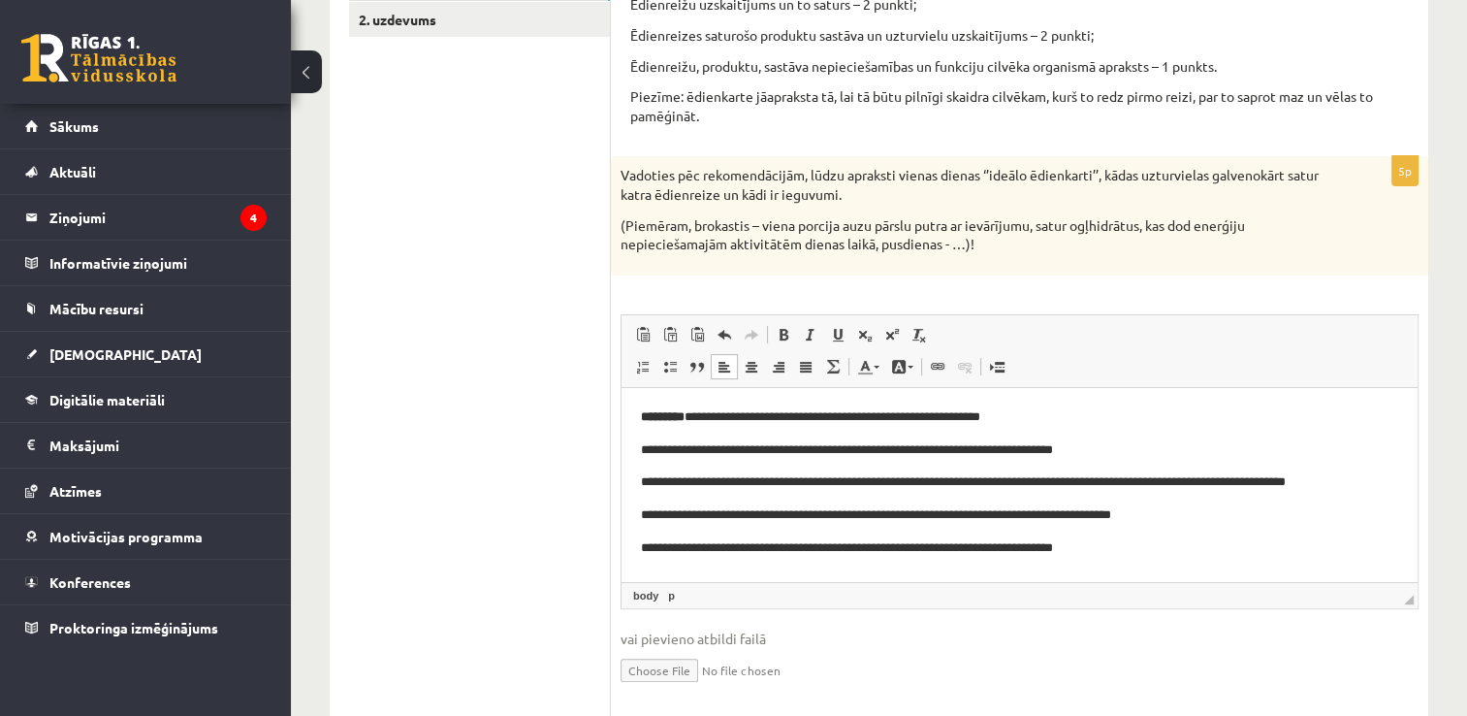
scroll to position [388, 0]
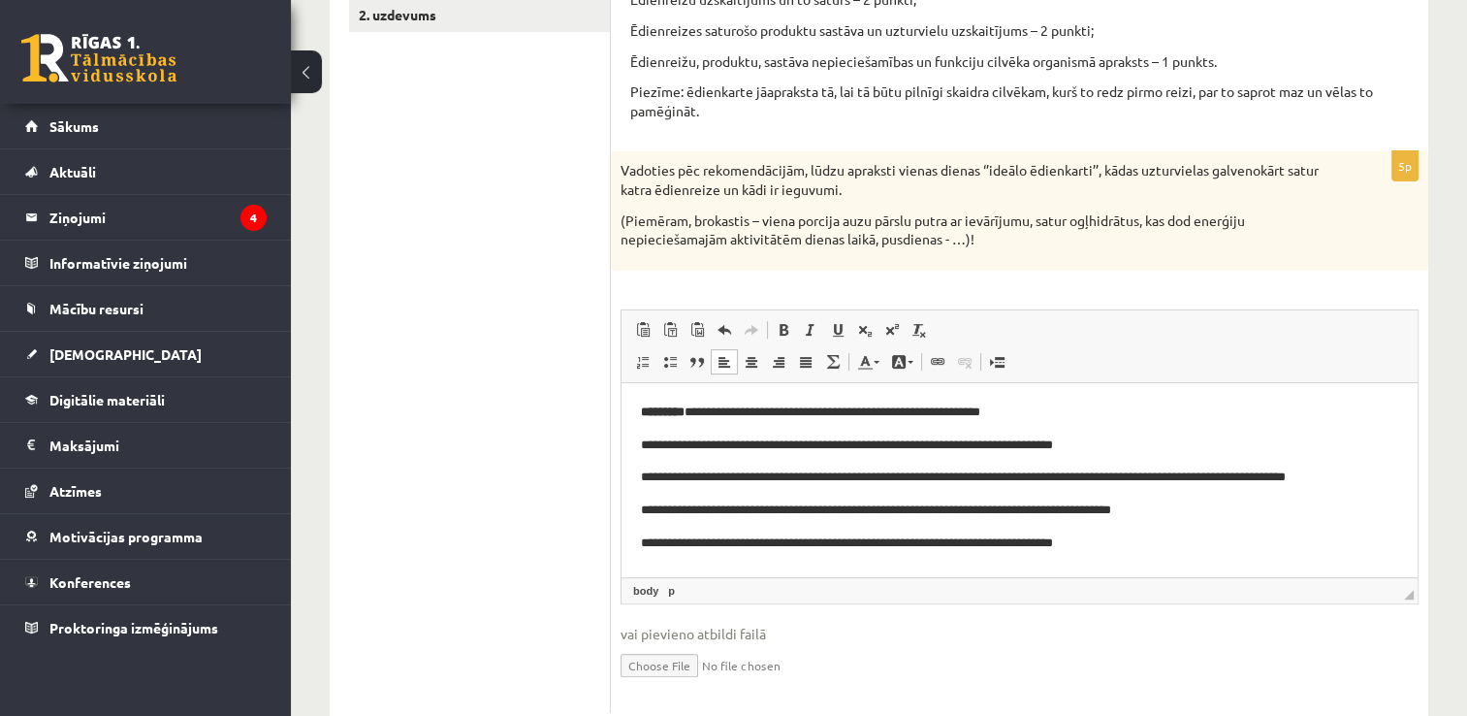
click at [1215, 514] on p "**********" at bounding box center [1020, 509] width 758 height 20
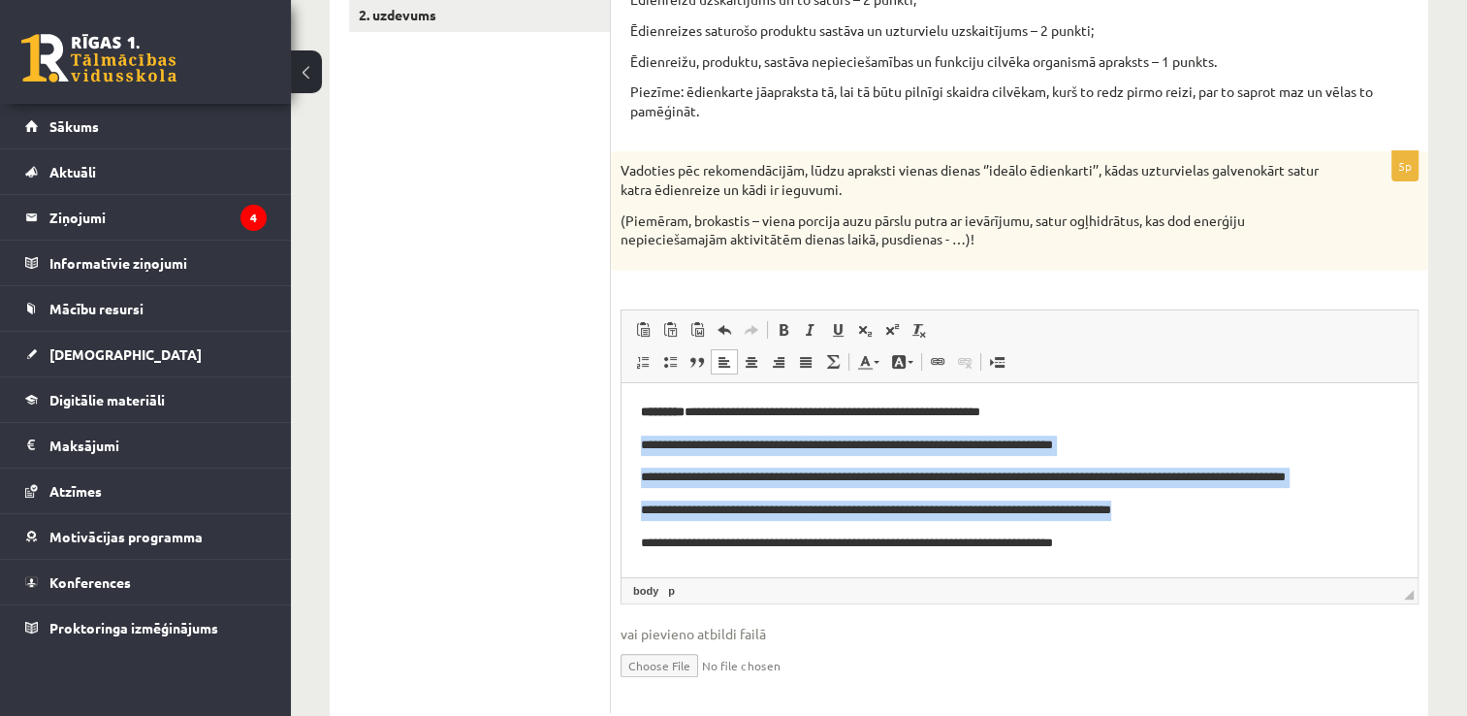
drag, startPoint x: 1206, startPoint y: 511, endPoint x: 625, endPoint y: 443, distance: 584.9
click at [625, 443] on html "**********" at bounding box center [1020, 477] width 796 height 190
click at [671, 365] on span at bounding box center [670, 362] width 16 height 16
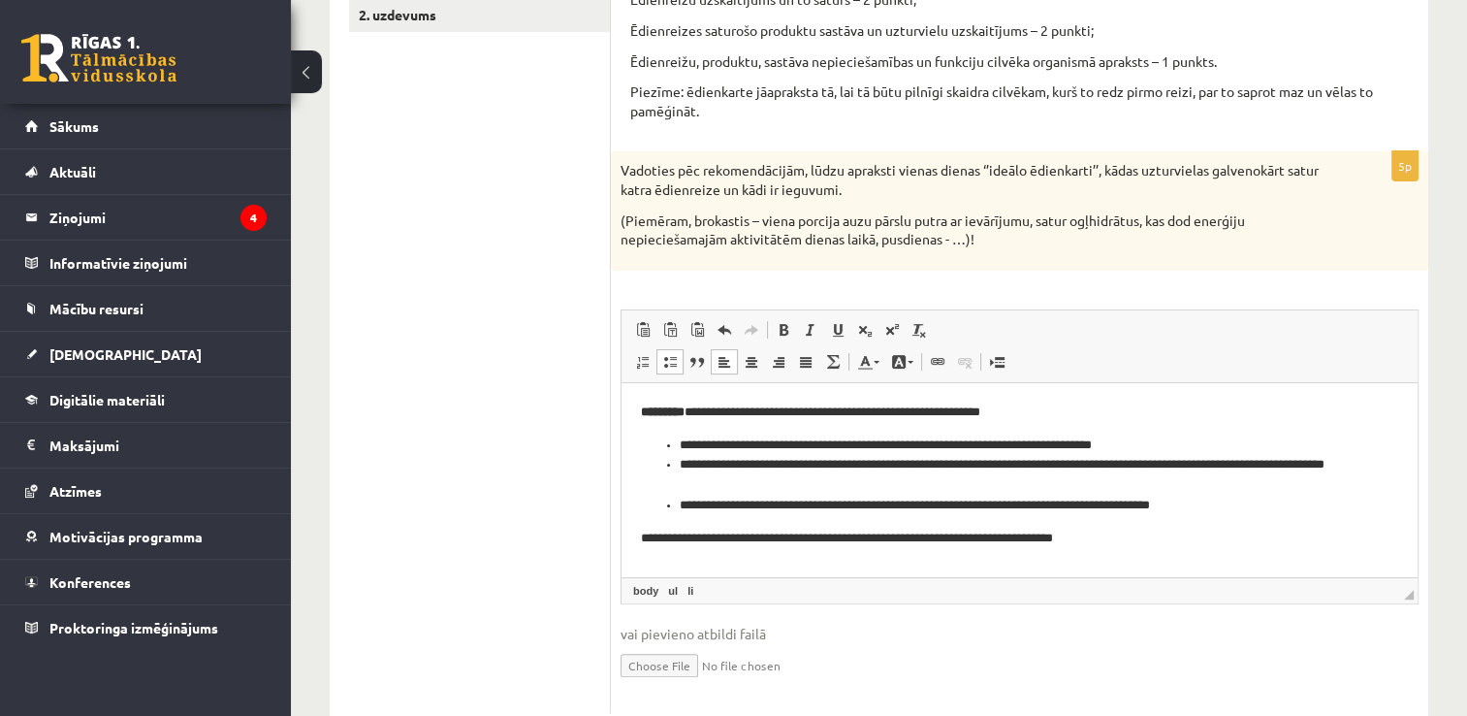
click at [1265, 499] on li "**********" at bounding box center [1020, 505] width 681 height 20
click at [677, 444] on ul "**********" at bounding box center [1020, 474] width 758 height 80
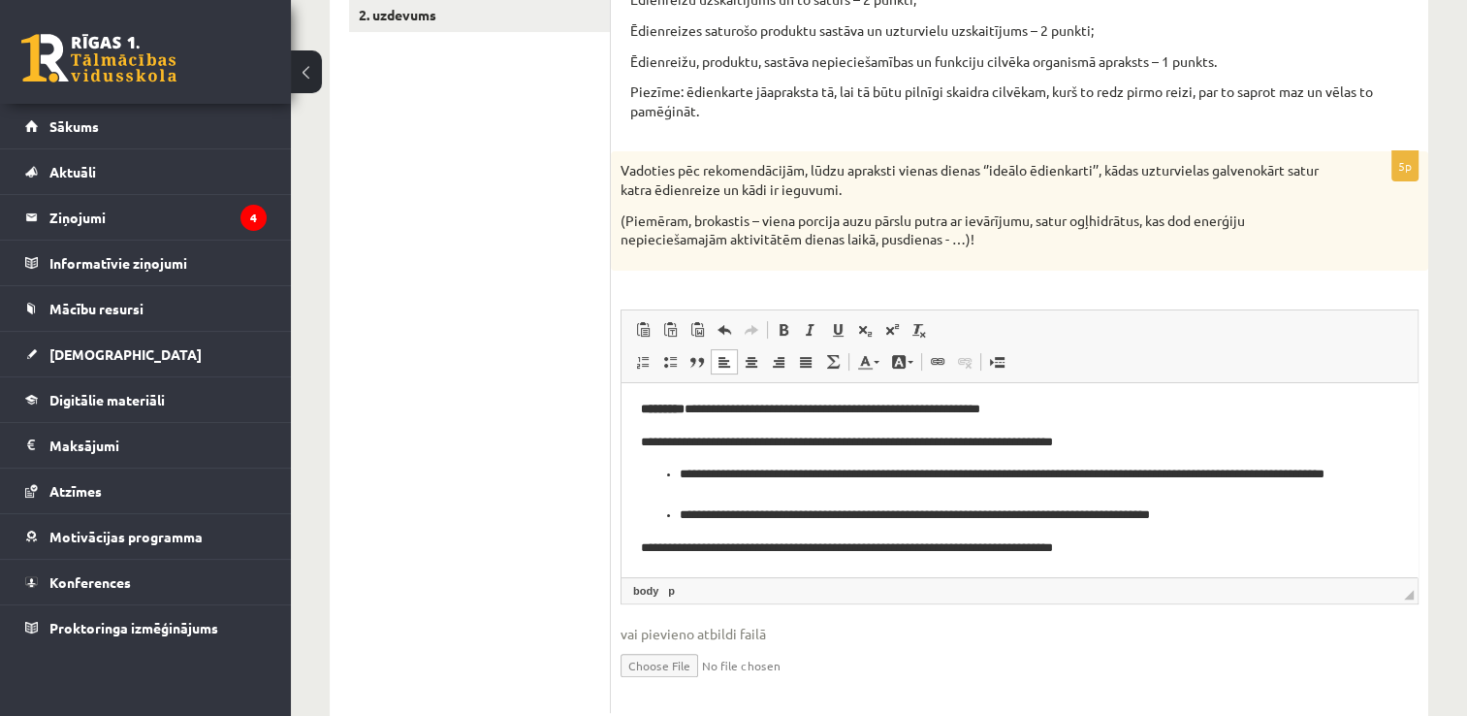
scroll to position [4, 0]
drag, startPoint x: 703, startPoint y: 546, endPoint x: 633, endPoint y: 551, distance: 70.0
click at [633, 551] on html "**********" at bounding box center [1020, 477] width 796 height 198
click at [781, 331] on span at bounding box center [784, 330] width 16 height 16
click at [1128, 544] on p "**********" at bounding box center [1012, 546] width 743 height 20
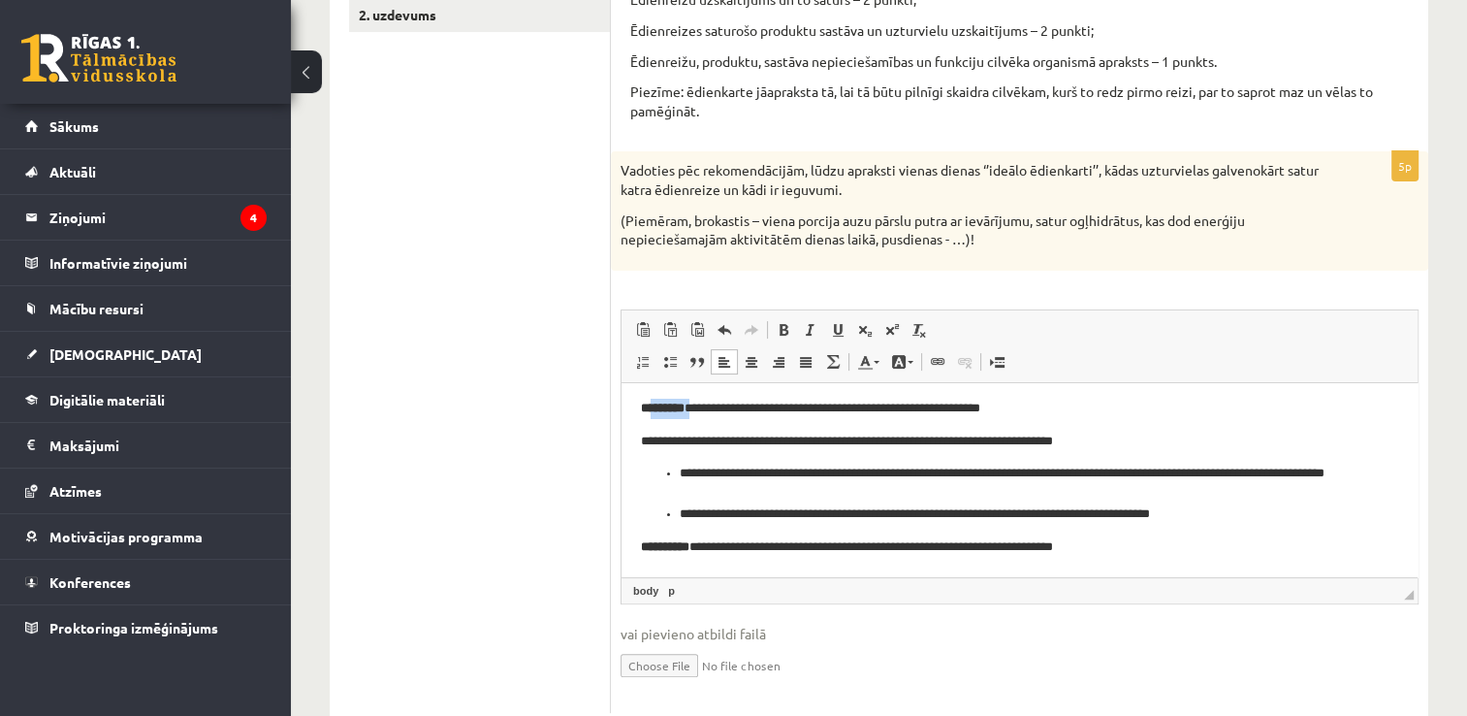
scroll to position [0, 0]
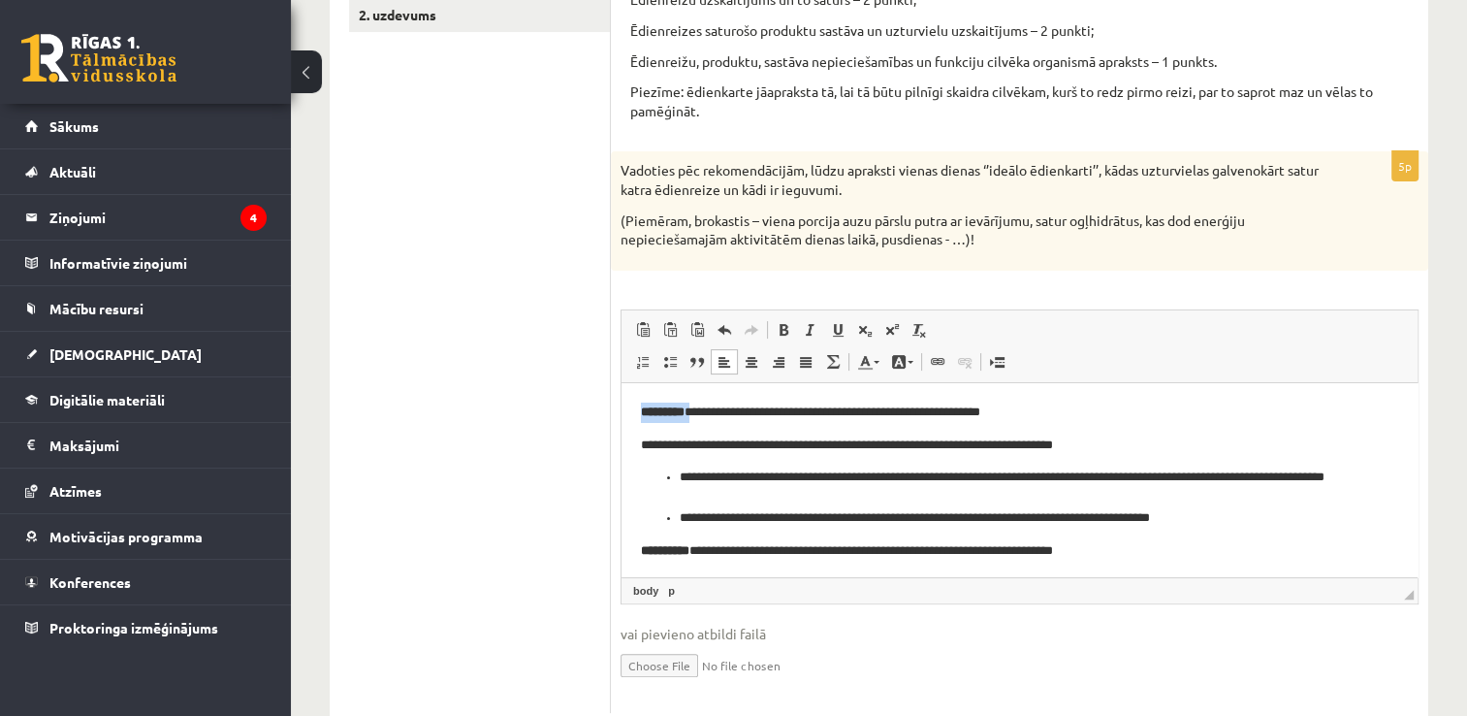
drag, startPoint x: 702, startPoint y: 407, endPoint x: 1295, endPoint y: 754, distance: 686.3
click at [622, 393] on html "**********" at bounding box center [1020, 481] width 796 height 198
click at [787, 330] on span at bounding box center [784, 330] width 16 height 16
click at [1190, 538] on body "**********" at bounding box center [1012, 481] width 743 height 159
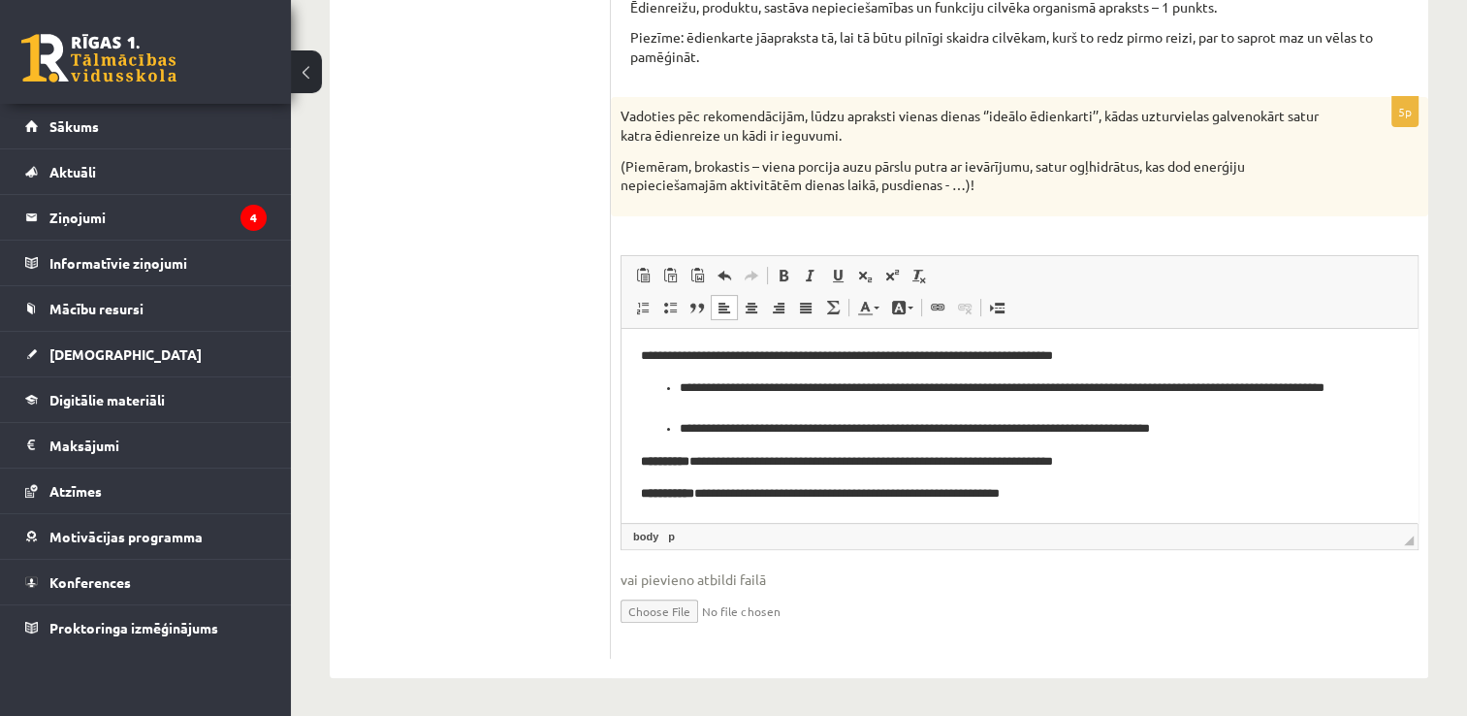
scroll to position [36, 0]
drag, startPoint x: 720, startPoint y: 493, endPoint x: 1241, endPoint y: 718, distance: 568.2
click at [622, 486] on html "**********" at bounding box center [1020, 407] width 796 height 231
click at [781, 279] on span at bounding box center [784, 276] width 16 height 16
click at [772, 451] on p "**********" at bounding box center [1012, 460] width 743 height 20
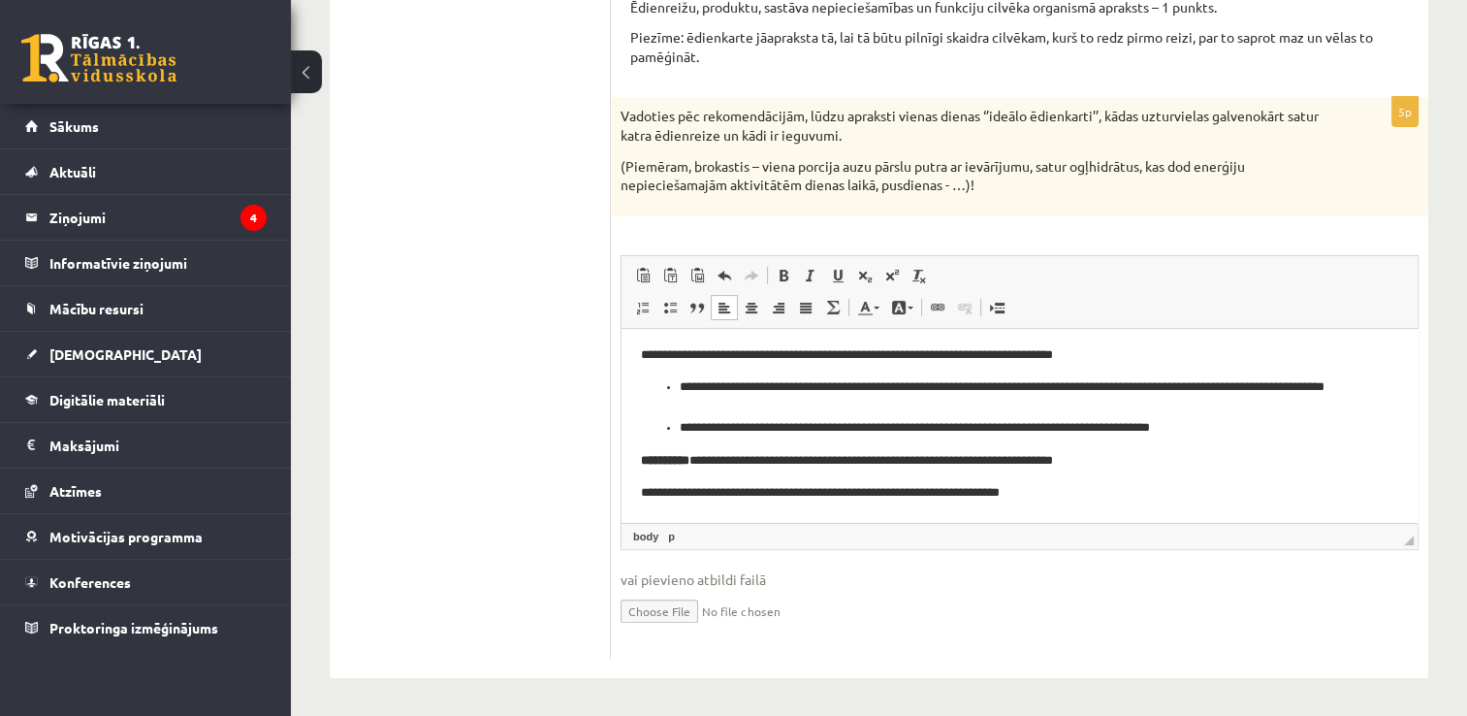
click at [1057, 499] on p "**********" at bounding box center [1012, 492] width 743 height 20
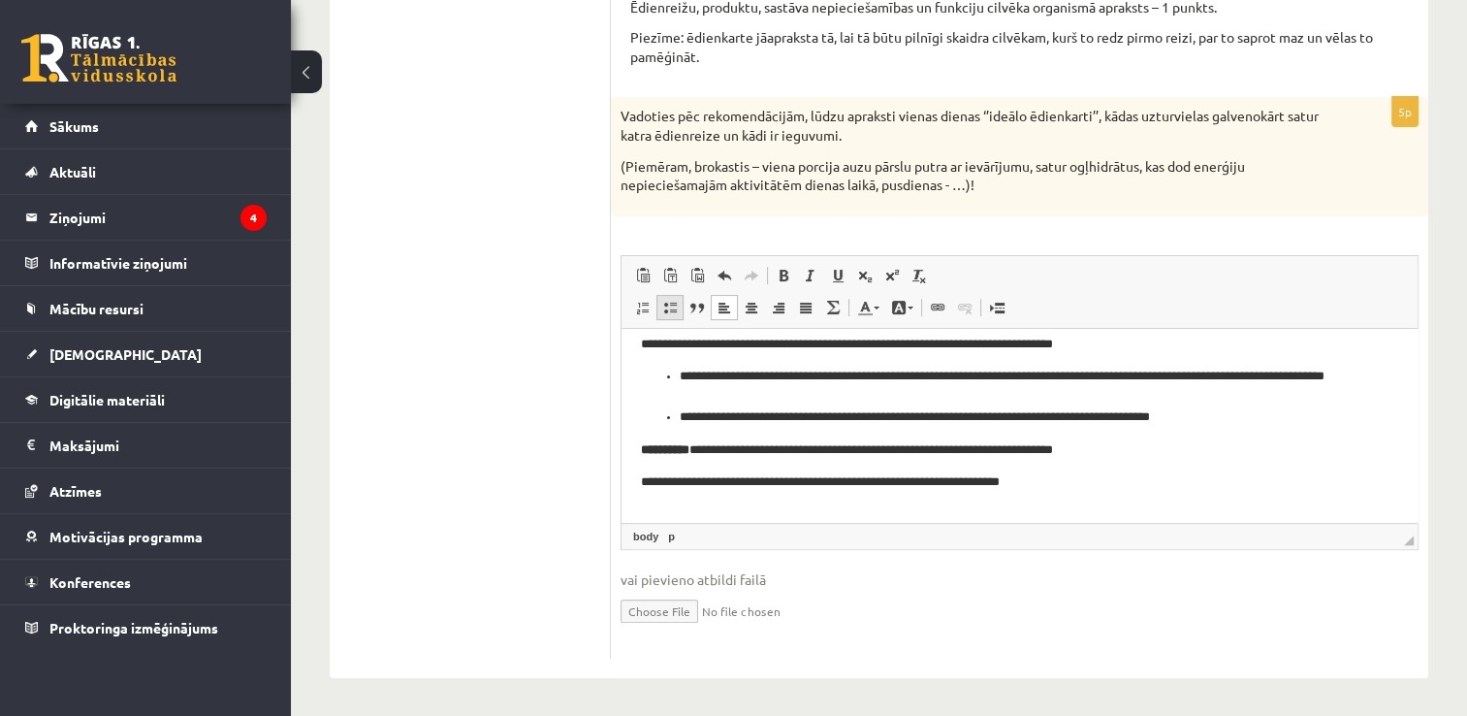
click at [665, 310] on span at bounding box center [670, 308] width 16 height 16
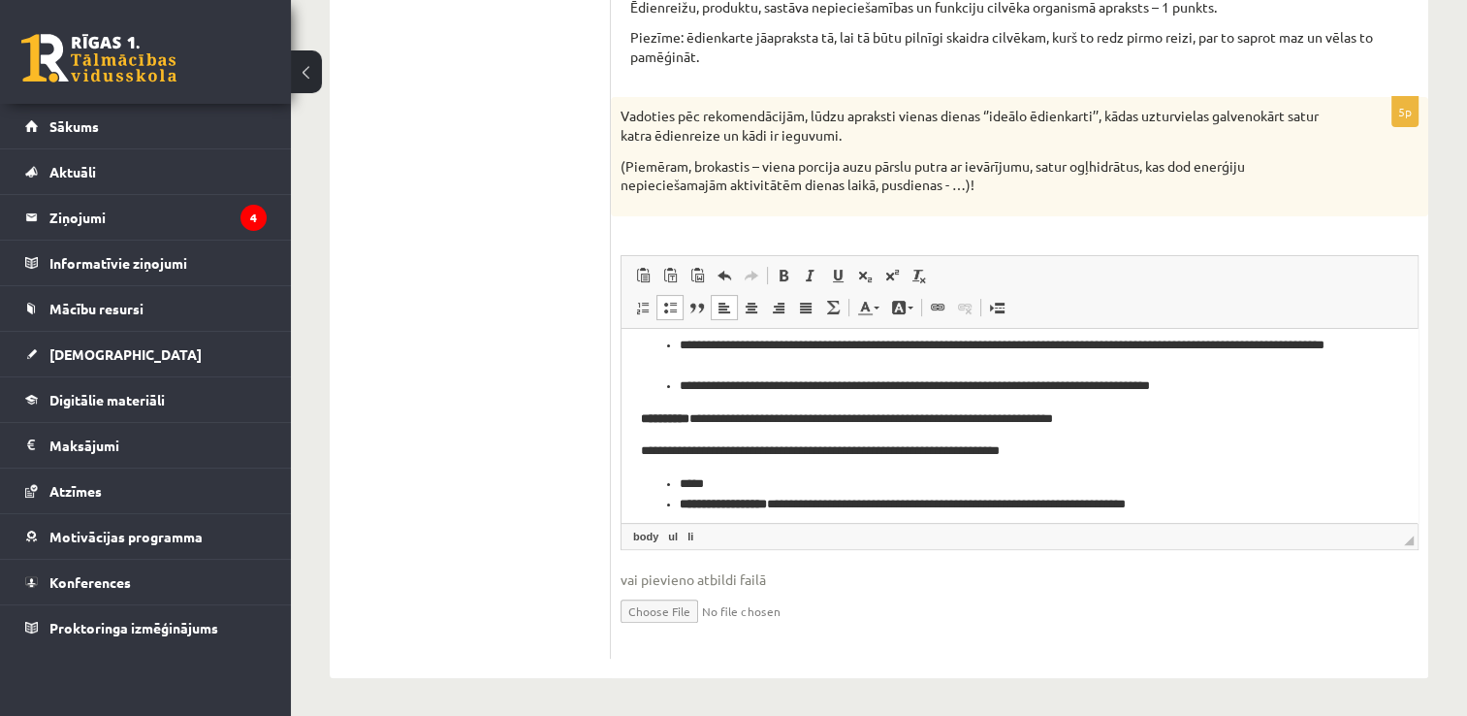
scroll to position [89, 0]
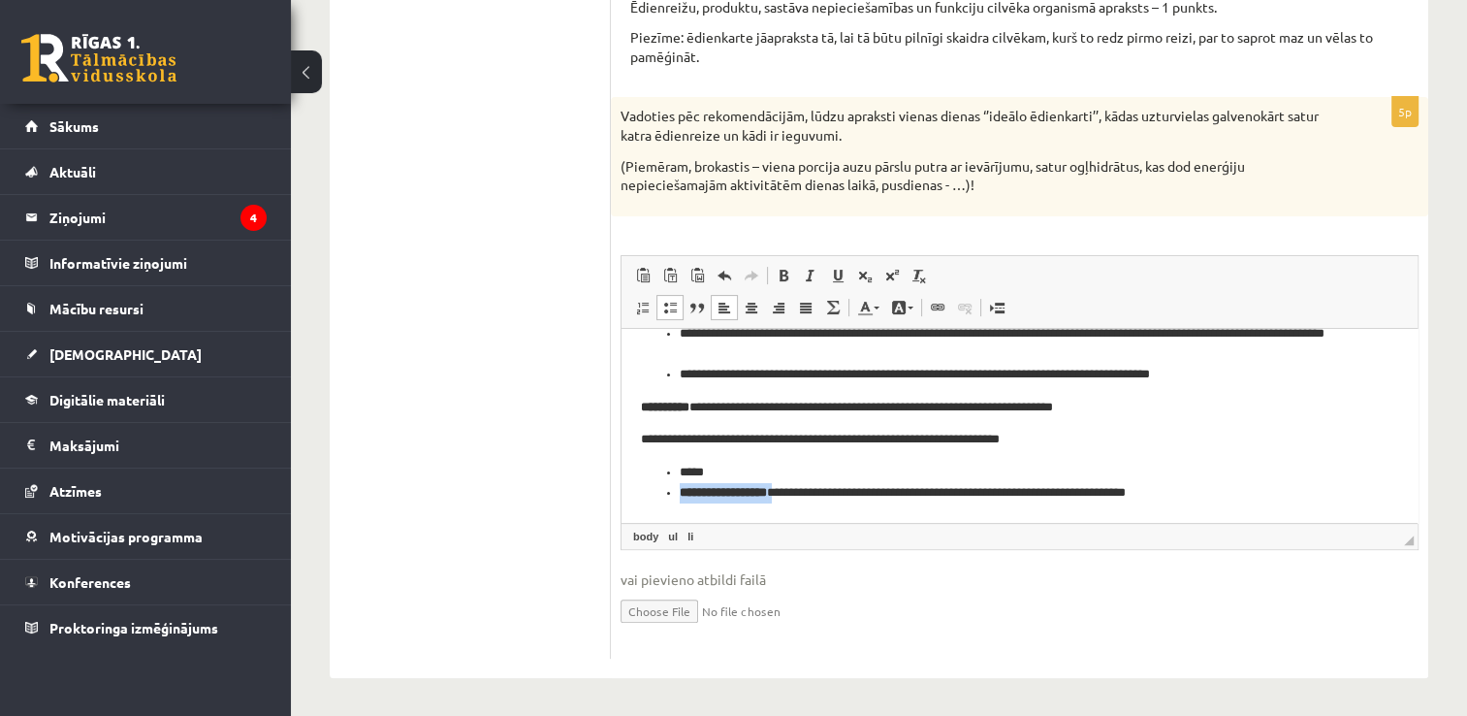
drag, startPoint x: 802, startPoint y: 493, endPoint x: 709, endPoint y: 426, distance: 114.7
click at [680, 499] on li "**********" at bounding box center [1012, 492] width 665 height 20
click at [777, 272] on span at bounding box center [784, 276] width 16 height 16
click at [796, 492] on li "**********" at bounding box center [1012, 492] width 665 height 20
drag, startPoint x: 948, startPoint y: 493, endPoint x: 789, endPoint y: 502, distance: 158.4
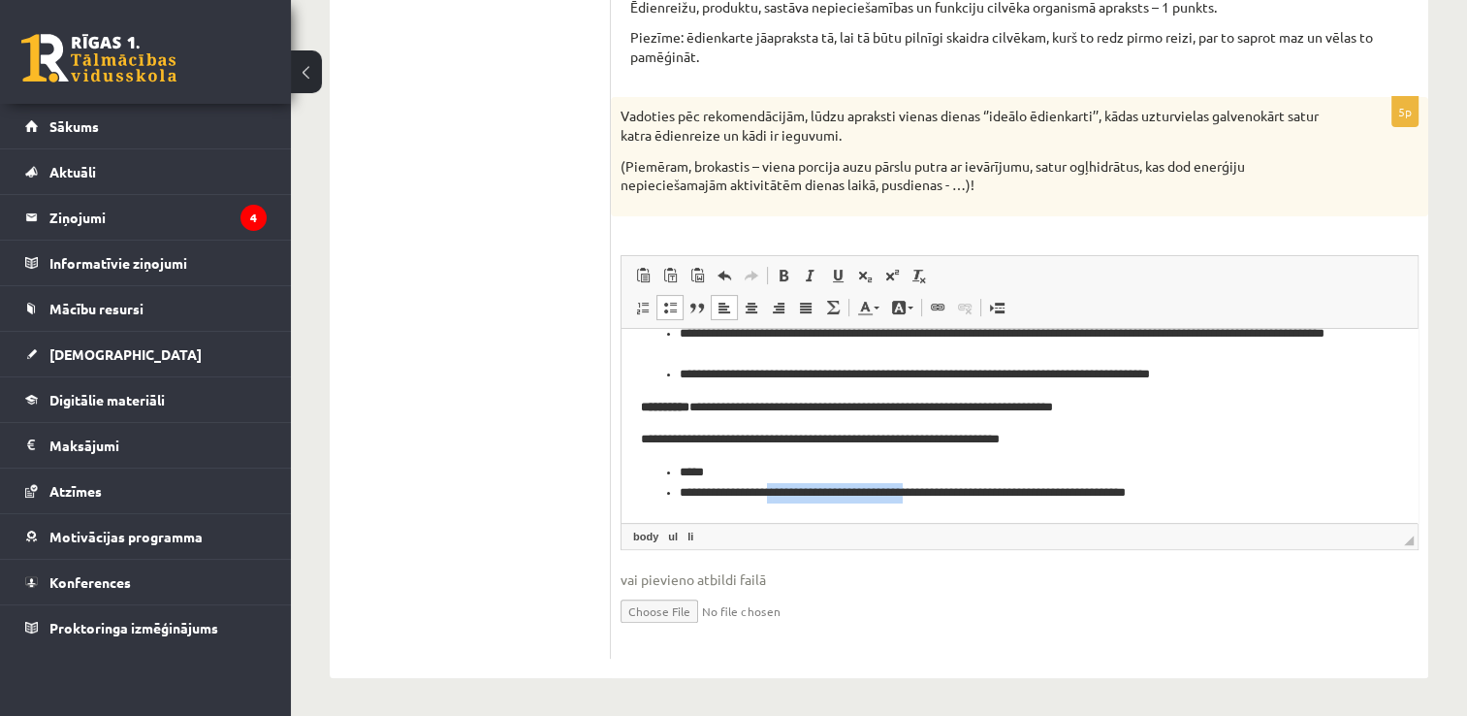
click at [789, 502] on html "**********" at bounding box center [1020, 380] width 796 height 283
click at [868, 495] on li "**********" at bounding box center [1012, 492] width 665 height 20
click at [929, 499] on li "**********" at bounding box center [1012, 492] width 665 height 20
click at [1102, 488] on li "**********" at bounding box center [1012, 492] width 665 height 20
click at [732, 467] on li "*****" at bounding box center [1012, 472] width 665 height 20
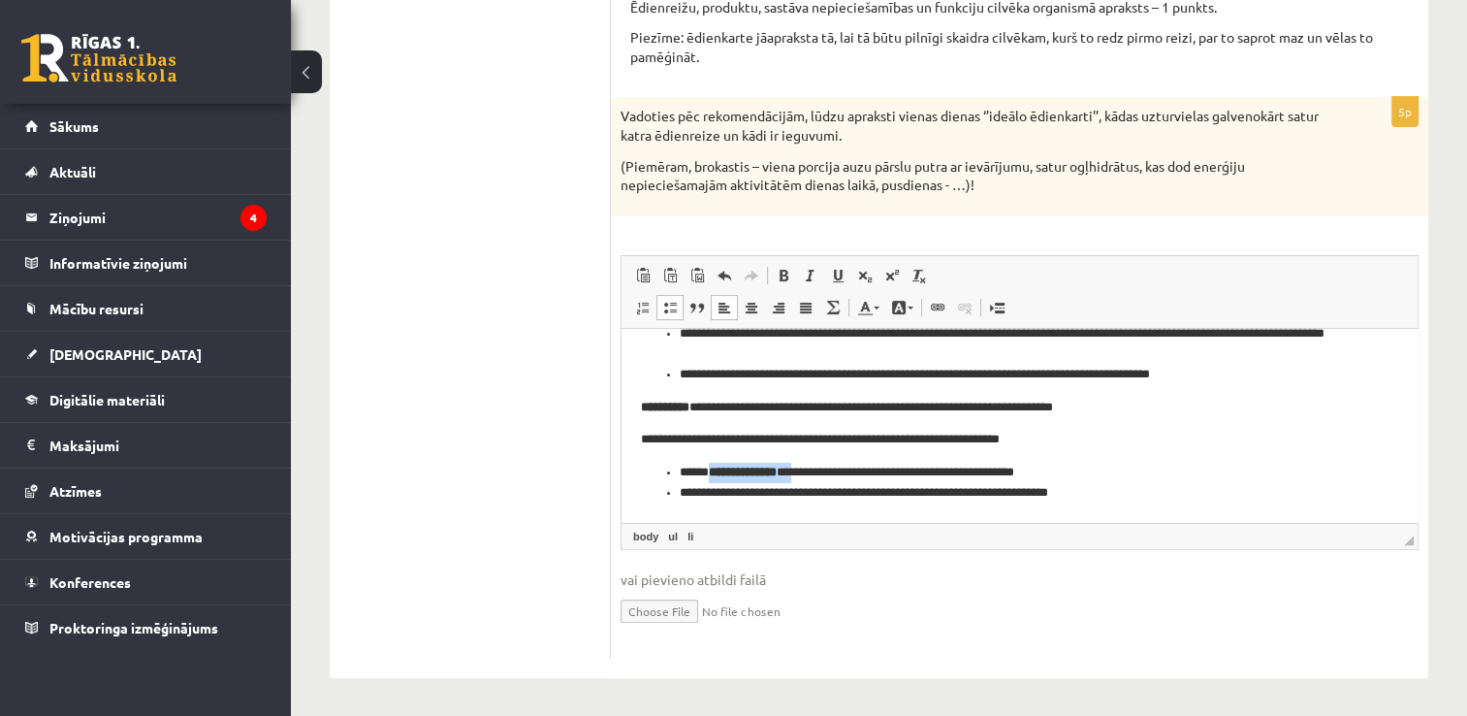
drag, startPoint x: 816, startPoint y: 469, endPoint x: 712, endPoint y: 458, distance: 104.4
click at [712, 458] on body "**********" at bounding box center [1012, 380] width 743 height 244
click at [784, 282] on link "Полужирный Комбинация клавиш Ctrl+B" at bounding box center [783, 275] width 27 height 25
click at [784, 273] on span at bounding box center [784, 276] width 16 height 16
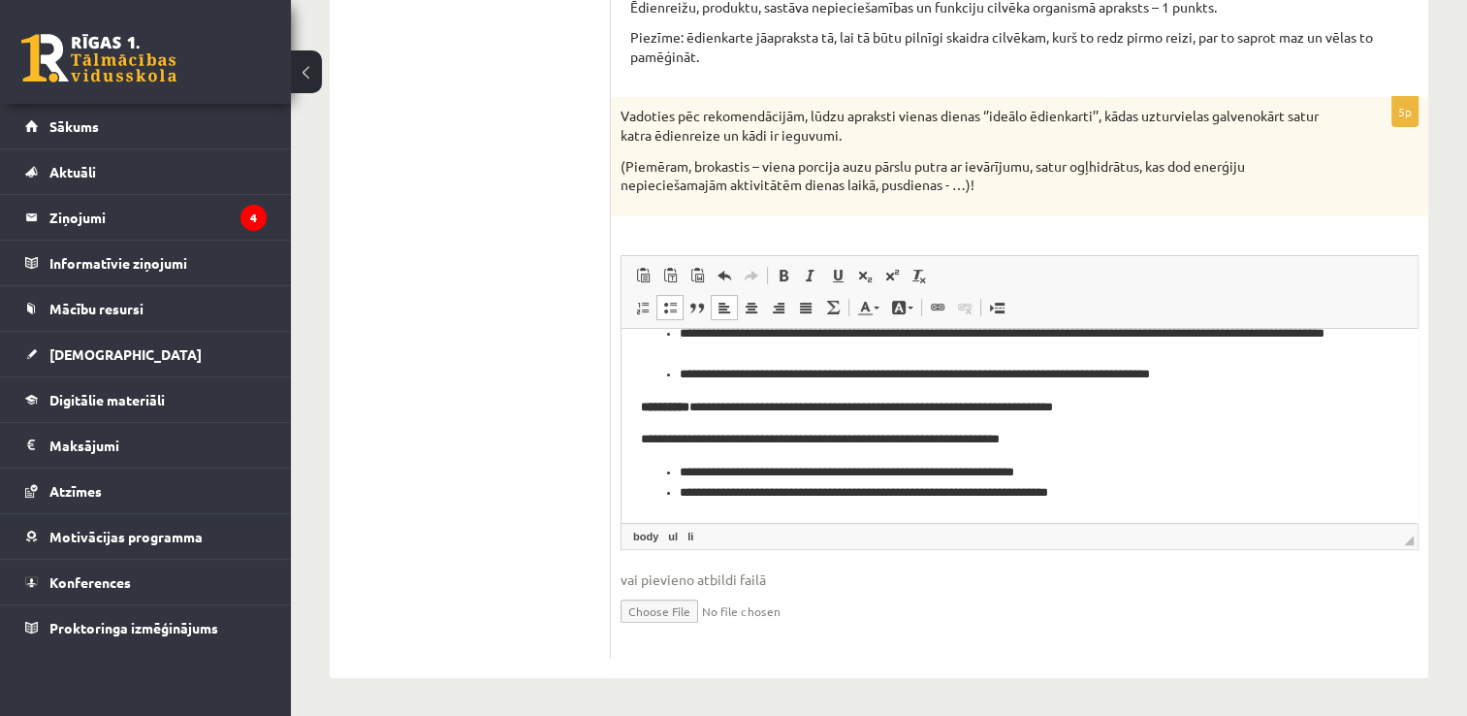
click at [807, 468] on li "**********" at bounding box center [1012, 472] width 665 height 20
click at [719, 468] on li "**********" at bounding box center [1012, 472] width 665 height 20
click at [800, 472] on li "**********" at bounding box center [1012, 472] width 665 height 20
drag, startPoint x: 1071, startPoint y: 466, endPoint x: 887, endPoint y: 466, distance: 183.3
click at [887, 466] on li "**********" at bounding box center [1012, 472] width 665 height 20
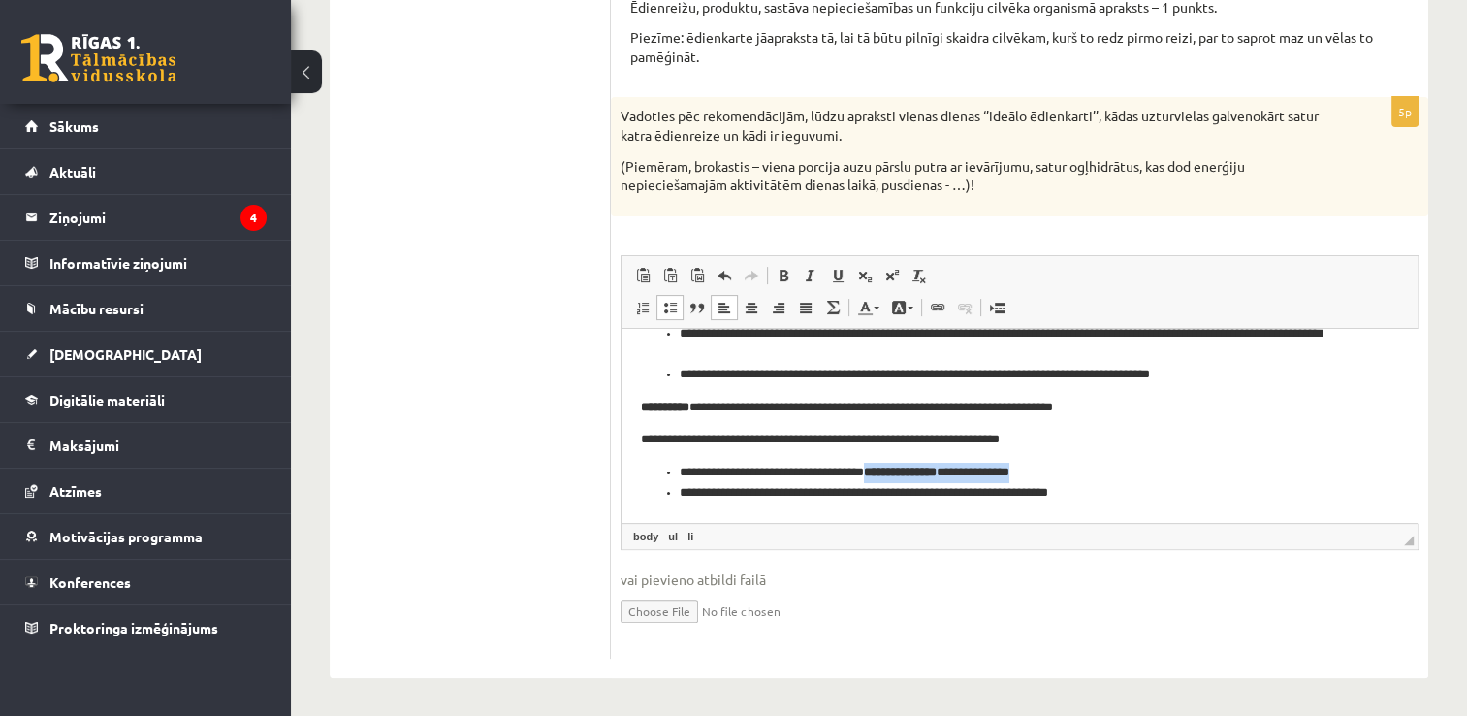
drag, startPoint x: 1025, startPoint y: 474, endPoint x: 889, endPoint y: 476, distance: 135.8
click at [889, 476] on li "**********" at bounding box center [1012, 472] width 665 height 20
click at [781, 277] on span at bounding box center [784, 276] width 16 height 16
click at [900, 476] on li "**********" at bounding box center [1012, 472] width 665 height 20
click at [891, 468] on li "**********" at bounding box center [1012, 472] width 665 height 20
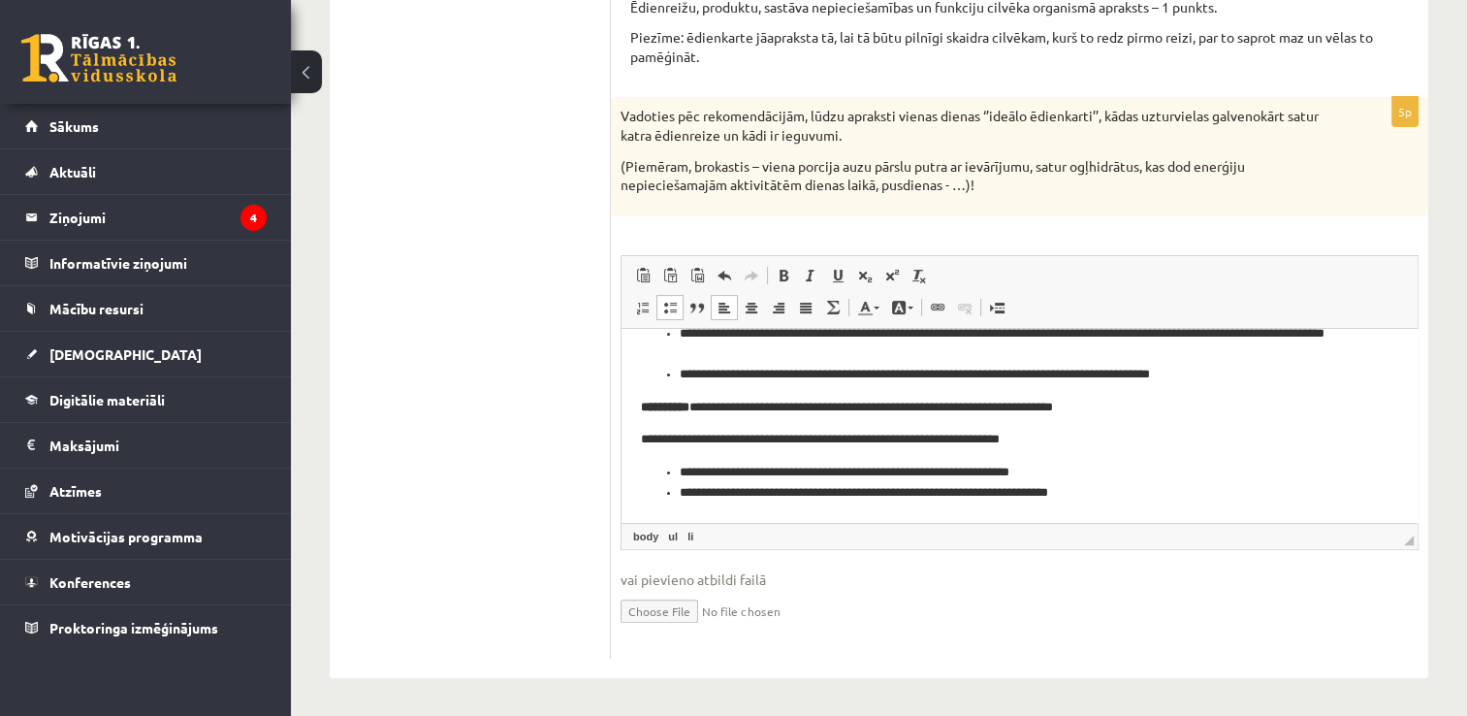
click at [980, 476] on li "**********" at bounding box center [1012, 472] width 665 height 20
click at [1036, 467] on li "**********" at bounding box center [1012, 472] width 665 height 20
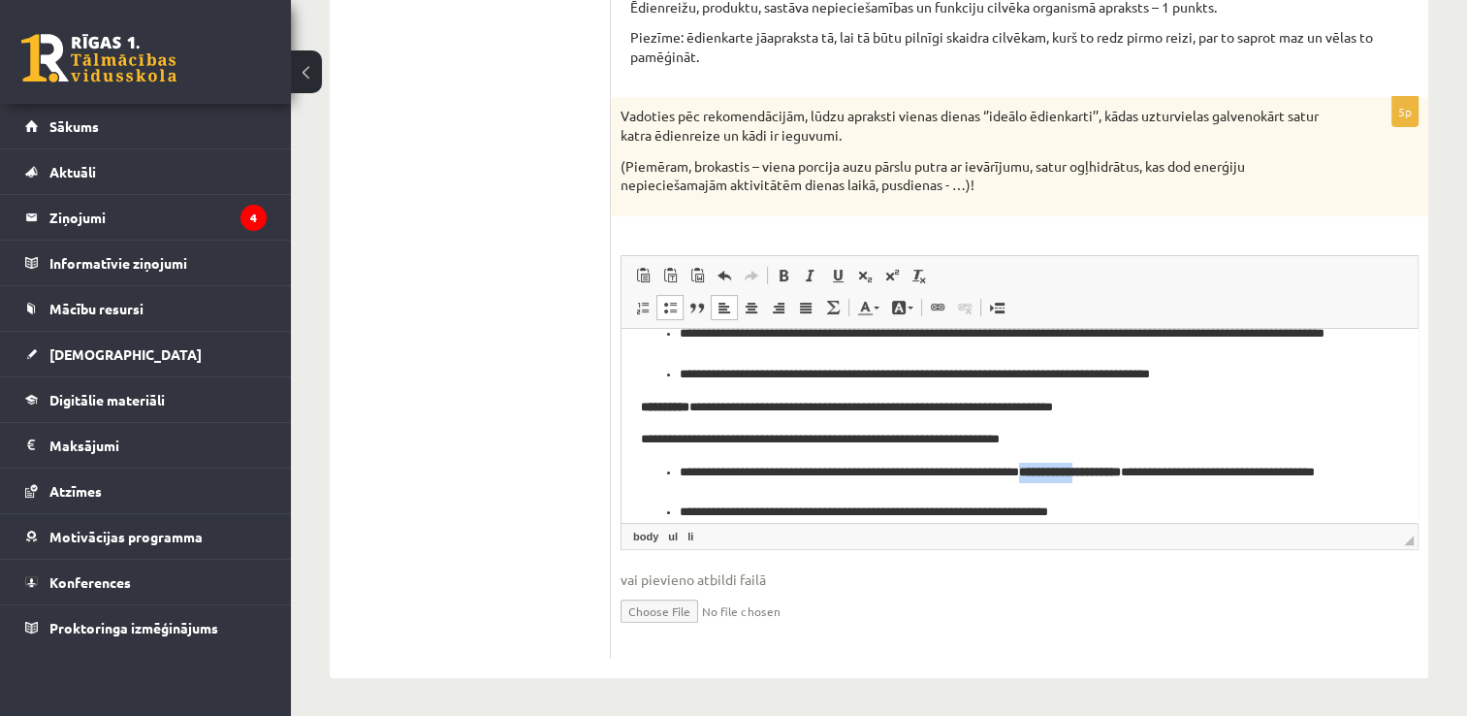
drag, startPoint x: 1130, startPoint y: 469, endPoint x: 1056, endPoint y: 481, distance: 74.6
click at [1056, 481] on li "**********" at bounding box center [1012, 482] width 665 height 41
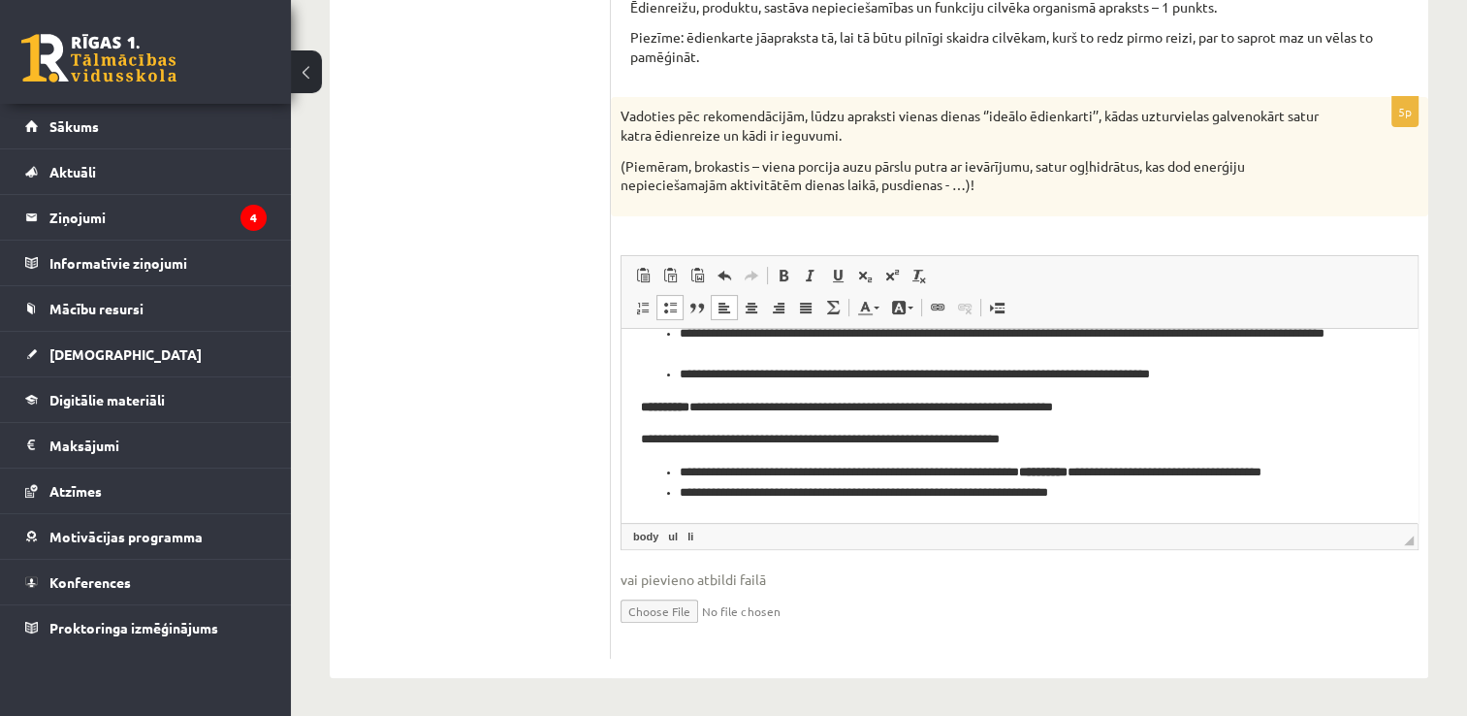
click at [1124, 468] on li "**********" at bounding box center [1012, 472] width 665 height 20
click at [1172, 470] on li "**********" at bounding box center [1012, 472] width 665 height 20
drag, startPoint x: 1328, startPoint y: 476, endPoint x: 1167, endPoint y: 477, distance: 161.0
click at [1167, 477] on li "**********" at bounding box center [1012, 472] width 665 height 20
drag, startPoint x: 1176, startPoint y: 466, endPoint x: 1053, endPoint y: 472, distance: 123.4
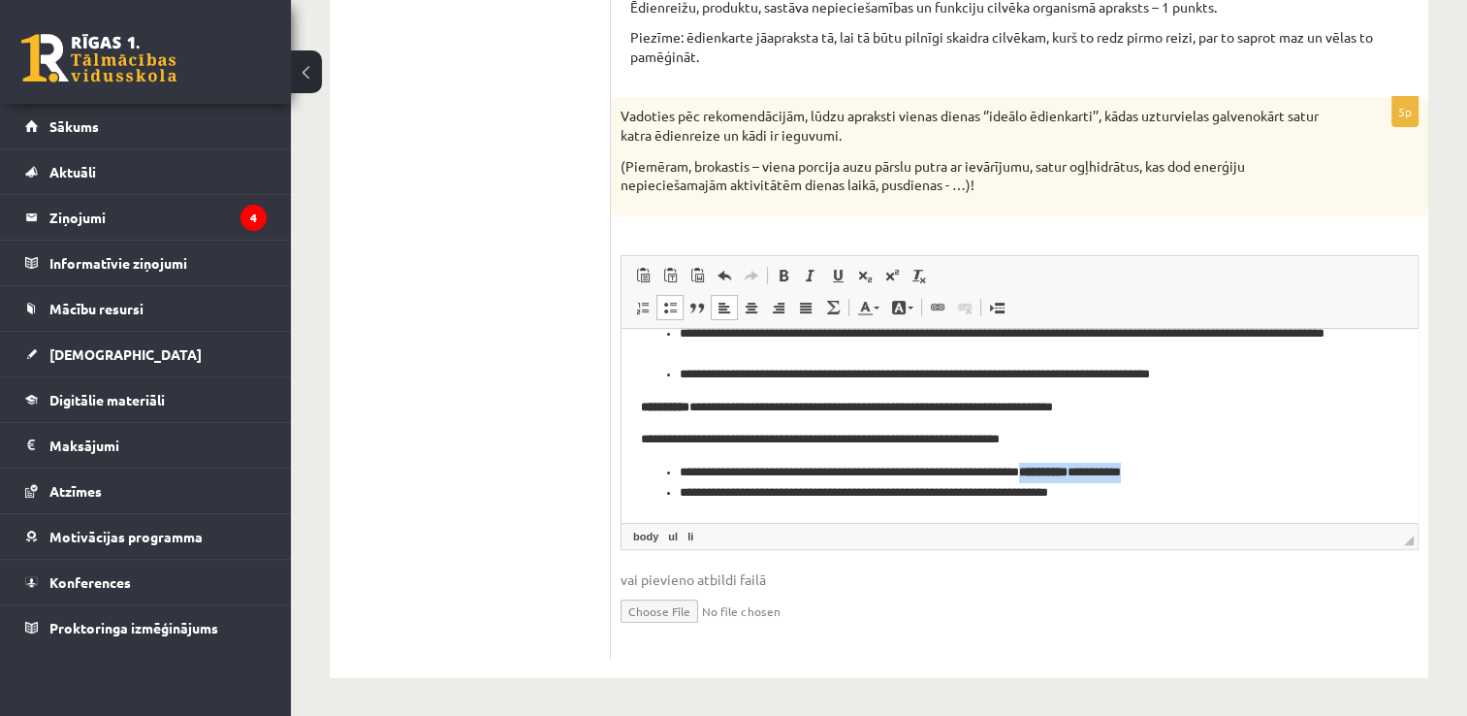
click at [1053, 472] on li "**********" at bounding box center [1012, 472] width 665 height 20
click at [785, 272] on span at bounding box center [784, 276] width 16 height 16
click at [1196, 461] on body "**********" at bounding box center [1012, 380] width 743 height 244
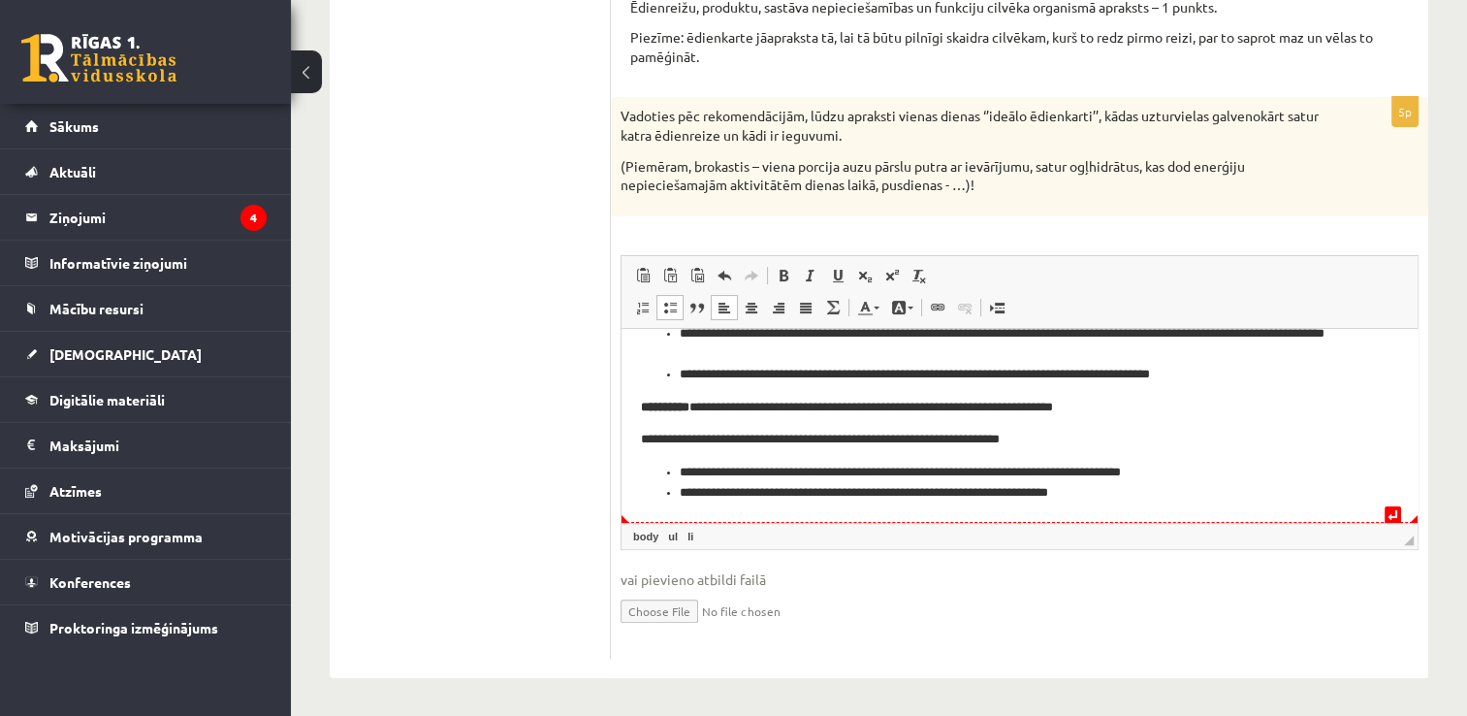
click at [1099, 492] on li "**********" at bounding box center [1012, 492] width 665 height 20
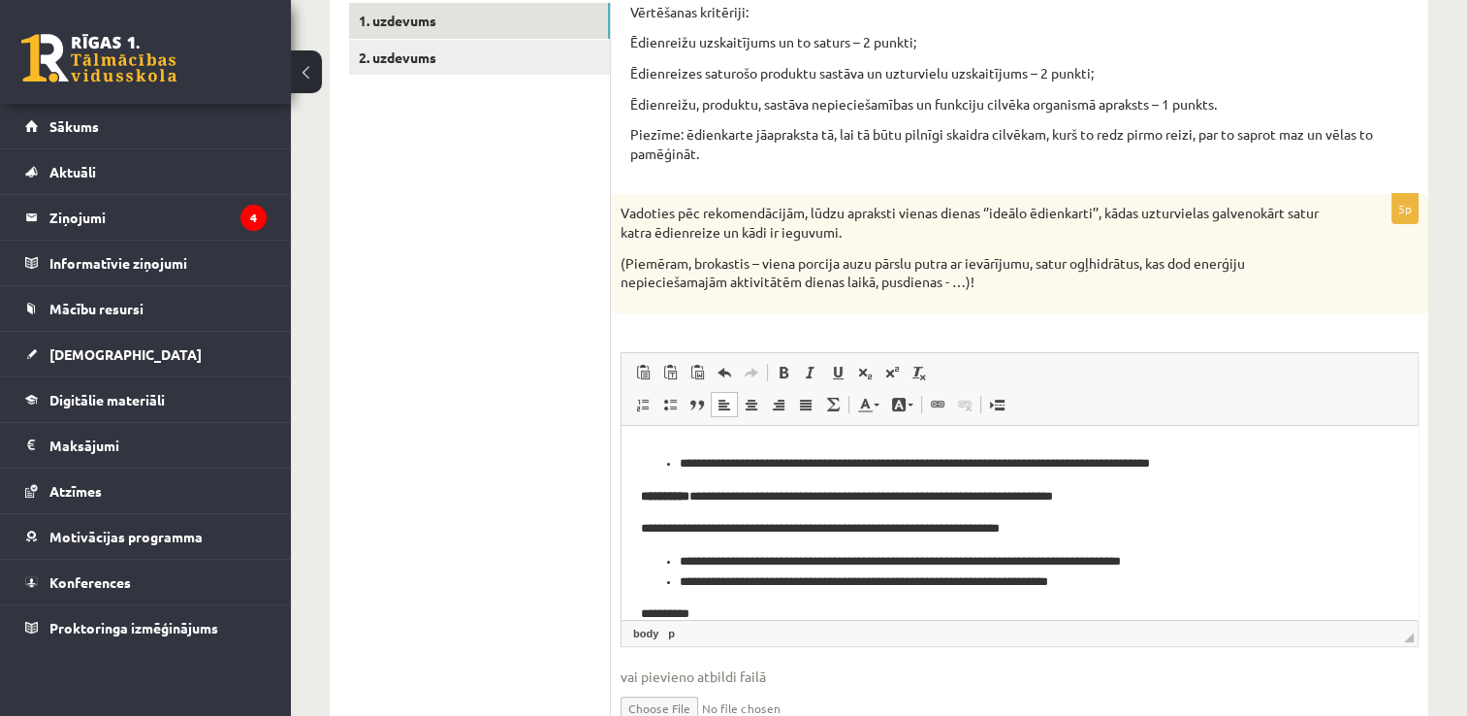
scroll to position [122, 0]
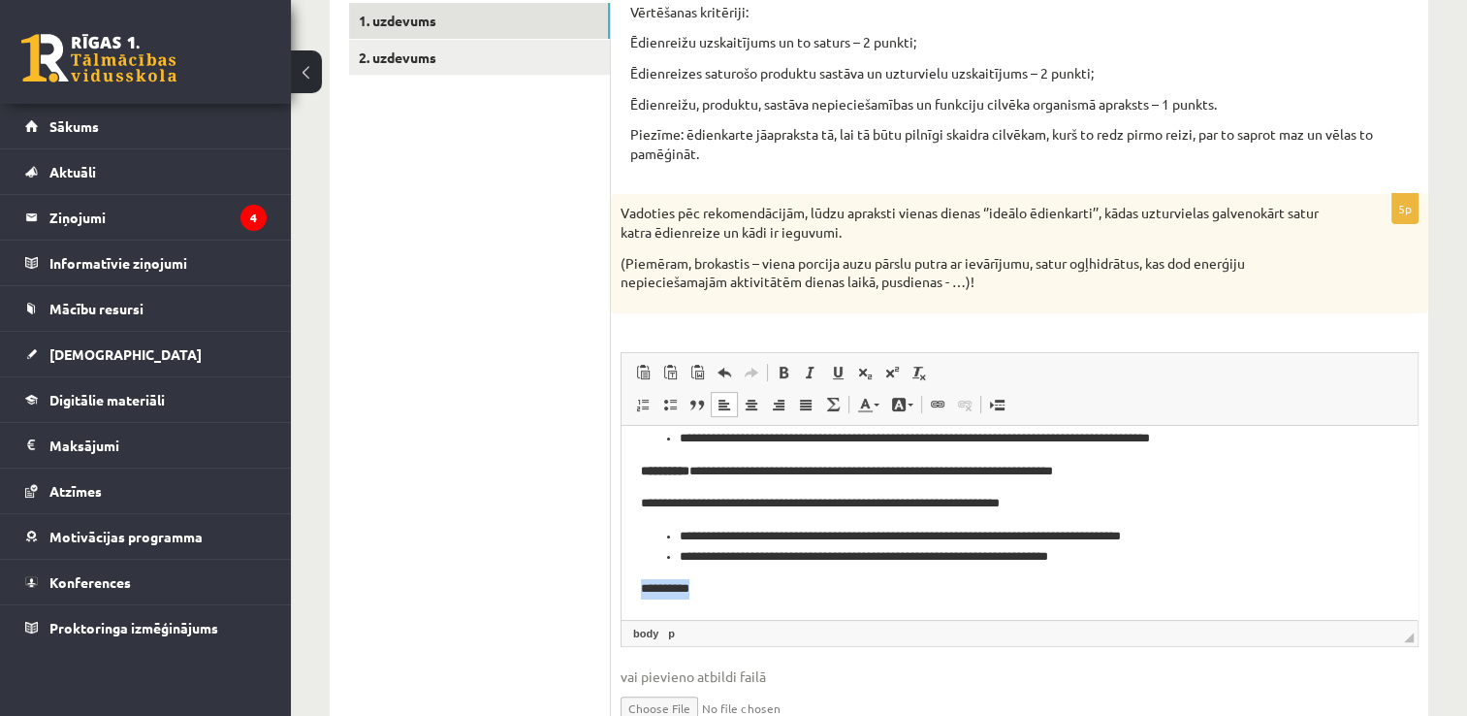
drag, startPoint x: 723, startPoint y: 589, endPoint x: 626, endPoint y: 600, distance: 97.7
click at [626, 600] on html "**********" at bounding box center [1020, 461] width 796 height 316
click at [787, 365] on span at bounding box center [784, 373] width 16 height 16
click at [730, 584] on p "**********" at bounding box center [1012, 588] width 743 height 20
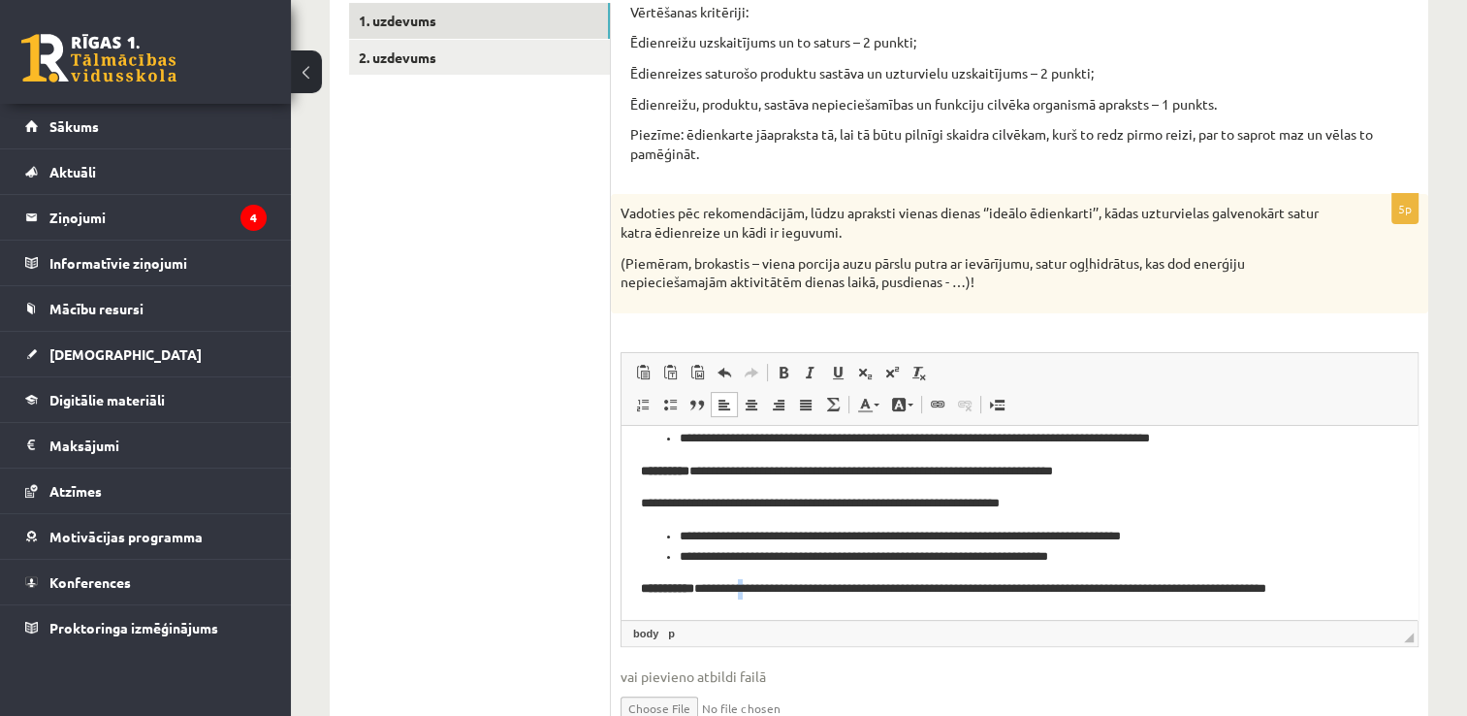
drag, startPoint x: 753, startPoint y: 581, endPoint x: 780, endPoint y: 604, distance: 35.8
click at [763, 593] on p "**********" at bounding box center [1012, 588] width 743 height 20
drag, startPoint x: 796, startPoint y: 587, endPoint x: 737, endPoint y: 592, distance: 59.4
click at [737, 592] on p "**********" at bounding box center [1012, 588] width 743 height 20
drag, startPoint x: 968, startPoint y: 592, endPoint x: 1287, endPoint y: 588, distance: 319.1
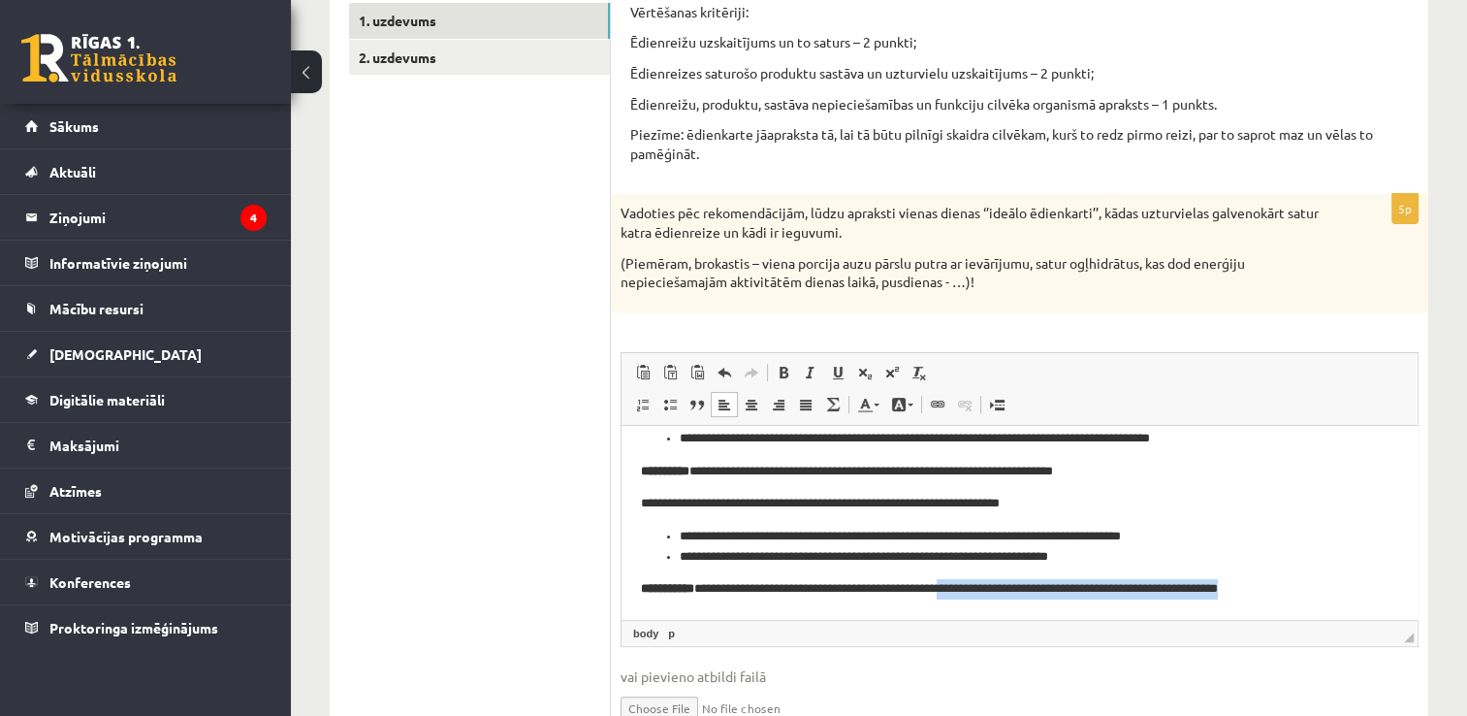
click at [1287, 588] on p "**********" at bounding box center [1012, 588] width 743 height 20
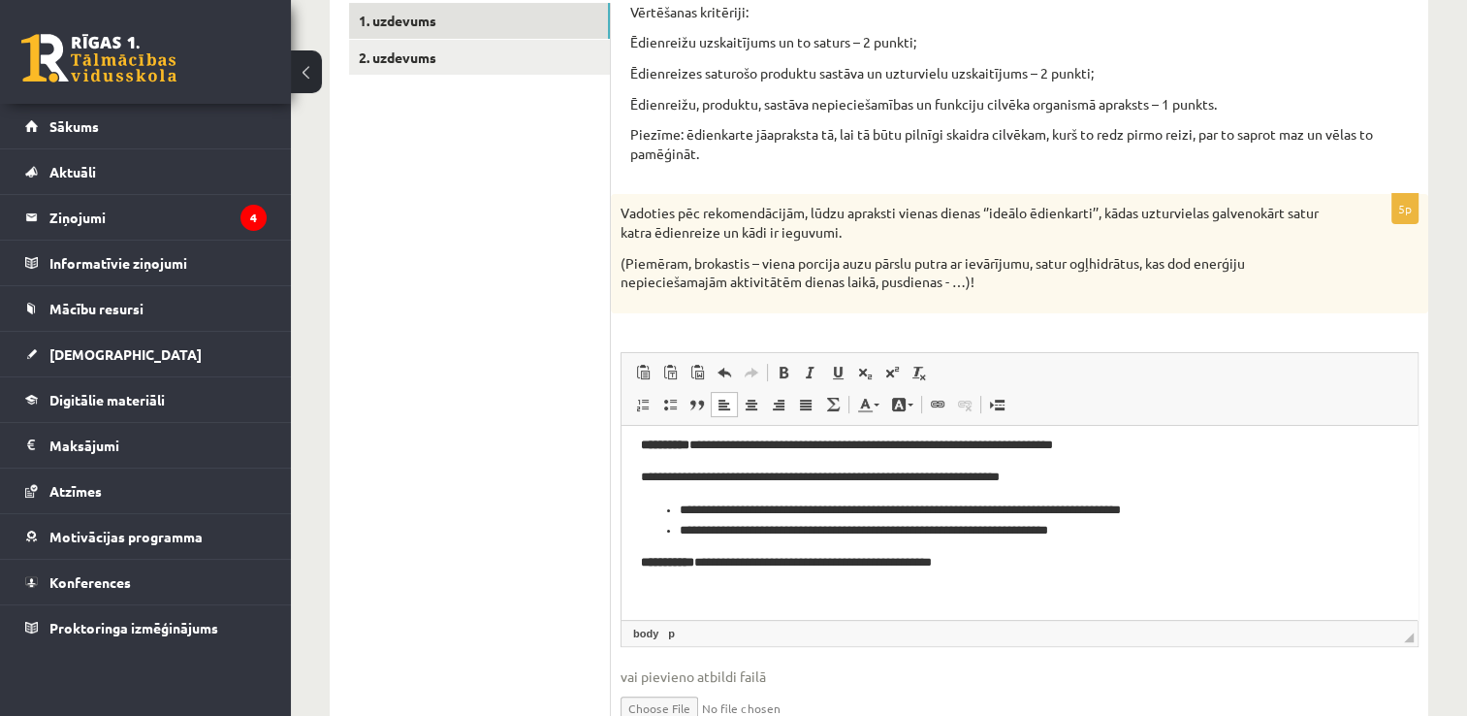
scroll to position [155, 0]
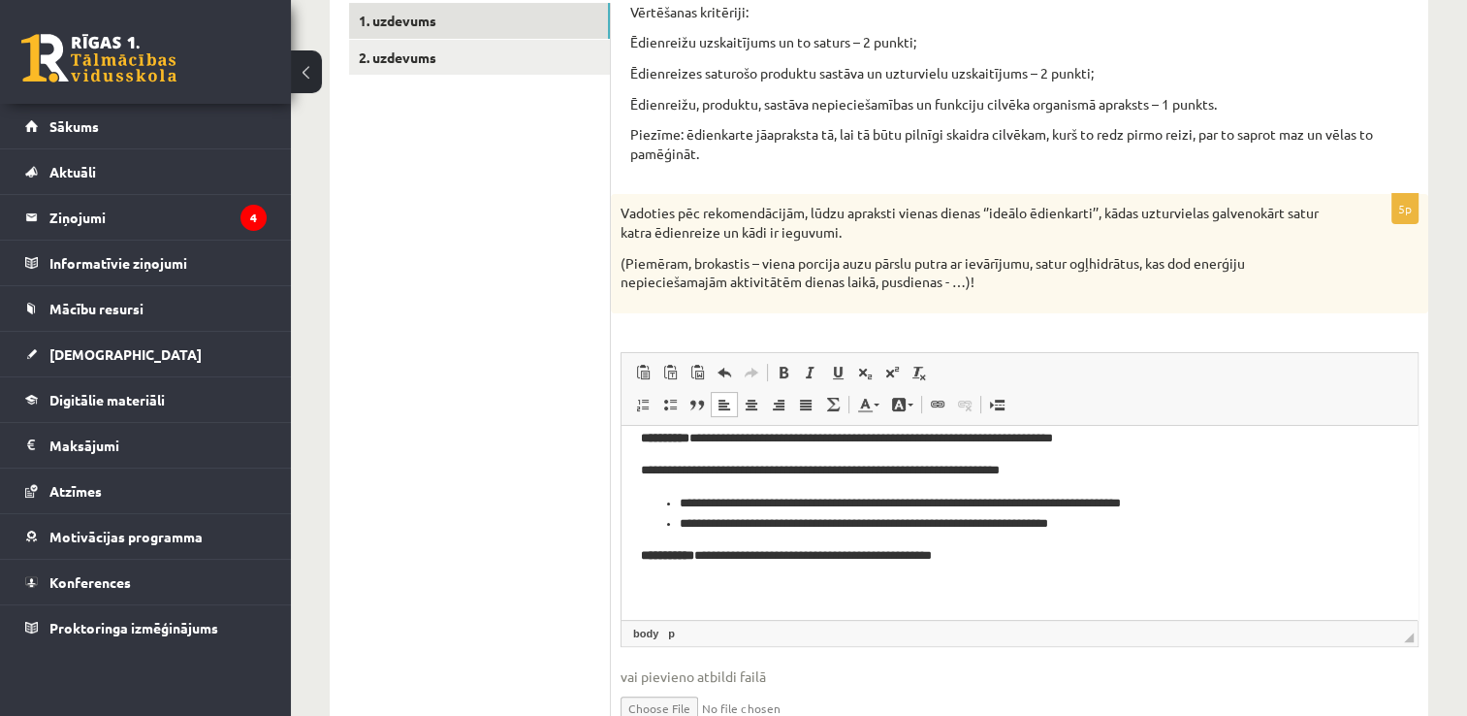
click at [707, 559] on p "**********" at bounding box center [1012, 555] width 743 height 20
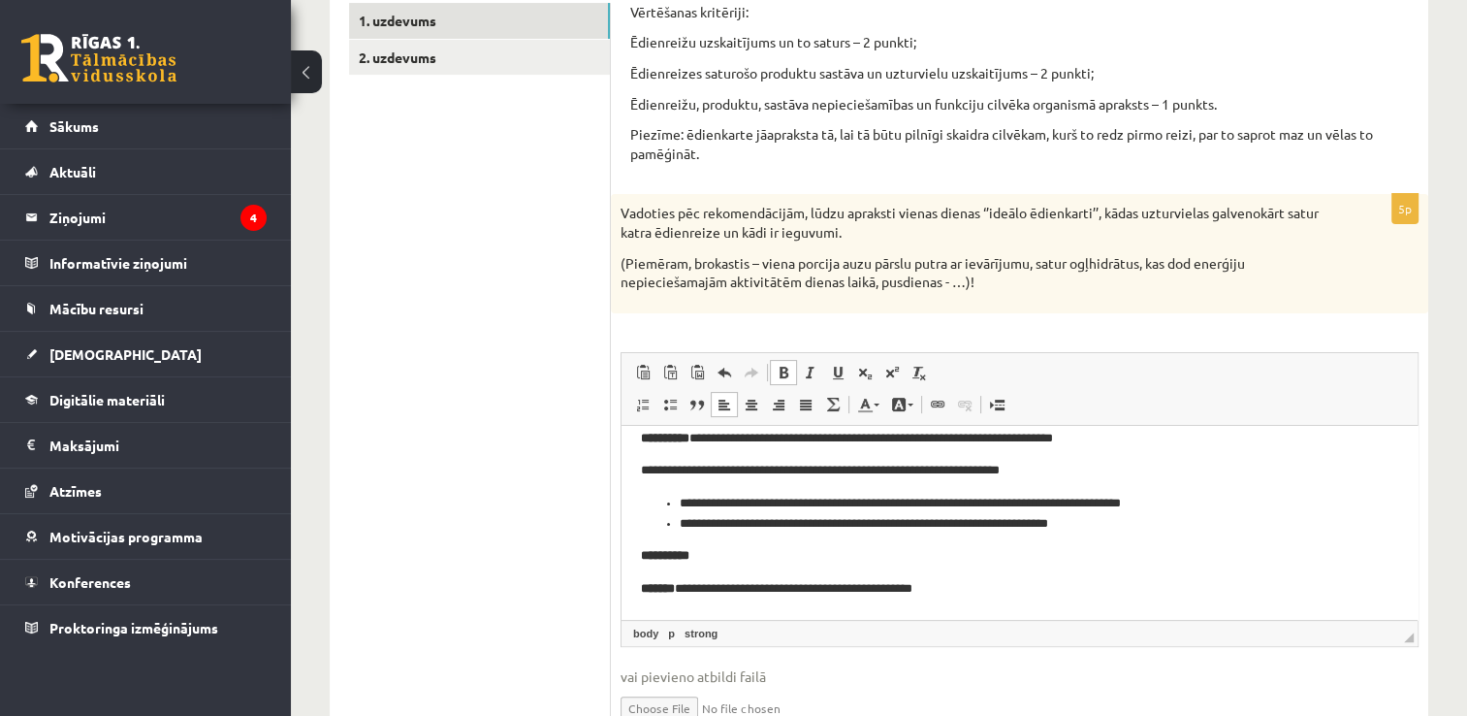
click at [754, 555] on p "**********" at bounding box center [1012, 555] width 743 height 20
click at [917, 588] on p "**********" at bounding box center [1012, 588] width 743 height 20
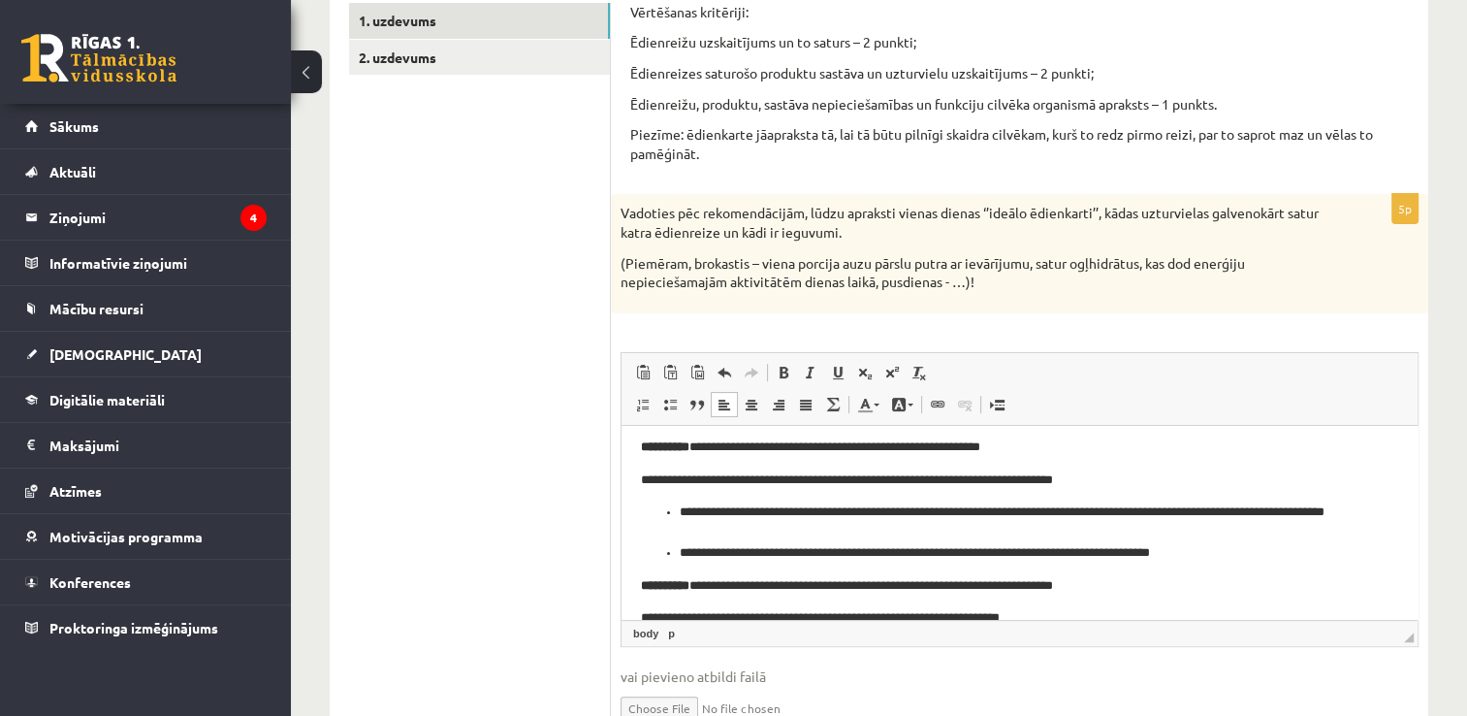
scroll to position [0, 0]
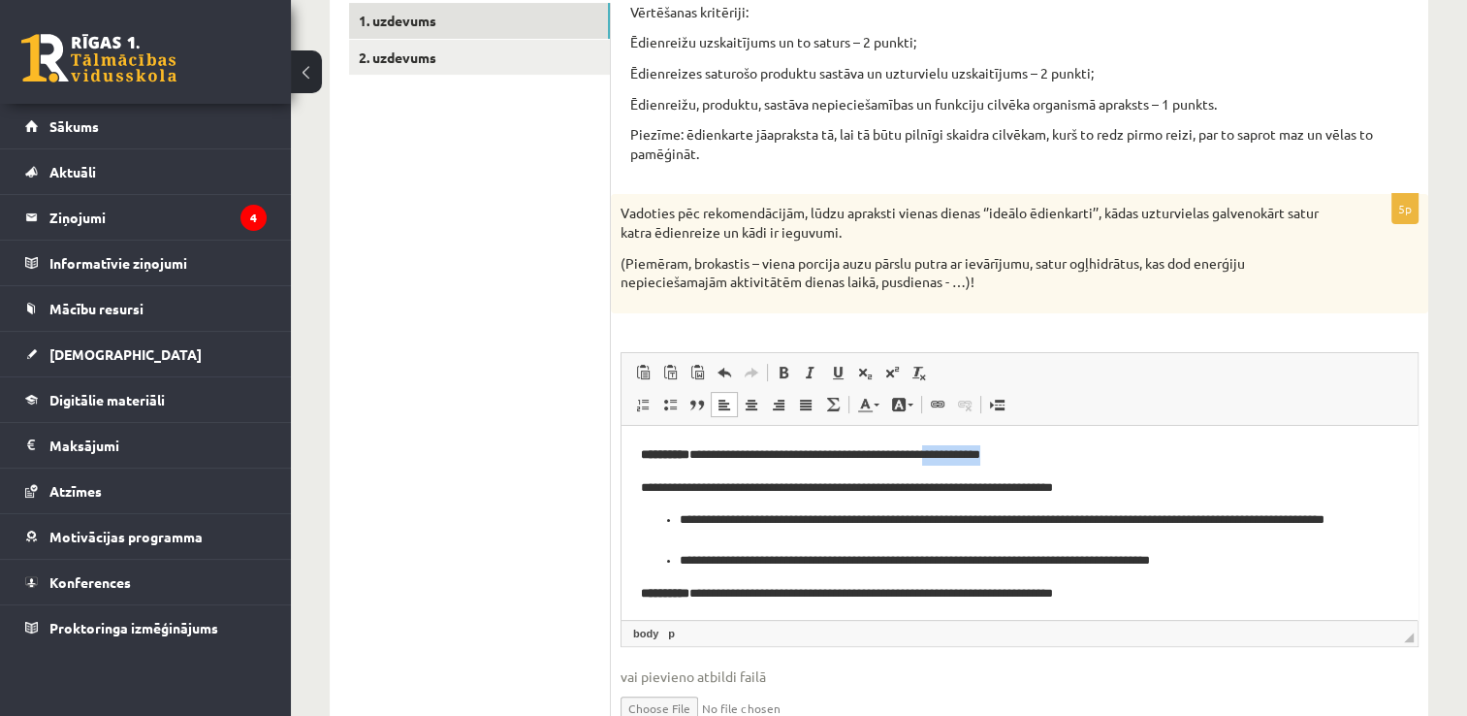
drag, startPoint x: 1054, startPoint y: 451, endPoint x: 976, endPoint y: 457, distance: 78.8
click at [976, 457] on p "**********" at bounding box center [1012, 454] width 743 height 20
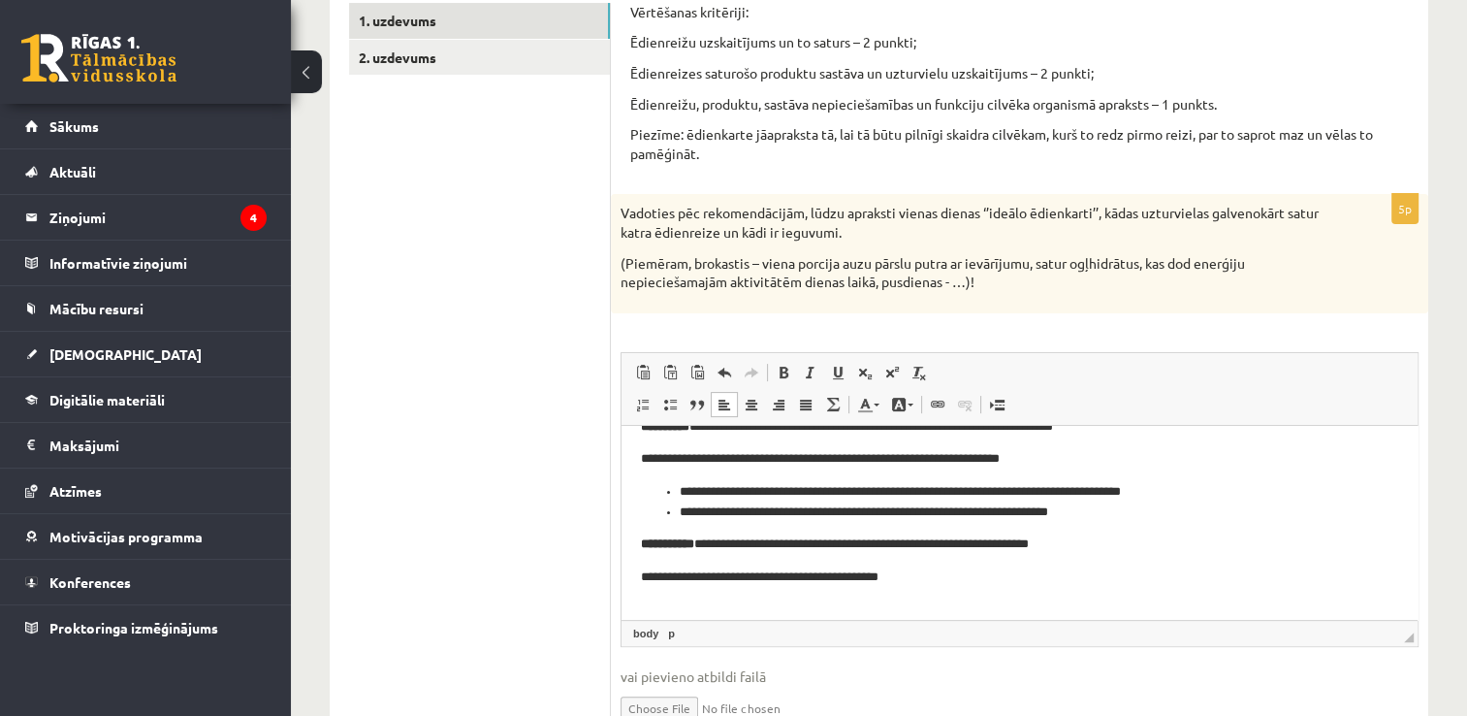
scroll to position [187, 0]
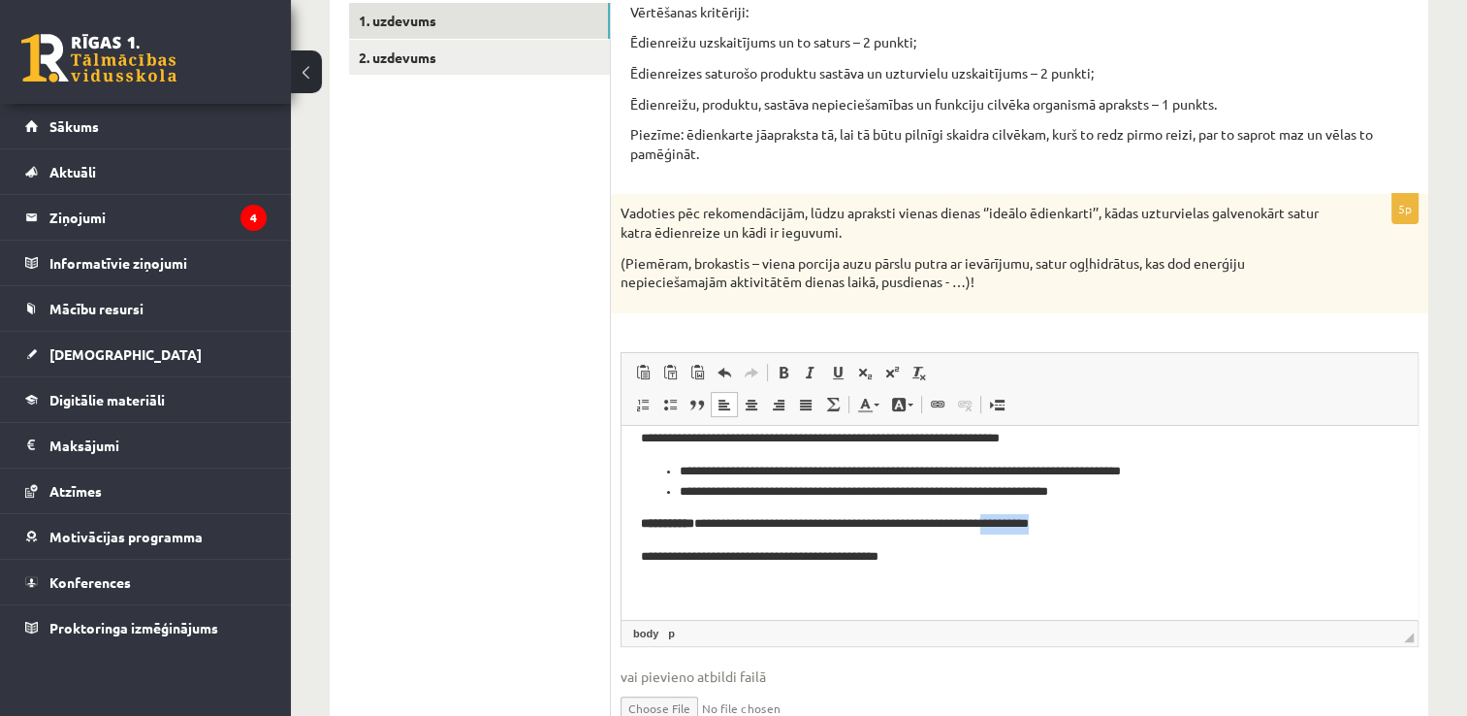
drag, startPoint x: 1103, startPoint y: 529, endPoint x: 1034, endPoint y: 531, distance: 68.9
click at [1034, 531] on p "**********" at bounding box center [1012, 523] width 743 height 20
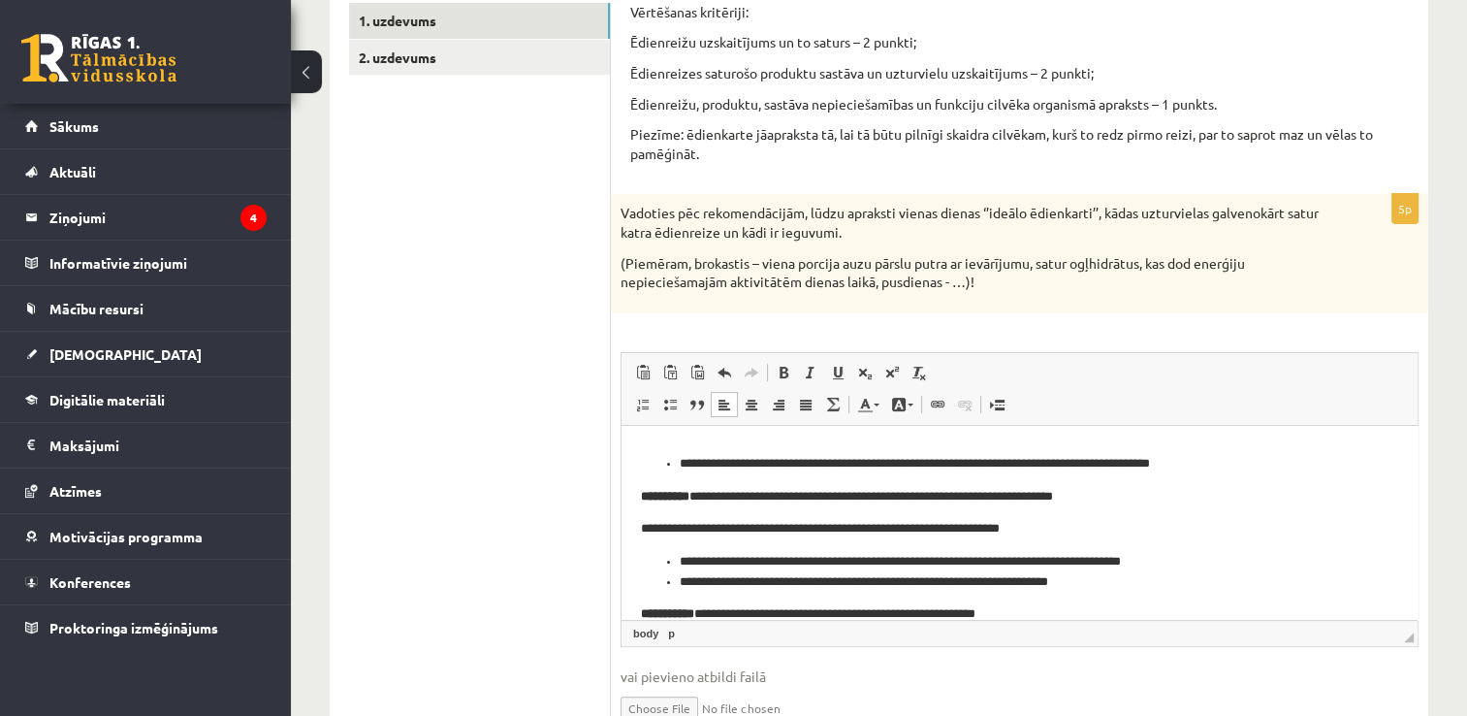
scroll to position [90, 0]
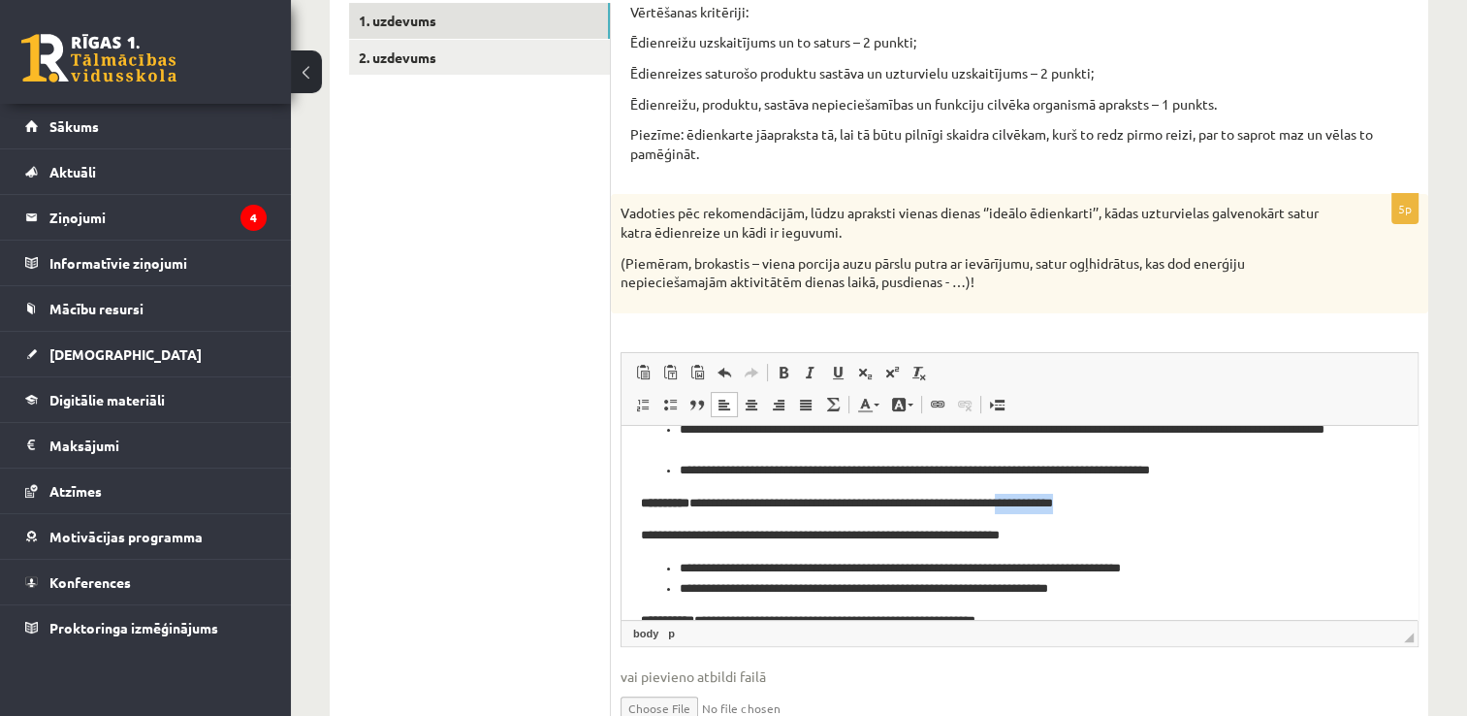
drag, startPoint x: 1110, startPoint y: 506, endPoint x: 1045, endPoint y: 499, distance: 66.4
click at [1045, 499] on p "**********" at bounding box center [1012, 503] width 743 height 20
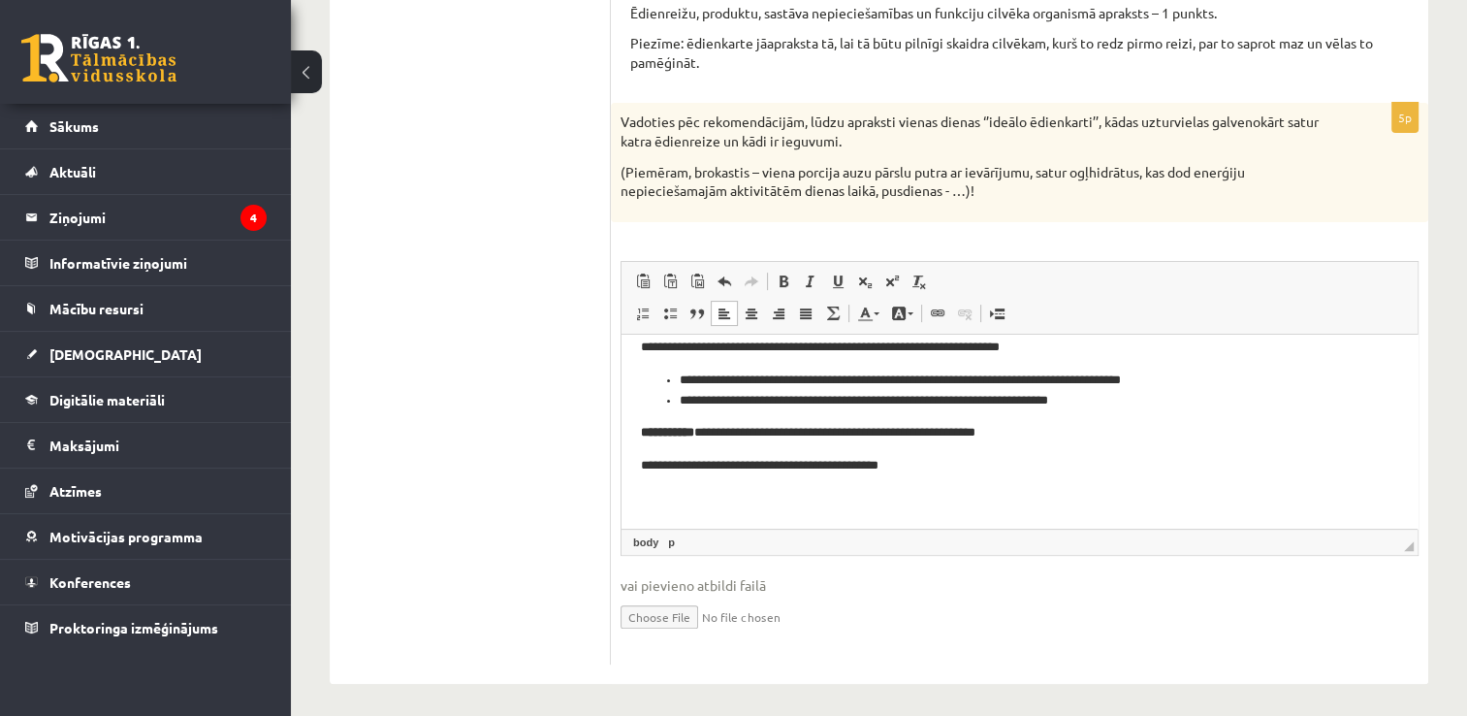
scroll to position [442, 0]
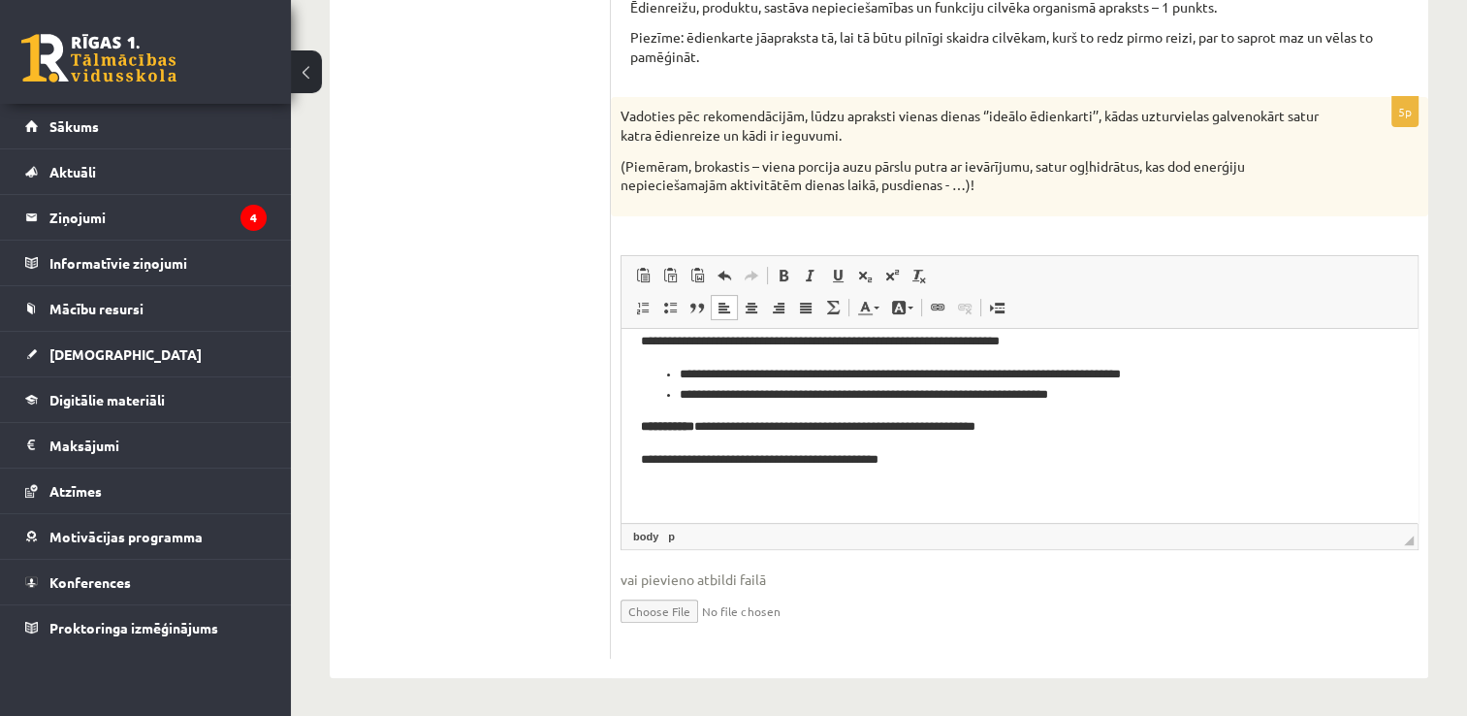
click at [639, 461] on html "**********" at bounding box center [1020, 332] width 796 height 382
click at [984, 460] on p "**********" at bounding box center [1012, 459] width 743 height 20
click at [670, 310] on span at bounding box center [670, 308] width 16 height 16
click at [742, 499] on li "*****" at bounding box center [1012, 492] width 665 height 20
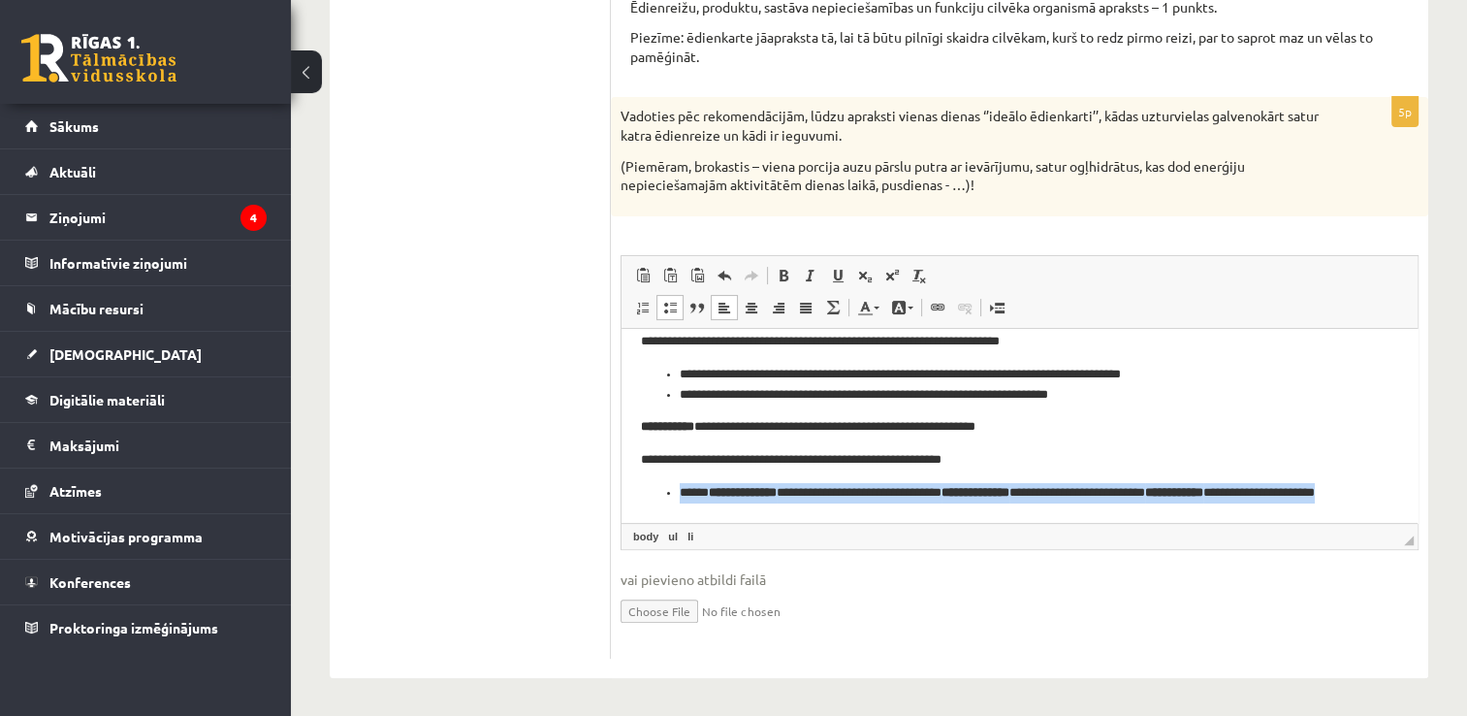
drag, startPoint x: 797, startPoint y: 507, endPoint x: 676, endPoint y: 484, distance: 123.4
click at [676, 484] on ul "**********" at bounding box center [1012, 502] width 743 height 41
click at [639, 301] on span at bounding box center [643, 308] width 16 height 16
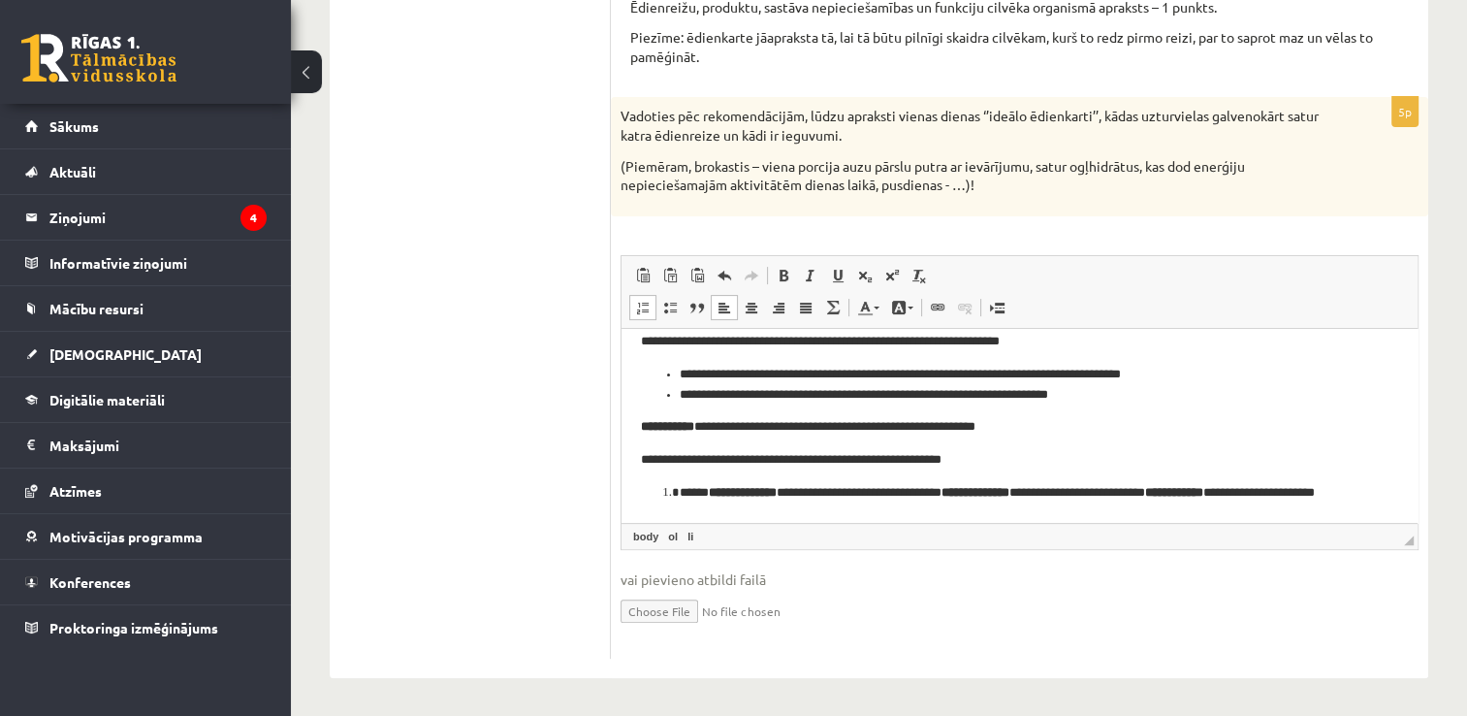
click at [639, 301] on span at bounding box center [643, 308] width 16 height 16
click at [663, 306] on span at bounding box center [670, 308] width 16 height 16
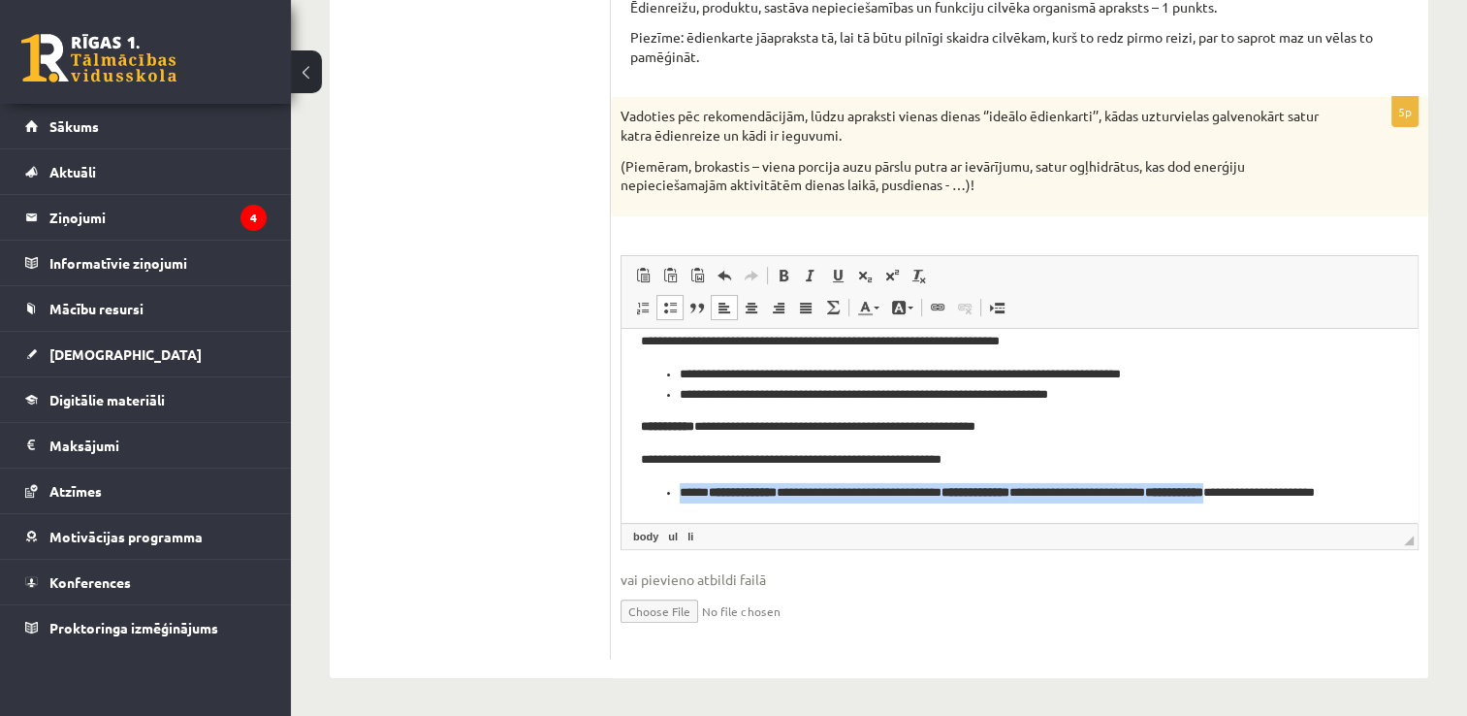
click at [783, 288] on span "Полужирный Комбинация клавиш Ctrl+B Курсив Комбинация клавиш Ctrl+I Подчеркнуты…" at bounding box center [854, 278] width 168 height 32
click at [784, 273] on span at bounding box center [784, 276] width 16 height 16
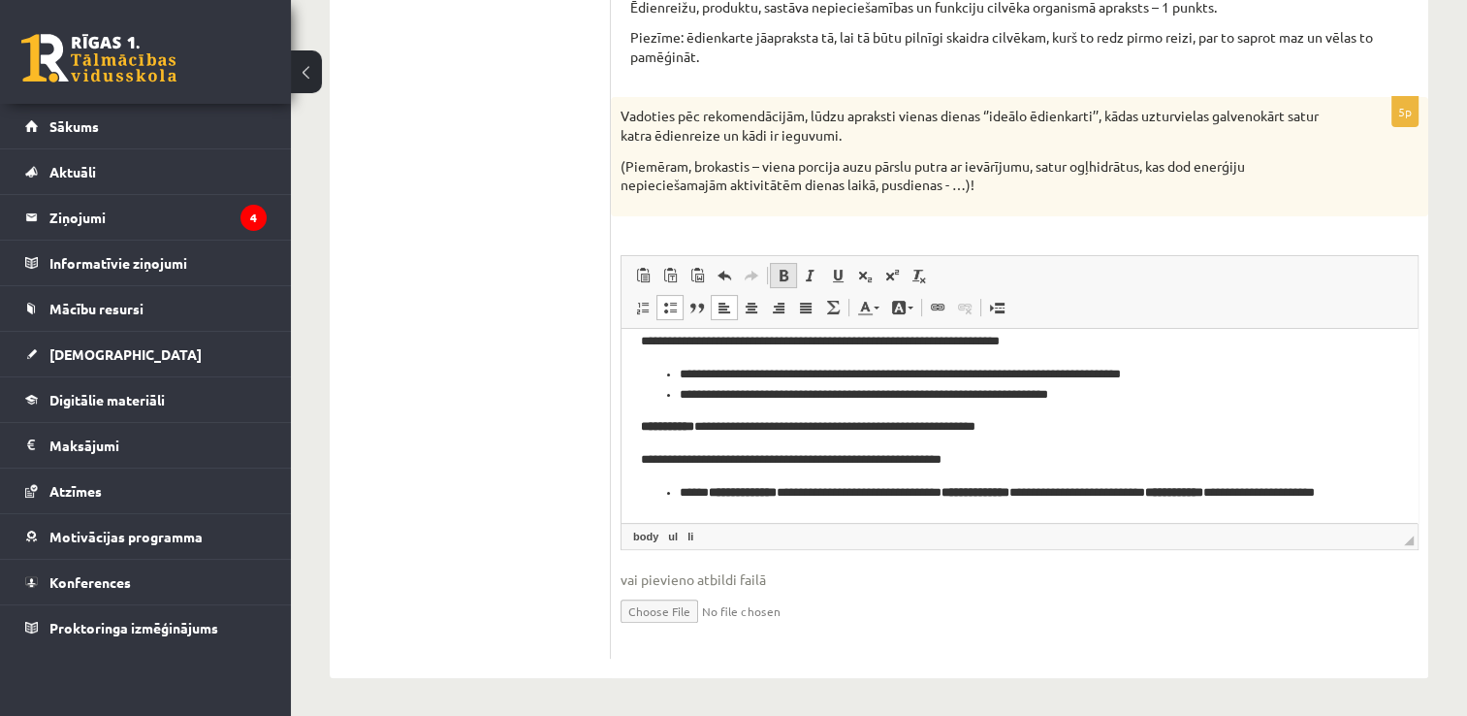
click at [784, 273] on span at bounding box center [784, 276] width 16 height 16
click at [820, 503] on li "**********" at bounding box center [1012, 502] width 665 height 41
click at [750, 492] on li "**********" at bounding box center [1012, 502] width 665 height 41
click at [755, 488] on li "**********" at bounding box center [1012, 502] width 665 height 41
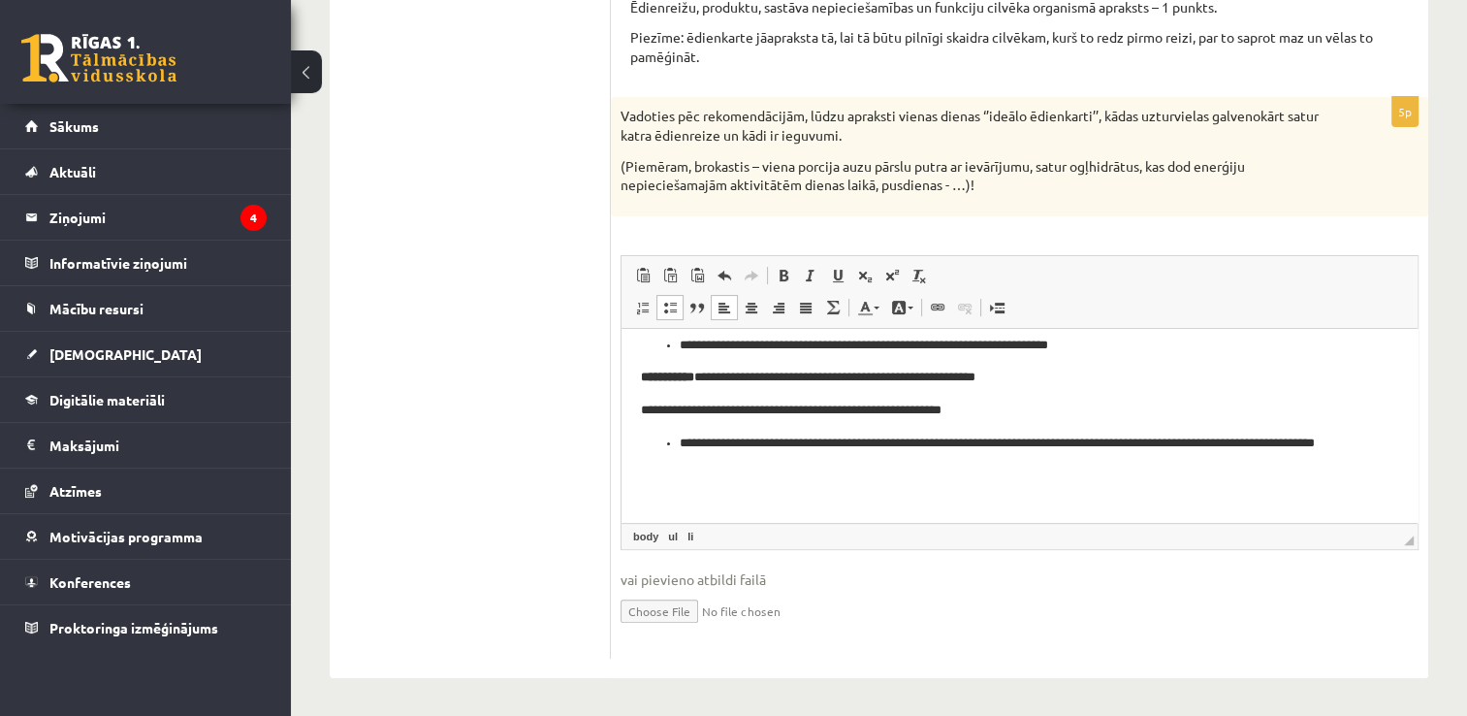
scroll to position [241, 0]
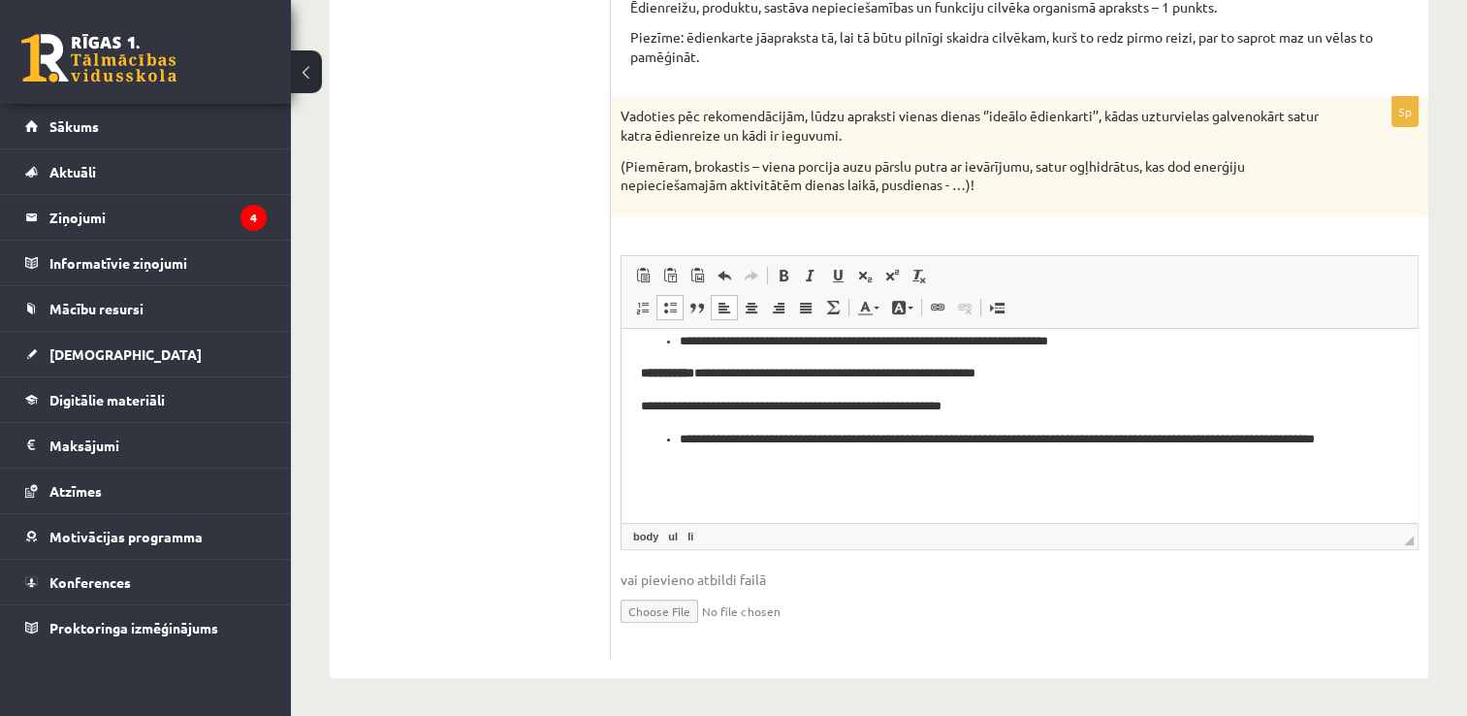
click at [806, 443] on li "**********" at bounding box center [1012, 449] width 665 height 41
click at [799, 442] on li "**********" at bounding box center [1012, 449] width 665 height 41
click at [804, 441] on li "**********" at bounding box center [1012, 449] width 665 height 41
click at [860, 447] on li "**********" at bounding box center [1012, 449] width 665 height 41
drag, startPoint x: 1039, startPoint y: 441, endPoint x: 854, endPoint y: 449, distance: 184.4
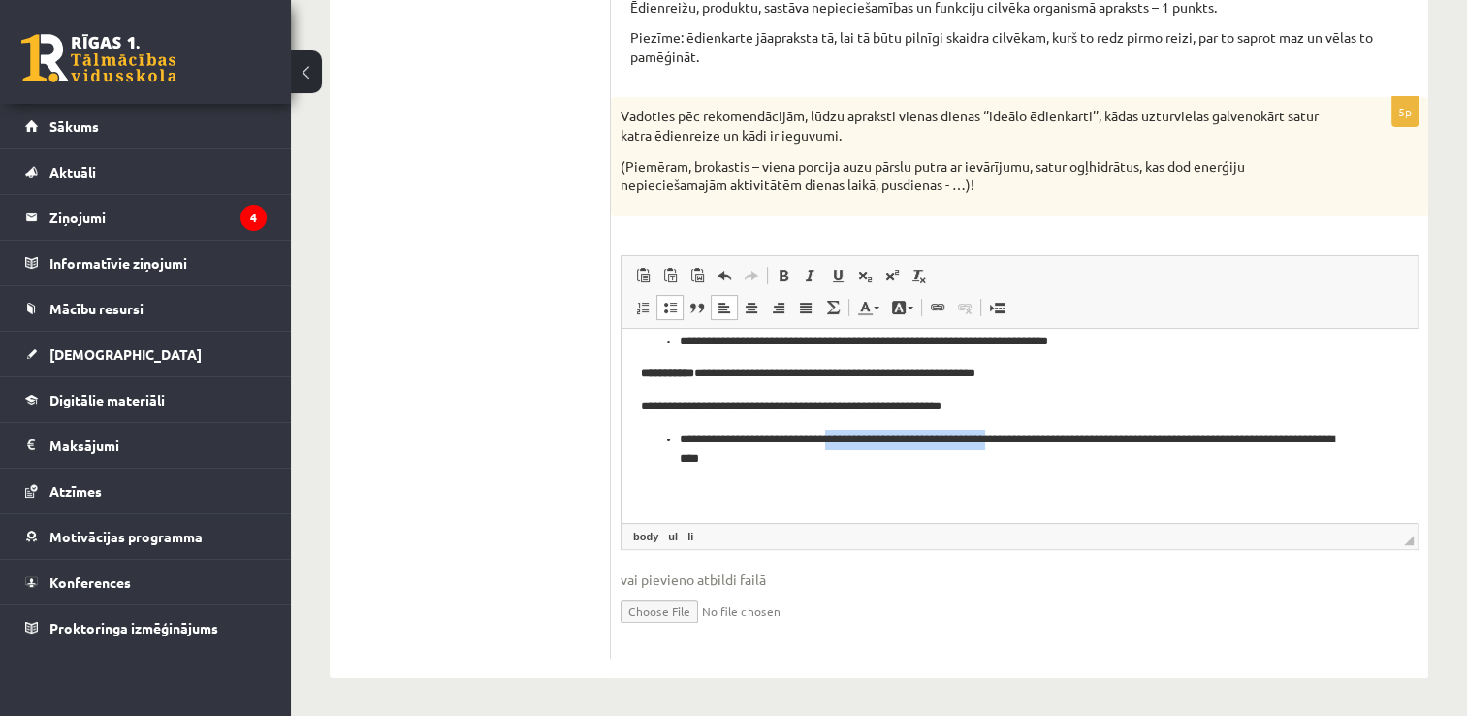
click at [854, 449] on li "**********" at bounding box center [1012, 449] width 665 height 41
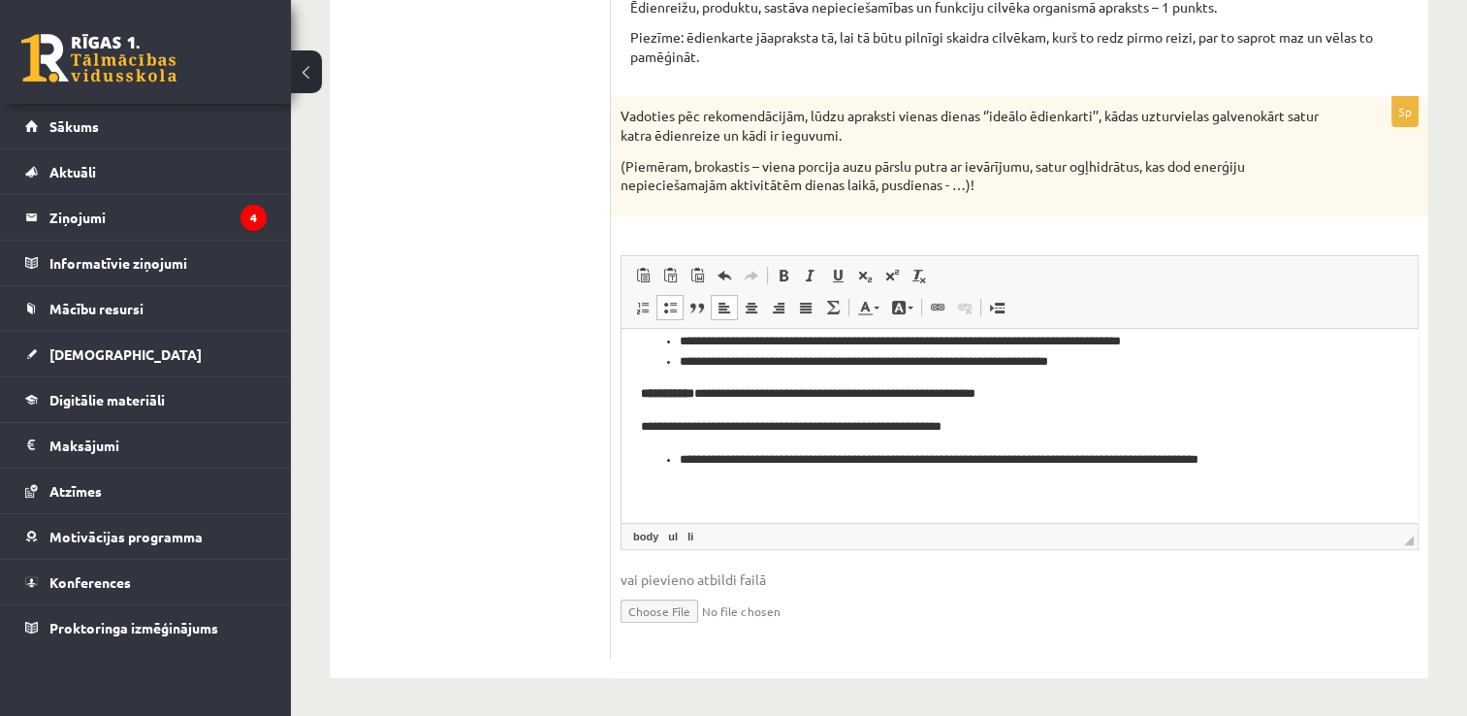
scroll to position [220, 0]
click at [676, 485] on p "Визуальный текстовый редактор, wiswyg-editor-user-answer-47433910594900" at bounding box center [1012, 491] width 743 height 20
click at [1312, 458] on li "**********" at bounding box center [1012, 459] width 665 height 20
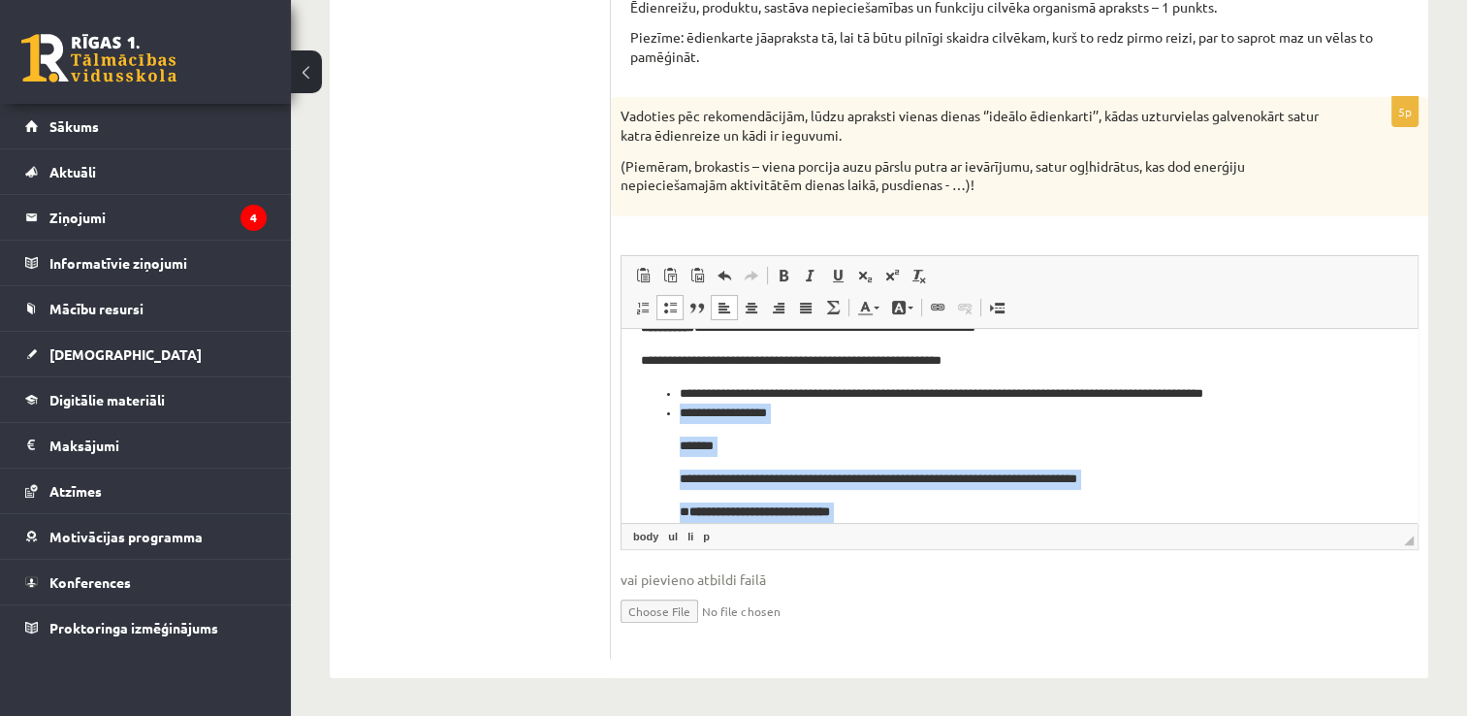
scroll to position [291, 0]
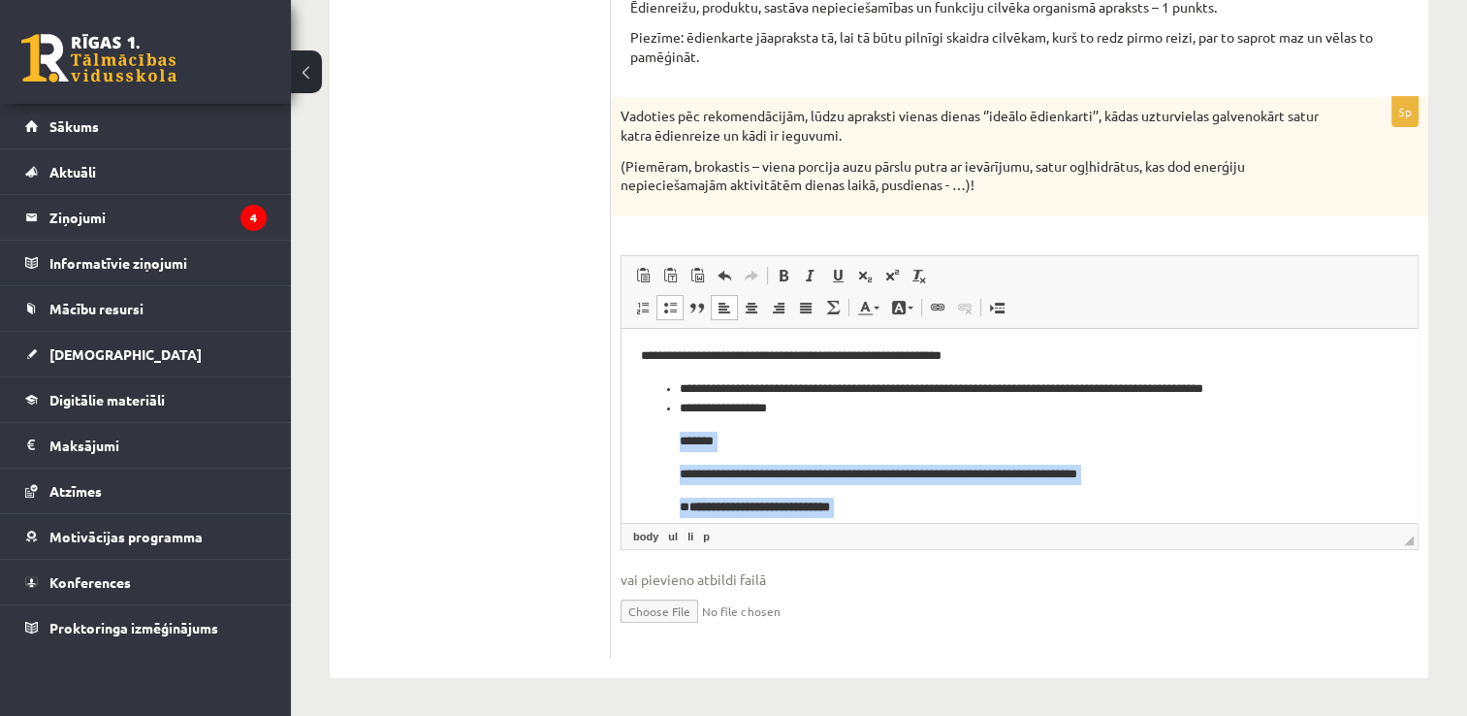
drag, startPoint x: 754, startPoint y: 449, endPoint x: 678, endPoint y: 432, distance: 77.6
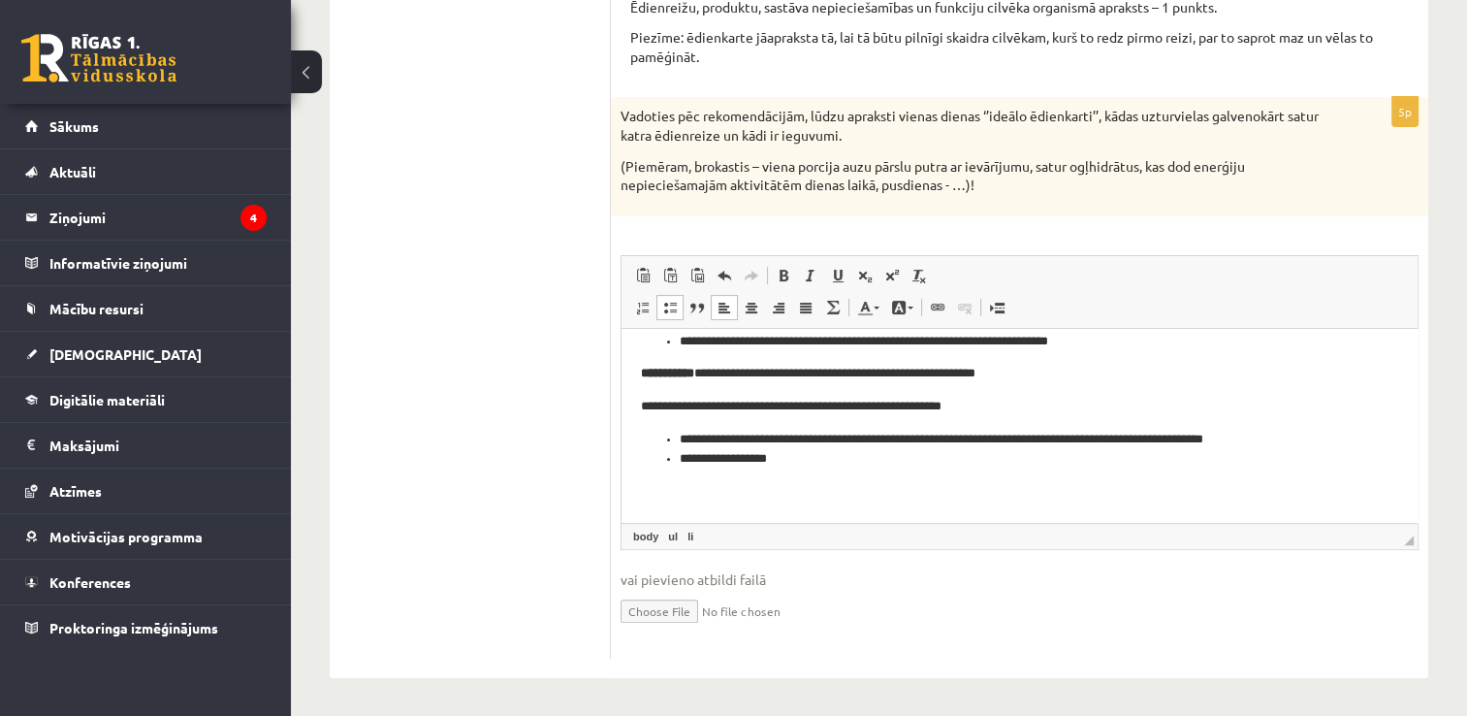
scroll to position [260, 0]
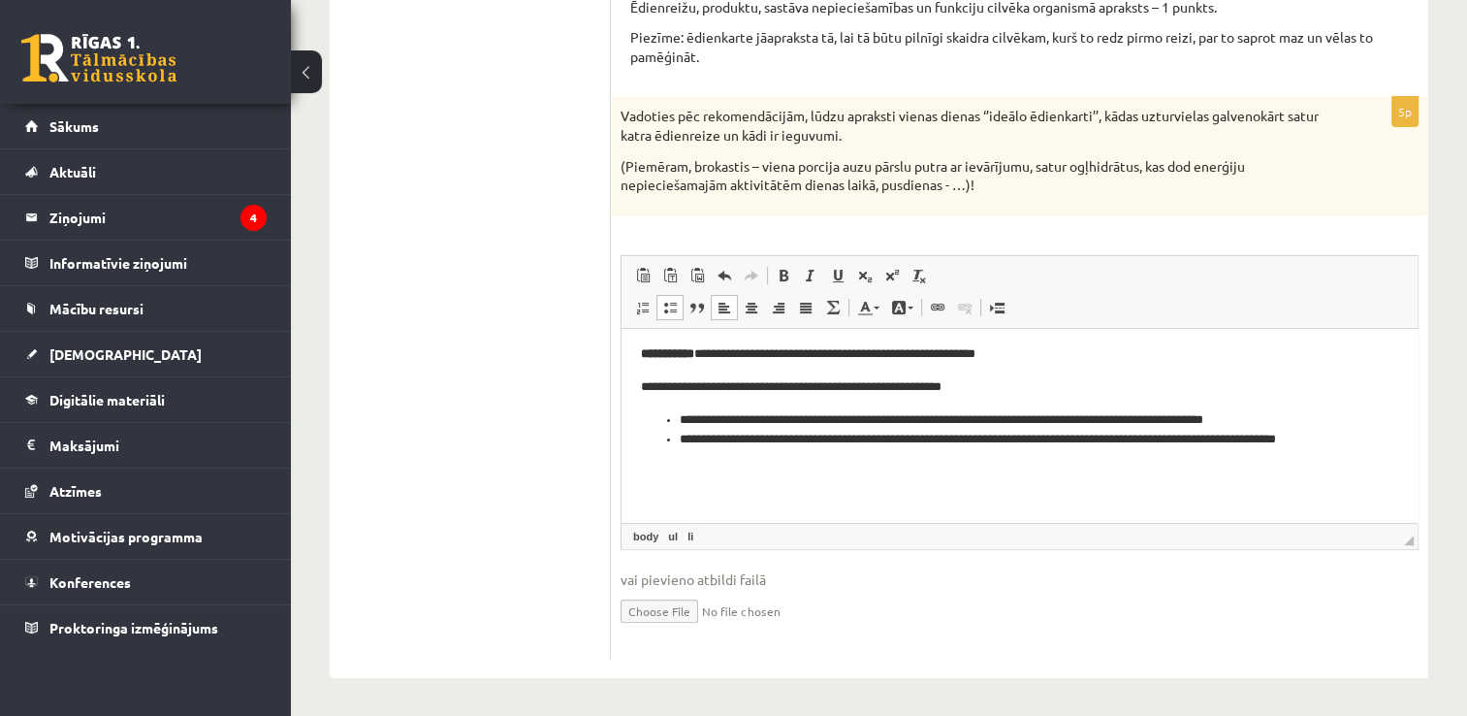
click at [800, 439] on li "**********" at bounding box center [1012, 449] width 665 height 41
drag, startPoint x: 1093, startPoint y: 441, endPoint x: 937, endPoint y: 443, distance: 156.2
click at [937, 443] on li "**********" at bounding box center [1012, 449] width 665 height 41
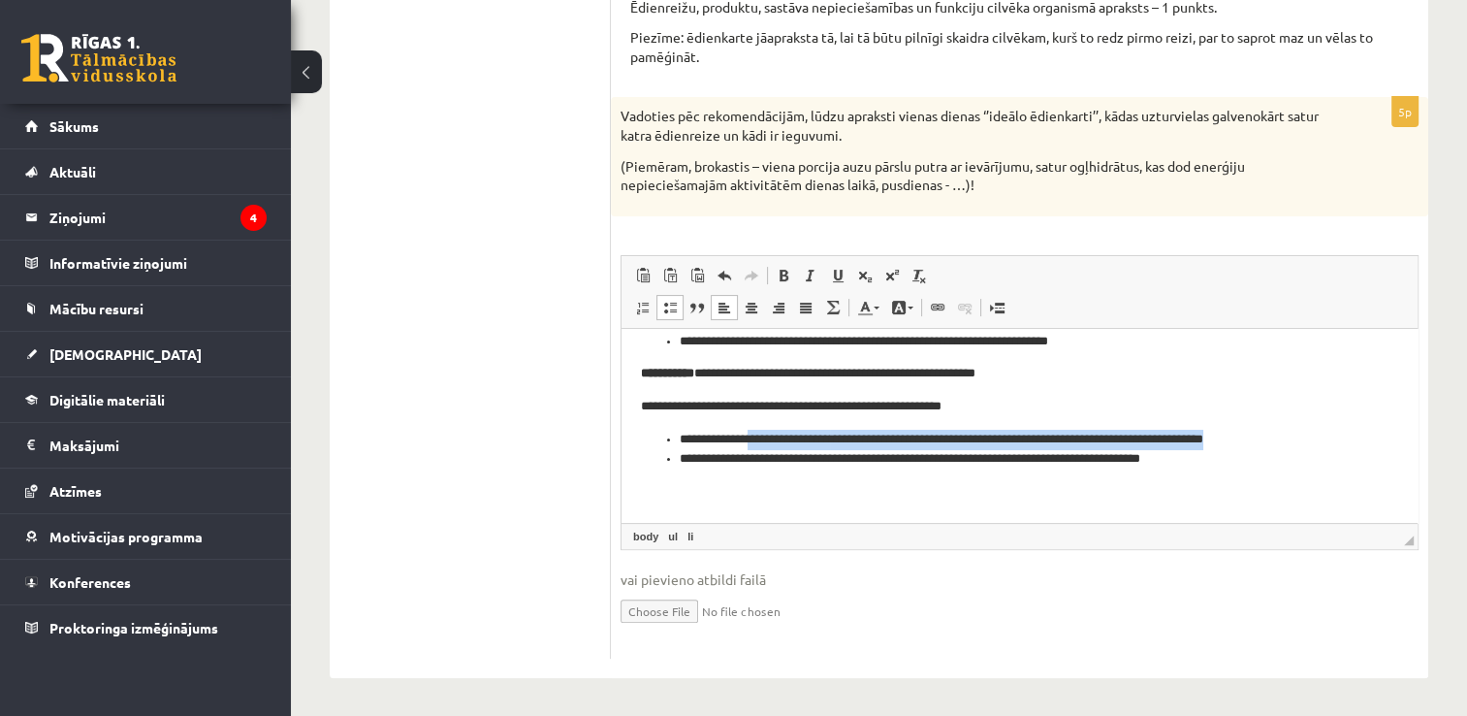
drag, startPoint x: 1330, startPoint y: 442, endPoint x: 764, endPoint y: 427, distance: 565.6
click at [764, 427] on body "**********" at bounding box center [1012, 305] width 743 height 396
click at [715, 435] on li "**********" at bounding box center [1012, 439] width 665 height 20
click at [940, 438] on li "**********" at bounding box center [1012, 439] width 665 height 20
click at [985, 436] on li "**********" at bounding box center [1012, 439] width 665 height 20
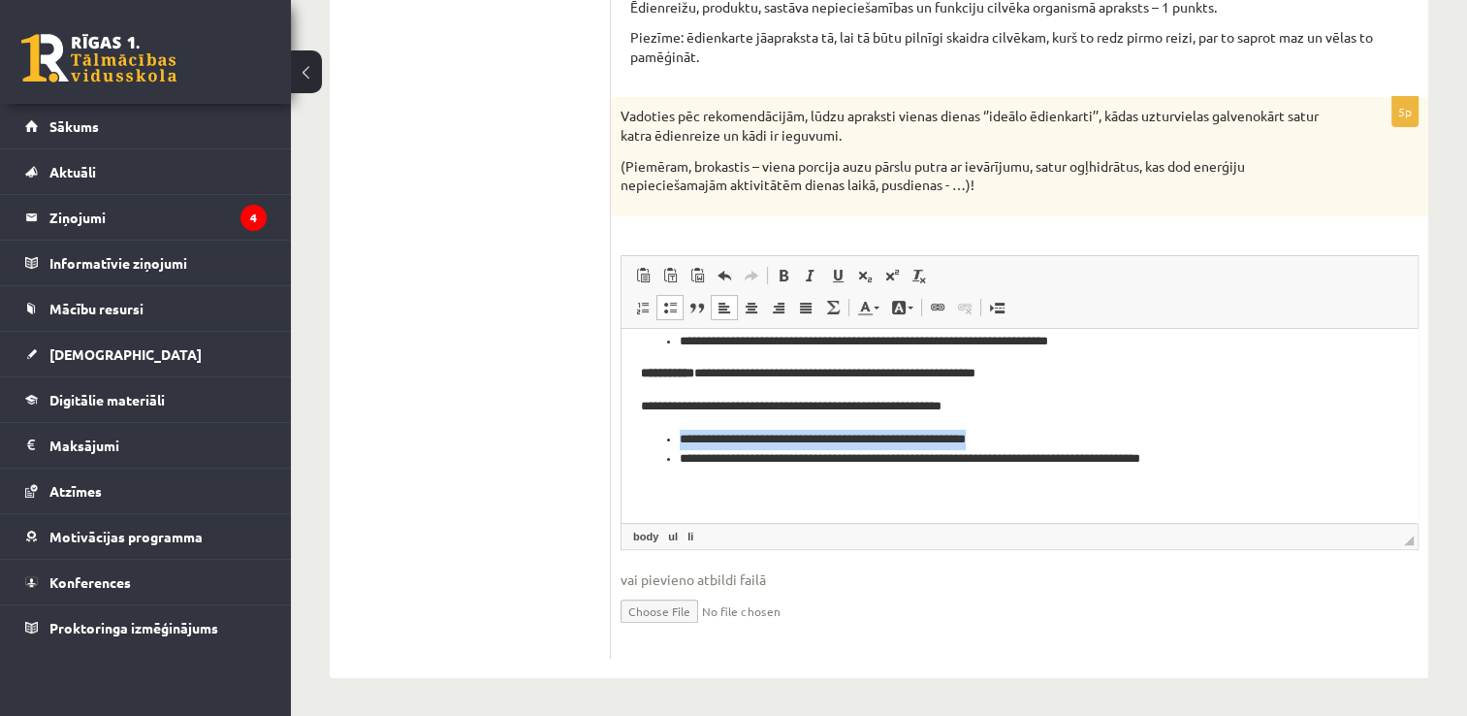
drag, startPoint x: 1011, startPoint y: 434, endPoint x: 680, endPoint y: 438, distance: 330.8
click at [680, 438] on li "**********" at bounding box center [1012, 439] width 665 height 20
copy li "**********"
click at [1291, 460] on li "**********" at bounding box center [1012, 458] width 665 height 20
click at [1253, 474] on body "**********" at bounding box center [1012, 305] width 743 height 396
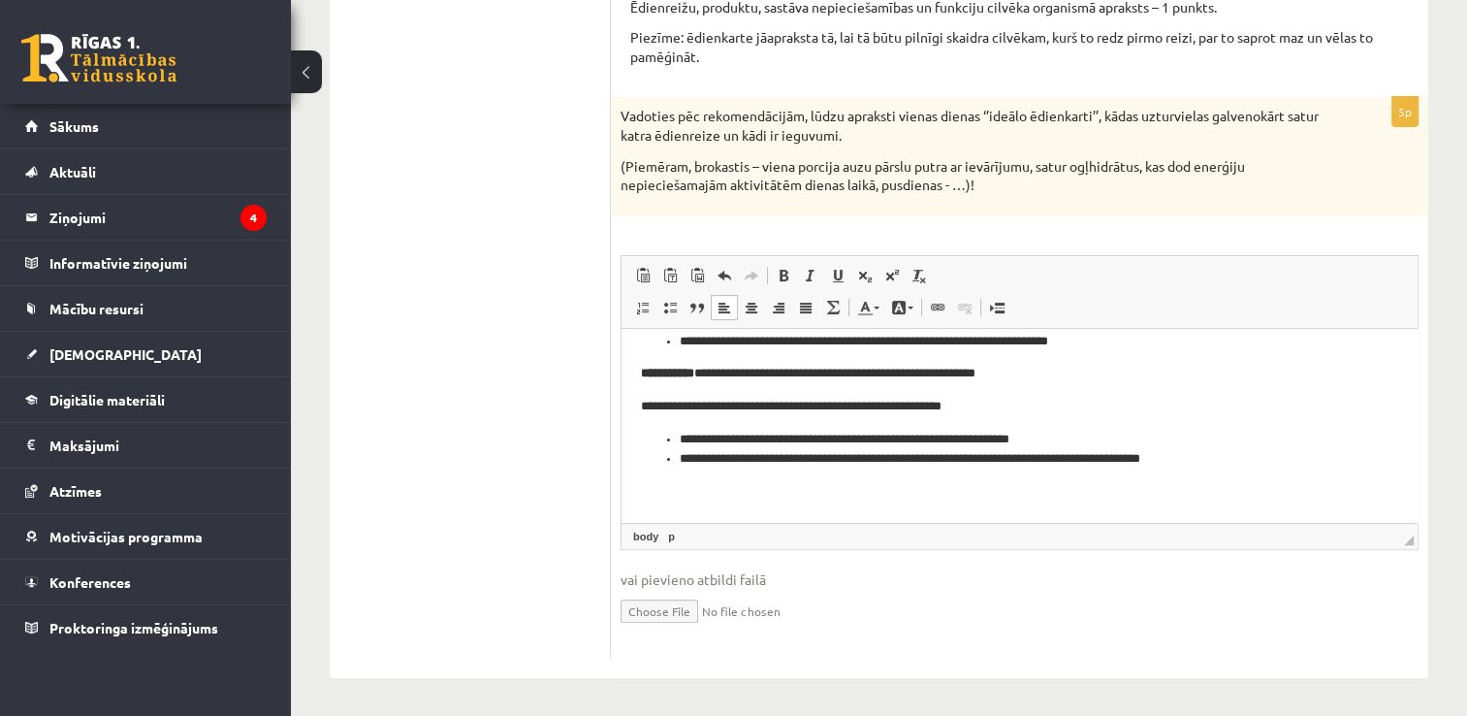
click at [1246, 450] on li "**********" at bounding box center [1012, 458] width 665 height 20
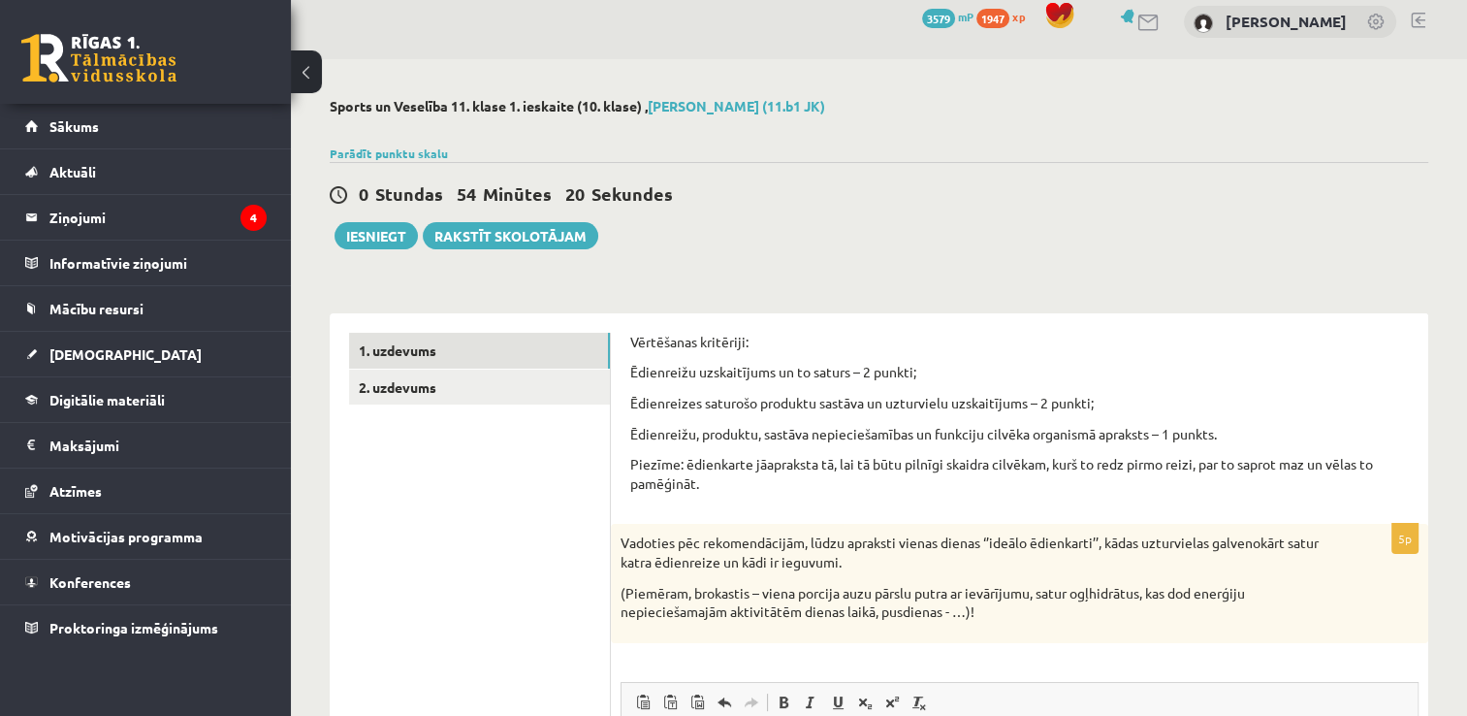
scroll to position [0, 0]
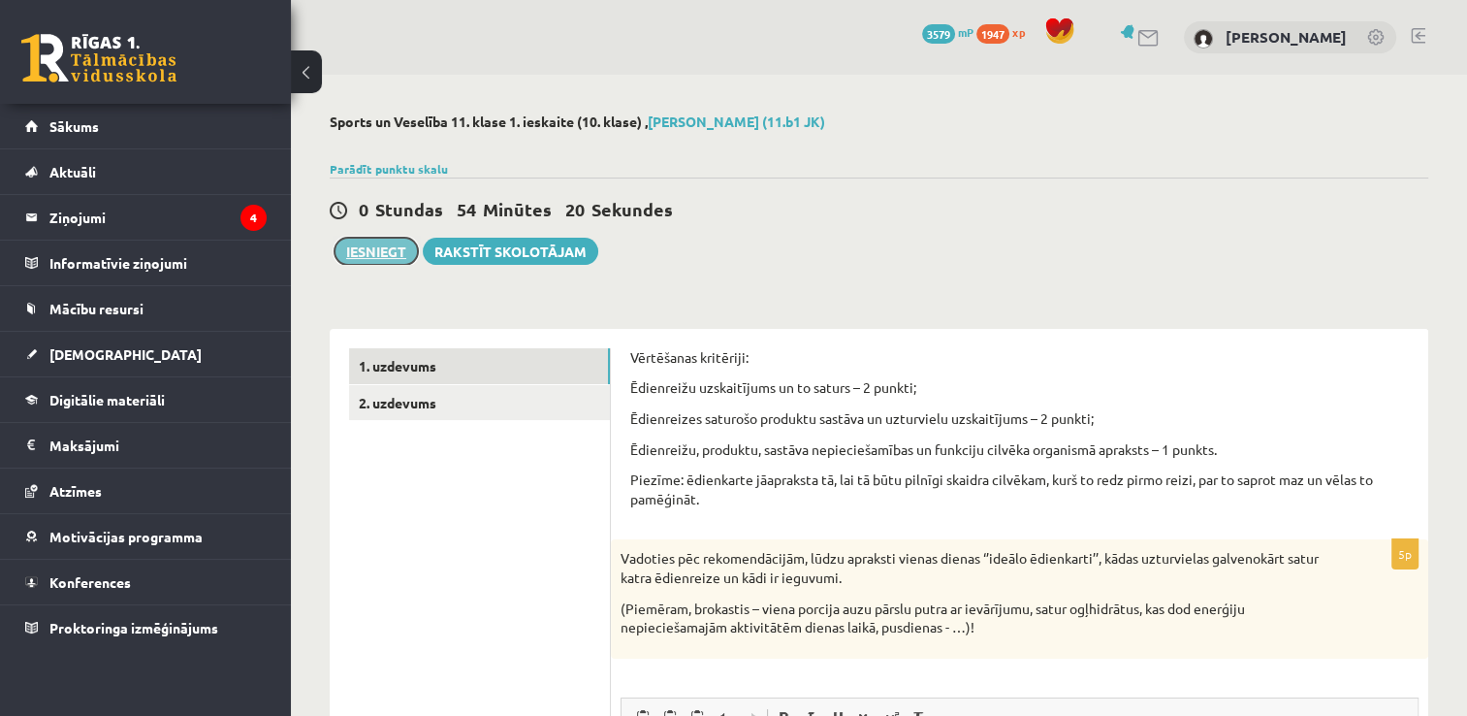
click at [350, 246] on button "Iesniegt" at bounding box center [376, 251] width 83 height 27
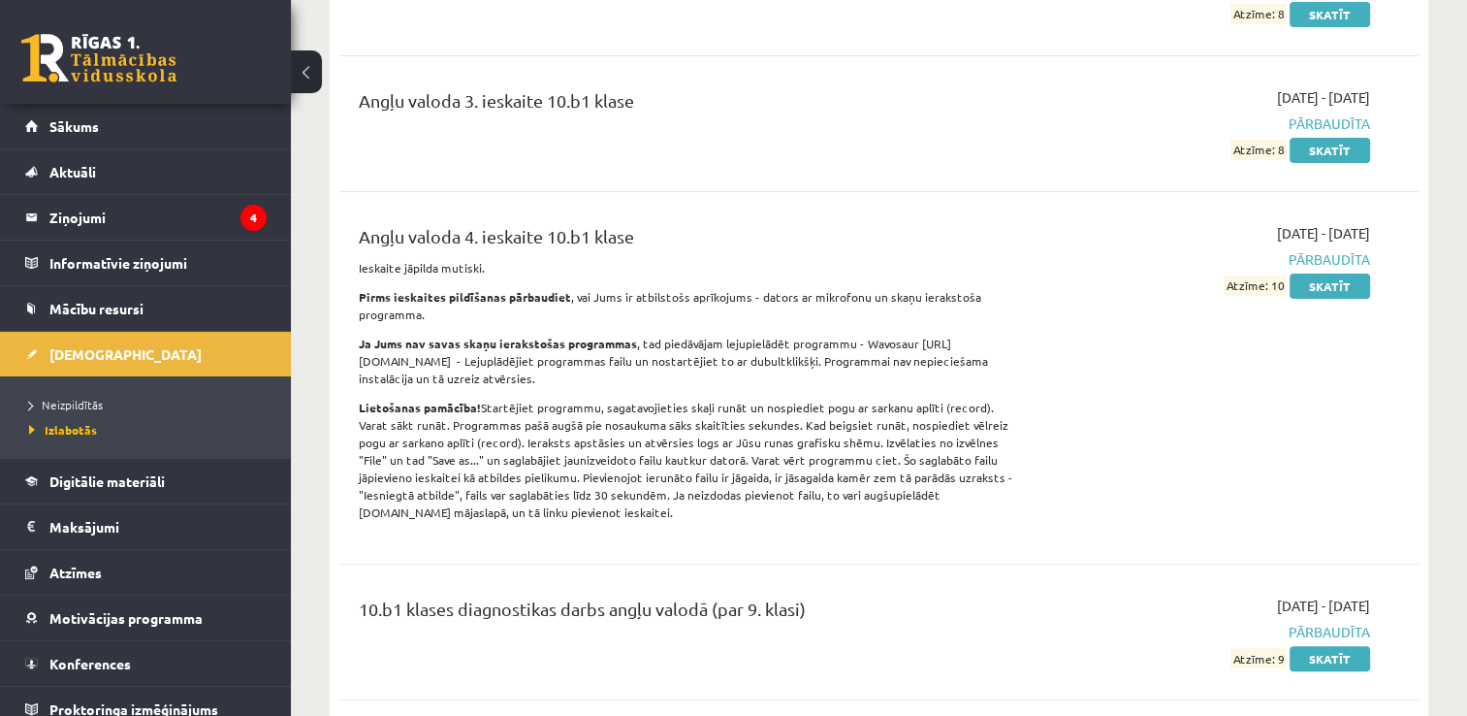
scroll to position [485, 0]
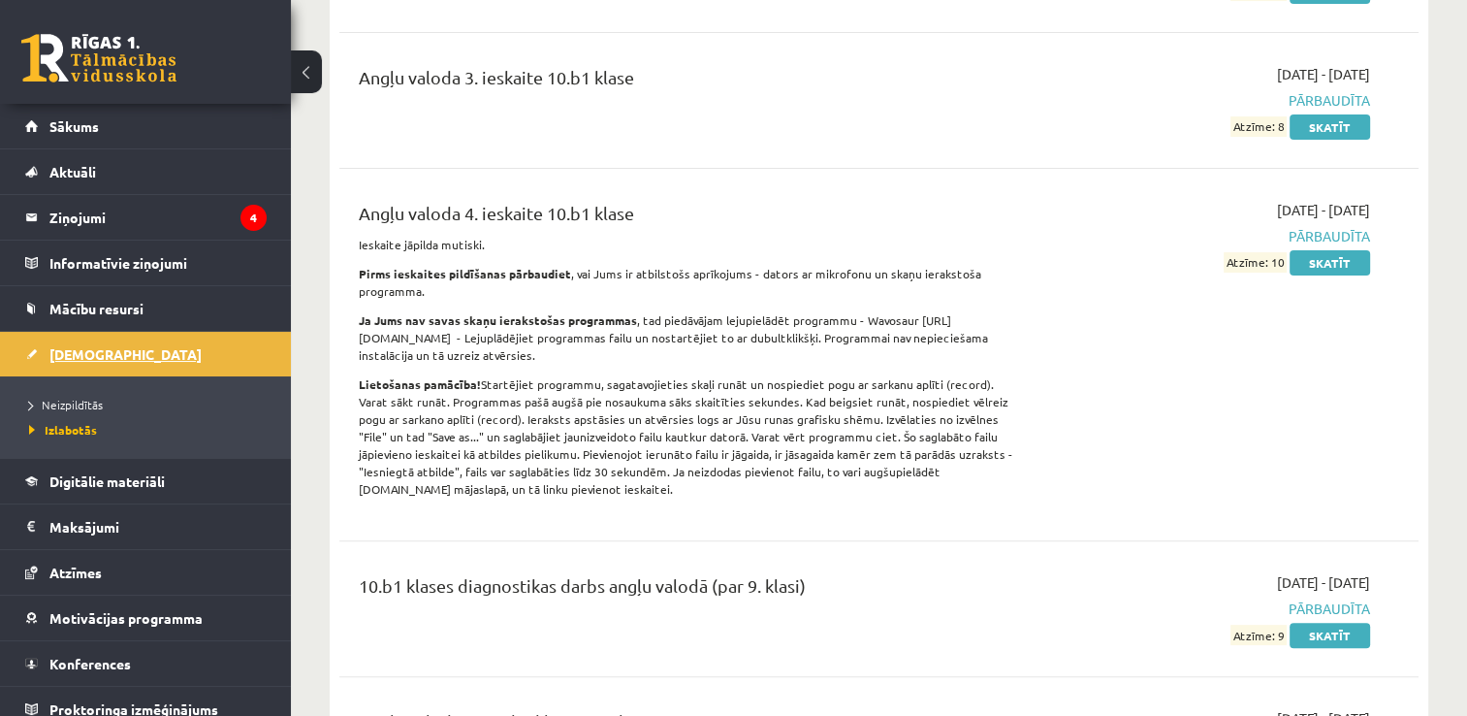
click at [77, 365] on link "[DEMOGRAPHIC_DATA]" at bounding box center [145, 354] width 241 height 45
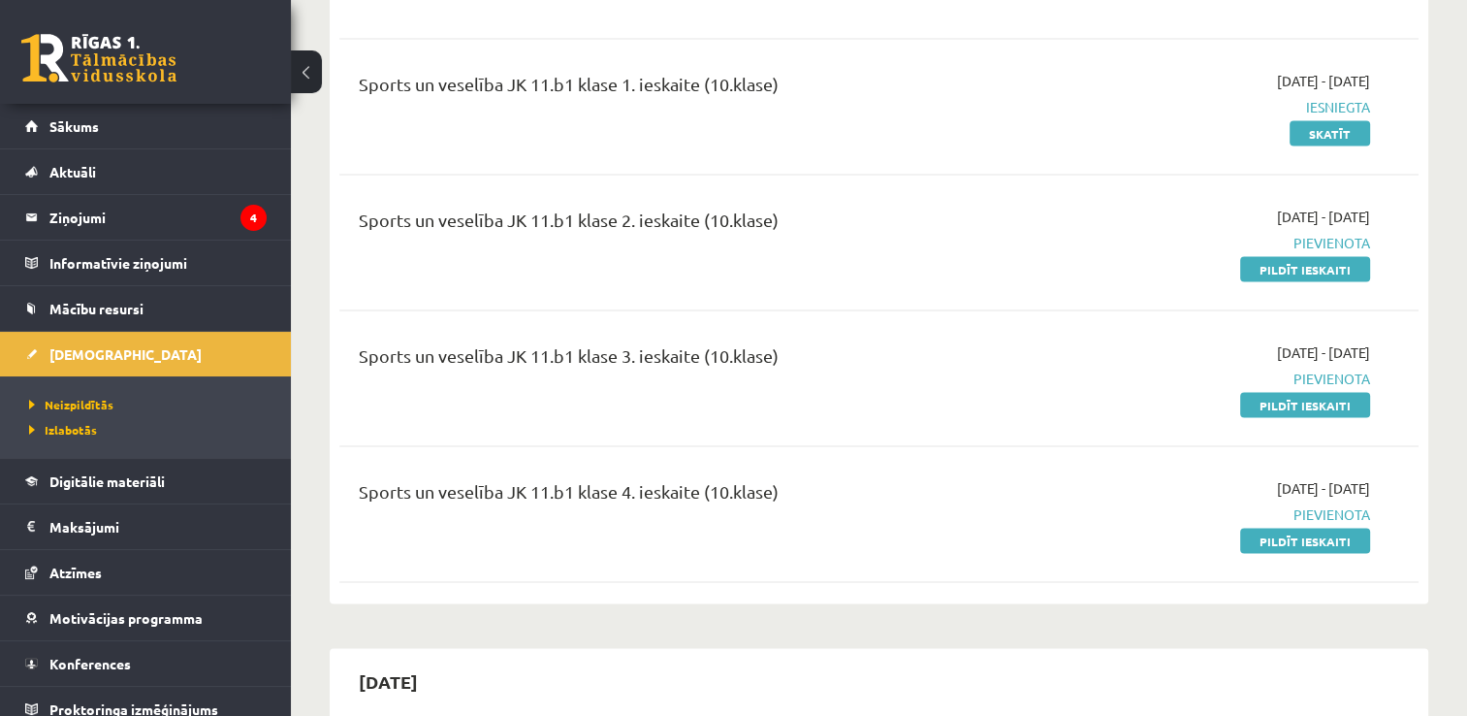
scroll to position [3685, 0]
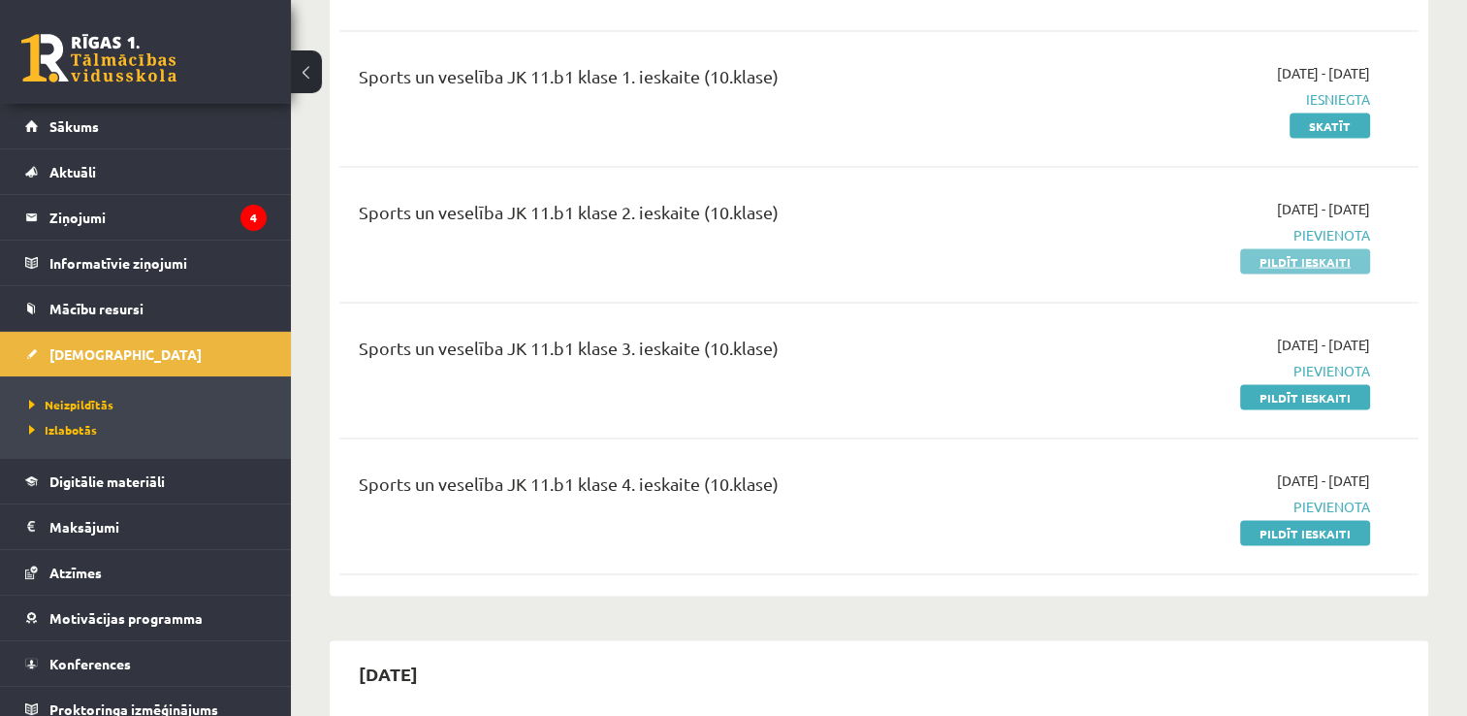
click at [1351, 249] on link "Pildīt ieskaiti" at bounding box center [1305, 261] width 130 height 25
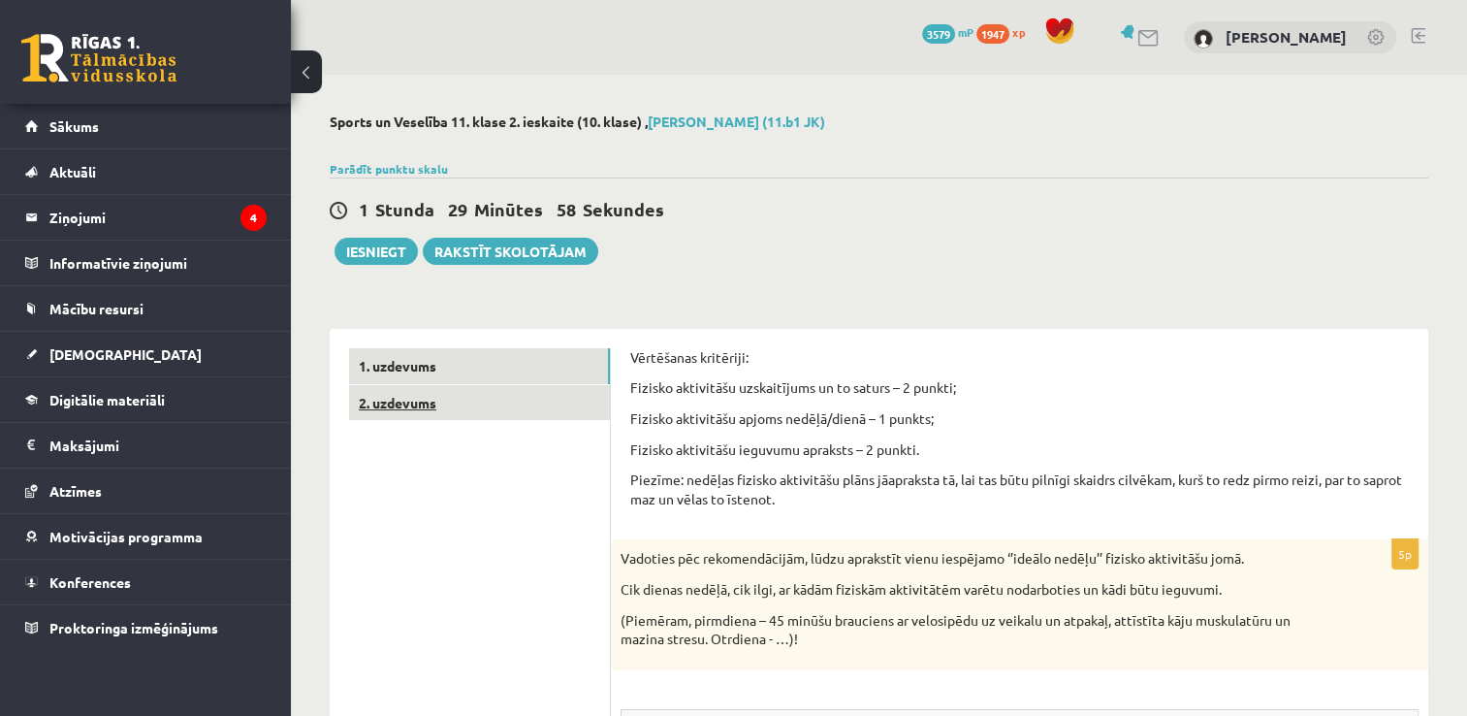
click at [459, 411] on link "2. uzdevums" at bounding box center [479, 403] width 261 height 36
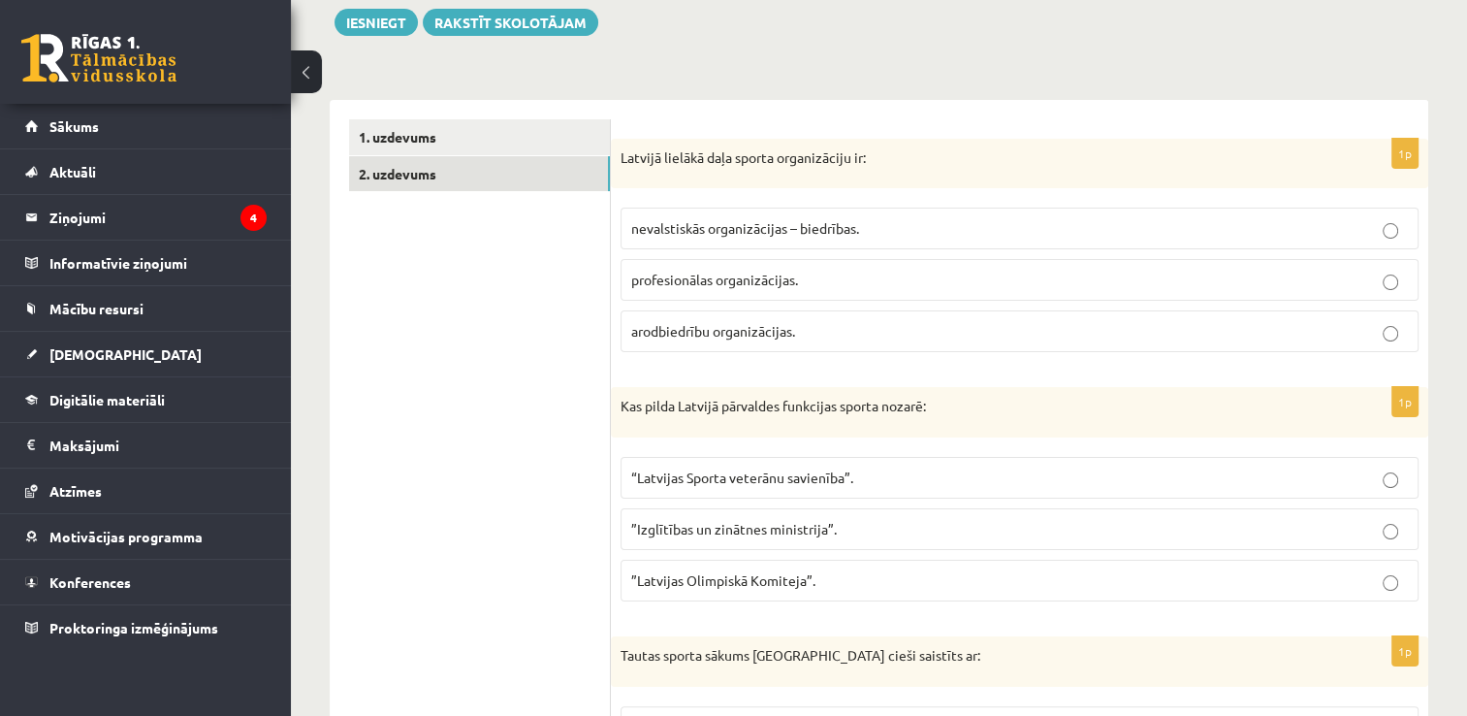
scroll to position [291, 0]
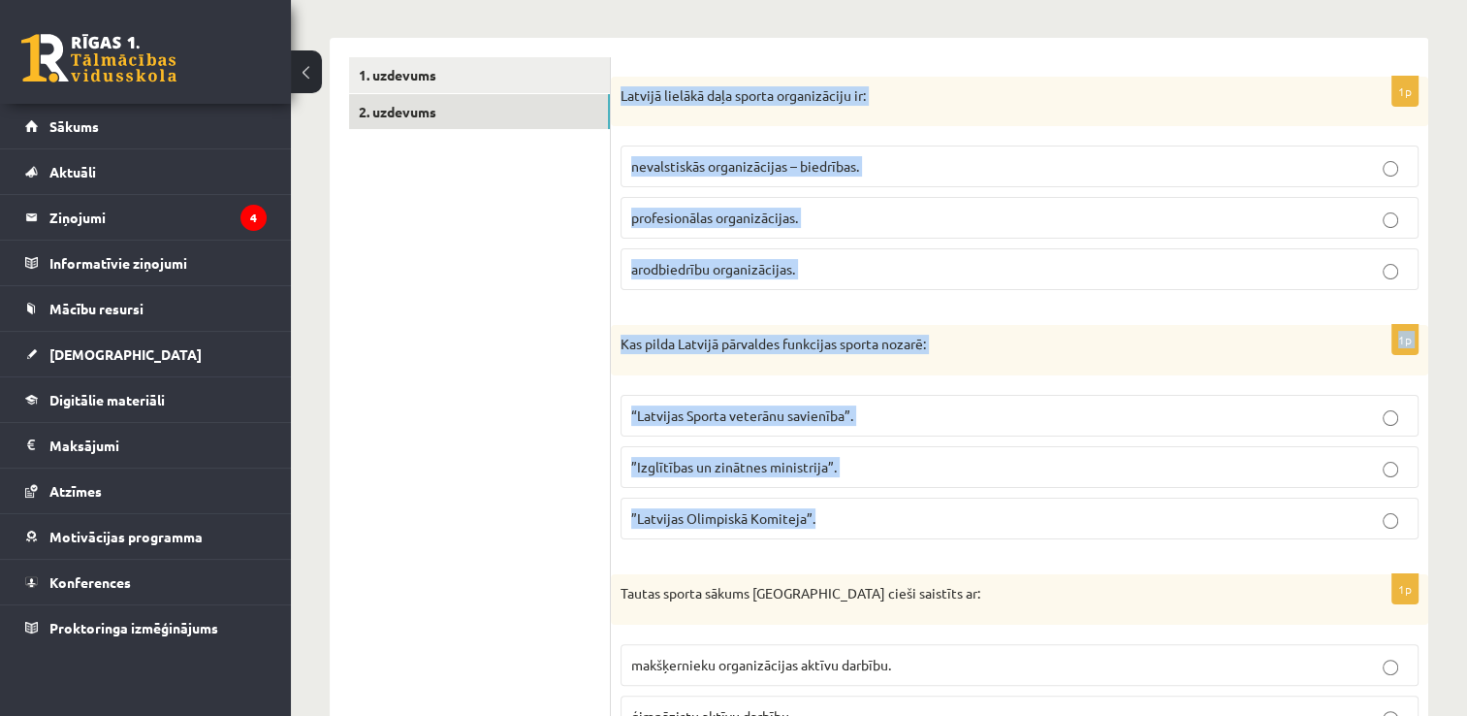
drag, startPoint x: 618, startPoint y: 89, endPoint x: 910, endPoint y: 539, distance: 536.4
copy form "Latvijā lielākā daļa sporta organizāciju ir: nevalstiskās organizācijas – biedr…"
click at [725, 165] on span "nevalstiskās organizācijas – biedrības." at bounding box center [745, 165] width 228 height 17
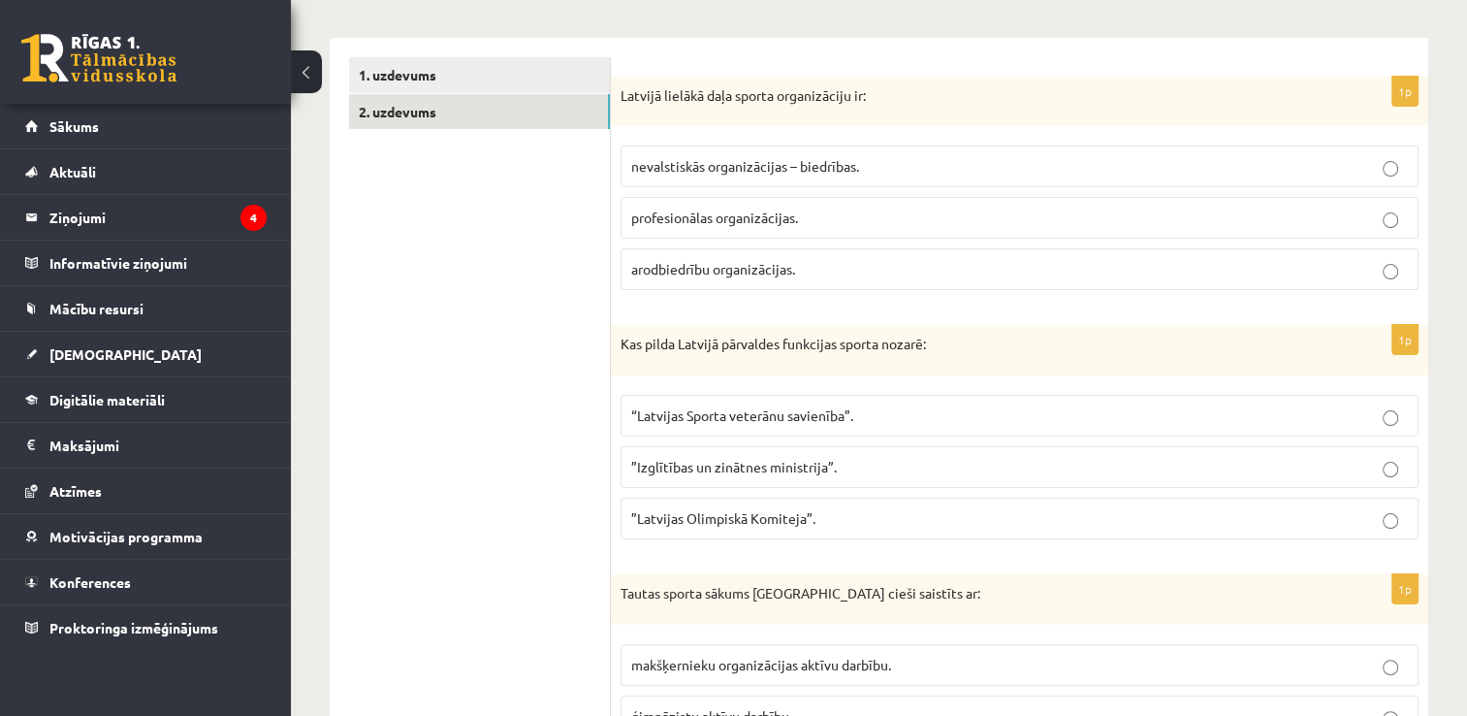
click at [731, 466] on span "”Izglītības un zinātnes ministrija”." at bounding box center [734, 466] width 206 height 17
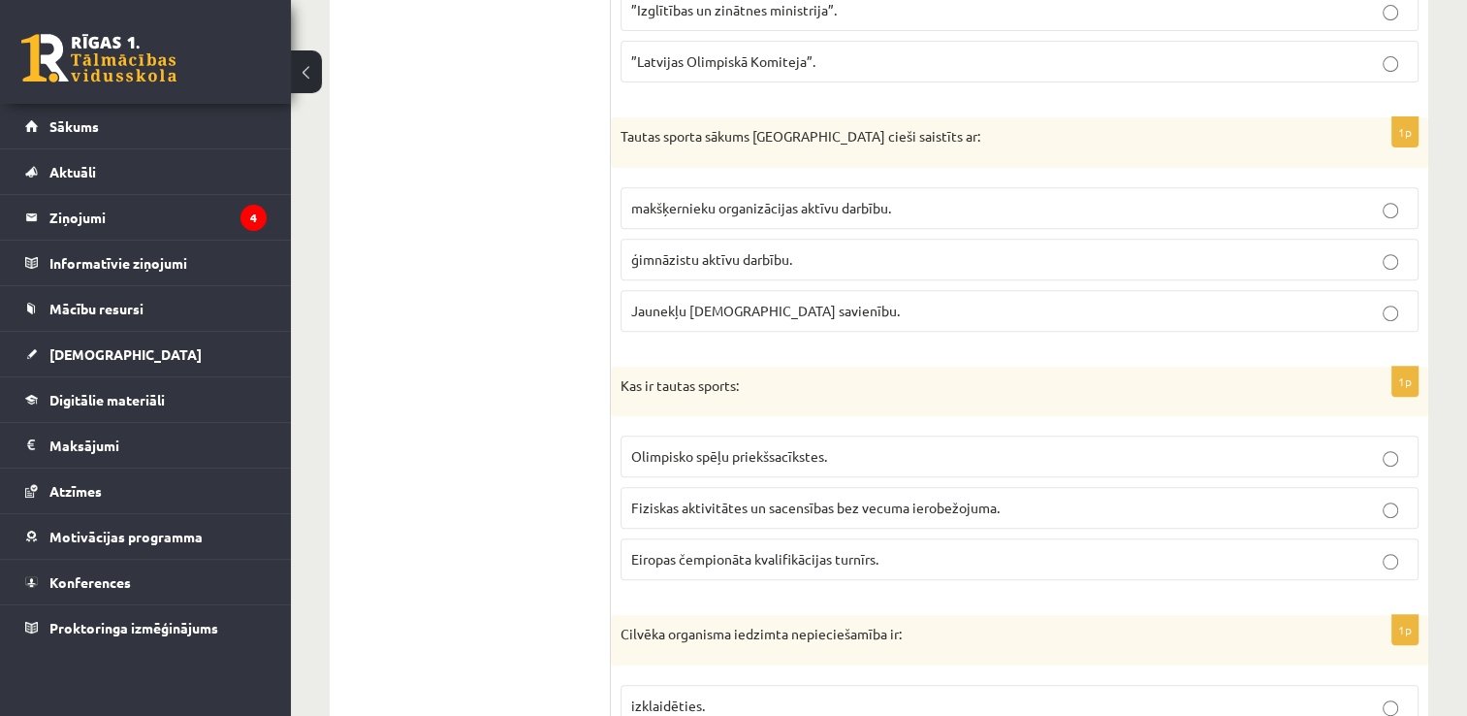
scroll to position [776, 0]
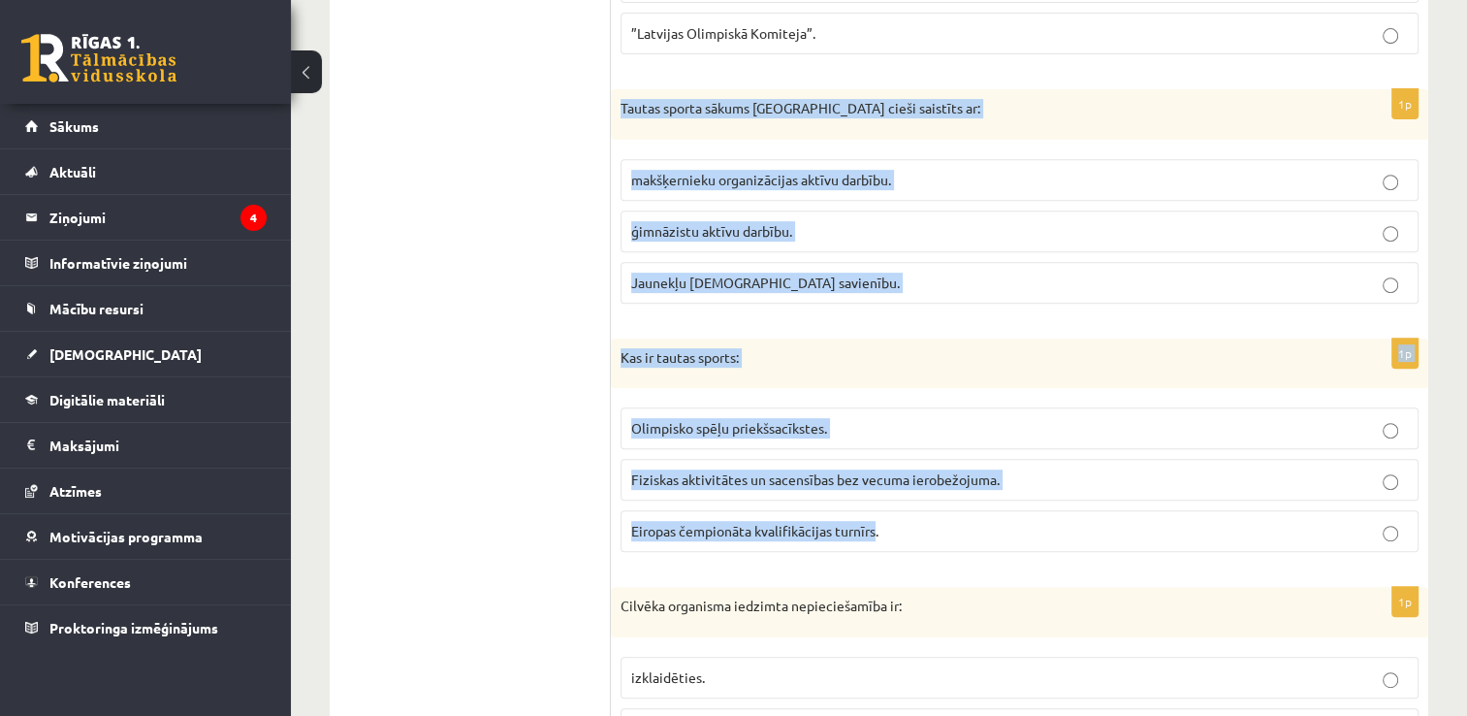
drag, startPoint x: 616, startPoint y: 103, endPoint x: 874, endPoint y: 530, distance: 498.7
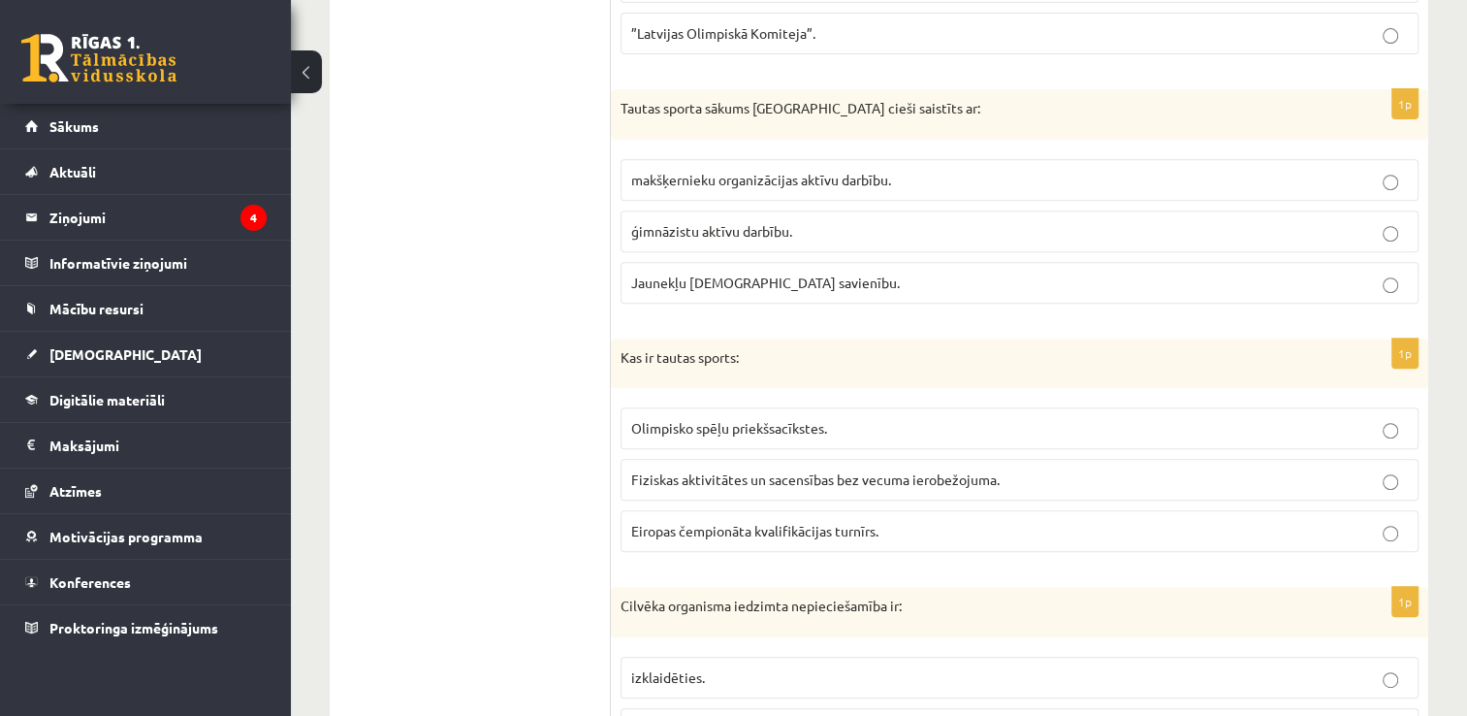
drag, startPoint x: 874, startPoint y: 530, endPoint x: 947, endPoint y: 520, distance: 73.4
click at [947, 521] on p "Eiropas čempionāta kvalifikācijas turnīrs." at bounding box center [1019, 531] width 777 height 20
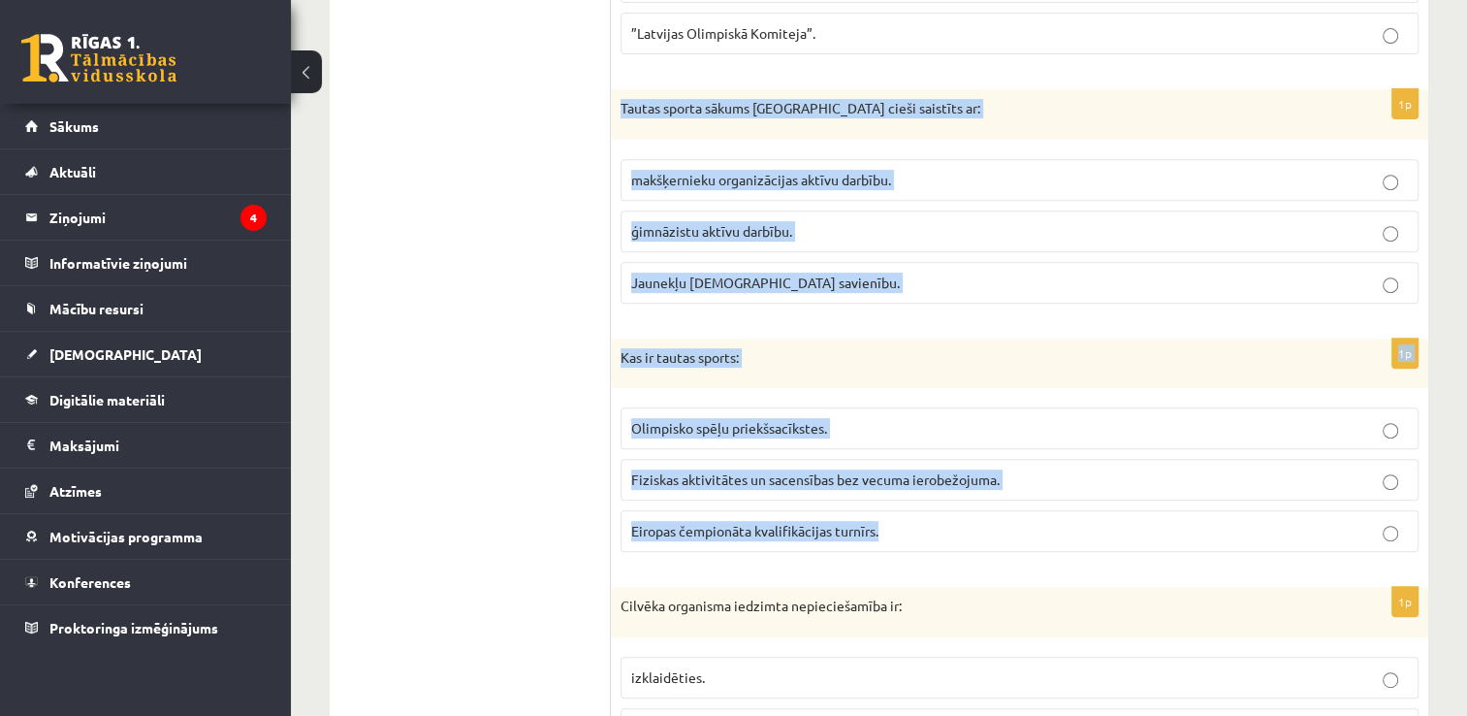
drag, startPoint x: 937, startPoint y: 531, endPoint x: 620, endPoint y: 114, distance: 523.2
copy form "Tautas sporta sākums [GEOGRAPHIC_DATA] cieši saistīts ar: makšķernieku organizā…"
click at [696, 282] on span "Jaunekļu [DEMOGRAPHIC_DATA] savienību." at bounding box center [765, 281] width 269 height 17
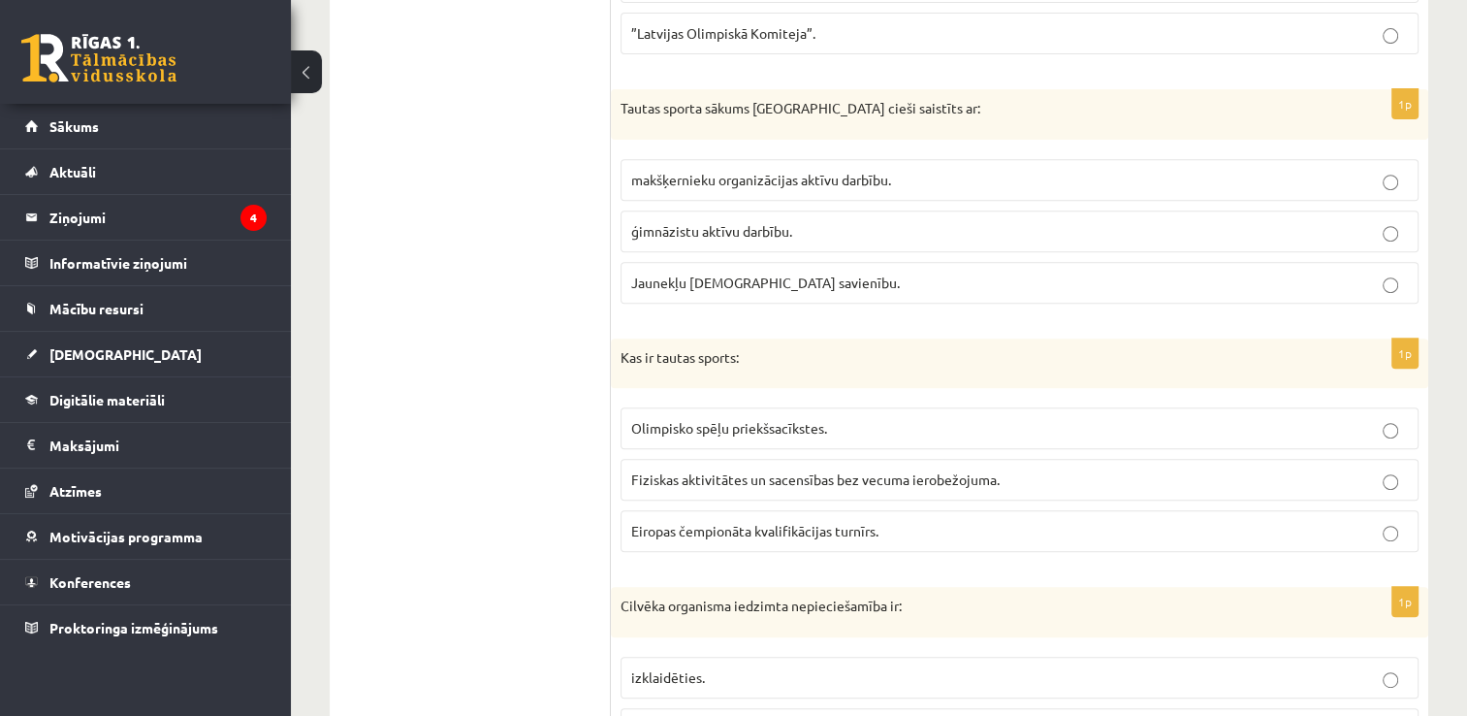
click at [798, 481] on span "Fiziskas aktivitātes un sacensības bez vecuma ierobežojuma." at bounding box center [815, 478] width 369 height 17
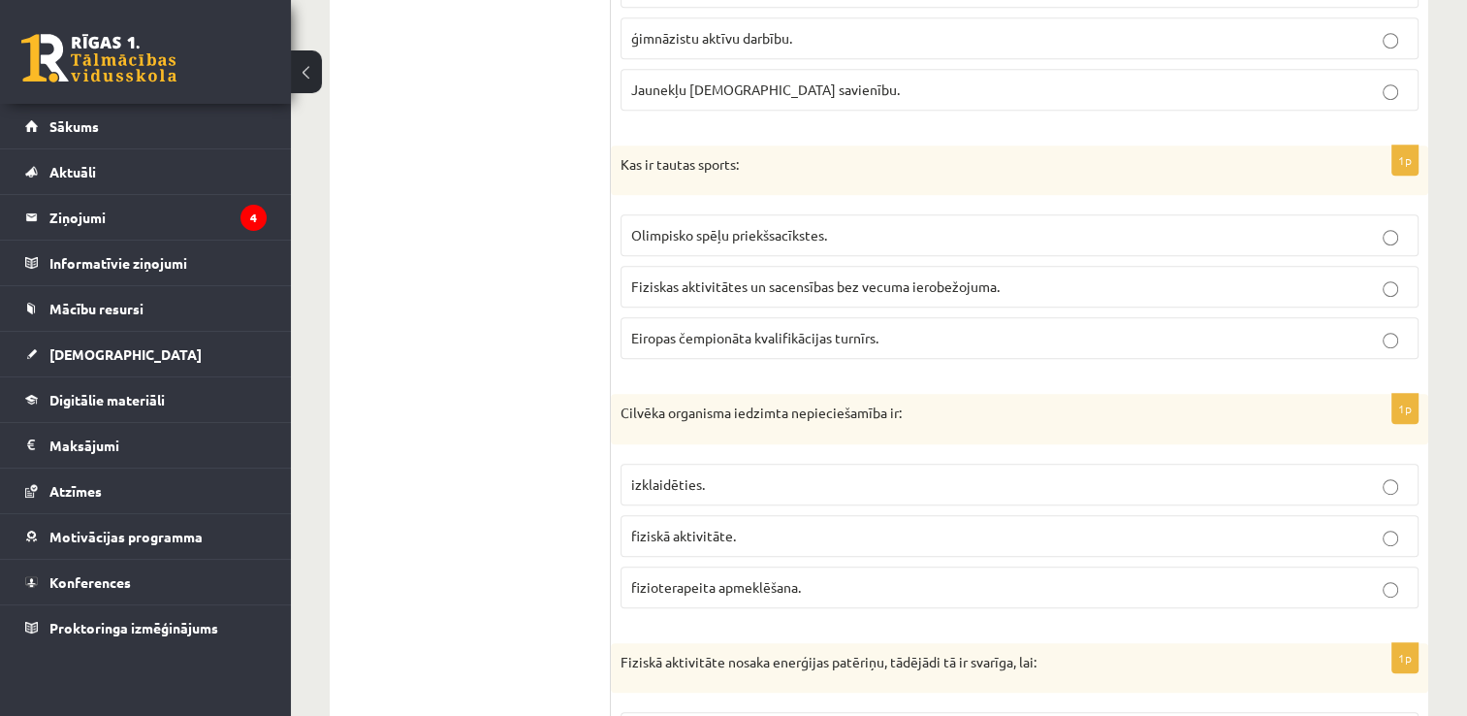
scroll to position [970, 0]
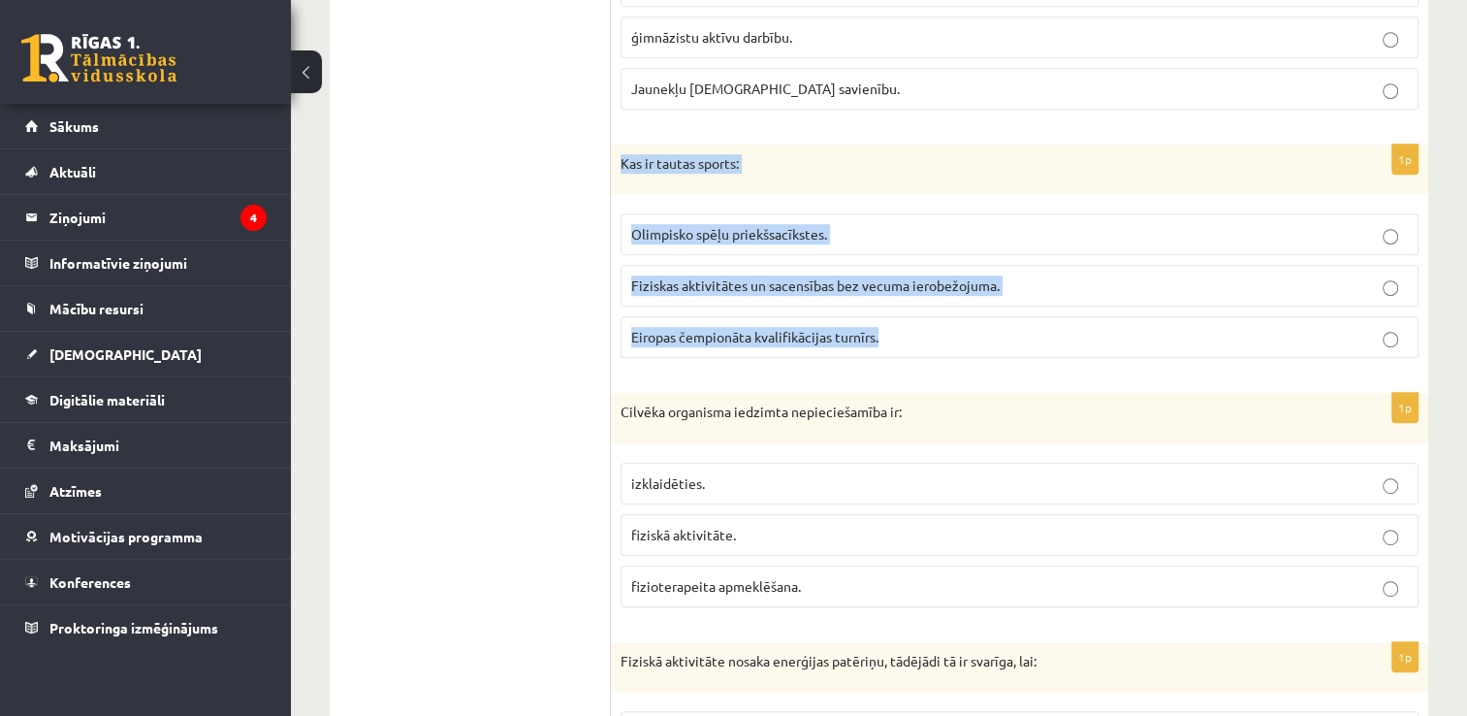
drag, startPoint x: 614, startPoint y: 161, endPoint x: 884, endPoint y: 352, distance: 330.5
click at [884, 352] on div "1p Kas ir tautas sports: Olimpisko spēļu priekšsacīkstes. [PERSON_NAME] aktivit…" at bounding box center [1020, 260] width 818 height 230
copy div "Kas ir tautas sports: Olimpisko spēļu priekšsacīkstes. [PERSON_NAME] aktivitāte…"
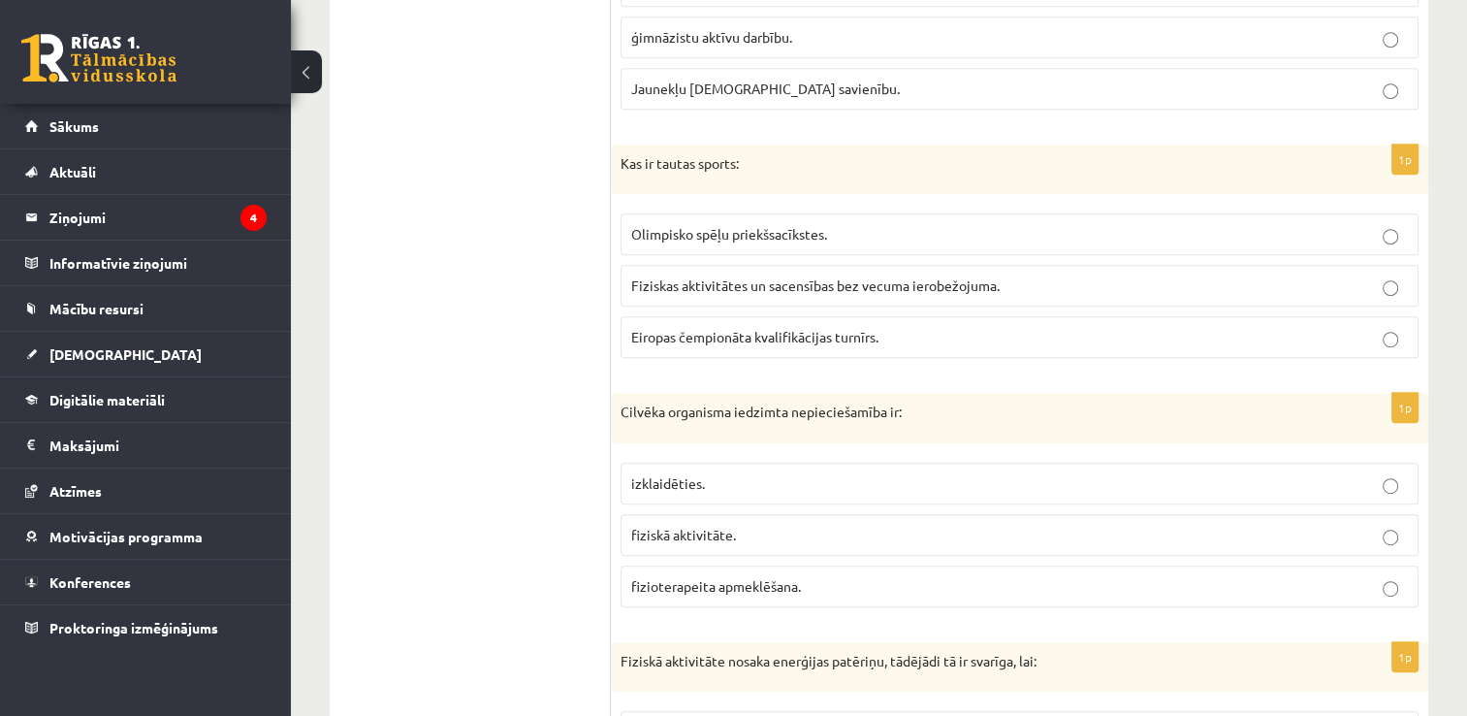
click at [426, 328] on ul "1. uzdevums 2. uzdevums" at bounding box center [480, 622] width 262 height 2489
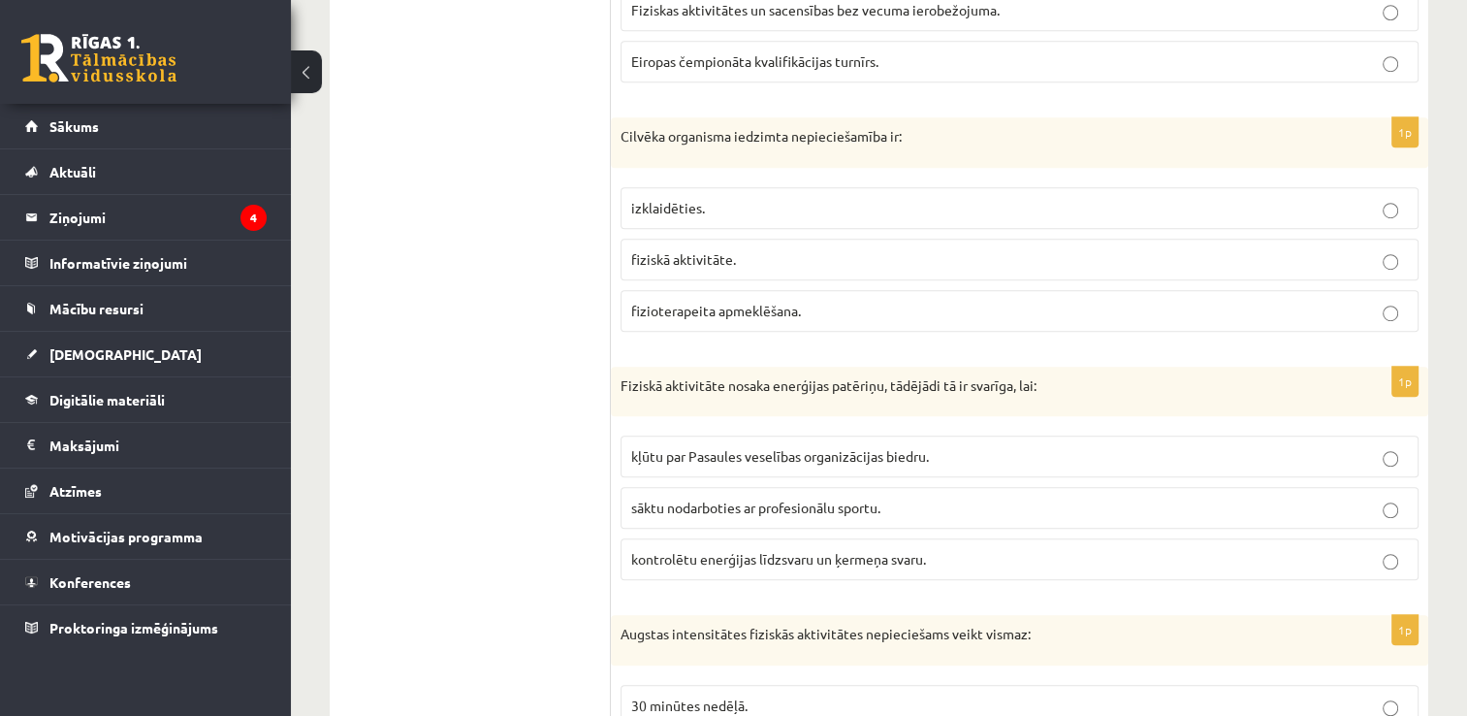
scroll to position [1261, 0]
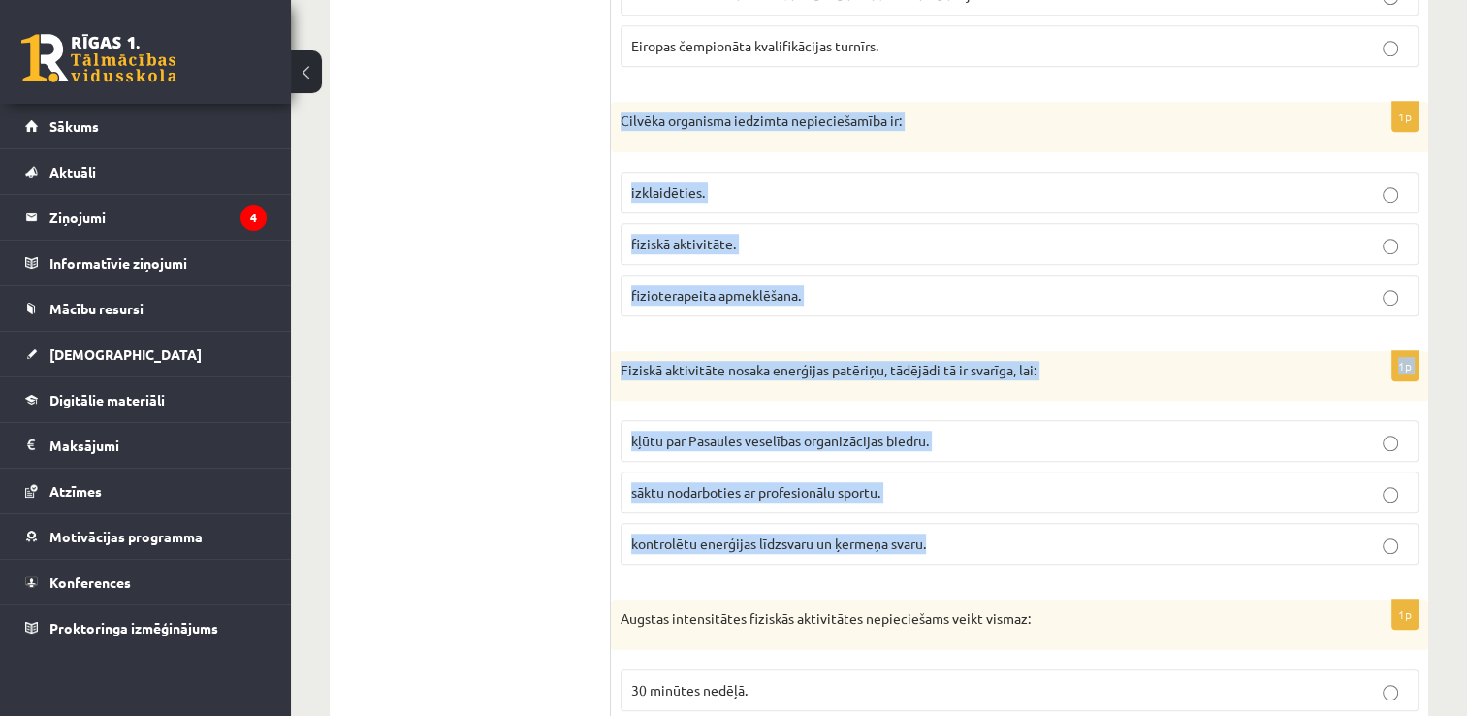
drag, startPoint x: 614, startPoint y: 111, endPoint x: 977, endPoint y: 514, distance: 542.5
click at [977, 514] on form "1p Latvijā lielākā daļa sporta organizāciju ir: nevalstiskās organizācijas – bi…" at bounding box center [1019, 331] width 779 height 2489
copy form "Cilvēka organisma iedzimta nepieciešamība ir: izklaidēties. fiziskā aktivitāte.…"
click at [728, 241] on span "fiziskā aktivitāte." at bounding box center [683, 243] width 105 height 17
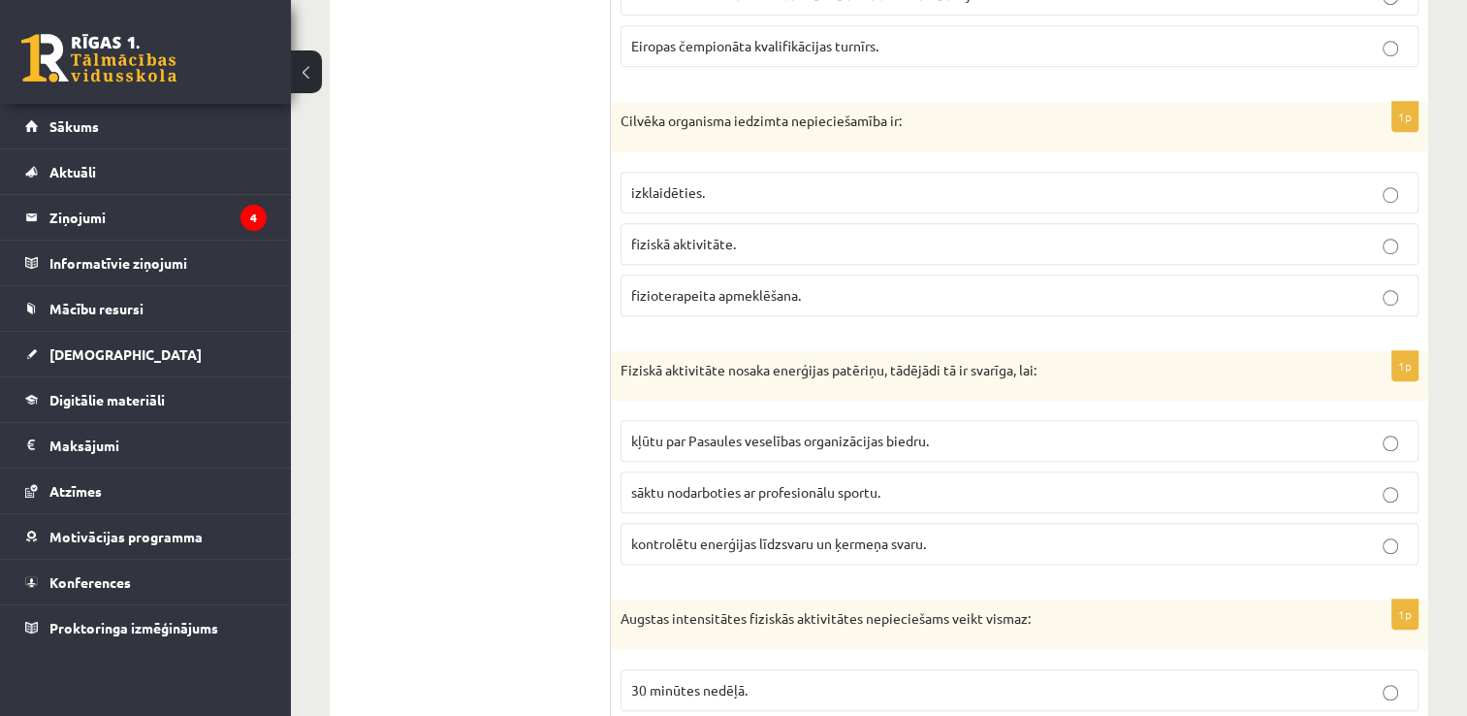
click at [797, 542] on span "kontrolētu enerģijas līdzsvaru un ķermeņa svaru." at bounding box center [778, 542] width 295 height 17
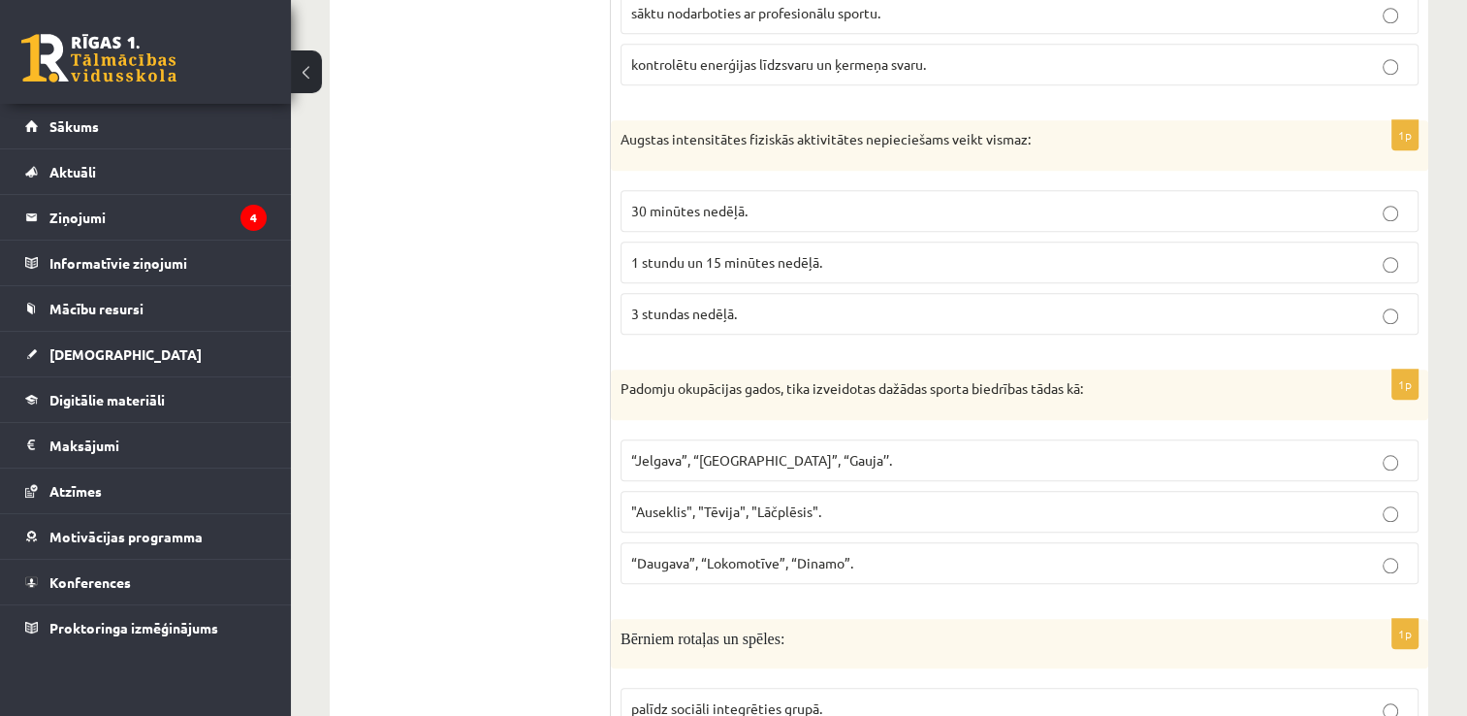
scroll to position [1746, 0]
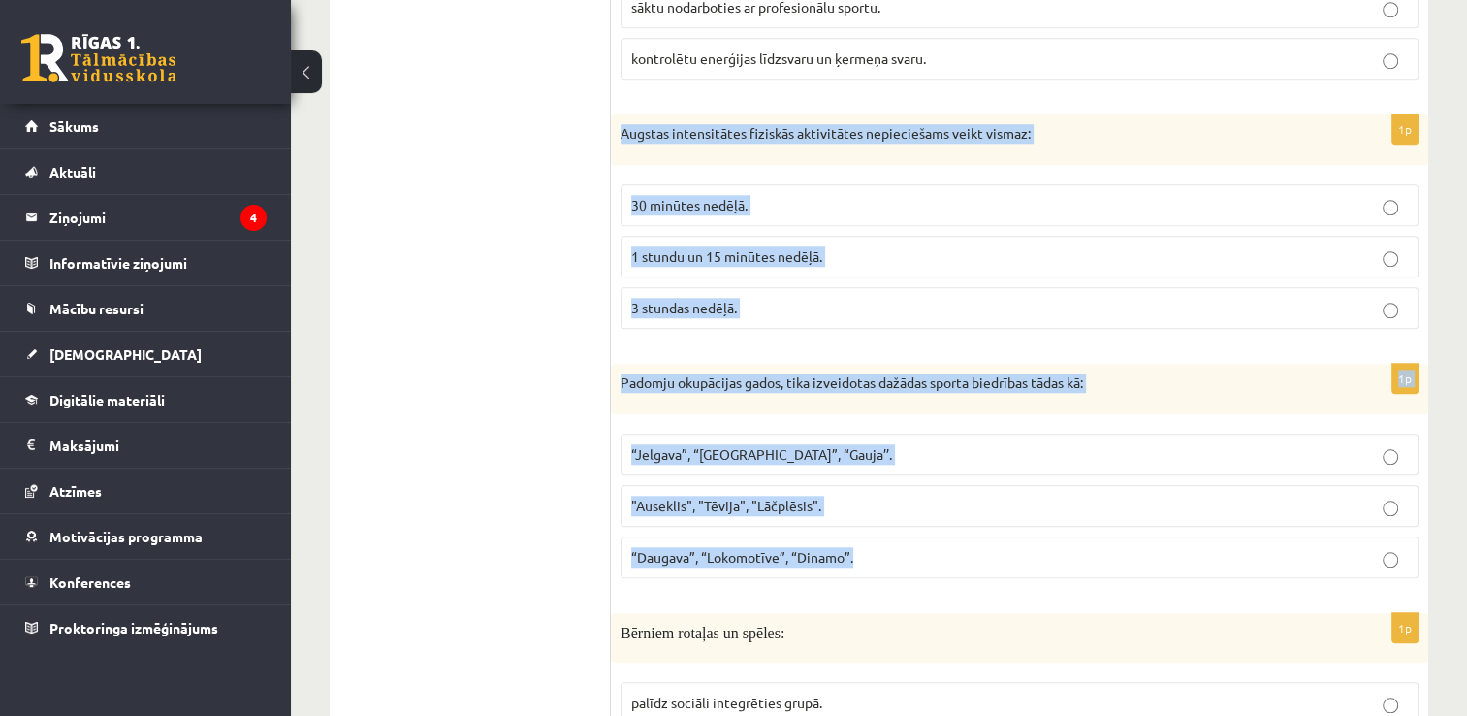
drag, startPoint x: 616, startPoint y: 130, endPoint x: 874, endPoint y: 550, distance: 492.9
copy form "Augstas intensitātes fiziskās aktivitātes nepieciešams veikt vismaz: 30 minūtes…"
click at [678, 251] on span "1 stundu un 15 minūtes nedēļā." at bounding box center [726, 255] width 191 height 17
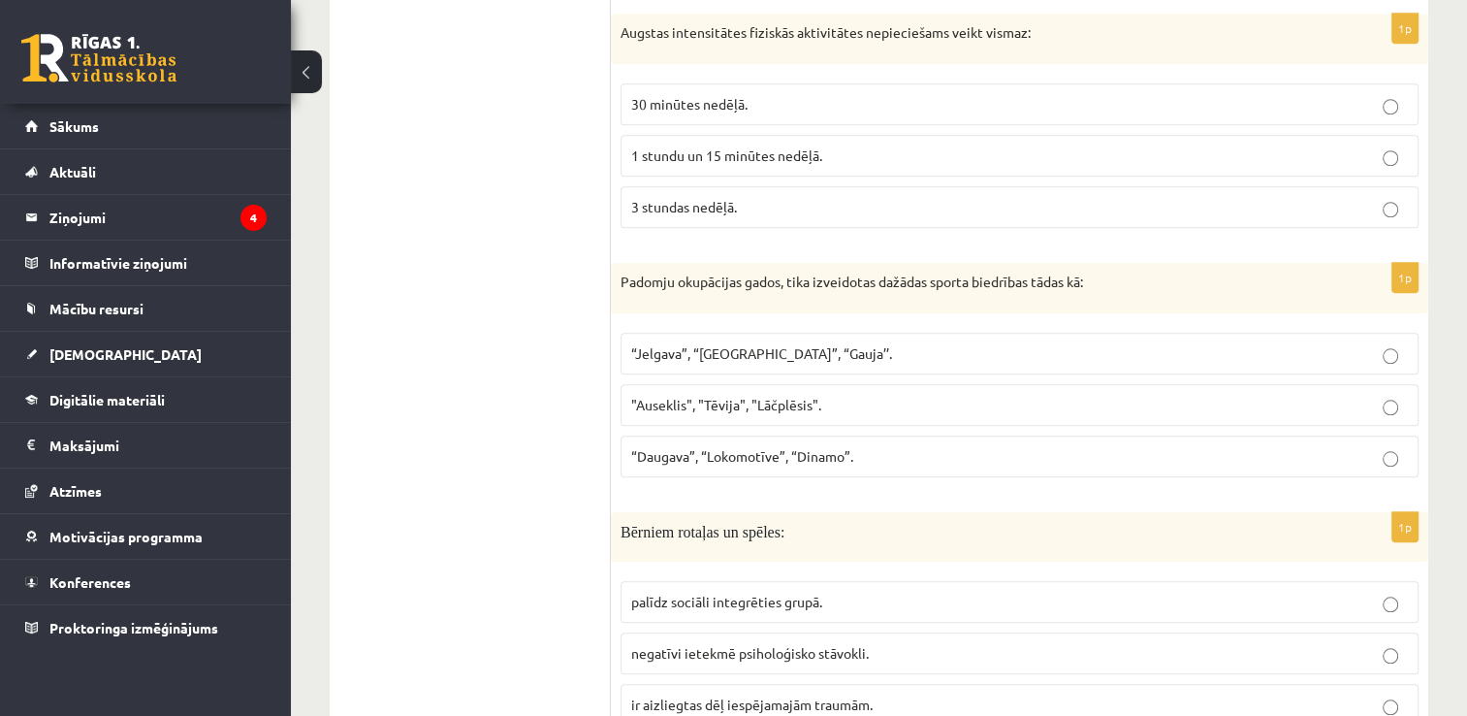
scroll to position [1843, 0]
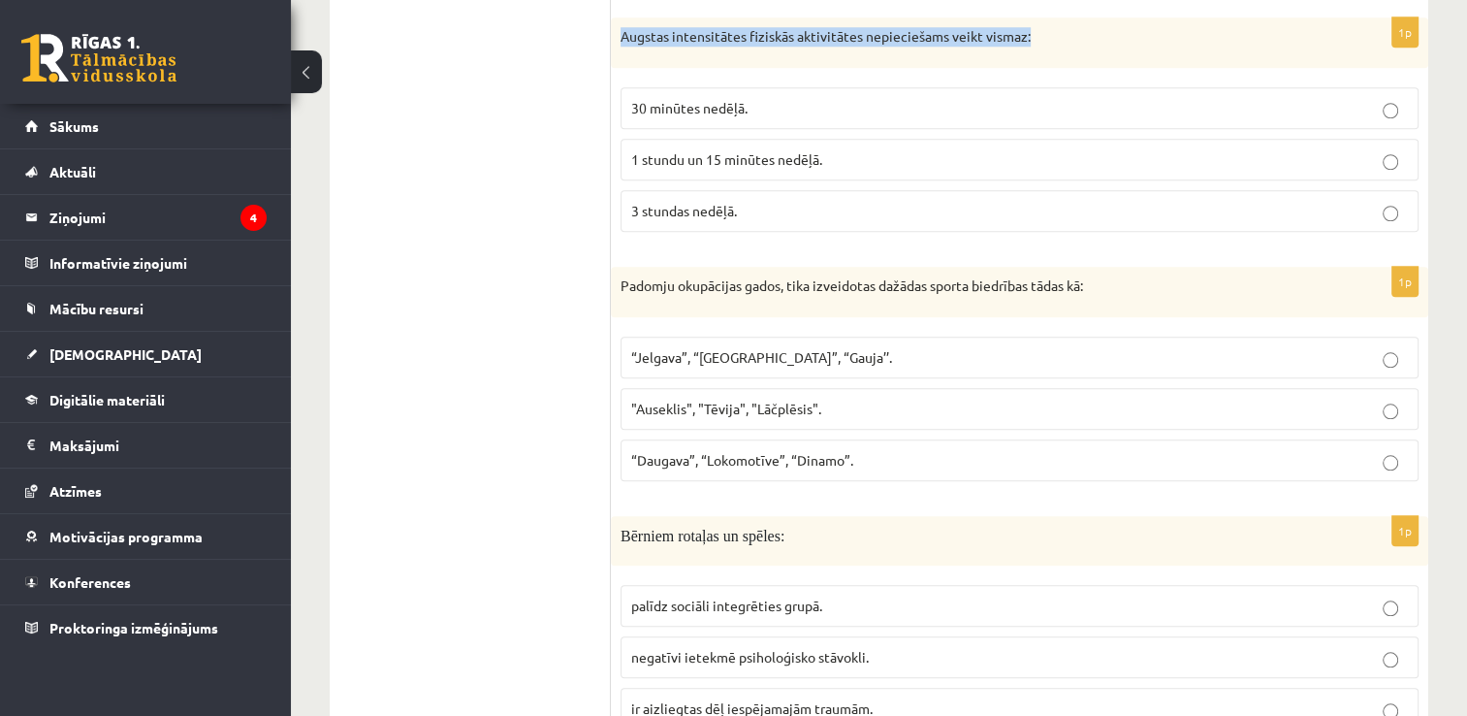
drag, startPoint x: 618, startPoint y: 23, endPoint x: 1035, endPoint y: 37, distance: 417.3
click at [1035, 37] on div "Augstas intensitātes fiziskās aktivitātes nepieciešams veikt vismaz:" at bounding box center [1020, 42] width 818 height 50
copy p "Augstas intensitātes fiziskās aktivitātes nepieciešams veikt vismaz:"
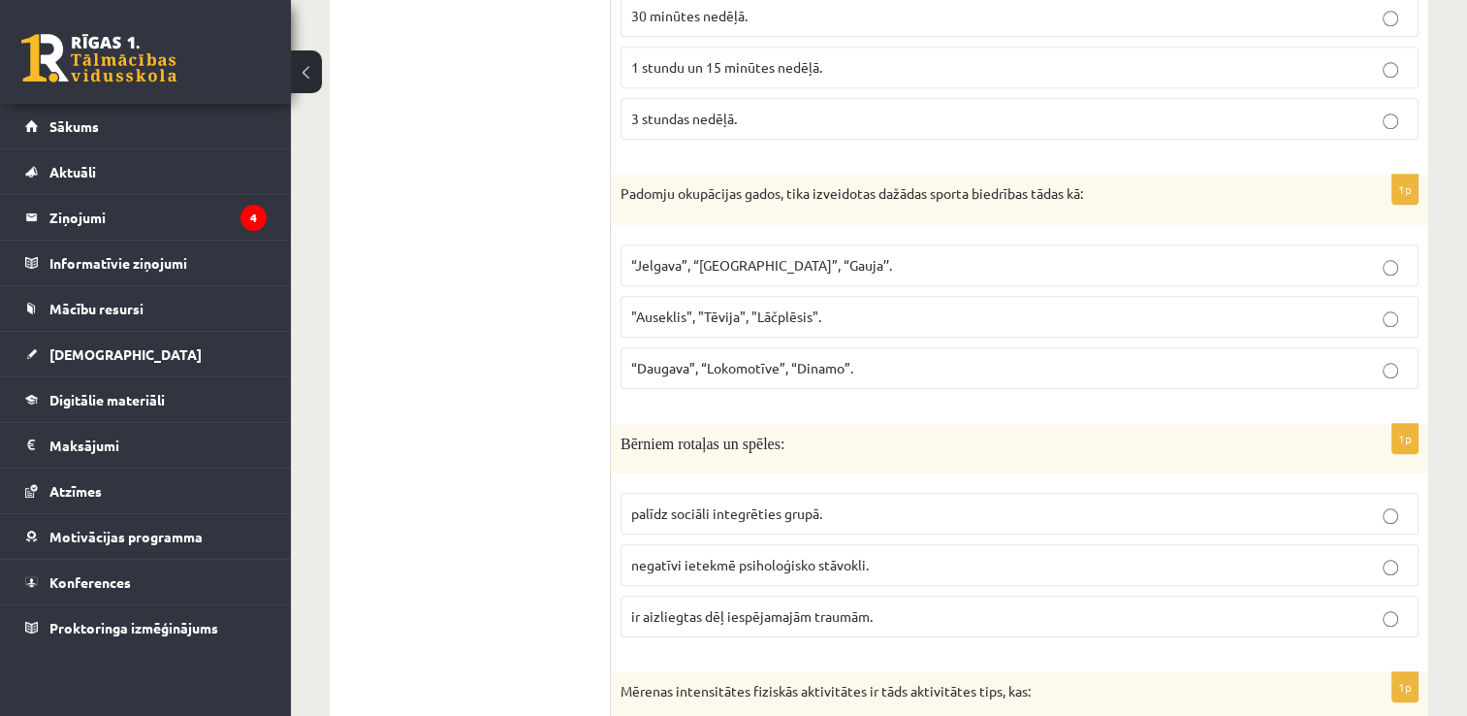
scroll to position [1940, 0]
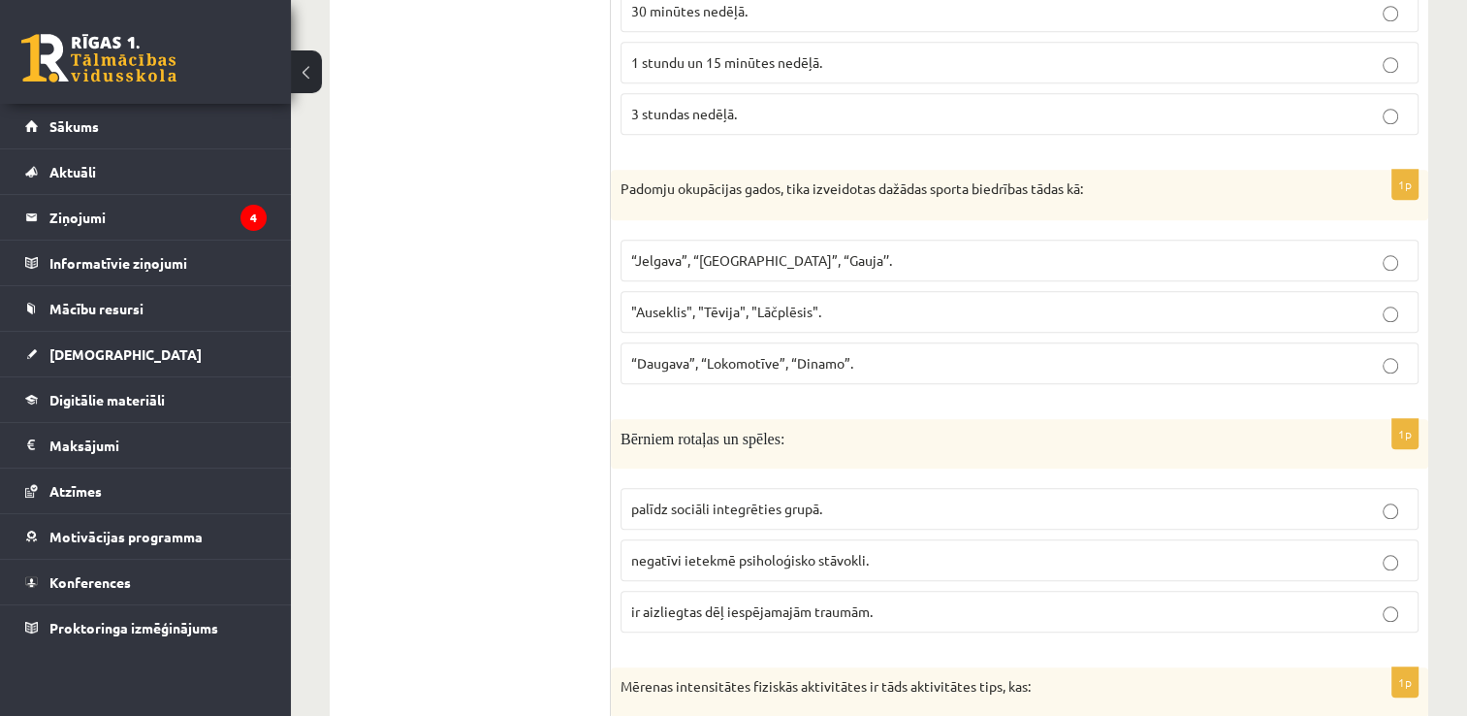
click at [853, 355] on p "“Daugava”, “Lokomotīve”, “Dinamo”." at bounding box center [1019, 363] width 777 height 20
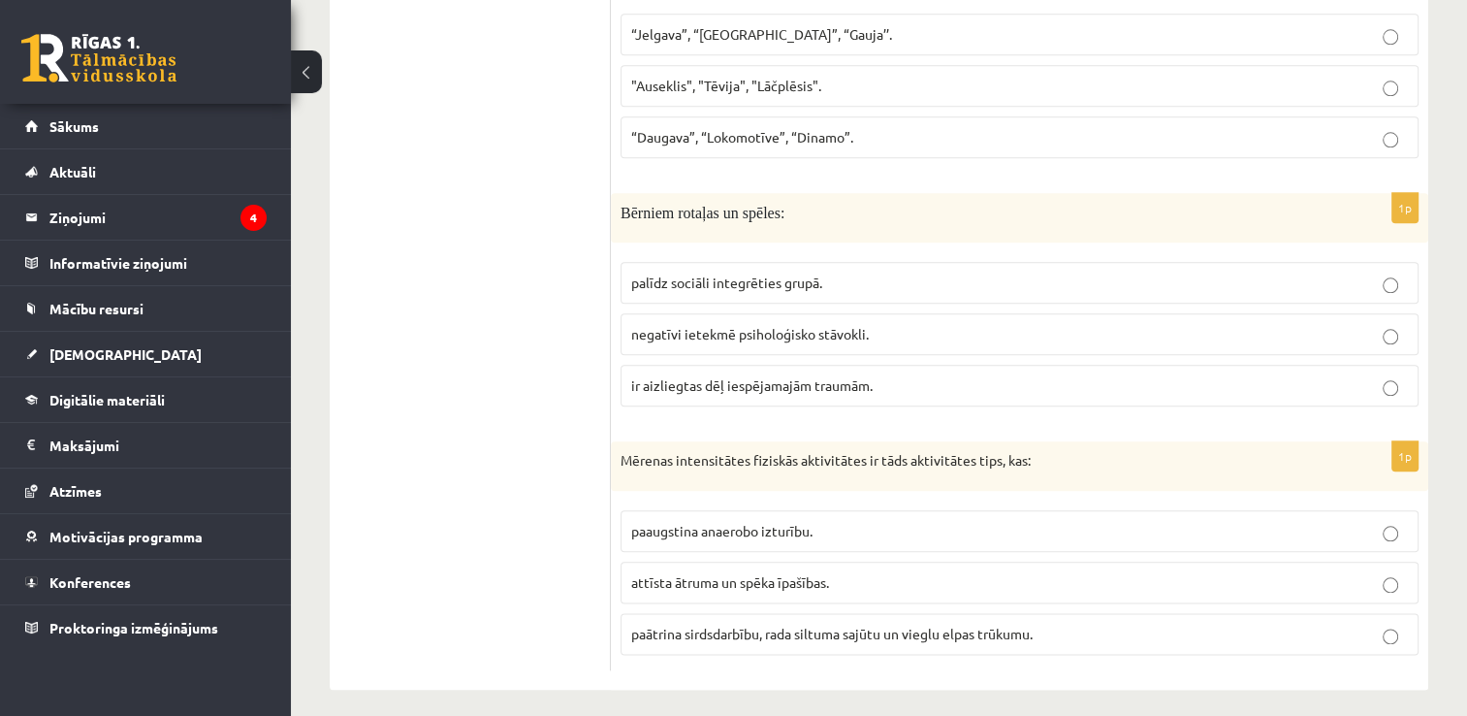
scroll to position [2168, 0]
drag, startPoint x: 590, startPoint y: 197, endPoint x: 1078, endPoint y: 531, distance: 592.4
click at [1011, 611] on label "paātrina sirdsdarbību, rada siltuma sajūtu un vieglu elpas trūkumu." at bounding box center [1020, 632] width 798 height 42
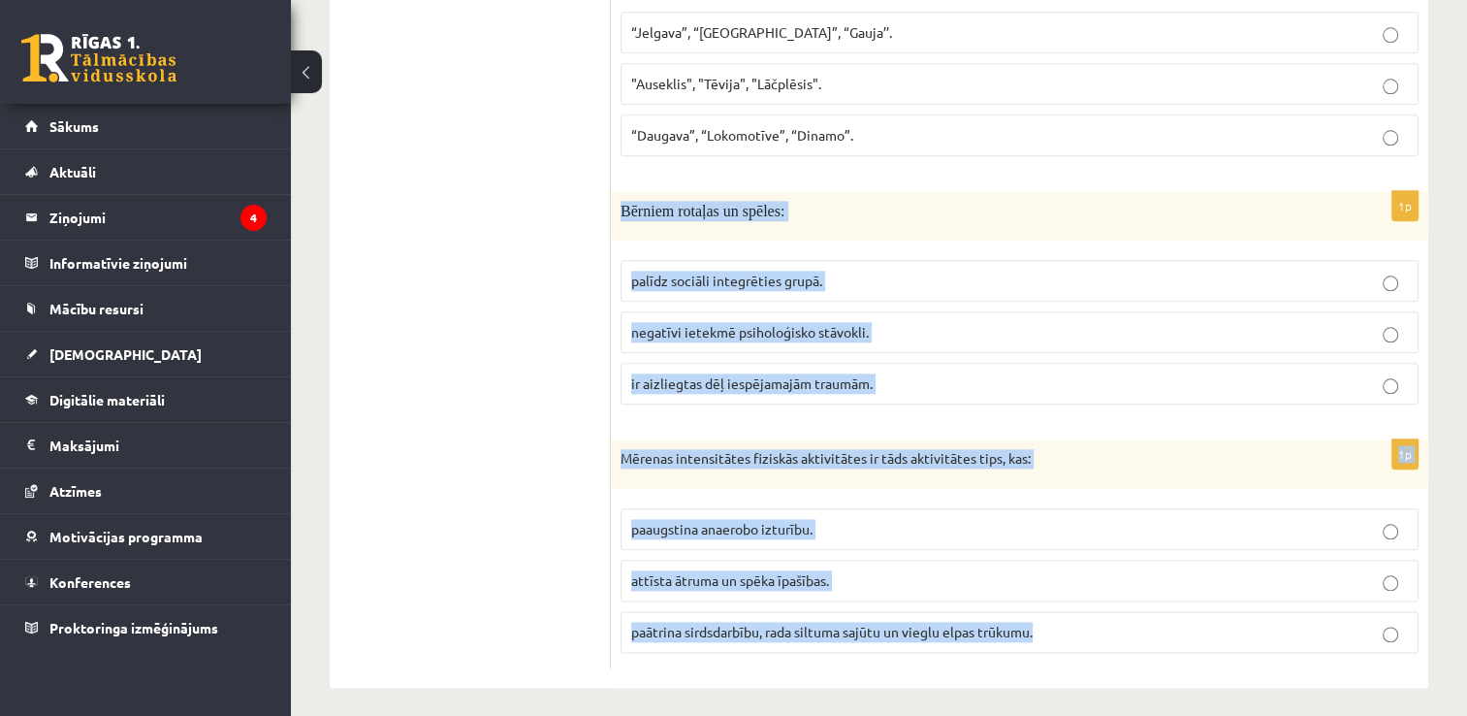
drag, startPoint x: 618, startPoint y: 206, endPoint x: 1079, endPoint y: 606, distance: 611.2
copy form "Bērniem rotaļas un spēles: palīdz sociāli integrēties grupā. negatīvi ietekmē p…"
click at [639, 272] on span "palīdz sociāli integrēties grupā." at bounding box center [726, 280] width 191 height 17
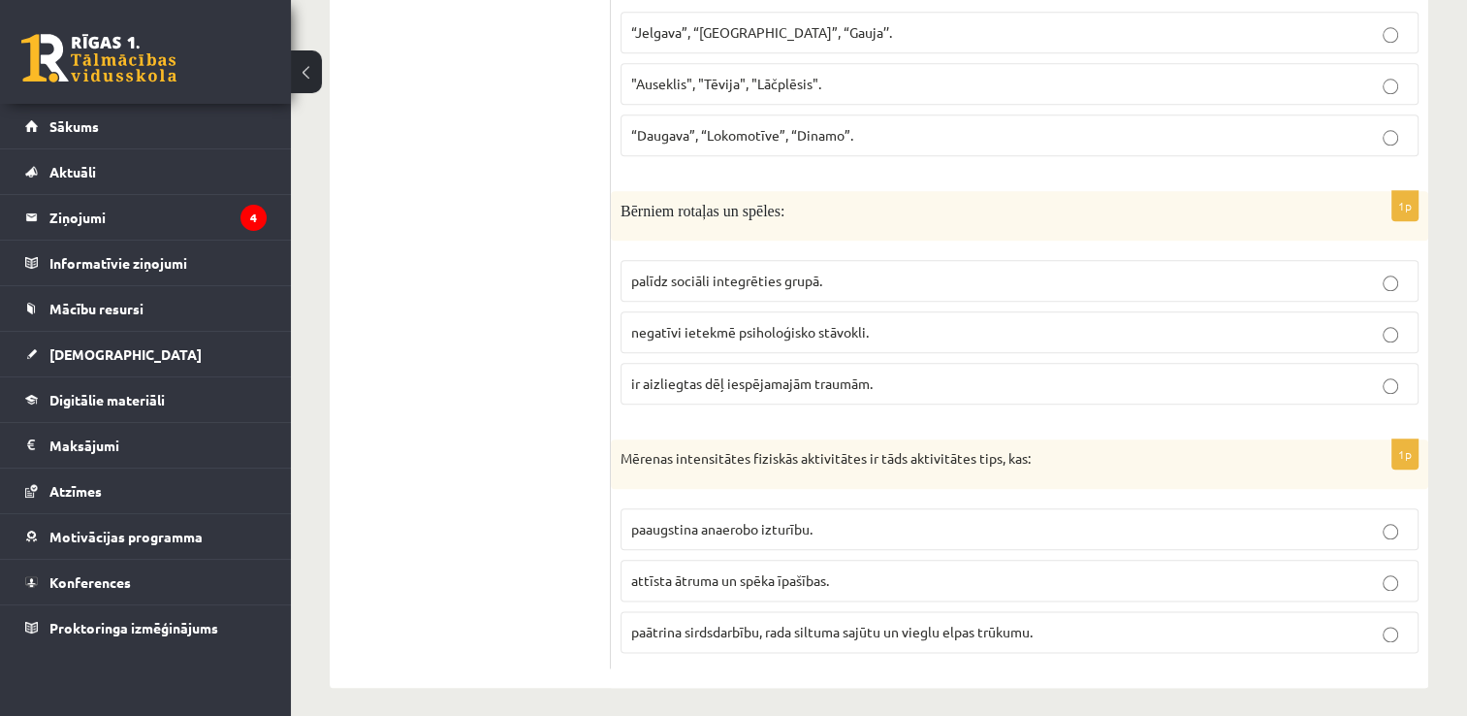
click at [652, 627] on span "paātrina sirdsdarbību, rada siltuma sajūtu un vieglu elpas trūkumu." at bounding box center [832, 631] width 402 height 17
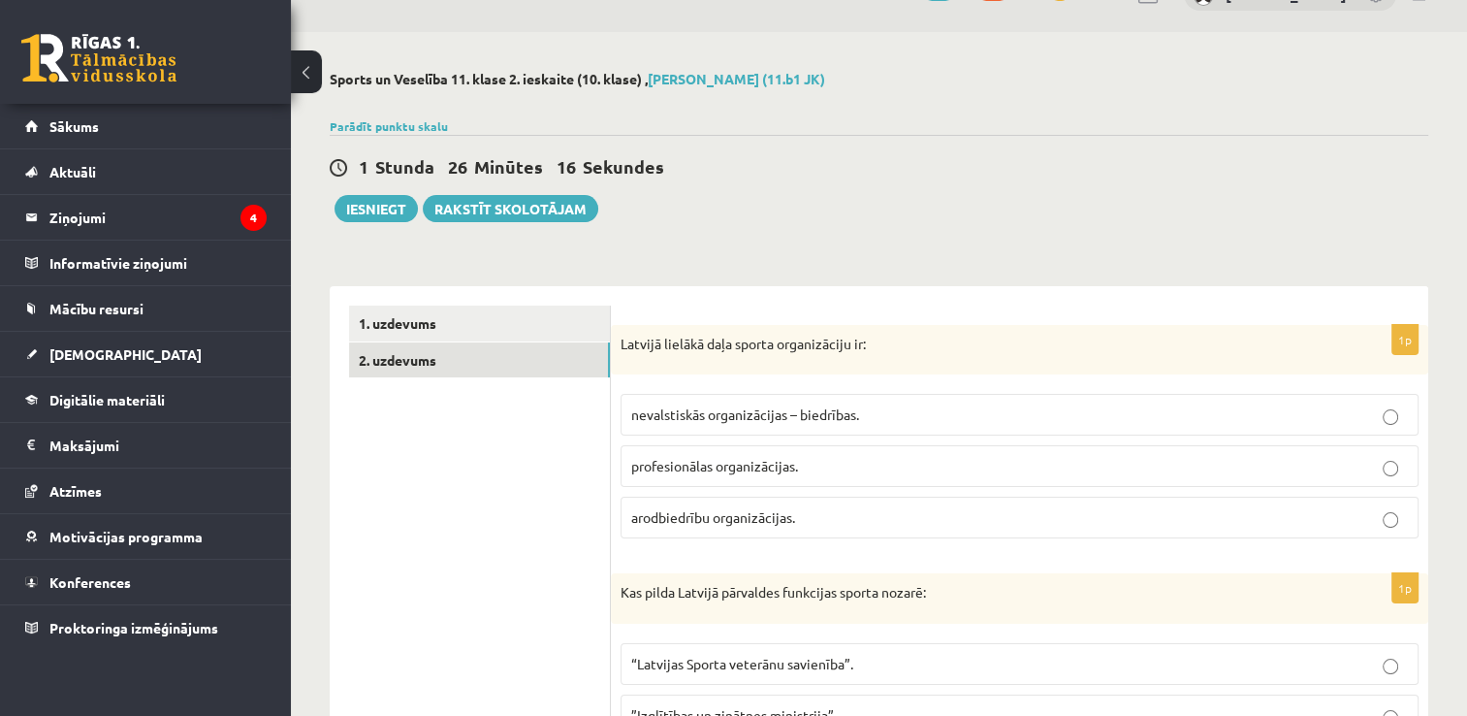
scroll to position [0, 0]
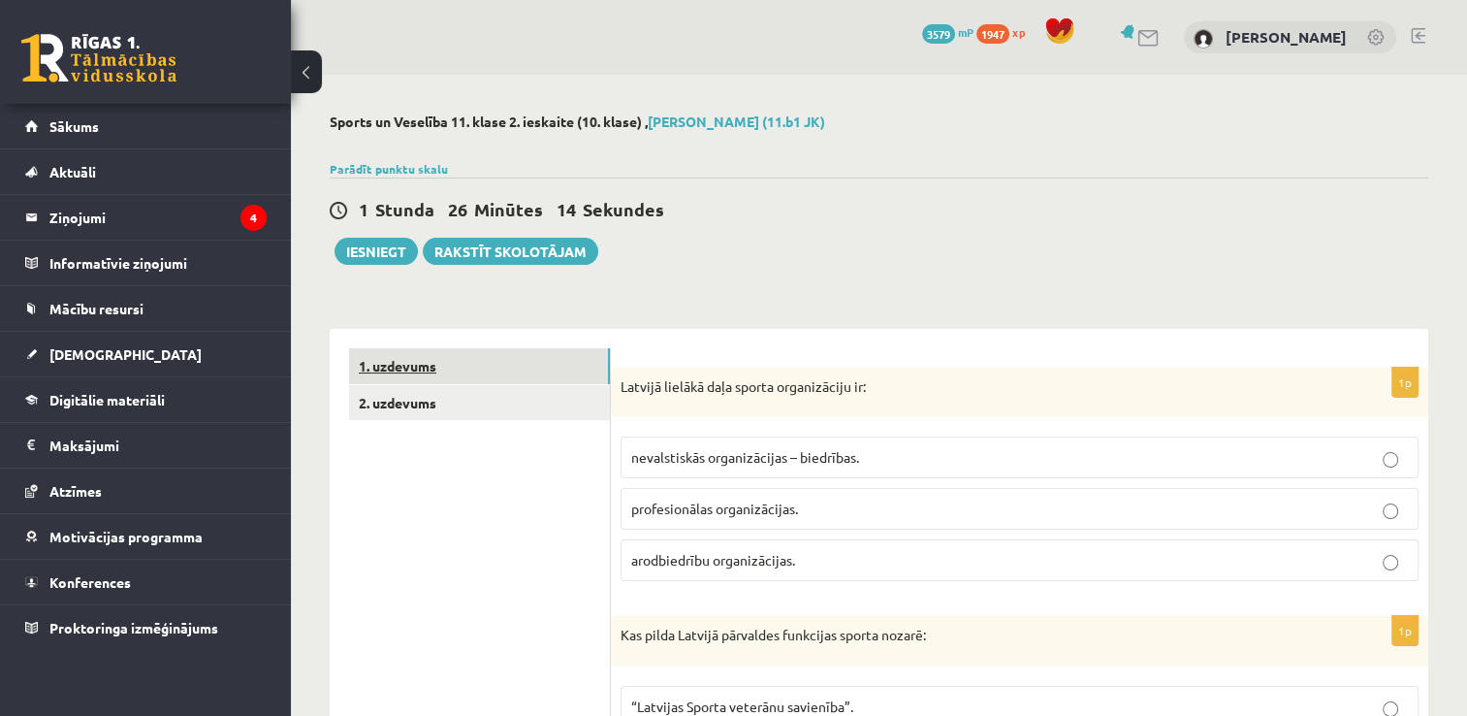
click at [444, 378] on link "1. uzdevums" at bounding box center [479, 366] width 261 height 36
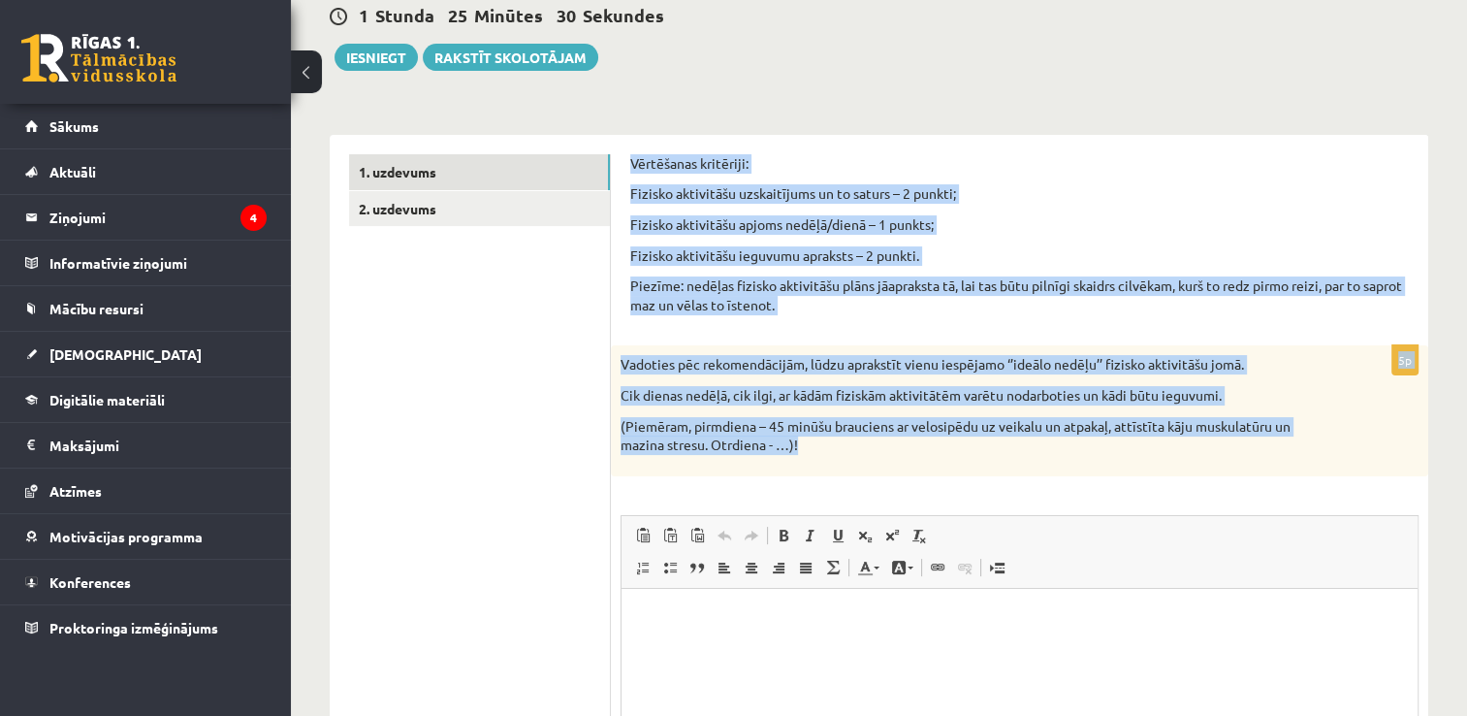
drag, startPoint x: 835, startPoint y: 448, endPoint x: 632, endPoint y: 137, distance: 371.5
click at [632, 137] on div "Vērtēšanas kritēriji: Fizisko aktivitāšu uzskaitījums un to saturs – 2 punkti; …" at bounding box center [1020, 536] width 818 height 803
copy form "Vērtēšanas kritēriji: Fizisko aktivitāšu uzskaitījums un to saturs – 2 punkti; …"
click at [481, 208] on link "2. uzdevums" at bounding box center [479, 209] width 261 height 36
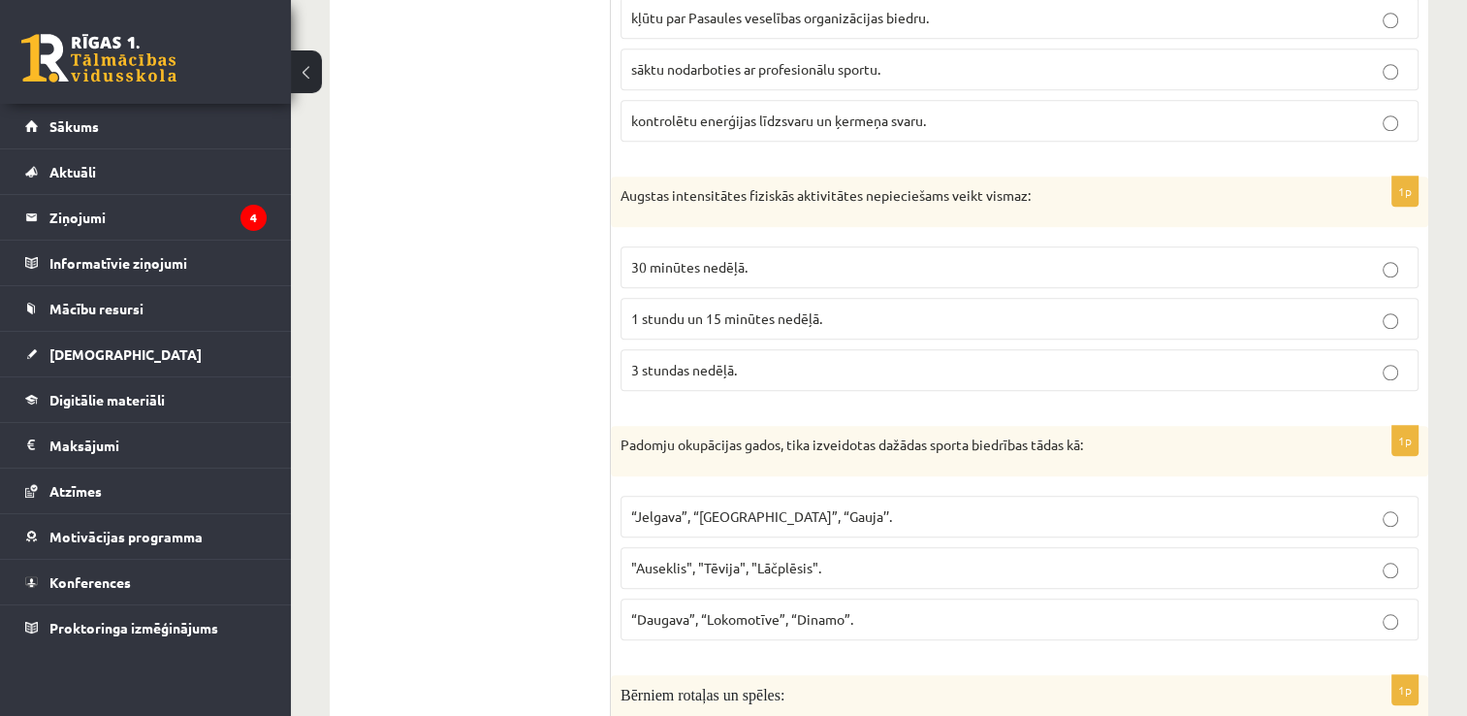
scroll to position [1683, 0]
click at [745, 373] on label "3 stundas nedēļā." at bounding box center [1020, 371] width 798 height 42
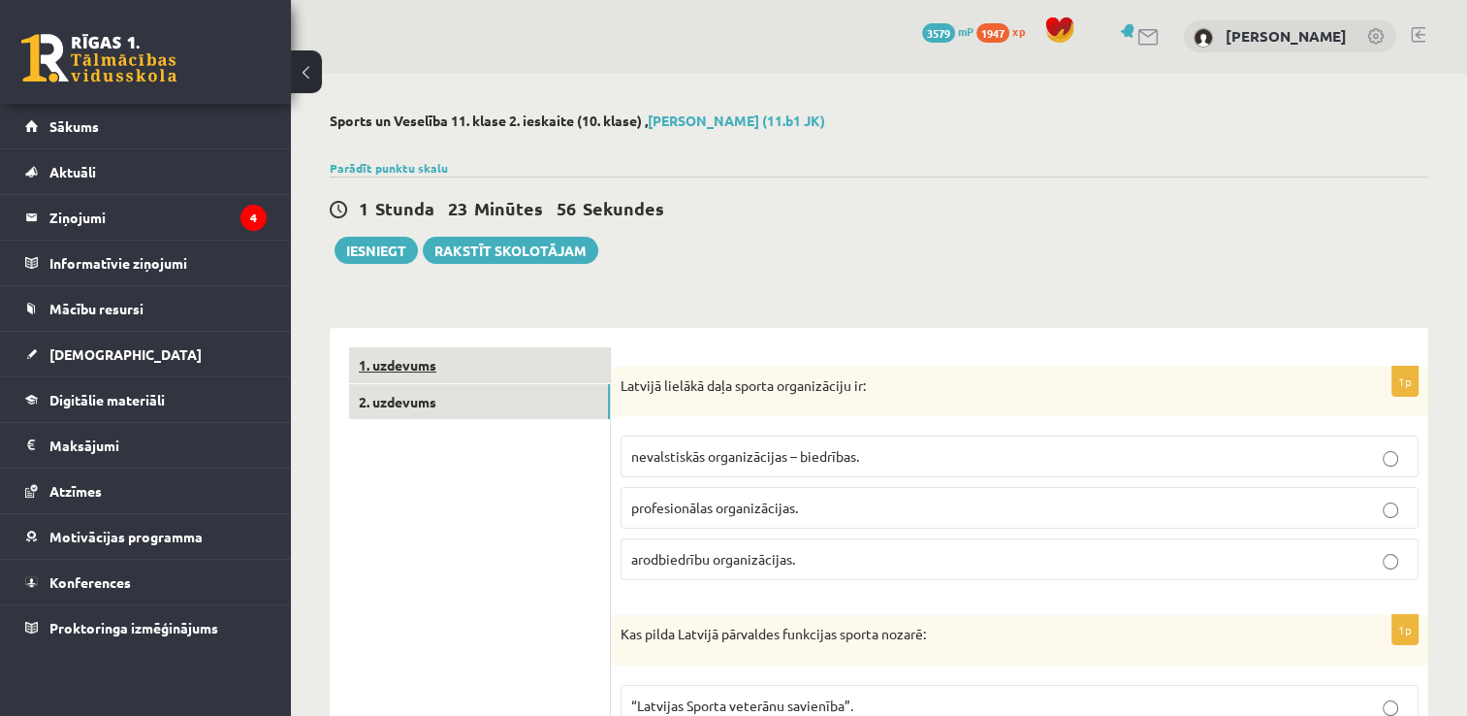
scroll to position [0, 0]
click at [466, 372] on link "1. uzdevums" at bounding box center [479, 366] width 261 height 36
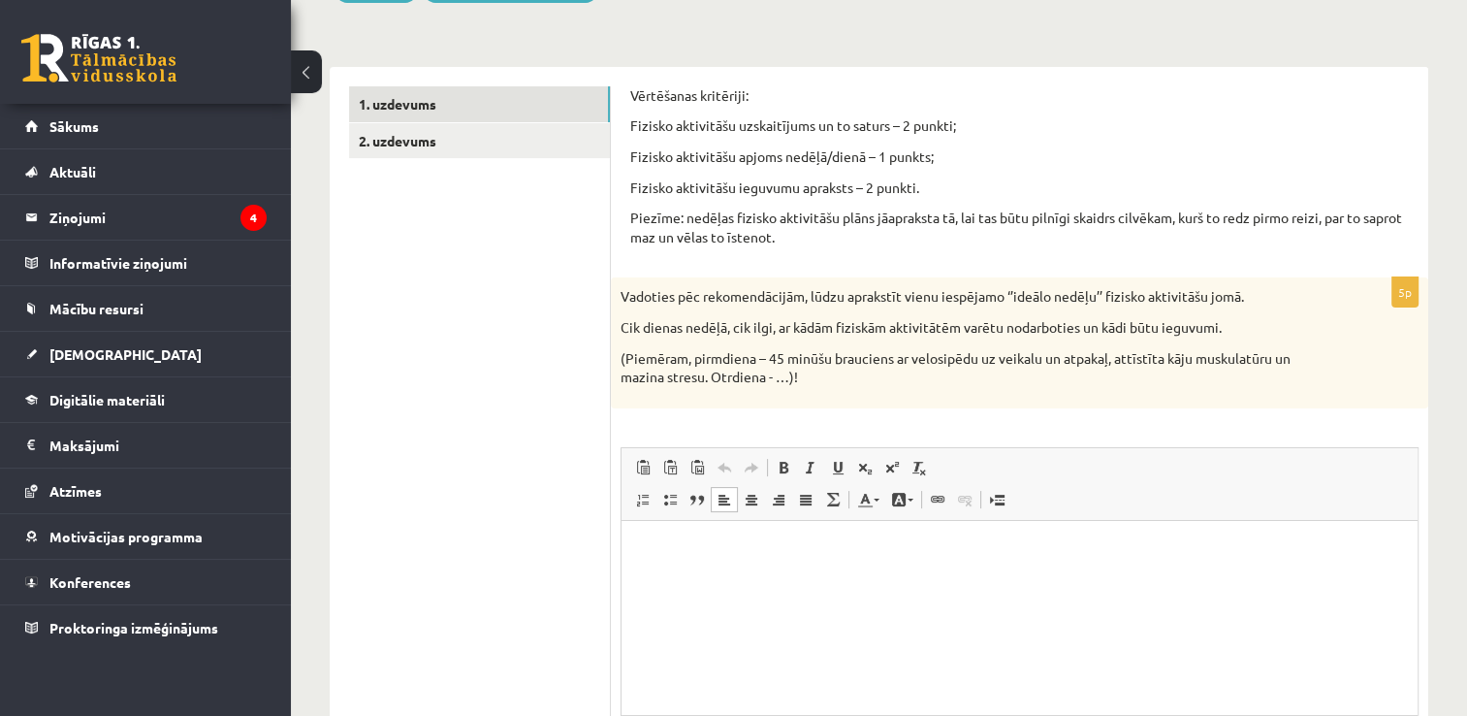
click at [764, 548] on p "Визуальный текстовый редактор, wiswyg-editor-user-answer-47433810690900" at bounding box center [1019, 549] width 757 height 20
click at [751, 530] on html "******** ******* ******** ********* ********* ******** ********" at bounding box center [1020, 647] width 796 height 255
drag, startPoint x: 710, startPoint y: 549, endPoint x: 636, endPoint y: 552, distance: 73.8
click at [636, 552] on html "********* ******* ******** ********* ********* ******** ********" at bounding box center [1020, 647] width 796 height 255
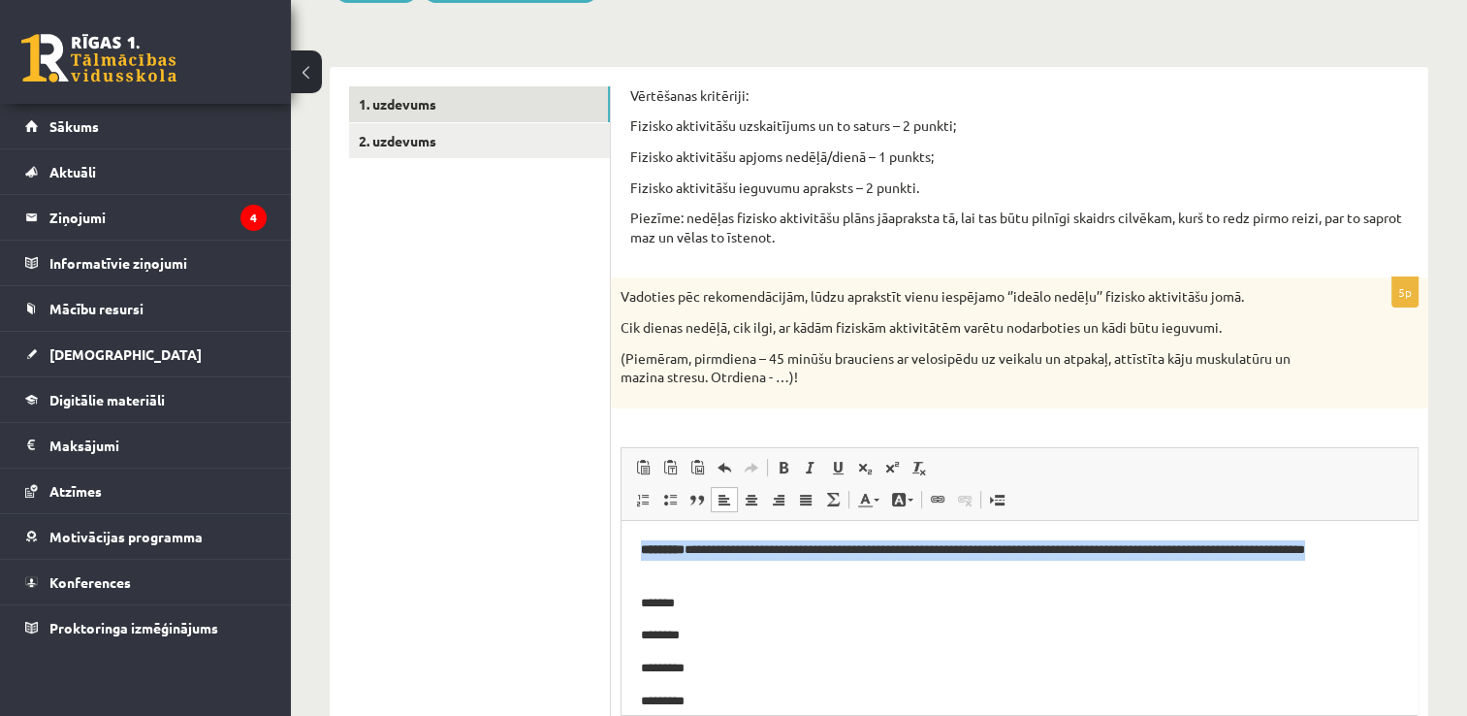
drag, startPoint x: 681, startPoint y: 569, endPoint x: 626, endPoint y: 551, distance: 58.3
click at [626, 551] on html "**********" at bounding box center [1020, 657] width 796 height 275
click at [786, 464] on span at bounding box center [784, 468] width 16 height 16
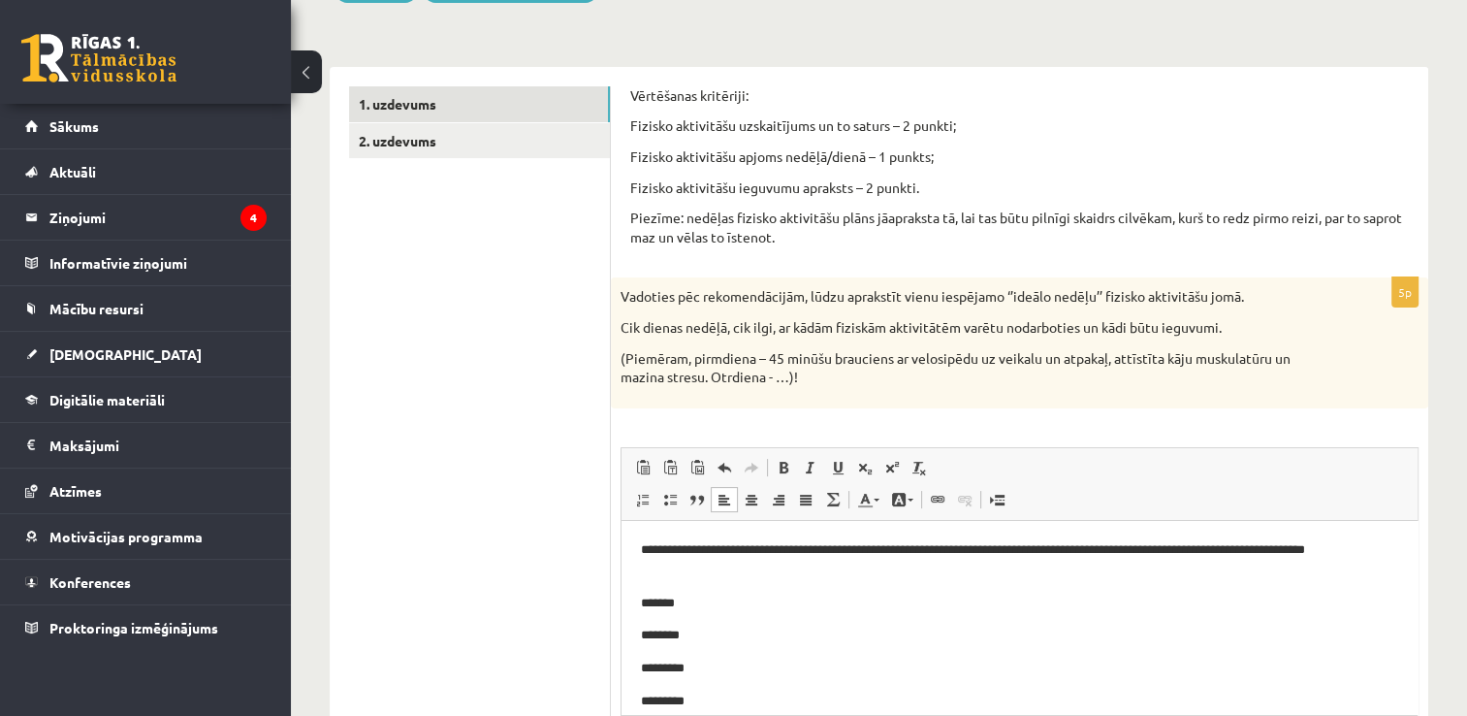
click at [745, 587] on body "**********" at bounding box center [1019, 657] width 757 height 237
drag, startPoint x: 664, startPoint y: 596, endPoint x: 633, endPoint y: 596, distance: 31.0
click at [633, 596] on html "**********" at bounding box center [1020, 657] width 796 height 275
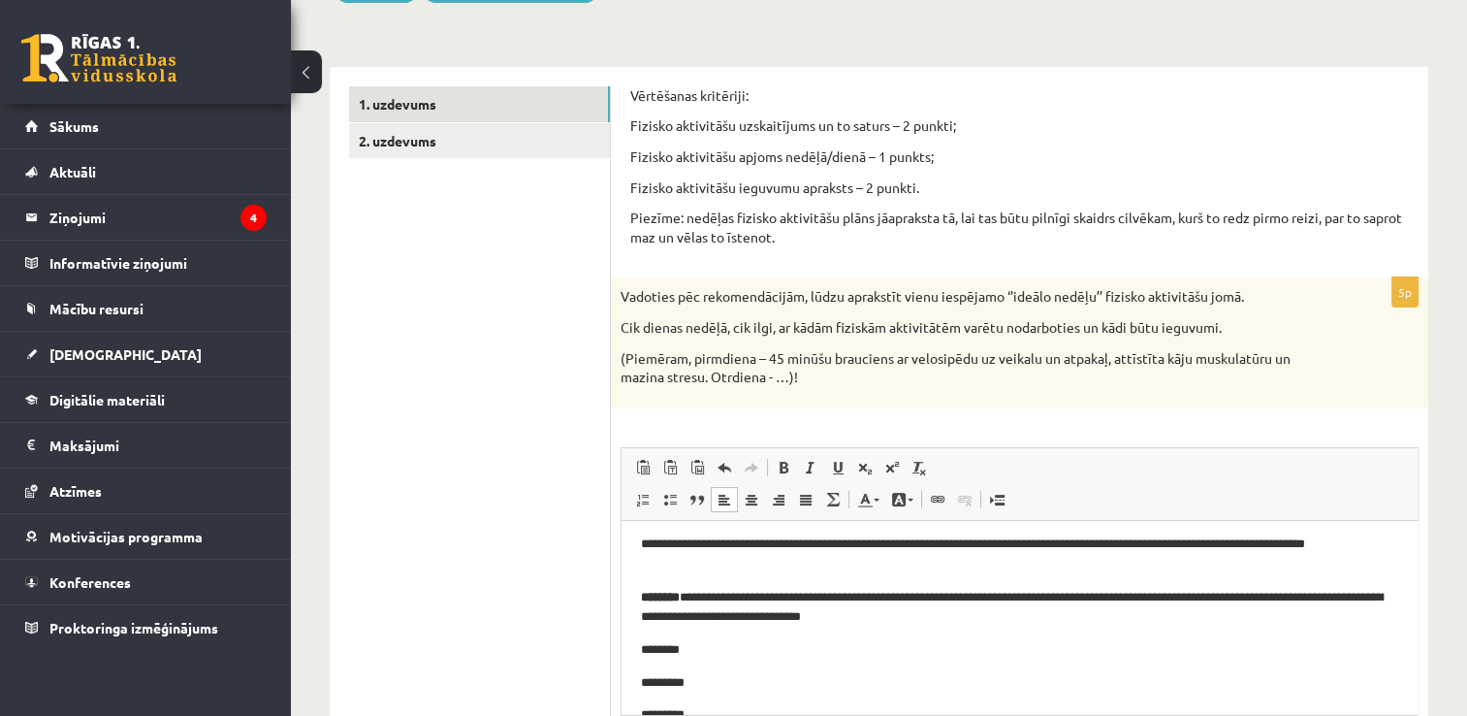
scroll to position [5, 0]
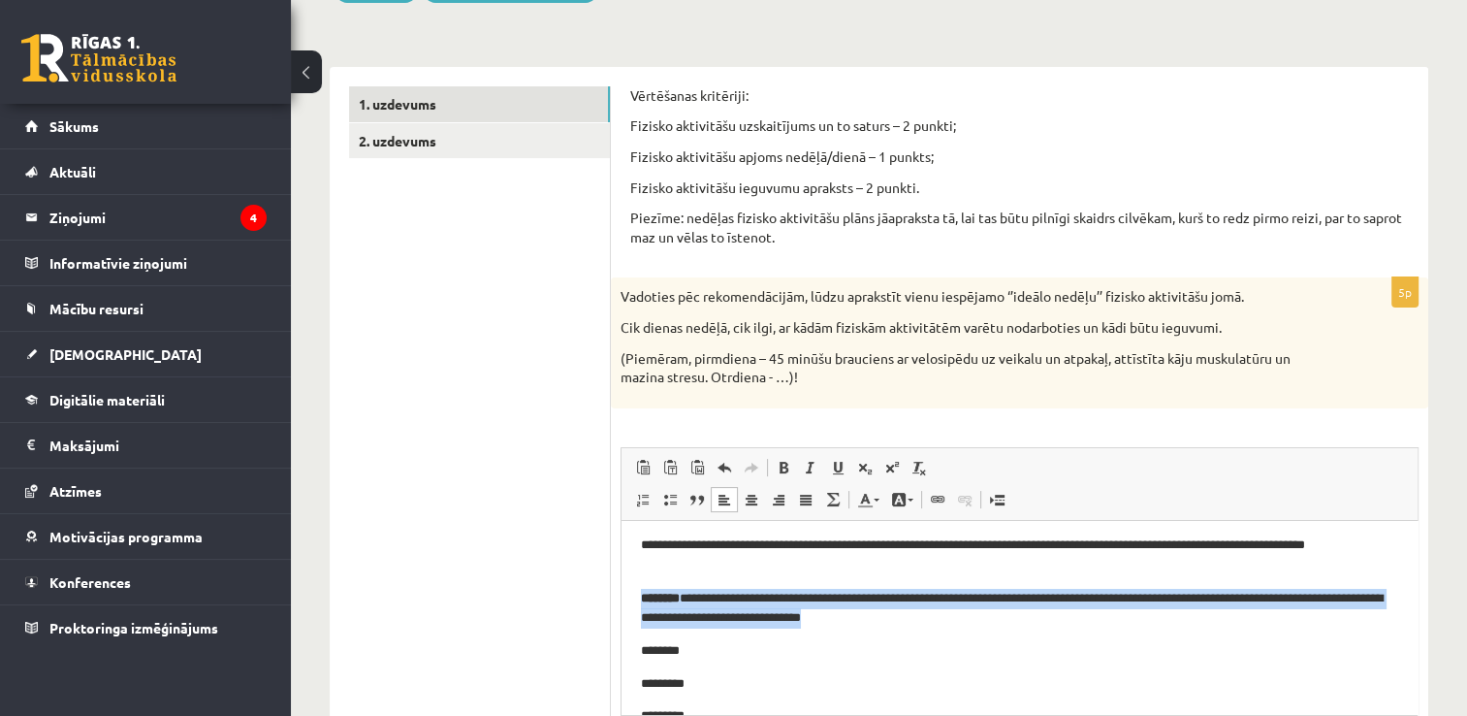
drag, startPoint x: 959, startPoint y: 621, endPoint x: 643, endPoint y: 606, distance: 316.5
click at [643, 606] on p "**********" at bounding box center [1012, 608] width 743 height 41
click at [788, 471] on span at bounding box center [784, 468] width 16 height 16
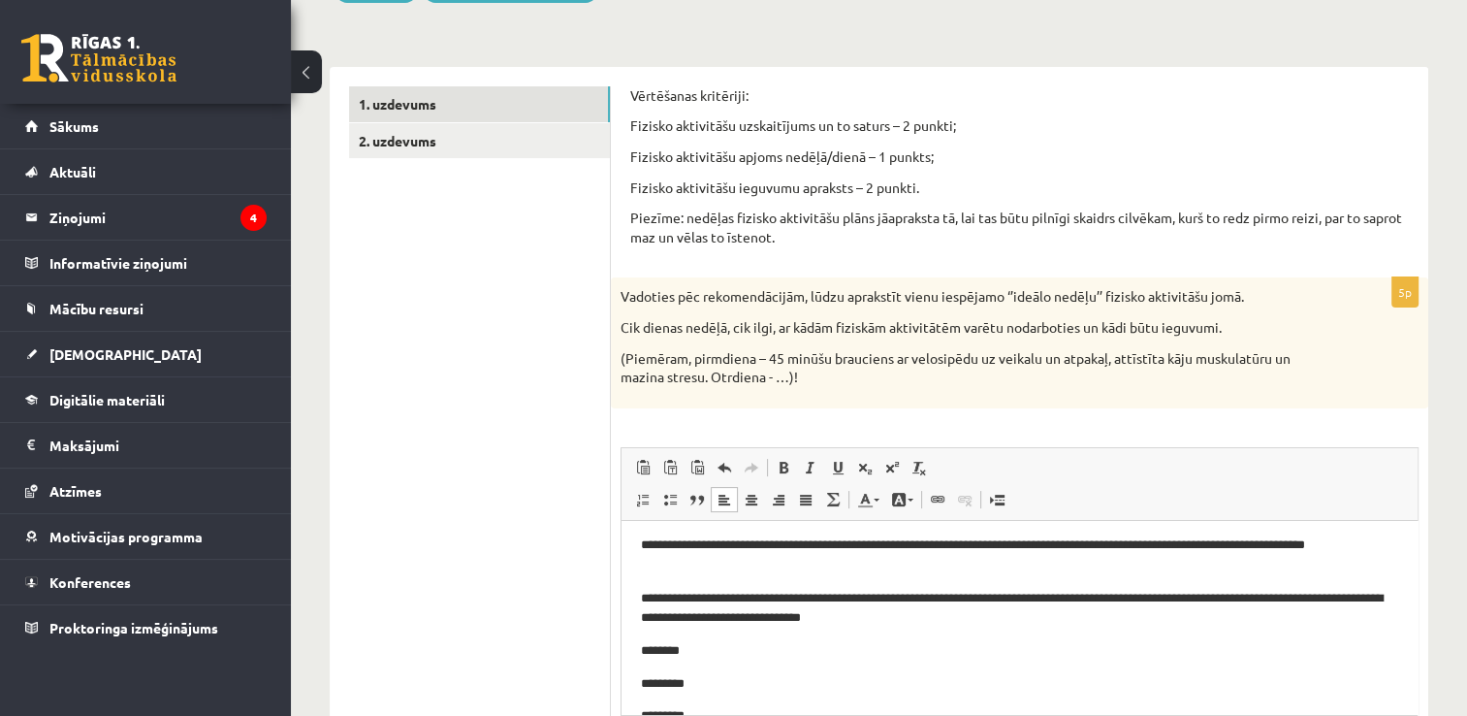
click at [996, 651] on p "********" at bounding box center [1012, 650] width 743 height 20
drag, startPoint x: 1153, startPoint y: 597, endPoint x: 1213, endPoint y: 597, distance: 60.1
click at [1213, 597] on p "**********" at bounding box center [1012, 608] width 743 height 41
drag, startPoint x: 896, startPoint y: 621, endPoint x: 692, endPoint y: 625, distance: 203.7
click at [692, 625] on p "**********" at bounding box center [1012, 608] width 743 height 41
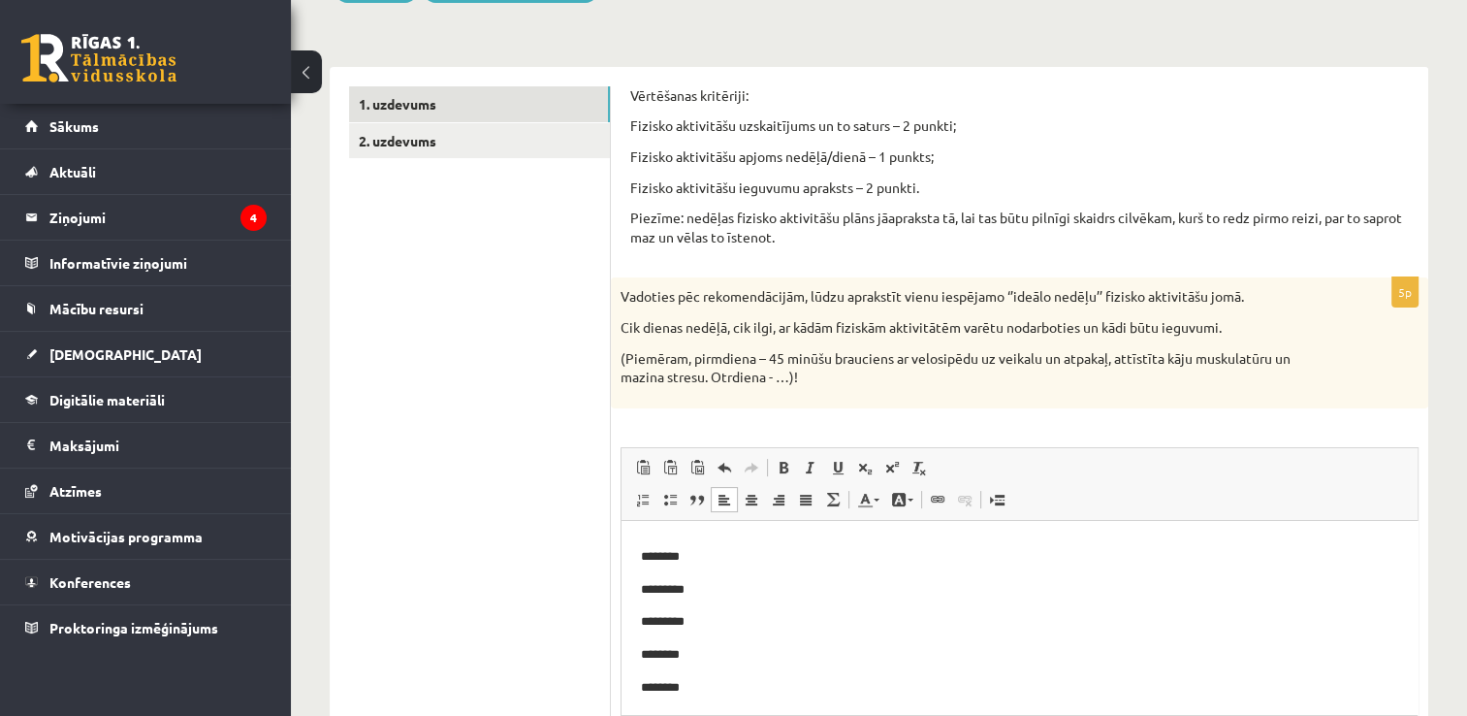
scroll to position [102, 0]
drag, startPoint x: 694, startPoint y: 556, endPoint x: 641, endPoint y: 540, distance: 55.6
click at [641, 540] on body "**********" at bounding box center [1019, 566] width 757 height 256
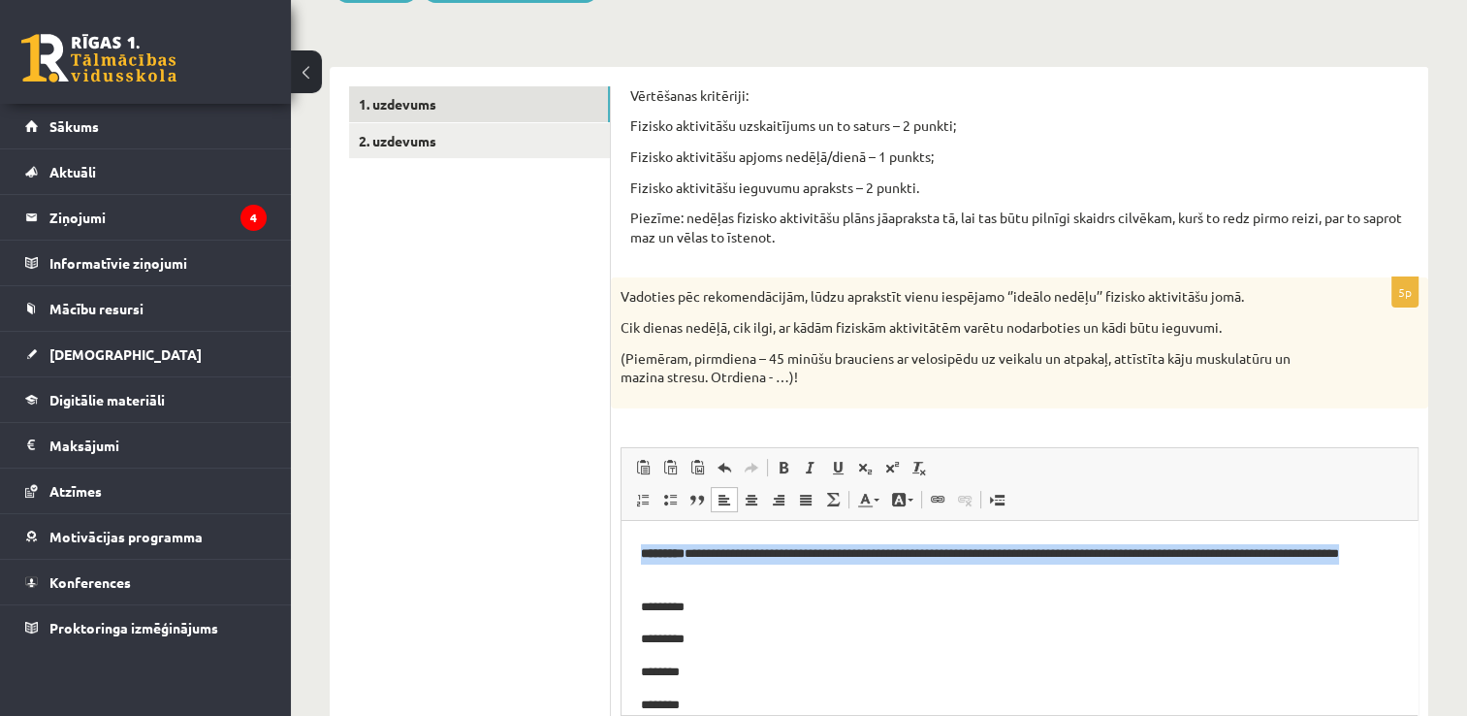
drag, startPoint x: 734, startPoint y: 573, endPoint x: 633, endPoint y: 557, distance: 102.2
click at [633, 557] on html "**********" at bounding box center [1020, 575] width 796 height 315
click at [780, 463] on span at bounding box center [784, 468] width 16 height 16
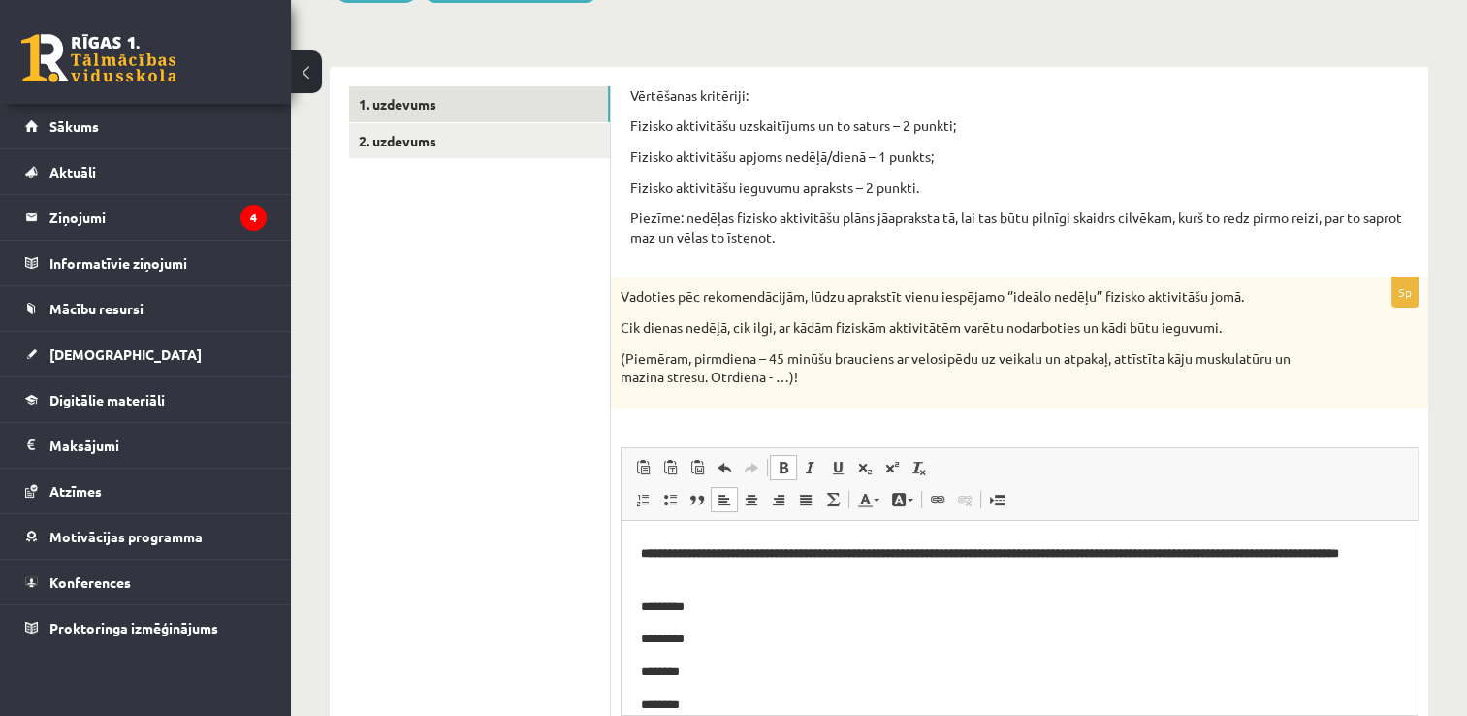
click at [781, 464] on span at bounding box center [784, 468] width 16 height 16
click at [725, 579] on p "**********" at bounding box center [1012, 563] width 743 height 41
drag, startPoint x: 752, startPoint y: 554, endPoint x: 704, endPoint y: 545, distance: 48.3
click at [704, 545] on p "**********" at bounding box center [1012, 563] width 743 height 41
drag, startPoint x: 1200, startPoint y: 556, endPoint x: 1113, endPoint y: 552, distance: 86.4
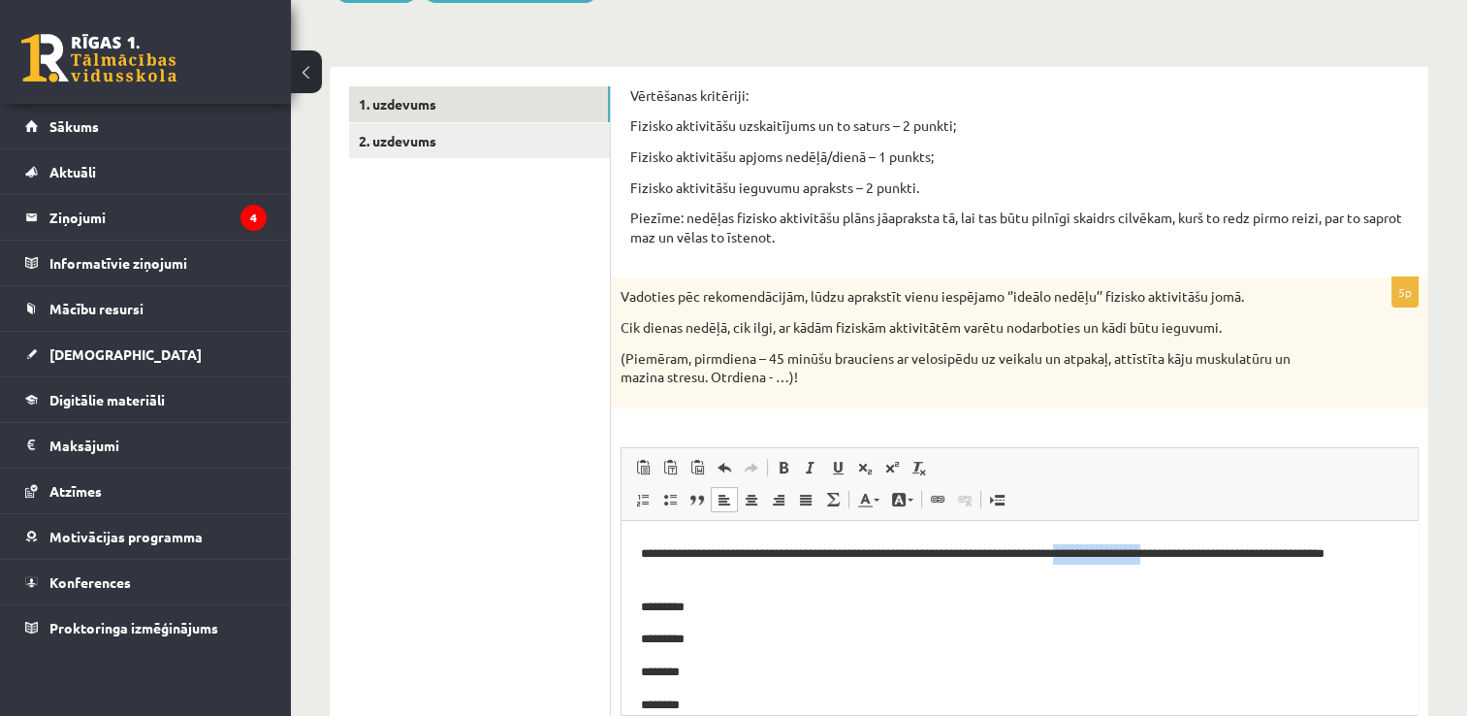
click at [1113, 552] on p "**********" at bounding box center [1012, 563] width 743 height 41
drag, startPoint x: 1273, startPoint y: 356, endPoint x: 1199, endPoint y: 361, distance: 74.8
click at [1199, 361] on p "(Piemēram, pirmdiena – 45 minūšu brauciens ar velosipēdu uz veikalu un atpakaļ,…" at bounding box center [971, 368] width 701 height 38
copy p "muskulatūru"
click at [1180, 552] on p "**********" at bounding box center [1012, 554] width 743 height 20
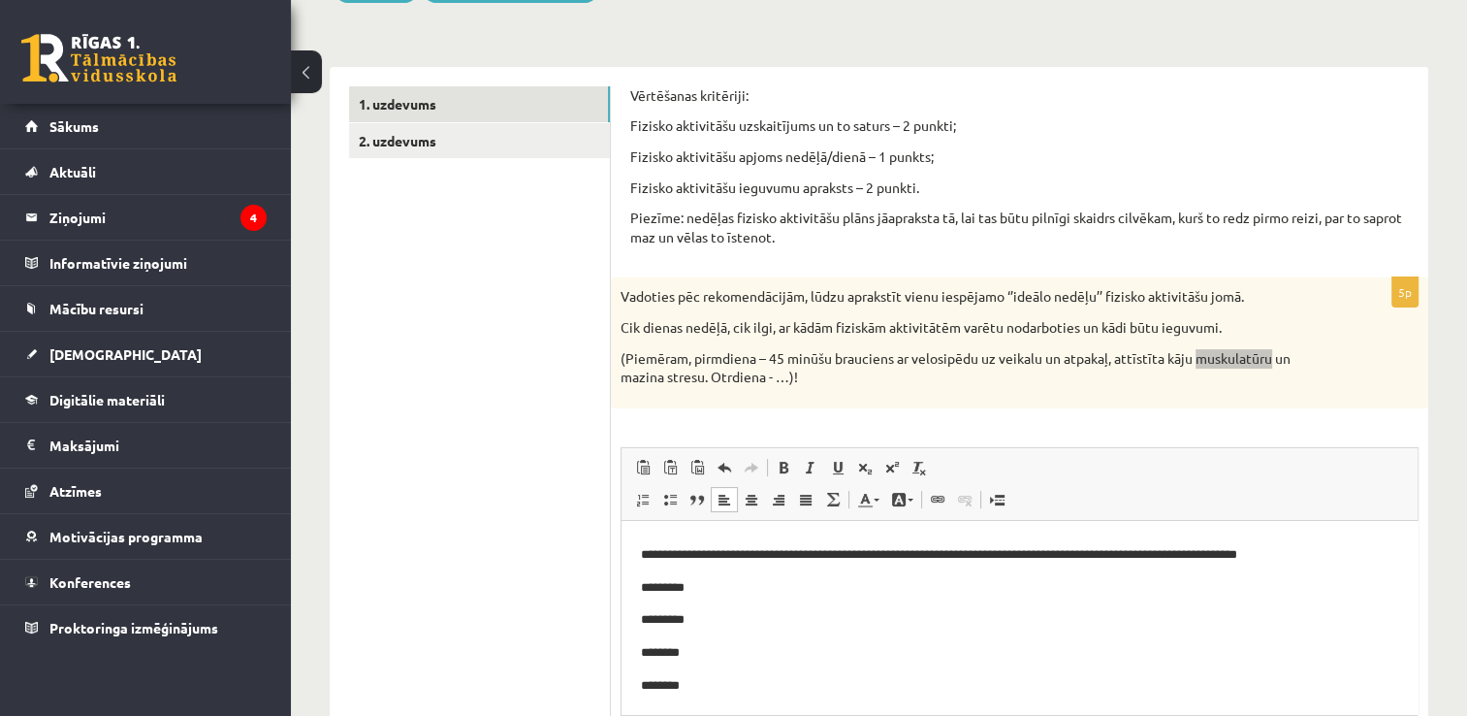
click at [1186, 552] on p "**********" at bounding box center [1012, 554] width 743 height 20
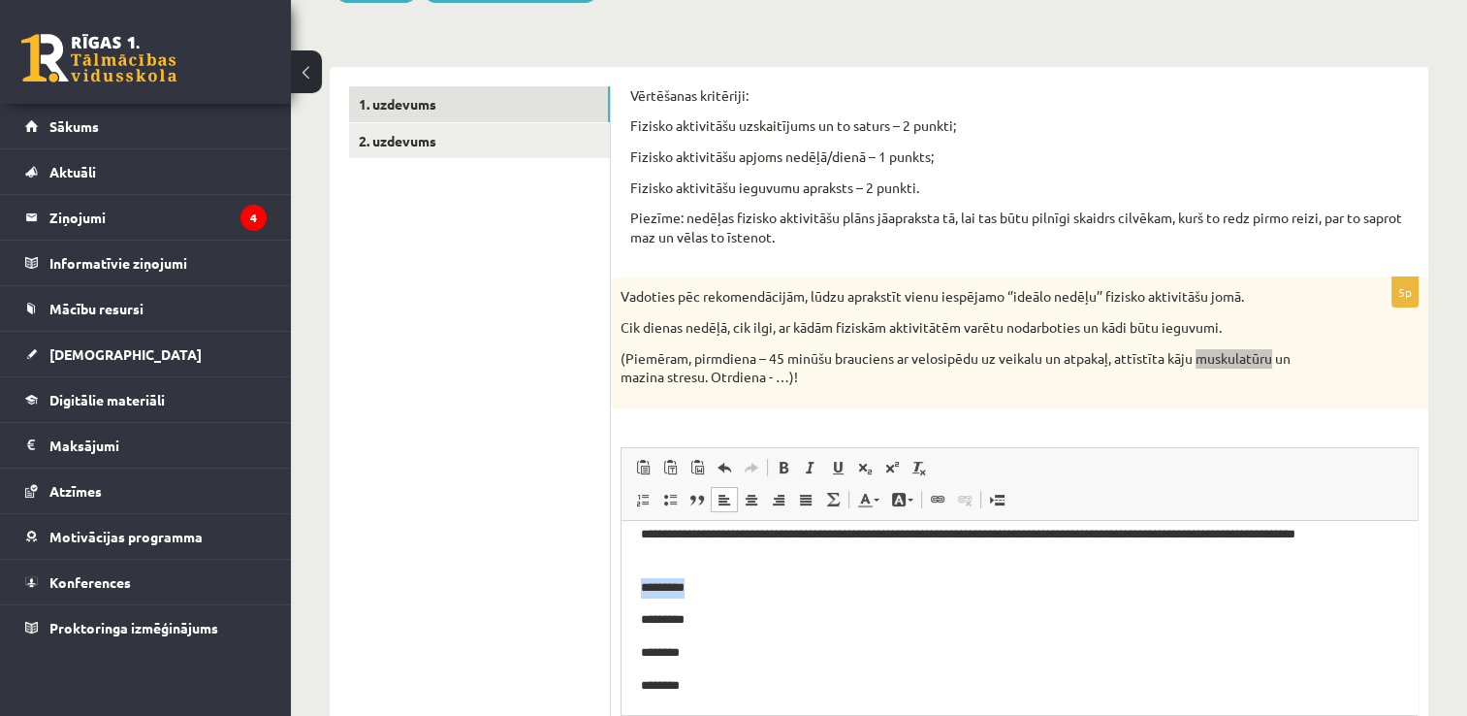
drag, startPoint x: 703, startPoint y: 587, endPoint x: 637, endPoint y: 585, distance: 66.0
click at [637, 585] on html "**********" at bounding box center [1020, 556] width 796 height 315
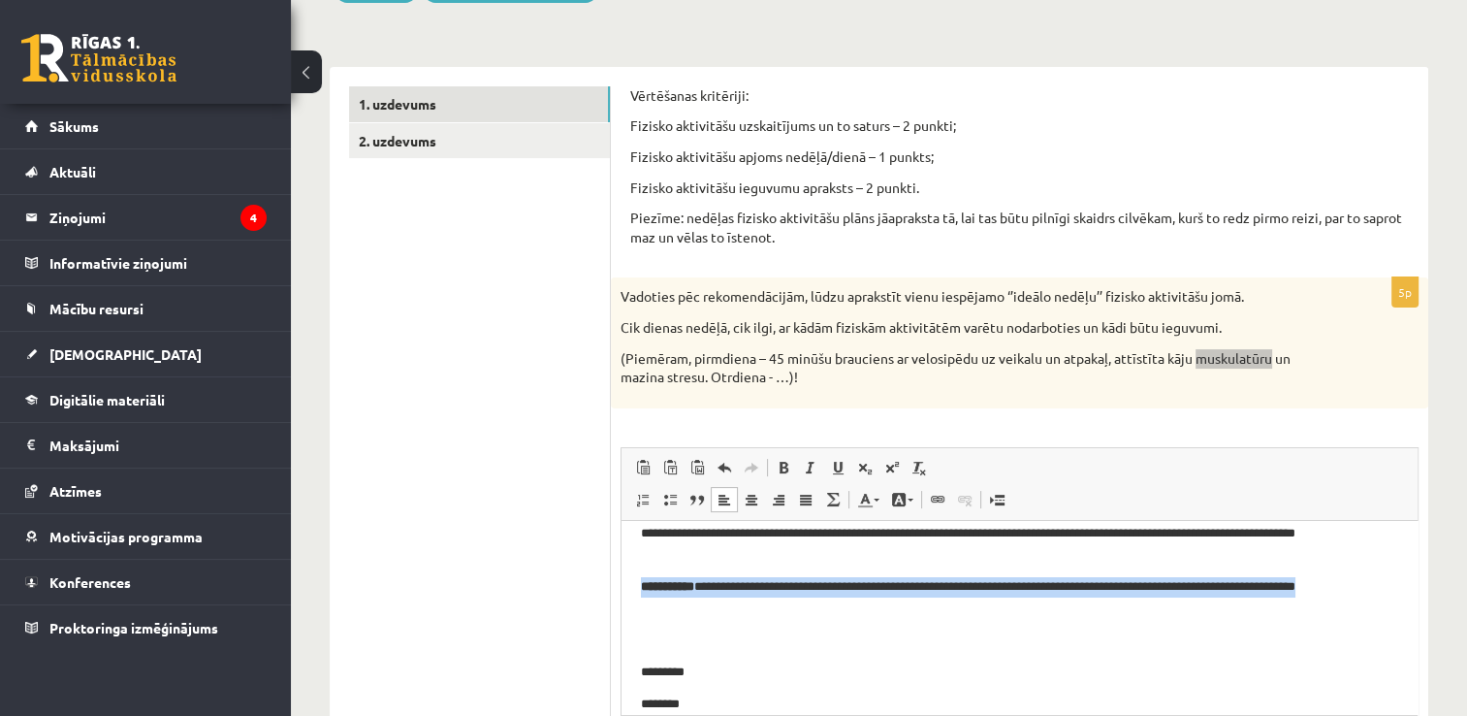
drag, startPoint x: 707, startPoint y: 605, endPoint x: 627, endPoint y: 584, distance: 83.3
click at [628, 591] on html "**********" at bounding box center [1020, 582] width 796 height 369
click at [788, 461] on span at bounding box center [784, 468] width 16 height 16
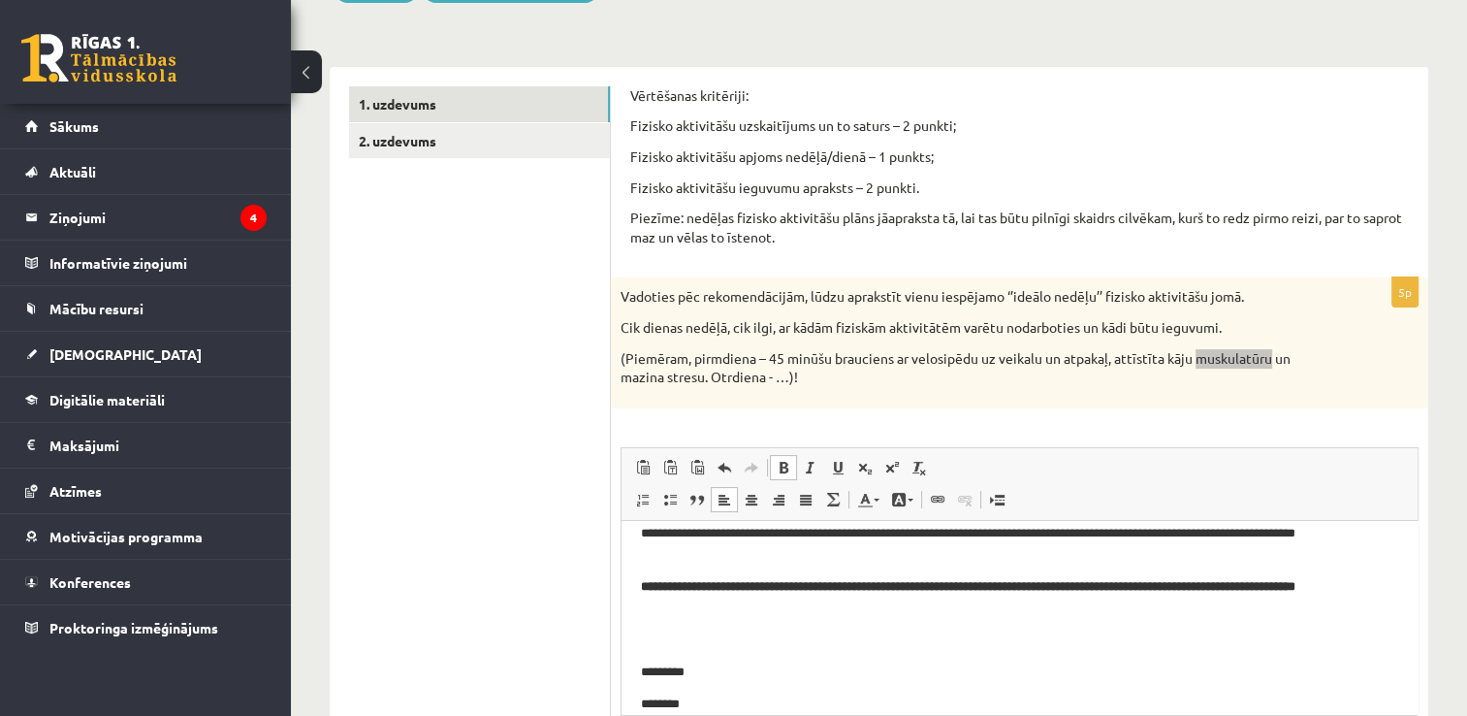
click at [788, 461] on span at bounding box center [784, 468] width 16 height 16
click at [668, 657] on body "**********" at bounding box center [1019, 582] width 757 height 330
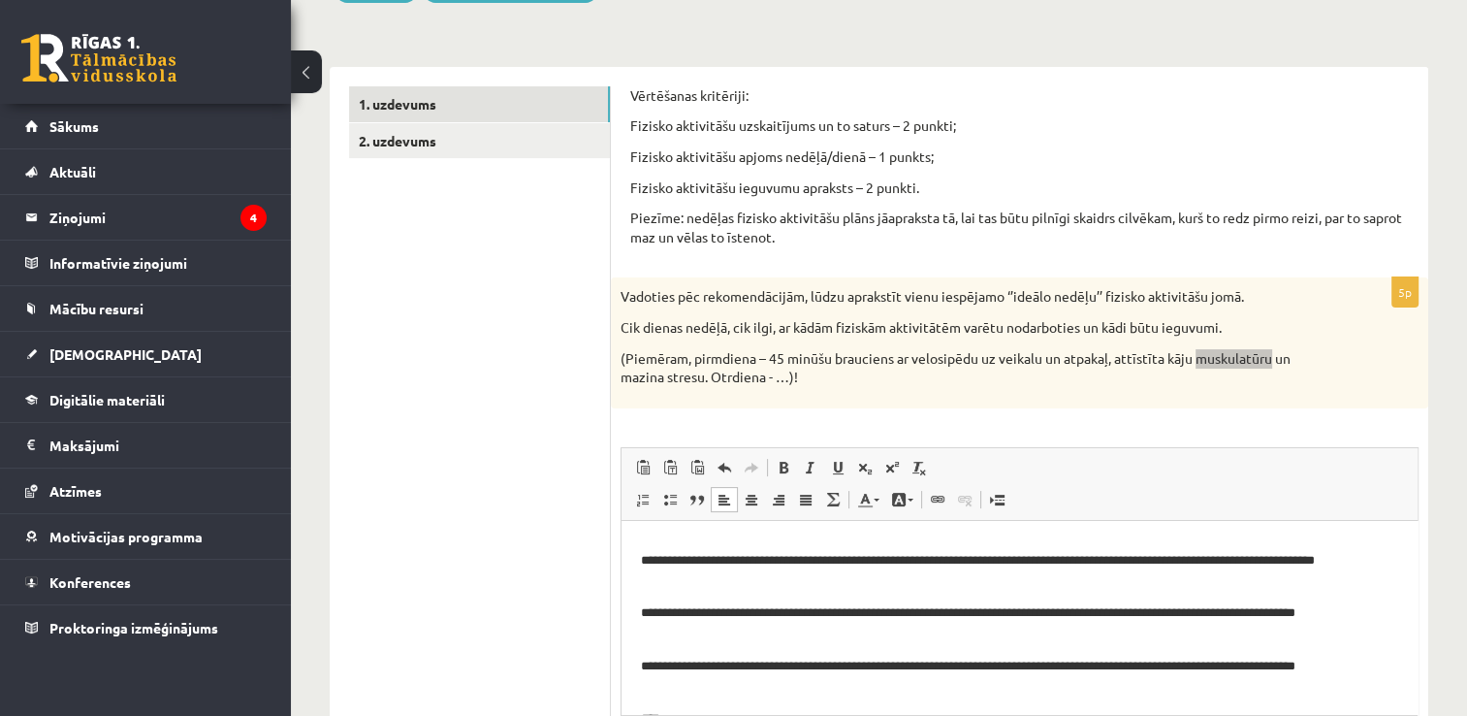
scroll to position [97, 0]
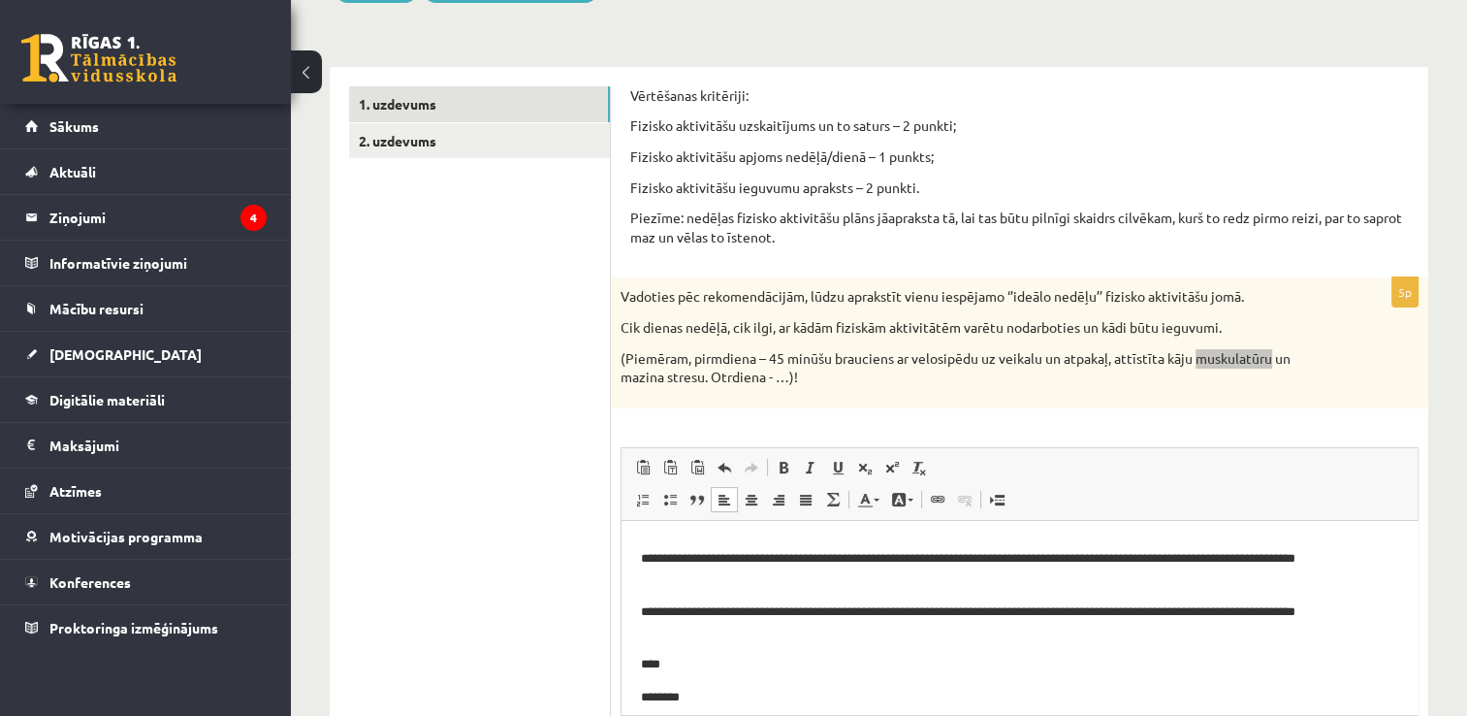
click at [750, 609] on p "**********" at bounding box center [1012, 621] width 743 height 41
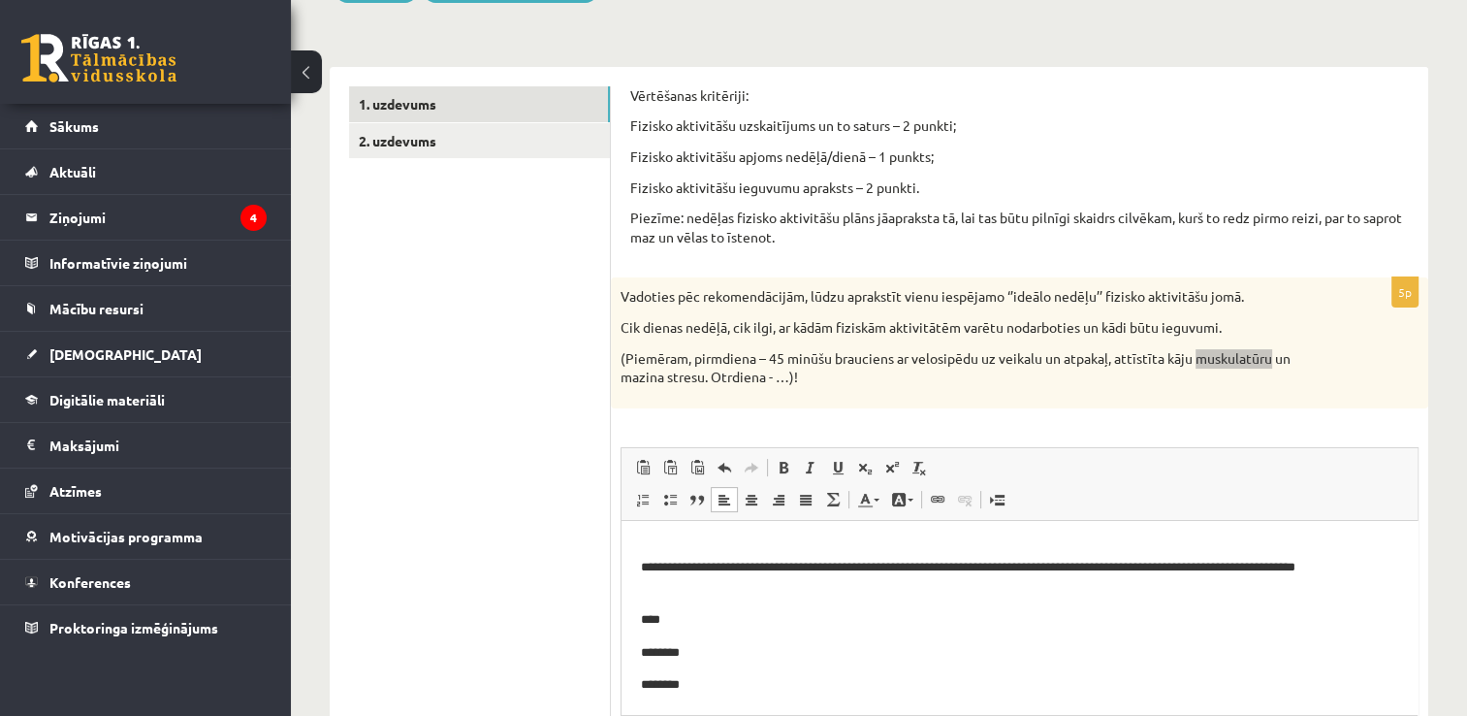
scroll to position [143, 0]
click at [704, 568] on p "**********" at bounding box center [1012, 577] width 743 height 41
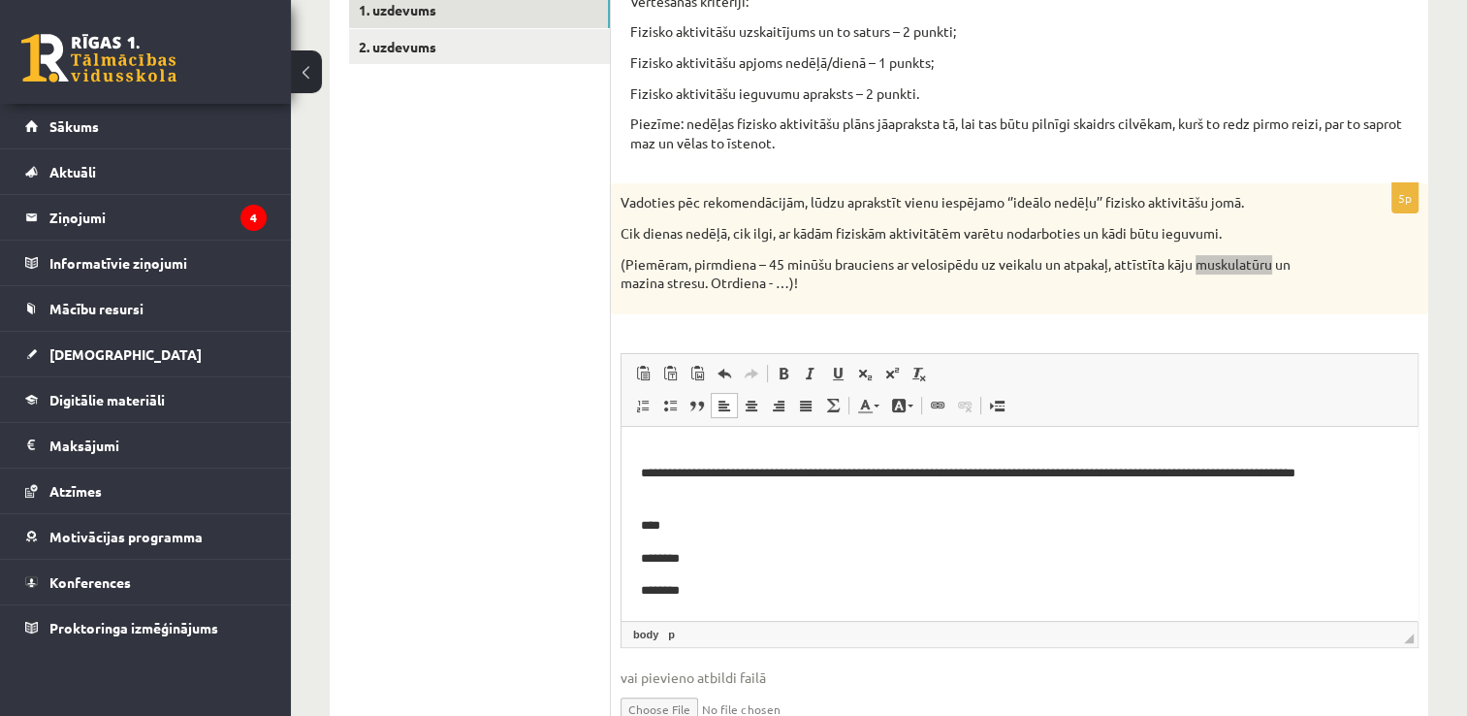
scroll to position [359, 0]
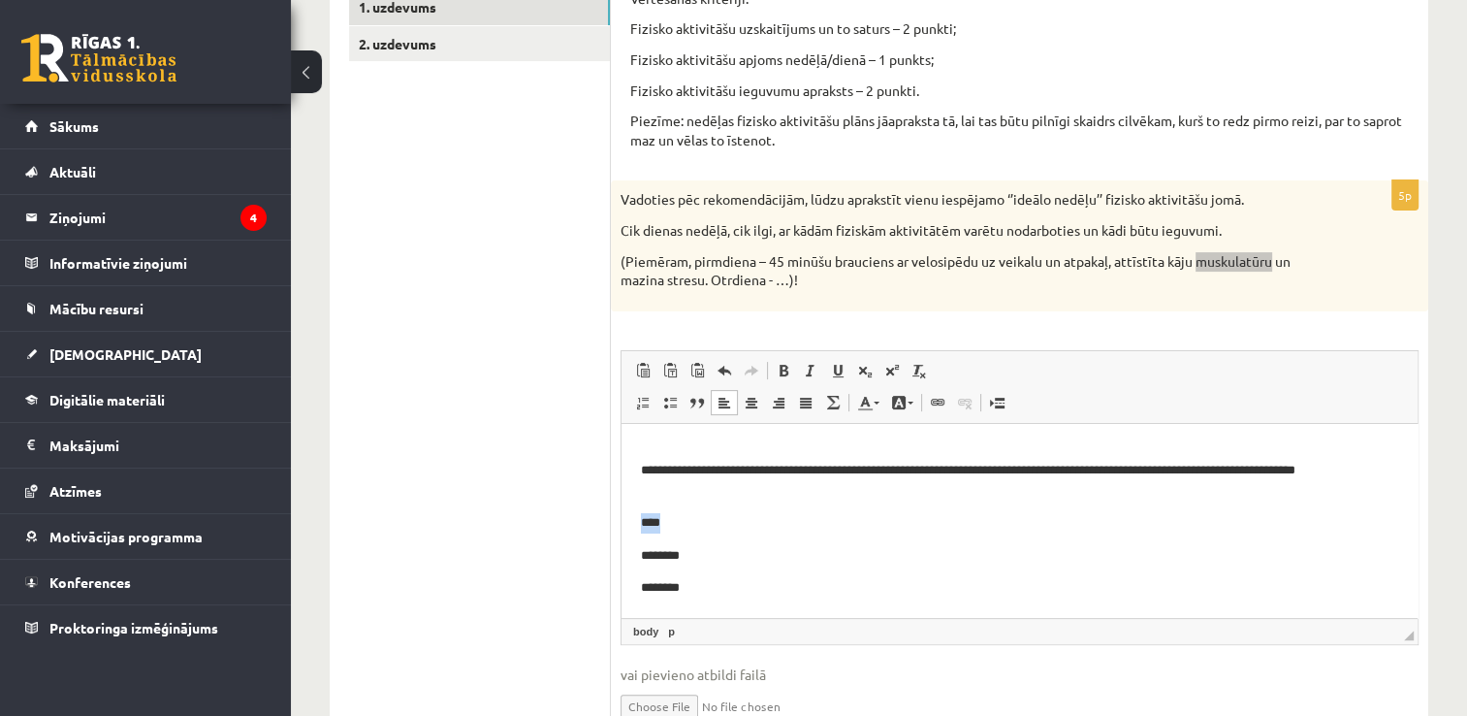
drag, startPoint x: 672, startPoint y: 513, endPoint x: 643, endPoint y: 526, distance: 31.7
click at [643, 526] on p "****" at bounding box center [1012, 522] width 743 height 20
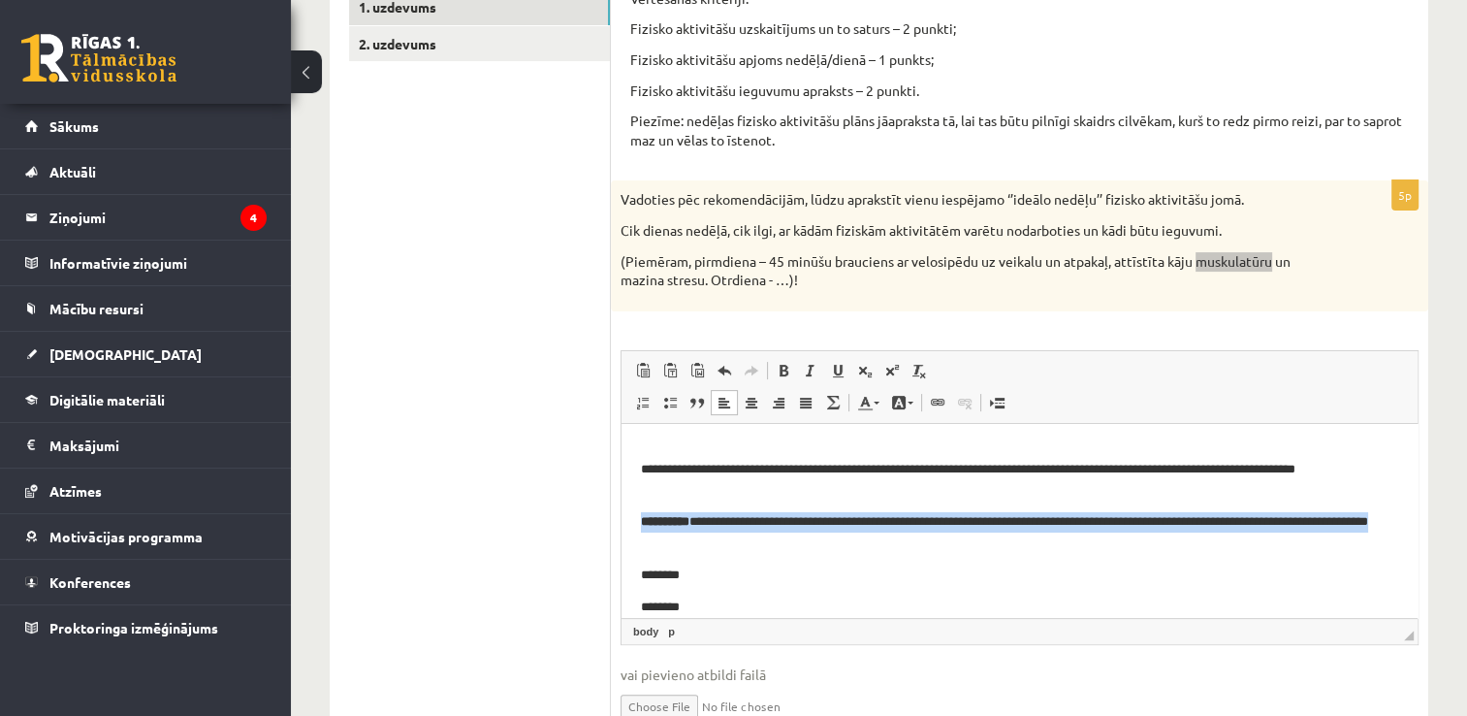
drag, startPoint x: 787, startPoint y: 548, endPoint x: 637, endPoint y: 521, distance: 151.8
click at [637, 521] on html "**********" at bounding box center [1020, 458] width 796 height 356
click at [779, 373] on span at bounding box center [784, 371] width 16 height 16
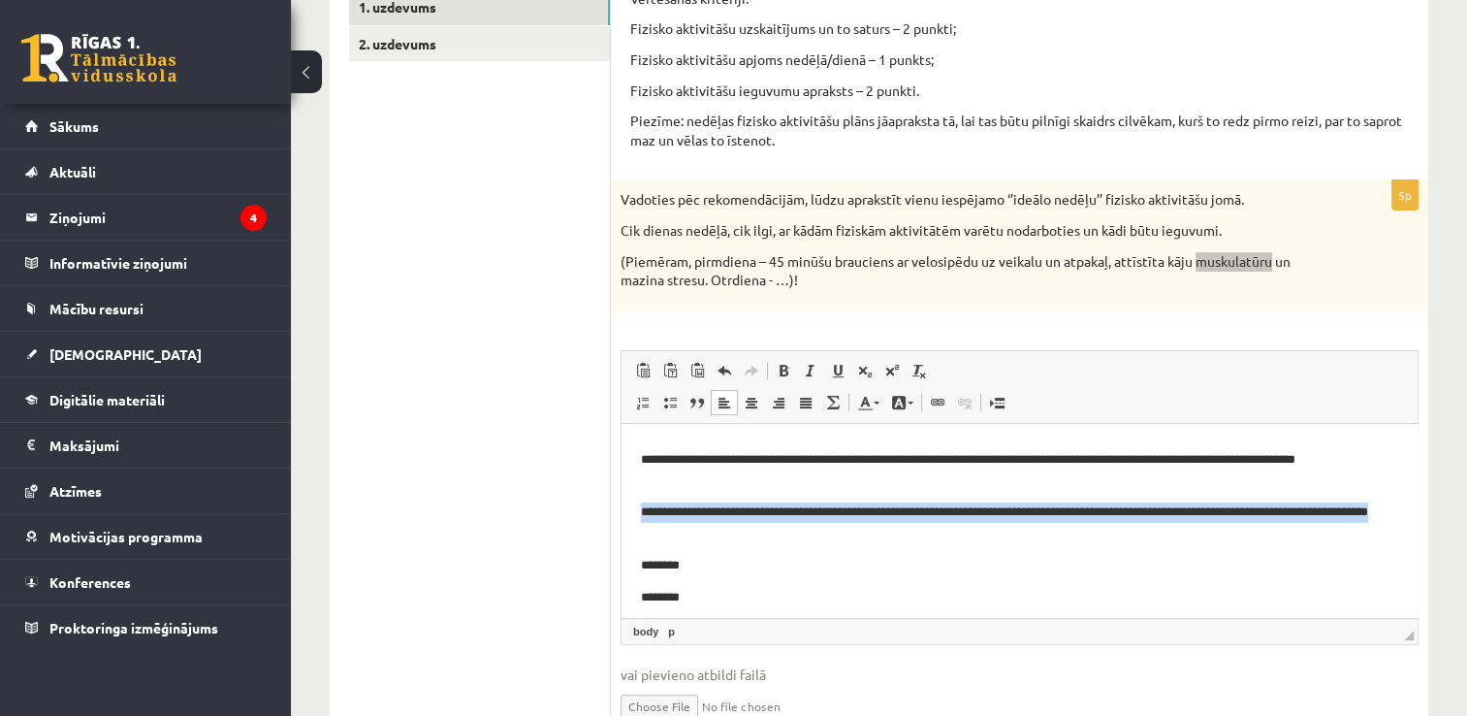
scroll to position [163, 0]
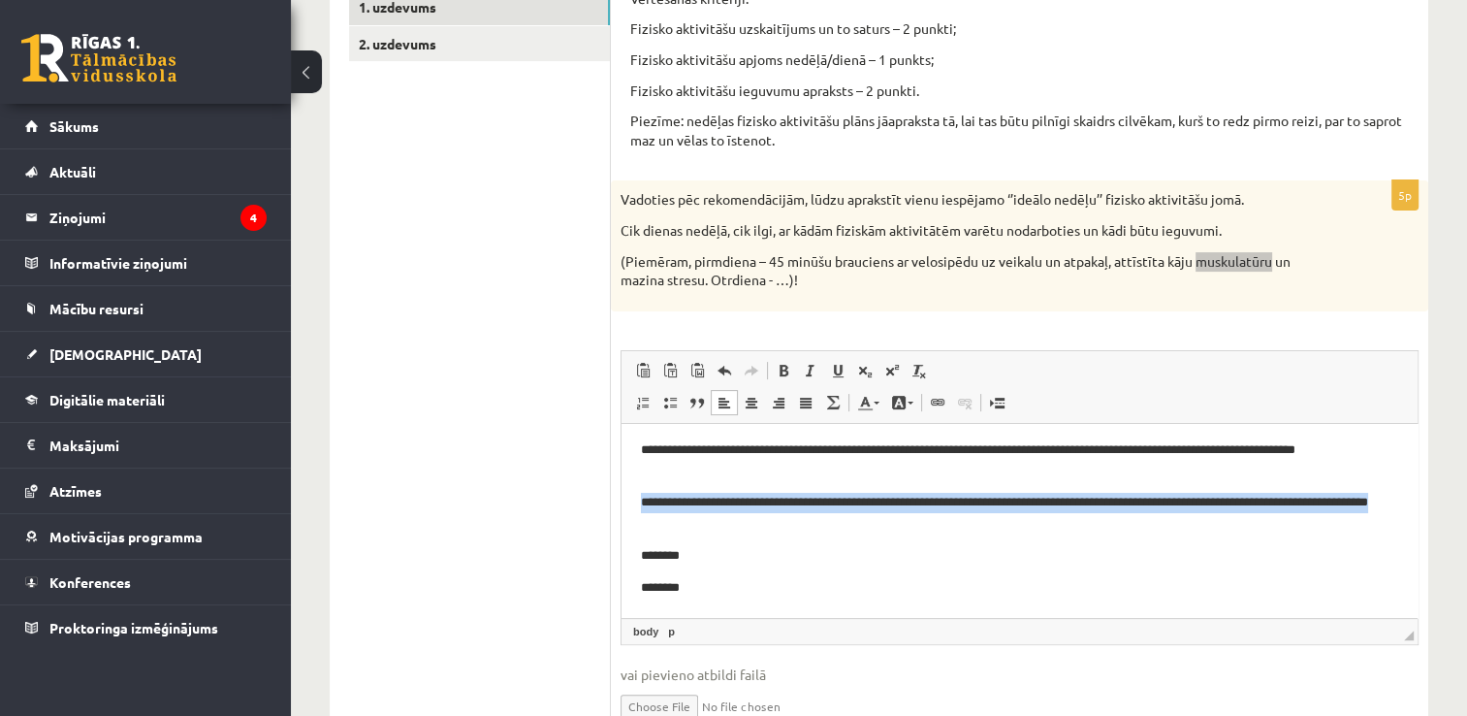
click at [703, 500] on p "**********" at bounding box center [1012, 512] width 743 height 41
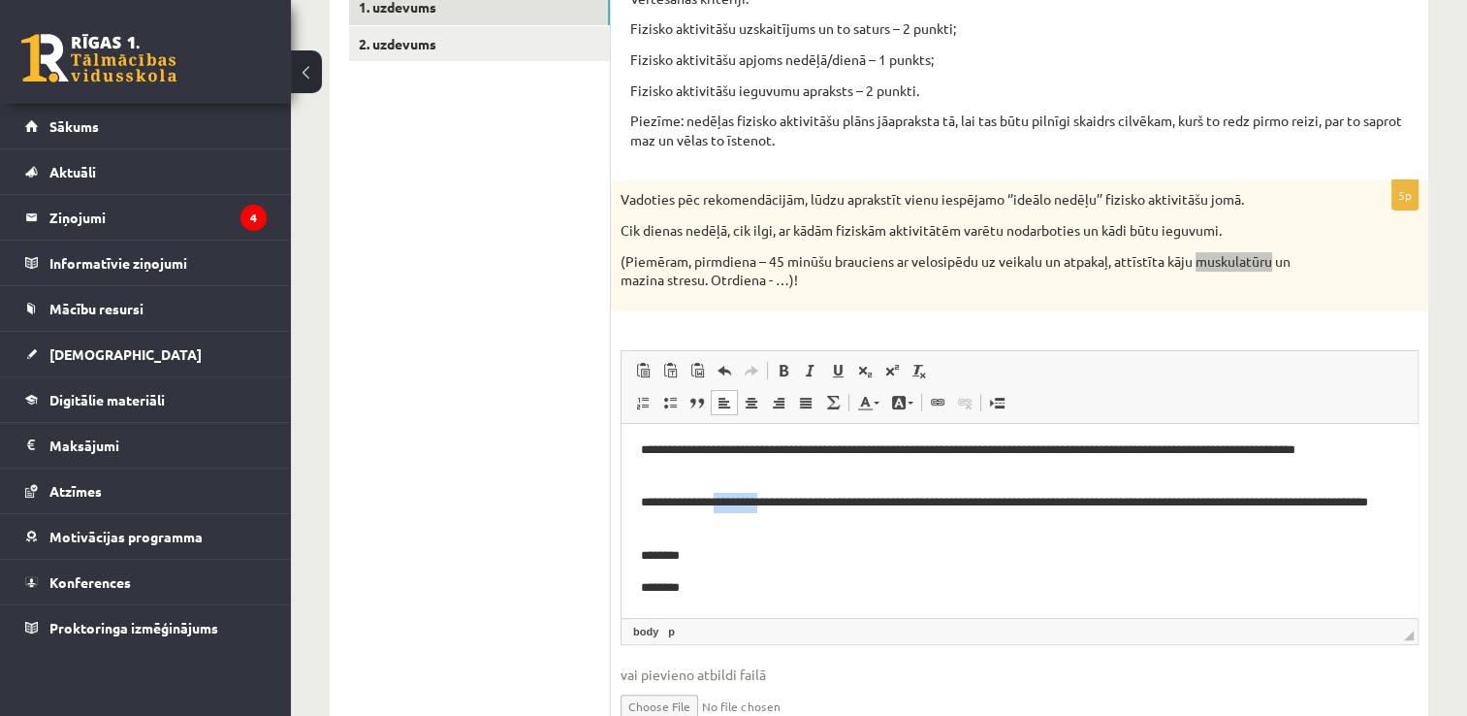
drag, startPoint x: 725, startPoint y: 504, endPoint x: 772, endPoint y: 500, distance: 46.7
click at [772, 500] on p "**********" at bounding box center [1012, 512] width 743 height 41
click at [650, 527] on p "**********" at bounding box center [1012, 512] width 743 height 41
click at [798, 562] on p "********" at bounding box center [1012, 555] width 743 height 20
drag, startPoint x: 696, startPoint y: 554, endPoint x: 637, endPoint y: 556, distance: 59.2
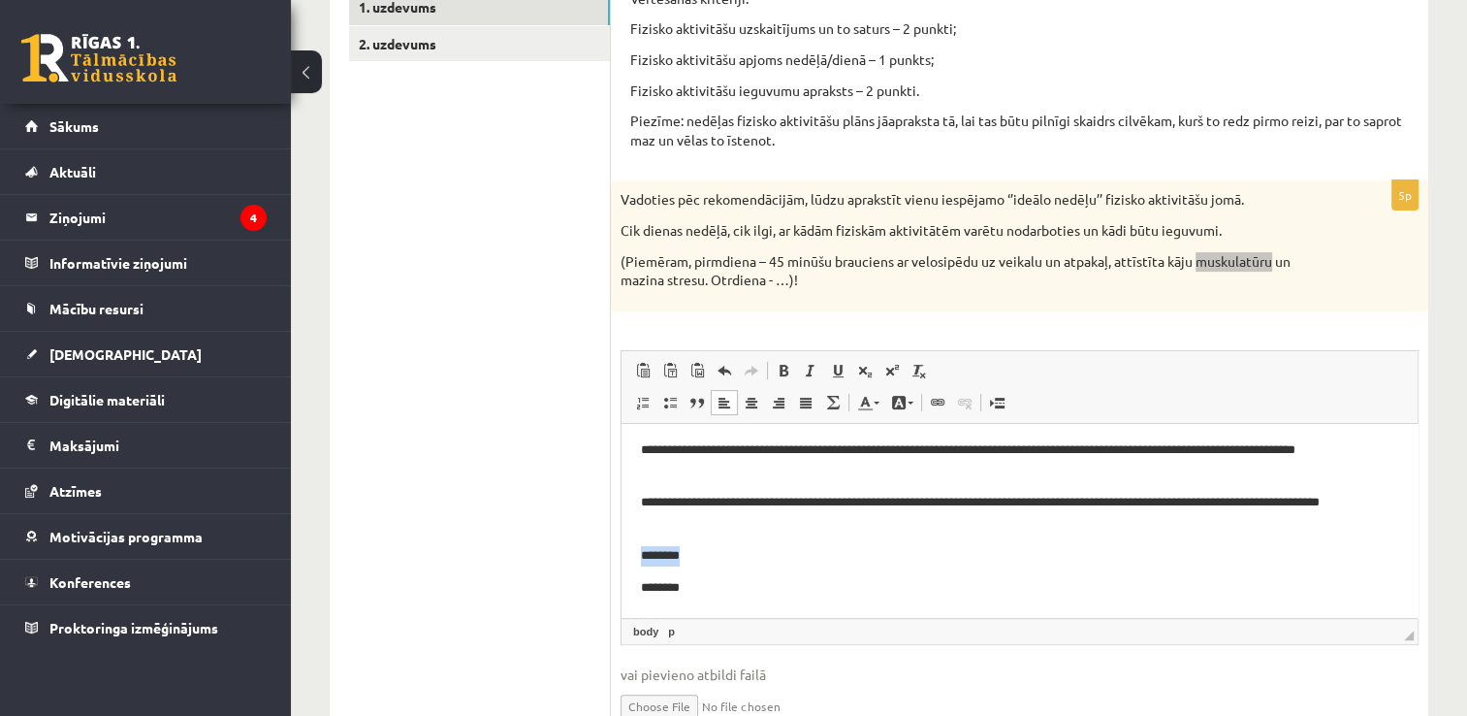
click at [637, 556] on html "**********" at bounding box center [1020, 439] width 796 height 356
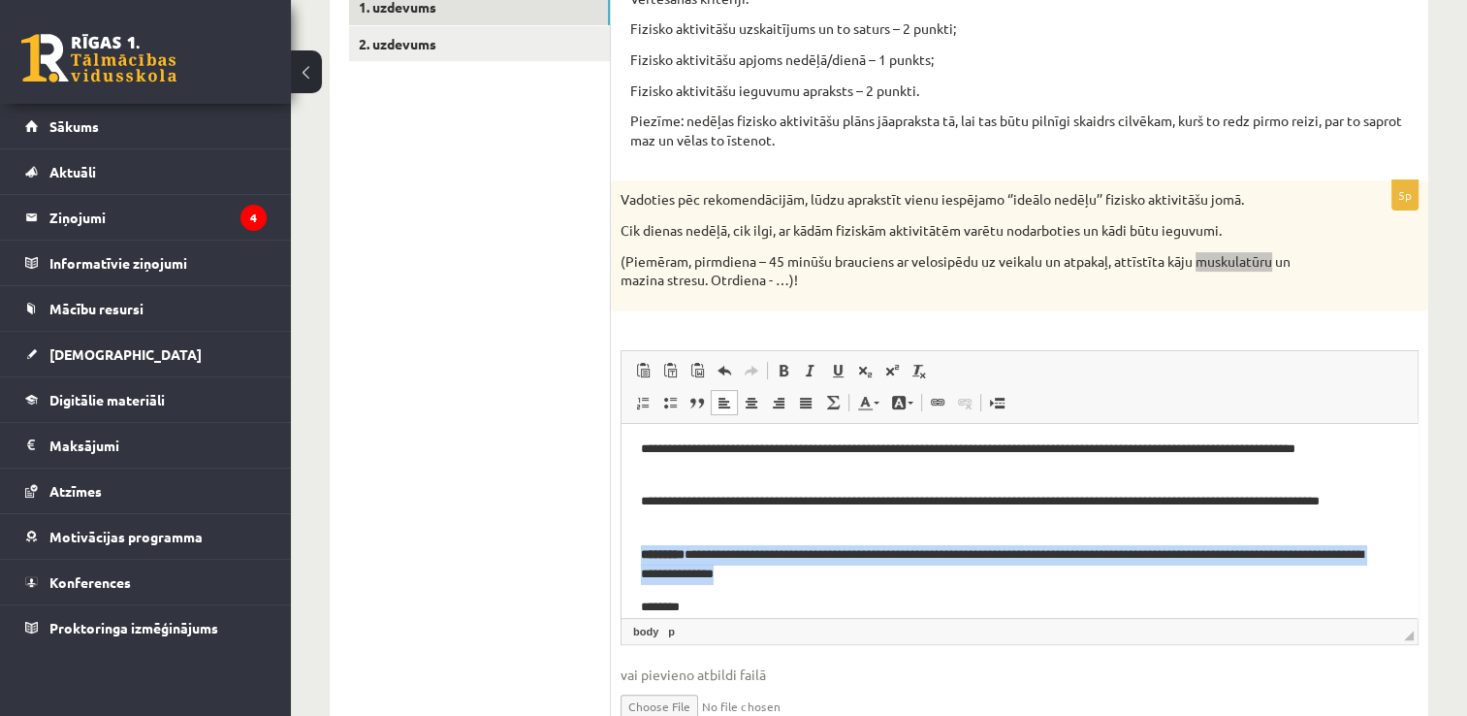
drag, startPoint x: 860, startPoint y: 574, endPoint x: 637, endPoint y: 554, distance: 224.0
click at [637, 554] on html "**********" at bounding box center [1020, 448] width 796 height 376
click at [788, 370] on span at bounding box center [784, 371] width 16 height 16
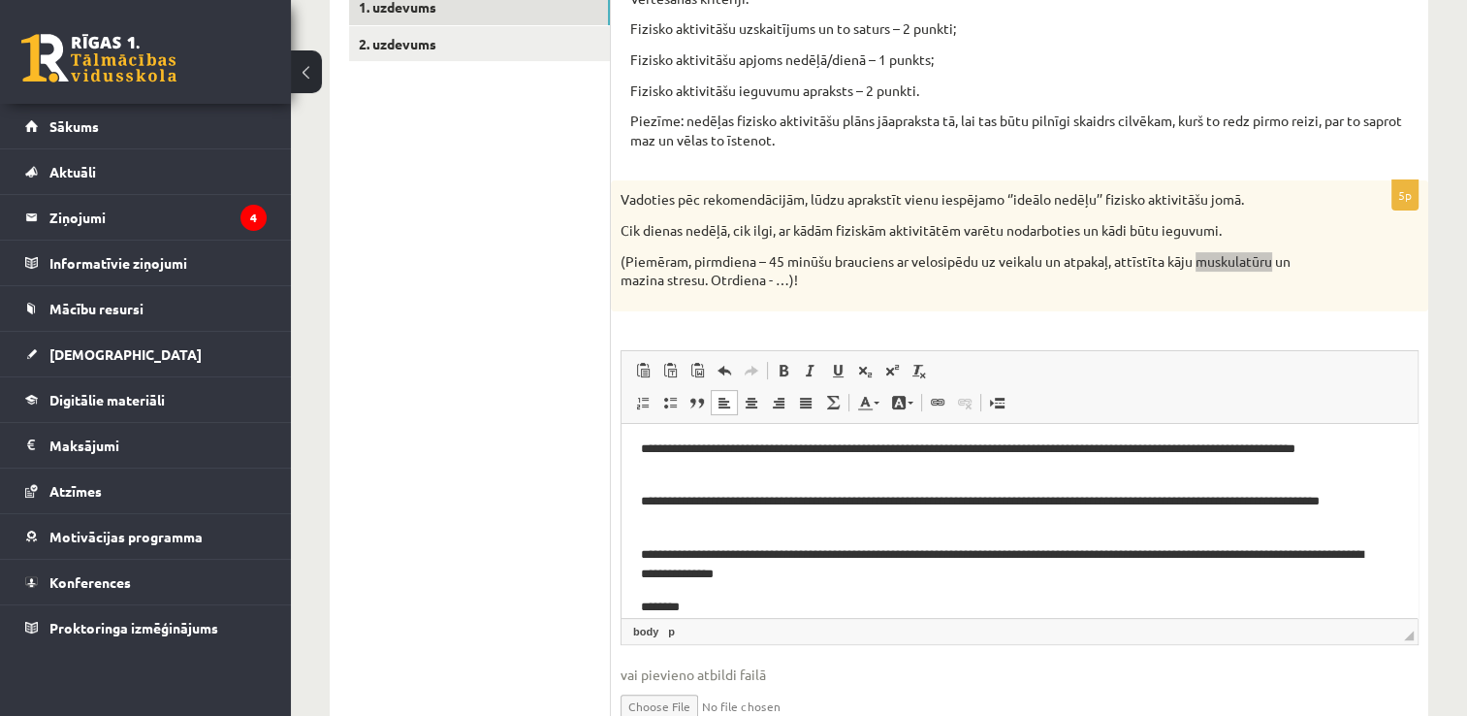
click at [834, 598] on p "********" at bounding box center [1012, 606] width 743 height 20
drag, startPoint x: 936, startPoint y: 556, endPoint x: 855, endPoint y: 552, distance: 80.6
click at [855, 552] on p "**********" at bounding box center [1012, 564] width 743 height 41
click at [908, 554] on p "**********" at bounding box center [1012, 564] width 743 height 41
click at [951, 560] on p "**********" at bounding box center [1012, 564] width 743 height 41
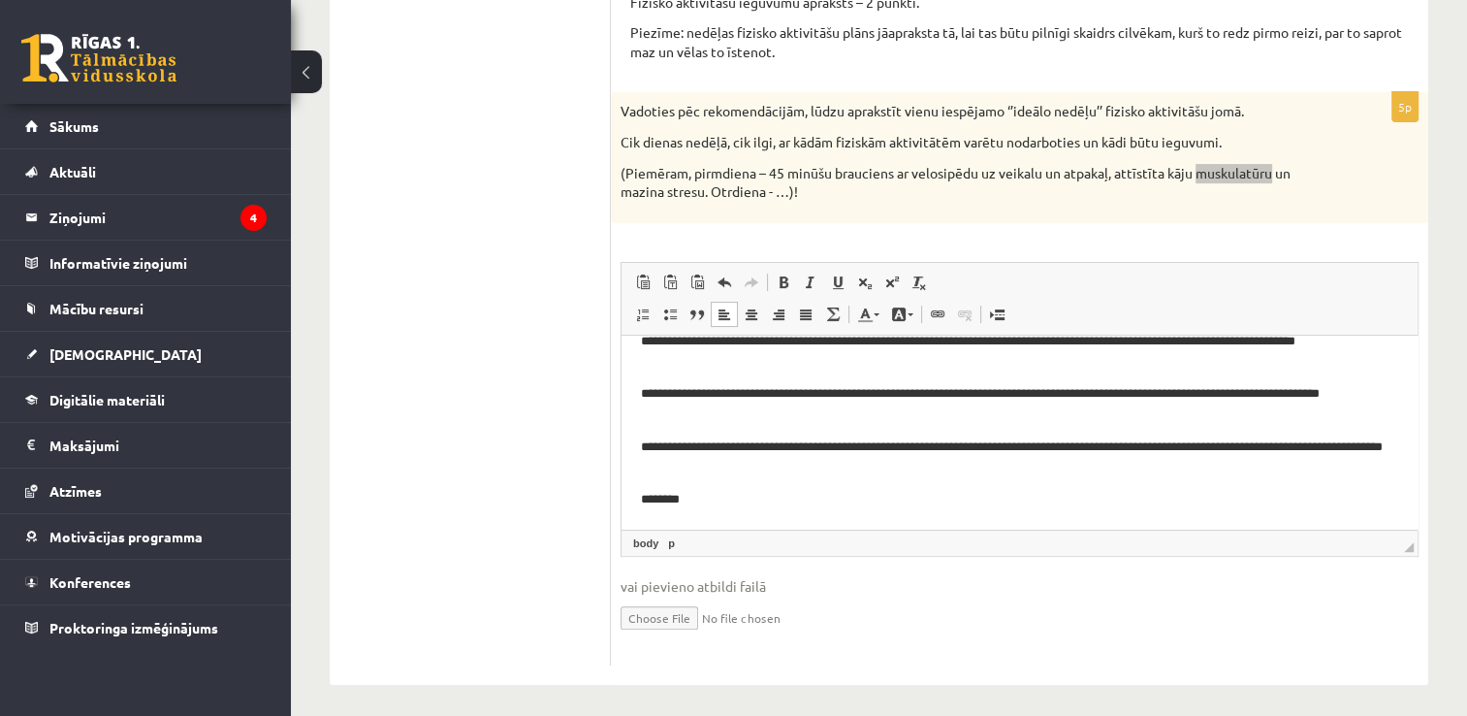
scroll to position [454, 0]
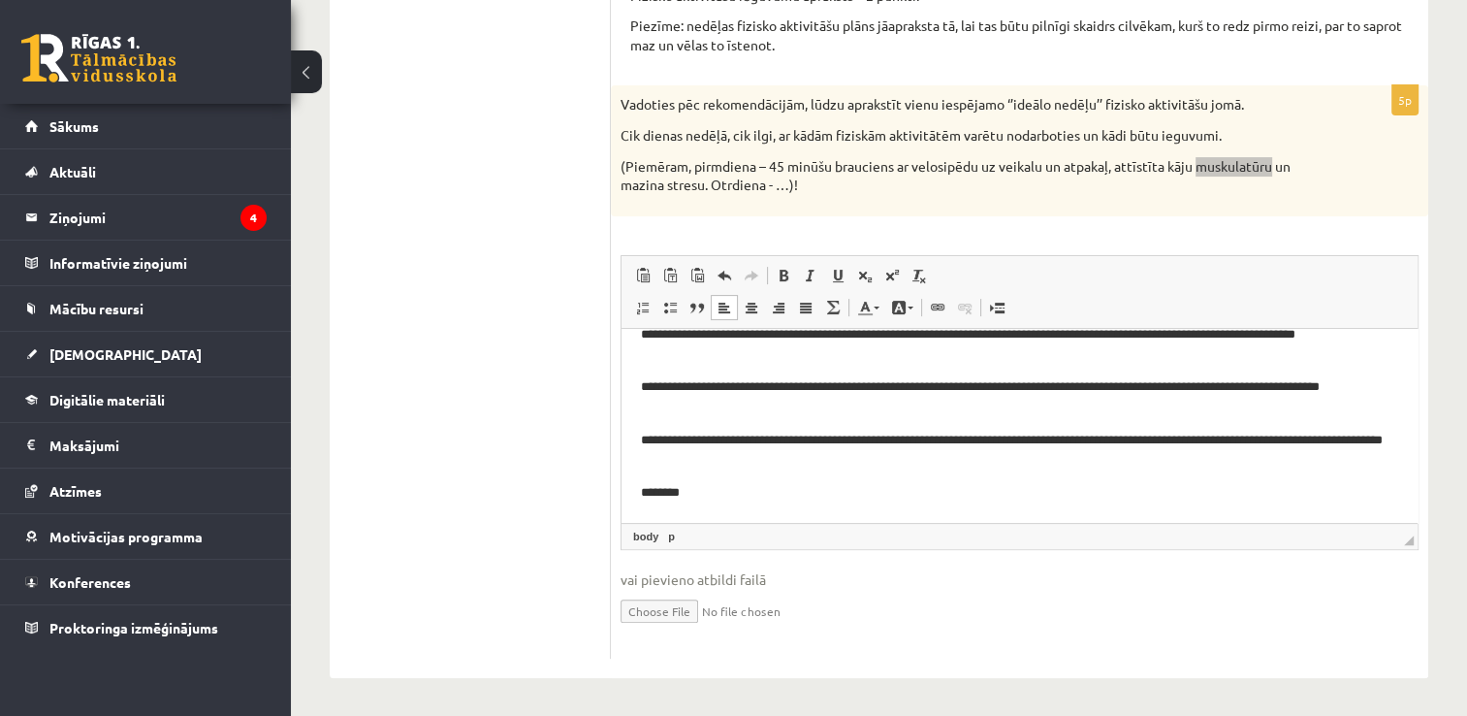
click at [727, 501] on p "********" at bounding box center [1012, 492] width 743 height 20
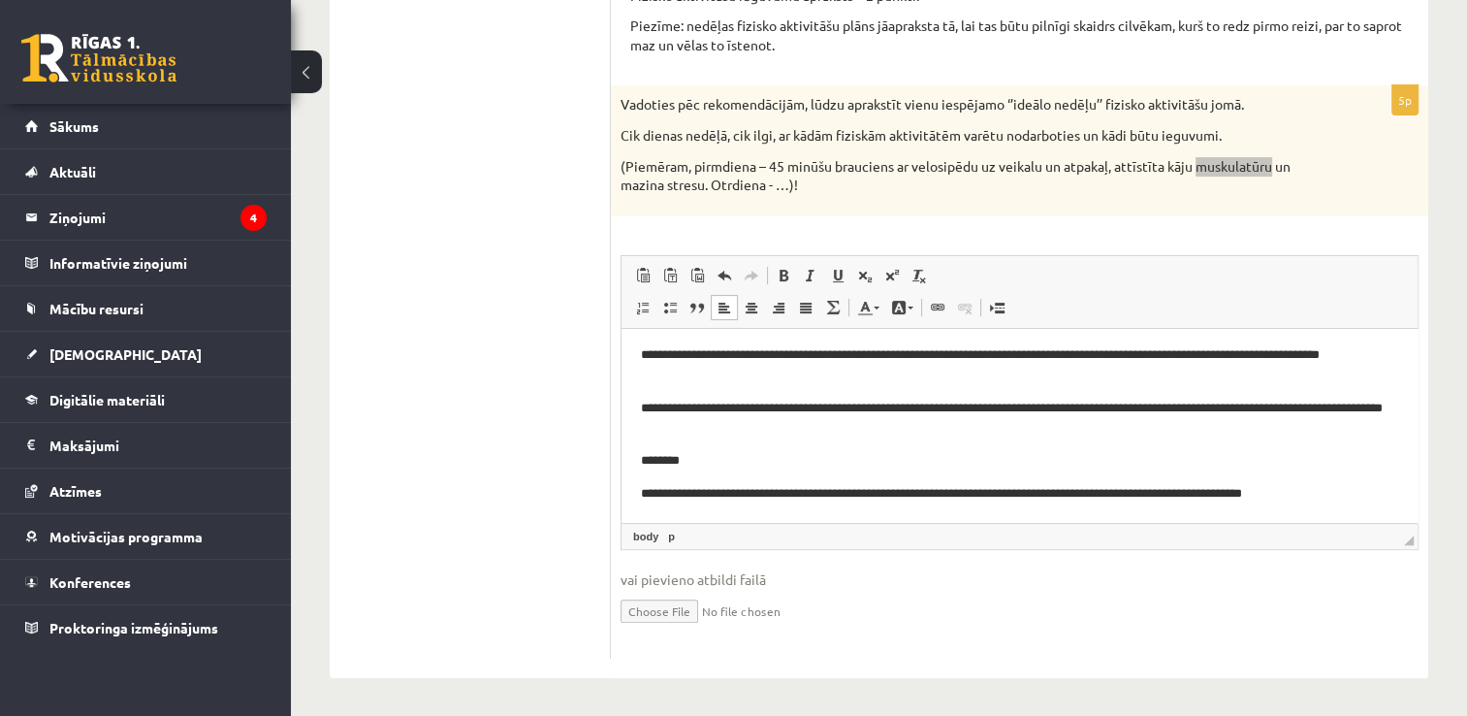
scroll to position [215, 0]
drag, startPoint x: 711, startPoint y: 467, endPoint x: 622, endPoint y: 455, distance: 90.1
click at [622, 455] on html "**********" at bounding box center [1020, 317] width 796 height 408
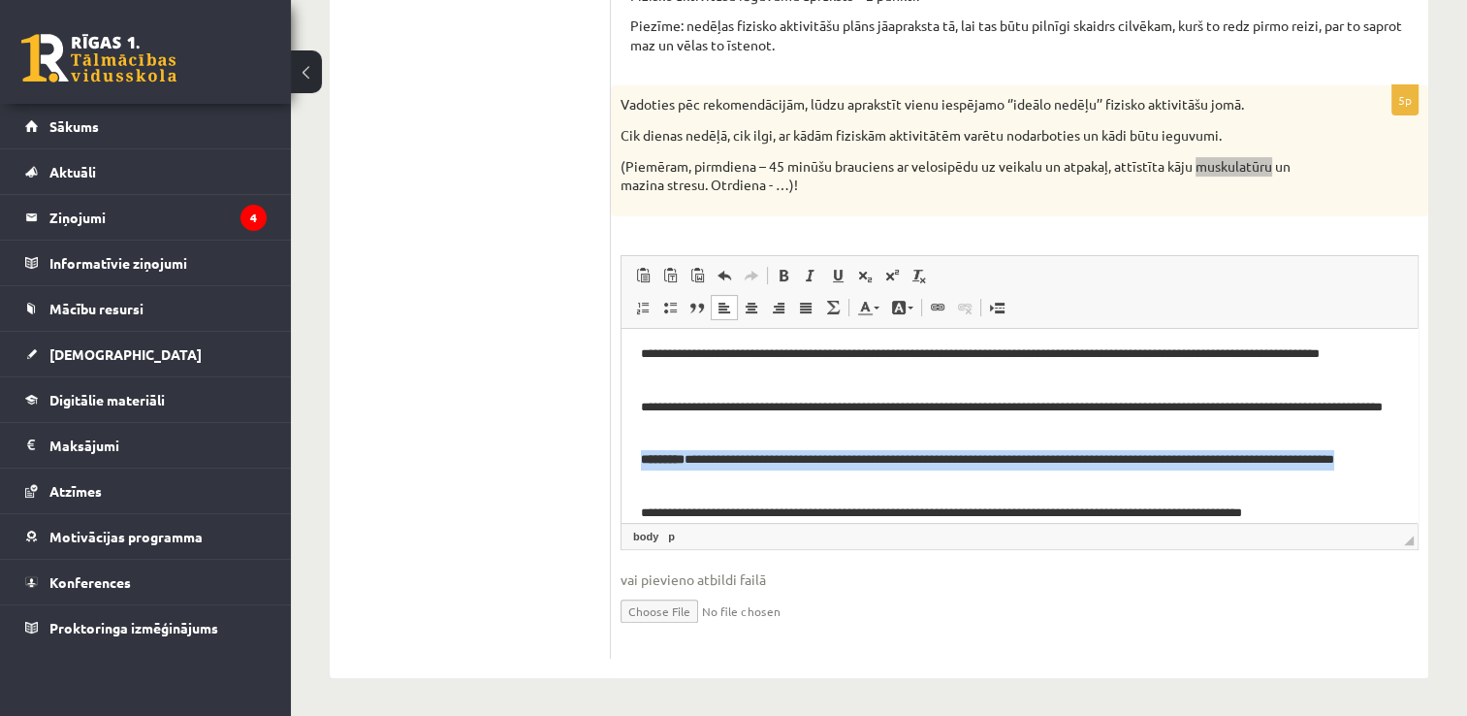
drag, startPoint x: 737, startPoint y: 481, endPoint x: 639, endPoint y: 461, distance: 100.0
click at [639, 461] on html "**********" at bounding box center [1020, 327] width 796 height 429
click at [774, 265] on link "Полужирный Комбинация клавиш Ctrl+B" at bounding box center [783, 275] width 27 height 25
click at [774, 471] on p "**********" at bounding box center [1012, 469] width 743 height 41
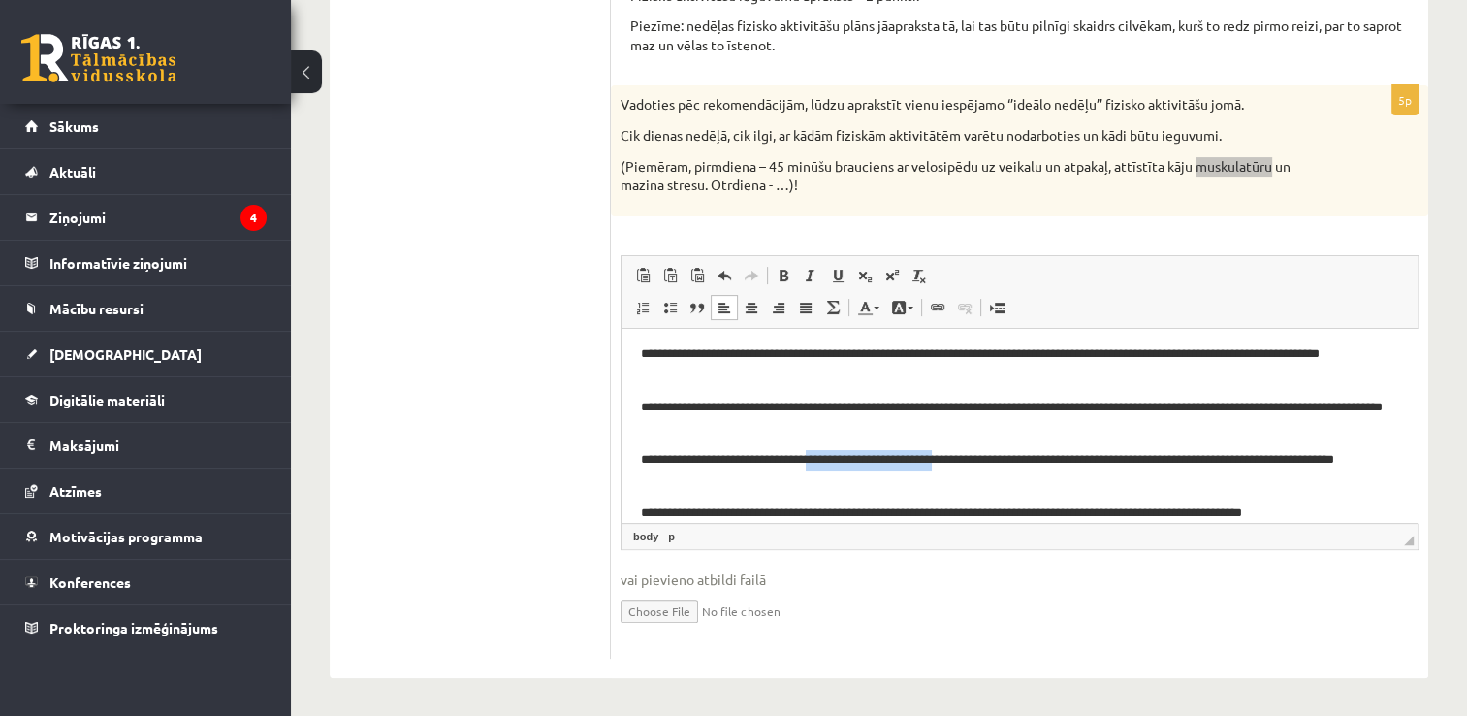
drag, startPoint x: 833, startPoint y: 461, endPoint x: 977, endPoint y: 461, distance: 143.5
click at [977, 461] on p "**********" at bounding box center [1012, 469] width 743 height 41
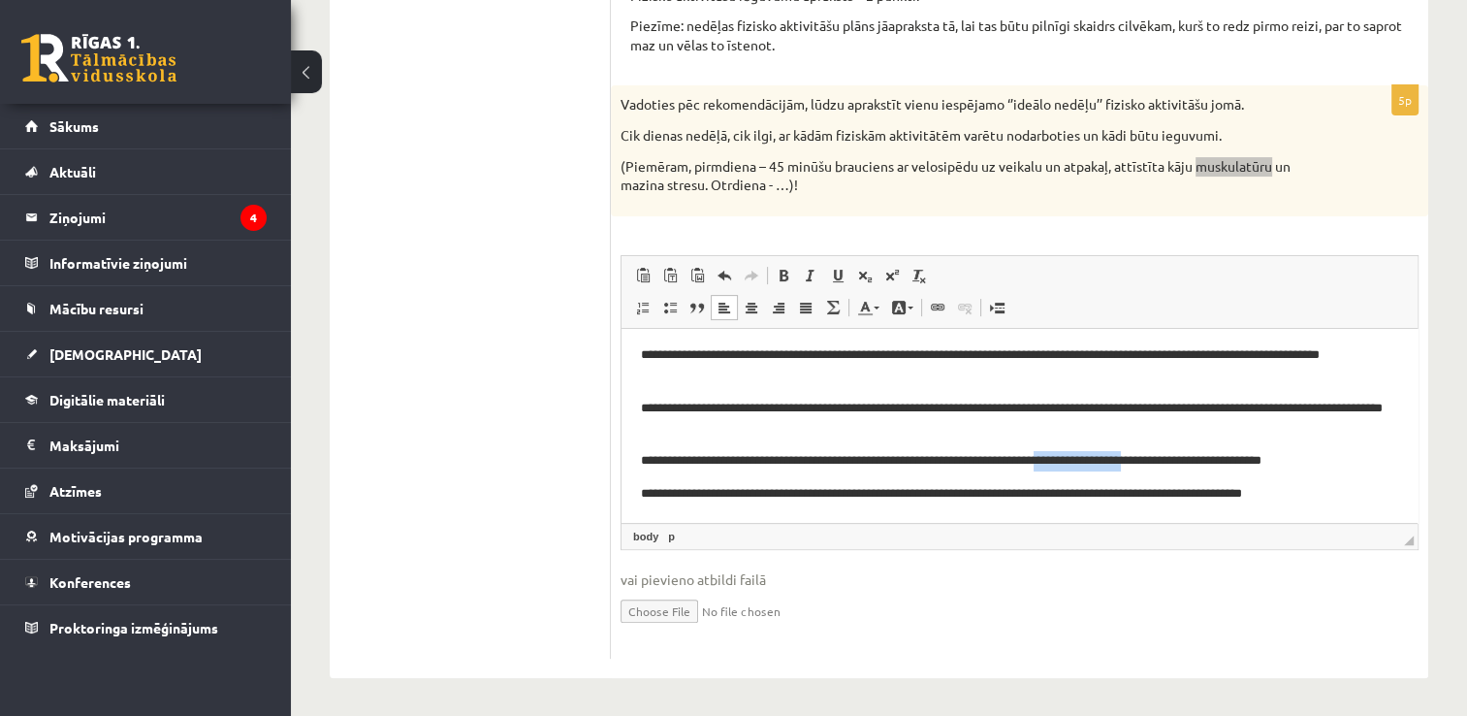
drag, startPoint x: 1193, startPoint y: 463, endPoint x: 1092, endPoint y: 462, distance: 100.9
click at [1092, 462] on p "**********" at bounding box center [1012, 460] width 743 height 20
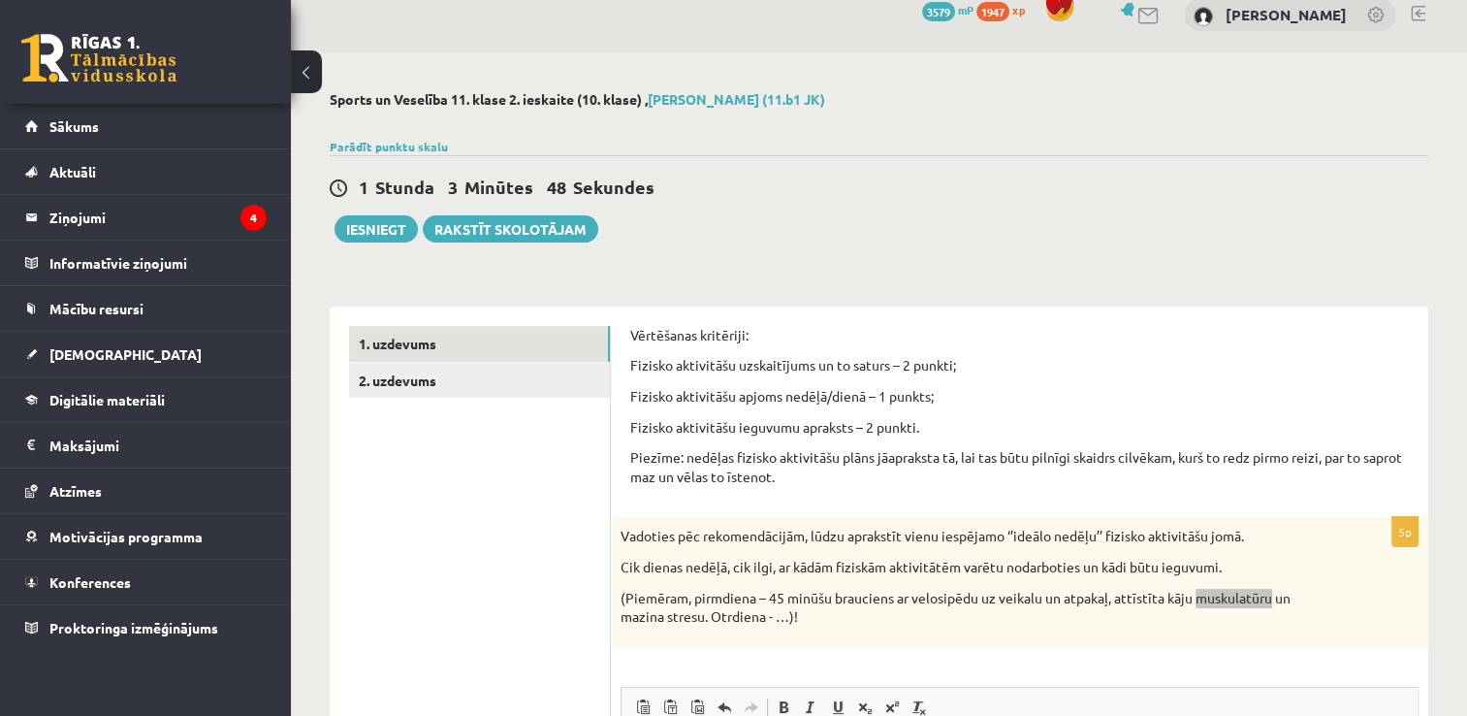
scroll to position [0, 0]
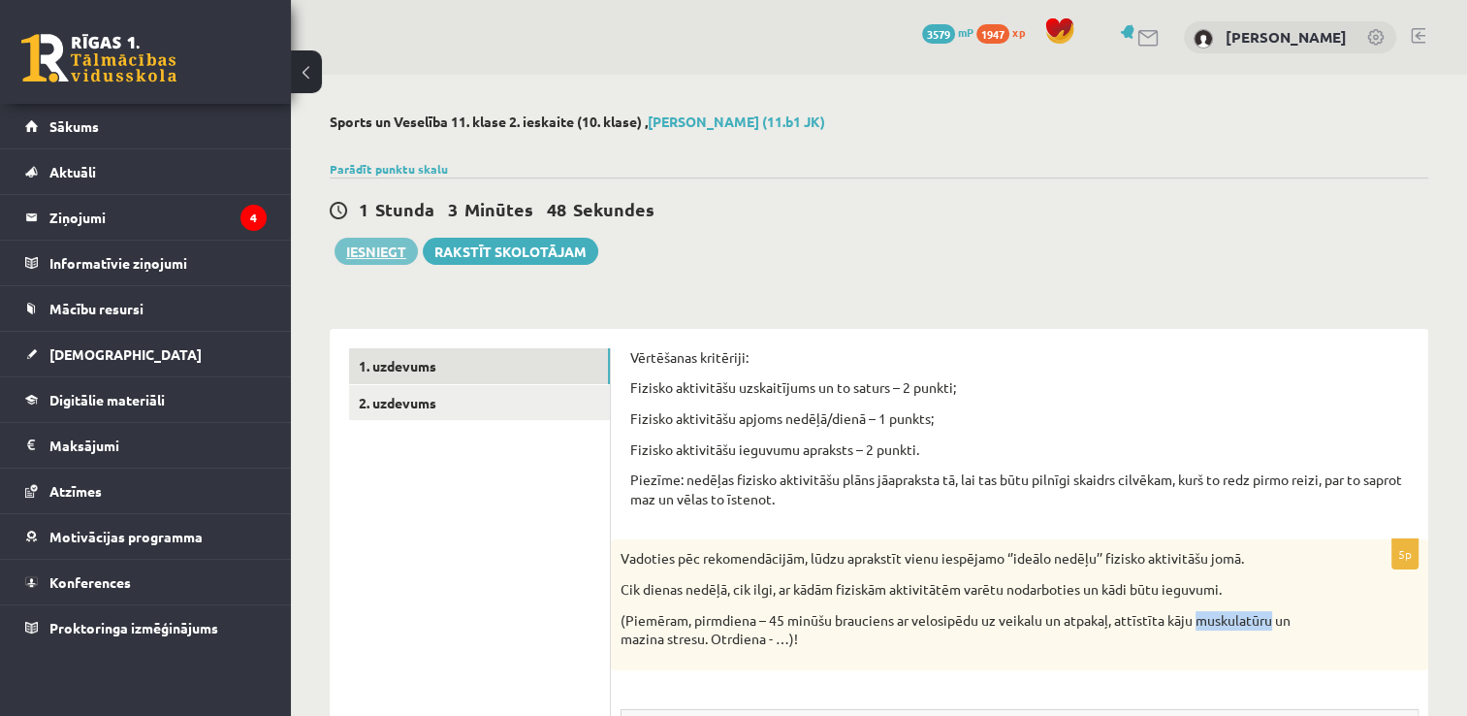
click at [350, 248] on button "Iesniegt" at bounding box center [376, 251] width 83 height 27
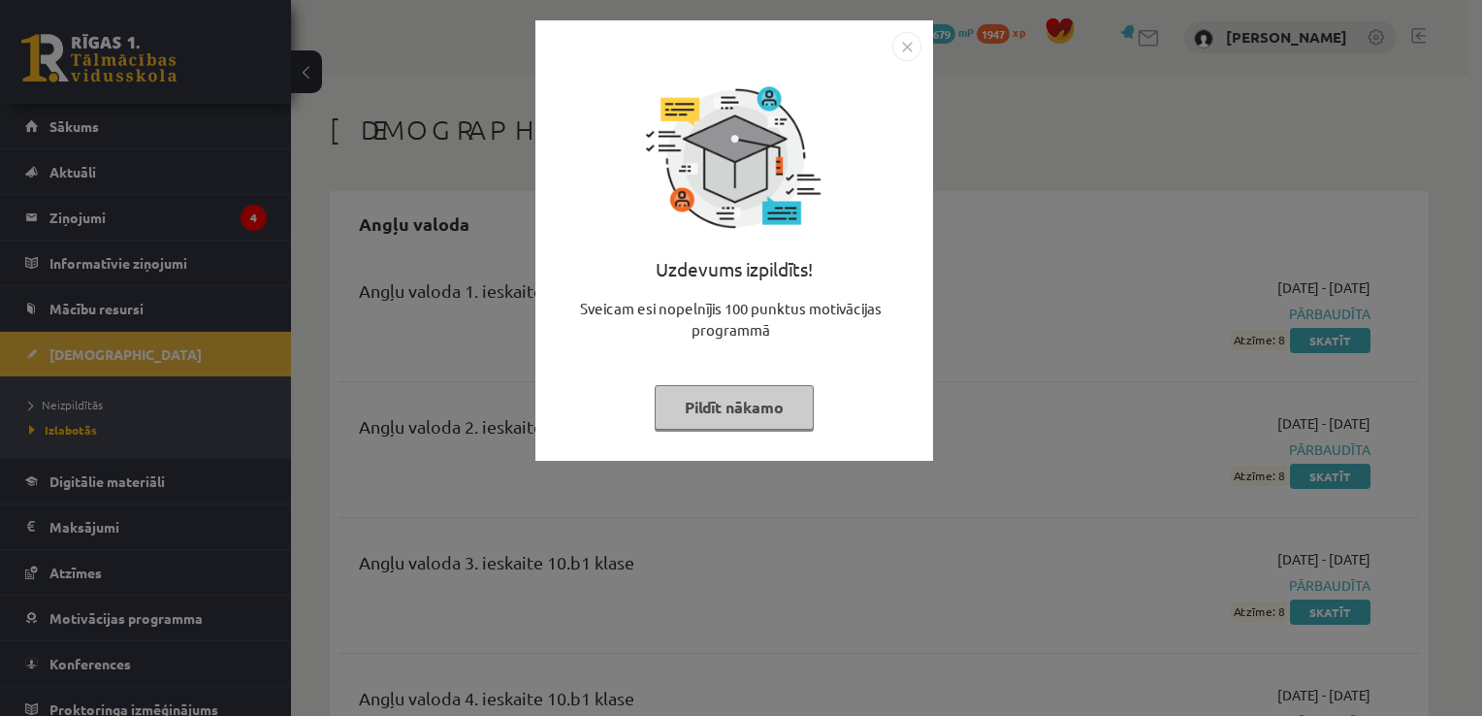
click at [753, 412] on button "Pildīt nākamo" at bounding box center [734, 407] width 159 height 45
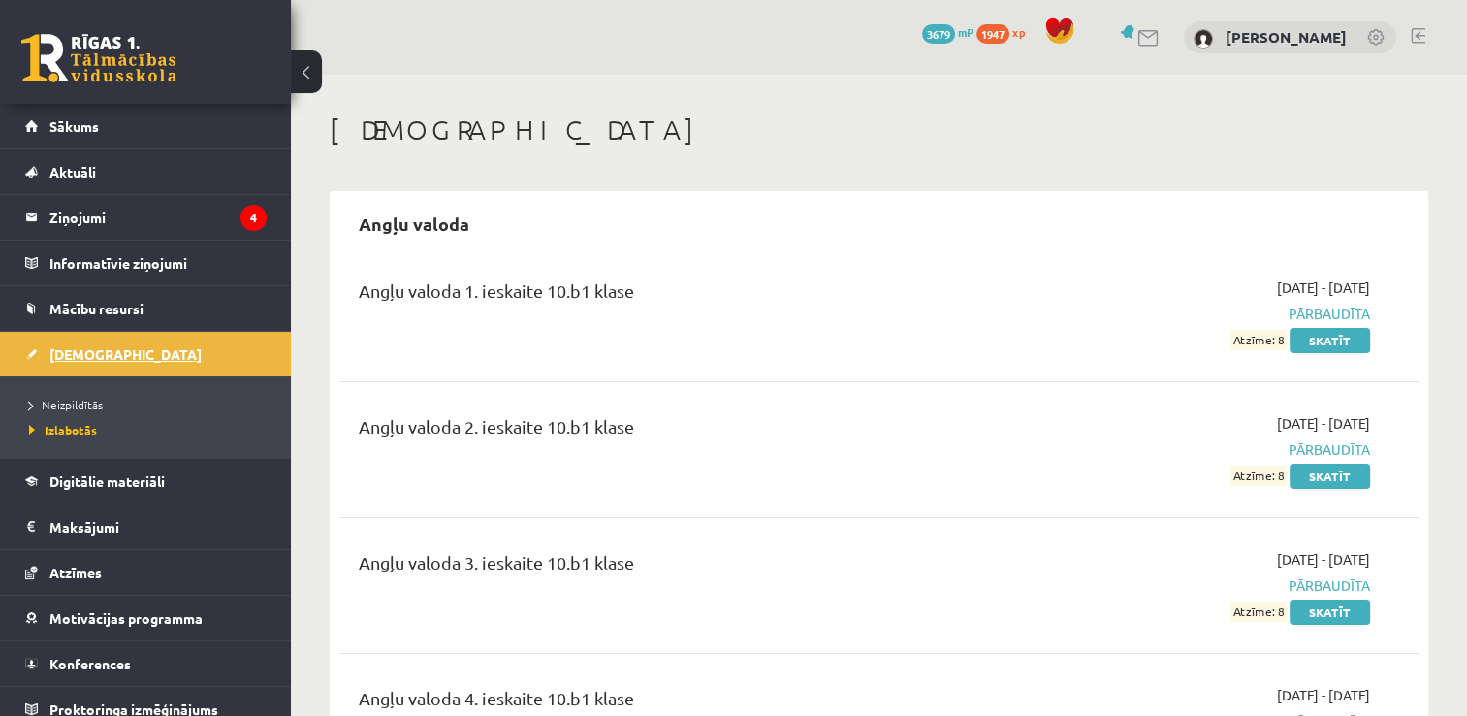
click at [55, 354] on span "[DEMOGRAPHIC_DATA]" at bounding box center [125, 353] width 152 height 17
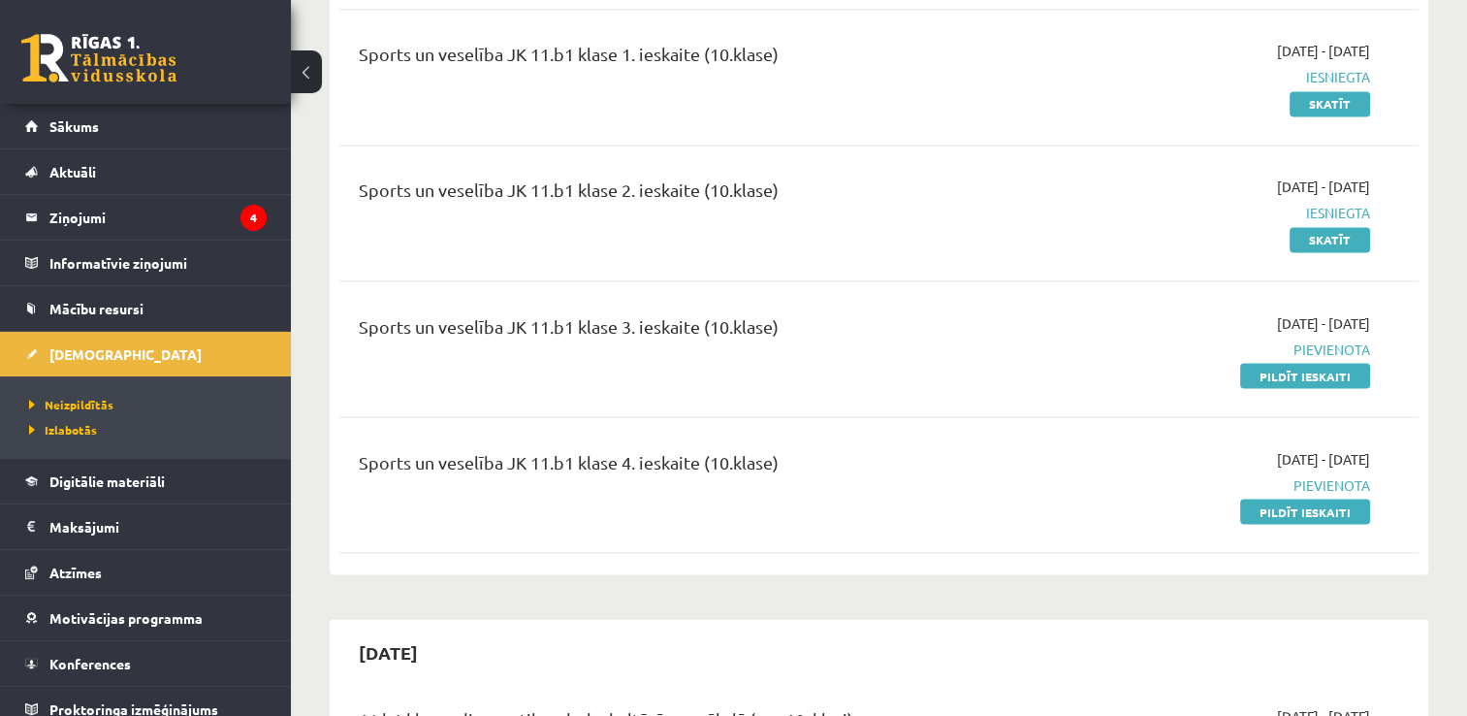
scroll to position [3394, 0]
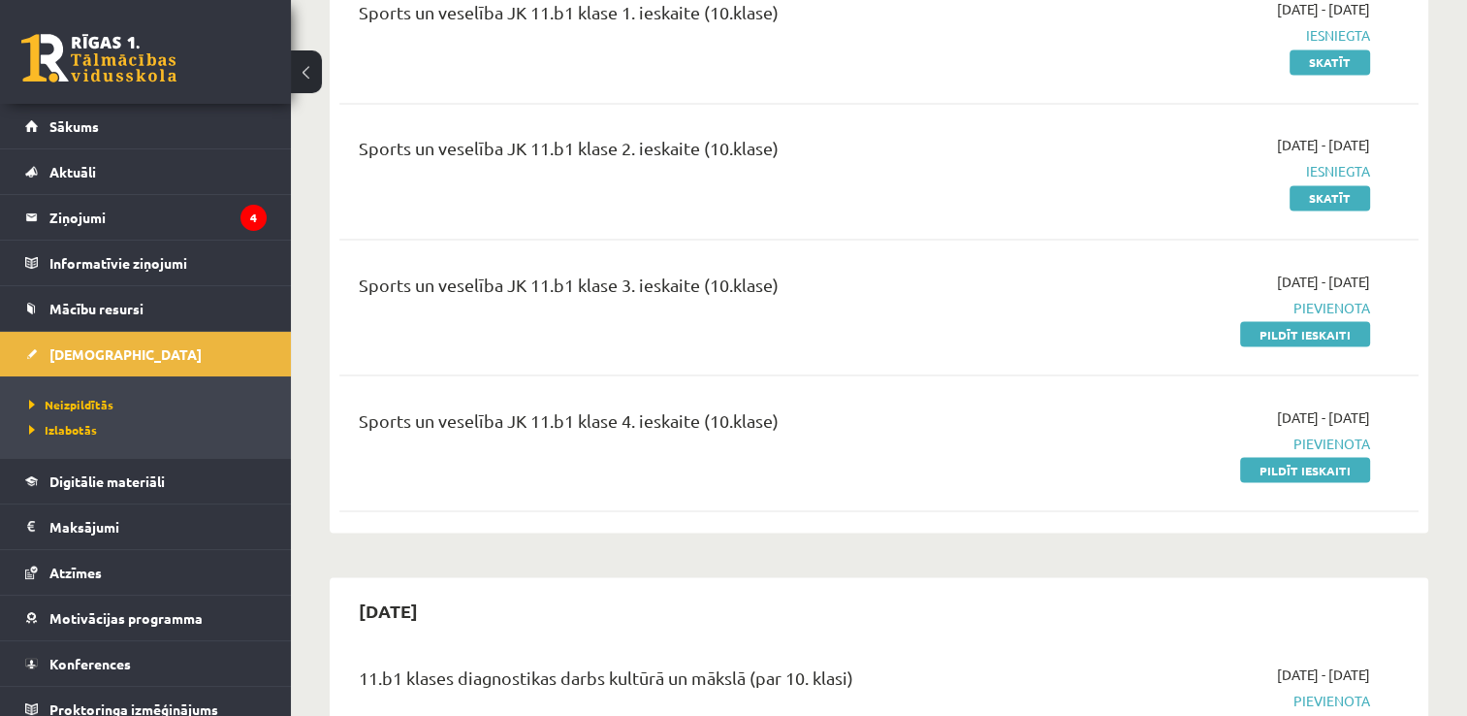
drag, startPoint x: 1312, startPoint y: 312, endPoint x: 830, endPoint y: 95, distance: 528.7
click at [1312, 321] on link "Pildīt ieskaiti" at bounding box center [1305, 333] width 130 height 25
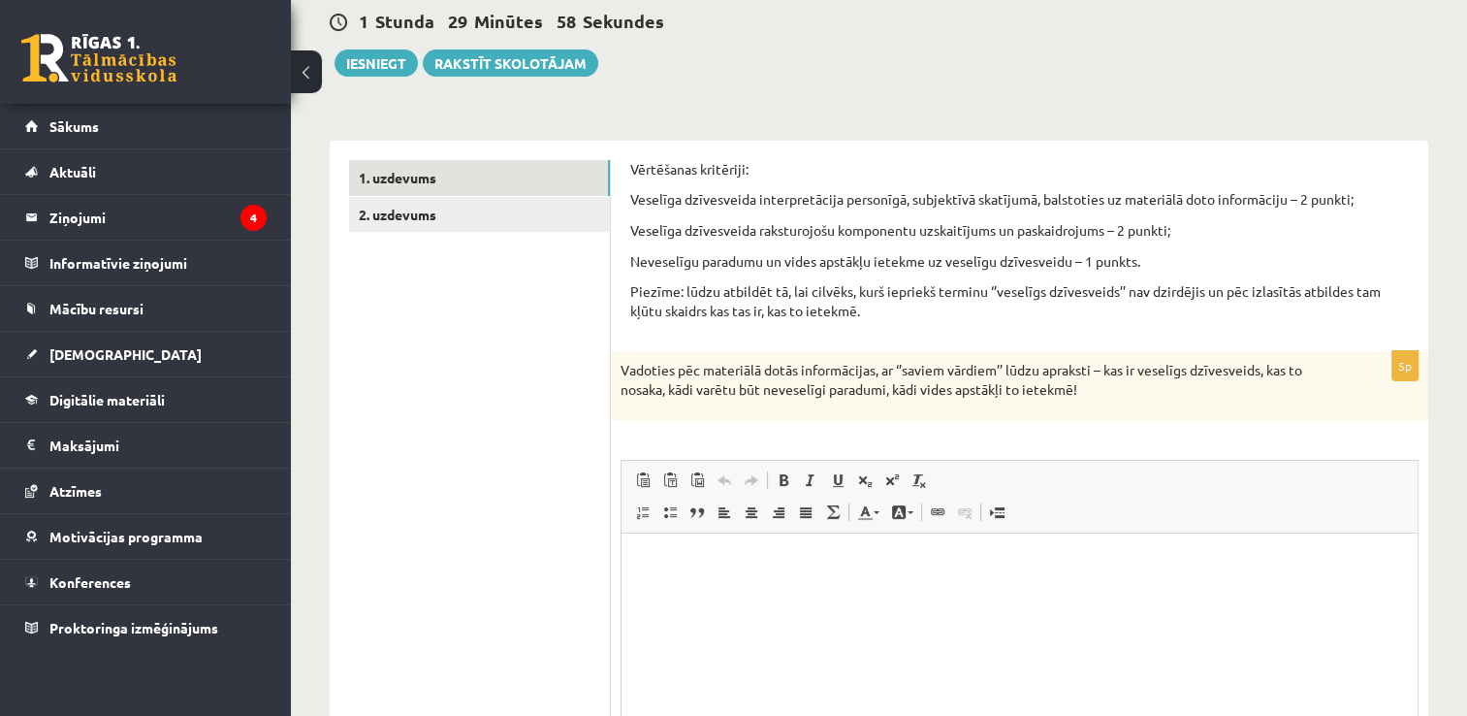
scroll to position [291, 0]
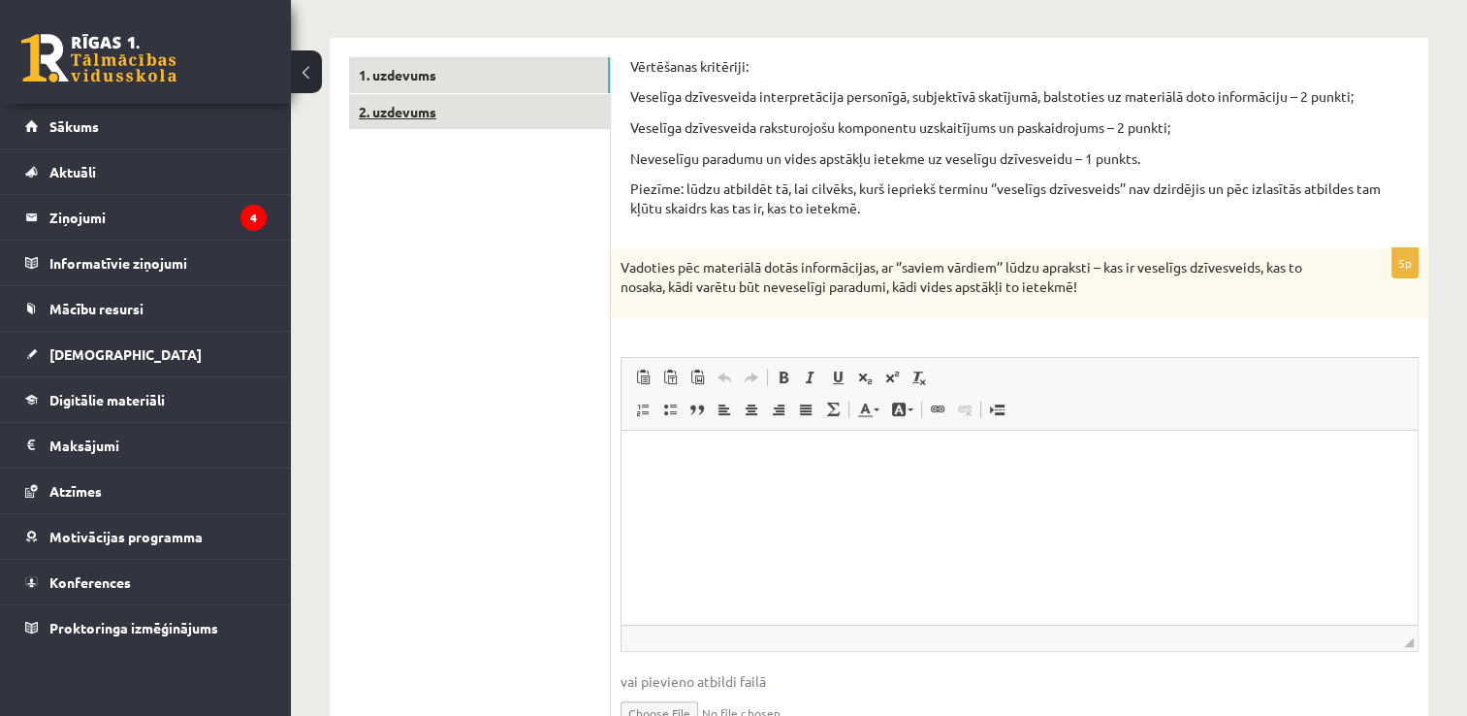
click at [373, 113] on link "2. uzdevums" at bounding box center [479, 112] width 261 height 36
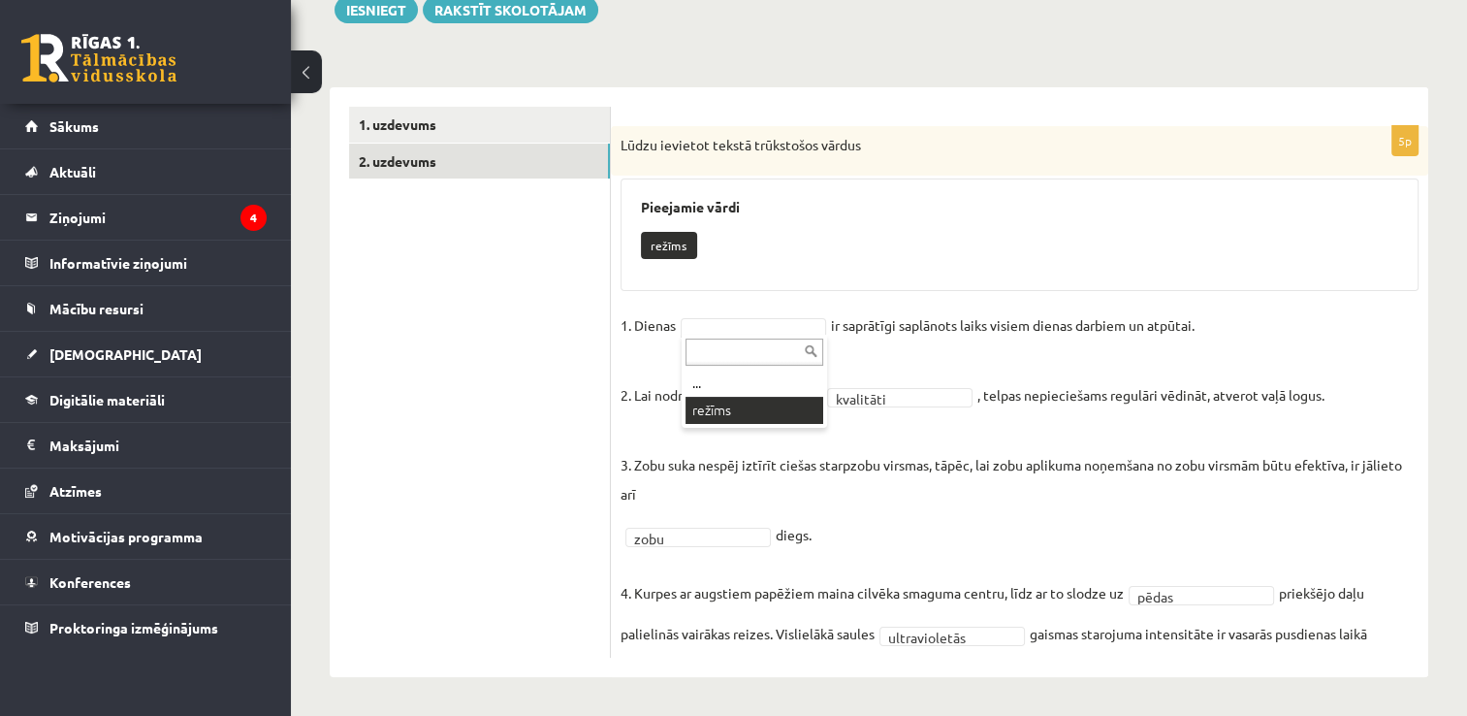
scroll to position [196, 0]
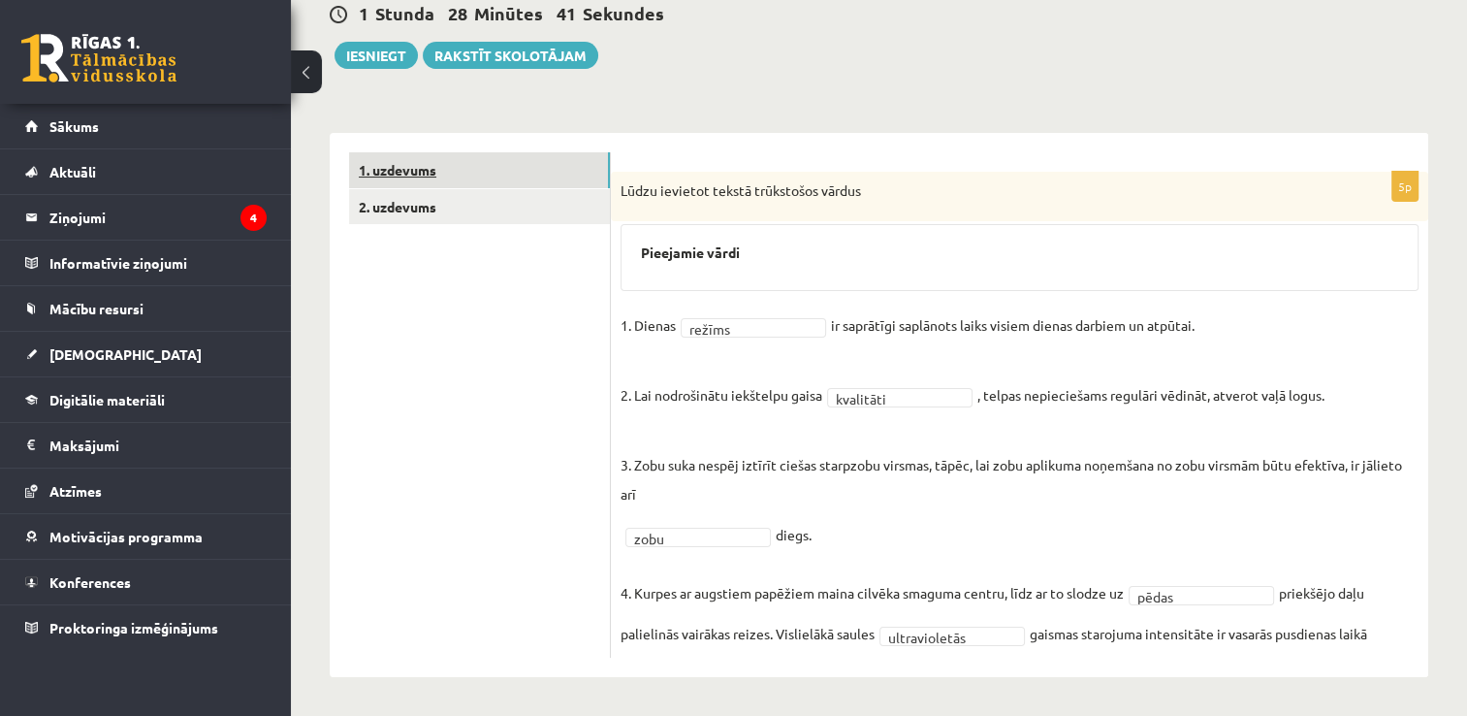
click at [403, 164] on link "1. uzdevums" at bounding box center [479, 170] width 261 height 36
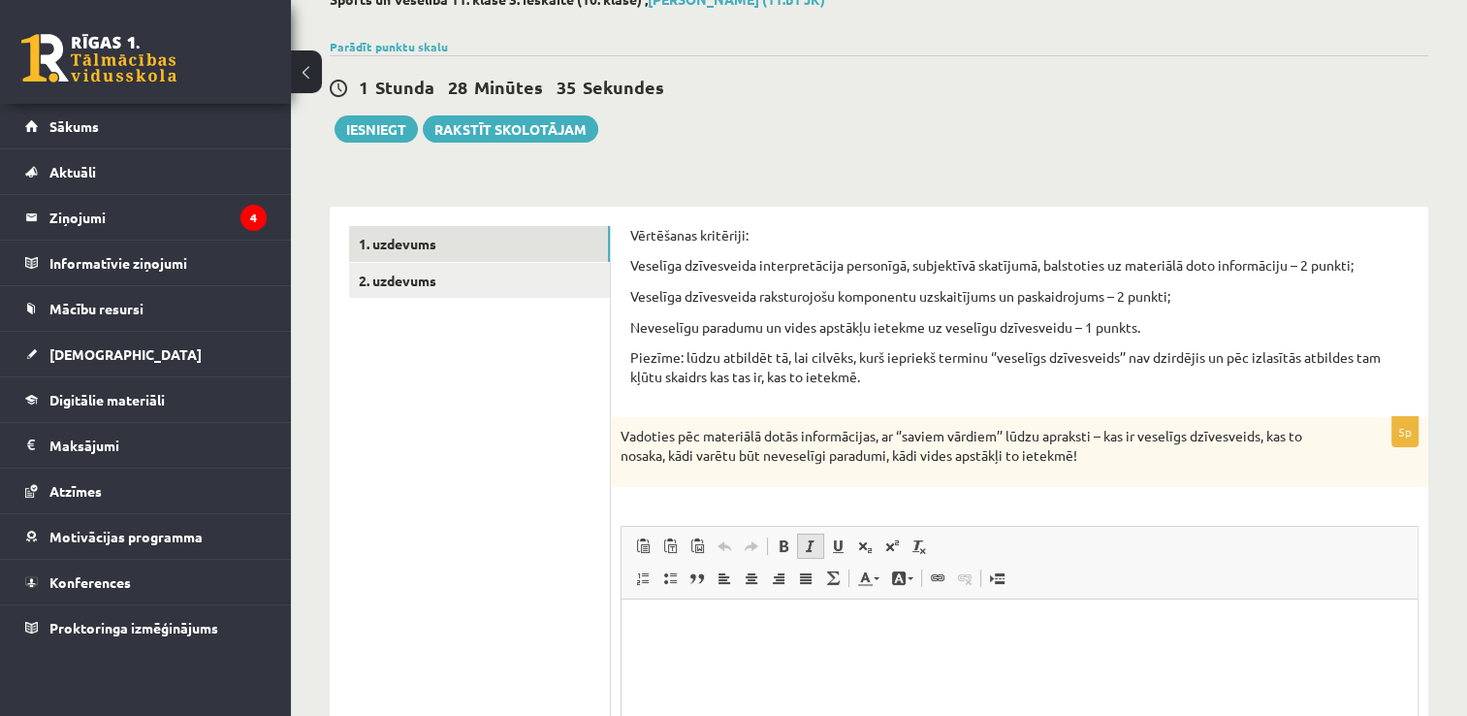
scroll to position [101, 0]
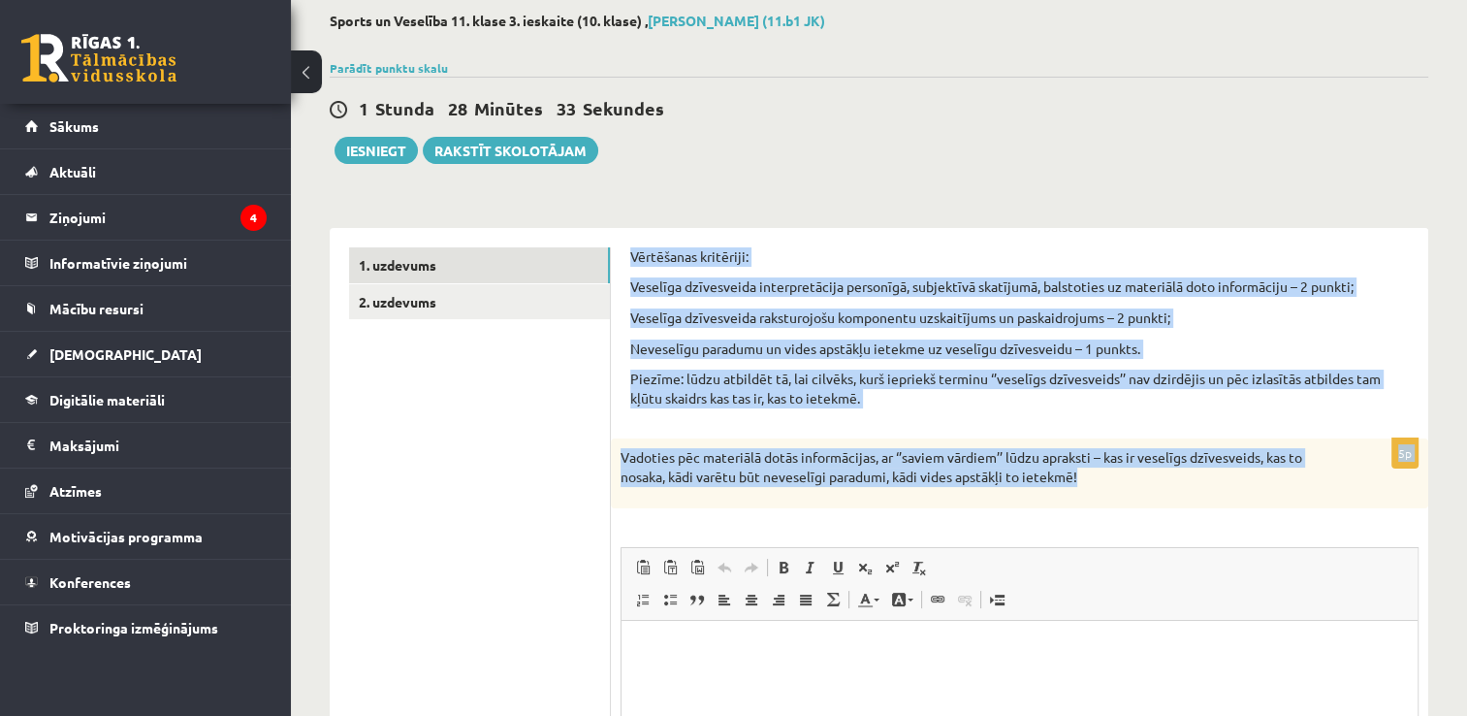
drag, startPoint x: 634, startPoint y: 254, endPoint x: 1162, endPoint y: 468, distance: 569.5
click at [1162, 468] on div "Vērtēšanas kritēriji: Veselīga dzīvesveida interpretācija personīgā, subjektīvā…" at bounding box center [1020, 599] width 818 height 742
copy form "Vērtēšanas kritēriji: Veselīga dzīvesveida interpretācija personīgā, subjektīvā…"
click at [858, 247] on p "Vērtēšanas kritēriji:" at bounding box center [1019, 256] width 779 height 19
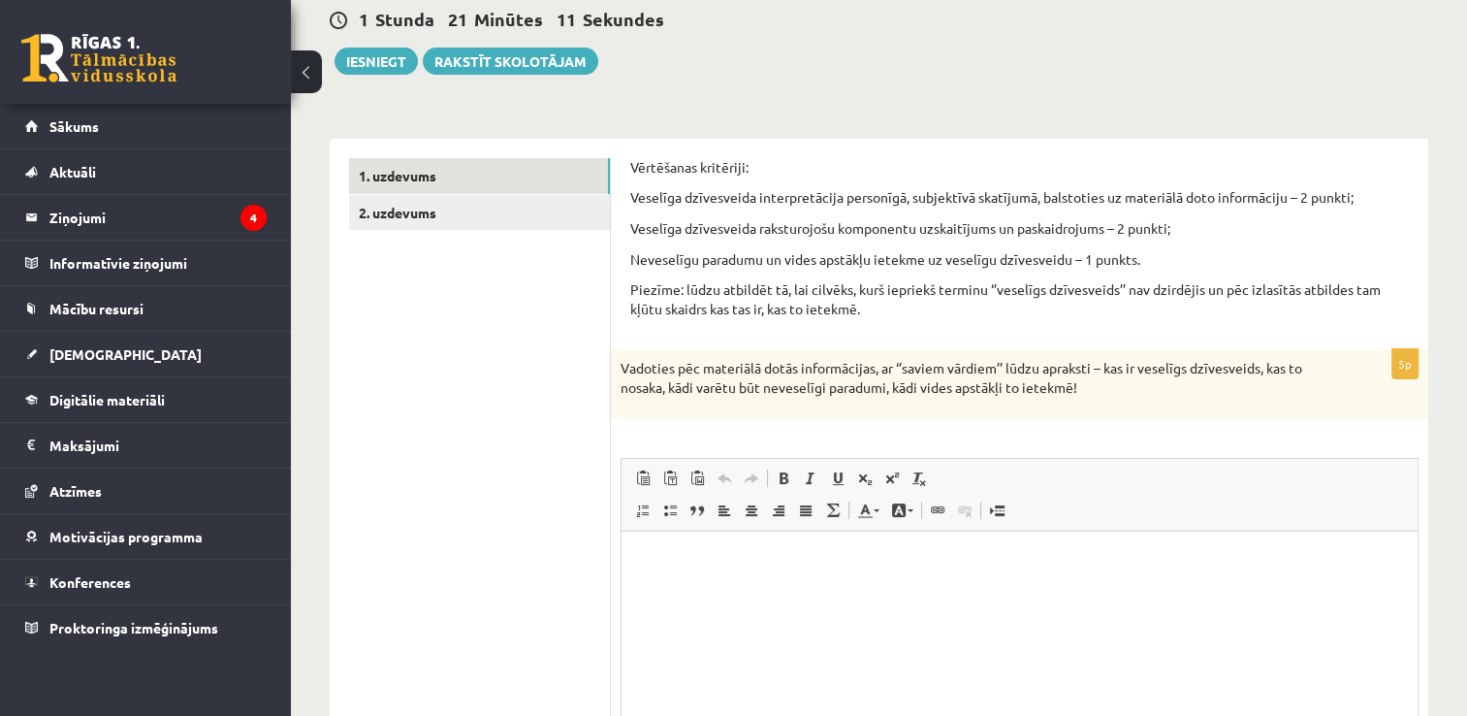
scroll to position [198, 0]
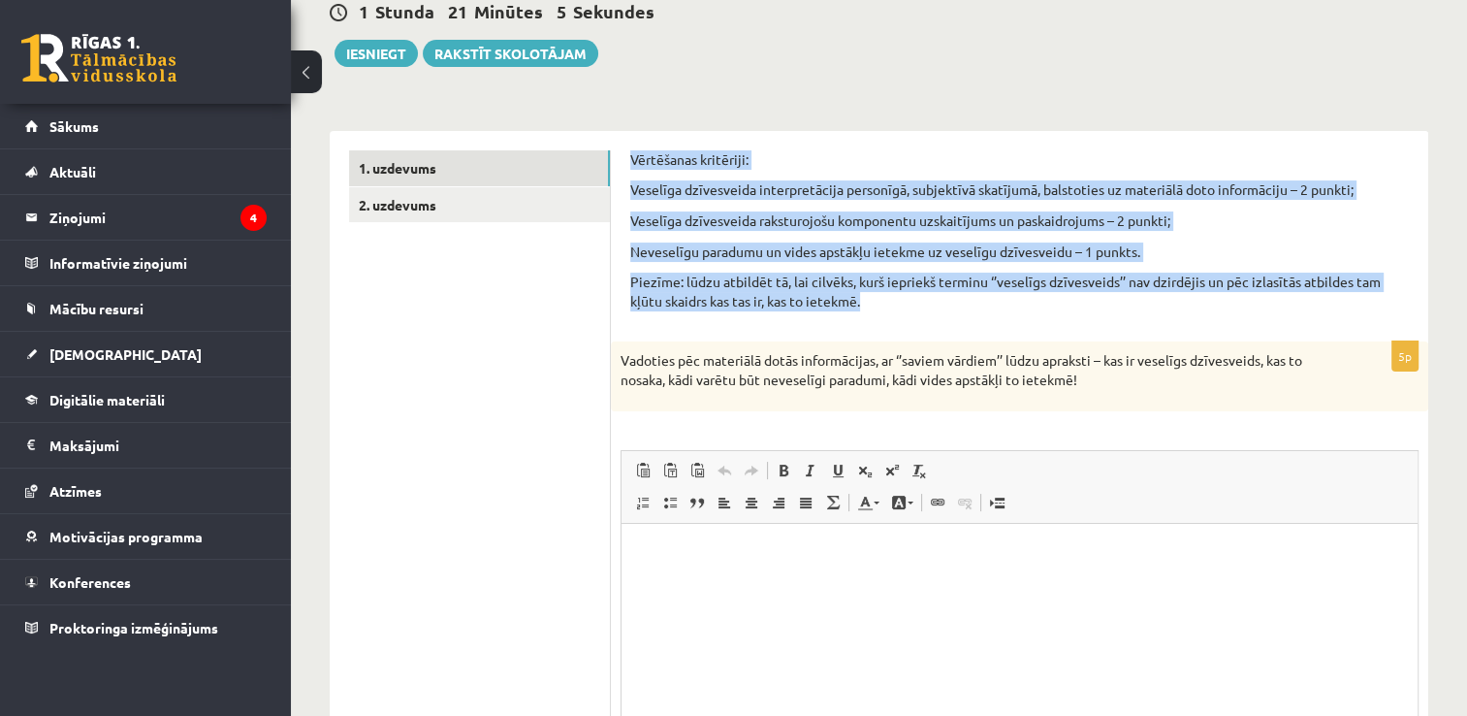
drag, startPoint x: 881, startPoint y: 307, endPoint x: 613, endPoint y: 146, distance: 312.4
click at [613, 146] on div "Vērtēšanas kritēriji: Veselīga dzīvesveida interpretācija personīgā, subjektīvā…" at bounding box center [1020, 502] width 818 height 742
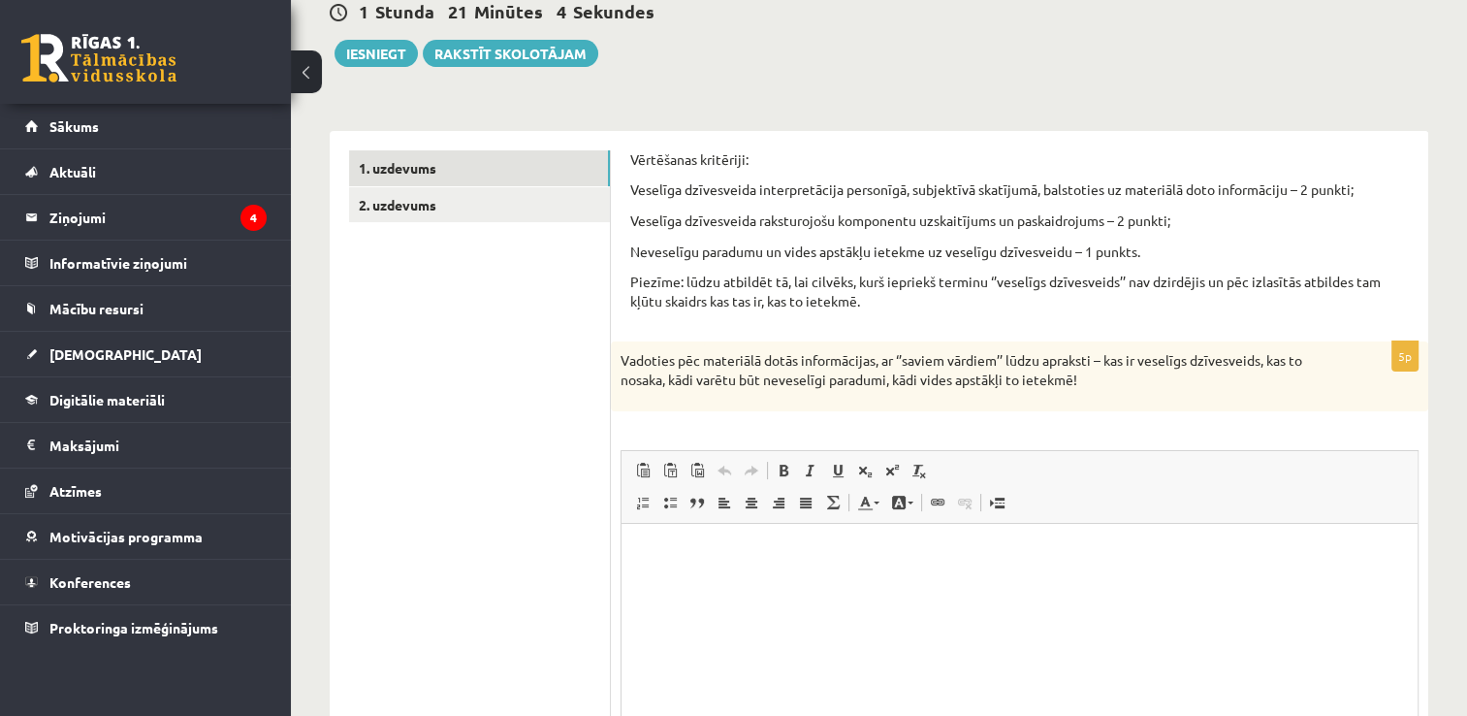
click at [1193, 392] on div "Vadoties pēc materiālā dotās informācijas, ar ‘’saviem vārdiem’’ lūdzu apraksti…" at bounding box center [1020, 375] width 818 height 69
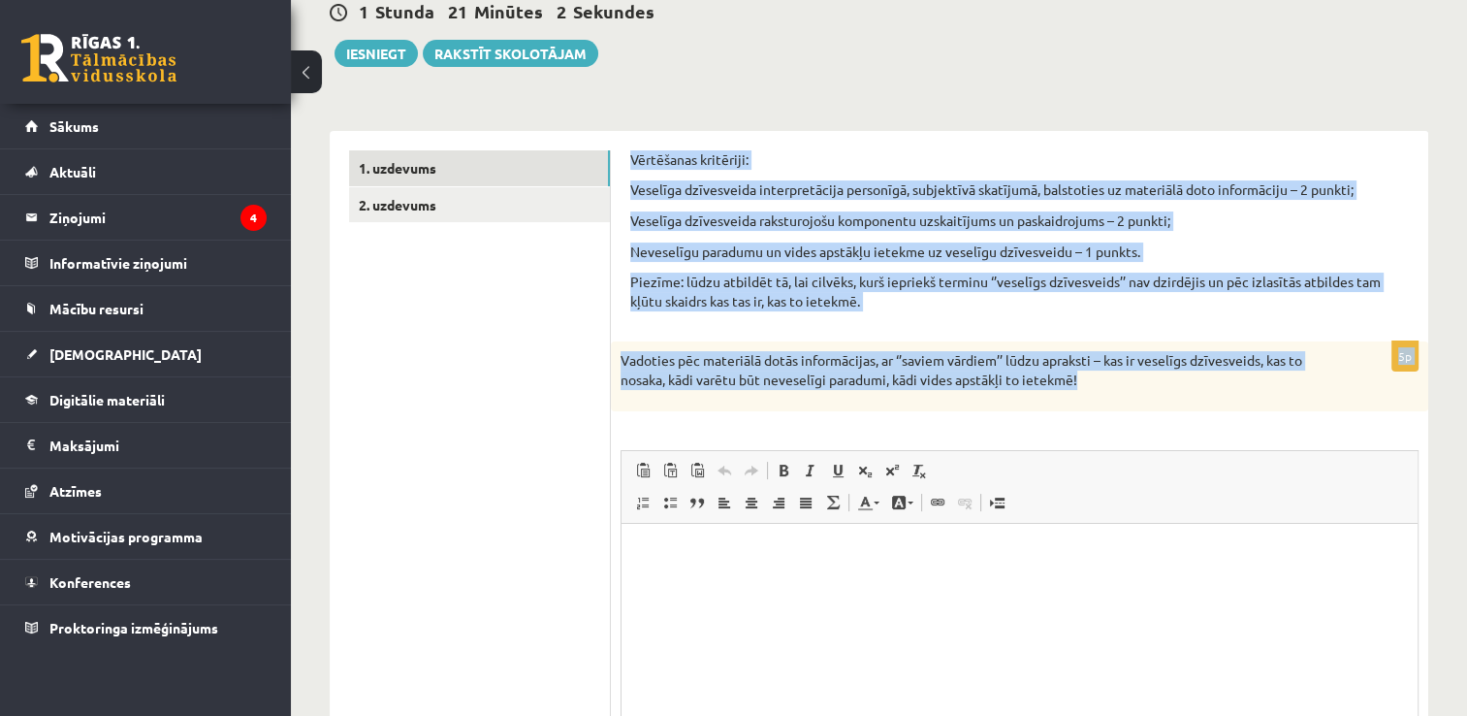
drag, startPoint x: 1110, startPoint y: 374, endPoint x: 628, endPoint y: 158, distance: 527.4
click at [628, 158] on div "Vērtēšanas kritēriji: Veselīga dzīvesveida interpretācija personīgā, subjektīvā…" at bounding box center [1020, 502] width 818 height 742
copy form "Vērtēšanas kritēriji: Veselīga dzīvesveida interpretācija personīgā, subjektīvā…"
click at [915, 333] on form "Vērtēšanas kritēriji: Veselīga dzīvesveida interpretācija personīgā, subjektīvā…" at bounding box center [1019, 501] width 779 height 703
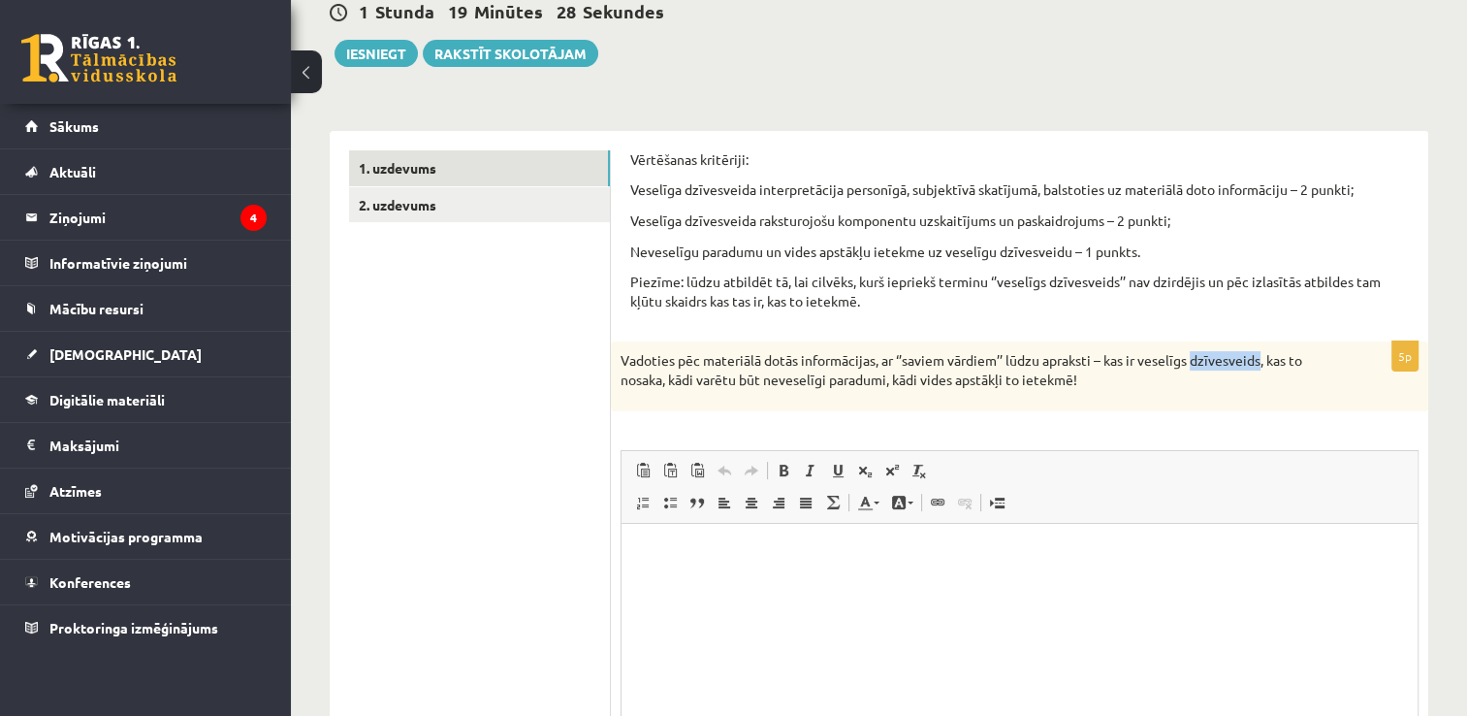
drag, startPoint x: 1268, startPoint y: 359, endPoint x: 1200, endPoint y: 359, distance: 67.9
click at [1200, 359] on p "Vadoties pēc materiālā dotās informācijas, ar ‘’saviem vārdiem’’ lūdzu apraksti…" at bounding box center [971, 370] width 701 height 38
copy p "dzīvesveids"
click at [941, 312] on div "Vērtēšanas kritēriji: Veselīga dzīvesveida interpretācija personīgā, subjektīvā…" at bounding box center [1019, 236] width 779 height 173
click at [715, 546] on p "Визуальный текстовый редактор, wiswyg-editor-user-answer-47434002114440" at bounding box center [1019, 552] width 757 height 20
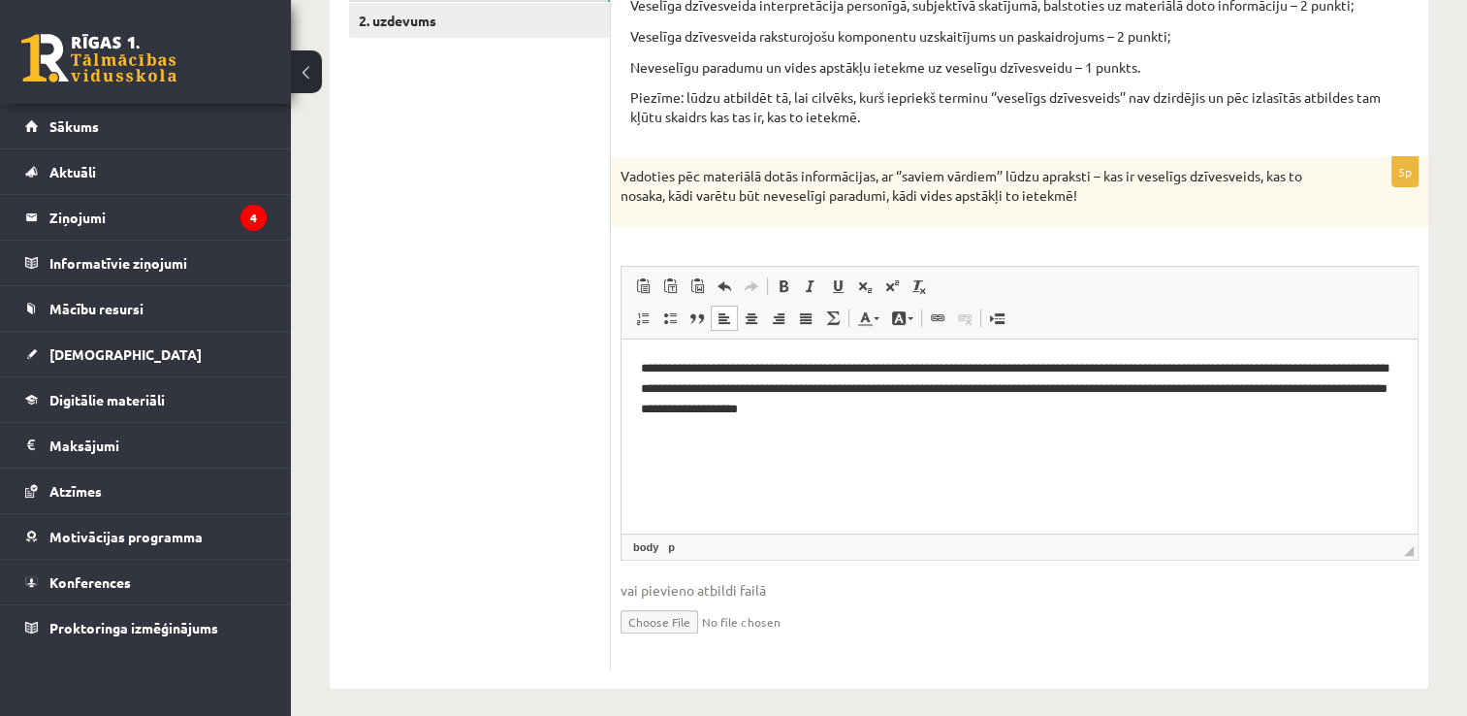
scroll to position [392, 0]
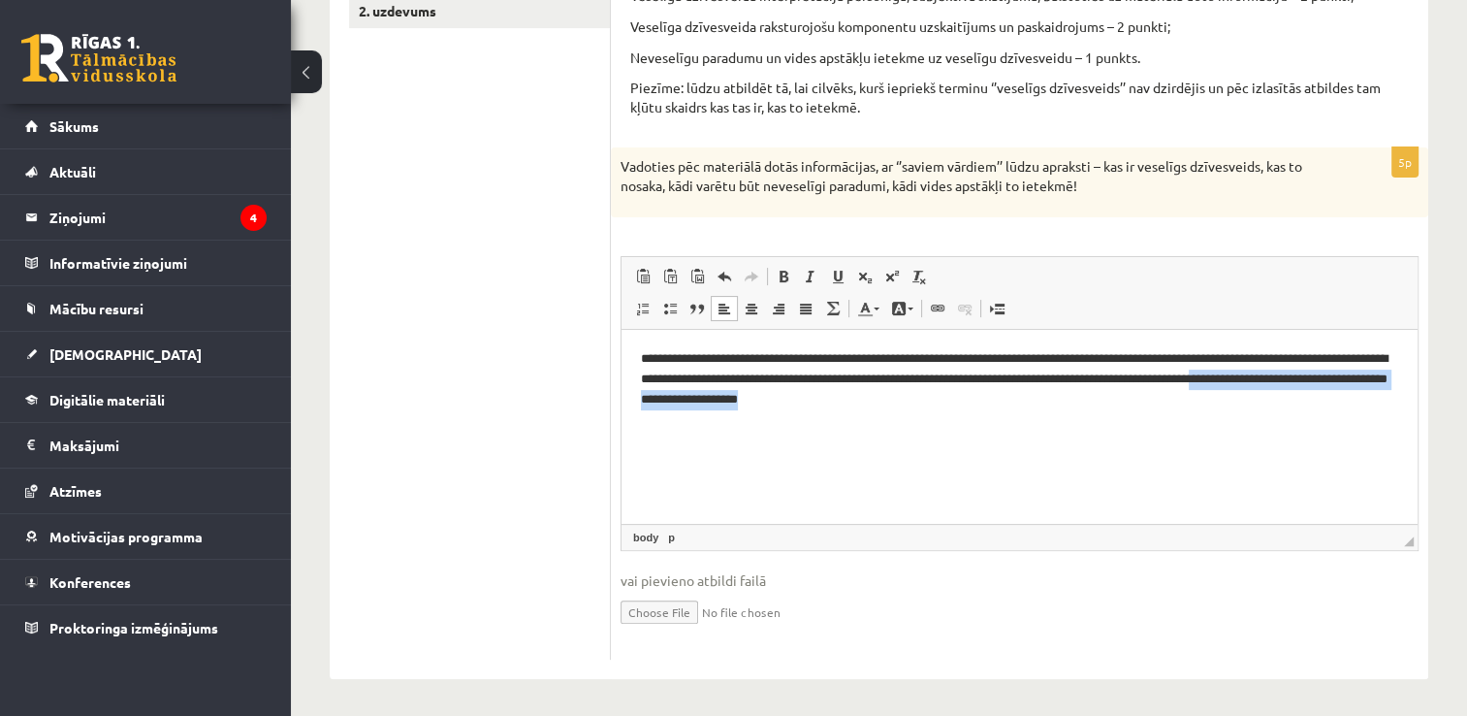
drag, startPoint x: 1052, startPoint y: 403, endPoint x: 701, endPoint y: 413, distance: 351.2
click at [701, 413] on html "**********" at bounding box center [1020, 378] width 796 height 99
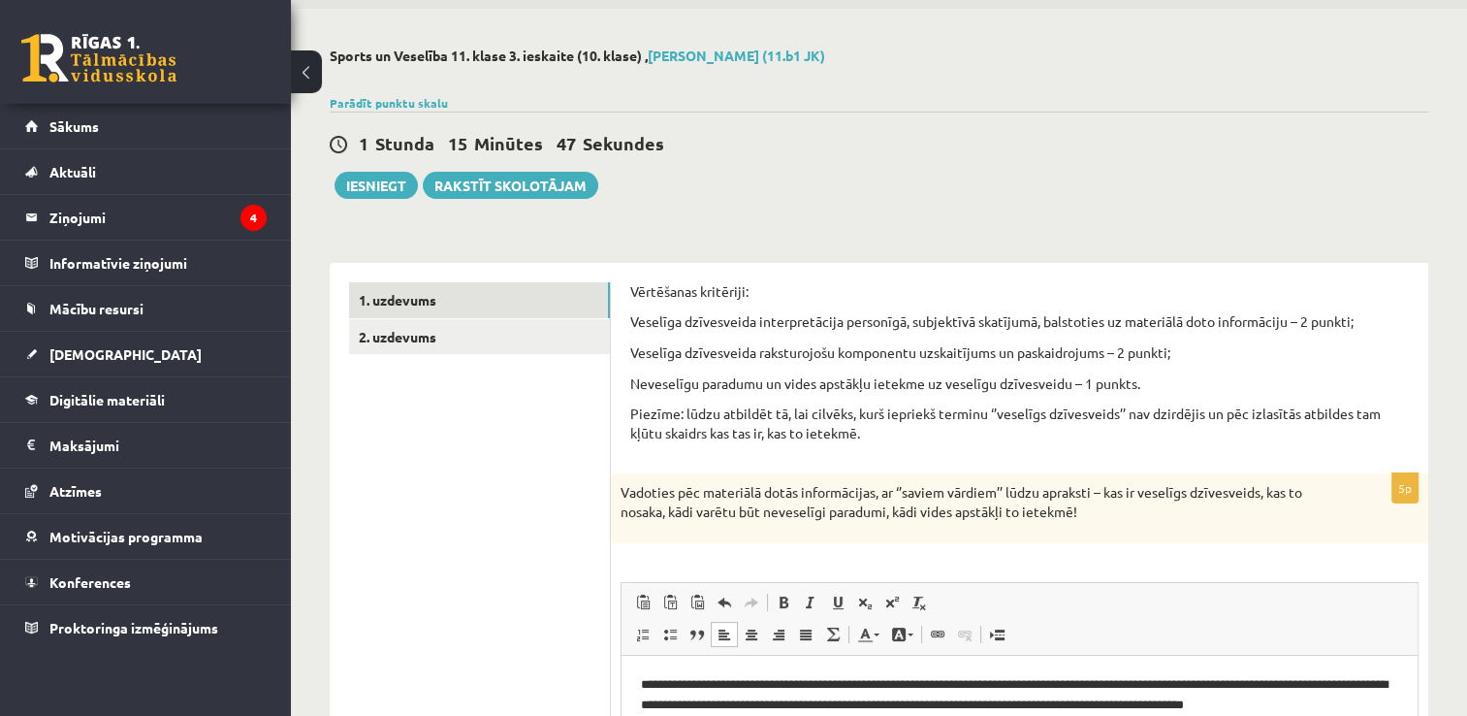
scroll to position [4, 0]
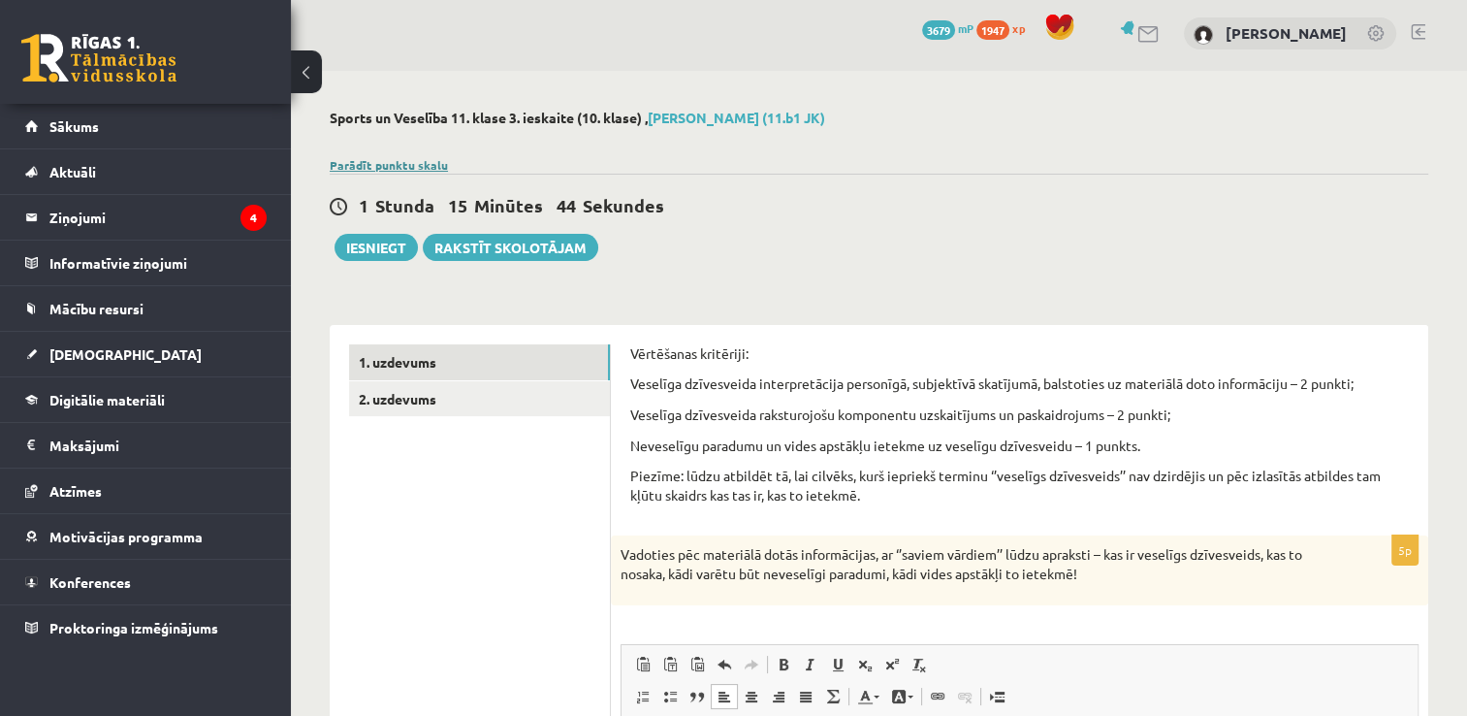
click at [406, 166] on link "Parādīt punktu skalu" at bounding box center [389, 165] width 118 height 16
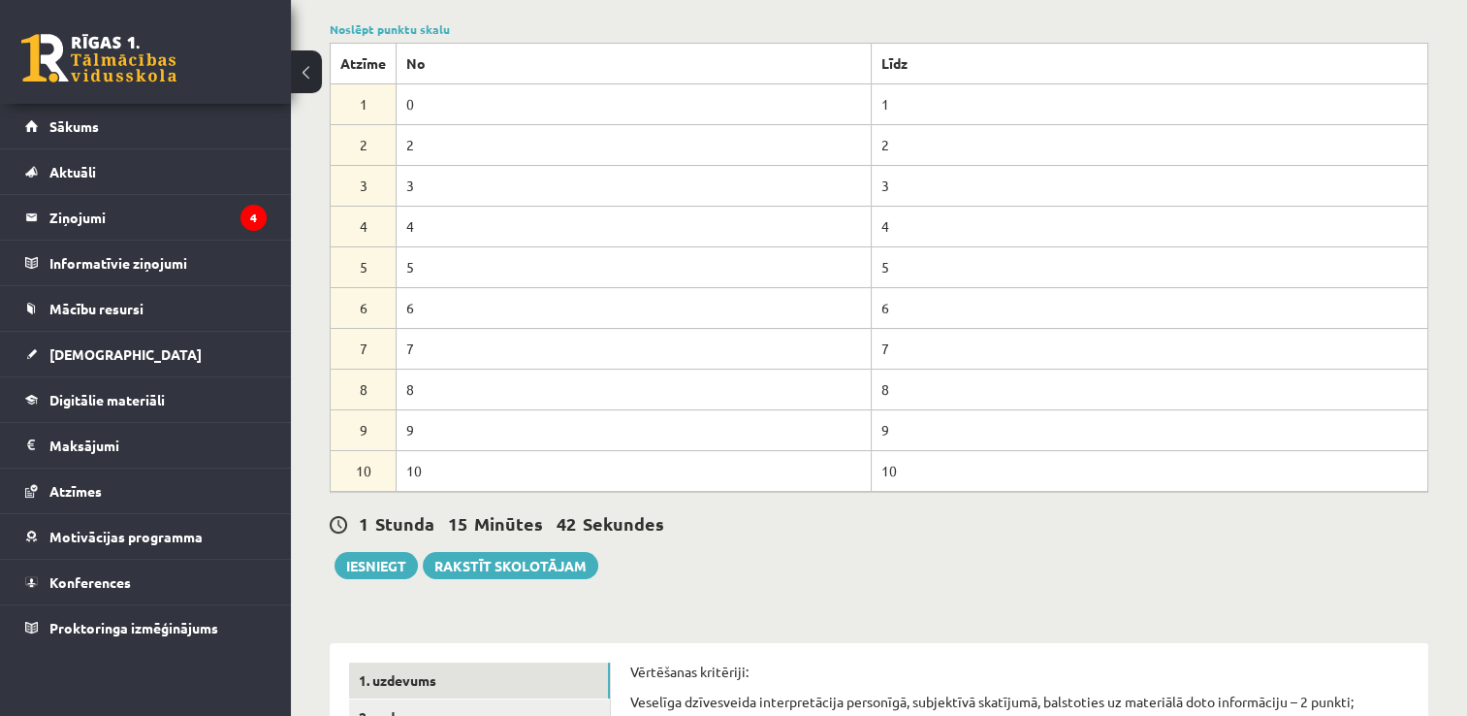
scroll to position [295, 0]
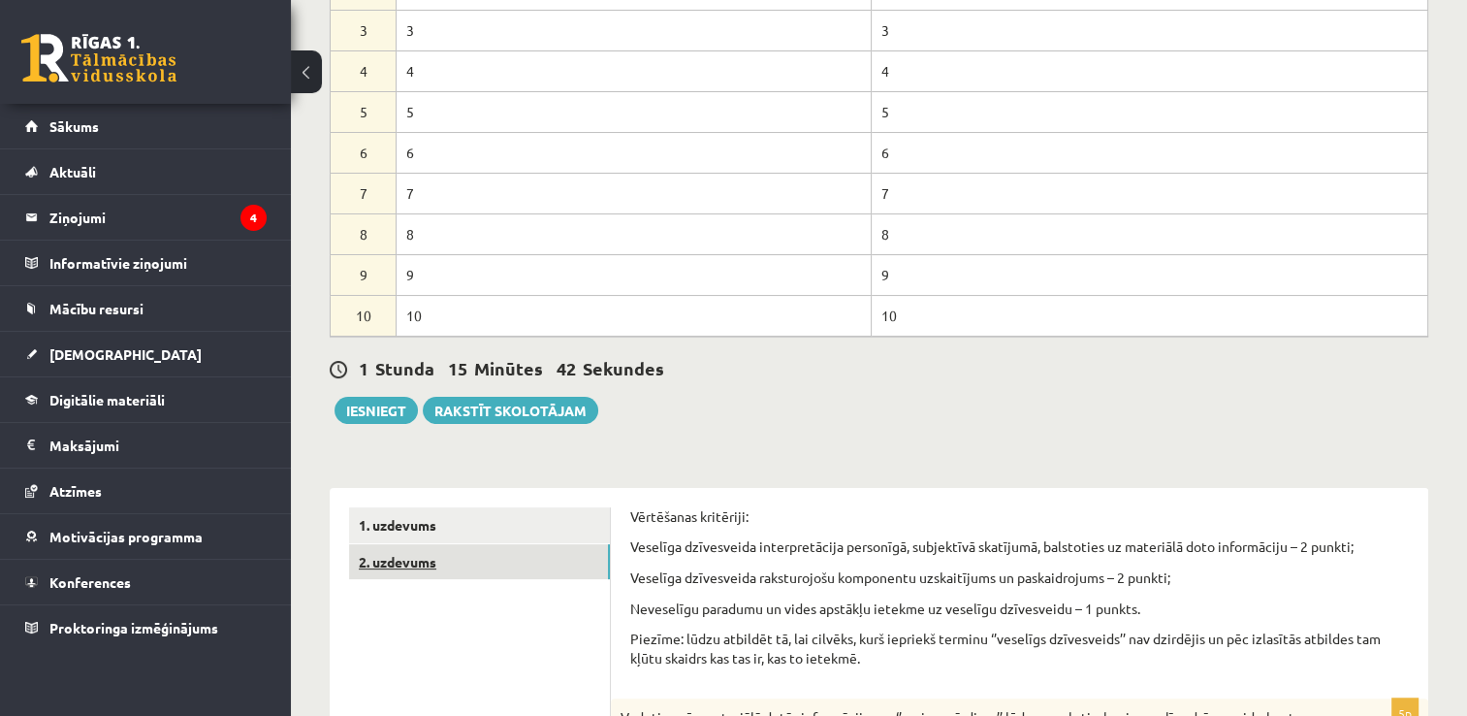
click at [441, 566] on link "2. uzdevums" at bounding box center [479, 562] width 261 height 36
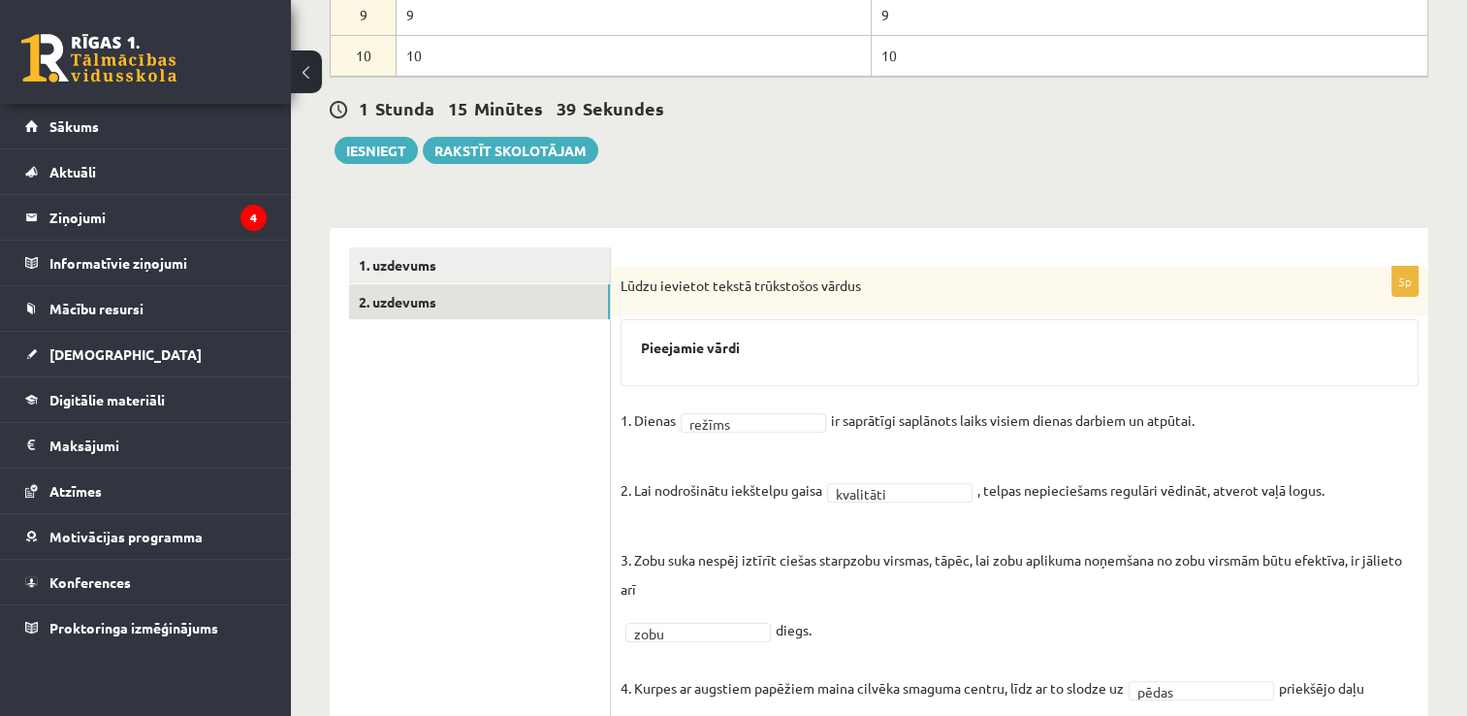
scroll to position [551, 0]
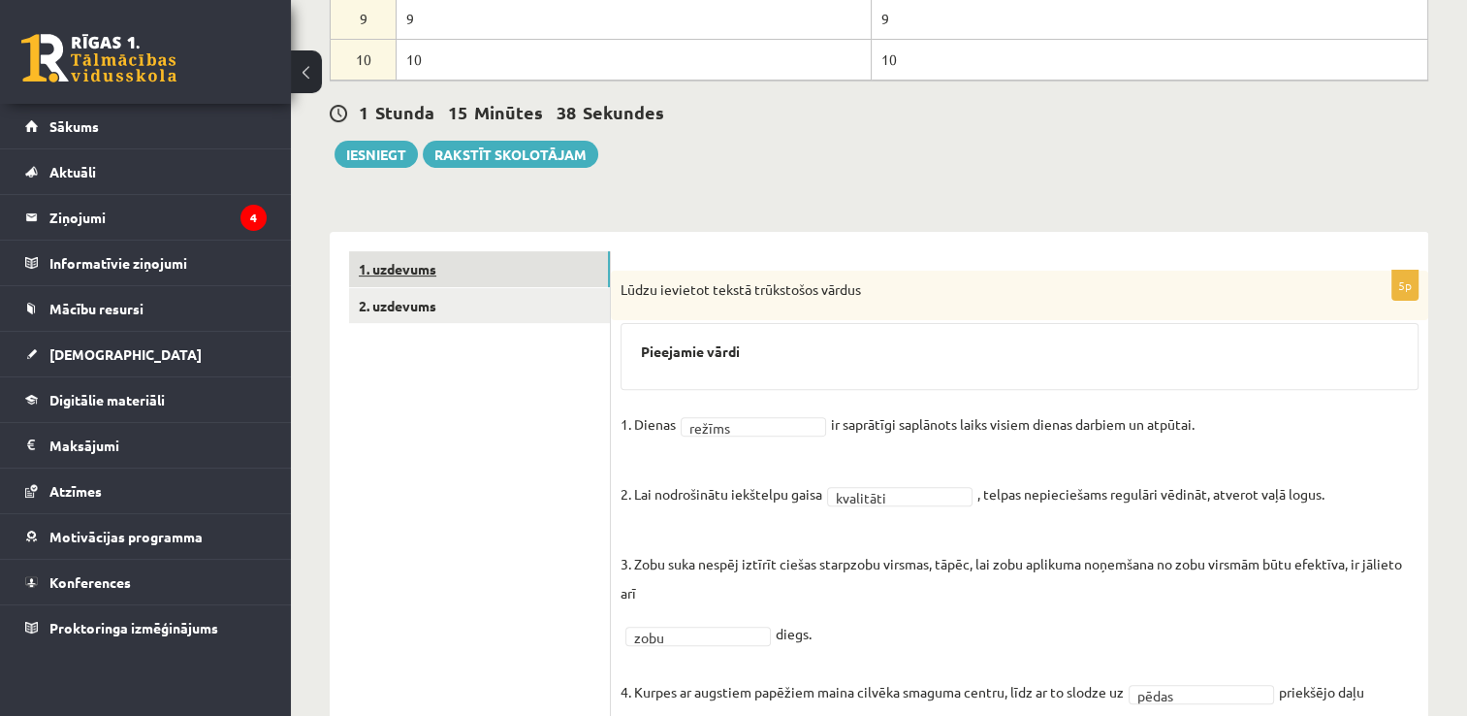
click at [495, 265] on link "1. uzdevums" at bounding box center [479, 269] width 261 height 36
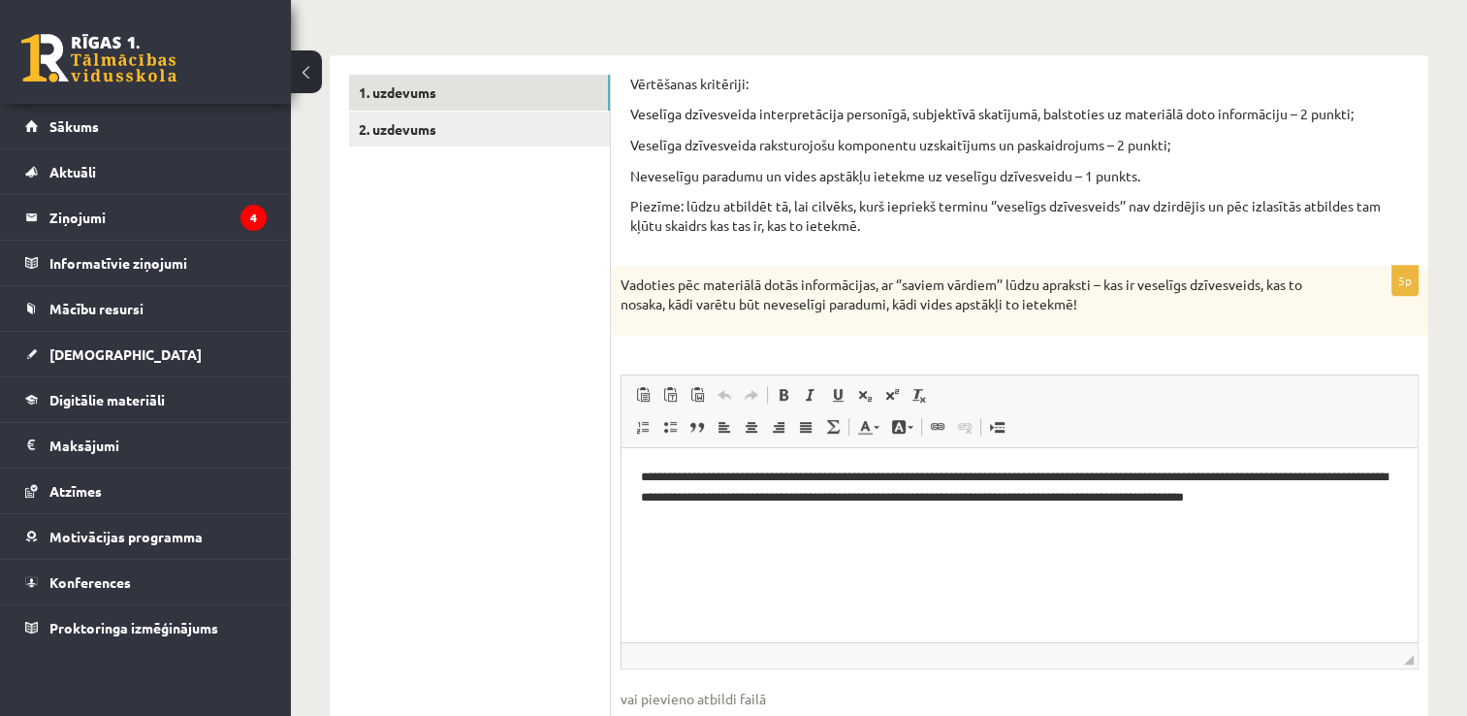
scroll to position [745, 0]
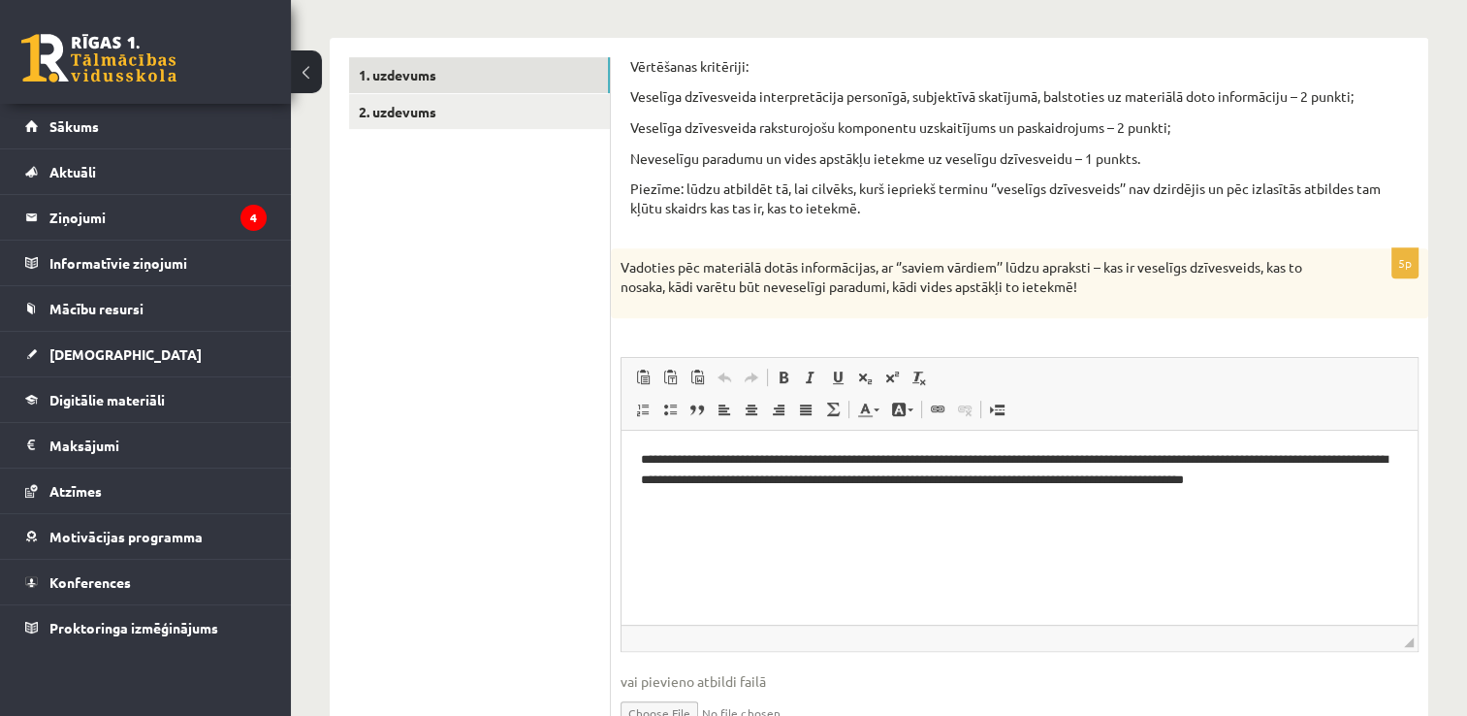
click at [735, 508] on p "**********" at bounding box center [1020, 479] width 758 height 60
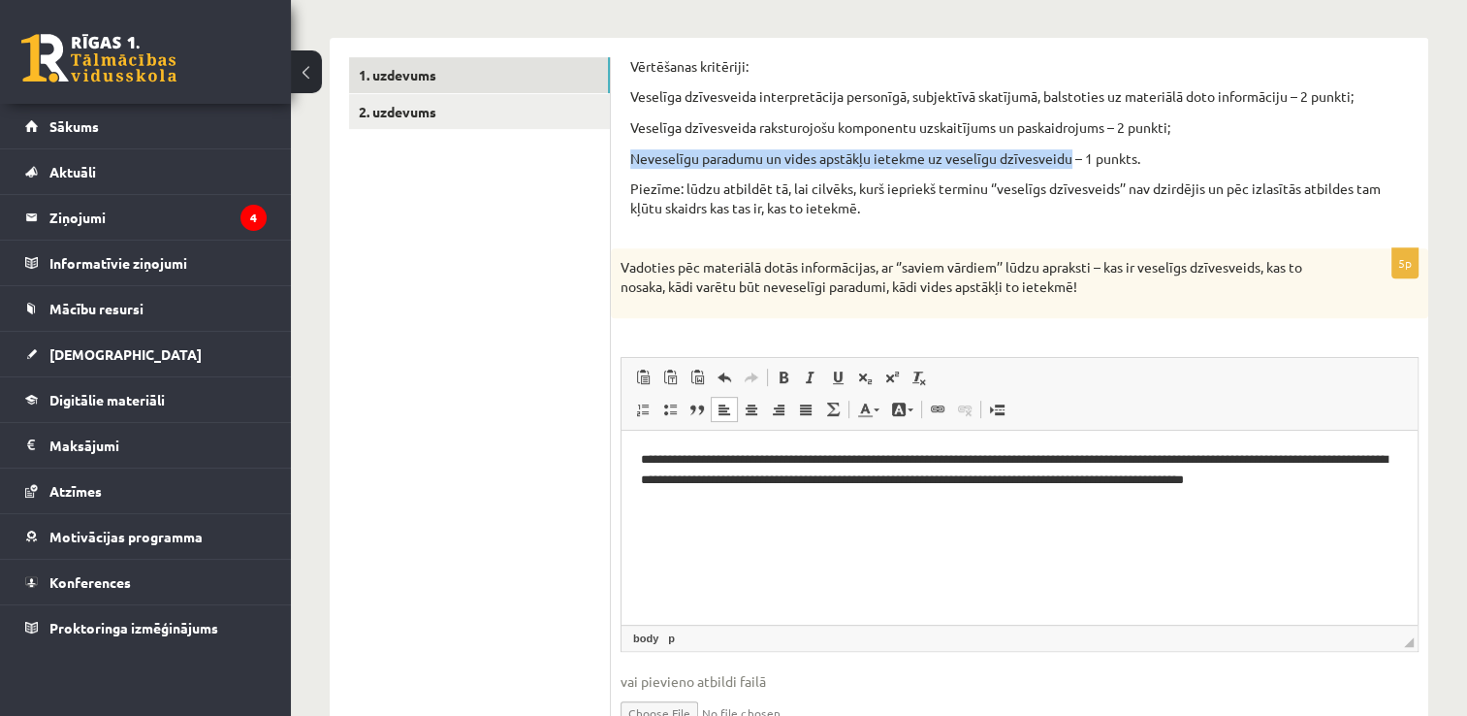
drag, startPoint x: 1071, startPoint y: 154, endPoint x: 631, endPoint y: 149, distance: 439.4
click at [631, 149] on p "Neveselīgu paradumu un vides apstākļu ietekme uz veselīgu dzīvesveidu – 1 punkt…" at bounding box center [1019, 158] width 779 height 19
copy p "Neveselīgu paradumu un vides apstākļu ietekme uz veselīgu dzīvesveidu"
click at [679, 539] on p "Визуальный текстовый редактор, wiswyg-editor-user-answer-47433842030080" at bounding box center [1019, 532] width 757 height 20
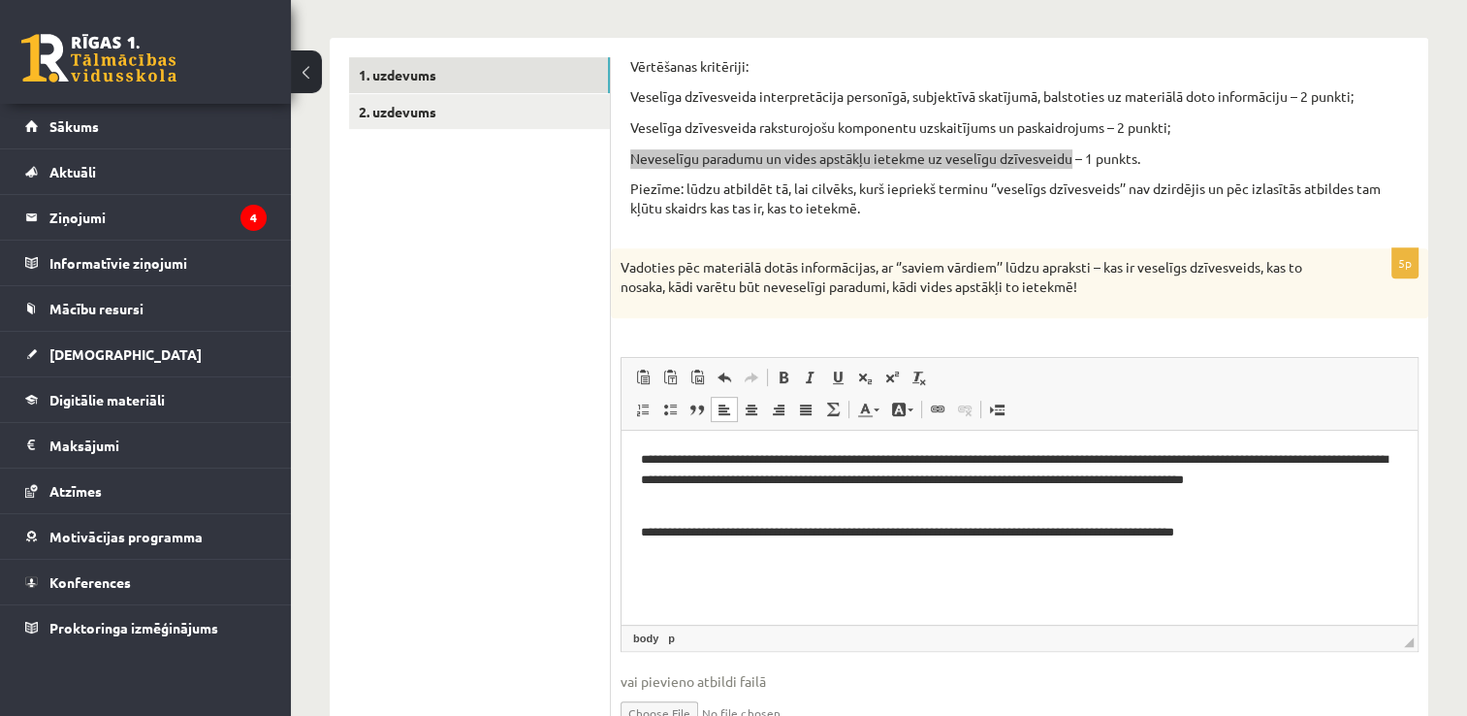
click at [1240, 535] on p "**********" at bounding box center [1020, 532] width 758 height 20
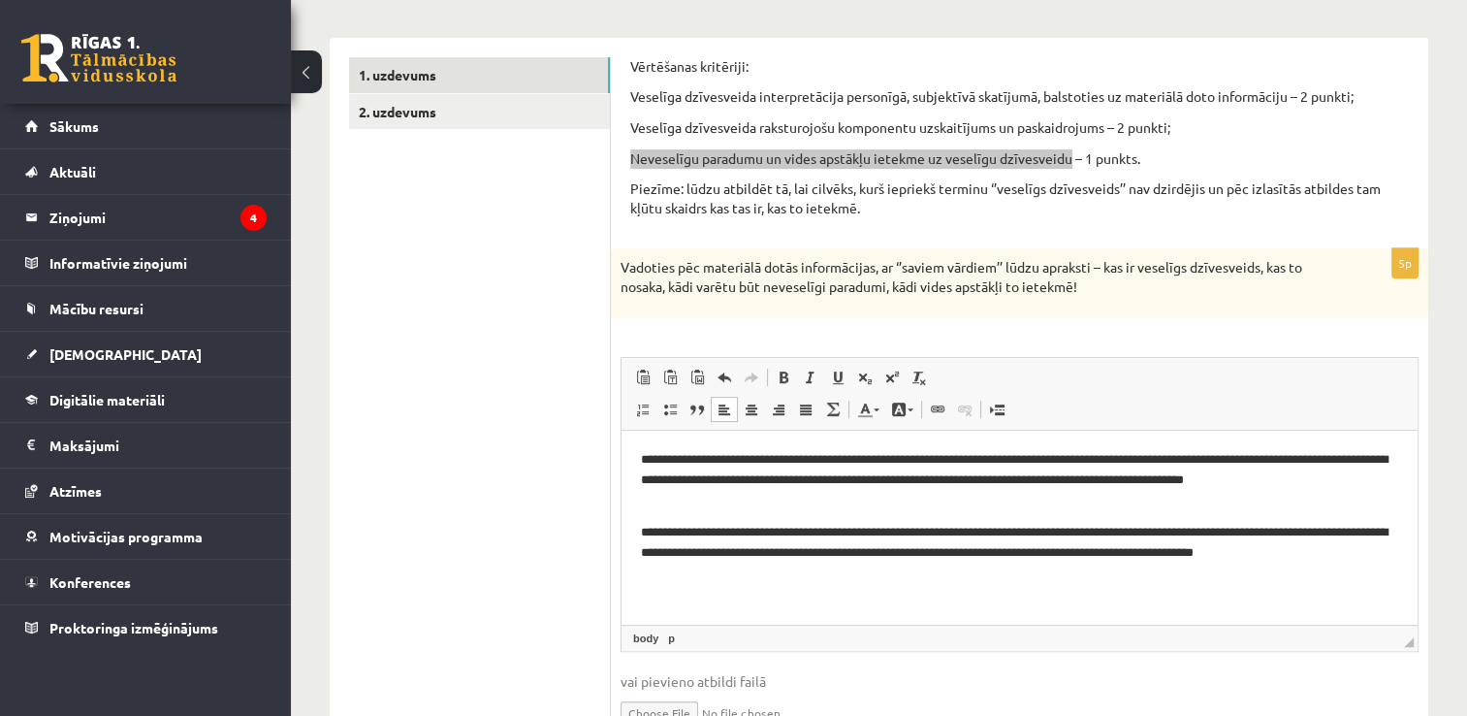
click at [1395, 555] on p "**********" at bounding box center [1020, 542] width 758 height 41
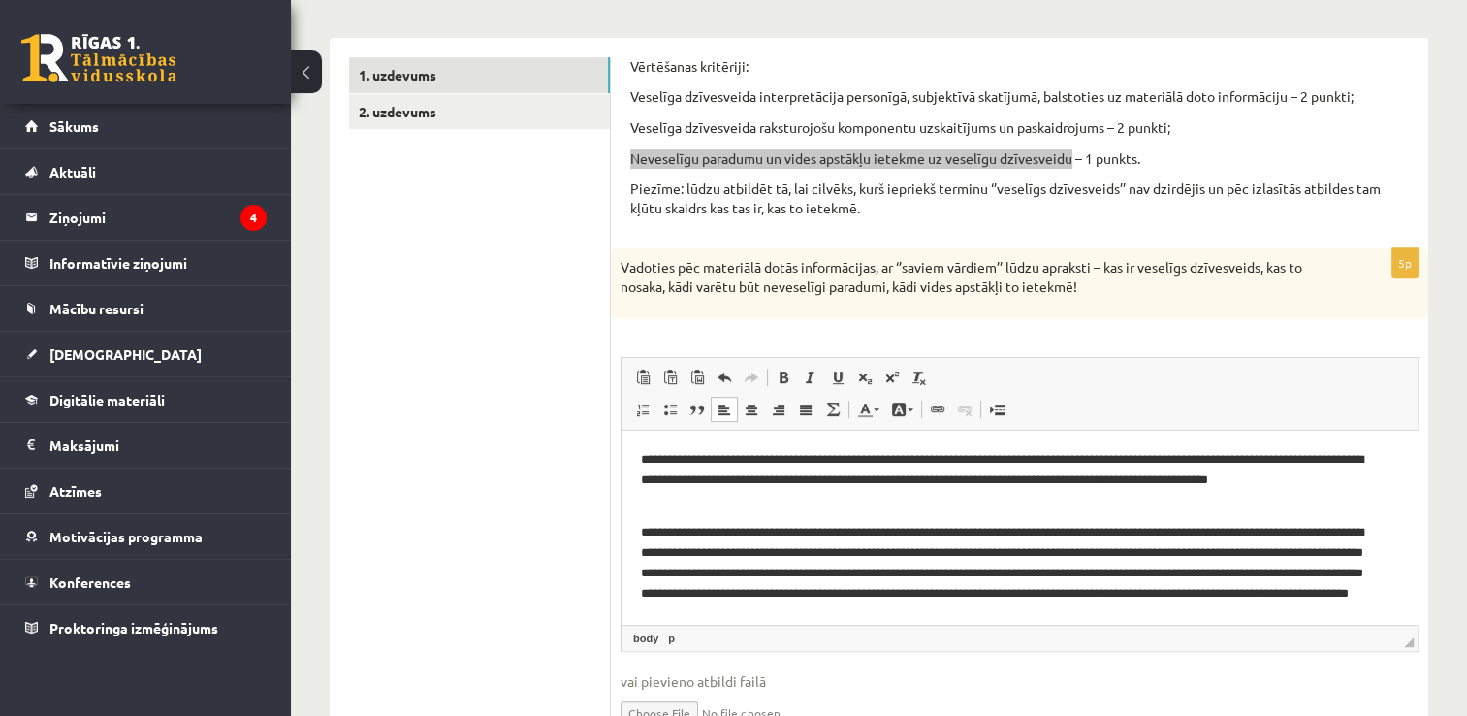
click at [839, 593] on p "**********" at bounding box center [1012, 572] width 743 height 101
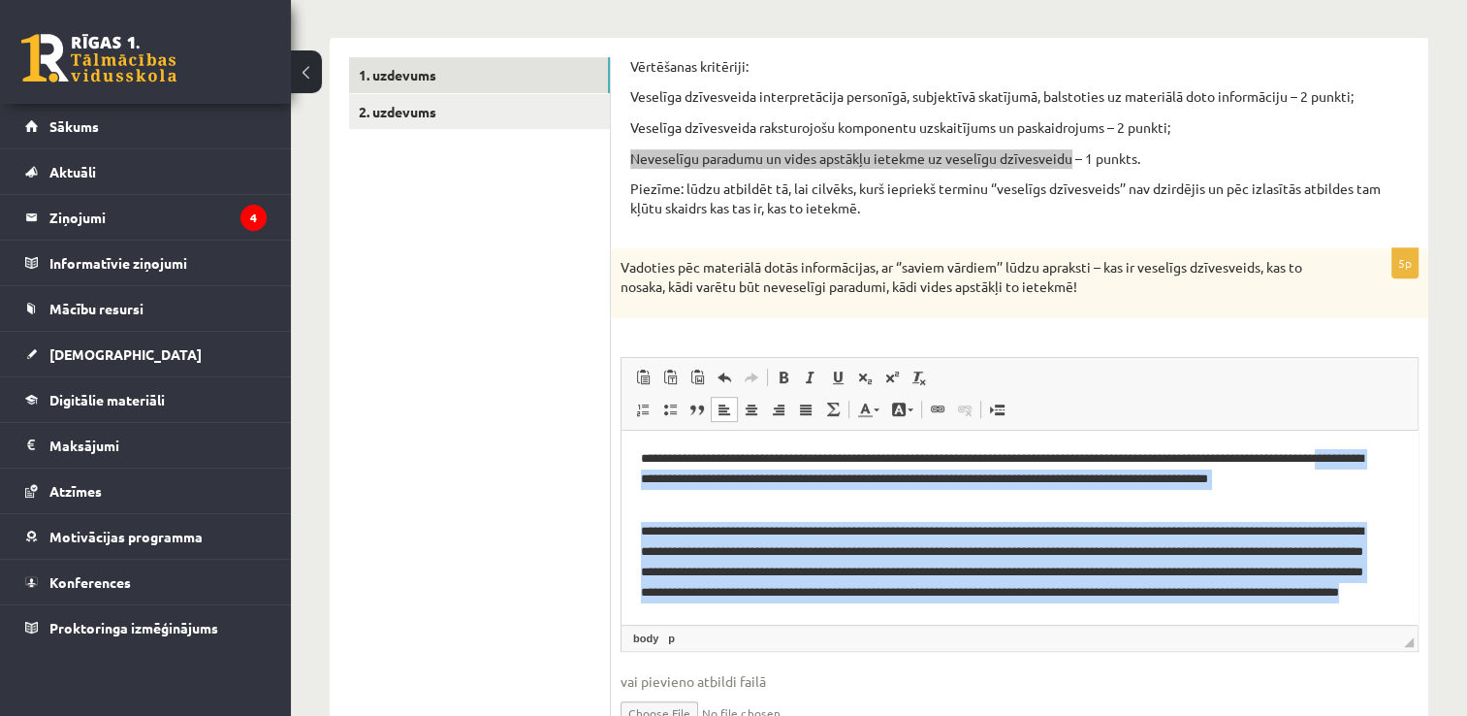
scroll to position [0, 0]
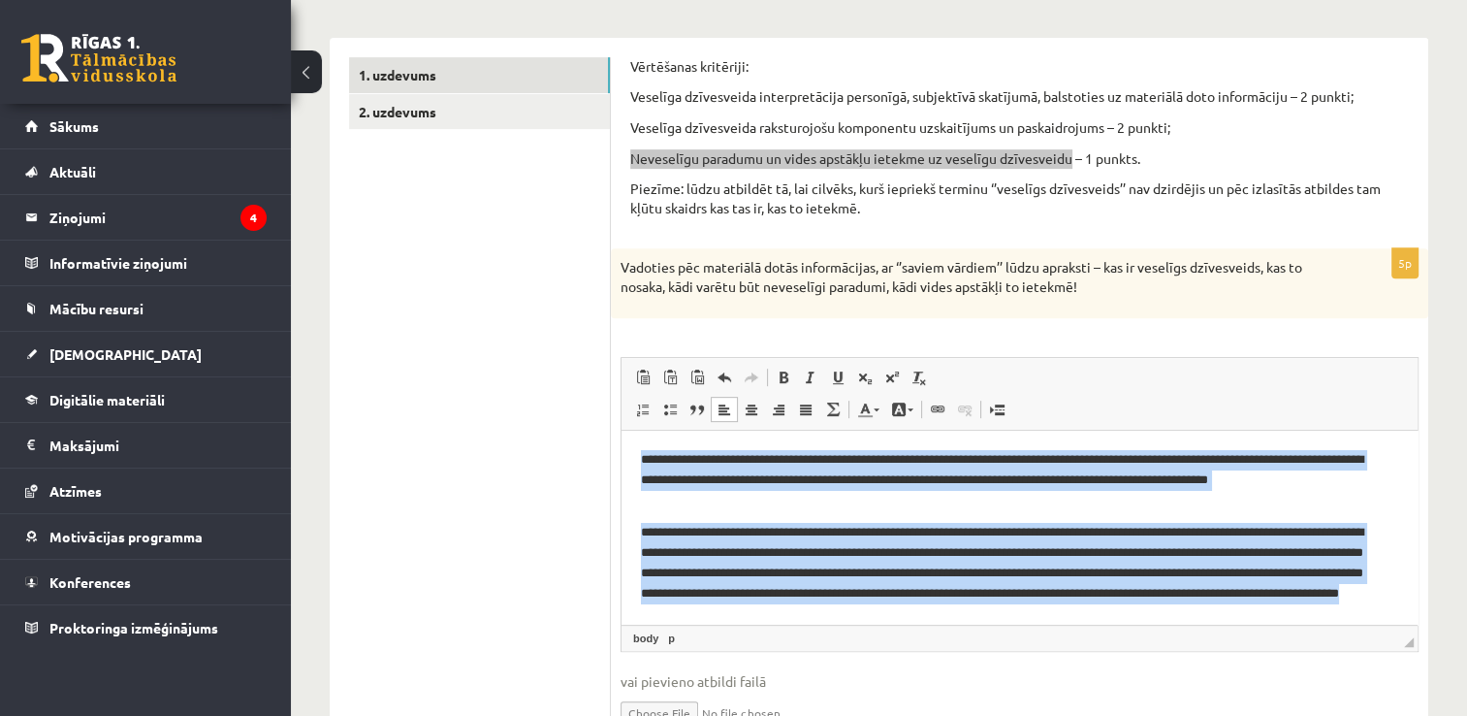
drag, startPoint x: 1063, startPoint y: 597, endPoint x: 633, endPoint y: 449, distance: 454.5
click at [633, 449] on html "**********" at bounding box center [1020, 536] width 796 height 212
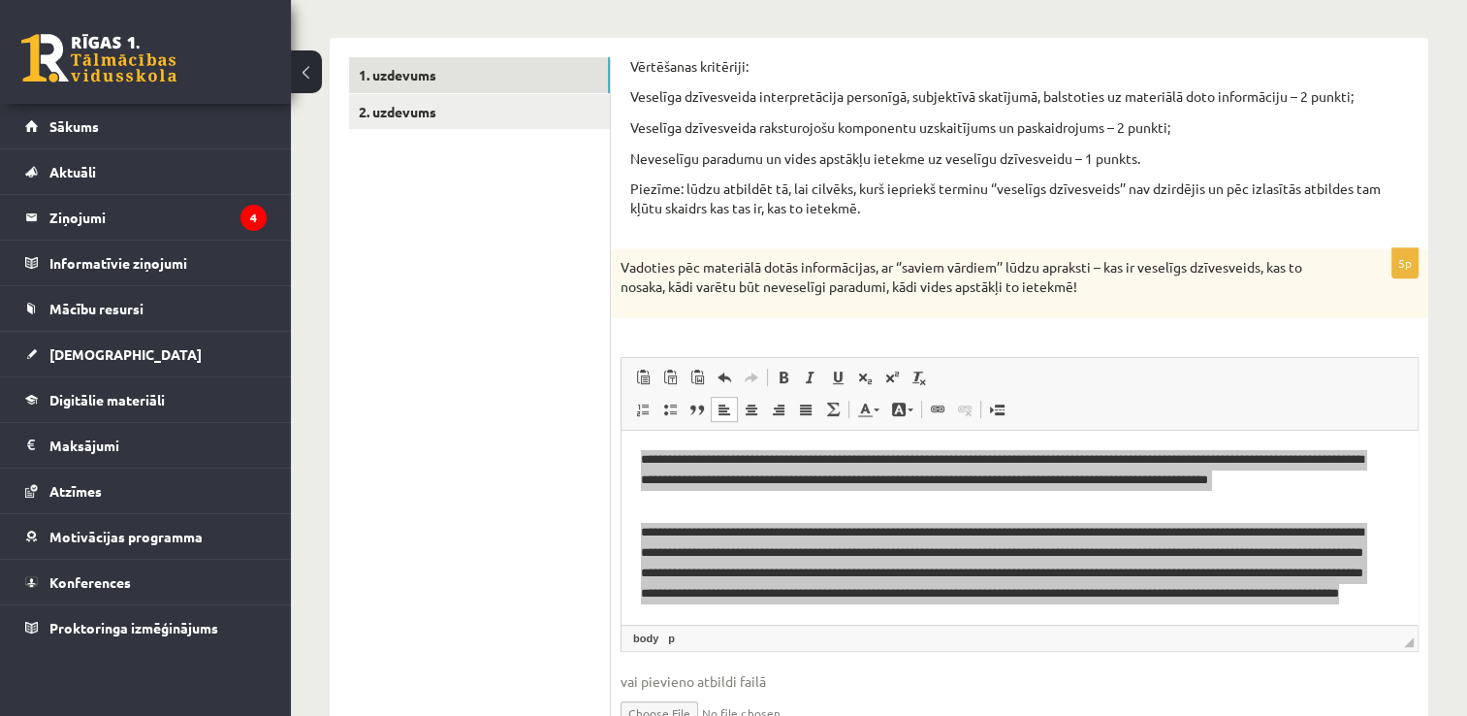
click at [427, 343] on ul "1. uzdevums 2. uzdevums" at bounding box center [480, 408] width 262 height 703
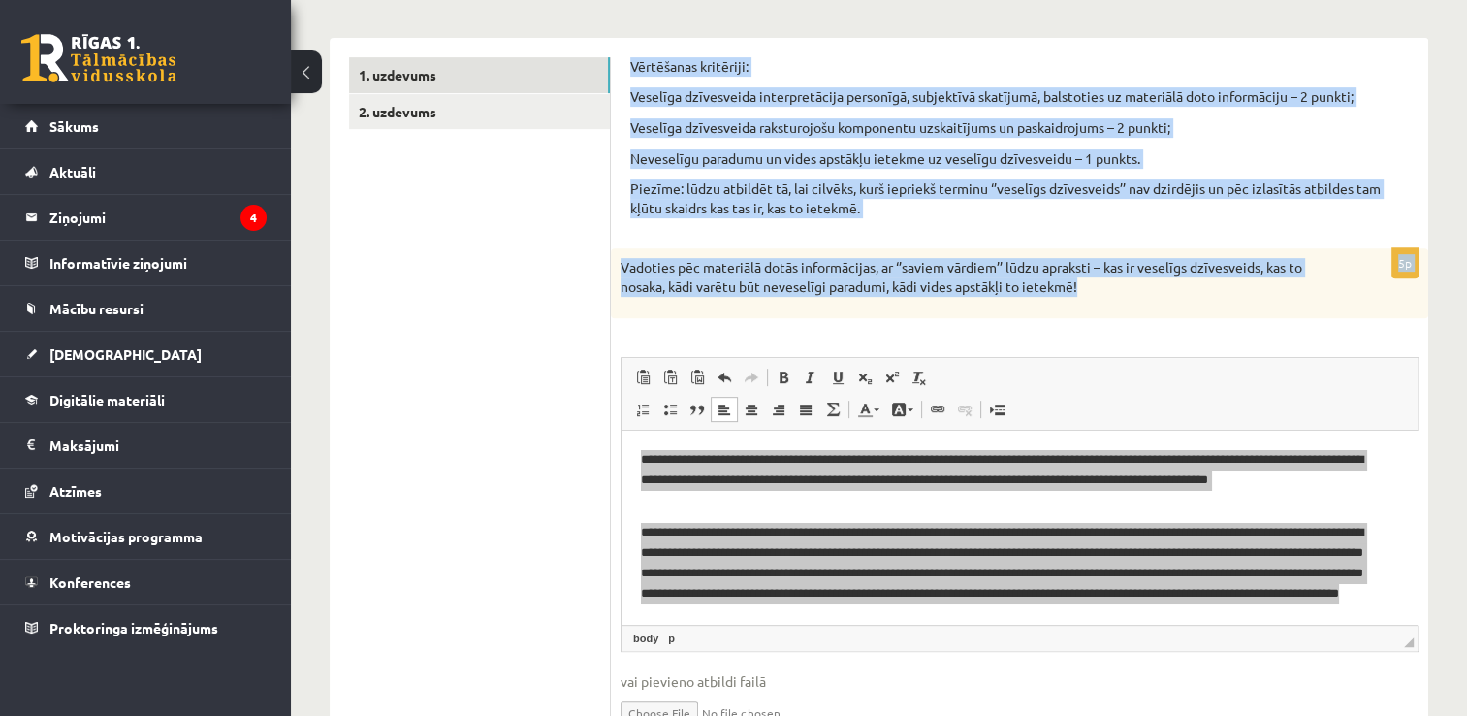
drag, startPoint x: 1098, startPoint y: 292, endPoint x: 624, endPoint y: 68, distance: 524.5
click at [624, 68] on div "Vērtēšanas kritēriji: Veselīga dzīvesveida interpretācija personīgā, subjektīvā…" at bounding box center [1020, 409] width 818 height 742
copy form "Vērtēšanas kritēriji: Veselīga dzīvesveida interpretācija personīgā, subjektīvā…"
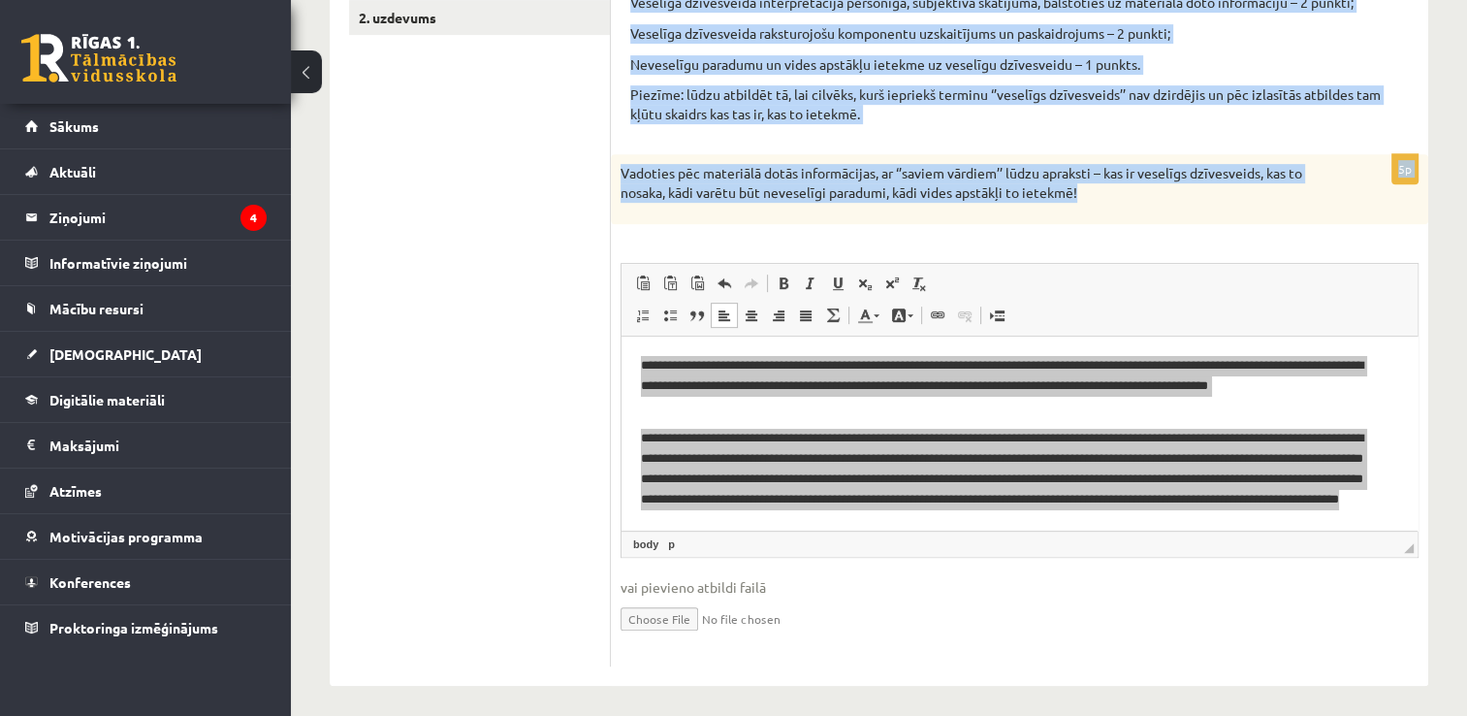
scroll to position [844, 0]
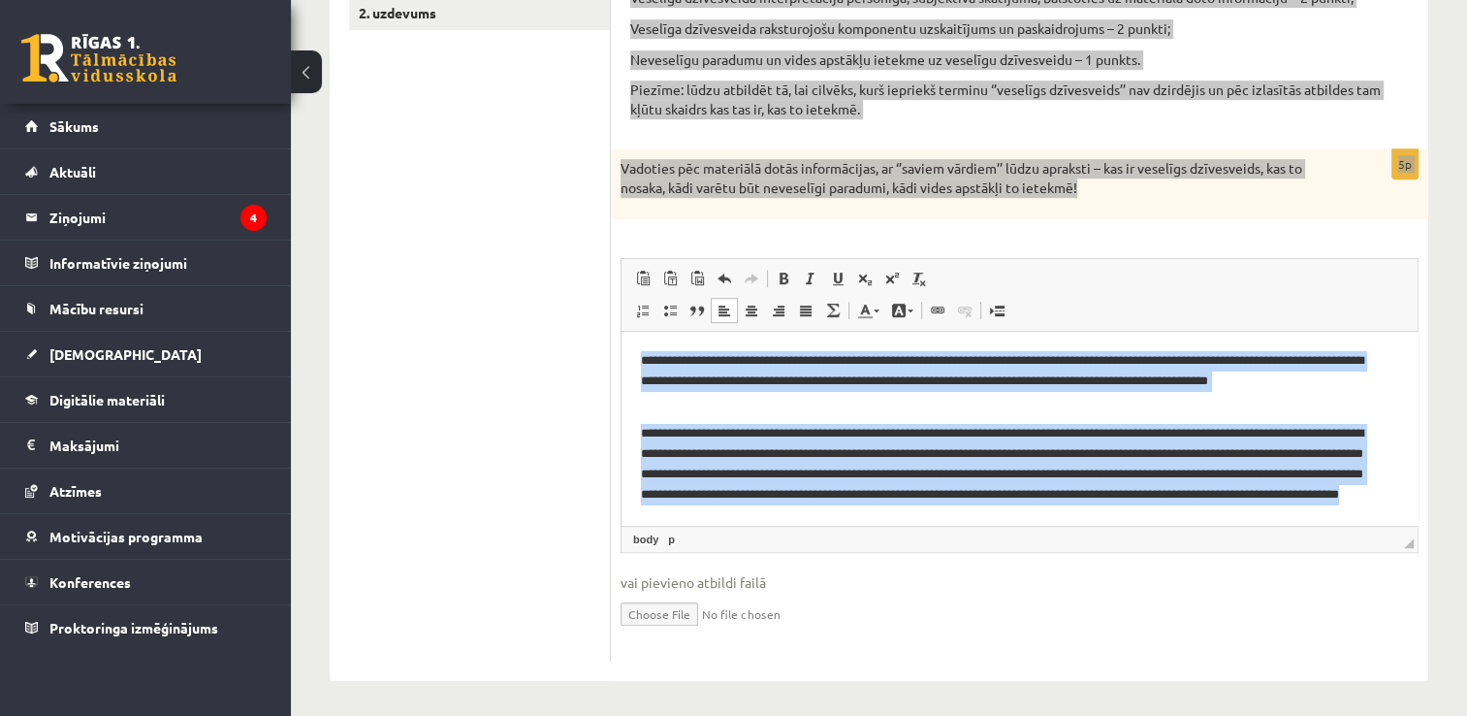
click at [1062, 495] on p "**********" at bounding box center [1012, 473] width 743 height 101
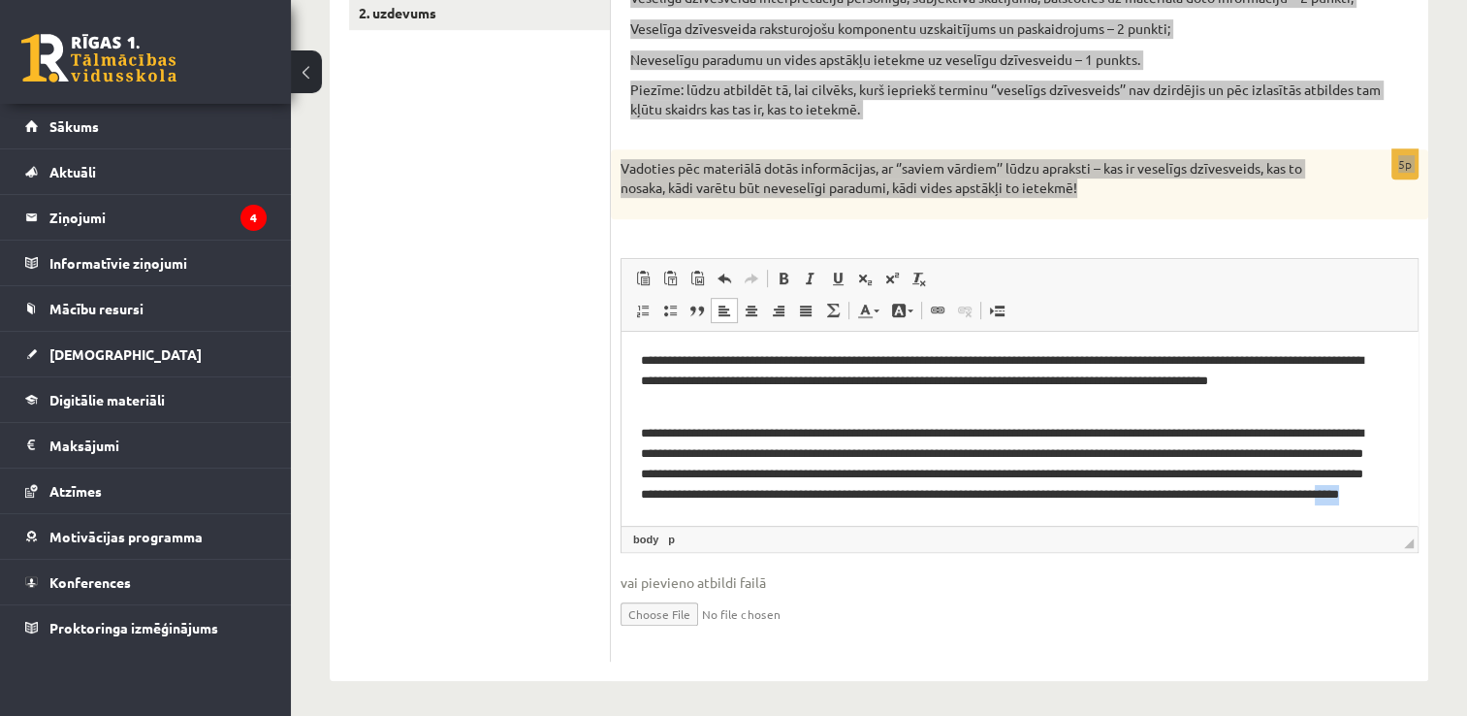
scroll to position [0, 0]
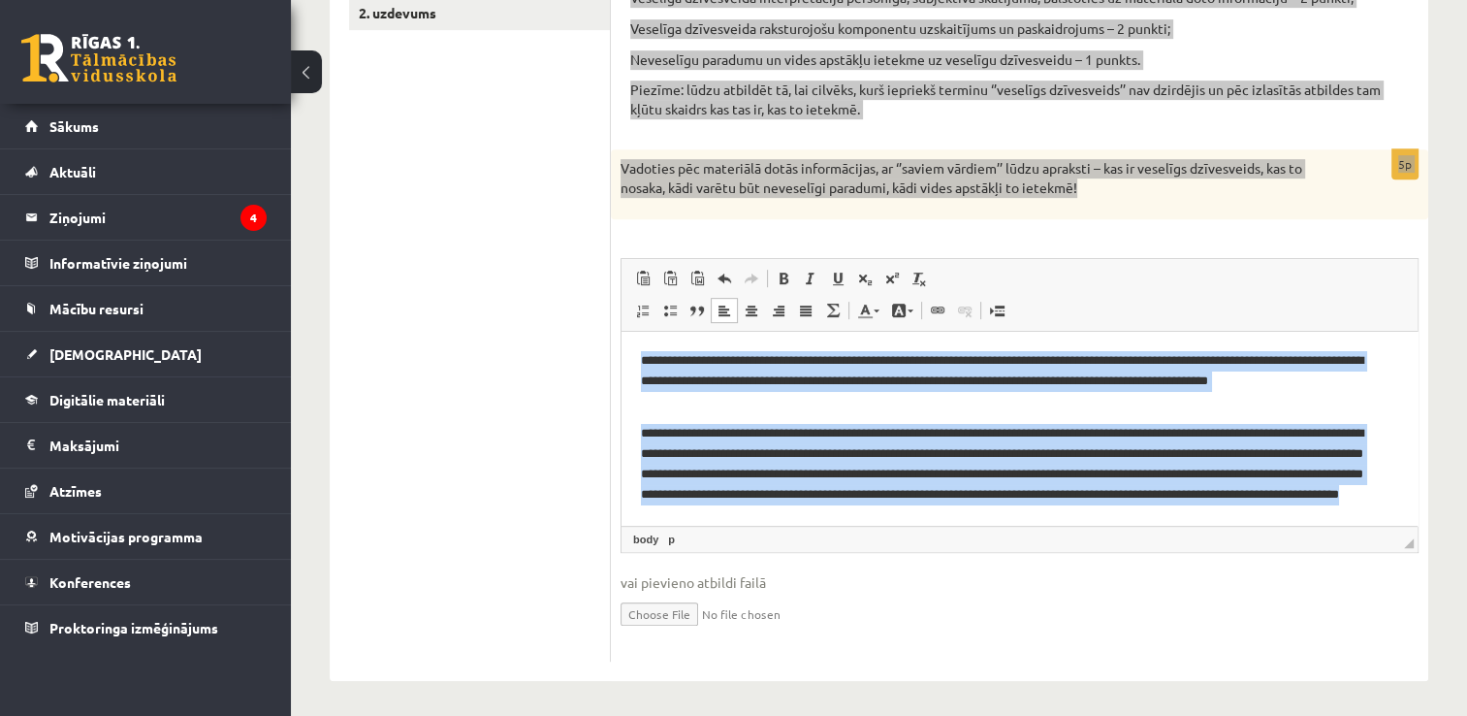
drag, startPoint x: 1060, startPoint y: 512, endPoint x: 643, endPoint y: 347, distance: 448.4
click at [643, 347] on html "**********" at bounding box center [1020, 437] width 796 height 212
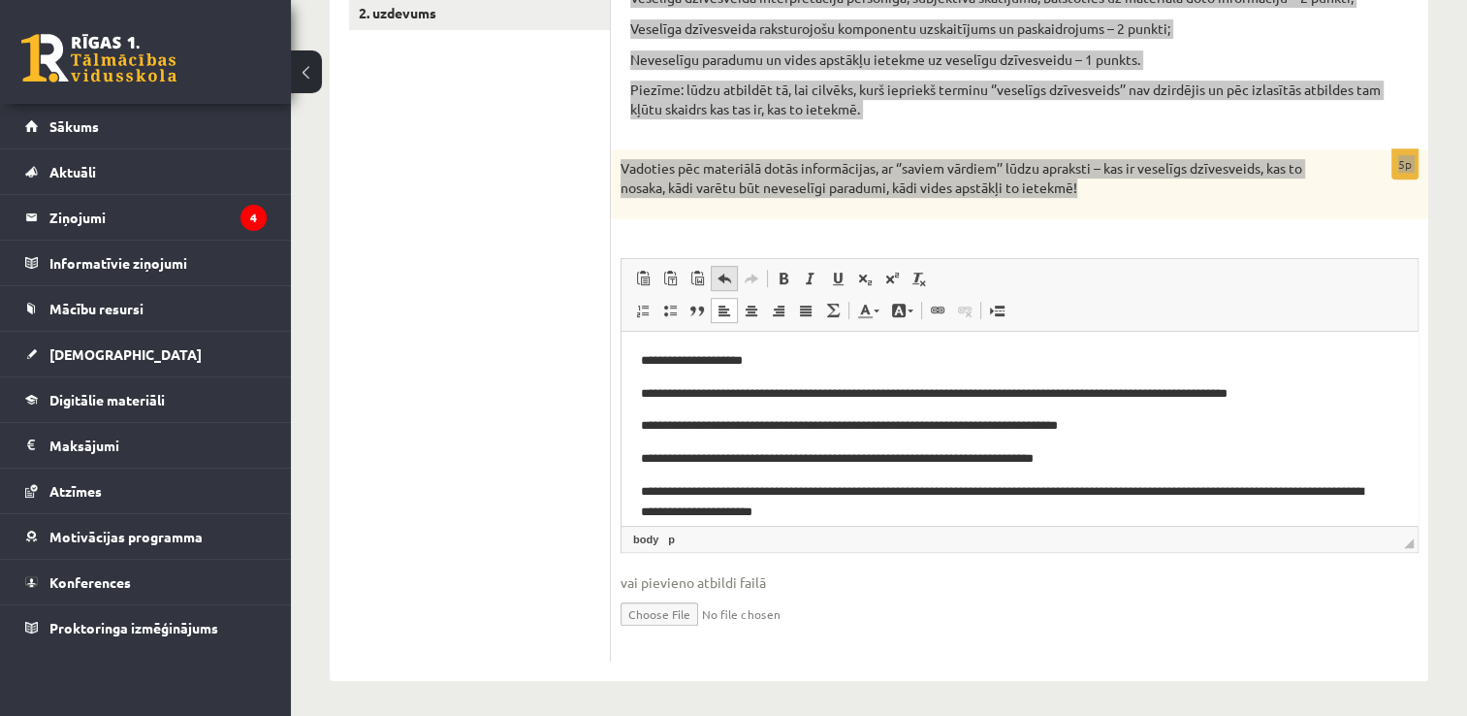
click at [729, 282] on link "Отменить Комбинация клавиш Ctrl+Z" at bounding box center [724, 278] width 27 height 25
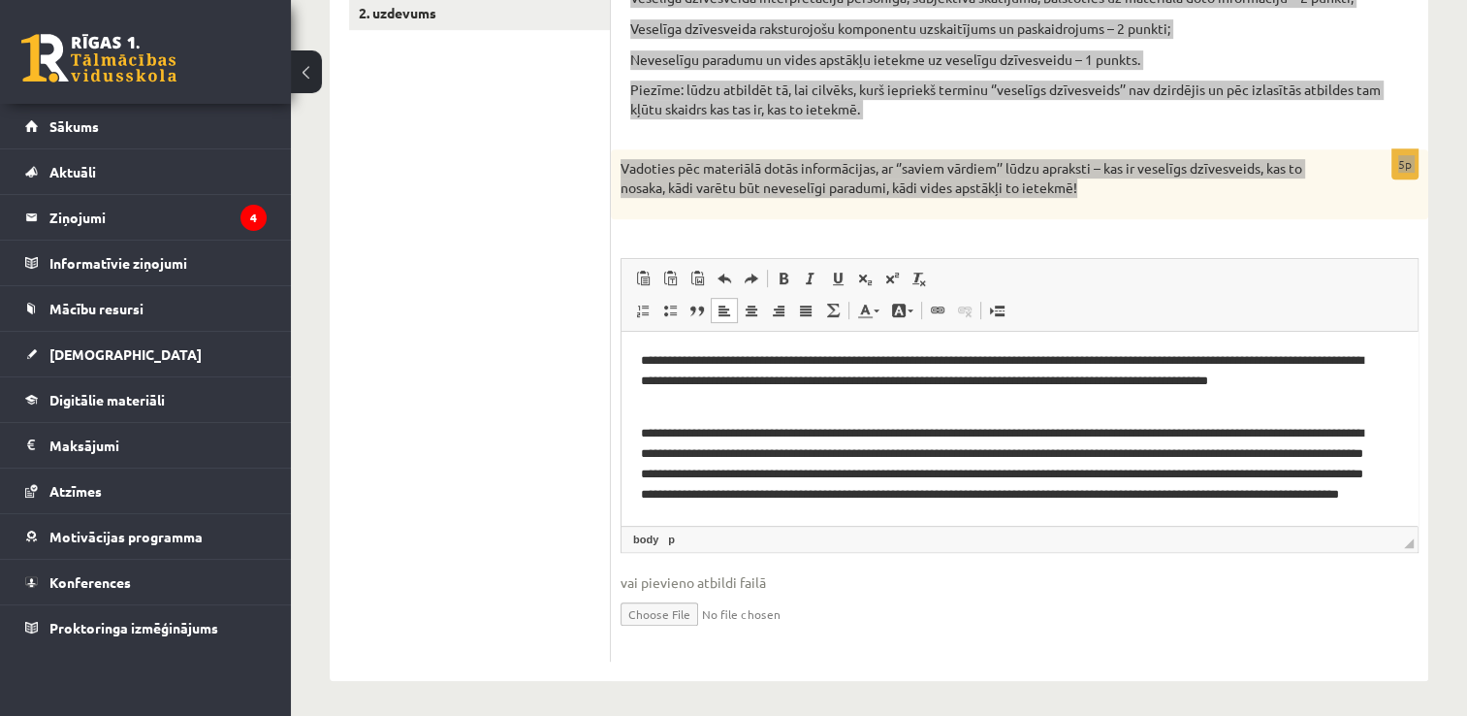
click at [1064, 502] on p "**********" at bounding box center [1012, 473] width 743 height 101
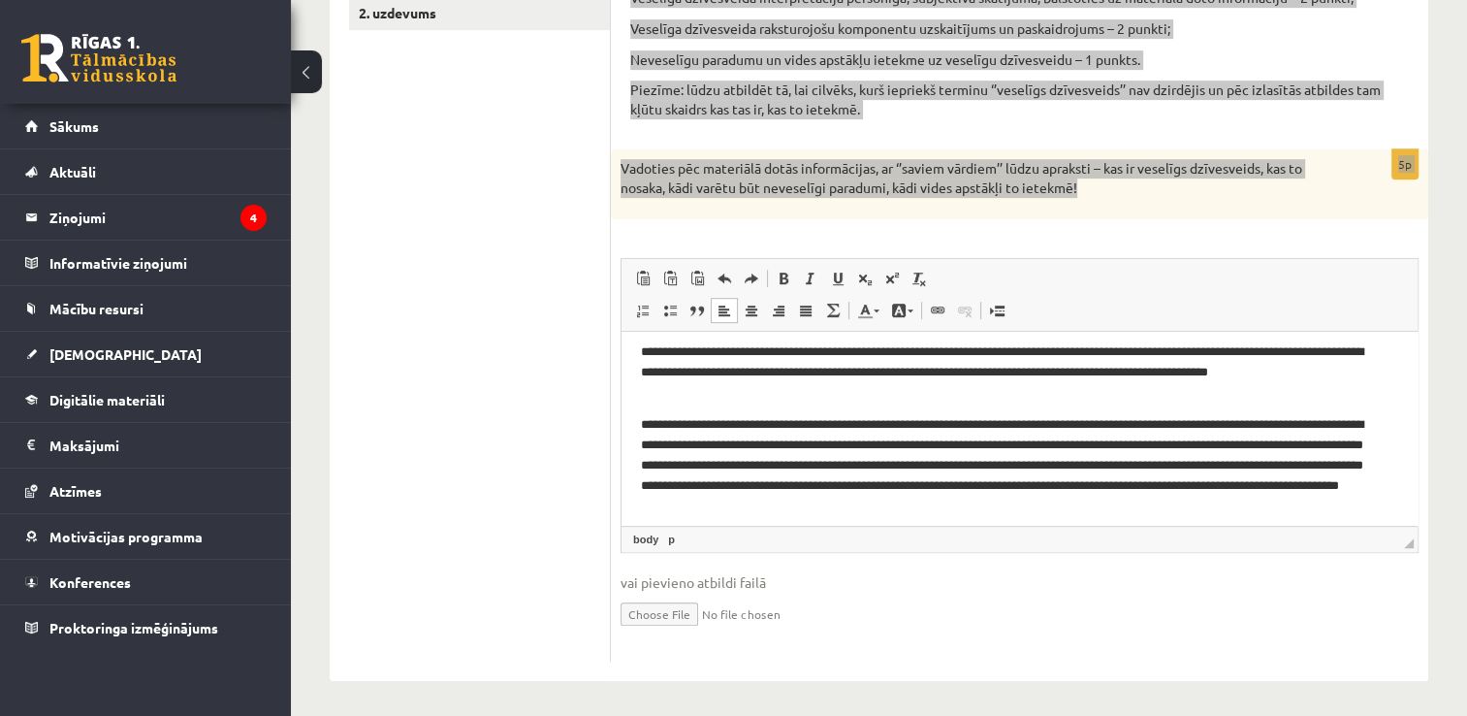
scroll to position [18, 0]
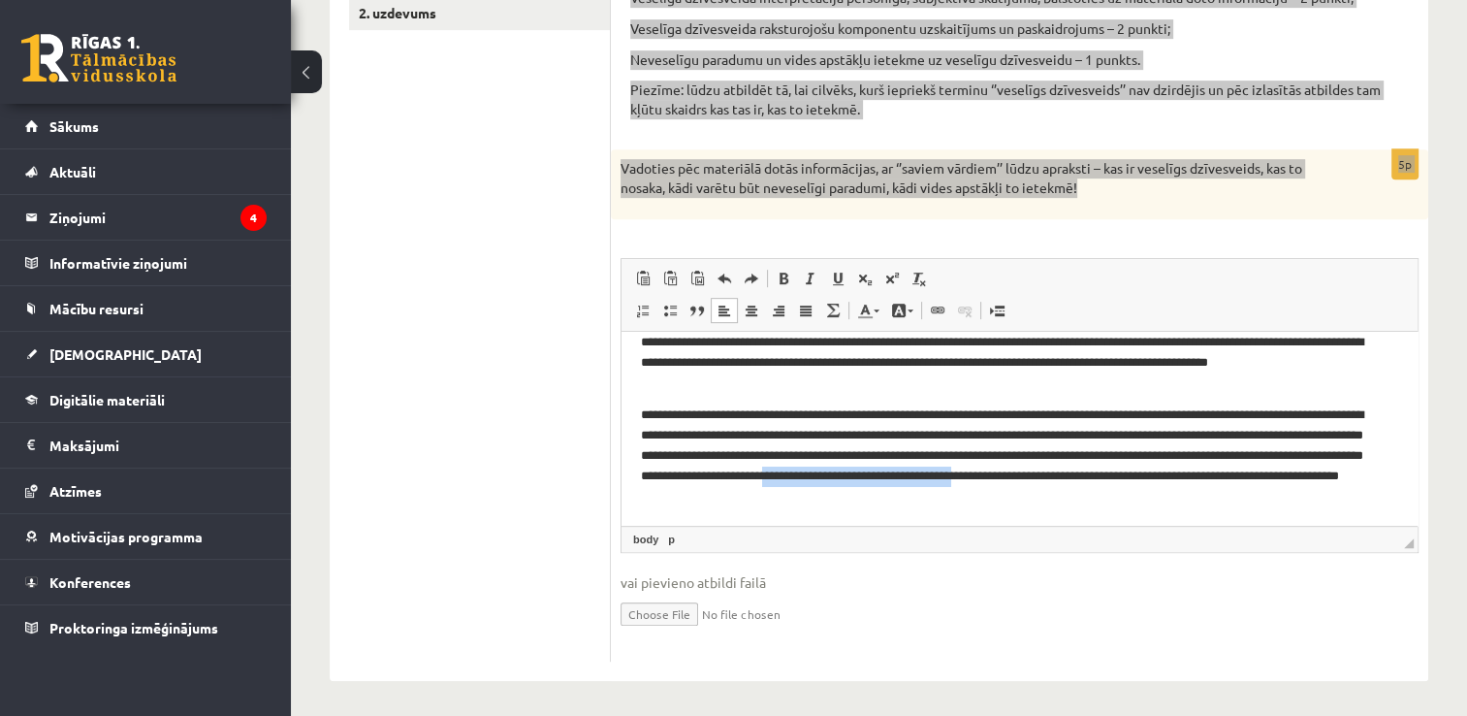
drag, startPoint x: 1131, startPoint y: 474, endPoint x: 1347, endPoint y: 482, distance: 216.4
click at [1347, 482] on p "**********" at bounding box center [1012, 454] width 743 height 101
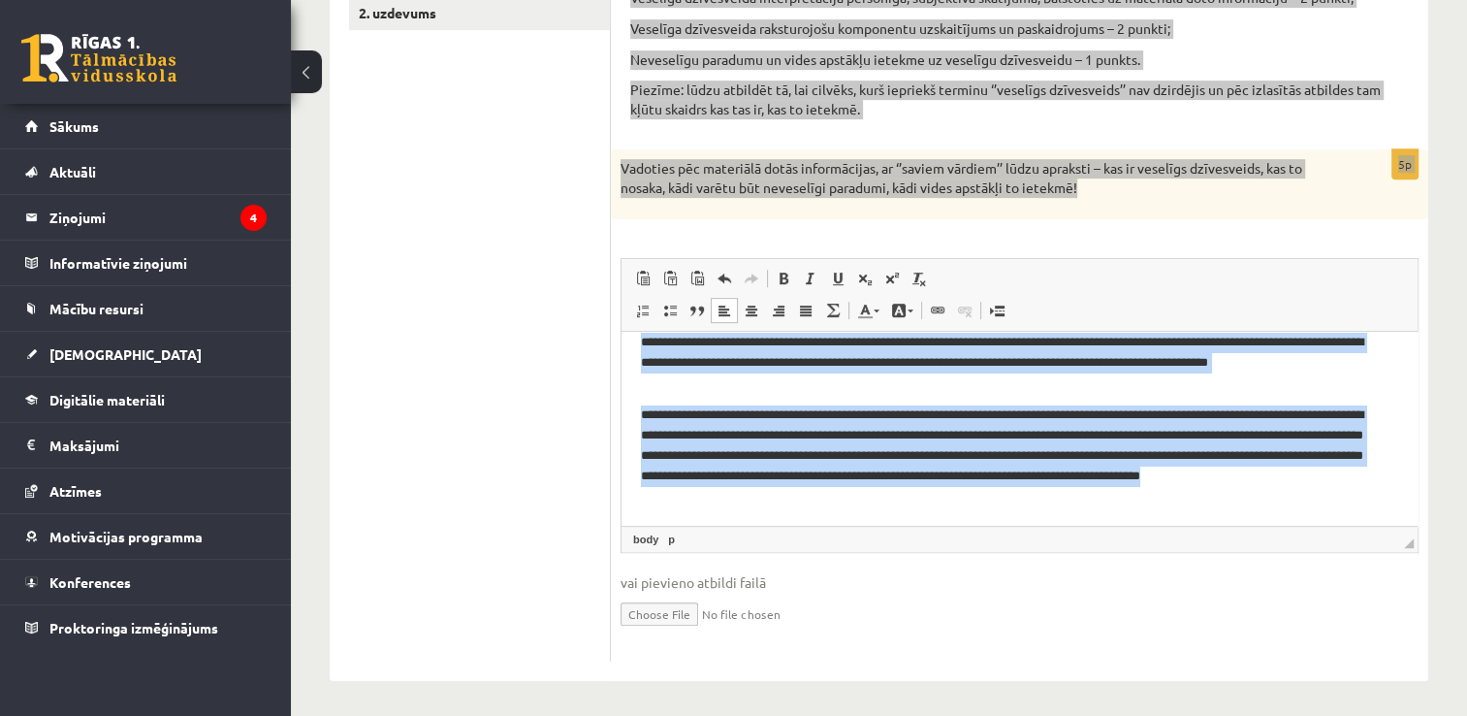
scroll to position [0, 0]
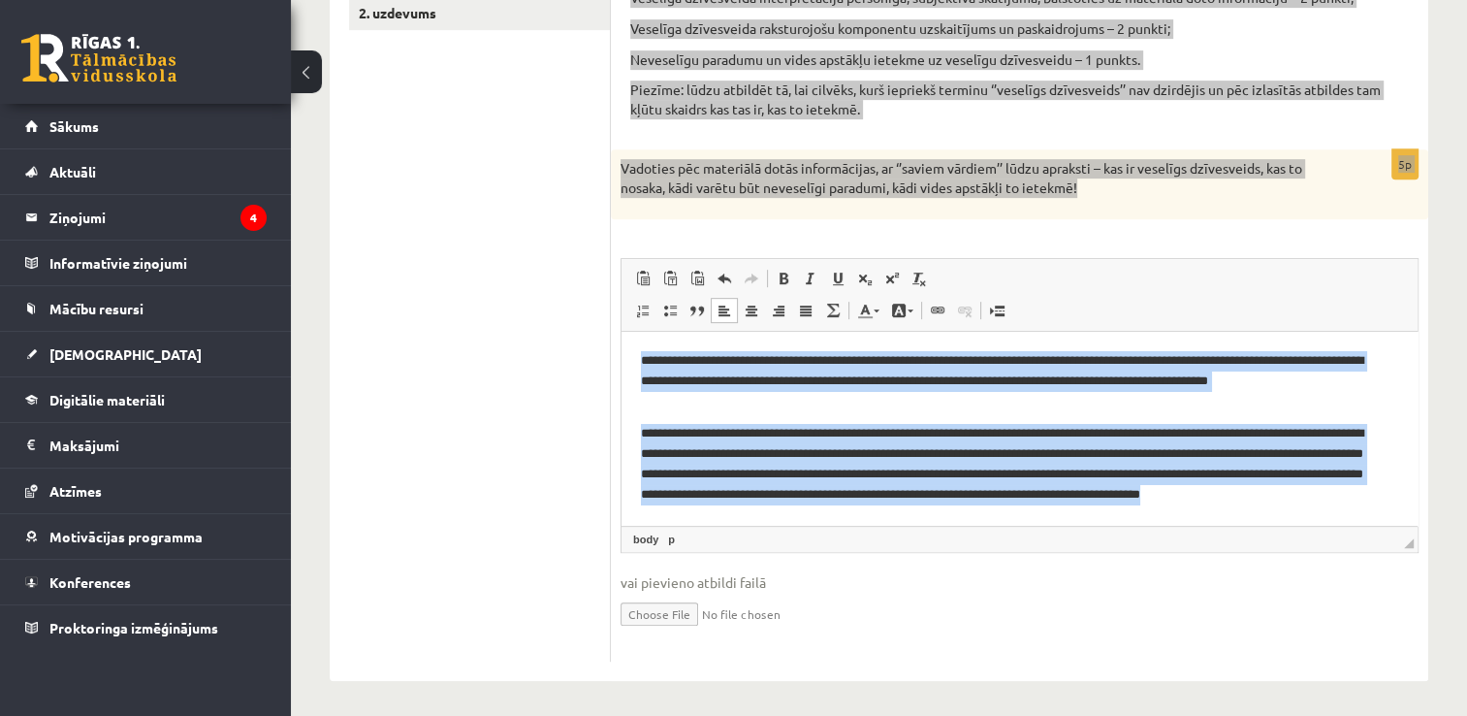
drag, startPoint x: 827, startPoint y: 502, endPoint x: 1196, endPoint y: 607, distance: 383.1
click at [622, 331] on html "**********" at bounding box center [1020, 437] width 796 height 212
copy body "**********"
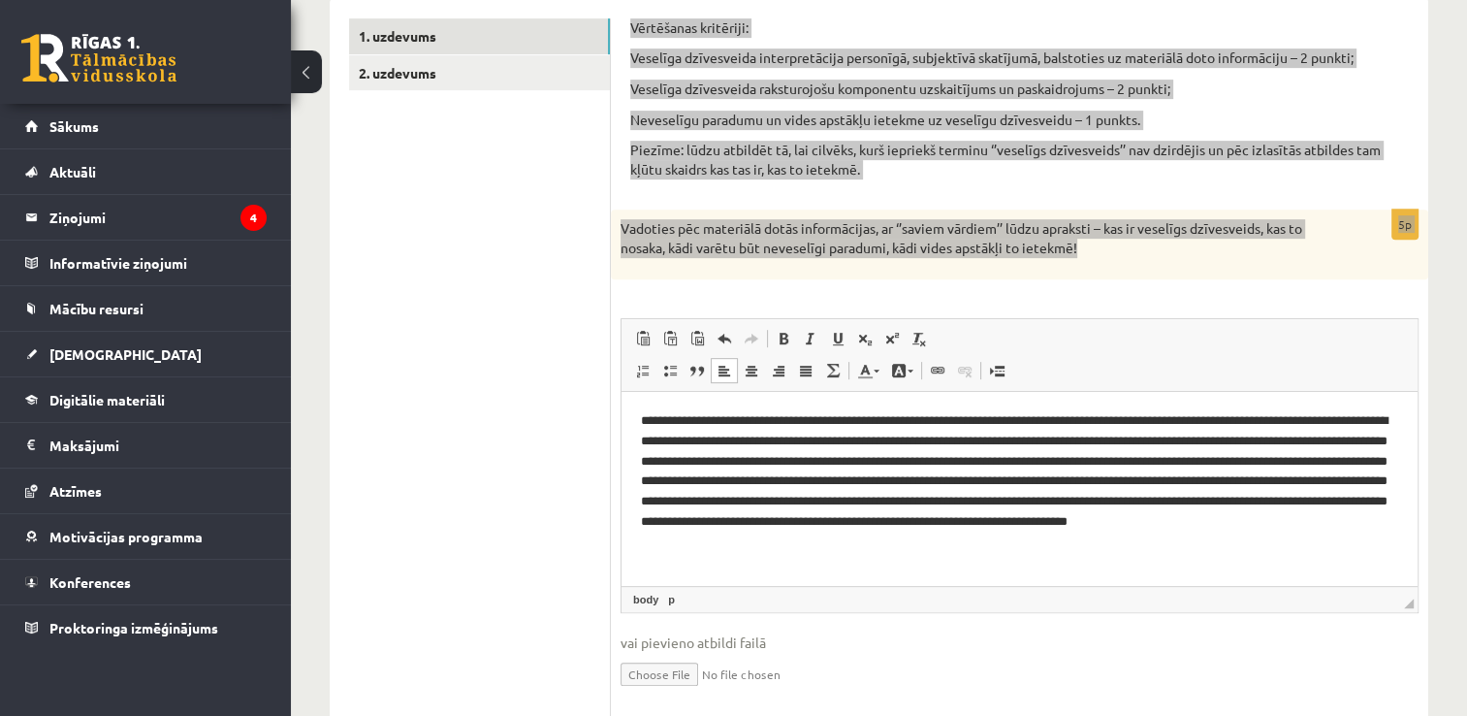
scroll to position [844, 0]
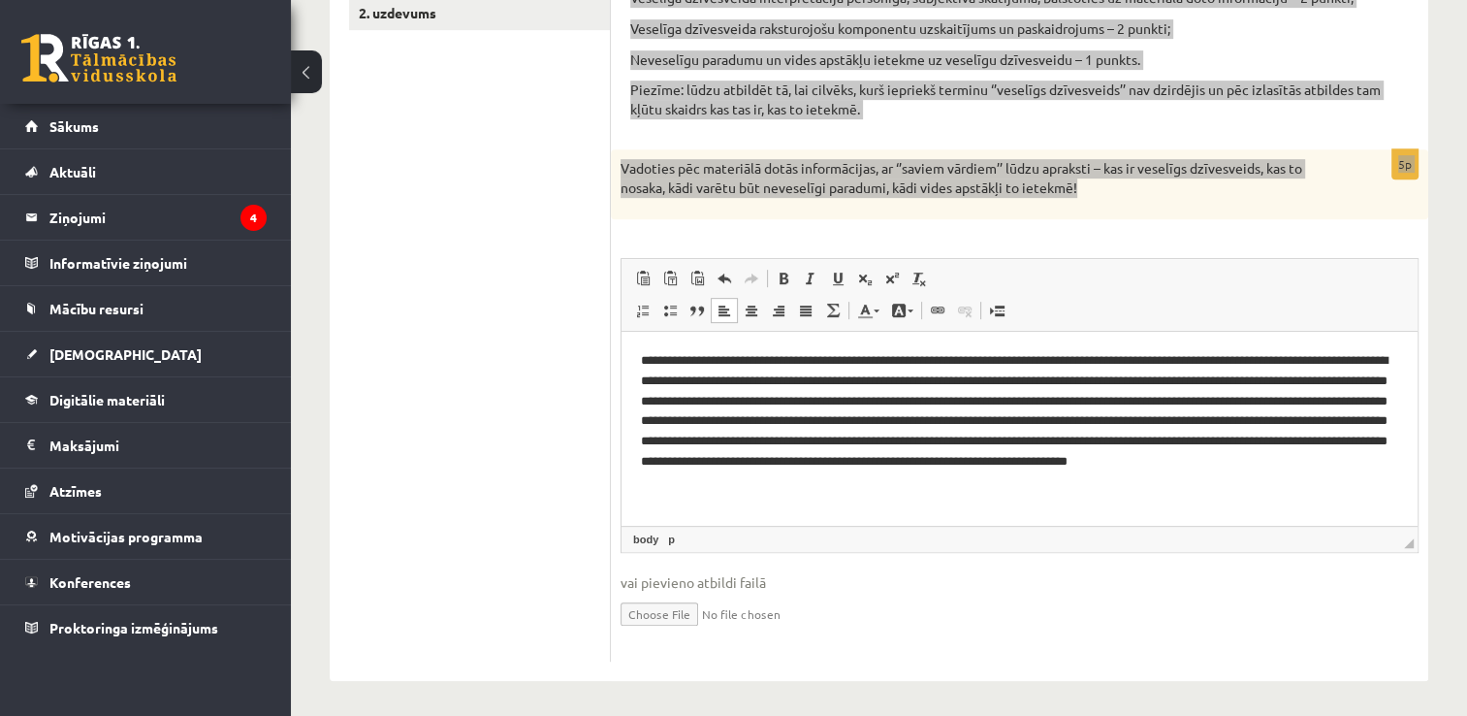
click at [705, 398] on p "**********" at bounding box center [1020, 421] width 758 height 142
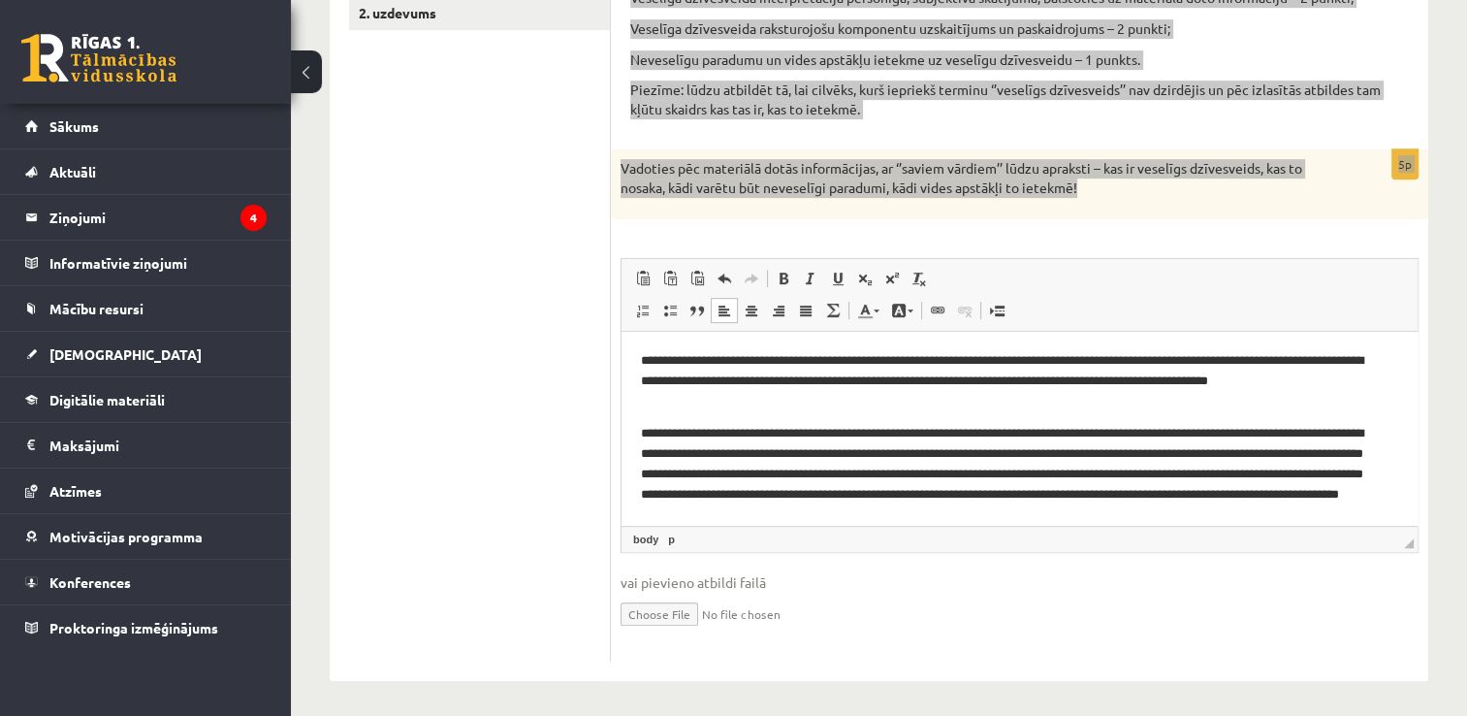
scroll to position [0, 0]
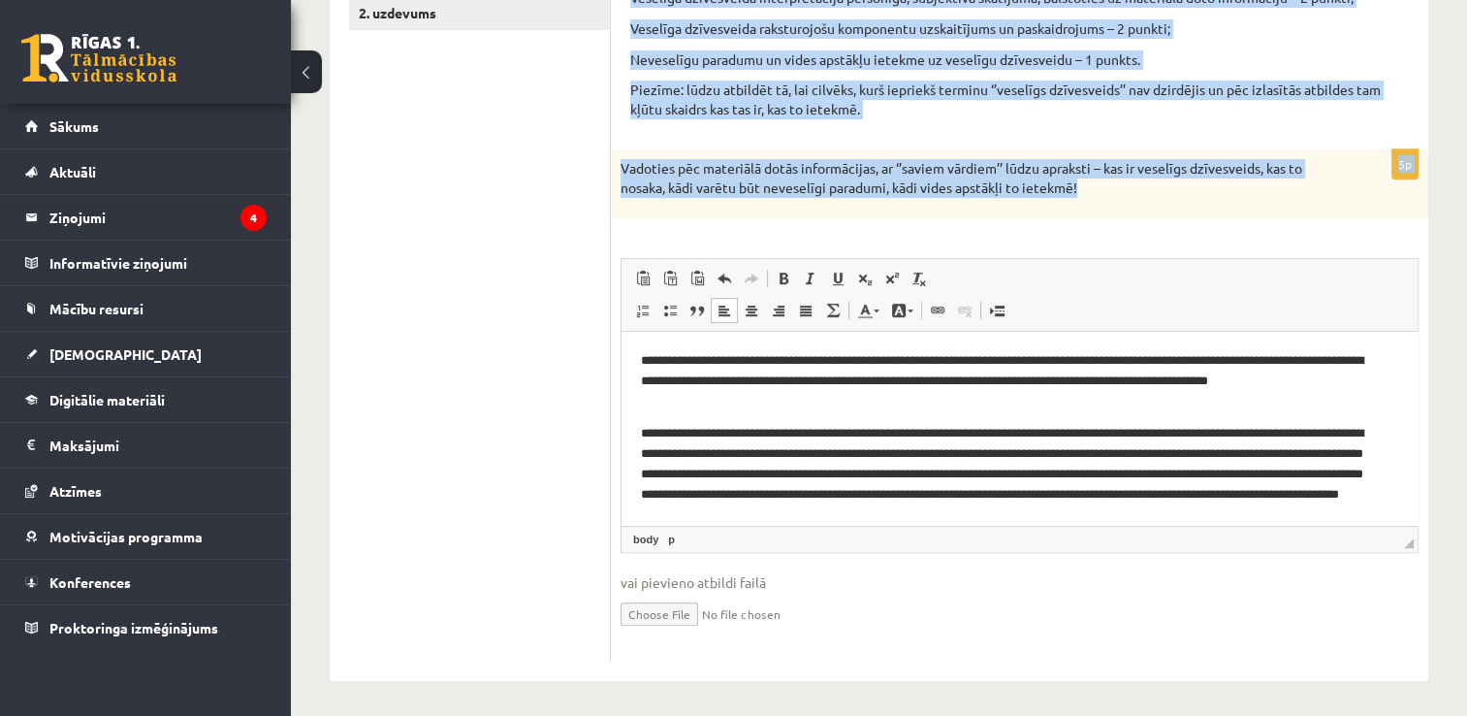
click at [1086, 209] on div "Vadoties pēc materiālā dotās informācijas, ar ‘’saviem vārdiem’’ lūdzu apraksti…" at bounding box center [1020, 183] width 818 height 69
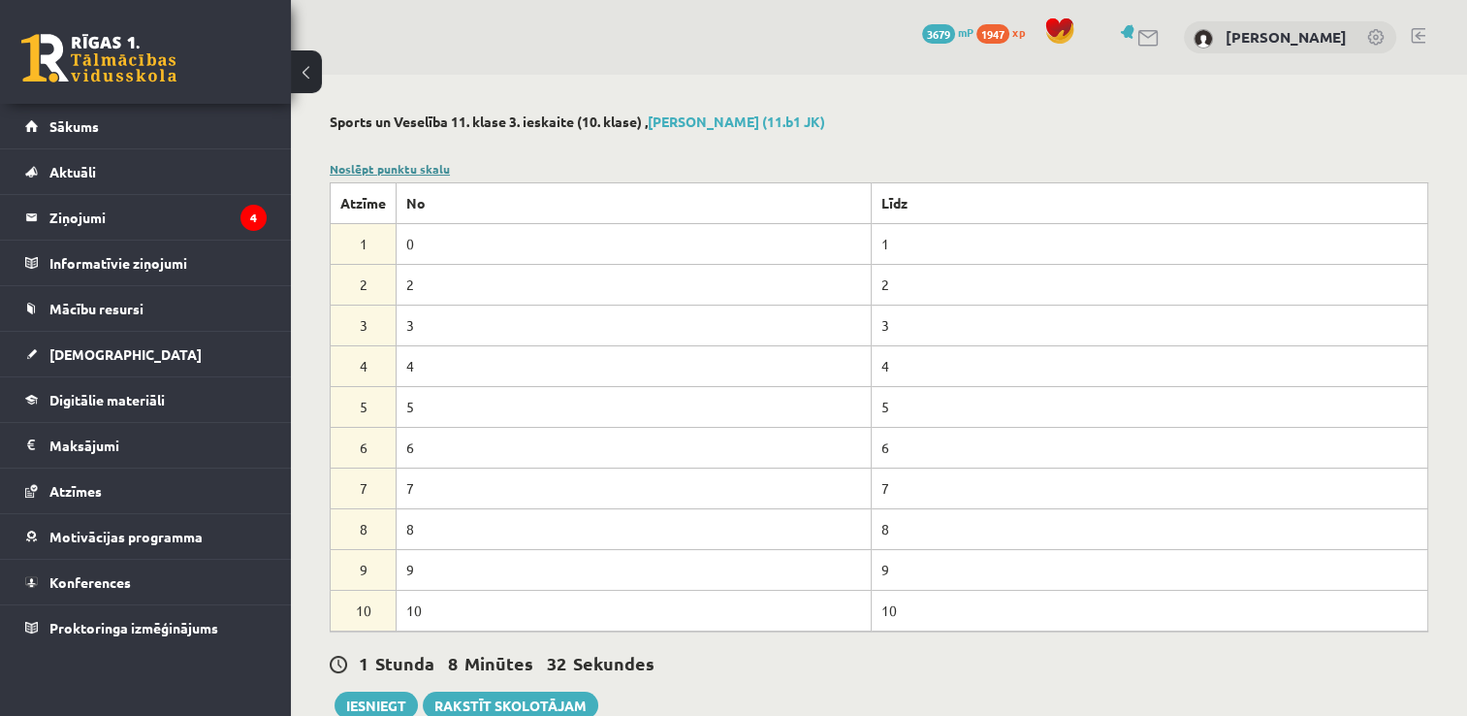
click at [377, 174] on link "Noslēpt punktu skalu" at bounding box center [390, 169] width 120 height 16
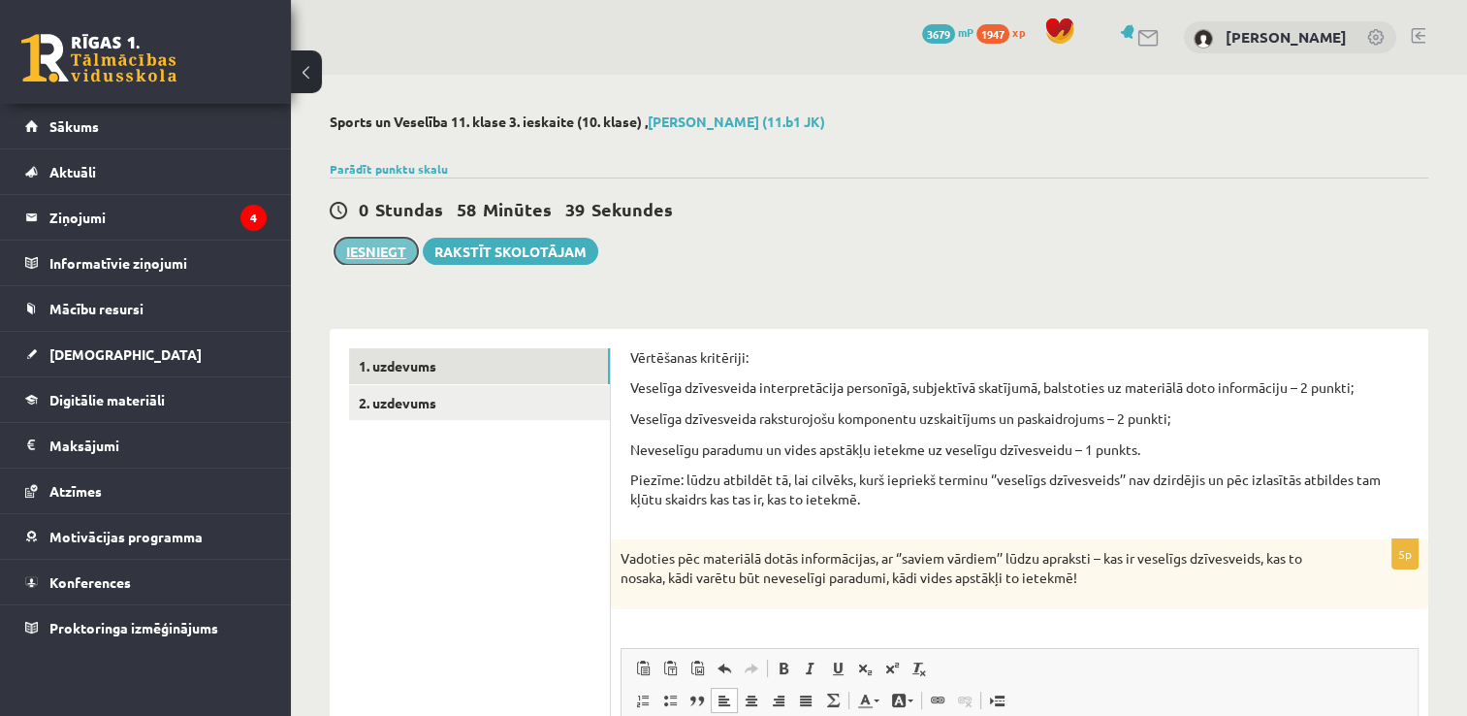
click at [341, 254] on button "Iesniegt" at bounding box center [376, 251] width 83 height 27
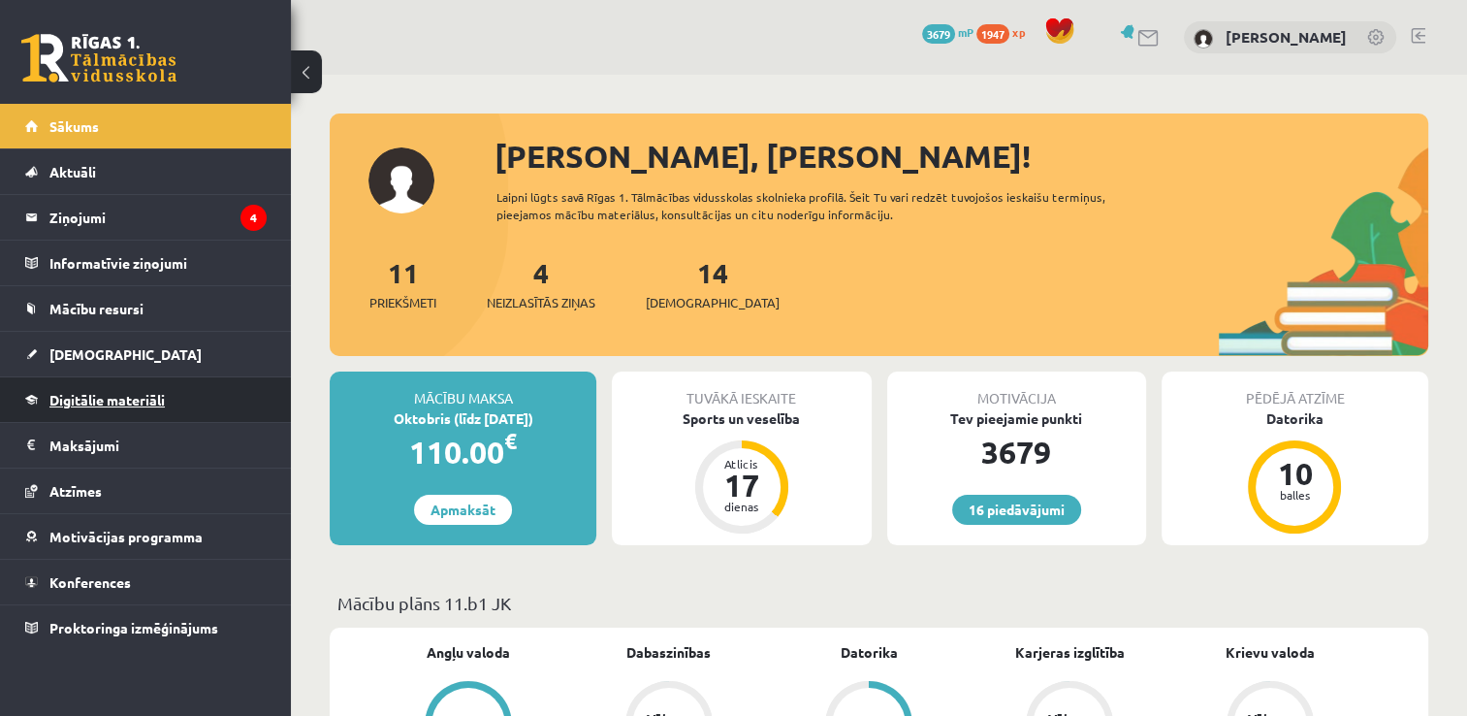
click at [74, 406] on link "Digitālie materiāli" at bounding box center [145, 399] width 241 height 45
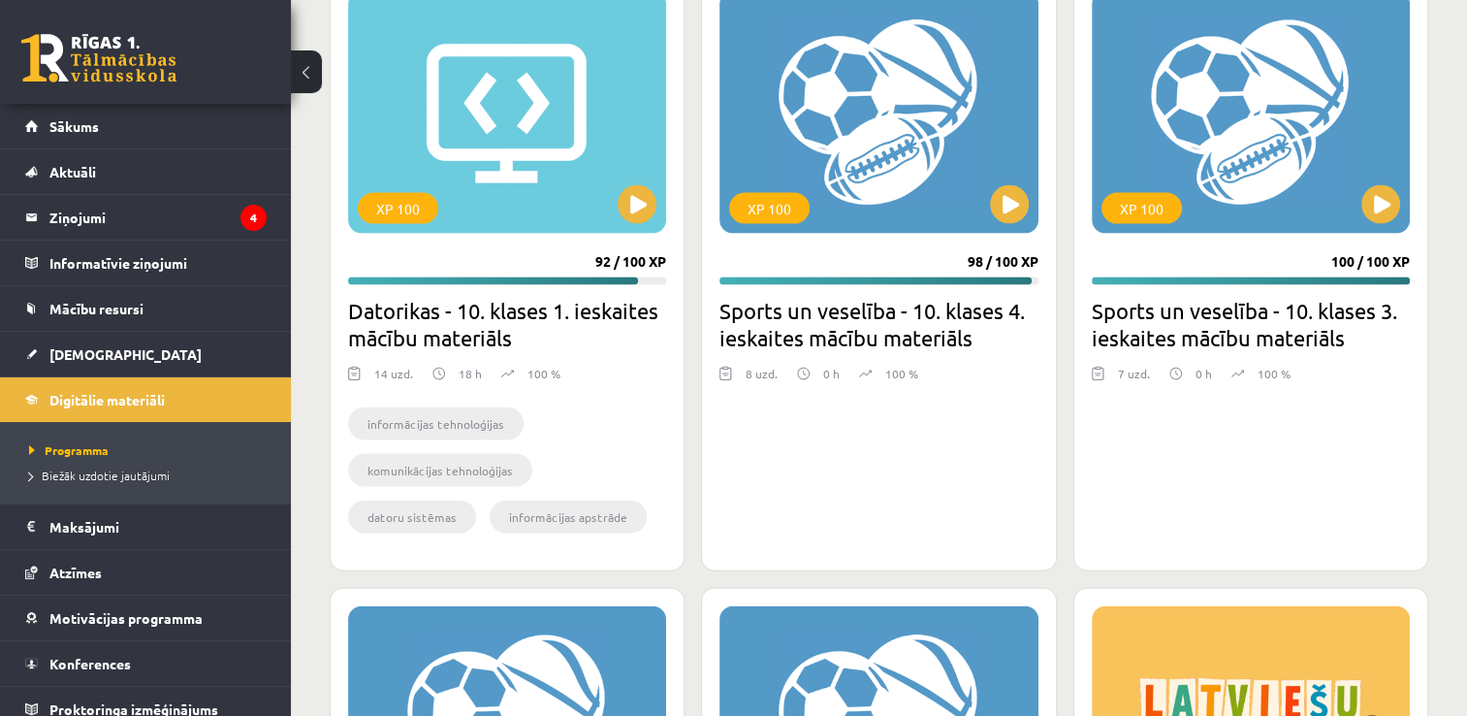
scroll to position [4086, 0]
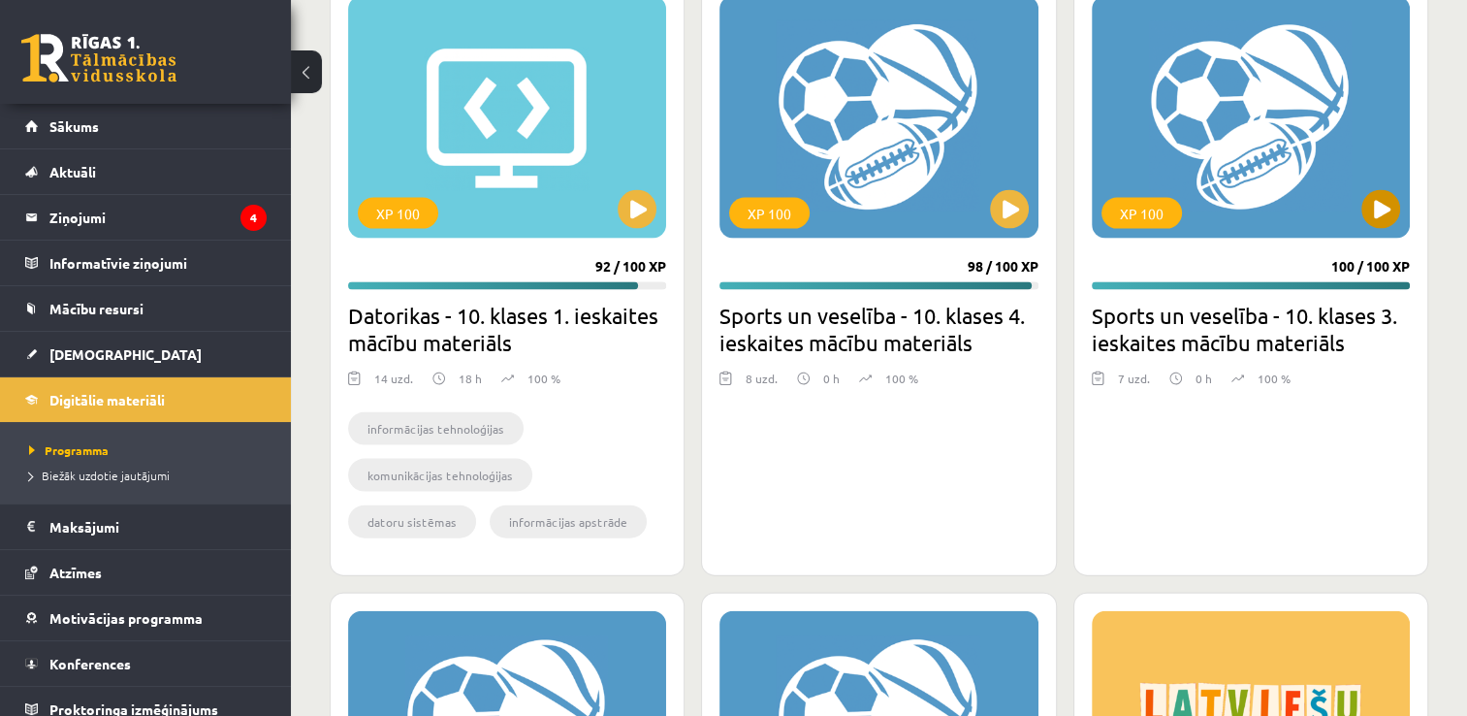
click at [1293, 203] on div "XP 100" at bounding box center [1251, 117] width 318 height 242
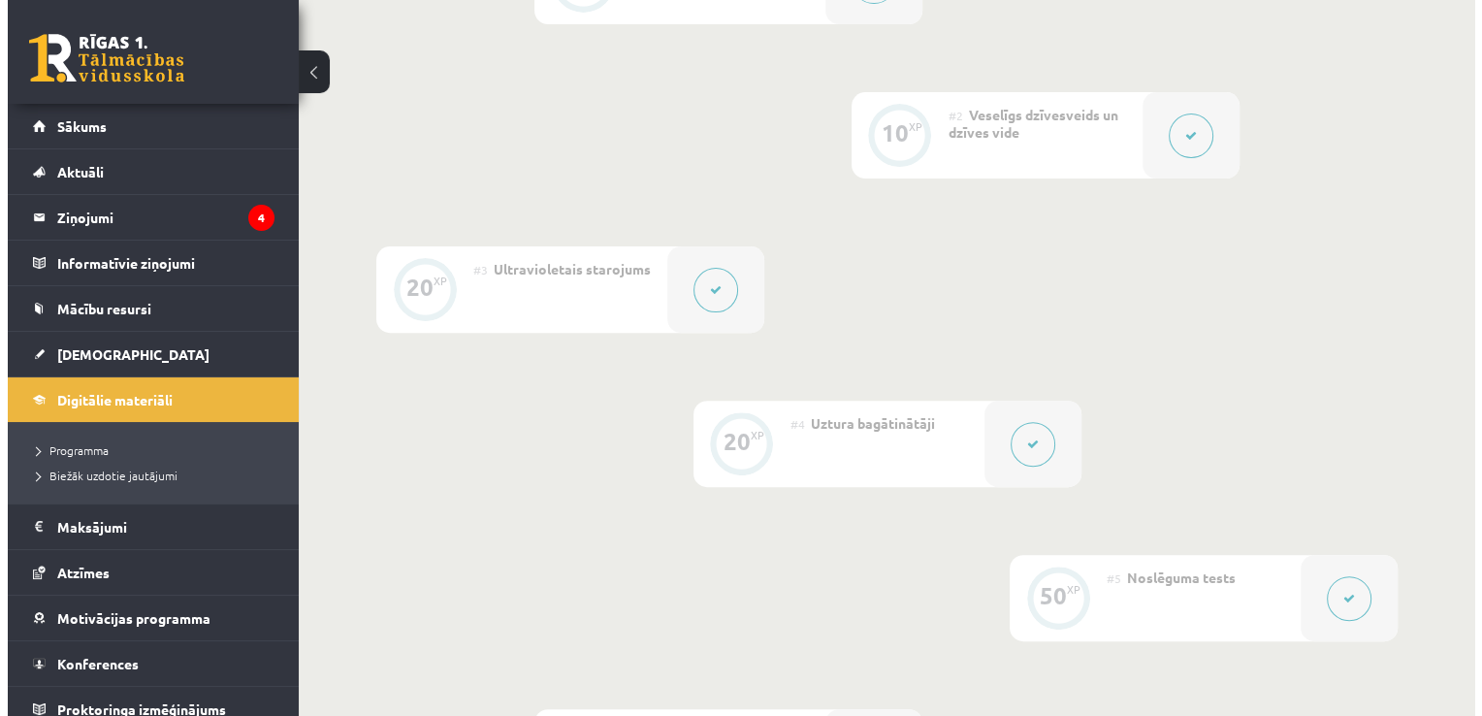
scroll to position [485, 0]
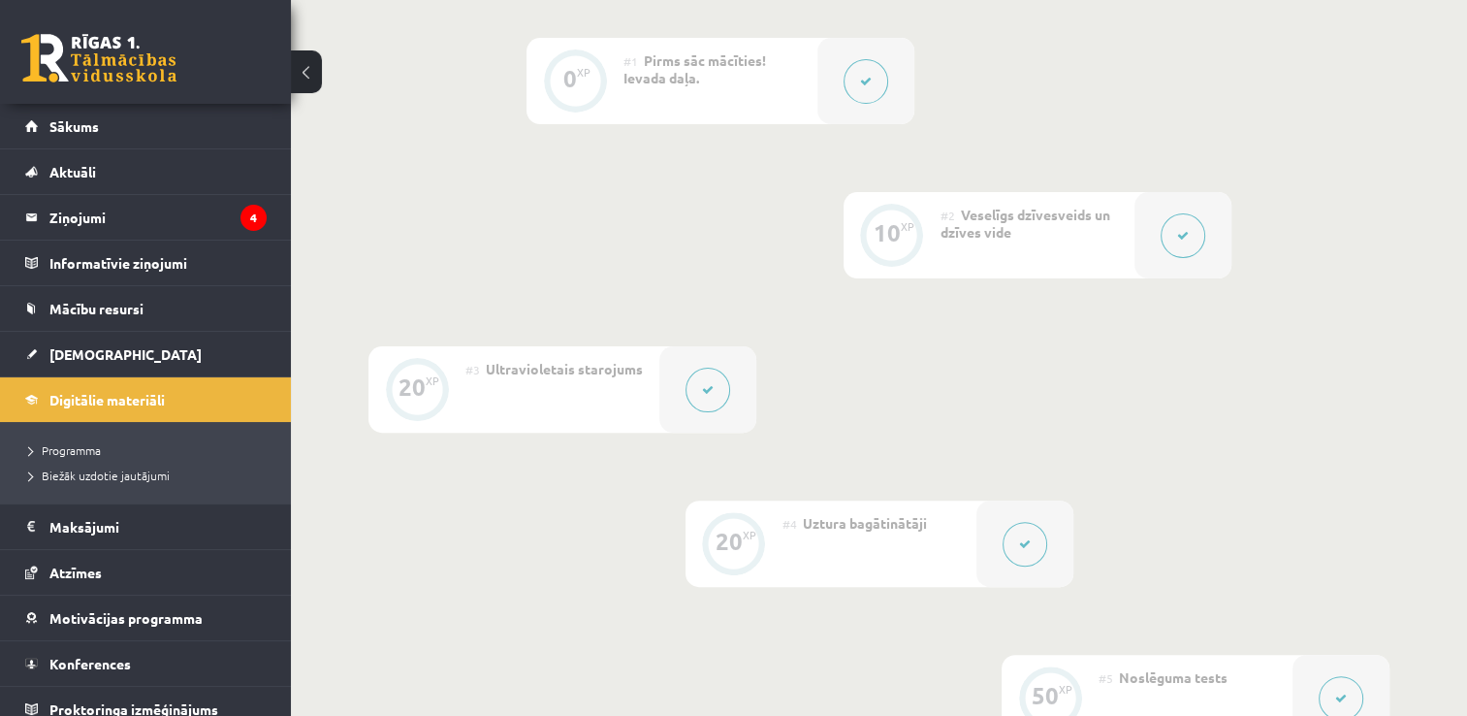
click at [1189, 246] on button at bounding box center [1183, 235] width 45 height 45
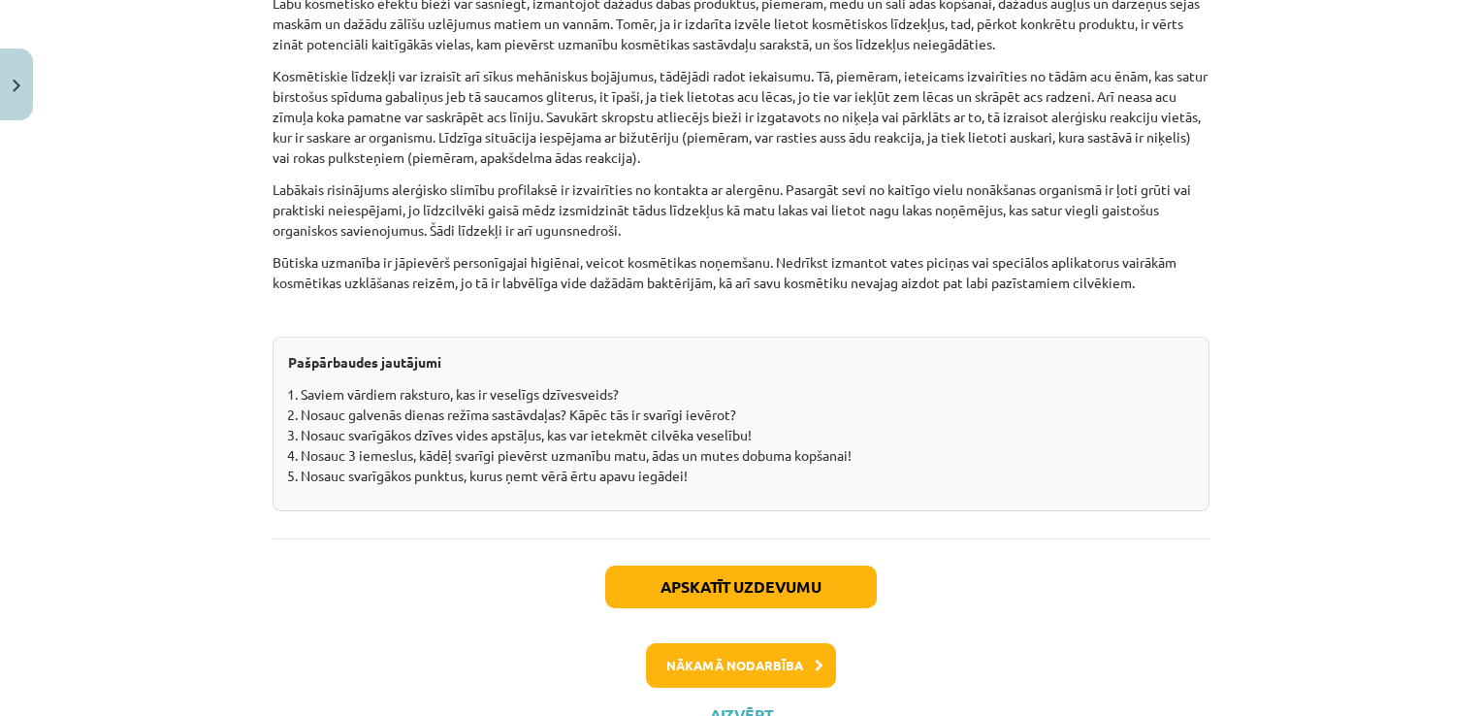
scroll to position [6080, 0]
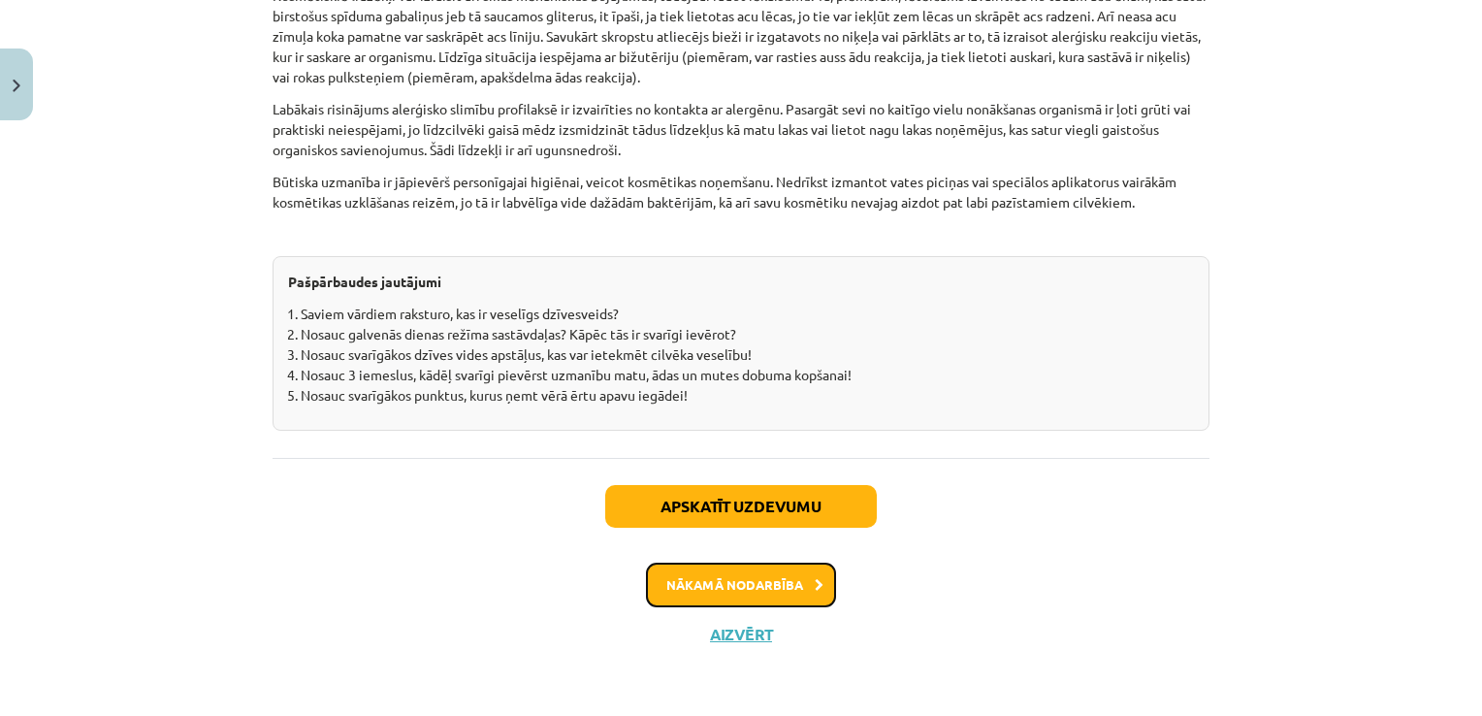
click at [746, 588] on button "Nākamā nodarbība" at bounding box center [741, 585] width 190 height 45
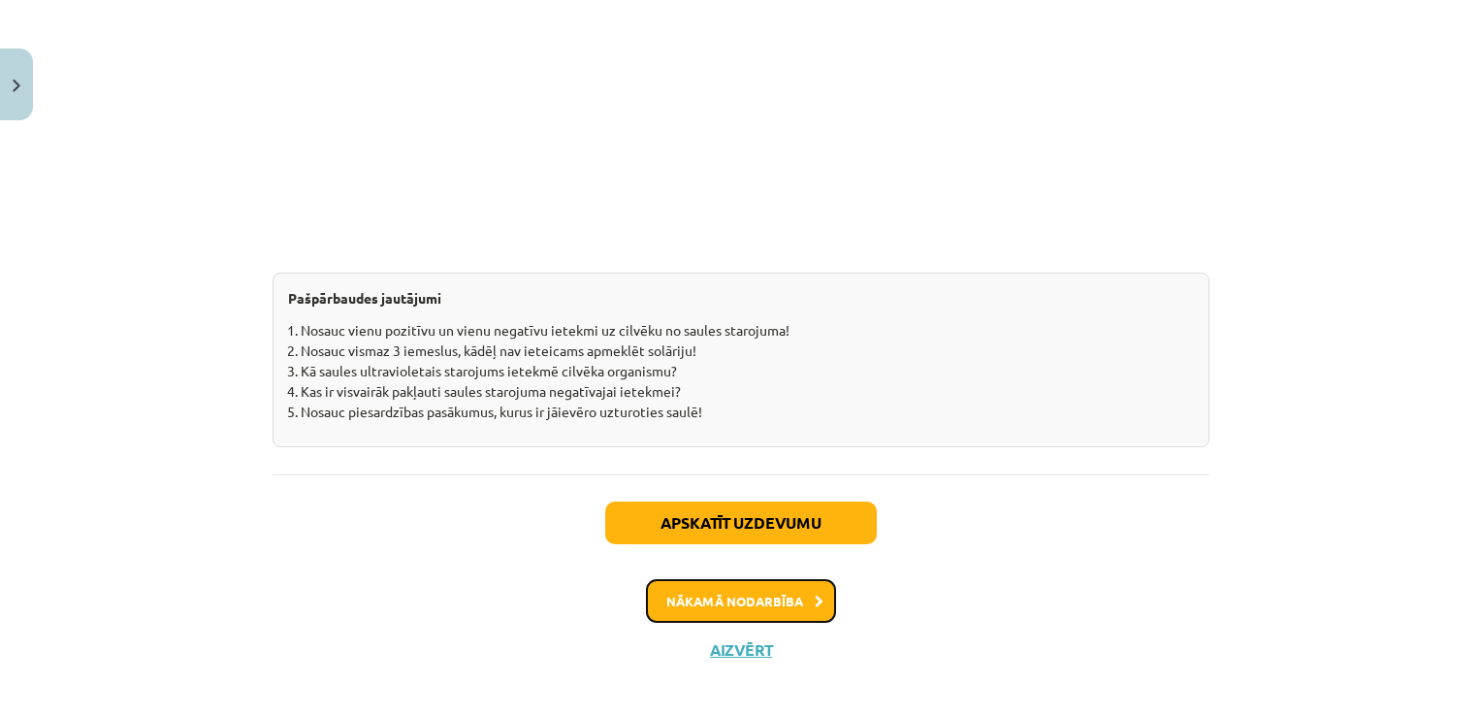
scroll to position [2518, 0]
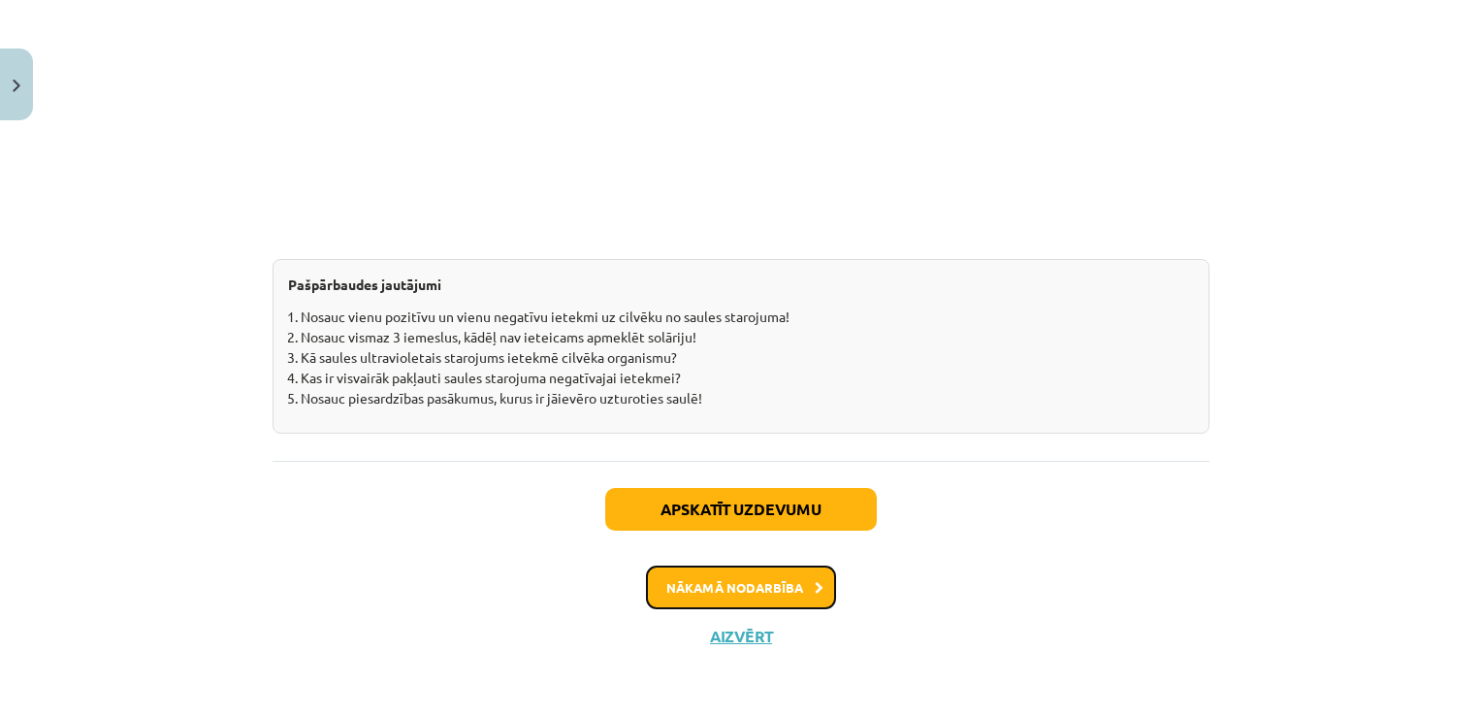
click at [762, 595] on button "Nākamā nodarbība" at bounding box center [741, 587] width 190 height 45
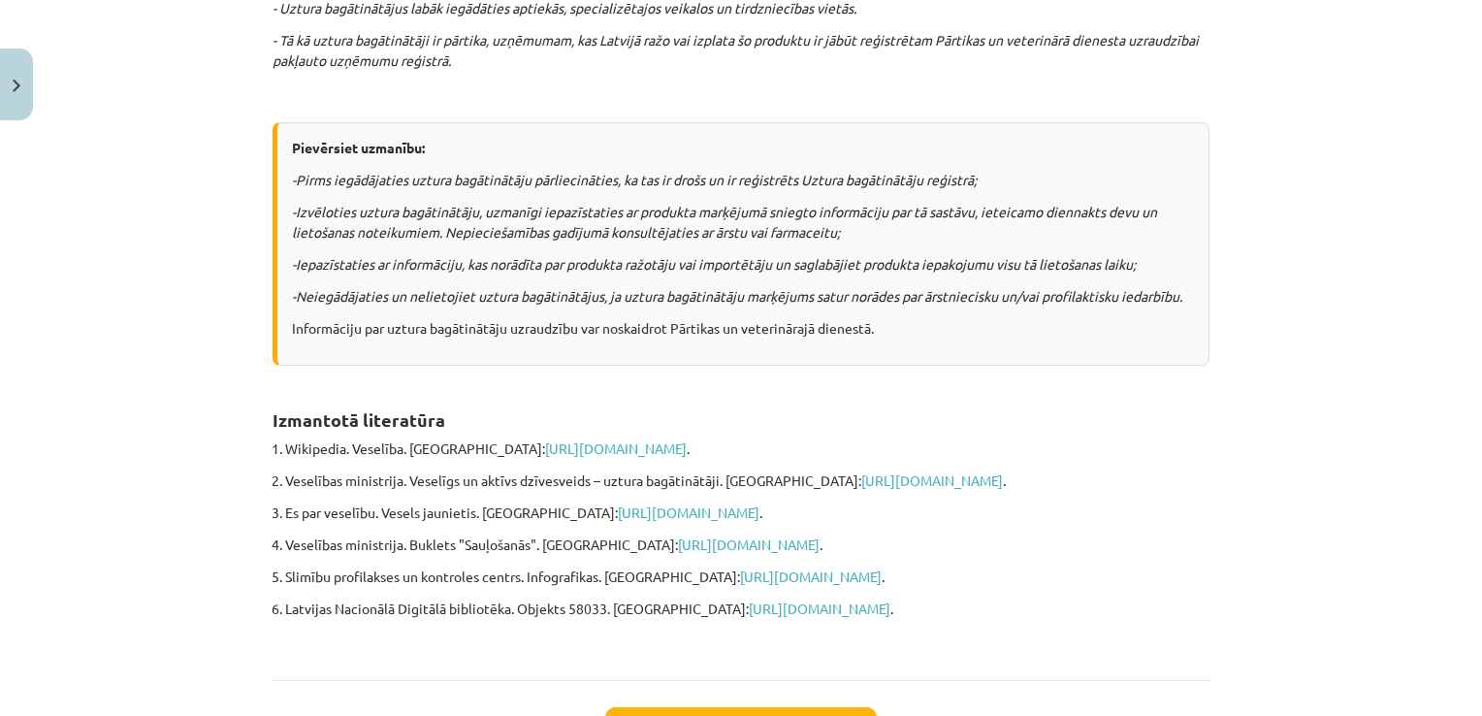
scroll to position [1581, 0]
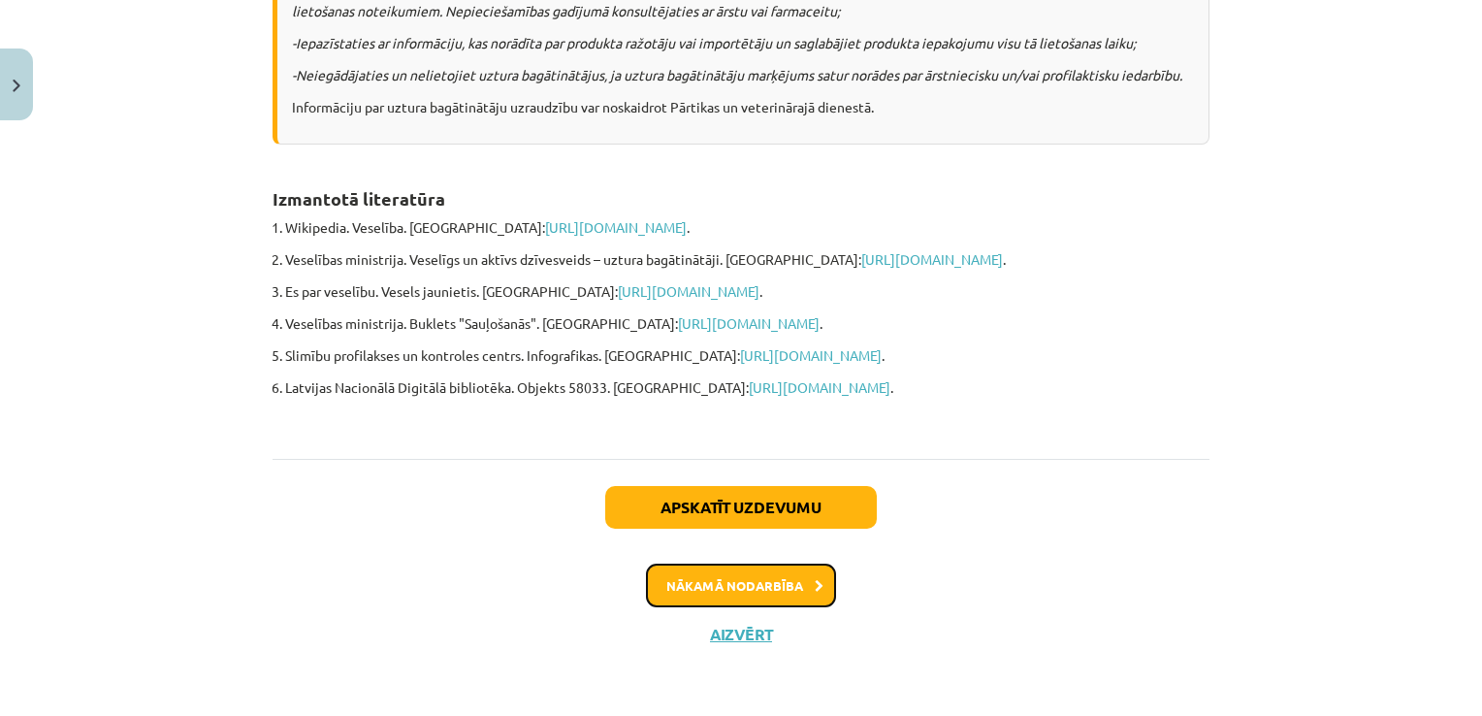
click at [739, 581] on button "Nākamā nodarbība" at bounding box center [741, 585] width 190 height 45
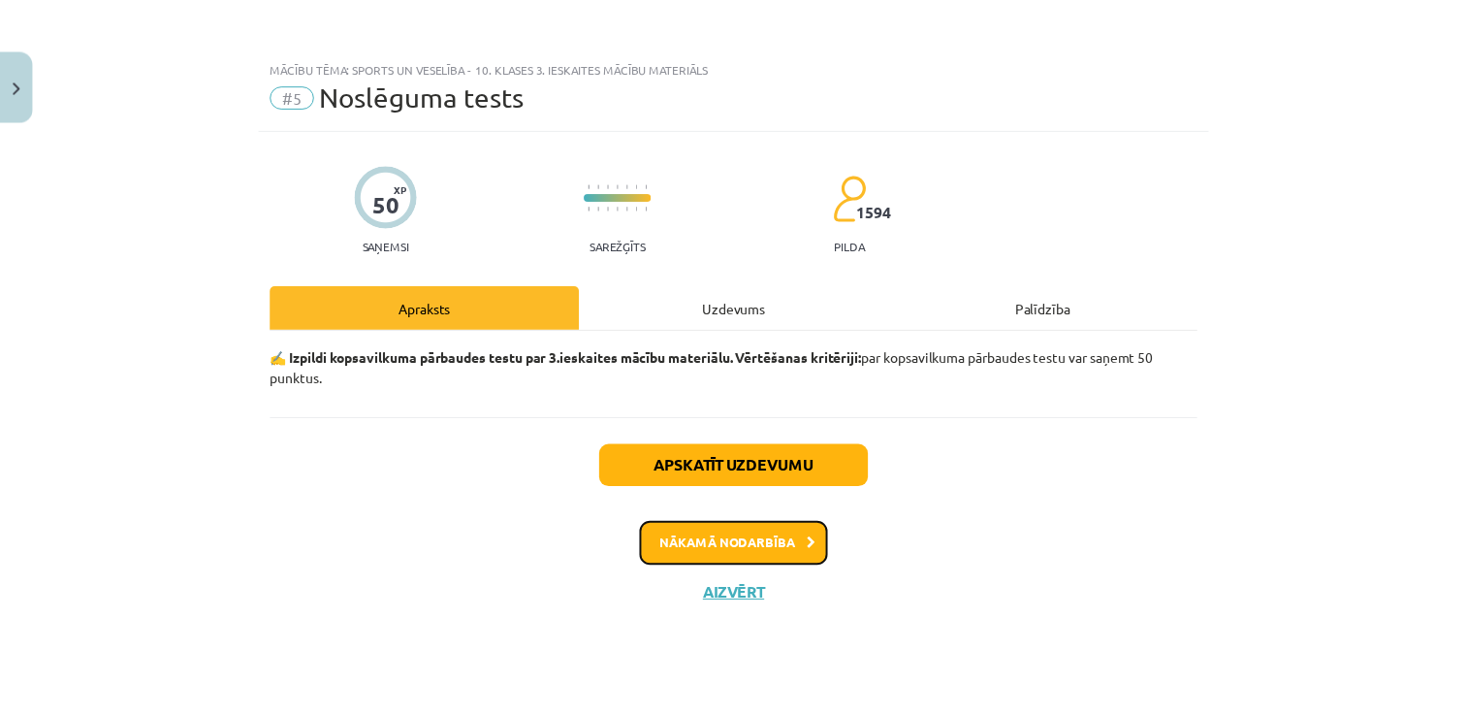
scroll to position [0, 0]
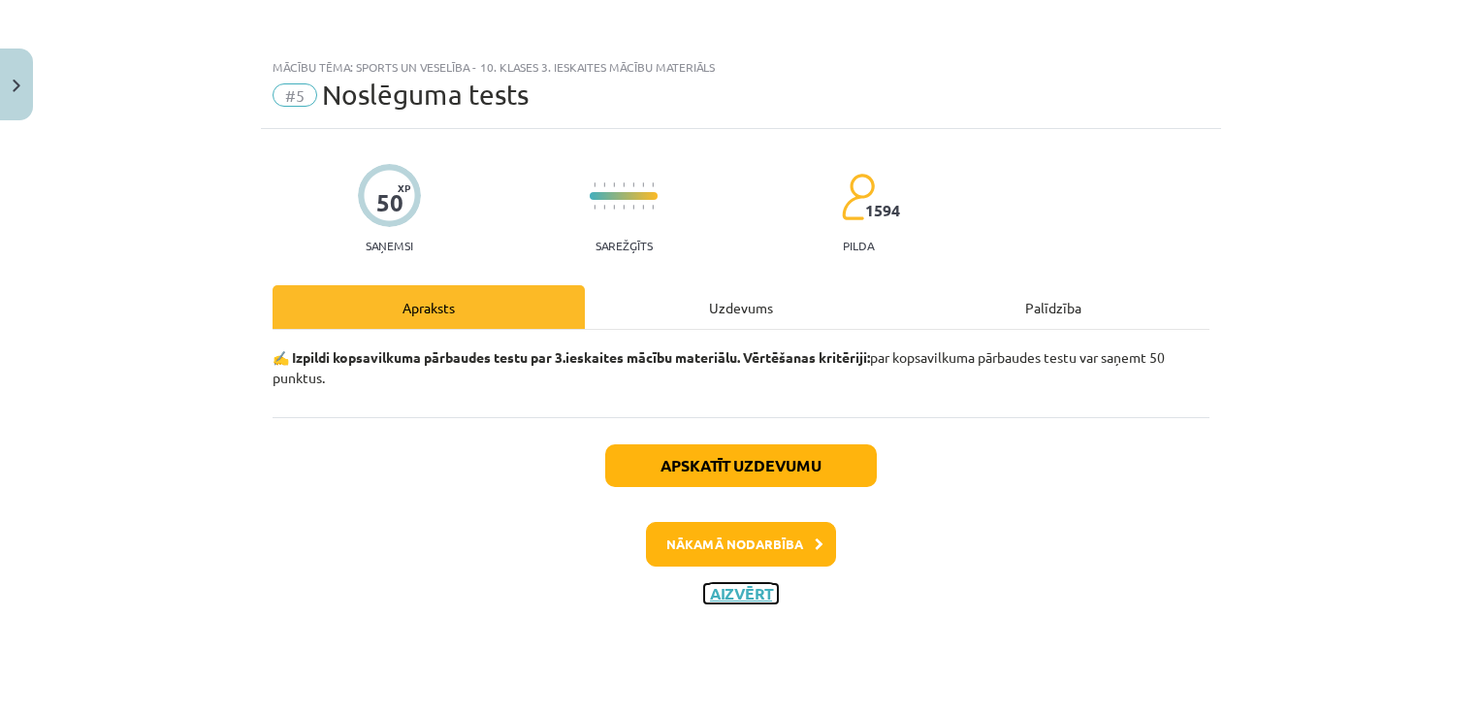
click at [709, 588] on button "Aizvērt" at bounding box center [741, 593] width 74 height 19
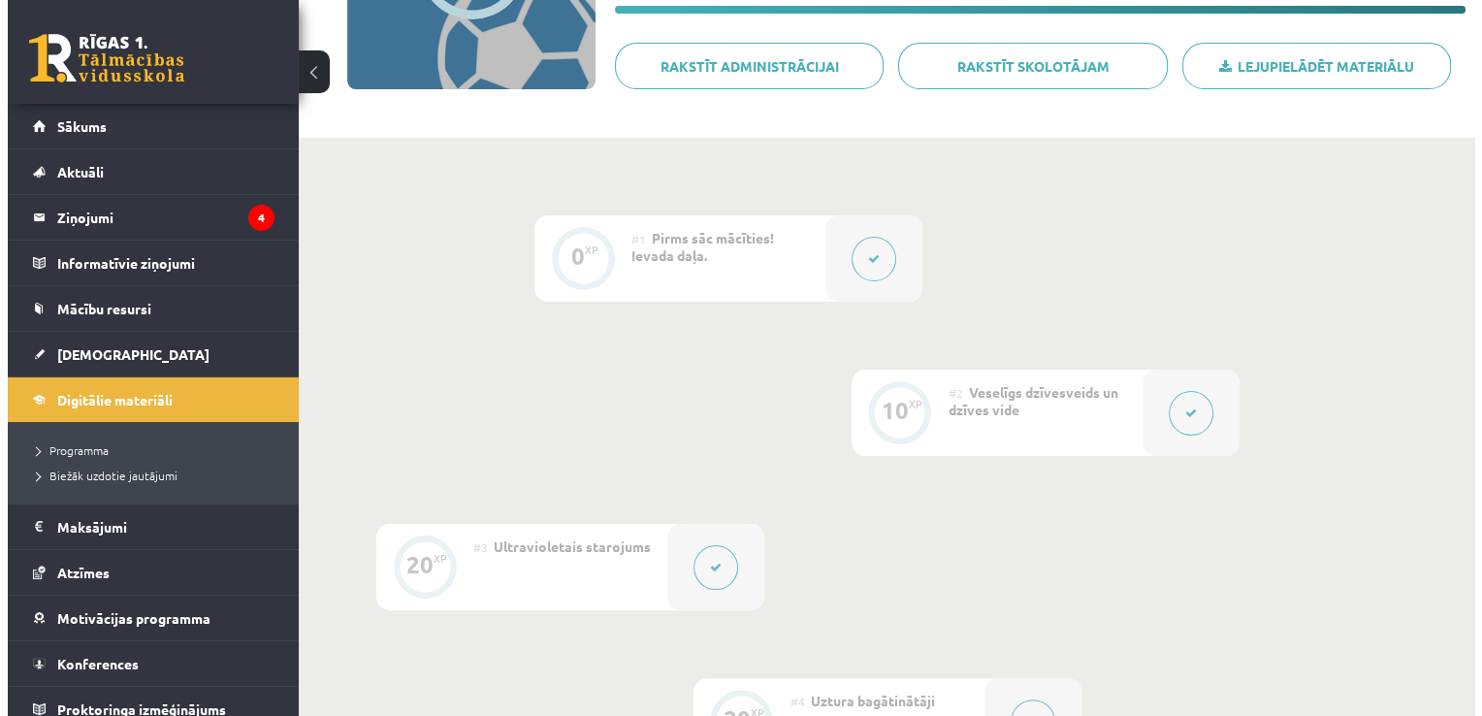
scroll to position [291, 0]
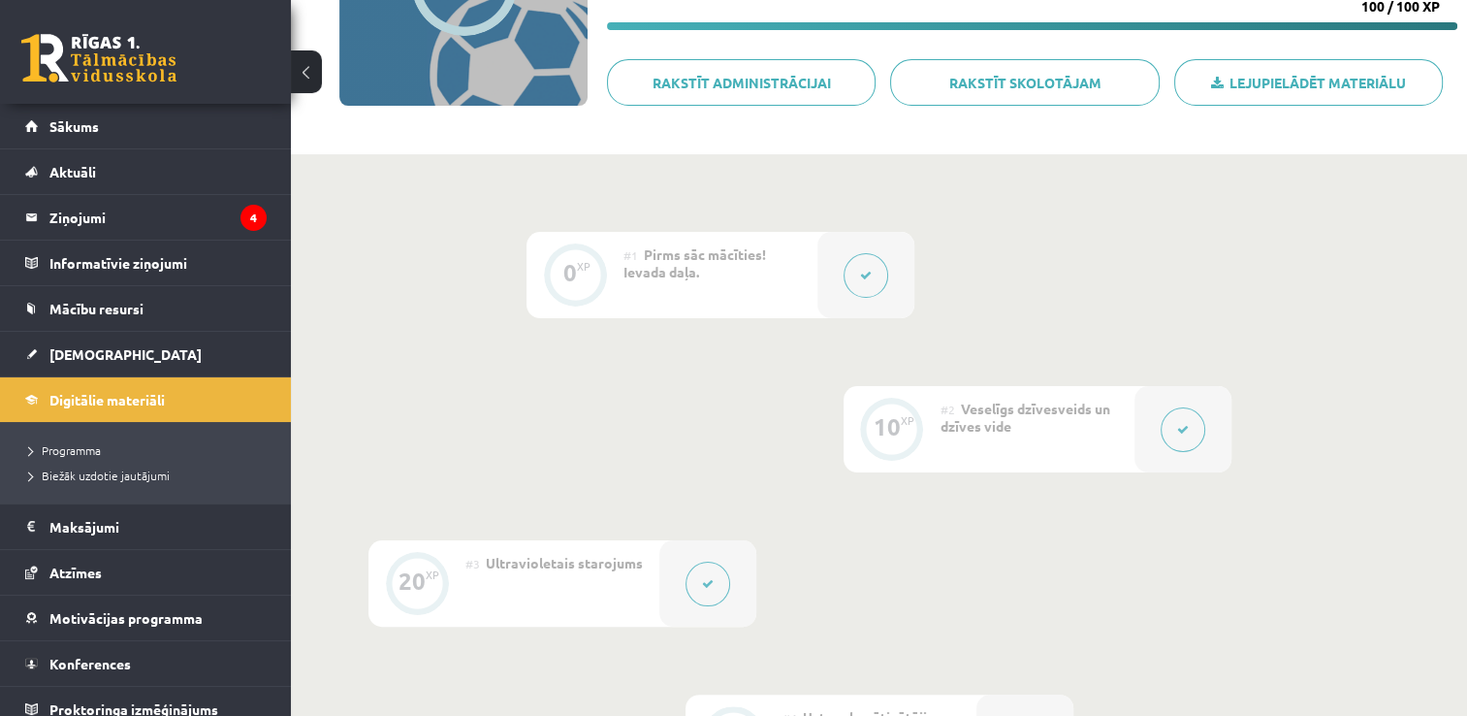
click at [1196, 427] on button at bounding box center [1183, 429] width 45 height 45
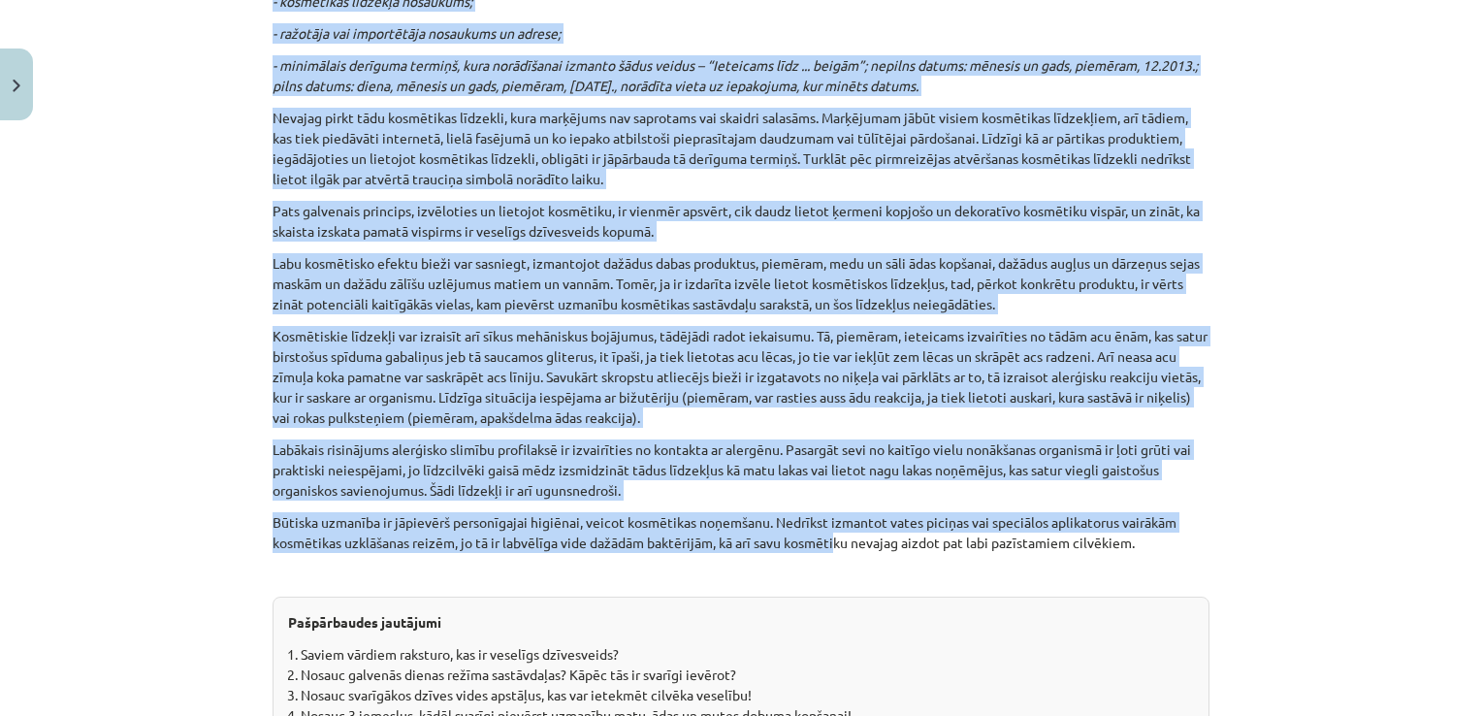
scroll to position [6080, 0]
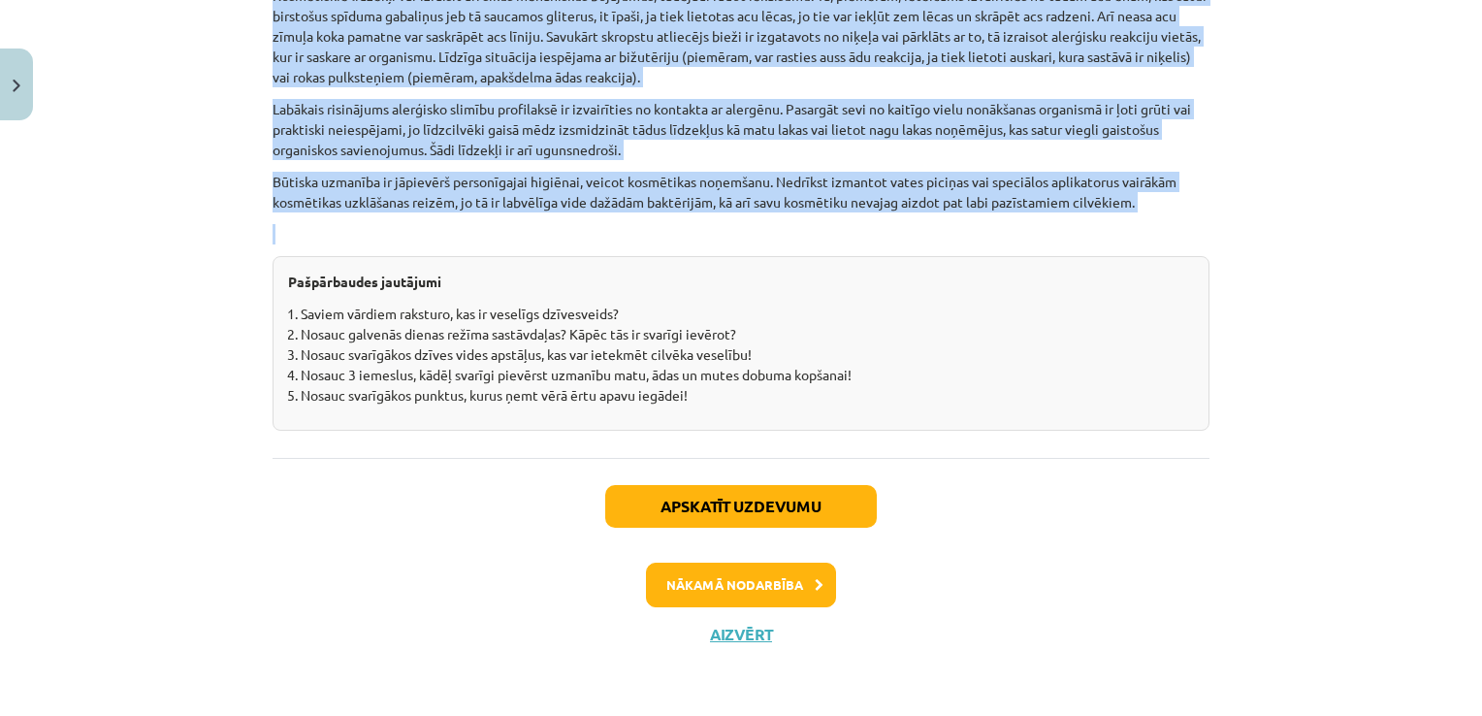
drag, startPoint x: 241, startPoint y: 367, endPoint x: 1150, endPoint y: 231, distance: 919.8
click at [1150, 231] on div "Mācību tēma: Sports un veselība - 10. klases 3. ieskaites mācību materiāls #2 V…" at bounding box center [741, 358] width 1482 height 716
copy div "Loremips dolorsitame Consecte “adipiscinge” seddo, eiu temporin utla etdolore m…"
click at [718, 634] on button "Aizvērt" at bounding box center [741, 634] width 74 height 19
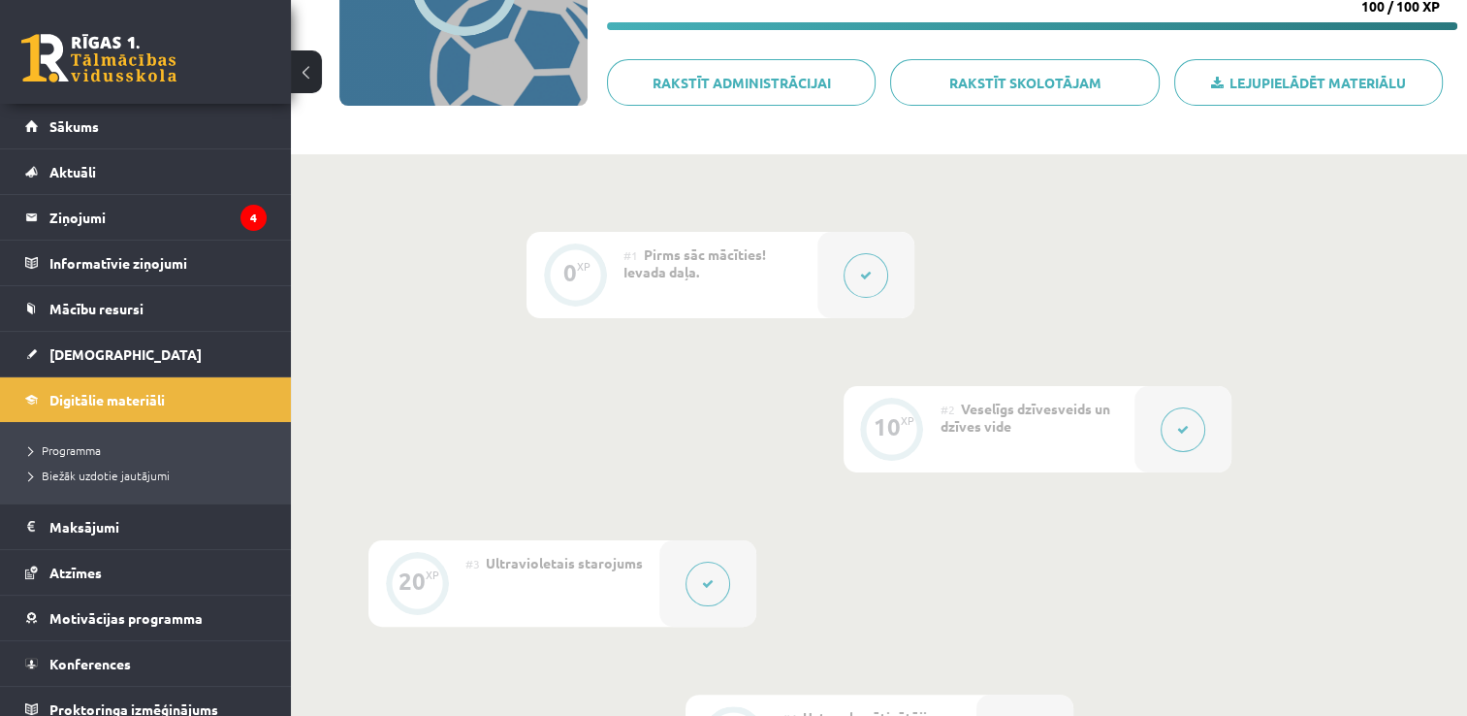
click at [850, 276] on button at bounding box center [866, 275] width 45 height 45
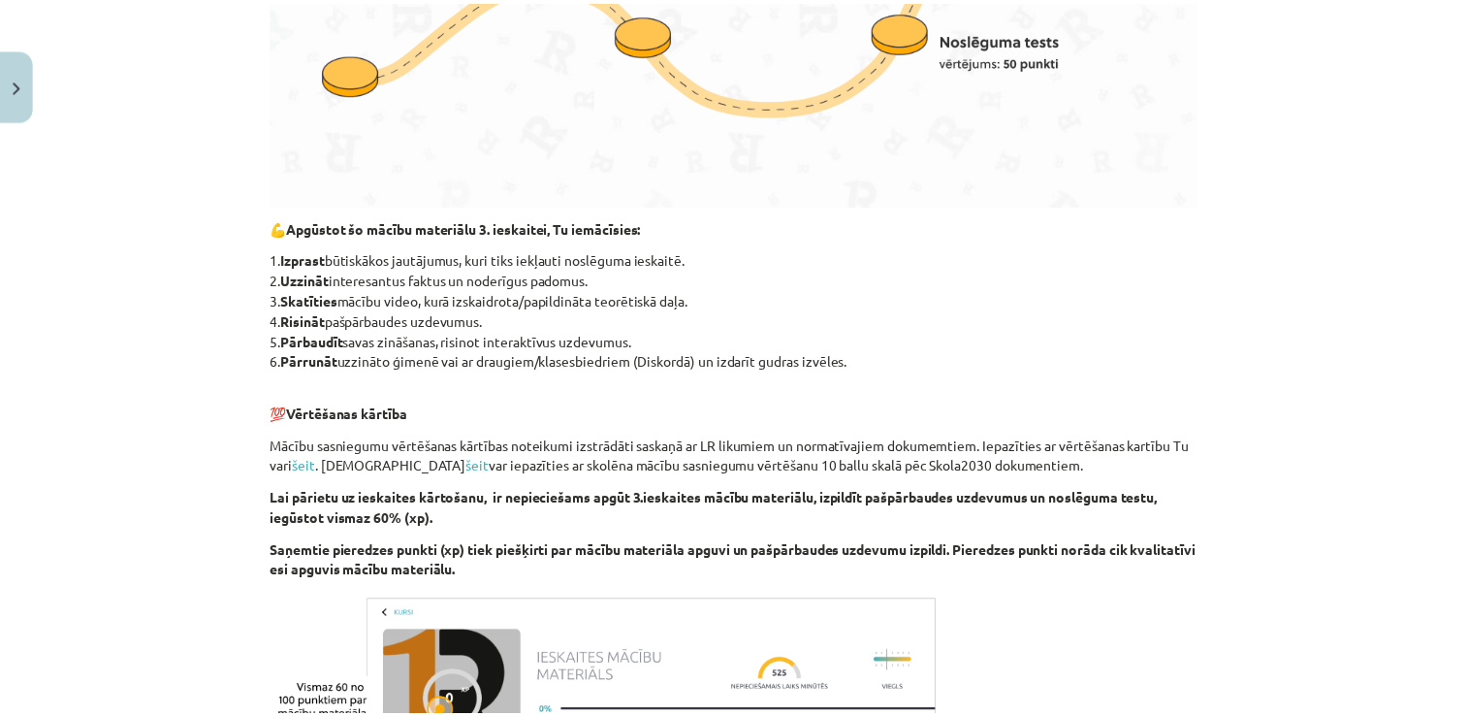
scroll to position [1247, 0]
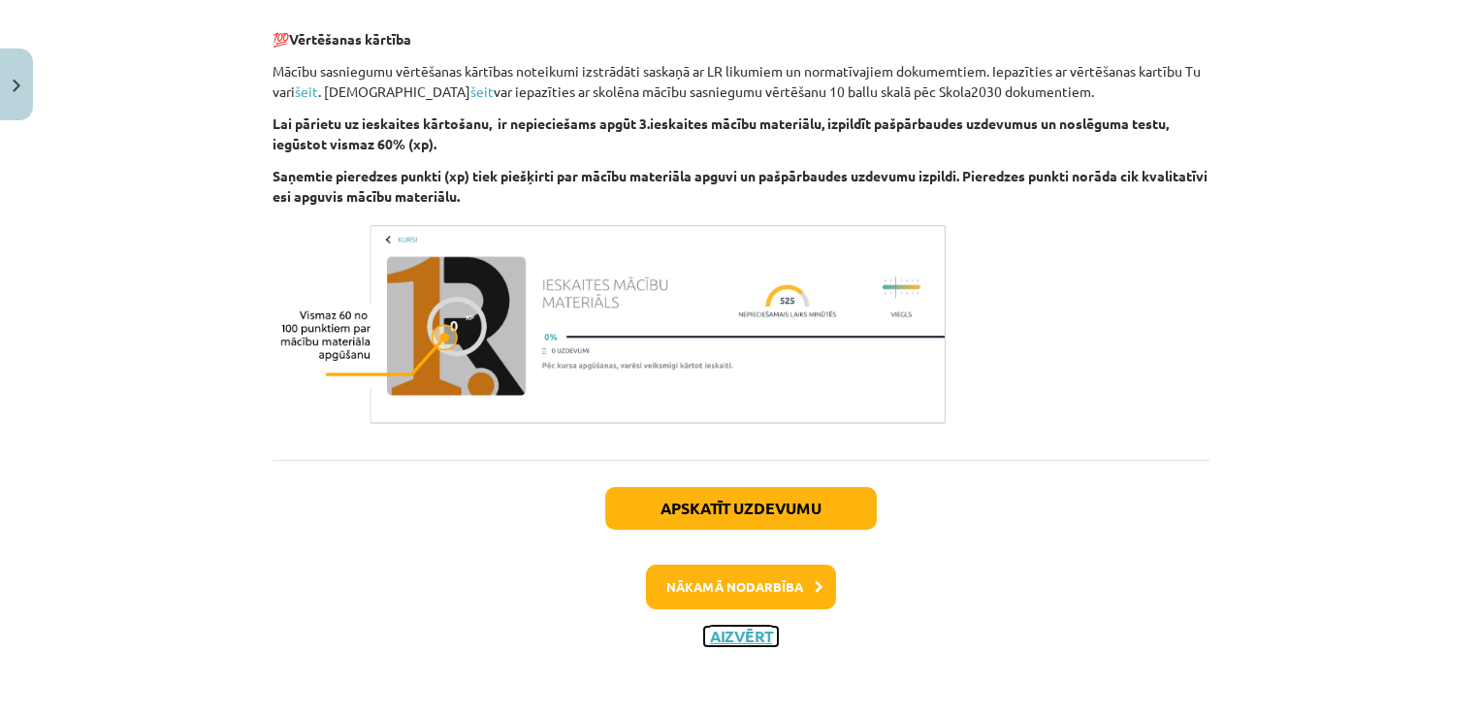
click at [737, 638] on button "Aizvērt" at bounding box center [741, 636] width 74 height 19
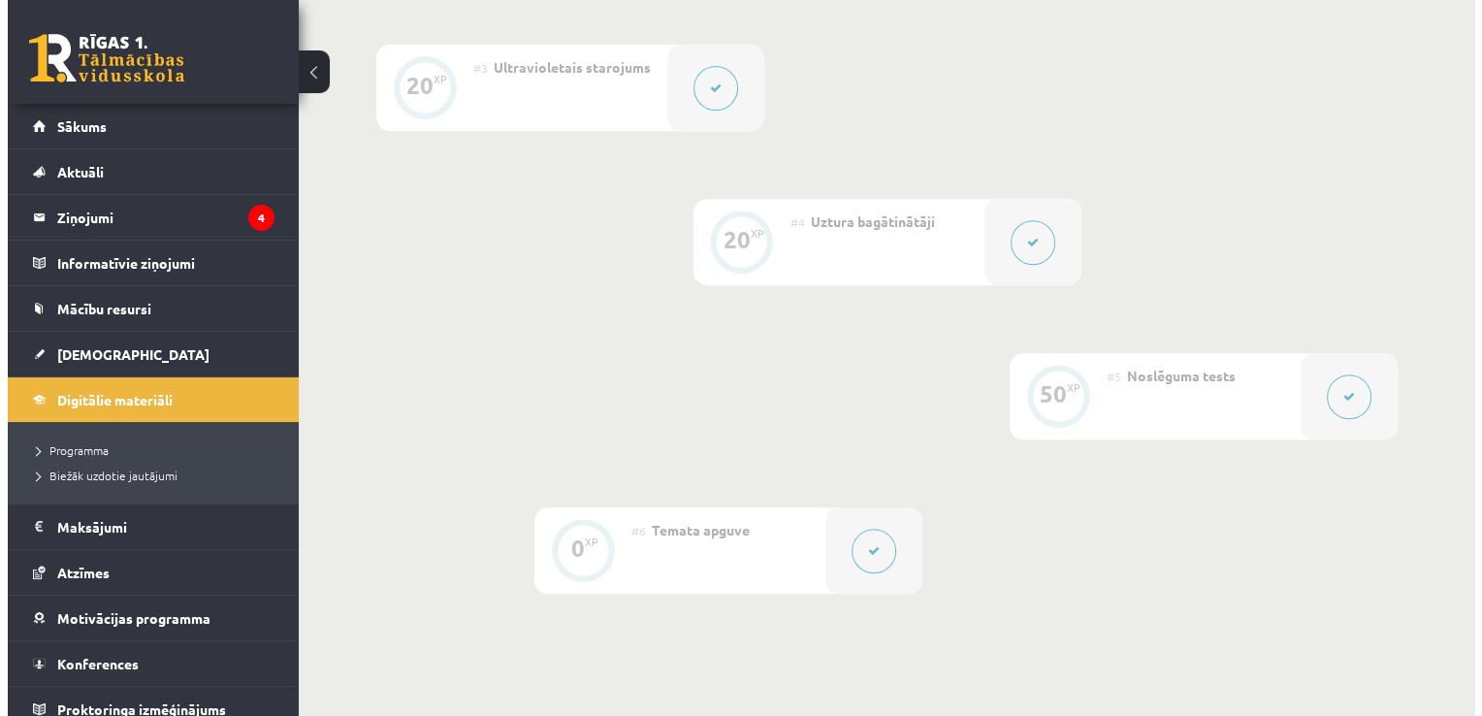
scroll to position [1003, 0]
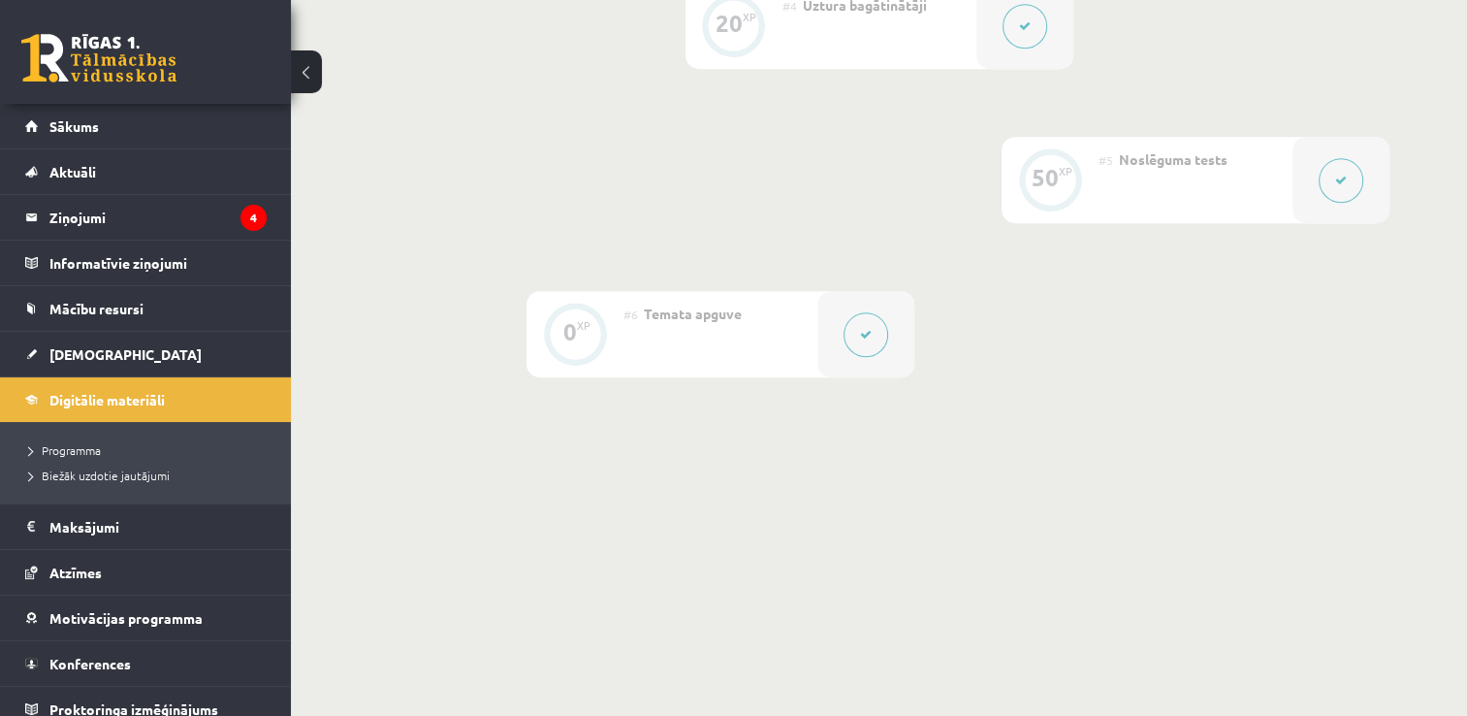
click at [885, 338] on button at bounding box center [866, 334] width 45 height 45
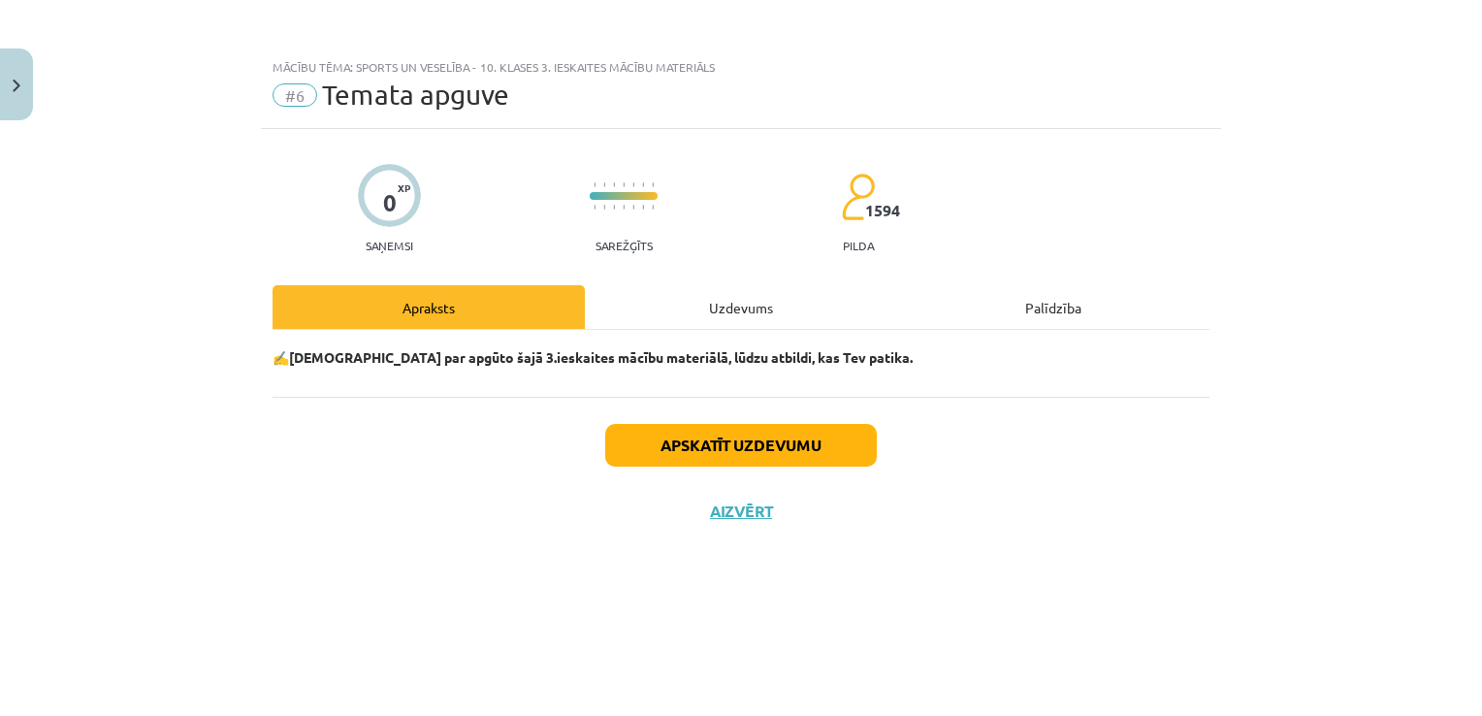
click at [780, 305] on div "Uzdevums" at bounding box center [741, 307] width 312 height 44
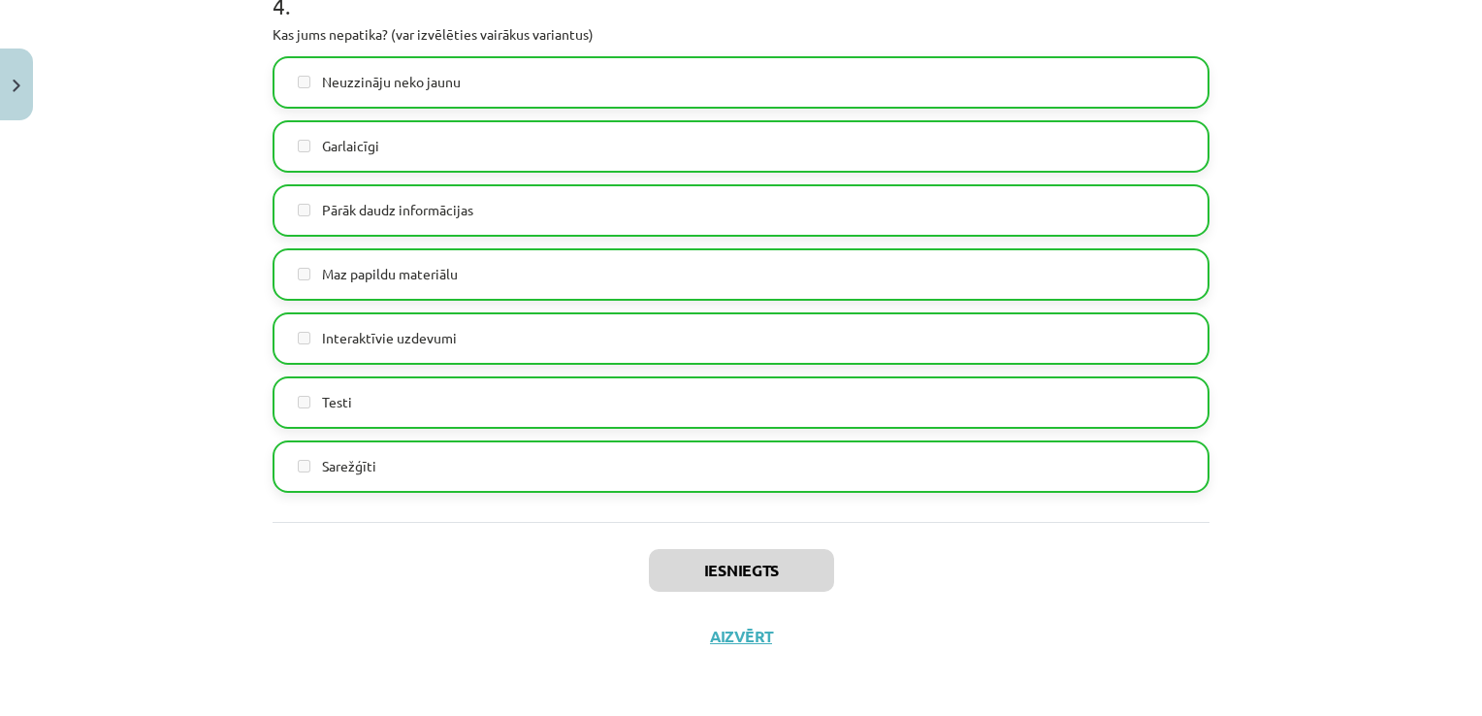
scroll to position [1722, 0]
click at [742, 649] on div "Iesniegts Aizvērt" at bounding box center [741, 590] width 937 height 136
drag, startPoint x: 742, startPoint y: 649, endPoint x: 718, endPoint y: 633, distance: 28.8
click at [718, 633] on button "Aizvērt" at bounding box center [741, 636] width 74 height 19
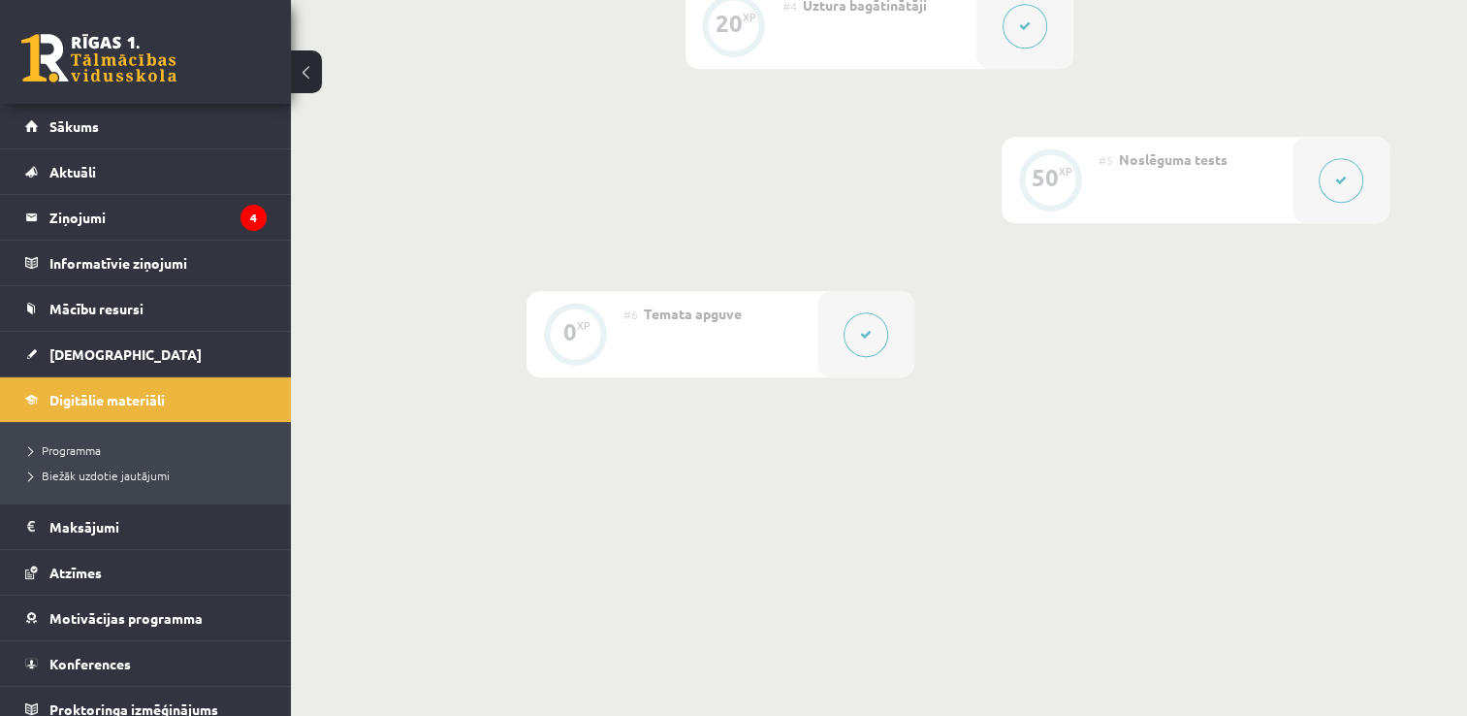
click at [1339, 188] on button at bounding box center [1341, 180] width 45 height 45
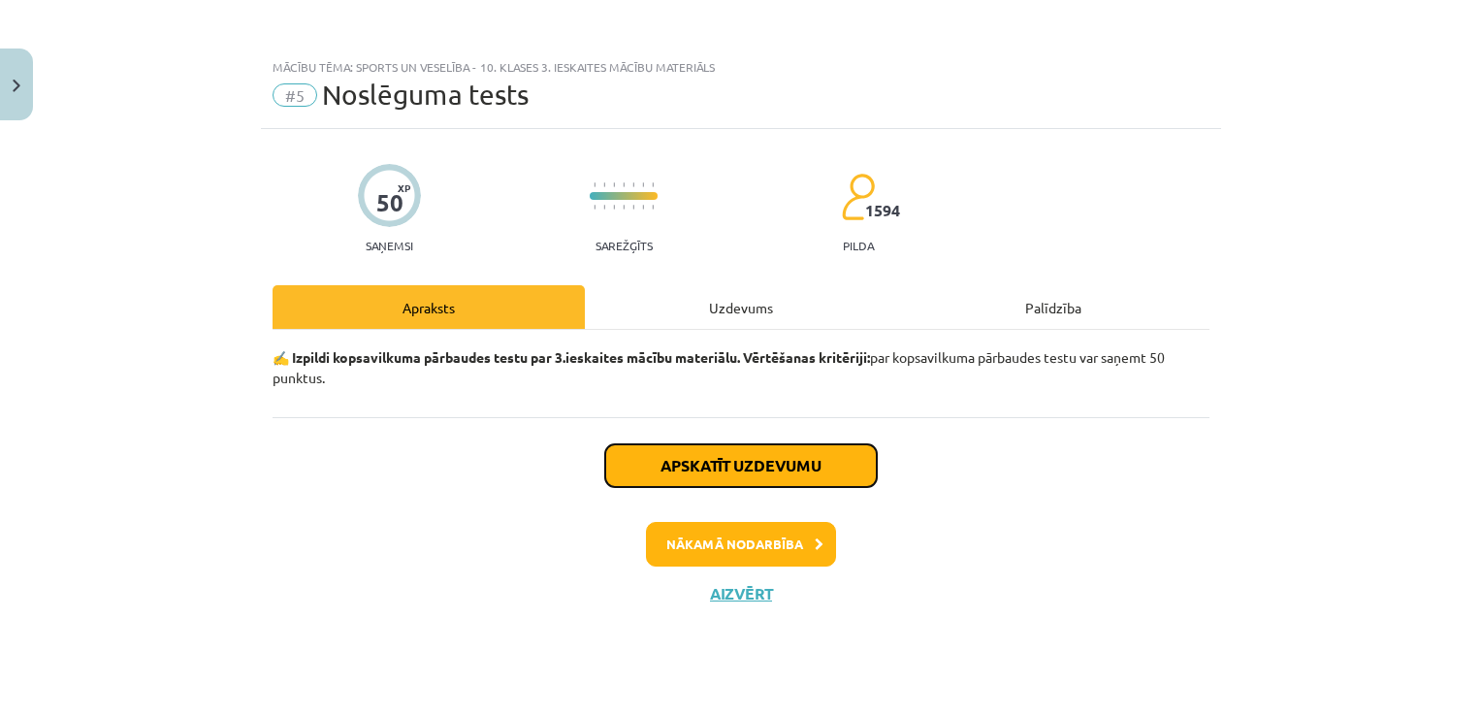
click at [721, 481] on button "Apskatīt uzdevumu" at bounding box center [741, 465] width 272 height 43
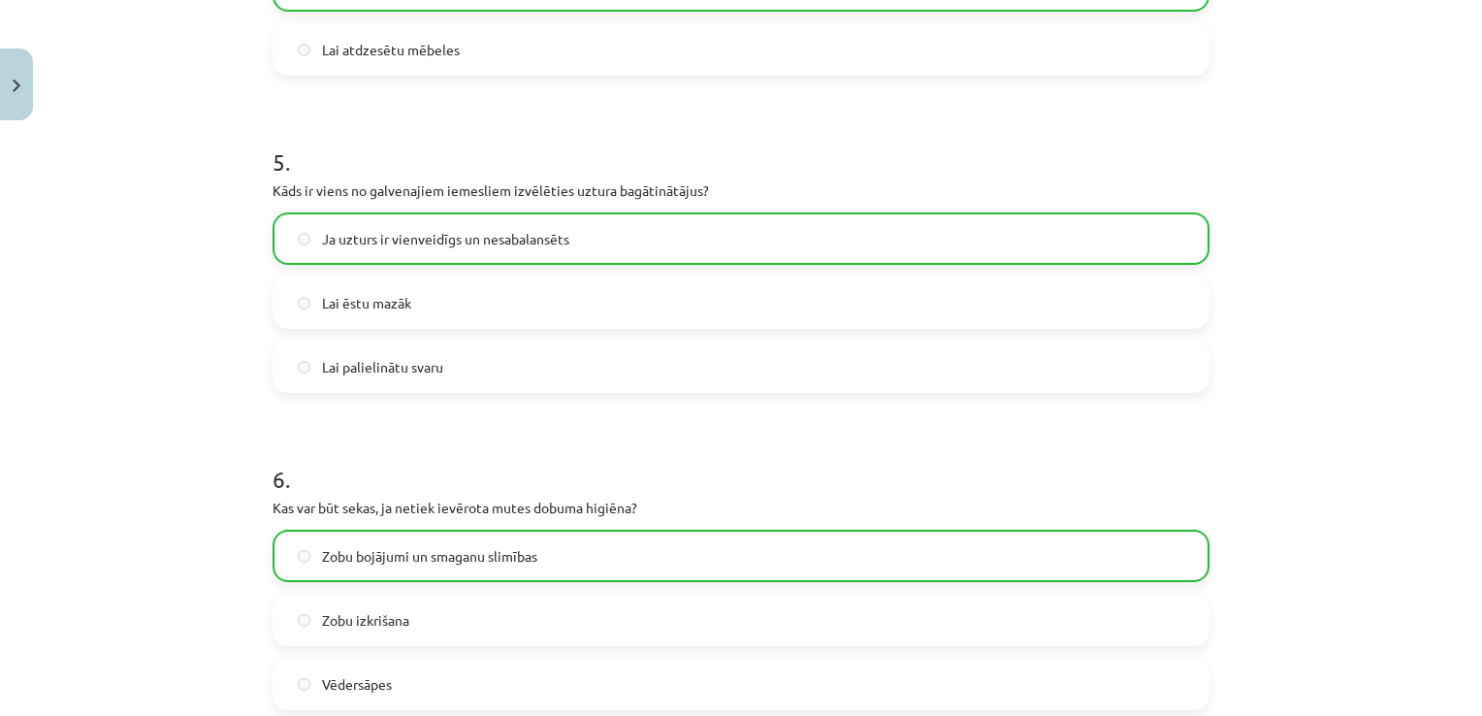
scroll to position [1552, 0]
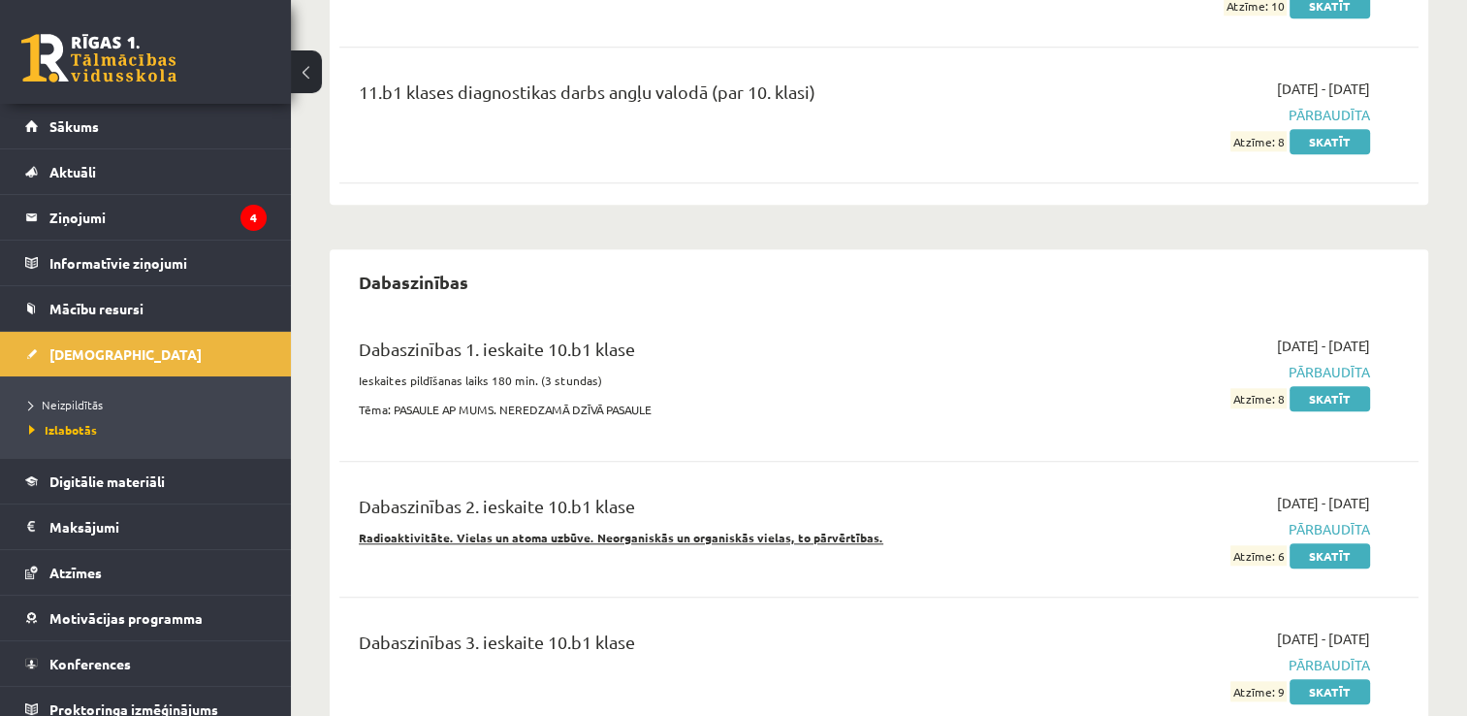
scroll to position [1940, 0]
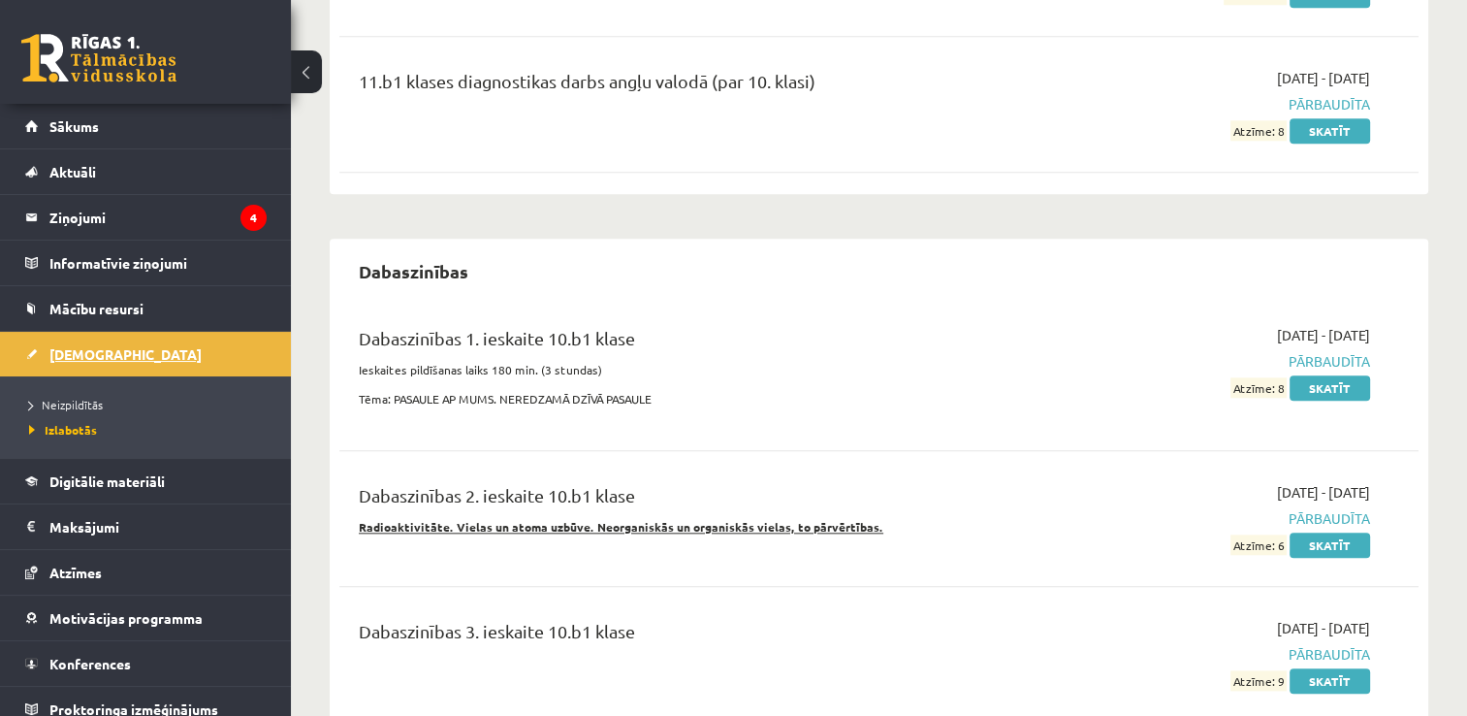
click at [93, 351] on span "[DEMOGRAPHIC_DATA]" at bounding box center [125, 353] width 152 height 17
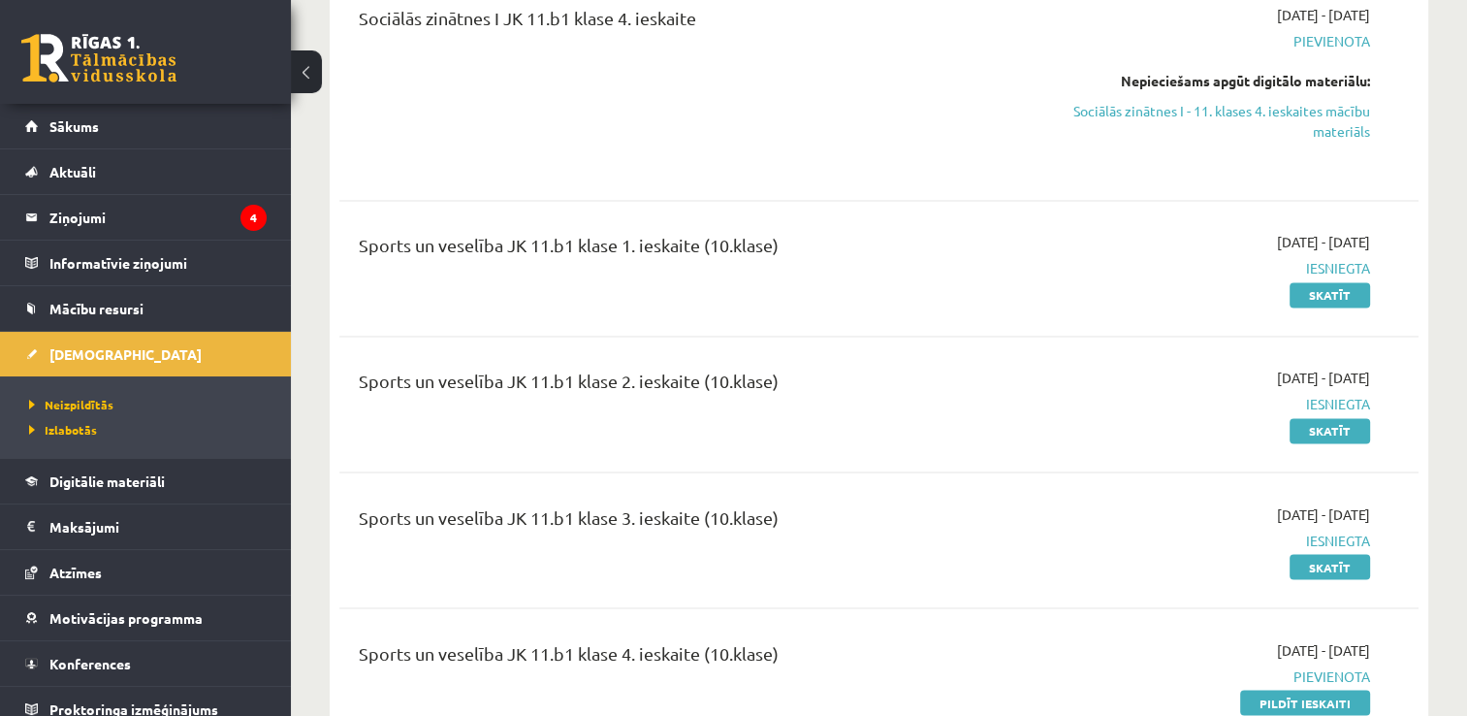
scroll to position [3200, 0]
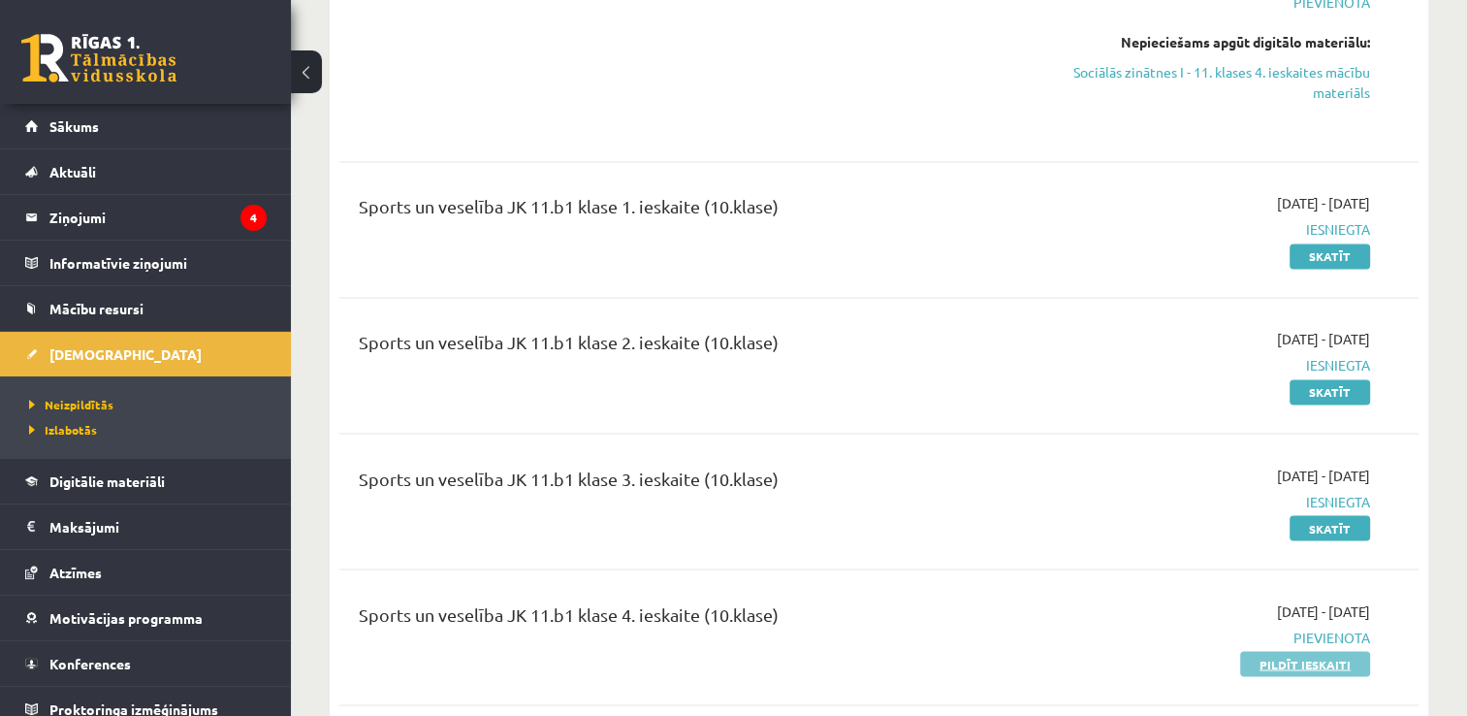
click at [1262, 653] on link "Pildīt ieskaiti" at bounding box center [1305, 663] width 130 height 25
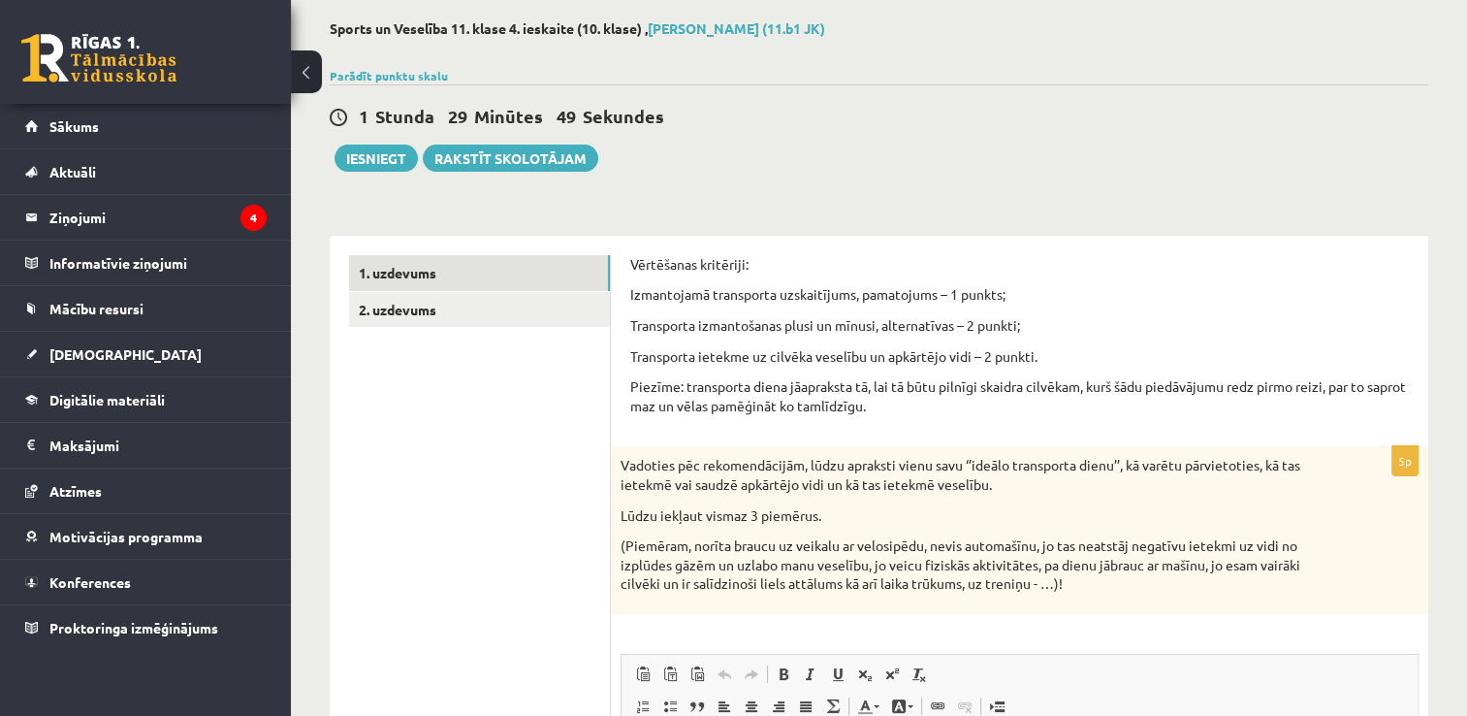
scroll to position [97, 0]
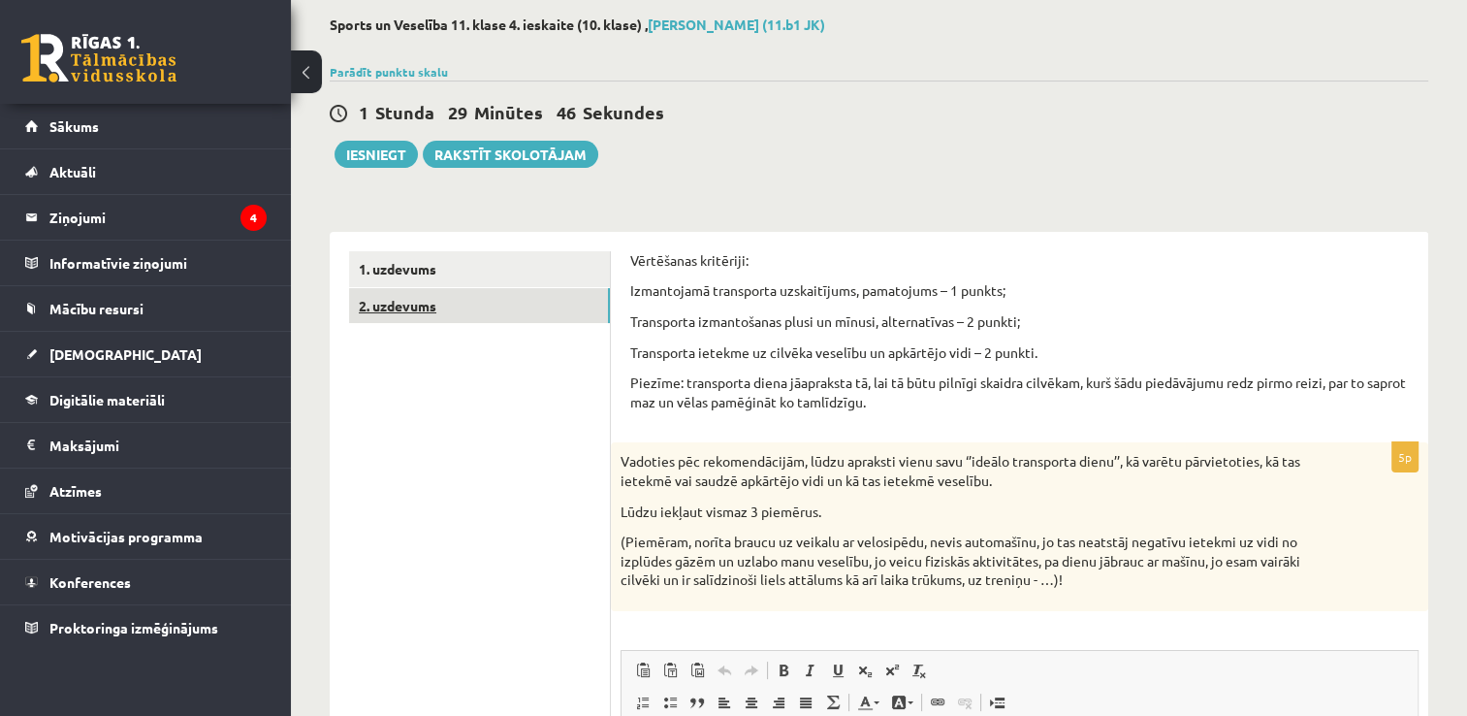
click at [412, 318] on link "2. uzdevums" at bounding box center [479, 306] width 261 height 36
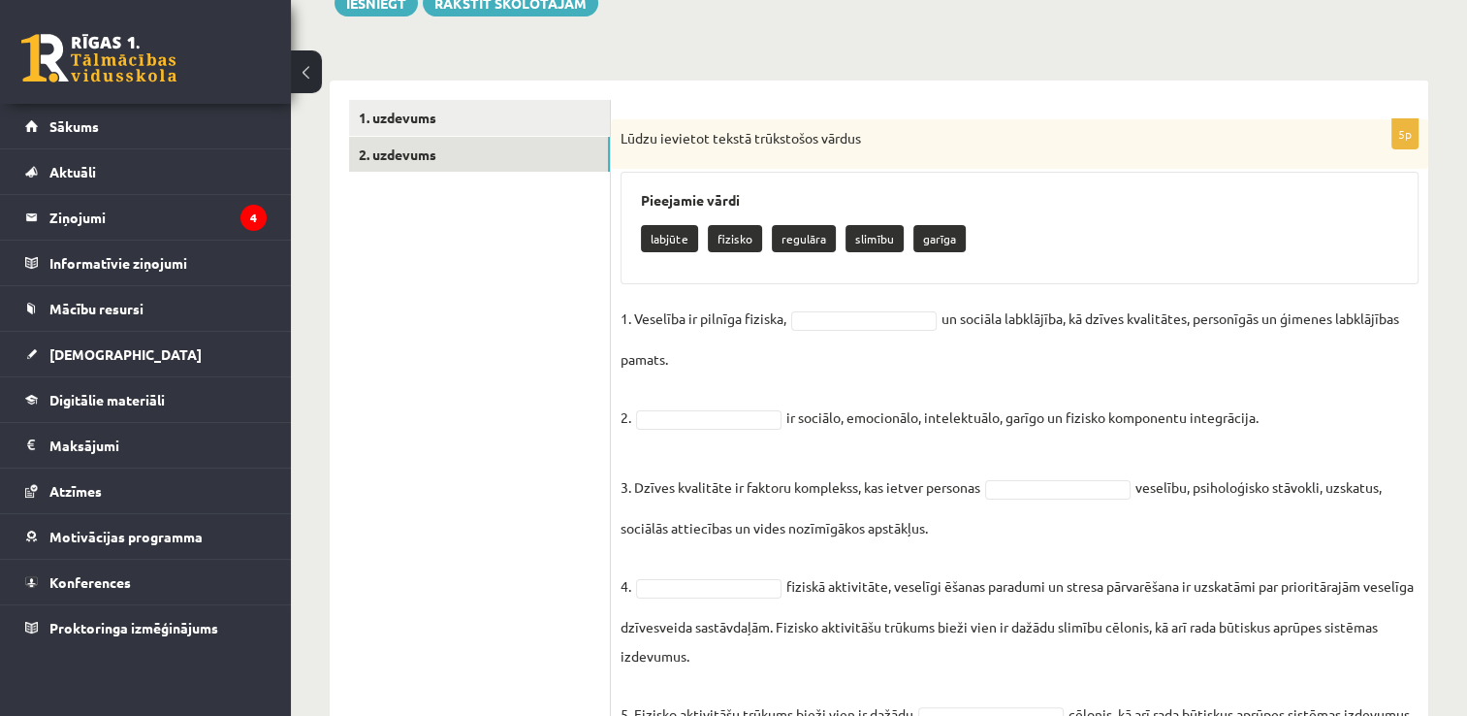
scroll to position [370, 0]
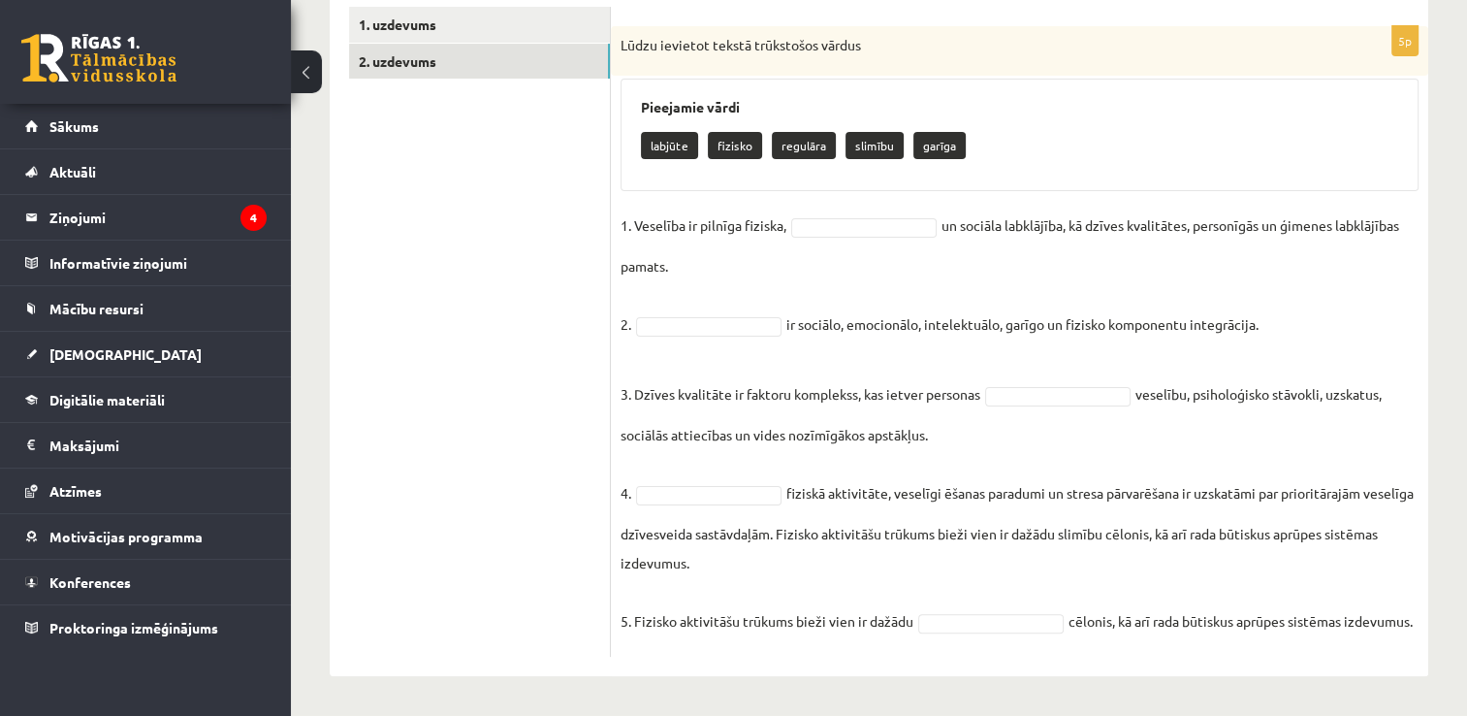
drag, startPoint x: 620, startPoint y: 16, endPoint x: 1071, endPoint y: 644, distance: 772.7
click at [1071, 644] on div "5p Lūdzu ievietot tekstā trūkstošos vārdus Pieejamie vārdi labjūte fizisko regu…" at bounding box center [1020, 341] width 818 height 630
copy div "Lorem ipsumdol sitame consectetu adipis Elitseddo eiusm tempori utlabor etdolor…"
click at [473, 233] on ul "1. uzdevums 2. uzdevums" at bounding box center [480, 332] width 262 height 650
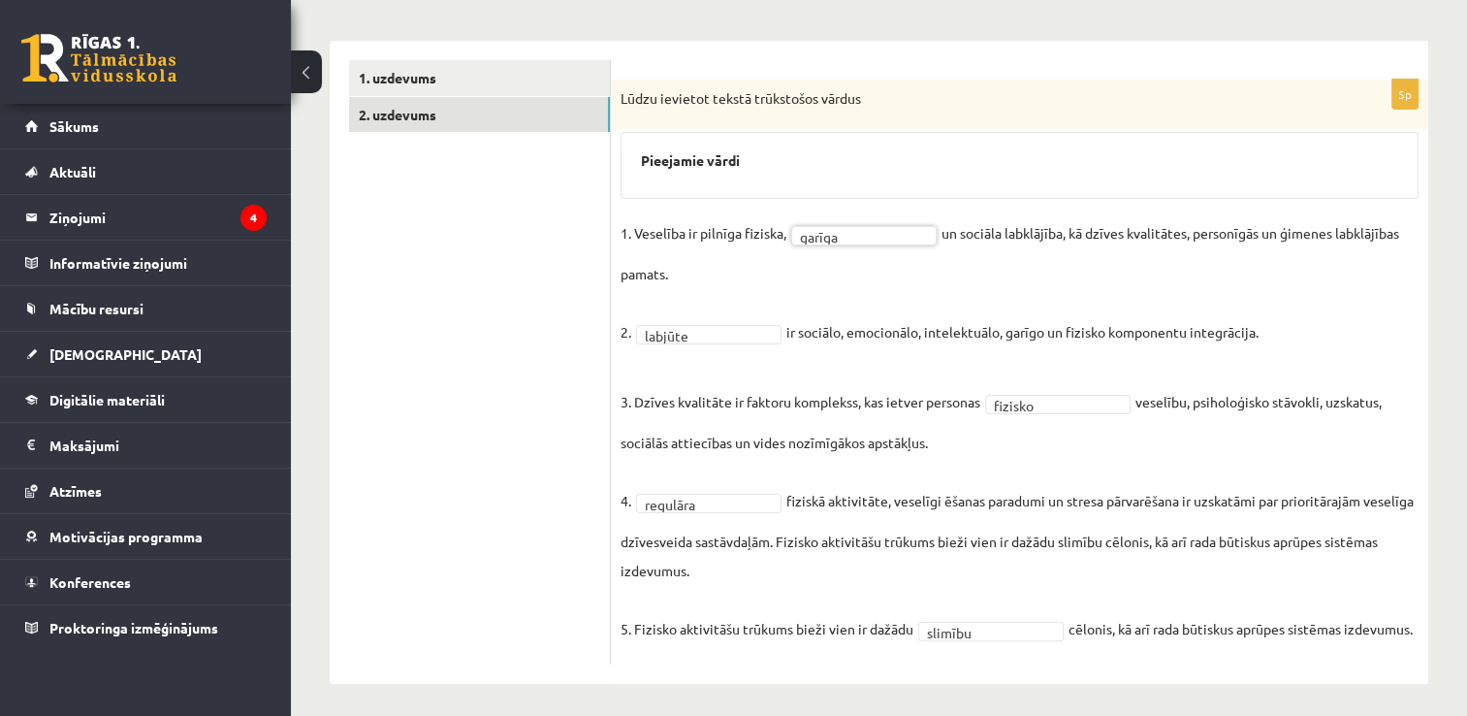
scroll to position [227, 0]
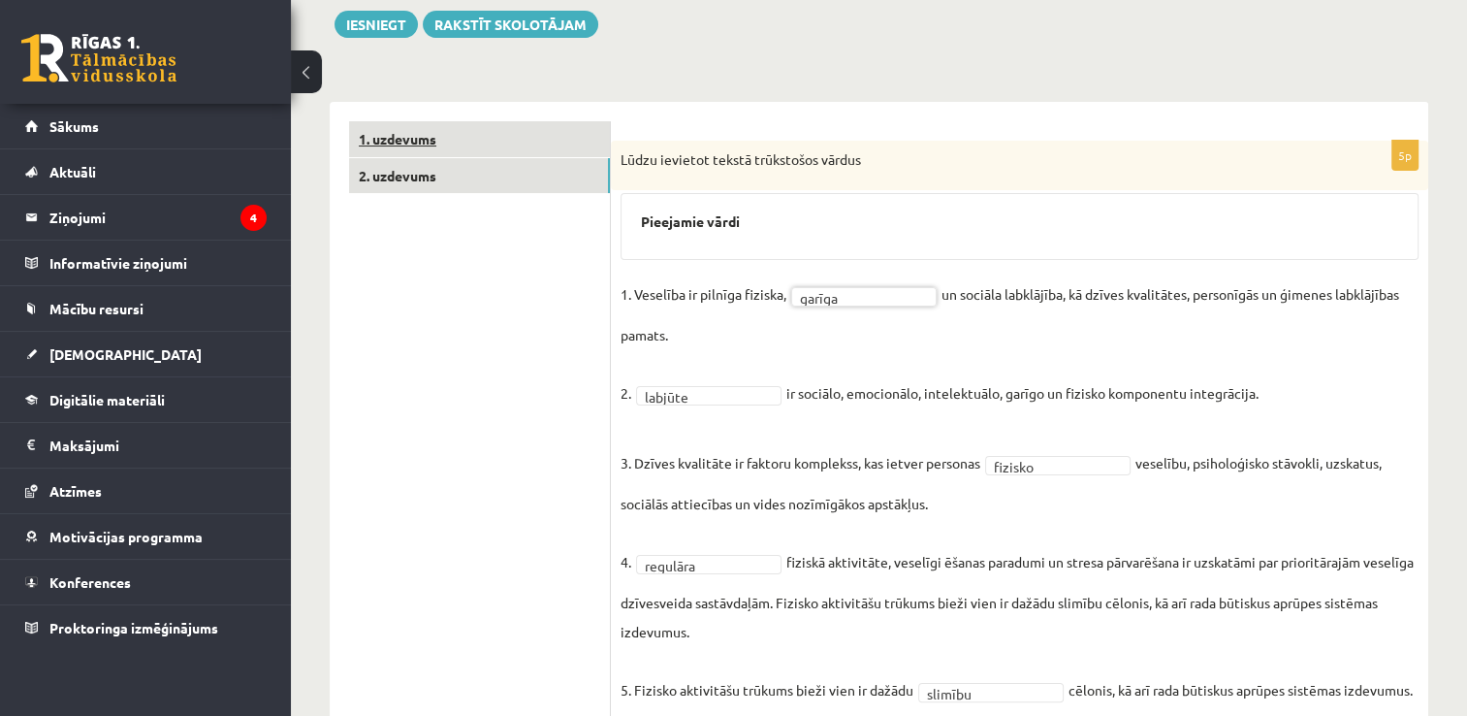
click at [403, 139] on link "1. uzdevums" at bounding box center [479, 139] width 261 height 36
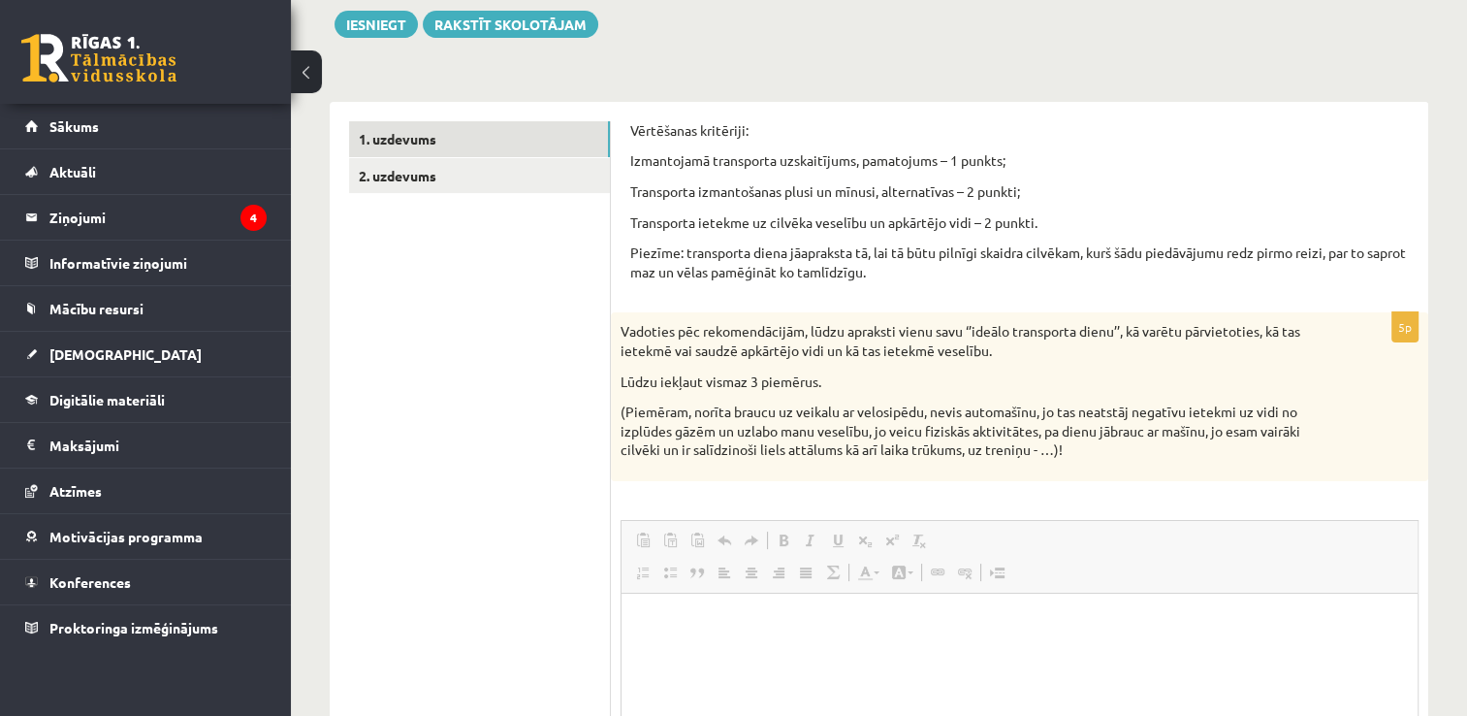
scroll to position [0, 0]
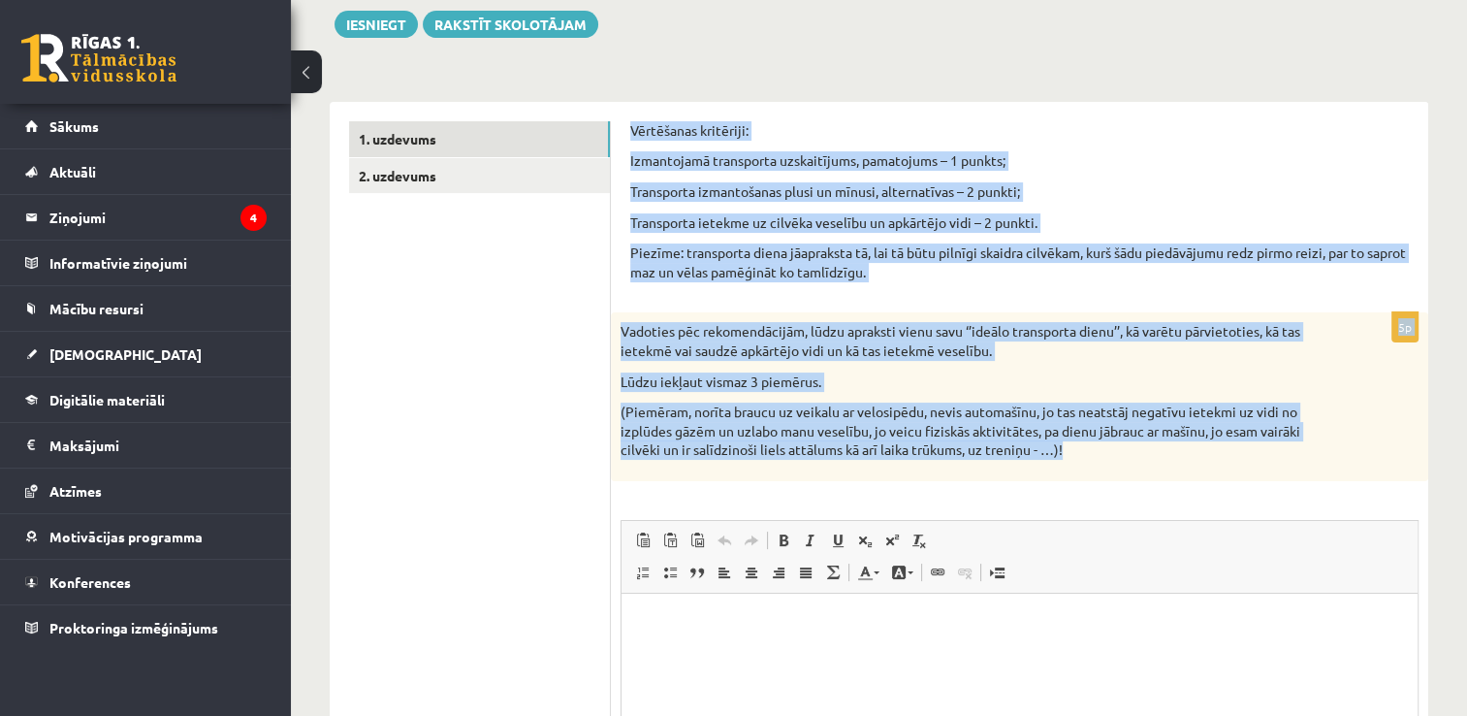
drag, startPoint x: 1076, startPoint y: 452, endPoint x: 631, endPoint y: 114, distance: 557.9
click at [631, 114] on div "Vērtēšanas kritēriji: Izmantojamā transporta uzskaitījums, pamatojums – 1 punkt…" at bounding box center [1020, 522] width 818 height 841
copy form "Loremipsum dolorsita: Consectetur adipiscing elitseddoeiu, temporinci – 2 utlab…"
drag, startPoint x: 1136, startPoint y: 426, endPoint x: 1132, endPoint y: 437, distance: 12.3
click at [1136, 426] on p "(Piemēram, norīta braucu uz veikalu ar velosipēdu, nevis automašīnu, jo tas nea…" at bounding box center [971, 430] width 701 height 57
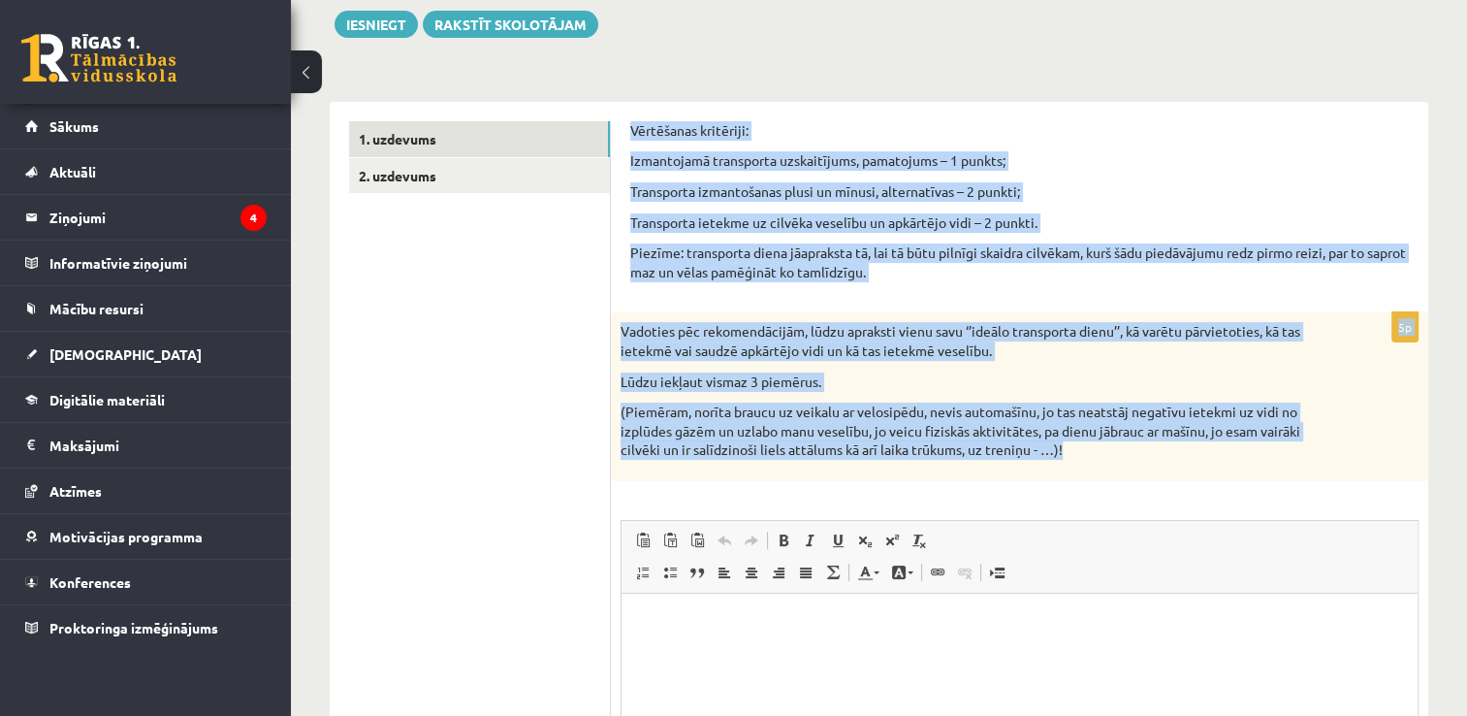
drag, startPoint x: 1110, startPoint y: 456, endPoint x: 628, endPoint y: 118, distance: 588.4
click at [628, 118] on div "Vērtēšanas kritēriji: Izmantojamā transporta uzskaitījums, pamatojums – 1 punkt…" at bounding box center [1020, 522] width 818 height 841
copy form "Loremipsum dolorsita: Consectetur adipiscing elitseddoeiu, temporinci – 2 utlab…"
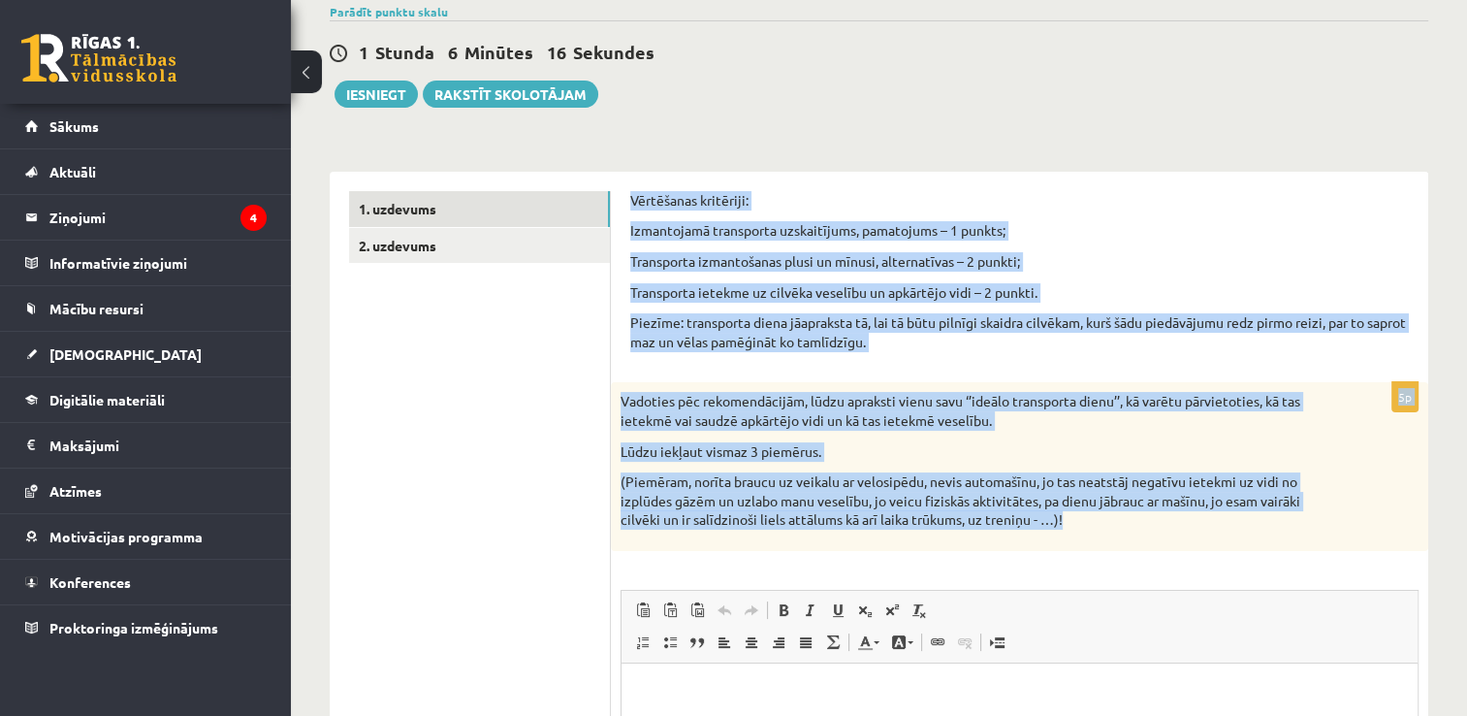
scroll to position [388, 0]
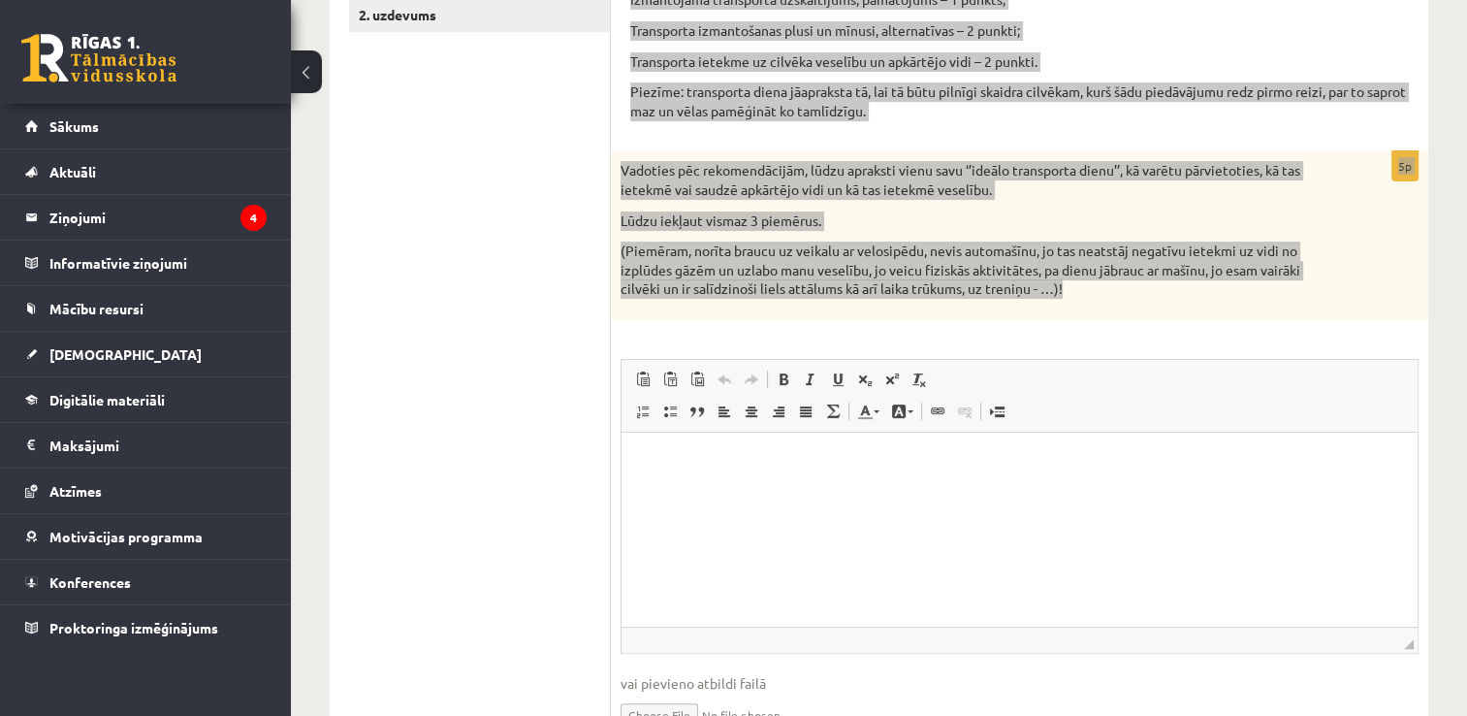
click at [701, 463] on p "Визуальный текстовый редактор, wiswyg-editor-user-answer-47433849354080" at bounding box center [1019, 461] width 757 height 20
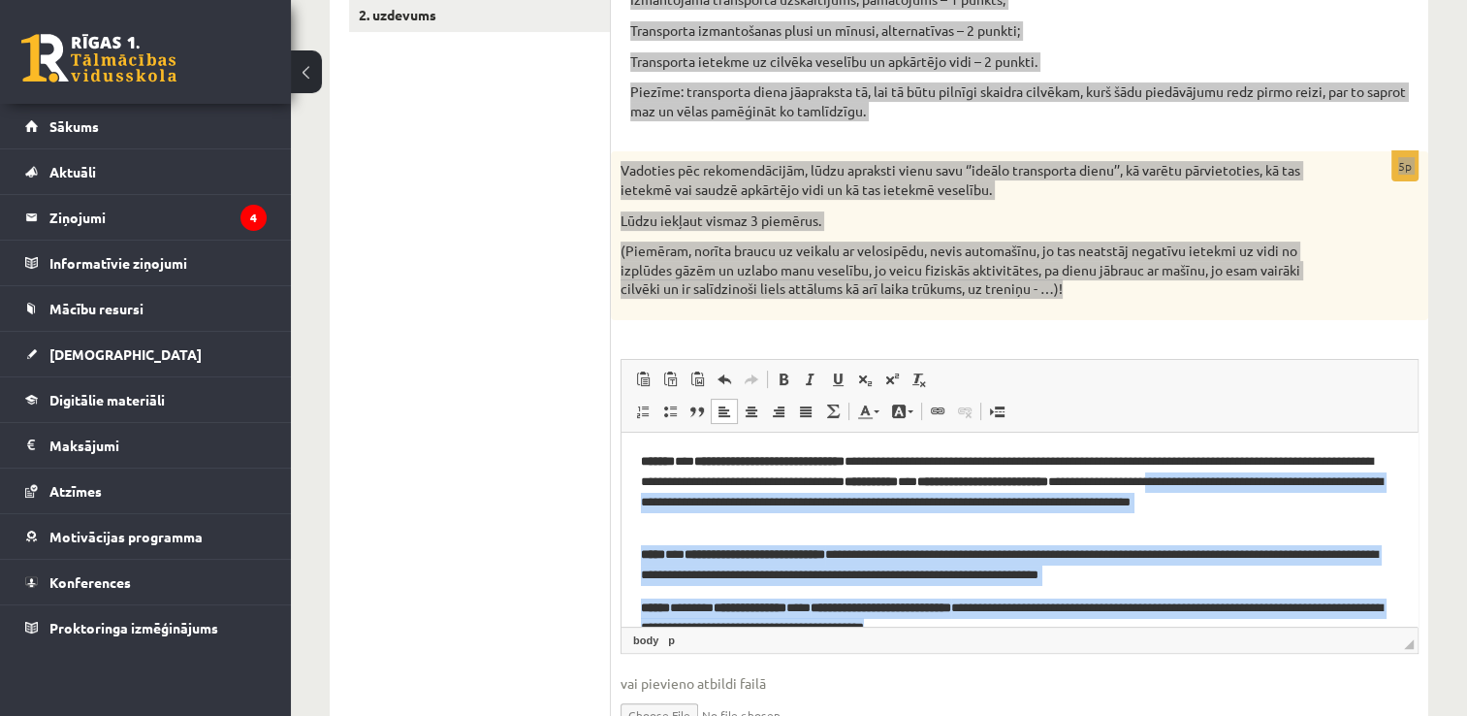
scroll to position [0, 0]
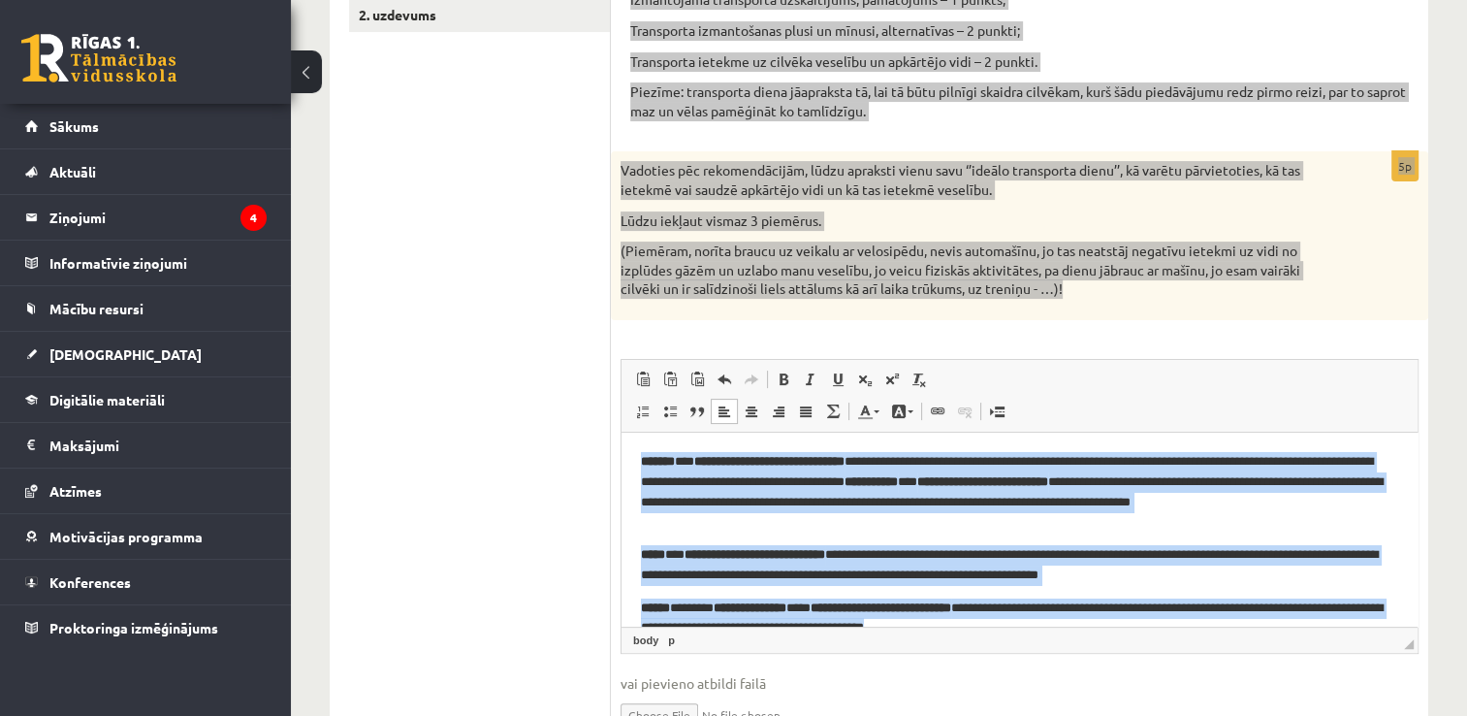
drag, startPoint x: 1072, startPoint y: 601, endPoint x: 625, endPoint y: 455, distance: 470.5
click at [625, 455] on html "**********" at bounding box center [1020, 544] width 796 height 225
click at [780, 382] on span at bounding box center [784, 379] width 16 height 16
click at [839, 533] on body "**********" at bounding box center [1019, 544] width 757 height 186
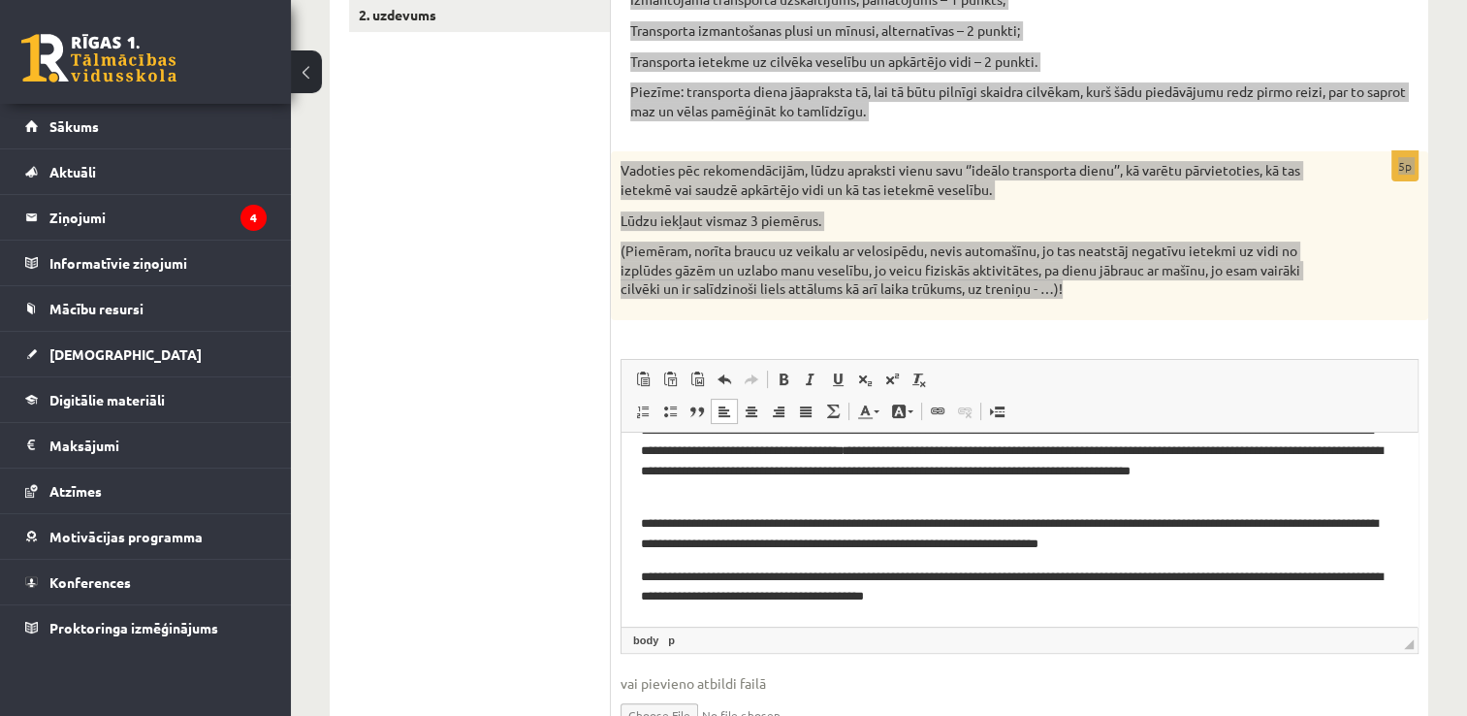
scroll to position [31, 0]
click at [1017, 519] on p "**********" at bounding box center [1012, 533] width 743 height 41
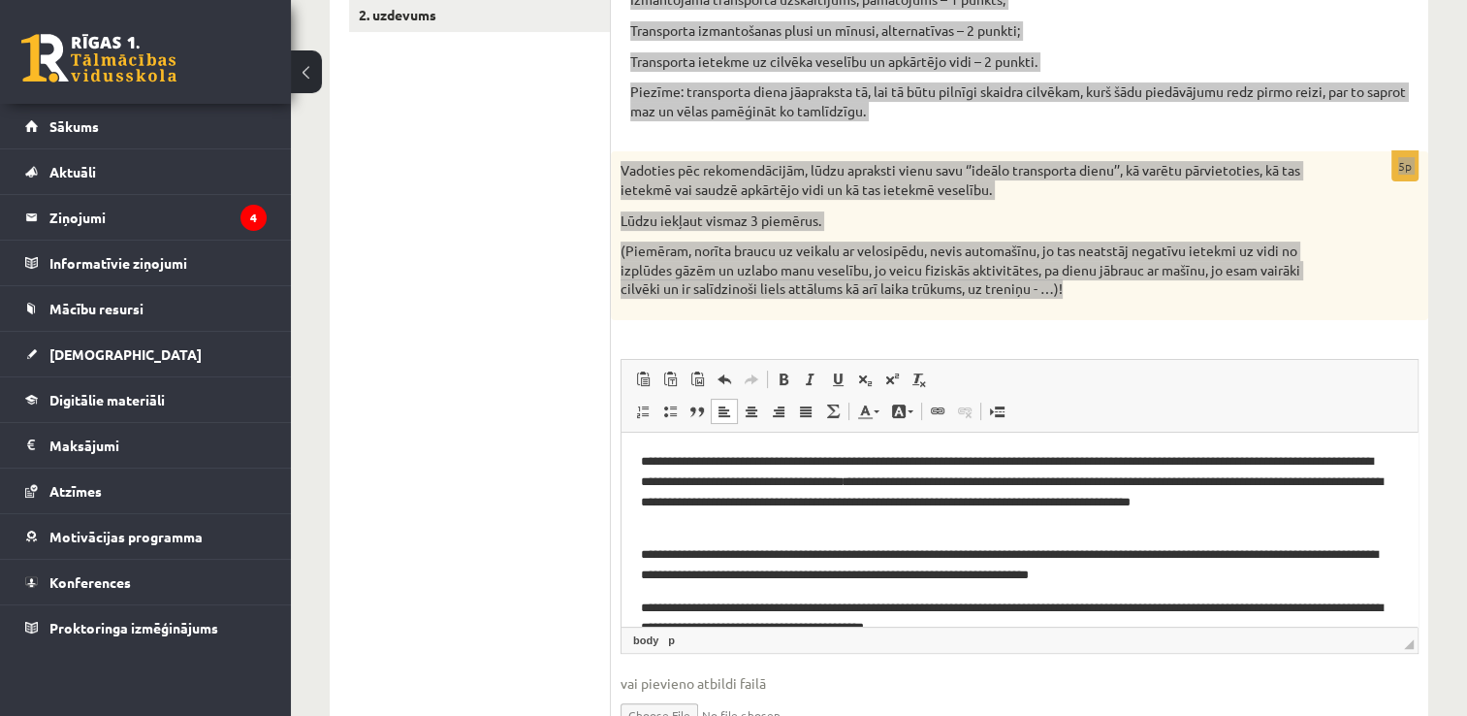
scroll to position [0, 0]
click at [1227, 456] on p "**********" at bounding box center [1012, 491] width 743 height 80
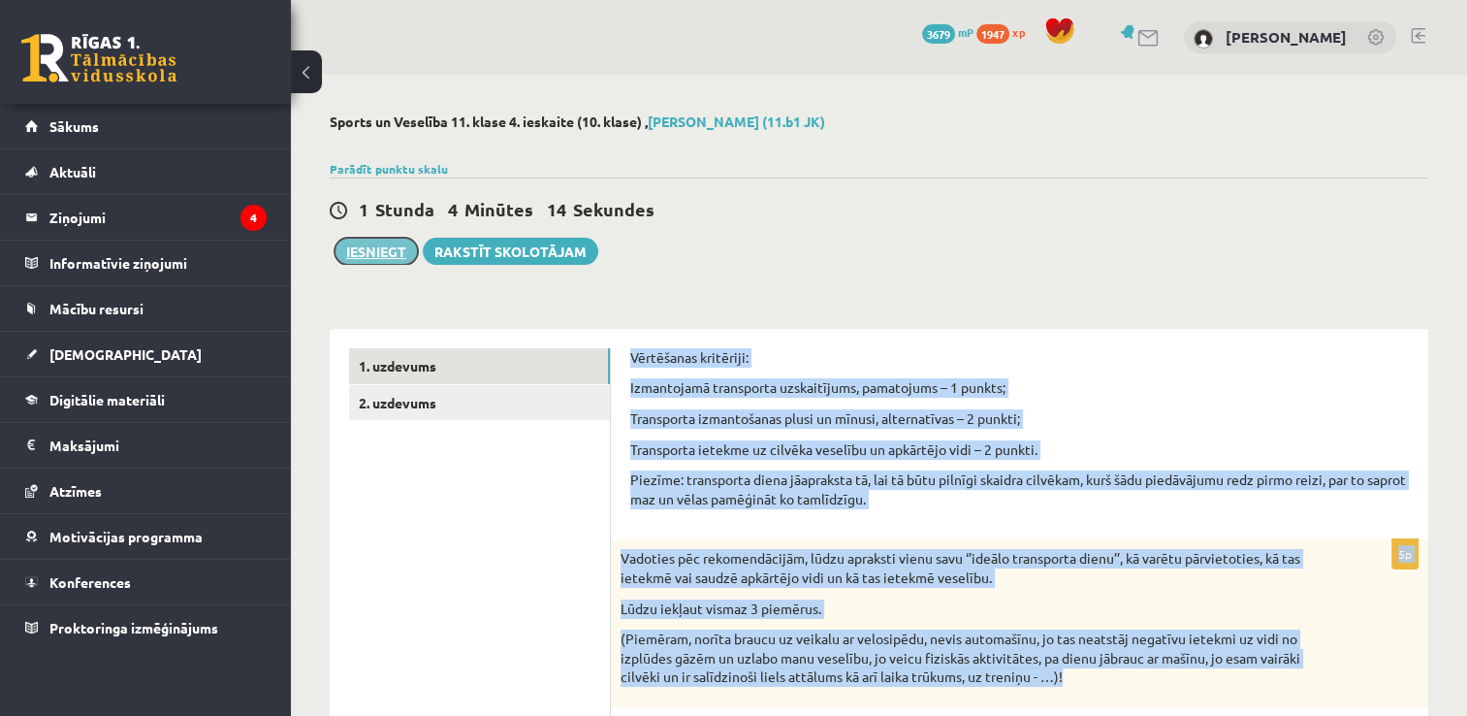
click at [363, 245] on button "Iesniegt" at bounding box center [376, 251] width 83 height 27
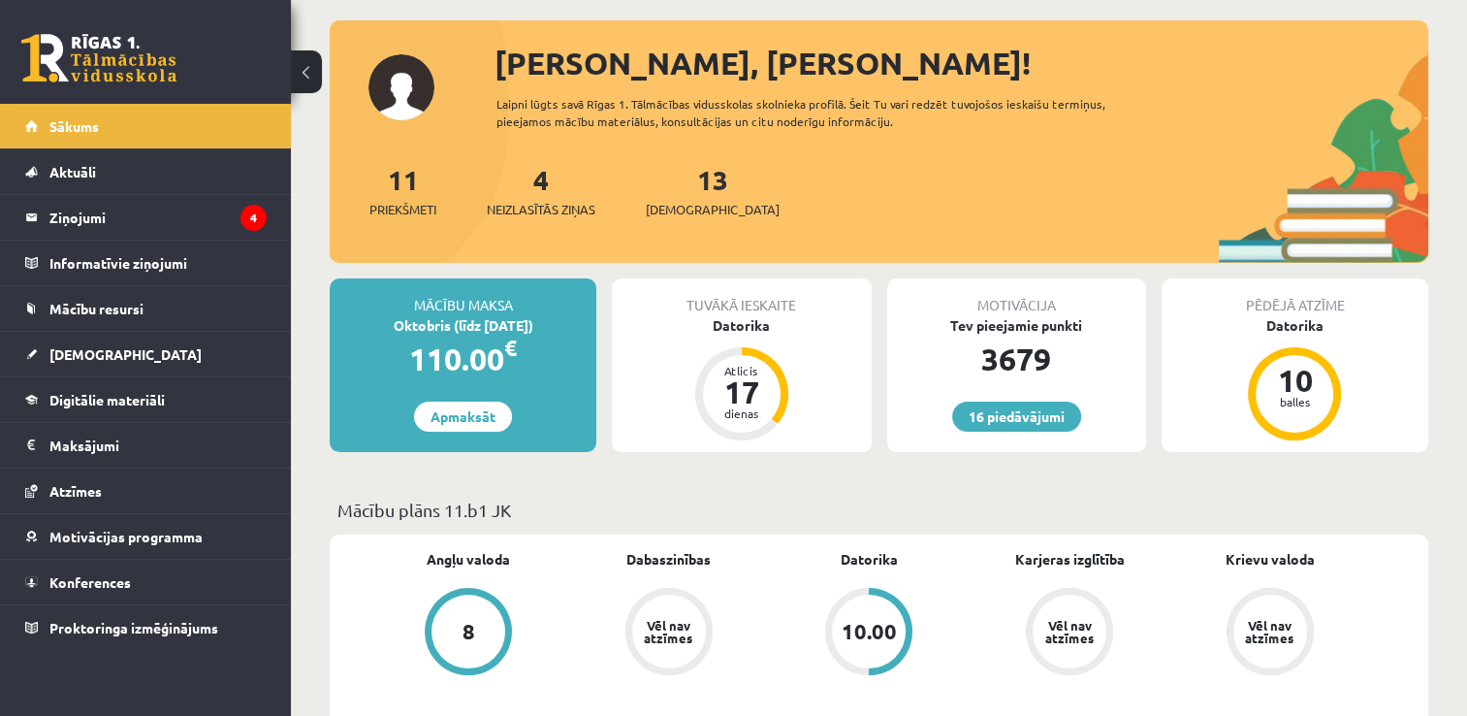
scroll to position [97, 0]
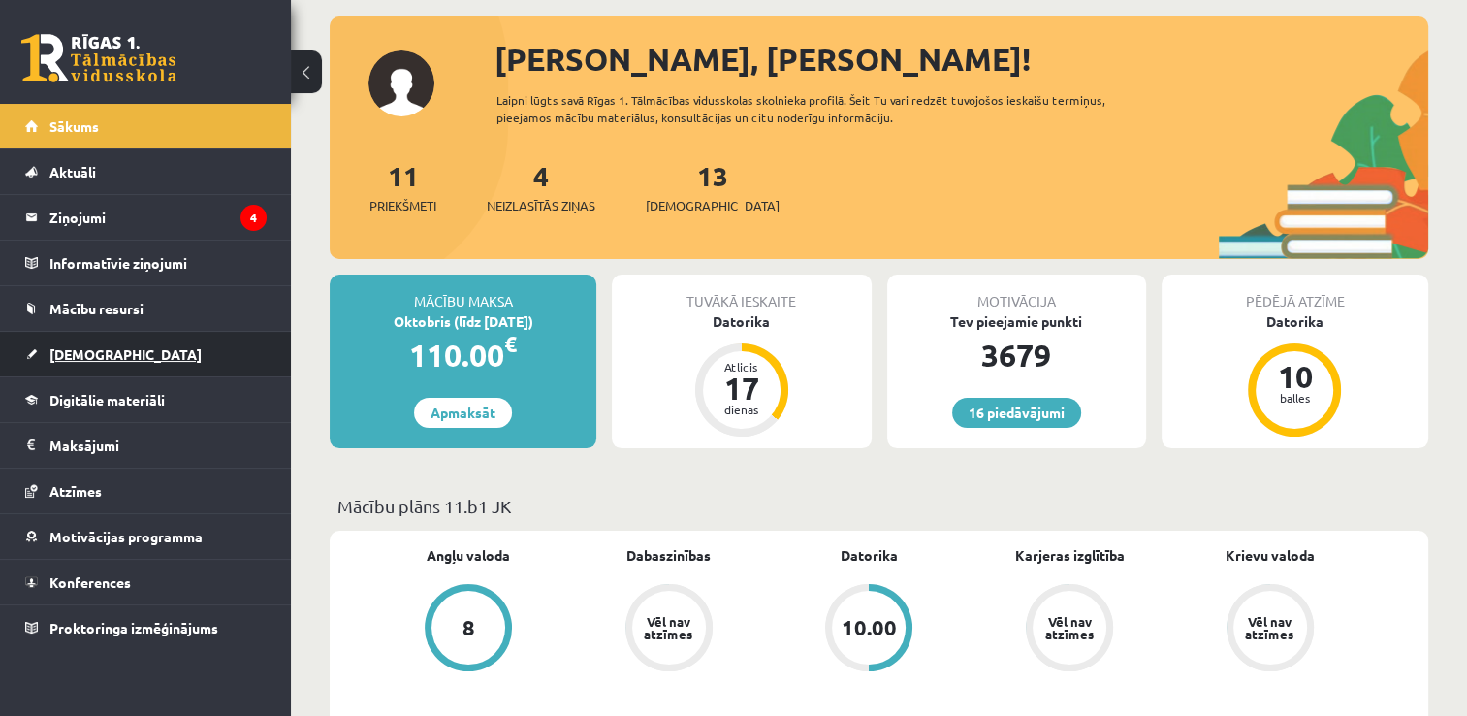
click at [84, 353] on span "[DEMOGRAPHIC_DATA]" at bounding box center [125, 353] width 152 height 17
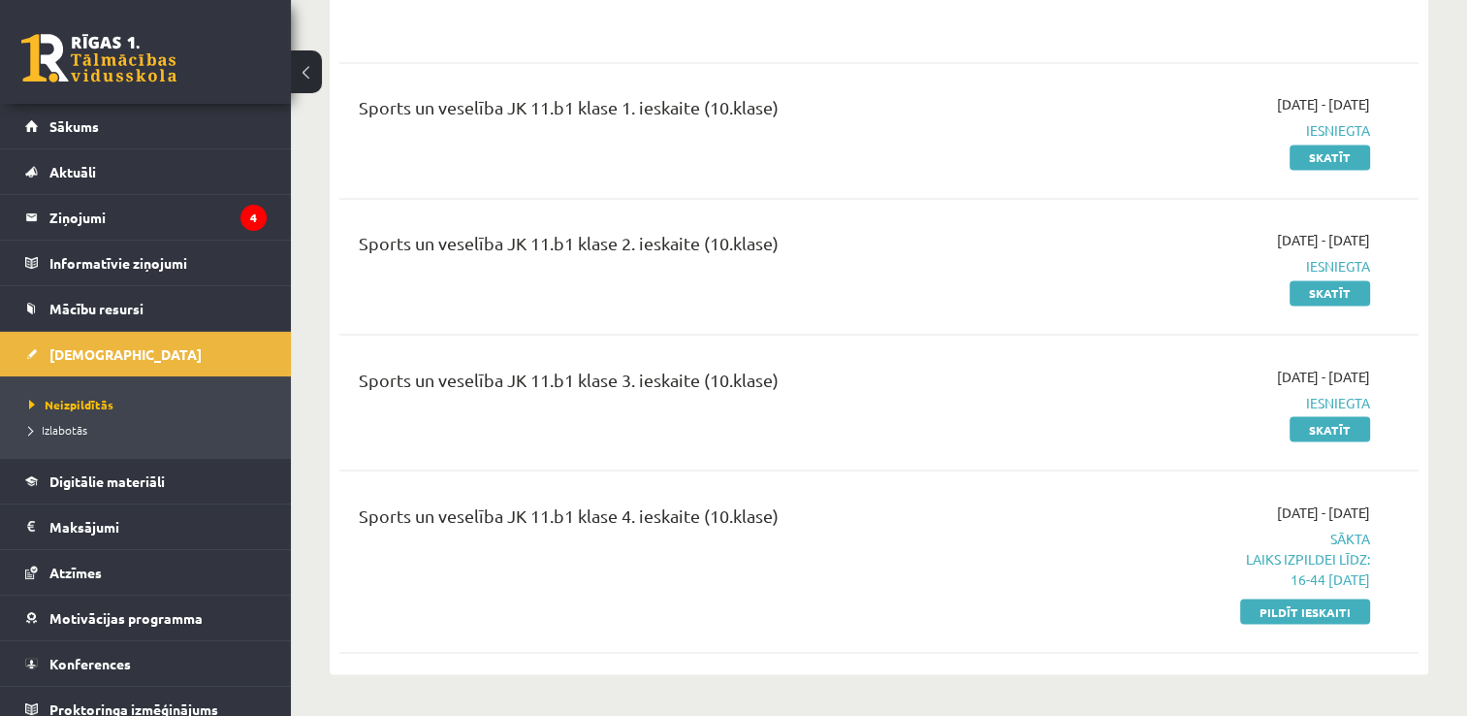
scroll to position [3394, 0]
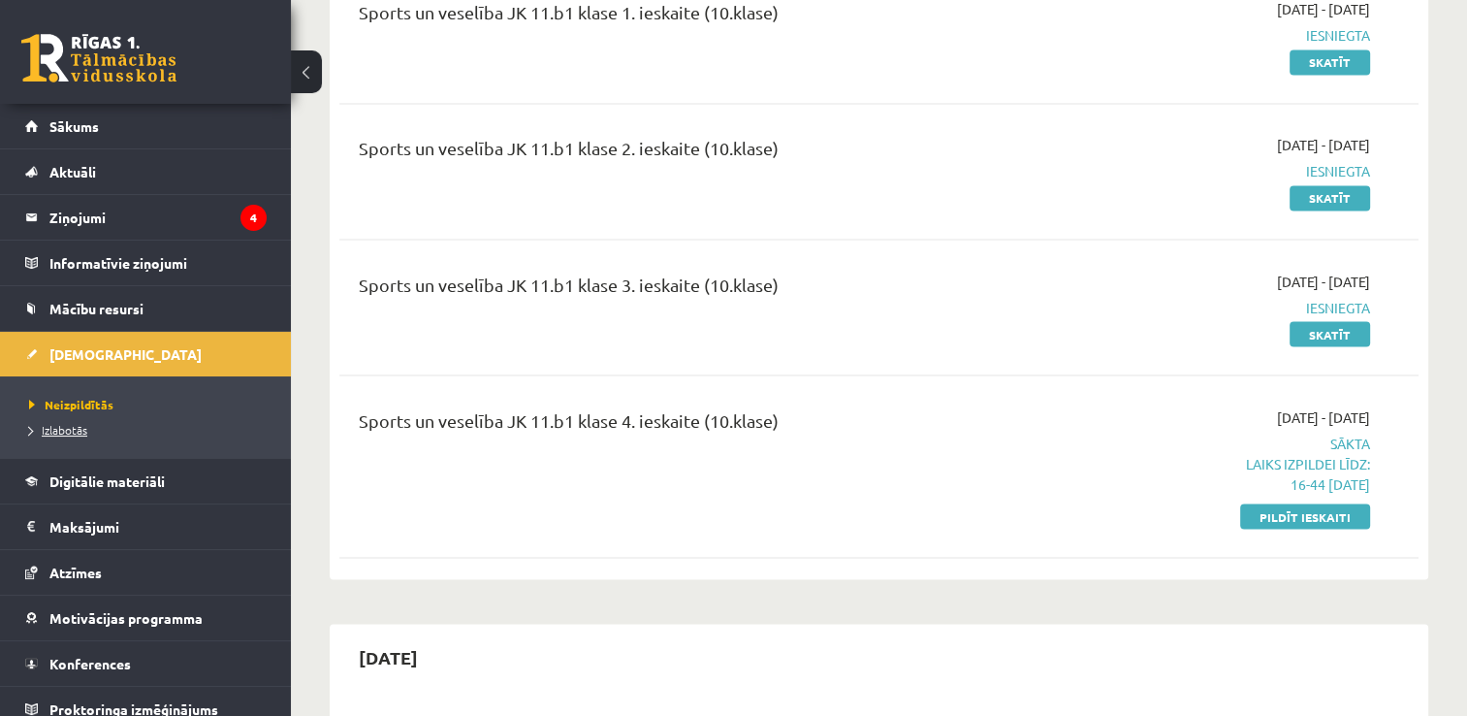
click at [74, 432] on span "Izlabotās" at bounding box center [58, 430] width 58 height 16
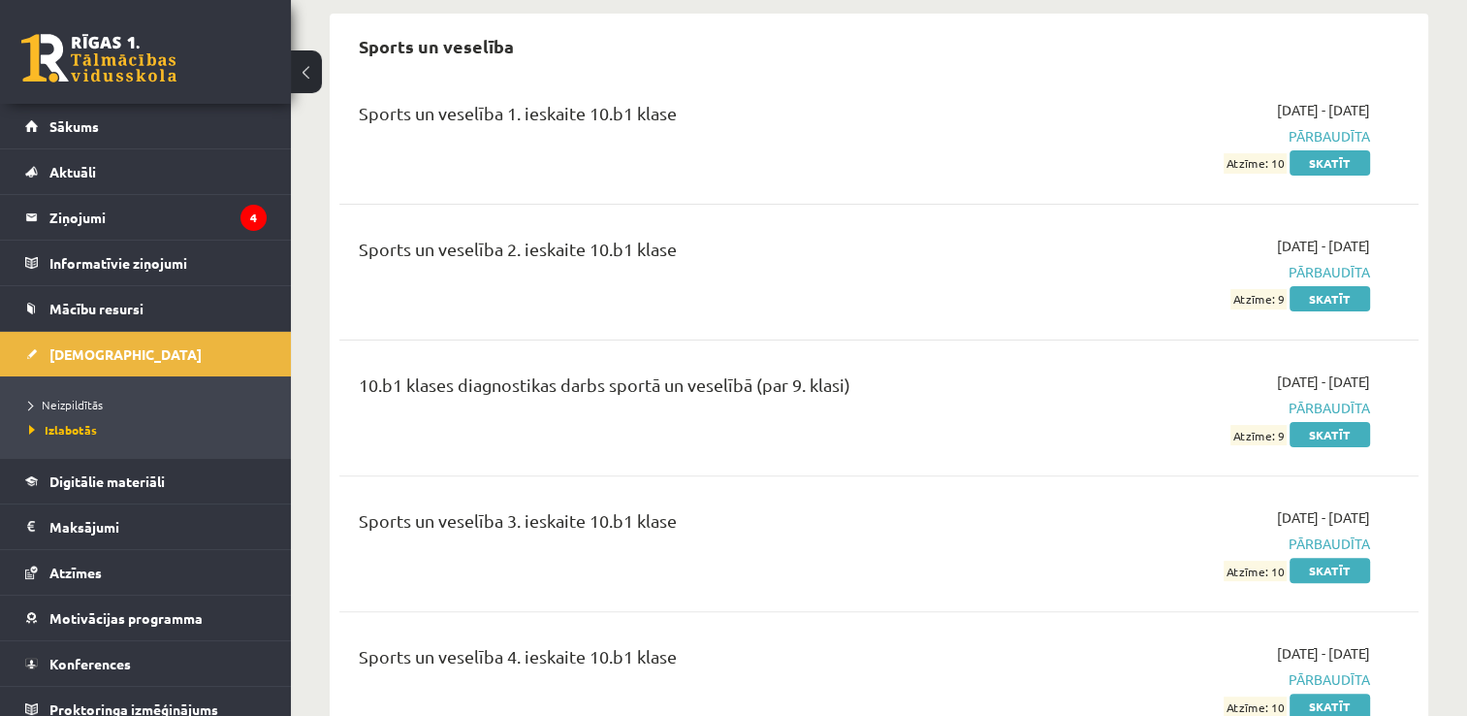
scroll to position [15130, 0]
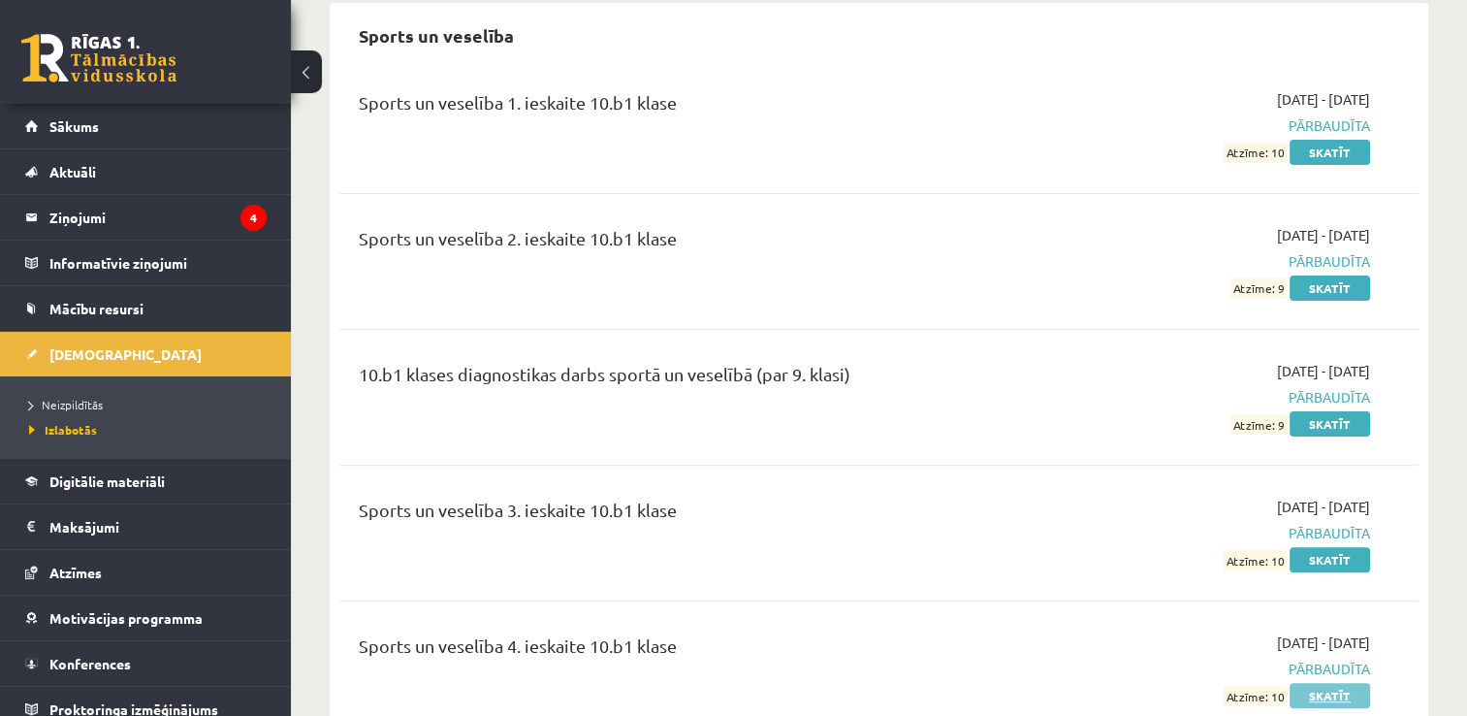
click at [1317, 683] on link "Skatīt" at bounding box center [1330, 695] width 80 height 25
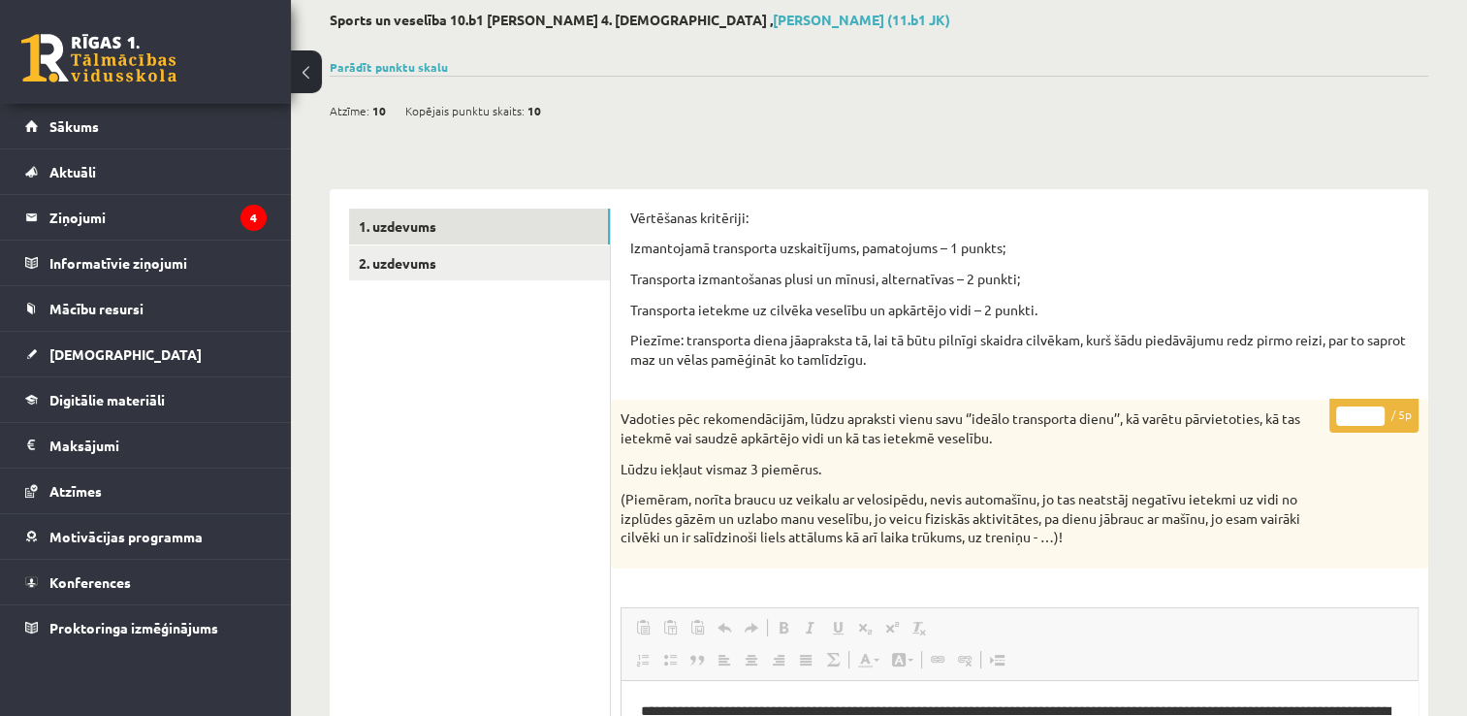
scroll to position [97, 0]
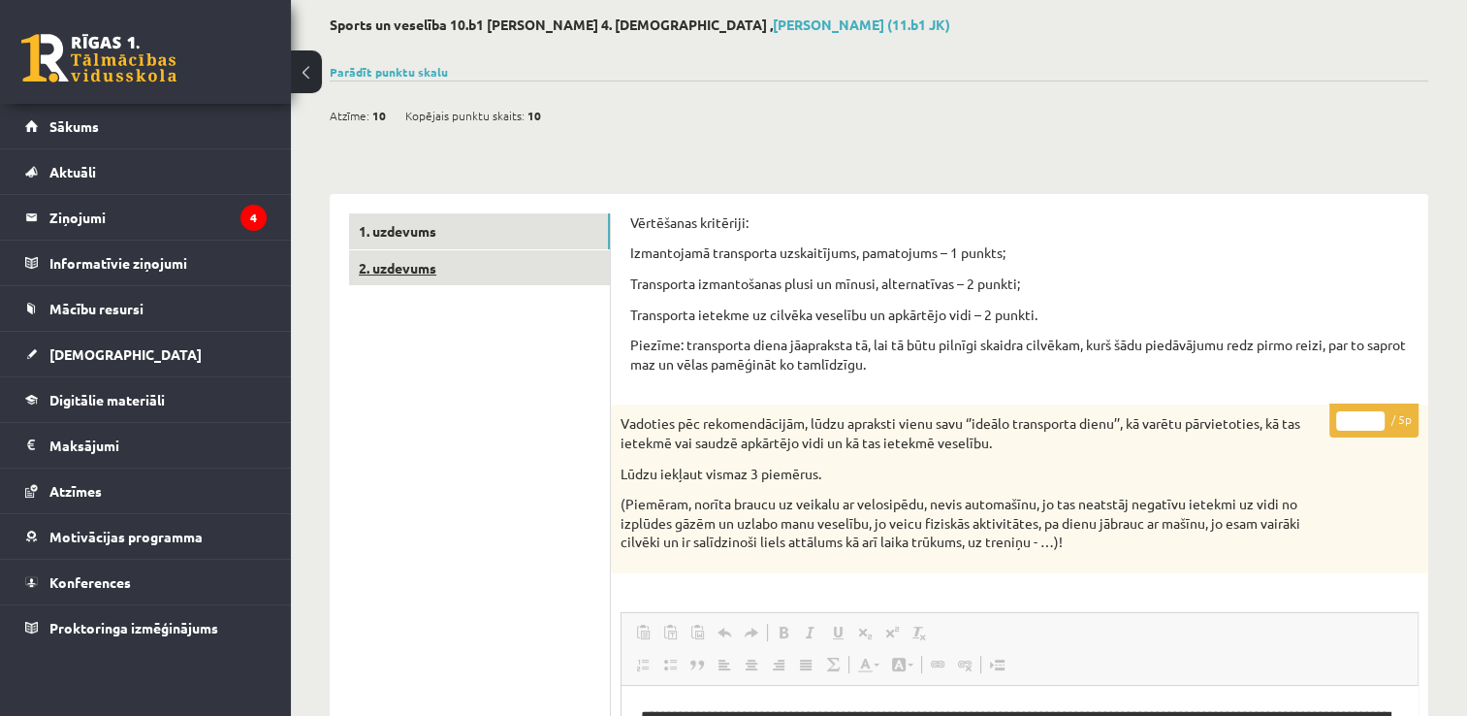
click at [482, 278] on link "2. uzdevums" at bounding box center [479, 268] width 261 height 36
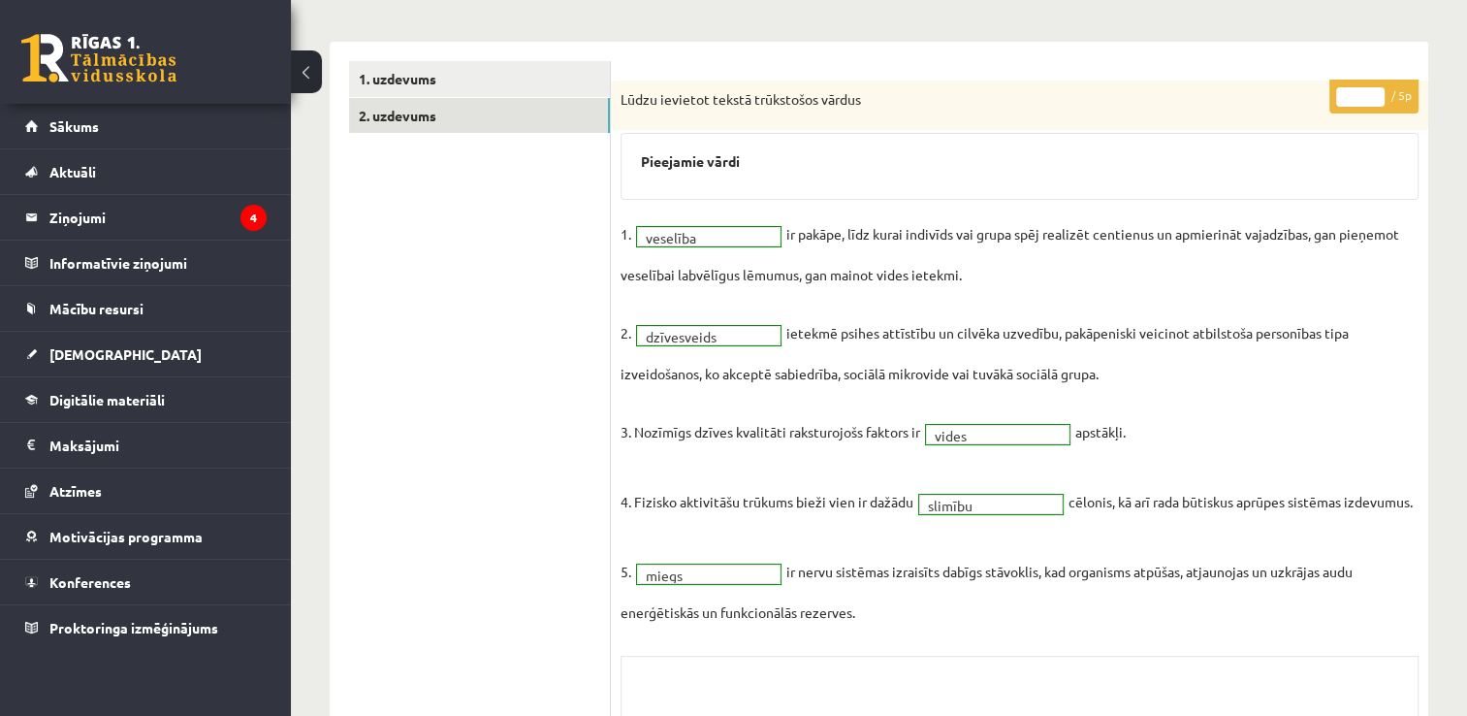
scroll to position [194, 0]
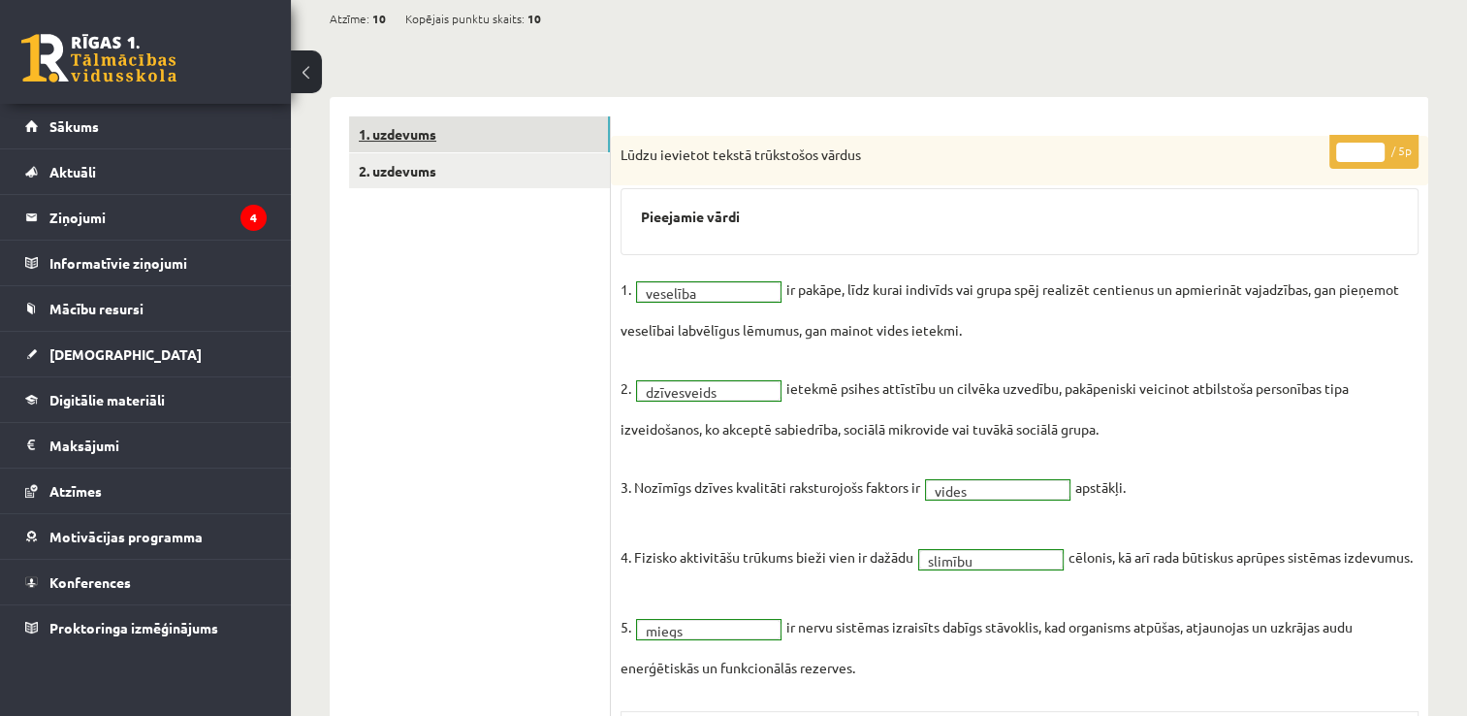
click at [473, 117] on link "1. uzdevums" at bounding box center [479, 134] width 261 height 36
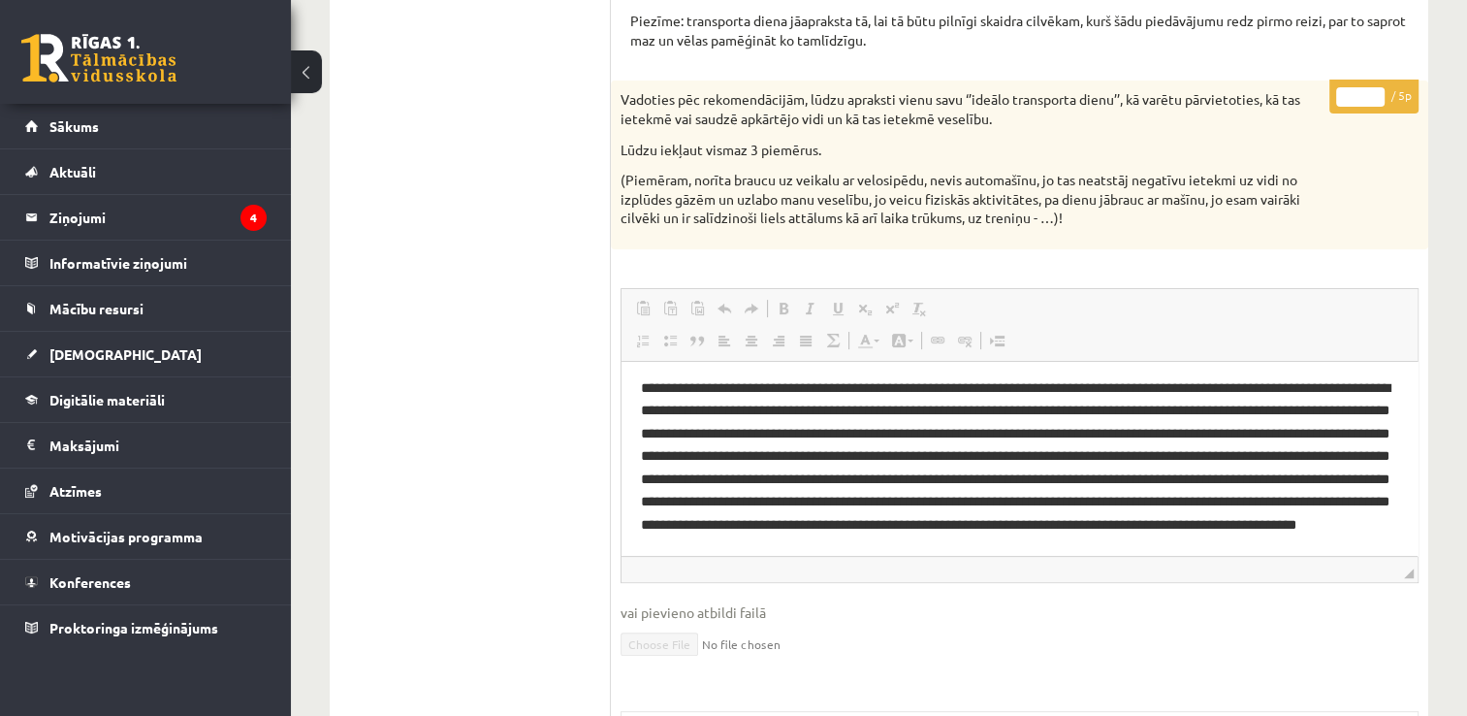
scroll to position [485, 0]
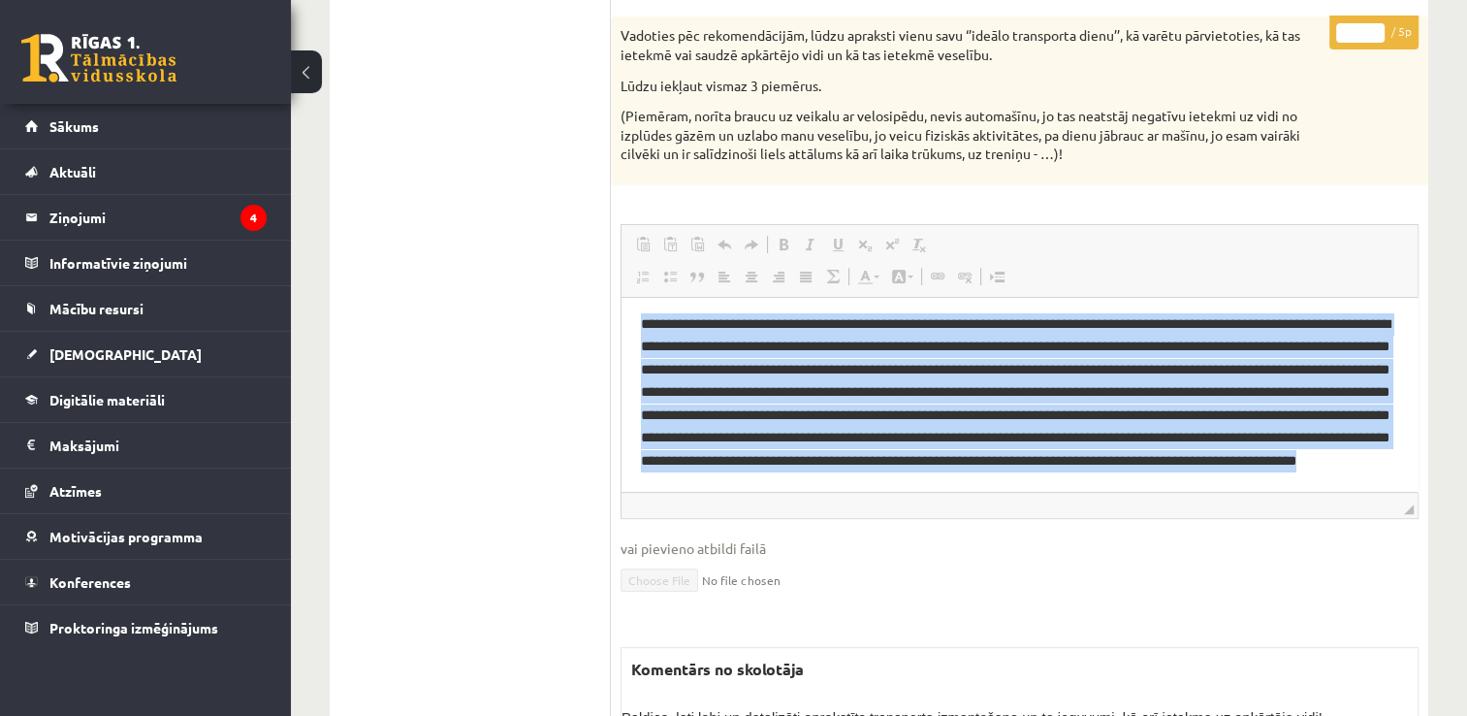
drag, startPoint x: 1288, startPoint y: 462, endPoint x: 622, endPoint y: 333, distance: 678.7
click at [622, 333] on html "**********" at bounding box center [1020, 392] width 796 height 198
copy span "**********"
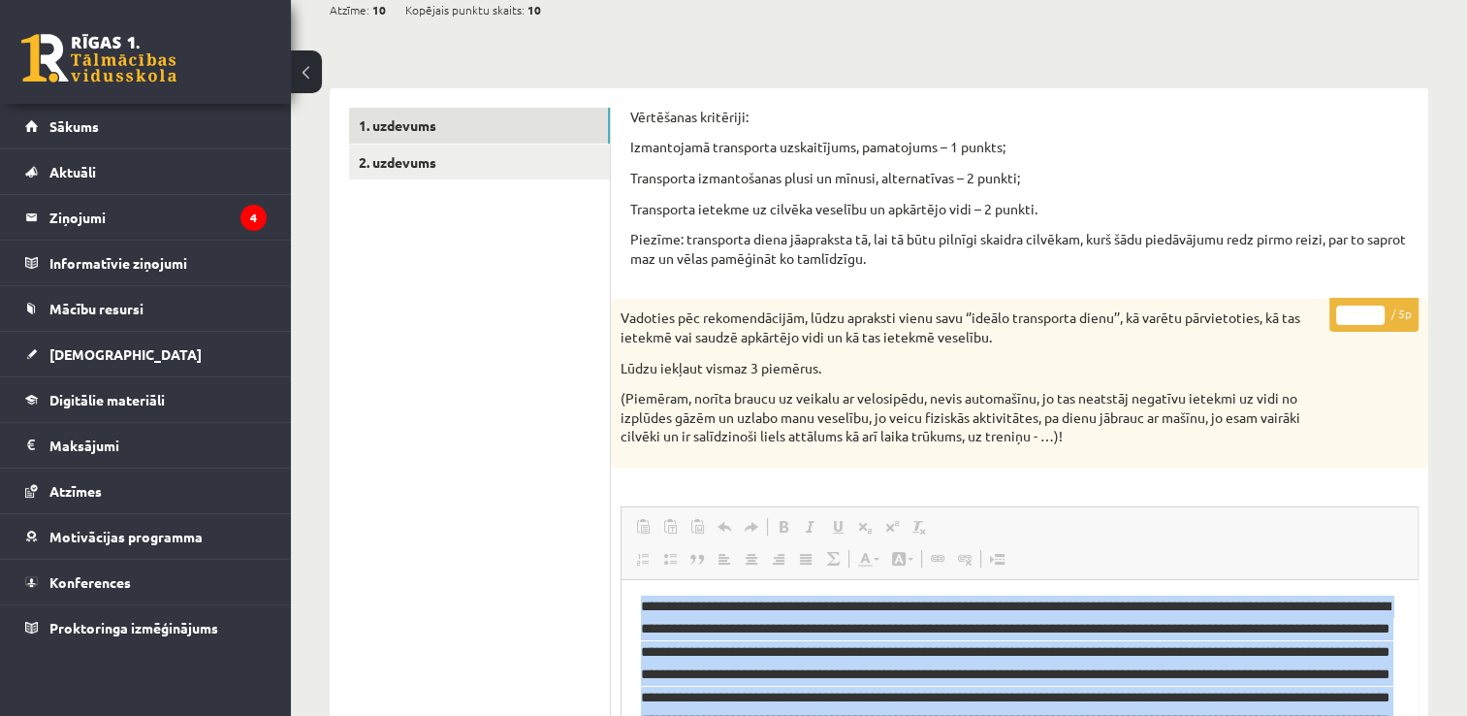
scroll to position [194, 0]
